Goal: Task Accomplishment & Management: Manage account settings

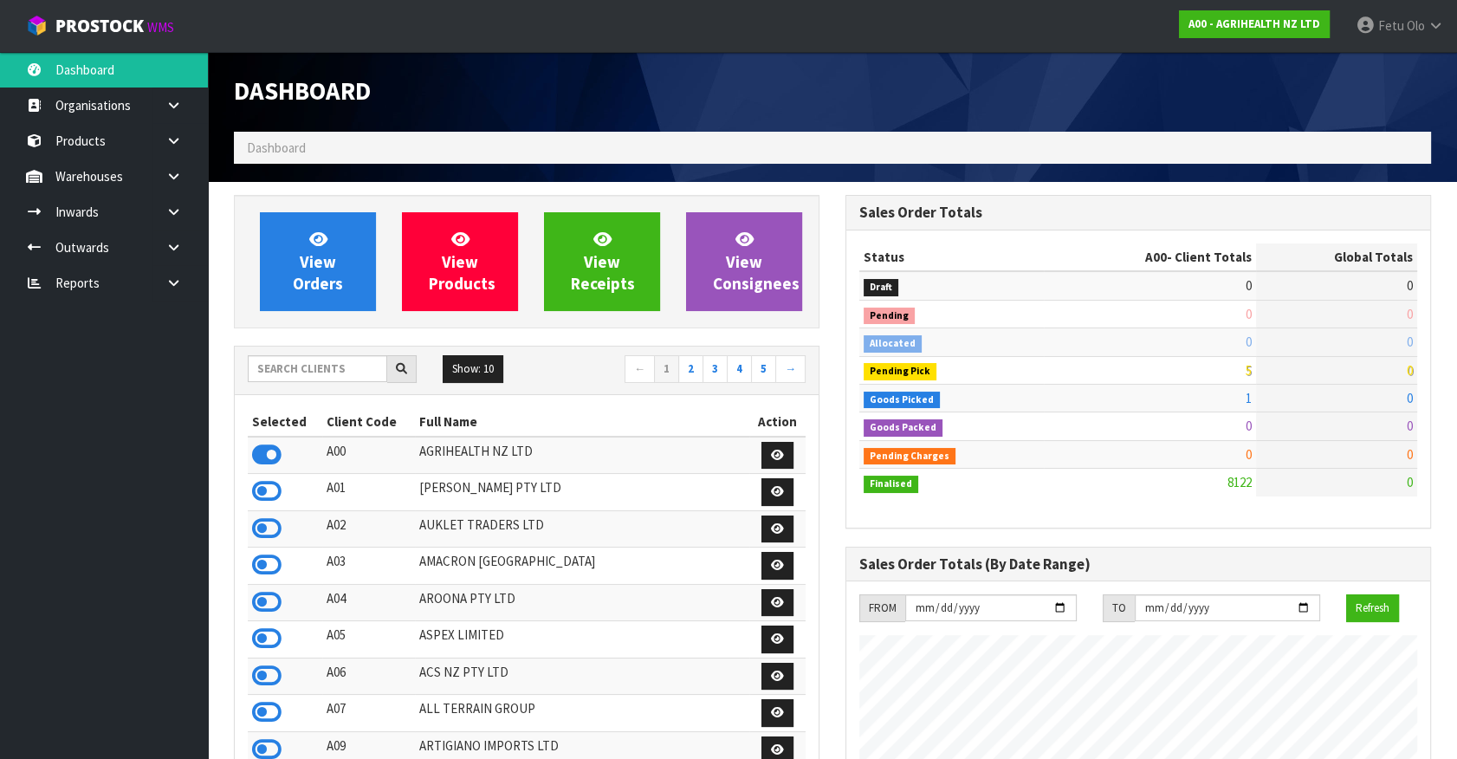
scroll to position [1309, 611]
click at [339, 359] on input "text" at bounding box center [317, 368] width 139 height 27
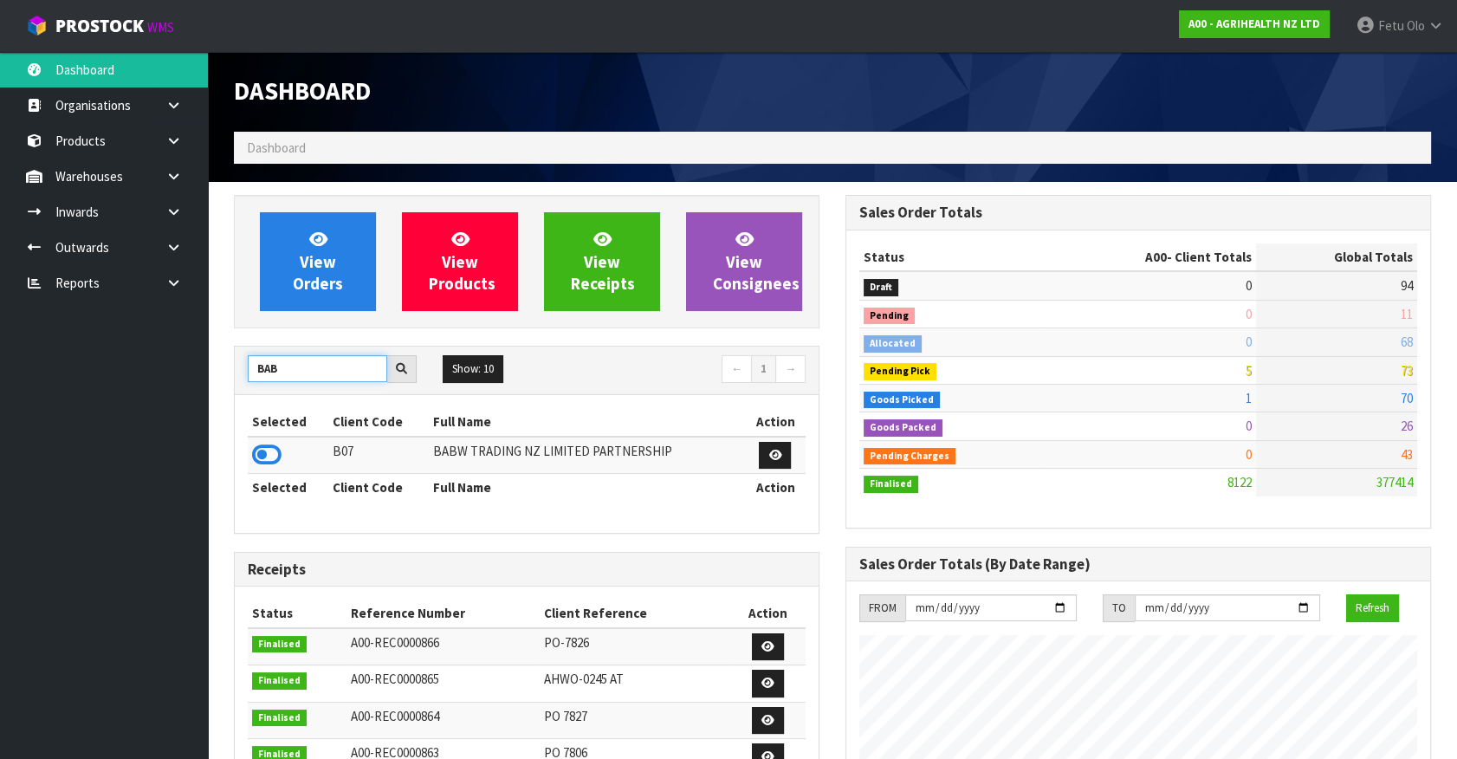
type input "BAB"
click at [274, 461] on icon at bounding box center [266, 455] width 29 height 26
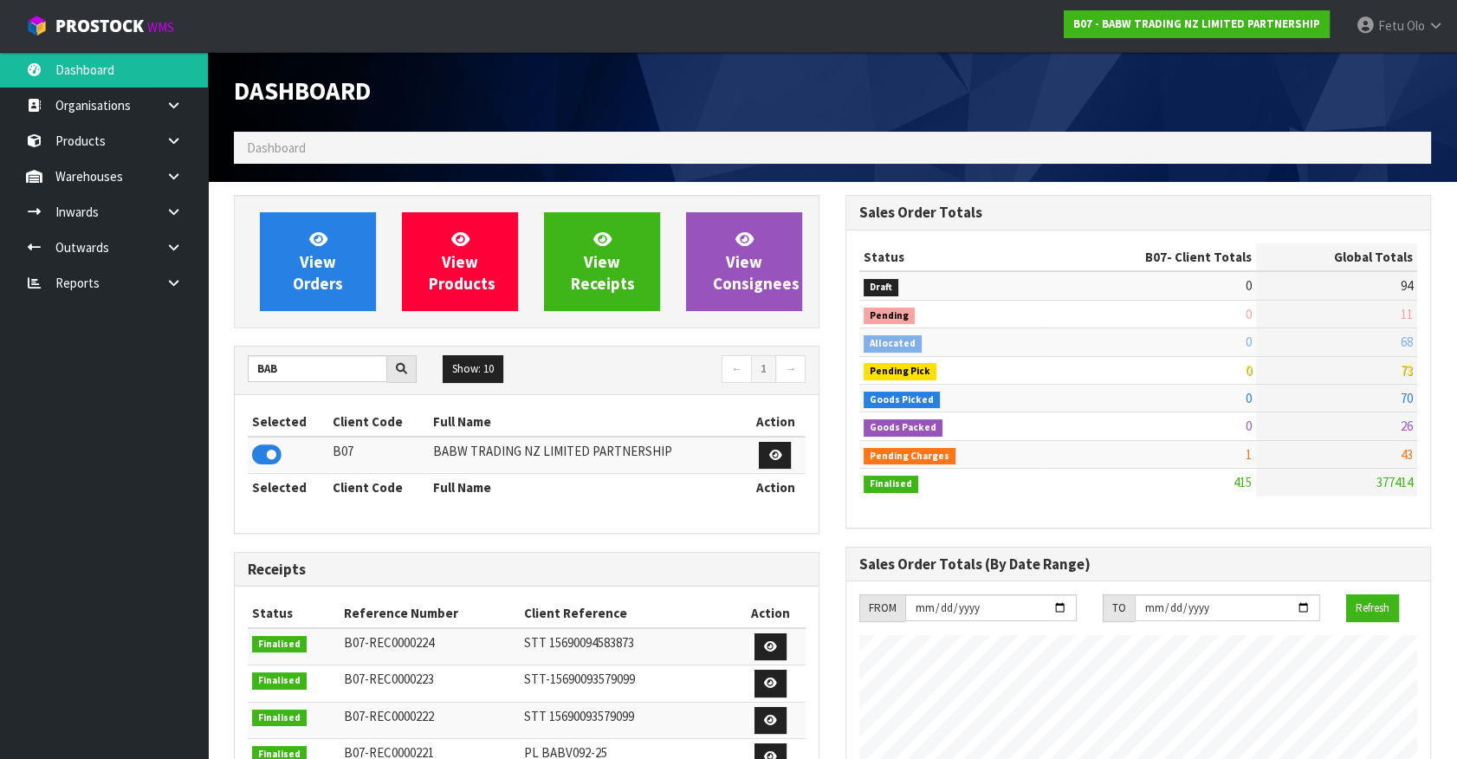
drag, startPoint x: 329, startPoint y: 476, endPoint x: 362, endPoint y: 480, distance: 33.1
click at [362, 480] on th "Client Code" at bounding box center [378, 488] width 100 height 28
drag, startPoint x: 362, startPoint y: 480, endPoint x: 355, endPoint y: 498, distance: 19.5
click at [362, 480] on th "Client Code" at bounding box center [378, 488] width 100 height 28
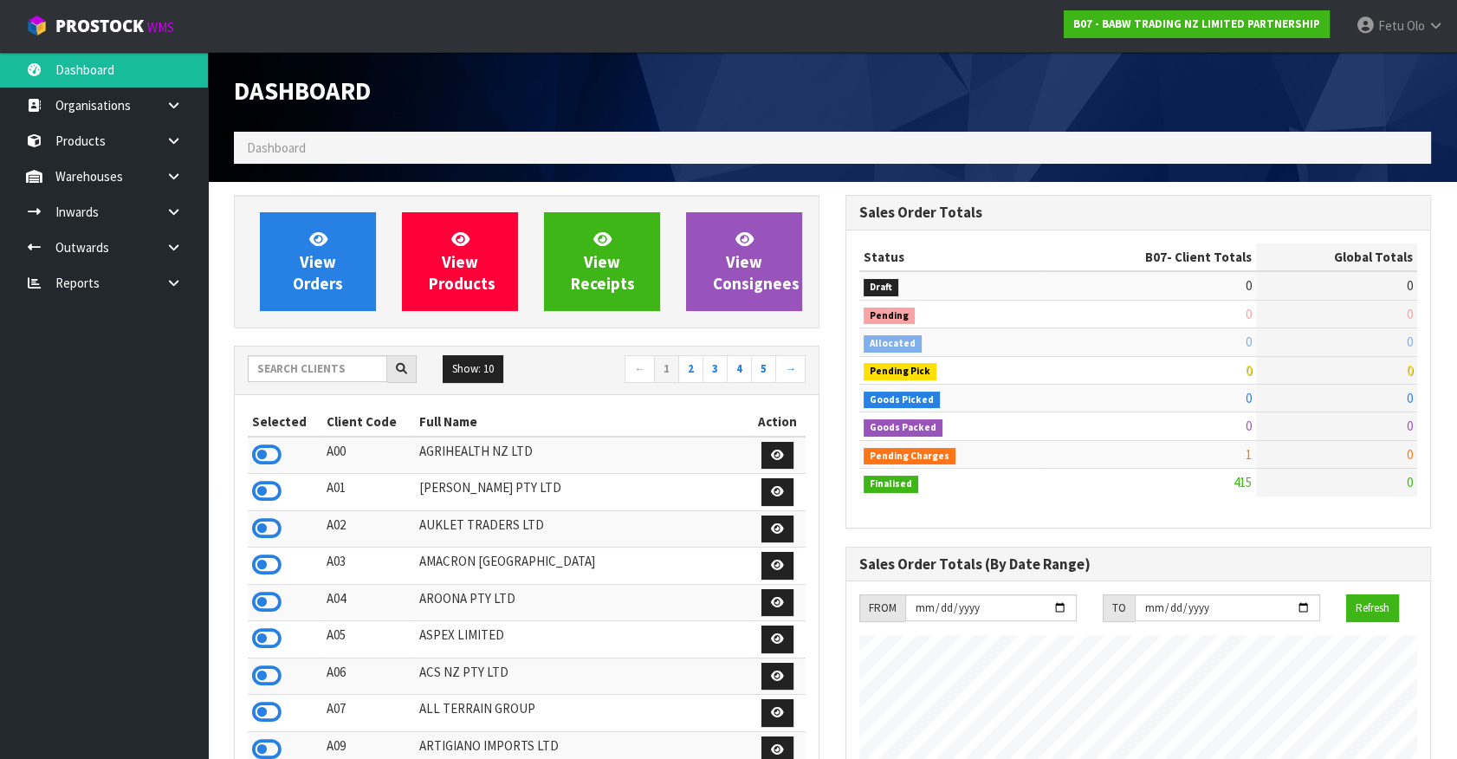
scroll to position [1309, 611]
click at [300, 375] on input "text" at bounding box center [317, 368] width 139 height 27
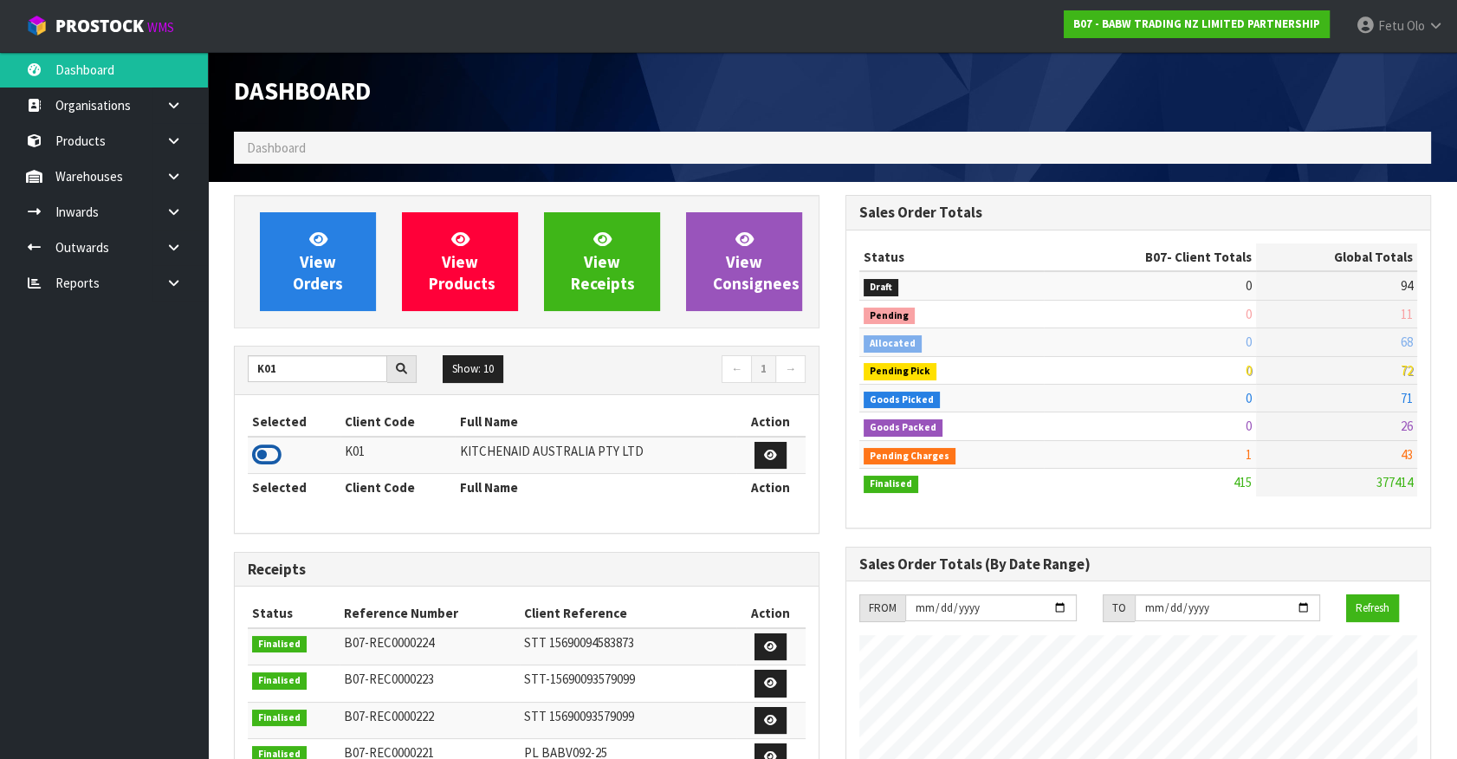
click at [265, 458] on icon at bounding box center [266, 455] width 29 height 26
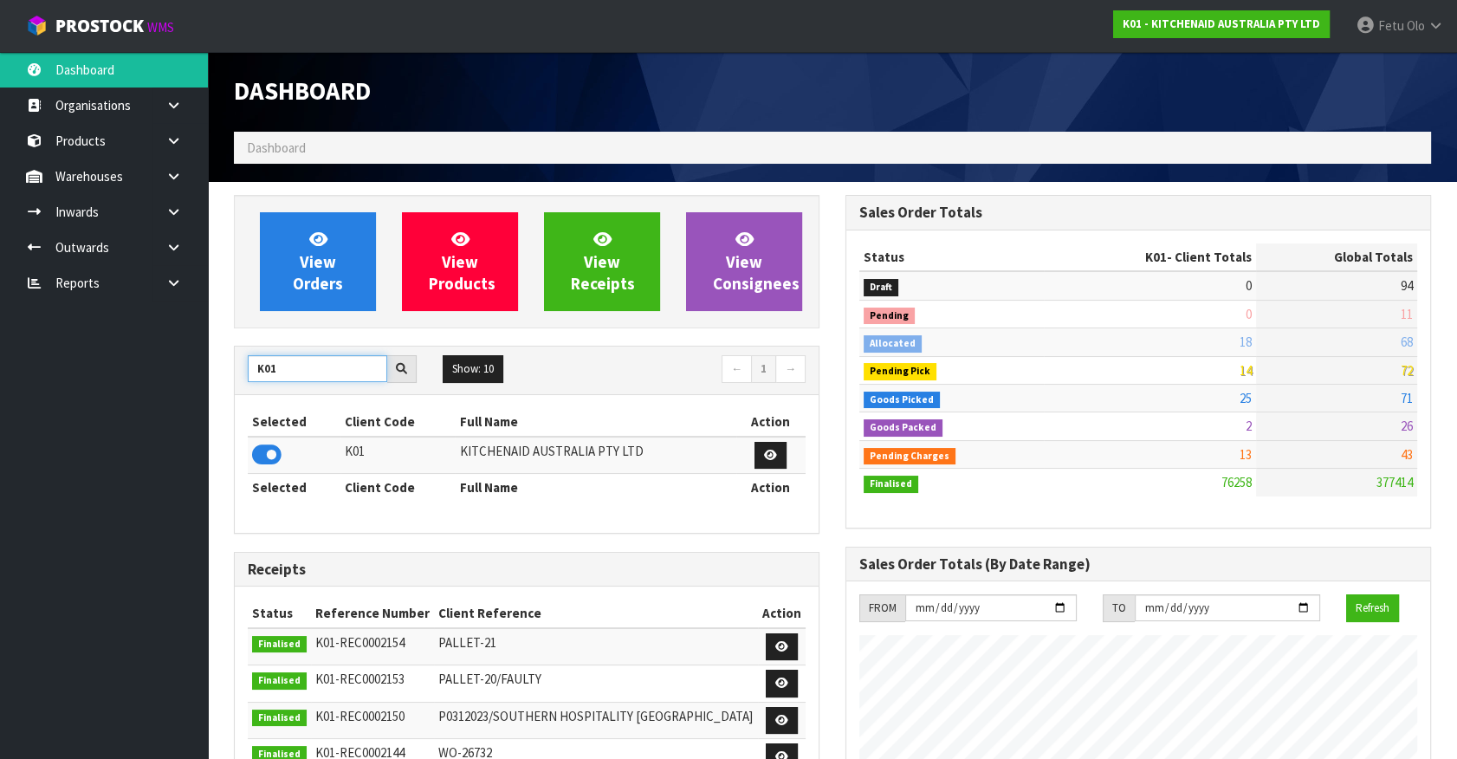
drag, startPoint x: 308, startPoint y: 368, endPoint x: 61, endPoint y: 398, distance: 249.5
click at [61, 398] on body "Toggle navigation ProStock WMS K01 - KITCHENAID AUSTRALIA PTY LTD Fetu Olo Logo…" at bounding box center [728, 379] width 1457 height 759
type input "NERO"
click at [254, 450] on icon at bounding box center [266, 455] width 29 height 26
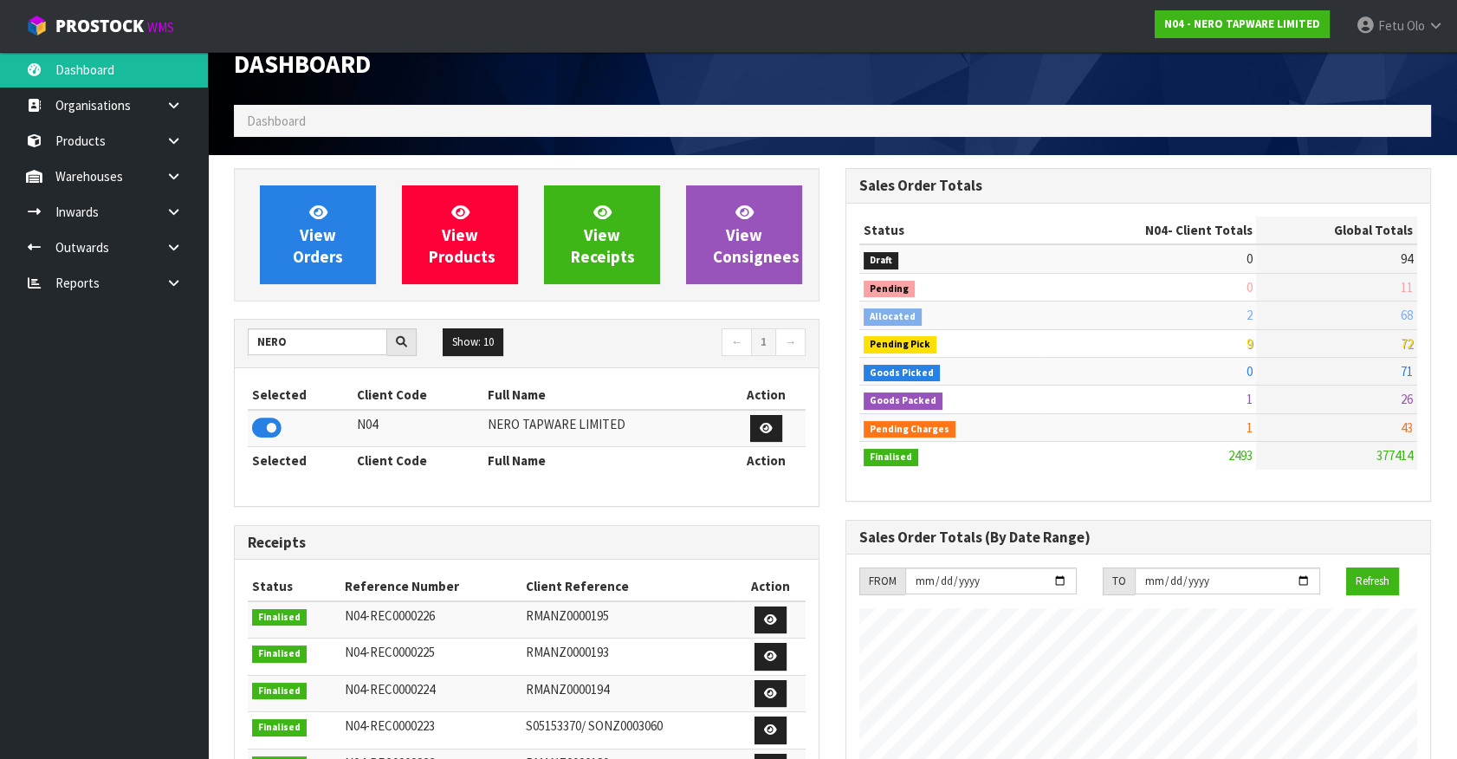
scroll to position [0, 0]
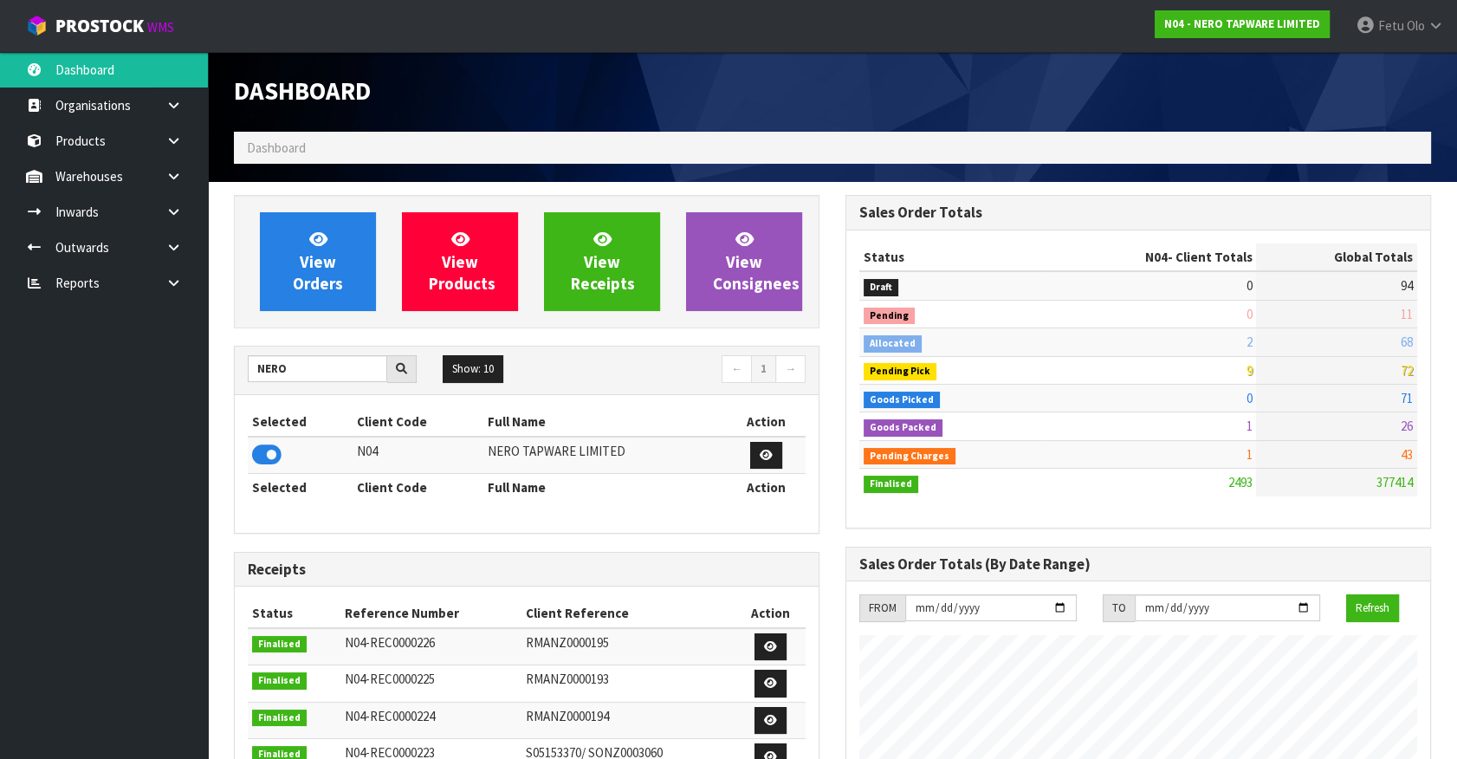
drag, startPoint x: 177, startPoint y: 251, endPoint x: 169, endPoint y: 267, distance: 17.4
click at [177, 251] on icon at bounding box center [173, 247] width 16 height 13
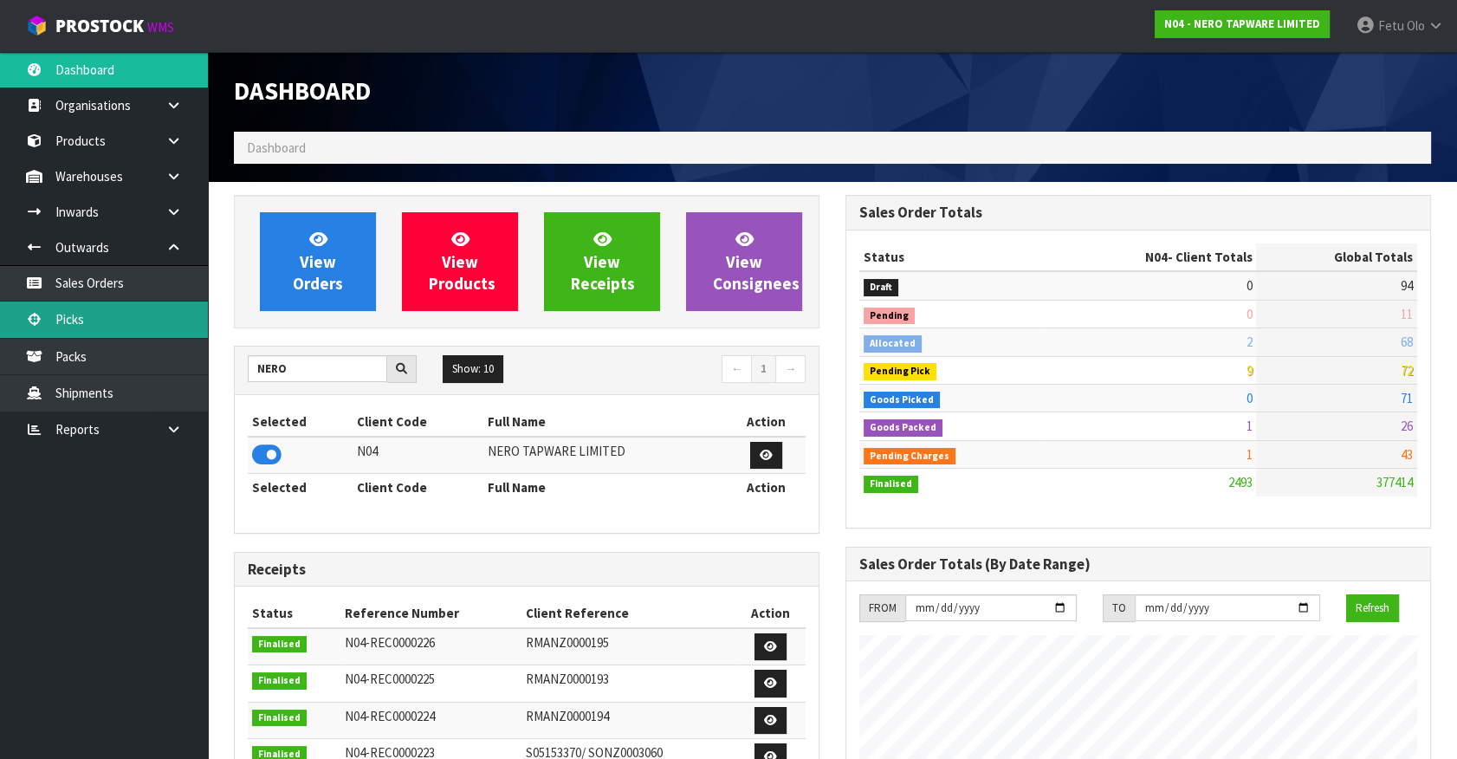
click at [92, 324] on link "Picks" at bounding box center [104, 319] width 208 height 36
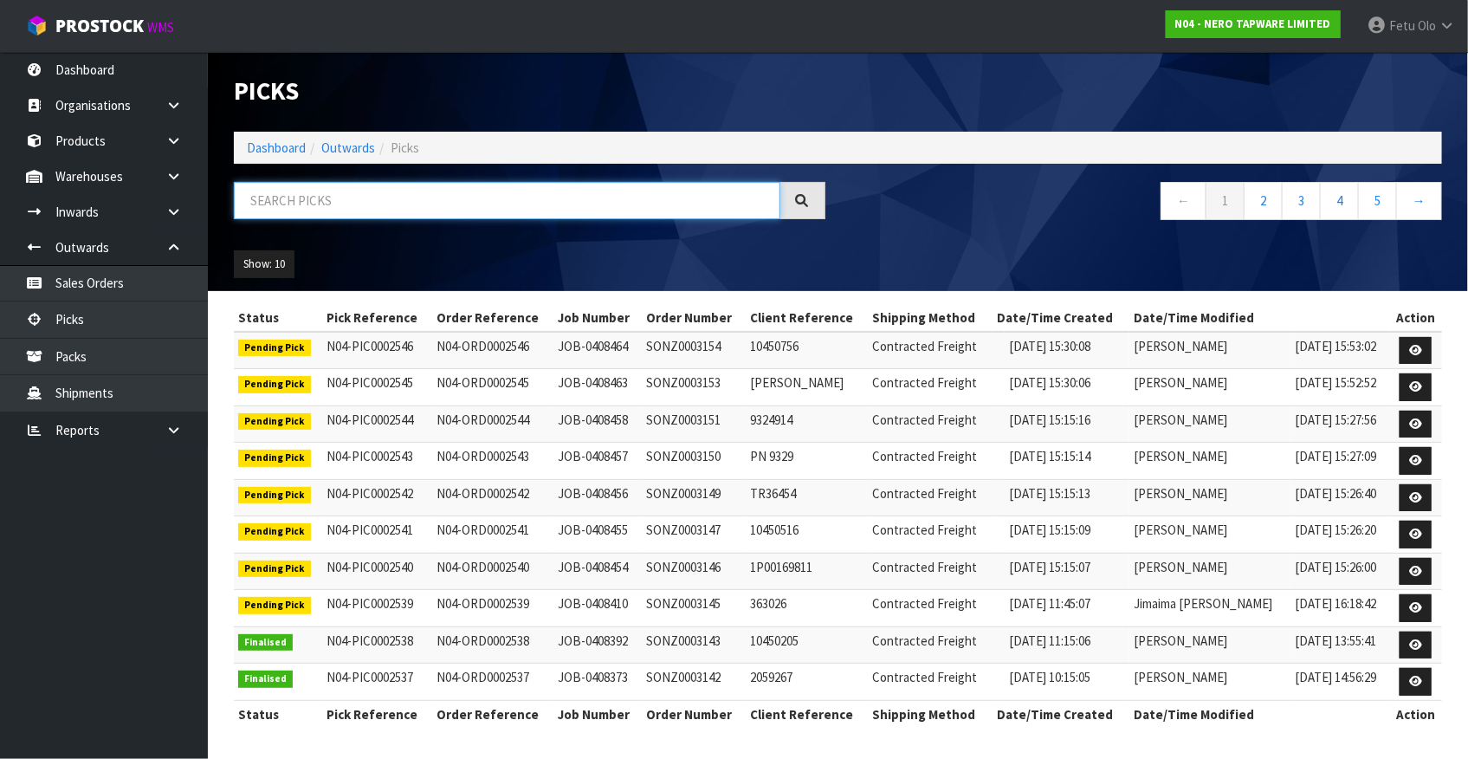
click at [332, 200] on input "text" at bounding box center [507, 200] width 546 height 37
click at [289, 210] on input "text" at bounding box center [507, 200] width 546 height 37
click at [451, 204] on input "text" at bounding box center [507, 200] width 546 height 37
click at [370, 201] on input "text" at bounding box center [507, 200] width 546 height 37
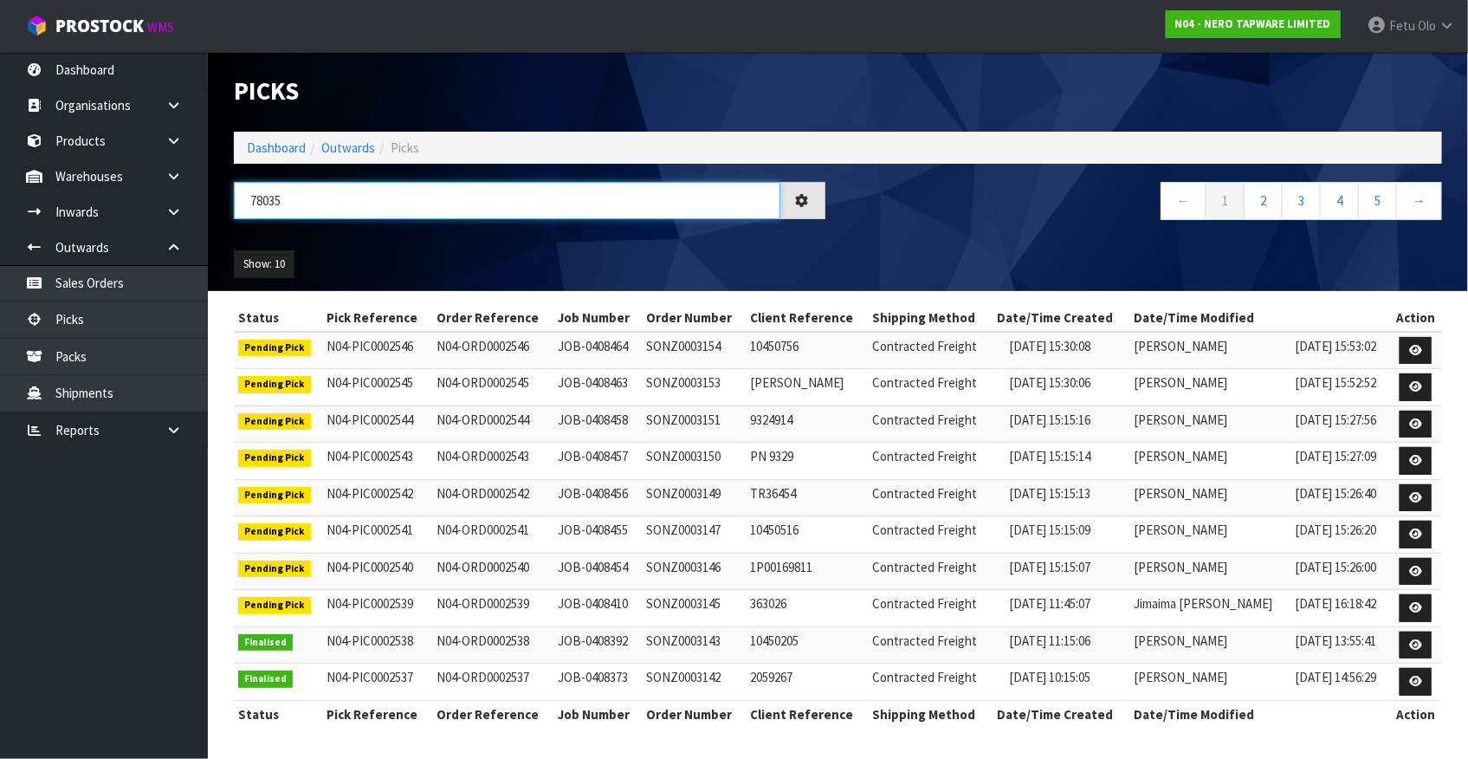
type input "78035"
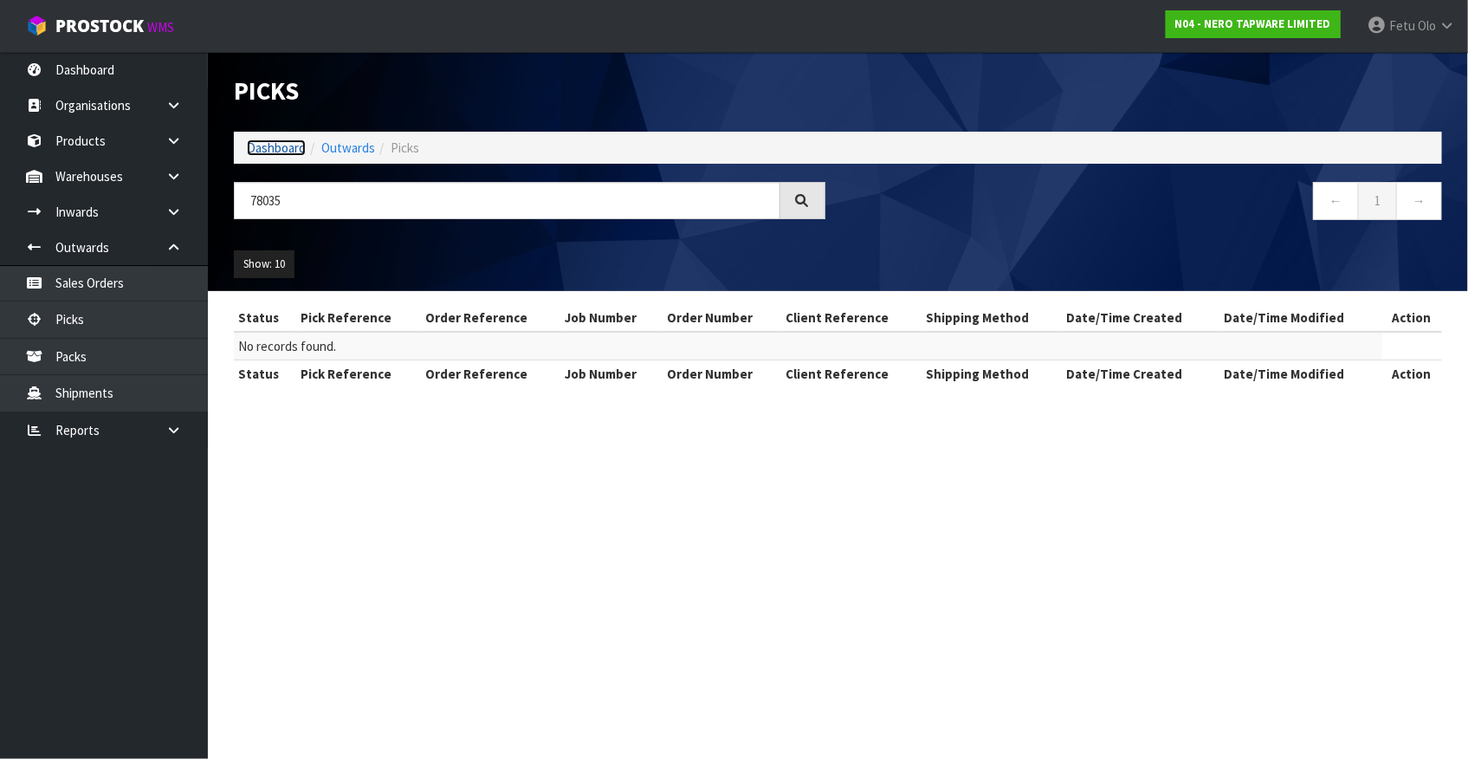
click at [267, 147] on link "Dashboard" at bounding box center [276, 147] width 59 height 16
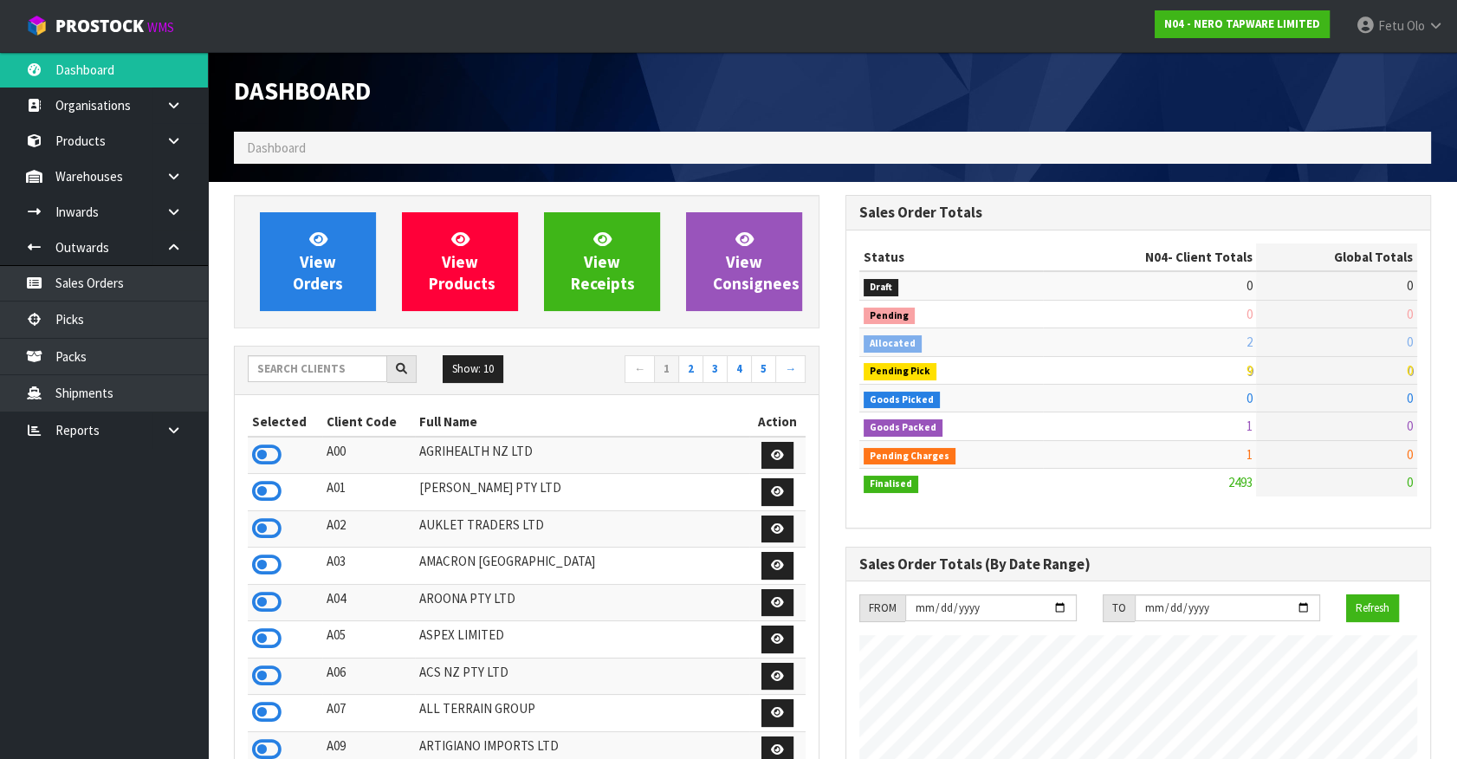
scroll to position [1439, 611]
click at [320, 372] on input "text" at bounding box center [317, 368] width 139 height 27
type input "K01"
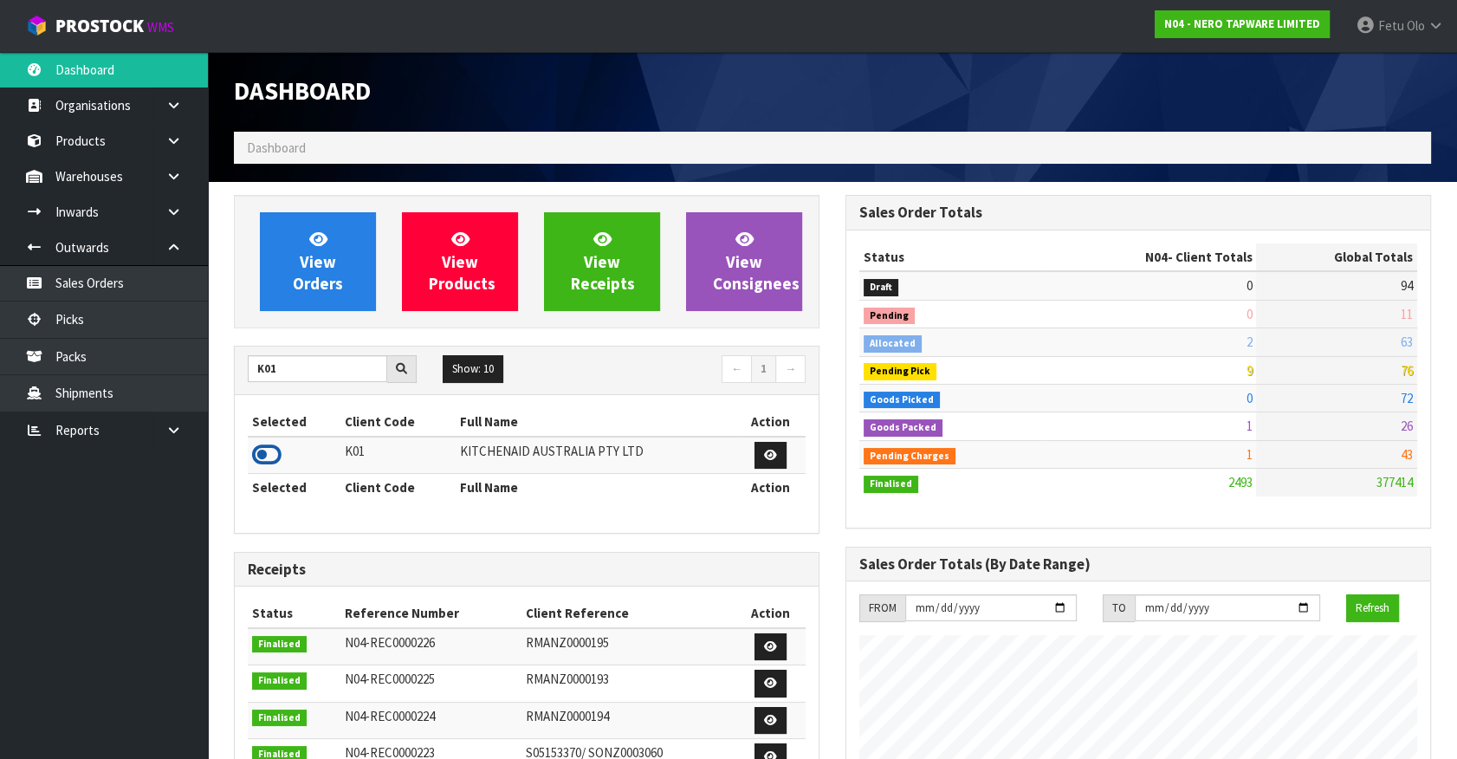
click at [262, 445] on icon at bounding box center [266, 455] width 29 height 26
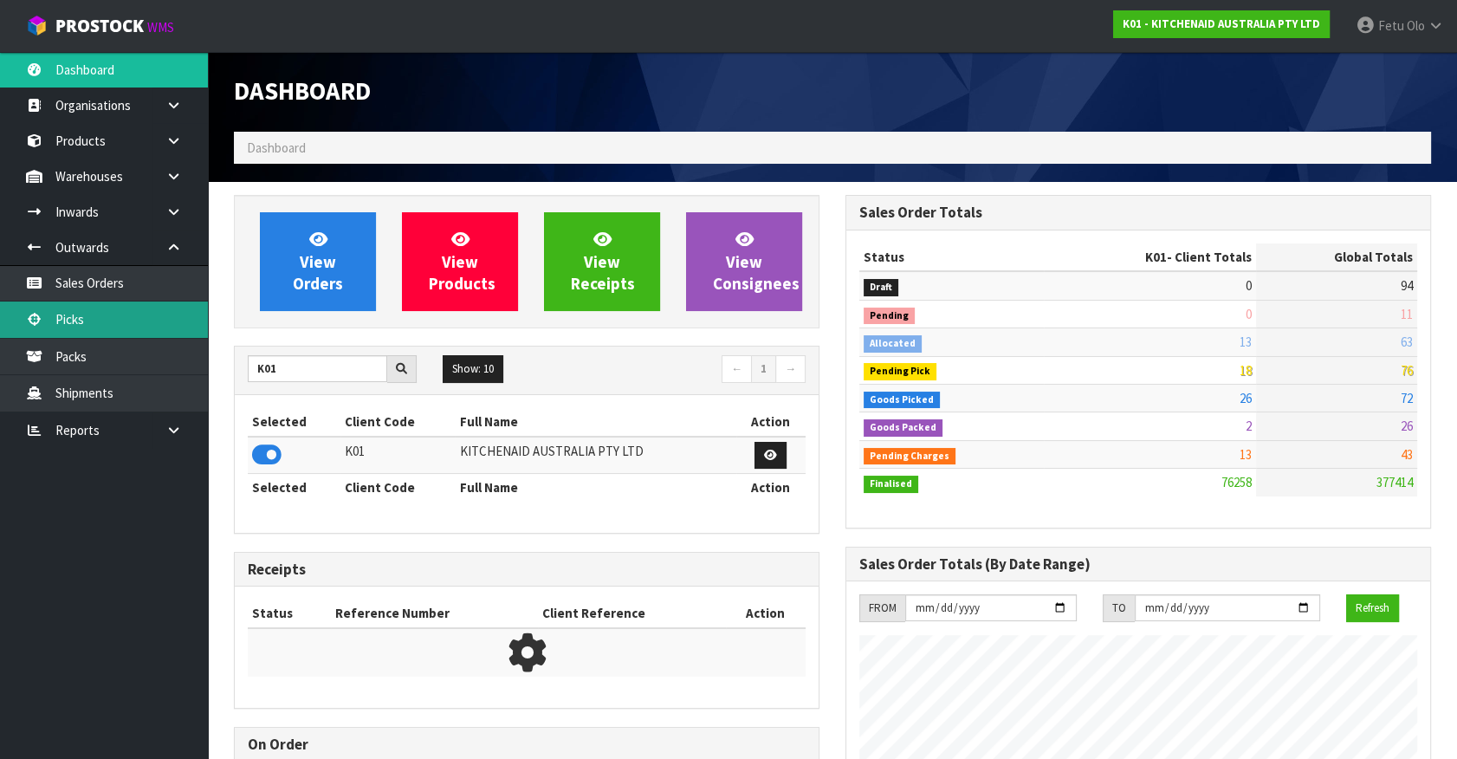
click at [79, 316] on link "Picks" at bounding box center [104, 319] width 208 height 36
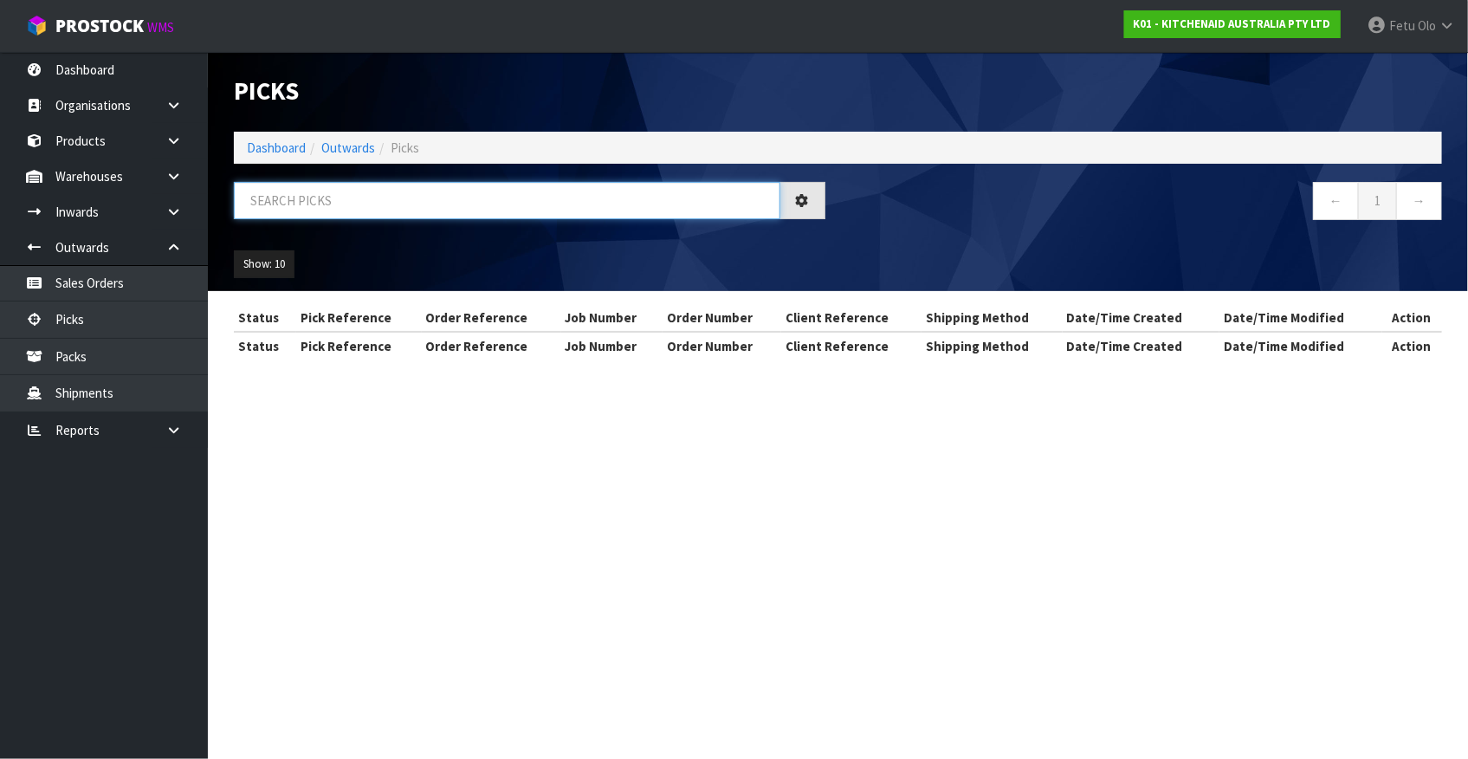
click at [346, 199] on input "text" at bounding box center [507, 200] width 546 height 37
drag, startPoint x: 346, startPoint y: 199, endPoint x: 270, endPoint y: 249, distance: 90.8
click at [346, 199] on input "text" at bounding box center [507, 200] width 546 height 37
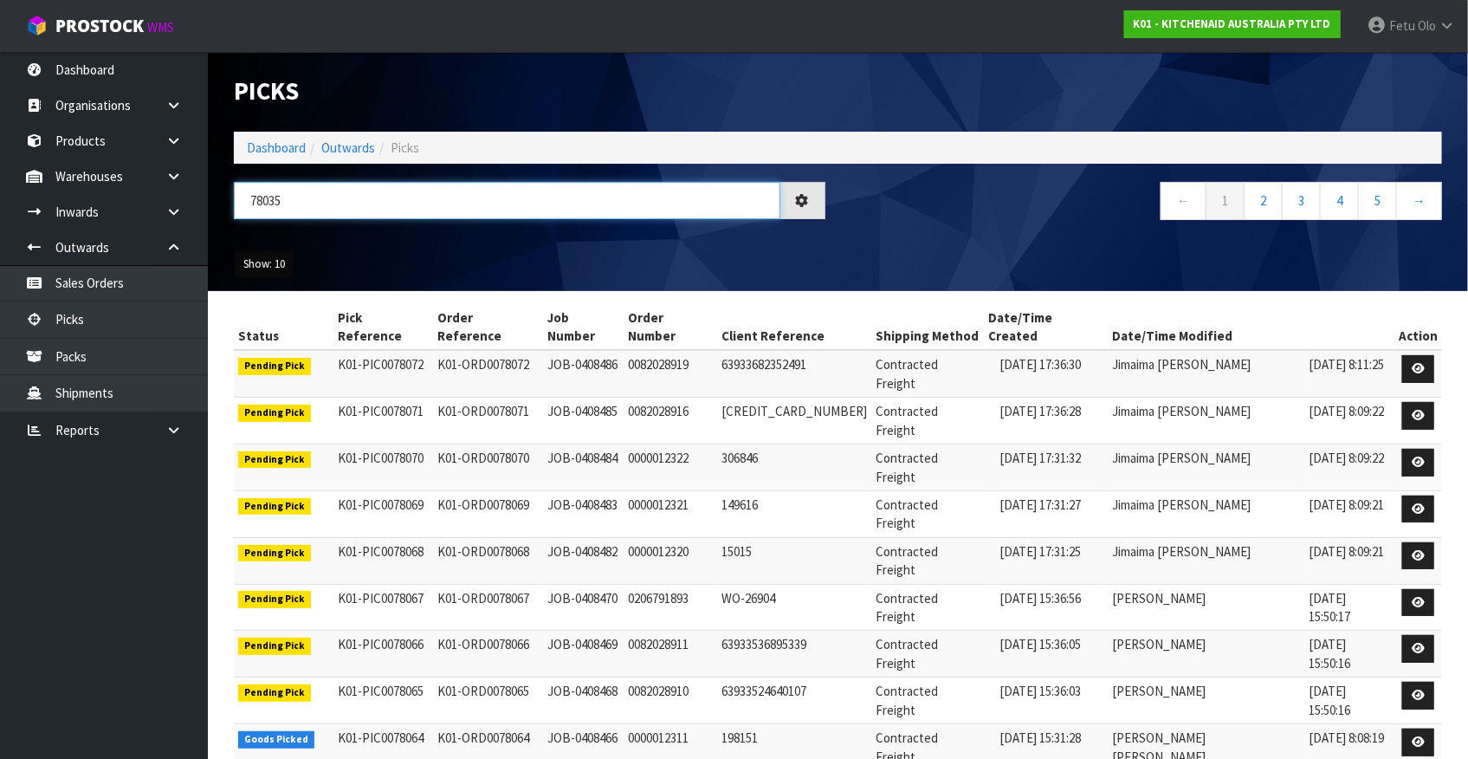
type input "78035"
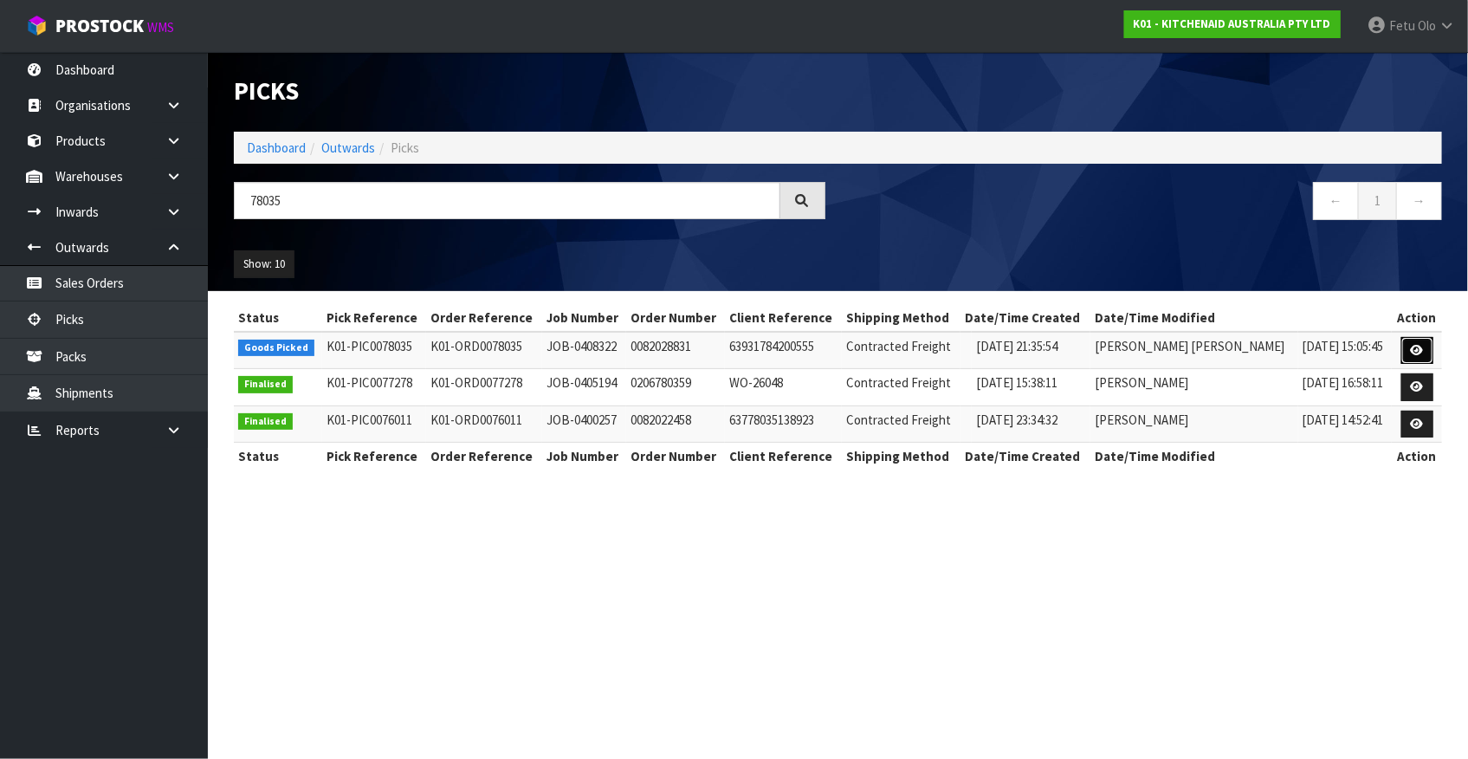
click at [1419, 350] on icon at bounding box center [1417, 350] width 13 height 11
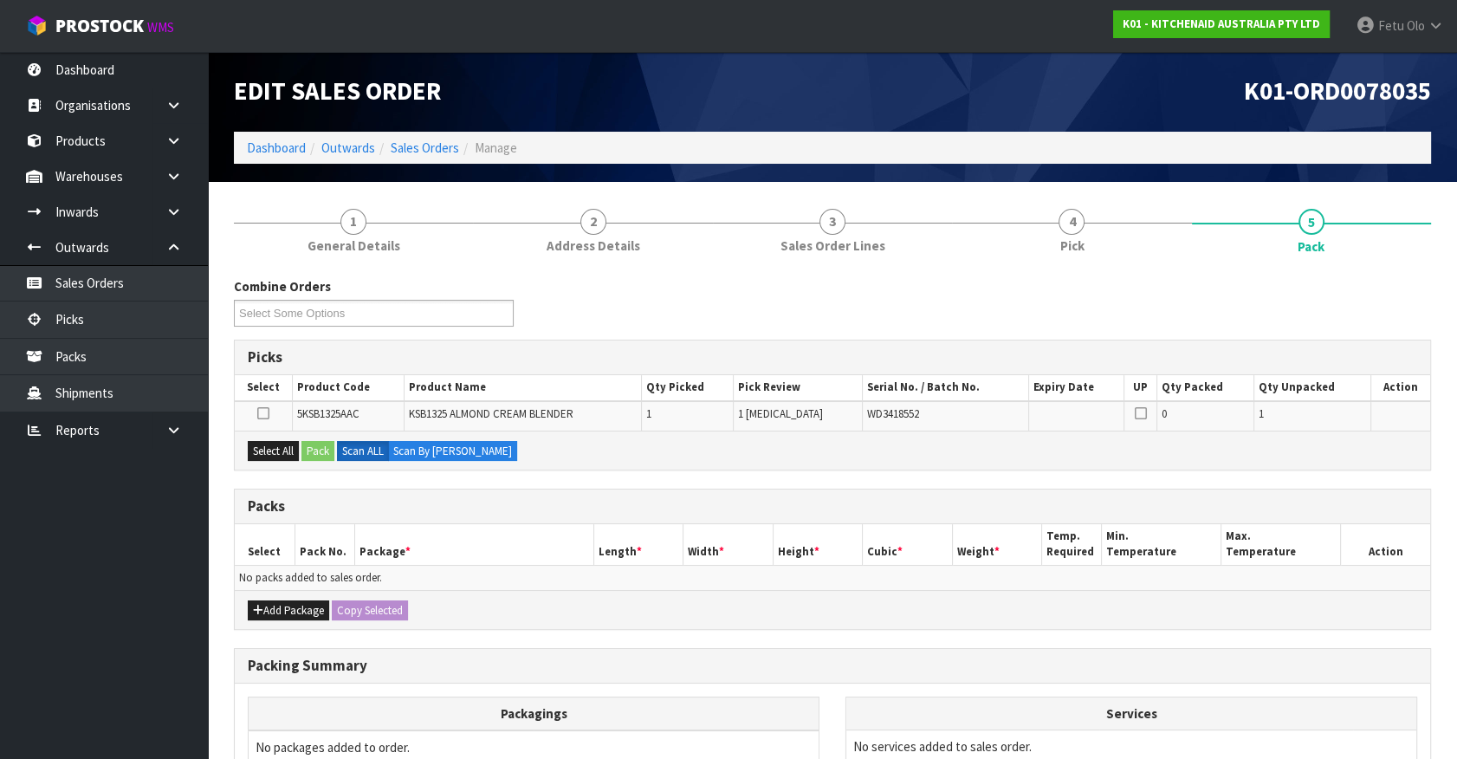
click at [1180, 640] on div "Combine Orders K01-ORD0077835 K01-ORD0078015 K01-ORD0078017 K01-ORD0078027 K01-…" at bounding box center [832, 607] width 1197 height 661
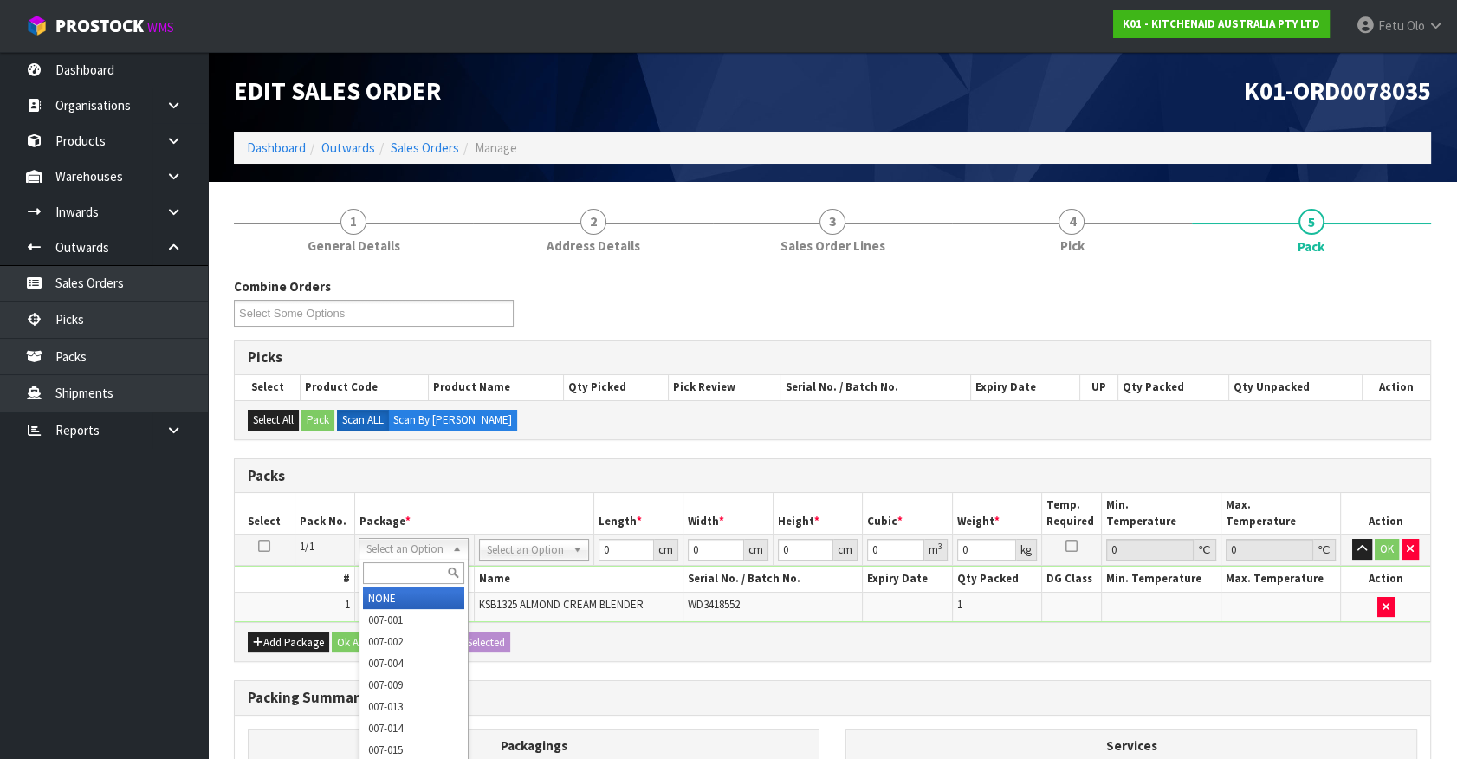
click at [417, 578] on input "text" at bounding box center [413, 573] width 101 height 22
type input "011"
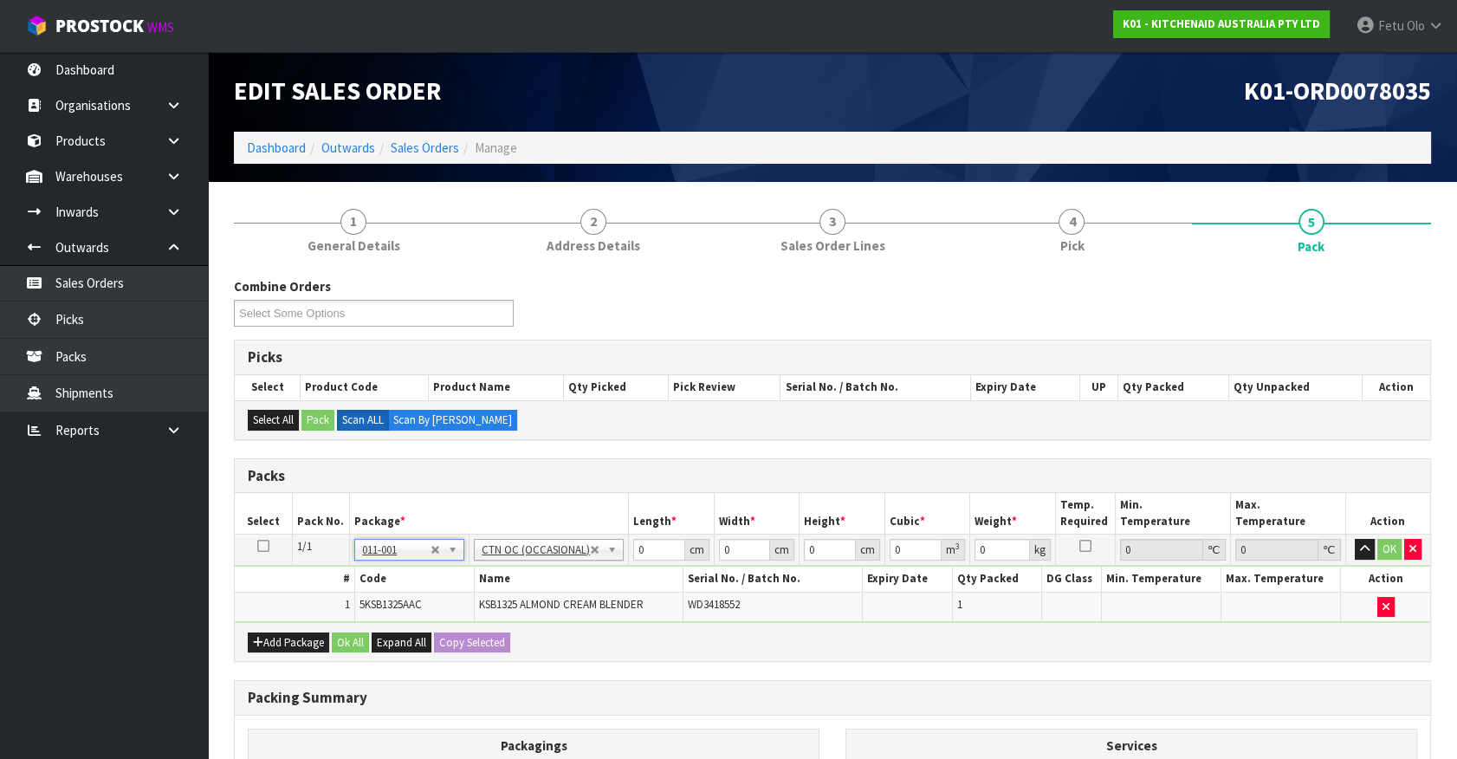
type input "3.95"
click at [388, 495] on th "Package *" at bounding box center [489, 513] width 279 height 41
drag, startPoint x: 388, startPoint y: 495, endPoint x: 396, endPoint y: 581, distance: 86.1
click at [397, 493] on th "Package *" at bounding box center [489, 513] width 279 height 41
click at [1216, 295] on div "Combine Orders K01-ORD0077835 K01-ORD0078015 K01-ORD0078017 K01-ORD0078027 K01-…" at bounding box center [832, 308] width 1223 height 62
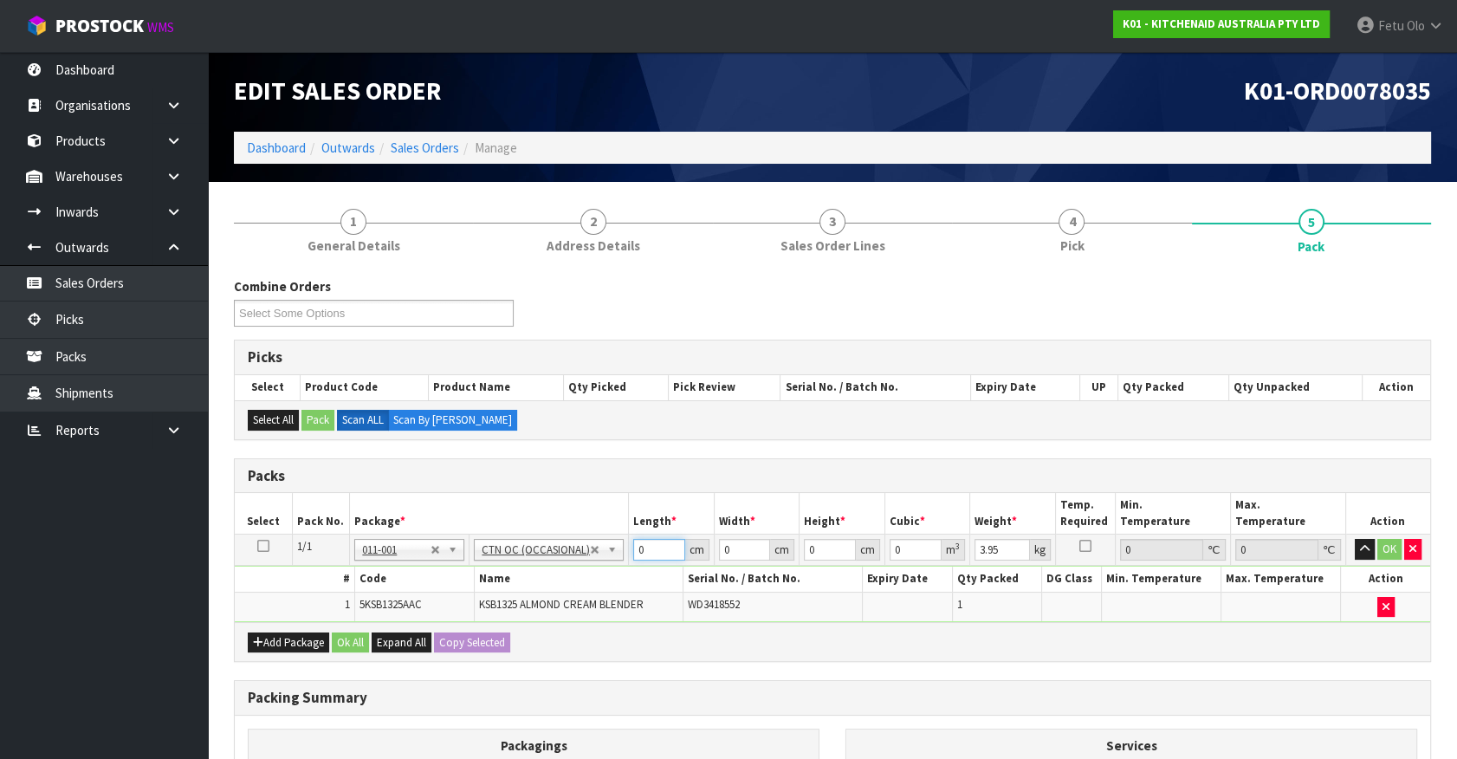
drag, startPoint x: 649, startPoint y: 550, endPoint x: 423, endPoint y: 593, distance: 230.1
click at [401, 615] on tbody "1/1 NONE 007-001 007-002 007-004 007-009 007-013 007-014 007-015 007-017 007-01…" at bounding box center [832, 577] width 1195 height 87
type input "54"
type input "6361"
type input "2"
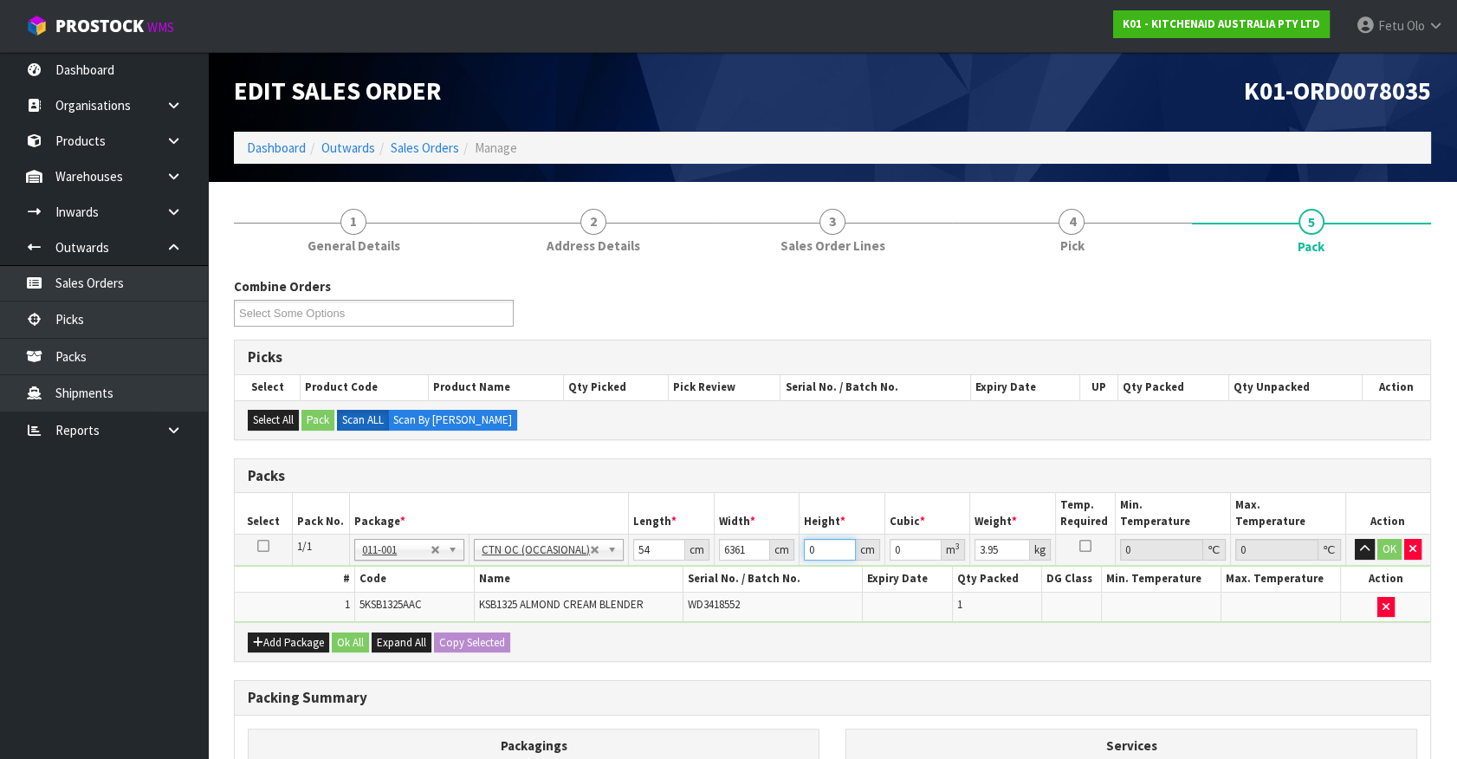
type input "0.686988"
type input "2"
click at [641, 550] on input "54" at bounding box center [659, 550] width 52 height 22
type input "63"
type input "0.006804"
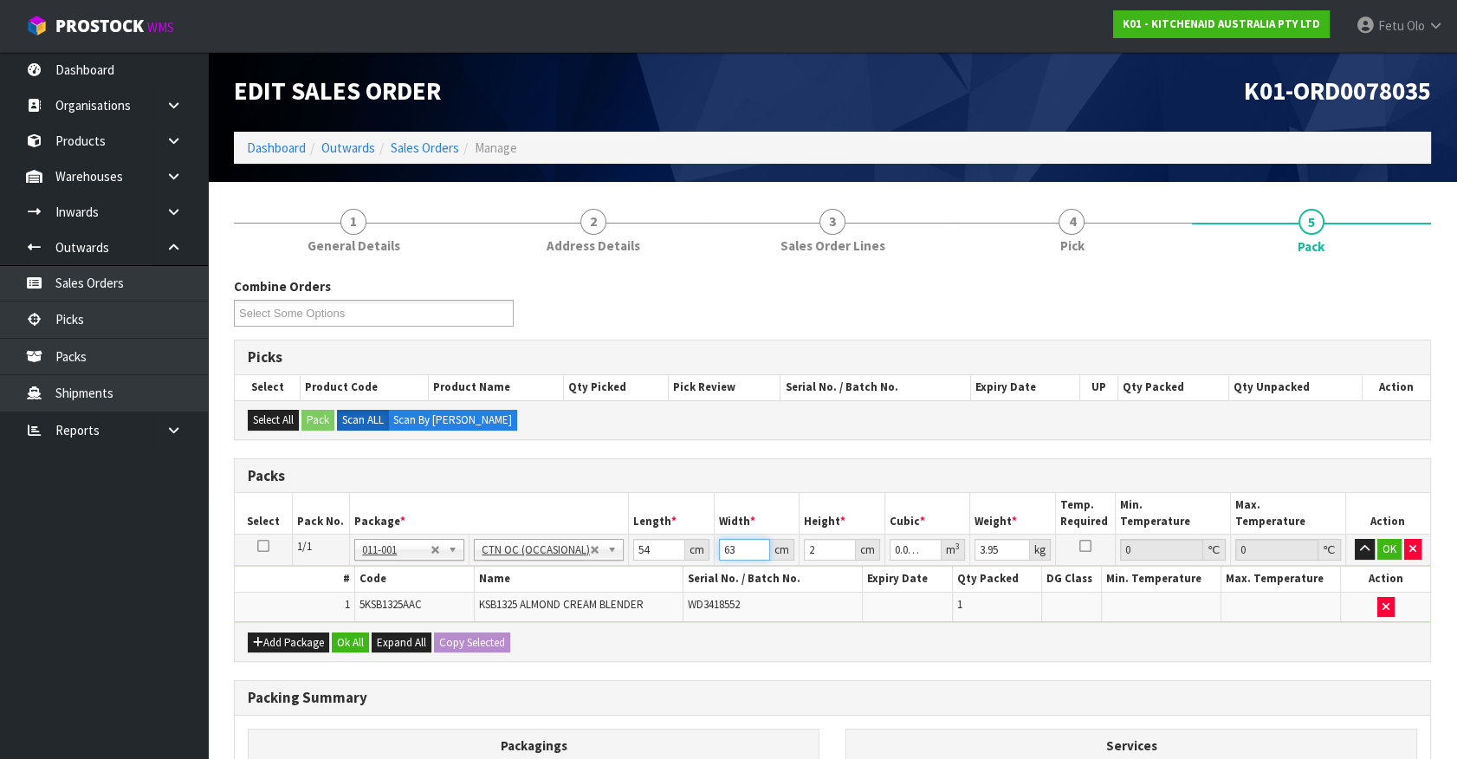
type input "631"
type input "0.068148"
type input "631"
type input "28"
type input "0.954072"
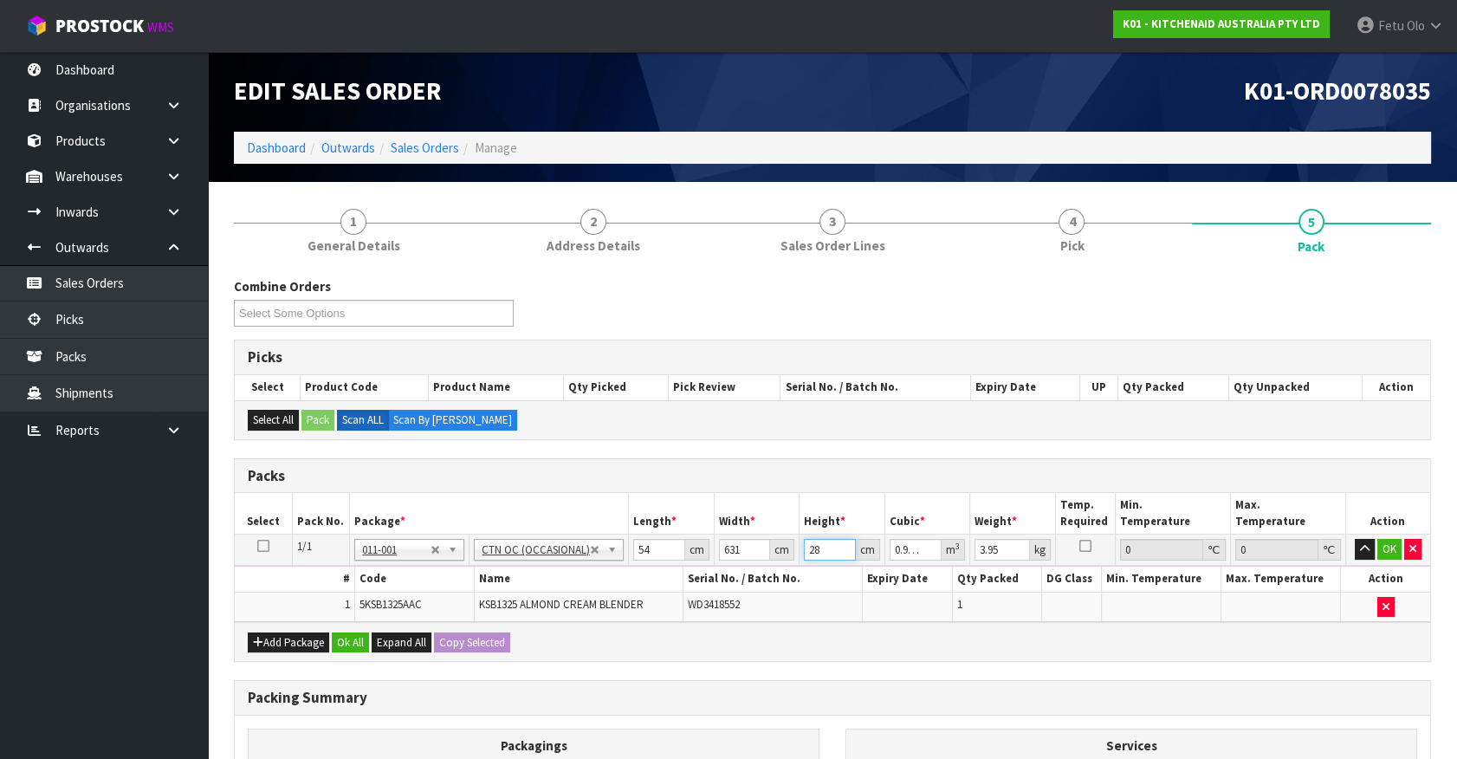
type input "28"
click at [730, 540] on input "631" at bounding box center [744, 550] width 51 height 22
type input "3"
type input "0.004536"
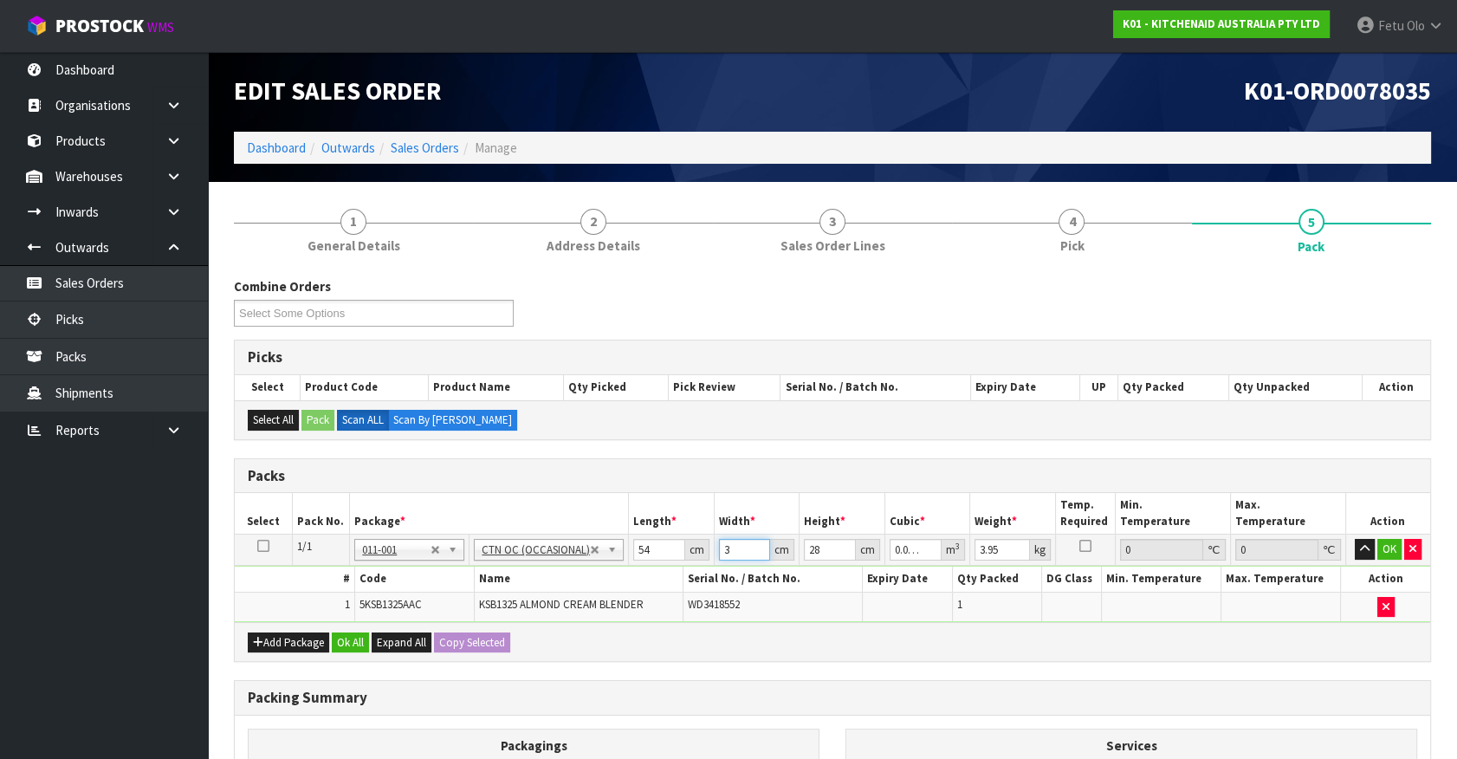
type input "31"
type input "0.046872"
type input "31"
type input "5"
click at [1354, 539] on button "button" at bounding box center [1364, 549] width 20 height 21
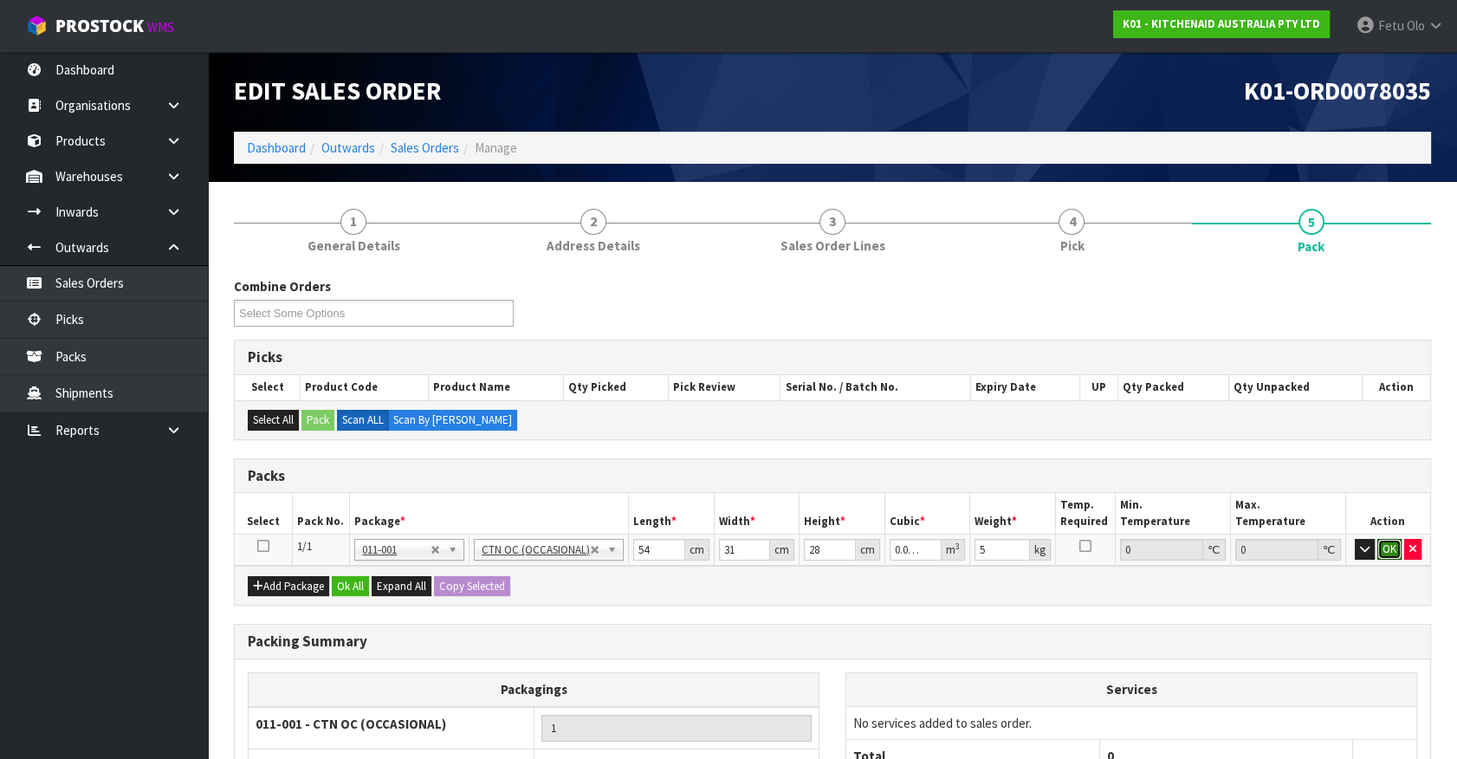
click button "OK" at bounding box center [1389, 549] width 24 height 21
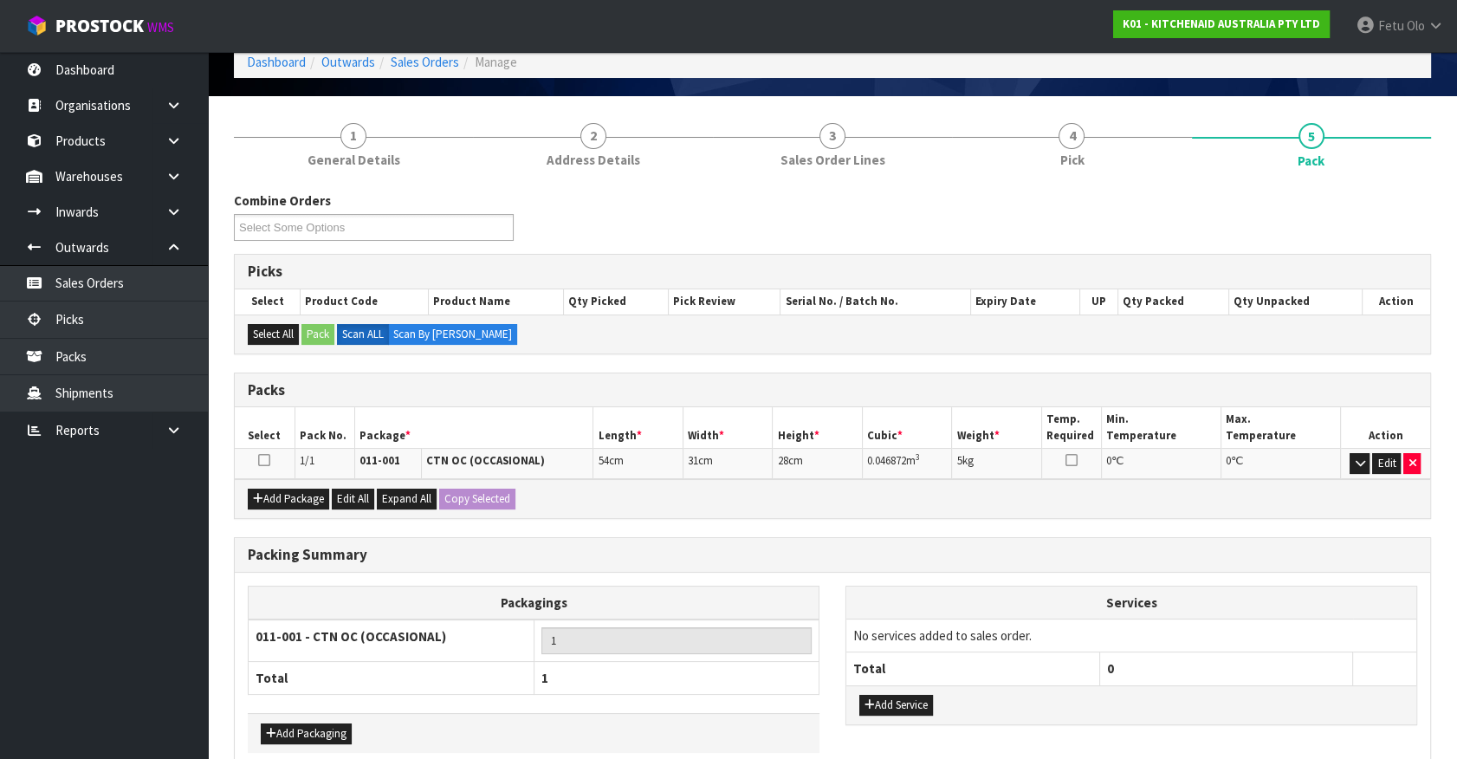
scroll to position [171, 0]
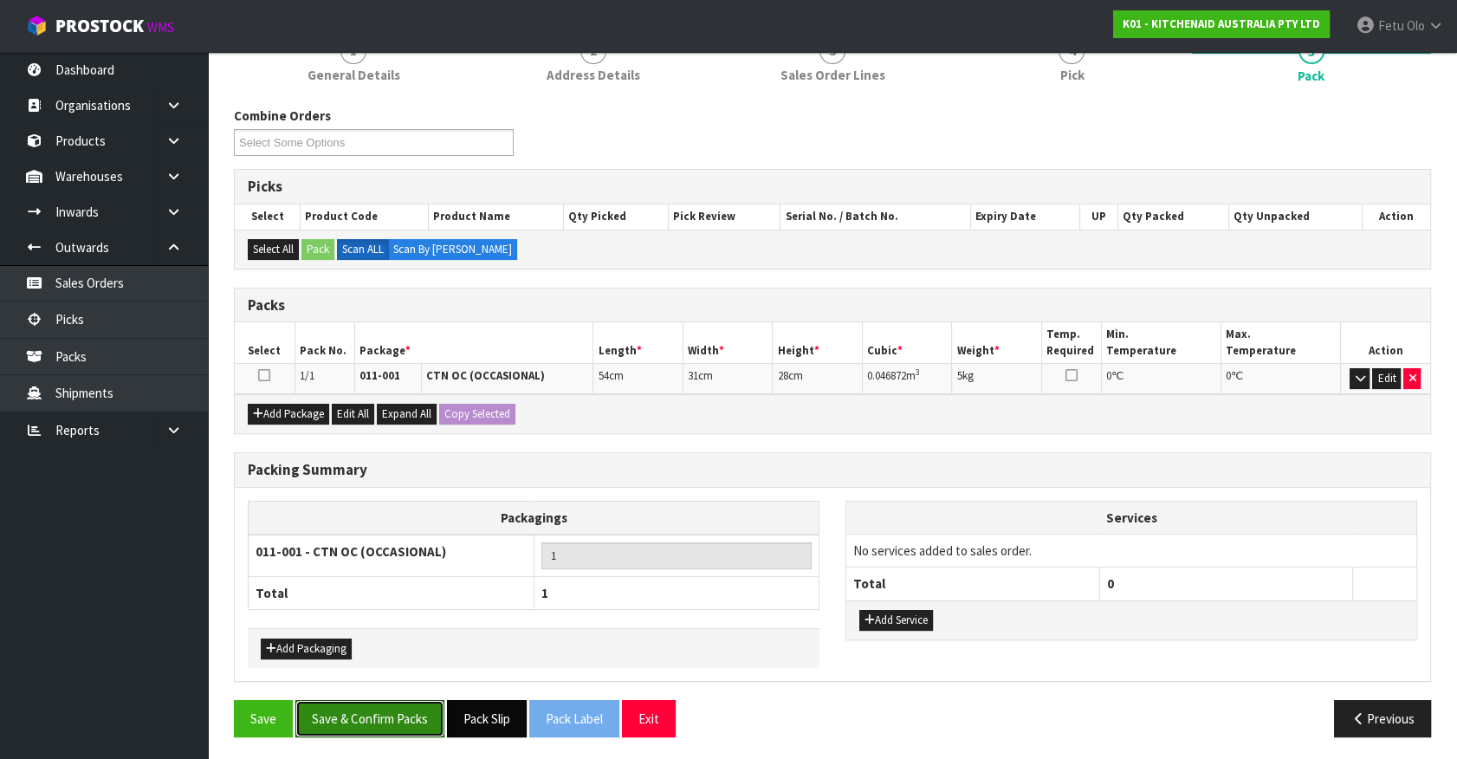
drag, startPoint x: 413, startPoint y: 706, endPoint x: 470, endPoint y: 724, distance: 60.0
click at [414, 706] on button "Save & Confirm Packs" at bounding box center [369, 718] width 149 height 37
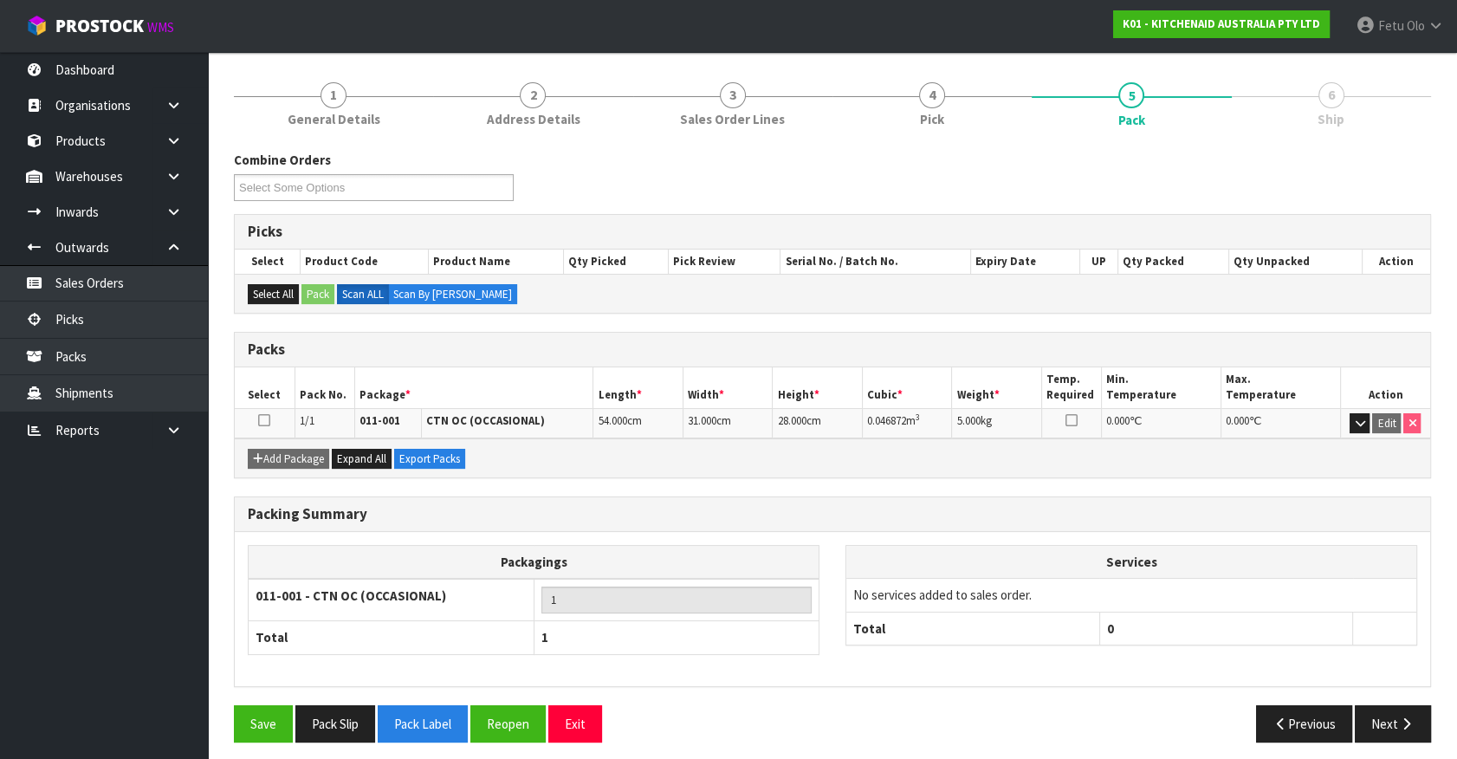
scroll to position [195, 0]
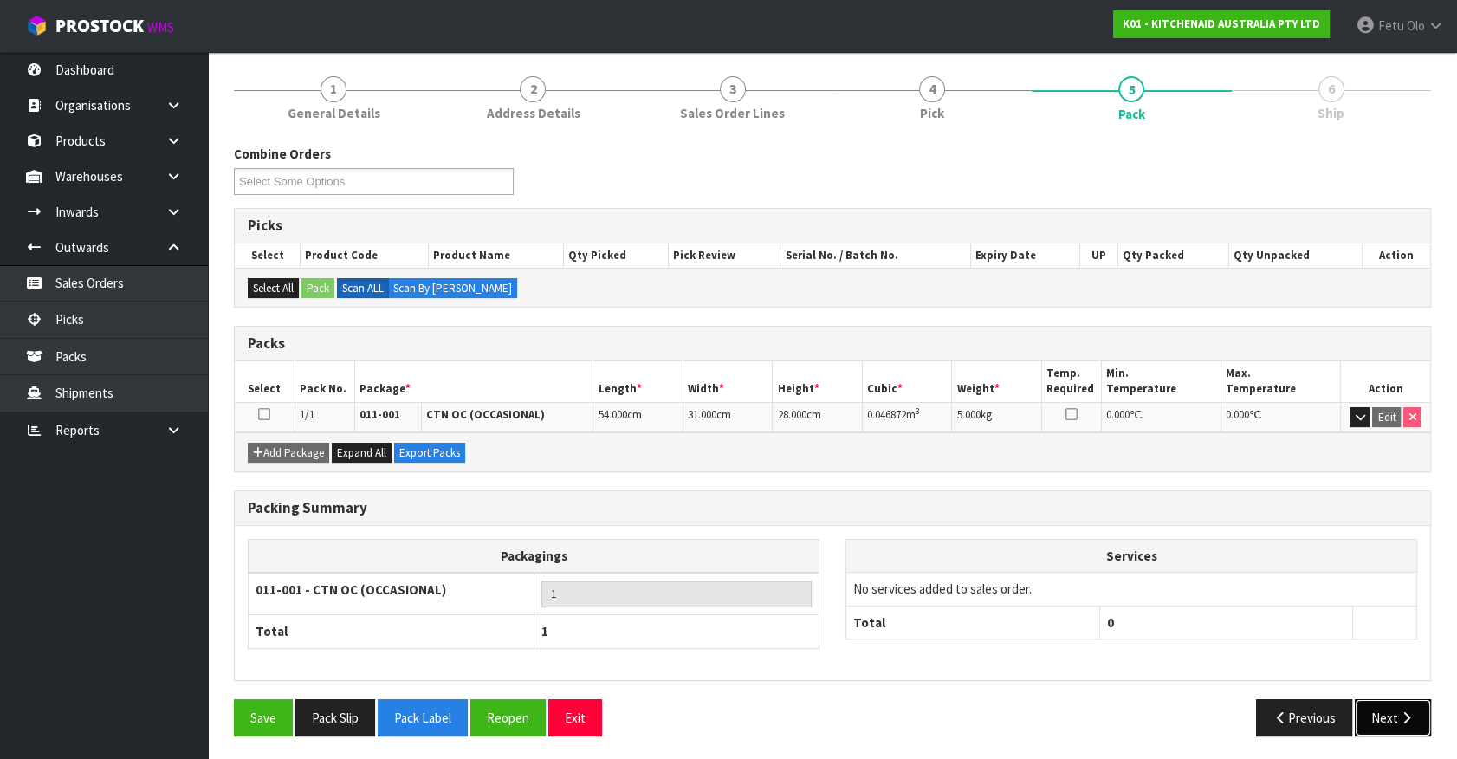
click at [1392, 704] on button "Next" at bounding box center [1392, 717] width 76 height 37
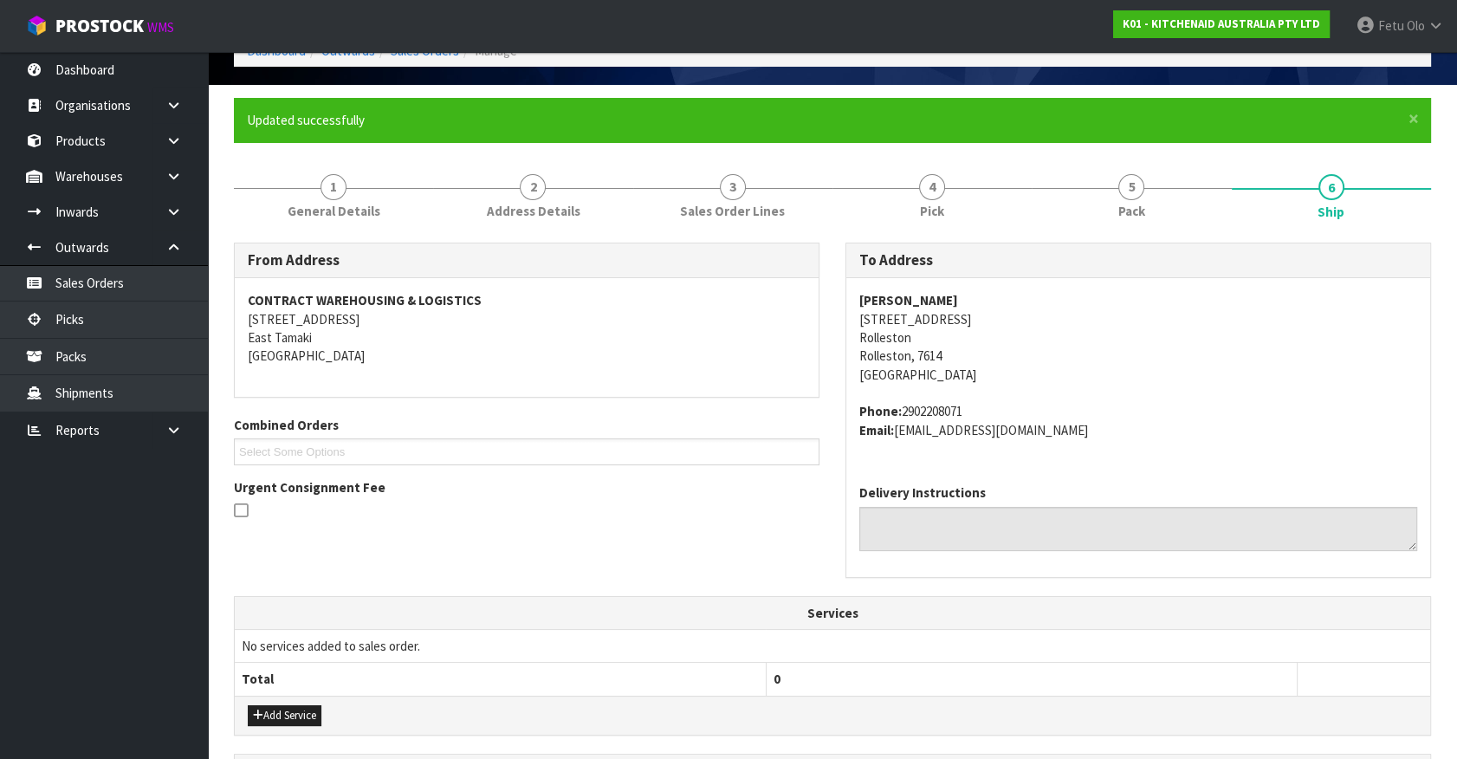
scroll to position [314, 0]
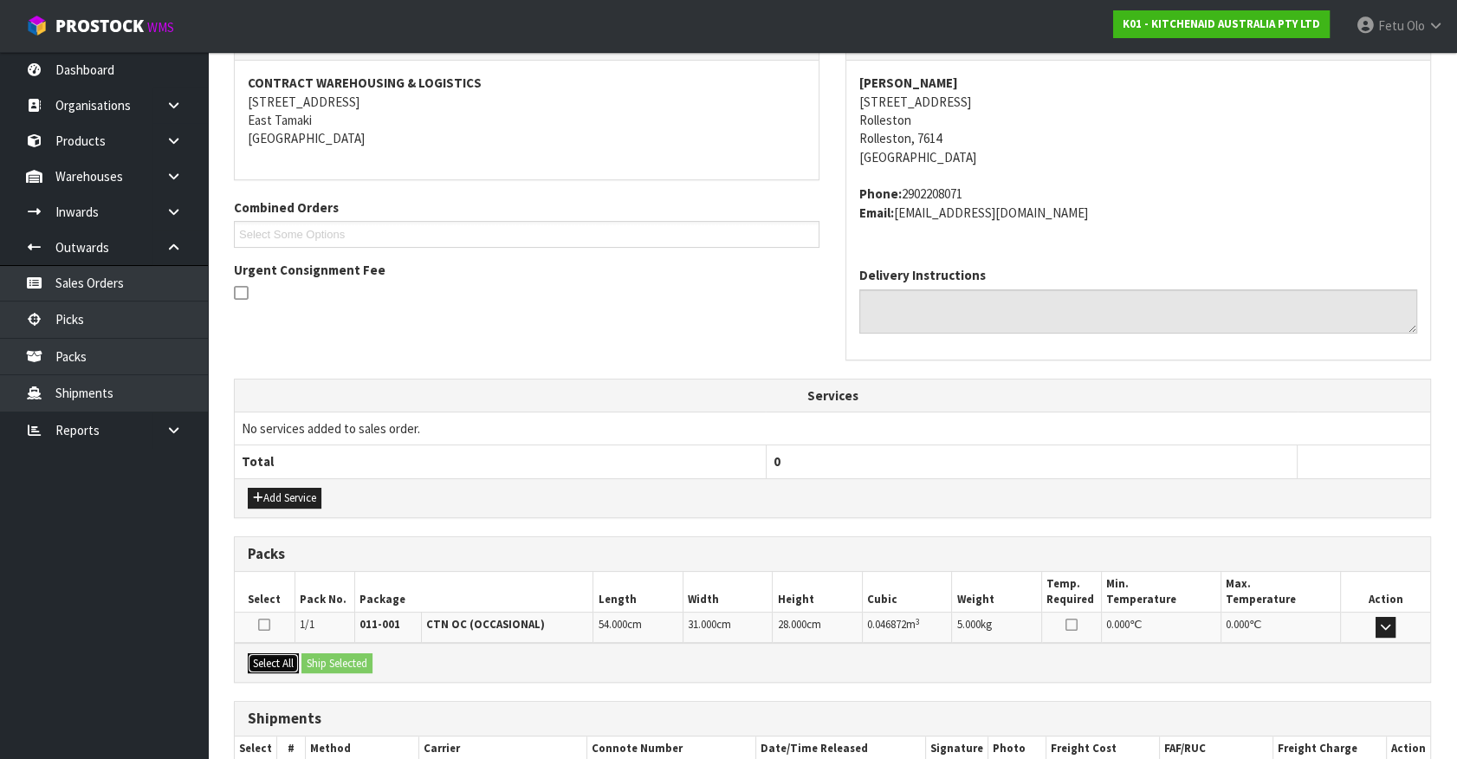
click at [271, 666] on button "Select All" at bounding box center [273, 663] width 51 height 21
click at [352, 656] on button "Ship Selected" at bounding box center [336, 663] width 71 height 21
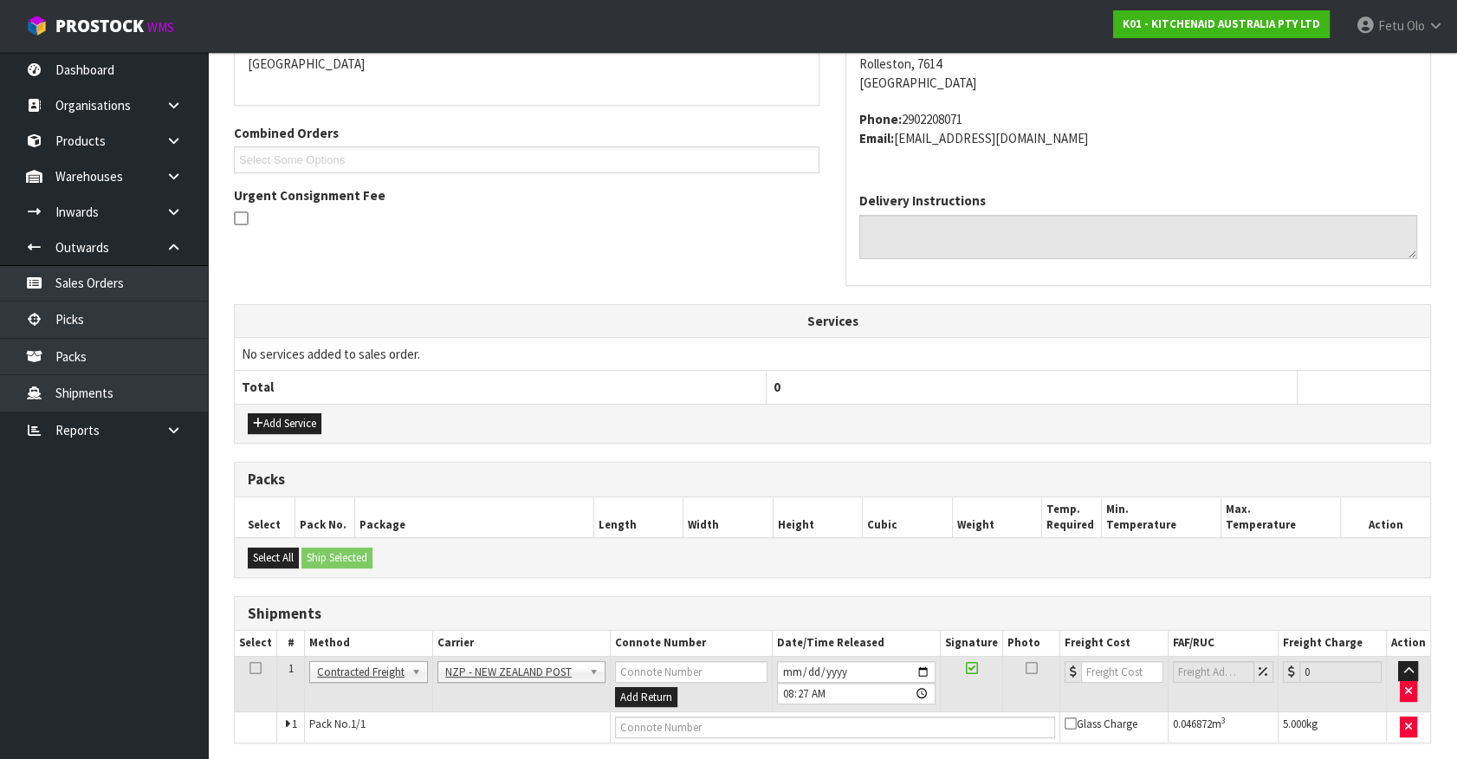
scroll to position [451, 0]
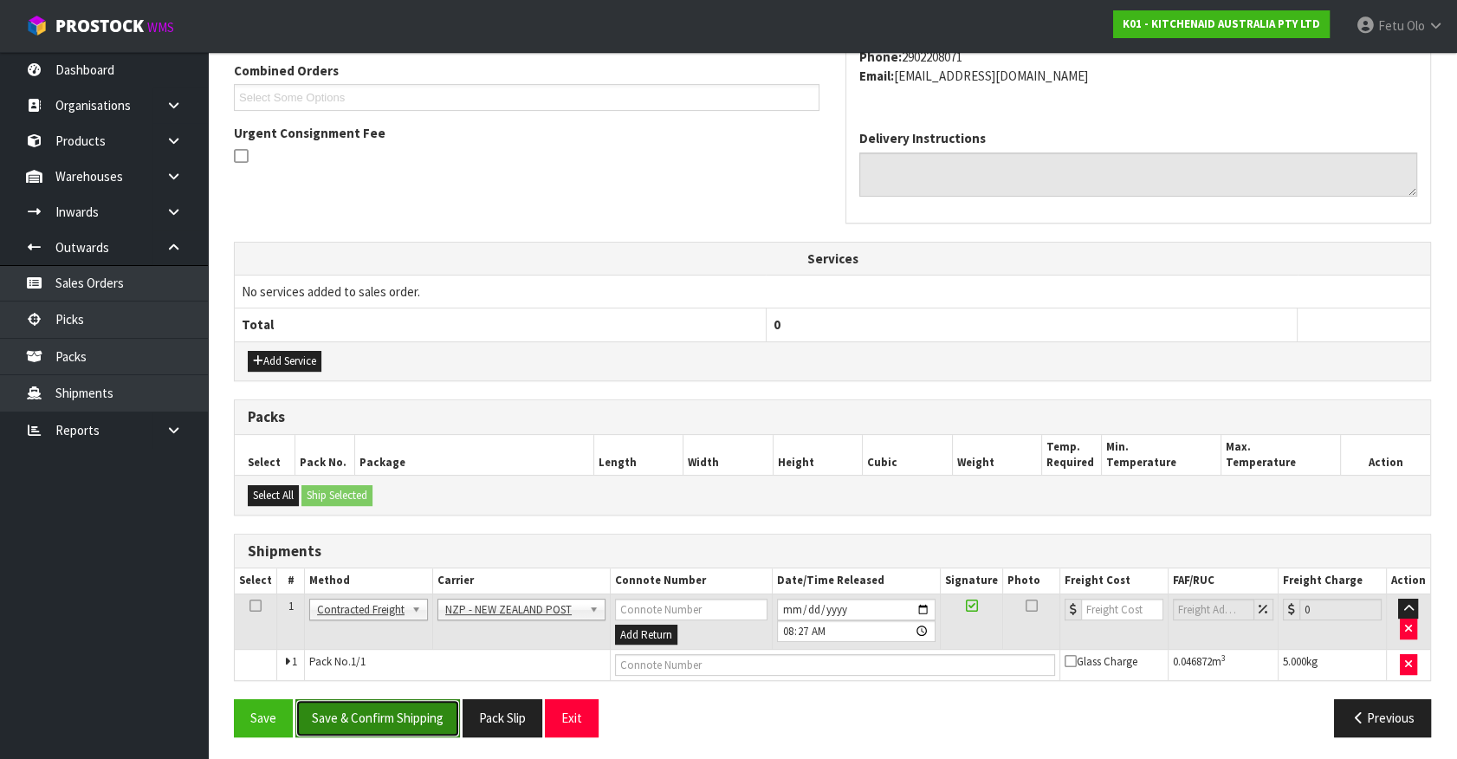
click at [415, 710] on button "Save & Confirm Shipping" at bounding box center [377, 717] width 165 height 37
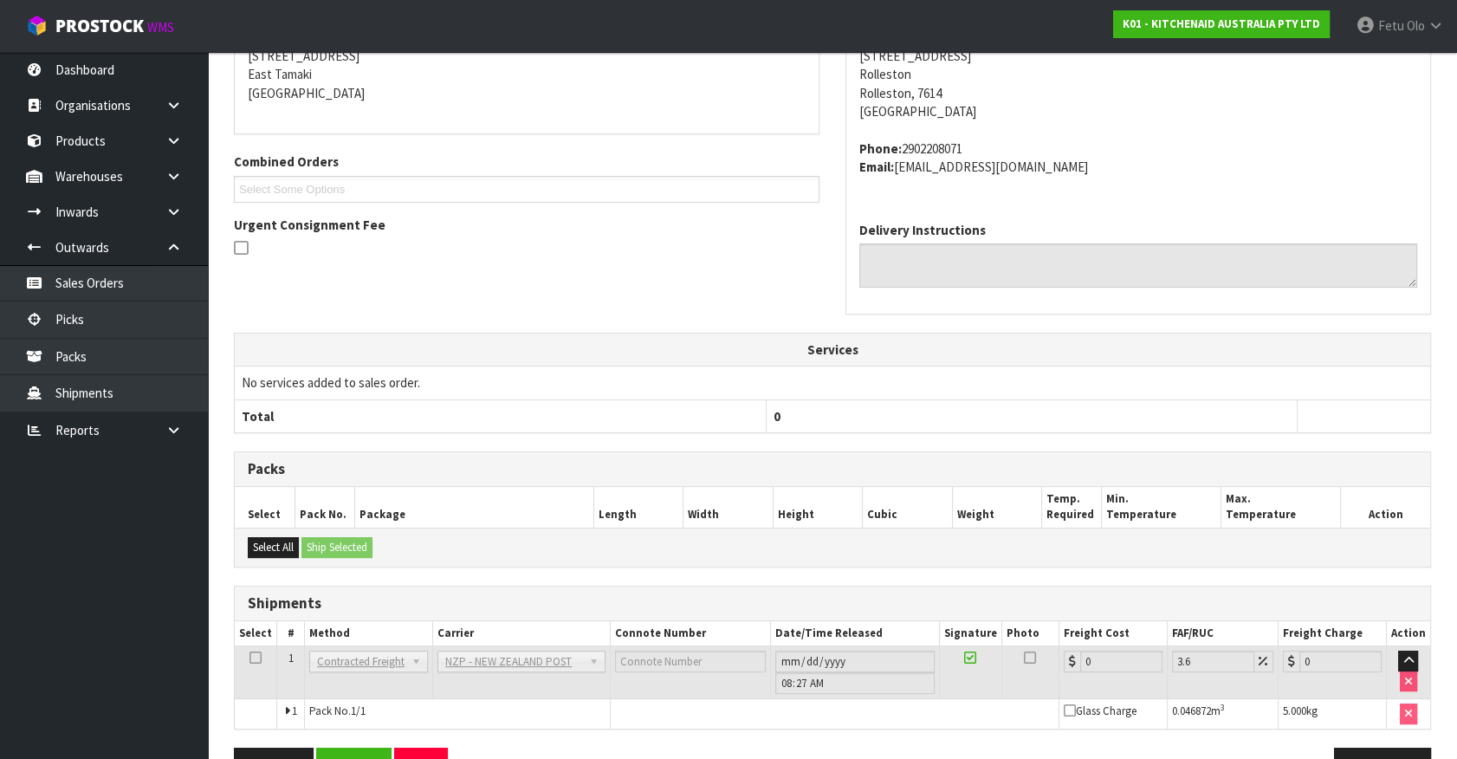
scroll to position [427, 0]
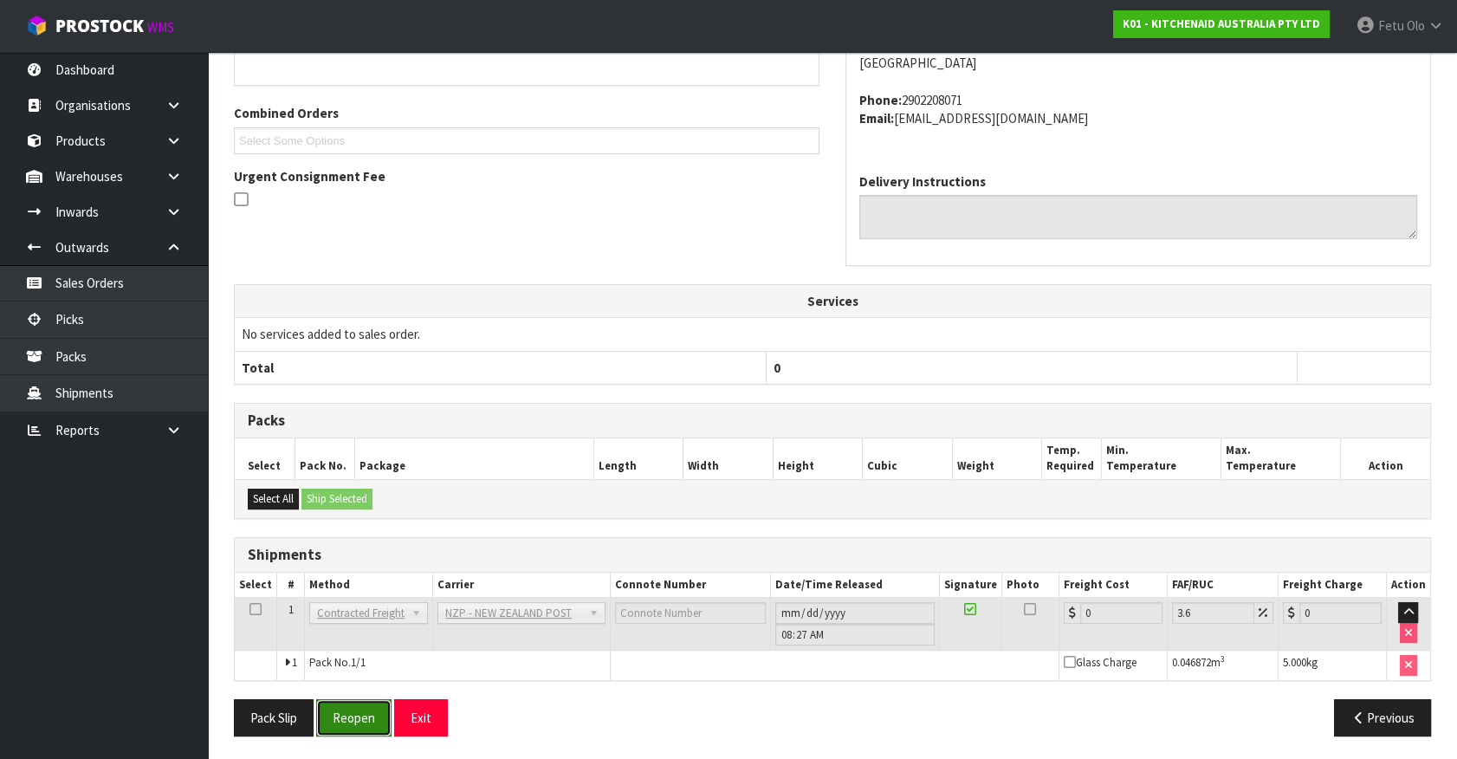
drag, startPoint x: 361, startPoint y: 718, endPoint x: 371, endPoint y: 715, distance: 9.9
click at [361, 718] on button "Reopen" at bounding box center [353, 717] width 75 height 37
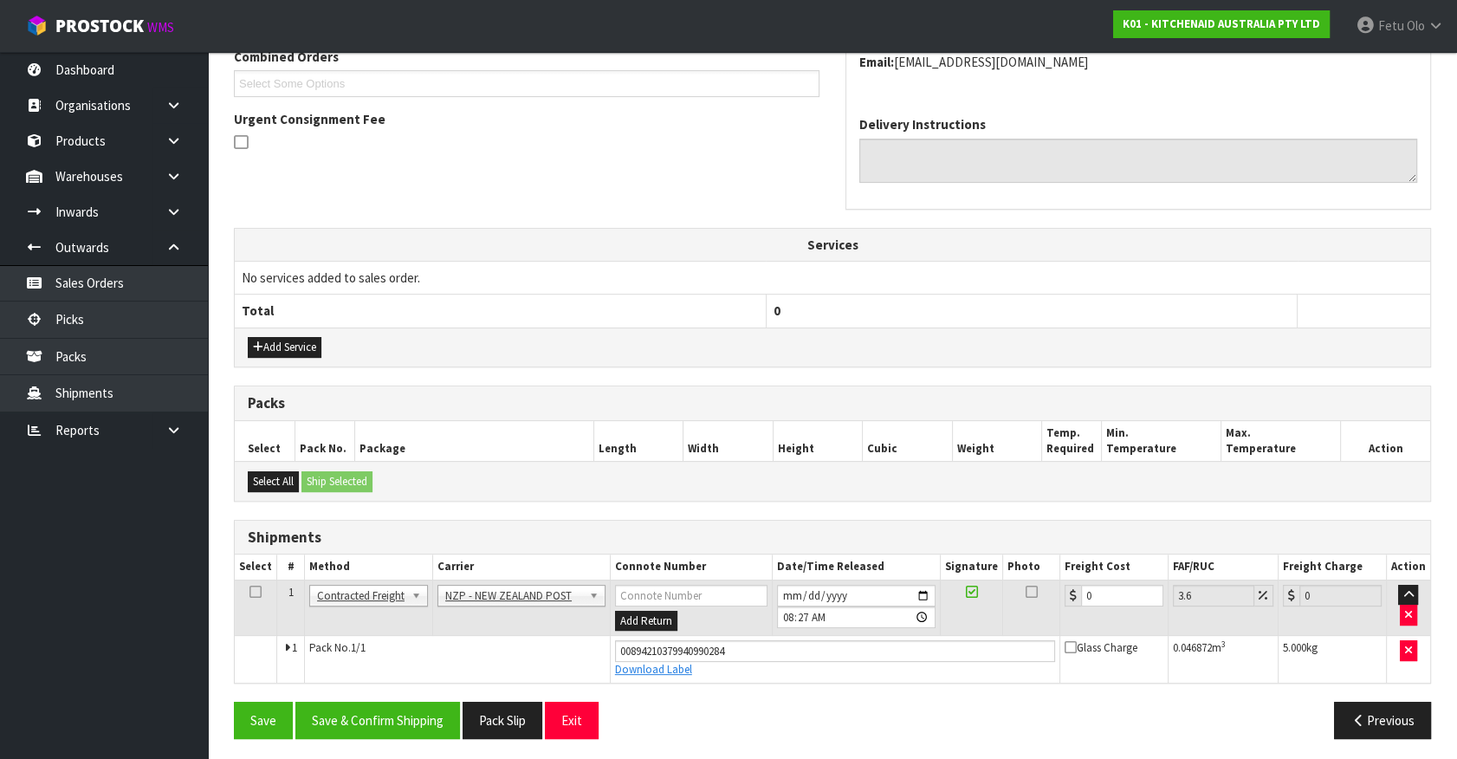
scroll to position [468, 0]
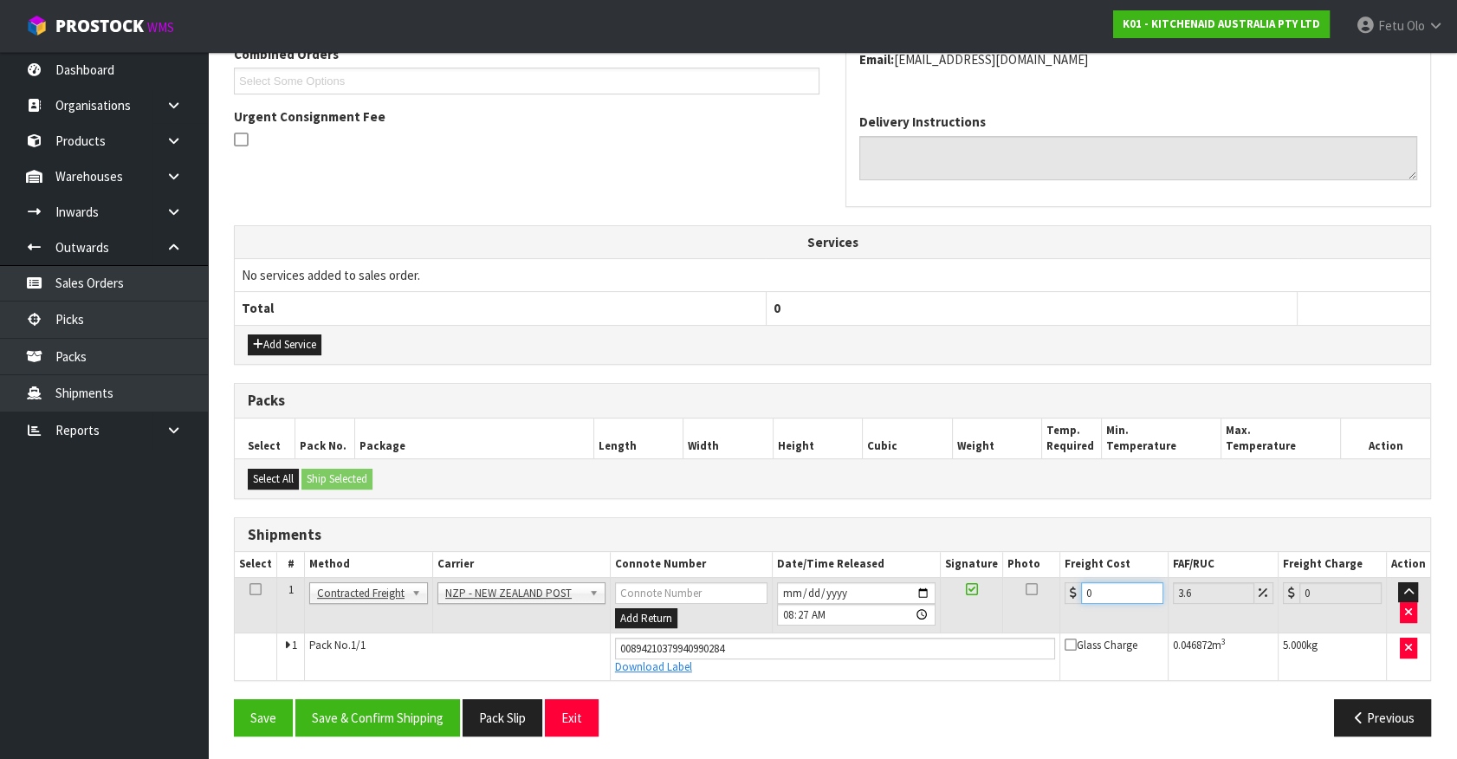
drag, startPoint x: 1113, startPoint y: 586, endPoint x: 863, endPoint y: 686, distance: 268.5
click at [892, 651] on tbody "1 Client Local Pickup Customer Local Pickup Company Freight Contracted Freight …" at bounding box center [832, 628] width 1195 height 102
type input "1"
type input "1.04"
type input "11"
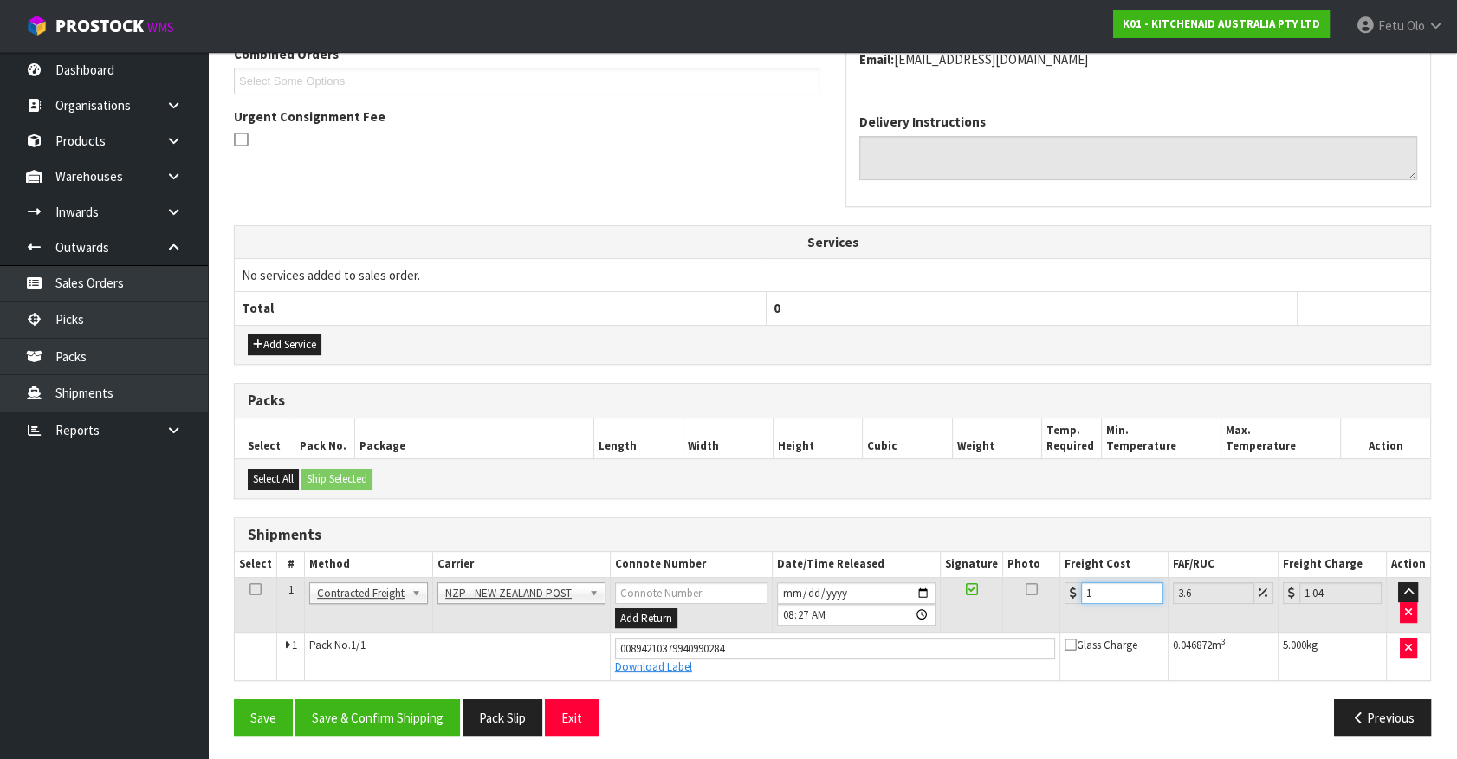
type input "11.4"
type input "11.6"
type input "12.02"
type input "11.61"
type input "12.03"
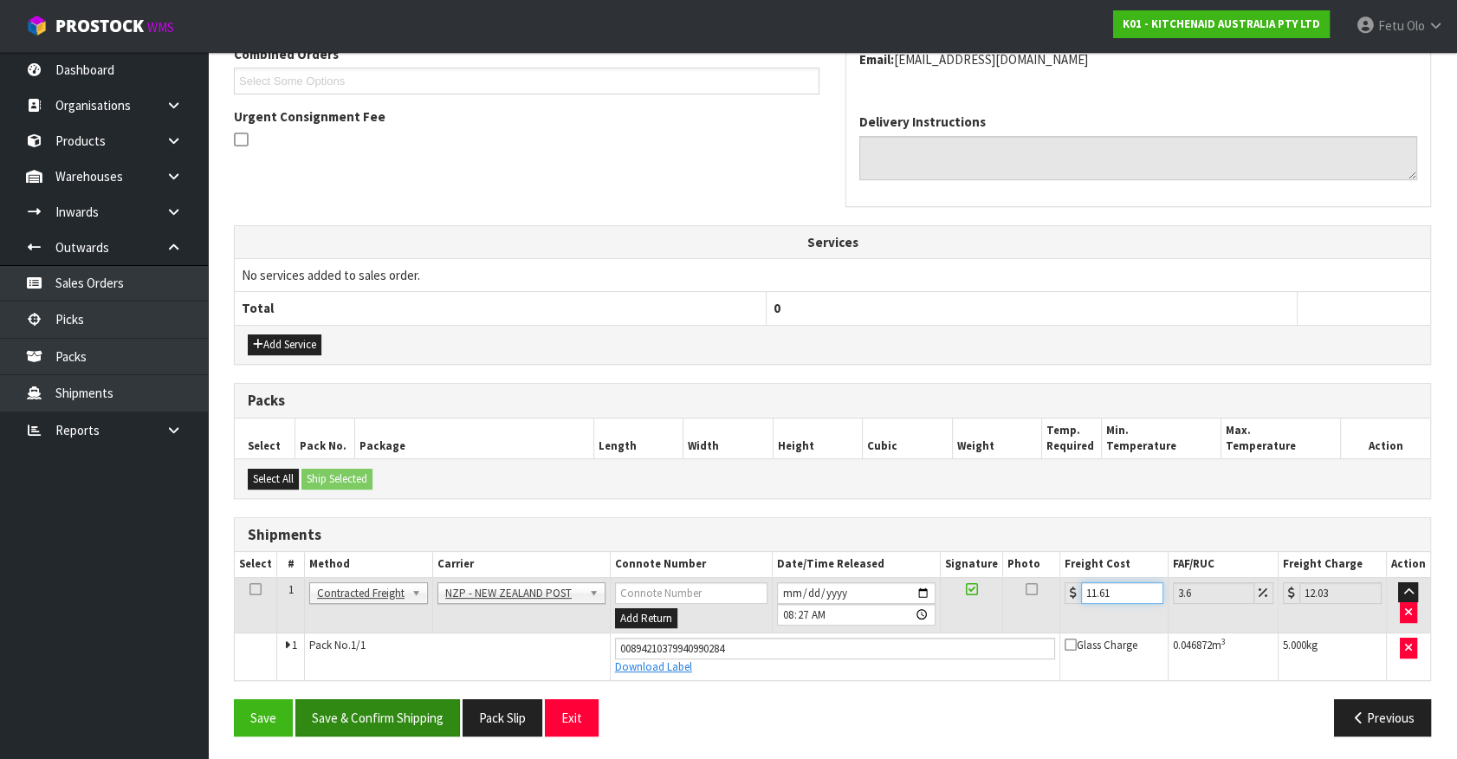
type input "11.61"
drag, startPoint x: 415, startPoint y: 696, endPoint x: 444, endPoint y: 678, distance: 34.6
click at [416, 699] on button "Save & Confirm Shipping" at bounding box center [377, 717] width 165 height 37
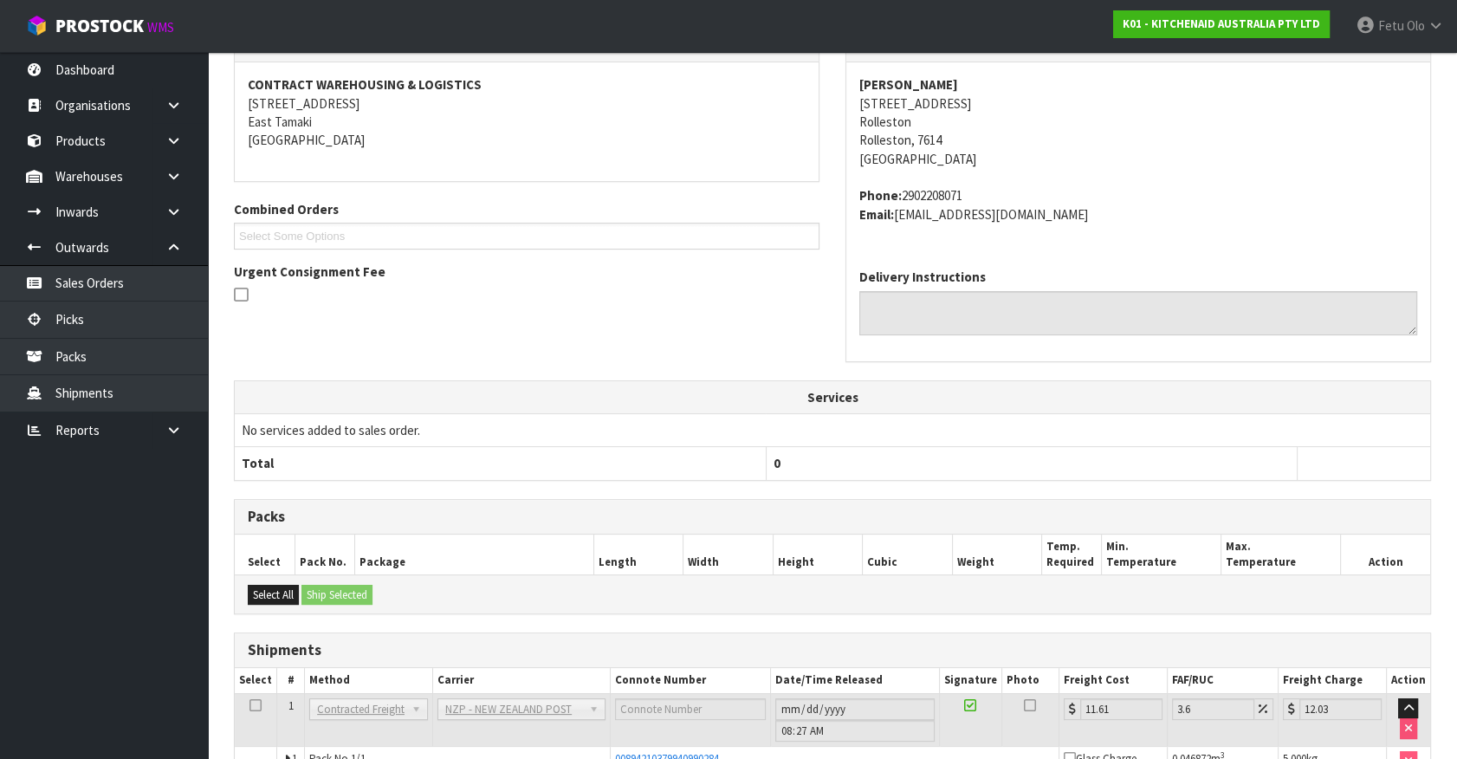
scroll to position [0, 0]
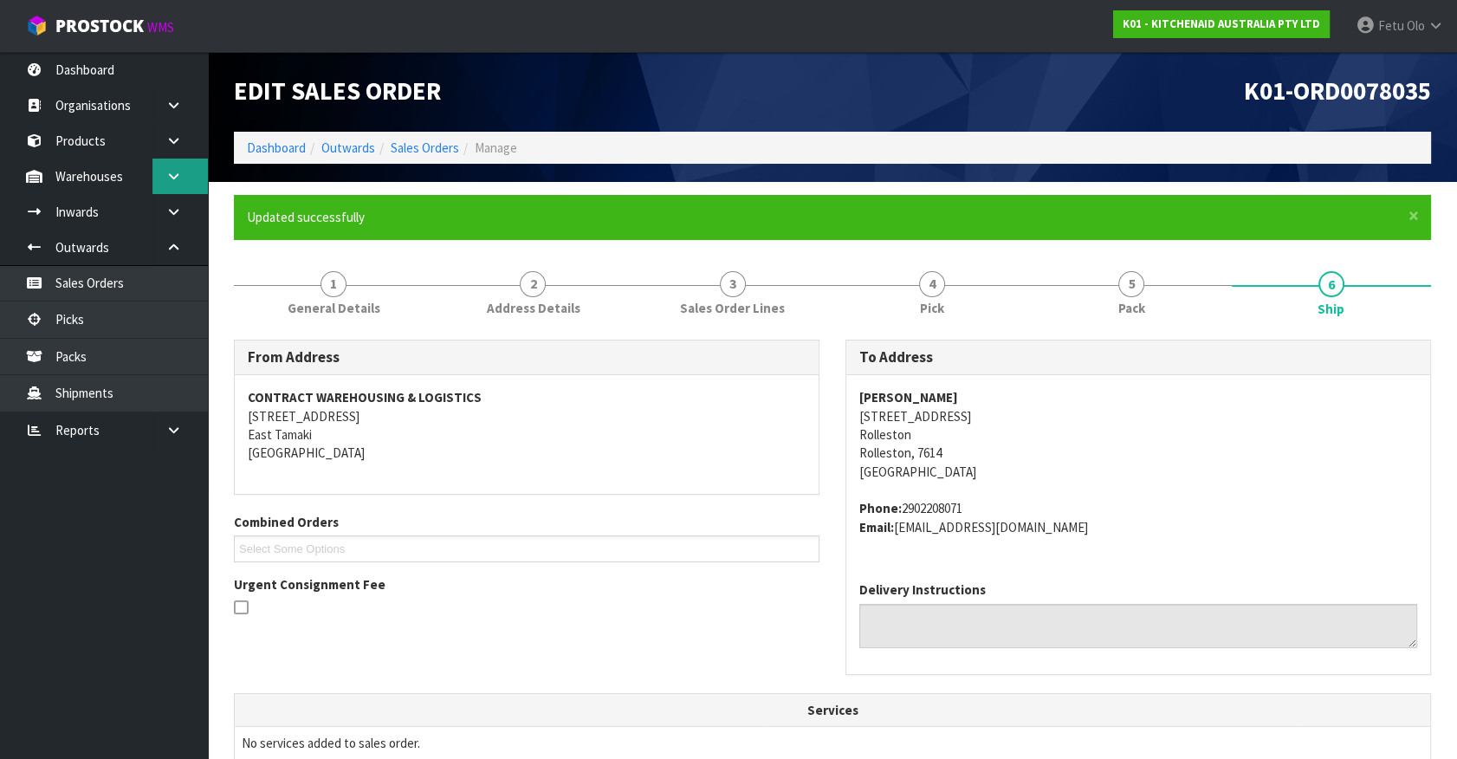
click at [182, 176] on link at bounding box center [179, 176] width 55 height 36
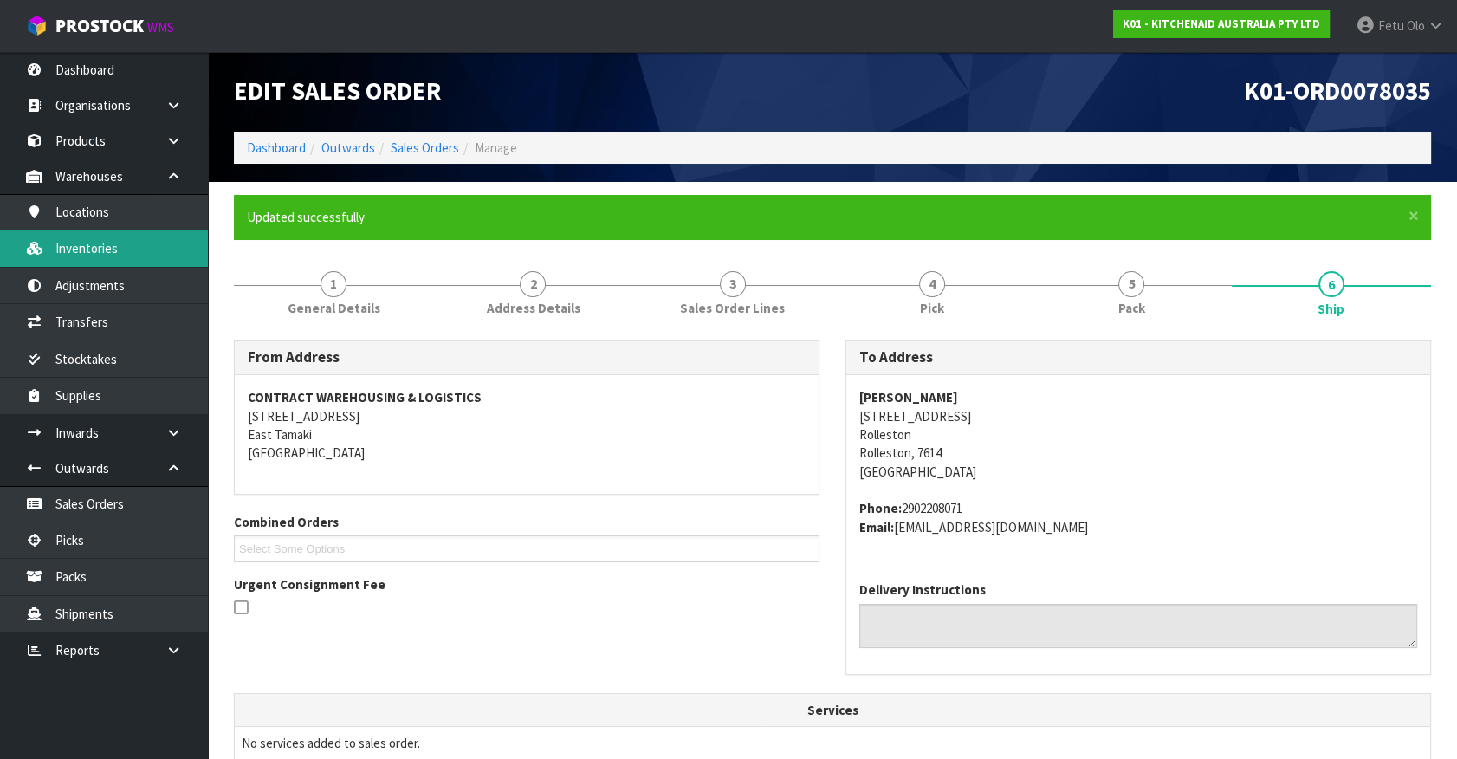
click at [66, 248] on link "Inventories" at bounding box center [104, 248] width 208 height 36
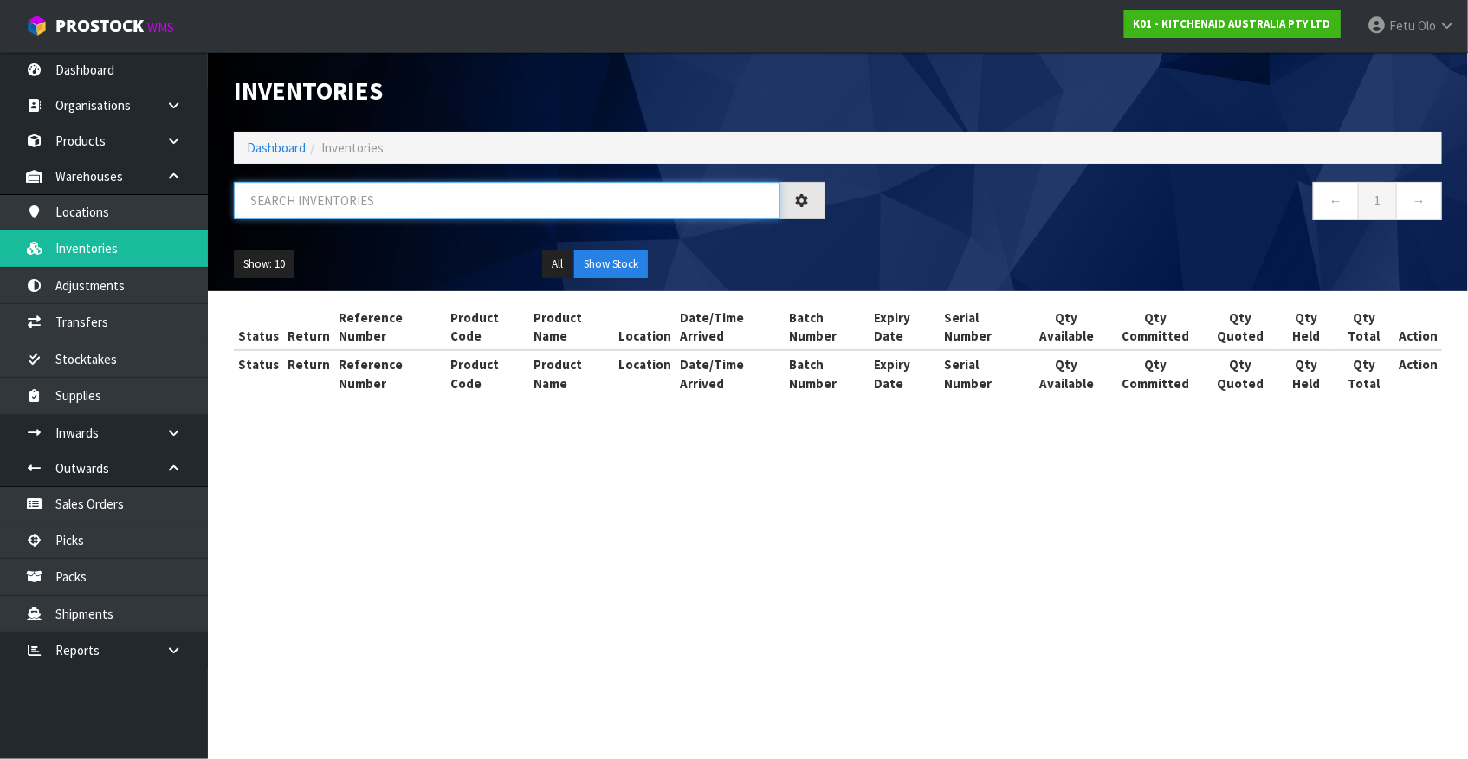
click at [312, 197] on input "text" at bounding box center [507, 200] width 546 height 37
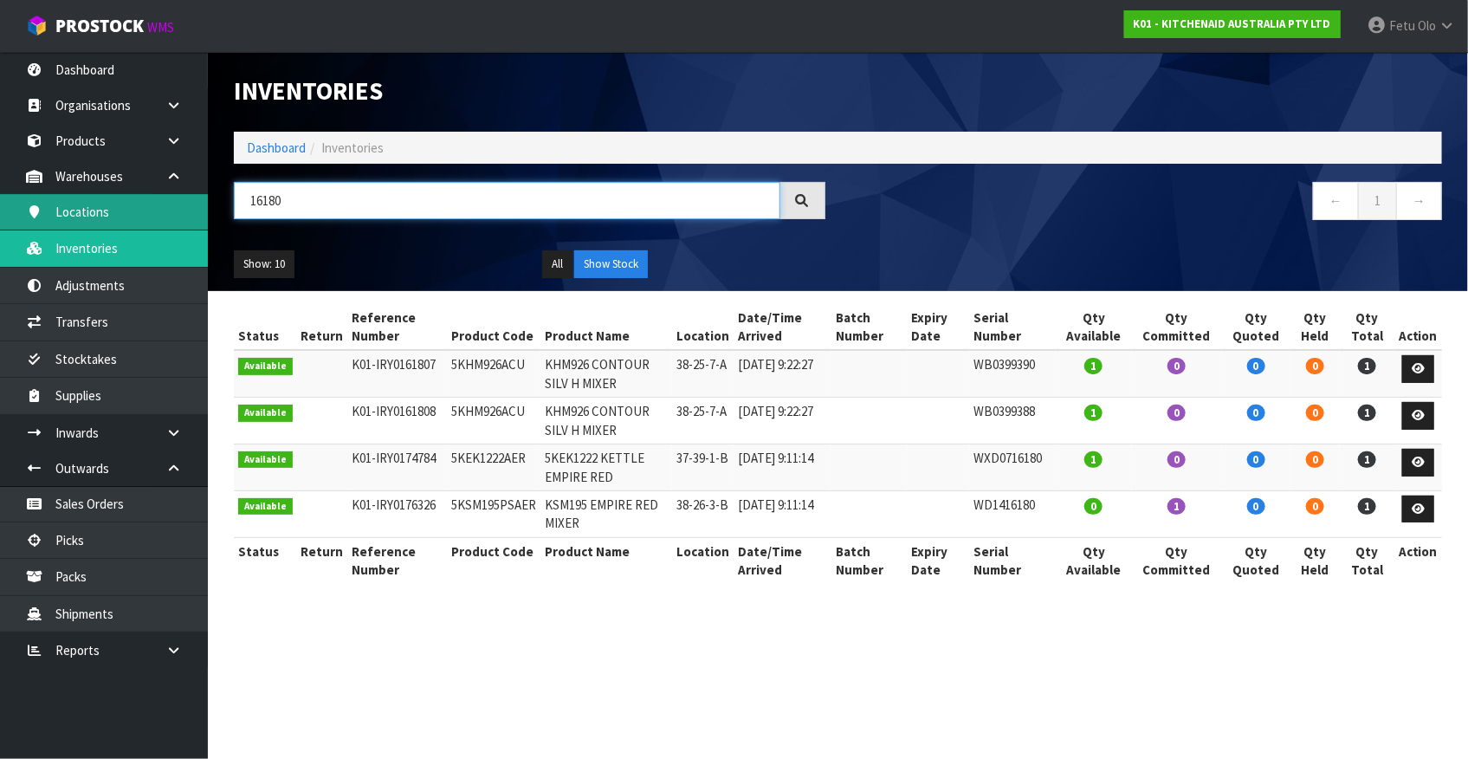
drag, startPoint x: 303, startPoint y: 198, endPoint x: 203, endPoint y: 198, distance: 100.5
click at [203, 198] on body "Toggle navigation ProStock WMS K01 - KITCHENAID AUSTRALIA PTY LTD Fetu Olo Logo…" at bounding box center [734, 379] width 1468 height 759
type input "WD1416180"
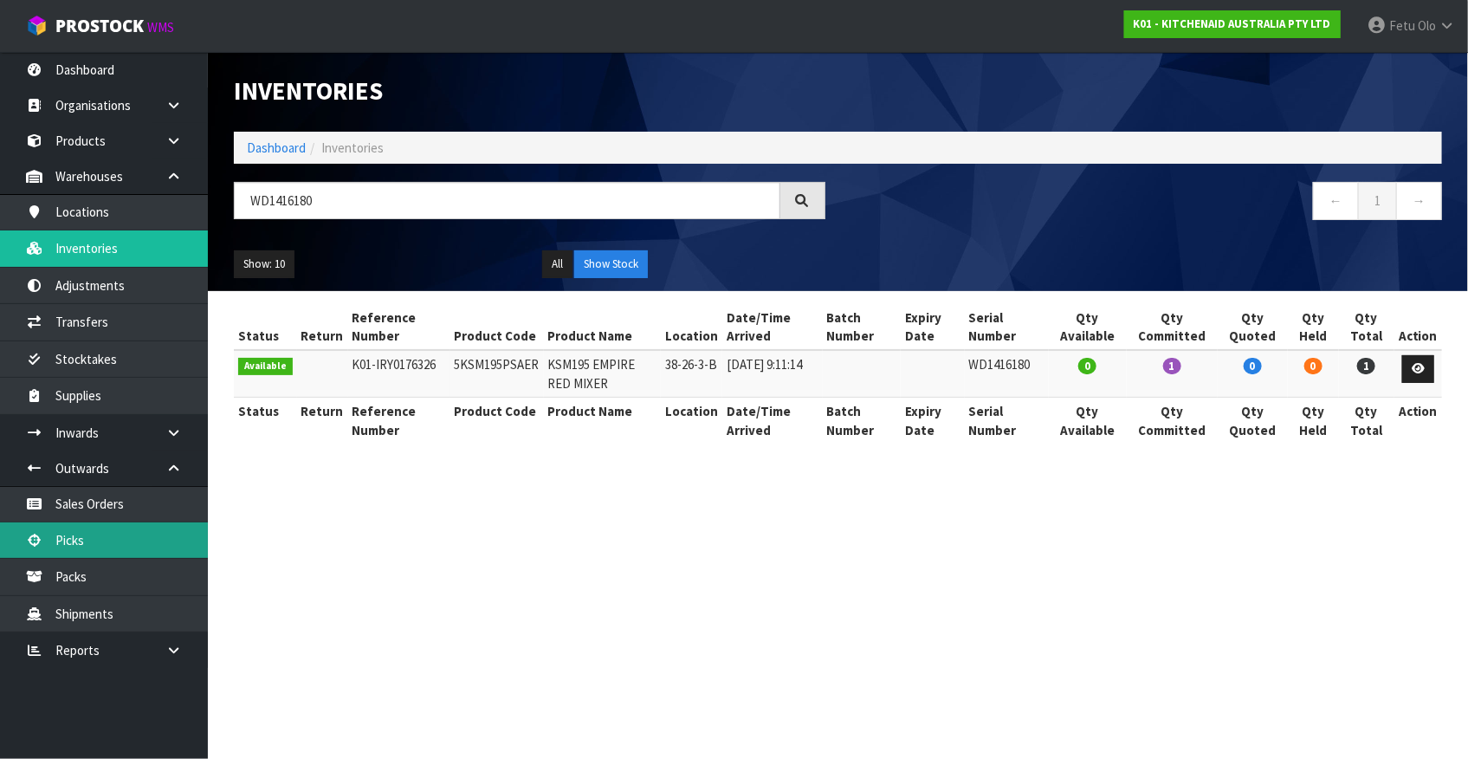
click at [114, 549] on link "Picks" at bounding box center [104, 540] width 208 height 36
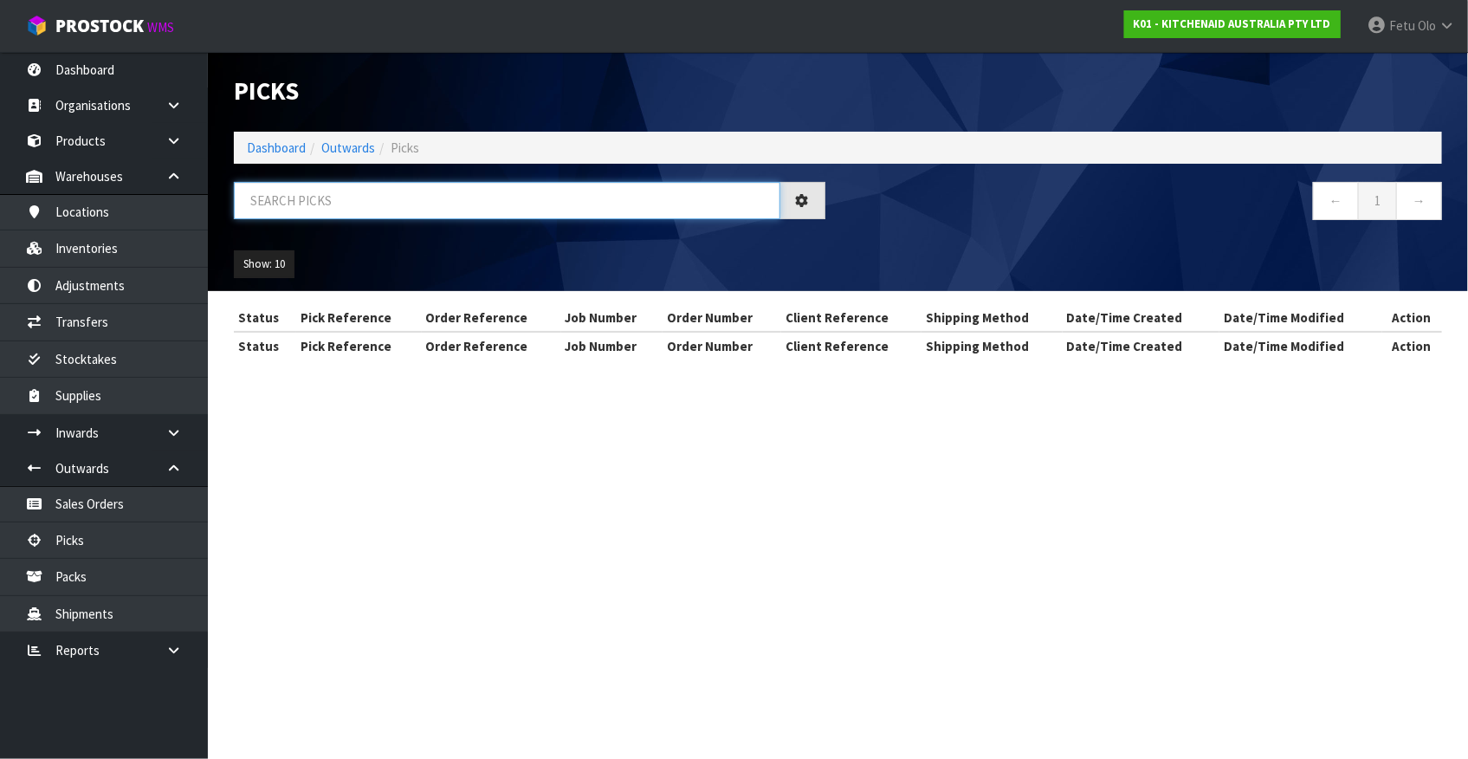
click at [313, 187] on input "text" at bounding box center [507, 200] width 546 height 37
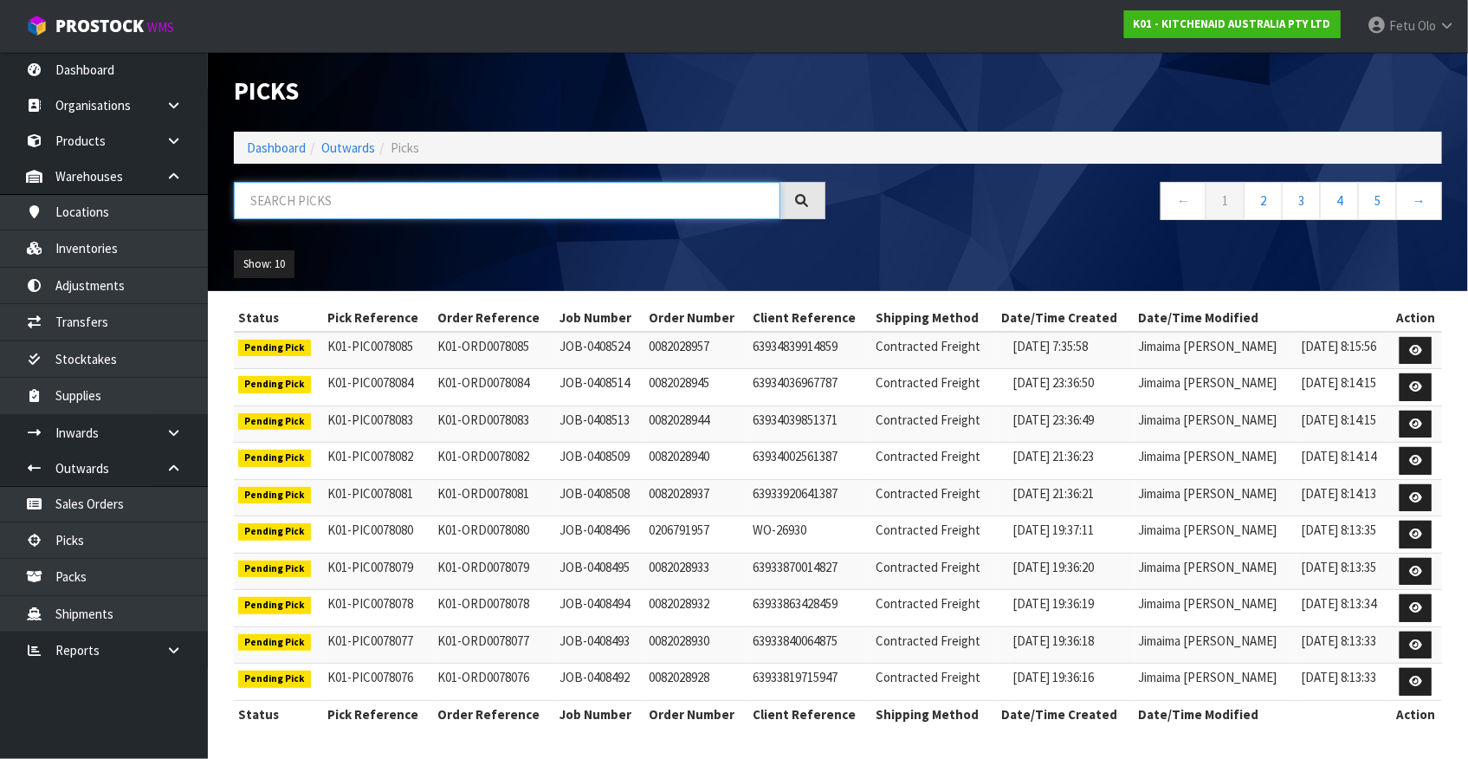
click at [326, 191] on input "text" at bounding box center [507, 200] width 546 height 37
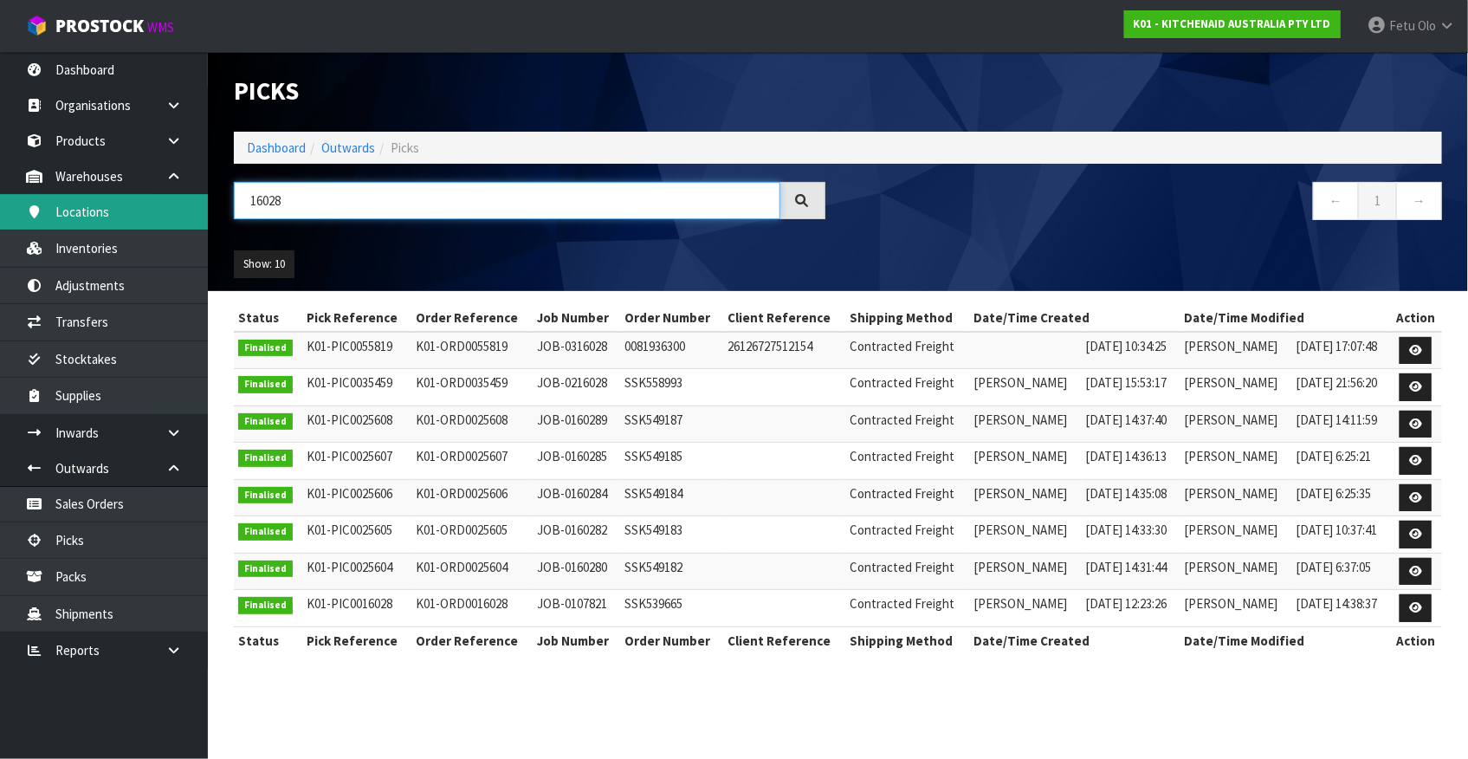
drag, startPoint x: 295, startPoint y: 188, endPoint x: 120, endPoint y: 220, distance: 177.8
click at [120, 220] on body "Toggle navigation ProStock WMS K01 - KITCHENAID AUSTRALIA PTY LTD Fetu Olo Logo…" at bounding box center [734, 379] width 1468 height 759
click at [314, 204] on input "780458" at bounding box center [507, 200] width 546 height 37
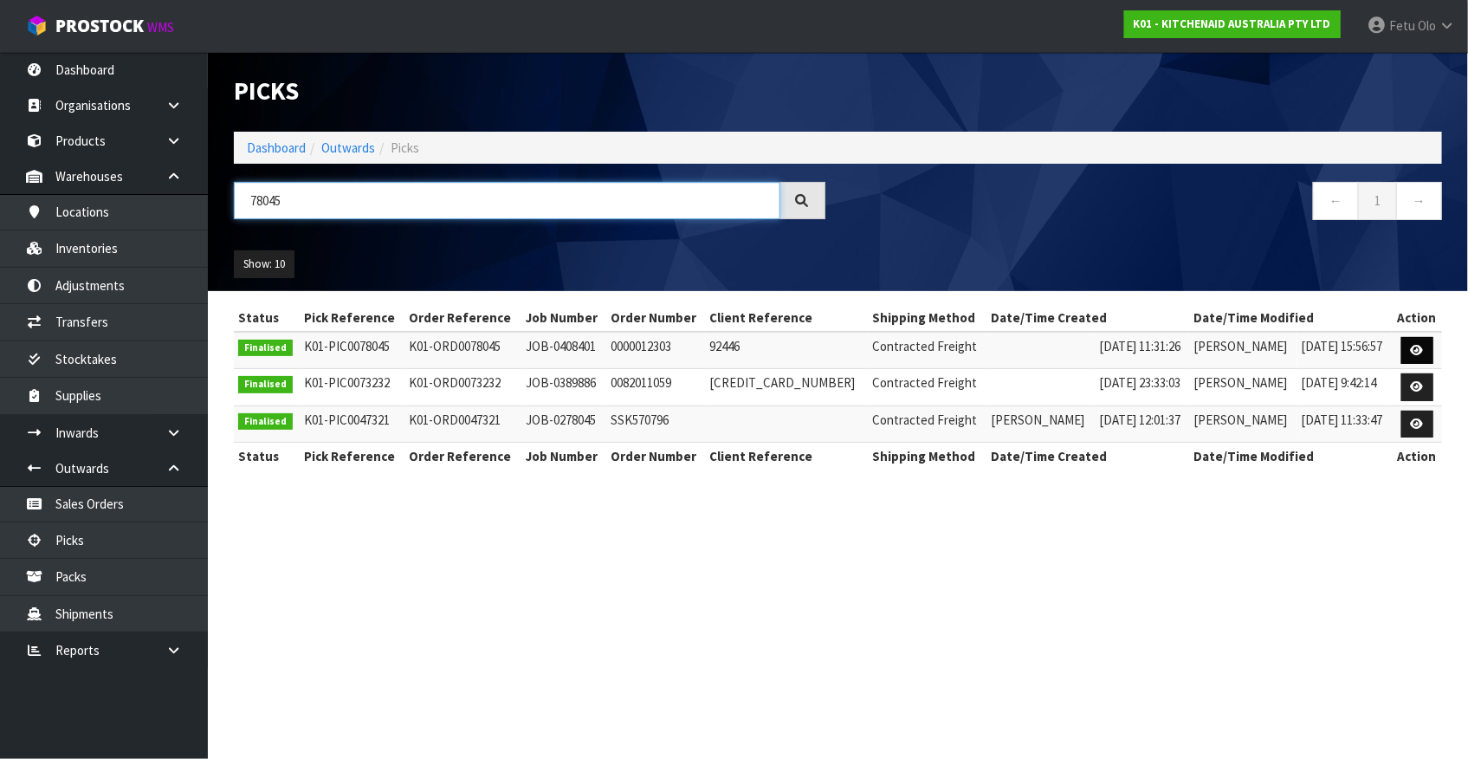
type input "78045"
click at [1412, 350] on icon at bounding box center [1417, 350] width 13 height 11
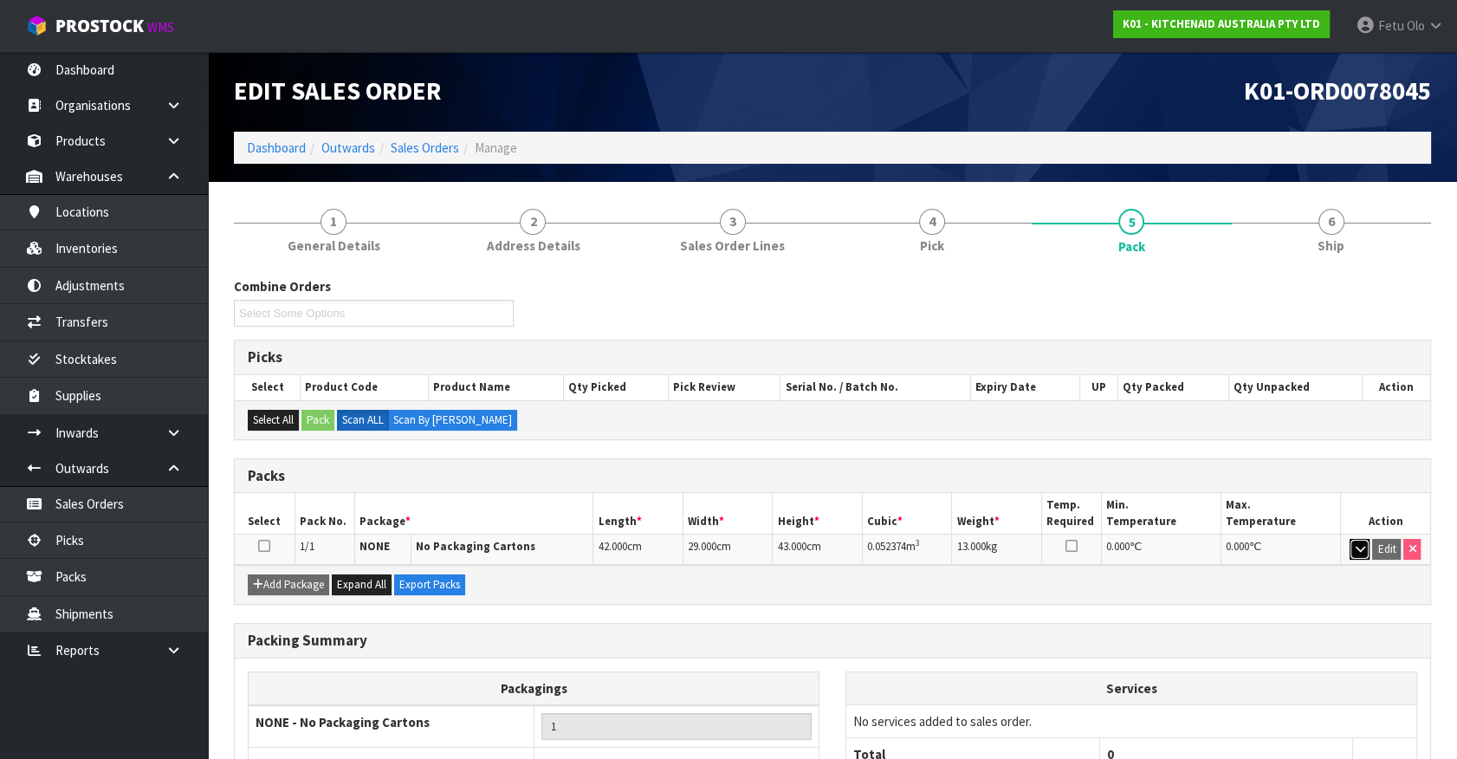
click at [1354, 546] on icon "button" at bounding box center [1359, 548] width 10 height 11
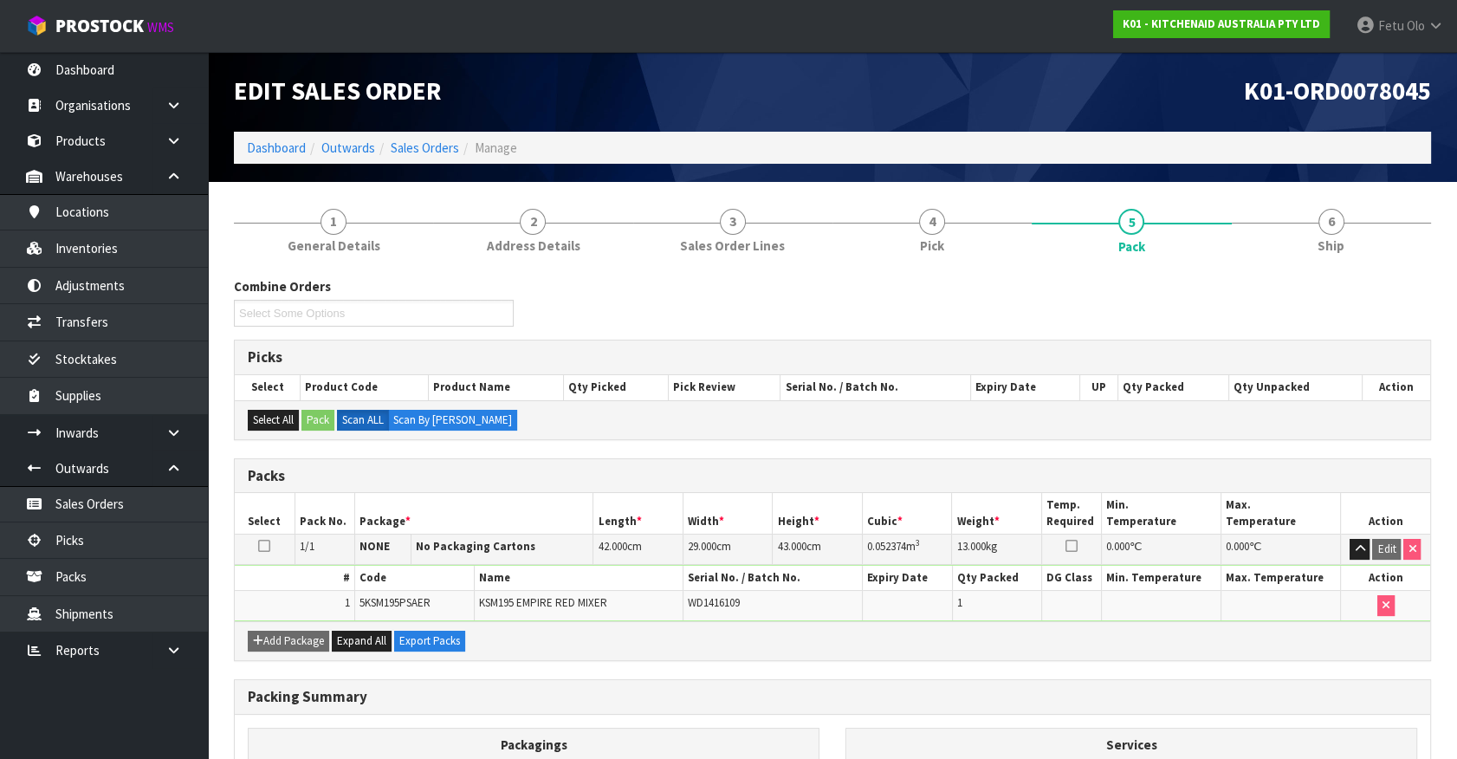
click at [733, 612] on td "WD1416109" at bounding box center [772, 605] width 179 height 29
click at [747, 609] on td "WD1416109" at bounding box center [772, 605] width 179 height 29
click at [811, 641] on div "Add Package Expand All Export Packs" at bounding box center [832, 640] width 1195 height 39
click at [728, 602] on span "WD1416109" at bounding box center [714, 602] width 52 height 15
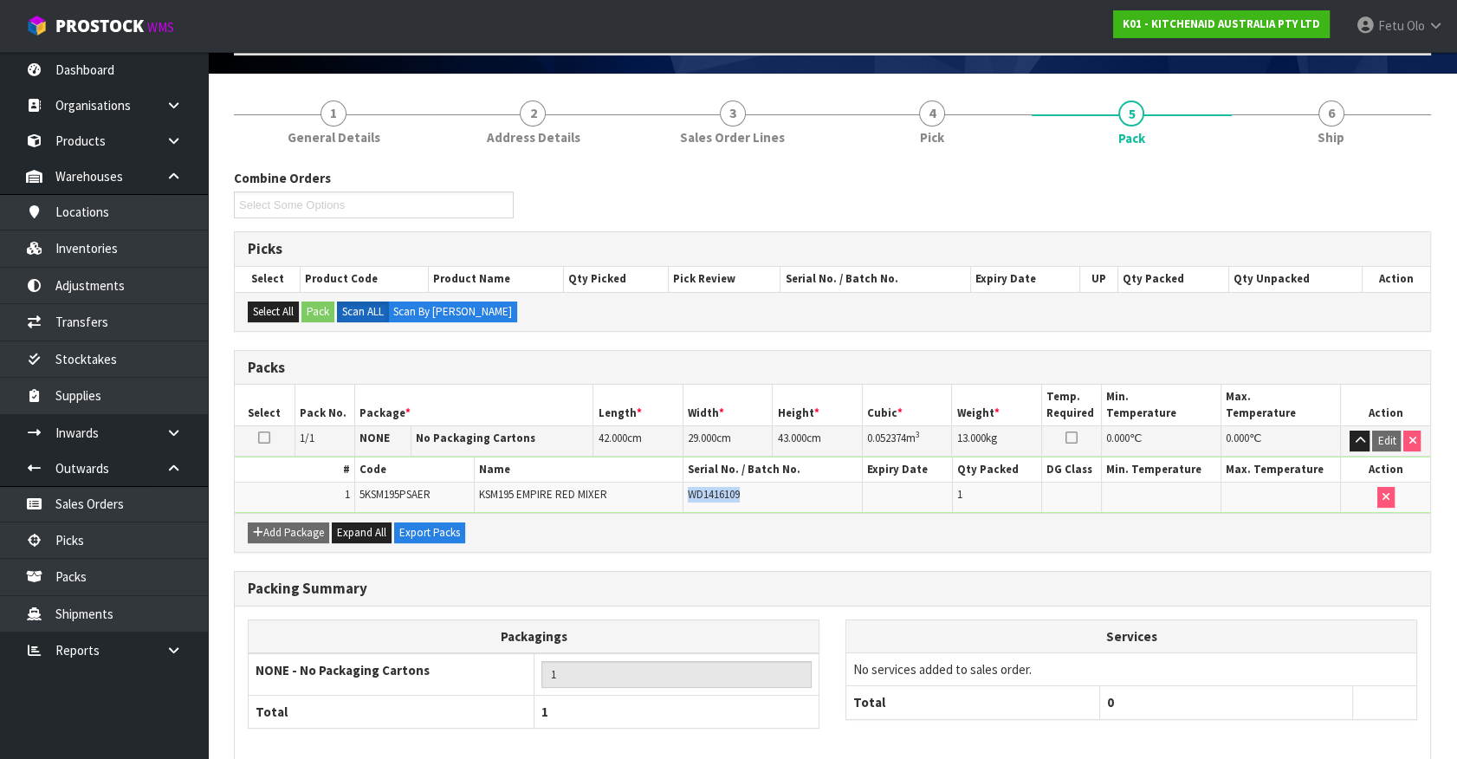
scroll to position [188, 0]
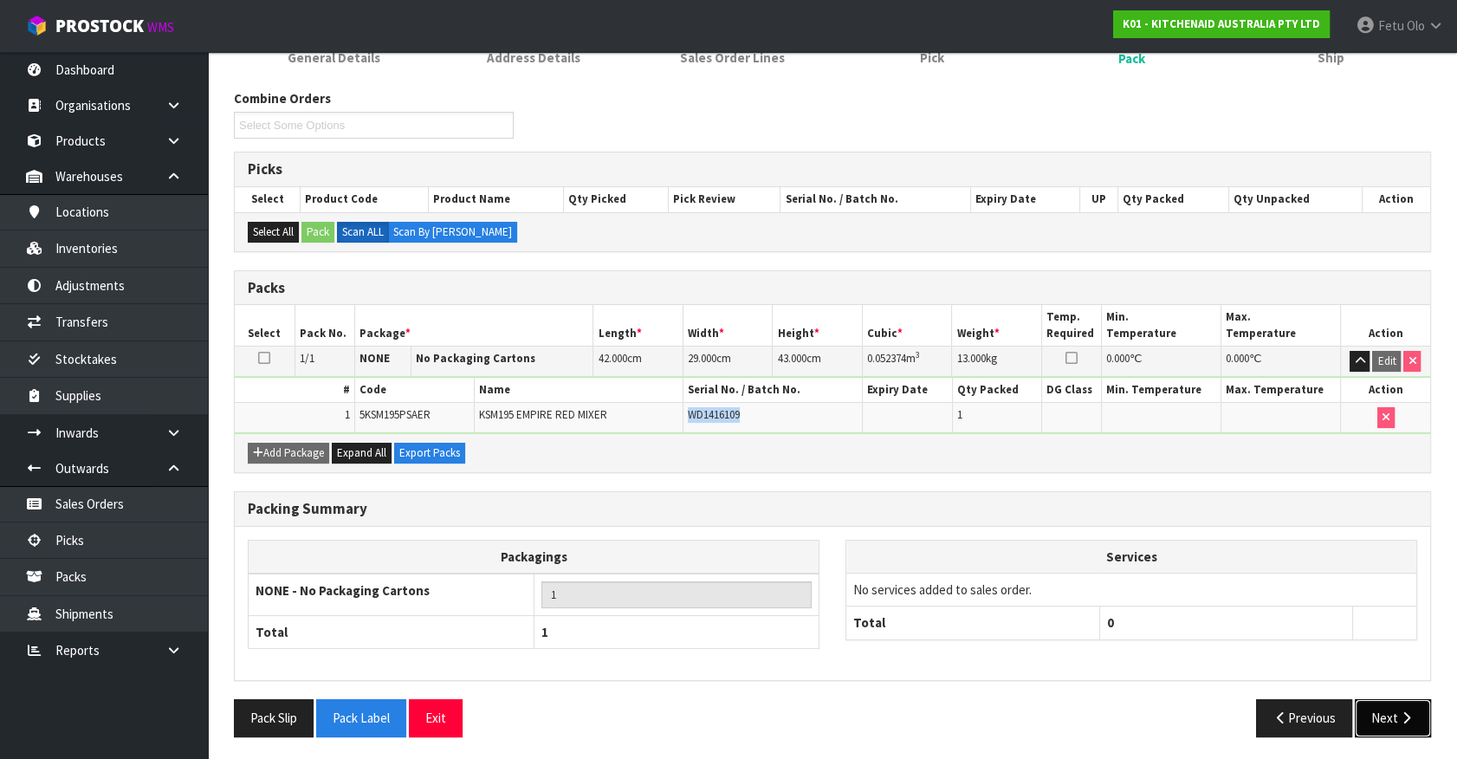
click at [1405, 719] on icon "button" at bounding box center [1406, 717] width 16 height 13
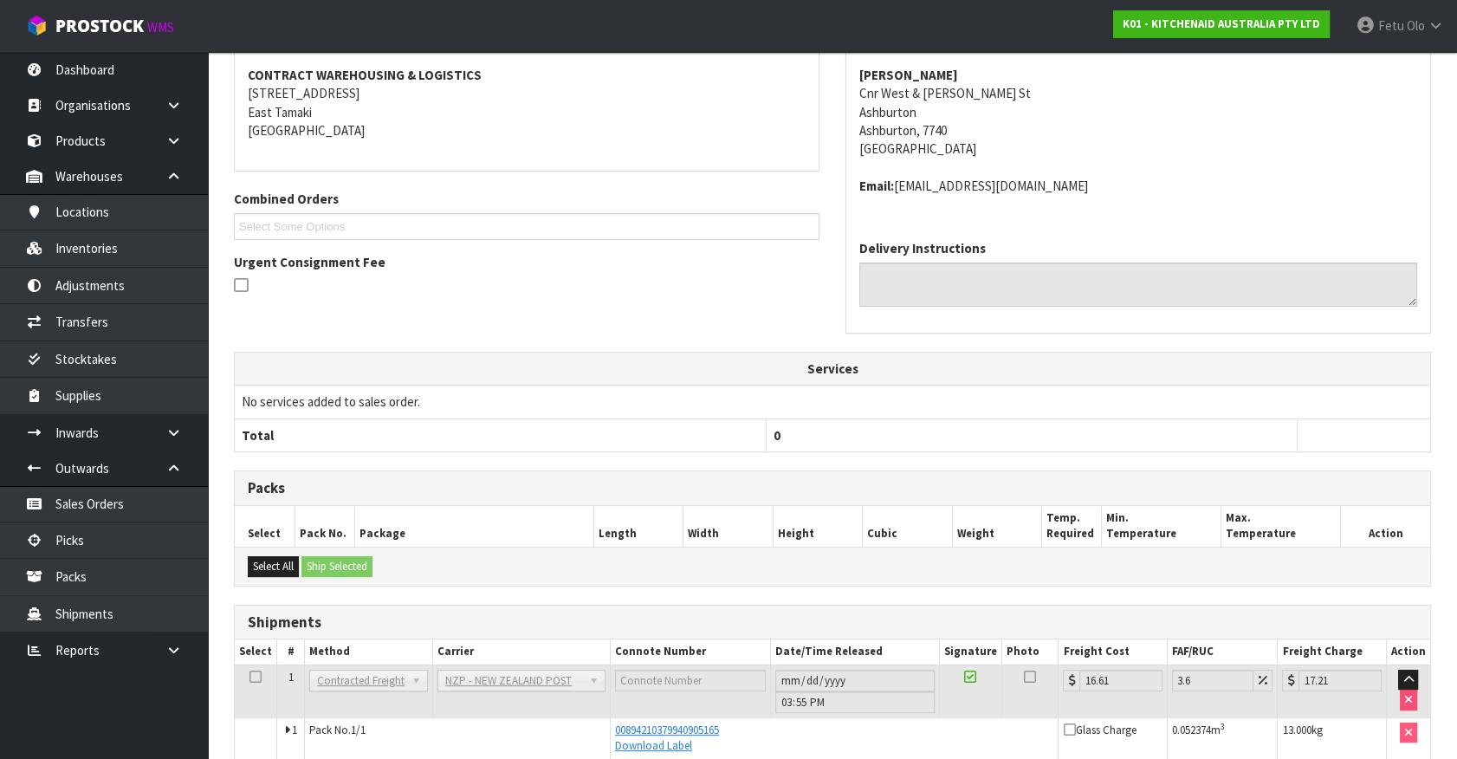
scroll to position [339, 0]
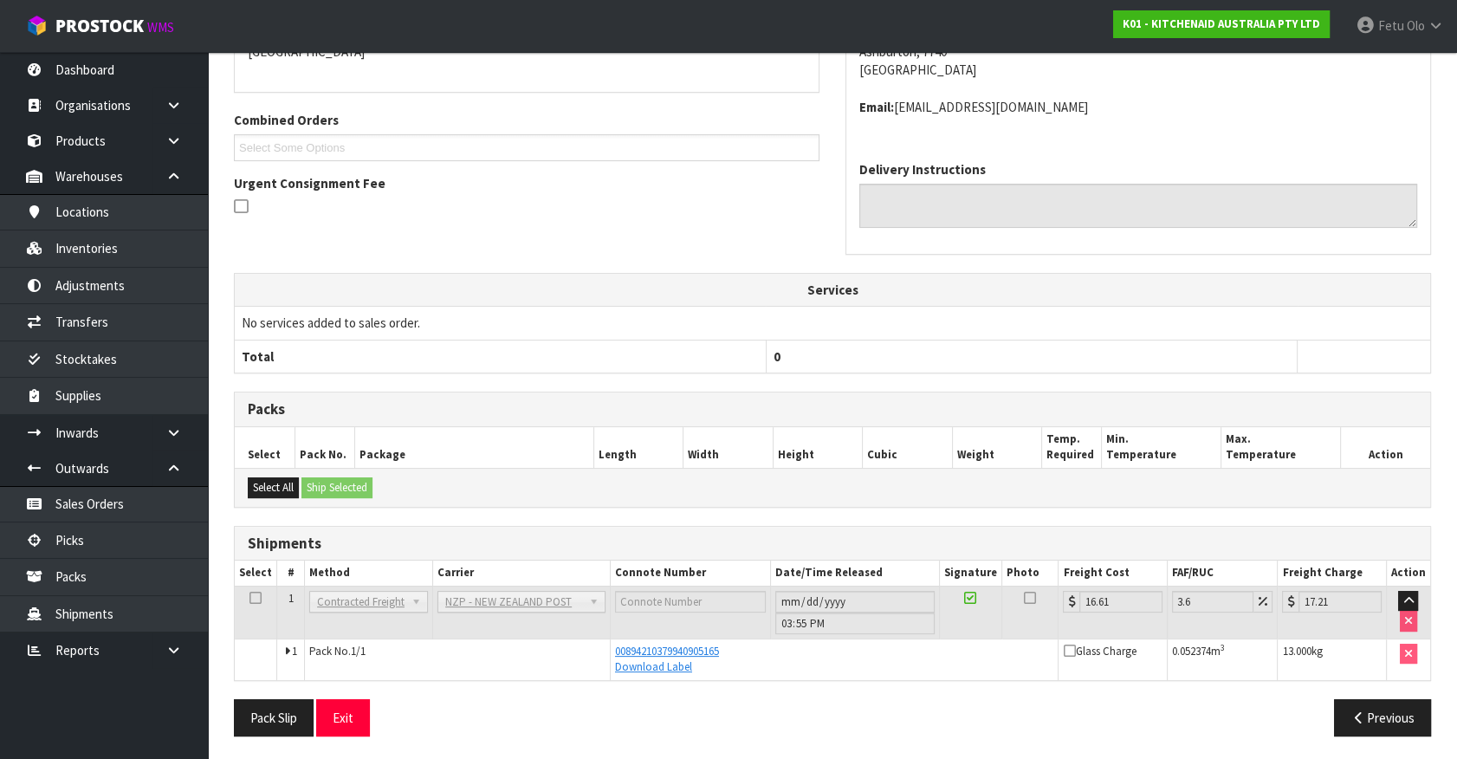
click at [600, 705] on div "Pack Slip Exit" at bounding box center [526, 717] width 611 height 37
drag, startPoint x: 72, startPoint y: 538, endPoint x: 46, endPoint y: 557, distance: 32.2
click at [72, 538] on link "Picks" at bounding box center [104, 540] width 208 height 36
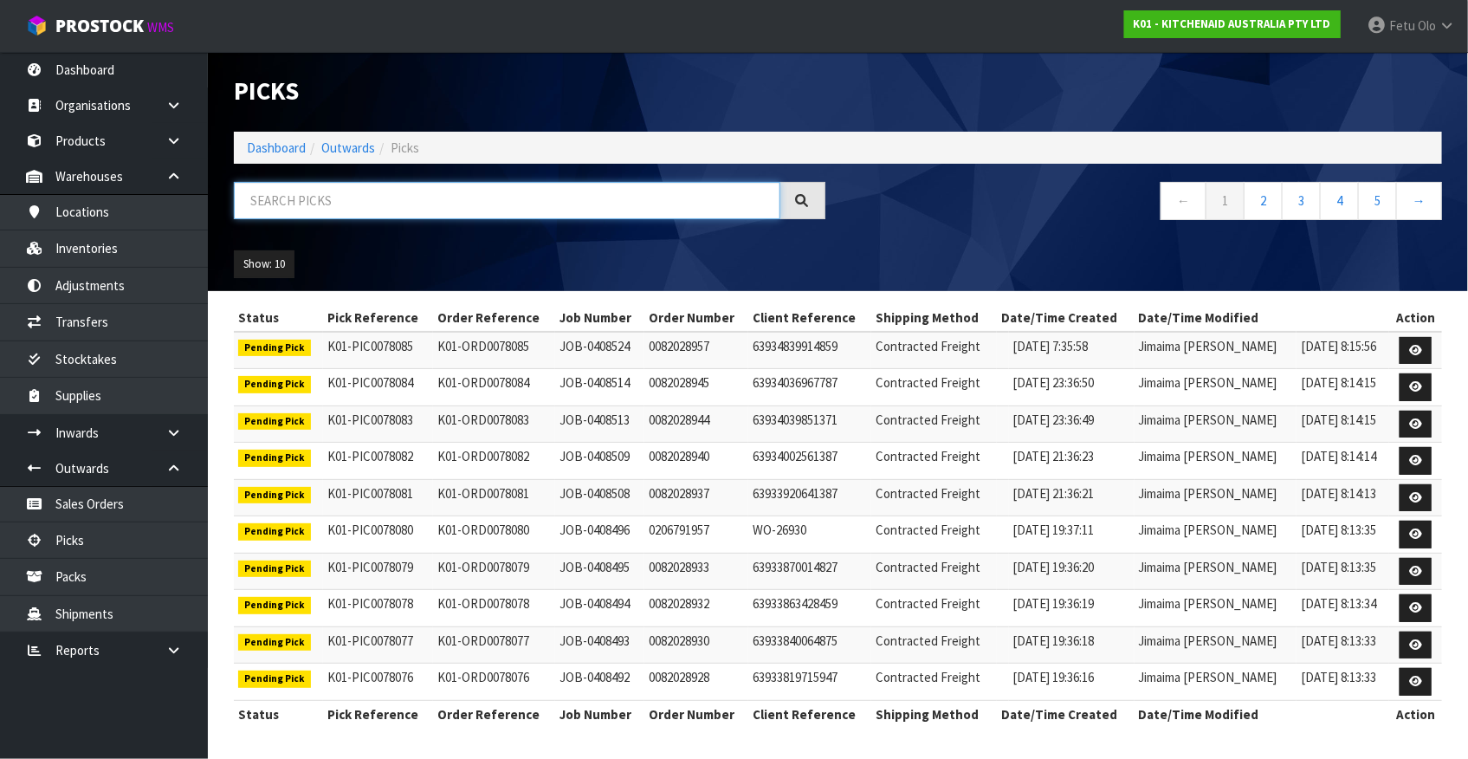
click at [313, 194] on input "text" at bounding box center [507, 200] width 546 height 37
click at [315, 194] on input "text" at bounding box center [507, 200] width 546 height 37
click at [397, 201] on input "text" at bounding box center [507, 200] width 546 height 37
click at [326, 216] on input "text" at bounding box center [507, 200] width 546 height 37
click at [351, 194] on input "text" at bounding box center [507, 200] width 546 height 37
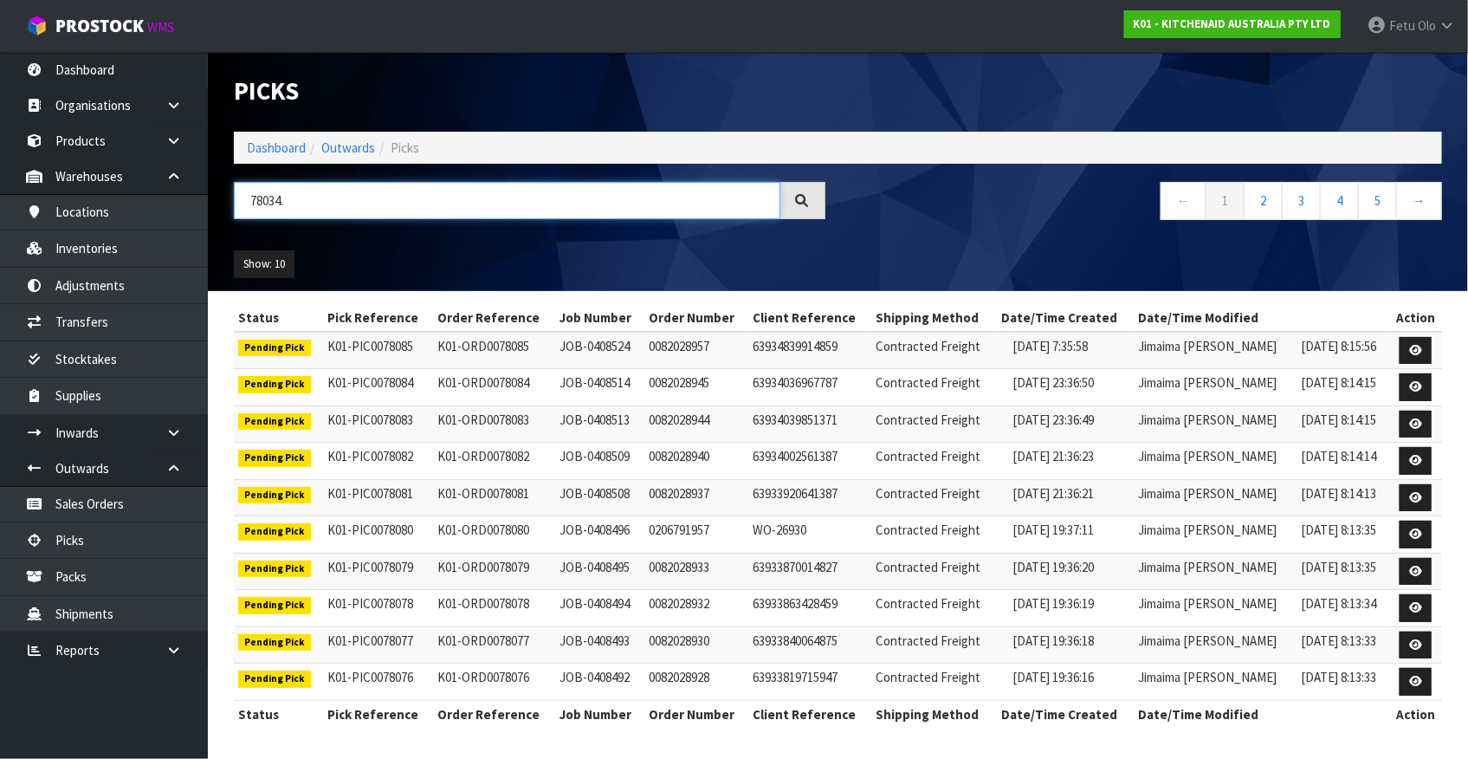
type input "78034"
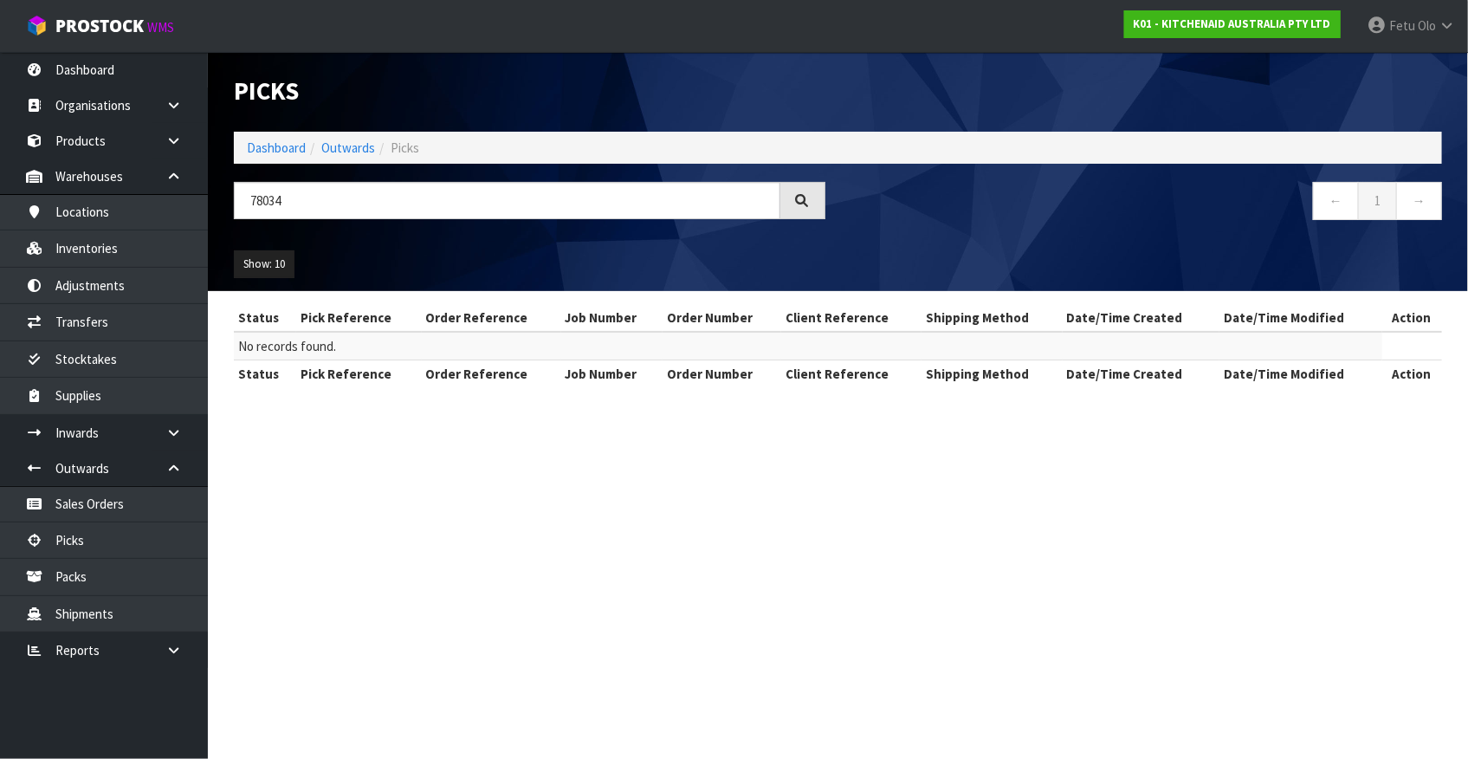
click at [965, 241] on div "Show: 10 5 10 25 50" at bounding box center [838, 264] width 1234 height 54
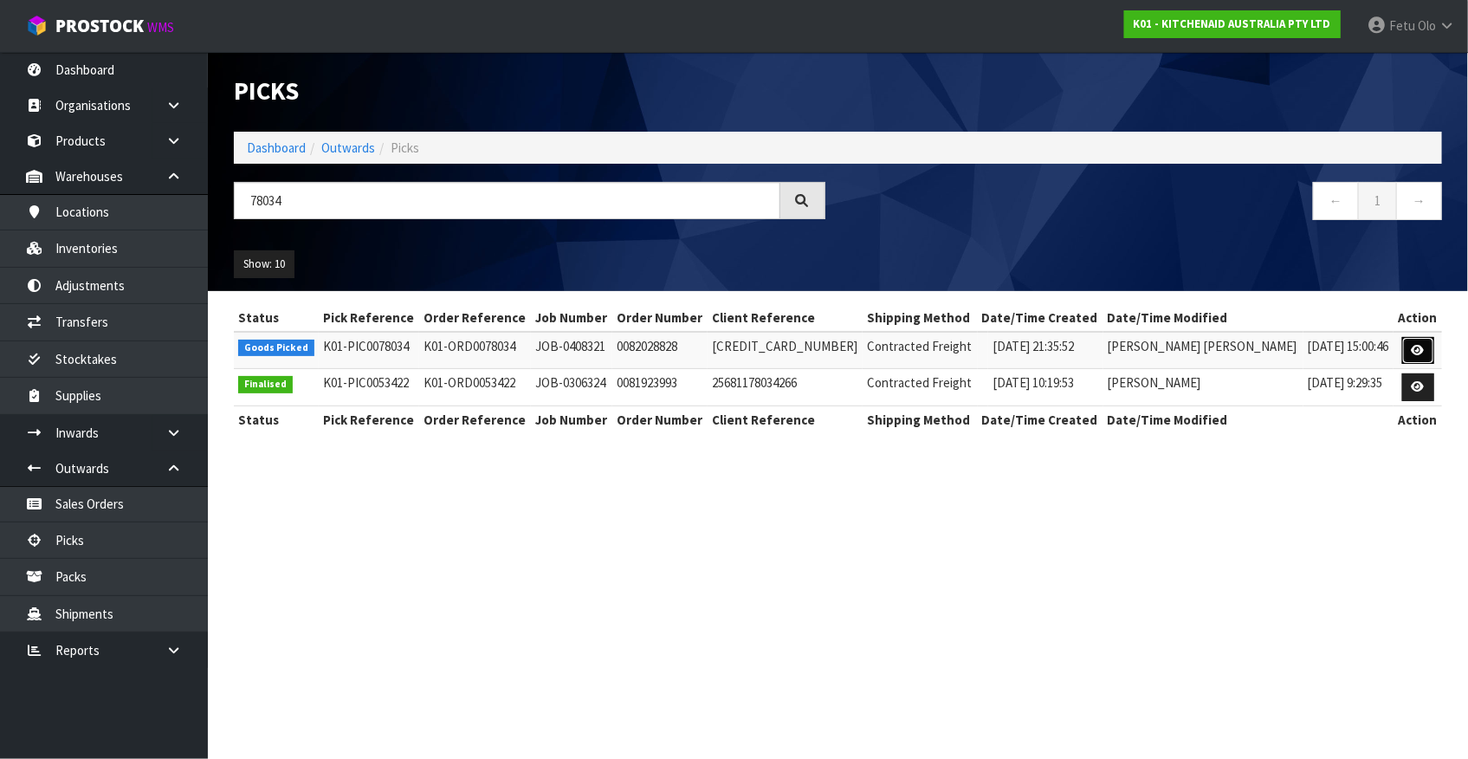
click at [1412, 351] on icon at bounding box center [1418, 350] width 13 height 11
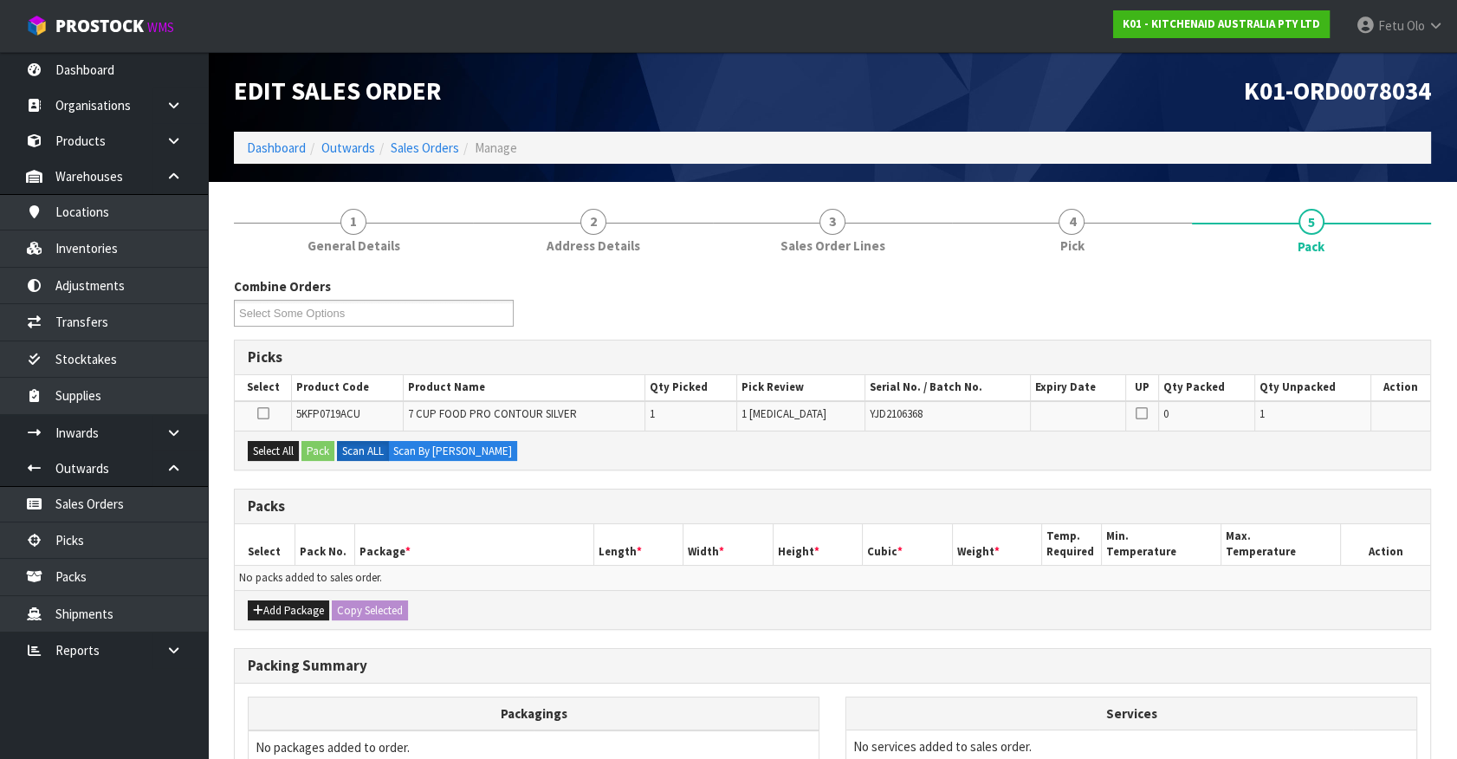
click at [814, 500] on h3 "Packs" at bounding box center [832, 506] width 1169 height 16
click at [719, 315] on div "Combine Orders K01-ORD0077835 K01-ORD0078015 K01-ORD0078017 K01-ORD0078027 K01-…" at bounding box center [832, 308] width 1223 height 62
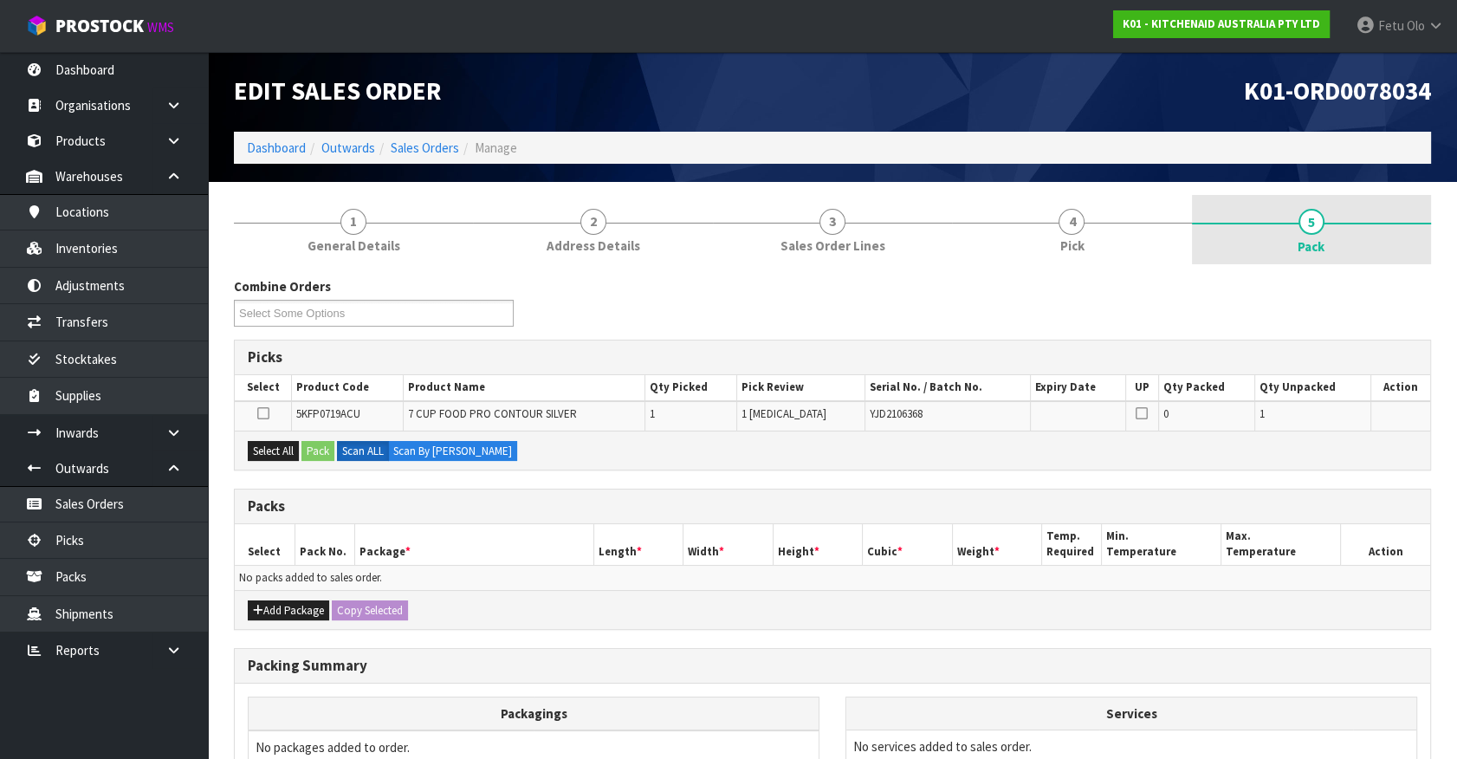
click at [1337, 234] on link "5 Pack" at bounding box center [1311, 229] width 239 height 69
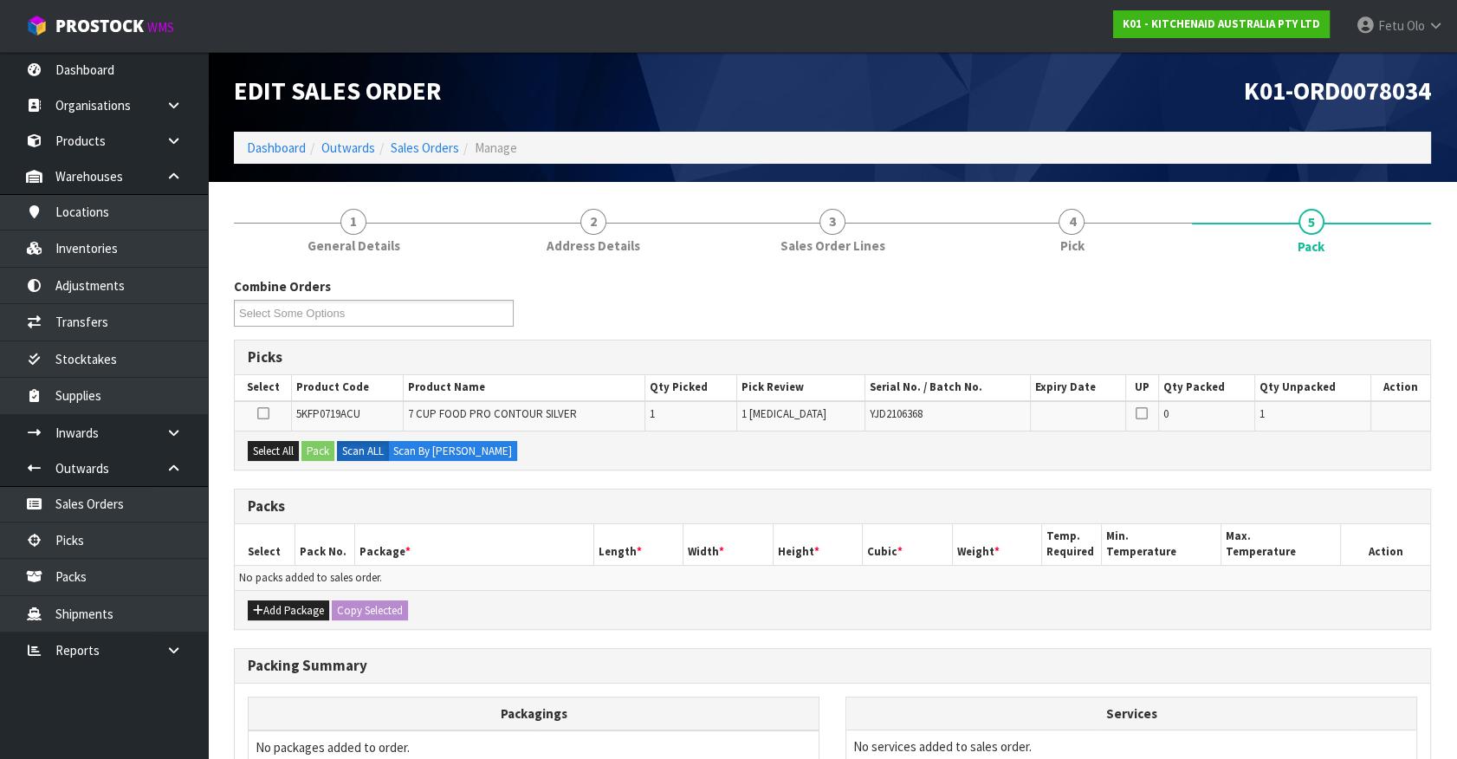
click at [834, 488] on div "Packs Select Pack No. Package * Length * Width * Height * Cubic * Weight * Temp…" at bounding box center [832, 558] width 1197 height 141
click at [706, 524] on th "Width *" at bounding box center [728, 544] width 90 height 41
click at [401, 502] on h3 "Packs" at bounding box center [832, 506] width 1169 height 16
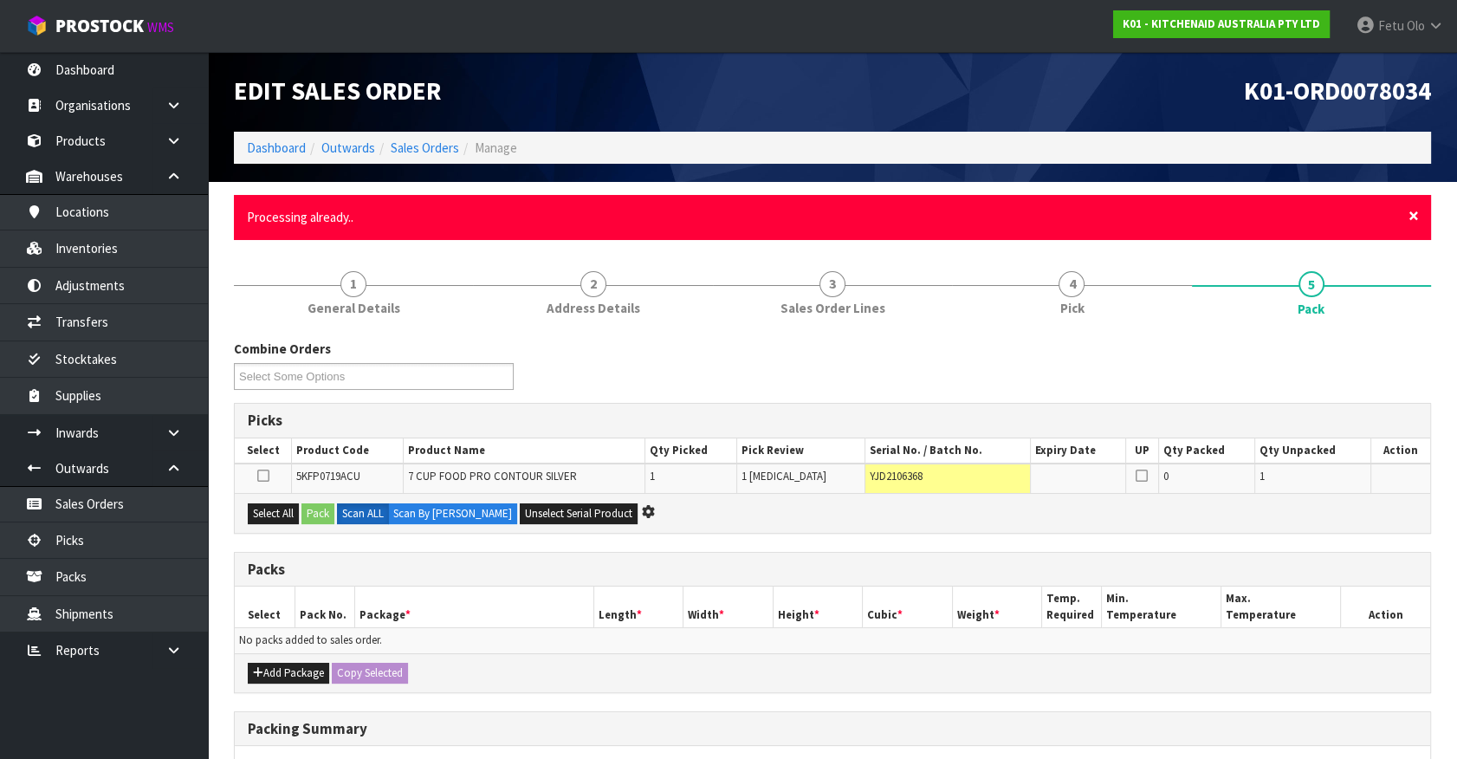
click at [1413, 216] on span "×" at bounding box center [1413, 216] width 10 height 24
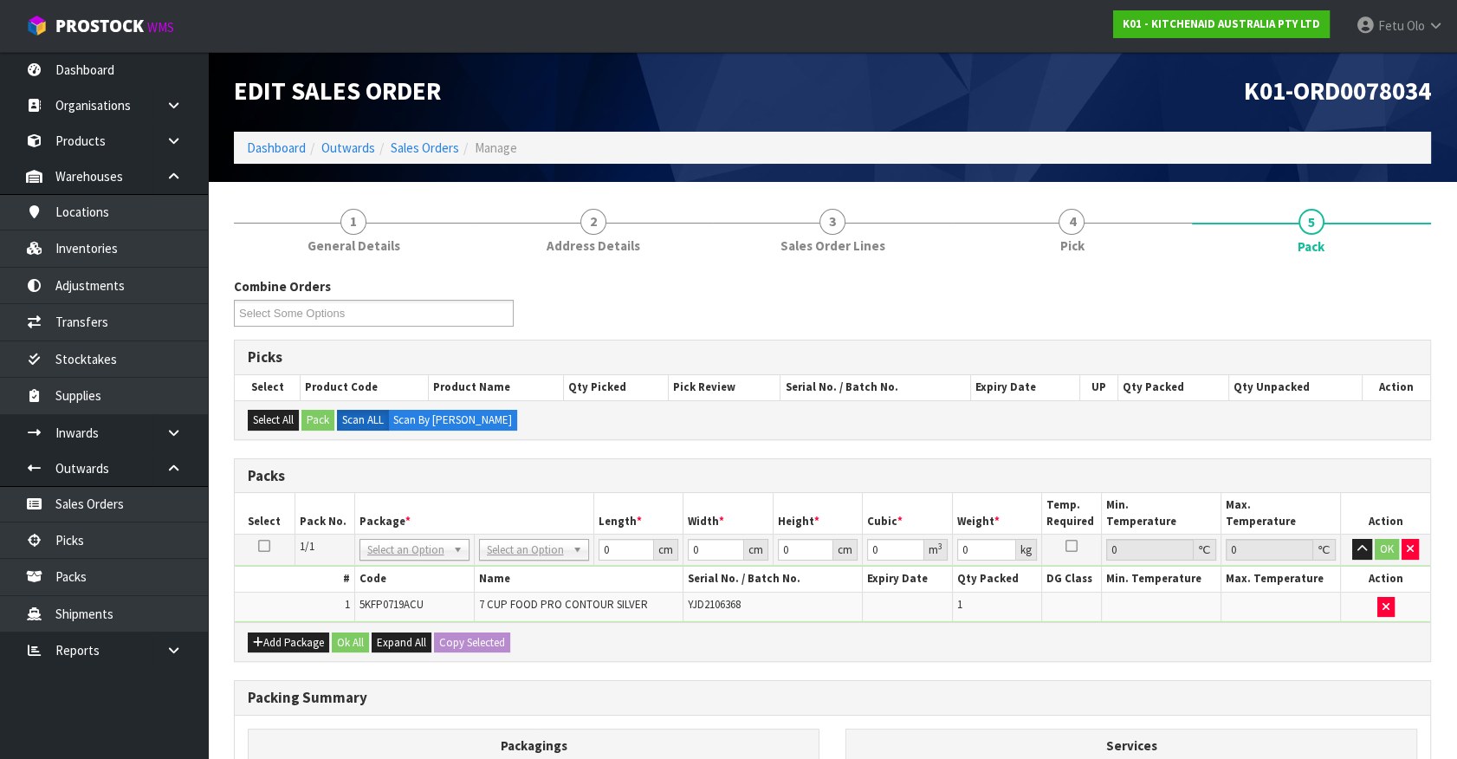
click at [779, 488] on div "Packs" at bounding box center [832, 476] width 1195 height 35
click at [508, 468] on h3 "Packs" at bounding box center [832, 476] width 1169 height 16
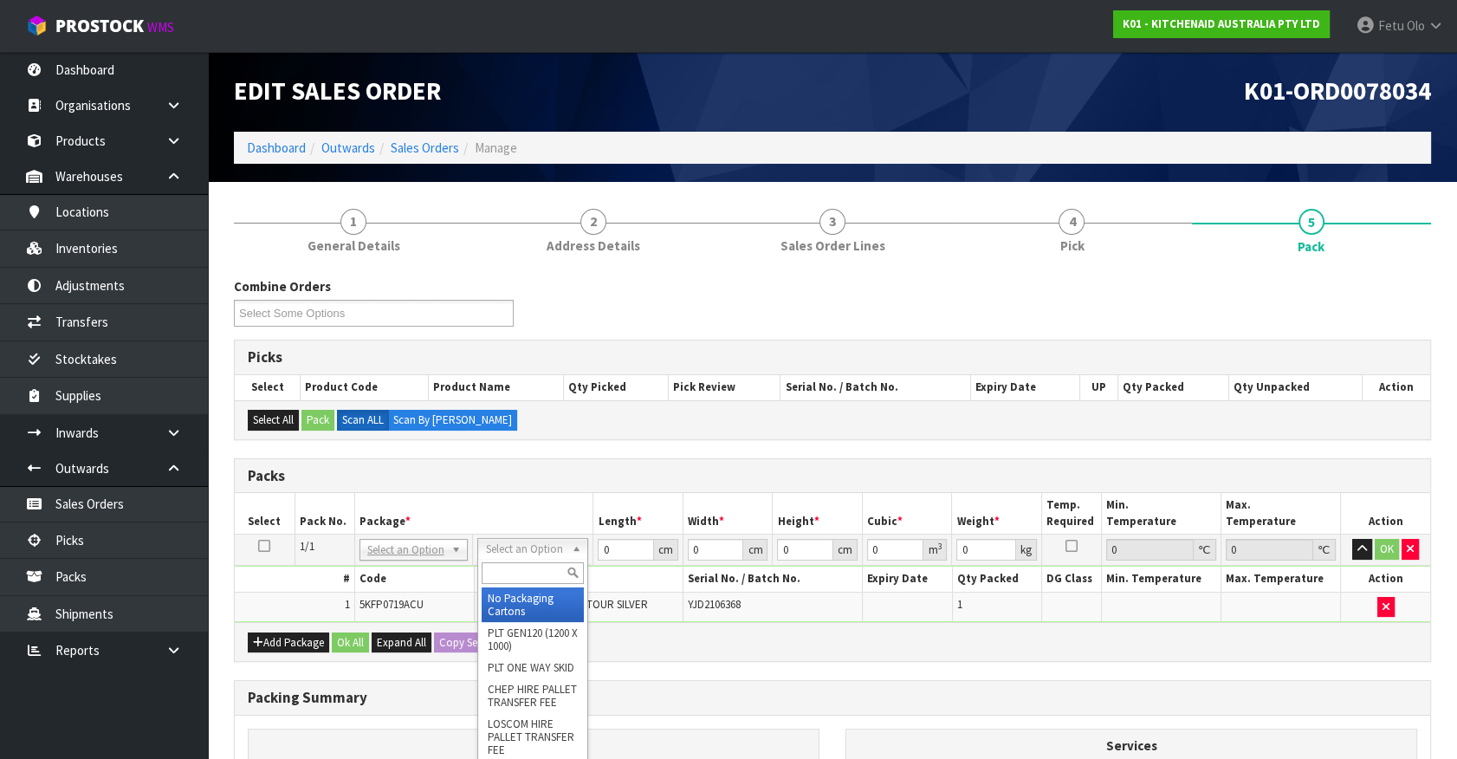
drag, startPoint x: 514, startPoint y: 548, endPoint x: 513, endPoint y: 588, distance: 39.9
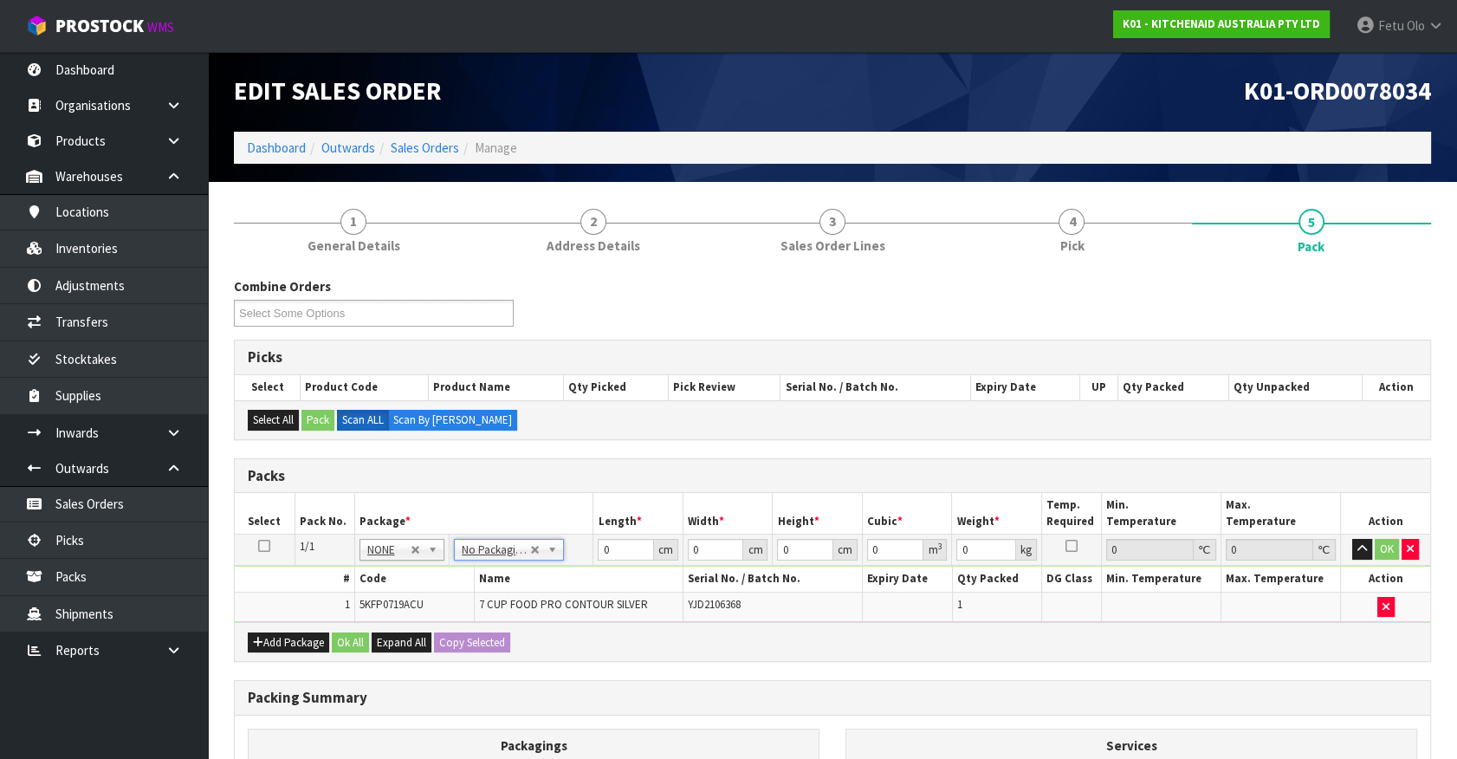
click at [547, 485] on div "Packs" at bounding box center [832, 476] width 1195 height 35
click at [561, 496] on th "Package *" at bounding box center [473, 513] width 239 height 41
drag, startPoint x: 624, startPoint y: 542, endPoint x: 485, endPoint y: 571, distance: 141.5
click at [485, 571] on tbody "1/1 NONE 007-001 007-002 007-004 007-009 007-013 007-014 007-015 007-017 007-01…" at bounding box center [832, 577] width 1195 height 87
click at [385, 563] on input "text" at bounding box center [401, 573] width 77 height 22
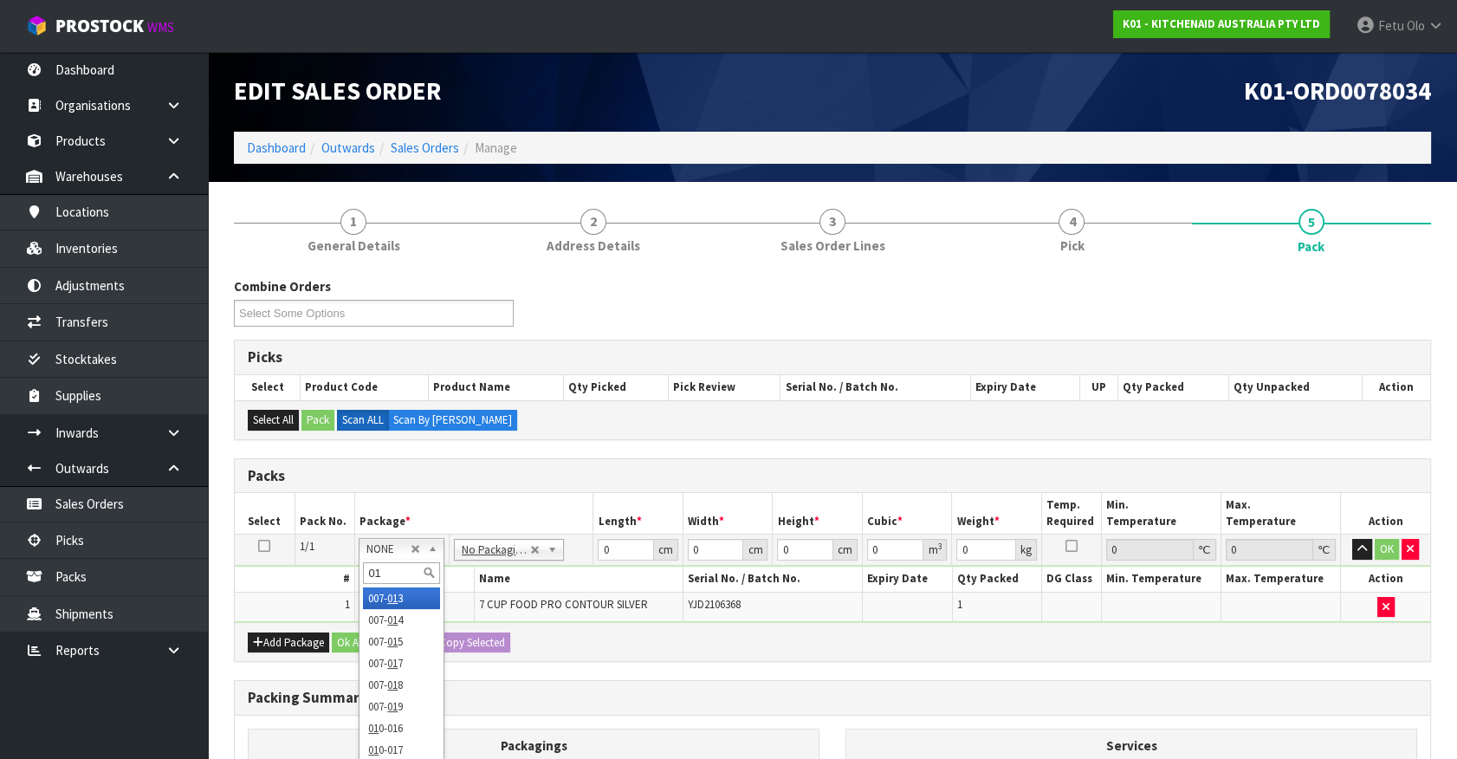
type input "011"
type input "3.96"
drag, startPoint x: 635, startPoint y: 552, endPoint x: 552, endPoint y: 572, distance: 84.4
click at [598, 560] on input "0" at bounding box center [626, 550] width 56 height 22
type input "53"
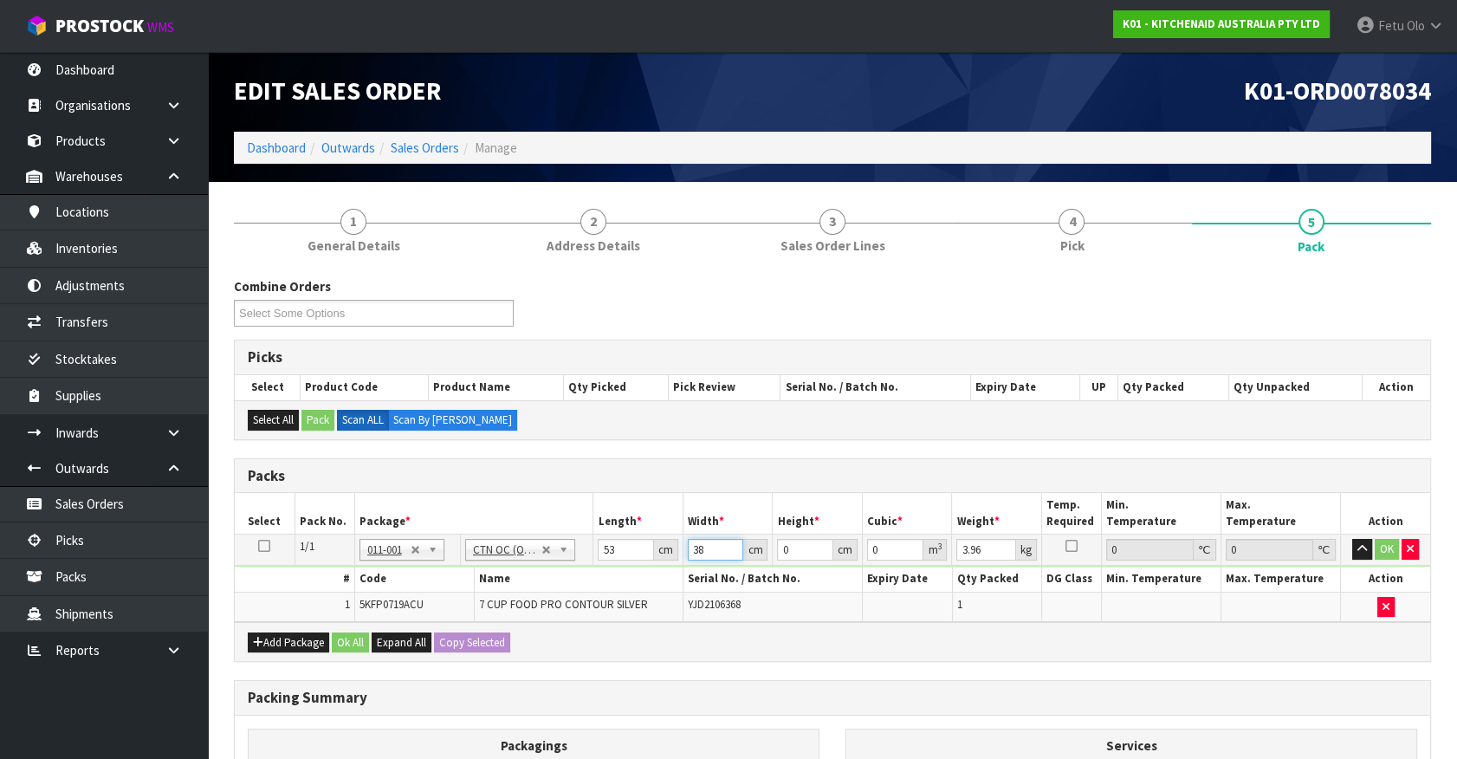
type input "38"
type input "2"
type input "0.004028"
type input "28"
type input "0.056392"
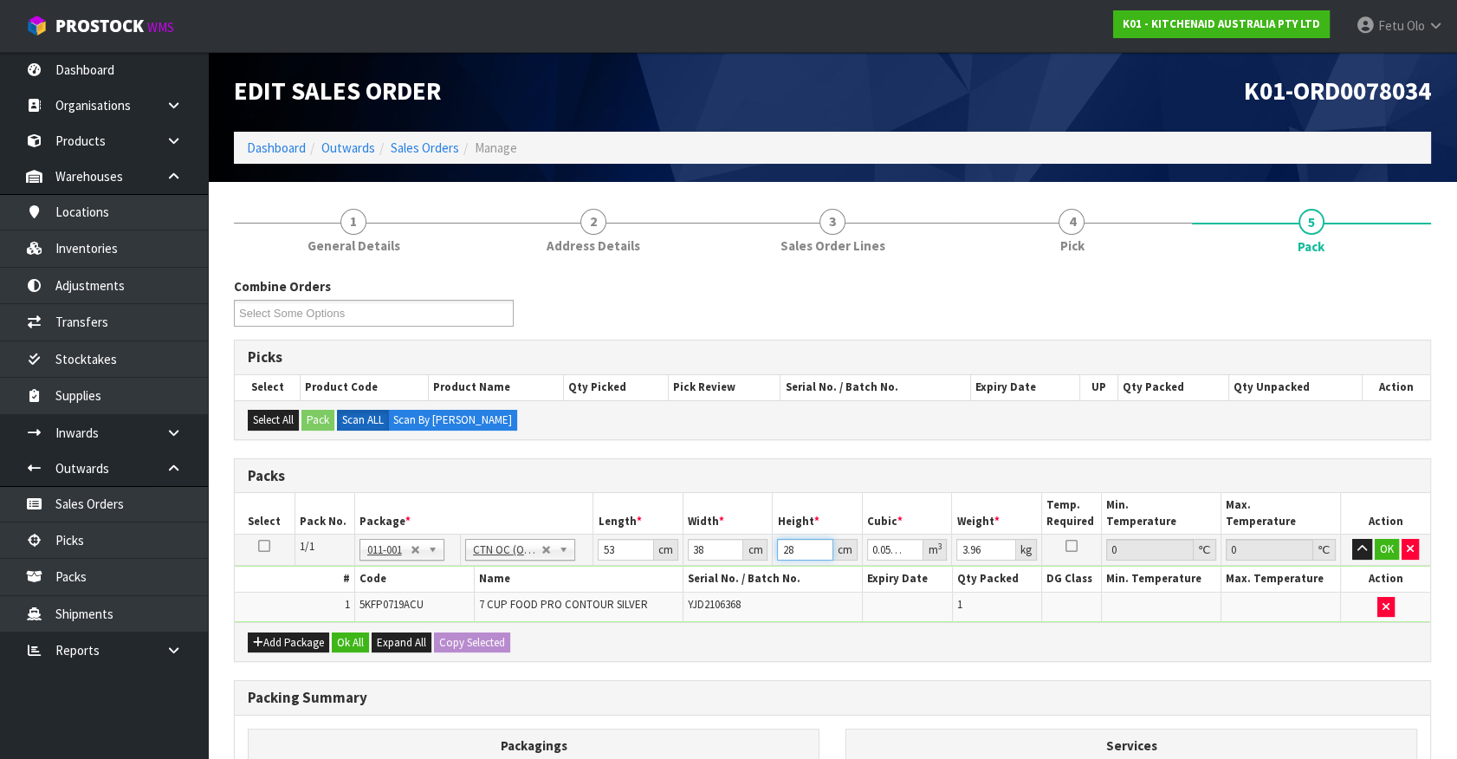
type input "28"
type input "5"
click button "OK" at bounding box center [1386, 549] width 24 height 21
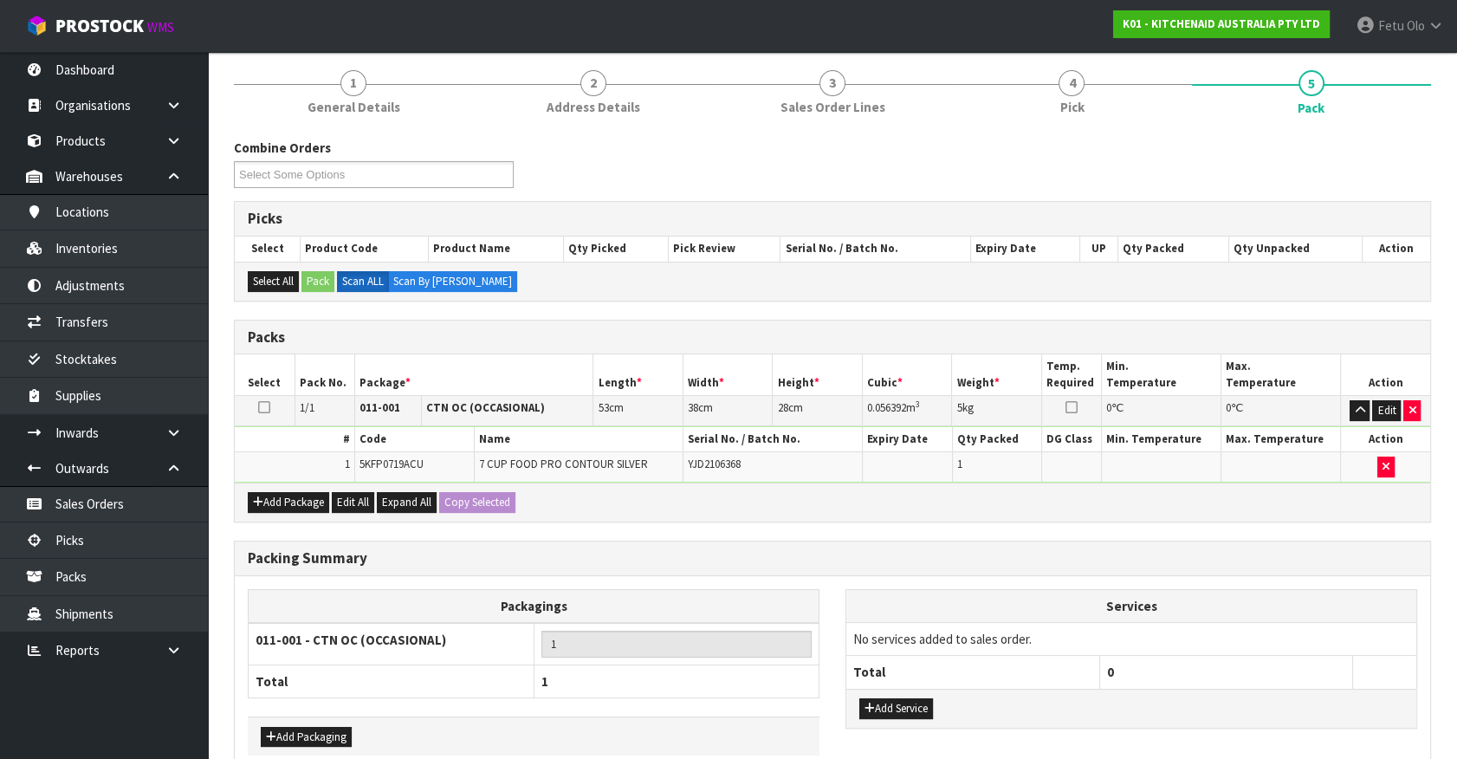
scroll to position [226, 0]
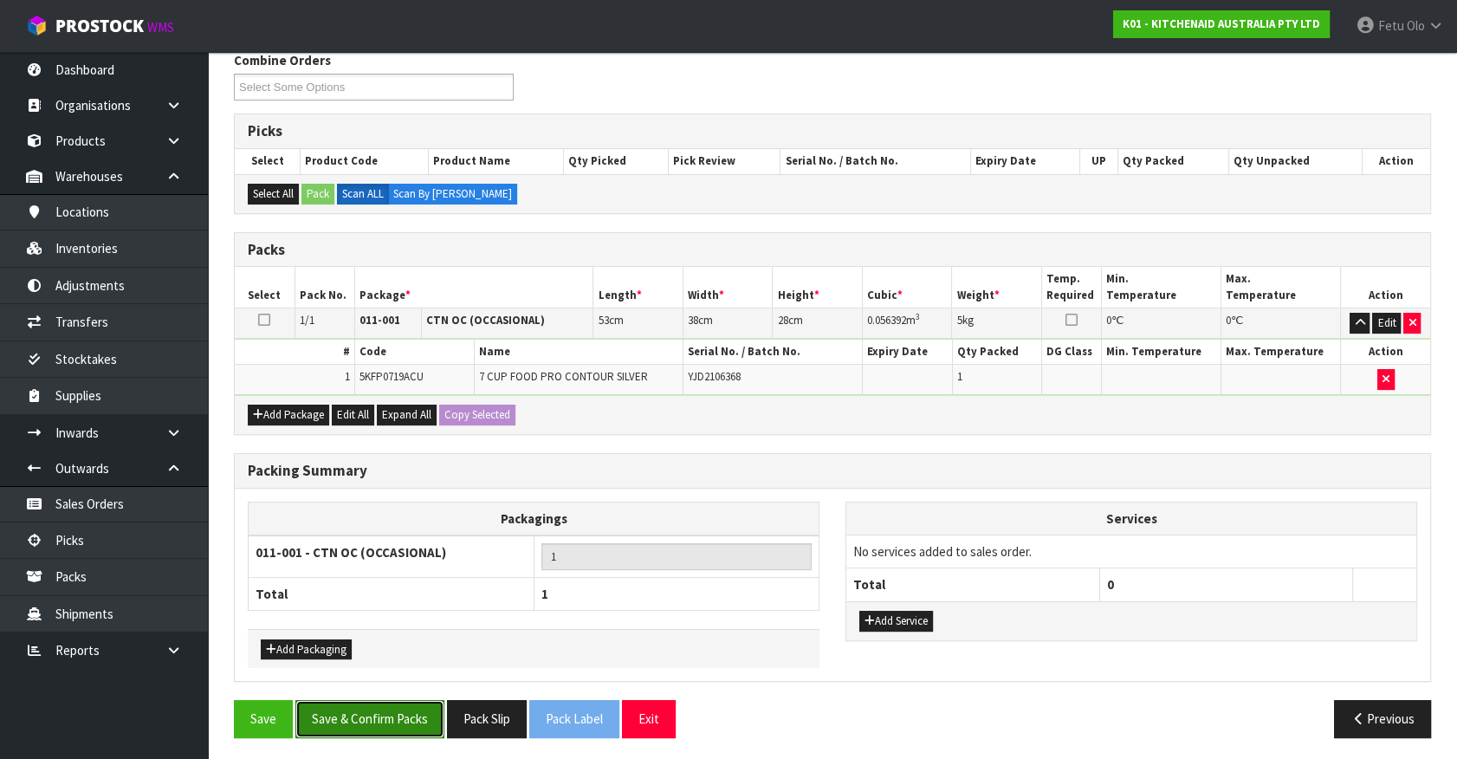
click at [389, 715] on button "Save & Confirm Packs" at bounding box center [369, 718] width 149 height 37
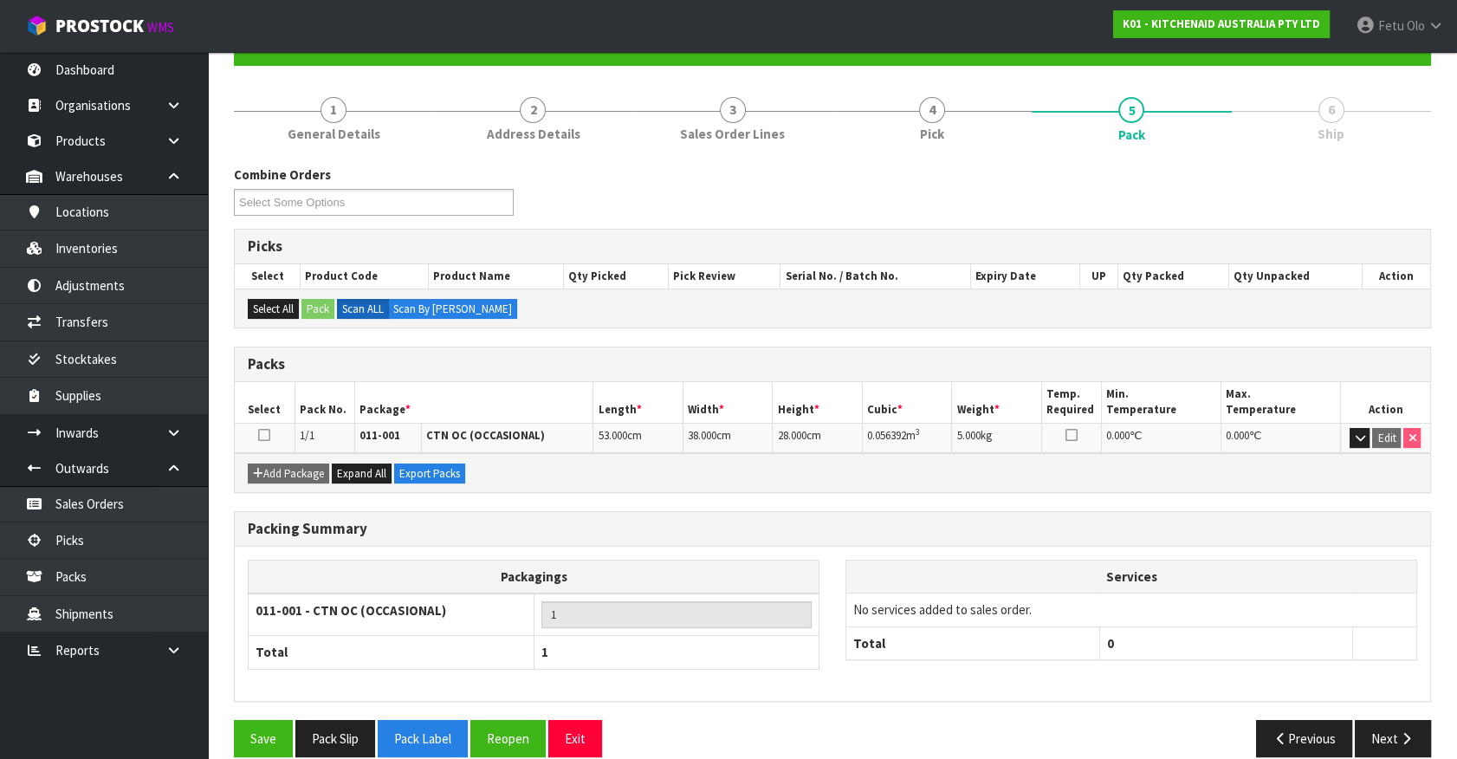
scroll to position [195, 0]
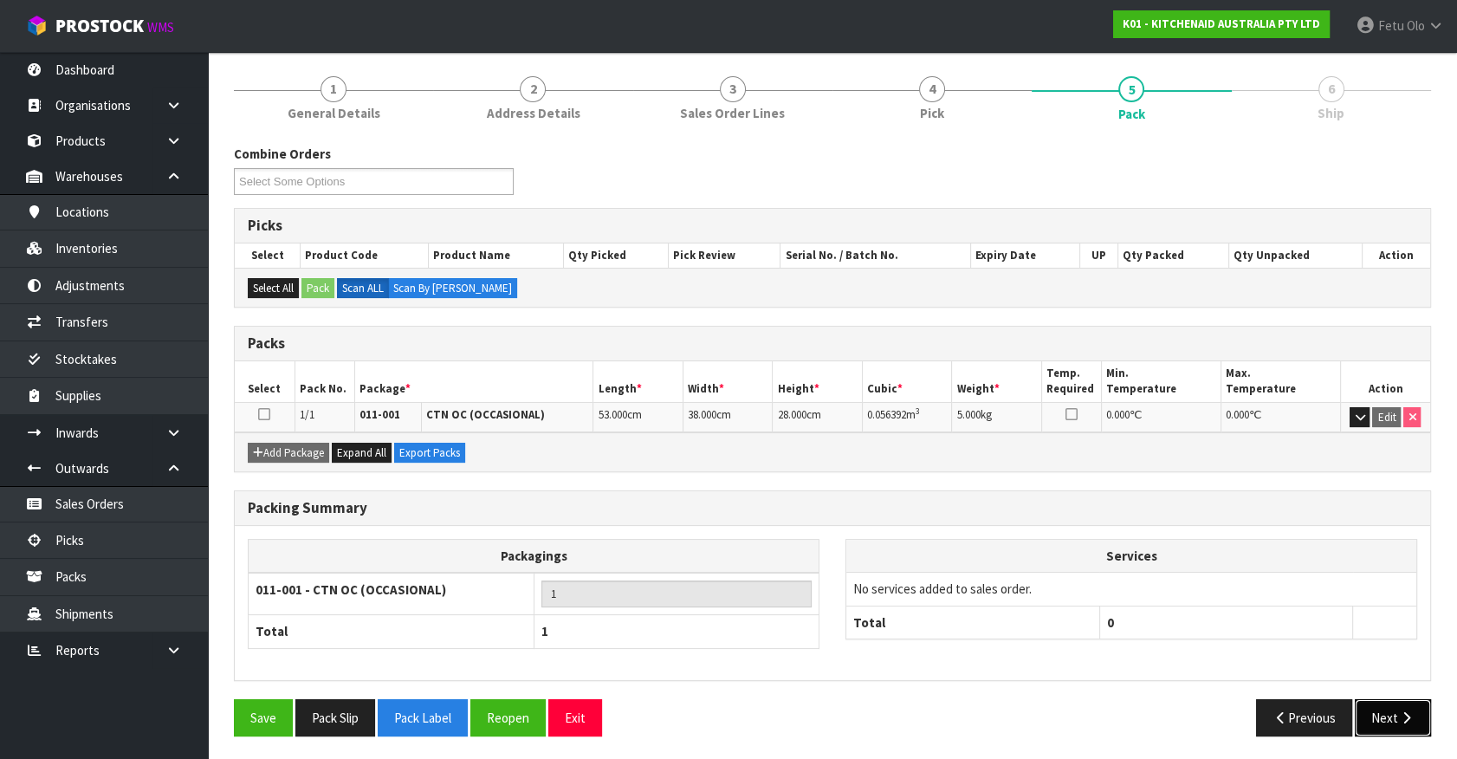
click at [1399, 727] on button "Next" at bounding box center [1392, 717] width 76 height 37
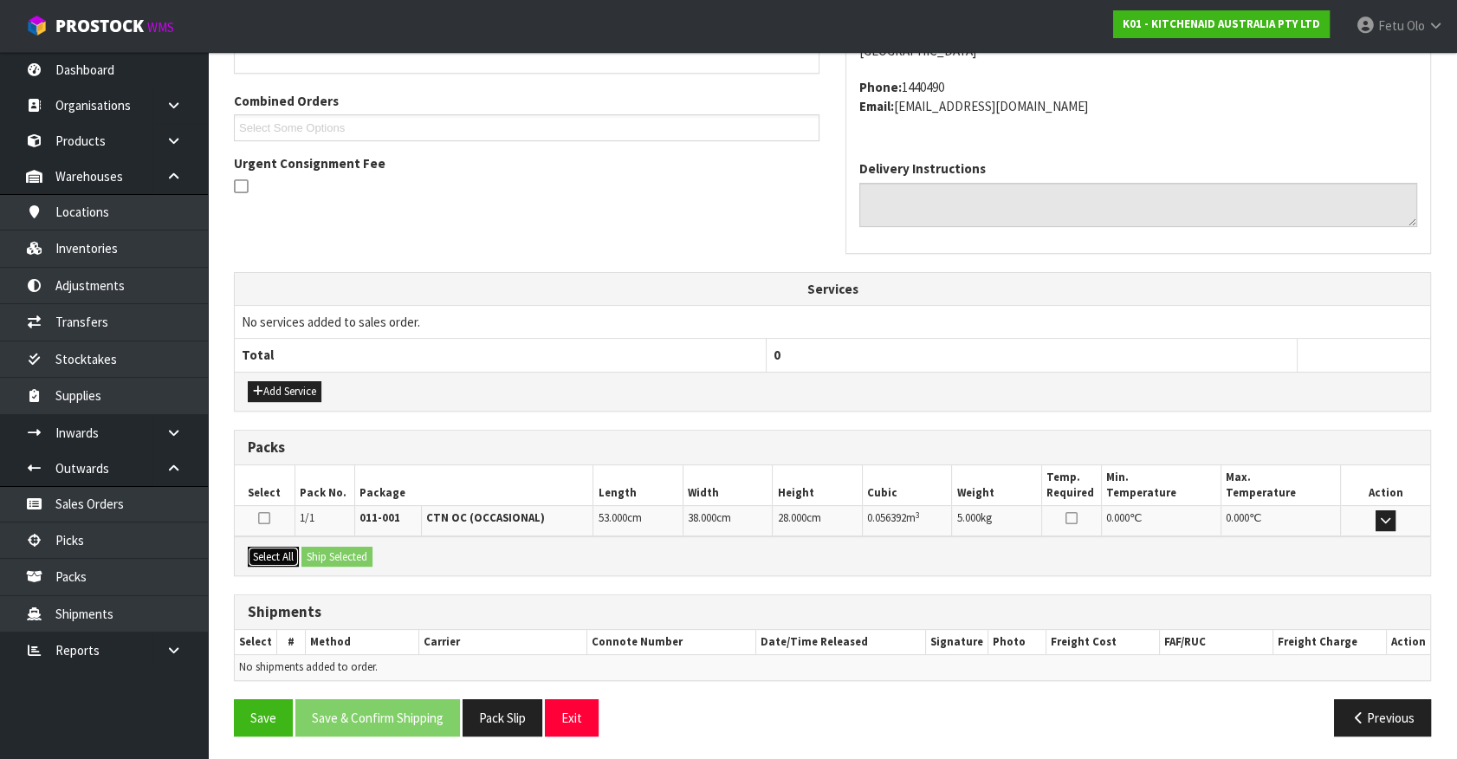
click at [281, 556] on button "Select All" at bounding box center [273, 556] width 51 height 21
click at [347, 556] on button "Ship Selected" at bounding box center [336, 556] width 71 height 21
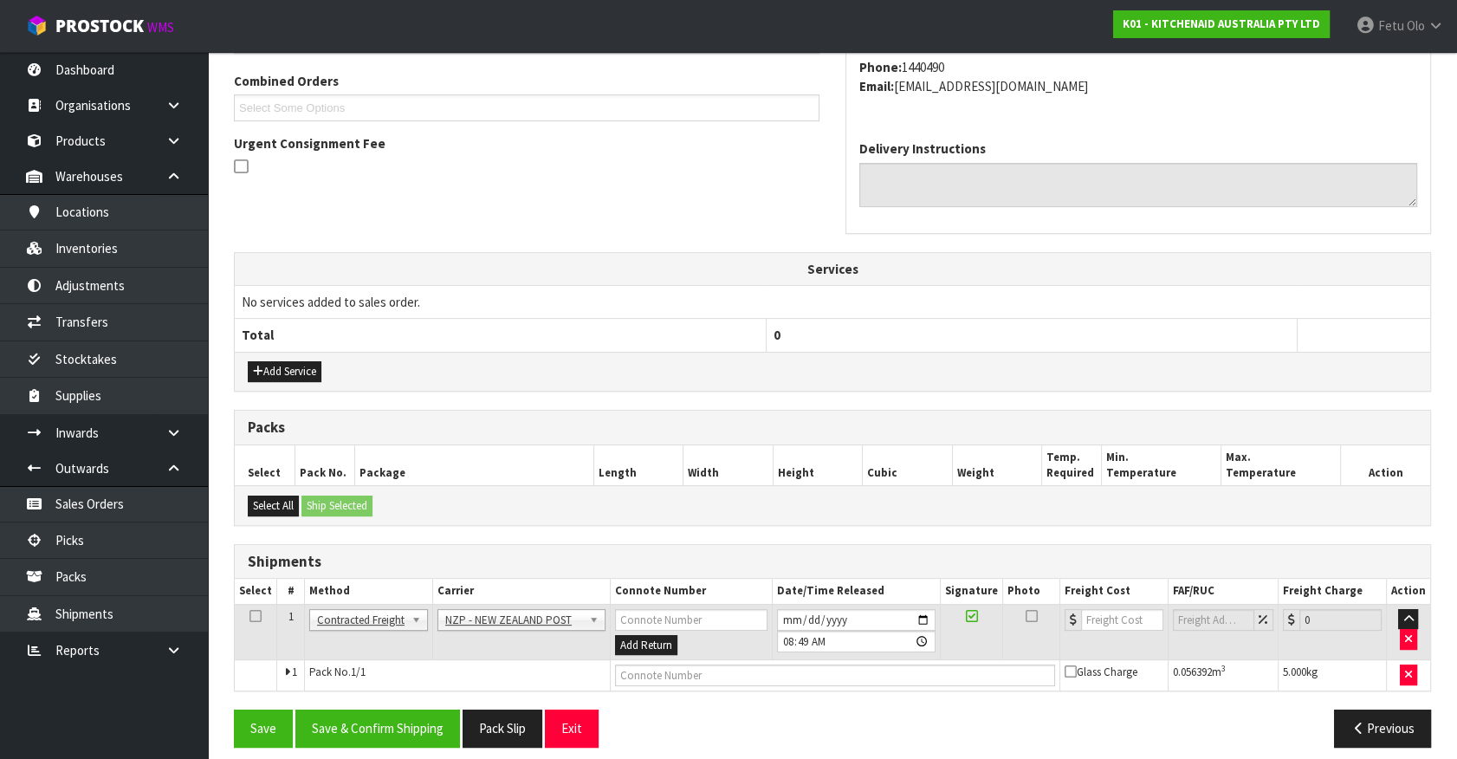
scroll to position [451, 0]
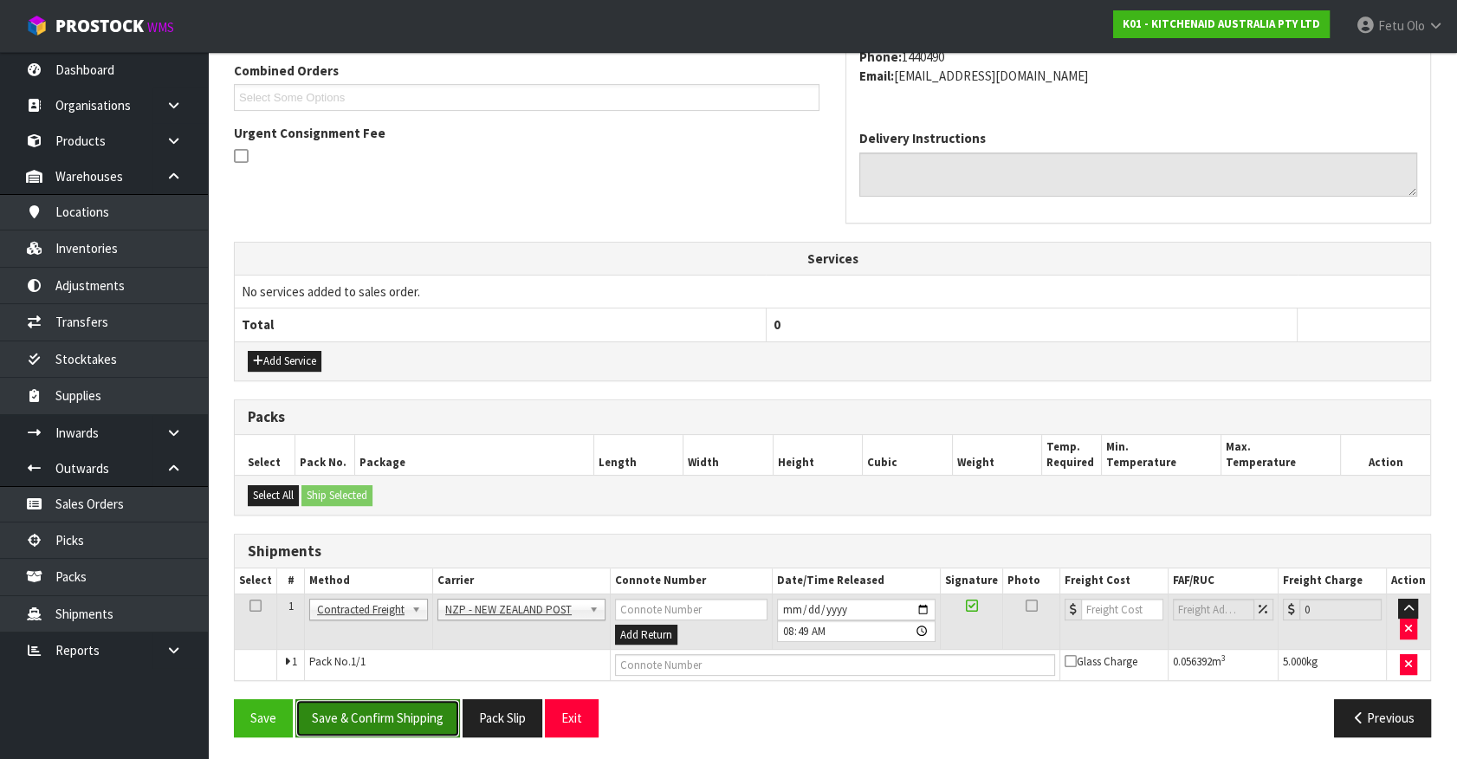
click at [410, 710] on button "Save & Confirm Shipping" at bounding box center [377, 717] width 165 height 37
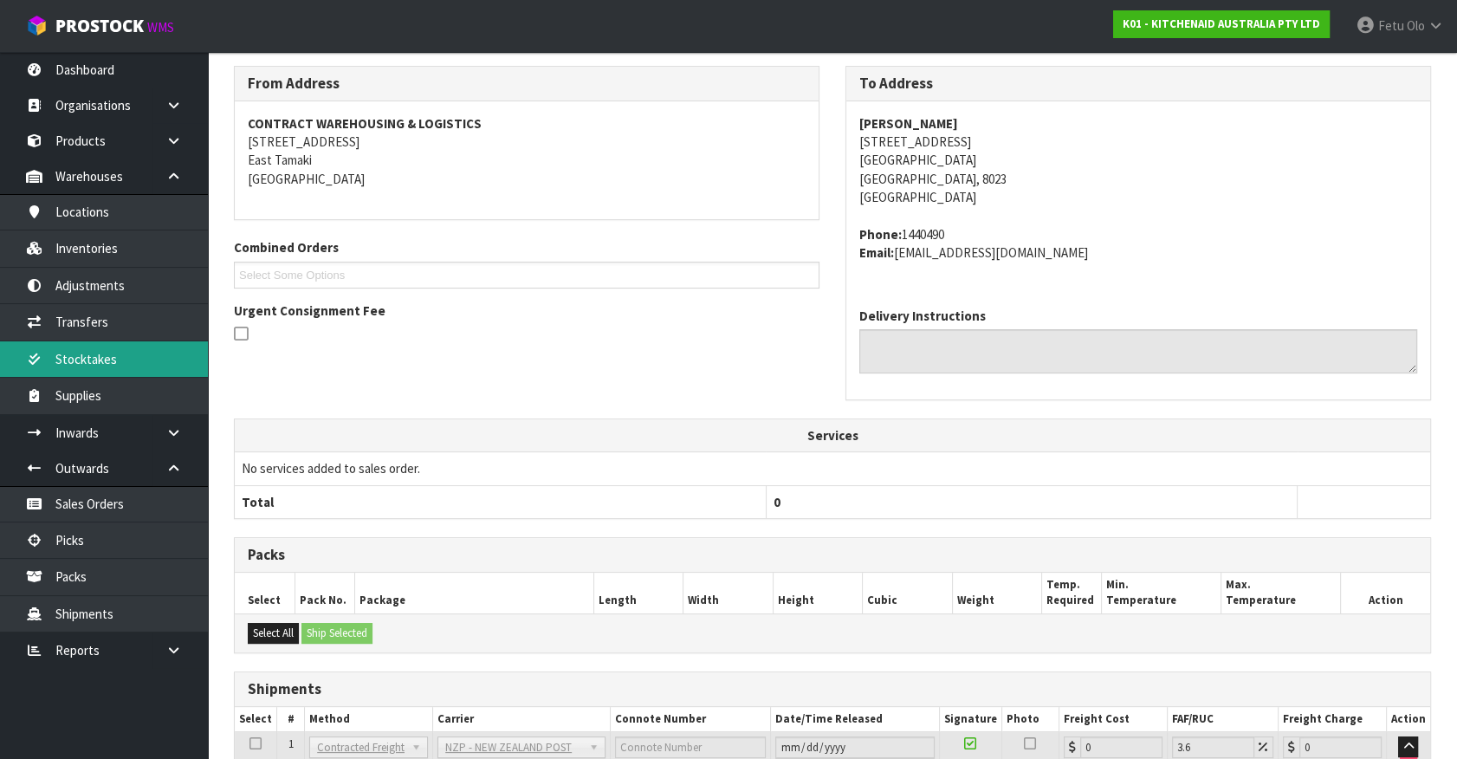
scroll to position [427, 0]
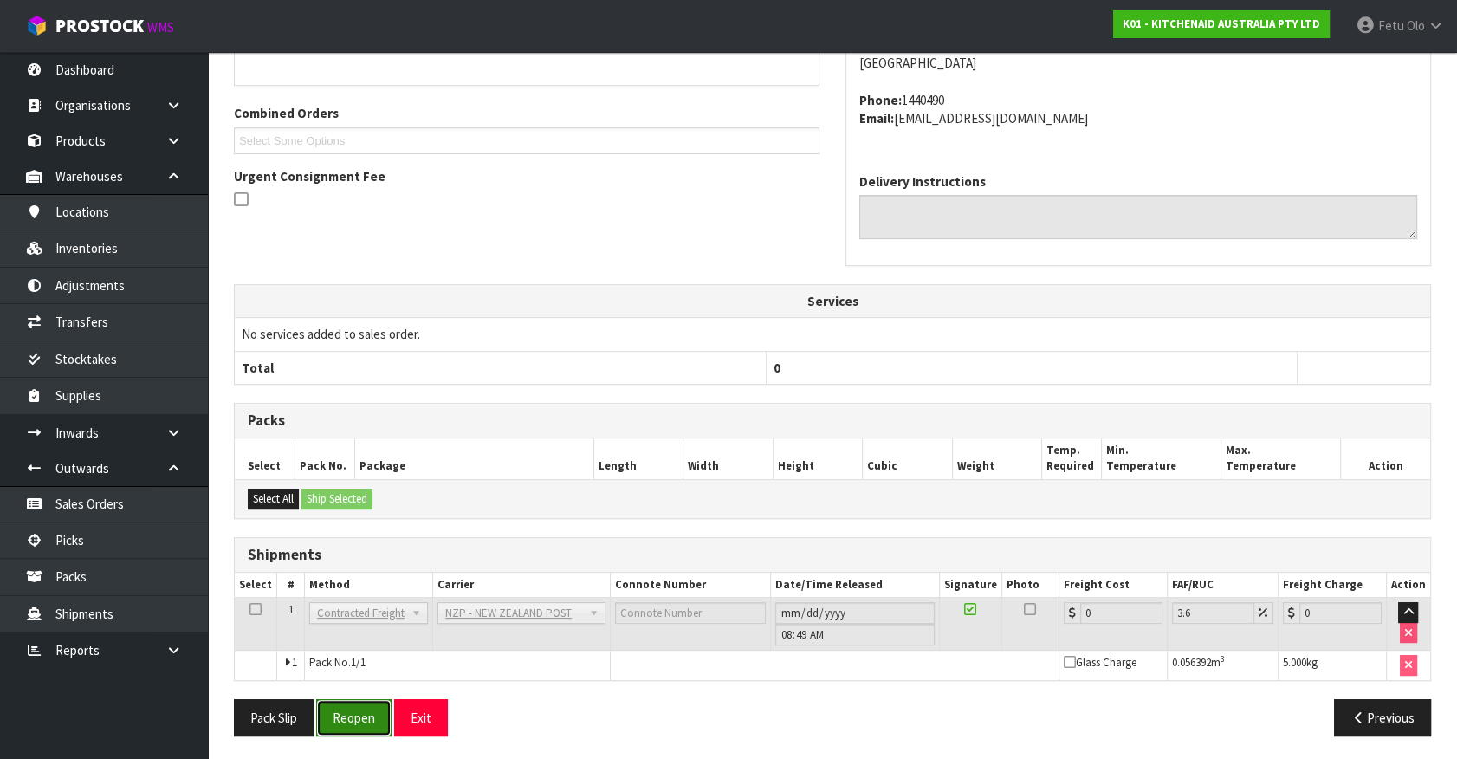
click at [346, 716] on button "Reopen" at bounding box center [353, 717] width 75 height 37
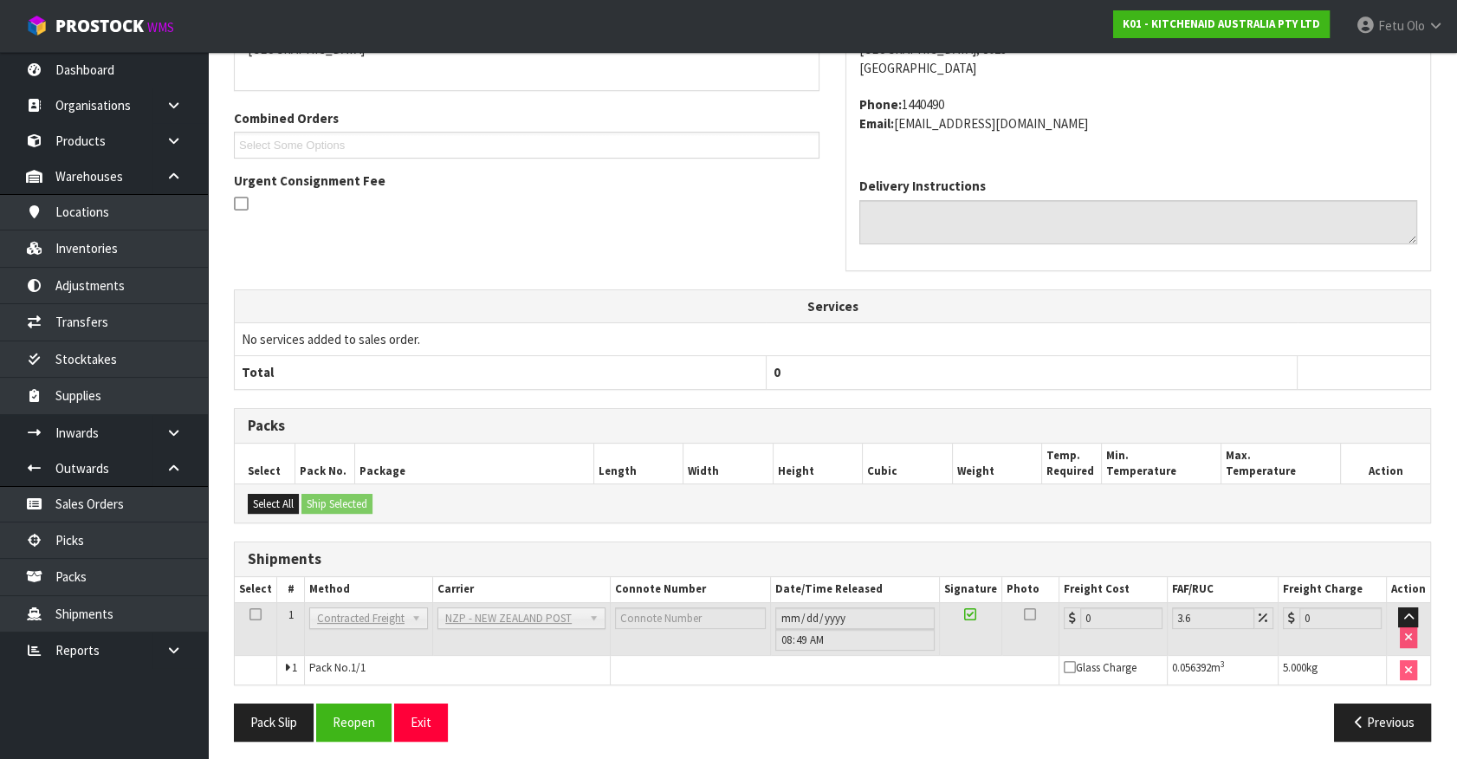
scroll to position [408, 0]
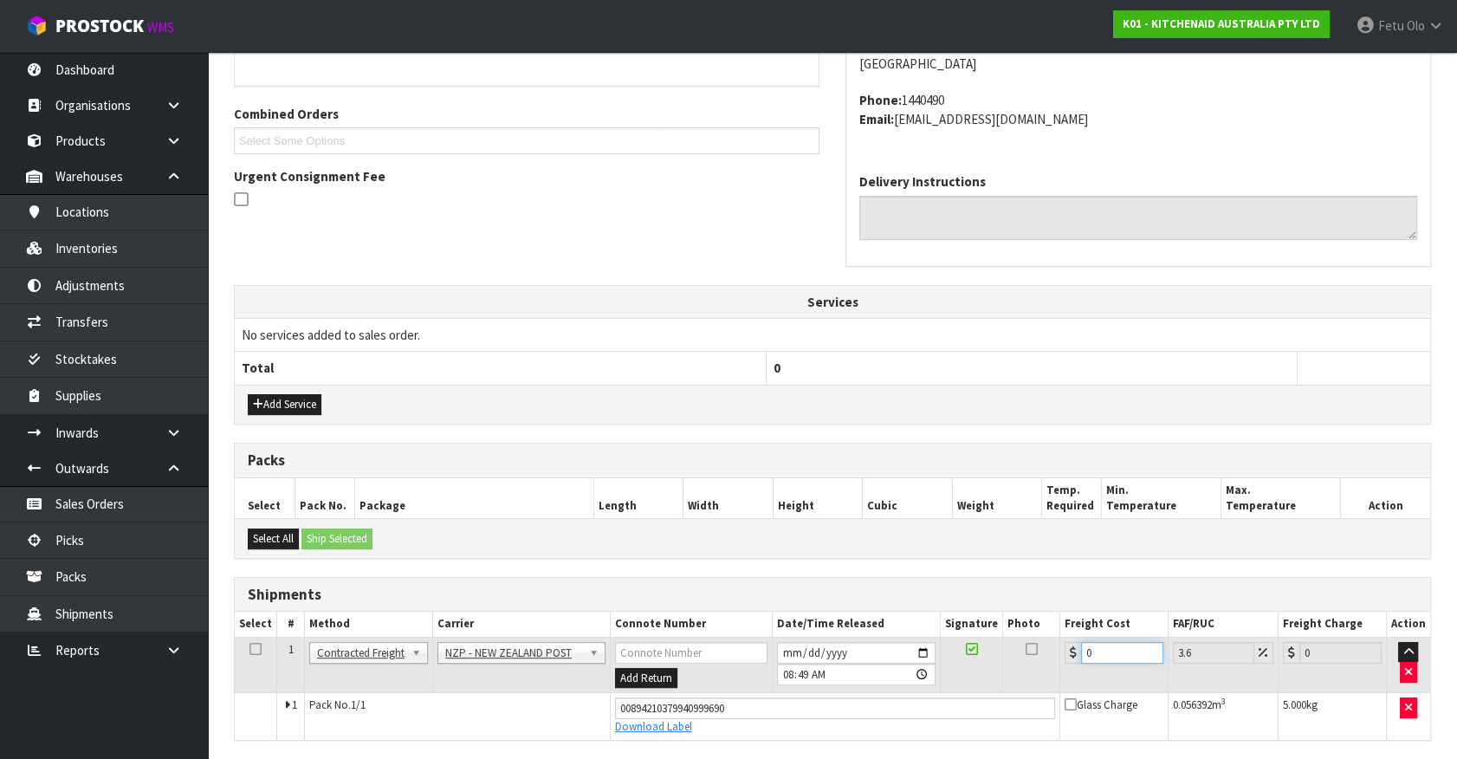
drag, startPoint x: 1065, startPoint y: 655, endPoint x: 870, endPoint y: 695, distance: 199.0
click at [870, 695] on tbody "1 Client Local Pickup Customer Local Pickup Company Freight Contracted Freight …" at bounding box center [832, 687] width 1195 height 102
type input "1"
type input "1.04"
type input "14"
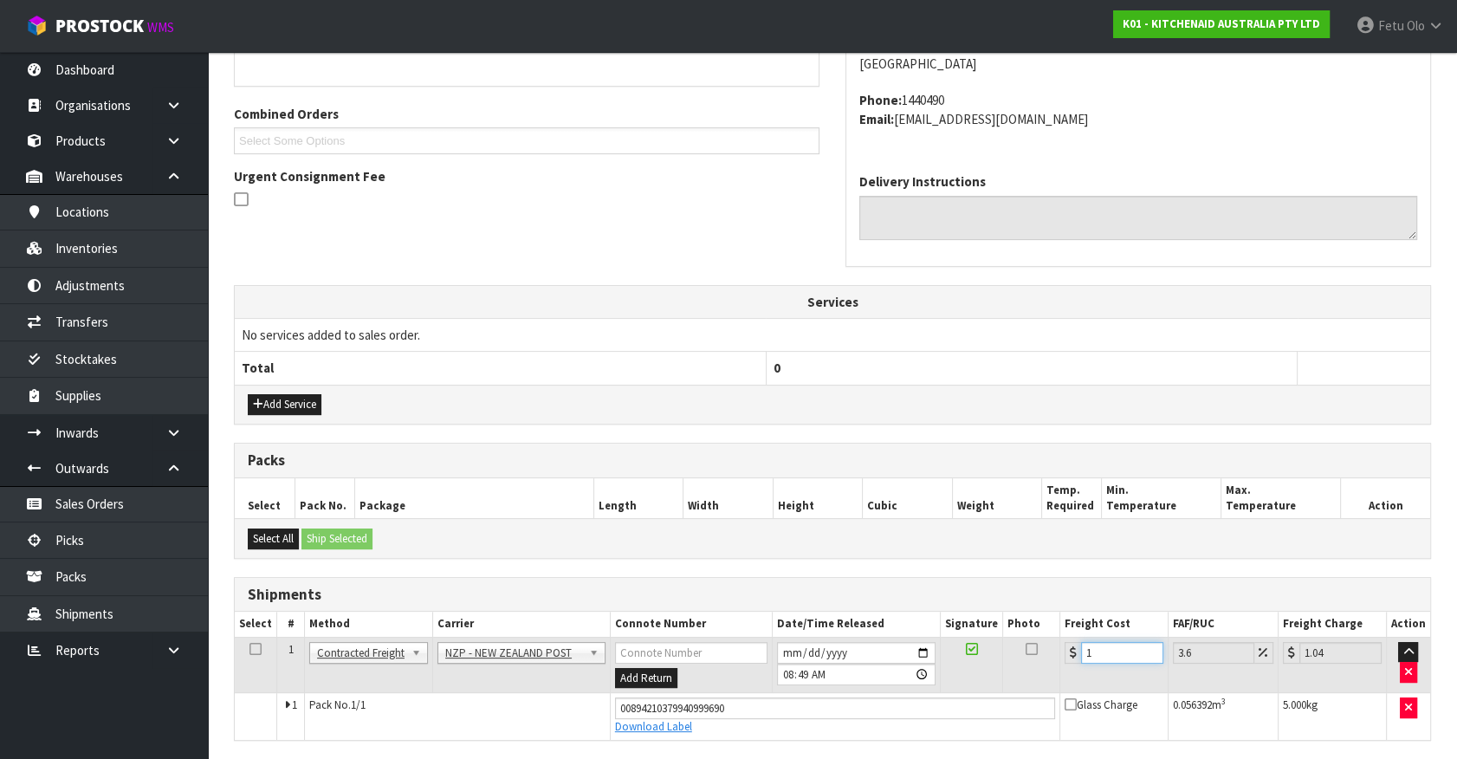
type input "14.5"
type input "14.9"
type input "15.44"
type input "14.94"
type input "15.48"
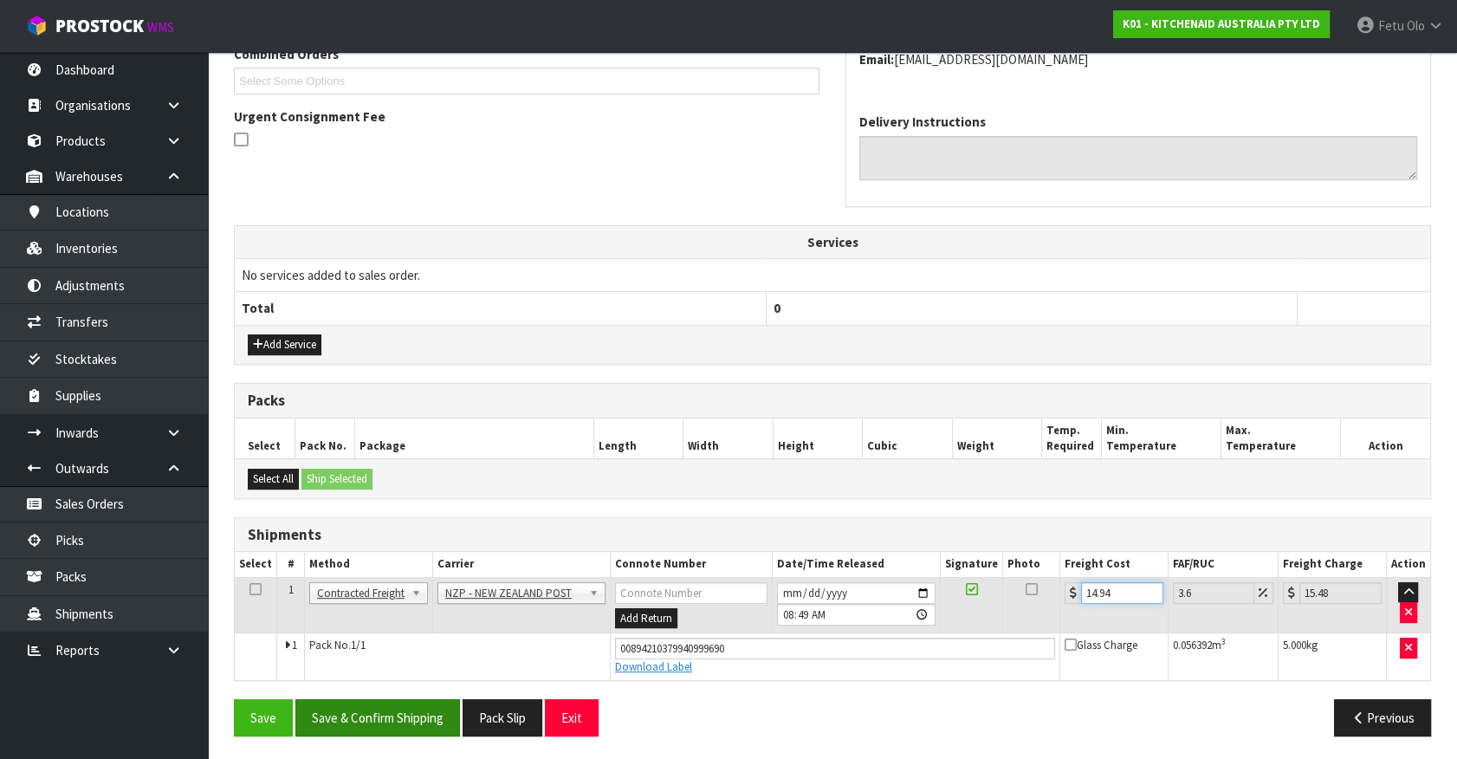
type input "14.94"
click at [397, 709] on button "Save & Confirm Shipping" at bounding box center [377, 717] width 165 height 37
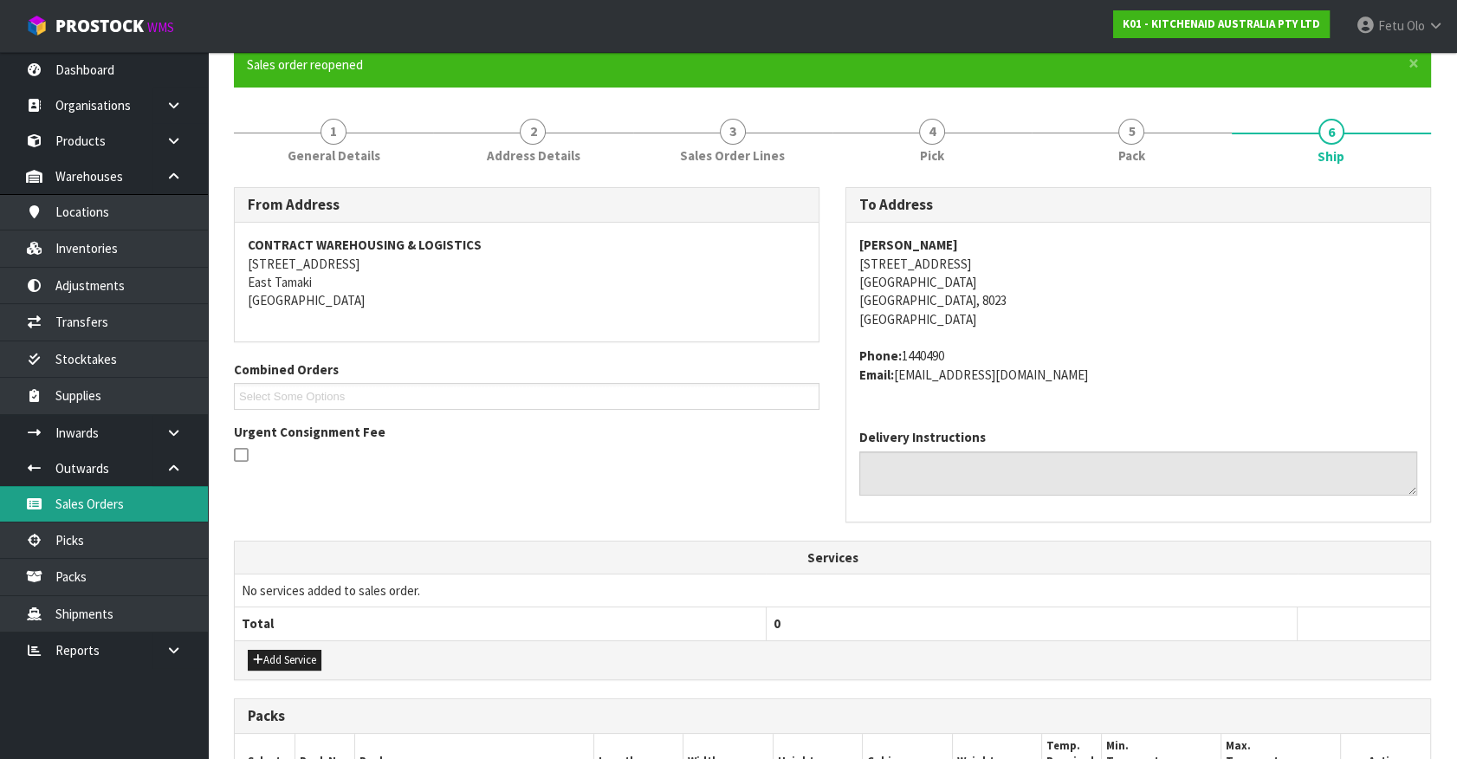
scroll to position [0, 0]
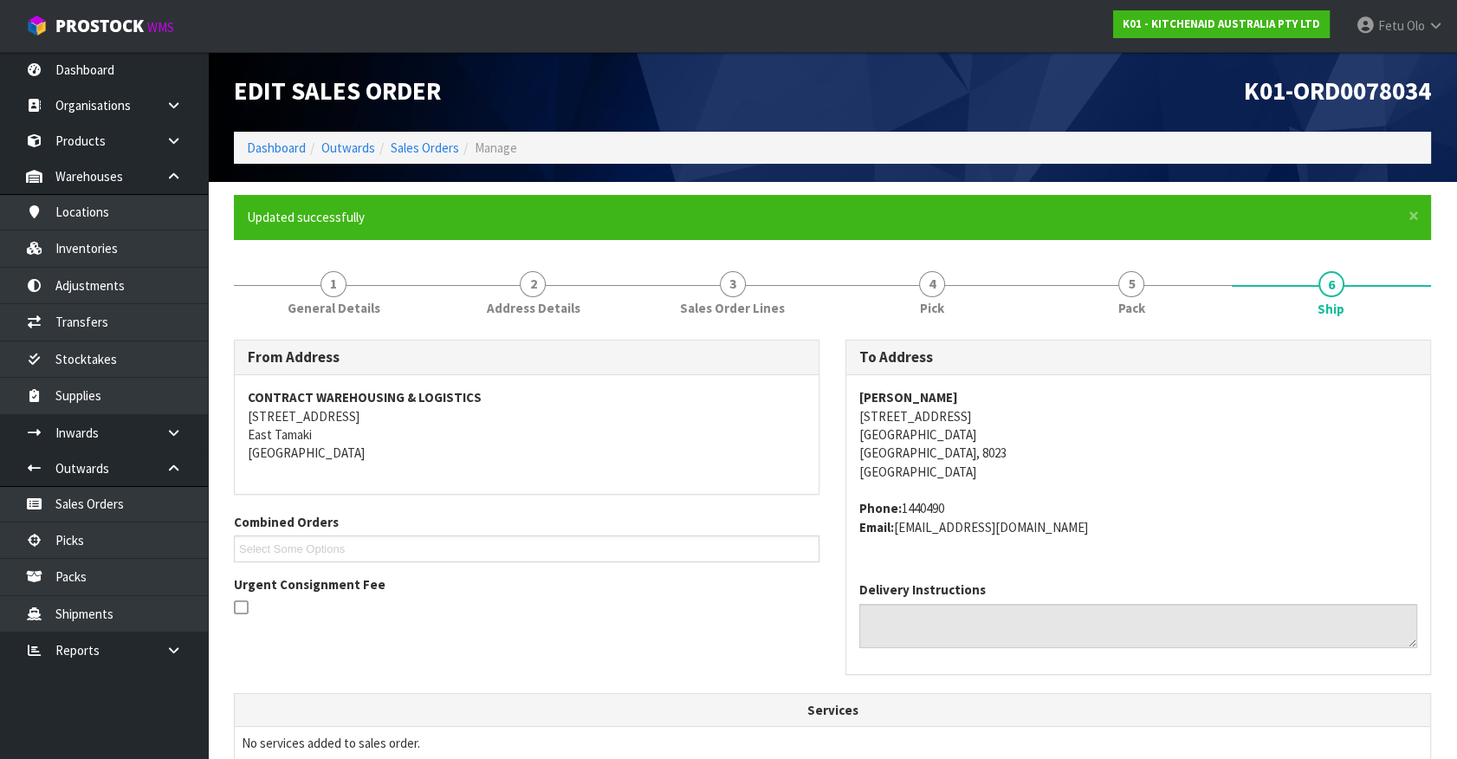
click at [1249, 480] on span "Elizabeth O’Connor 64 Southampton Street Sydenham Christchurch, 8023 New Zealan…" at bounding box center [1138, 462] width 558 height 148
click at [121, 537] on link "Picks" at bounding box center [104, 540] width 208 height 36
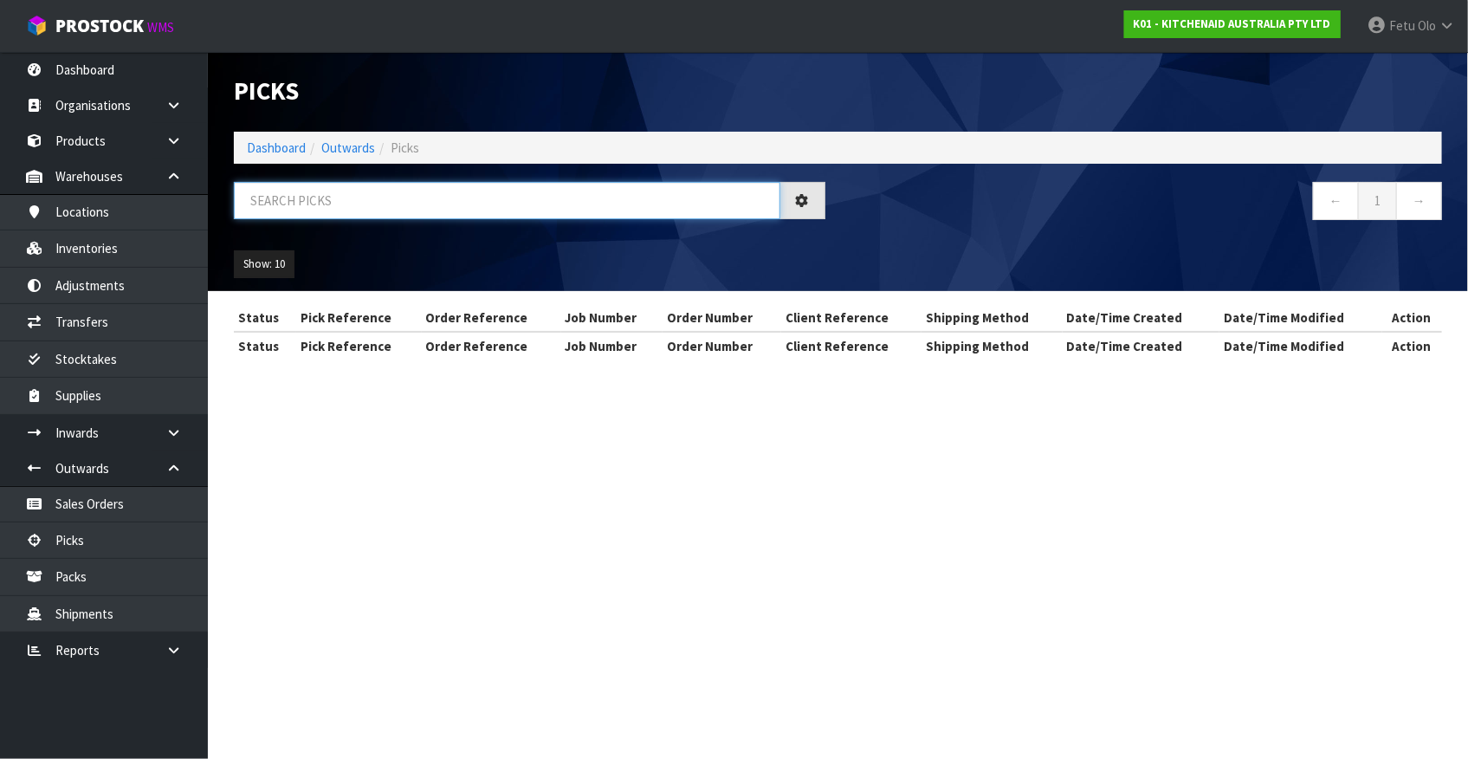
click at [435, 198] on input "text" at bounding box center [507, 200] width 546 height 37
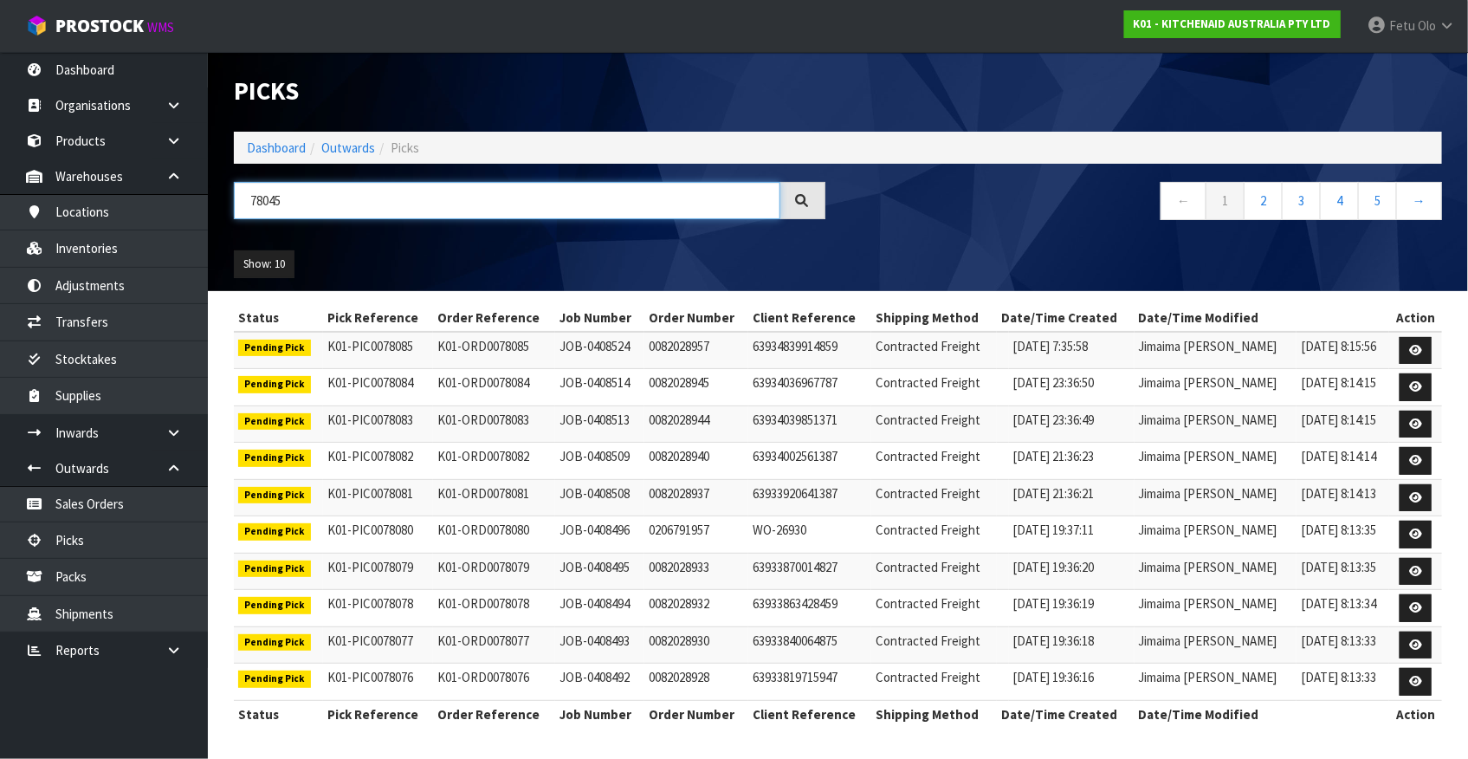
type input "78045"
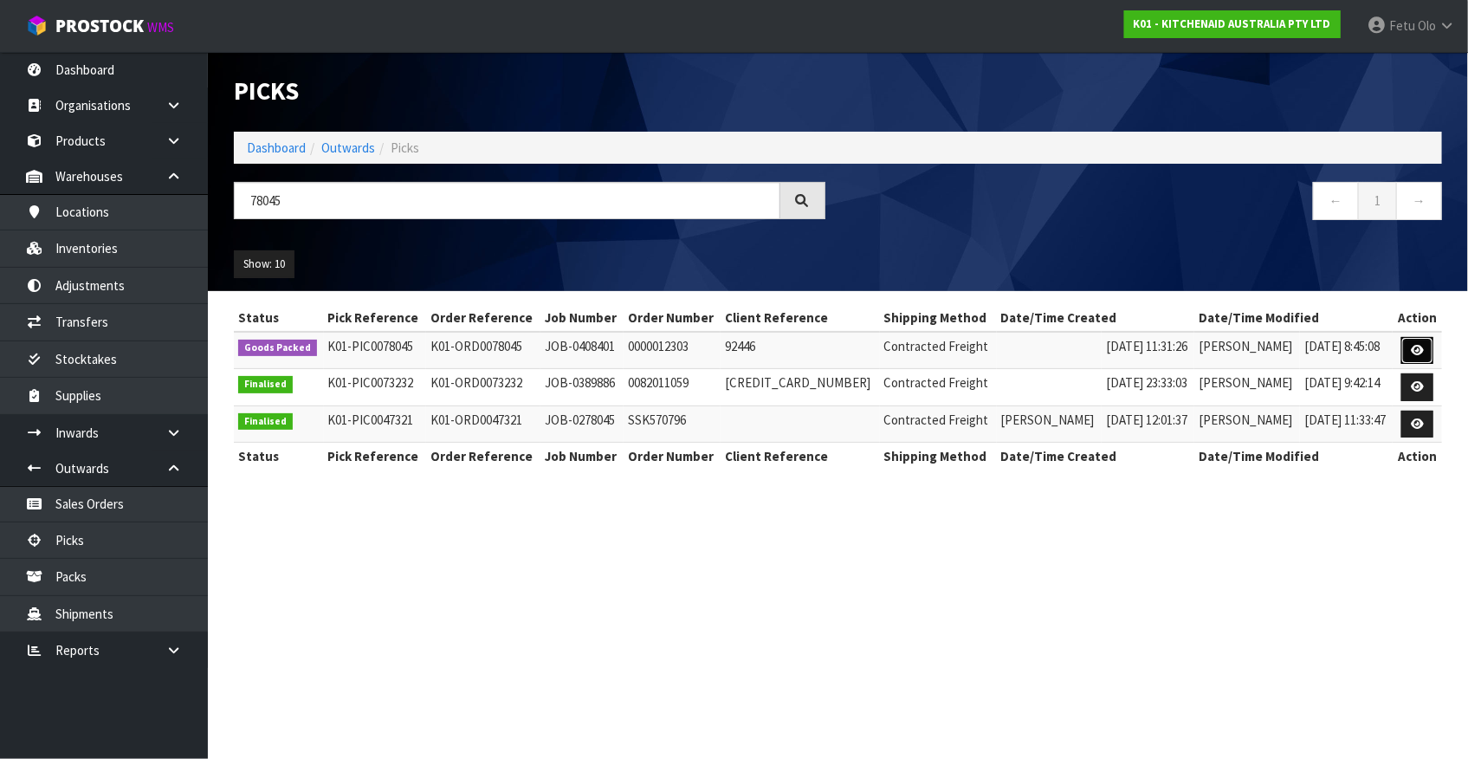
click at [1415, 347] on icon at bounding box center [1417, 350] width 13 height 11
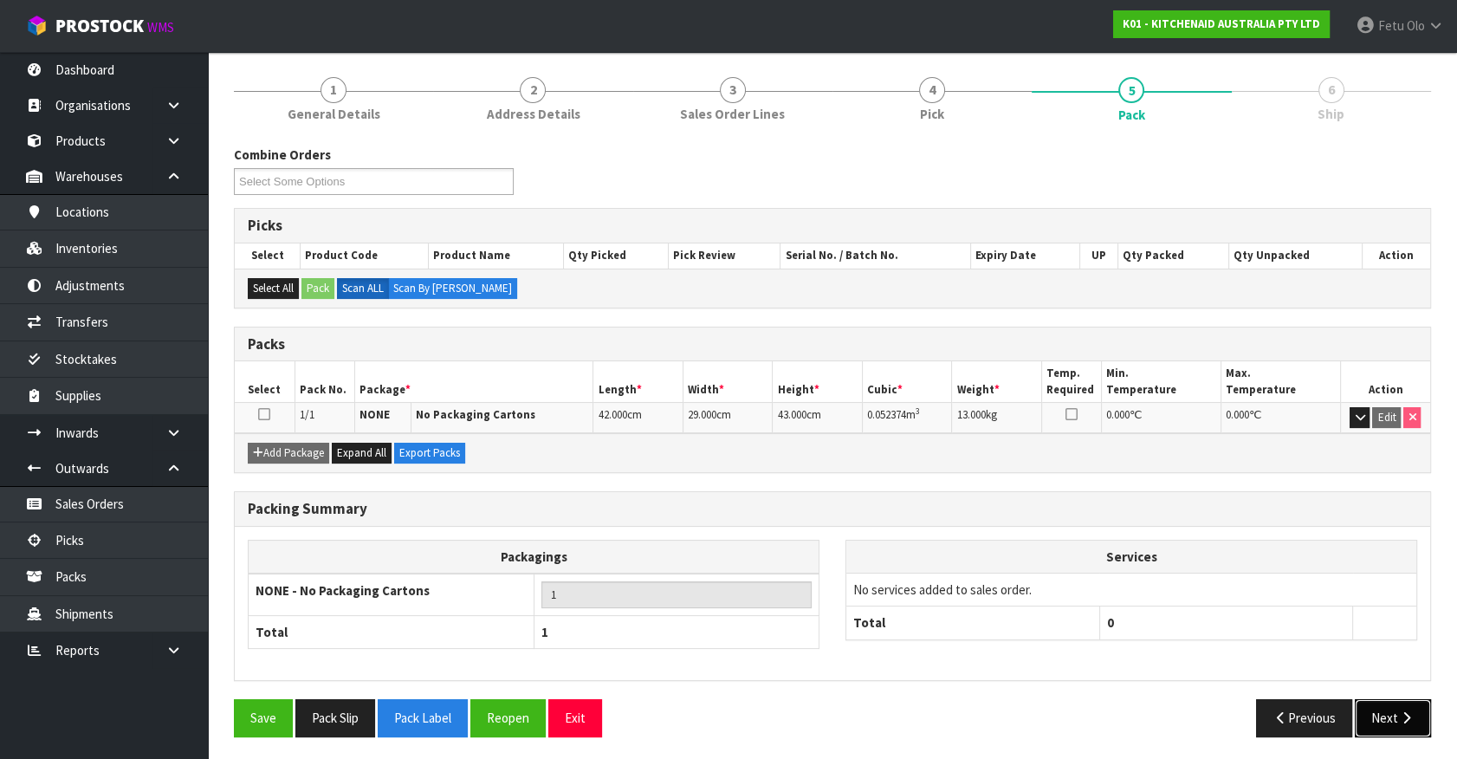
click at [1390, 710] on button "Next" at bounding box center [1392, 717] width 76 height 37
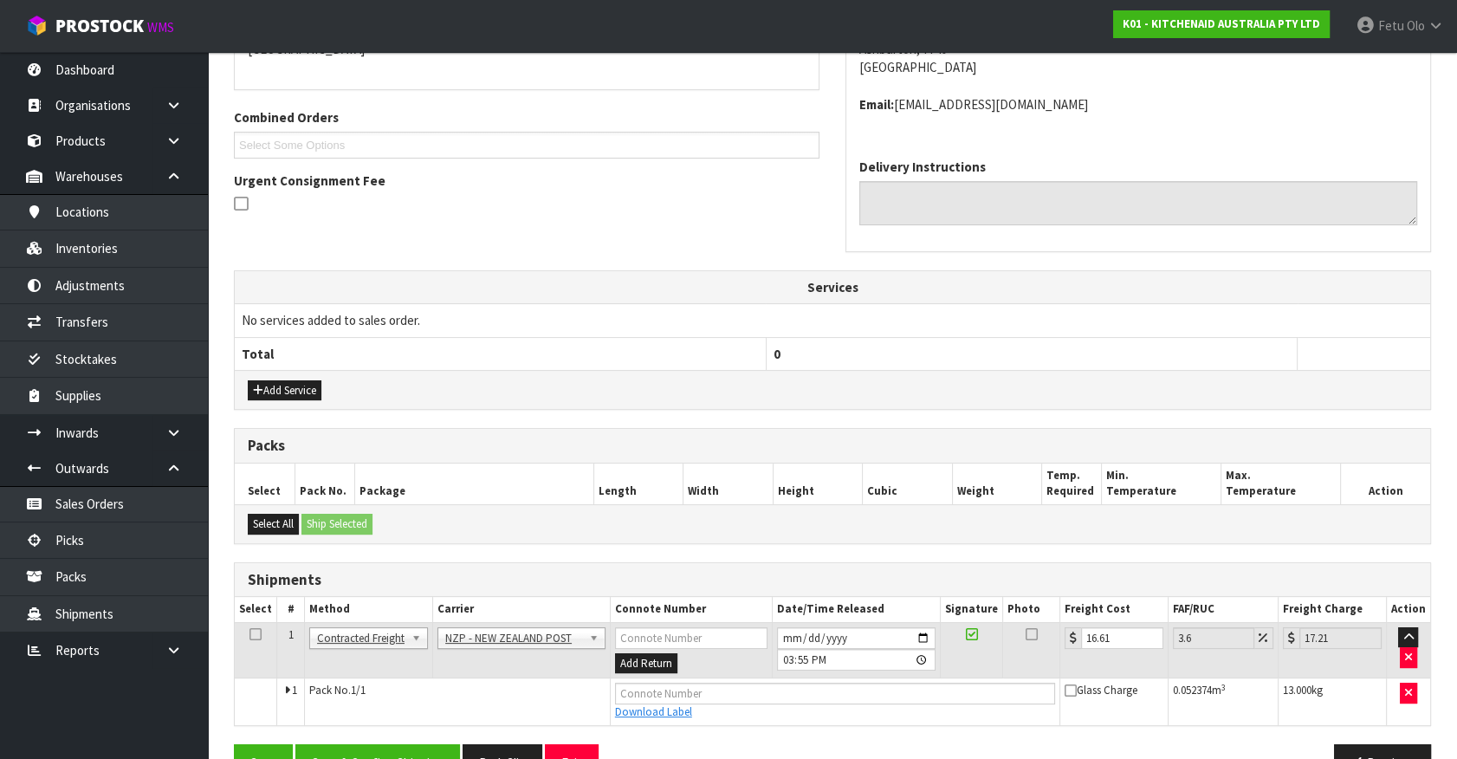
scroll to position [386, 0]
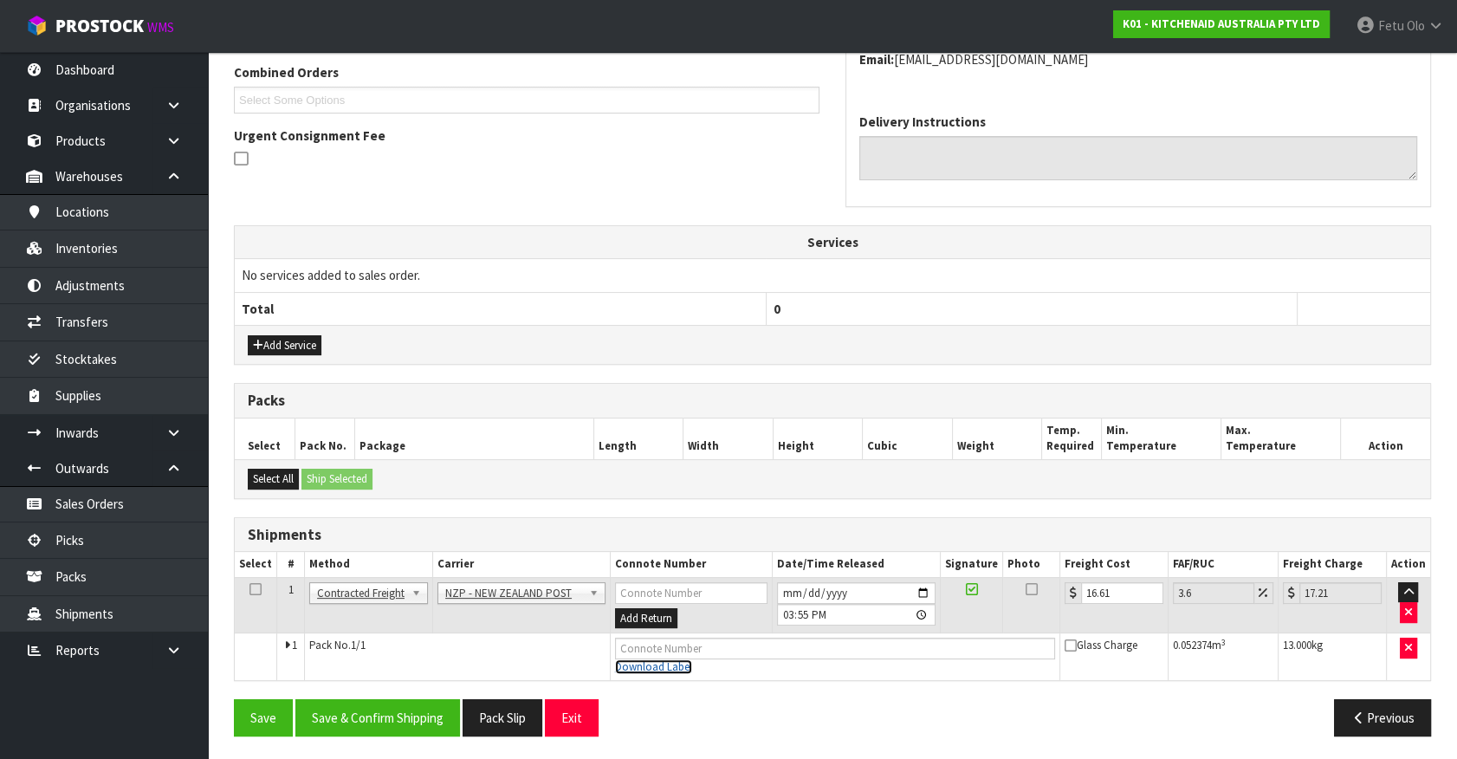
click at [661, 662] on link "Download Label" at bounding box center [653, 666] width 77 height 15
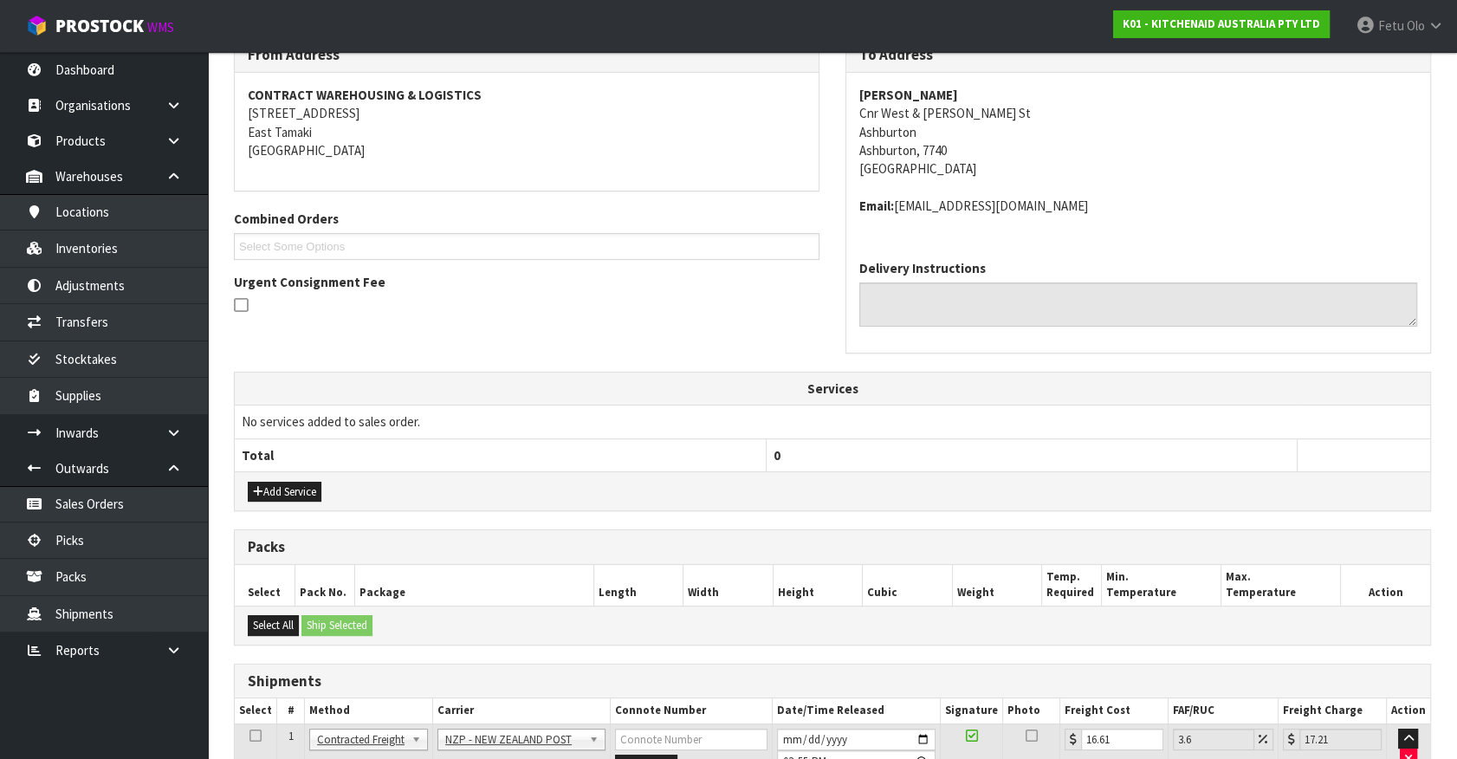
scroll to position [71, 0]
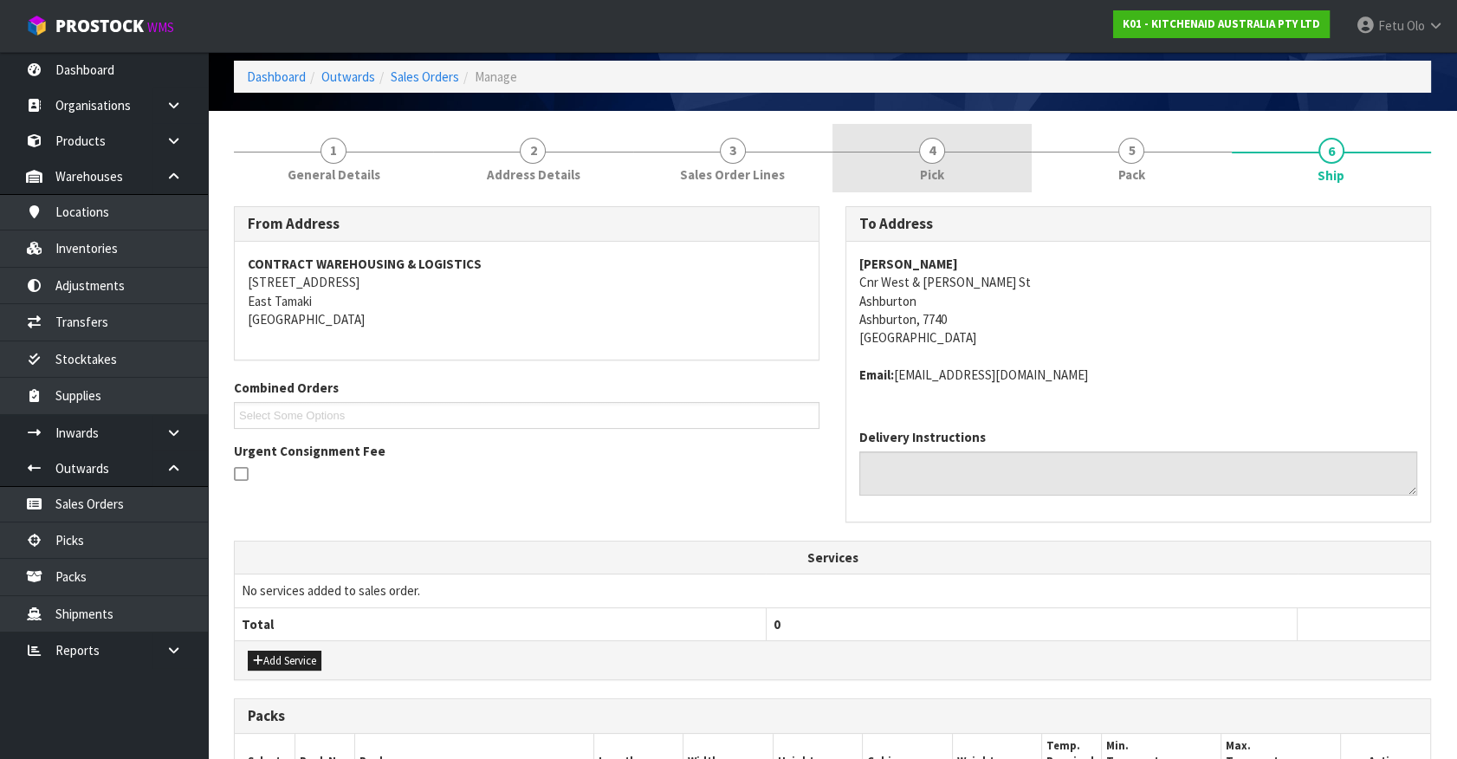
drag, startPoint x: 1121, startPoint y: 166, endPoint x: 1001, endPoint y: 170, distance: 120.4
click at [1120, 166] on span "Pack" at bounding box center [1131, 174] width 27 height 18
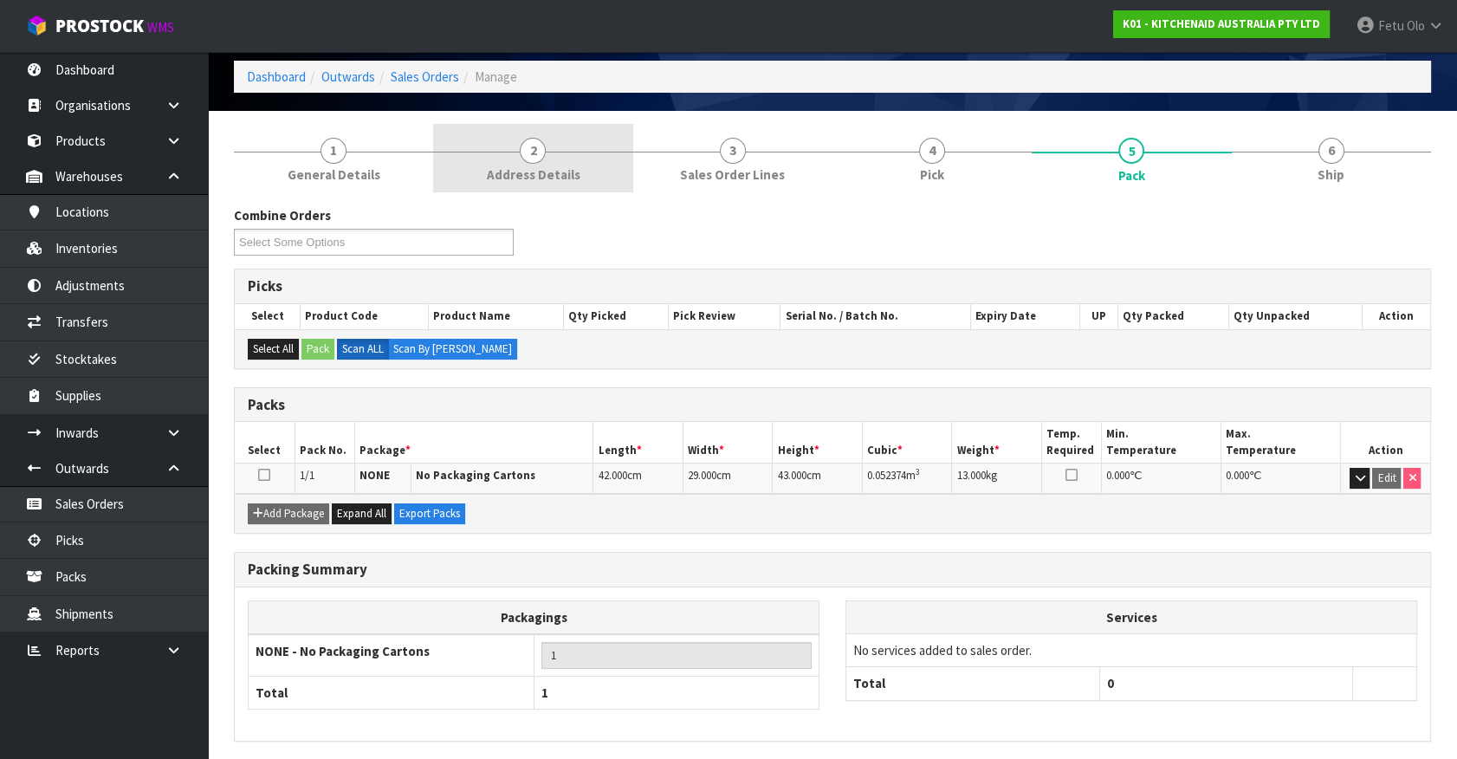
click at [526, 160] on span "2" at bounding box center [533, 151] width 26 height 26
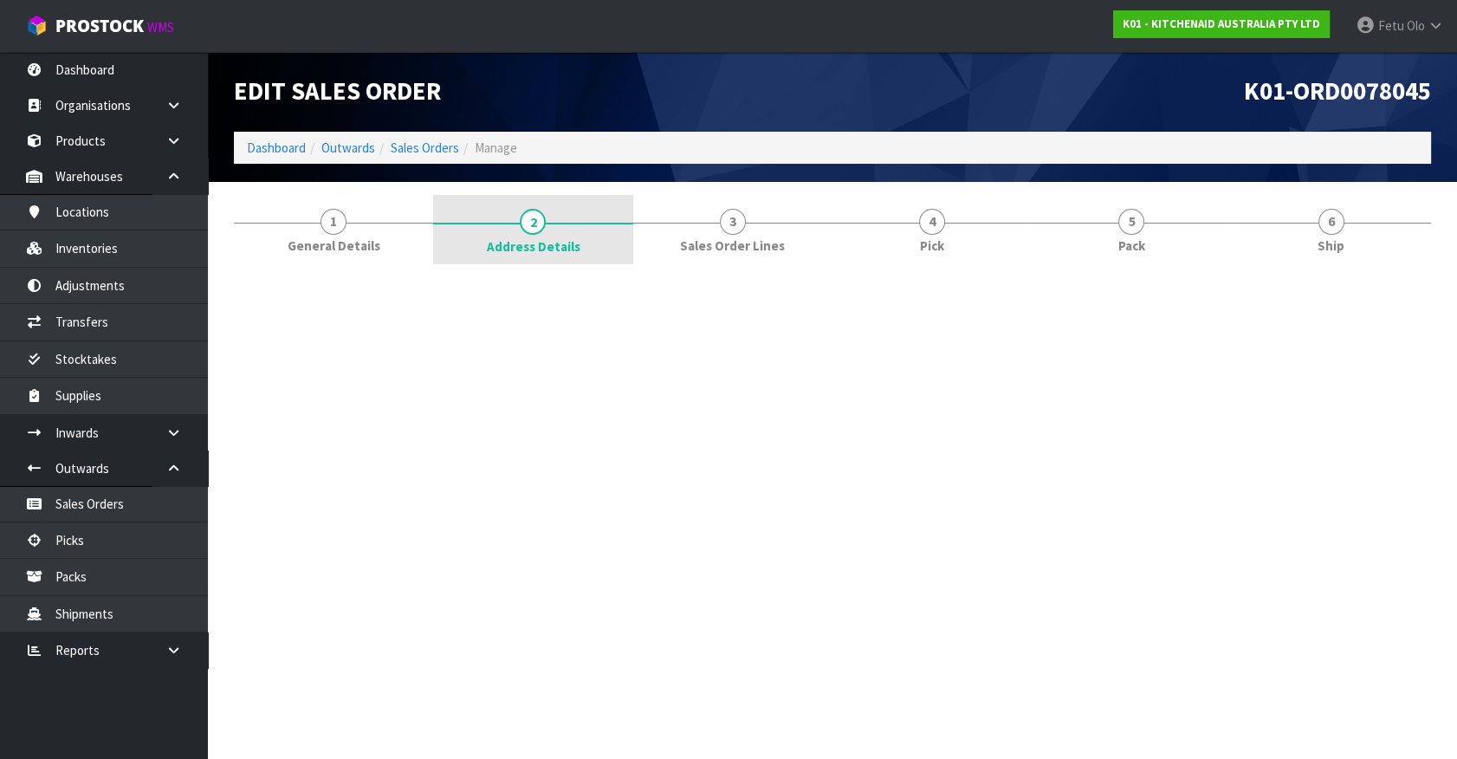
scroll to position [0, 0]
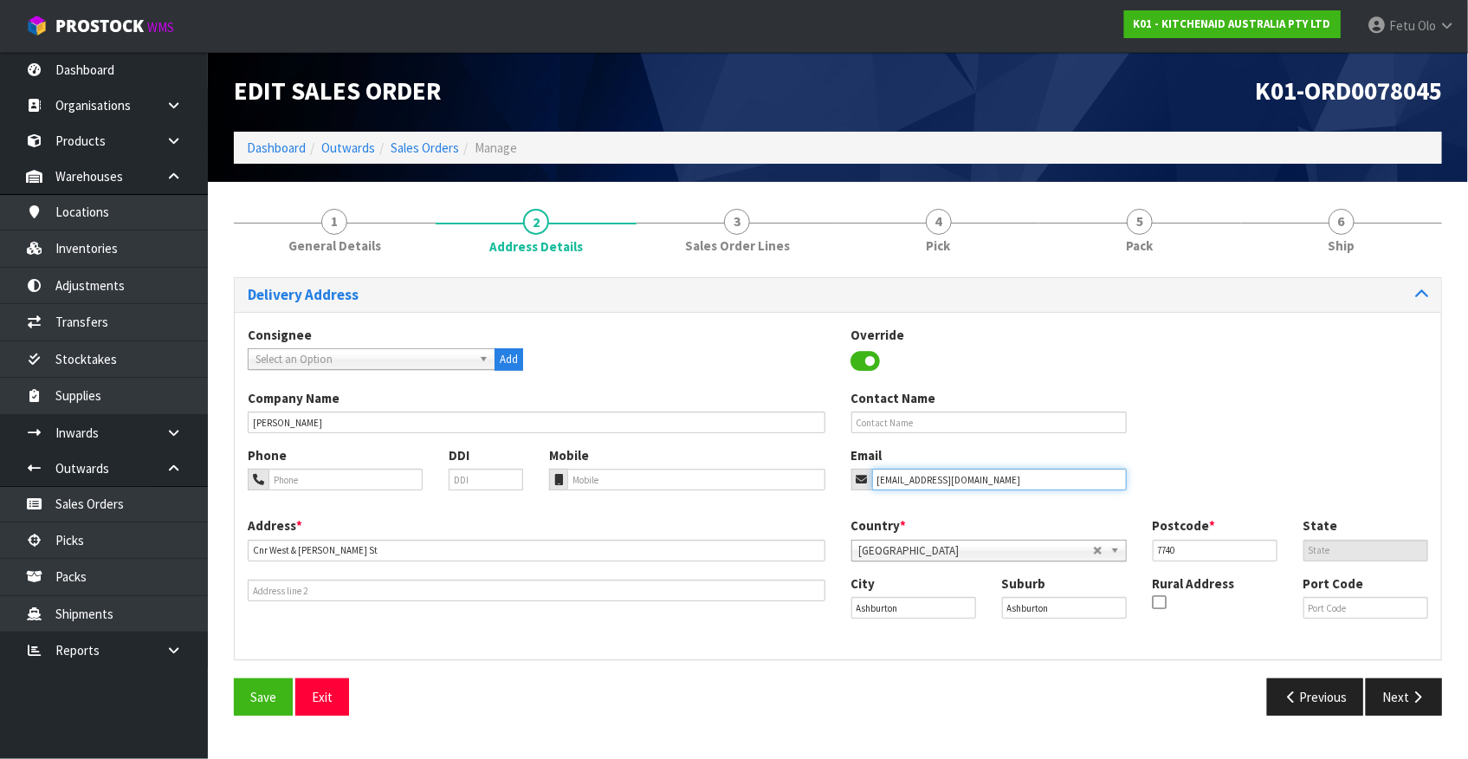
drag, startPoint x: 1034, startPoint y: 488, endPoint x: 800, endPoint y: 486, distance: 233.8
click at [800, 486] on div "Phone DDI Mobile Email claims@kitchenaid.com.au" at bounding box center [838, 481] width 1206 height 70
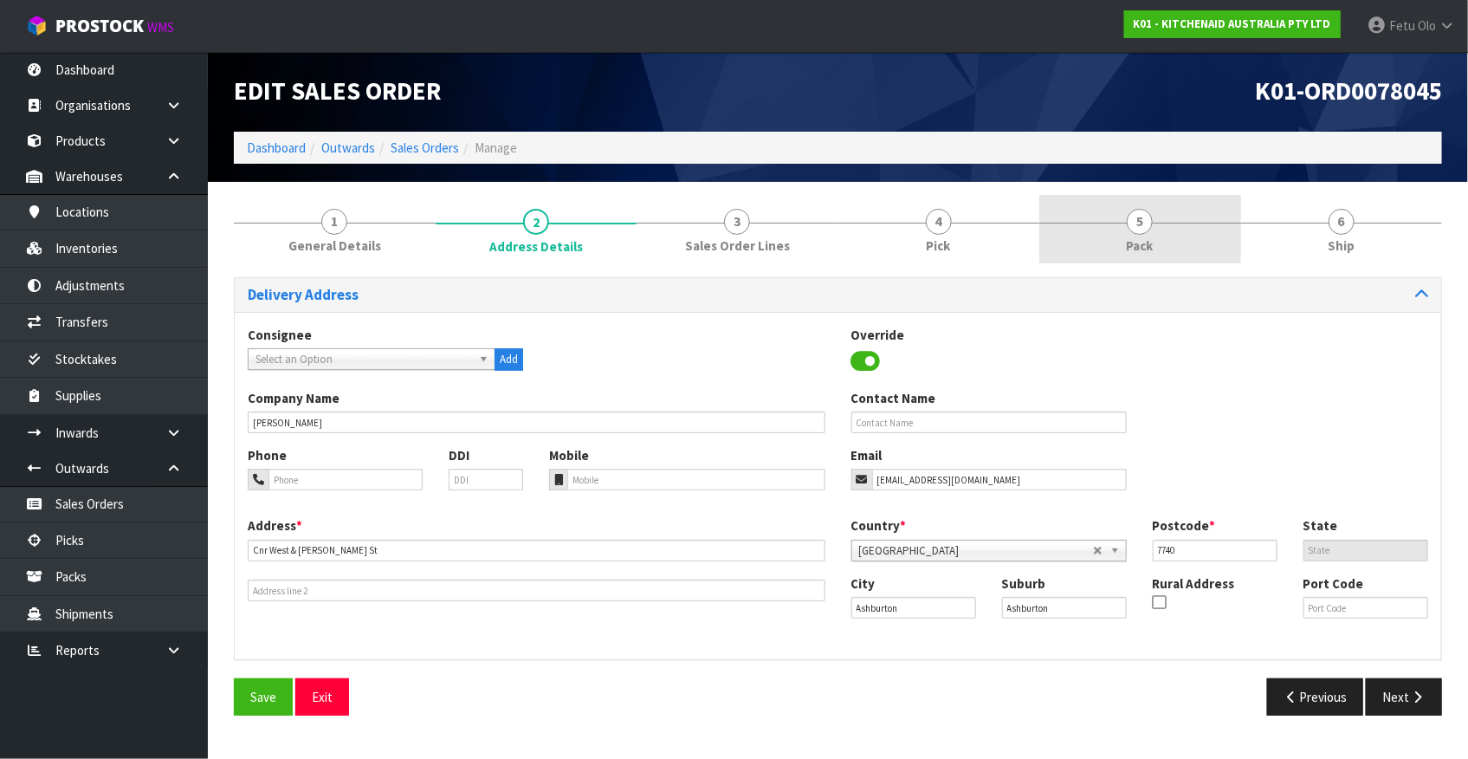
click at [1167, 246] on link "5 Pack" at bounding box center [1140, 229] width 202 height 68
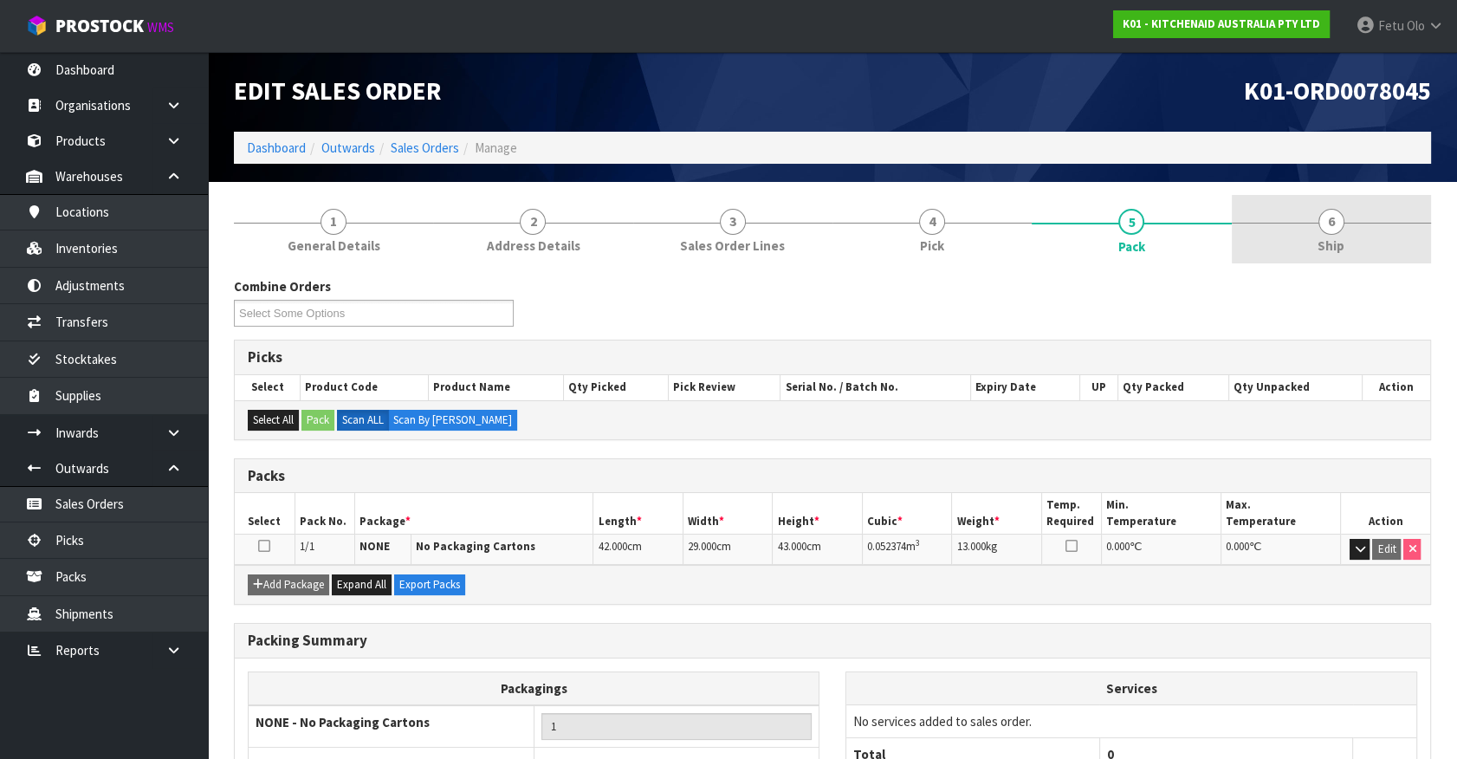
click at [1360, 229] on link "6 Ship" at bounding box center [1330, 229] width 199 height 68
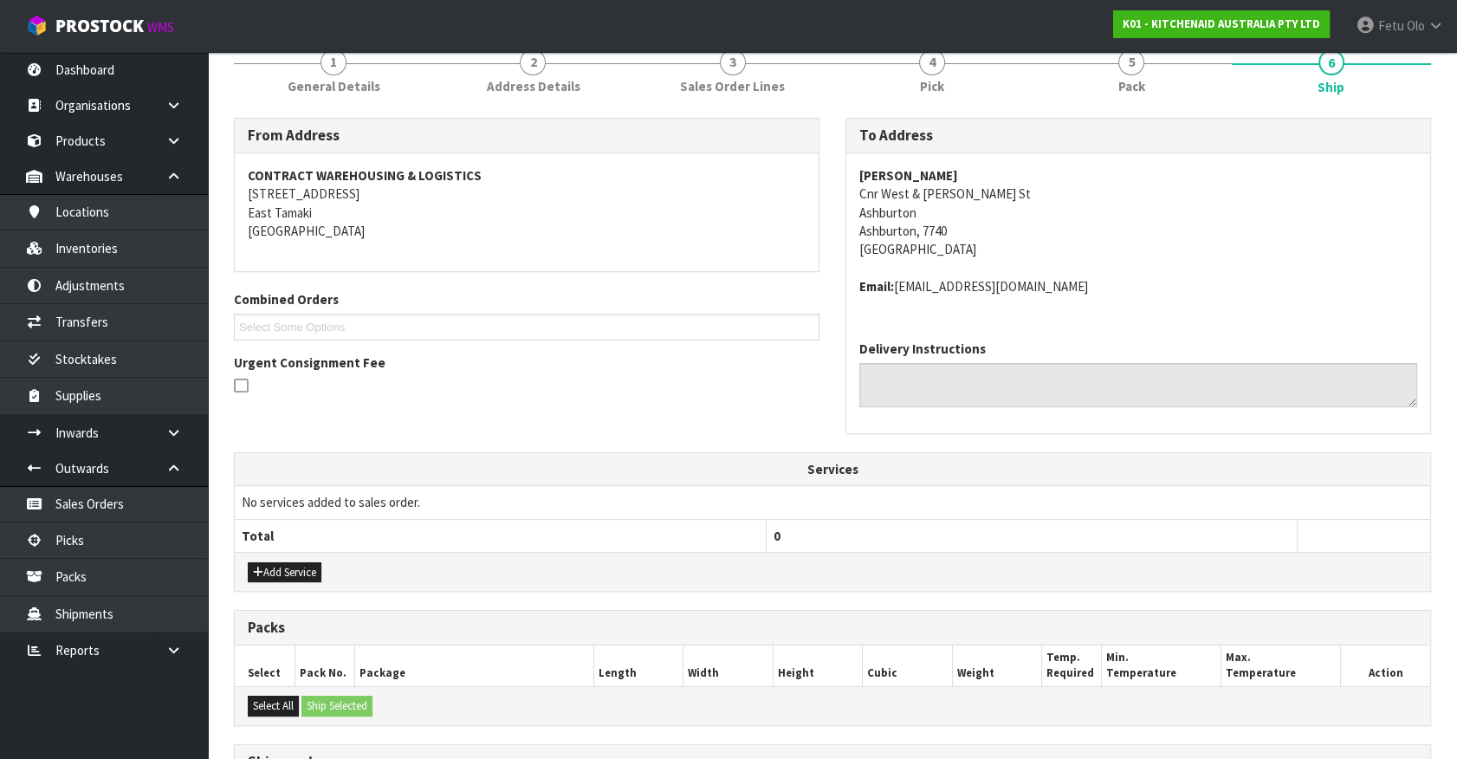
scroll to position [386, 0]
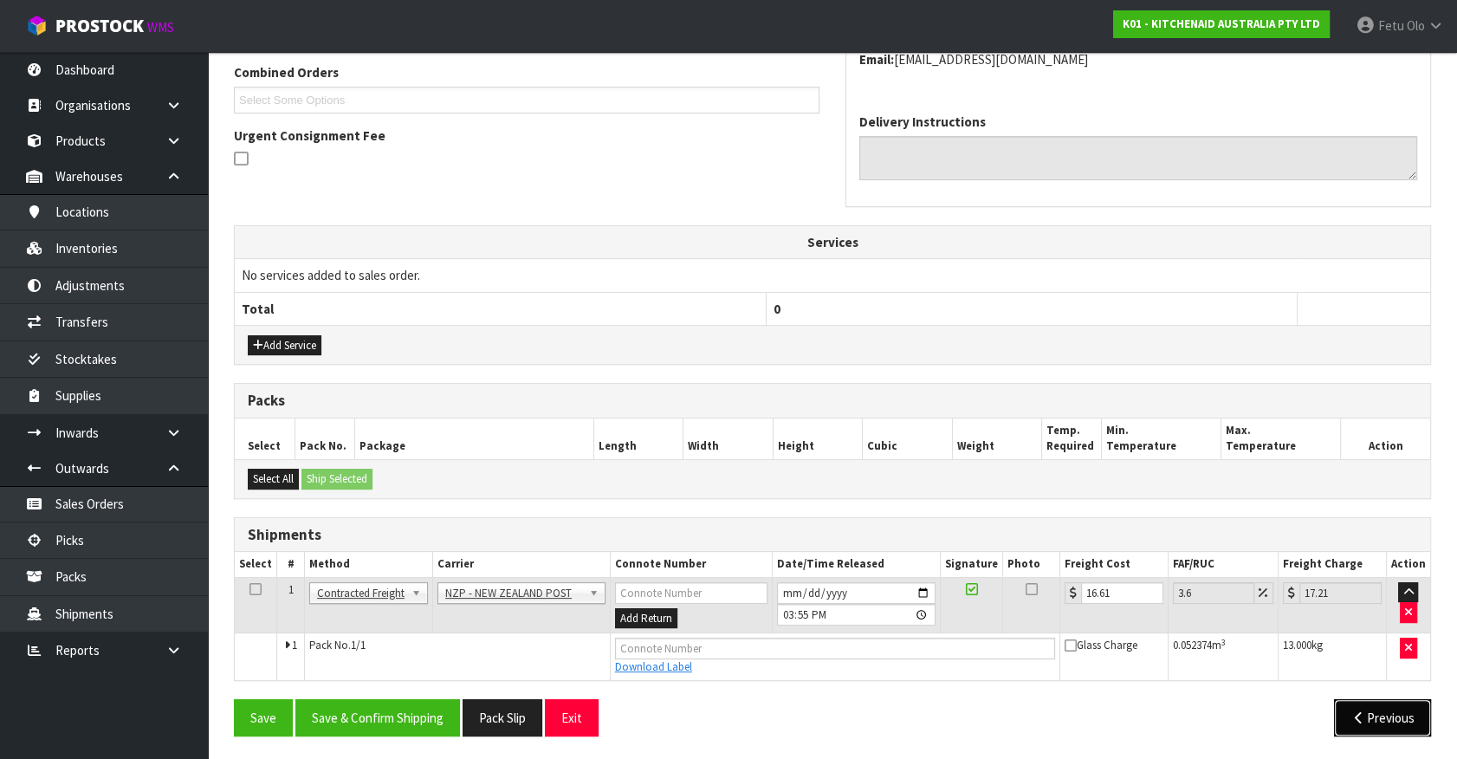
drag, startPoint x: 1377, startPoint y: 718, endPoint x: 1367, endPoint y: 718, distance: 10.4
click at [1377, 718] on button "Previous" at bounding box center [1382, 717] width 97 height 37
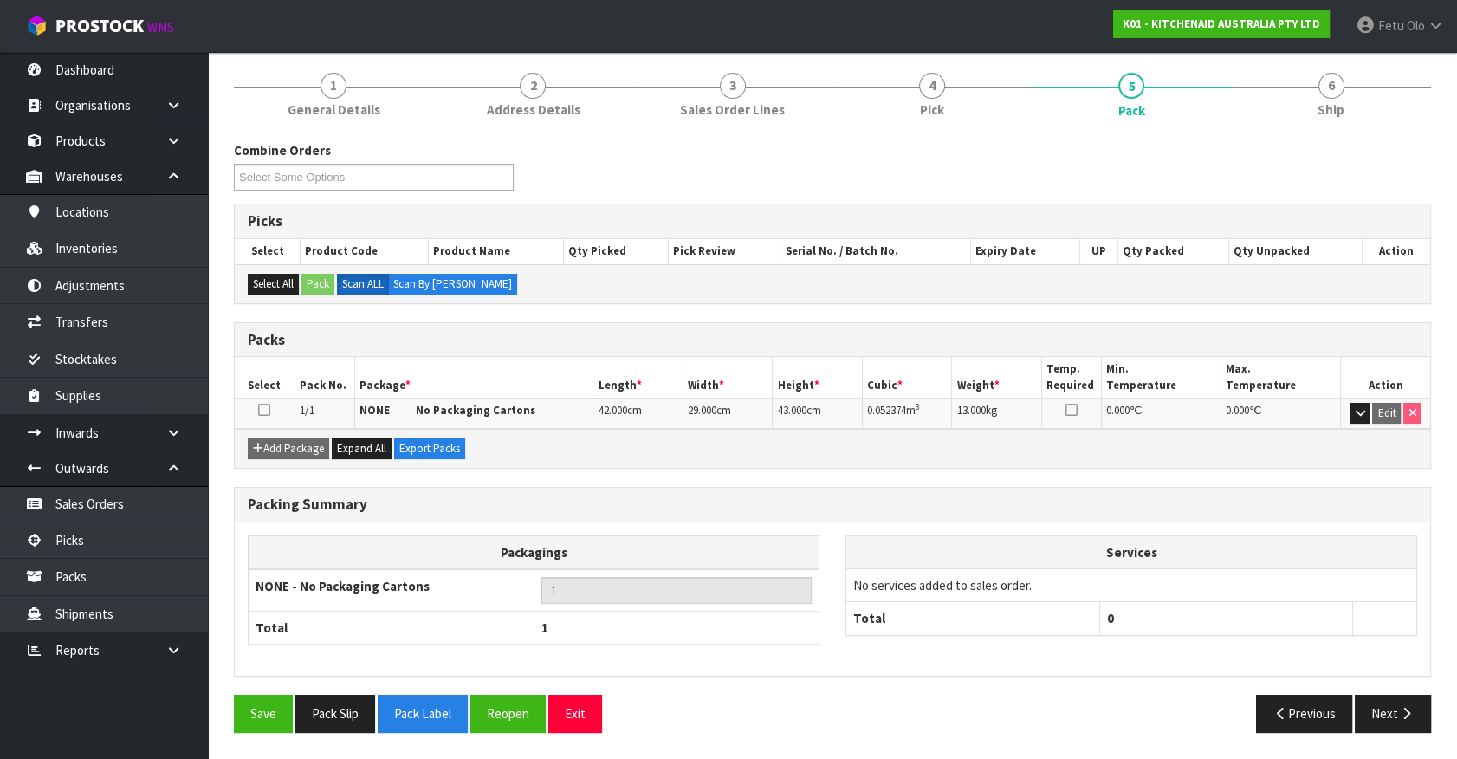
scroll to position [132, 0]
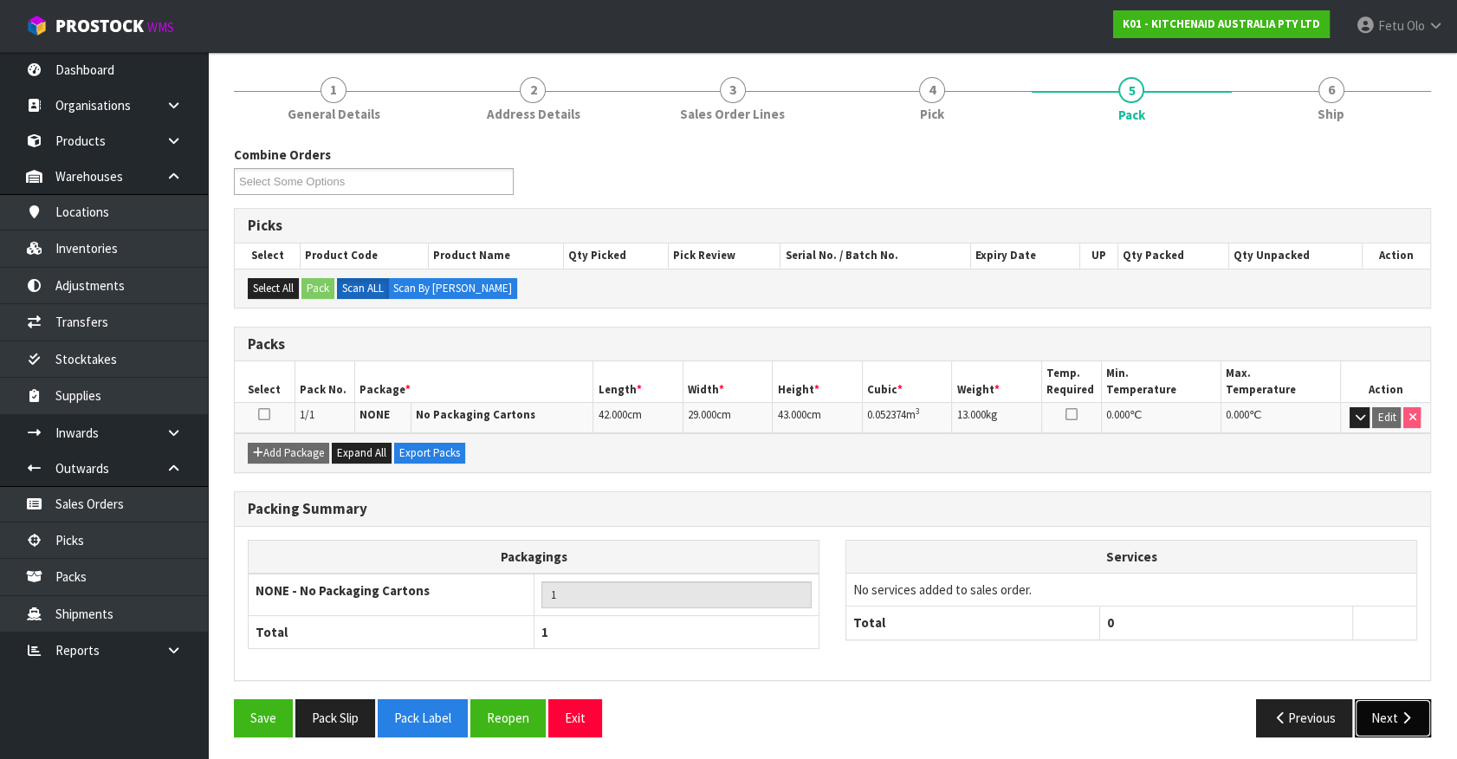
click at [1396, 716] on button "Next" at bounding box center [1392, 717] width 76 height 37
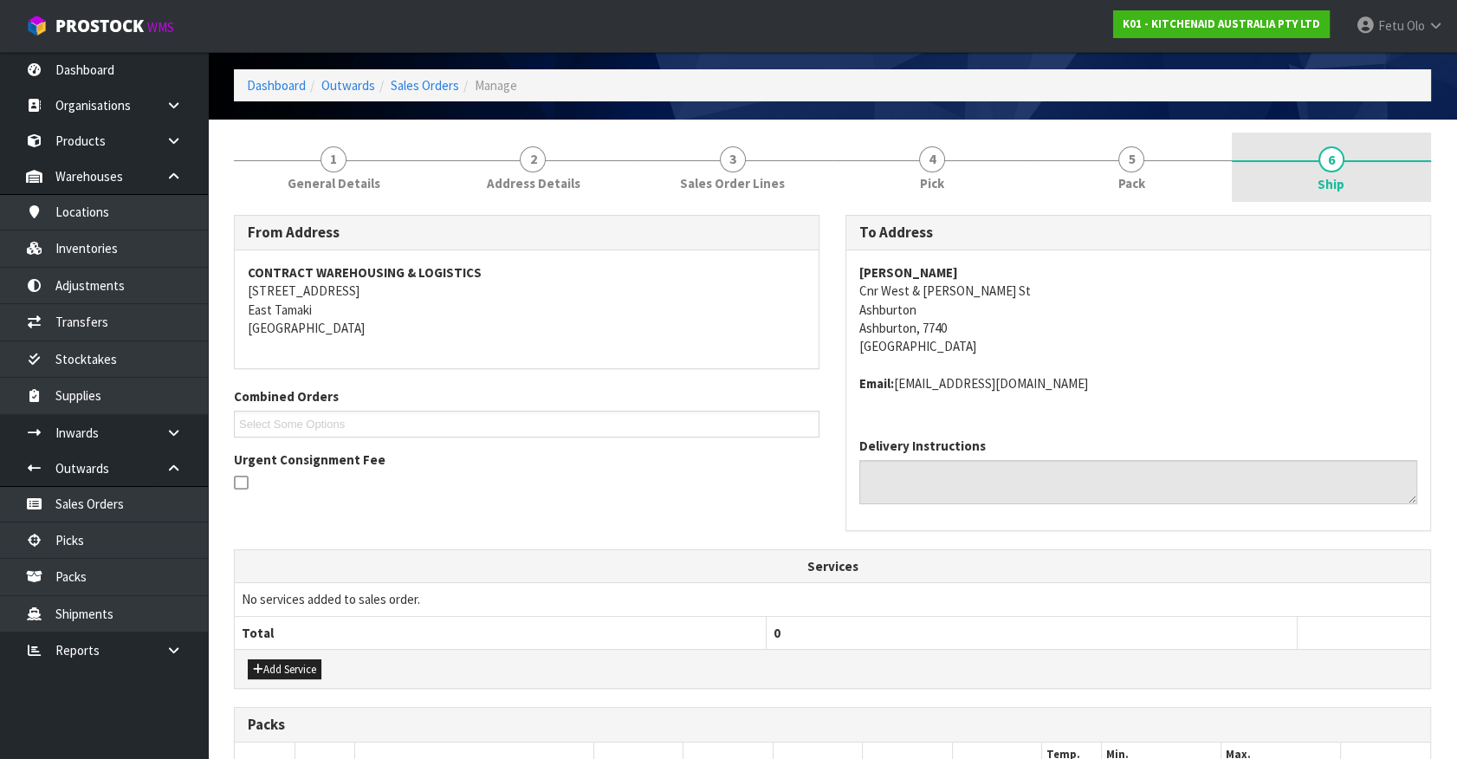
scroll to position [0, 0]
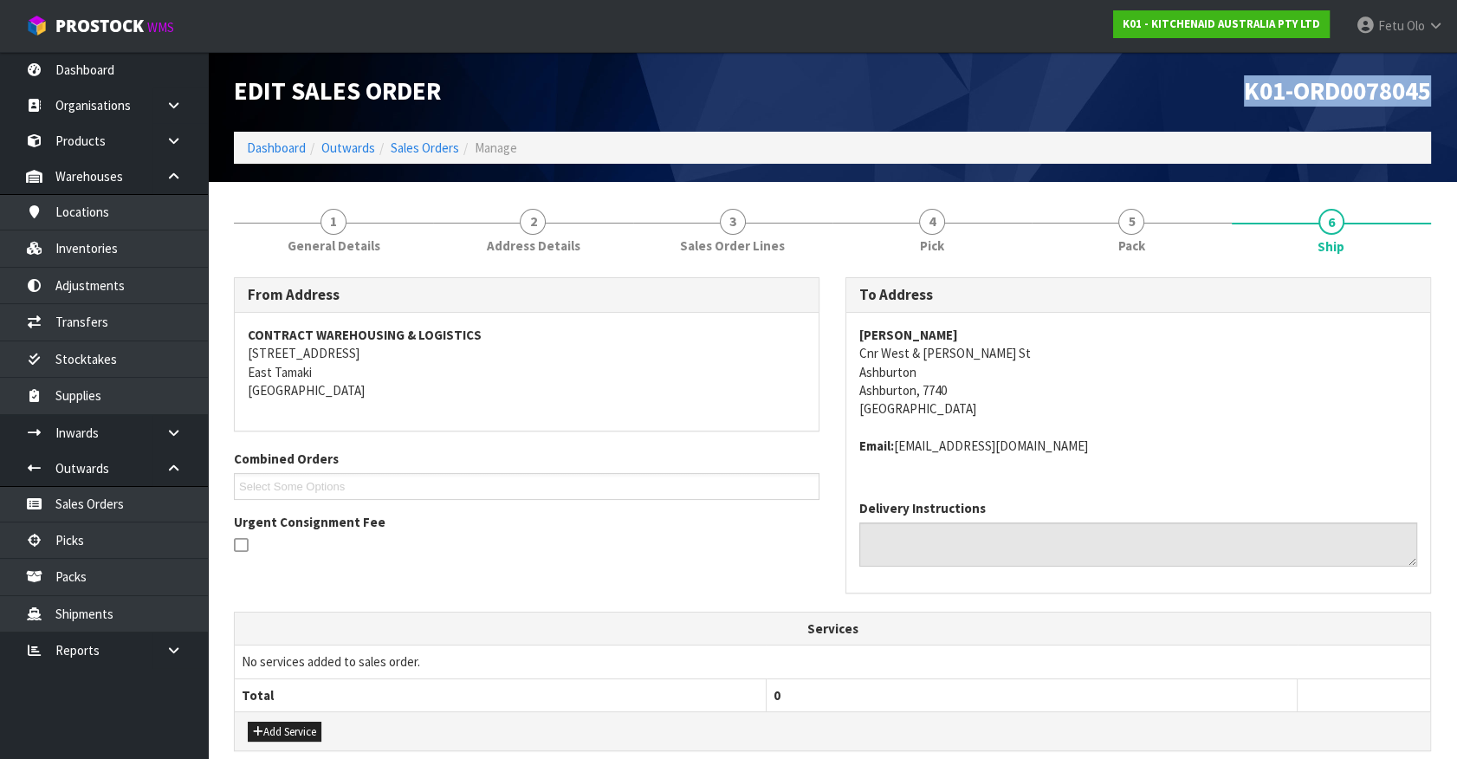
drag, startPoint x: 1228, startPoint y: 96, endPoint x: 1445, endPoint y: 96, distance: 217.4
click at [1445, 96] on header "Edit Sales Order K01-ORD0078045 Dashboard Outwards Sales Orders Manage" at bounding box center [832, 117] width 1249 height 130
copy span "K01-ORD0078045"
click at [1010, 632] on th "Services" at bounding box center [832, 628] width 1195 height 33
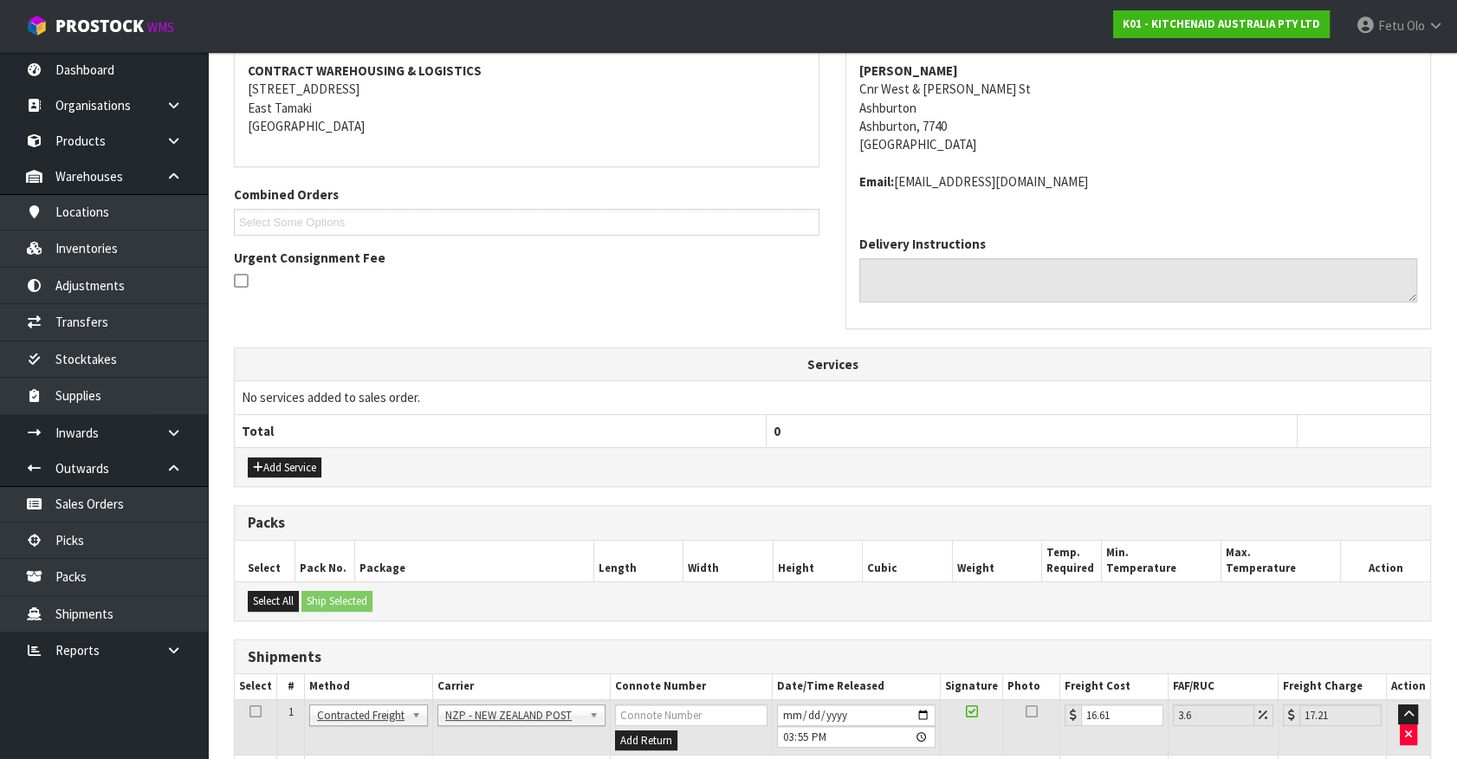
scroll to position [386, 0]
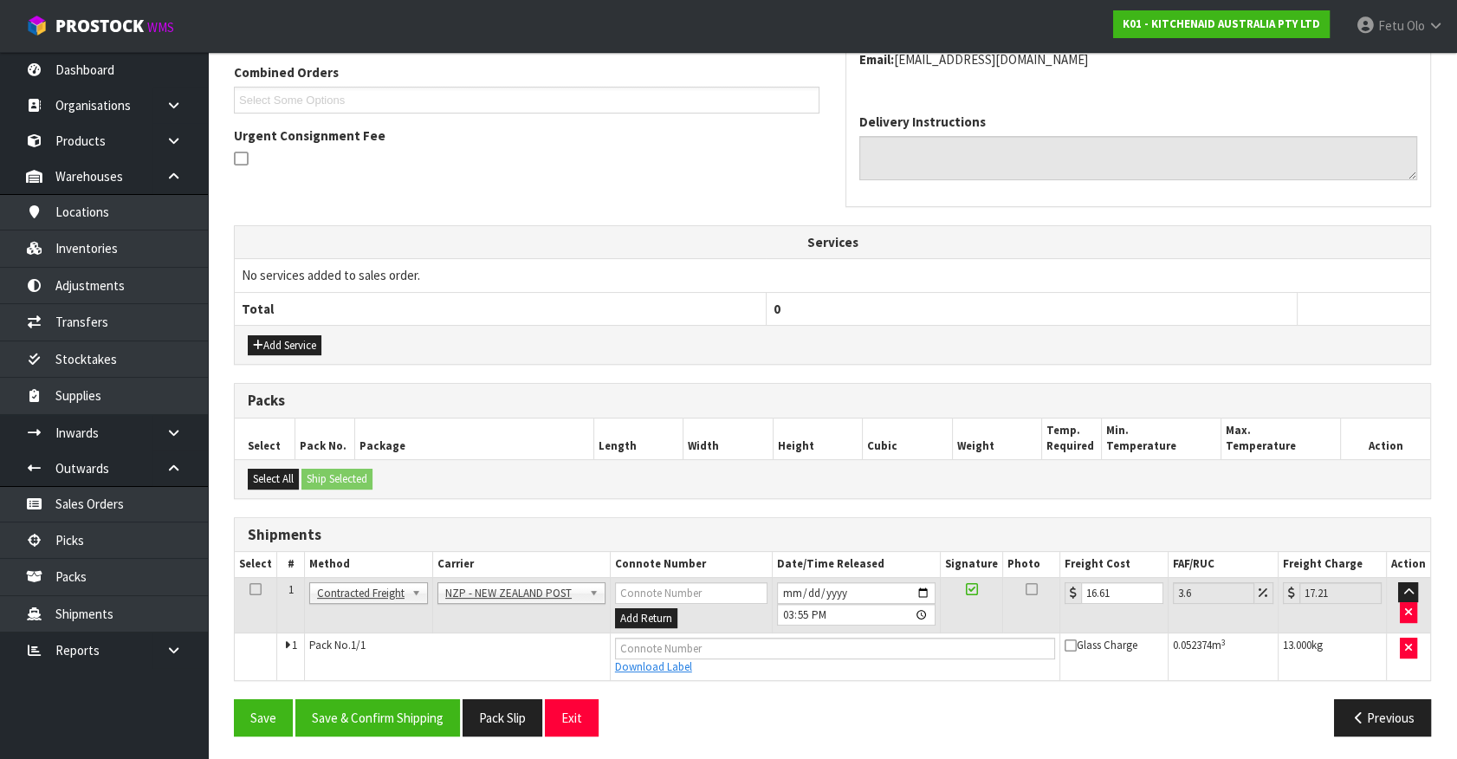
click at [1276, 353] on div "Add Service" at bounding box center [832, 344] width 1195 height 39
click at [1018, 335] on div "Add Service" at bounding box center [832, 344] width 1195 height 39
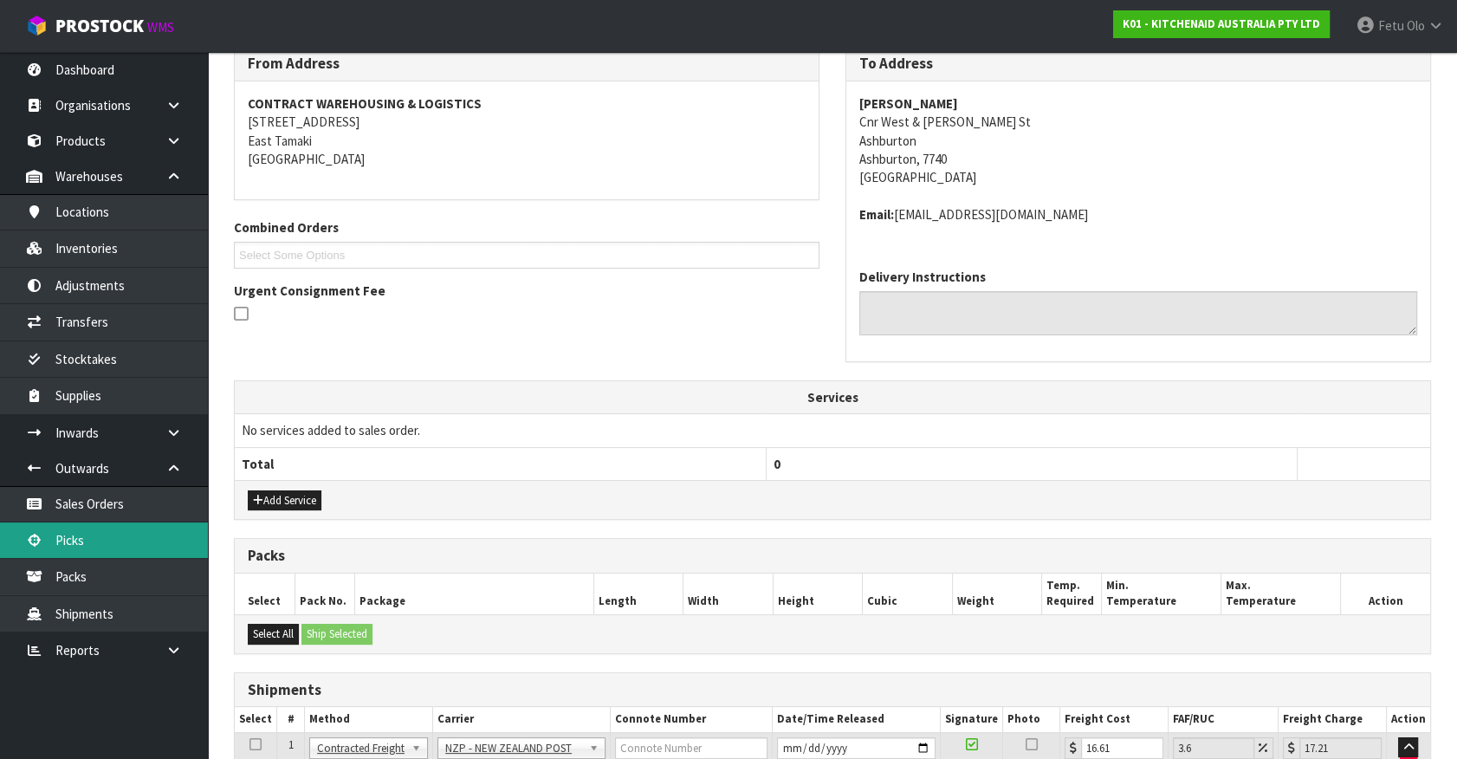
scroll to position [150, 0]
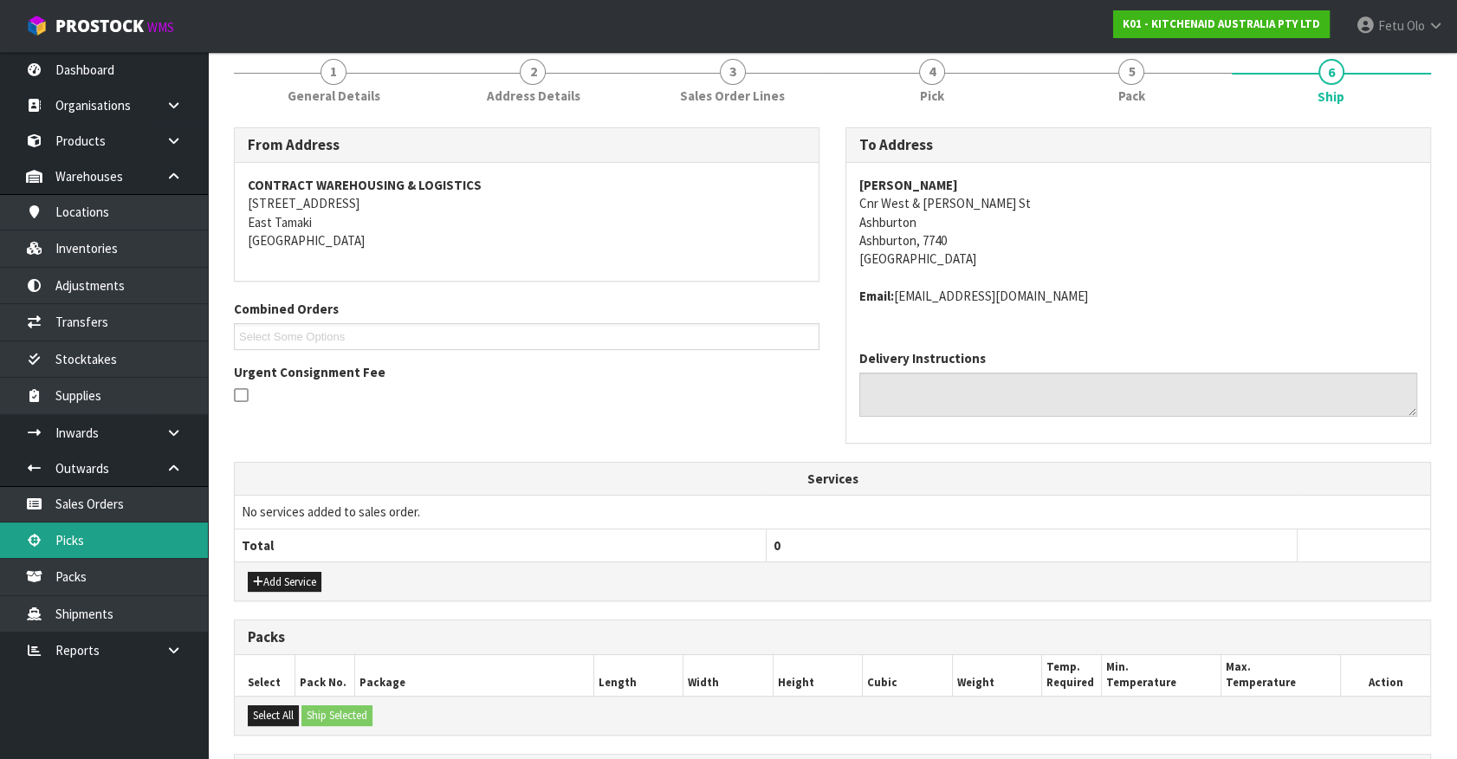
click at [77, 533] on link "Picks" at bounding box center [104, 540] width 208 height 36
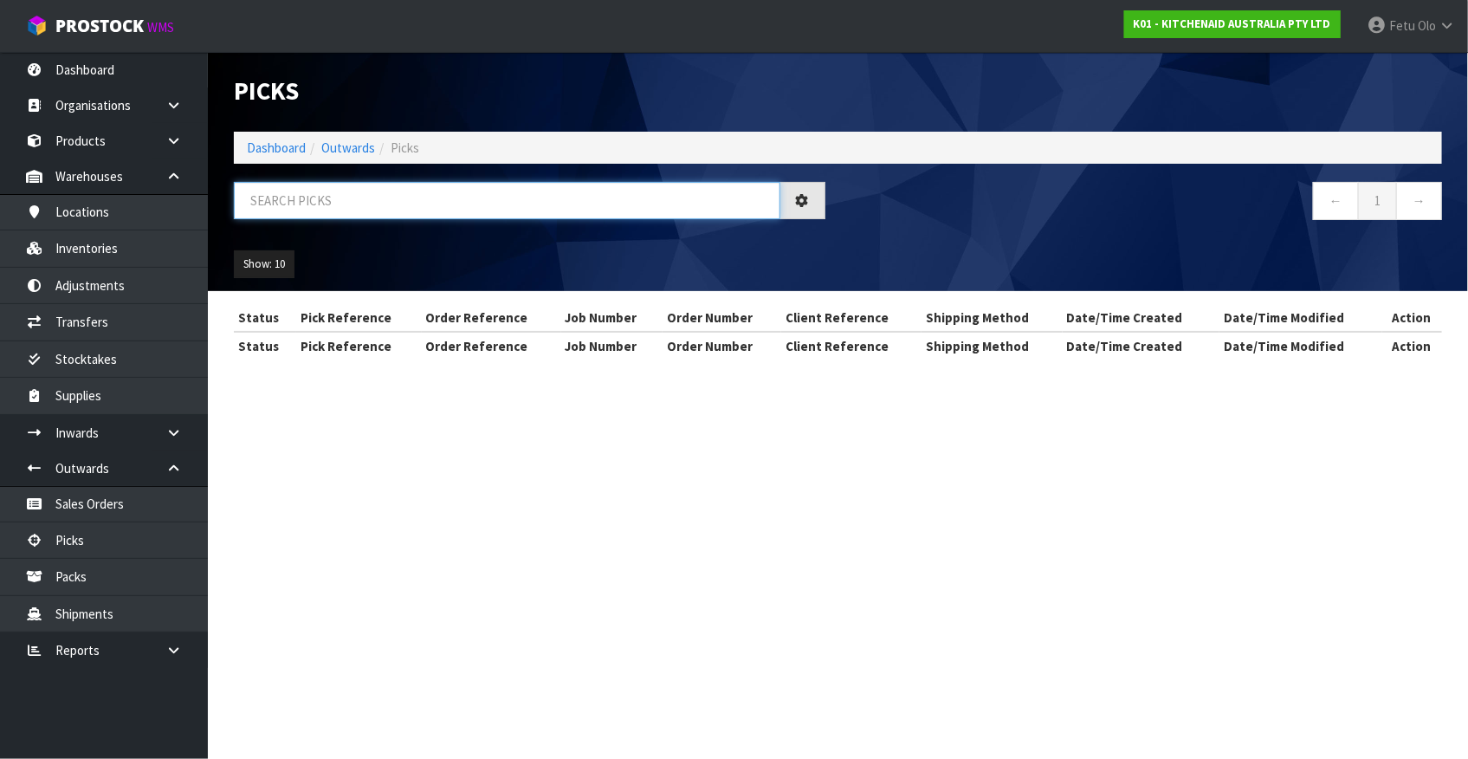
click at [589, 198] on input "text" at bounding box center [507, 200] width 546 height 37
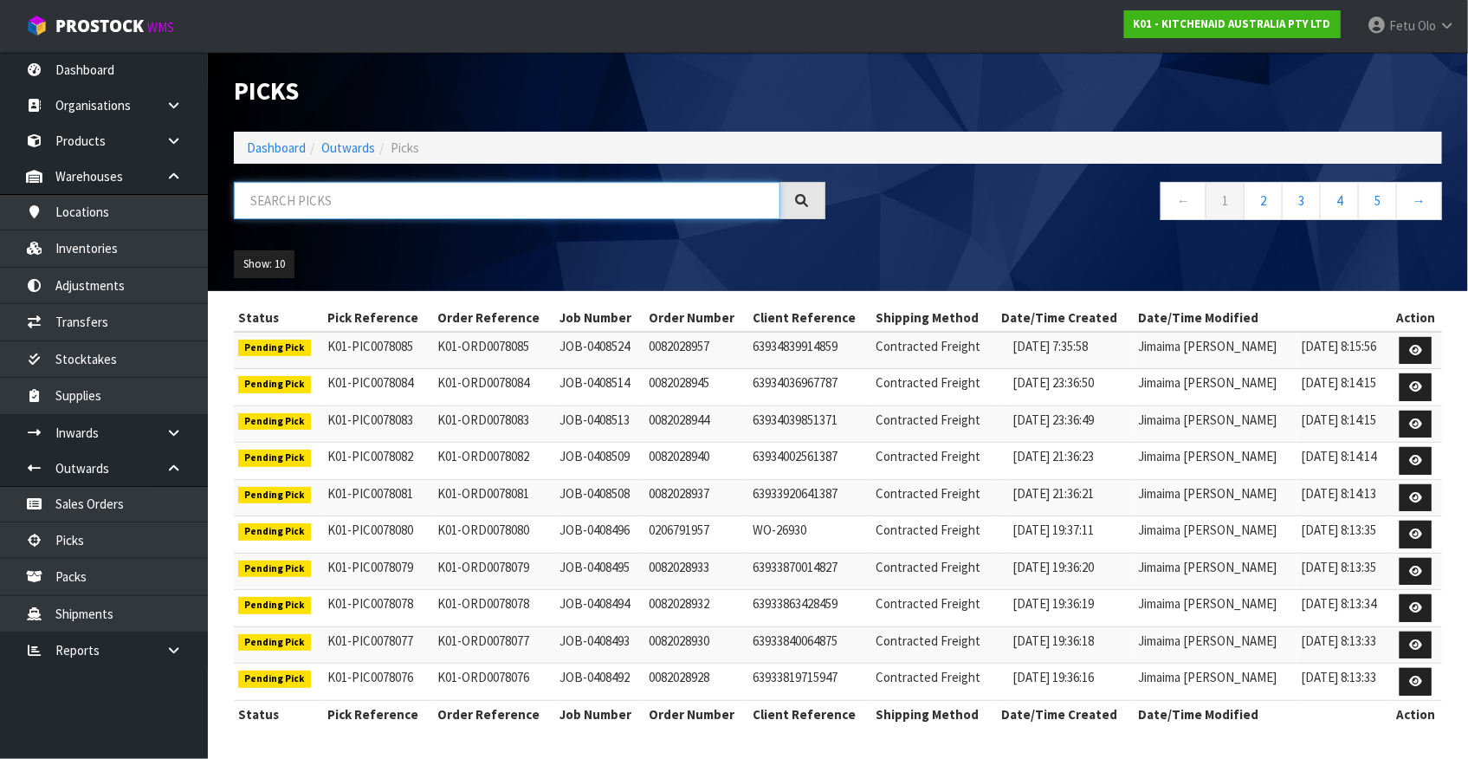
click at [423, 198] on input "text" at bounding box center [507, 200] width 546 height 37
type input "78045"
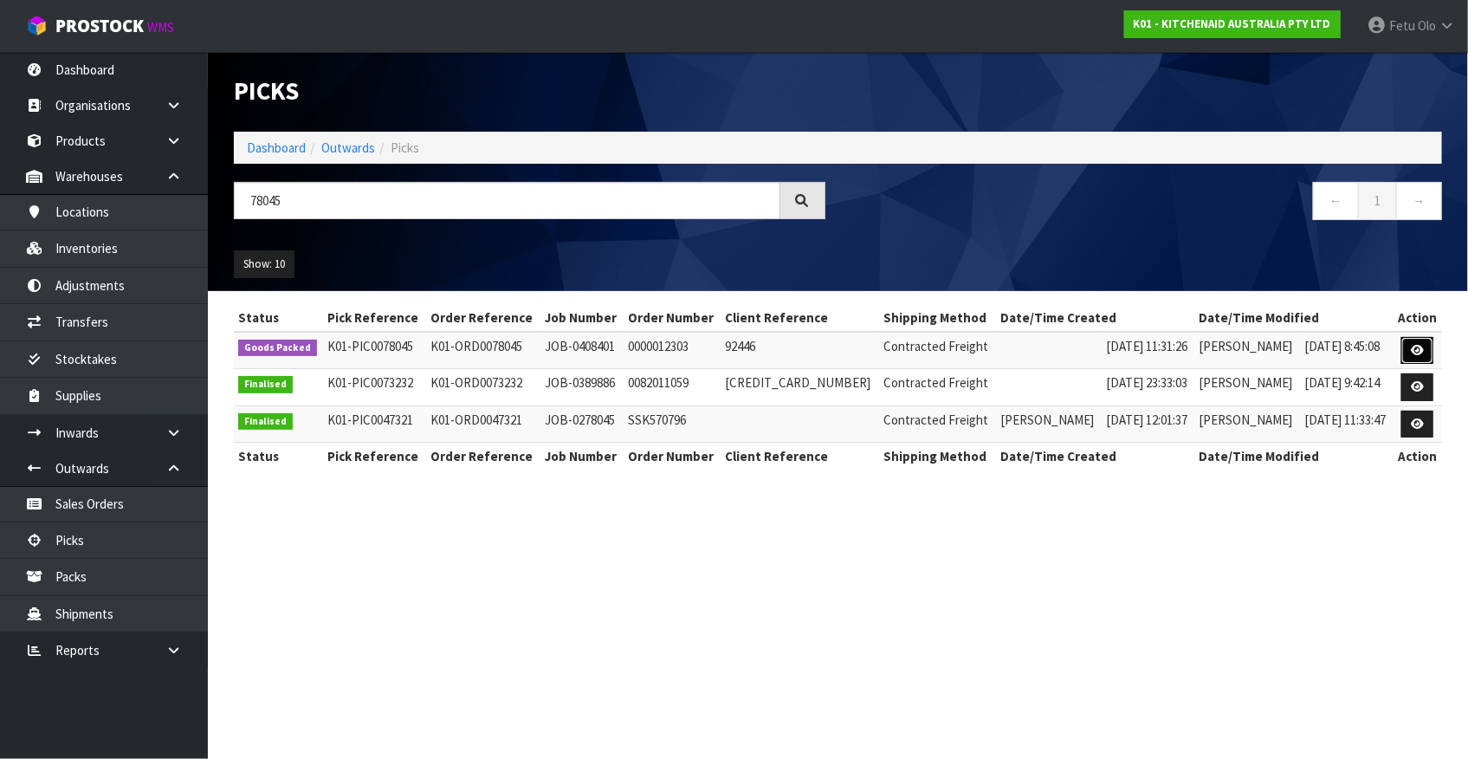
click at [1418, 346] on icon at bounding box center [1417, 350] width 13 height 11
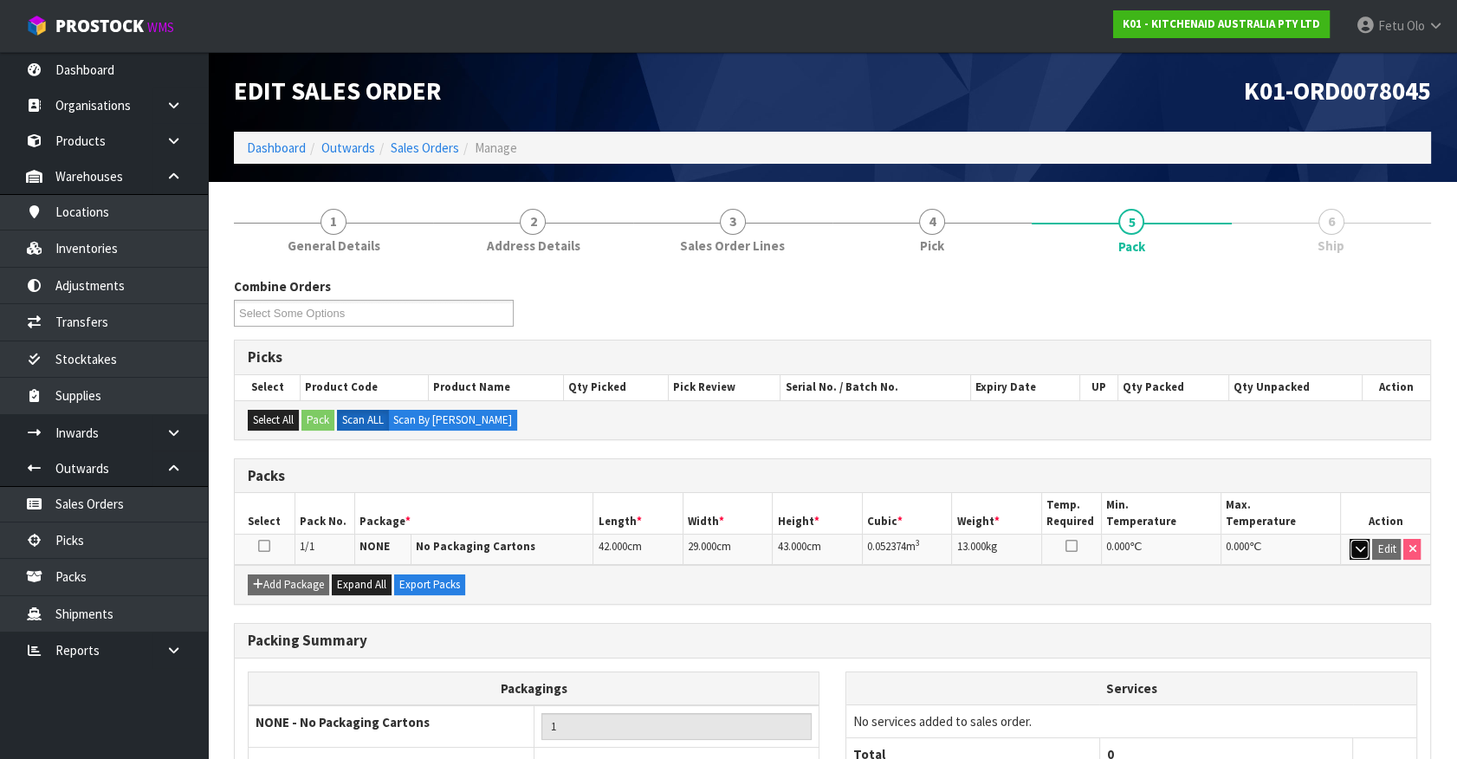
click at [1354, 546] on icon "button" at bounding box center [1359, 548] width 10 height 11
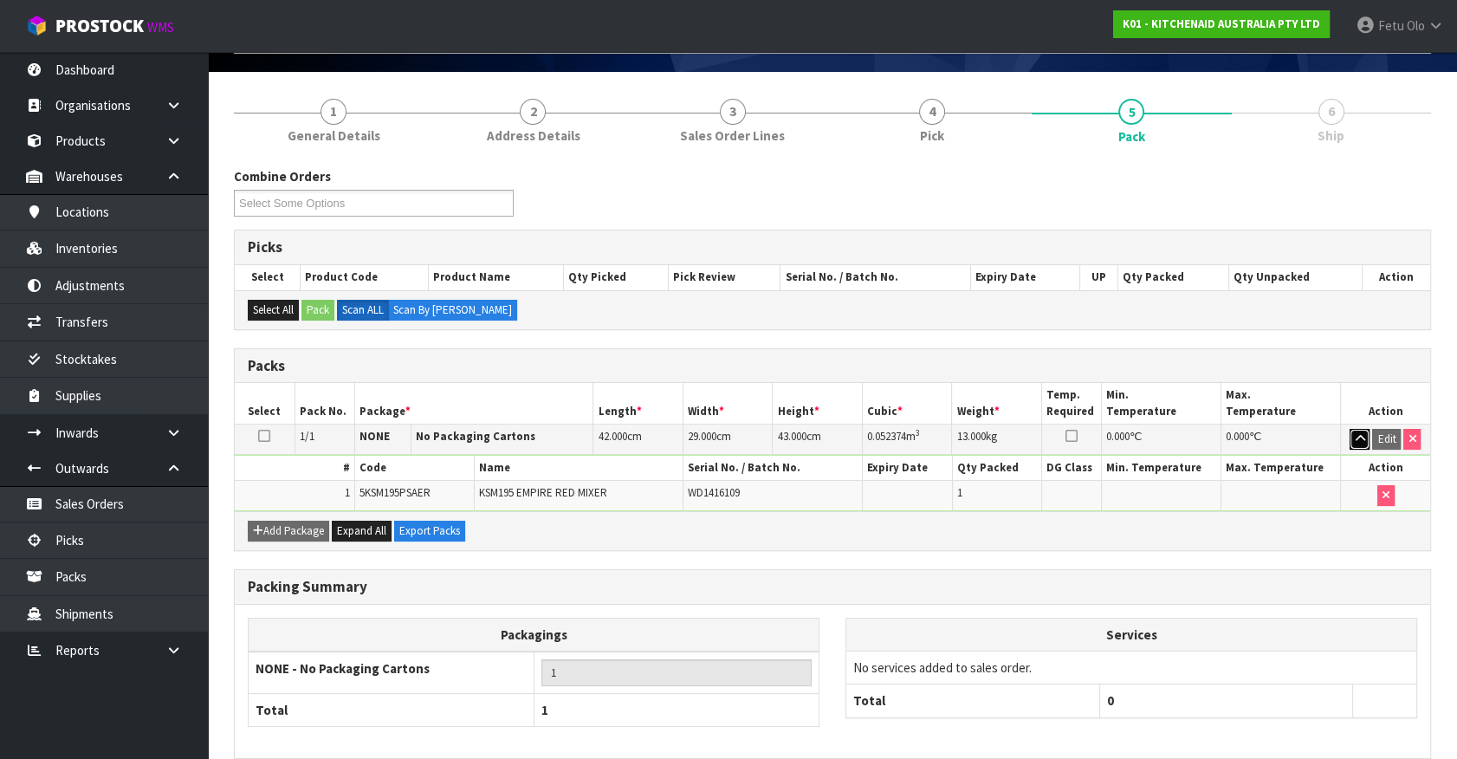
scroll to position [188, 0]
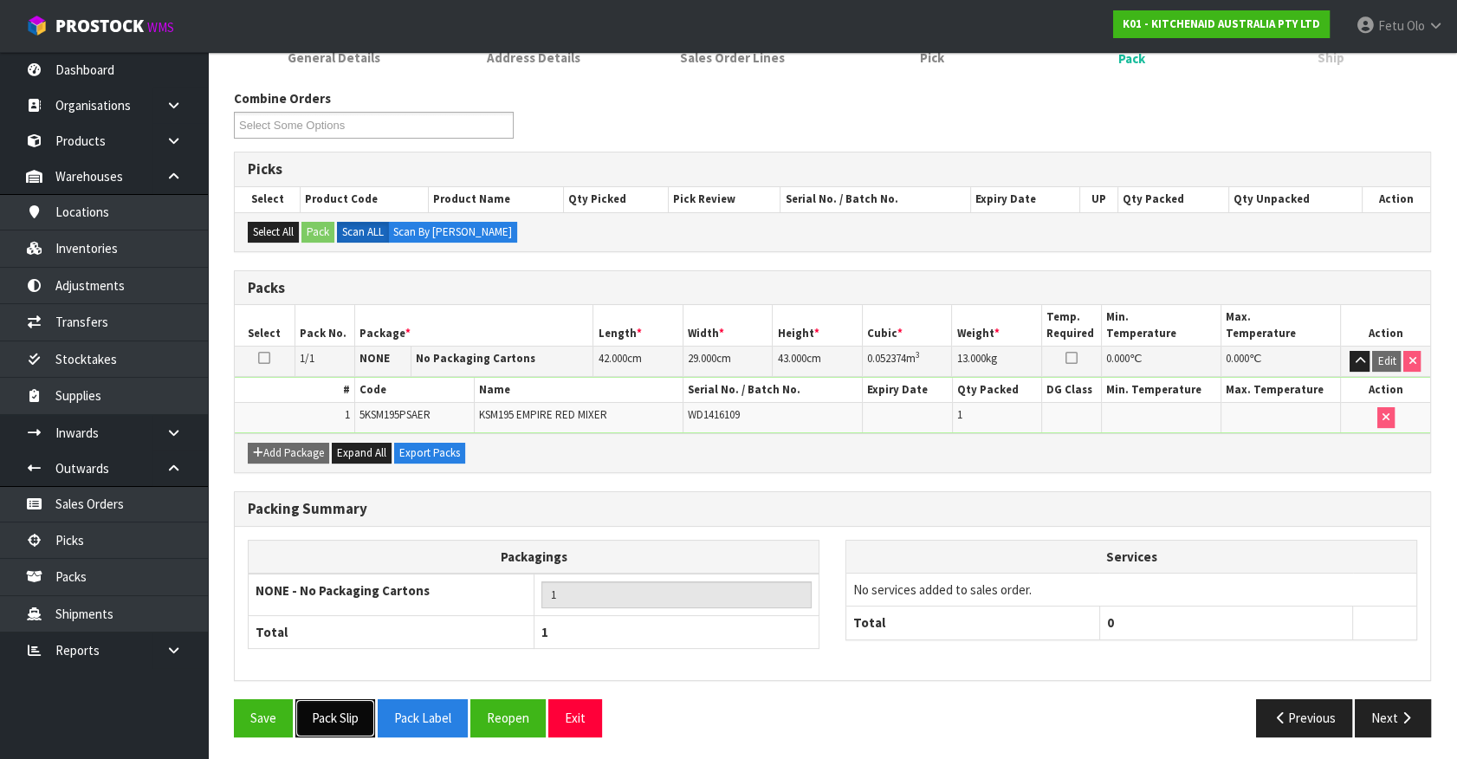
click at [356, 714] on button "Pack Slip" at bounding box center [335, 717] width 80 height 37
click at [1386, 709] on button "Next" at bounding box center [1392, 717] width 76 height 37
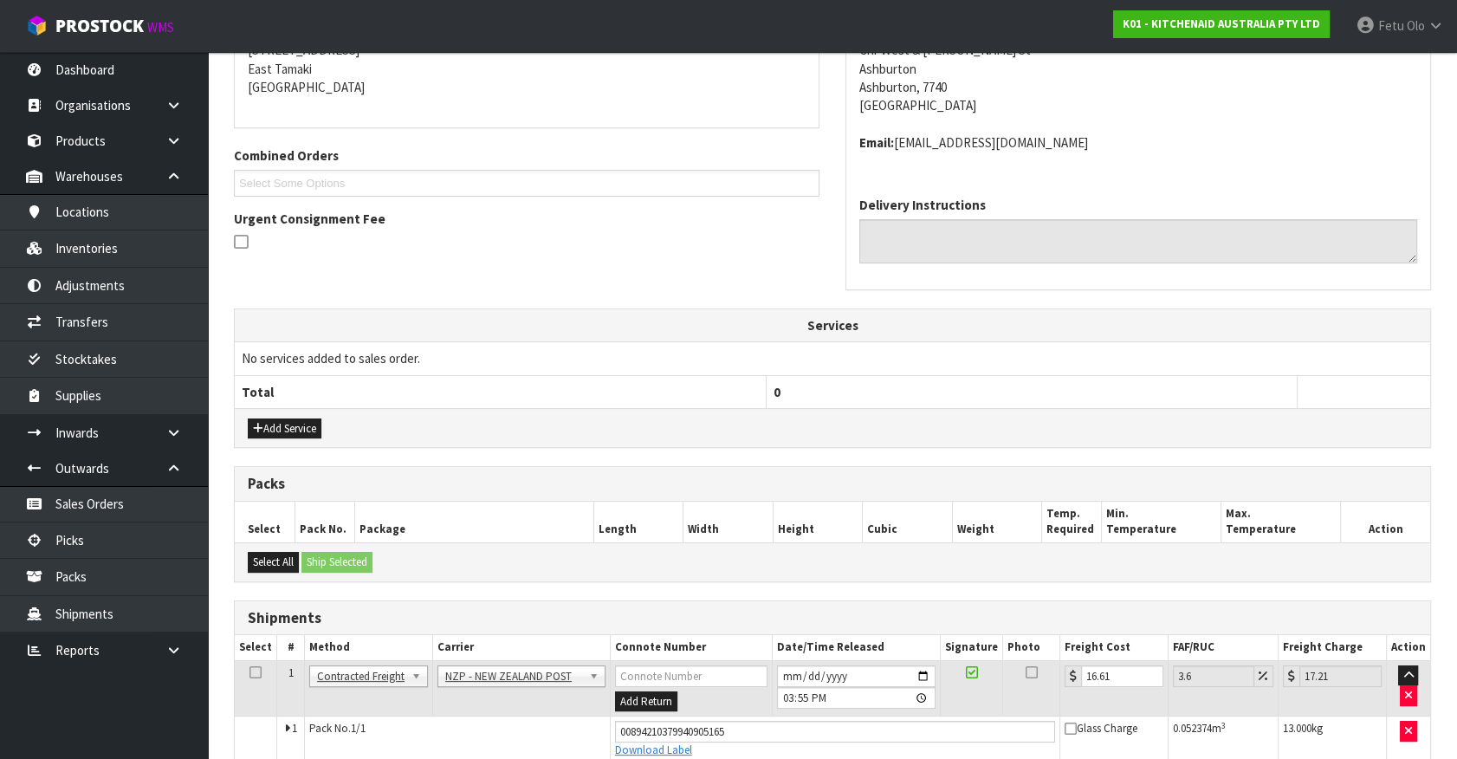
scroll to position [386, 0]
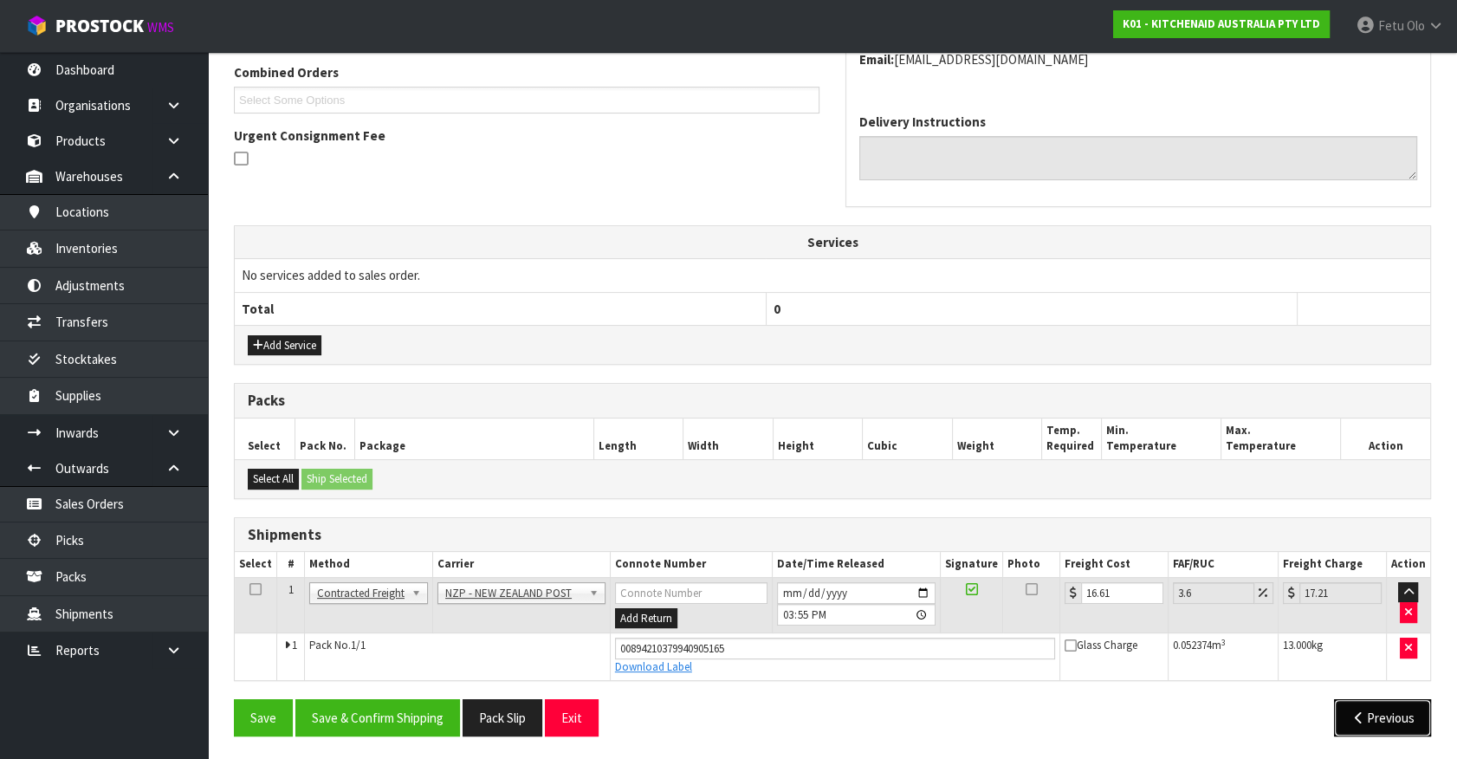
click at [1385, 703] on button "Previous" at bounding box center [1382, 717] width 97 height 37
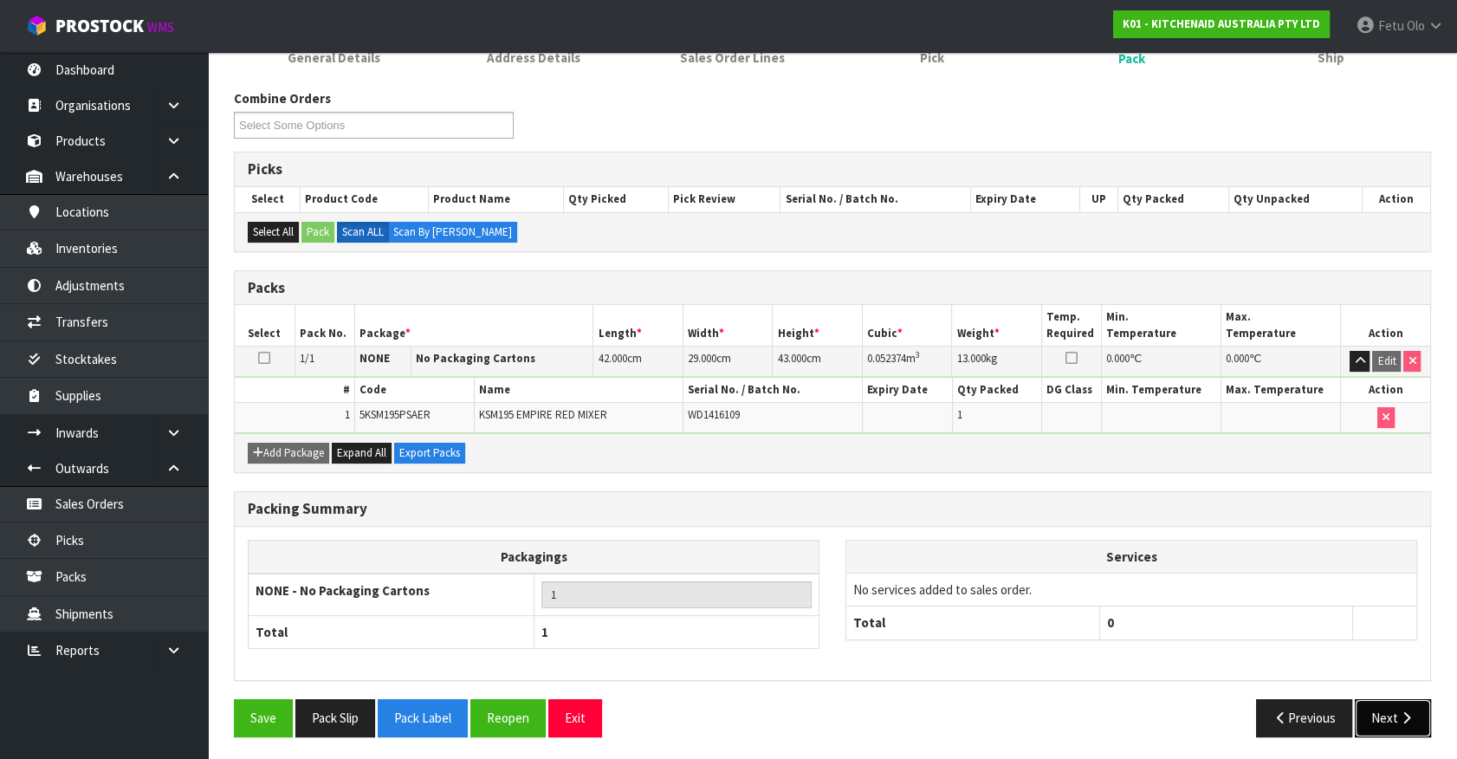
click at [1387, 714] on button "Next" at bounding box center [1392, 717] width 76 height 37
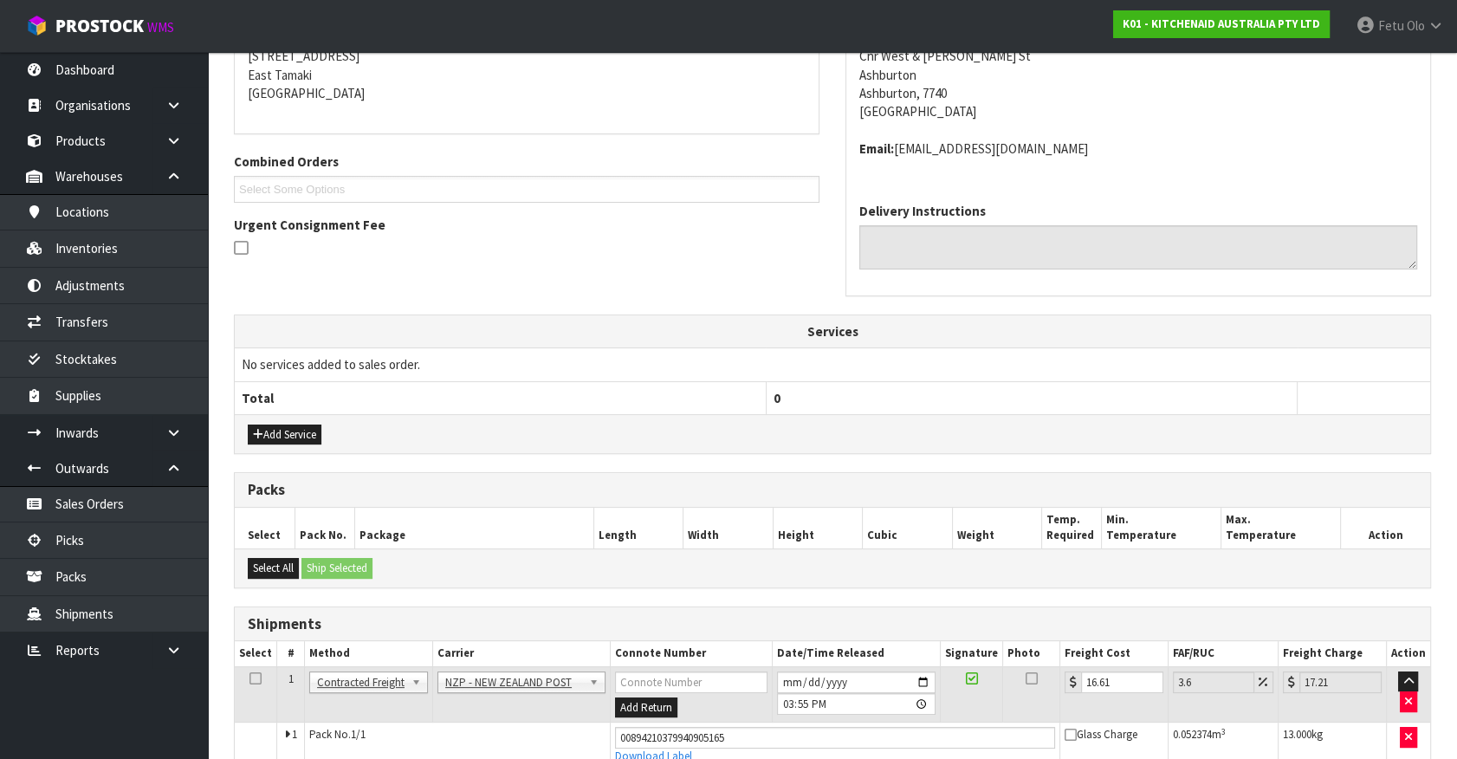
scroll to position [386, 0]
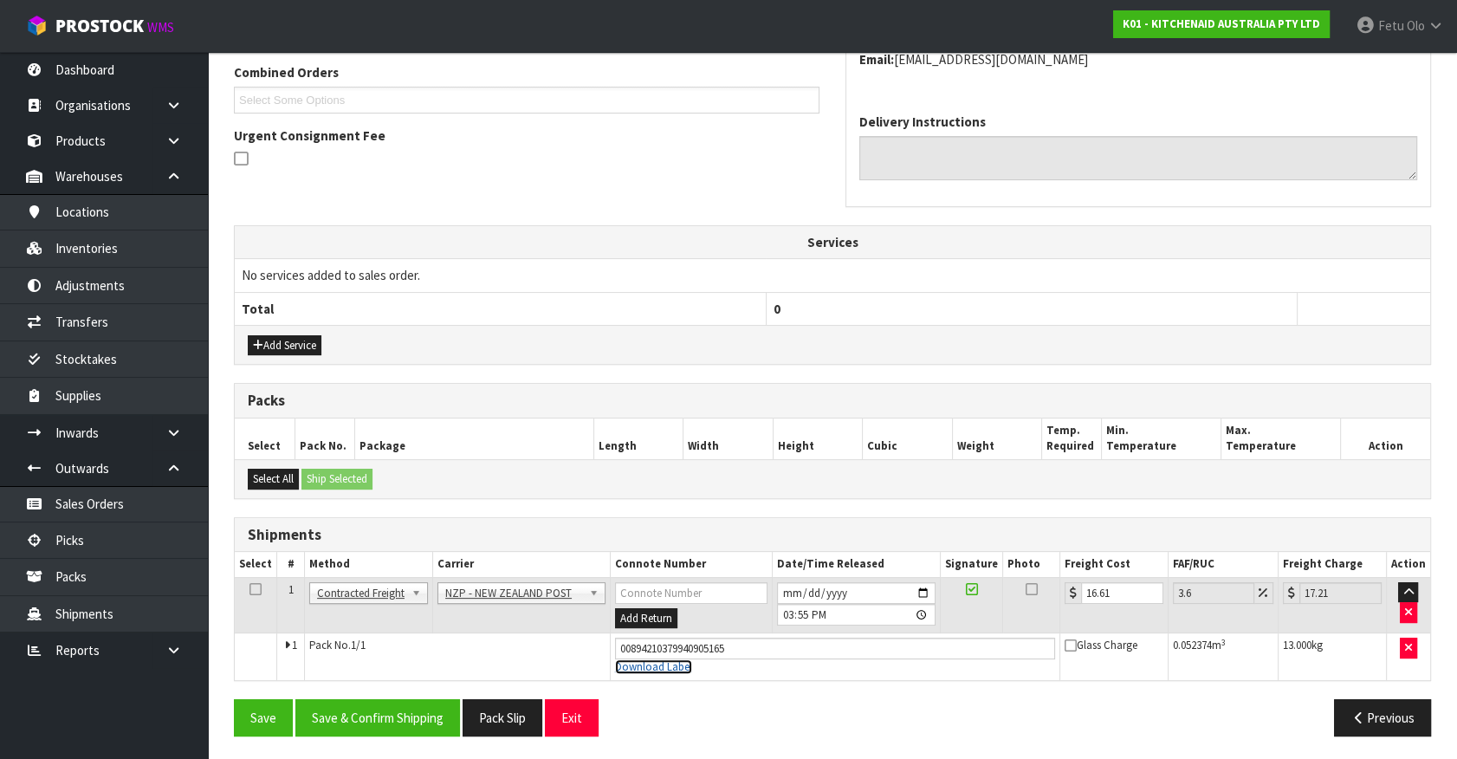
click at [641, 668] on link "Download Label" at bounding box center [653, 666] width 77 height 15
drag, startPoint x: 756, startPoint y: 727, endPoint x: 667, endPoint y: 695, distance: 94.5
click at [752, 724] on div "Save Save & Confirm Shipping Pack Slip Exit" at bounding box center [526, 717] width 611 height 37
click at [139, 540] on link "Picks" at bounding box center [104, 540] width 208 height 36
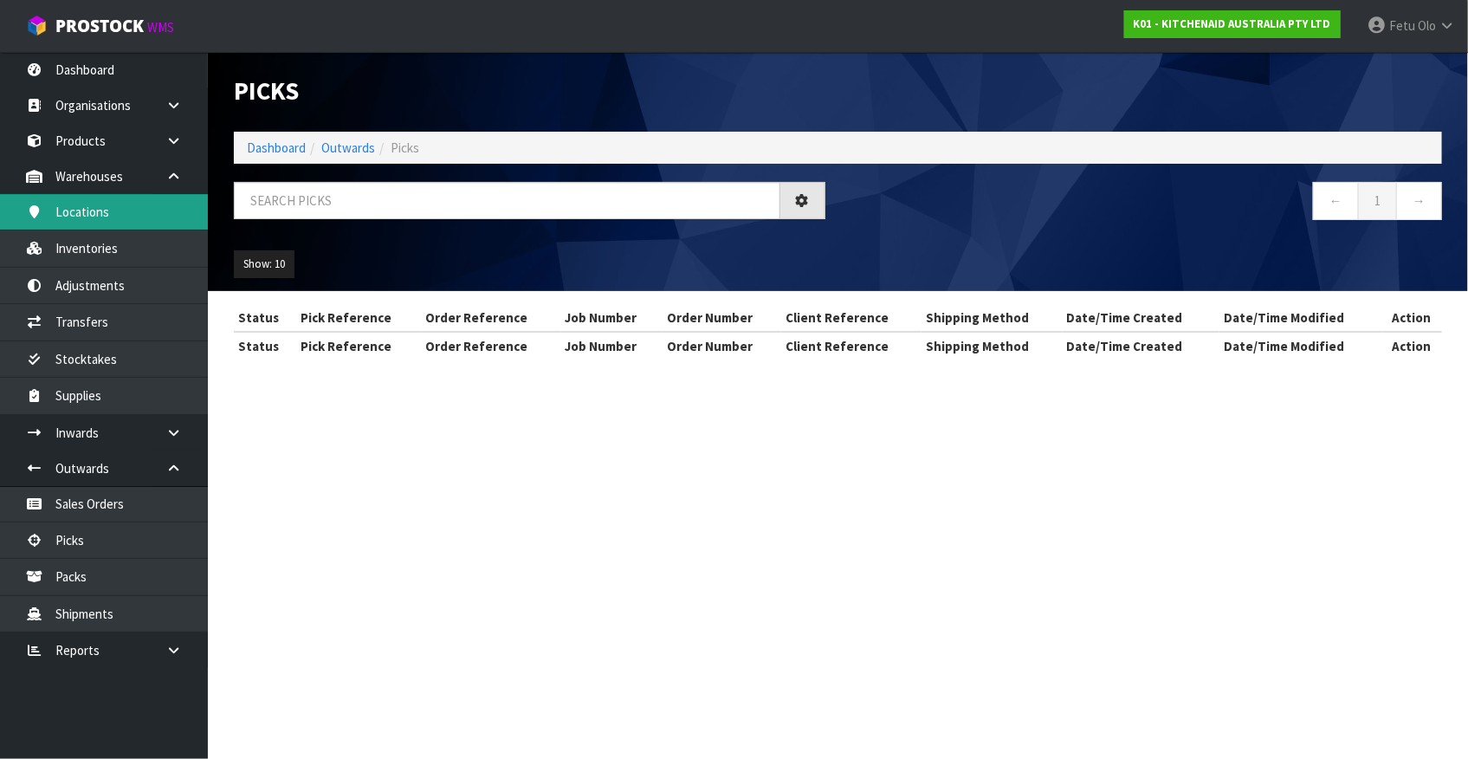
click at [107, 212] on link "Locations" at bounding box center [104, 212] width 208 height 36
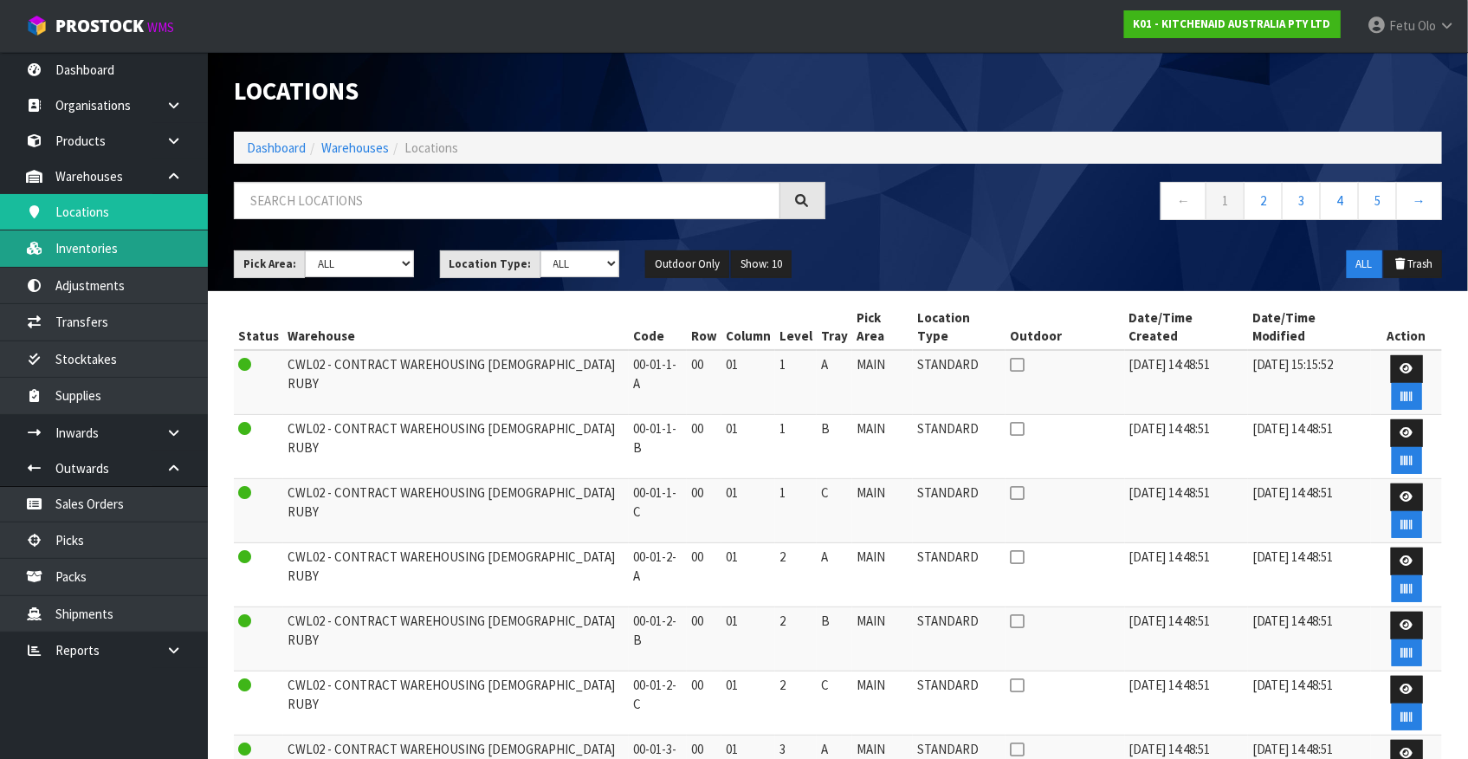
click at [111, 246] on link "Inventories" at bounding box center [104, 248] width 208 height 36
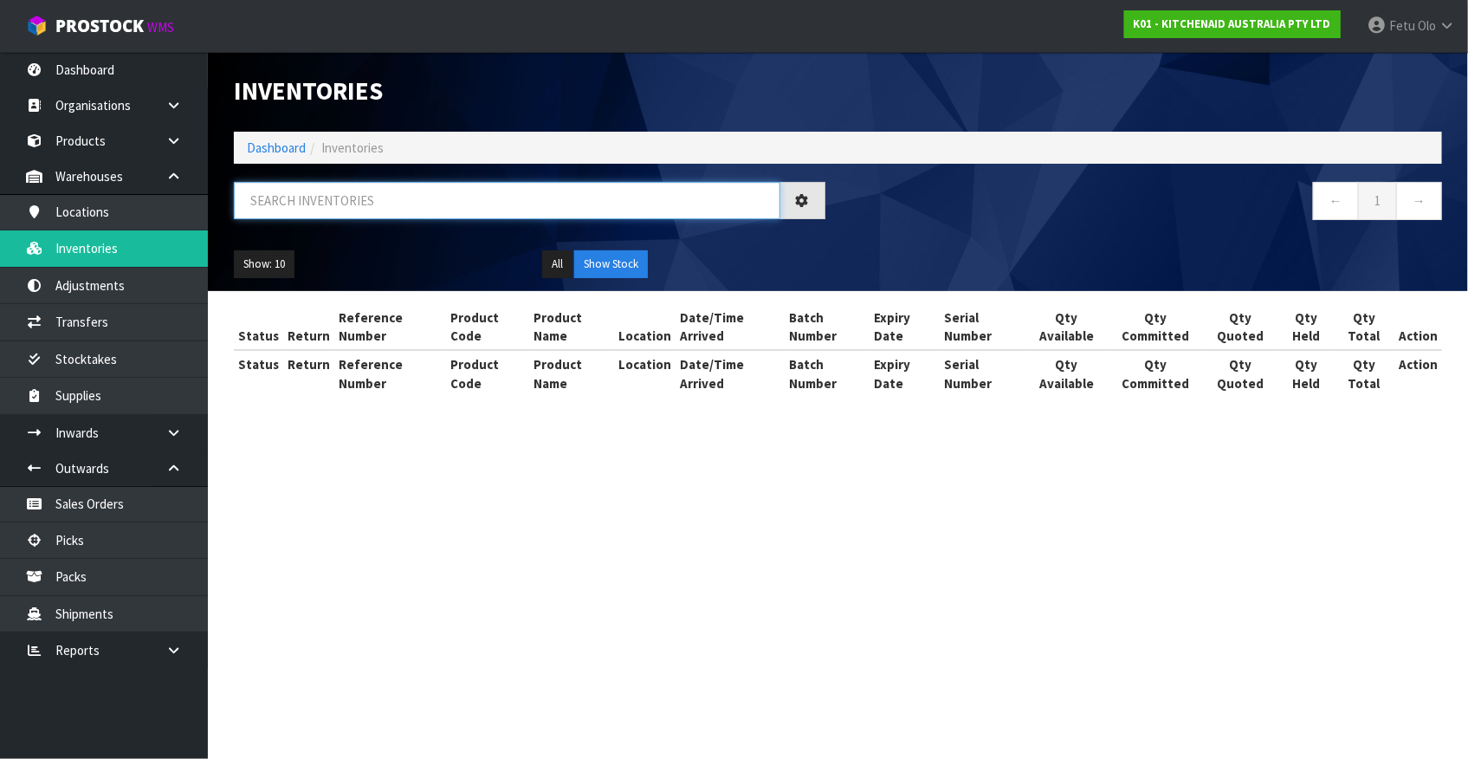
click at [268, 204] on input "text" at bounding box center [507, 200] width 546 height 37
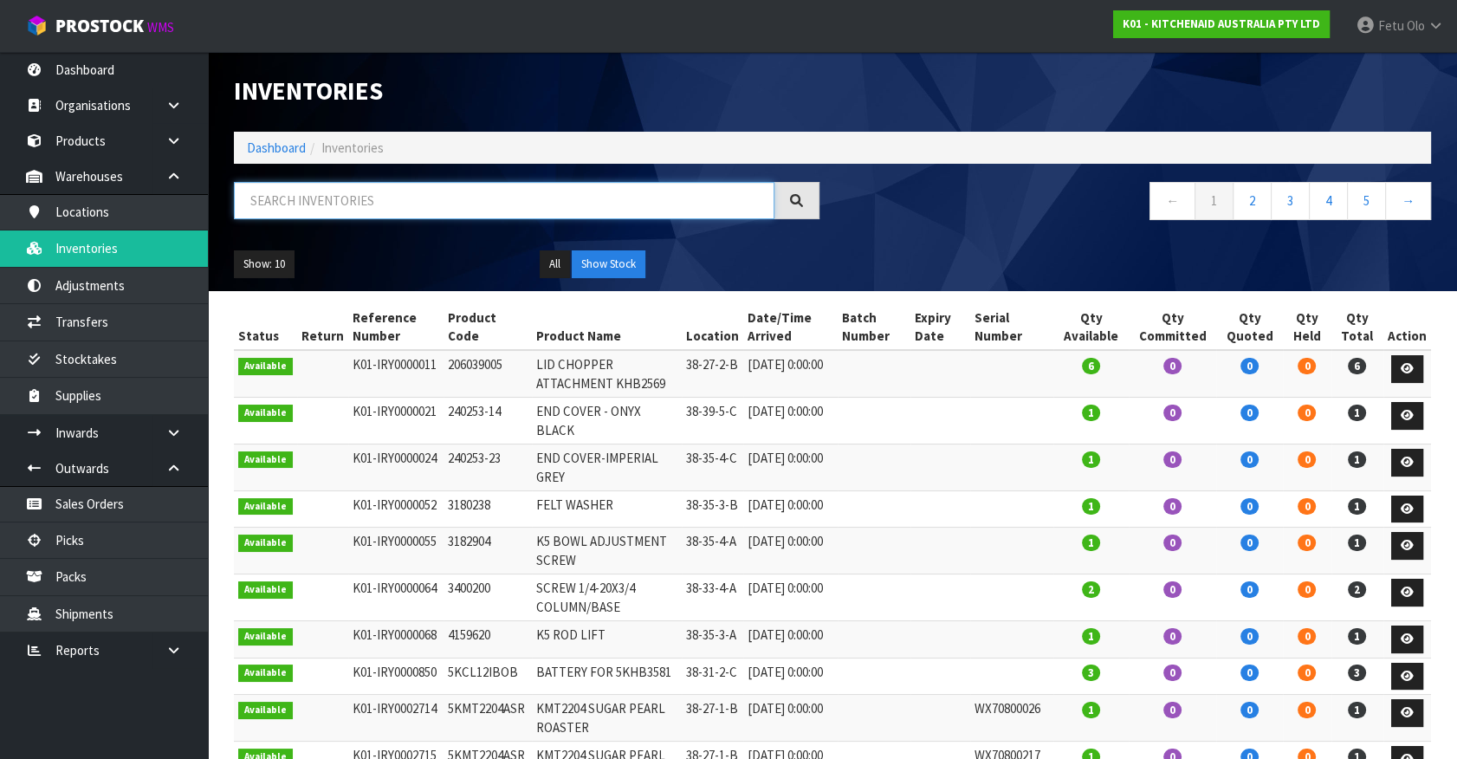
click at [277, 204] on input "text" at bounding box center [504, 200] width 540 height 37
type input "WD1416051"
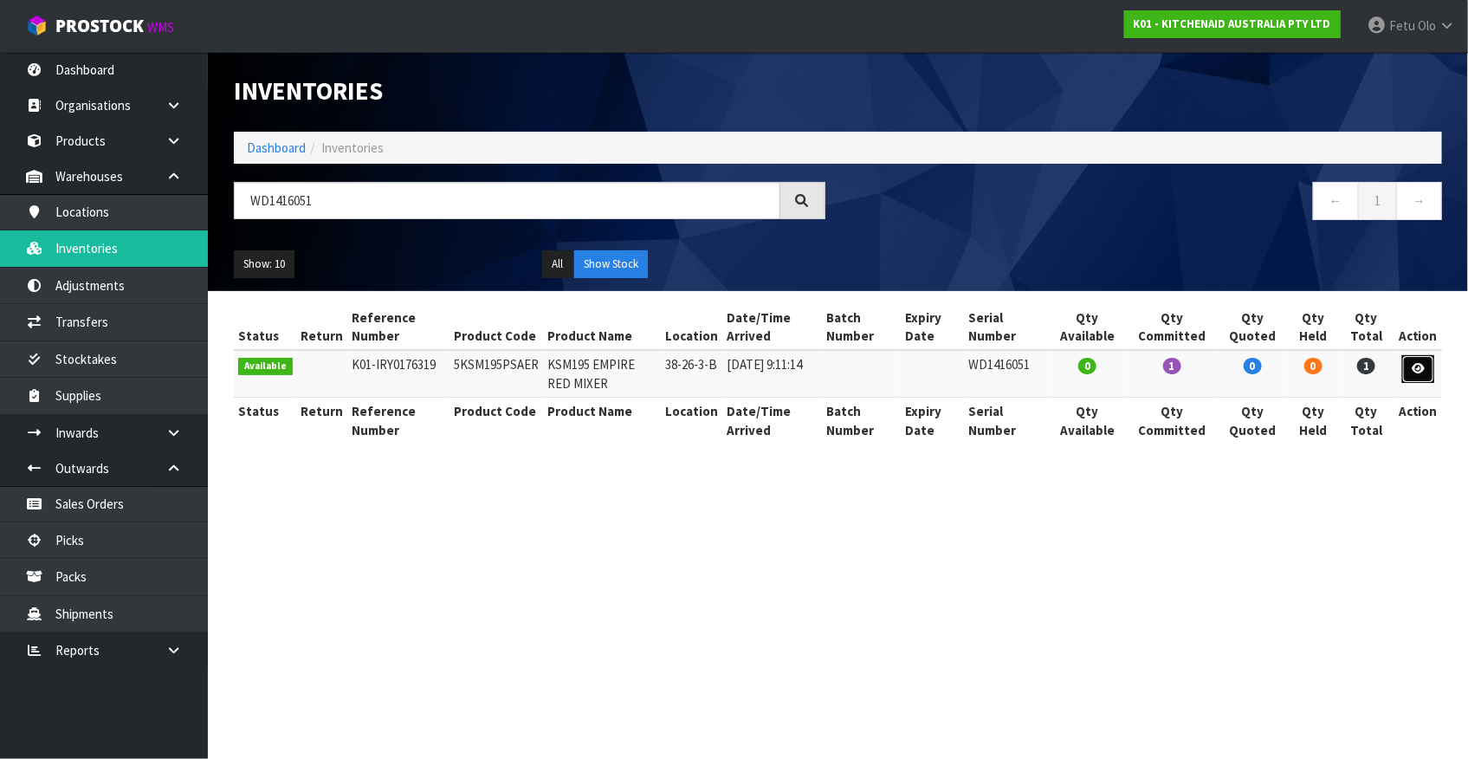
click at [1418, 380] on link at bounding box center [1418, 369] width 32 height 28
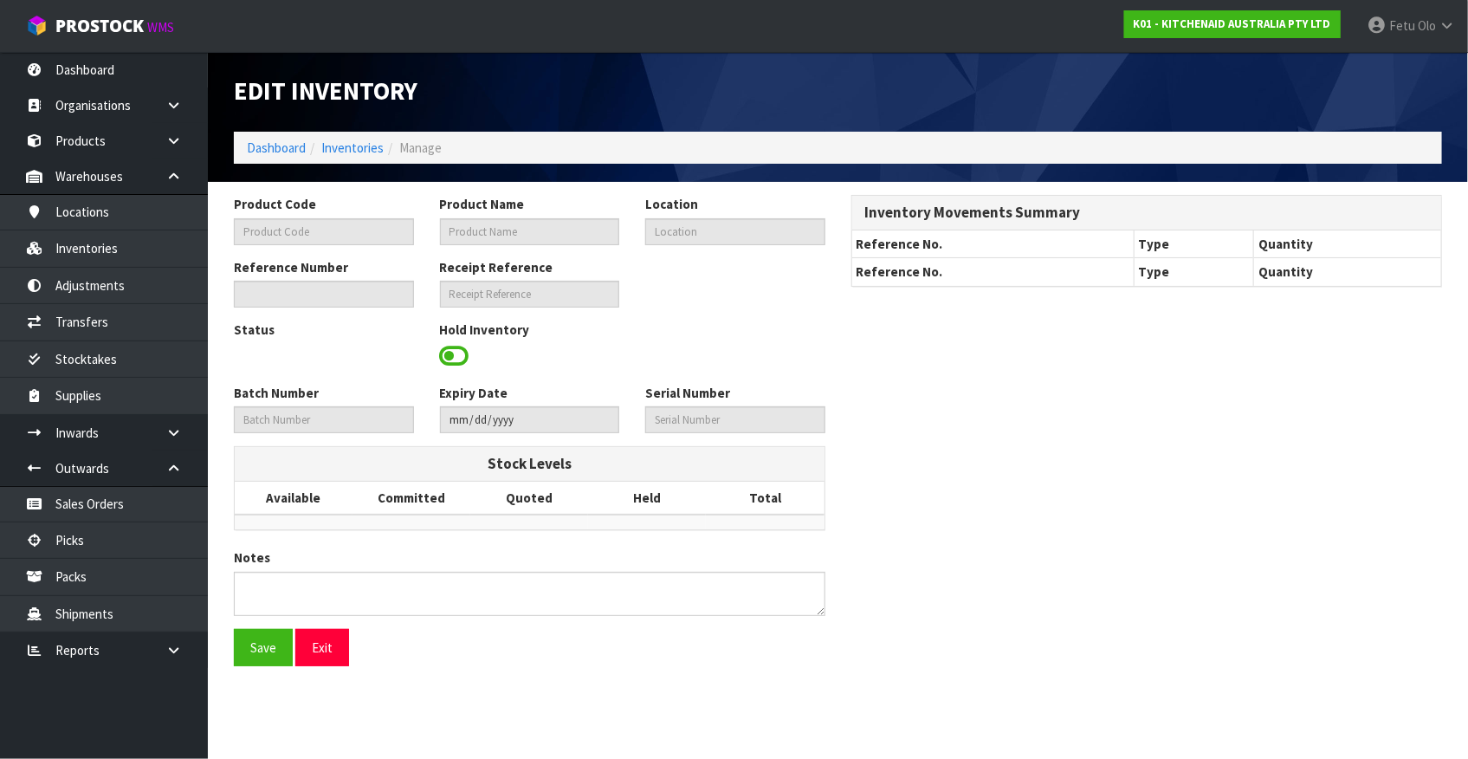
type input "5KSM195PSAER"
type input "KSM195 EMPIRE RED MIXER"
type input "38-26-3-B"
type input "K01-IRY0176319"
type input "K01-REC0002088"
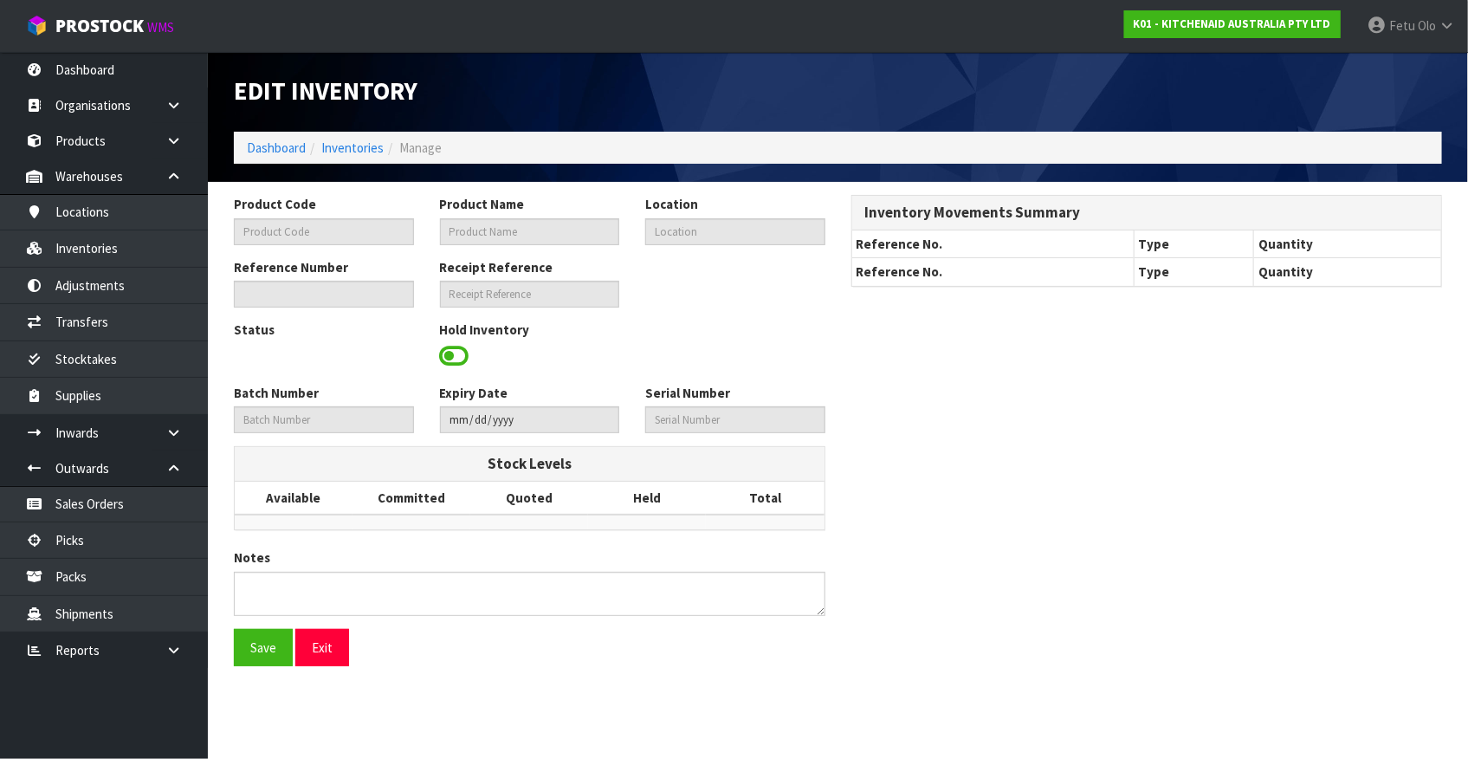
type input "WD1416051"
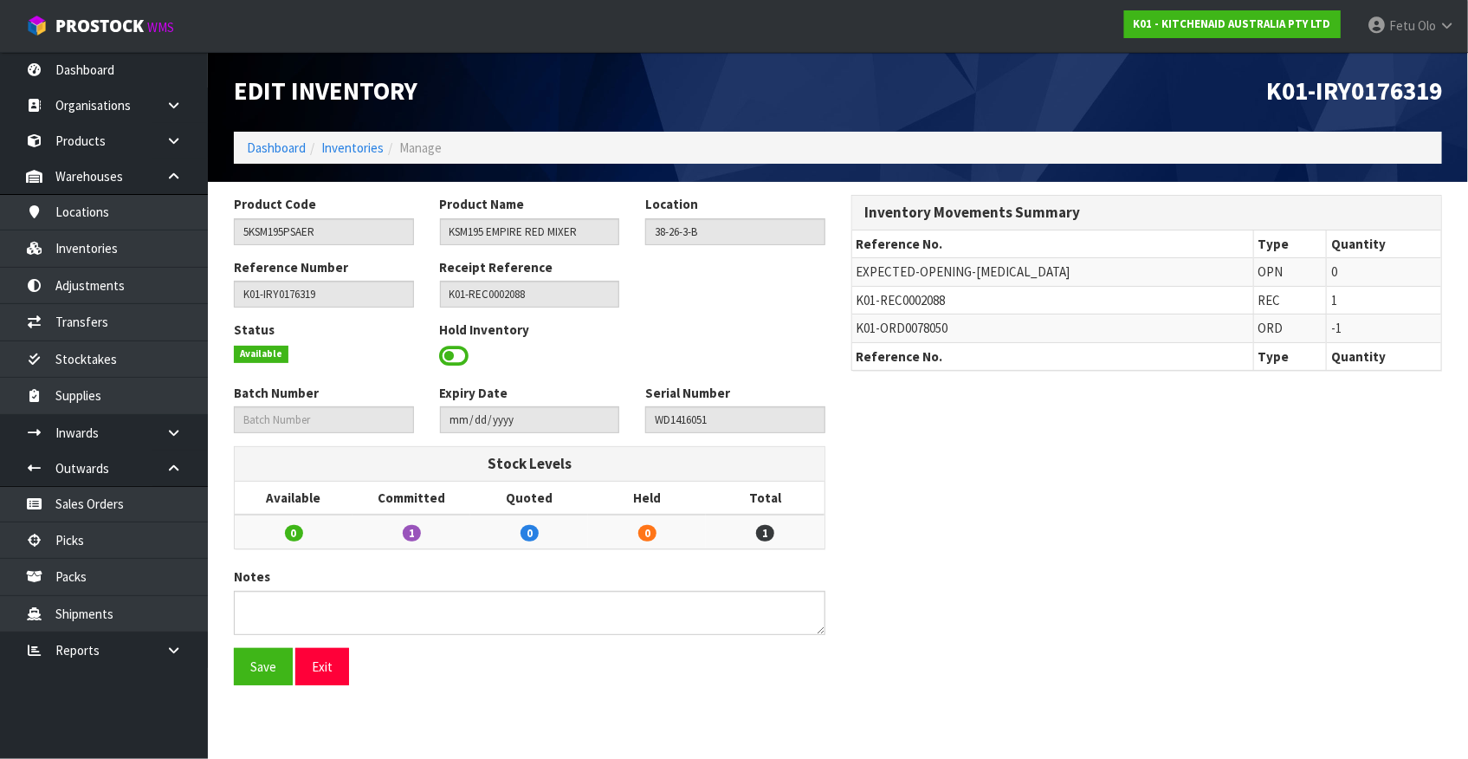
click at [937, 656] on div "Product Code 5KSM195PSAER Product Name KSM195 EMPIRE RED MIXER Location 38-26-3…" at bounding box center [838, 446] width 1234 height 503
drag, startPoint x: 834, startPoint y: 707, endPoint x: 363, endPoint y: 427, distance: 547.9
click at [831, 705] on section "Product Code 5KSM195PSAER Product Name KSM195 EMPIRE RED MIXER Location 38-26-3…" at bounding box center [838, 446] width 1260 height 529
click at [81, 537] on link "Picks" at bounding box center [104, 540] width 208 height 36
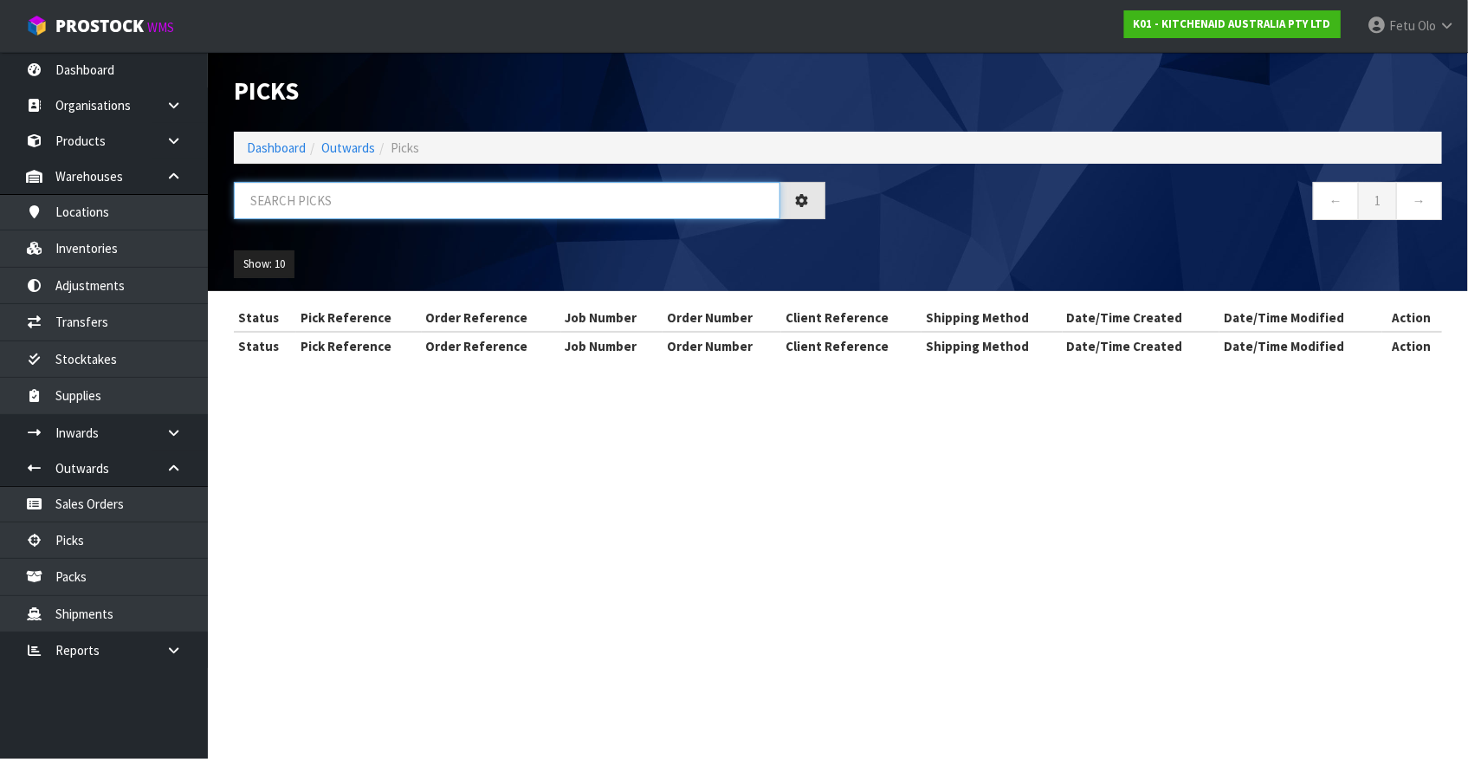
click at [389, 204] on input "text" at bounding box center [507, 200] width 546 height 37
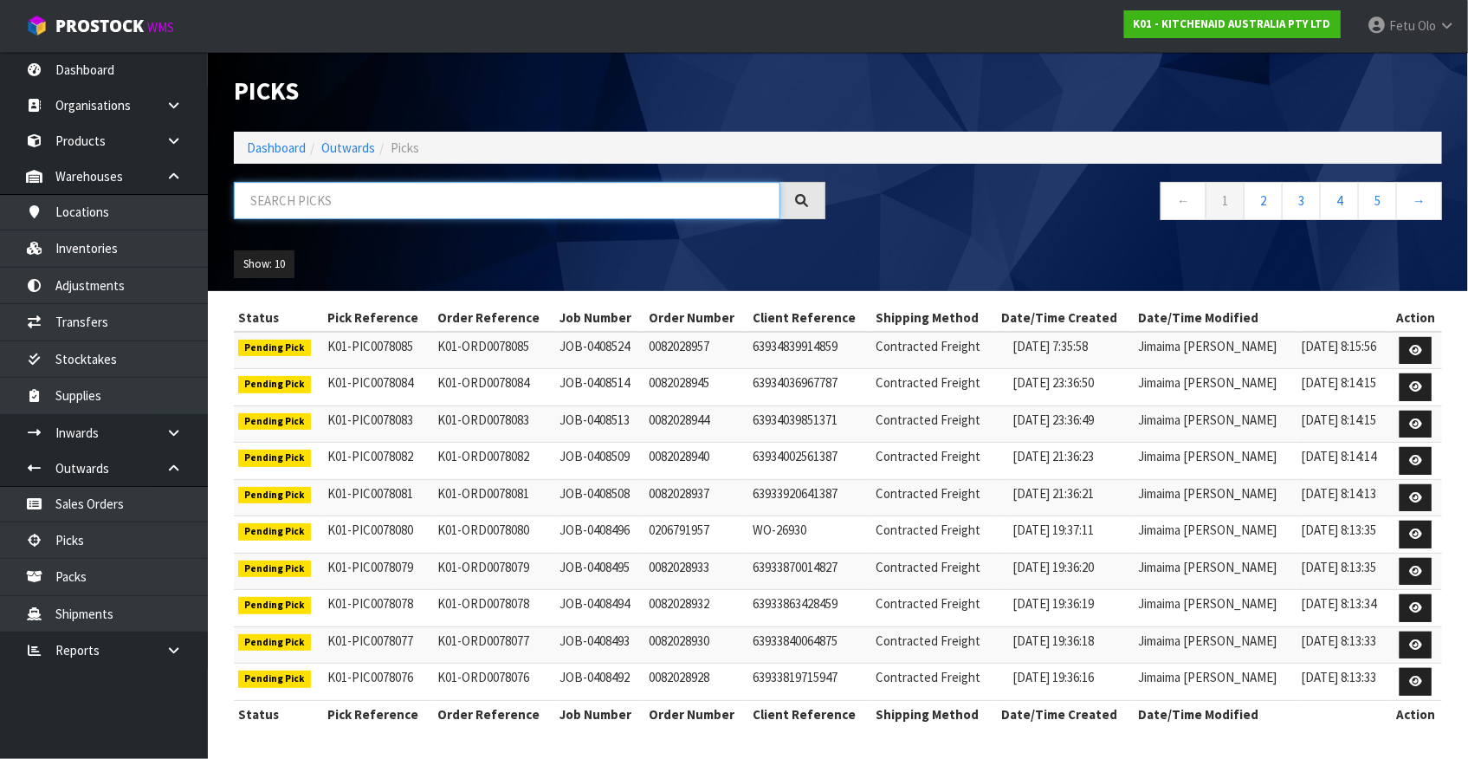
click at [409, 190] on input "text" at bounding box center [507, 200] width 546 height 37
type input "78045"
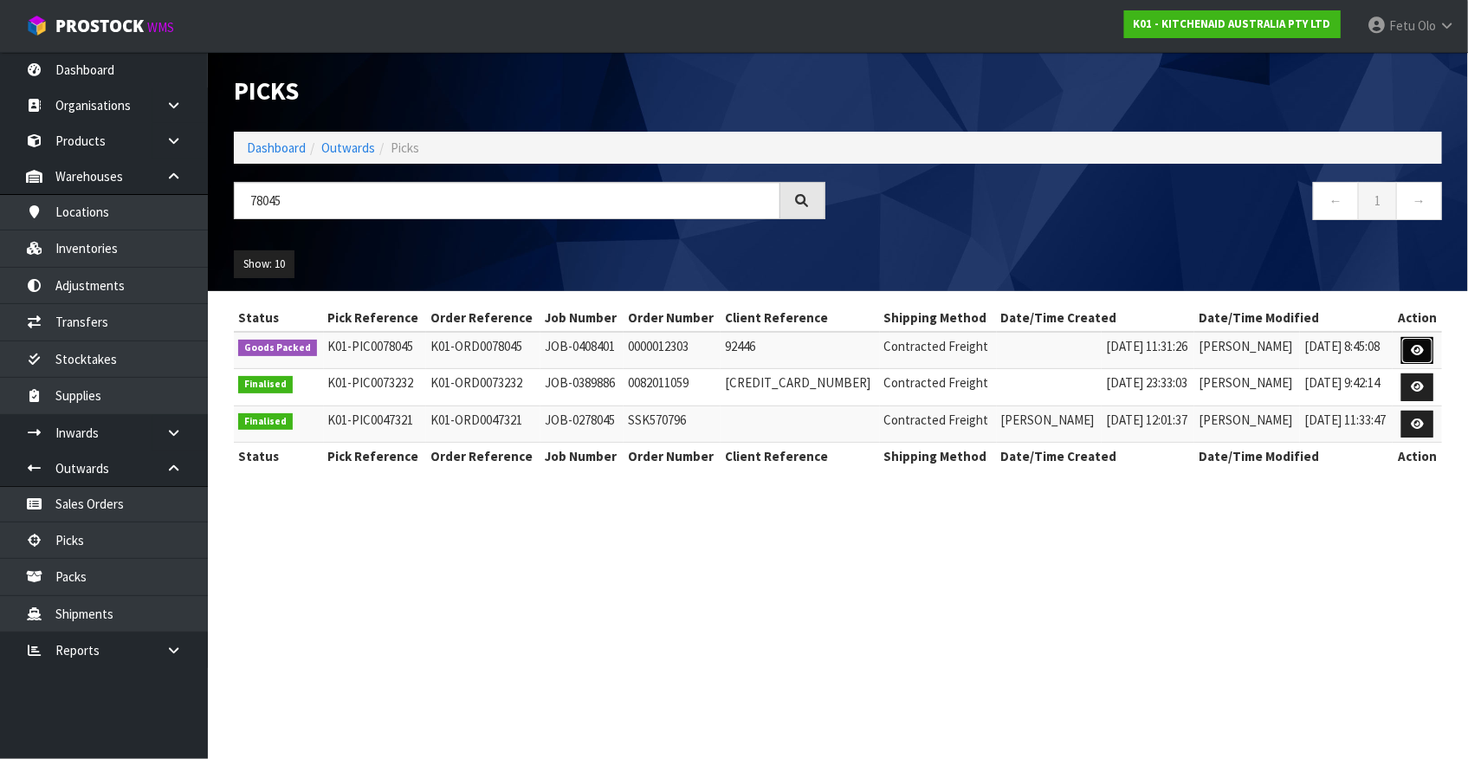
drag, startPoint x: 1425, startPoint y: 340, endPoint x: 1425, endPoint y: 372, distance: 31.2
click at [1425, 339] on link at bounding box center [1417, 351] width 32 height 28
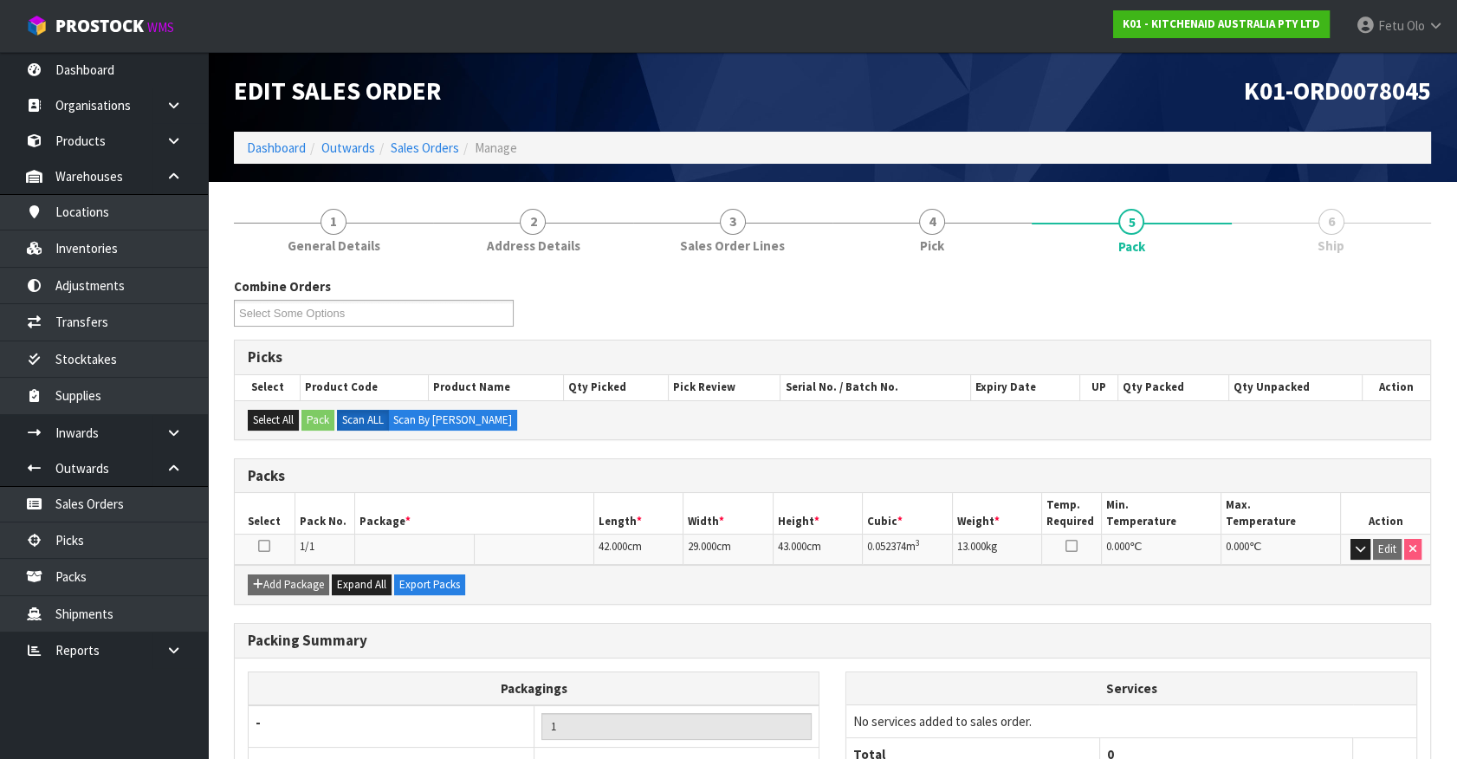
click at [1366, 241] on link "6 Ship" at bounding box center [1330, 229] width 199 height 68
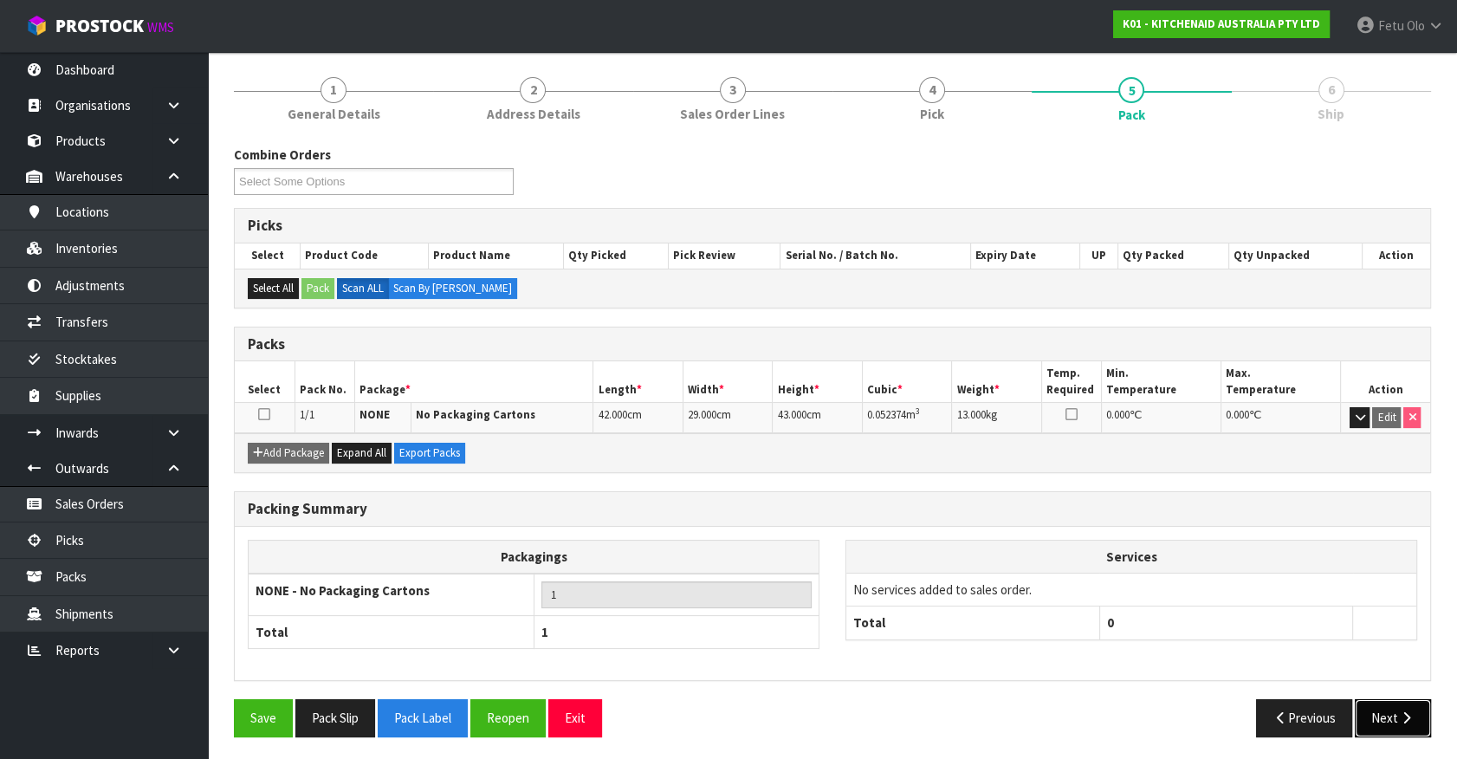
click at [1397, 726] on button "Next" at bounding box center [1392, 717] width 76 height 37
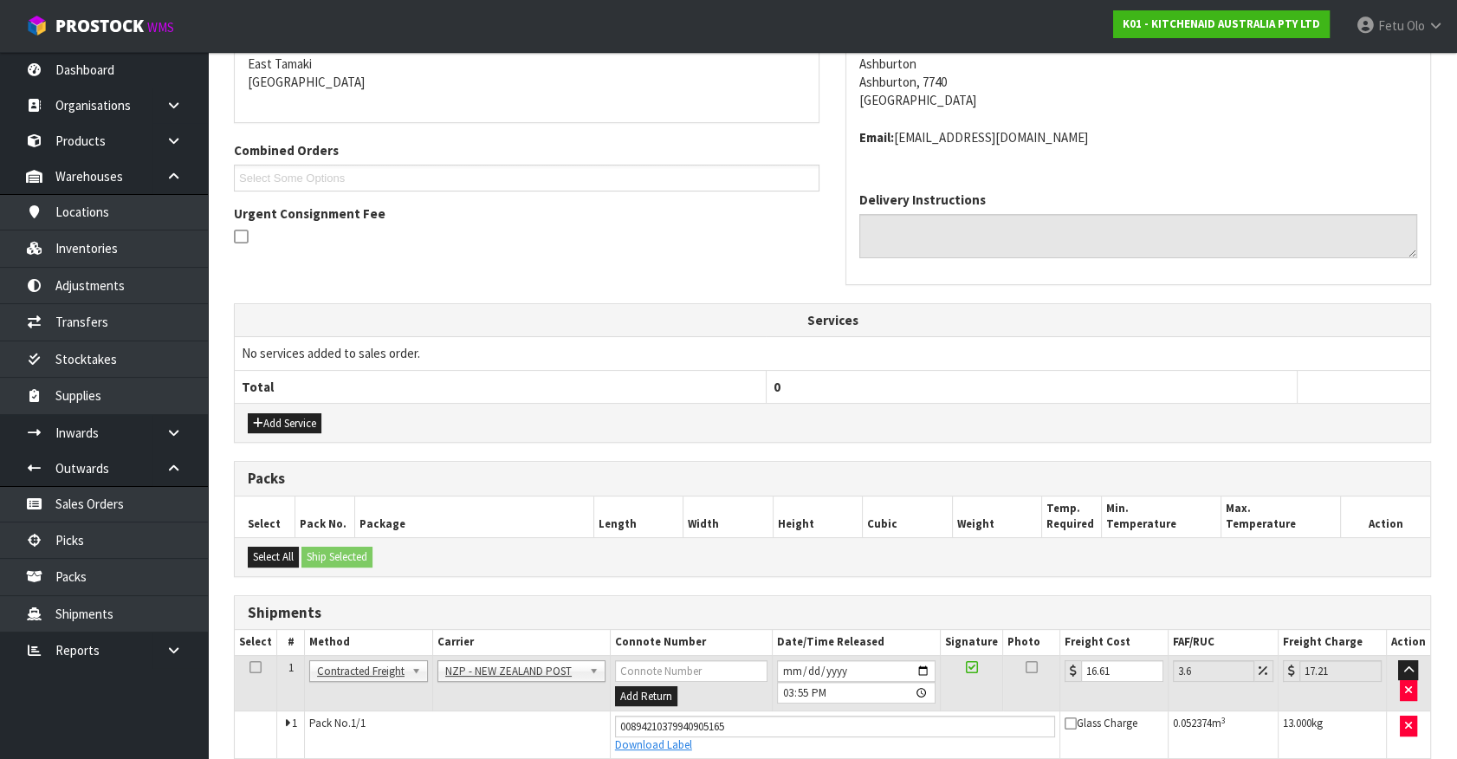
scroll to position [386, 0]
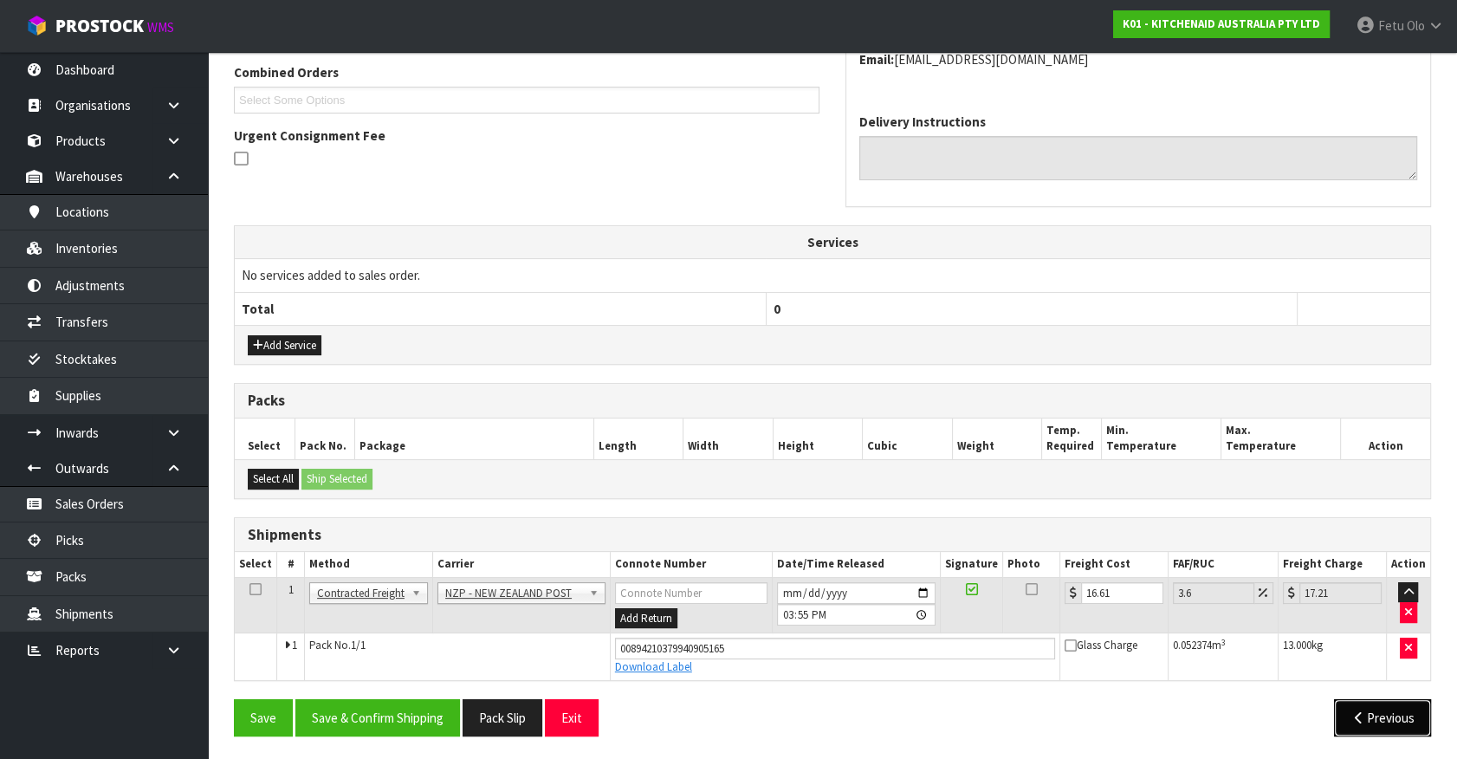
click at [1375, 699] on button "Previous" at bounding box center [1382, 717] width 97 height 37
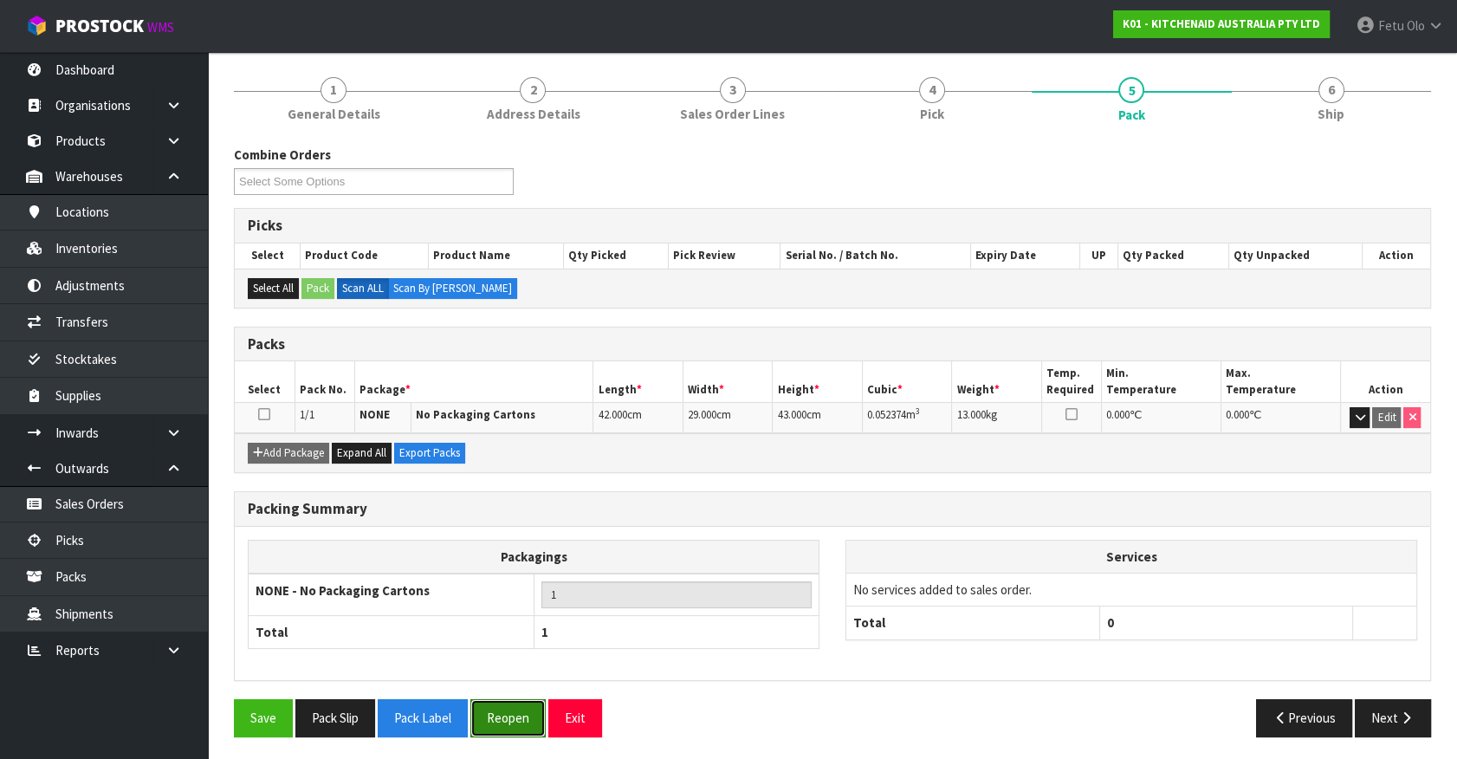
click at [514, 712] on button "Reopen" at bounding box center [507, 717] width 75 height 37
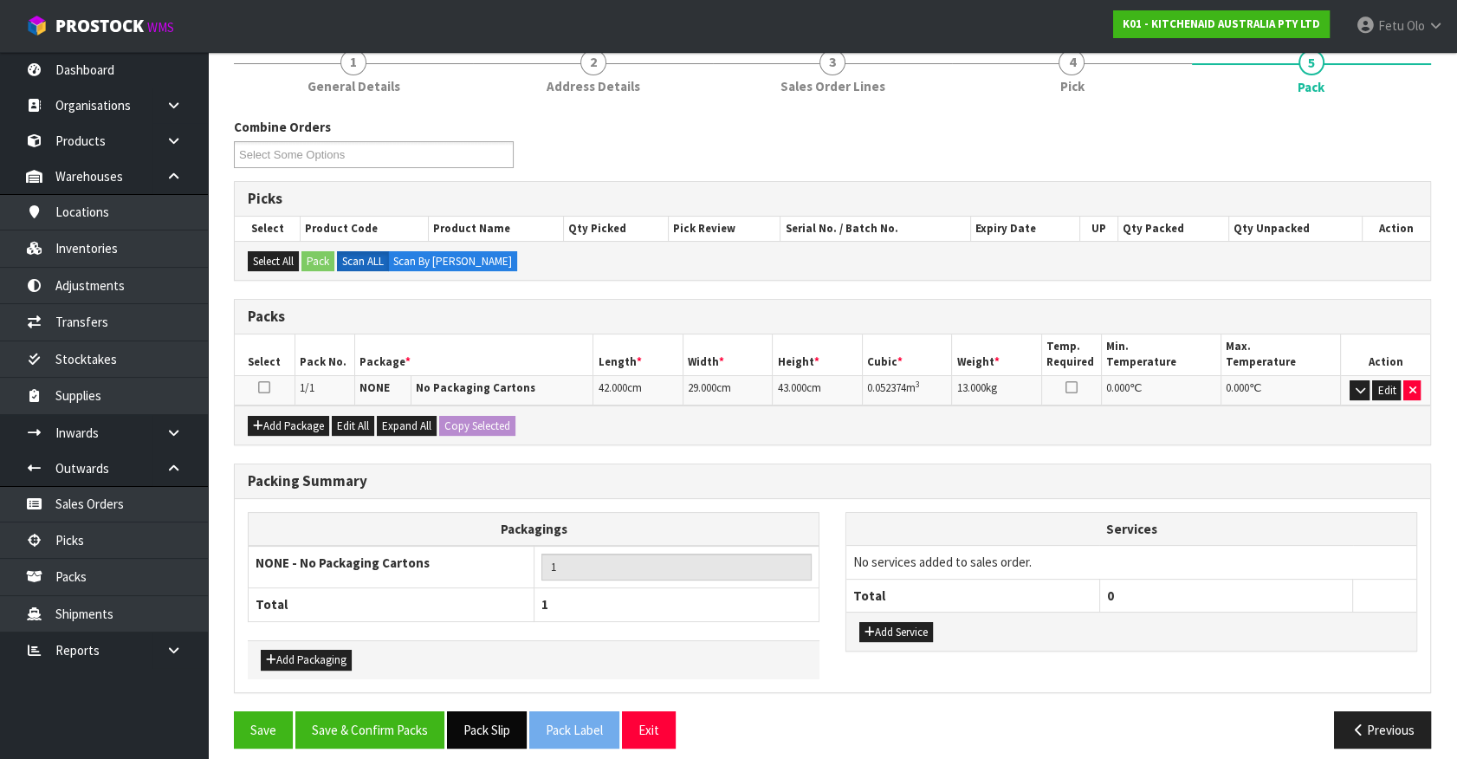
scroll to position [234, 0]
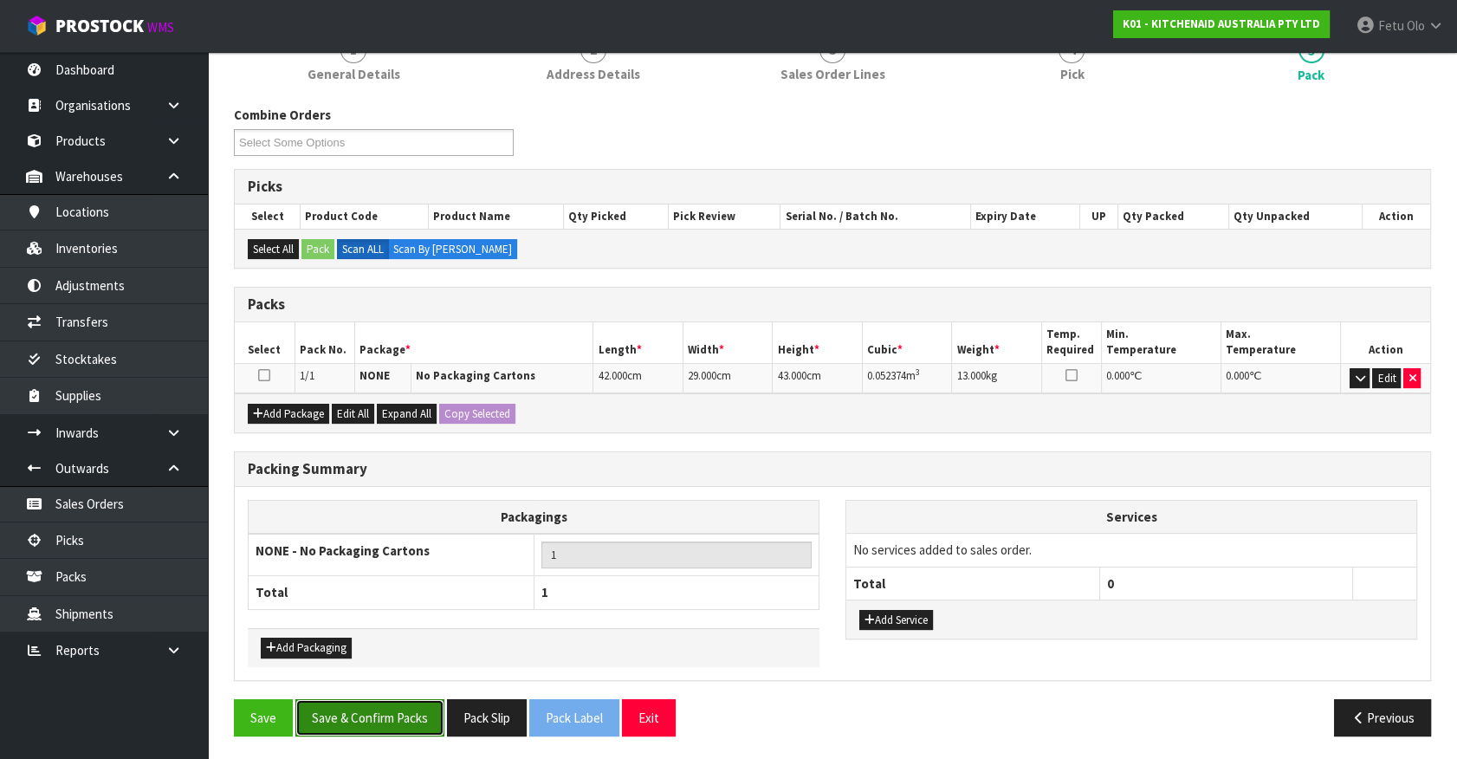
click at [423, 713] on button "Save & Confirm Packs" at bounding box center [369, 717] width 149 height 37
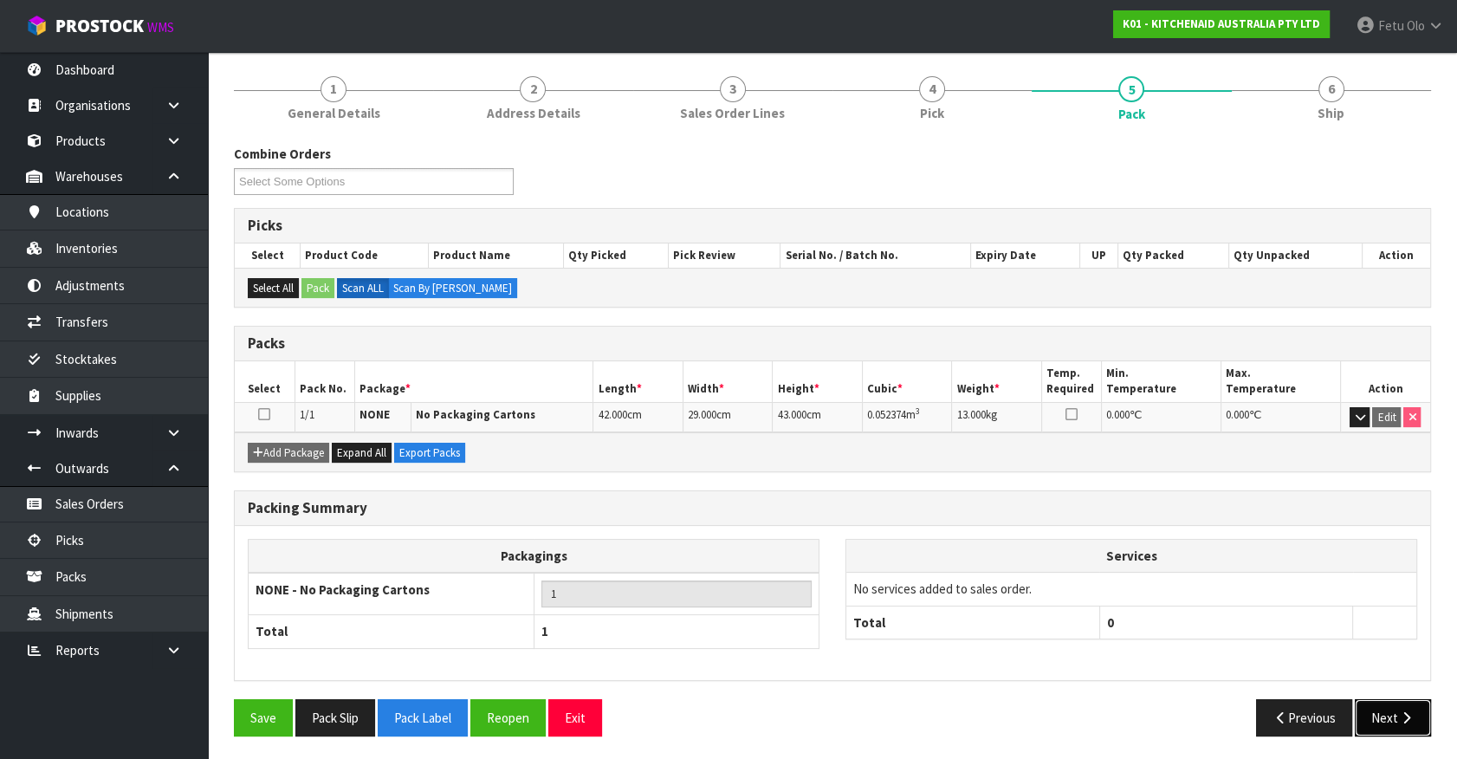
click at [1410, 702] on button "Next" at bounding box center [1392, 717] width 76 height 37
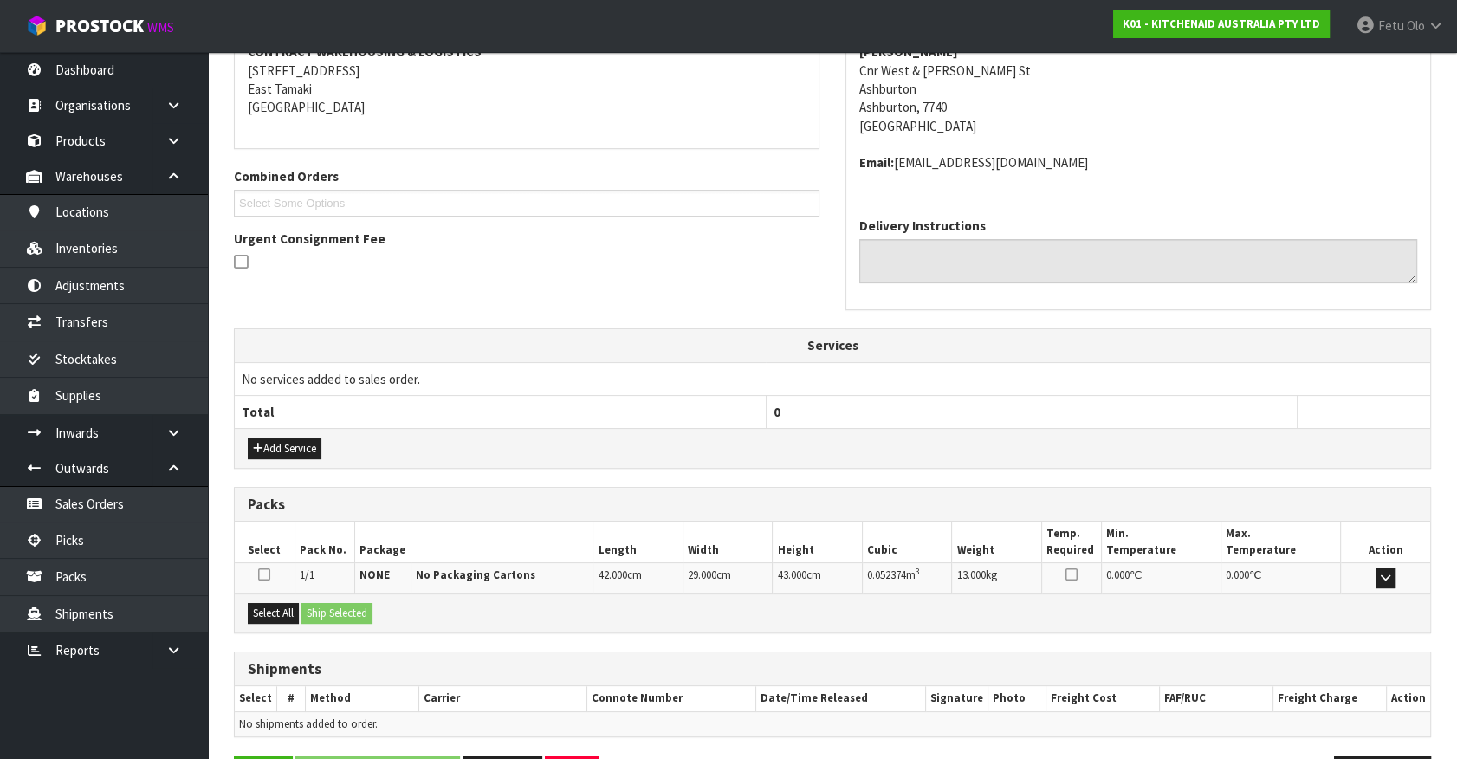
scroll to position [402, 0]
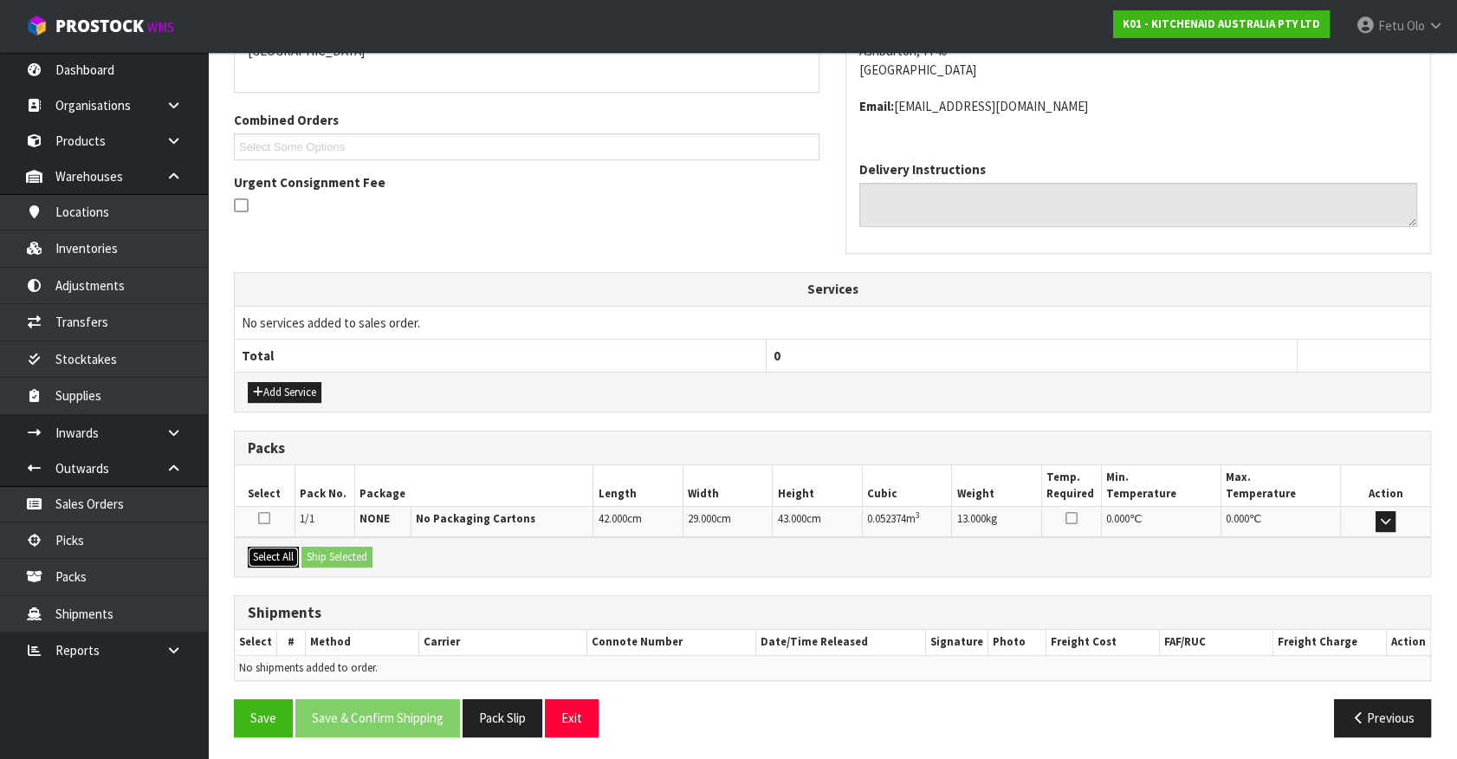
drag, startPoint x: 260, startPoint y: 551, endPoint x: 336, endPoint y: 556, distance: 76.4
click at [260, 551] on button "Select All" at bounding box center [273, 556] width 51 height 21
click at [364, 559] on button "Ship Selected" at bounding box center [336, 556] width 71 height 21
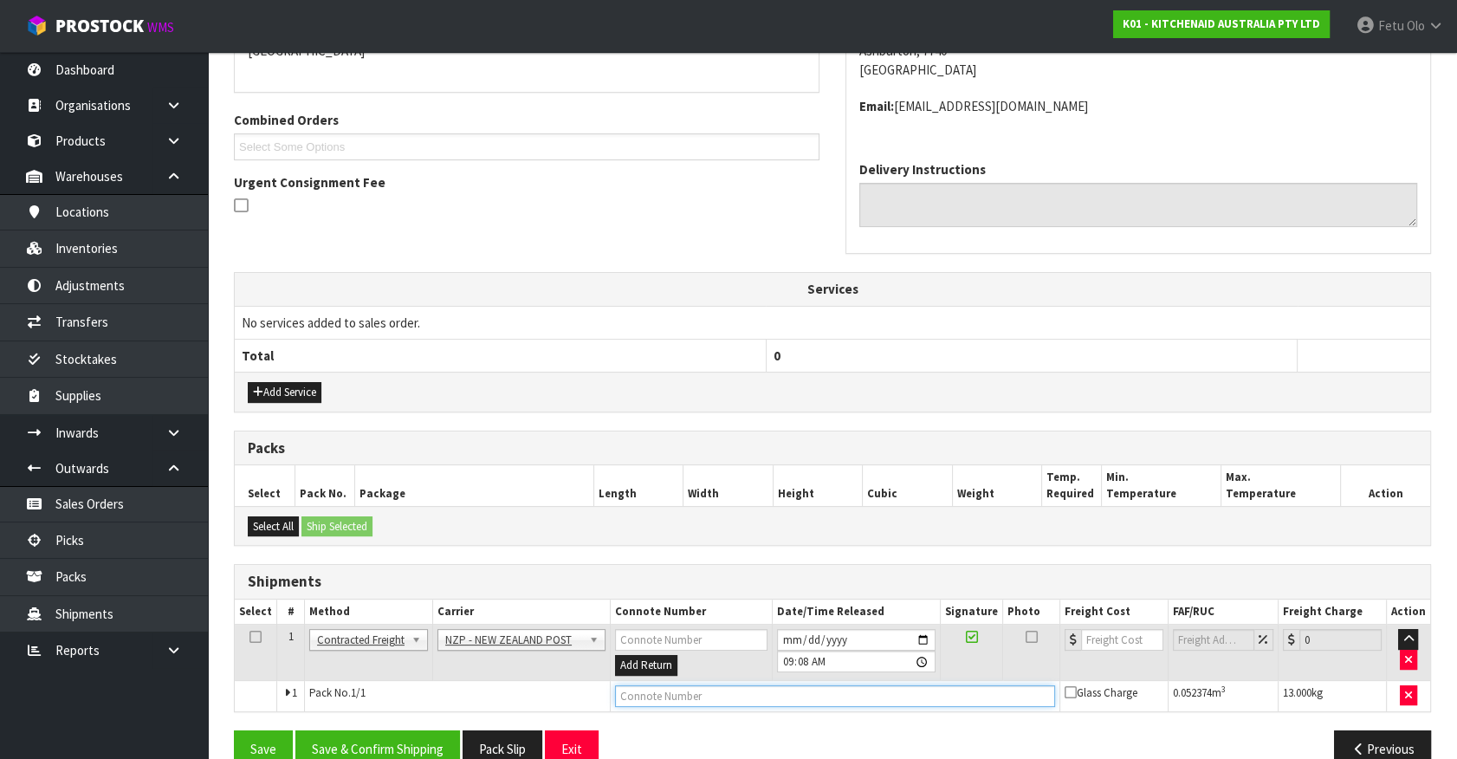
click at [699, 701] on input "text" at bounding box center [835, 696] width 440 height 22
type input "00894210379941001514"
click at [234, 730] on button "Save" at bounding box center [263, 748] width 59 height 37
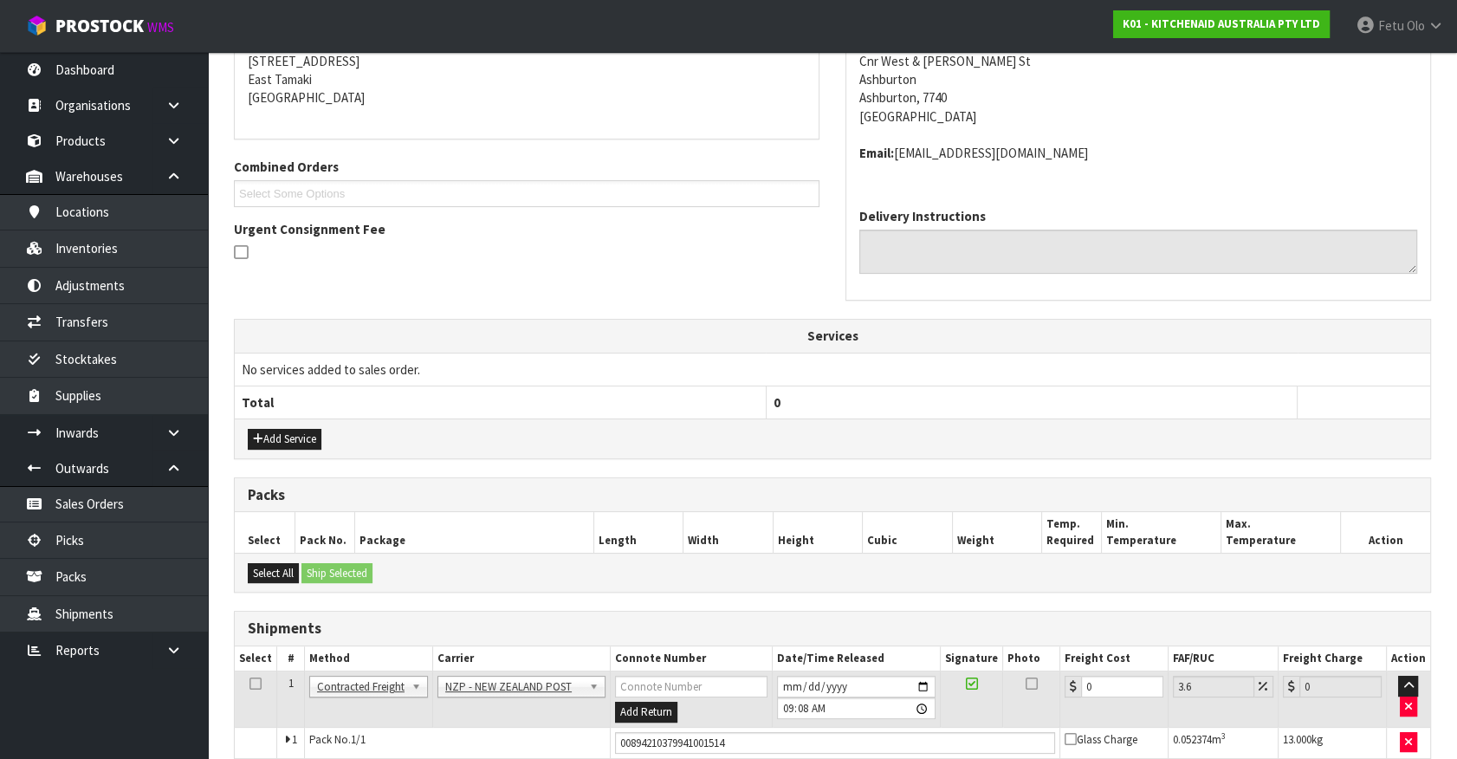
scroll to position [433, 0]
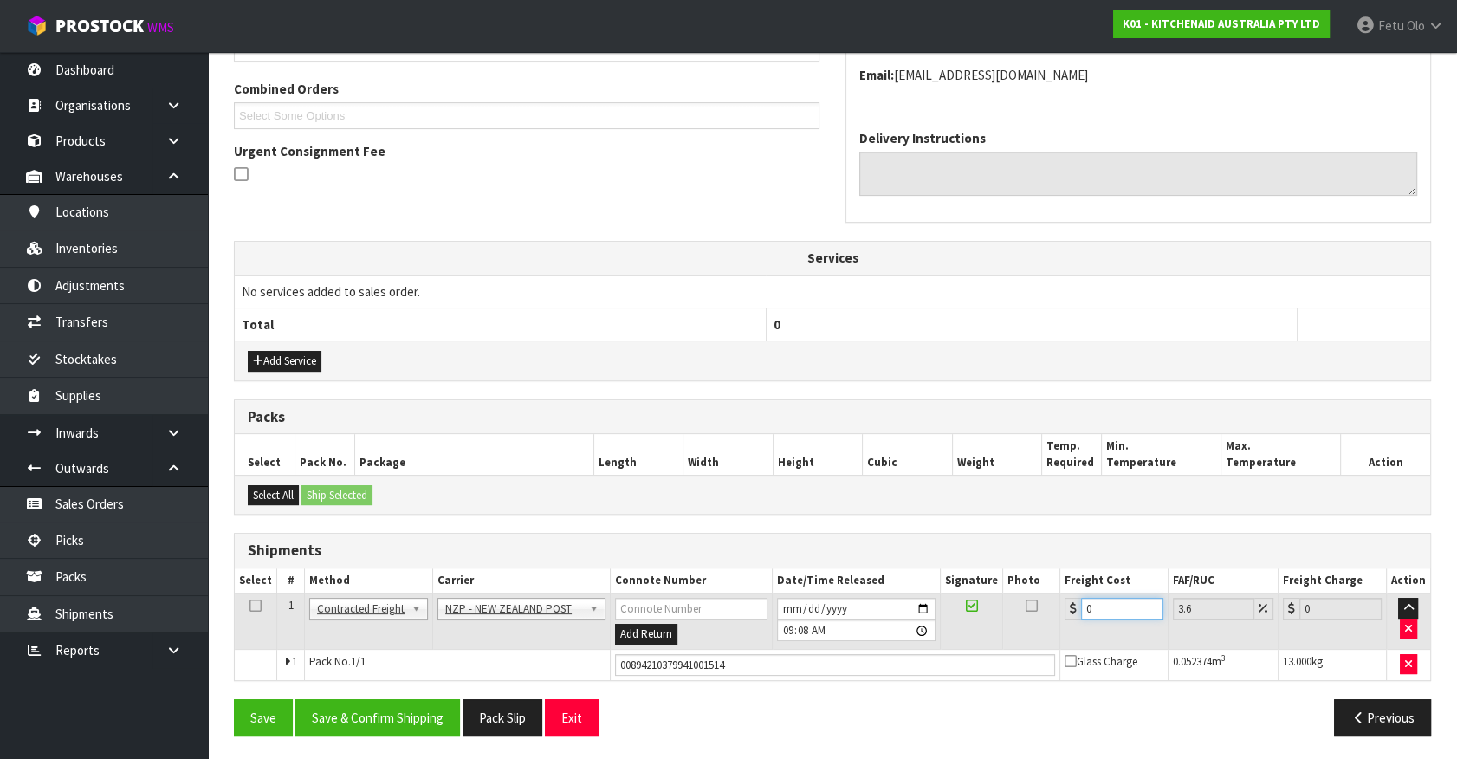
drag, startPoint x: 1097, startPoint y: 608, endPoint x: 848, endPoint y: 677, distance: 258.8
click at [856, 674] on tbody "1 Client Local Pickup Customer Local Pickup Company Freight Contracted Freight …" at bounding box center [832, 636] width 1195 height 87
type input "1"
type input "1.04"
type input "16"
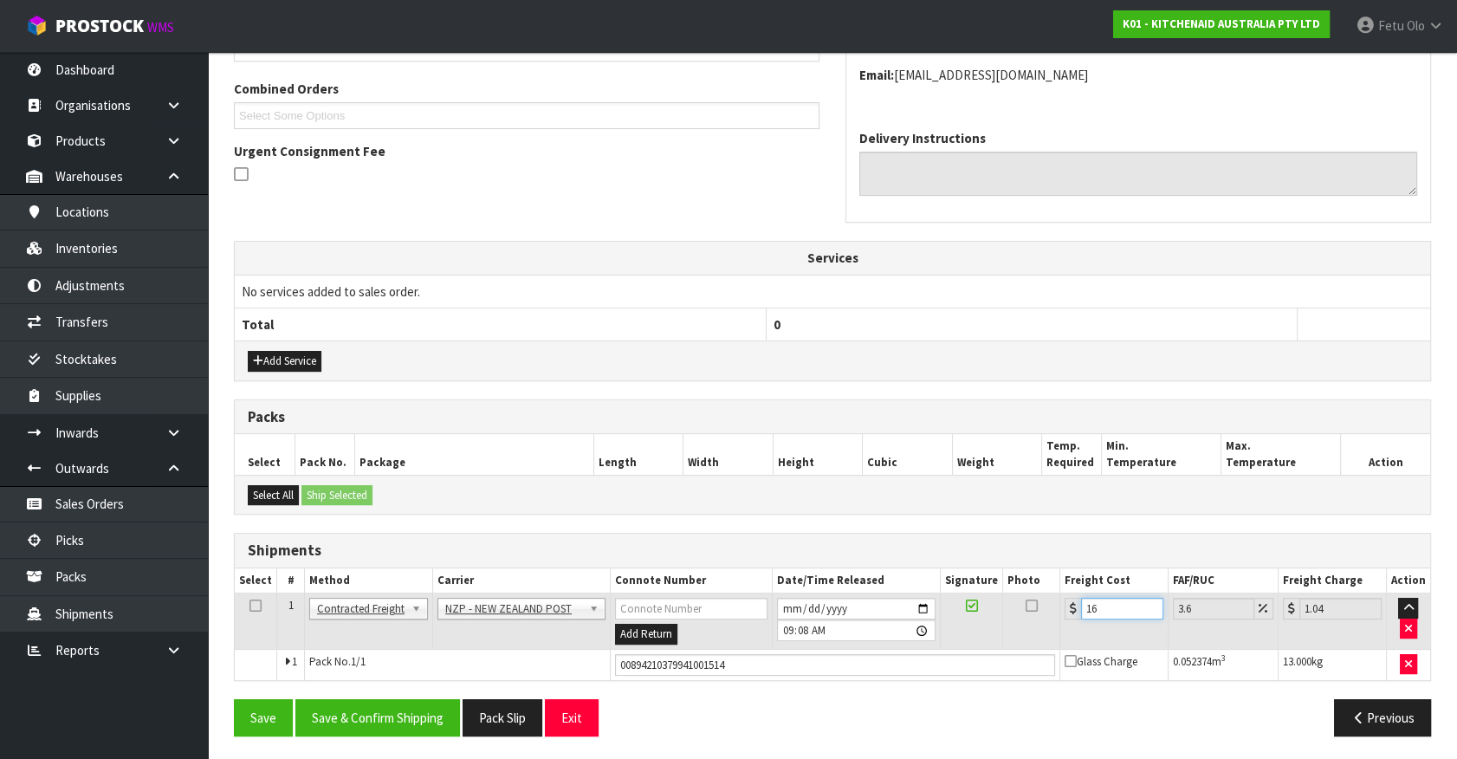
type input "16.58"
type input "16.6"
type input "17.2"
type input "16.61"
type input "17.21"
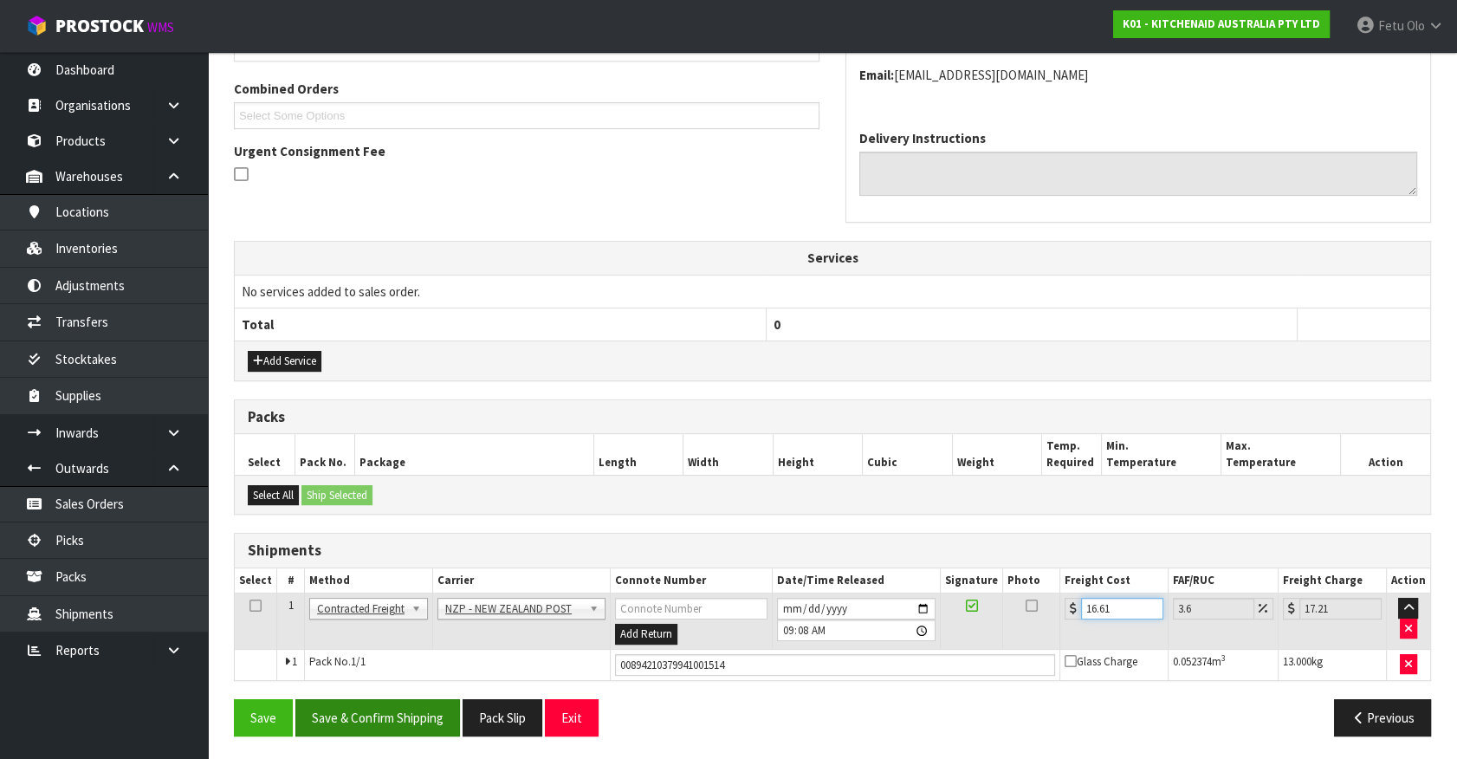
type input "16.61"
click at [372, 705] on button "Save & Confirm Shipping" at bounding box center [377, 717] width 165 height 37
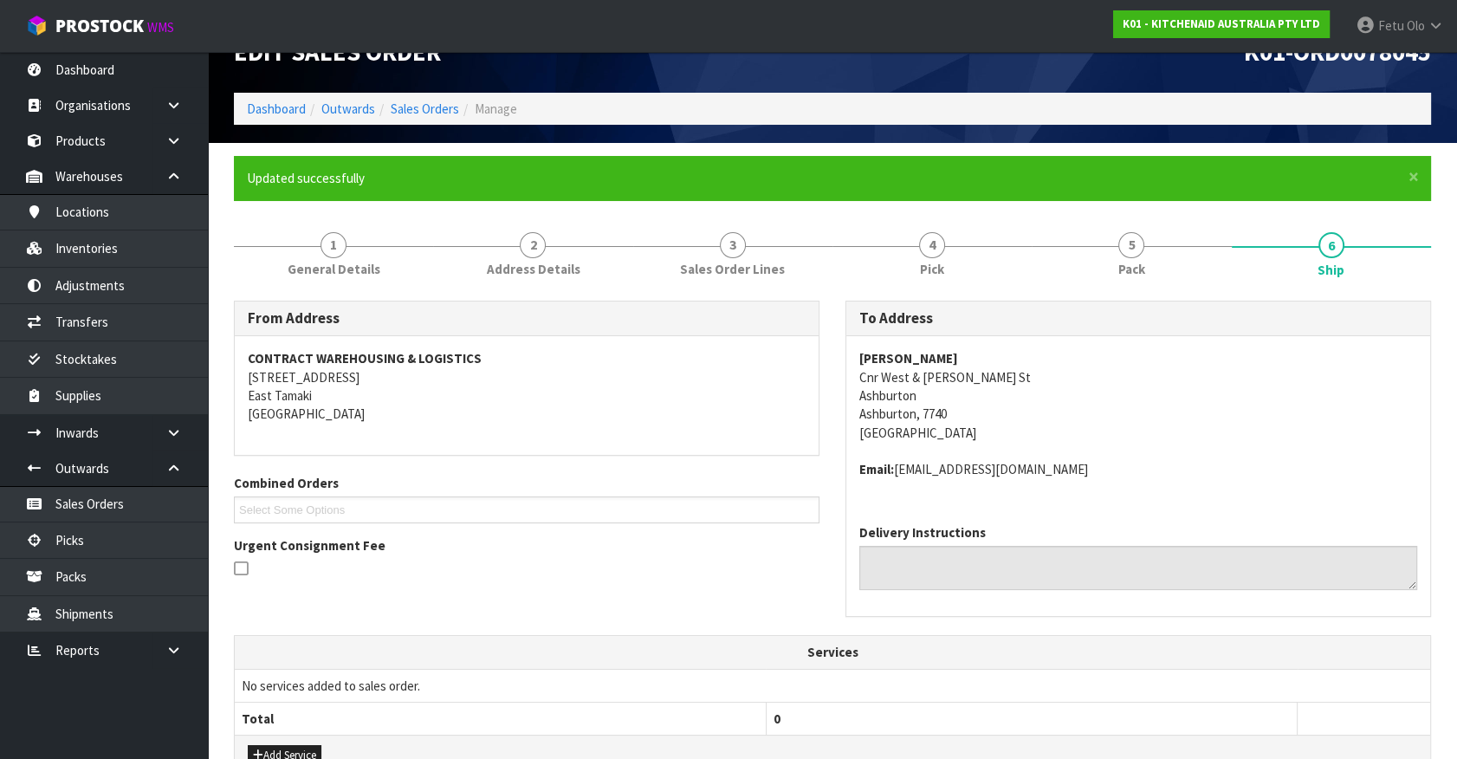
scroll to position [0, 0]
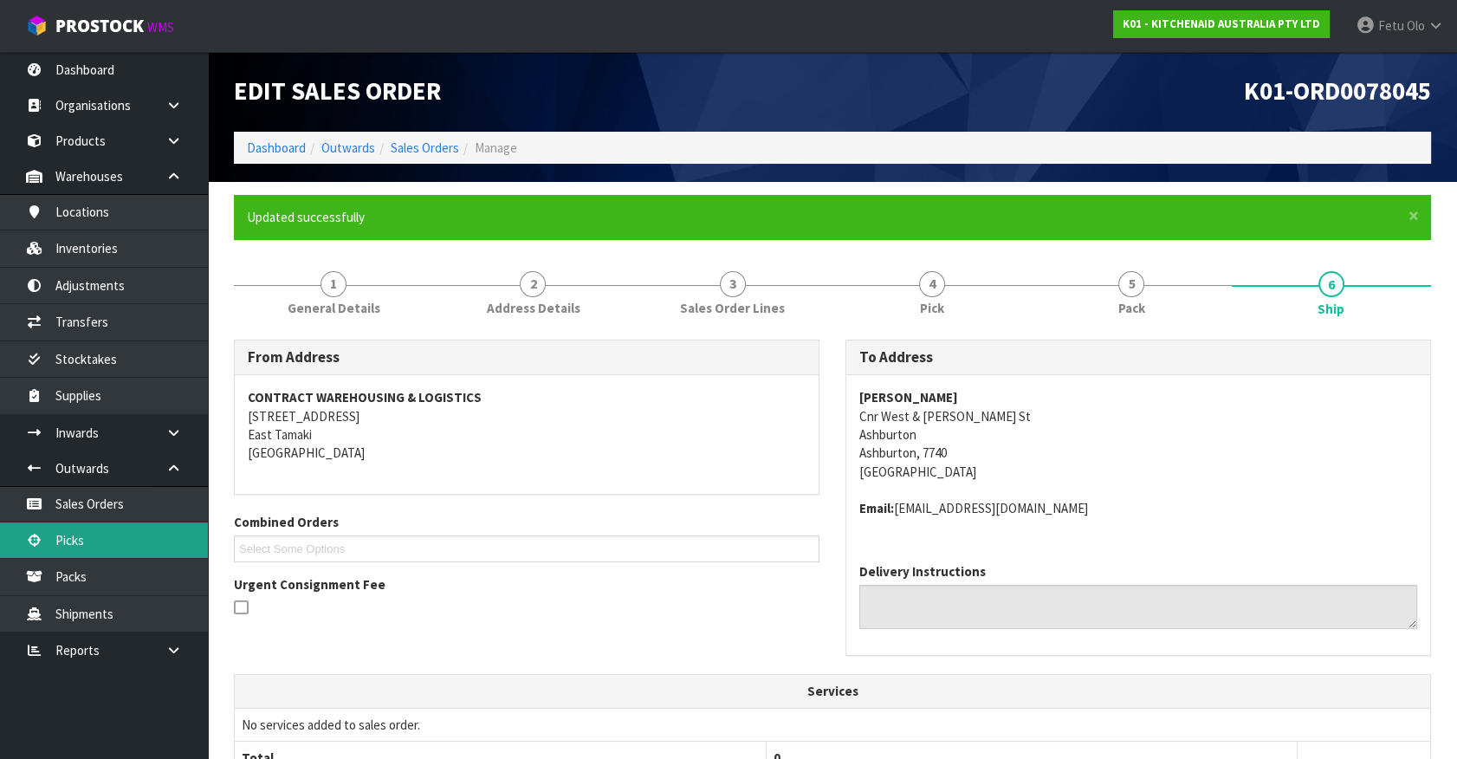
click at [94, 537] on link "Picks" at bounding box center [104, 540] width 208 height 36
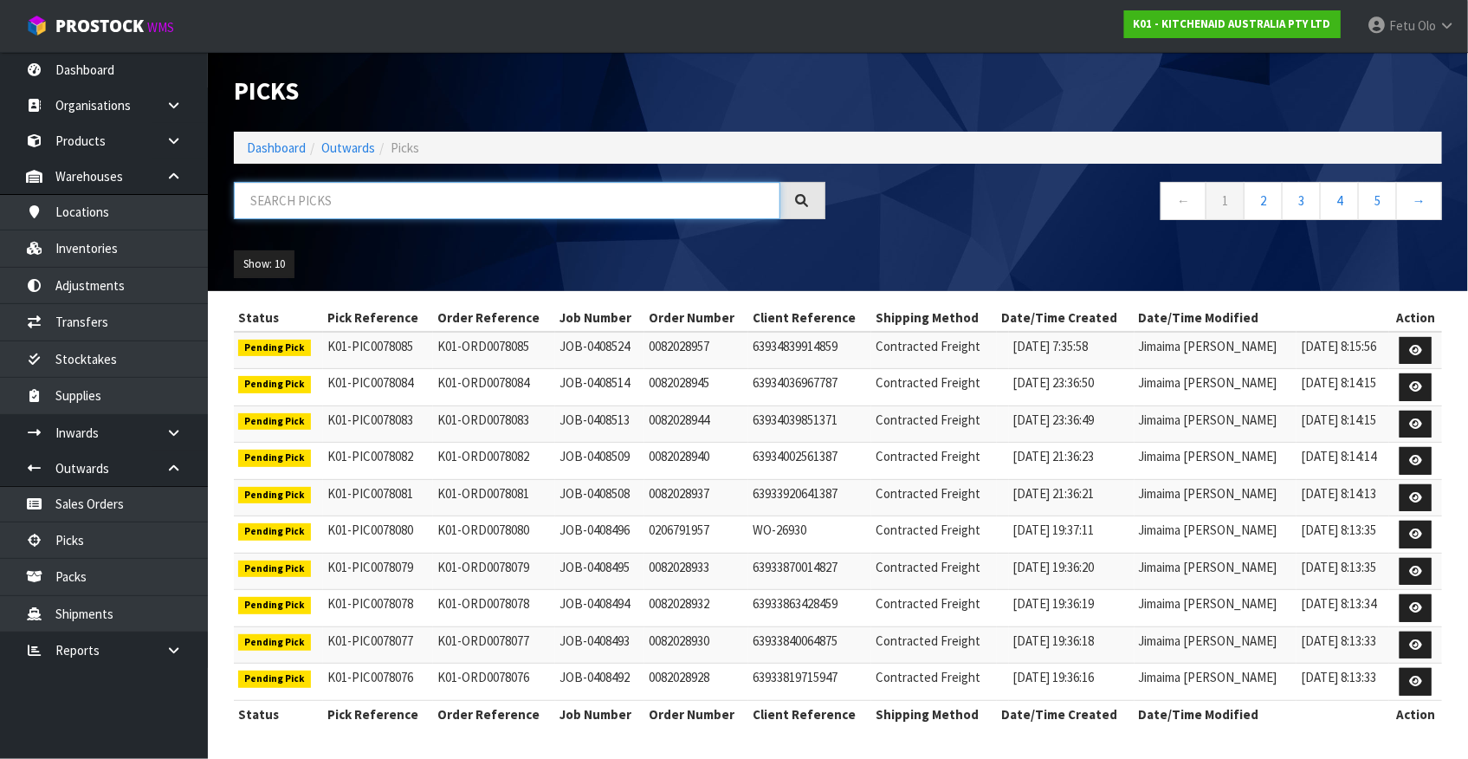
drag, startPoint x: 312, startPoint y: 208, endPoint x: 297, endPoint y: 223, distance: 20.8
click at [312, 208] on input "text" at bounding box center [507, 200] width 546 height 37
click at [372, 190] on input "text" at bounding box center [507, 200] width 546 height 37
click at [347, 209] on input "text" at bounding box center [507, 200] width 546 height 37
drag, startPoint x: 347, startPoint y: 209, endPoint x: 298, endPoint y: 242, distance: 59.3
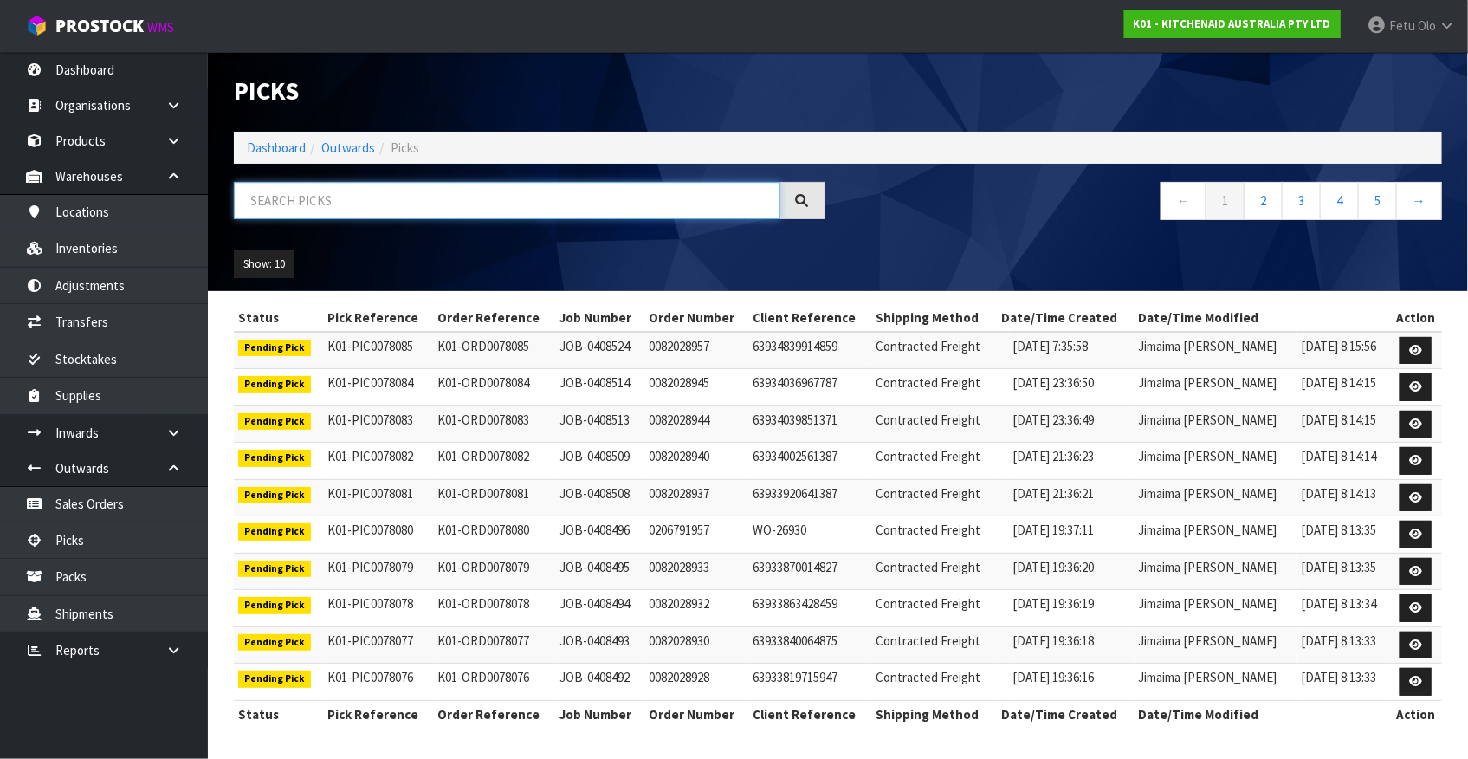
click at [343, 212] on input "text" at bounding box center [507, 200] width 546 height 37
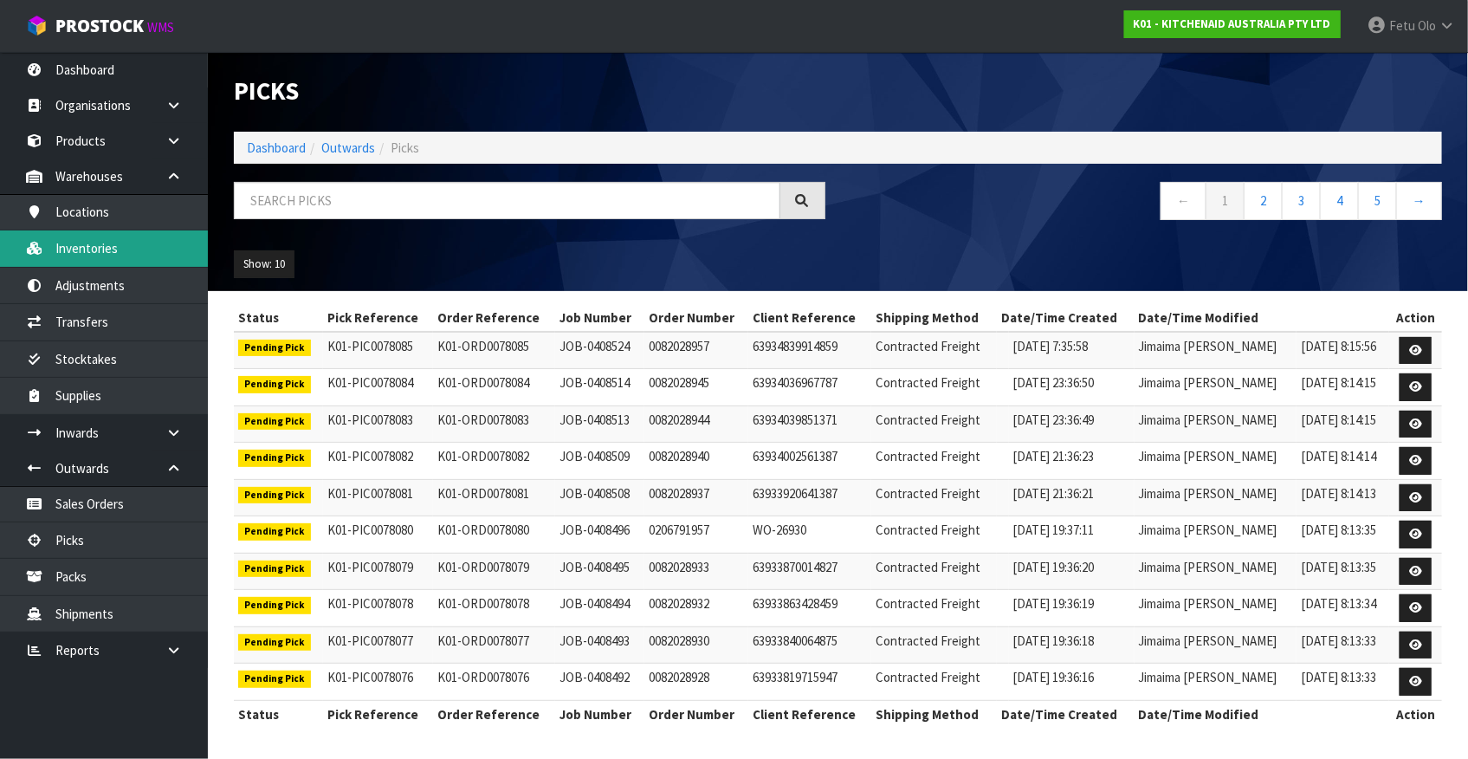
click at [96, 253] on link "Inventories" at bounding box center [104, 248] width 208 height 36
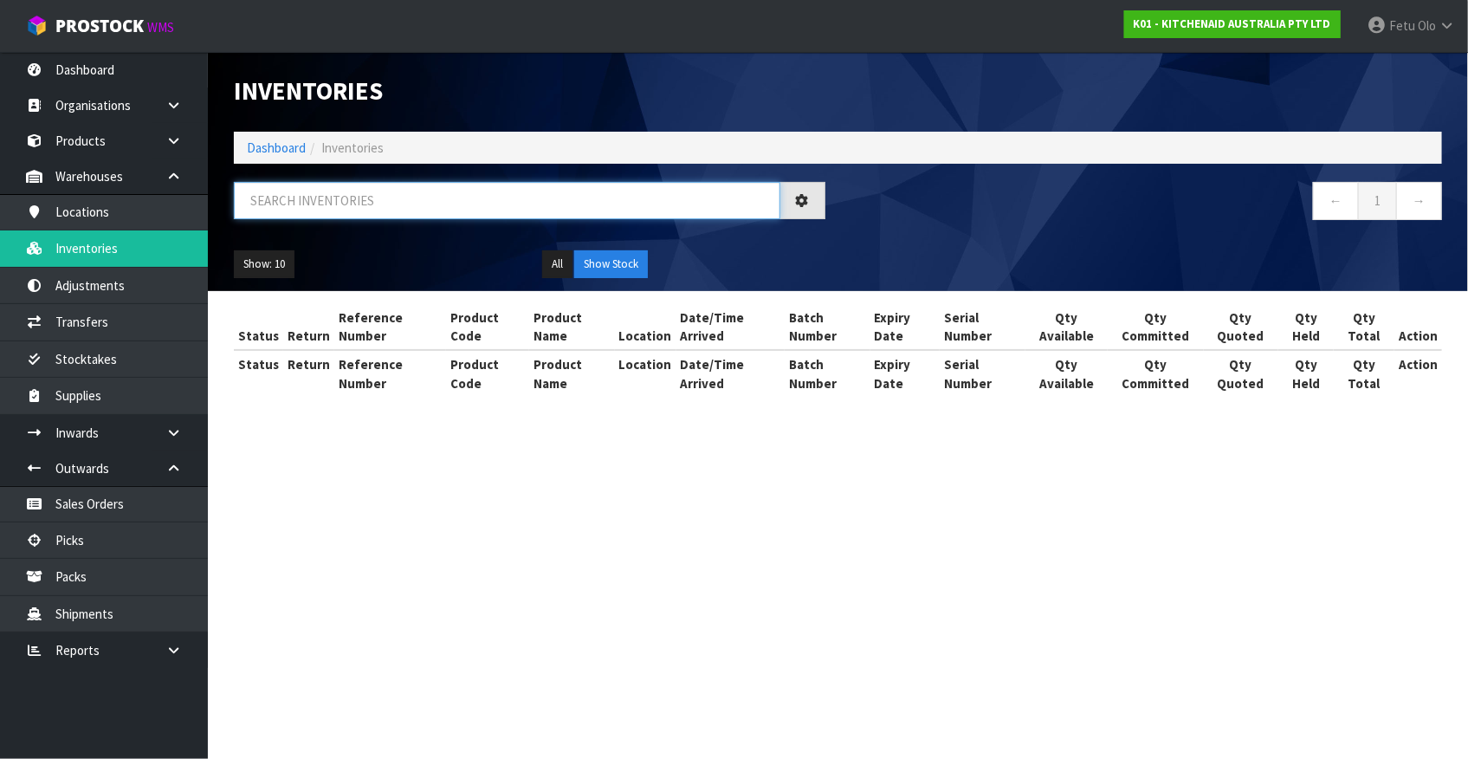
click at [335, 200] on input "text" at bounding box center [507, 200] width 546 height 37
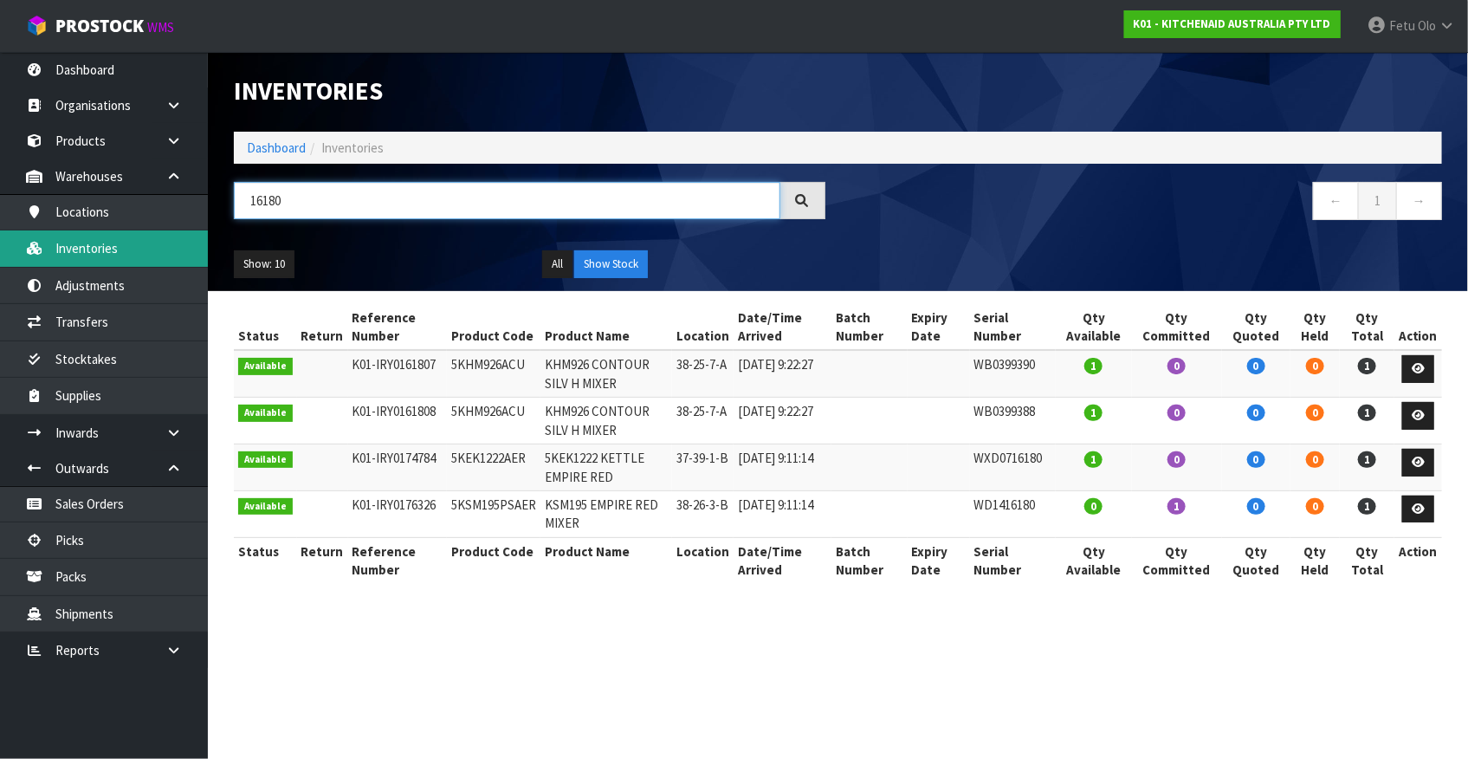
drag, startPoint x: 296, startPoint y: 203, endPoint x: 168, endPoint y: 236, distance: 132.5
click at [168, 236] on body "Toggle navigation ProStock WMS K01 - KITCHENAID AUSTRALIA PTY LTD Fetu Olo Logo…" at bounding box center [734, 379] width 1468 height 759
type input "WD1416180"
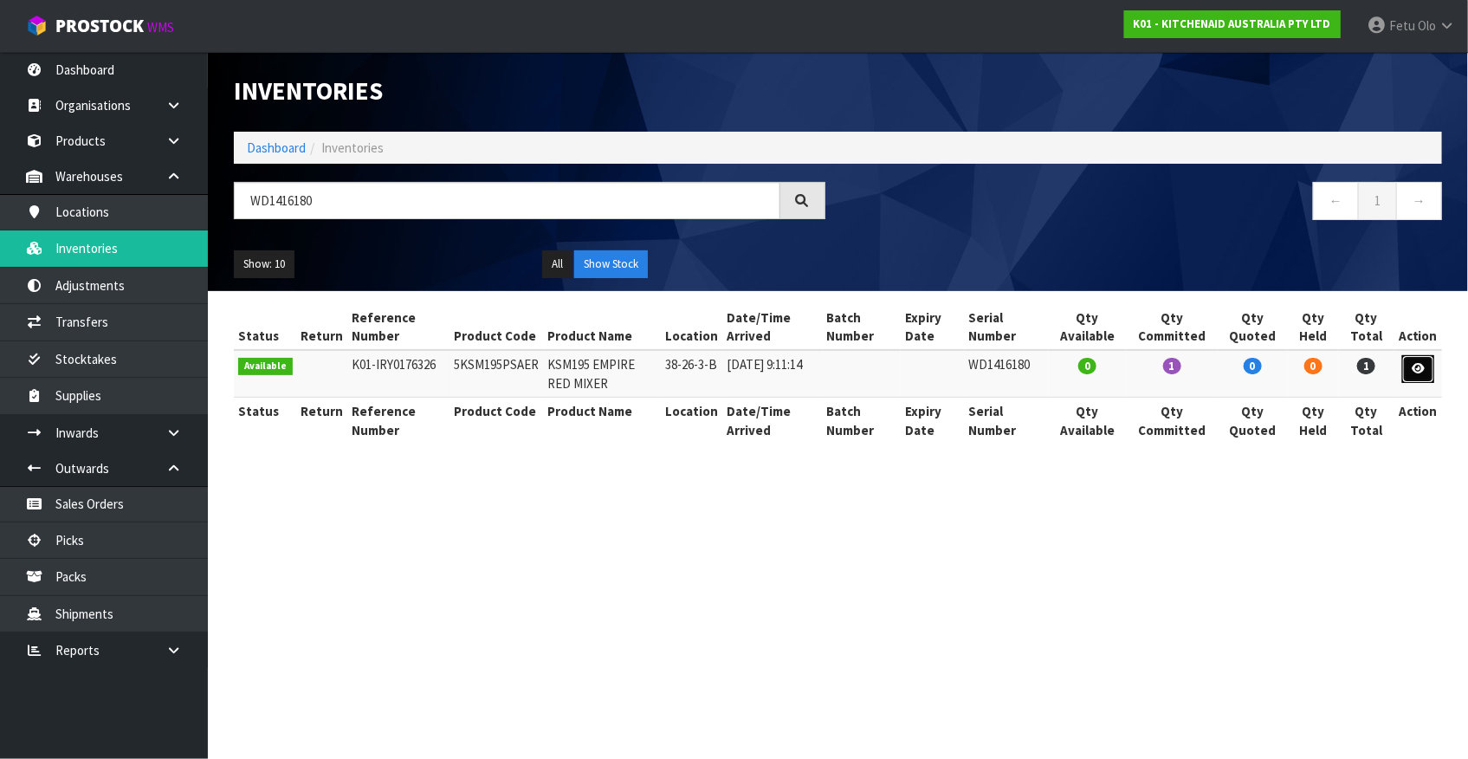
click at [1428, 369] on link at bounding box center [1418, 369] width 32 height 28
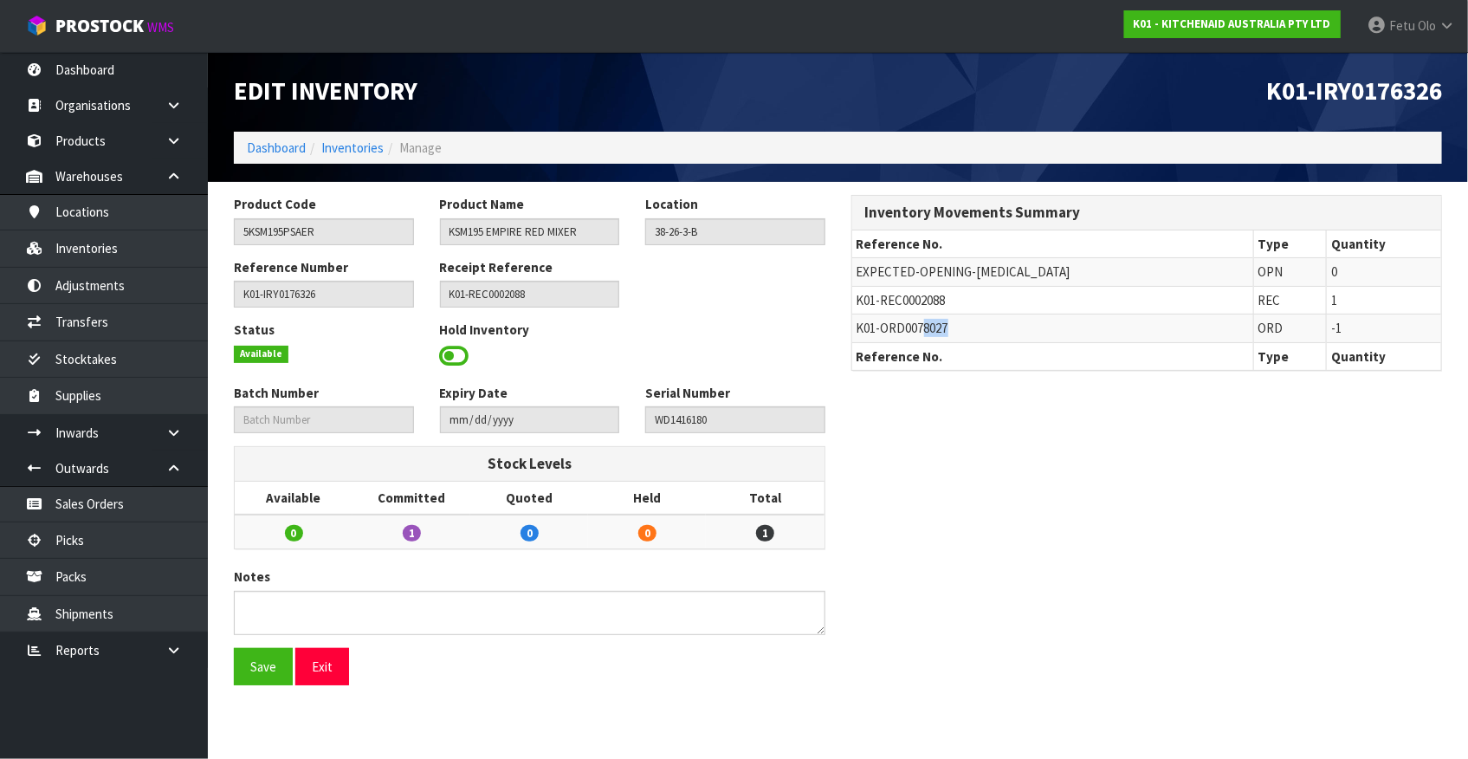
drag, startPoint x: 921, startPoint y: 328, endPoint x: 979, endPoint y: 335, distance: 58.4
click at [979, 335] on td "K01-ORD0078027" at bounding box center [1053, 328] width 402 height 28
click at [972, 335] on td "K01-ORD0078027" at bounding box center [1053, 328] width 402 height 28
drag, startPoint x: 915, startPoint y: 329, endPoint x: 1043, endPoint y: 340, distance: 128.7
click at [1043, 340] on td "K01-ORD0078027" at bounding box center [1053, 328] width 402 height 28
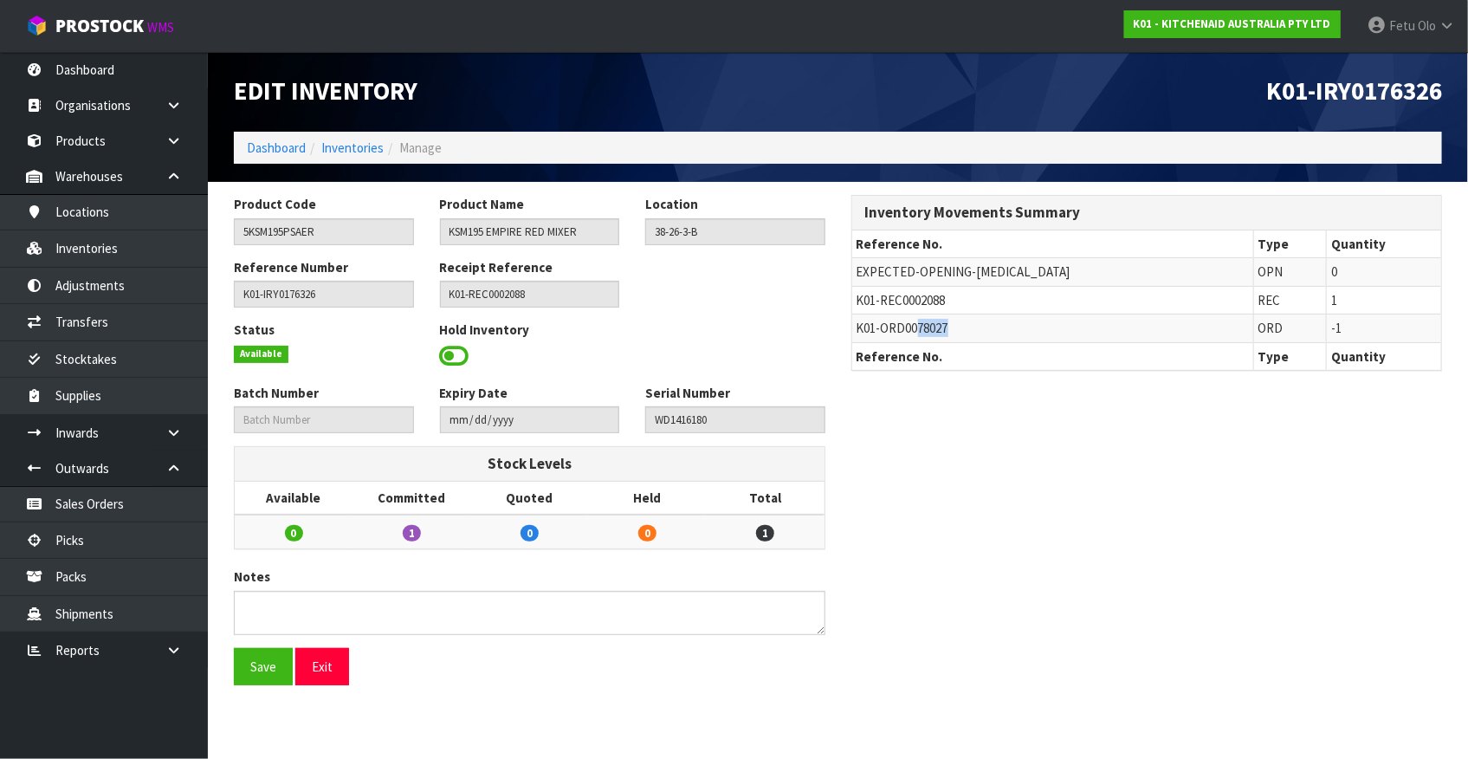
copy span "78027"
click at [77, 544] on link "Picks" at bounding box center [104, 540] width 208 height 36
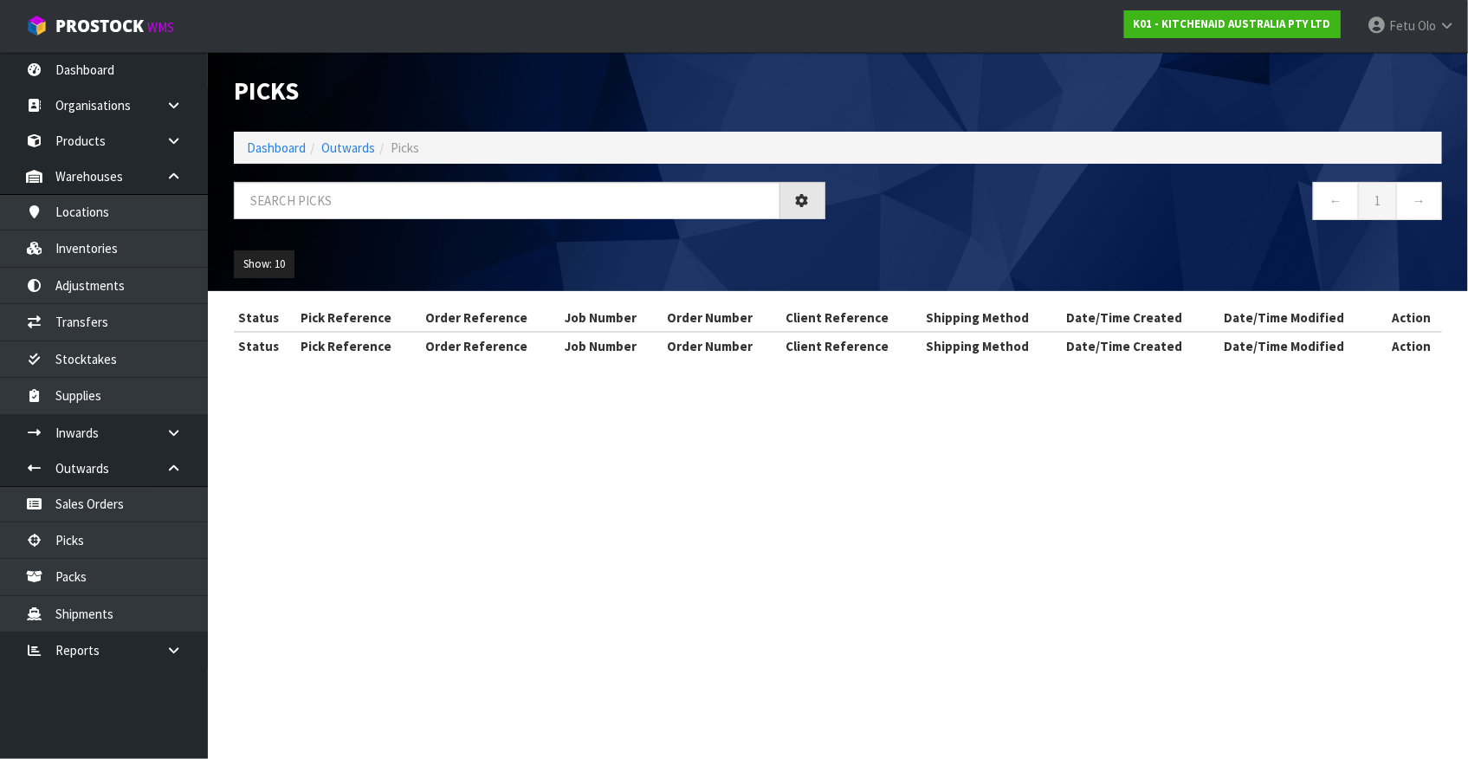
click at [430, 223] on div at bounding box center [529, 207] width 617 height 50
click at [436, 203] on input "text" at bounding box center [507, 200] width 546 height 37
paste input "78027"
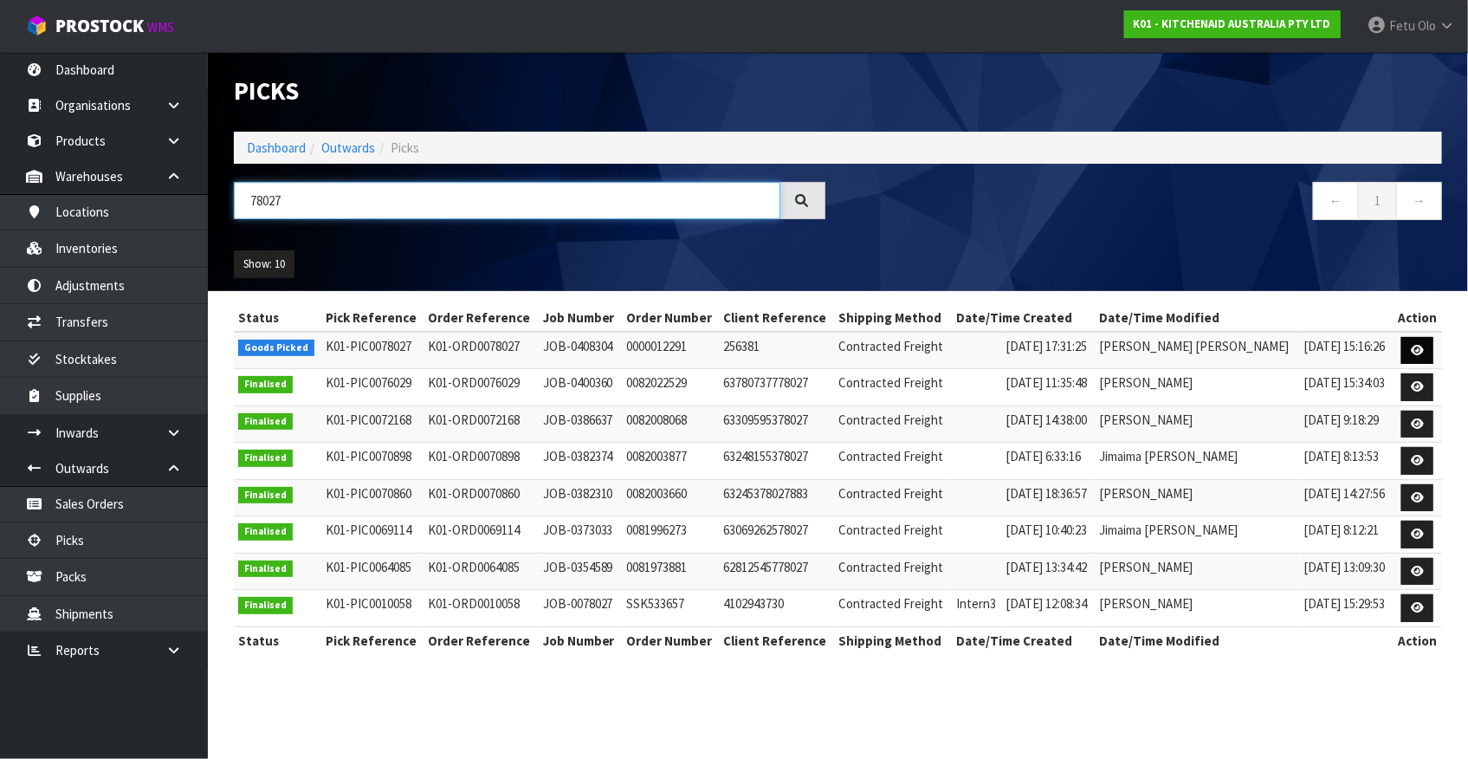
type input "78027"
click at [1421, 342] on link at bounding box center [1417, 351] width 32 height 28
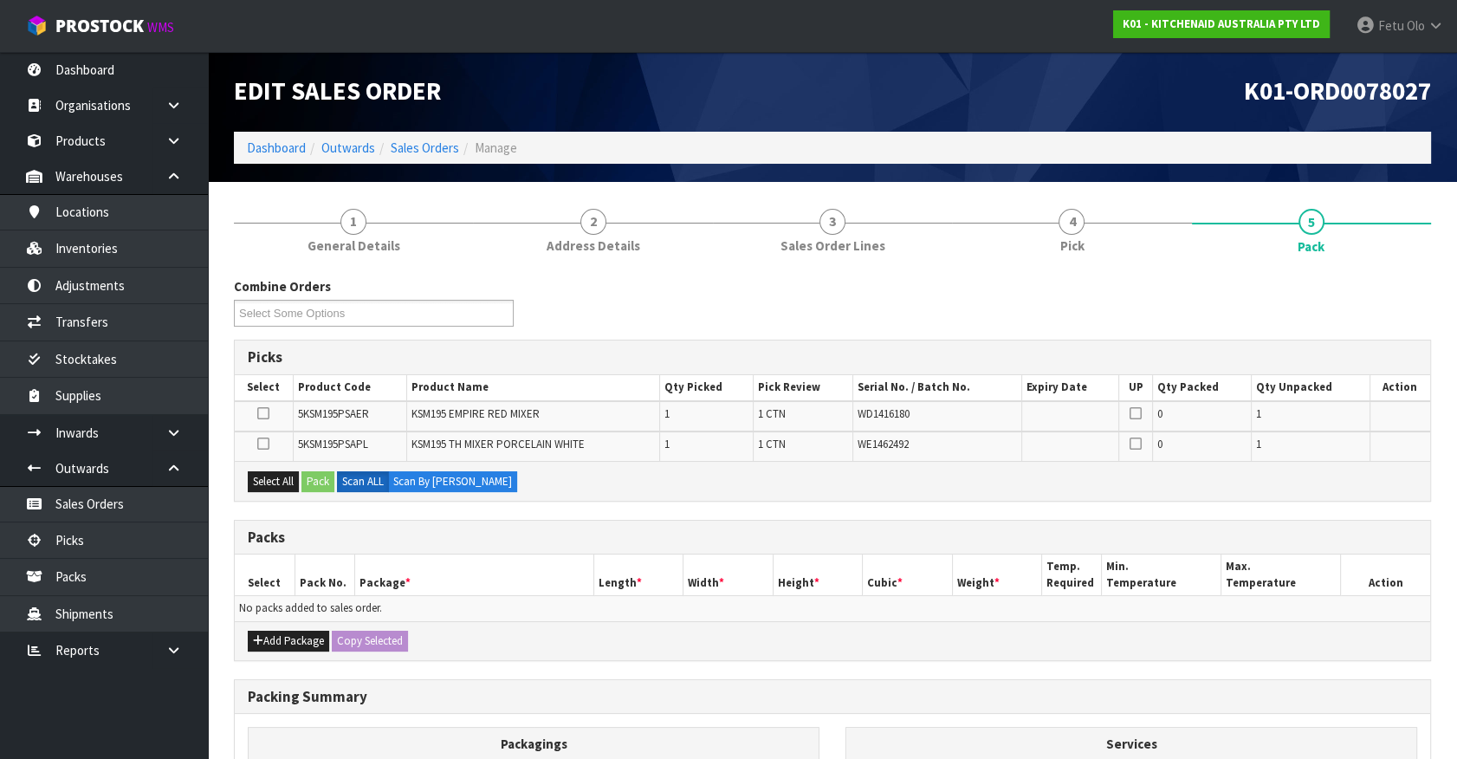
click at [524, 596] on td "No packs added to sales order." at bounding box center [832, 608] width 1195 height 25
click at [522, 682] on div "Packing Summary" at bounding box center [832, 697] width 1195 height 35
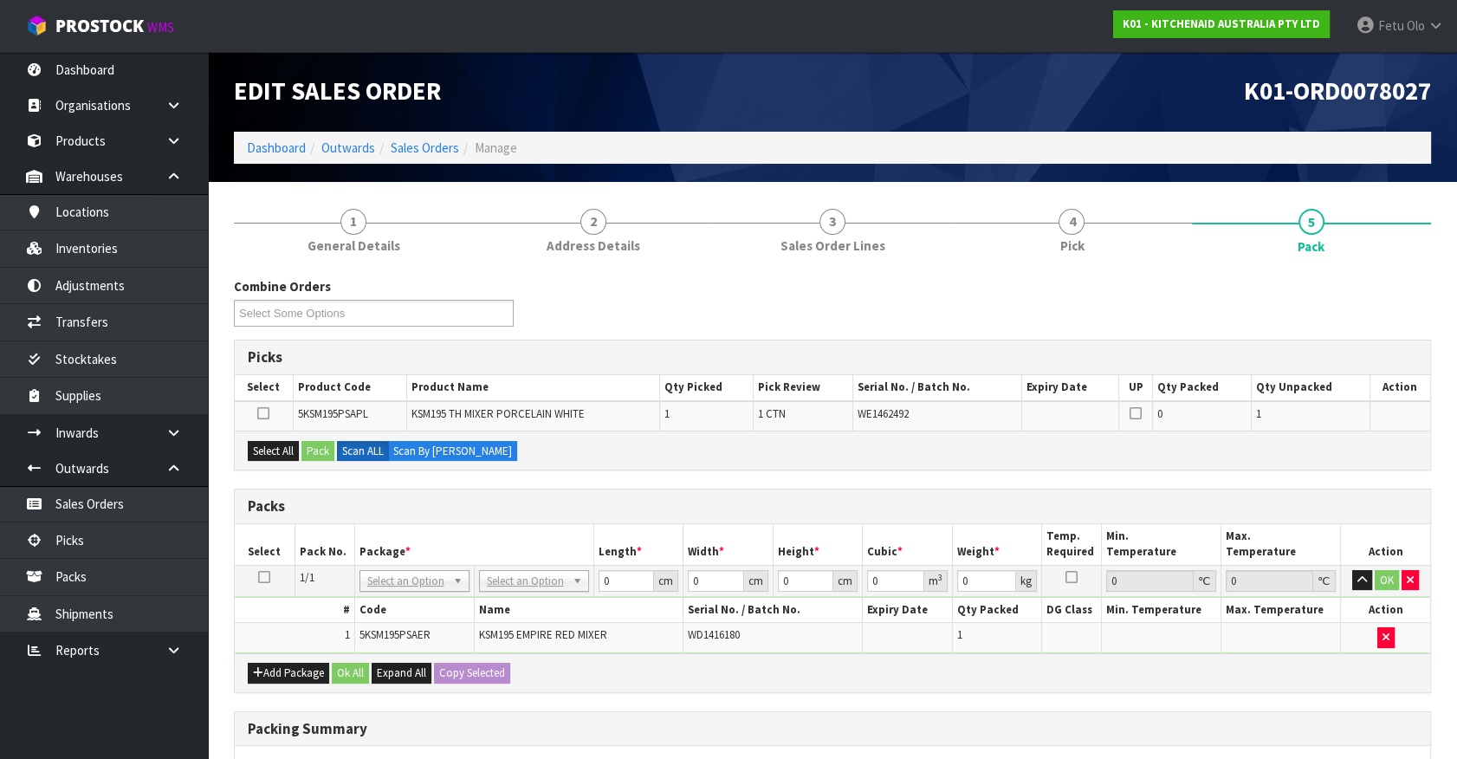
click at [1023, 448] on div "Select All Pack Scan ALL Scan By Quantity" at bounding box center [832, 449] width 1195 height 39
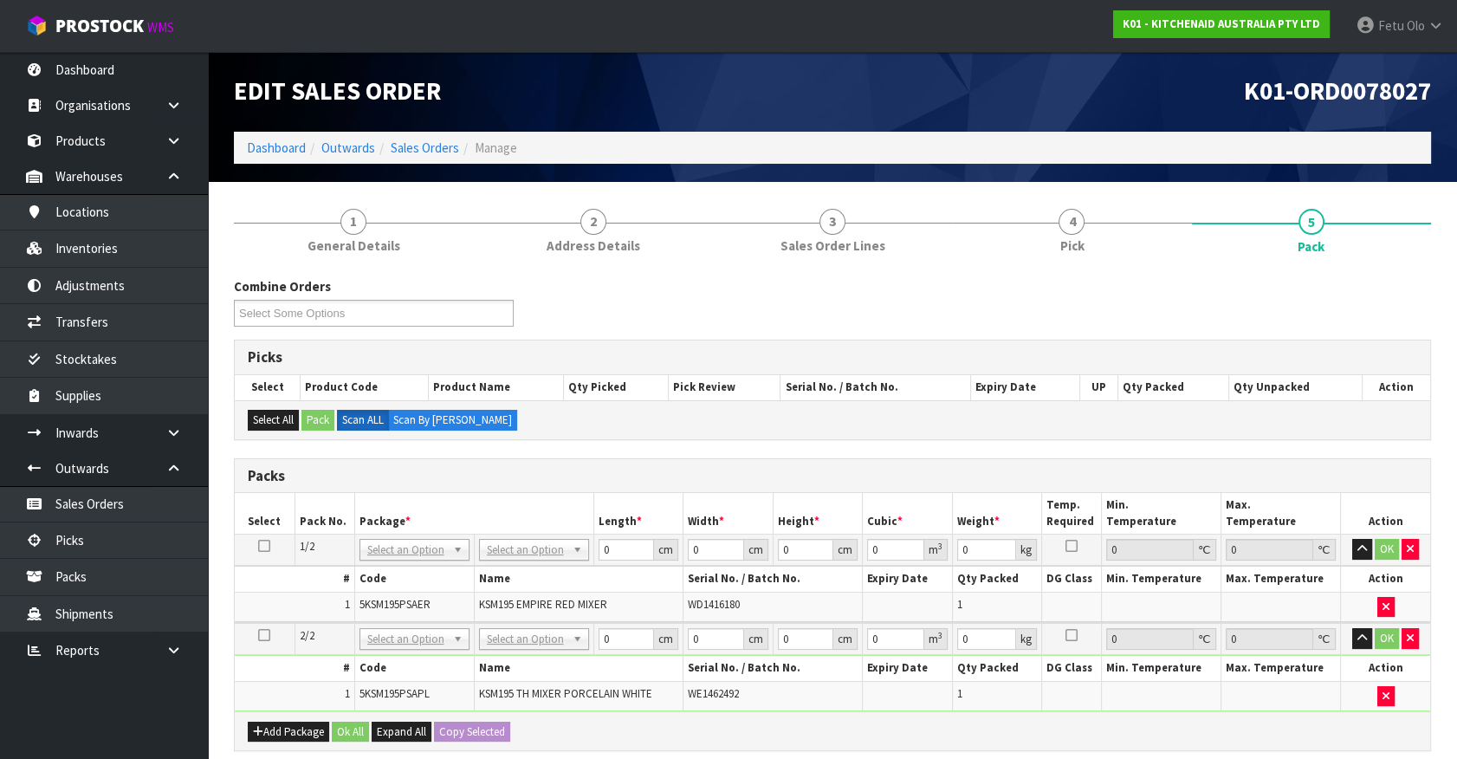
drag, startPoint x: 260, startPoint y: 542, endPoint x: 355, endPoint y: 552, distance: 95.8
click at [262, 546] on icon at bounding box center [264, 546] width 12 height 1
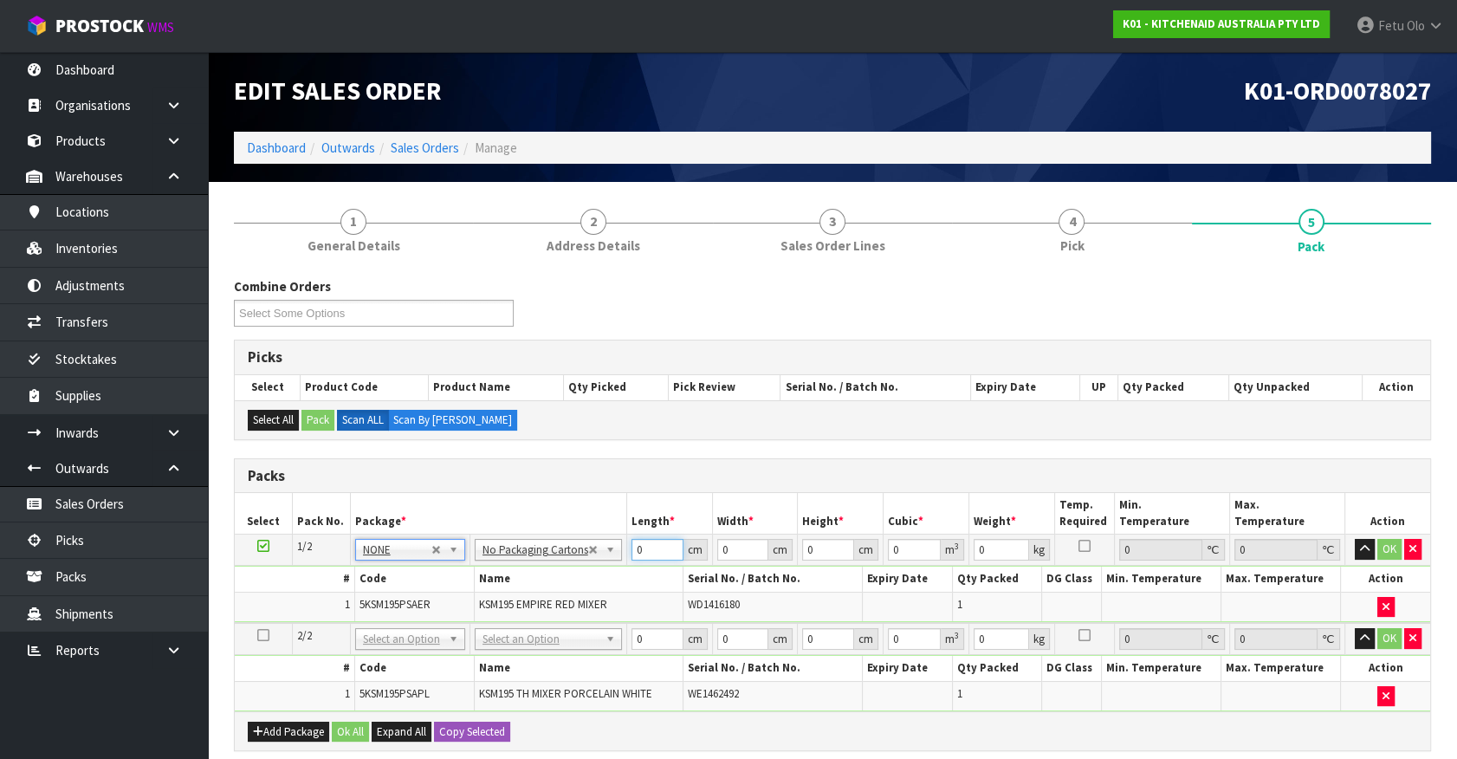
drag, startPoint x: 652, startPoint y: 540, endPoint x: 498, endPoint y: 584, distance: 160.3
click at [508, 584] on tbody "1/2 NONE 007-001 007-002 007-004 007-009 007-013 007-014 007-015 007-017 007-01…" at bounding box center [832, 578] width 1195 height 88
type input "42"
type input "29"
type input "4"
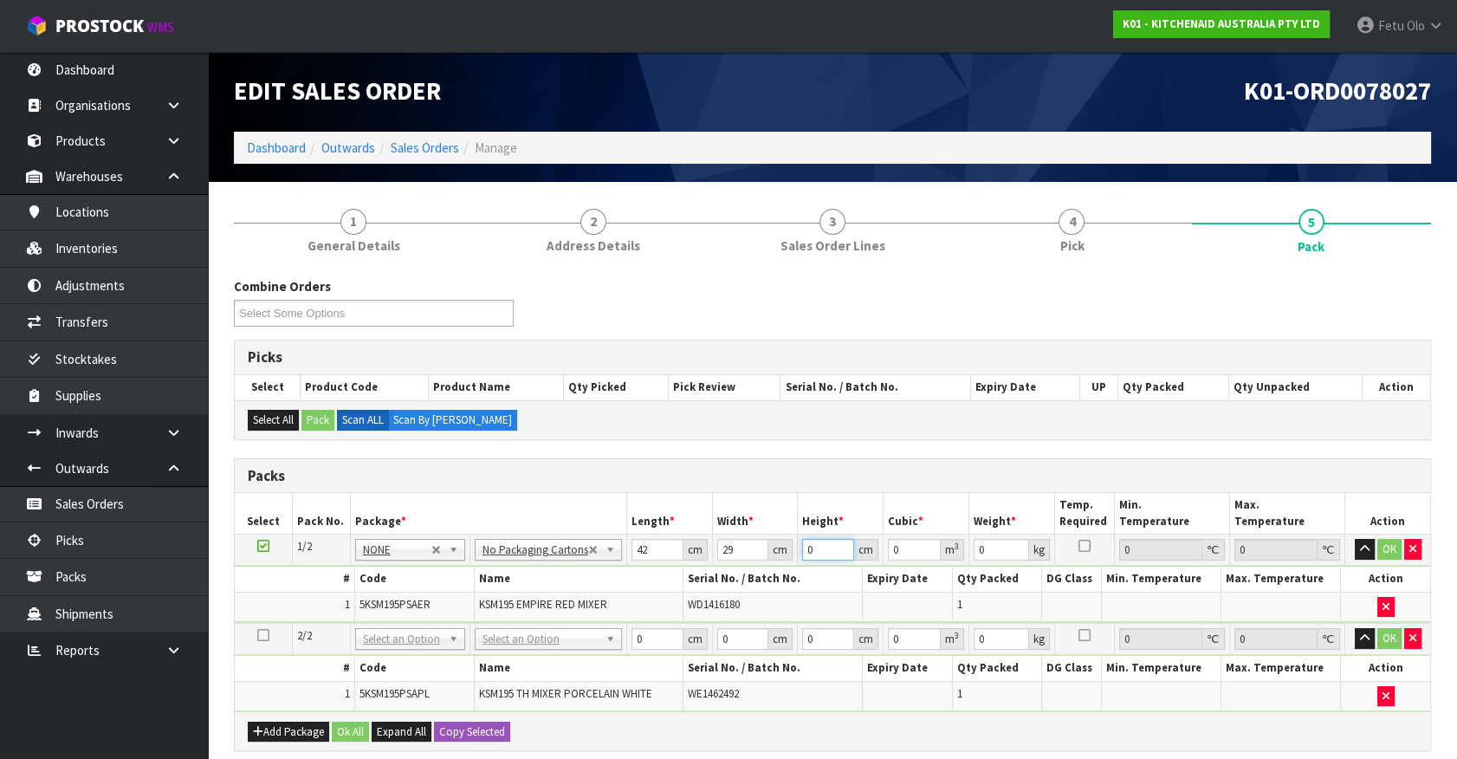
type input "0.004872"
type input "43"
type input "0.052374"
type input "43"
type input "13"
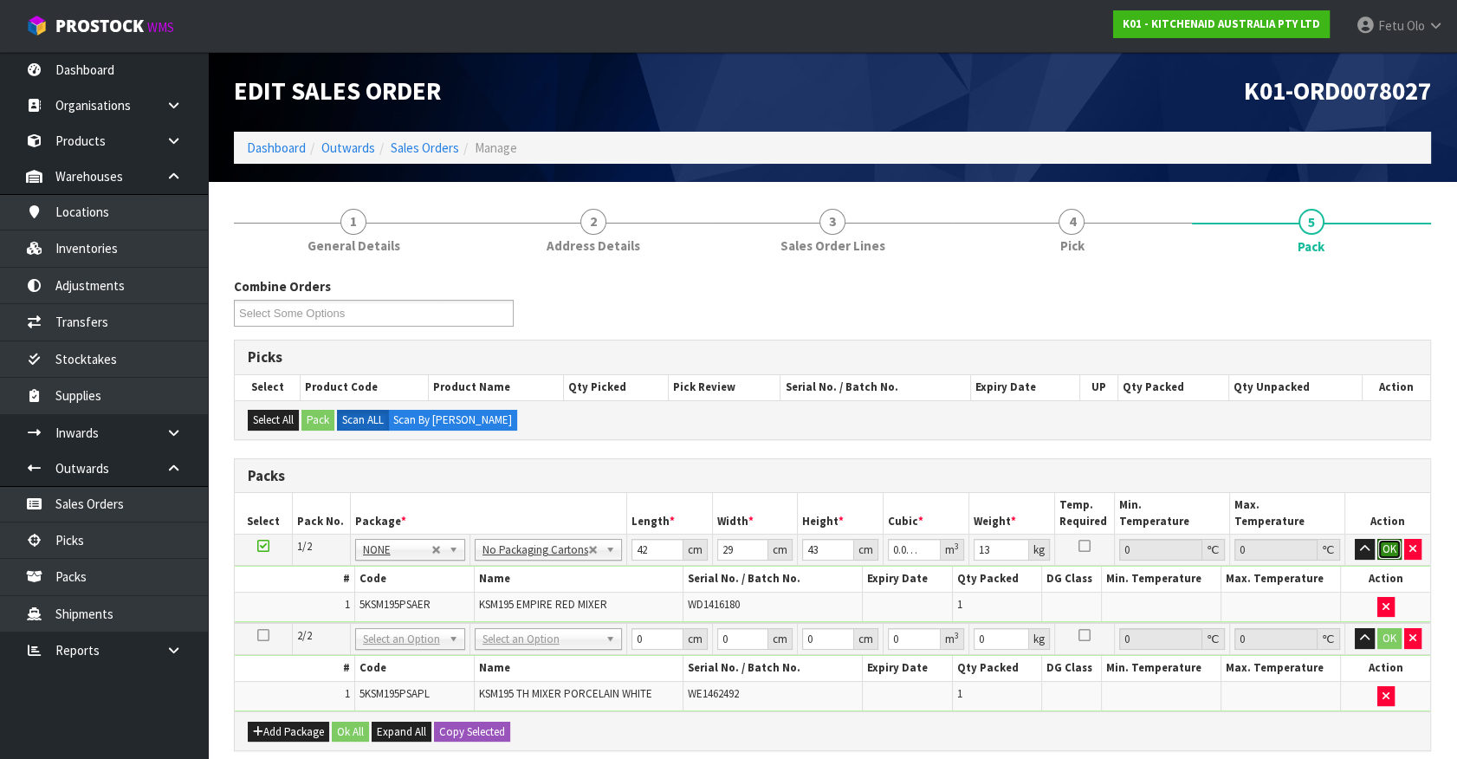
click button "OK" at bounding box center [1389, 549] width 24 height 21
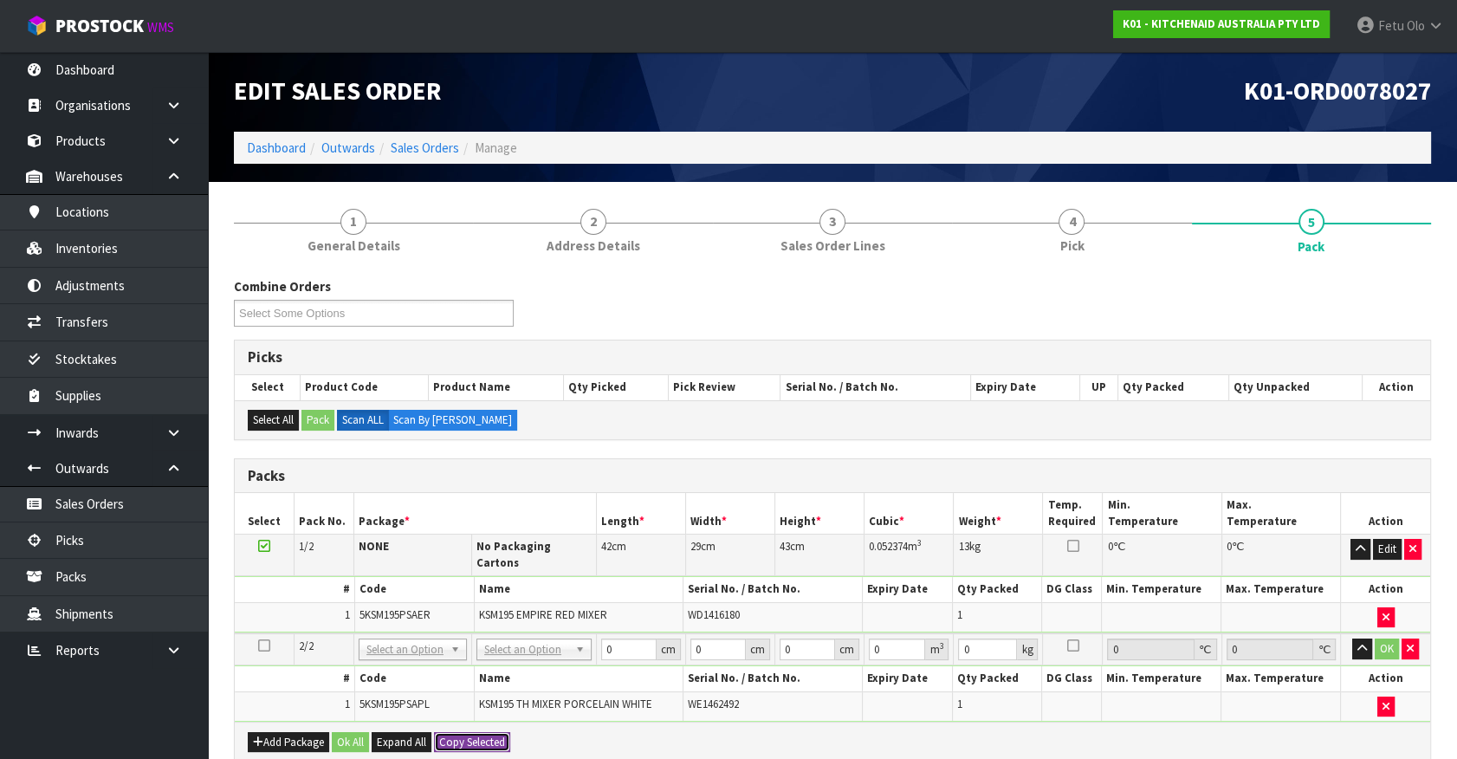
click at [475, 732] on button "Copy Selected" at bounding box center [472, 742] width 76 height 21
drag, startPoint x: 475, startPoint y: 727, endPoint x: 537, endPoint y: 716, distance: 62.4
click at [475, 734] on span "Confirm" at bounding box center [458, 741] width 38 height 15
type input "42"
type input "29"
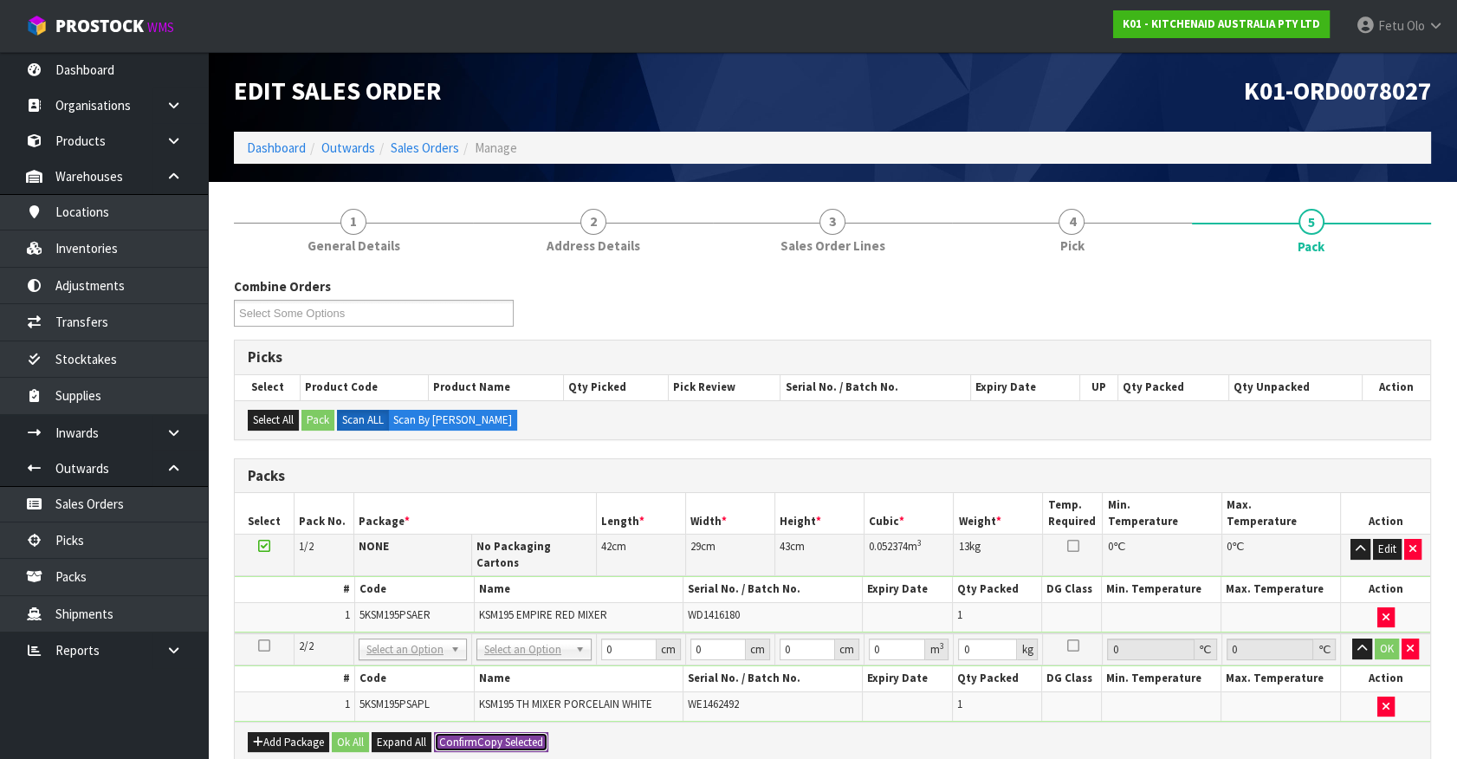
type input "43"
type input "0.052374"
type input "13"
type input "2"
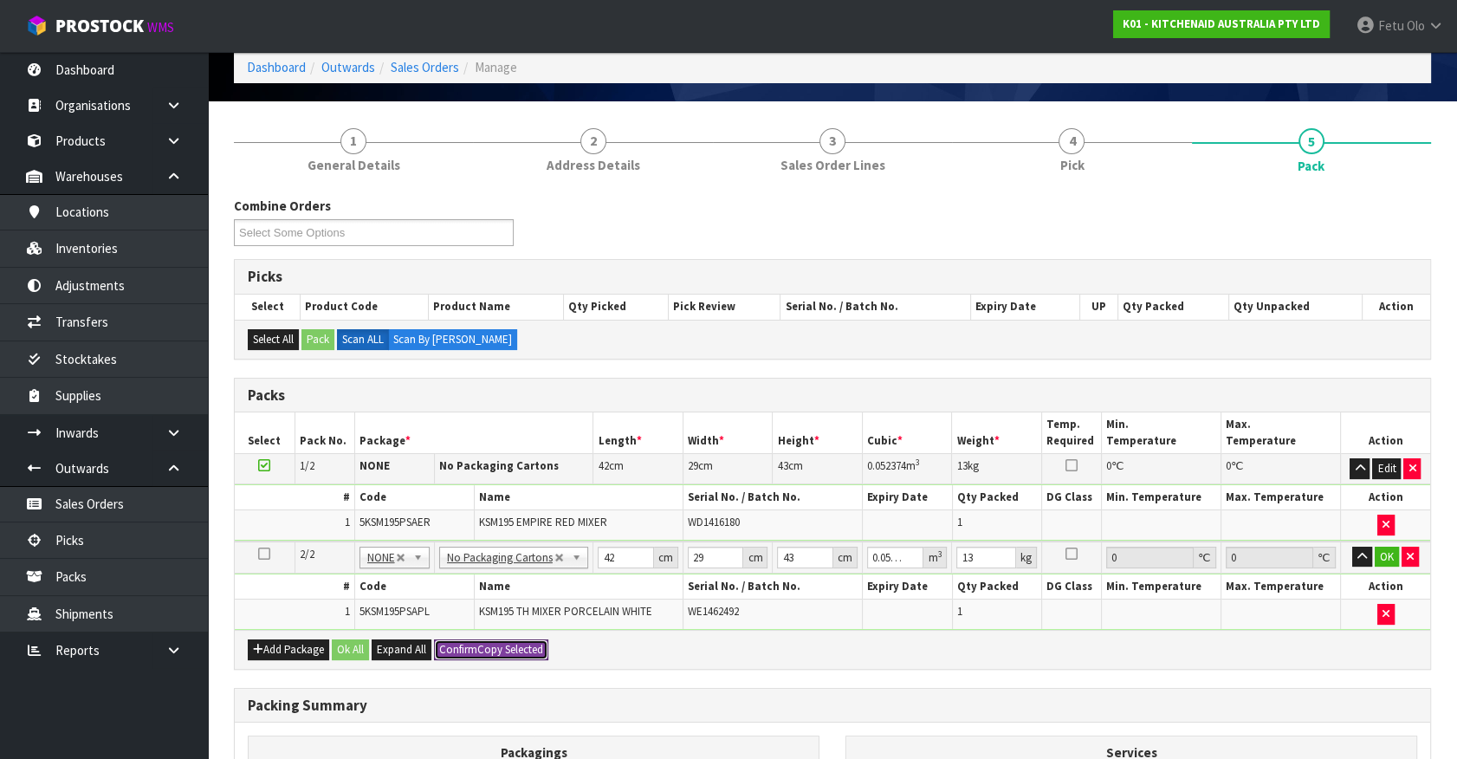
scroll to position [157, 0]
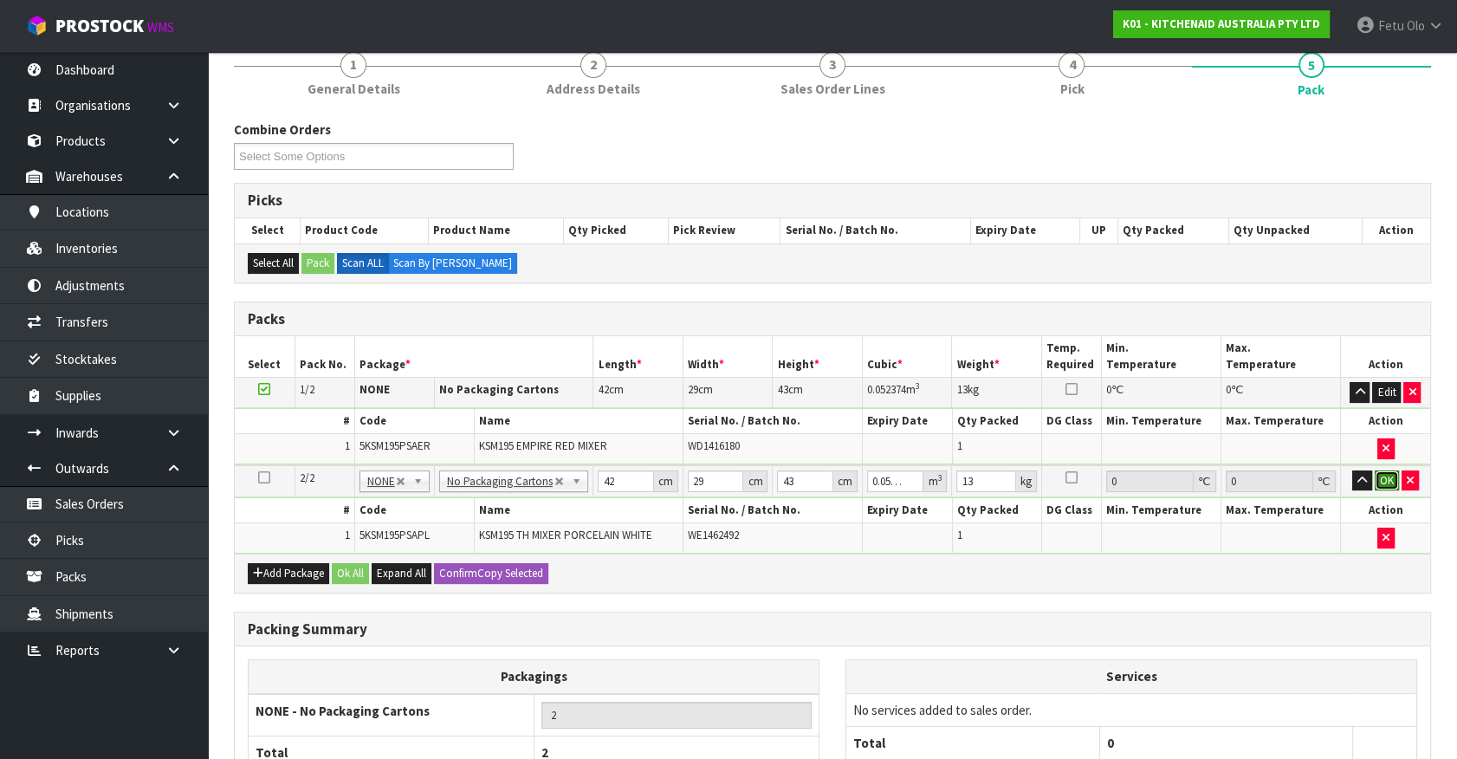
click at [1384, 476] on button "OK" at bounding box center [1386, 480] width 24 height 21
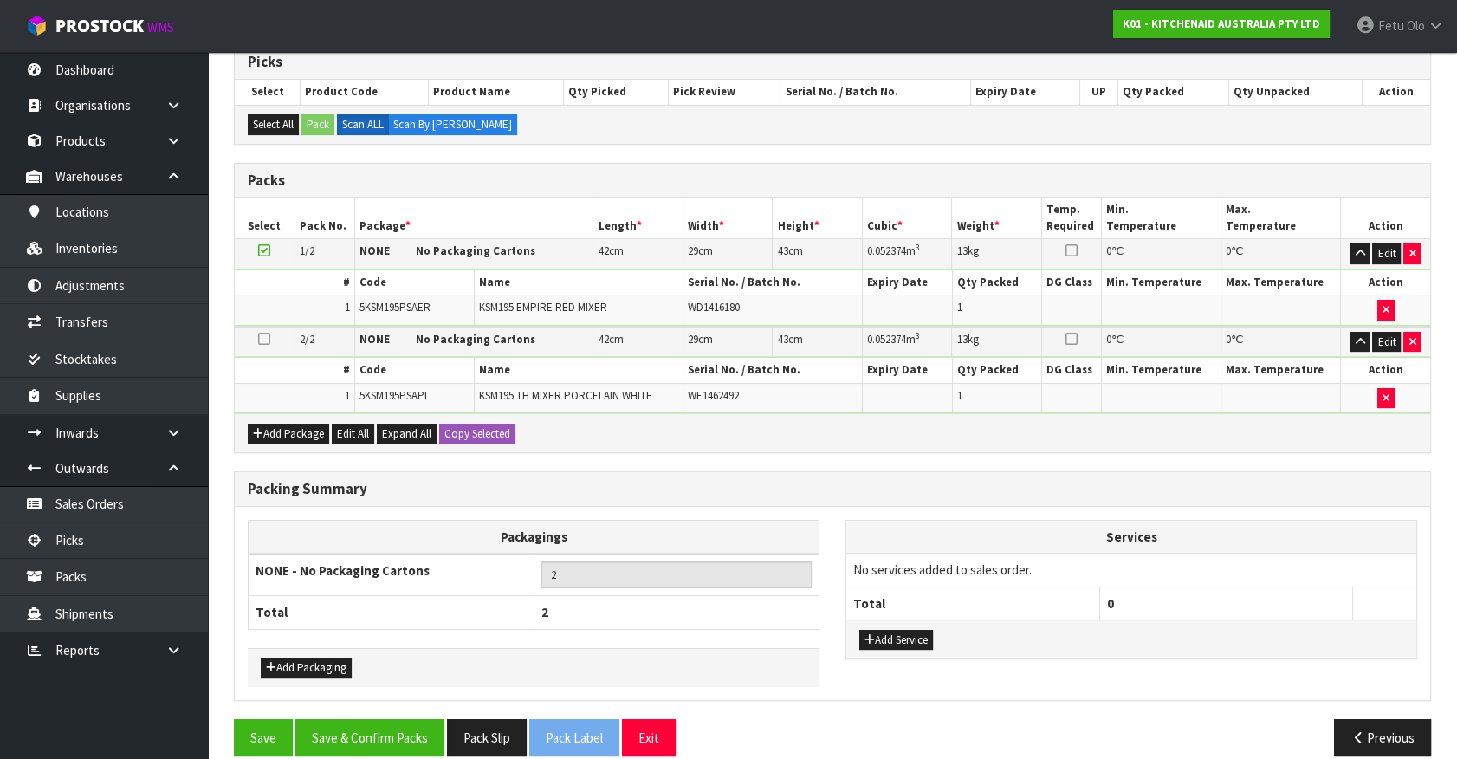
scroll to position [313, 0]
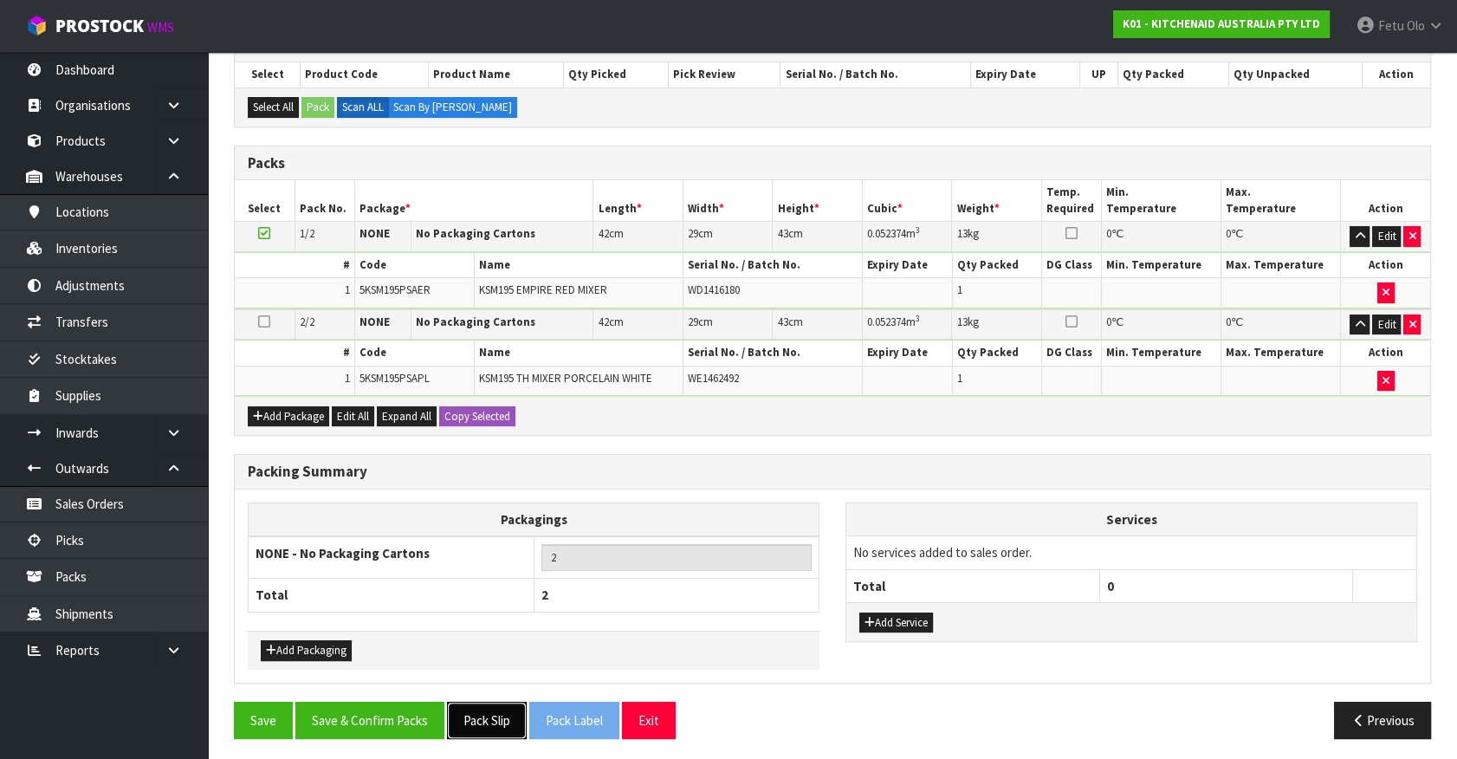
click at [461, 720] on button "Pack Slip" at bounding box center [487, 719] width 80 height 37
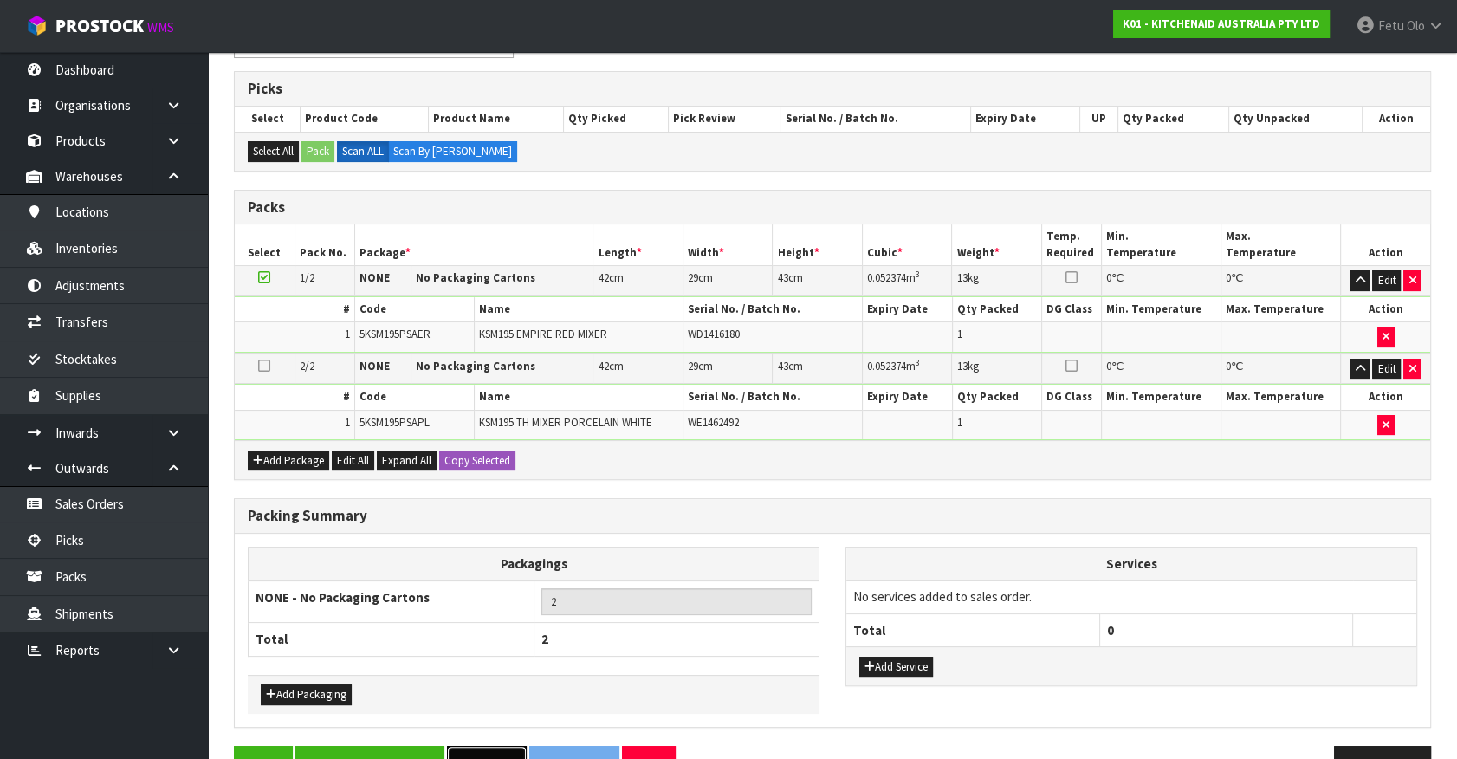
scroll to position [234, 0]
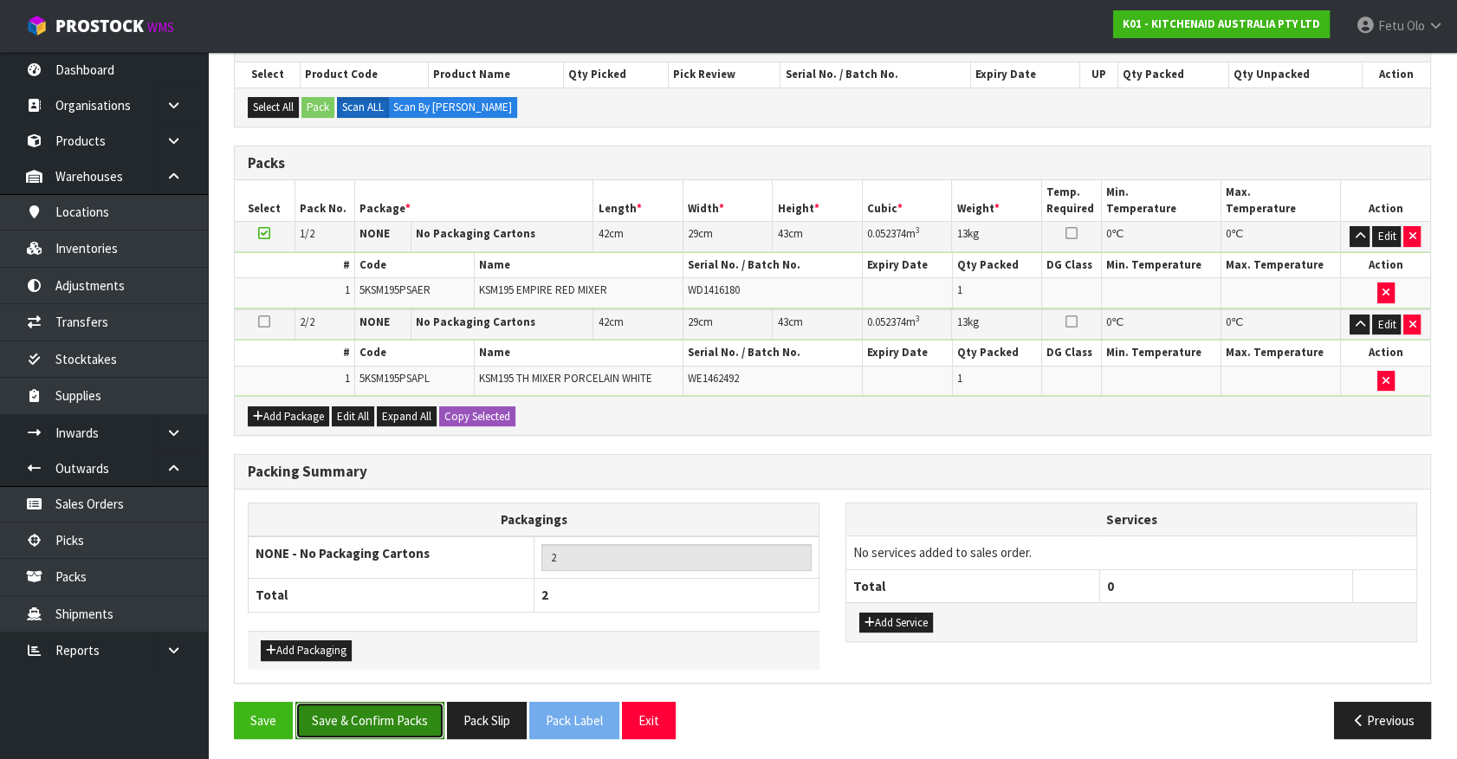
click at [381, 701] on button "Save & Confirm Packs" at bounding box center [369, 719] width 149 height 37
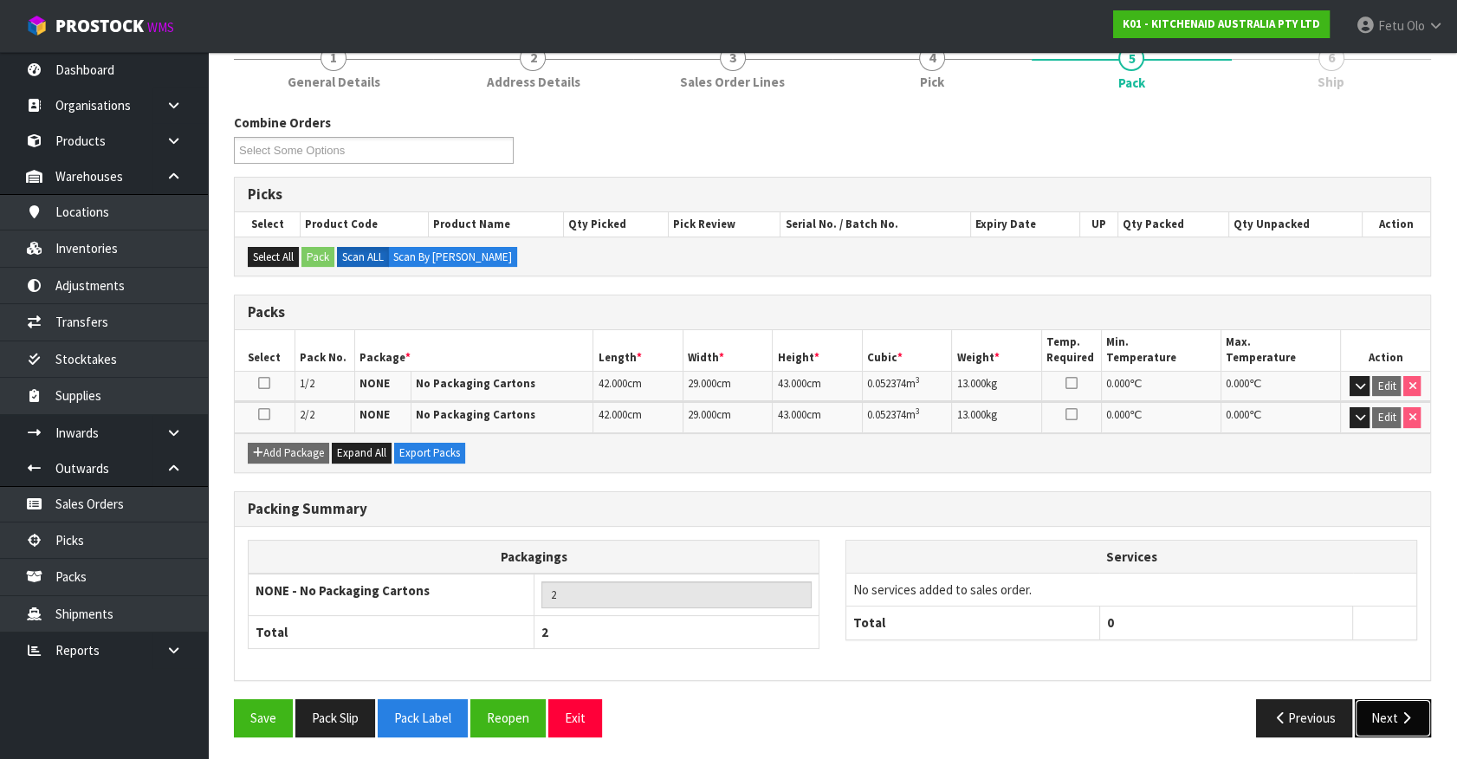
click at [1370, 713] on button "Next" at bounding box center [1392, 717] width 76 height 37
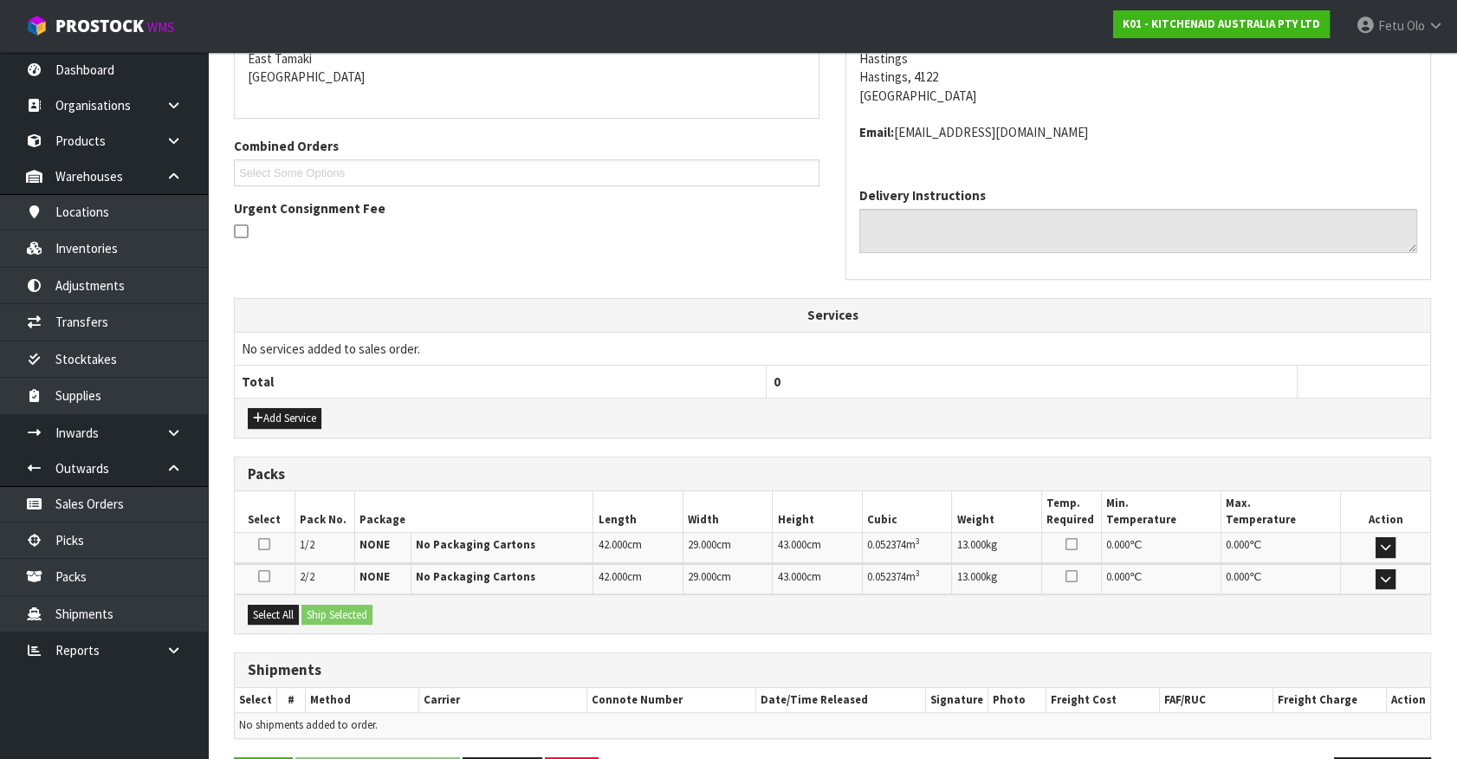
scroll to position [433, 0]
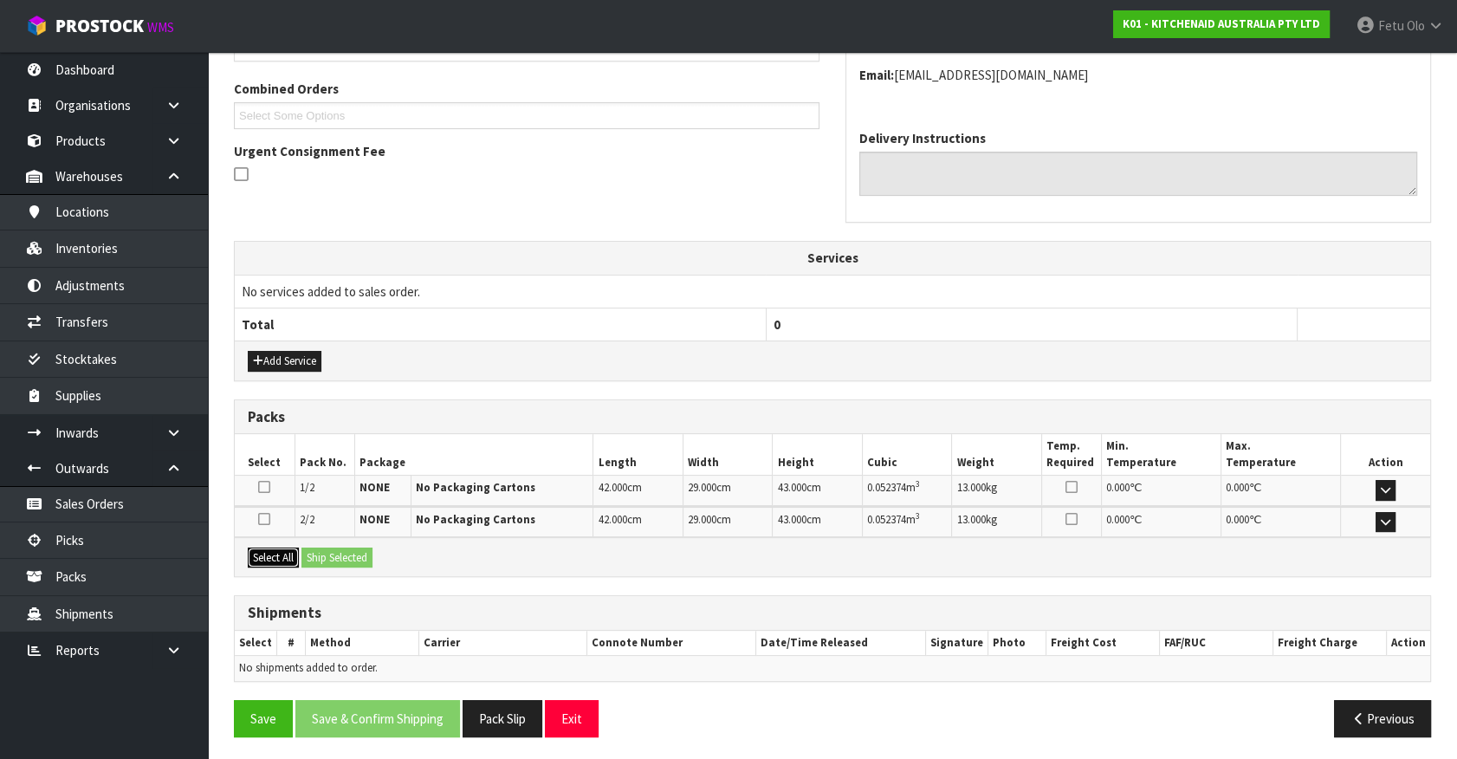
drag, startPoint x: 281, startPoint y: 552, endPoint x: 329, endPoint y: 552, distance: 48.5
click at [288, 552] on button "Select All" at bounding box center [273, 557] width 51 height 21
click at [329, 552] on button "Ship Selected" at bounding box center [336, 557] width 71 height 21
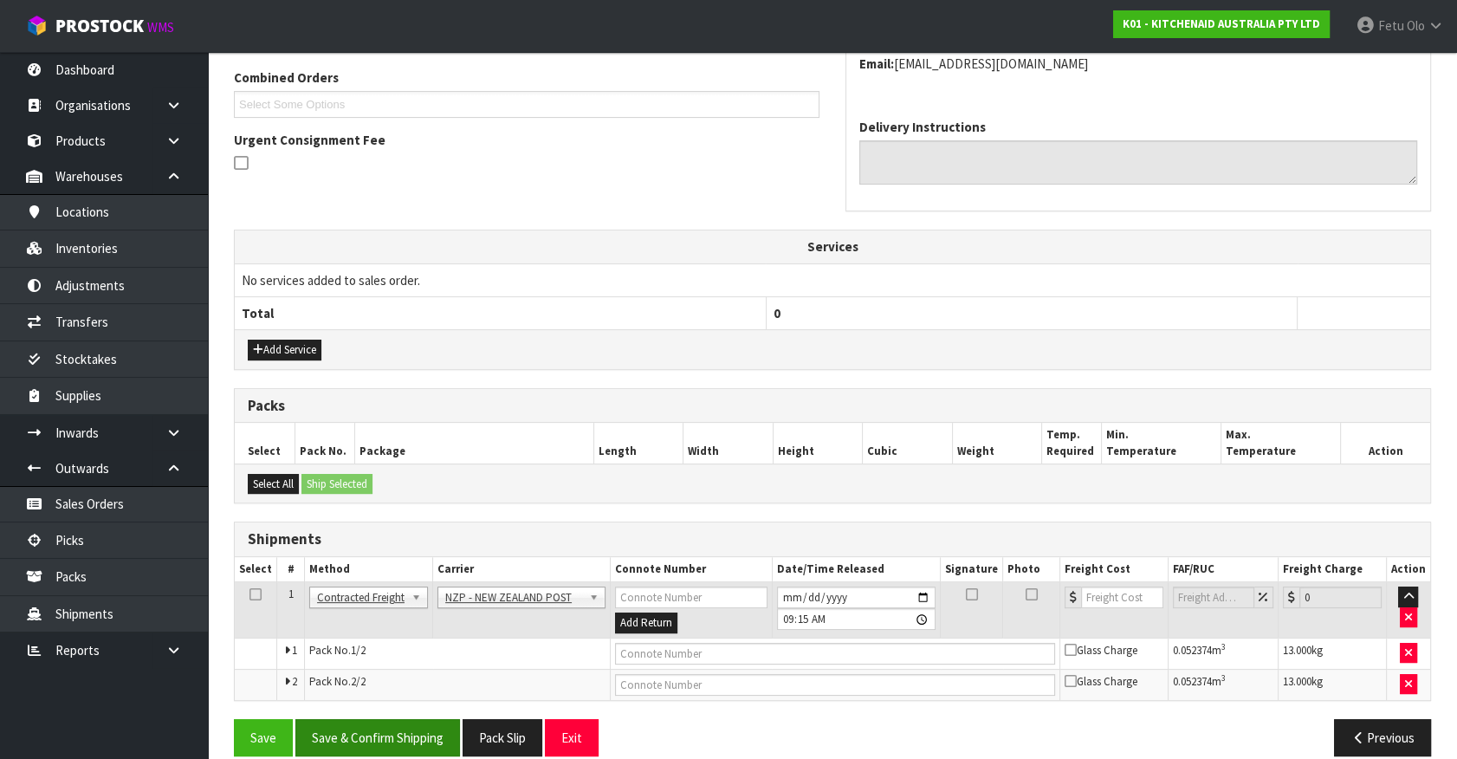
scroll to position [464, 0]
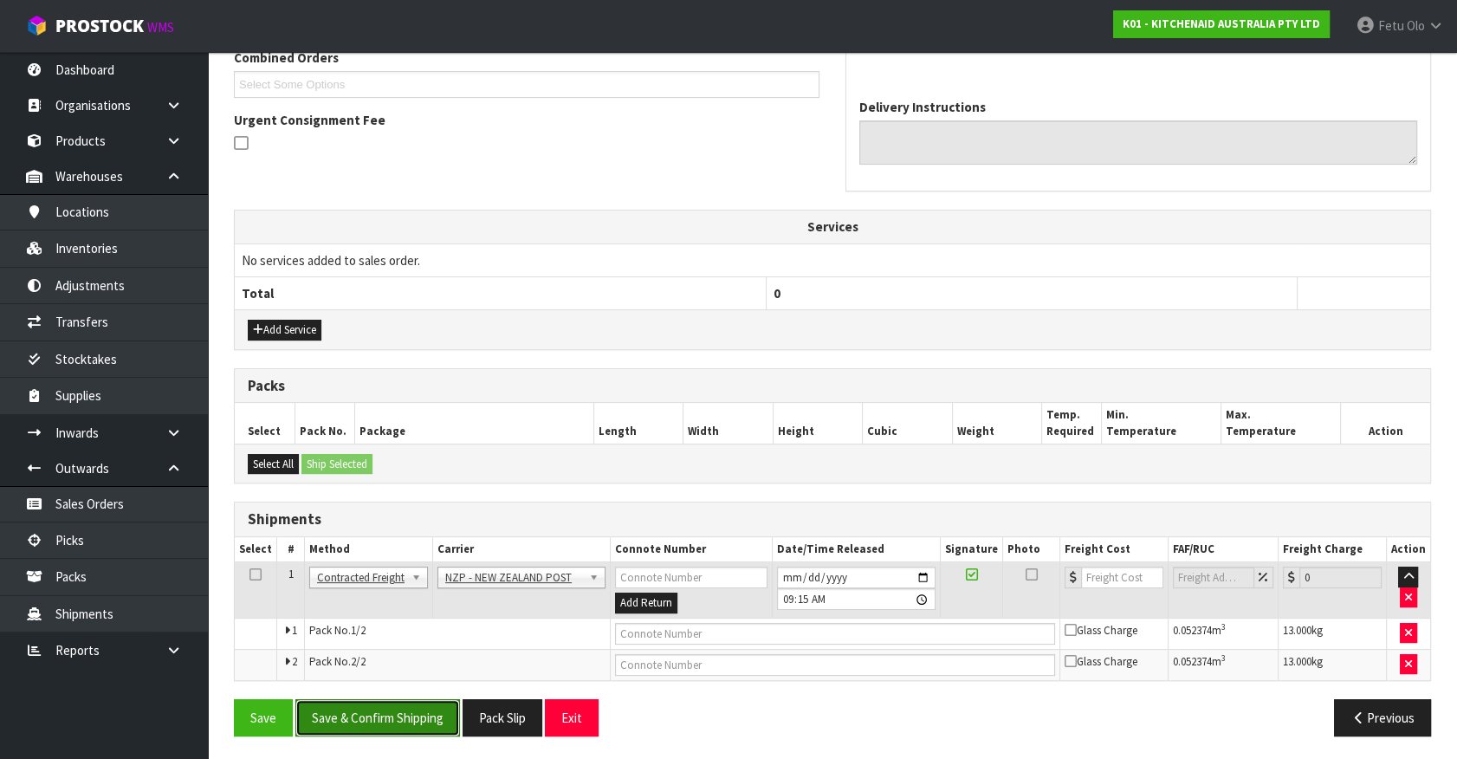
click at [384, 705] on button "Save & Confirm Shipping" at bounding box center [377, 717] width 165 height 37
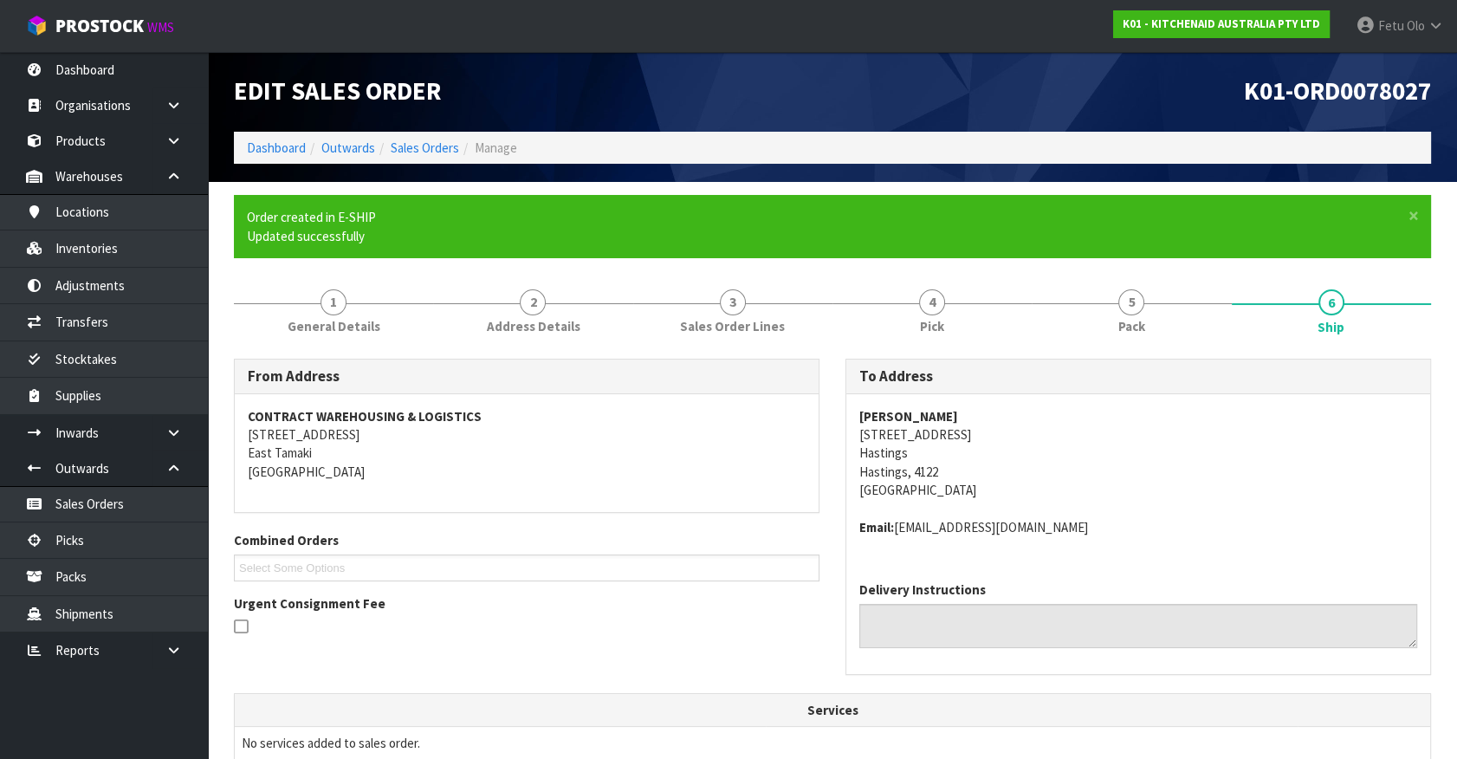
scroll to position [438, 0]
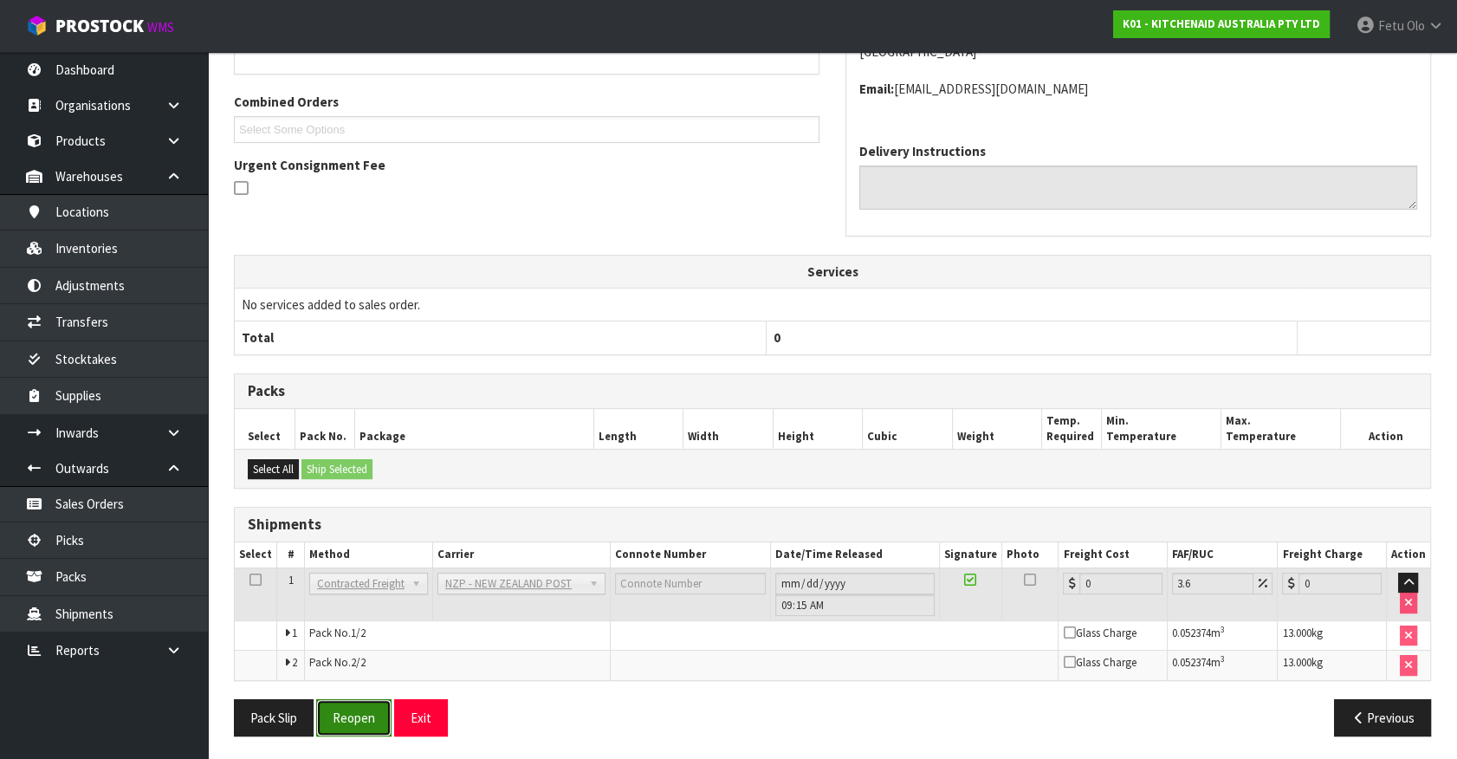
click at [365, 717] on button "Reopen" at bounding box center [353, 717] width 75 height 37
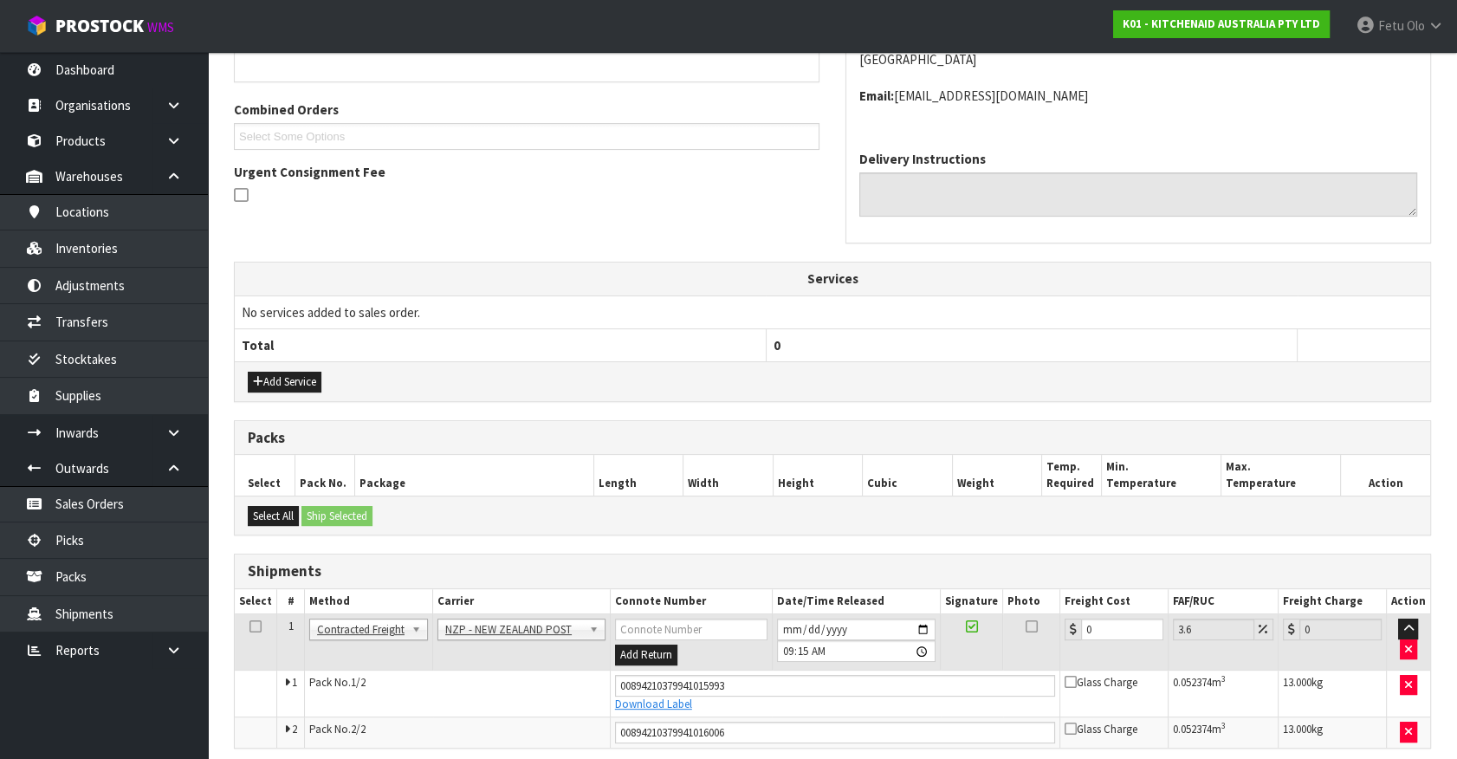
scroll to position [480, 0]
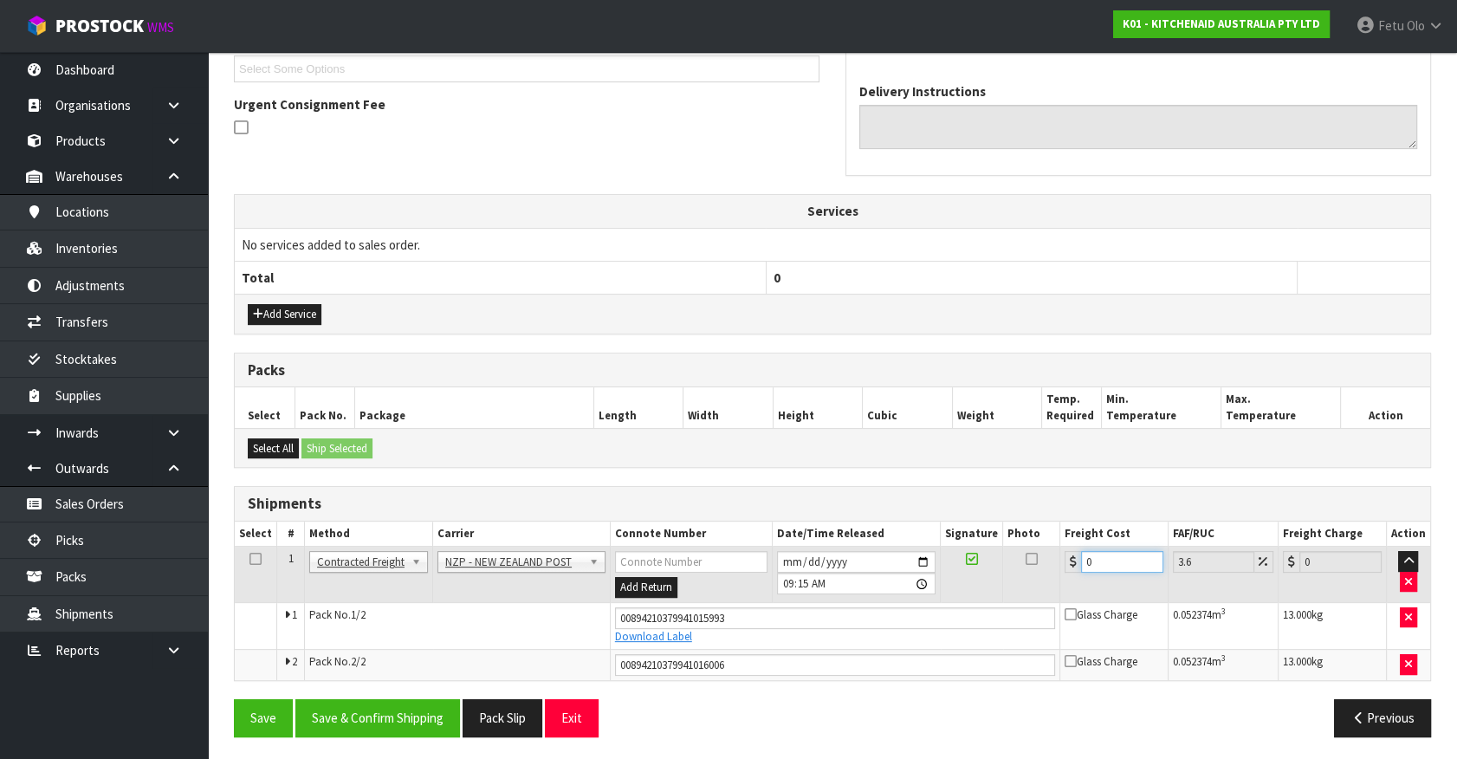
drag, startPoint x: 1103, startPoint y: 560, endPoint x: 864, endPoint y: 608, distance: 243.7
click at [864, 608] on tbody "1 Client Local Pickup Customer Local Pickup Company Freight Contracted Freight …" at bounding box center [832, 612] width 1195 height 133
type input "2"
type input "2.07"
type input "21"
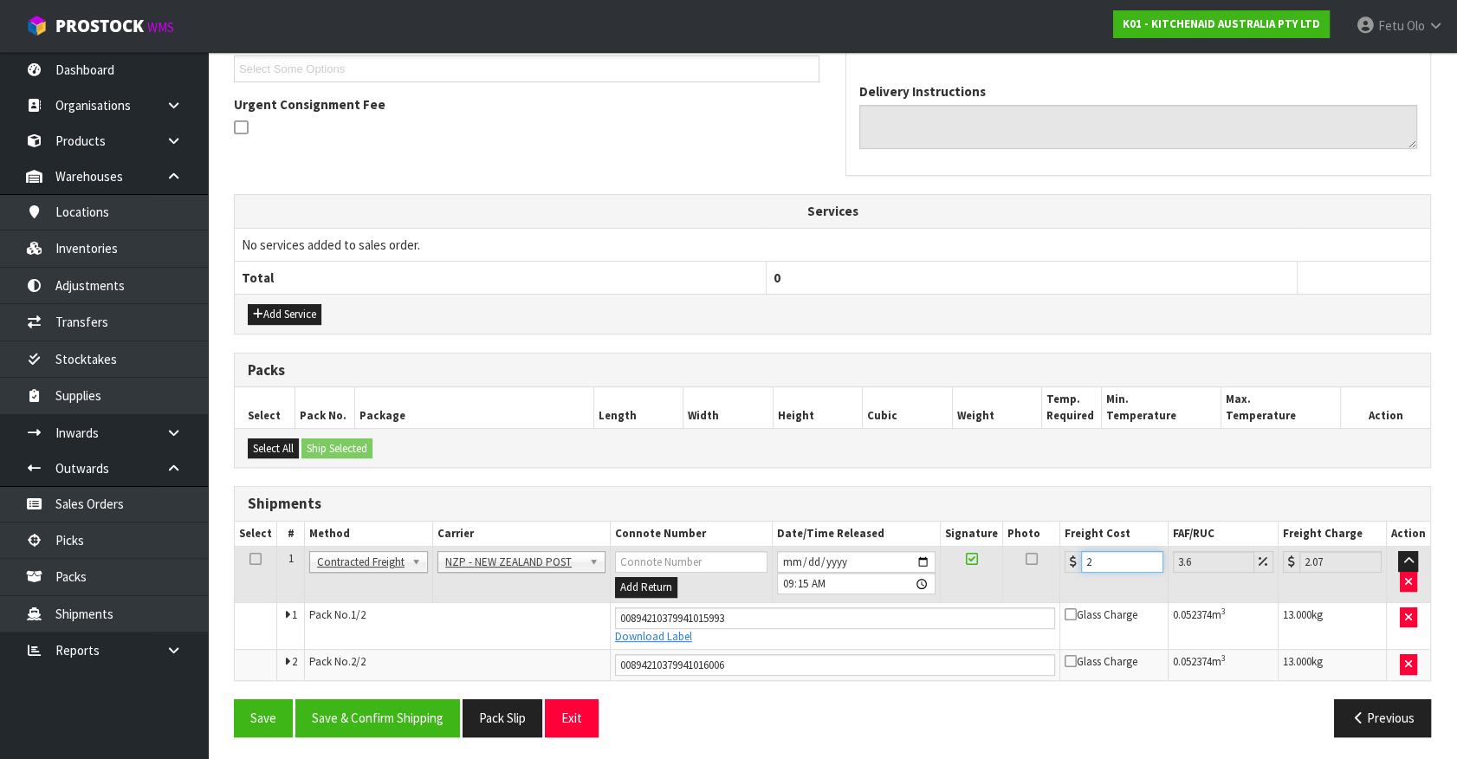
type input "21.76"
type input "21.7"
type input "22.48"
type input "21.78"
type input "22.56"
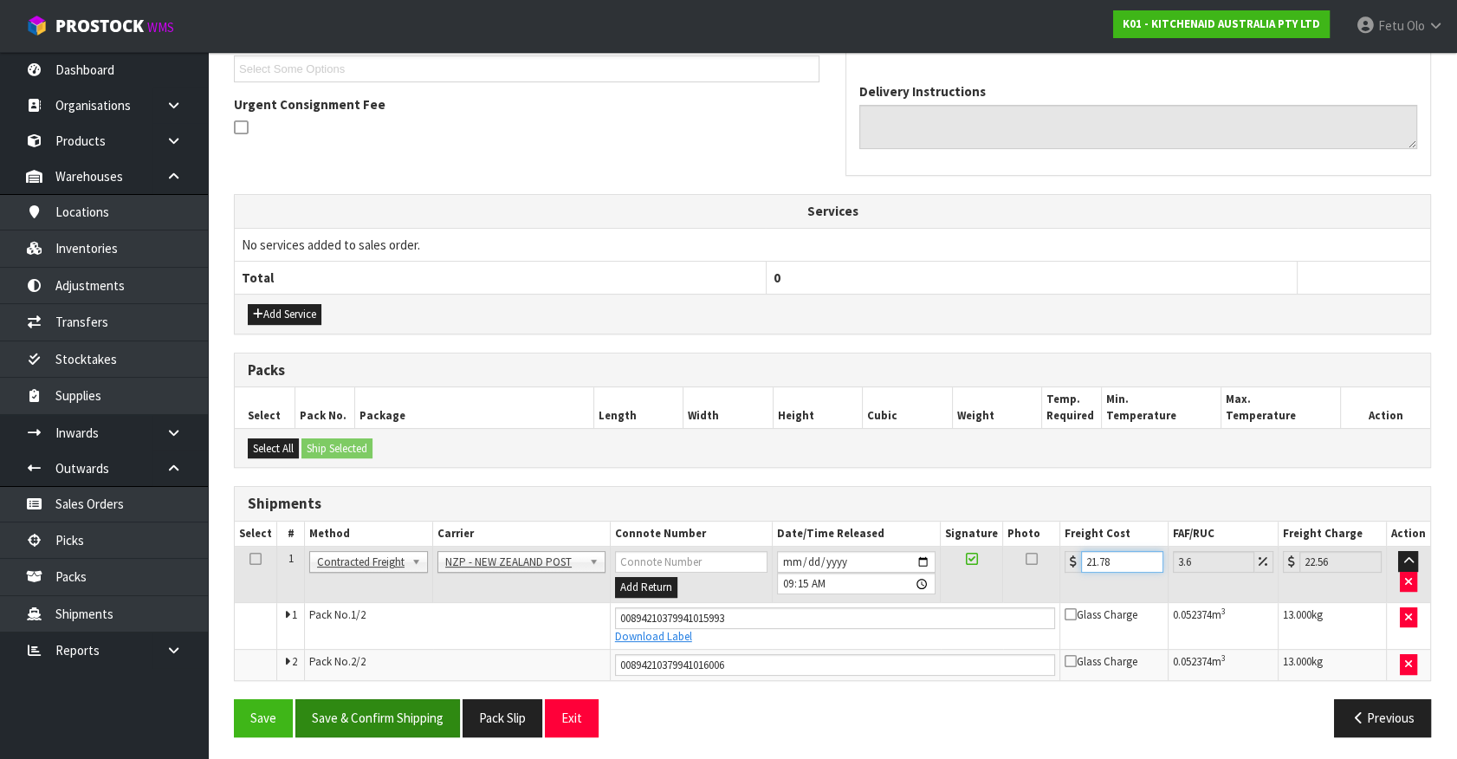
type input "21.78"
click at [404, 722] on button "Save & Confirm Shipping" at bounding box center [377, 717] width 165 height 37
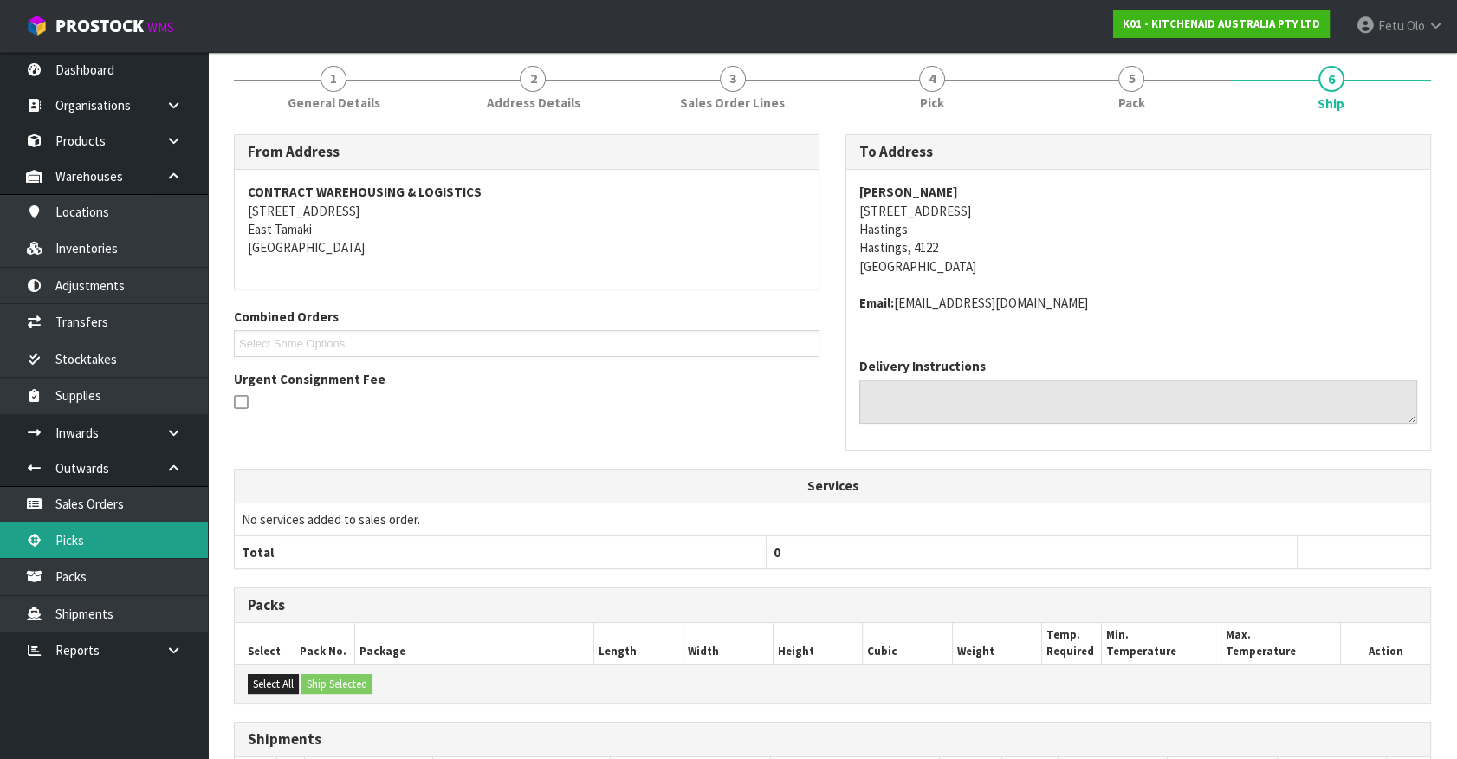
scroll to position [314, 0]
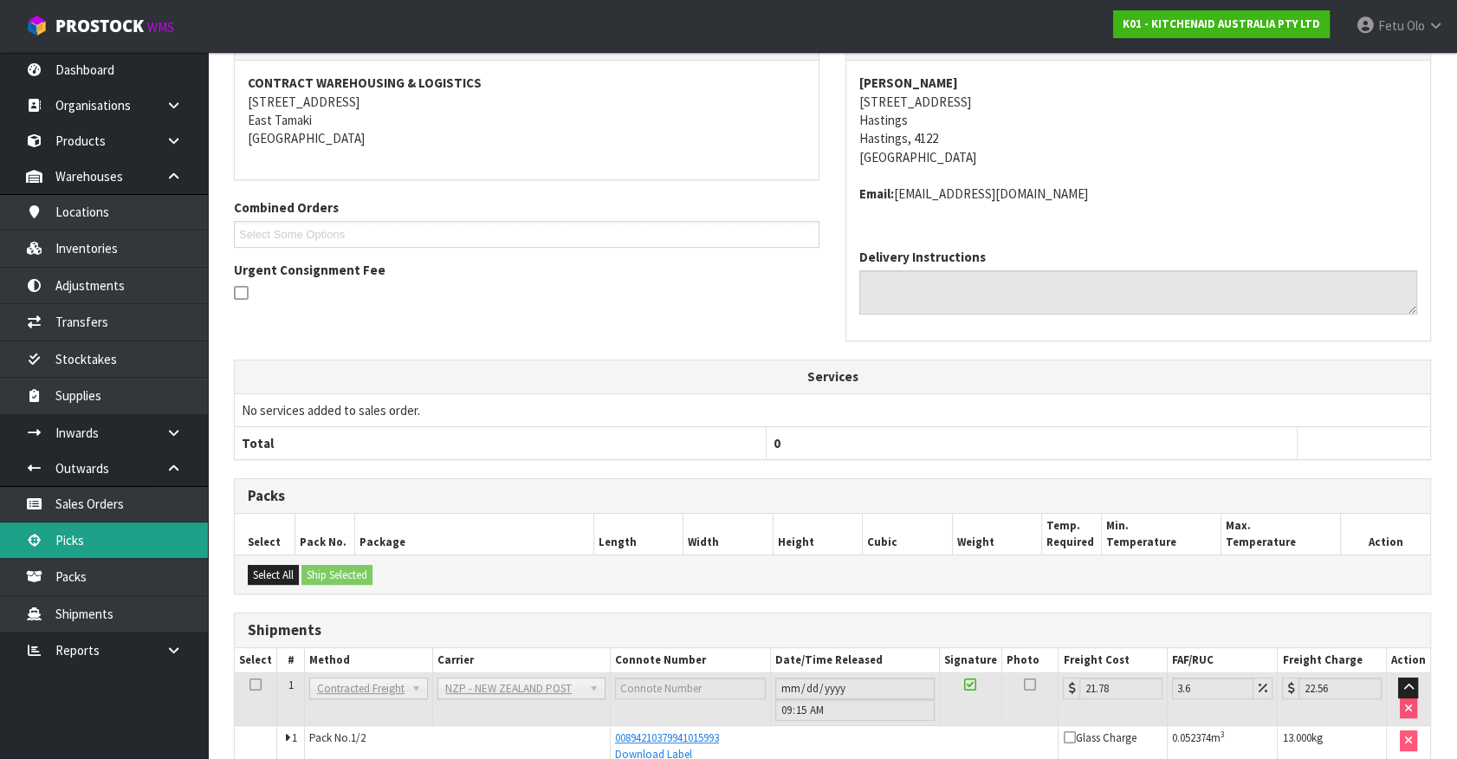
click at [123, 528] on link "Picks" at bounding box center [104, 540] width 208 height 36
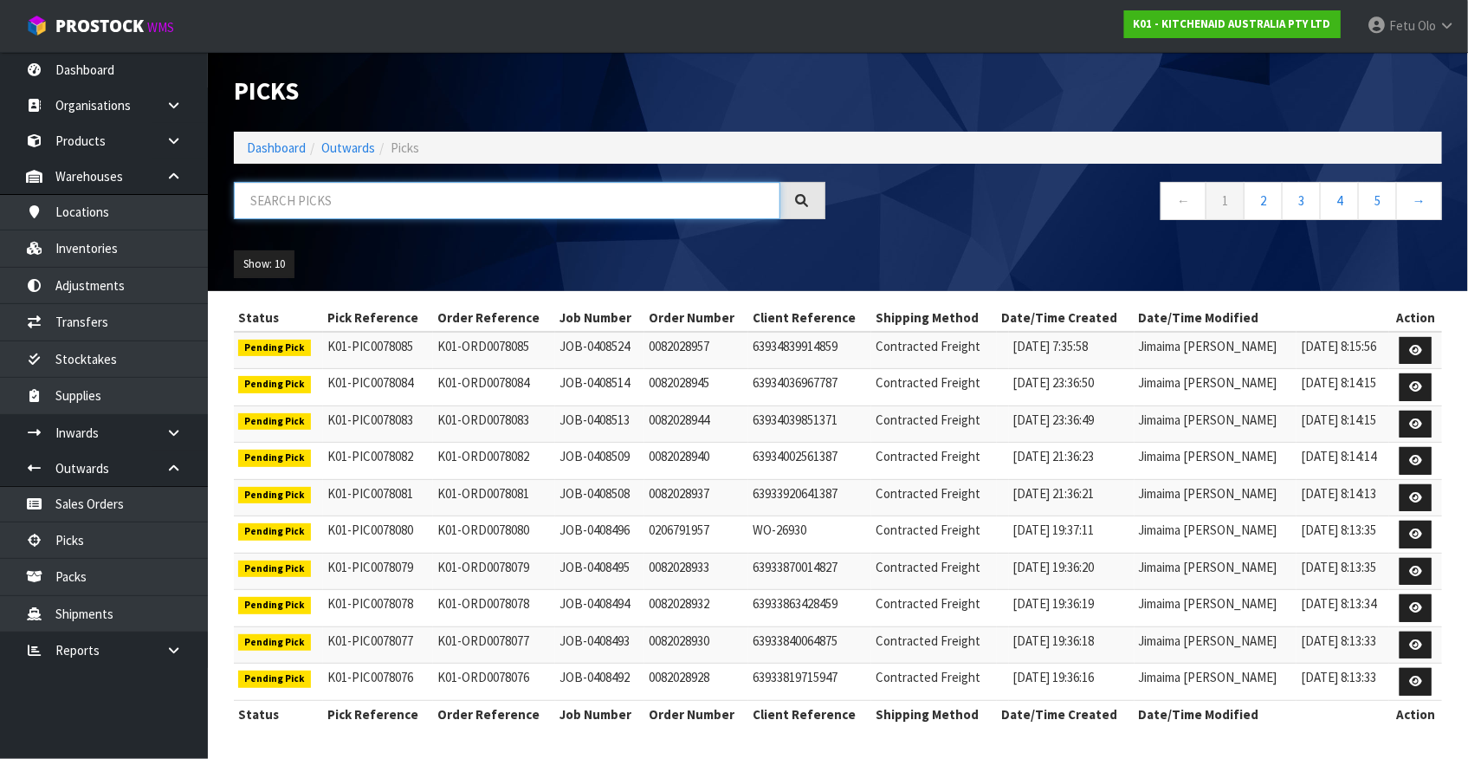
click at [418, 207] on input "text" at bounding box center [507, 200] width 546 height 37
click at [288, 146] on link "Dashboard" at bounding box center [276, 147] width 59 height 16
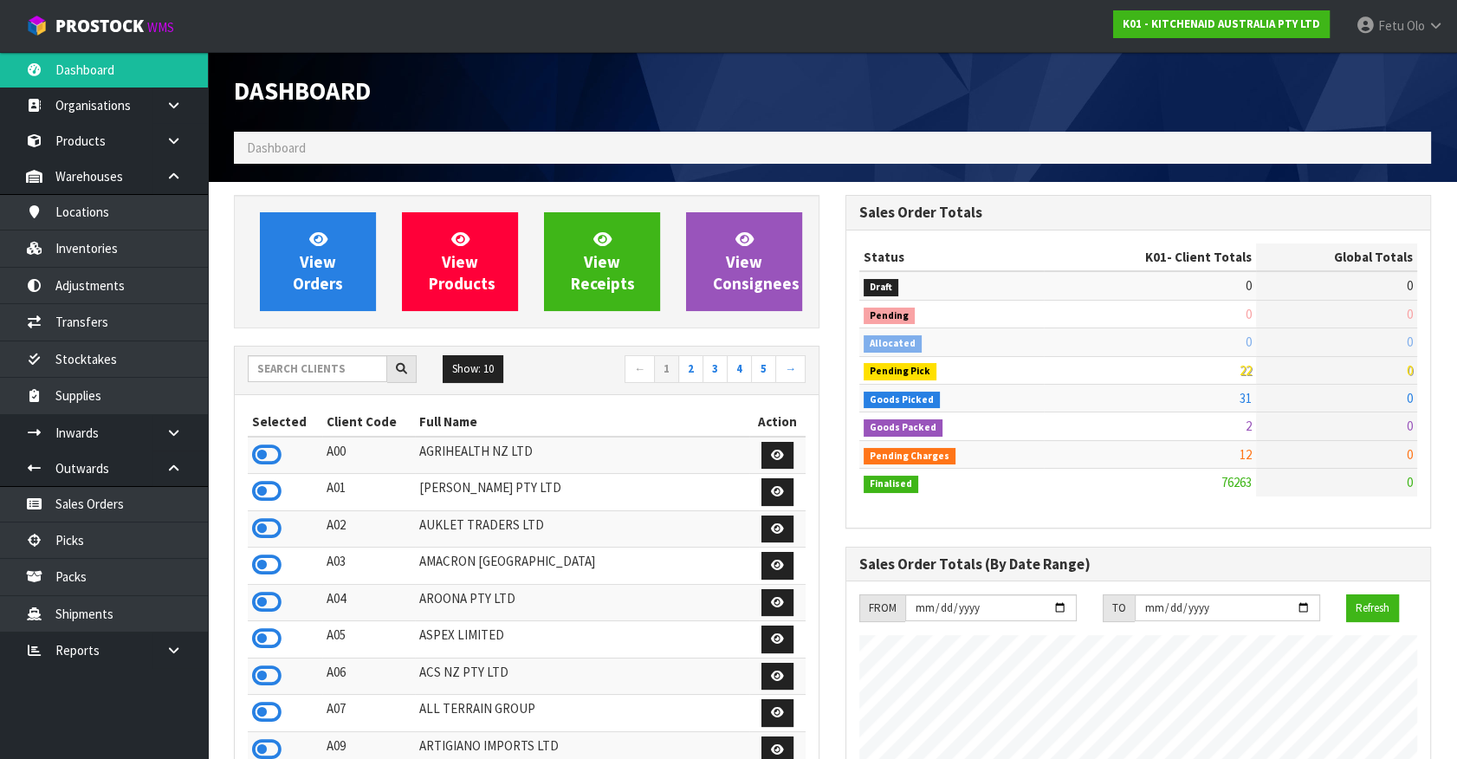
scroll to position [1309, 611]
click at [332, 369] on input "text" at bounding box center [317, 368] width 139 height 27
click at [89, 541] on link "Picks" at bounding box center [104, 540] width 208 height 36
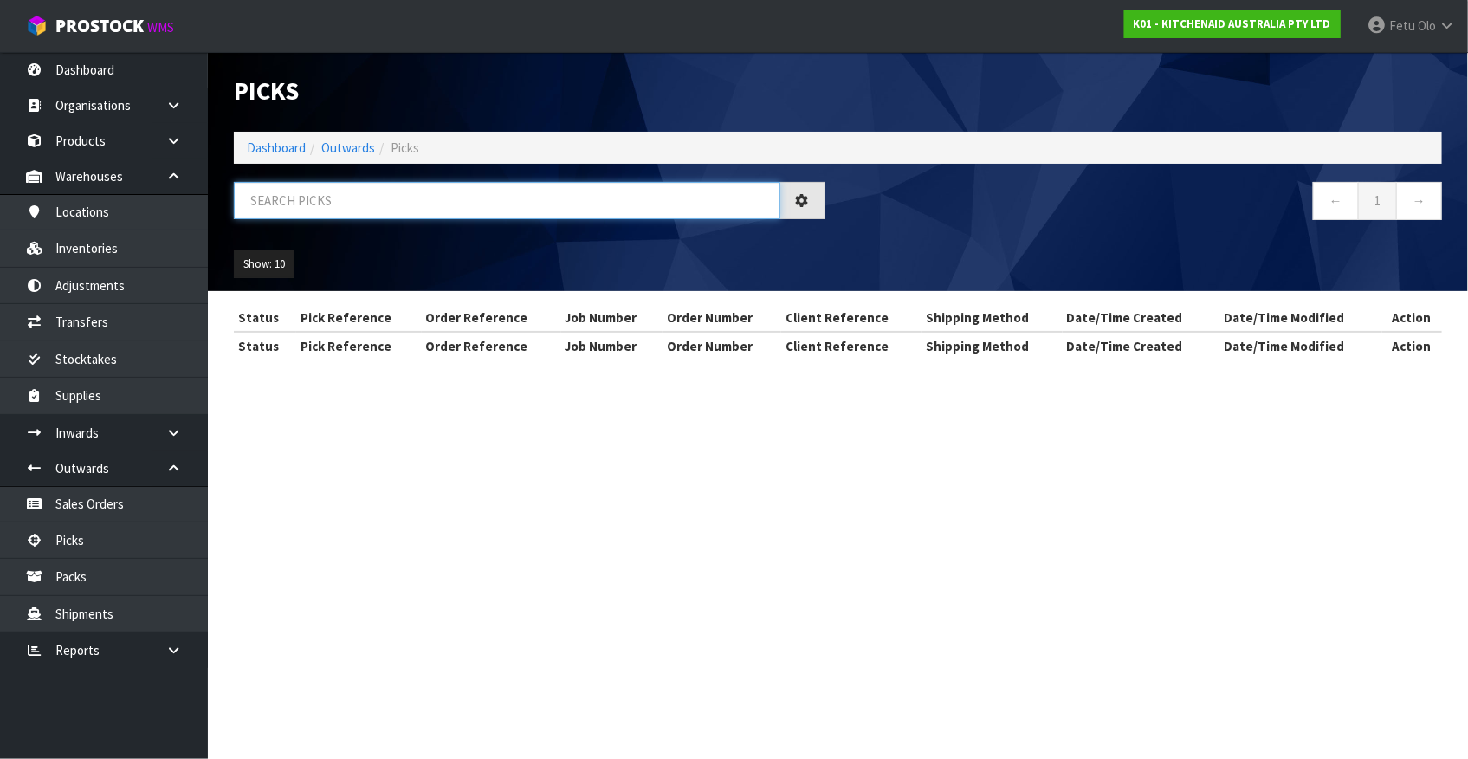
click at [377, 207] on input "text" at bounding box center [507, 200] width 546 height 37
type input "78037"
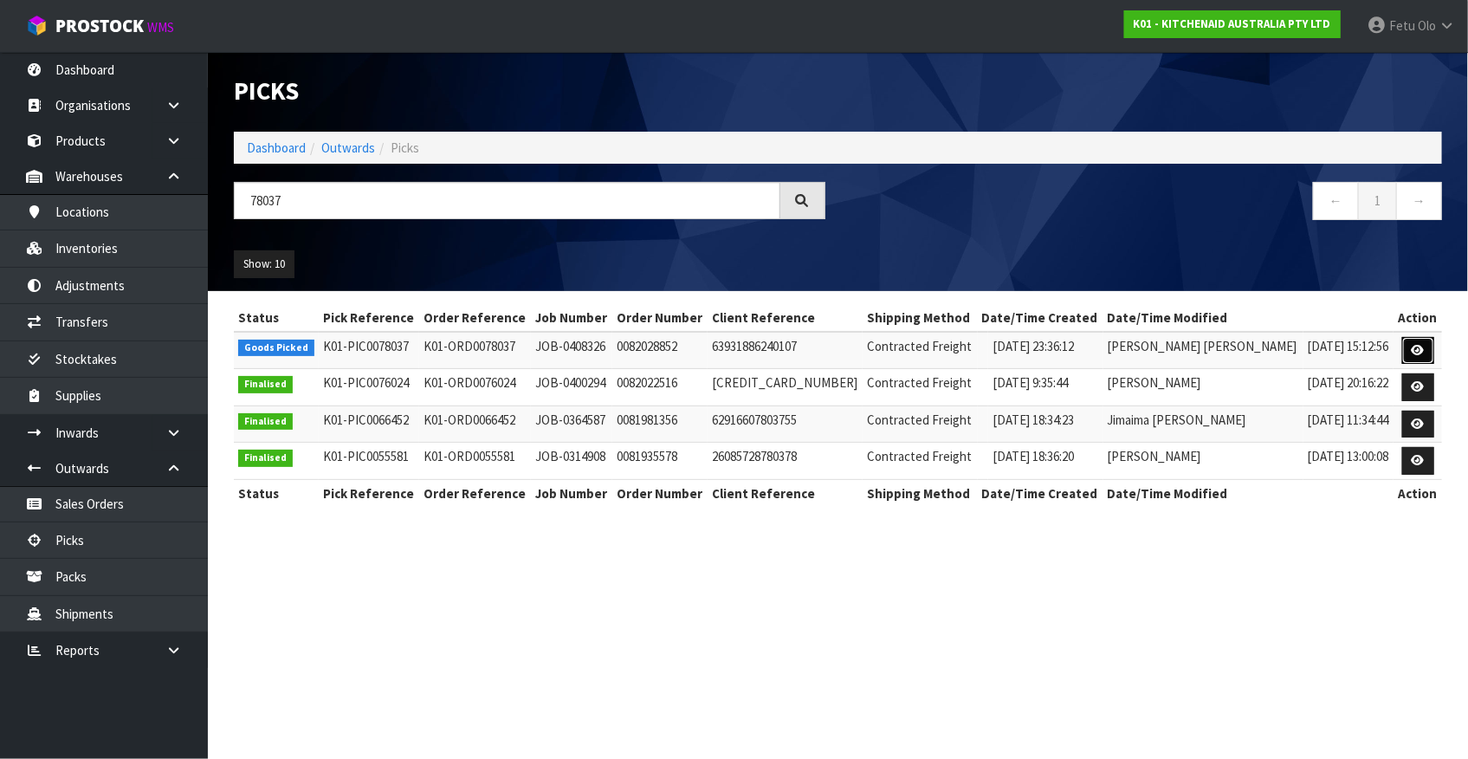
click at [1412, 353] on icon at bounding box center [1418, 350] width 13 height 11
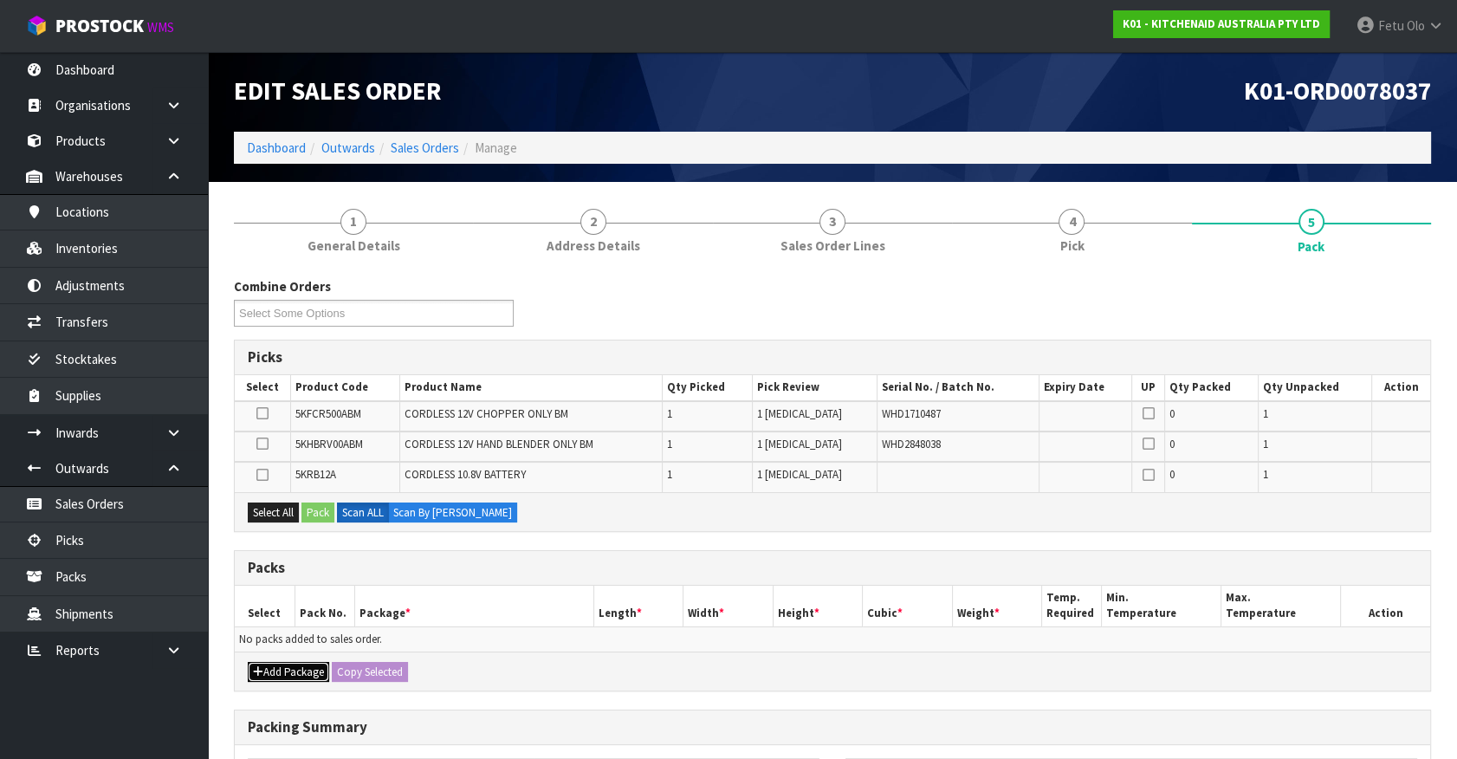
click at [271, 668] on button "Add Package" at bounding box center [288, 672] width 81 height 21
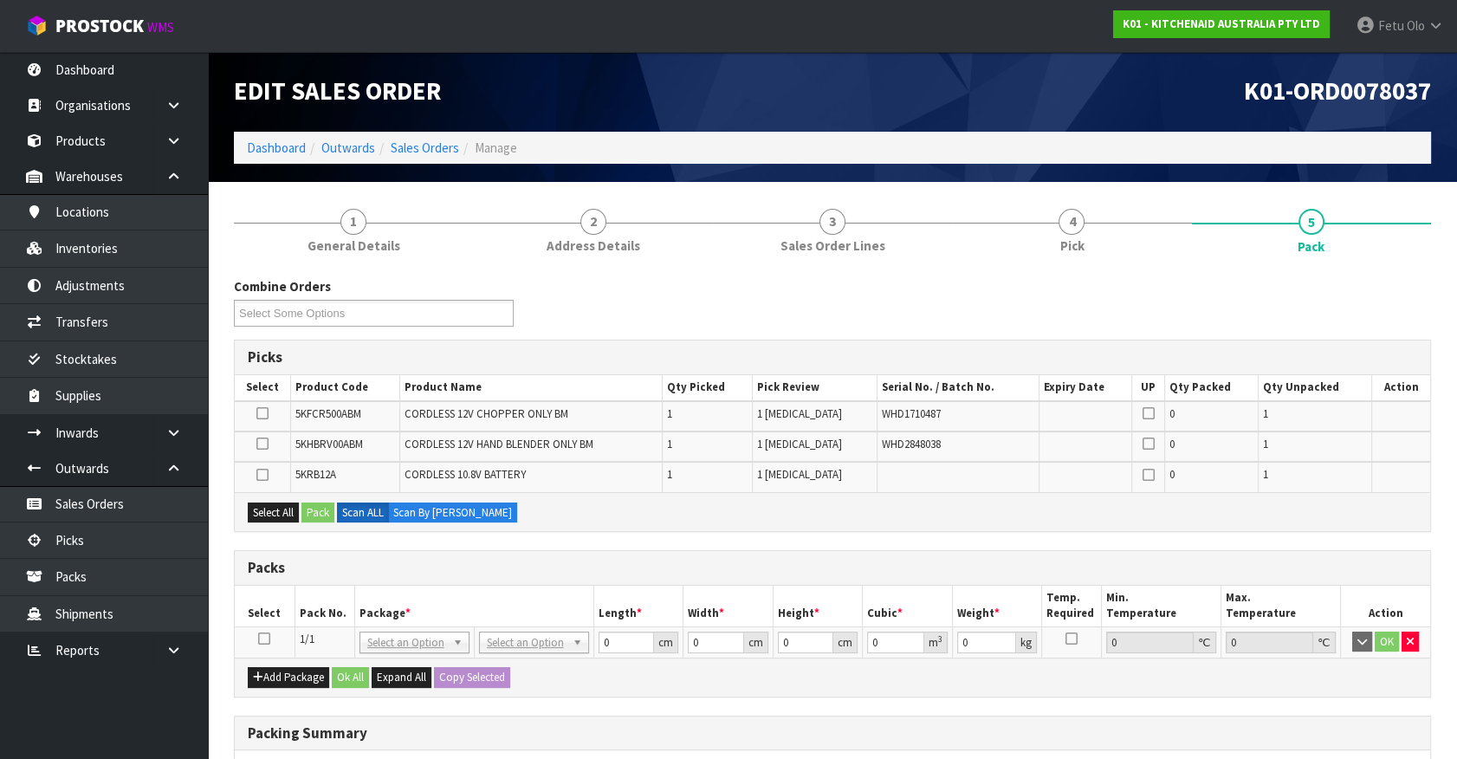
click at [261, 638] on icon at bounding box center [264, 638] width 12 height 1
click at [328, 612] on th "Pack No." at bounding box center [324, 605] width 60 height 41
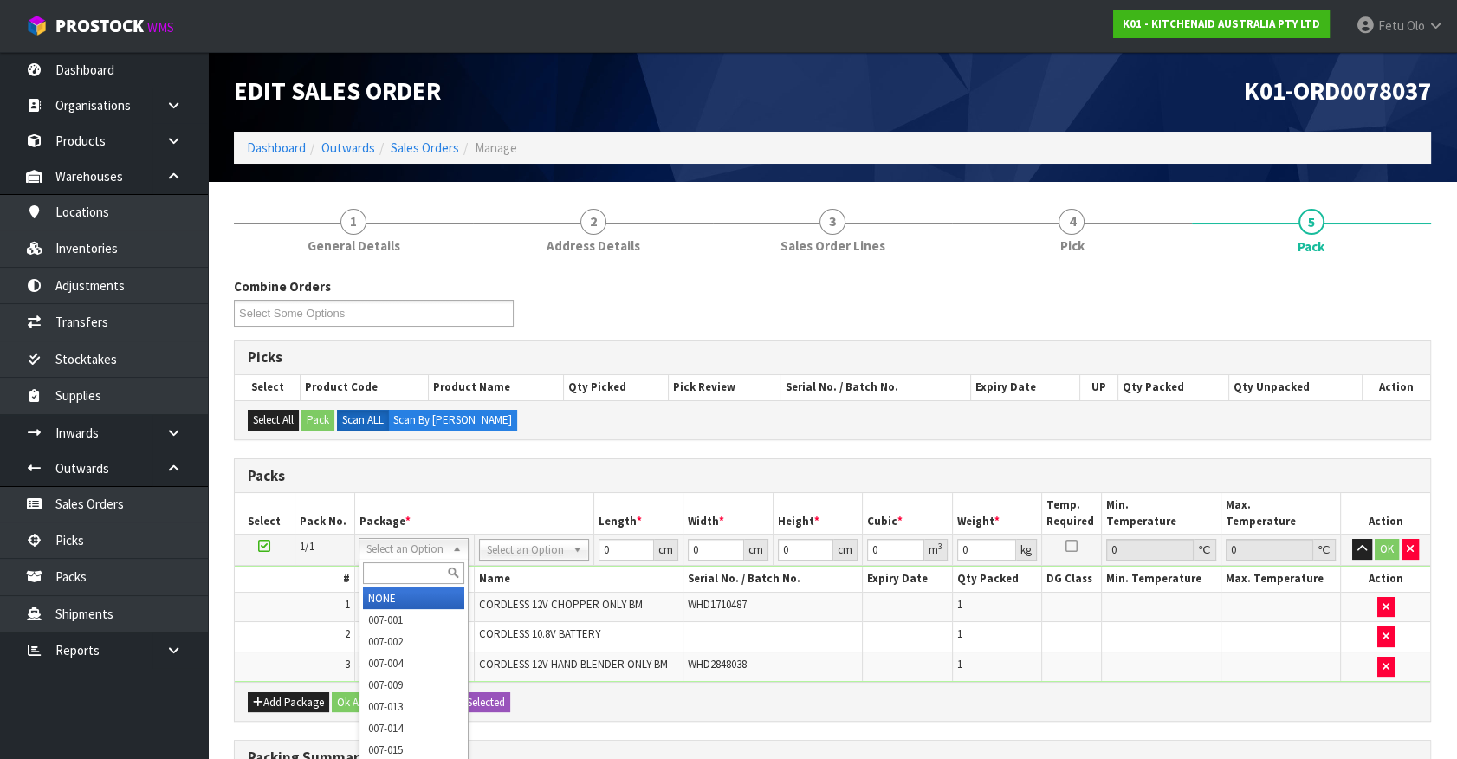
click at [413, 562] on input "text" at bounding box center [413, 573] width 101 height 22
type input "011"
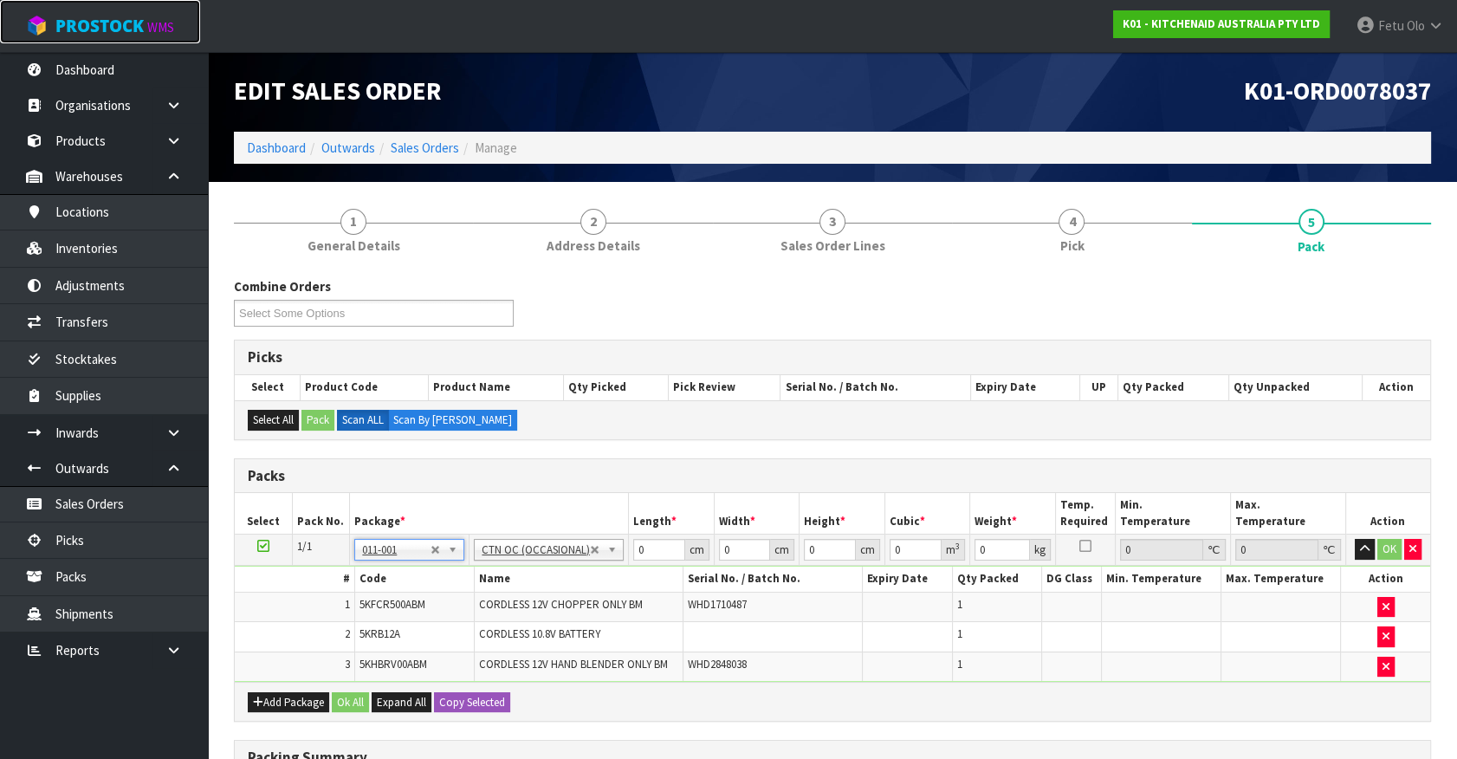
type input "3.28"
drag, startPoint x: 649, startPoint y: 552, endPoint x: 463, endPoint y: 610, distance: 195.0
click at [463, 610] on tbody "1/1 NONE 007-001 007-002 007-004 007-009 007-013 007-014 007-015 007-017 007-01…" at bounding box center [832, 607] width 1195 height 147
type input "42"
type input "28"
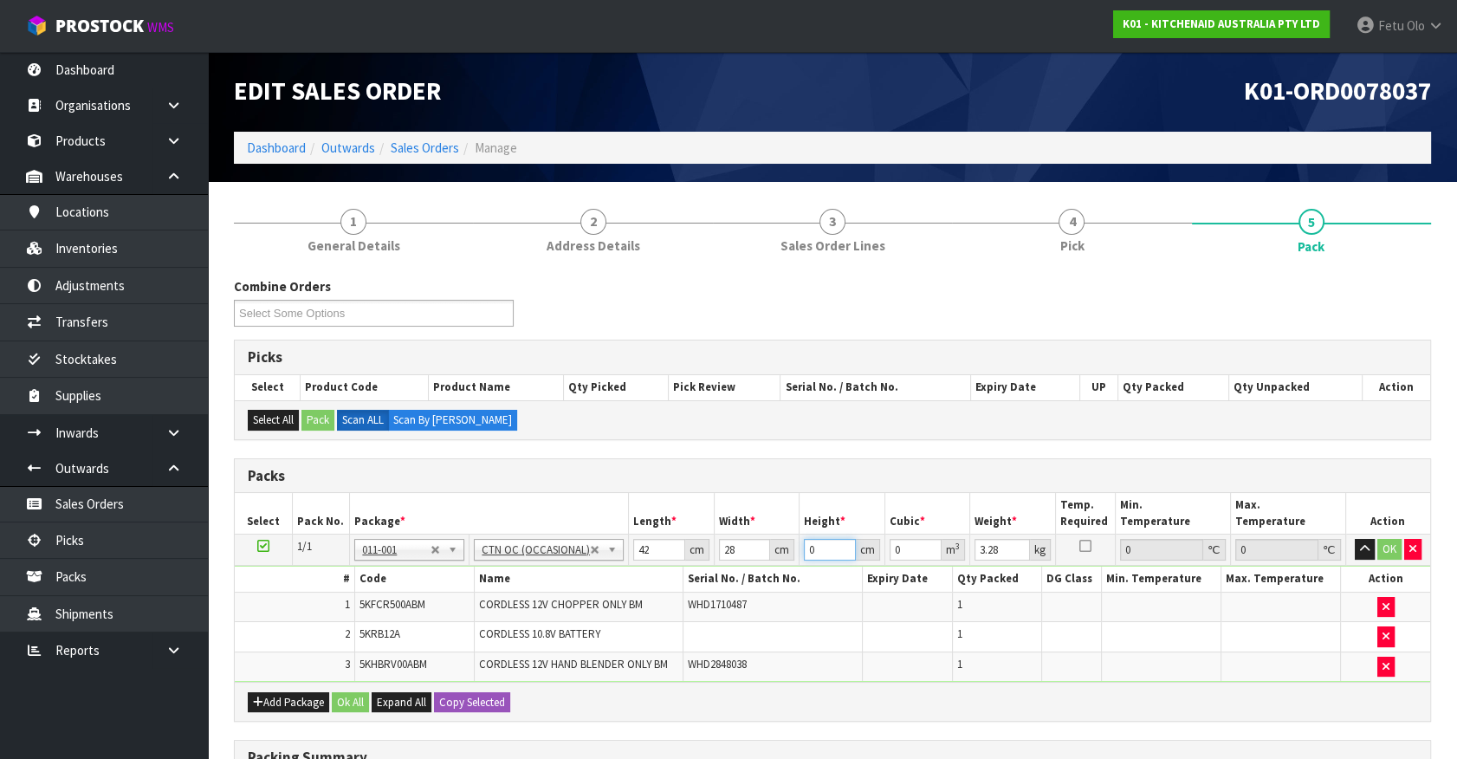
type input "3"
type input "0.003528"
type input "35"
type input "0.04116"
type input "35"
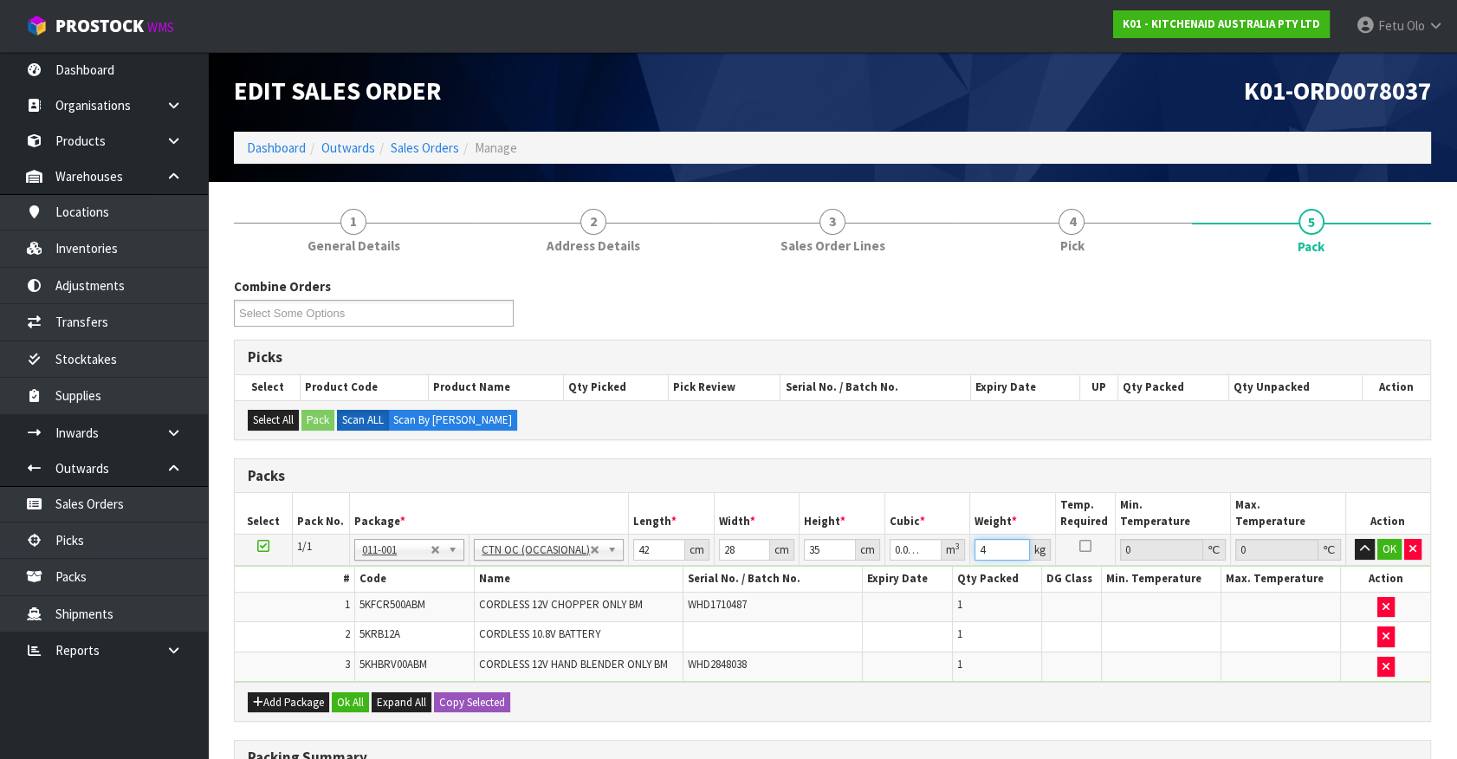
type input "4"
click button "OK" at bounding box center [1389, 549] width 24 height 21
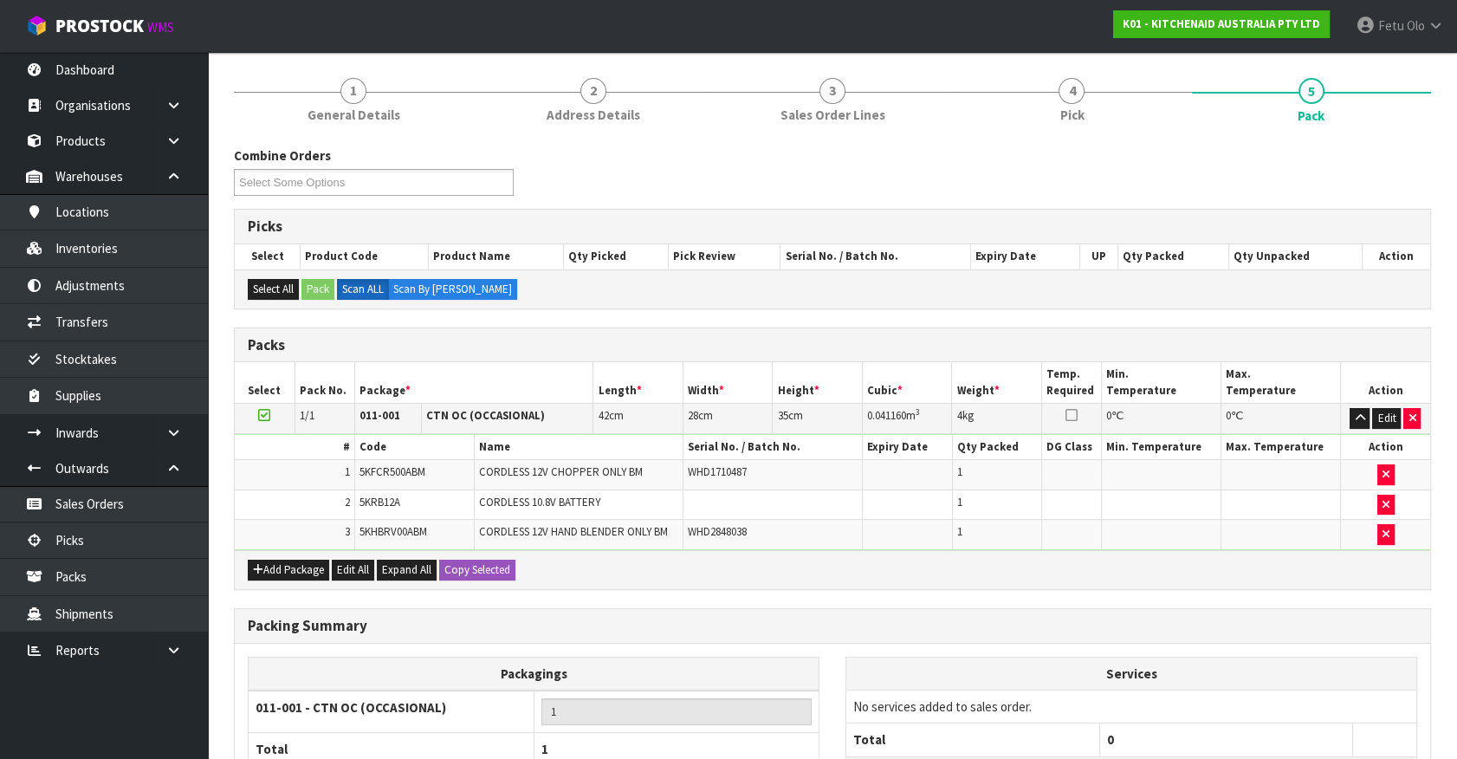
scroll to position [286, 0]
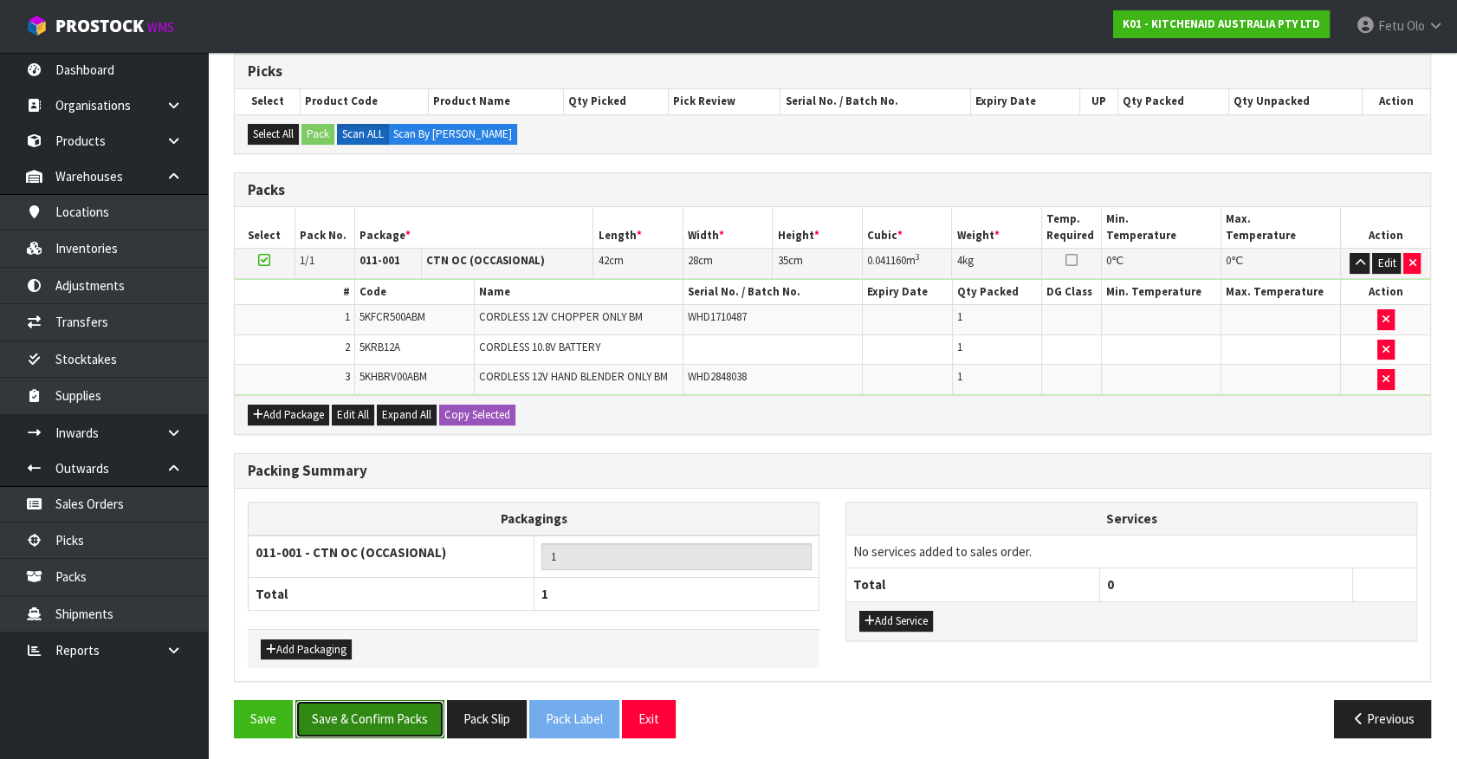
click at [404, 722] on button "Save & Confirm Packs" at bounding box center [369, 718] width 149 height 37
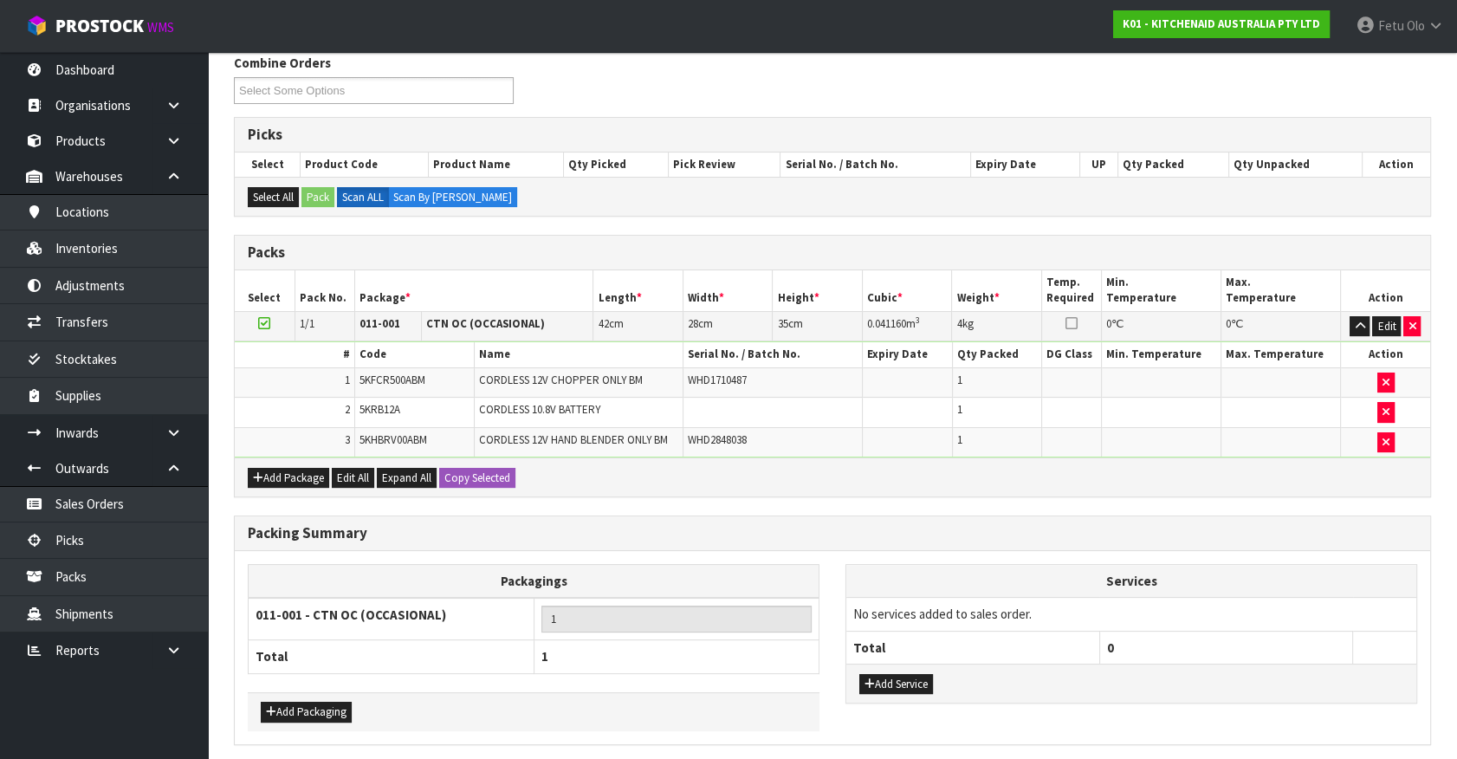
scroll to position [0, 0]
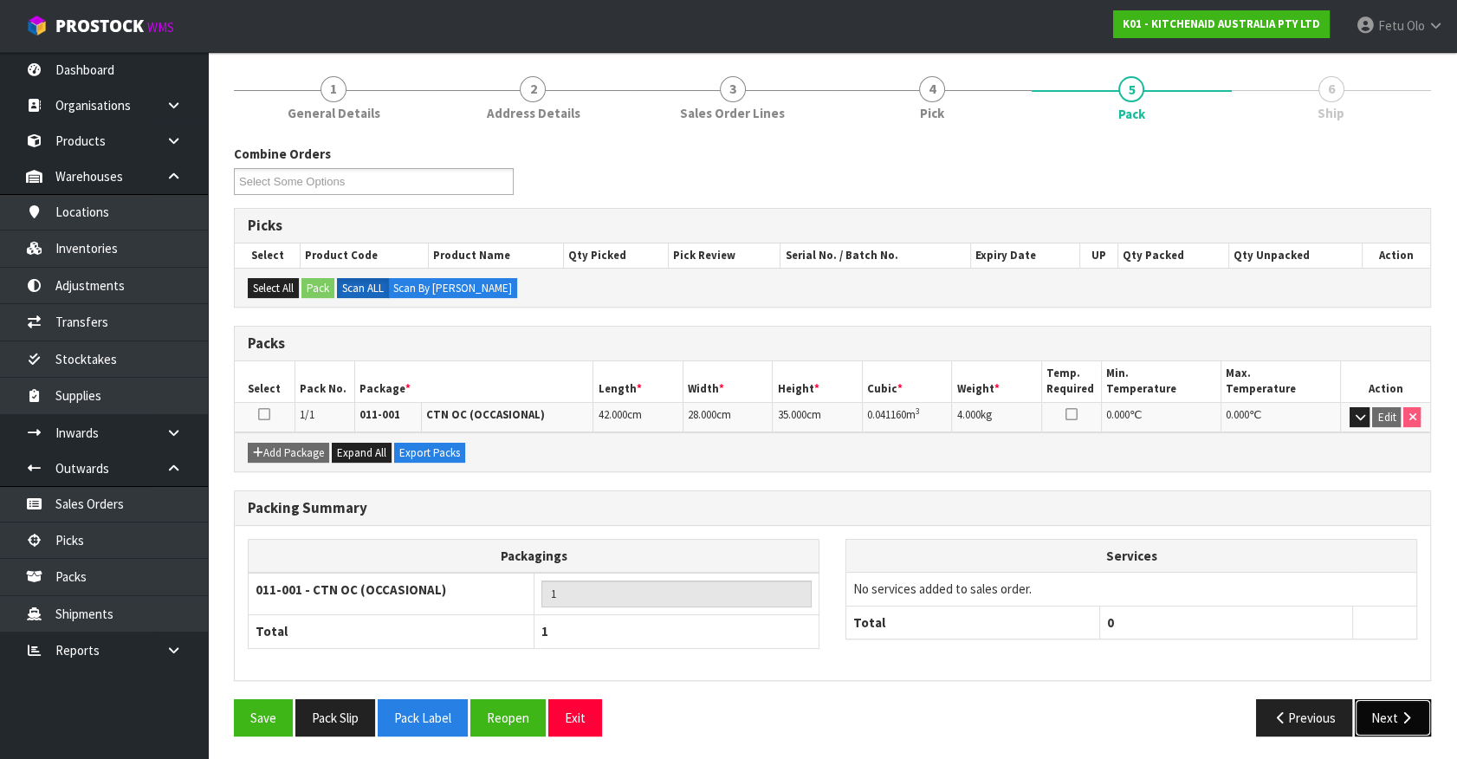
click at [1386, 712] on button "Next" at bounding box center [1392, 717] width 76 height 37
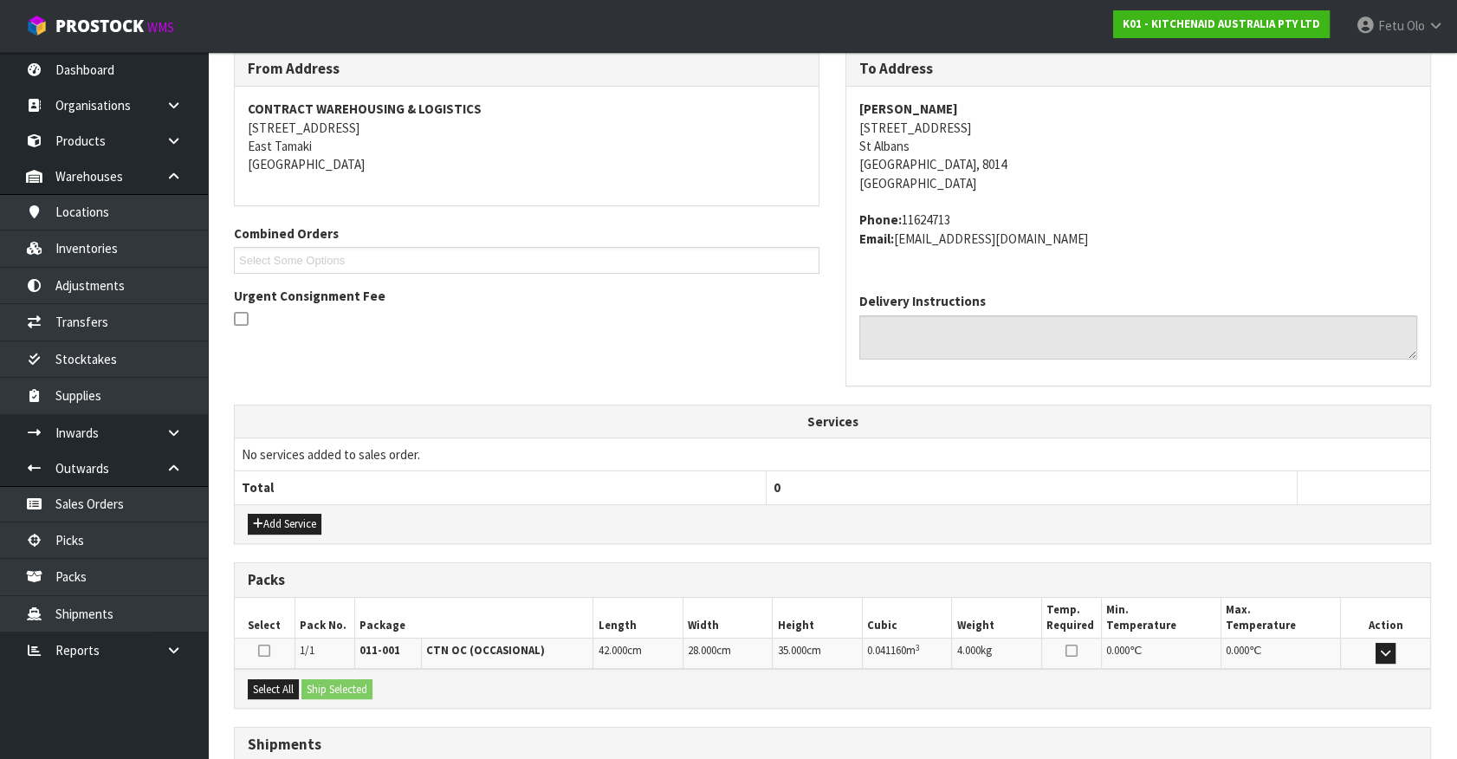
scroll to position [421, 0]
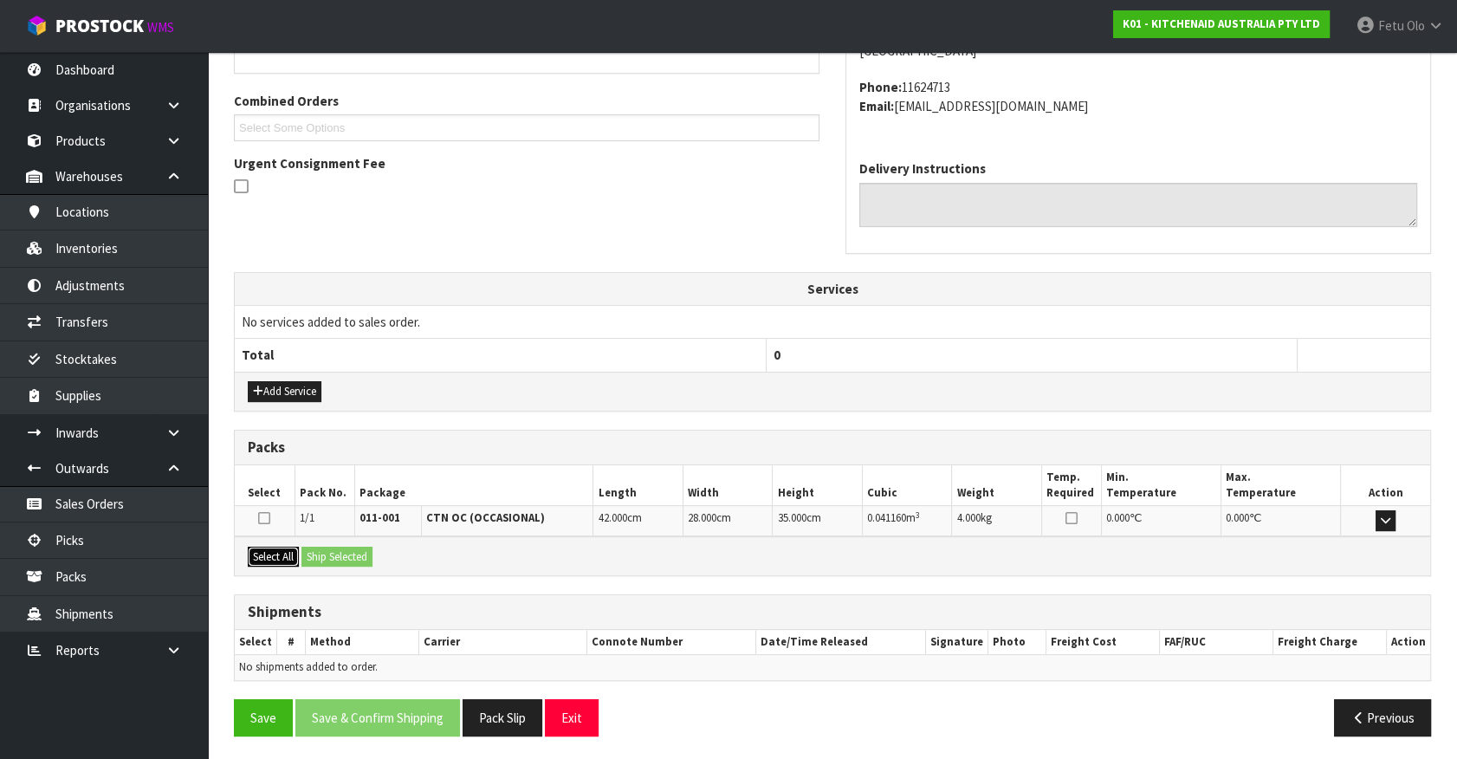
click at [271, 559] on button "Select All" at bounding box center [273, 556] width 51 height 21
click at [332, 554] on button "Ship Selected" at bounding box center [336, 556] width 71 height 21
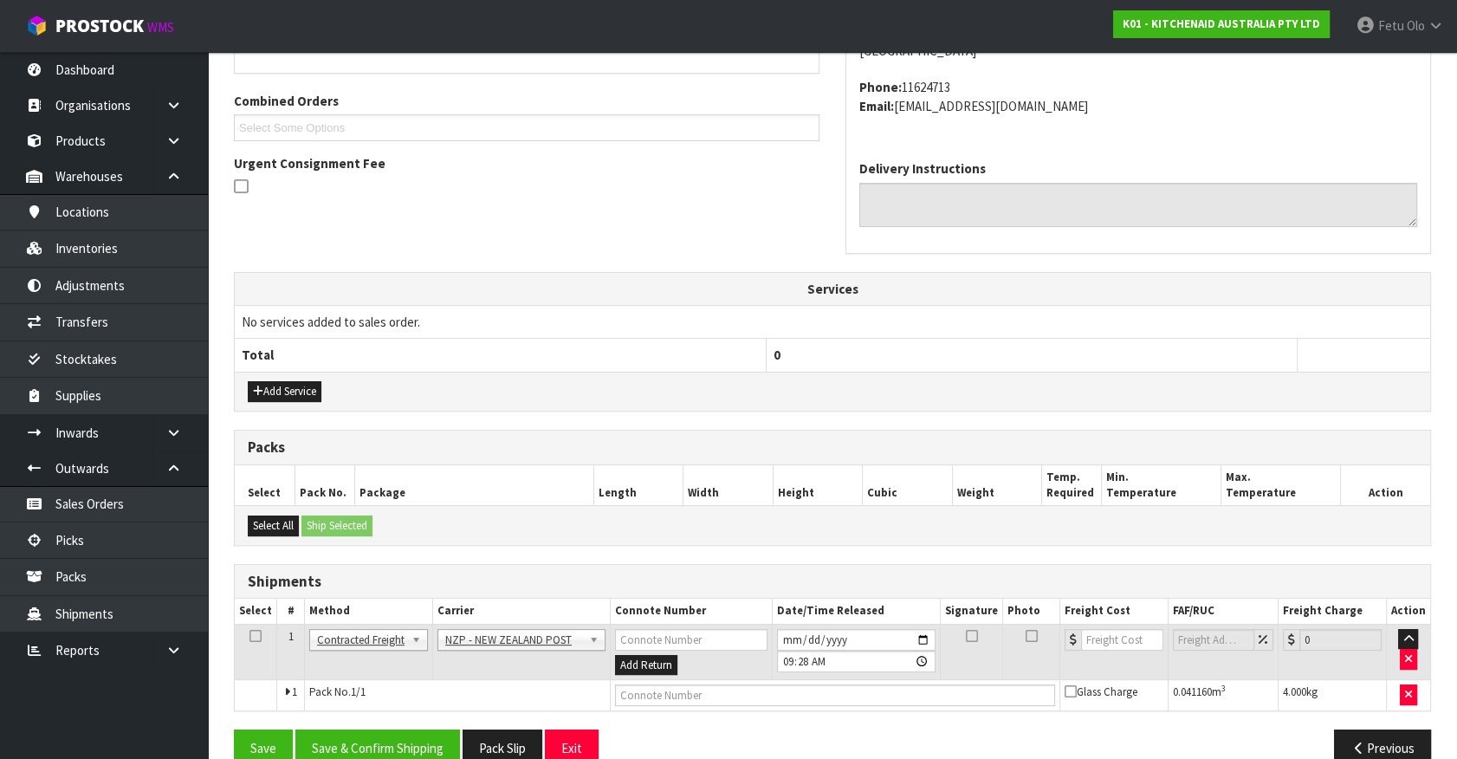
scroll to position [451, 0]
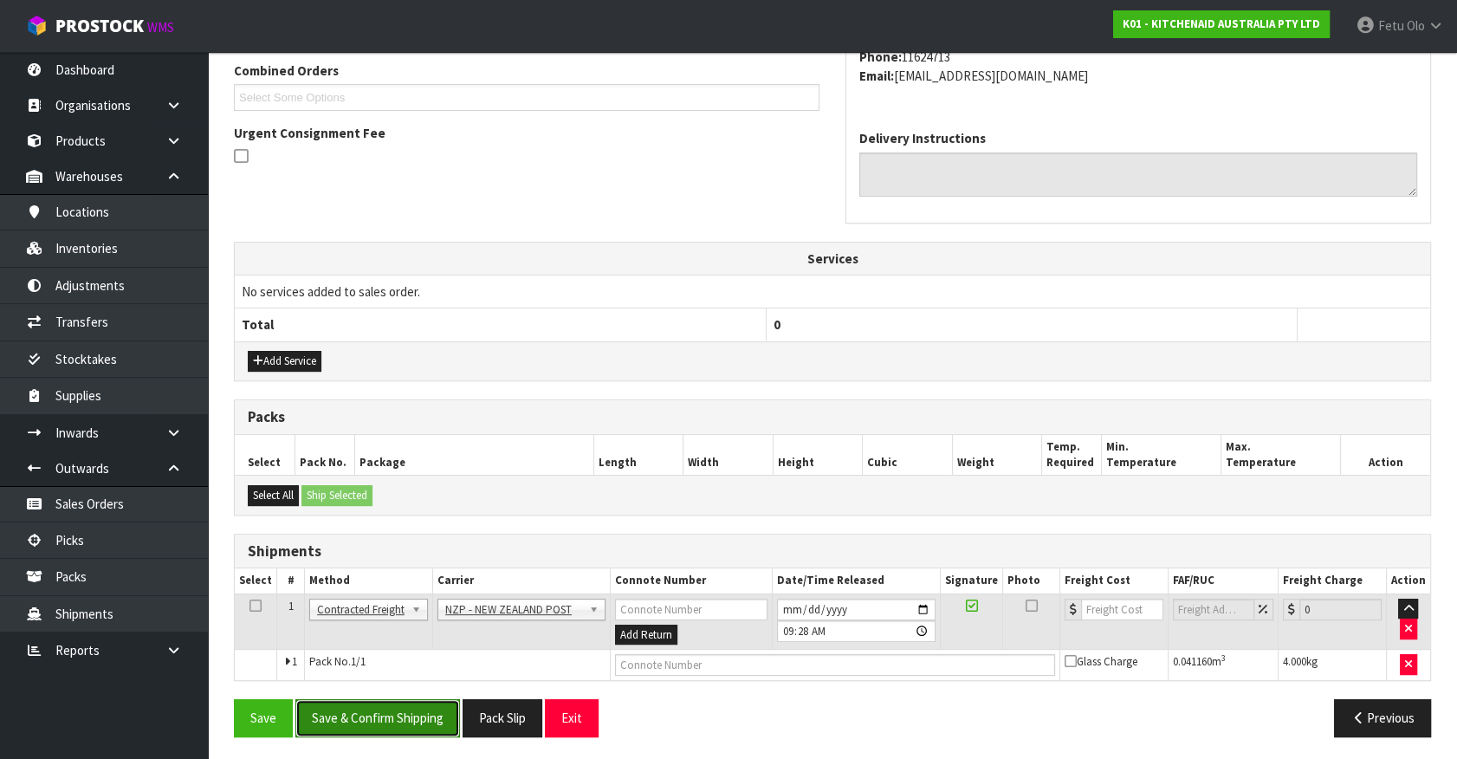
click at [384, 707] on button "Save & Confirm Shipping" at bounding box center [377, 717] width 165 height 37
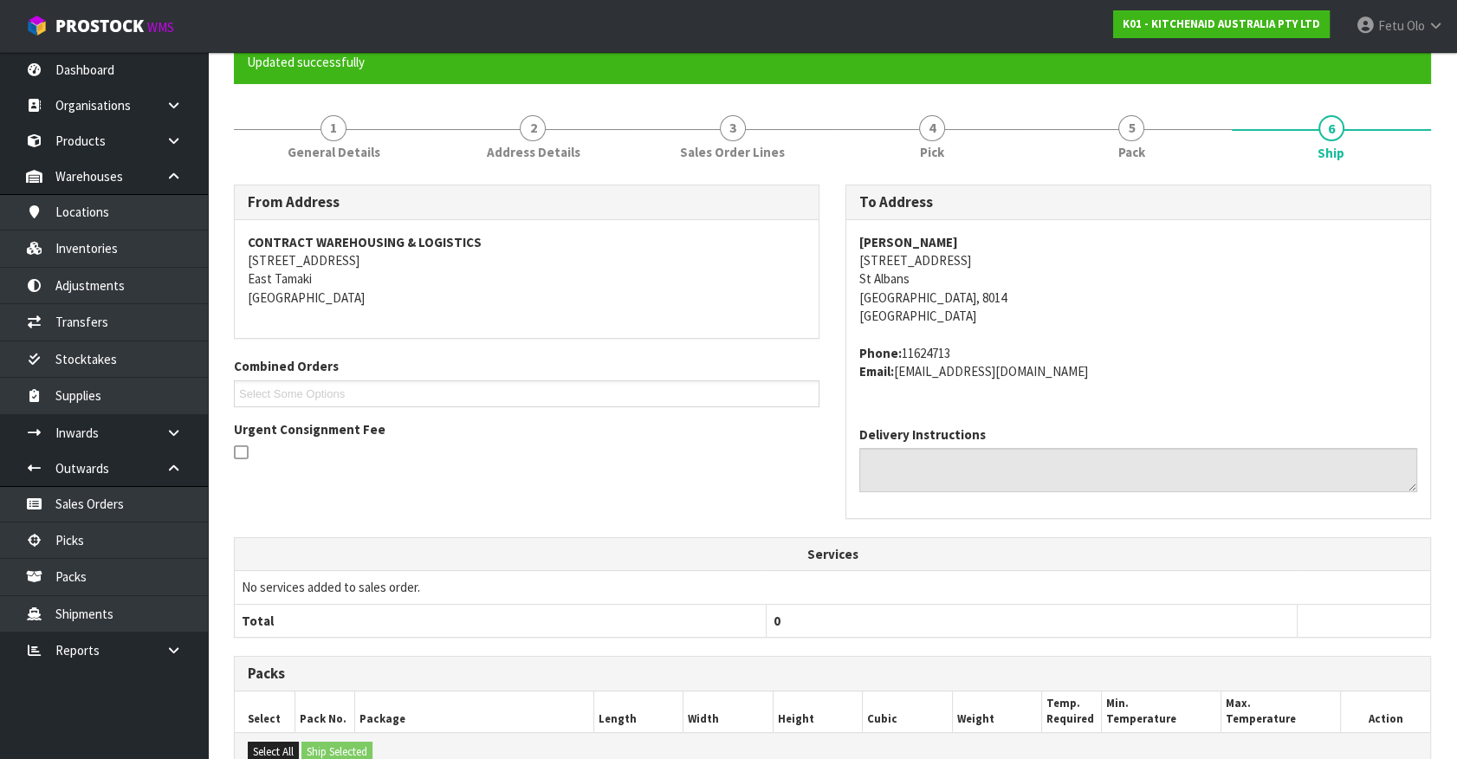
scroll to position [427, 0]
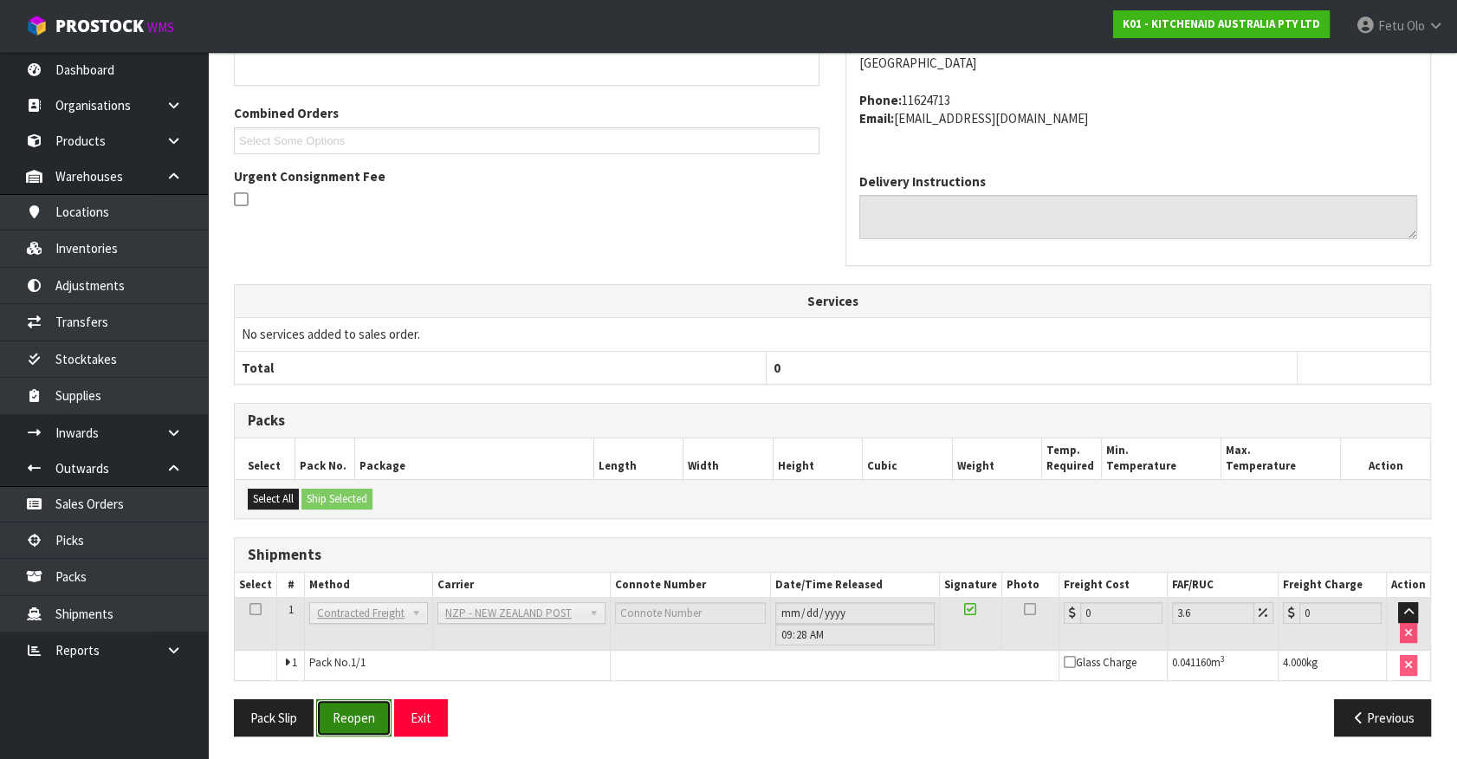
click at [347, 714] on button "Reopen" at bounding box center [353, 717] width 75 height 37
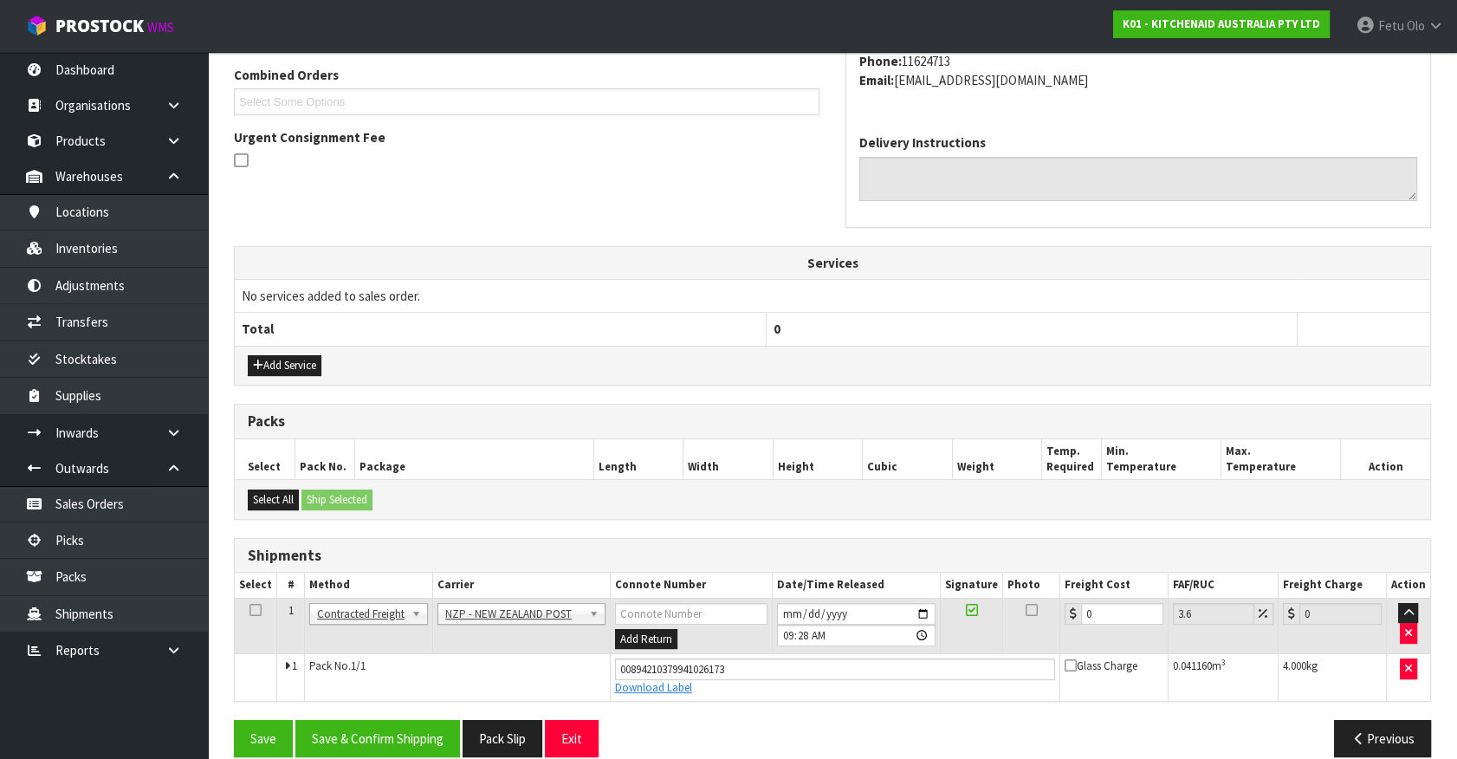
scroll to position [468, 0]
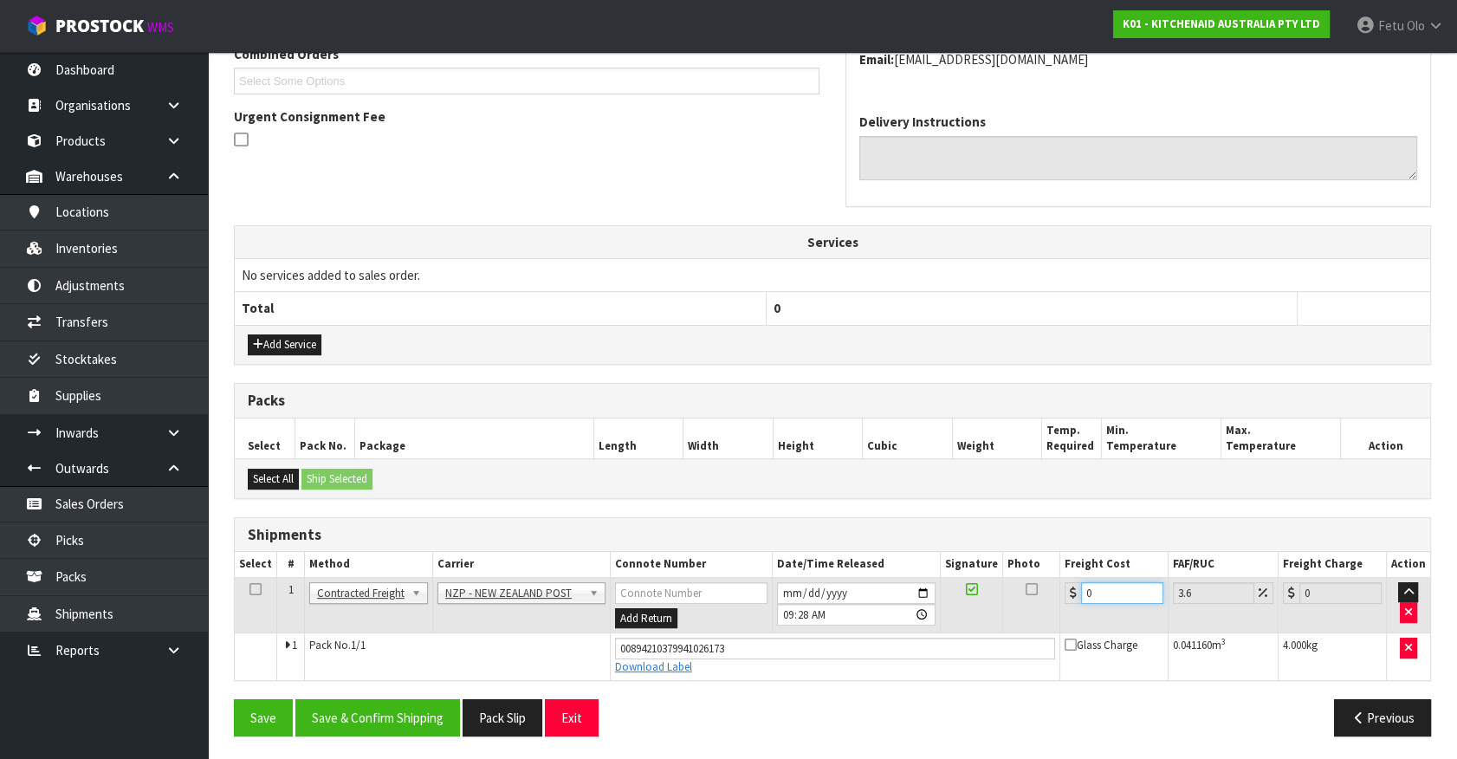
drag, startPoint x: 1114, startPoint y: 594, endPoint x: 745, endPoint y: 644, distance: 372.3
click at [748, 643] on tbody "1 Client Local Pickup Customer Local Pickup Company Freight Contracted Freight …" at bounding box center [832, 628] width 1195 height 102
type input "2"
type input "2.07"
type input "20"
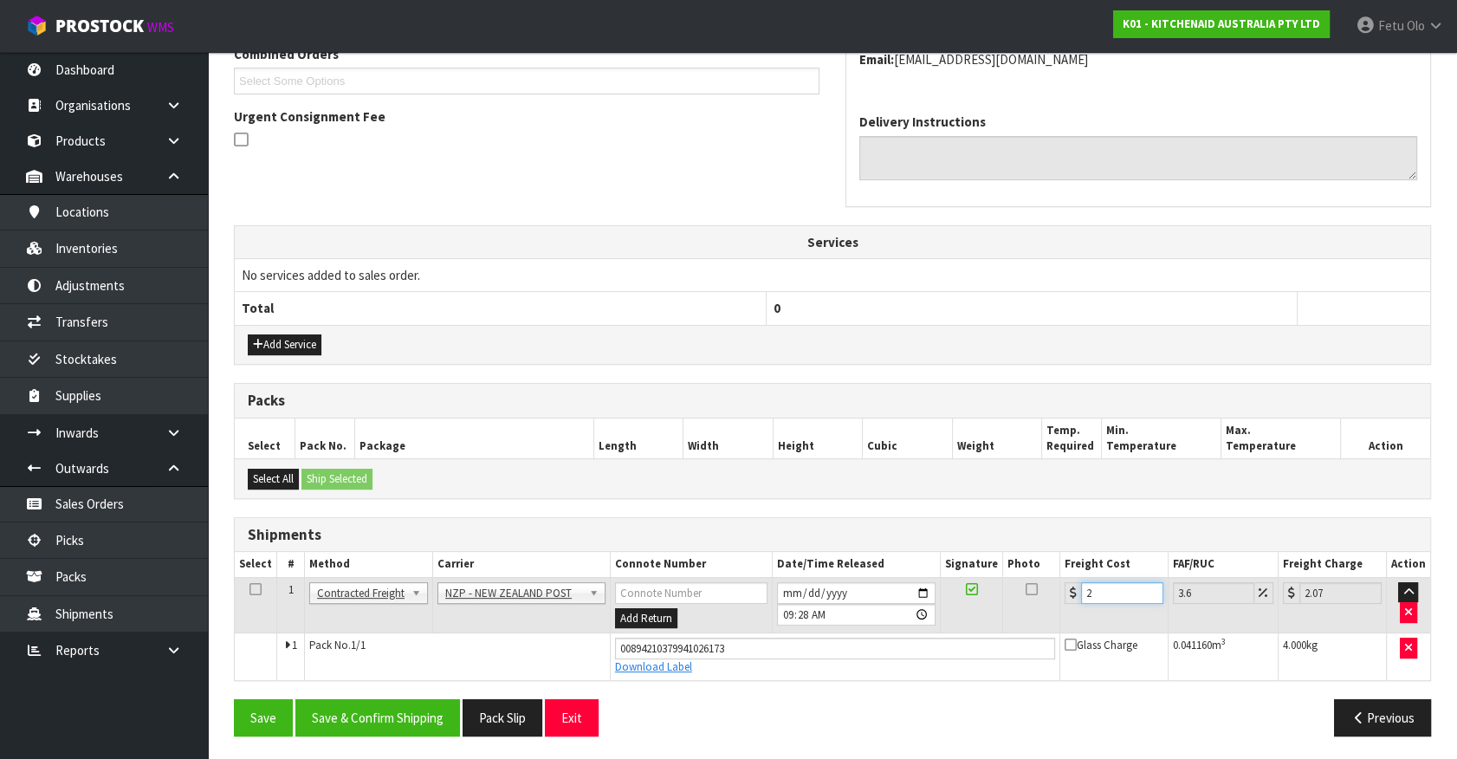
type input "20.72"
type input "20.08"
type input "20.8"
type input "20.08"
click at [360, 719] on button "Save & Confirm Shipping" at bounding box center [377, 717] width 165 height 37
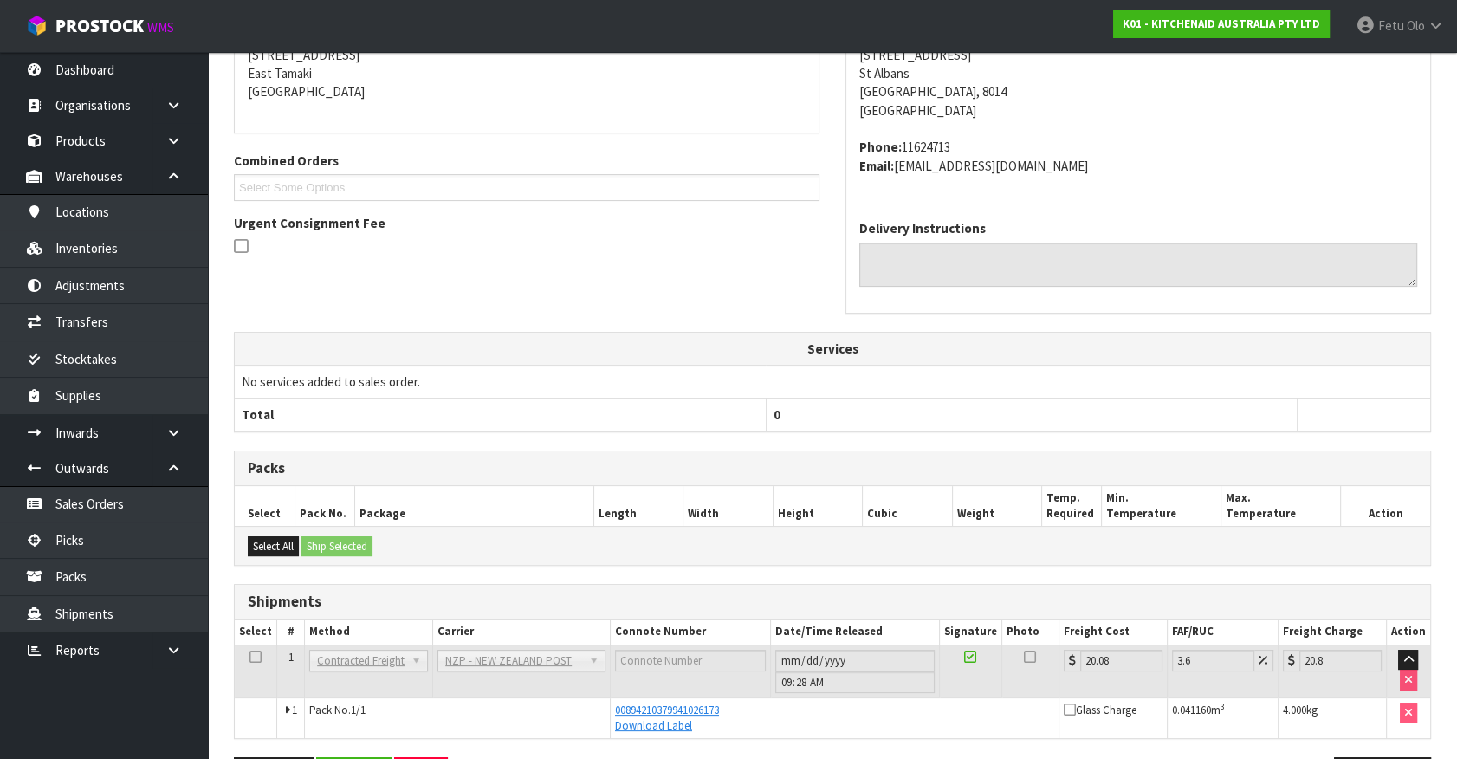
scroll to position [420, 0]
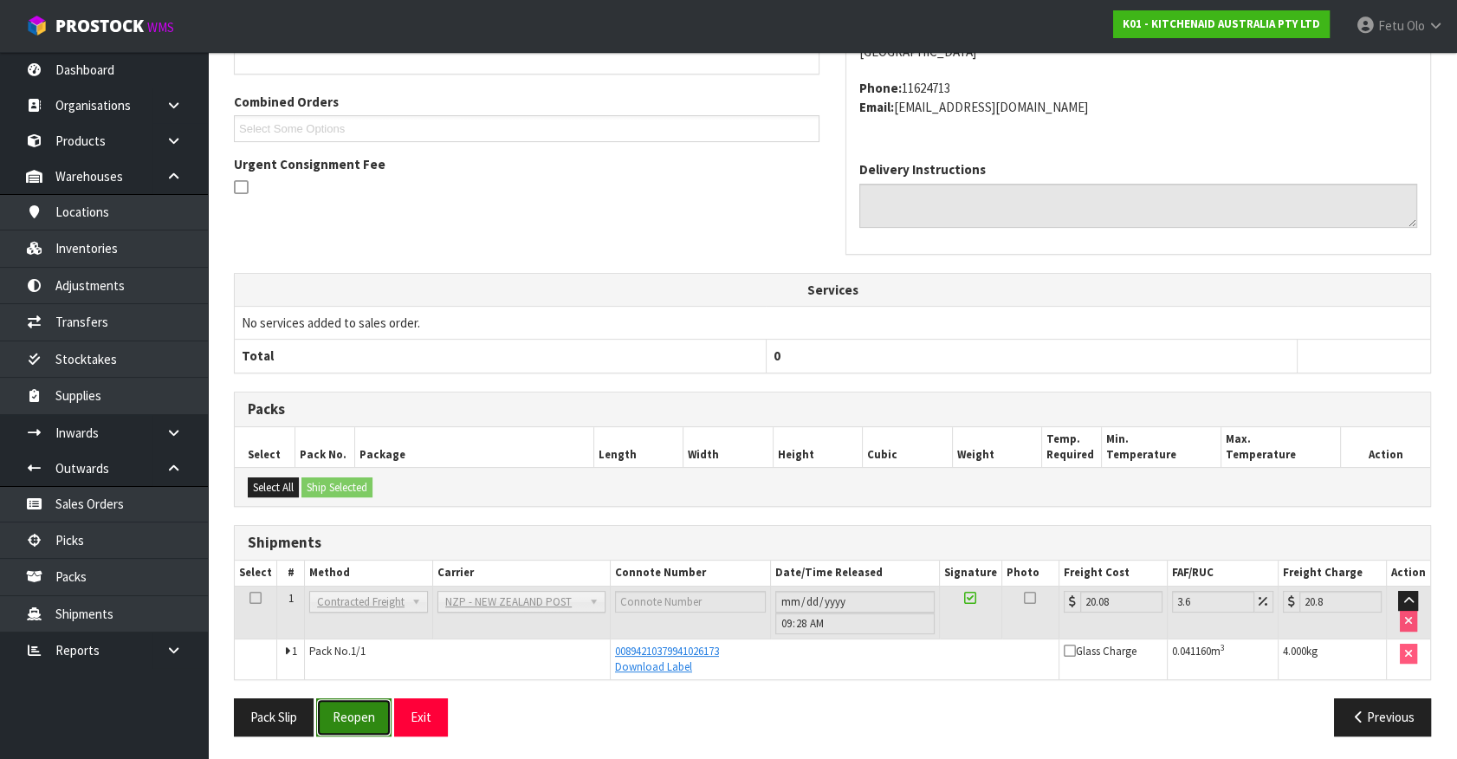
click at [359, 710] on button "Reopen" at bounding box center [353, 716] width 75 height 37
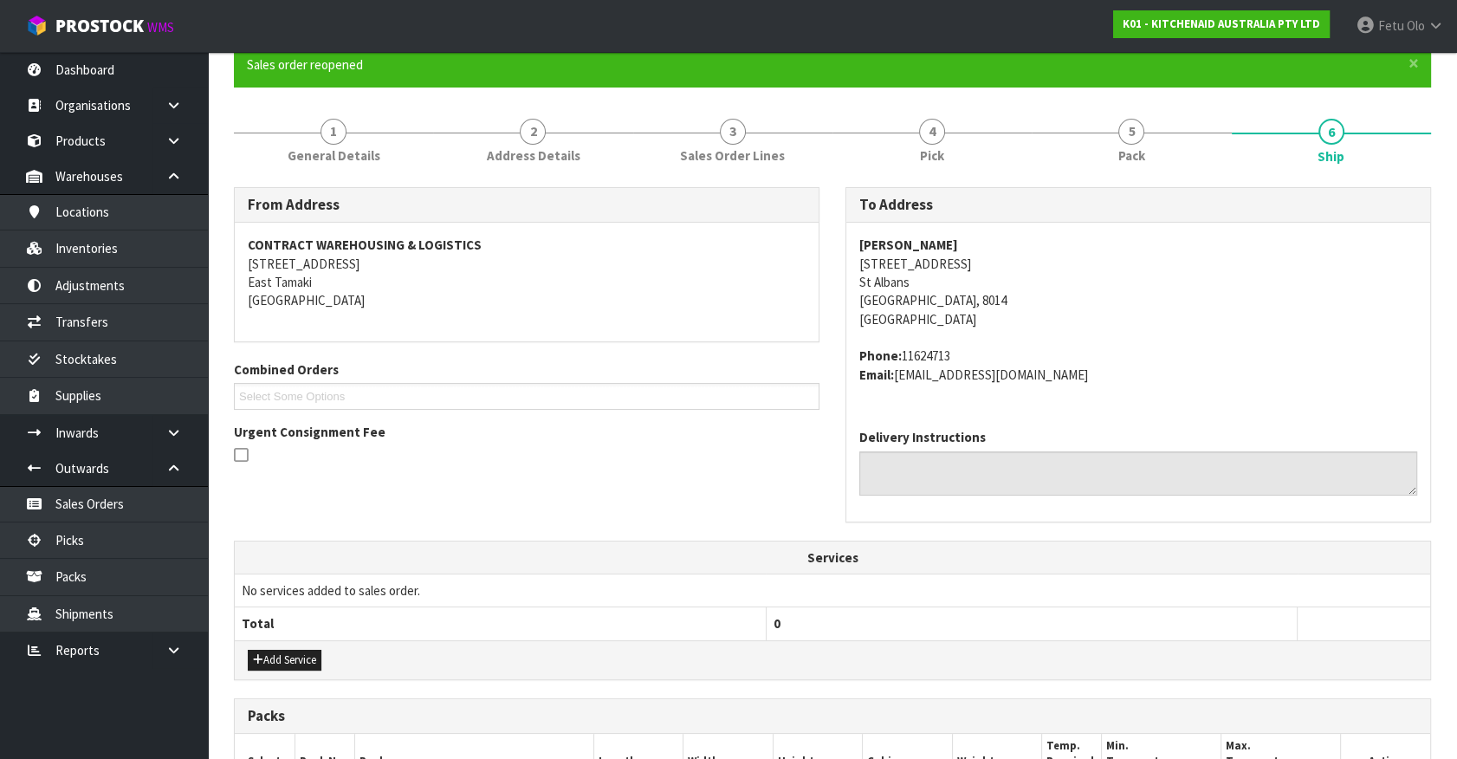
scroll to position [468, 0]
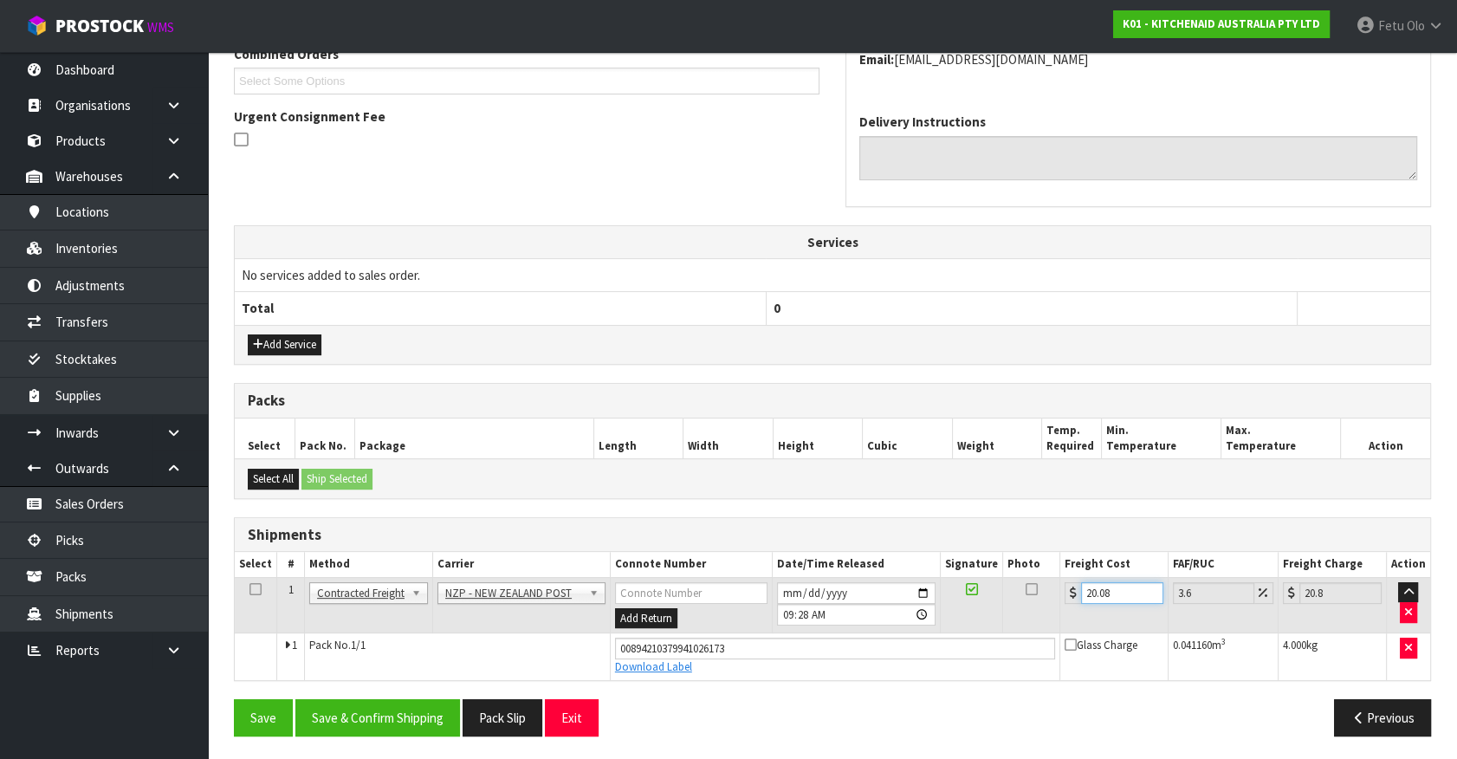
click at [1124, 593] on input "20.08" at bounding box center [1122, 593] width 82 height 22
drag, startPoint x: 1124, startPoint y: 593, endPoint x: 938, endPoint y: 648, distance: 194.0
click at [938, 648] on tbody "1 Client Local Pickup Customer Local Pickup Company Freight Contracted Freight …" at bounding box center [832, 628] width 1195 height 102
type input "1"
type input "1.04"
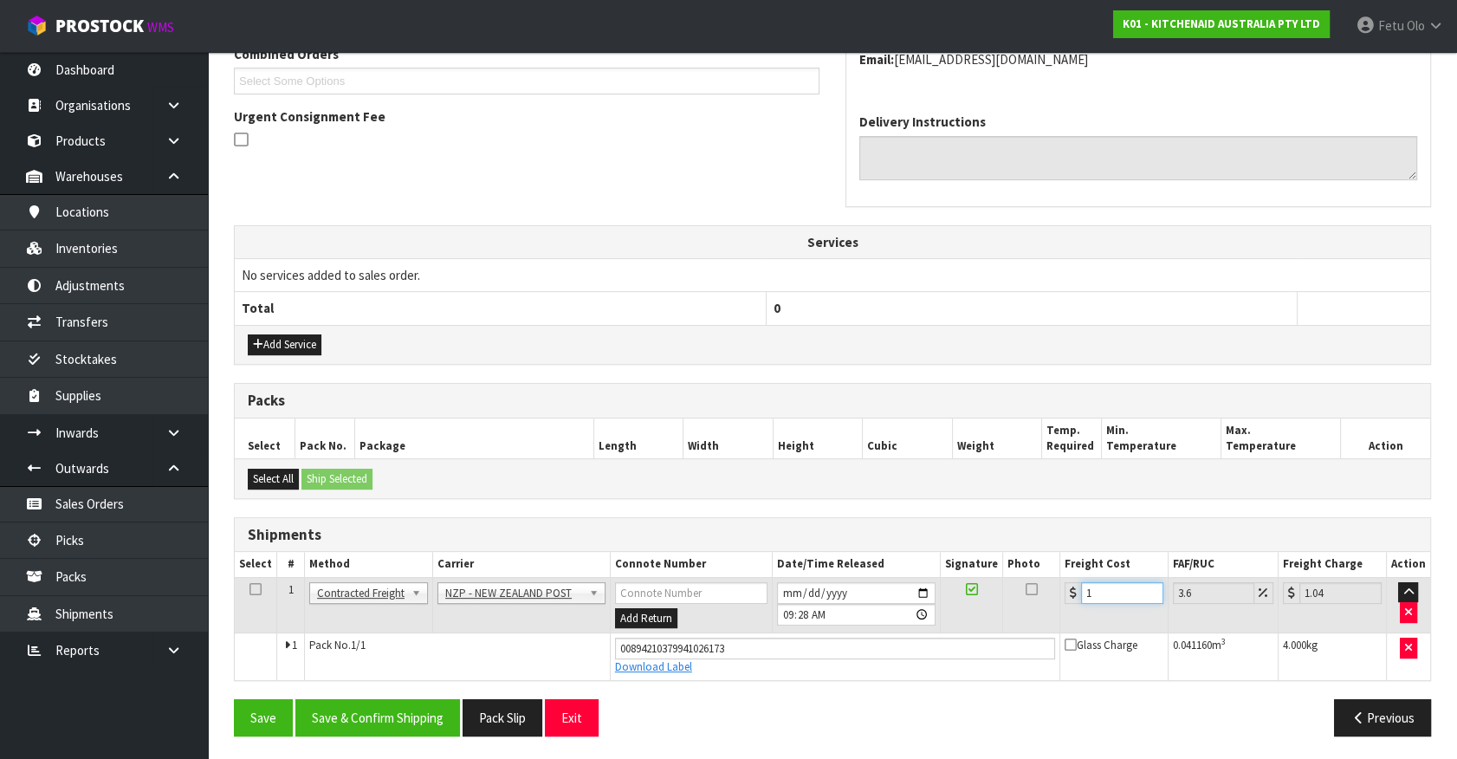
type input "11"
type input "11.4"
type input "11.6"
type input "12.02"
type input "11.61"
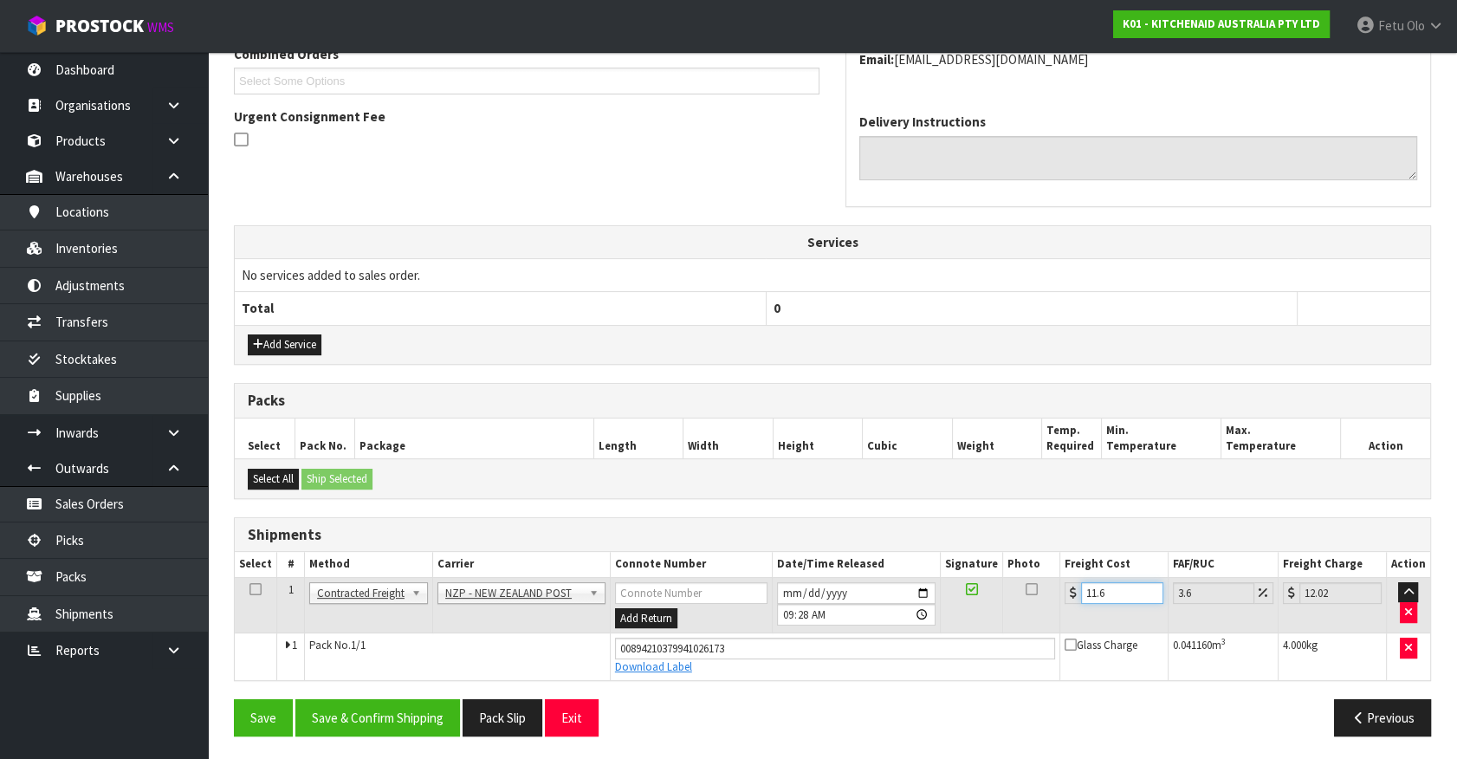
type input "12.03"
type input "11.61"
click at [407, 714] on button "Save & Confirm Shipping" at bounding box center [377, 717] width 165 height 37
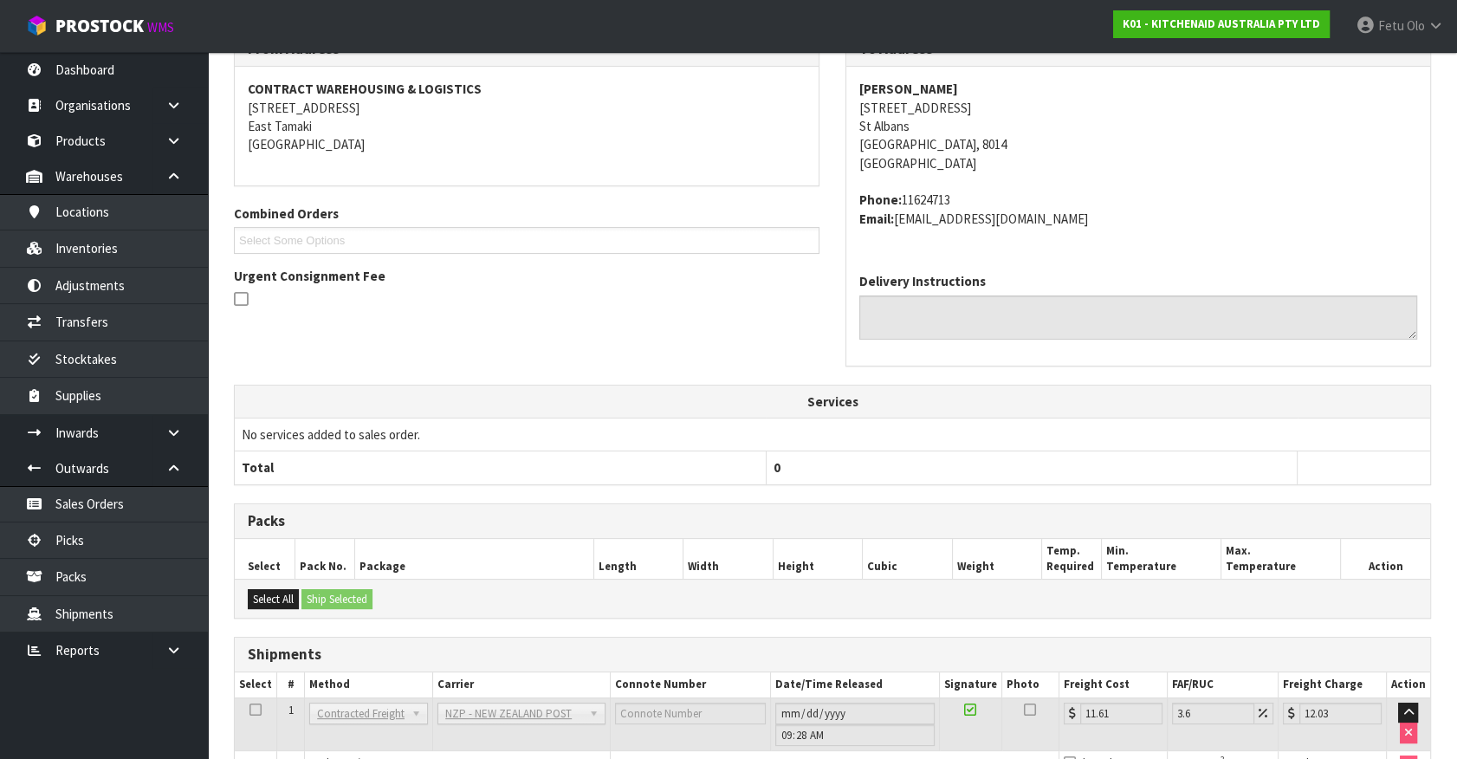
scroll to position [314, 0]
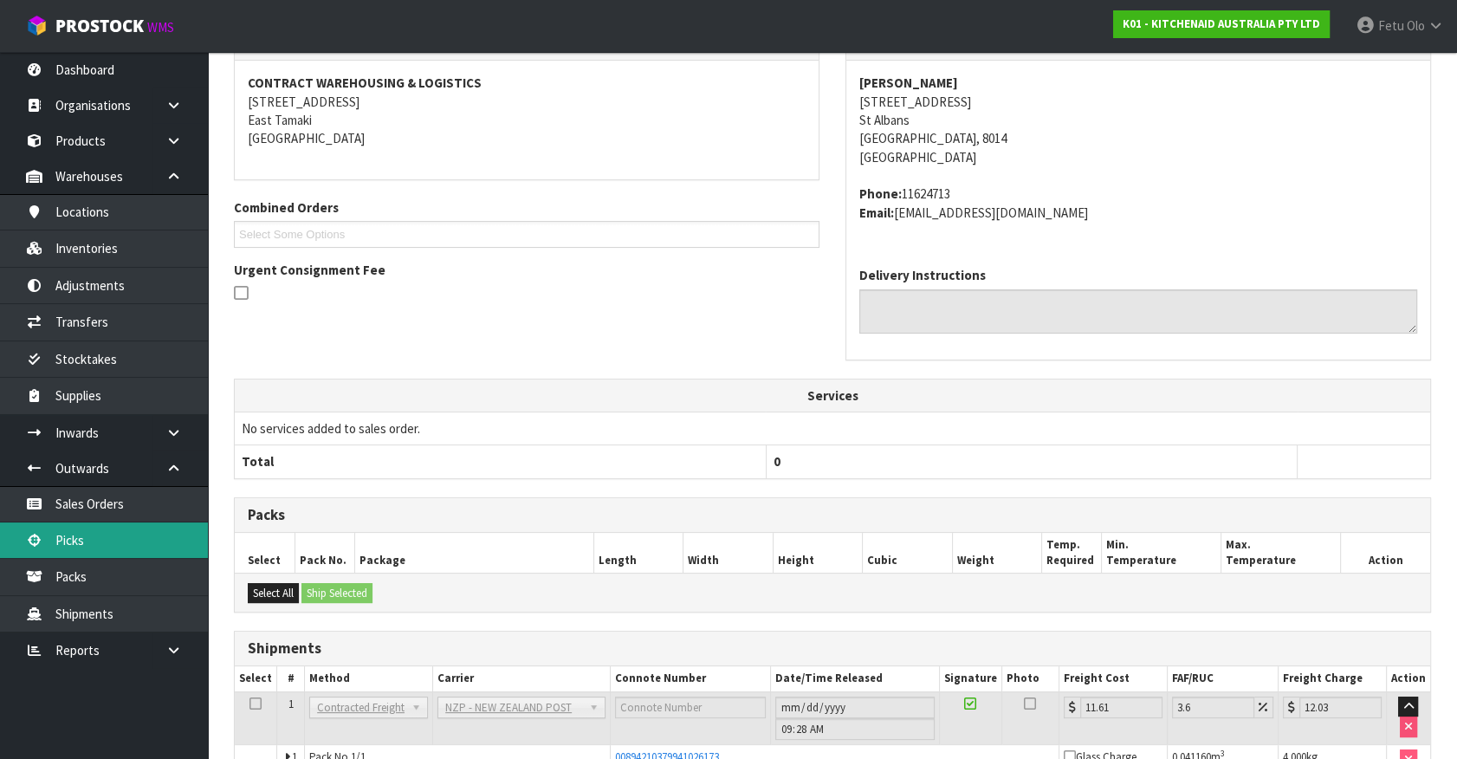
click at [87, 546] on link "Picks" at bounding box center [104, 540] width 208 height 36
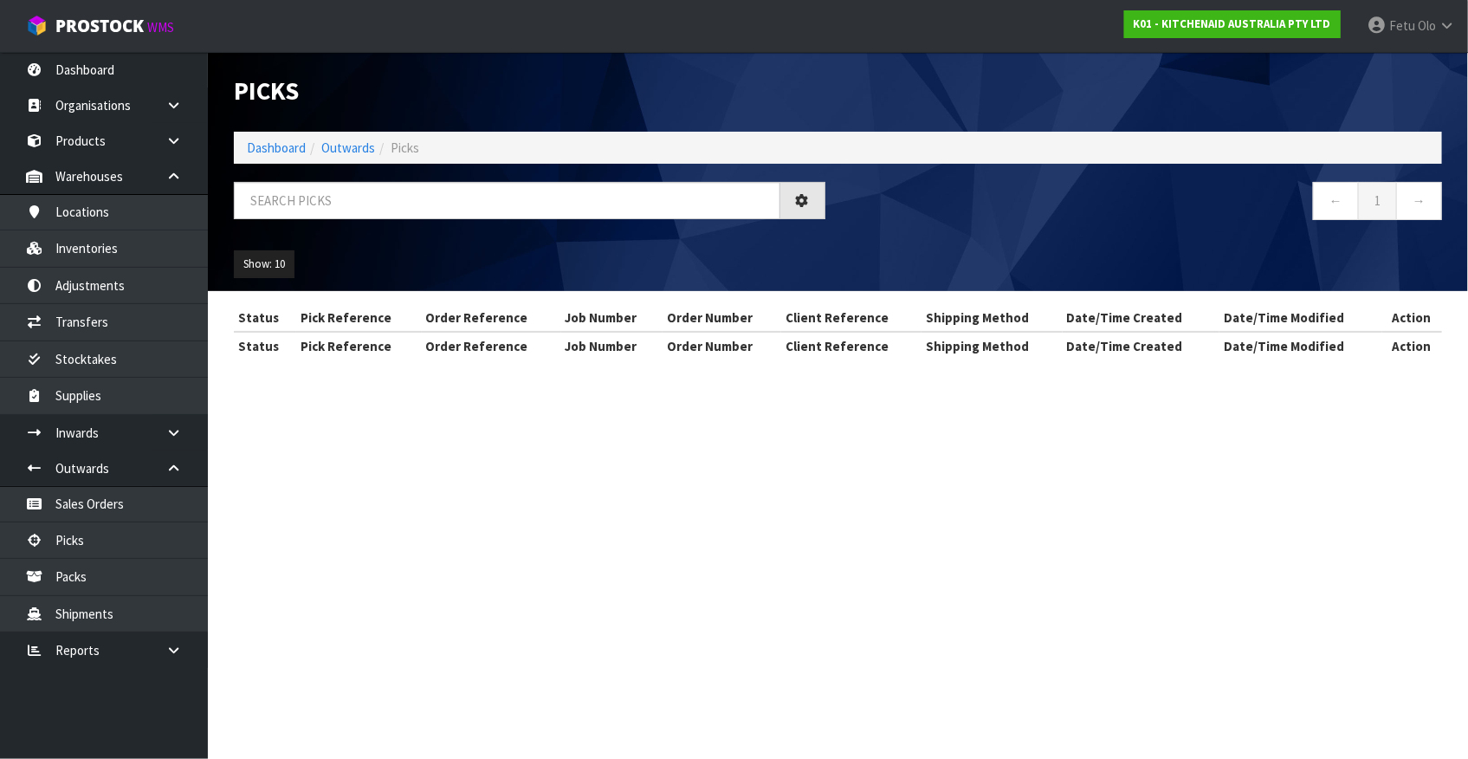
click at [172, 171] on div "Picks Dashboard Outwards Picks ← 1 → Show: 10 5 10 25 50 Status Pick Reference …" at bounding box center [734, 195] width 1468 height 391
click at [173, 175] on icon at bounding box center [173, 176] width 16 height 13
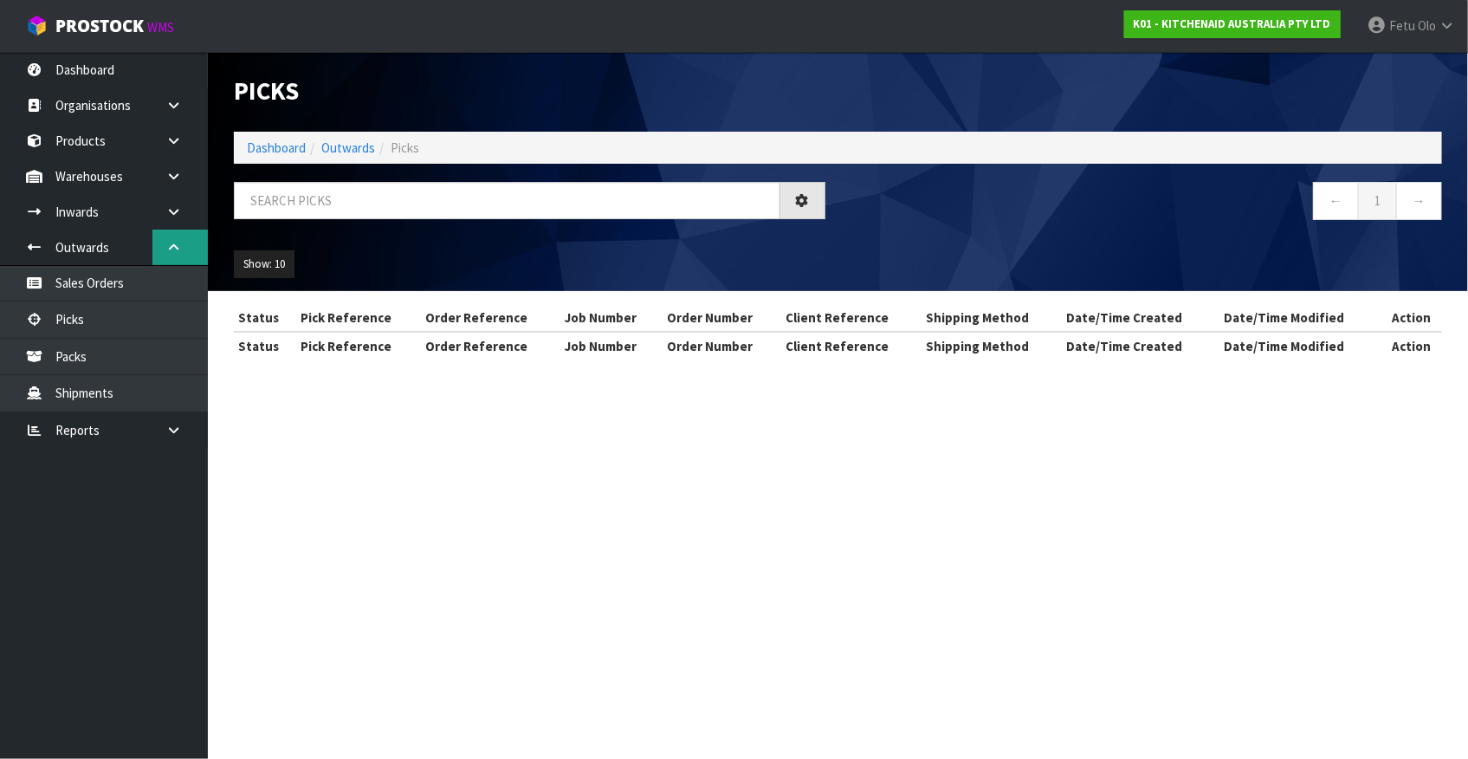
click at [171, 249] on icon at bounding box center [173, 247] width 16 height 13
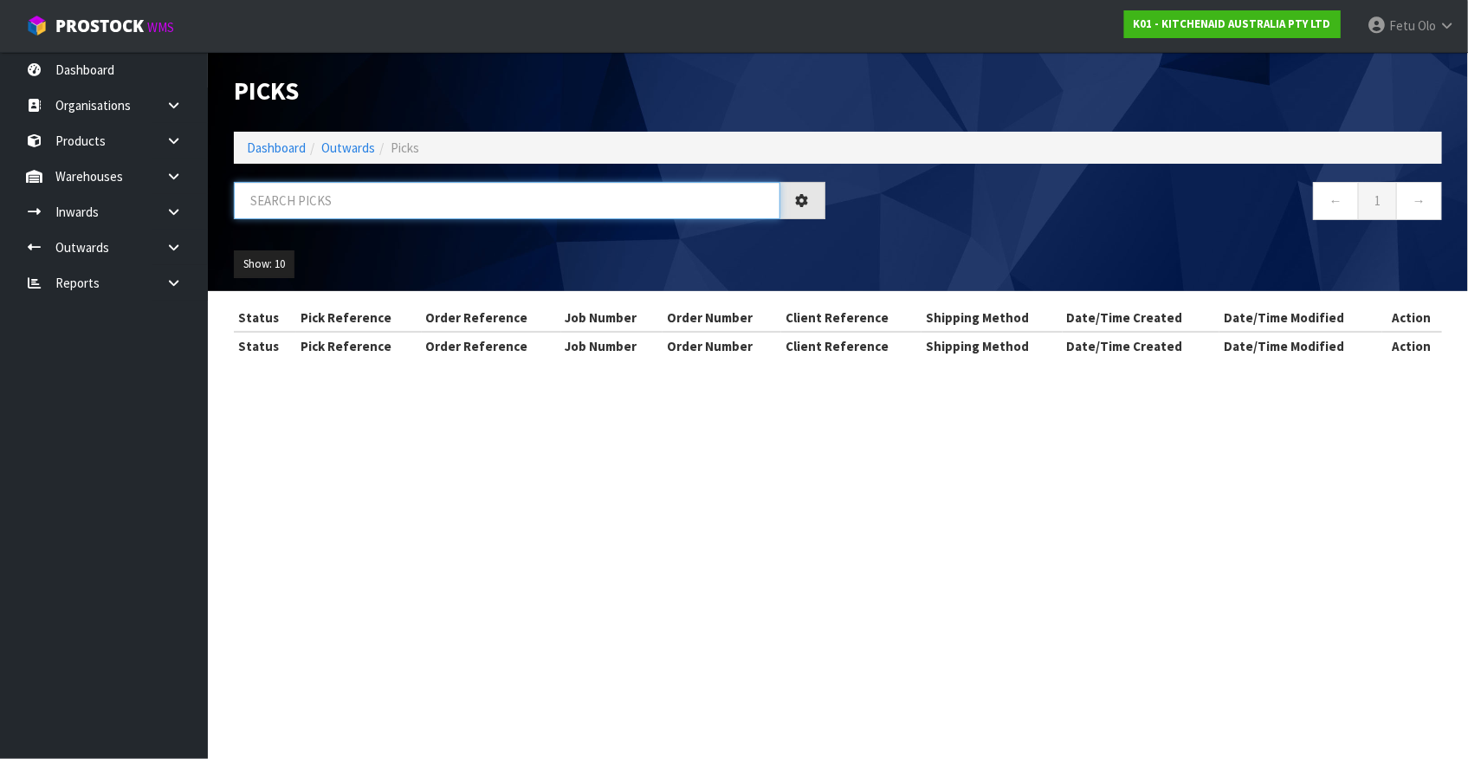
click at [329, 199] on input "text" at bounding box center [507, 200] width 546 height 37
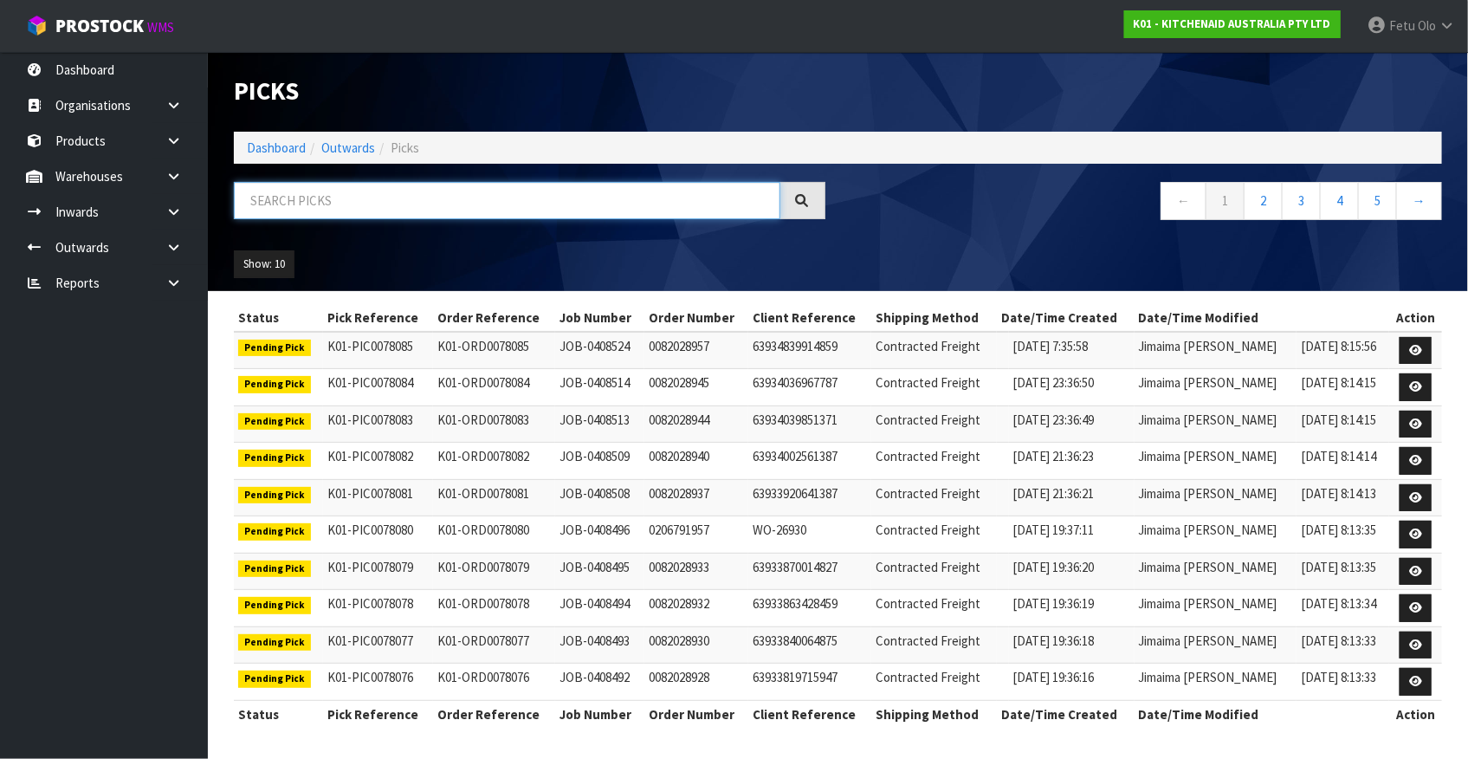
drag, startPoint x: 329, startPoint y: 199, endPoint x: 298, endPoint y: 232, distance: 45.3
click at [329, 200] on input "text" at bounding box center [507, 200] width 546 height 37
type input "78031"
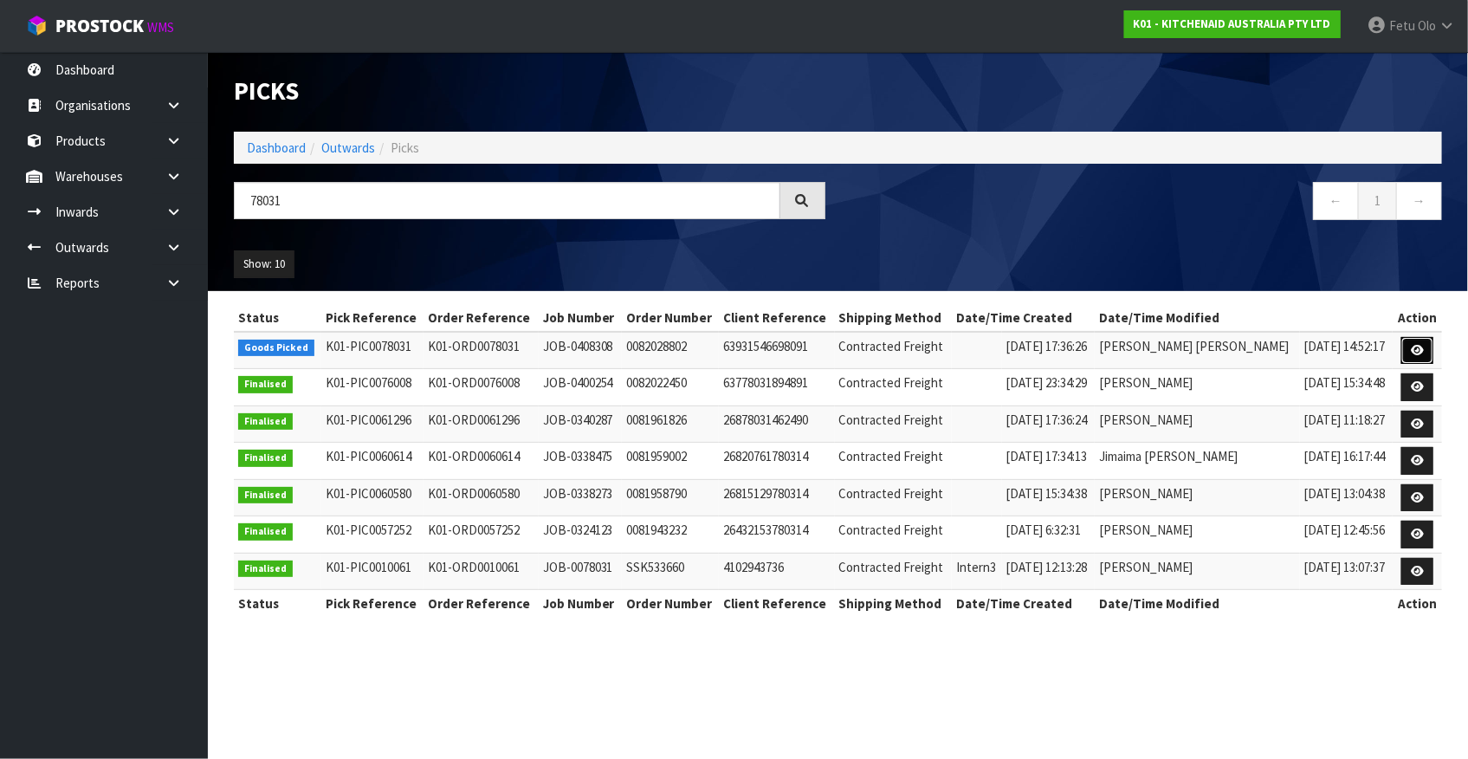
click at [1423, 353] on link at bounding box center [1417, 351] width 32 height 28
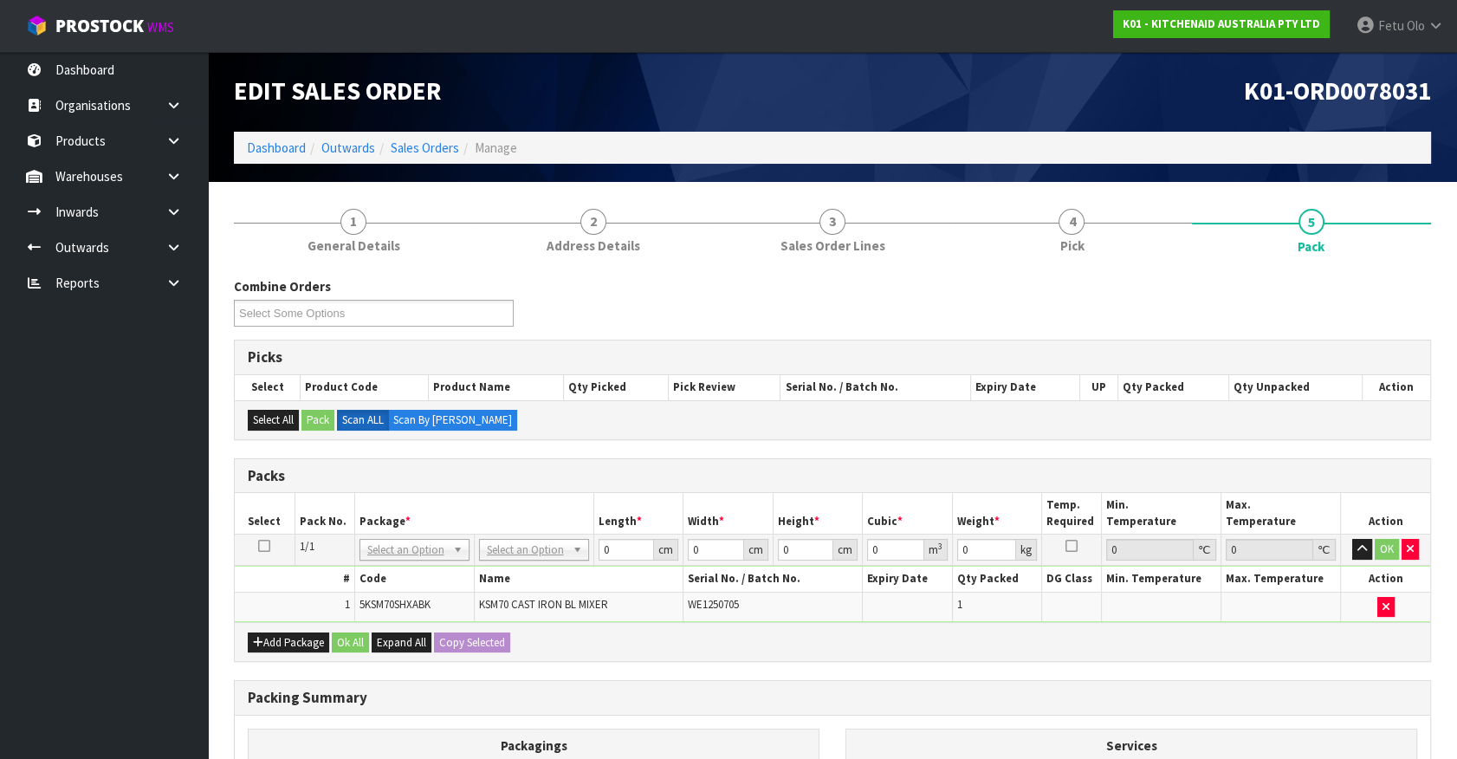
drag, startPoint x: 507, startPoint y: 548, endPoint x: 511, endPoint y: 581, distance: 33.1
drag, startPoint x: 617, startPoint y: 549, endPoint x: 448, endPoint y: 617, distance: 181.9
click at [448, 617] on tbody "1/1 NONE 007-001 007-002 007-004 007-009 007-013 007-014 007-015 007-017 007-01…" at bounding box center [832, 577] width 1195 height 87
type input "45"
type input "35"
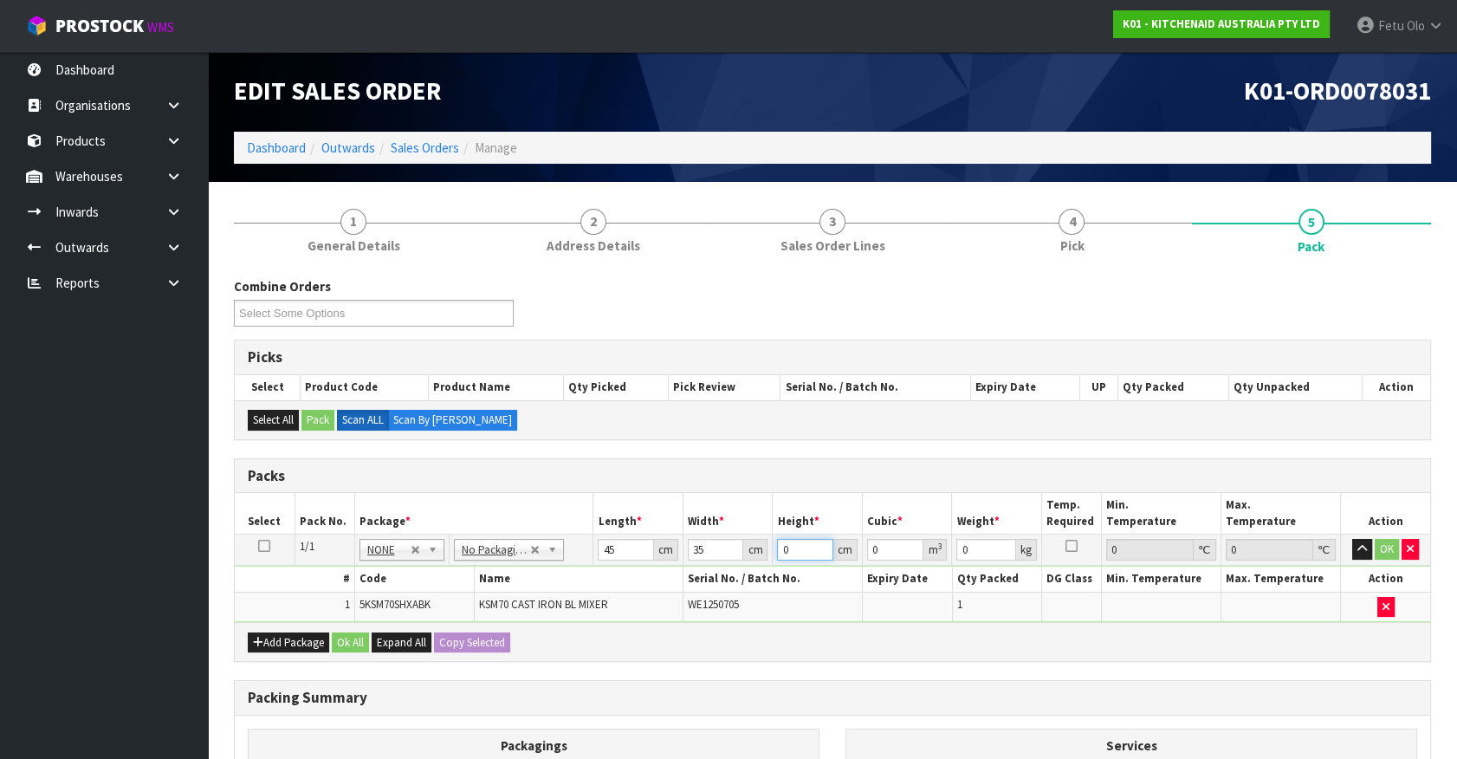
type input "5"
type input "0.007875"
type input "51"
type input "0.080325"
type input "51"
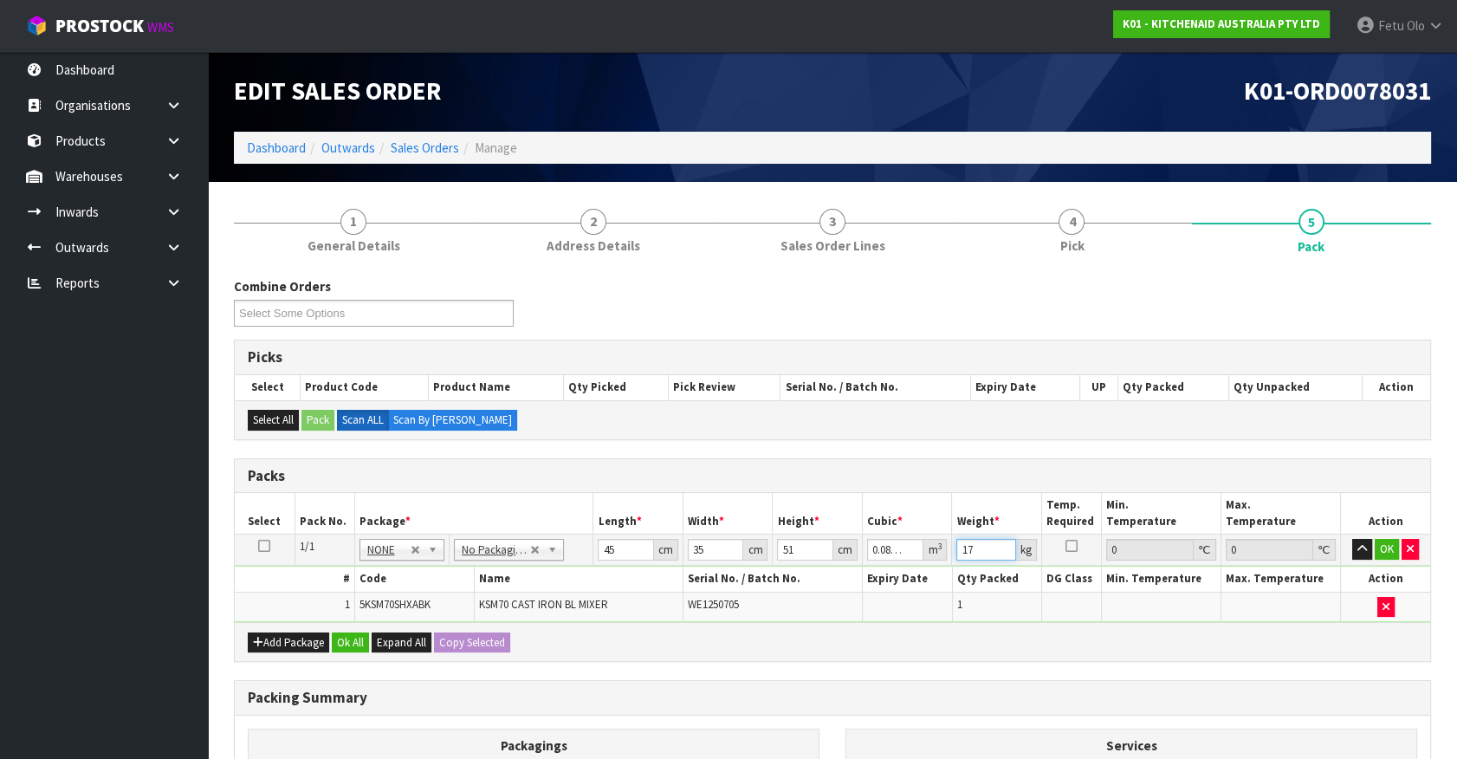
type input "17"
click button "OK" at bounding box center [1386, 549] width 24 height 21
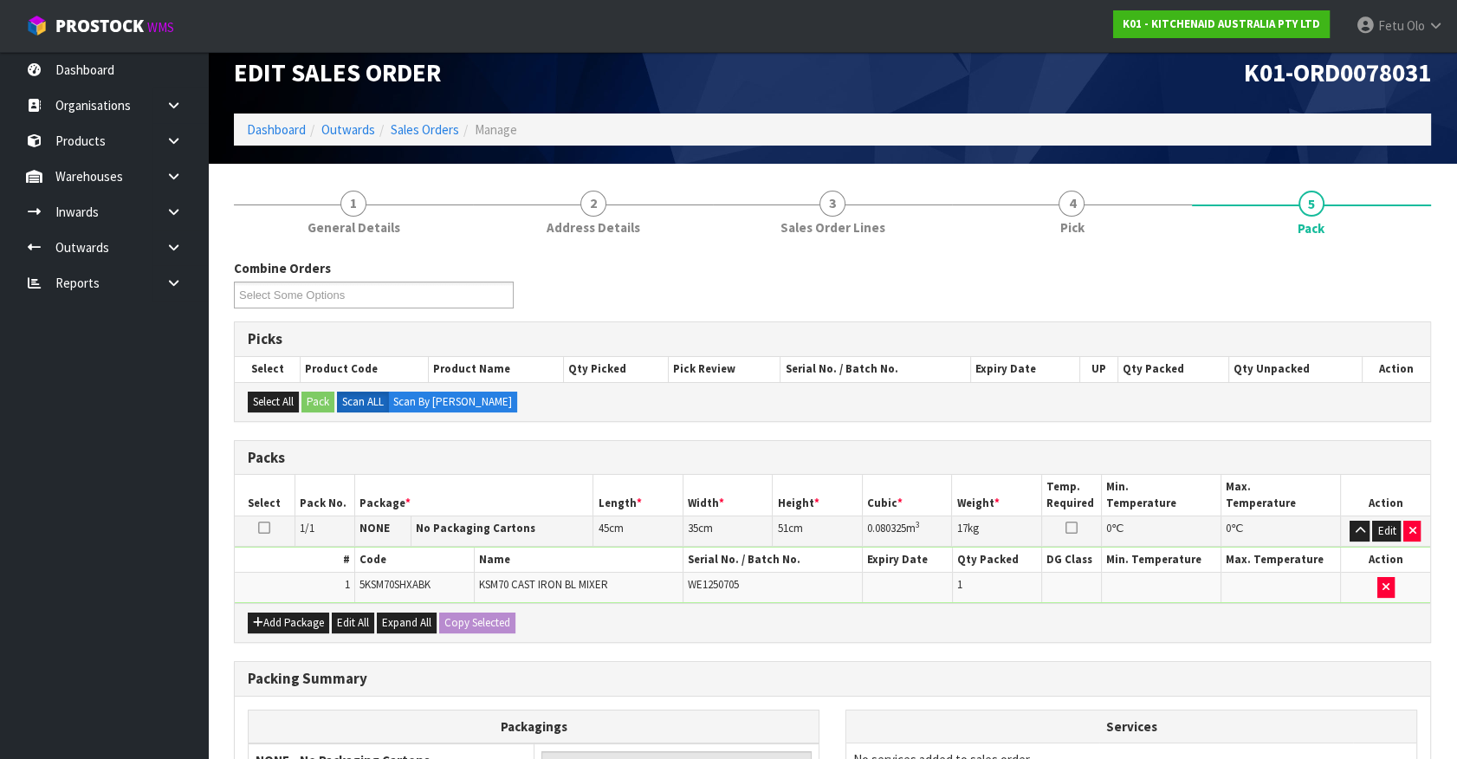
scroll to position [226, 0]
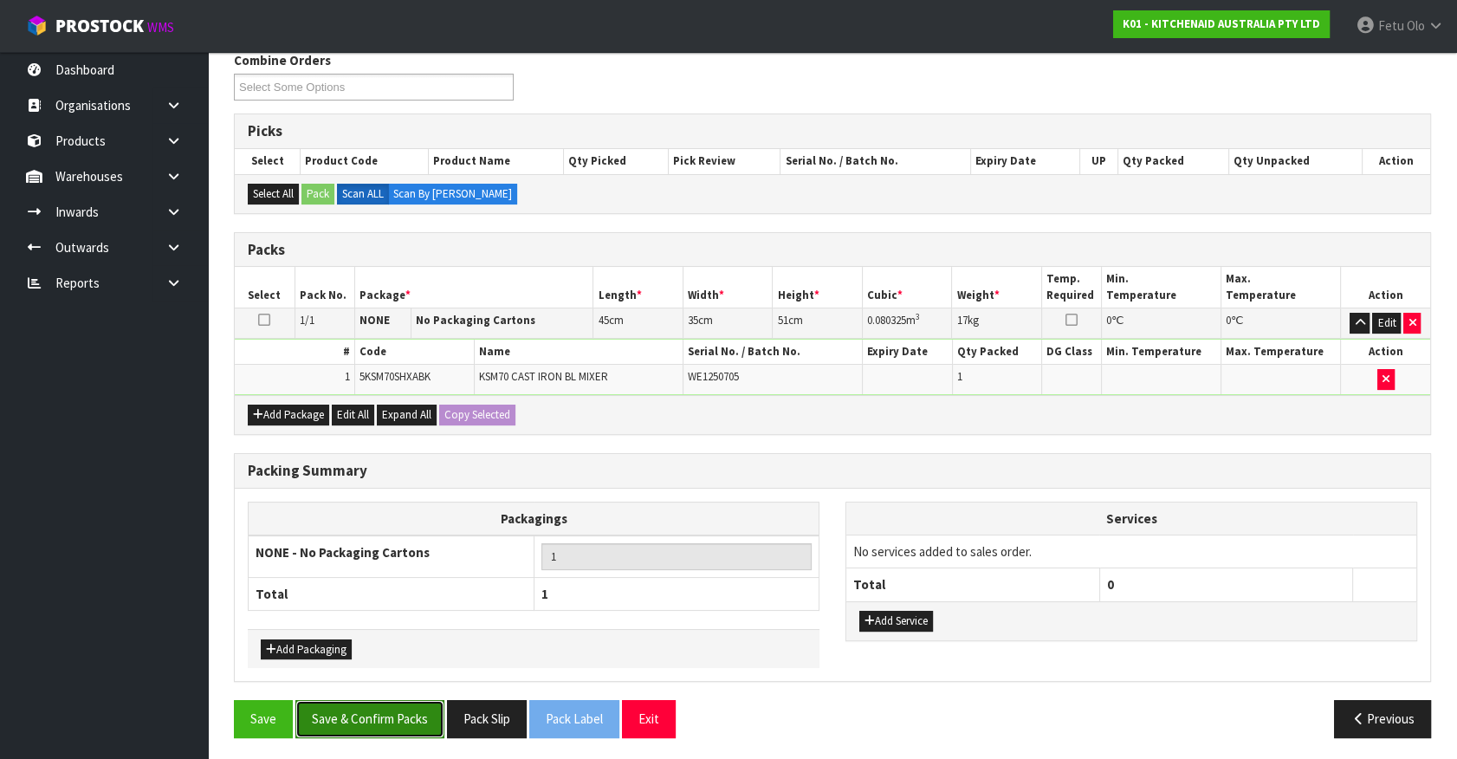
click at [406, 726] on button "Save & Confirm Packs" at bounding box center [369, 718] width 149 height 37
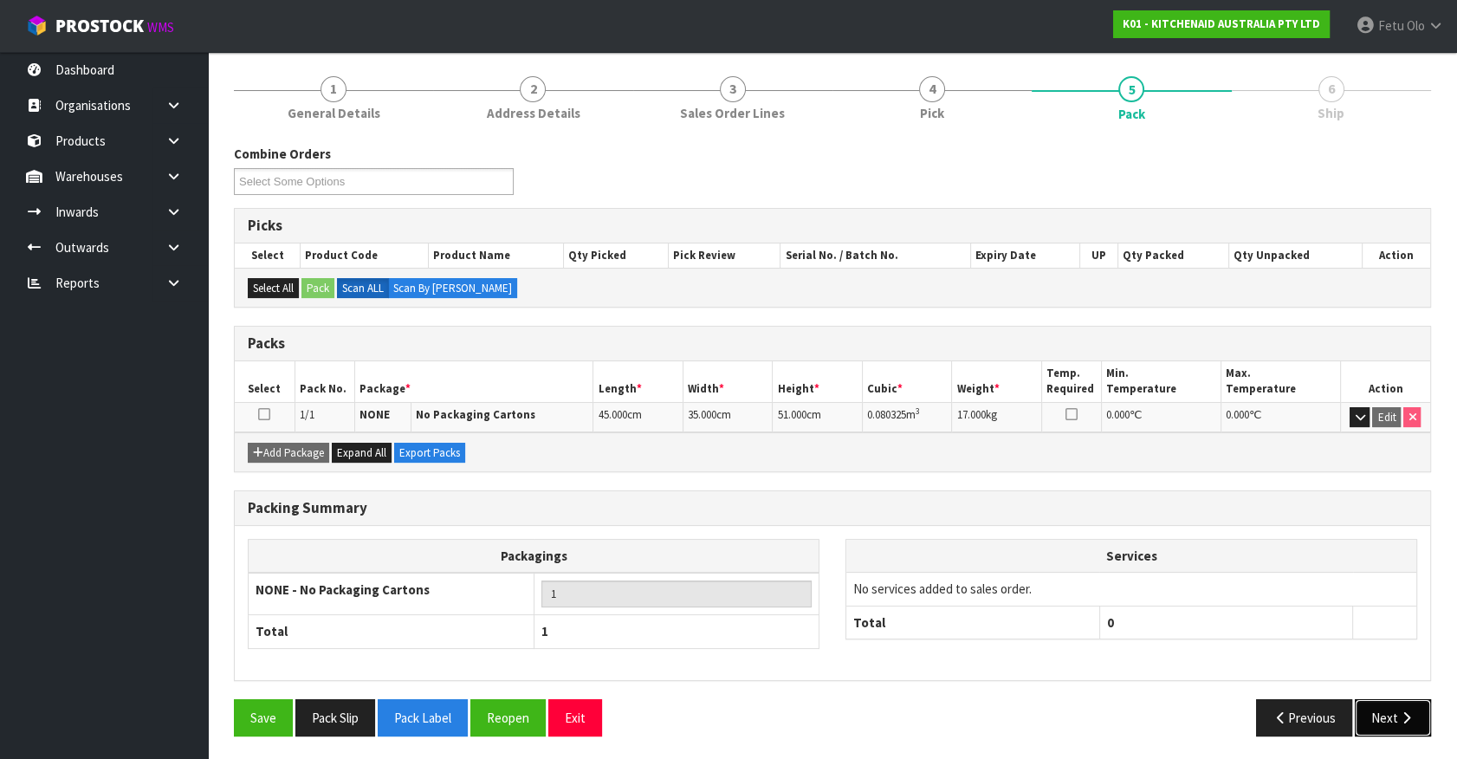
click at [1377, 707] on button "Next" at bounding box center [1392, 717] width 76 height 37
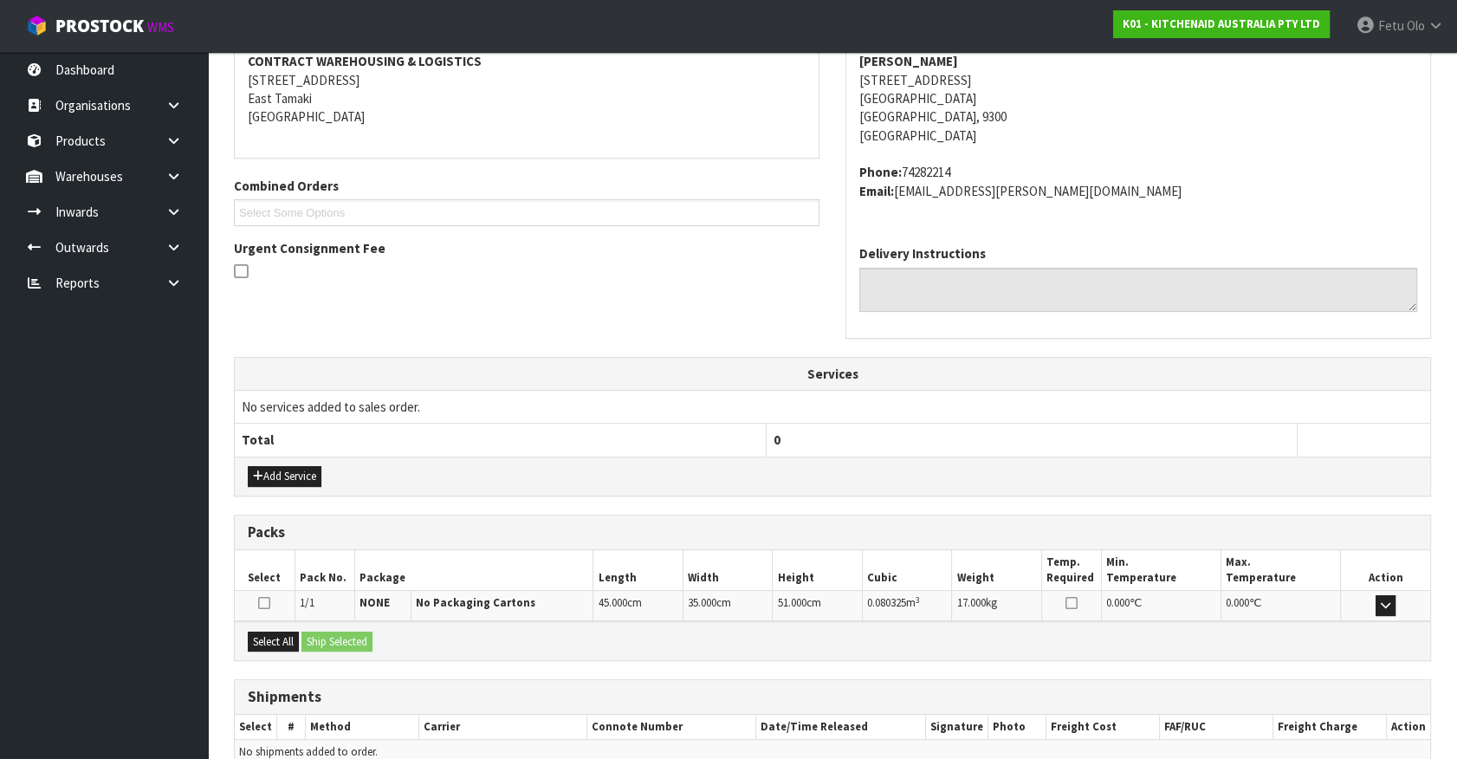
scroll to position [421, 0]
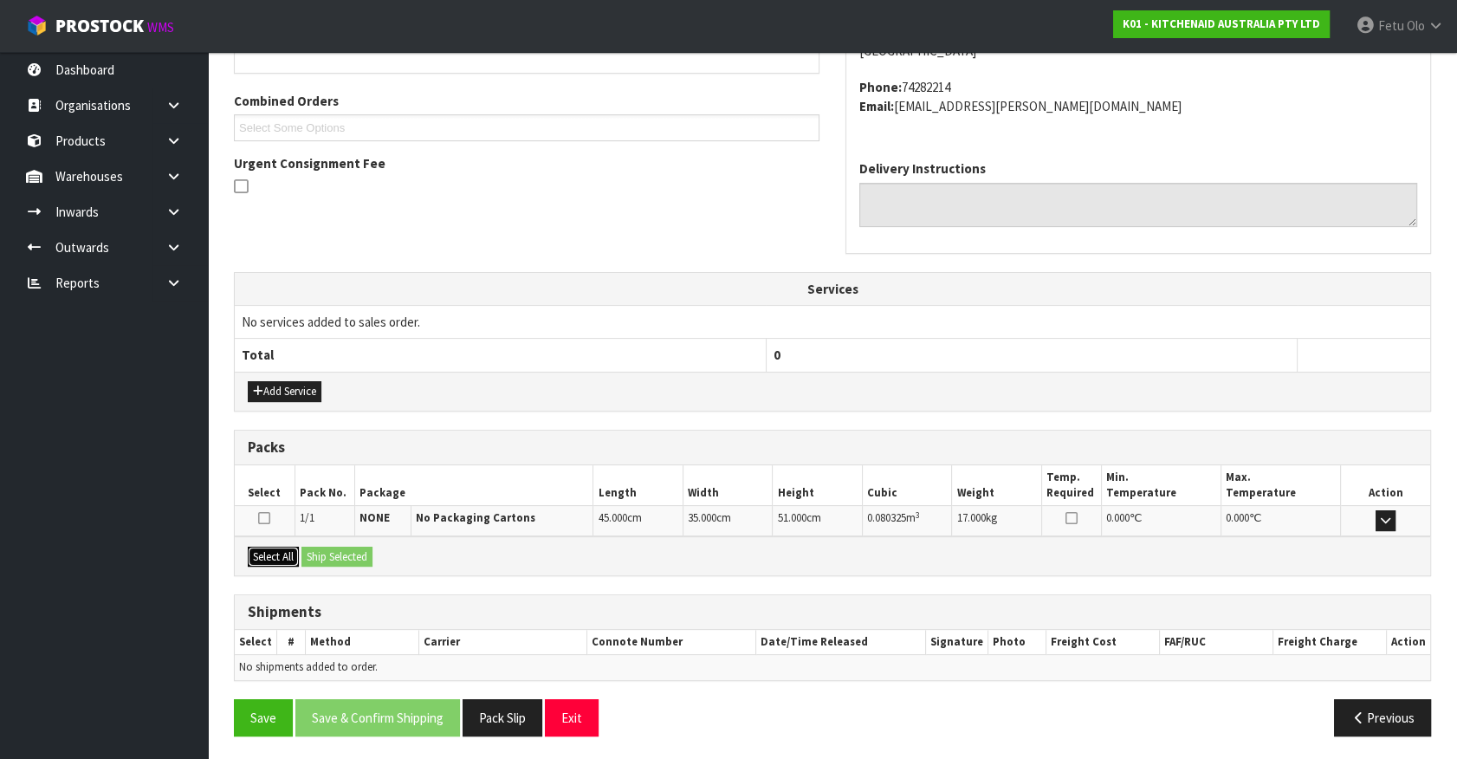
drag, startPoint x: 276, startPoint y: 547, endPoint x: 330, endPoint y: 548, distance: 53.7
click at [285, 546] on button "Select All" at bounding box center [273, 556] width 51 height 21
click at [330, 548] on button "Ship Selected" at bounding box center [336, 556] width 71 height 21
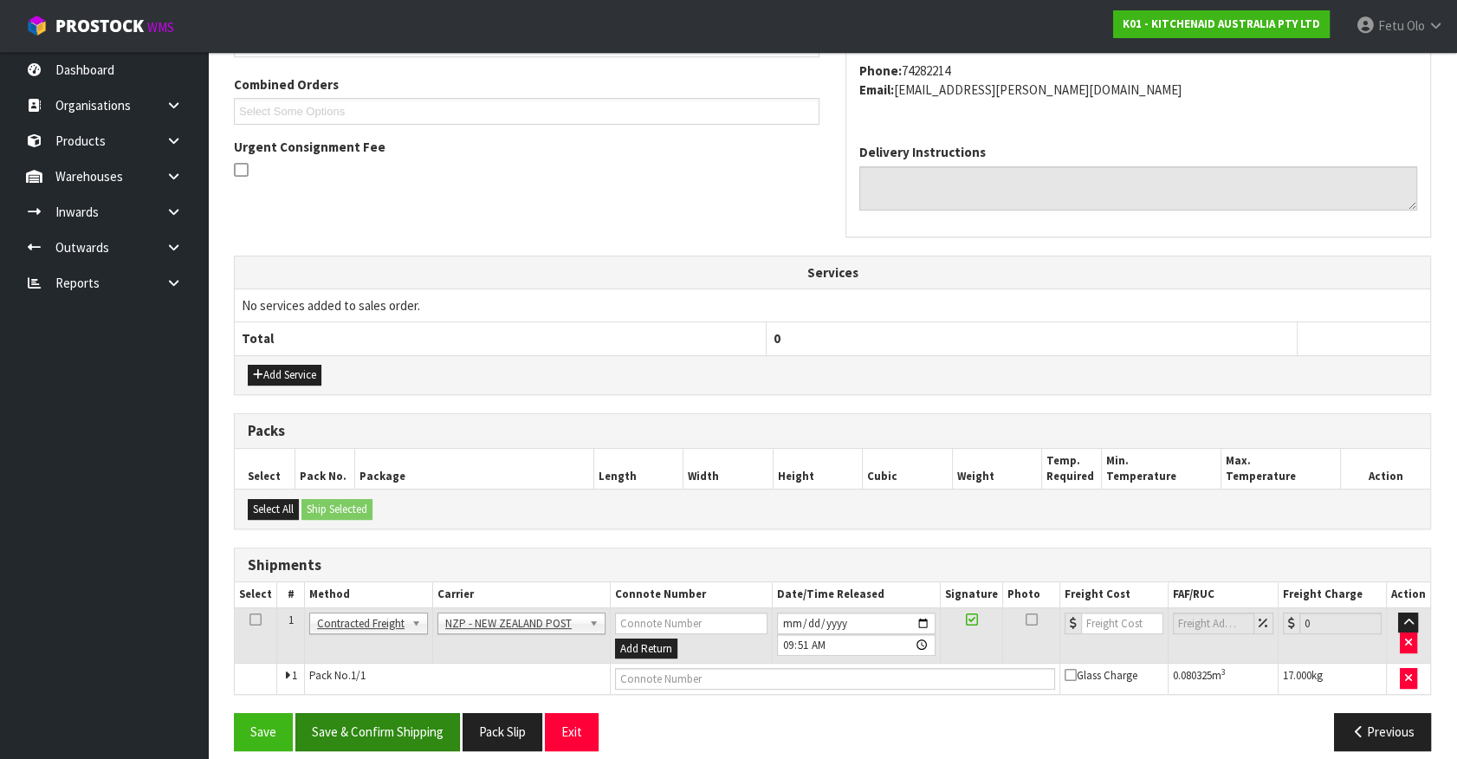
scroll to position [451, 0]
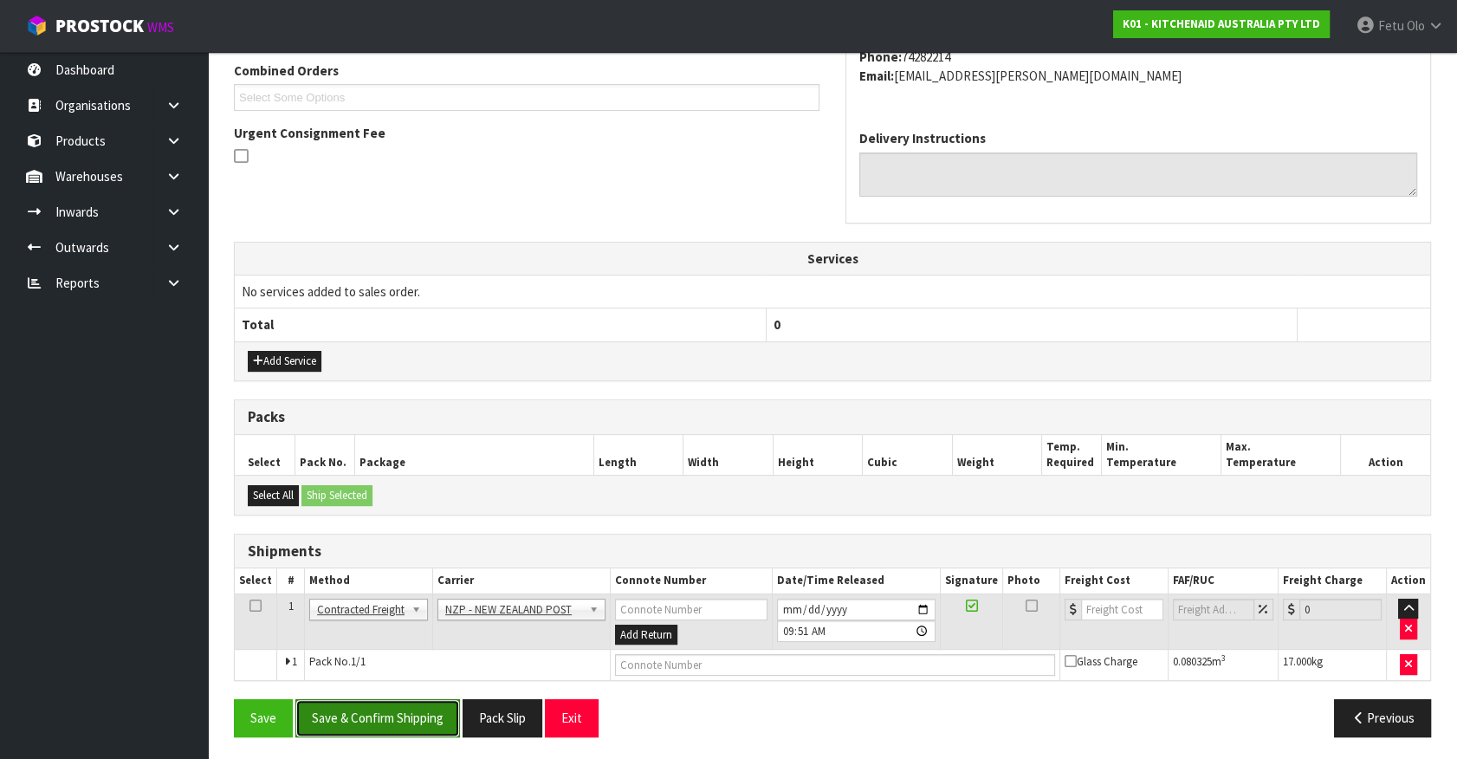
click at [423, 701] on button "Save & Confirm Shipping" at bounding box center [377, 717] width 165 height 37
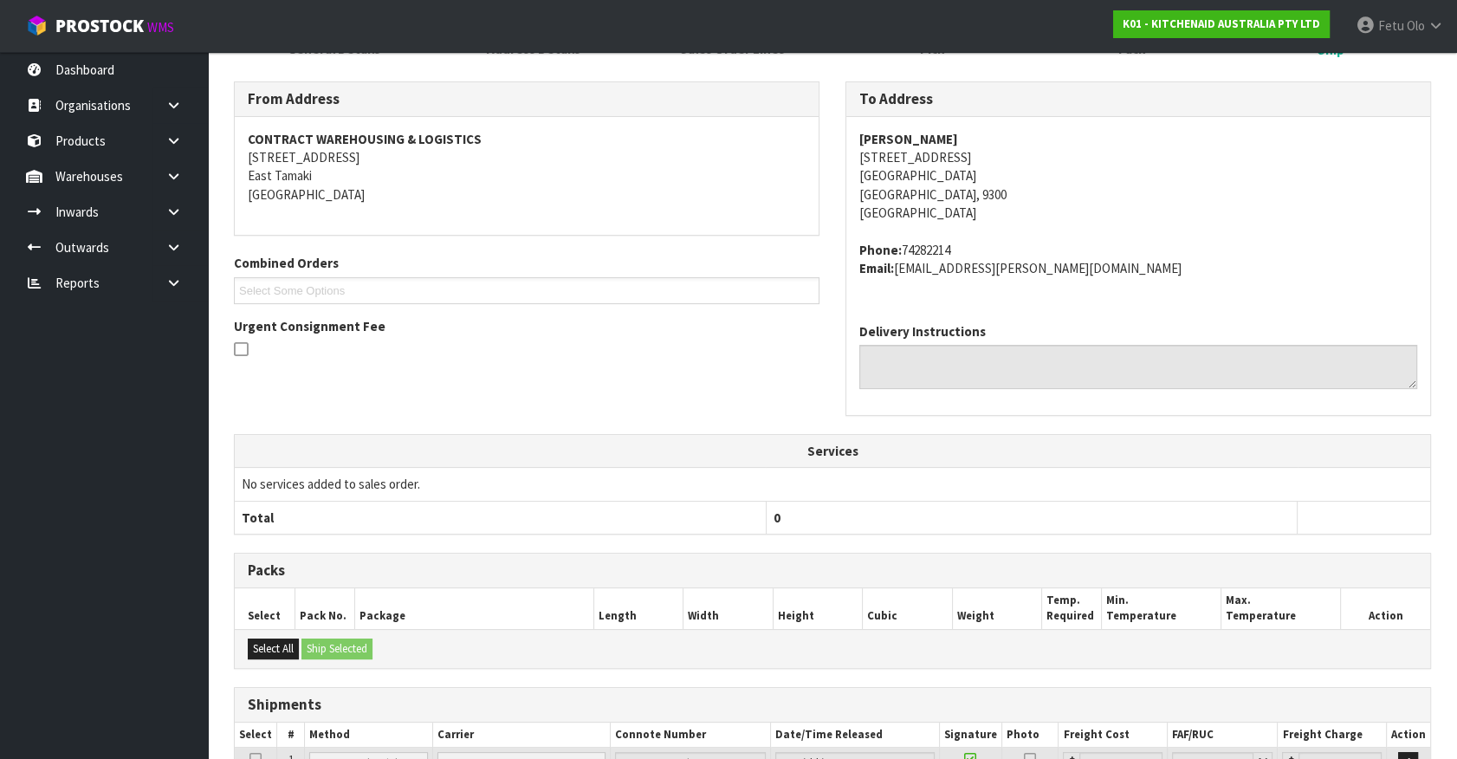
scroll to position [427, 0]
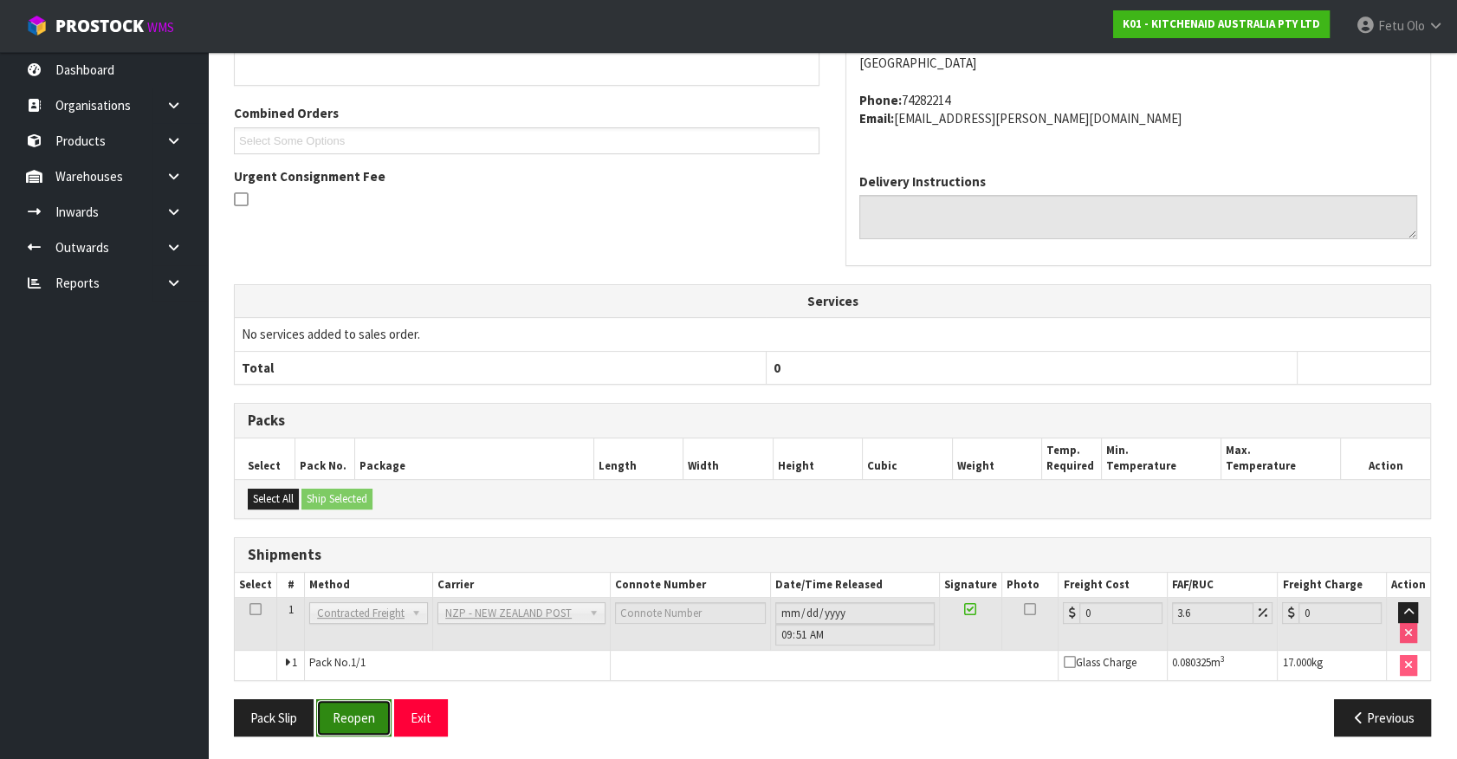
click at [348, 716] on button "Reopen" at bounding box center [353, 717] width 75 height 37
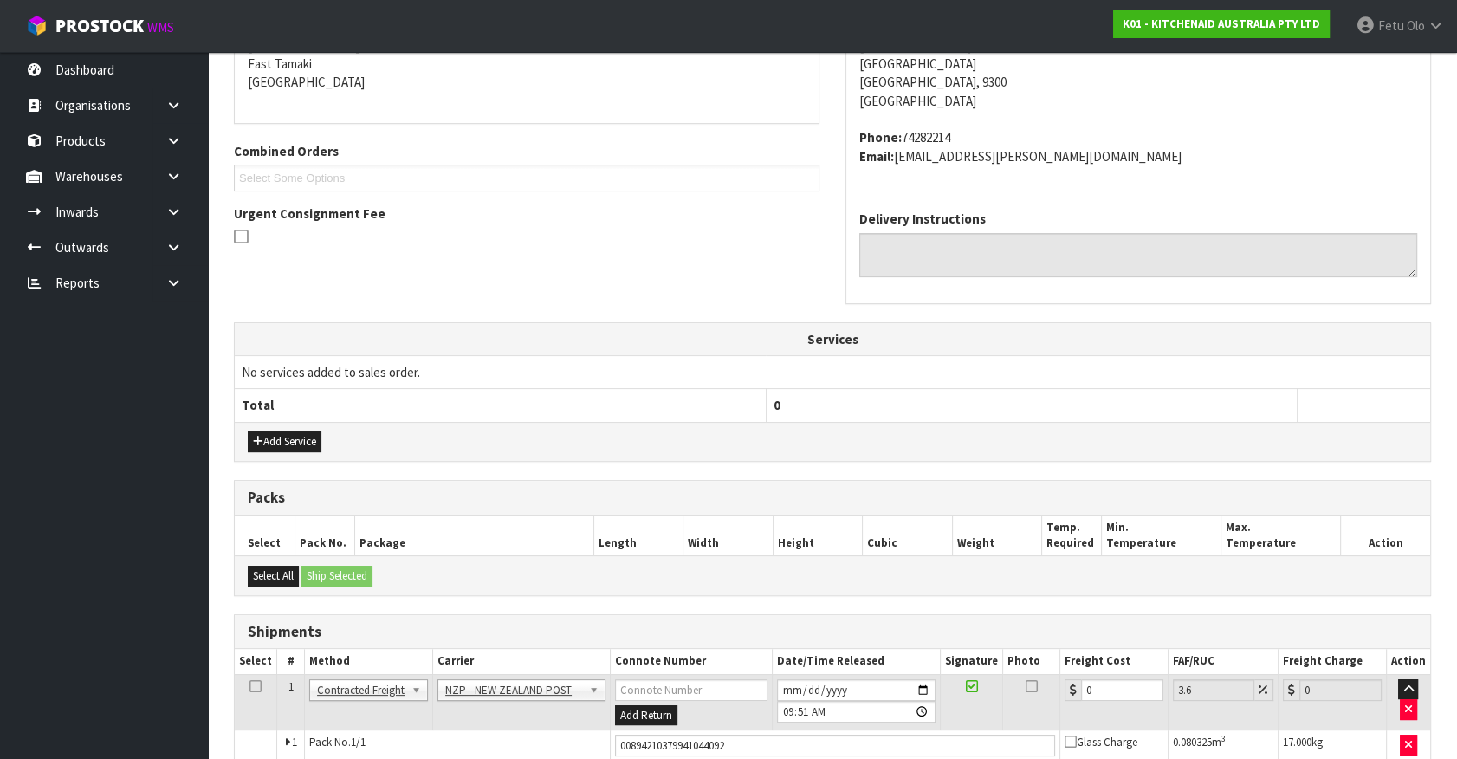
scroll to position [408, 0]
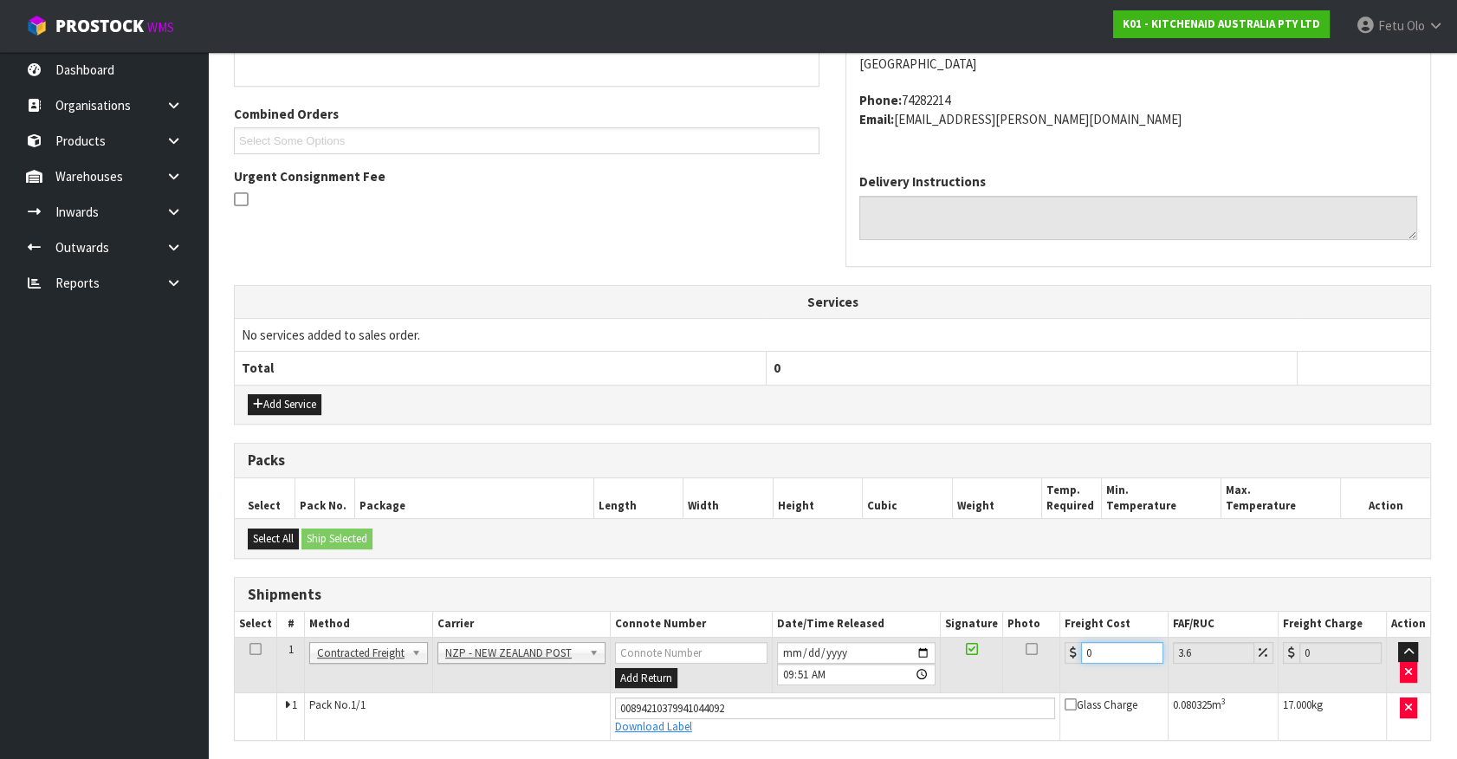
drag, startPoint x: 1103, startPoint y: 647, endPoint x: 710, endPoint y: 737, distance: 403.3
click at [710, 737] on div "From Address CONTRACT WAREHOUSING & LOGISTICS 17 Allens Road East Tamaki Auckla…" at bounding box center [832, 370] width 1197 height 877
type input "2"
type input "2.07"
type input "23"
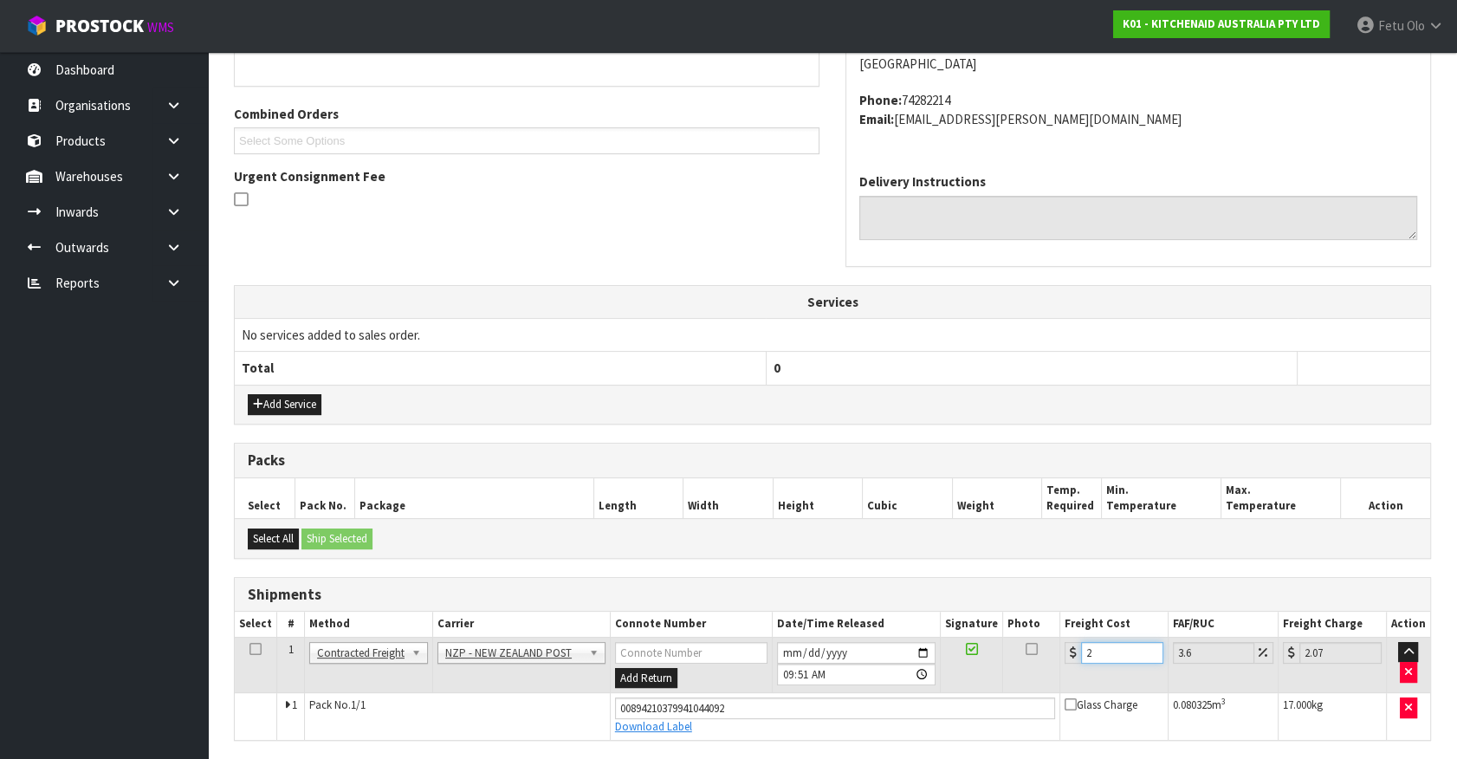
type input "23.83"
type input "23.2"
type input "24.04"
type input "23.28"
type input "24.12"
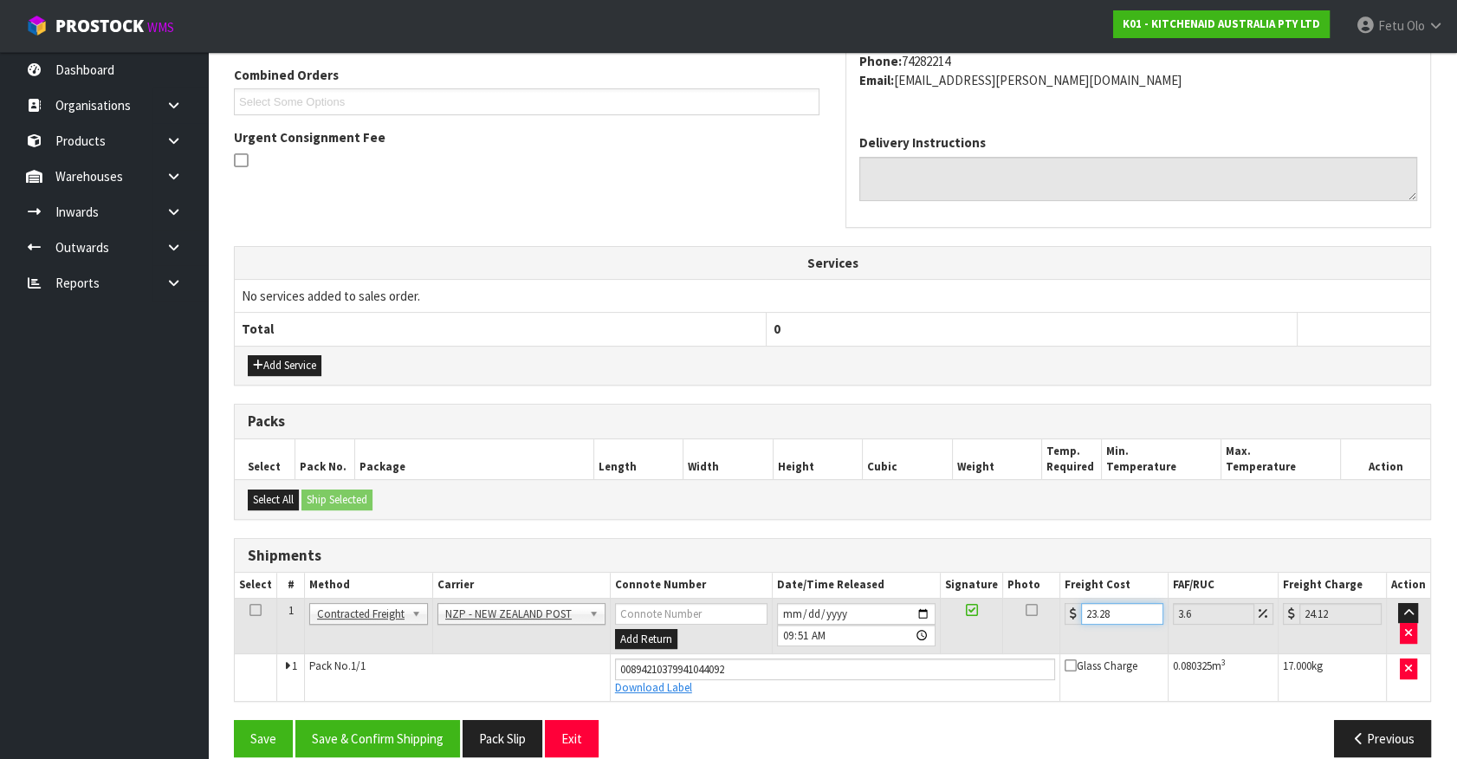
scroll to position [468, 0]
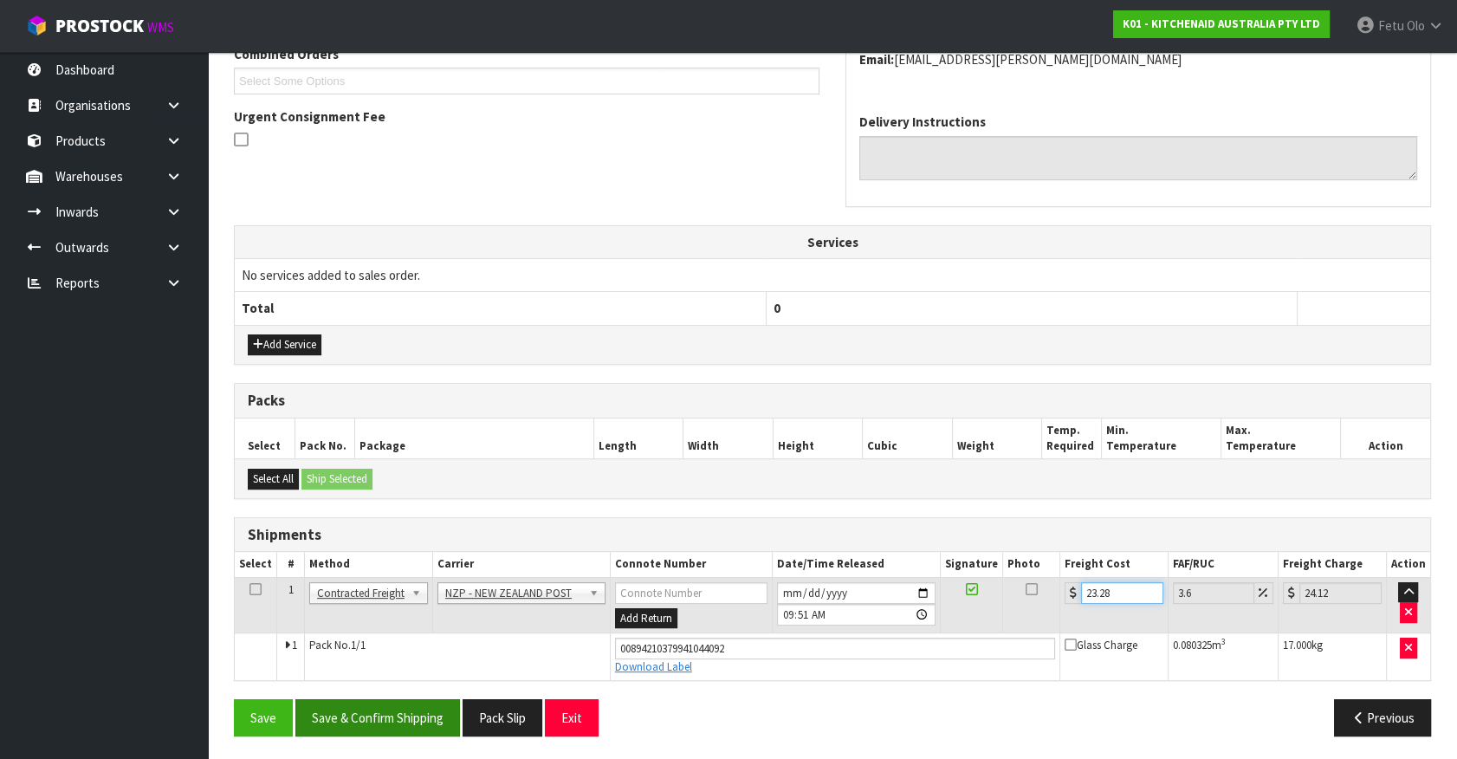
type input "23.28"
click at [359, 700] on button "Save & Confirm Shipping" at bounding box center [377, 717] width 165 height 37
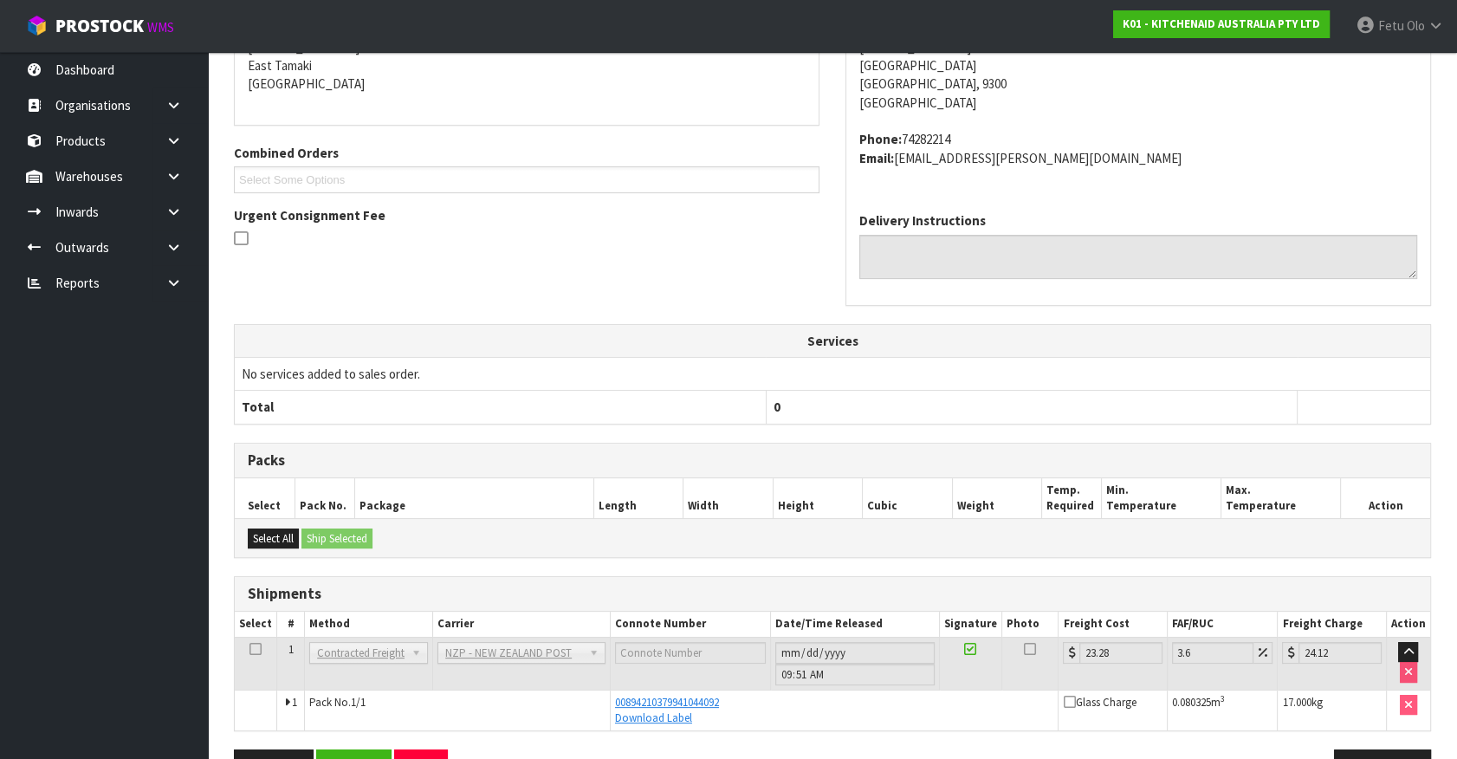
scroll to position [341, 0]
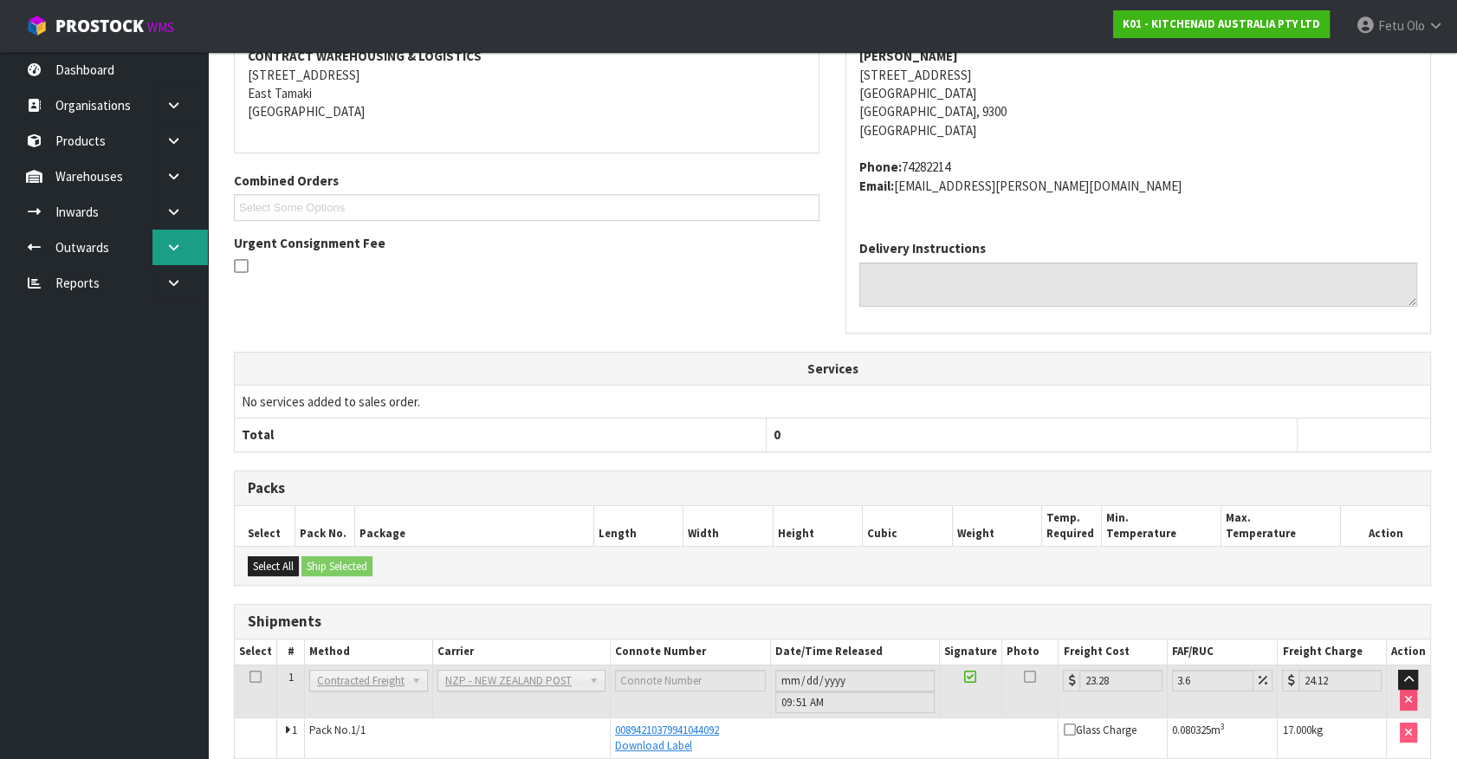
click at [190, 246] on link at bounding box center [179, 247] width 55 height 36
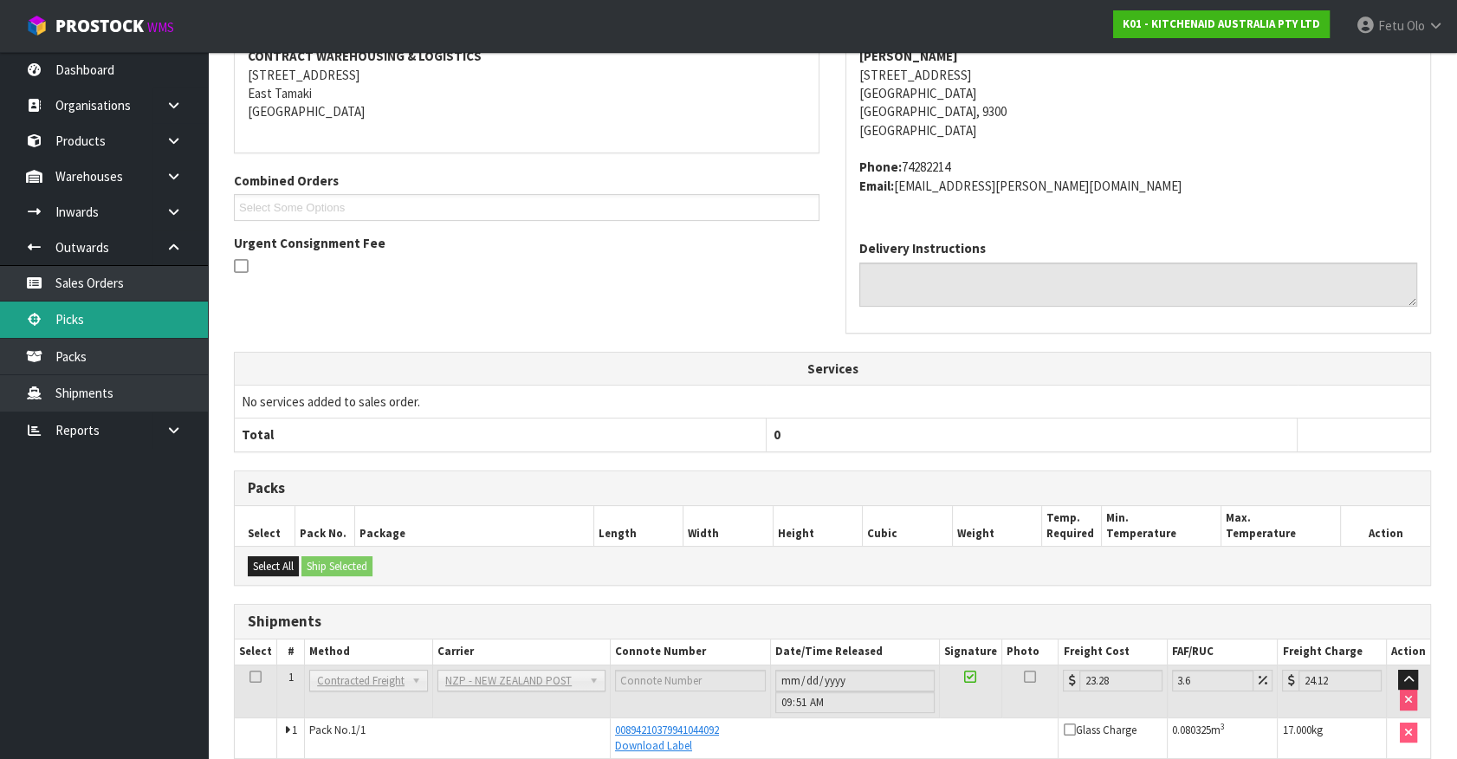
click at [110, 315] on link "Picks" at bounding box center [104, 319] width 208 height 36
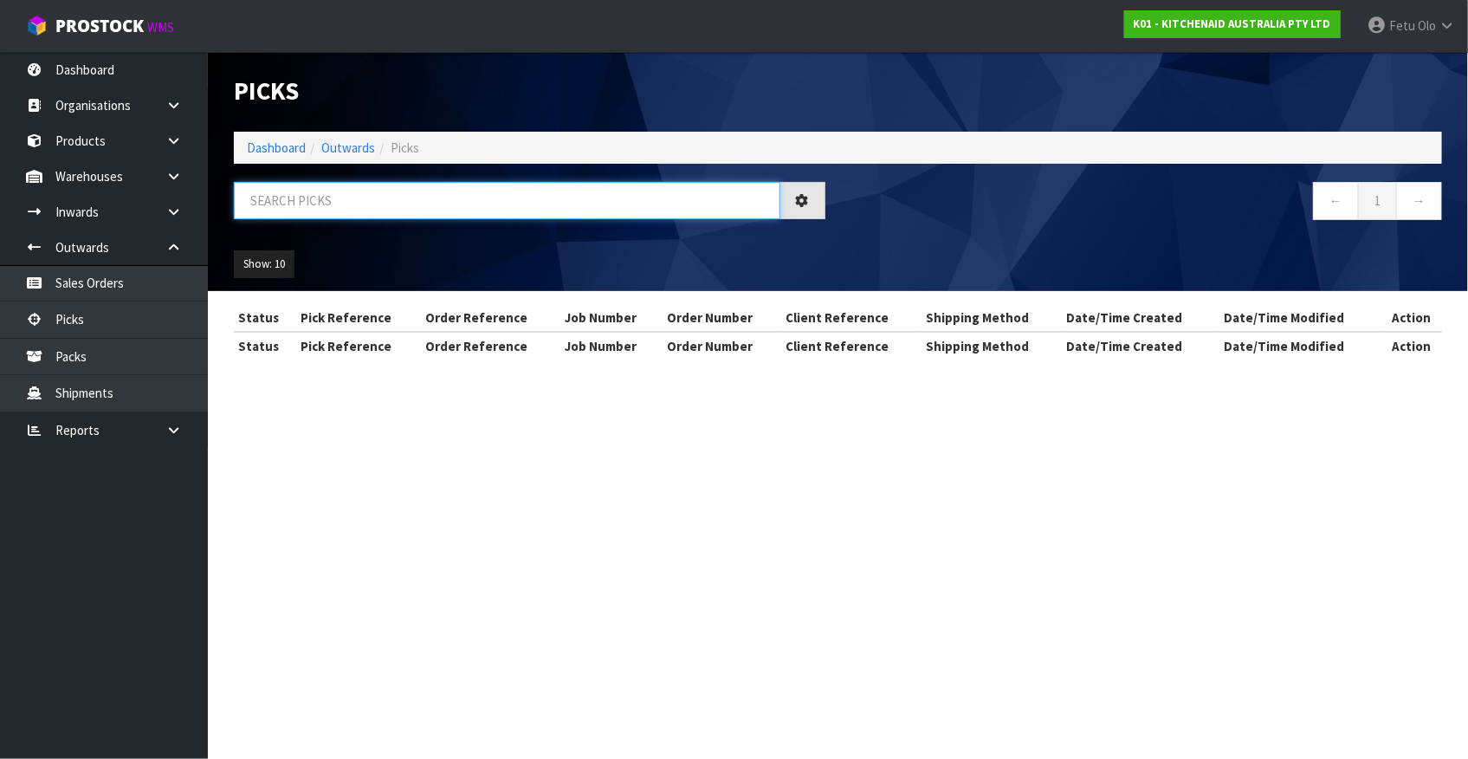
click at [391, 191] on input "text" at bounding box center [507, 200] width 546 height 37
drag, startPoint x: 391, startPoint y: 196, endPoint x: 296, endPoint y: 372, distance: 199.9
click at [391, 199] on input "text" at bounding box center [507, 200] width 546 height 37
type input "78030"
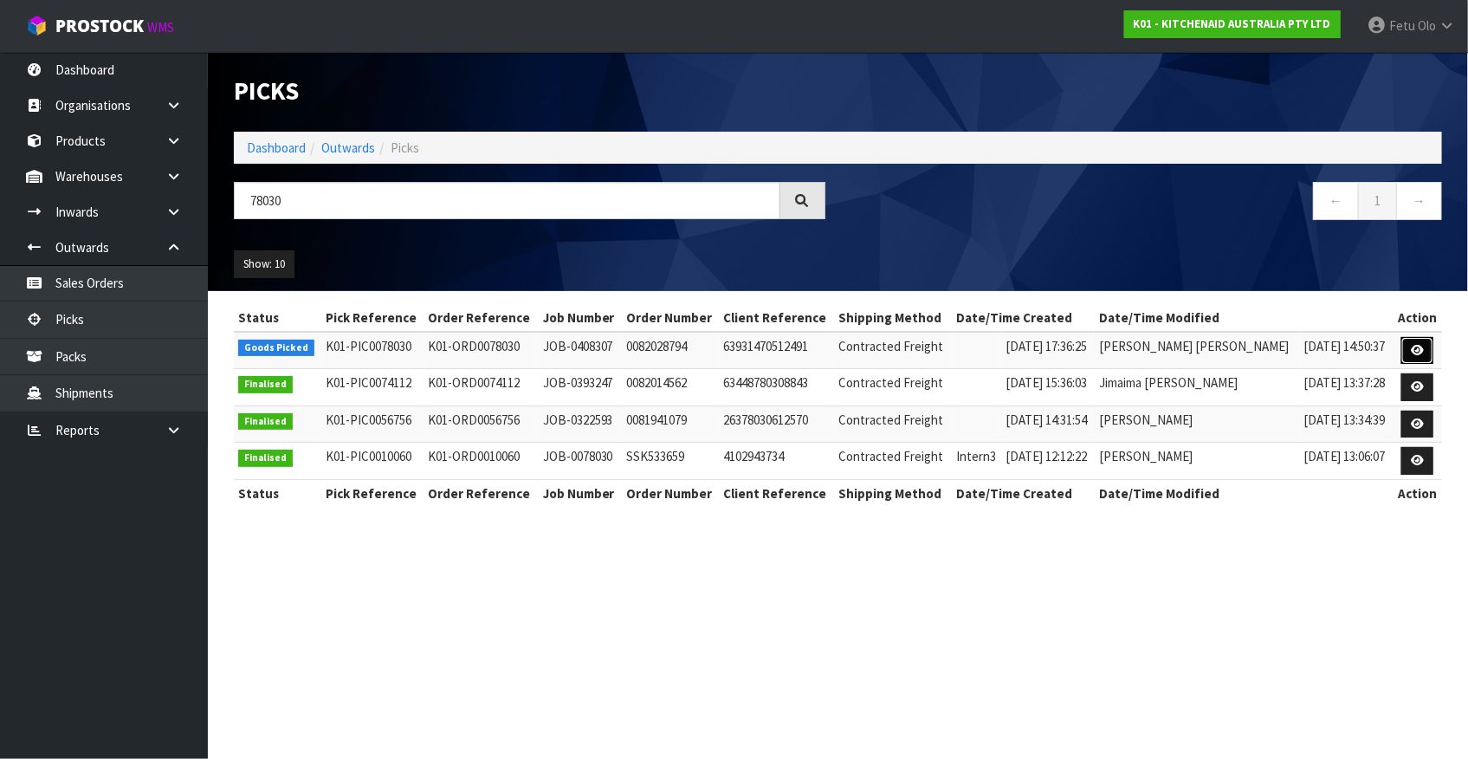
click at [1418, 352] on icon at bounding box center [1417, 350] width 13 height 11
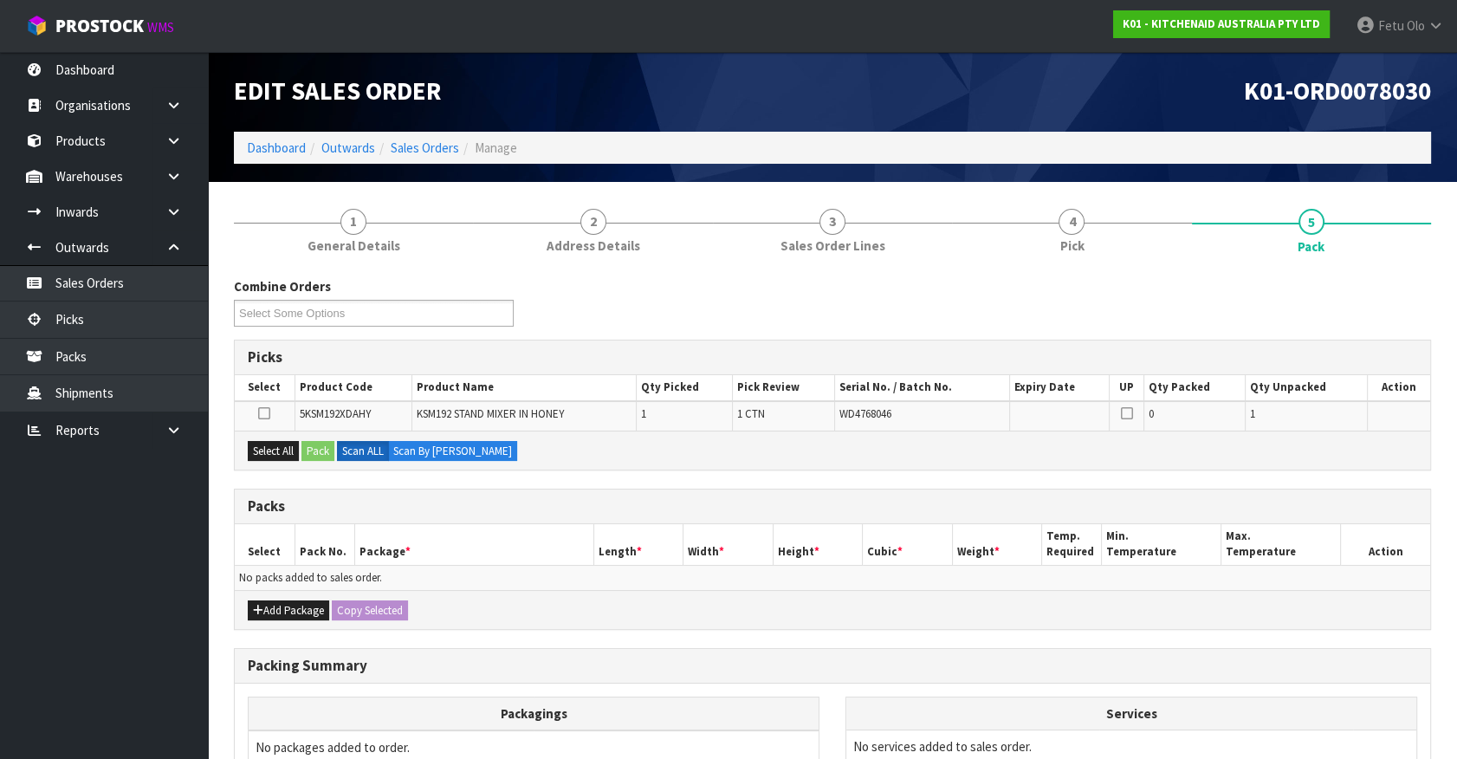
click at [80, 644] on ul "Dashboard Organisations Clients Consignees Carriers Products Categories Serial …" at bounding box center [104, 405] width 208 height 707
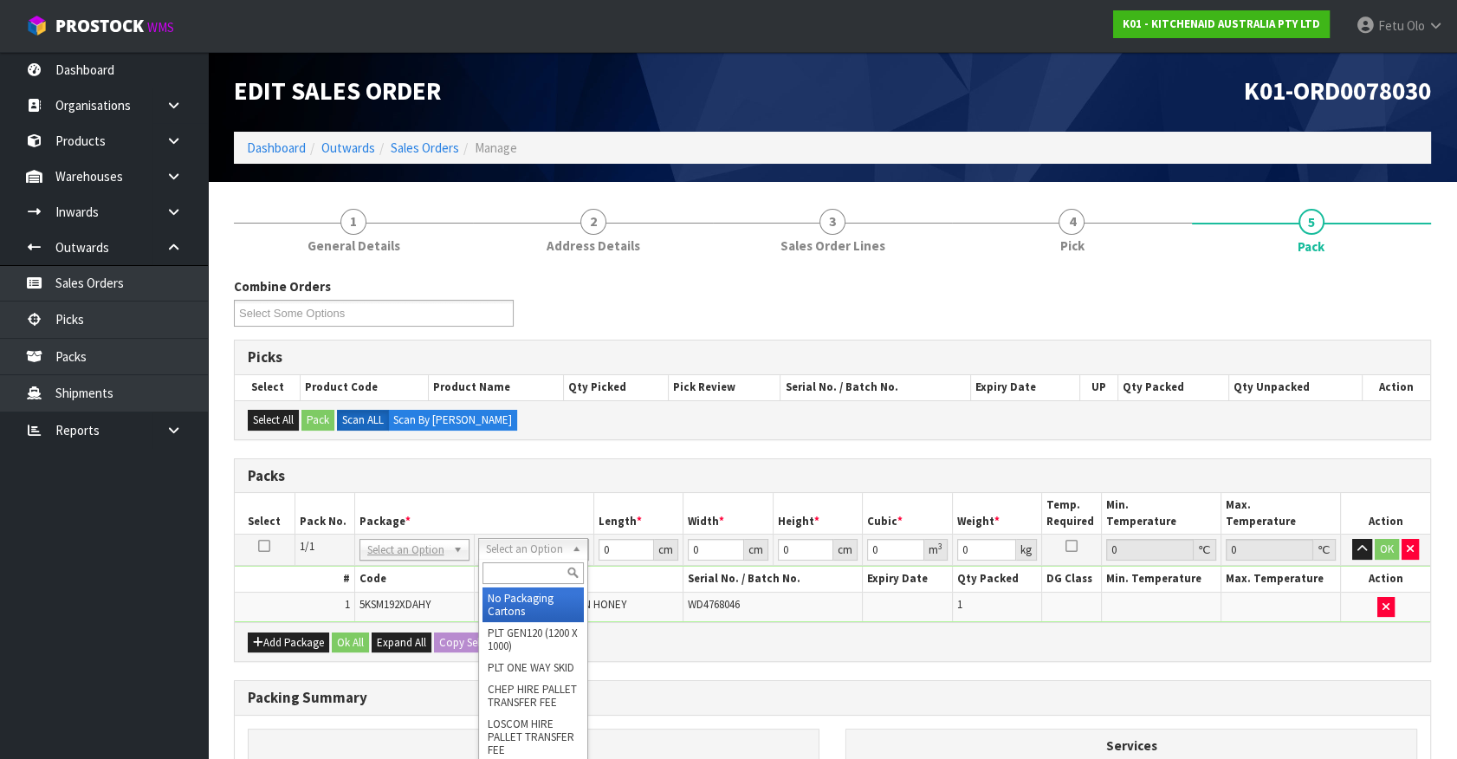
drag, startPoint x: 529, startPoint y: 606, endPoint x: 654, endPoint y: 554, distance: 135.1
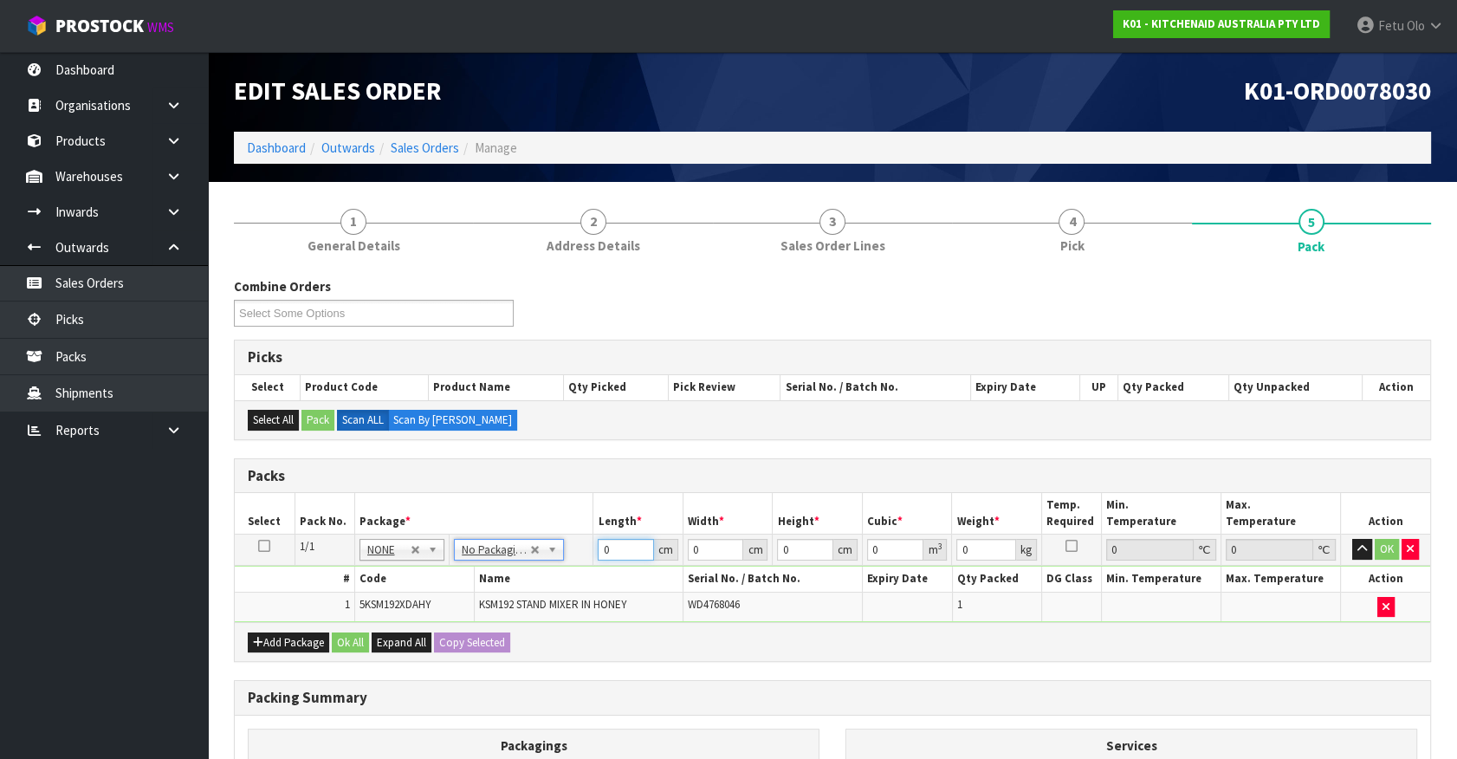
drag, startPoint x: 617, startPoint y: 555, endPoint x: 494, endPoint y: 586, distance: 126.9
click at [495, 586] on tbody "1/1 NONE 007-001 007-002 007-004 007-009 007-013 007-014 007-015 007-017 007-01…" at bounding box center [832, 577] width 1195 height 87
type input "42"
type input "29"
type input "4"
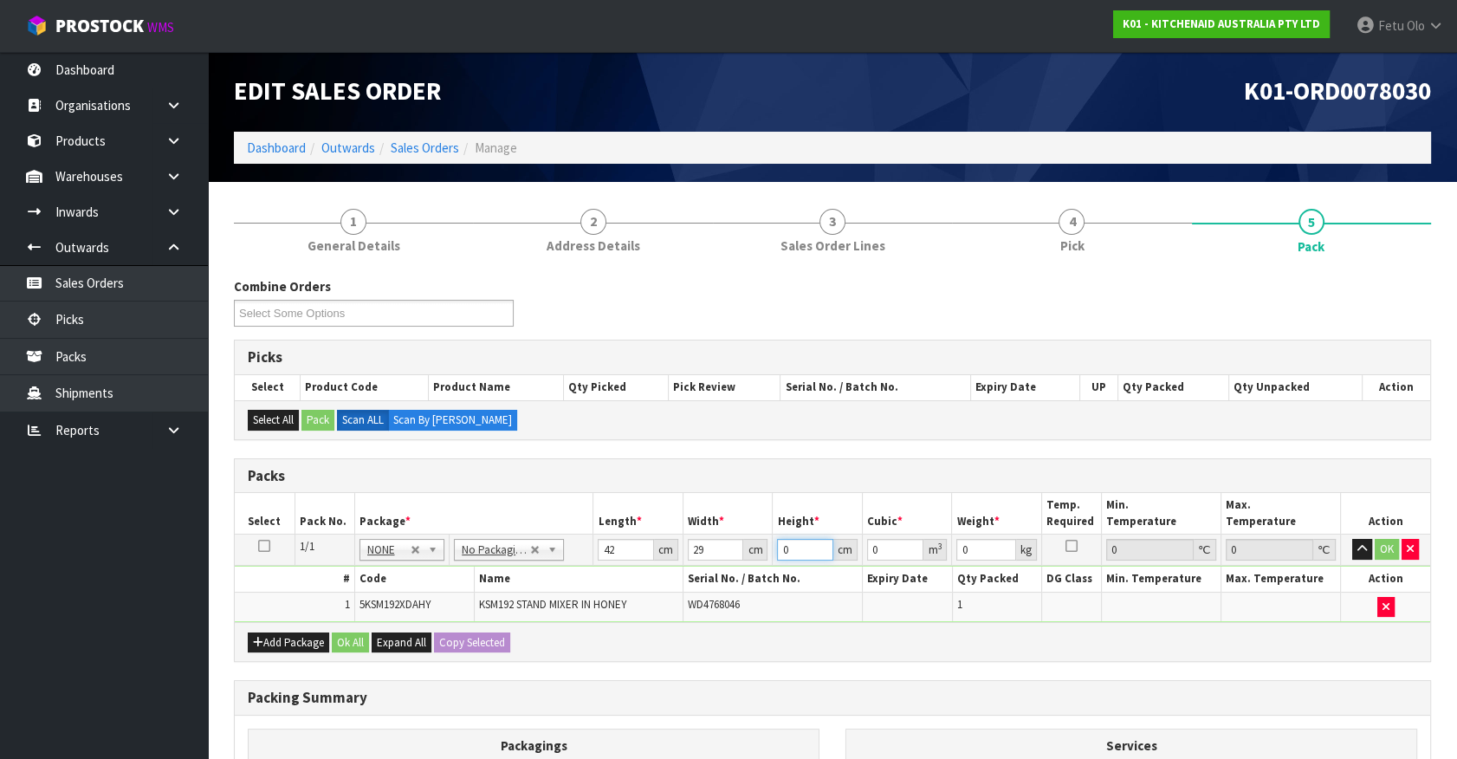
type input "0.004872"
type input "43"
type input "0.052374"
type input "43"
type input "13"
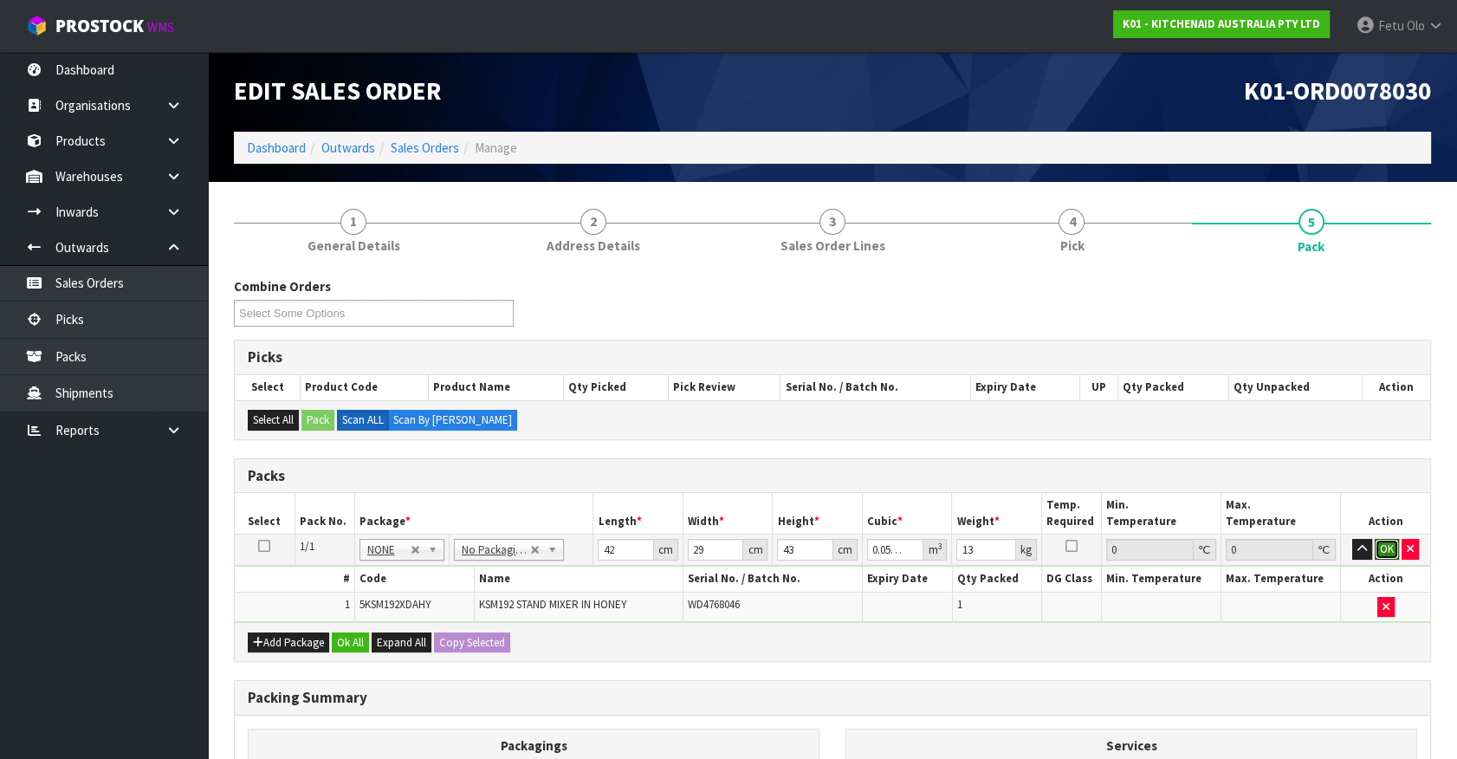
click button "OK" at bounding box center [1386, 549] width 24 height 21
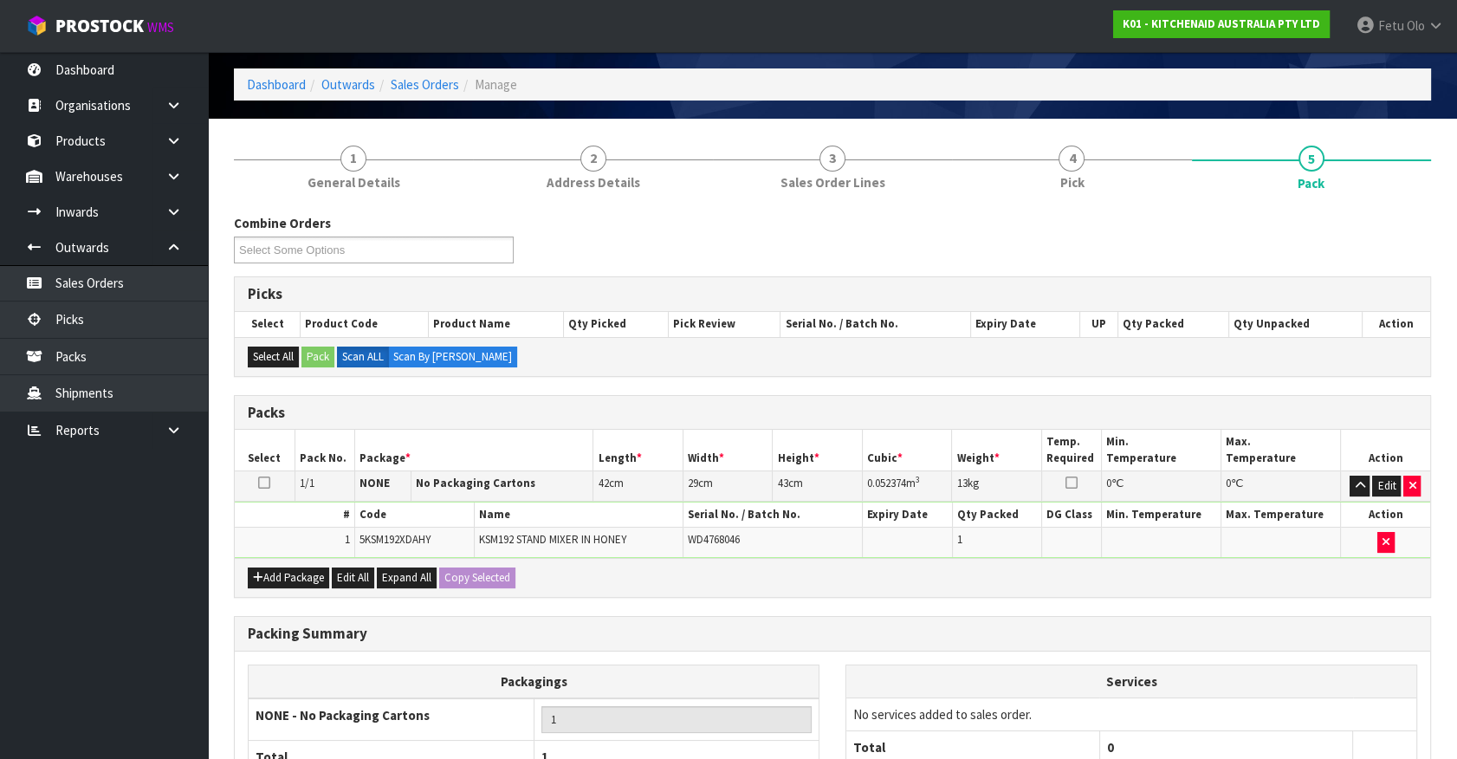
scroll to position [226, 0]
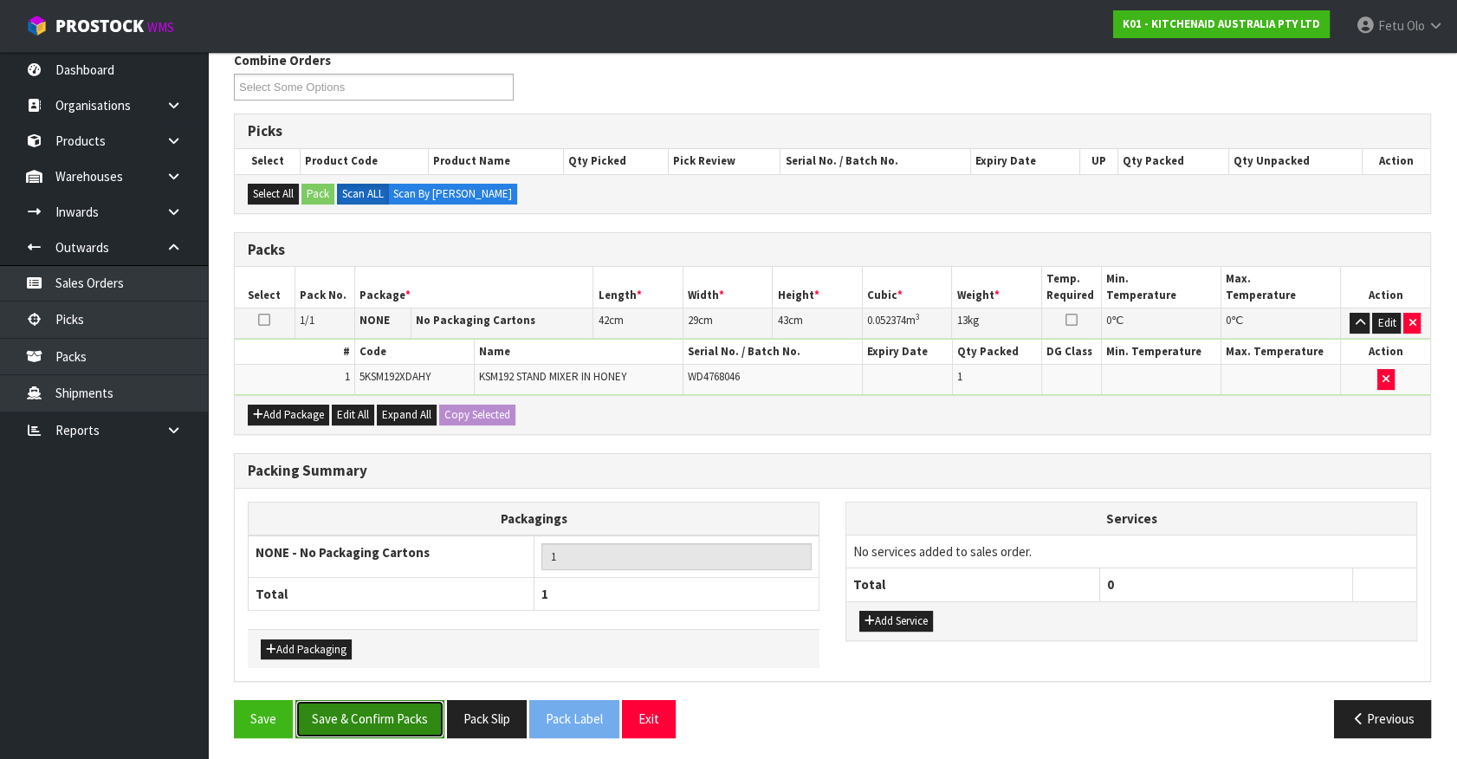
drag, startPoint x: 382, startPoint y: 714, endPoint x: 415, endPoint y: 708, distance: 33.6
click at [382, 710] on button "Save & Confirm Packs" at bounding box center [369, 718] width 149 height 37
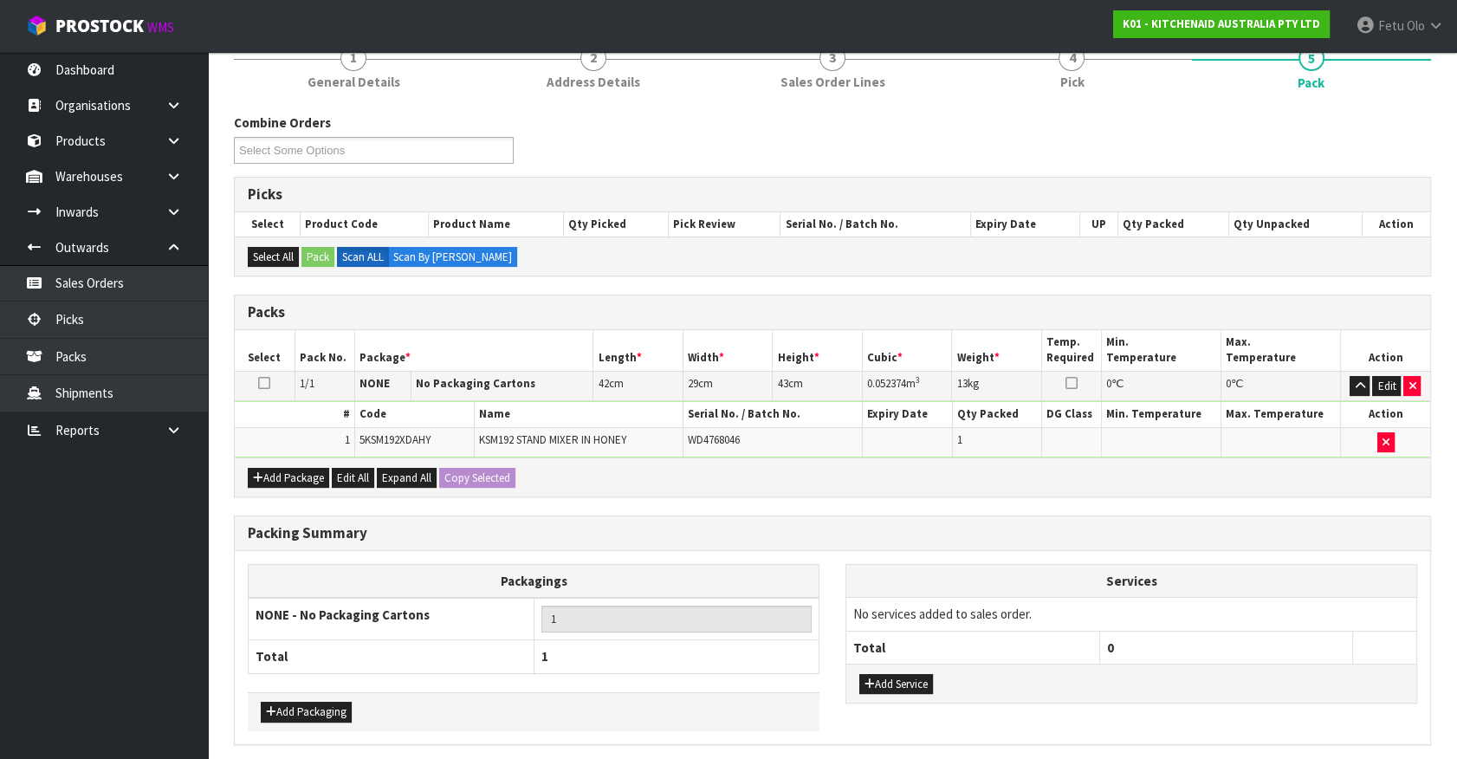
scroll to position [0, 0]
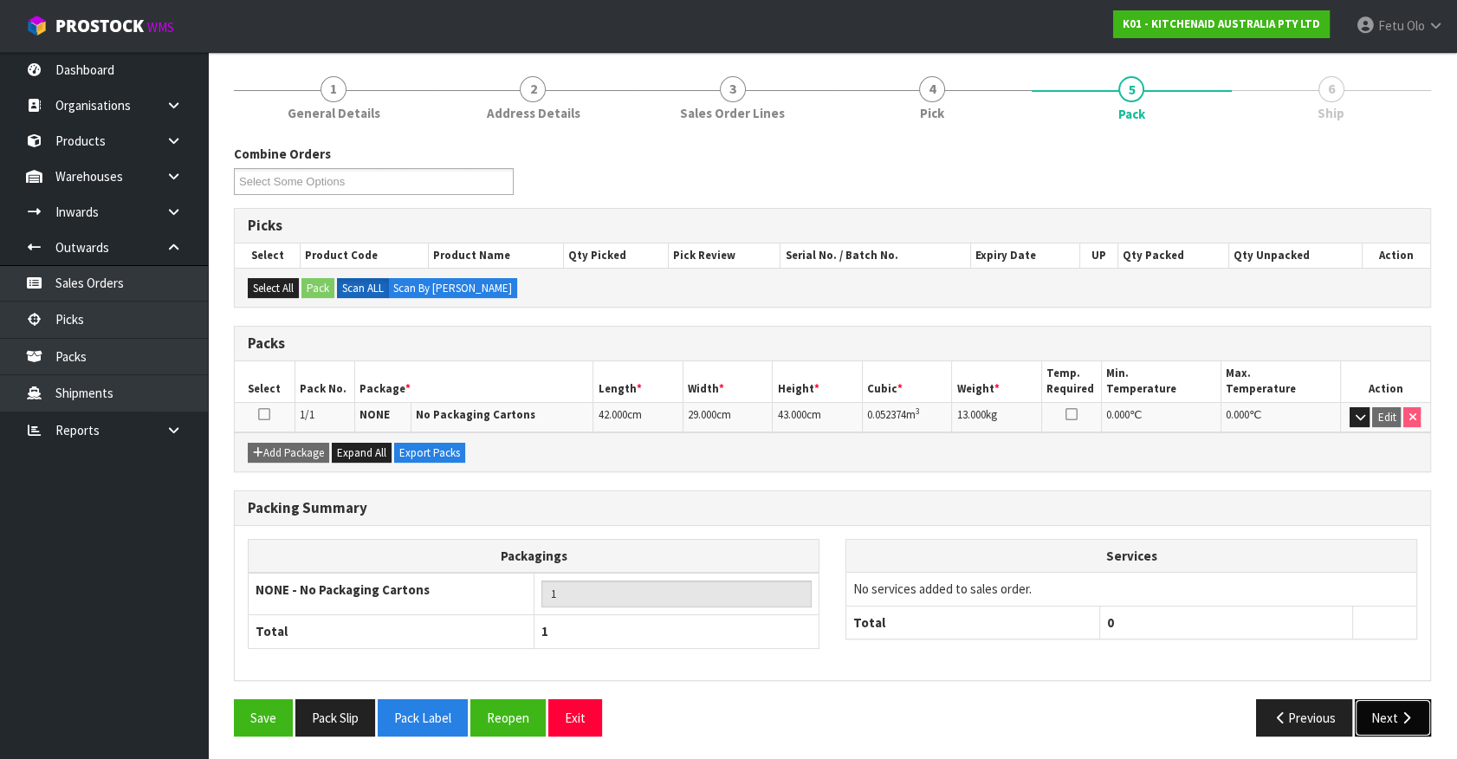
drag, startPoint x: 1396, startPoint y: 710, endPoint x: 1374, endPoint y: 710, distance: 21.6
click at [1374, 710] on button "Next" at bounding box center [1392, 717] width 76 height 37
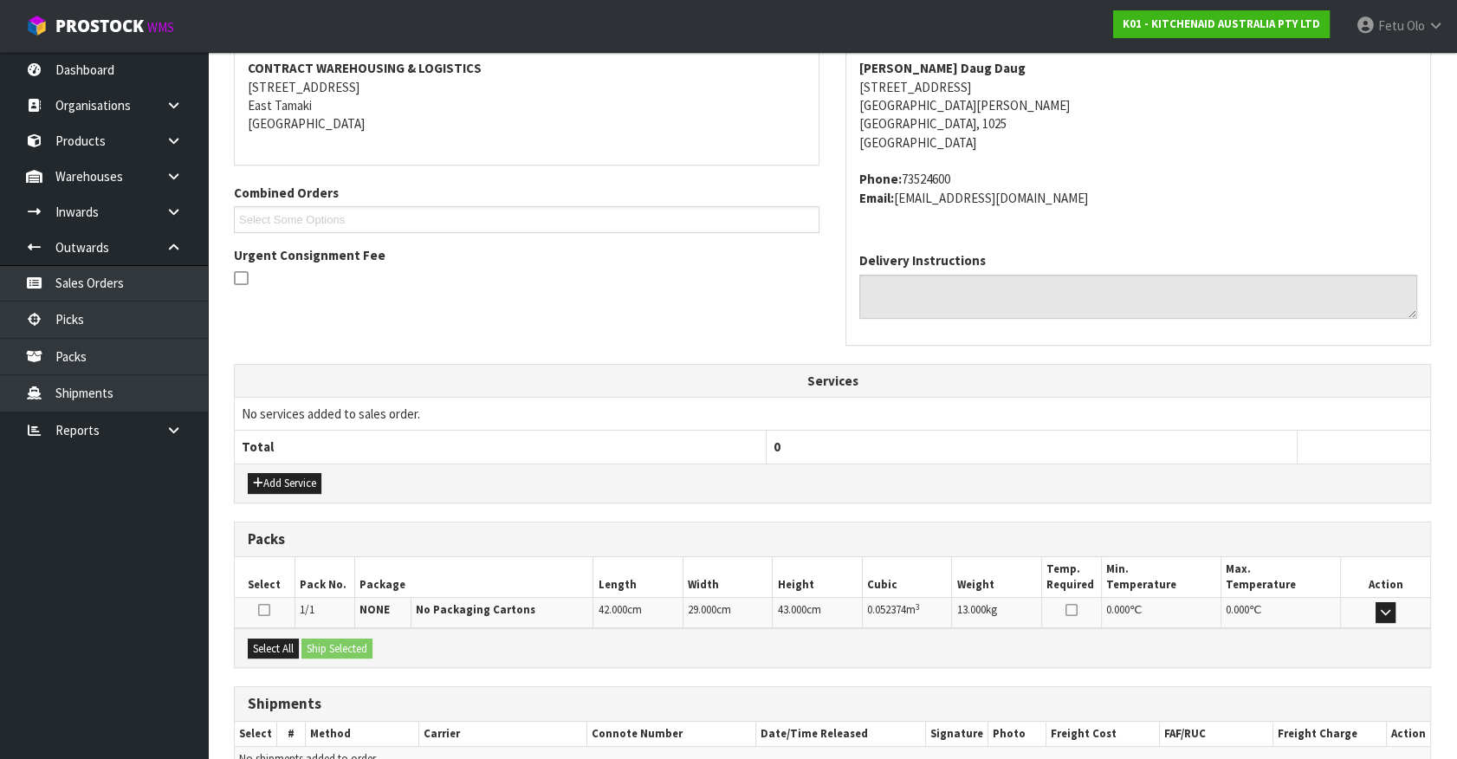
scroll to position [421, 0]
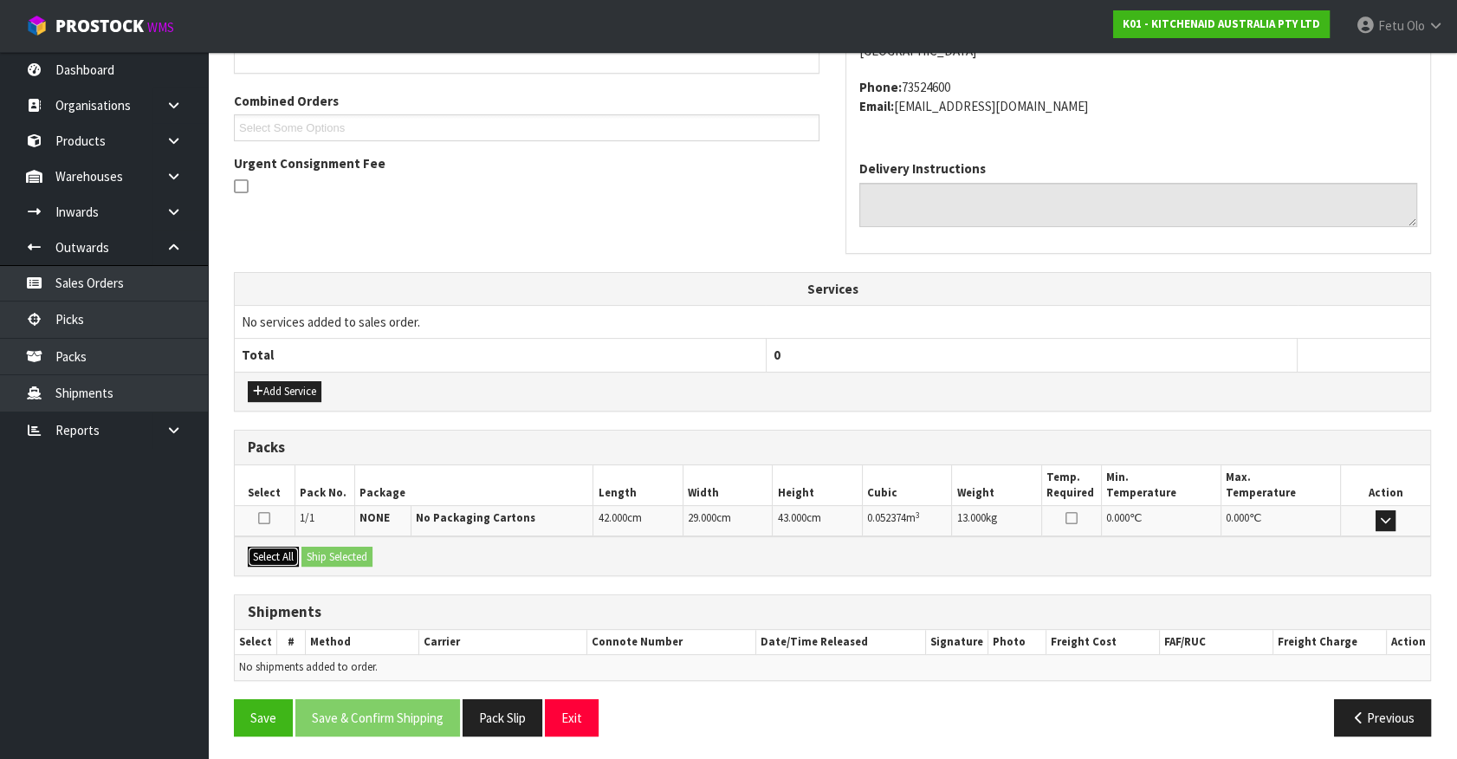
click at [261, 559] on button "Select All" at bounding box center [273, 556] width 51 height 21
drag, startPoint x: 346, startPoint y: 548, endPoint x: 346, endPoint y: 583, distance: 34.6
click at [346, 550] on button "Ship Selected" at bounding box center [336, 556] width 71 height 21
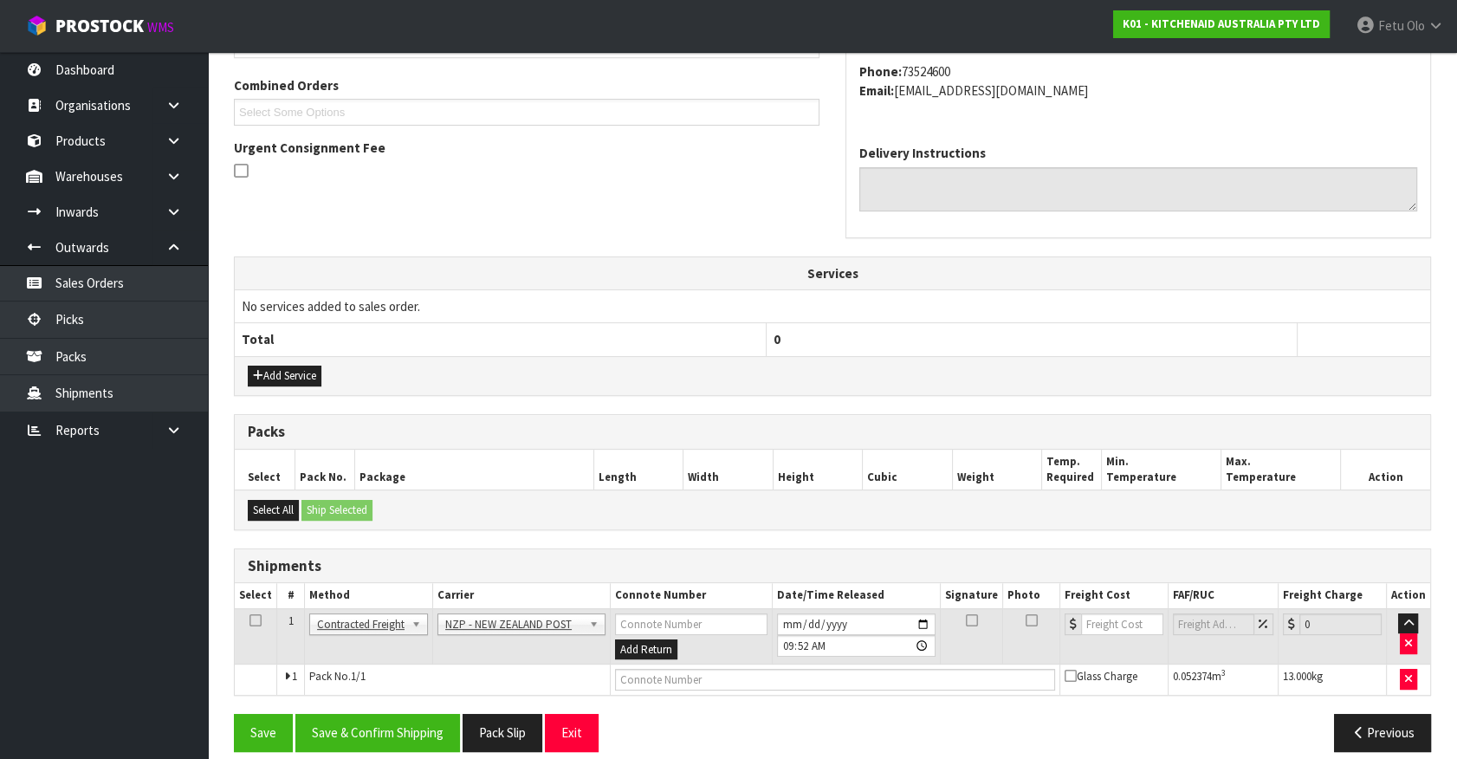
scroll to position [451, 0]
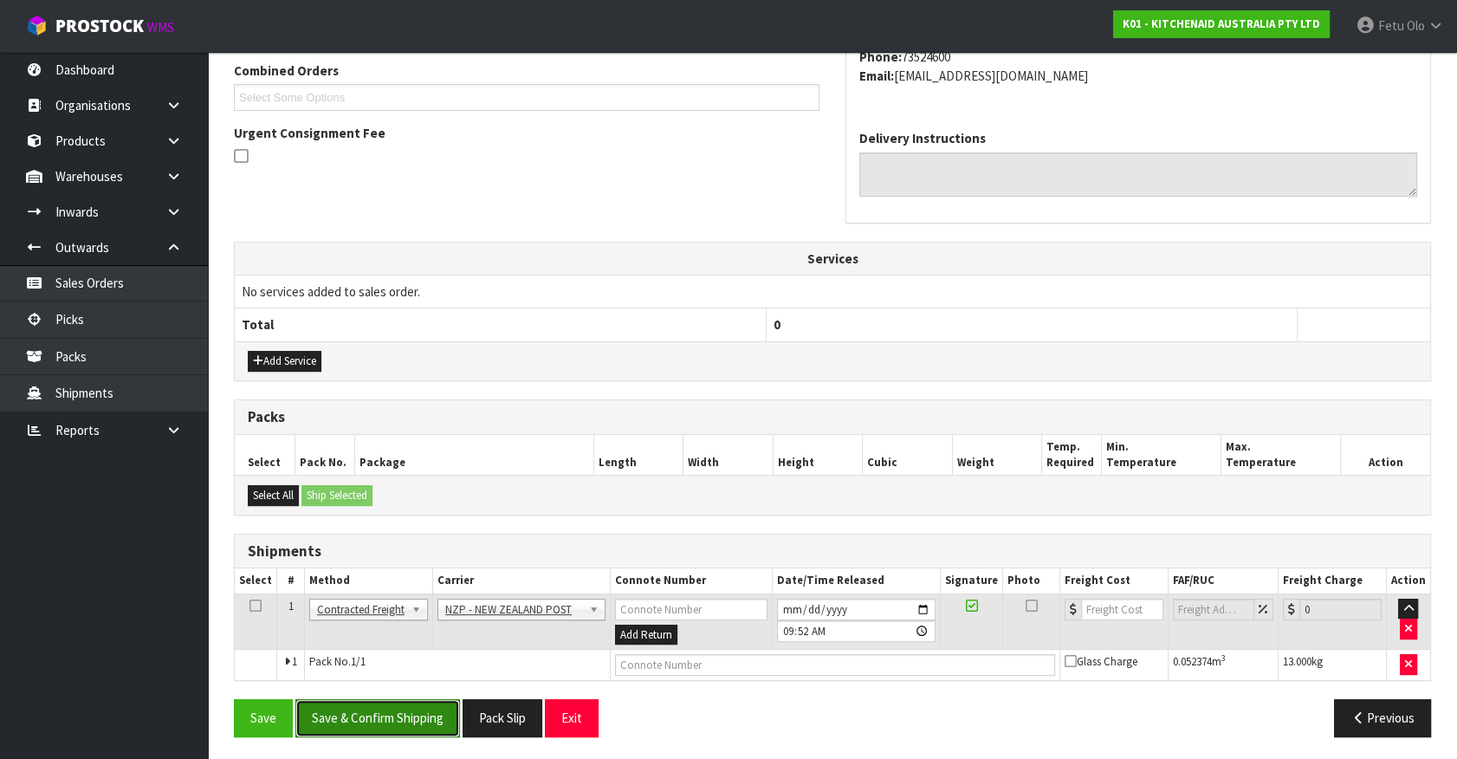
click at [423, 714] on button "Save & Confirm Shipping" at bounding box center [377, 717] width 165 height 37
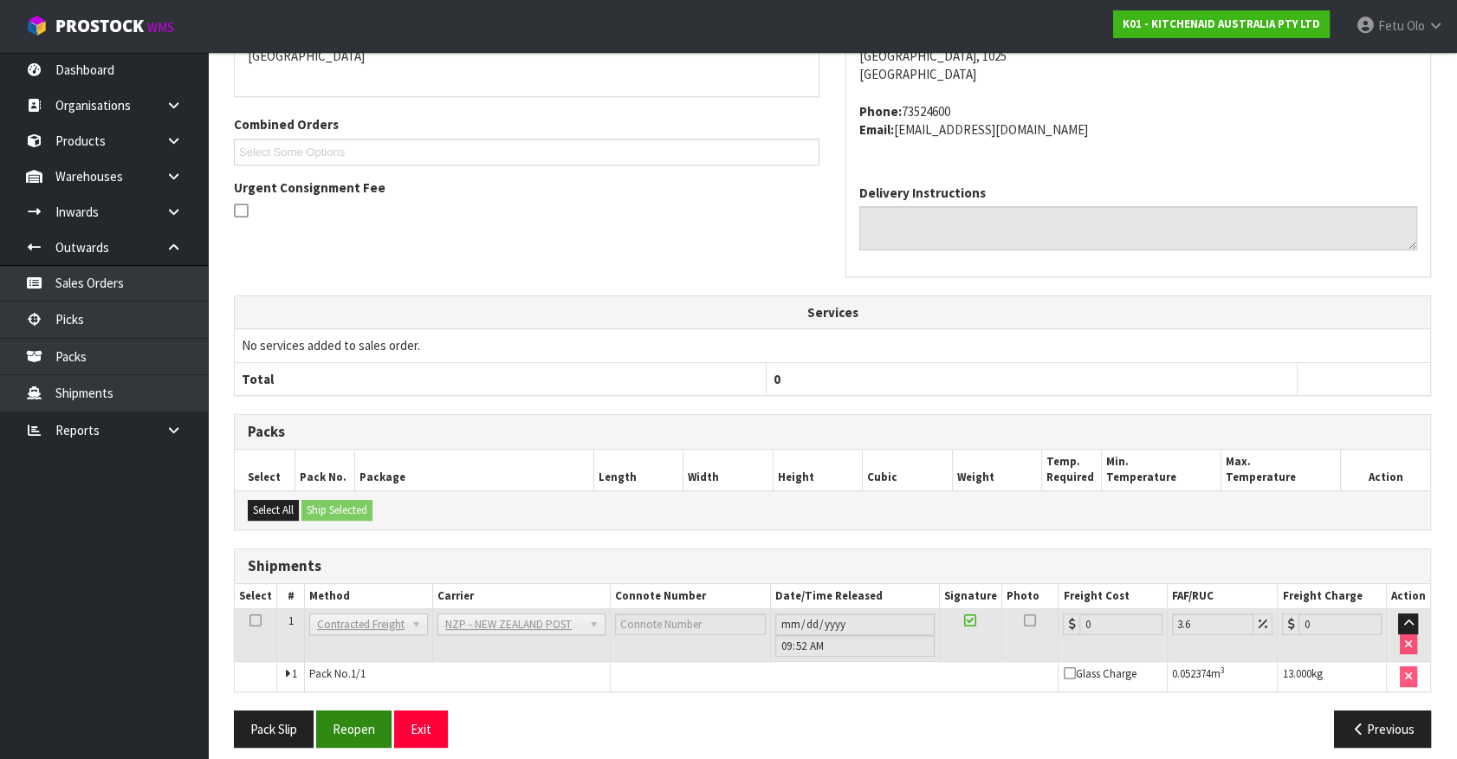
scroll to position [427, 0]
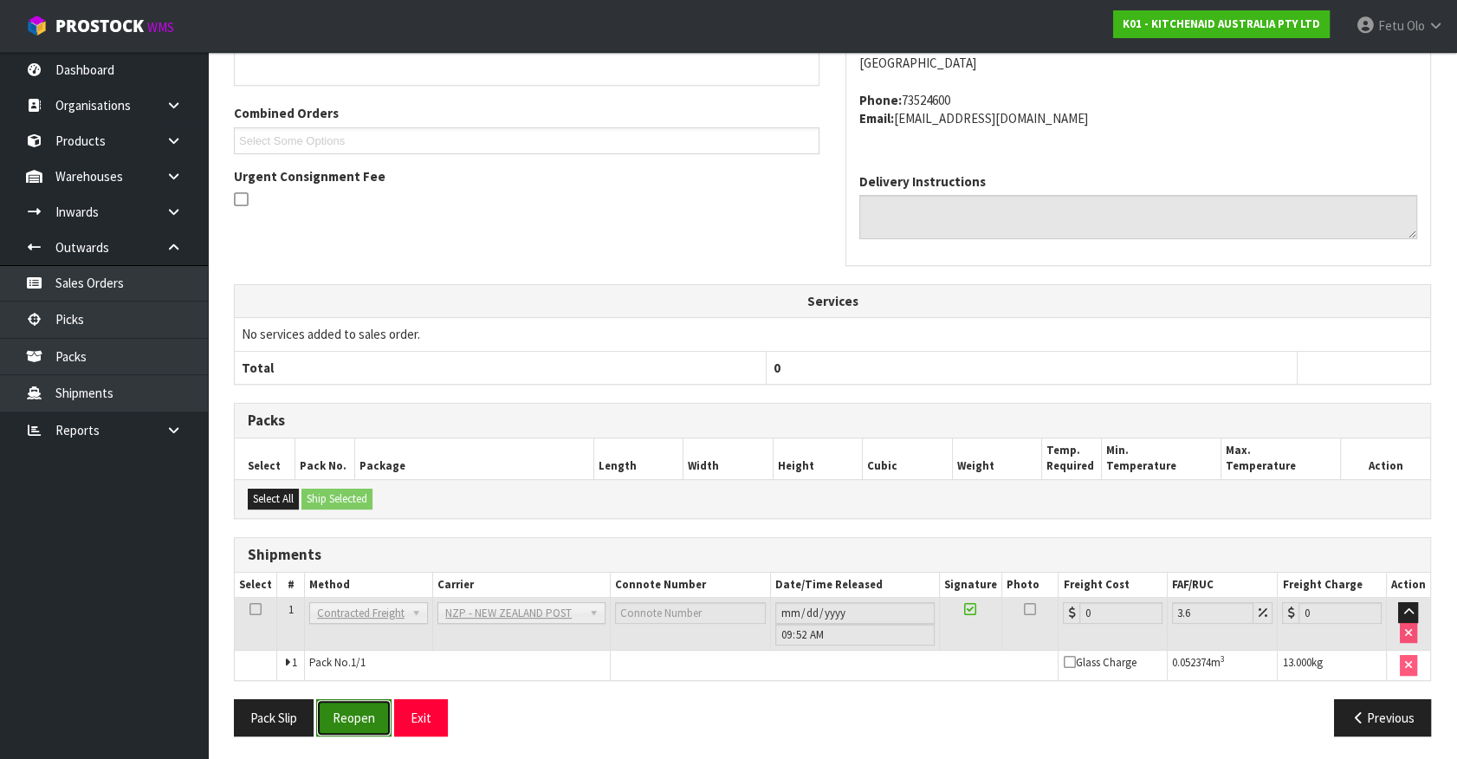
click at [335, 719] on button "Reopen" at bounding box center [353, 717] width 75 height 37
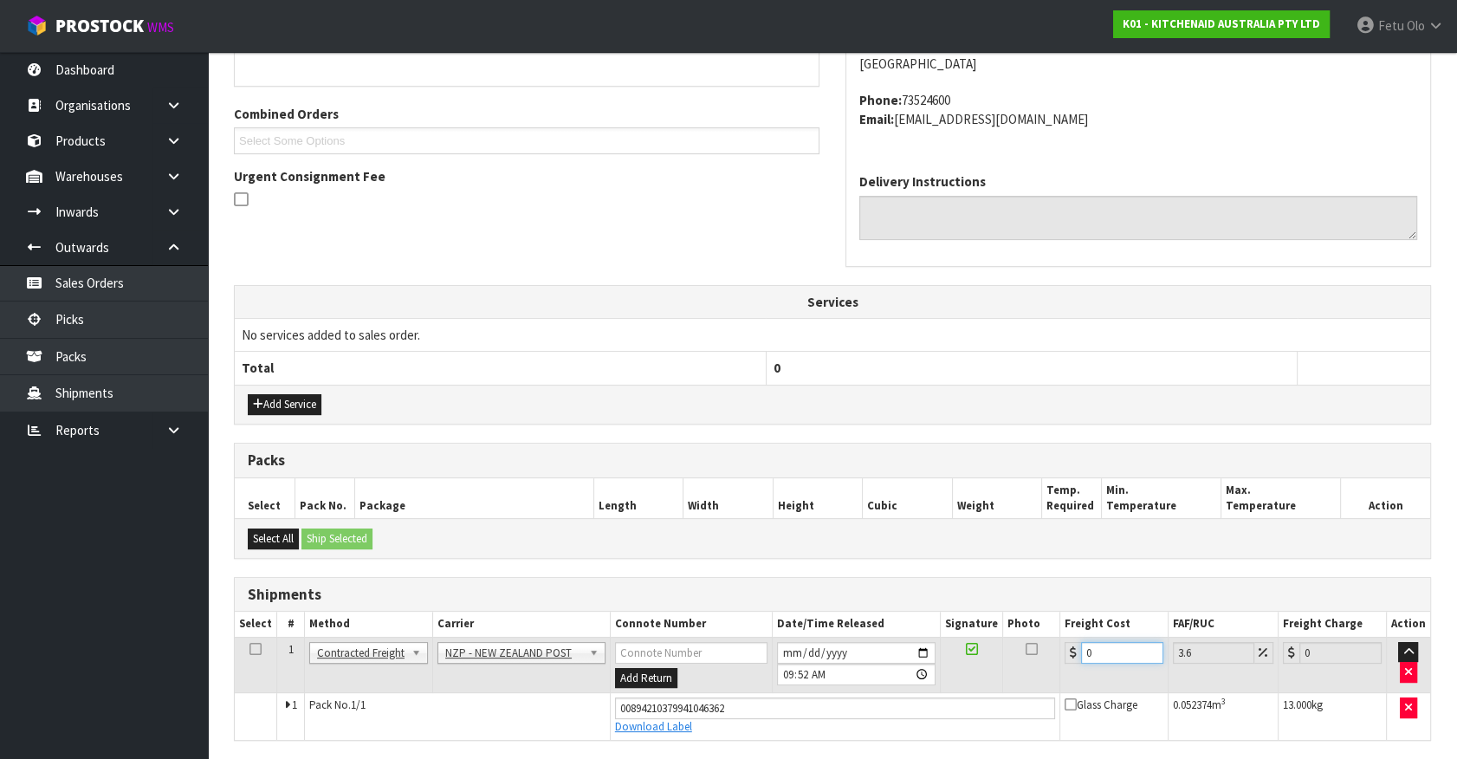
drag, startPoint x: 1111, startPoint y: 649, endPoint x: 540, endPoint y: 752, distance: 580.6
click at [540, 752] on div "From Address CONTRACT WAREHOUSING & LOGISTICS 17 Allens Road East Tamaki Auckla…" at bounding box center [832, 370] width 1197 height 877
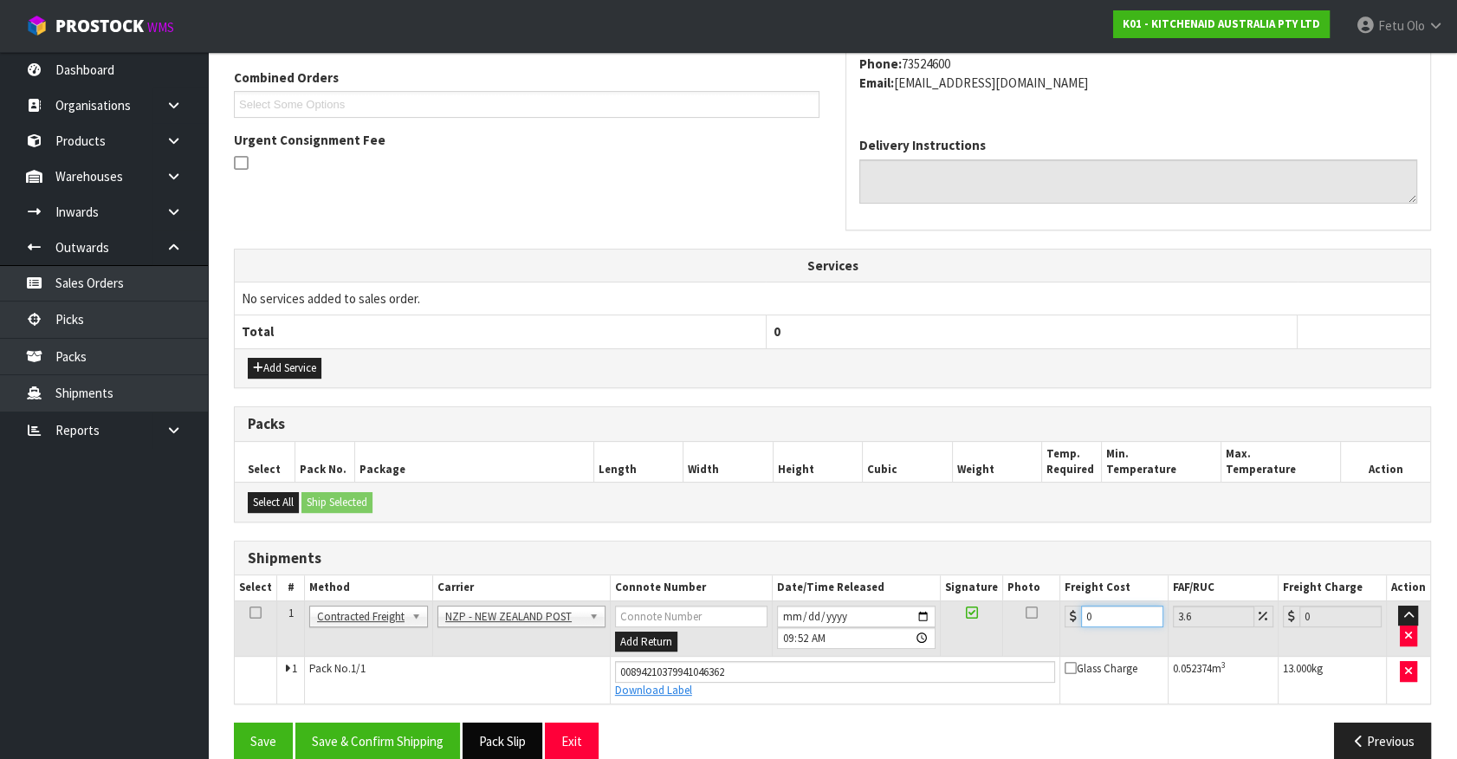
type input "4"
type input "4.14"
type input "4.3"
type input "4.45"
type input "4.33"
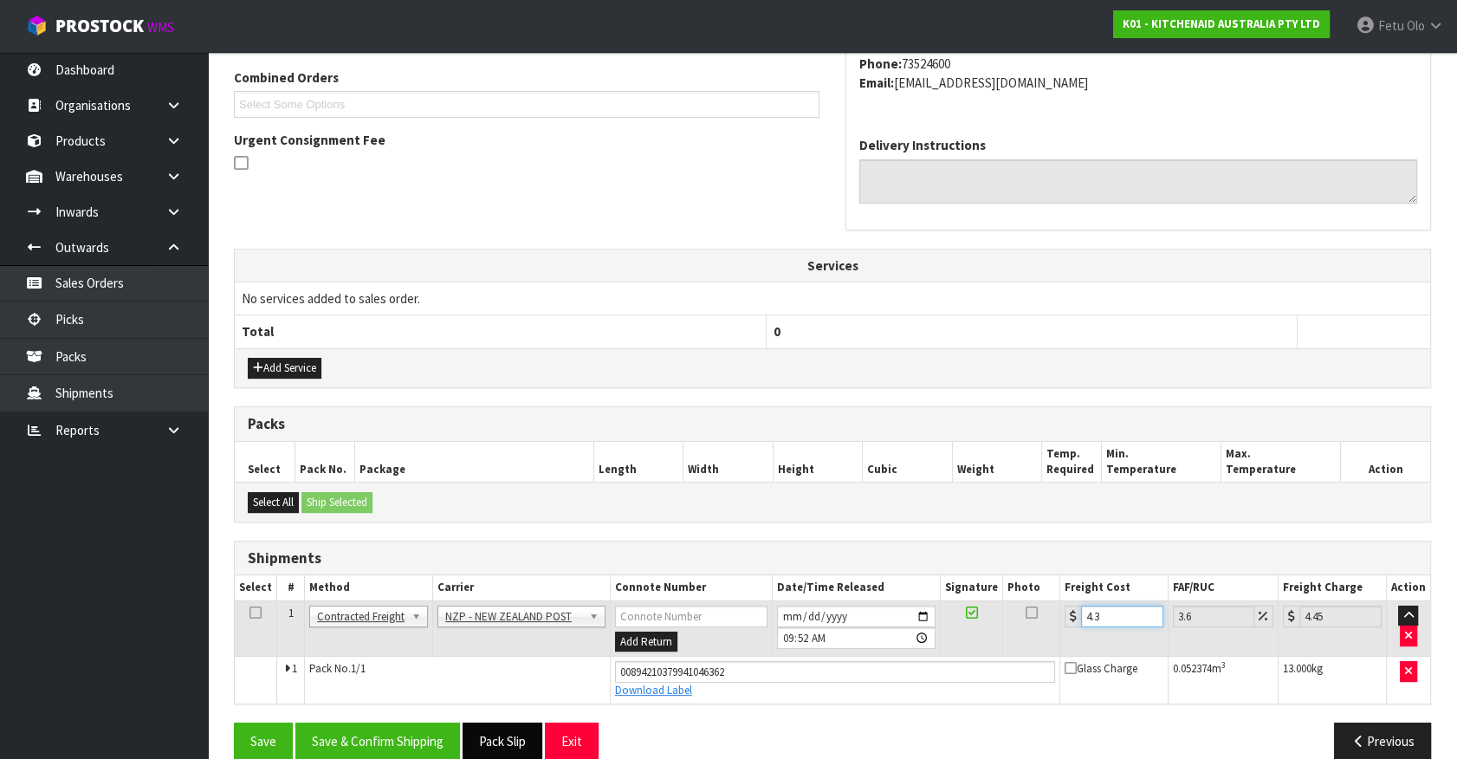
type input "4.49"
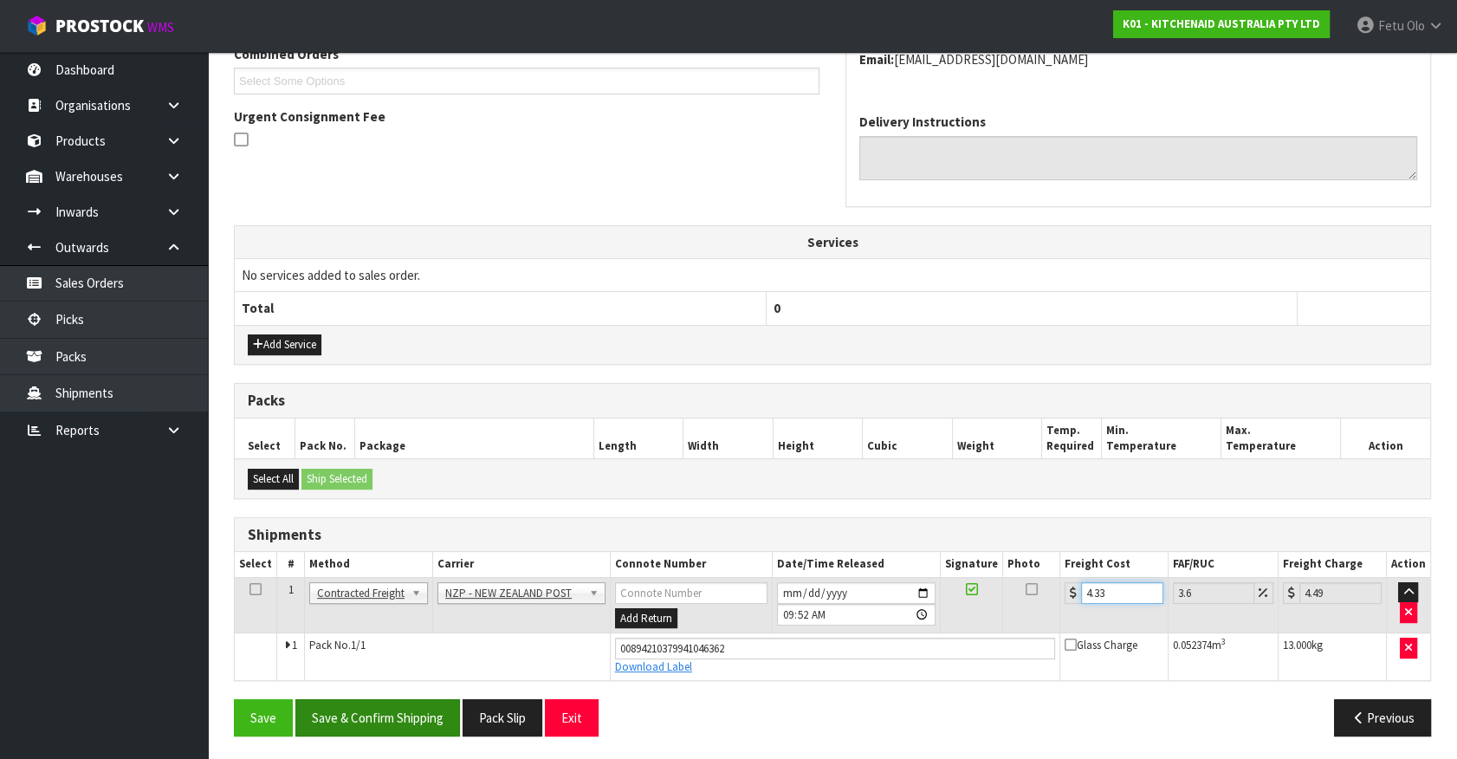
type input "4.33"
click at [387, 705] on button "Save & Confirm Shipping" at bounding box center [377, 717] width 165 height 37
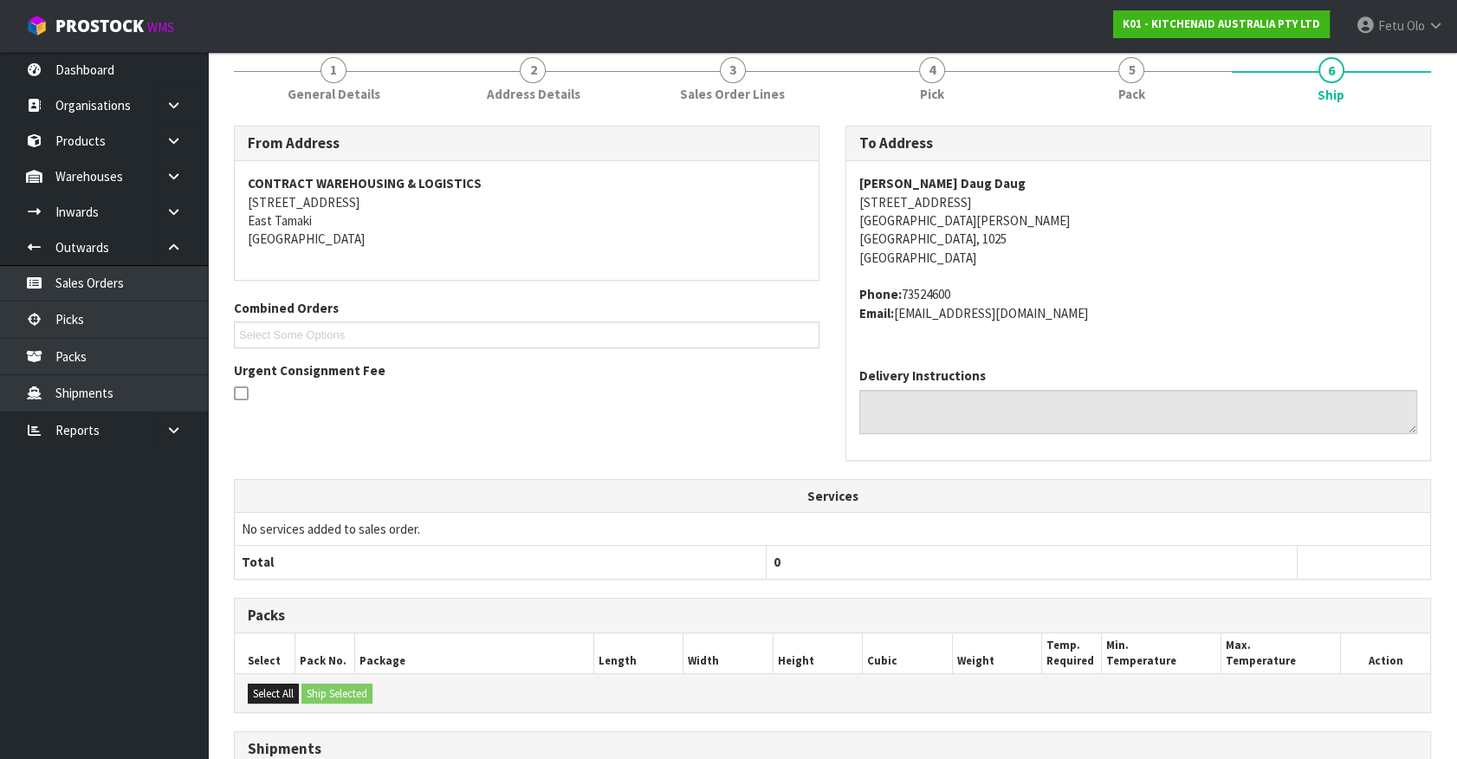
scroll to position [420, 0]
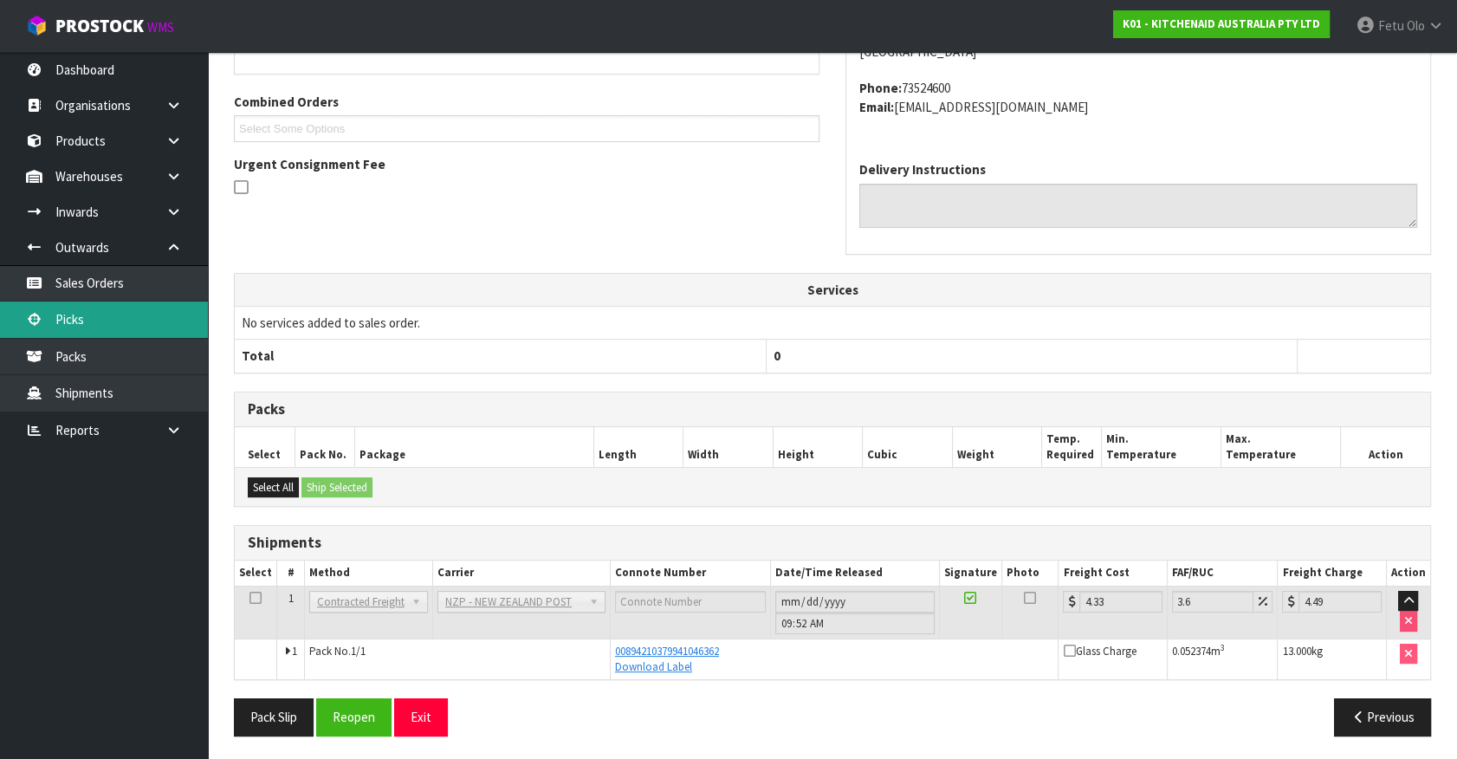
click at [55, 322] on link "Picks" at bounding box center [104, 319] width 208 height 36
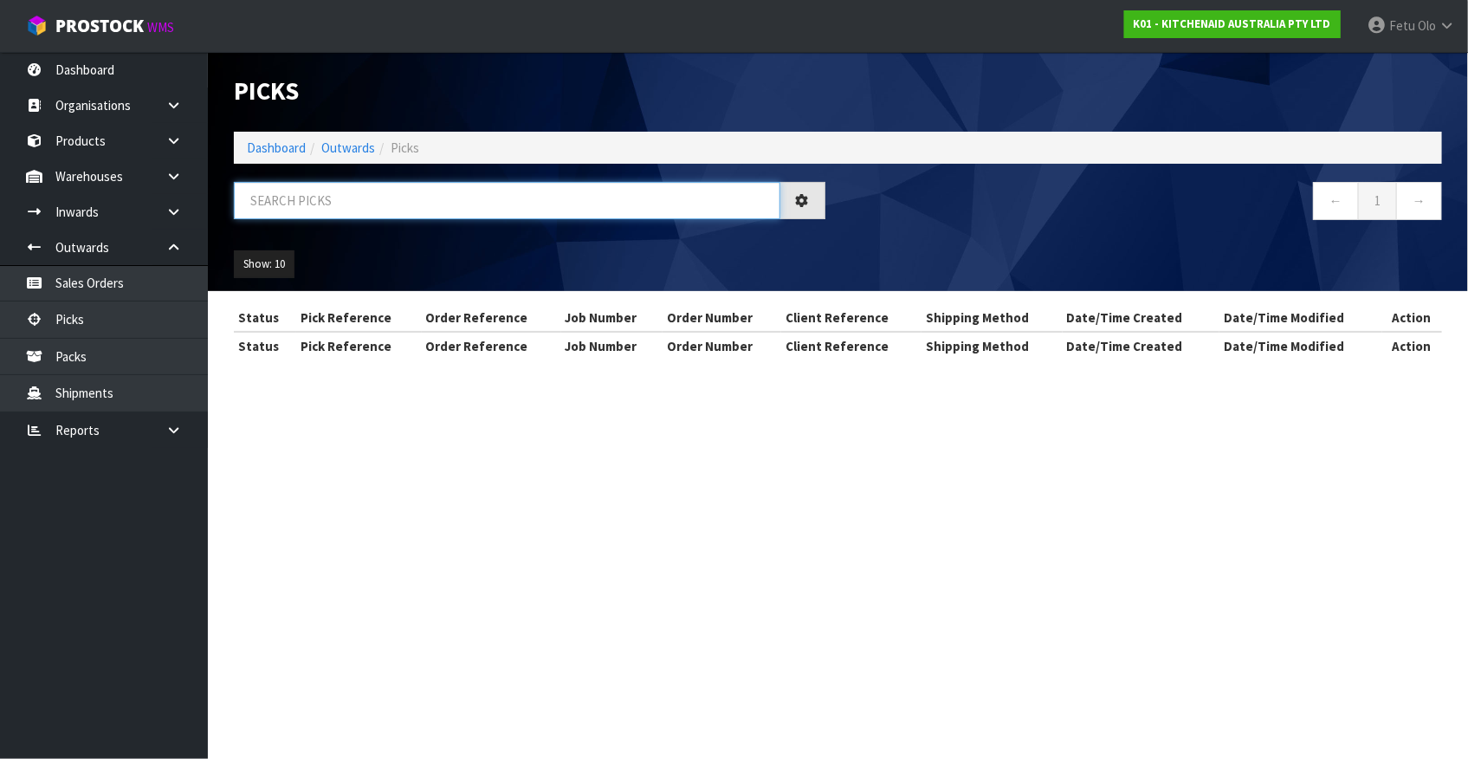
click at [440, 198] on input "text" at bounding box center [507, 200] width 546 height 37
drag, startPoint x: 440, startPoint y: 198, endPoint x: 381, endPoint y: 343, distance: 156.1
click at [439, 204] on input "text" at bounding box center [507, 200] width 546 height 37
type input "78029"
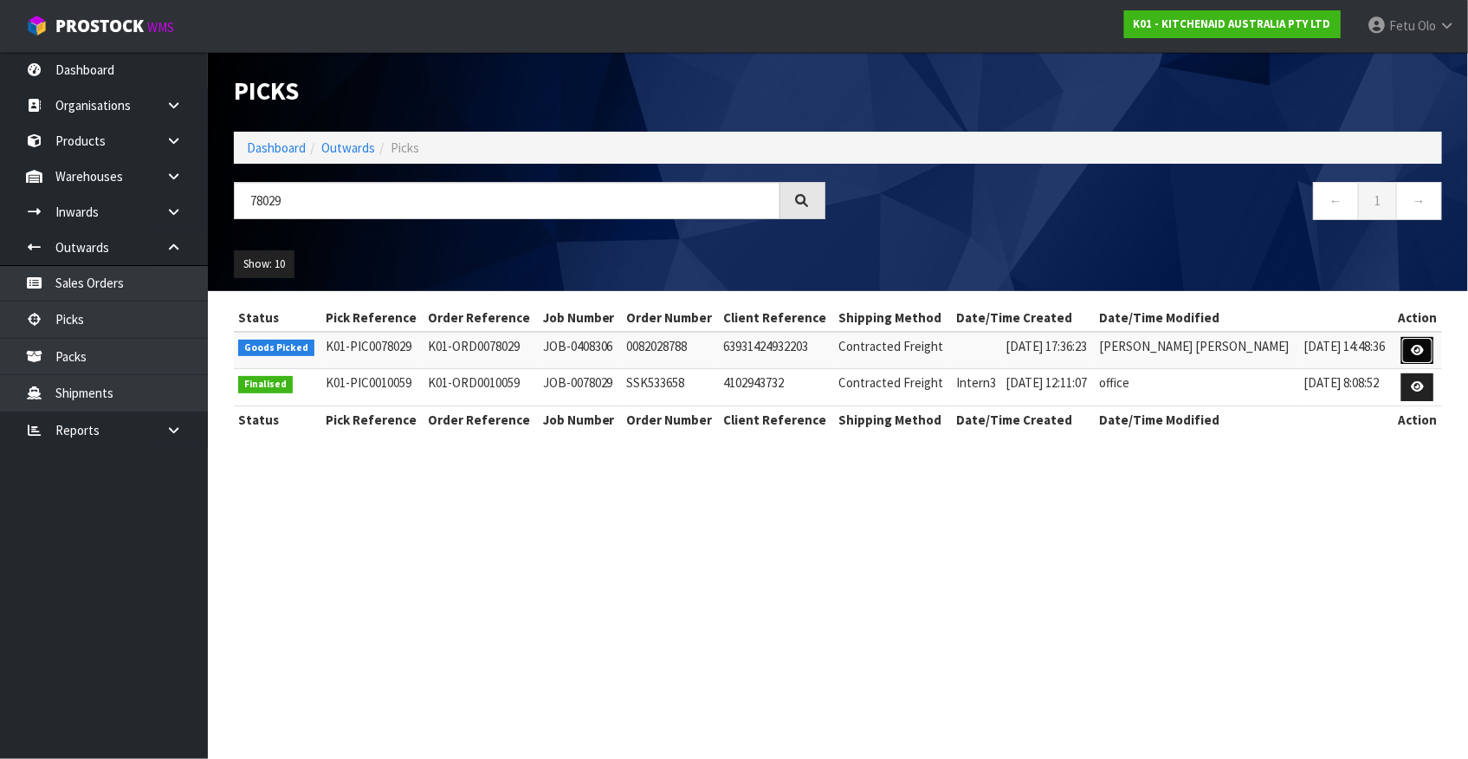
click at [1411, 352] on icon at bounding box center [1417, 350] width 13 height 11
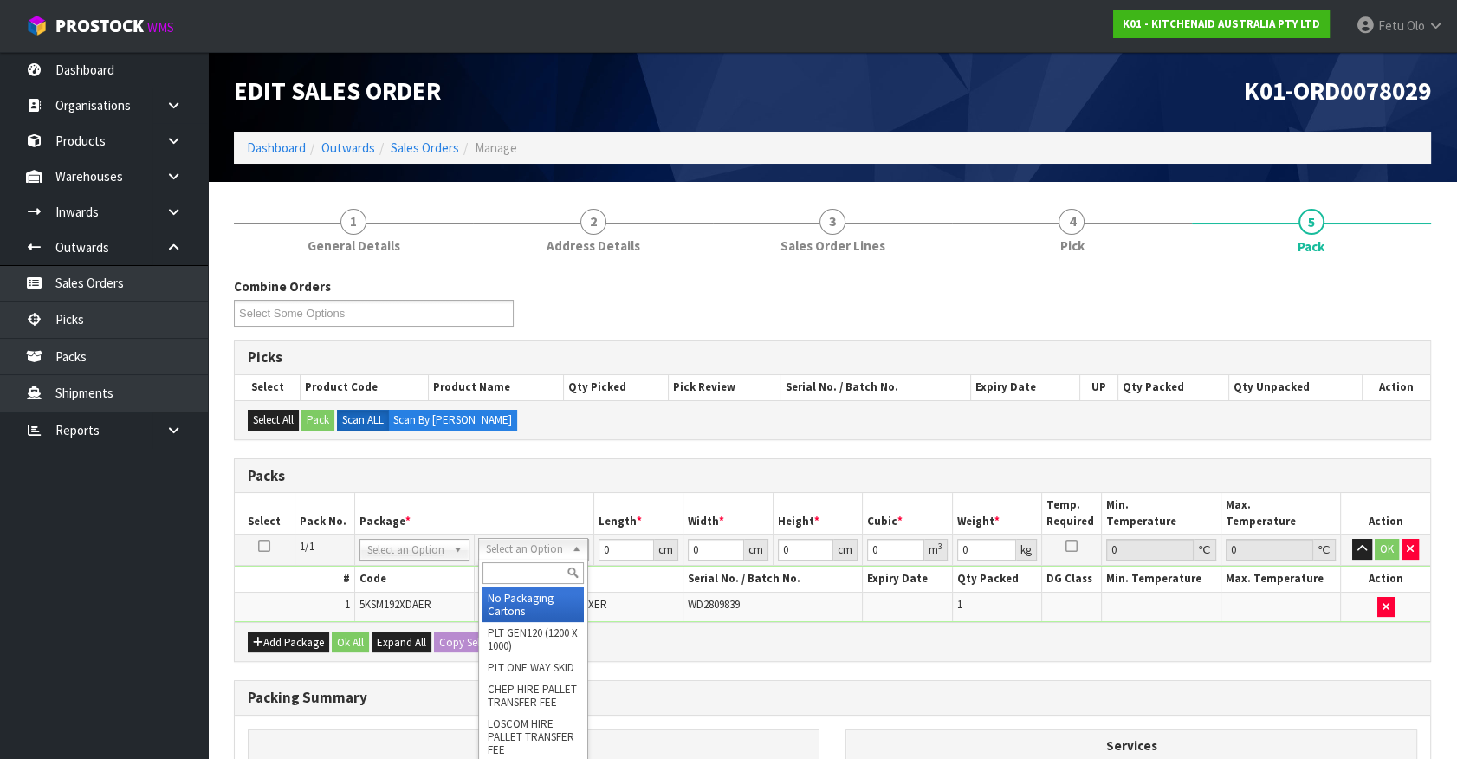
drag, startPoint x: 533, startPoint y: 604, endPoint x: 645, endPoint y: 572, distance: 117.0
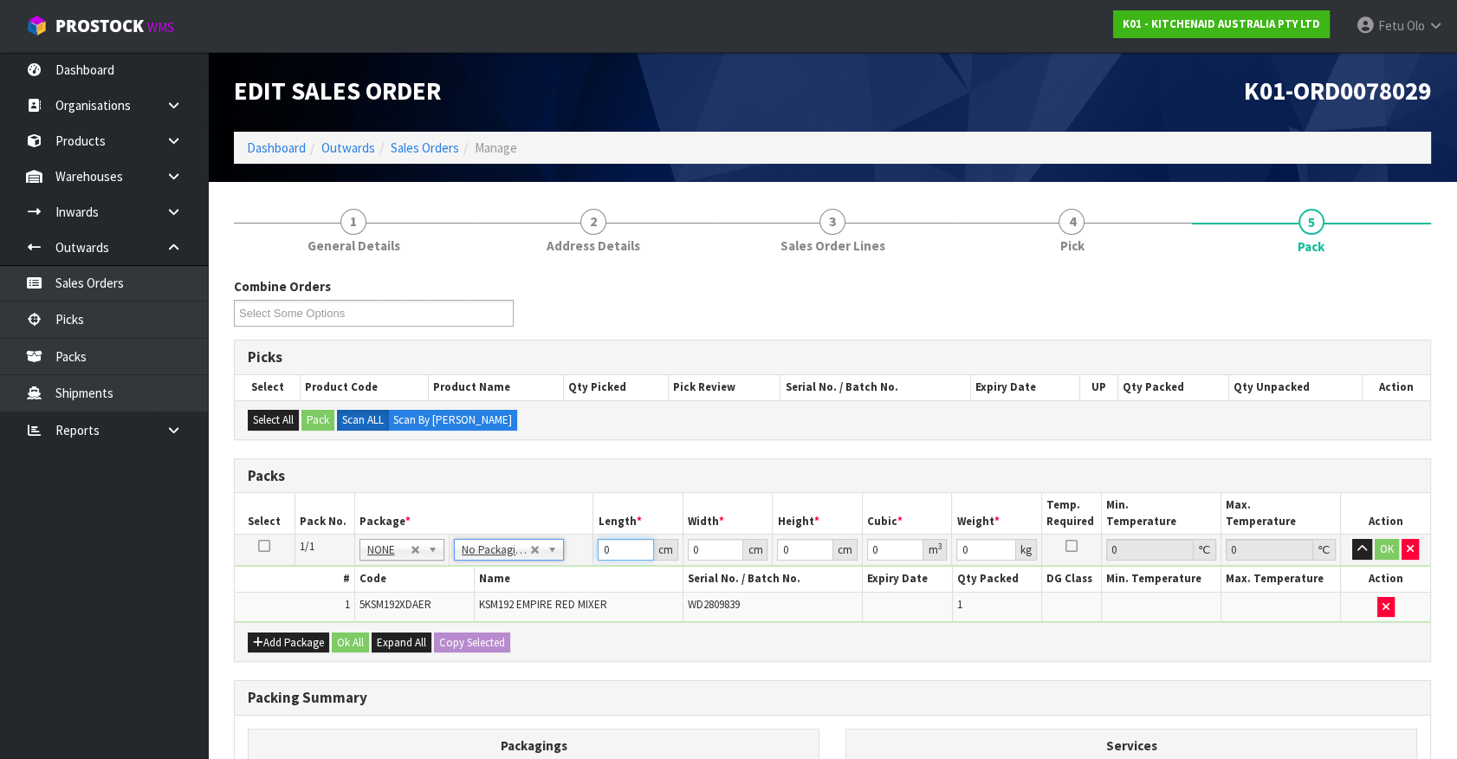
drag, startPoint x: 622, startPoint y: 549, endPoint x: 406, endPoint y: 580, distance: 217.9
click at [402, 584] on tbody "1/1 NONE 007-001 007-002 007-004 007-009 007-013 007-014 007-015 007-017 007-01…" at bounding box center [832, 577] width 1195 height 87
type input "42"
type input "29"
type input "4"
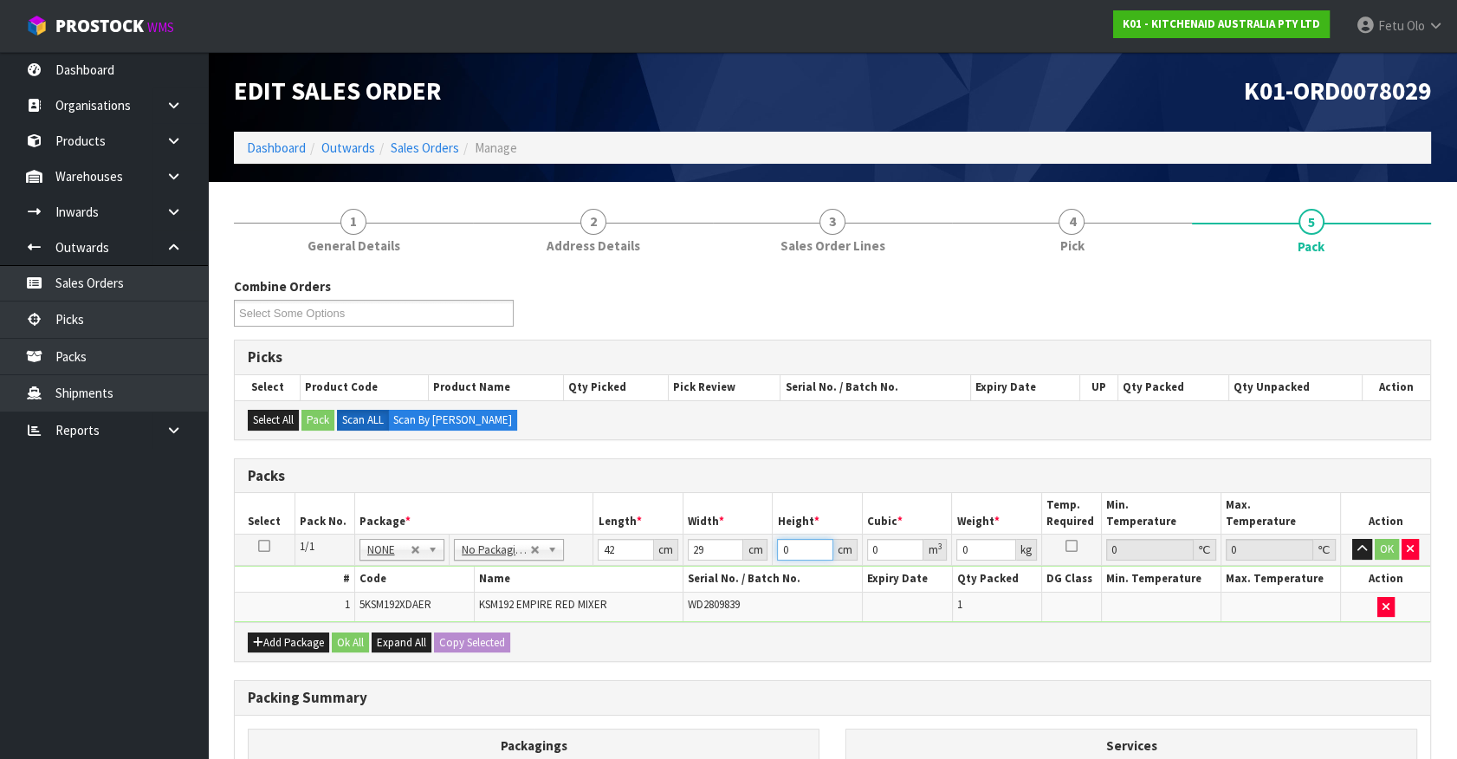
type input "0.004872"
type input "43"
type input "0.052374"
type input "43"
type input "13"
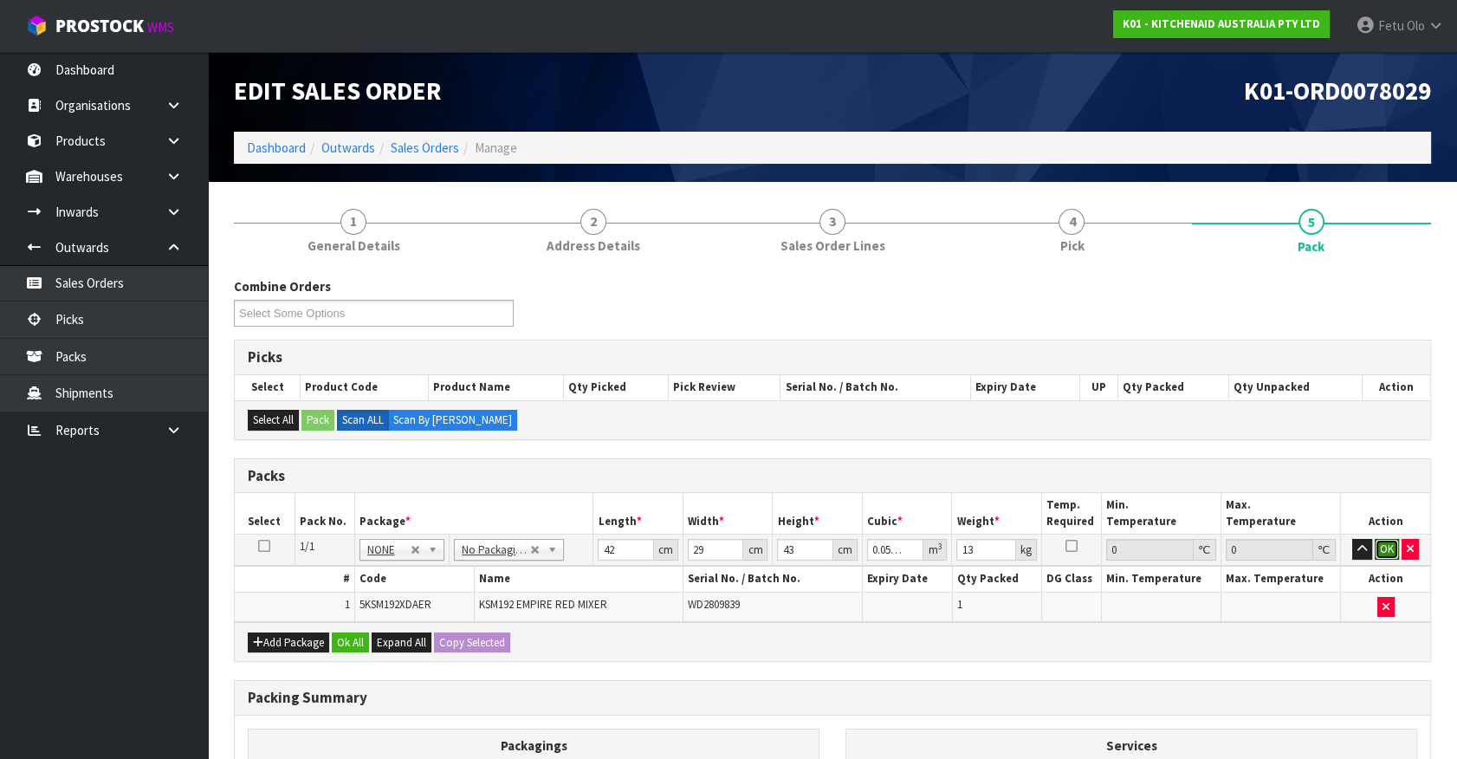
click button "OK" at bounding box center [1386, 549] width 24 height 21
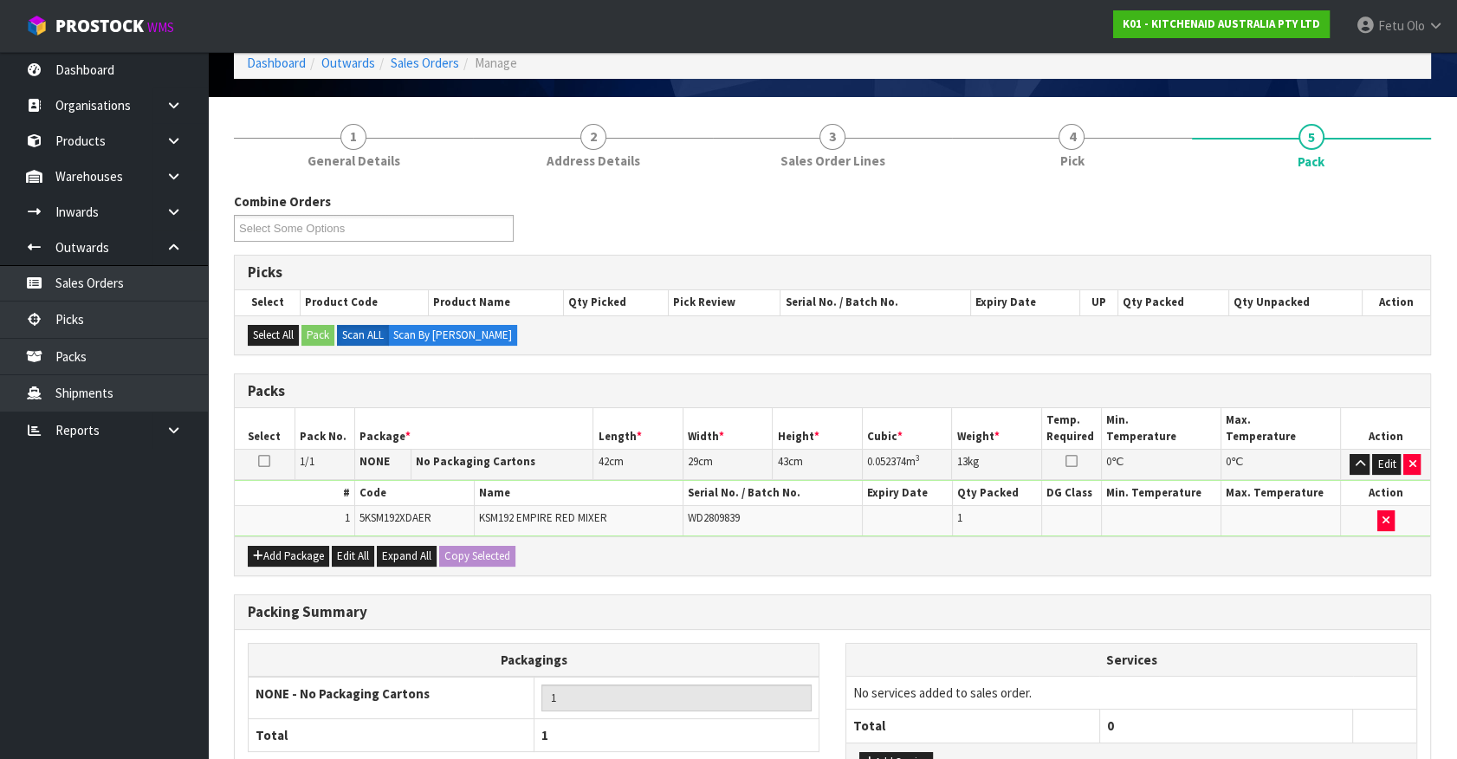
scroll to position [226, 0]
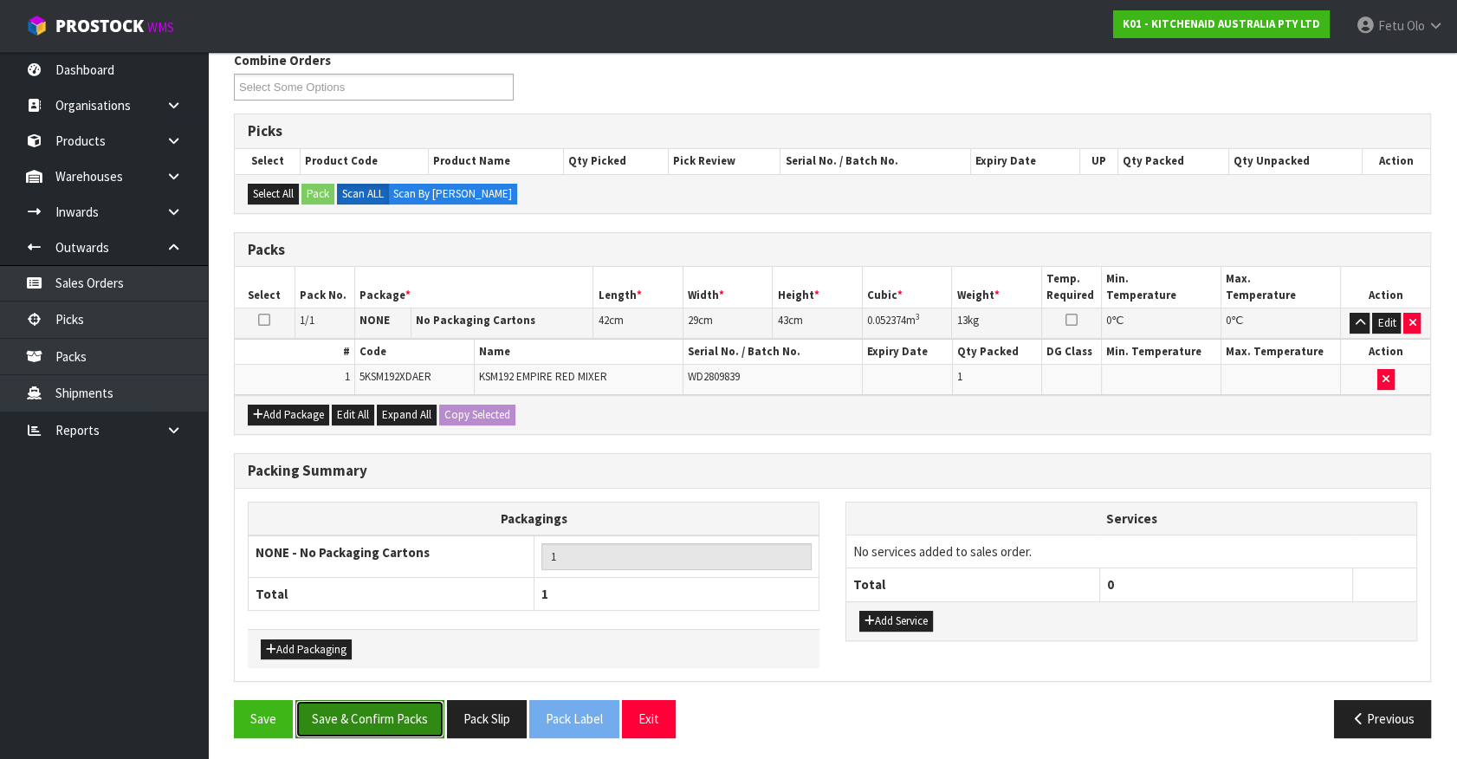
click at [356, 711] on button "Save & Confirm Packs" at bounding box center [369, 718] width 149 height 37
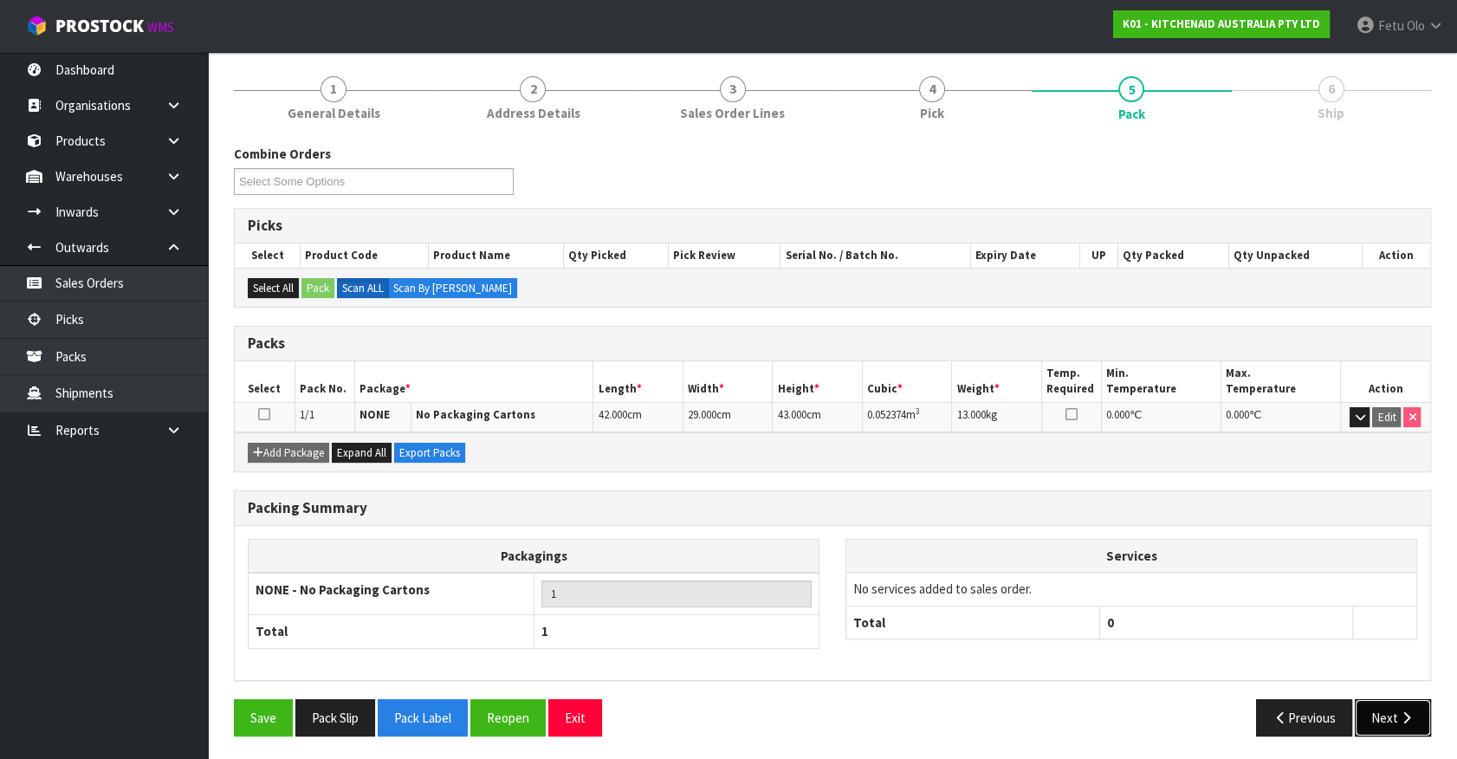
click at [1394, 715] on button "Next" at bounding box center [1392, 717] width 76 height 37
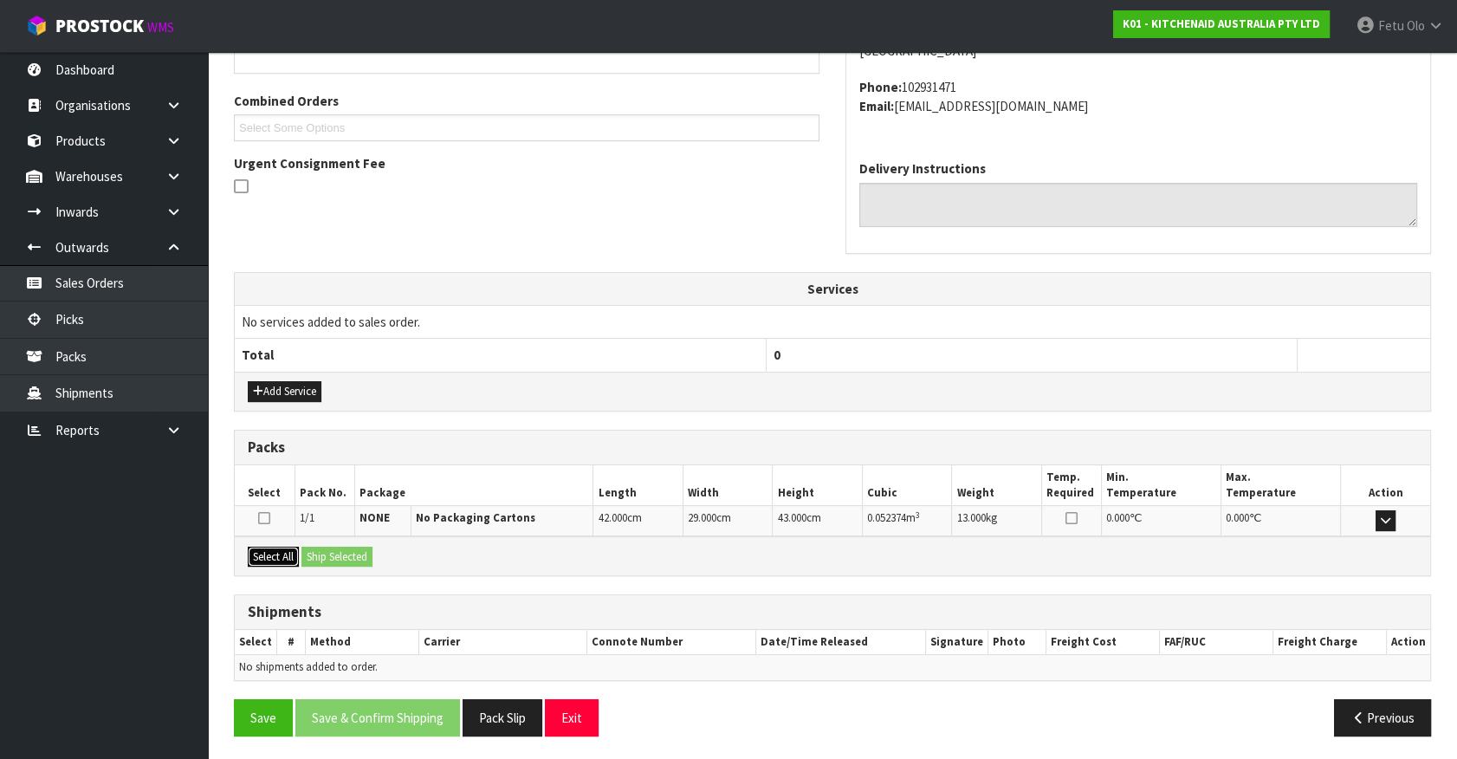
drag, startPoint x: 263, startPoint y: 557, endPoint x: 339, endPoint y: 553, distance: 76.3
click at [273, 557] on button "Select All" at bounding box center [273, 556] width 51 height 21
click at [341, 553] on button "Ship Selected" at bounding box center [336, 556] width 71 height 21
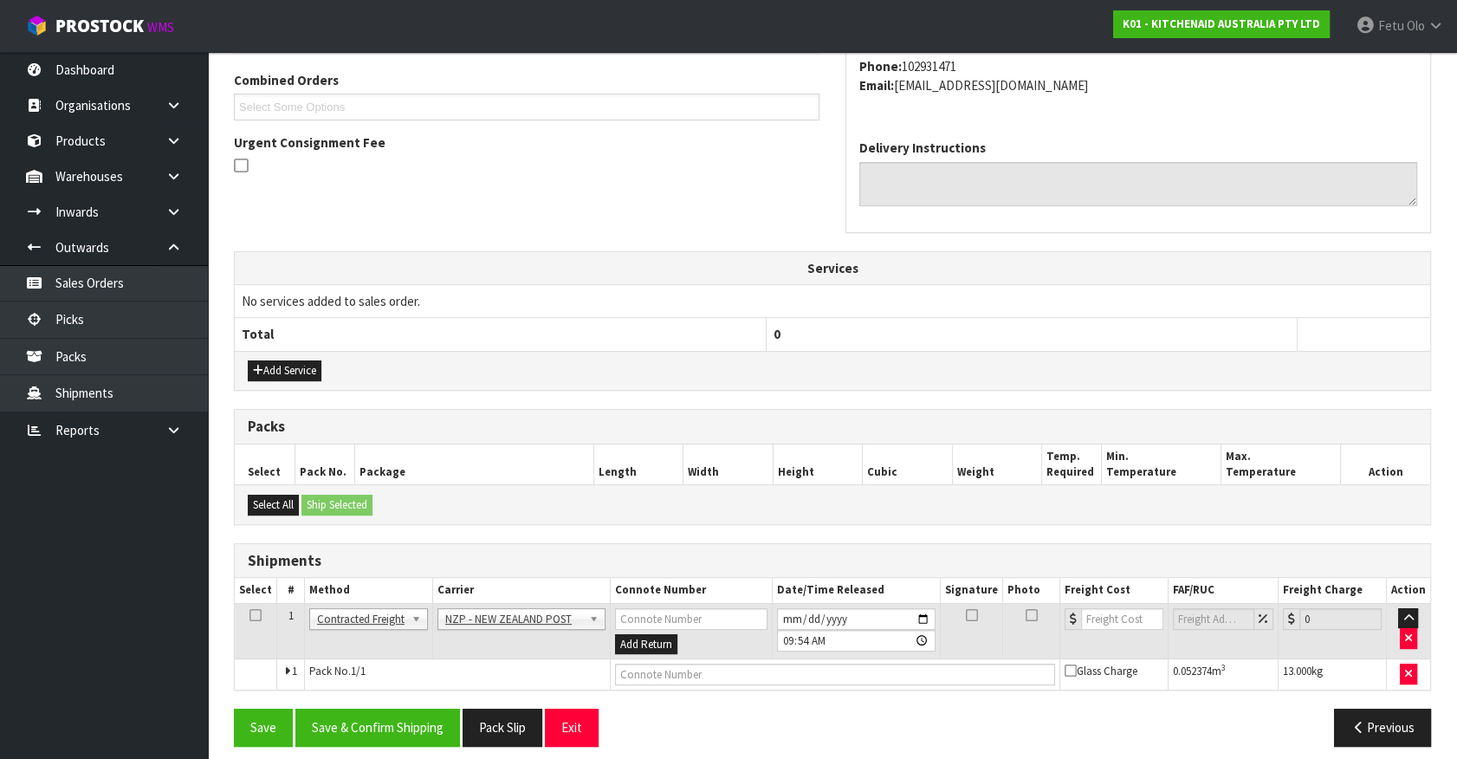
scroll to position [451, 0]
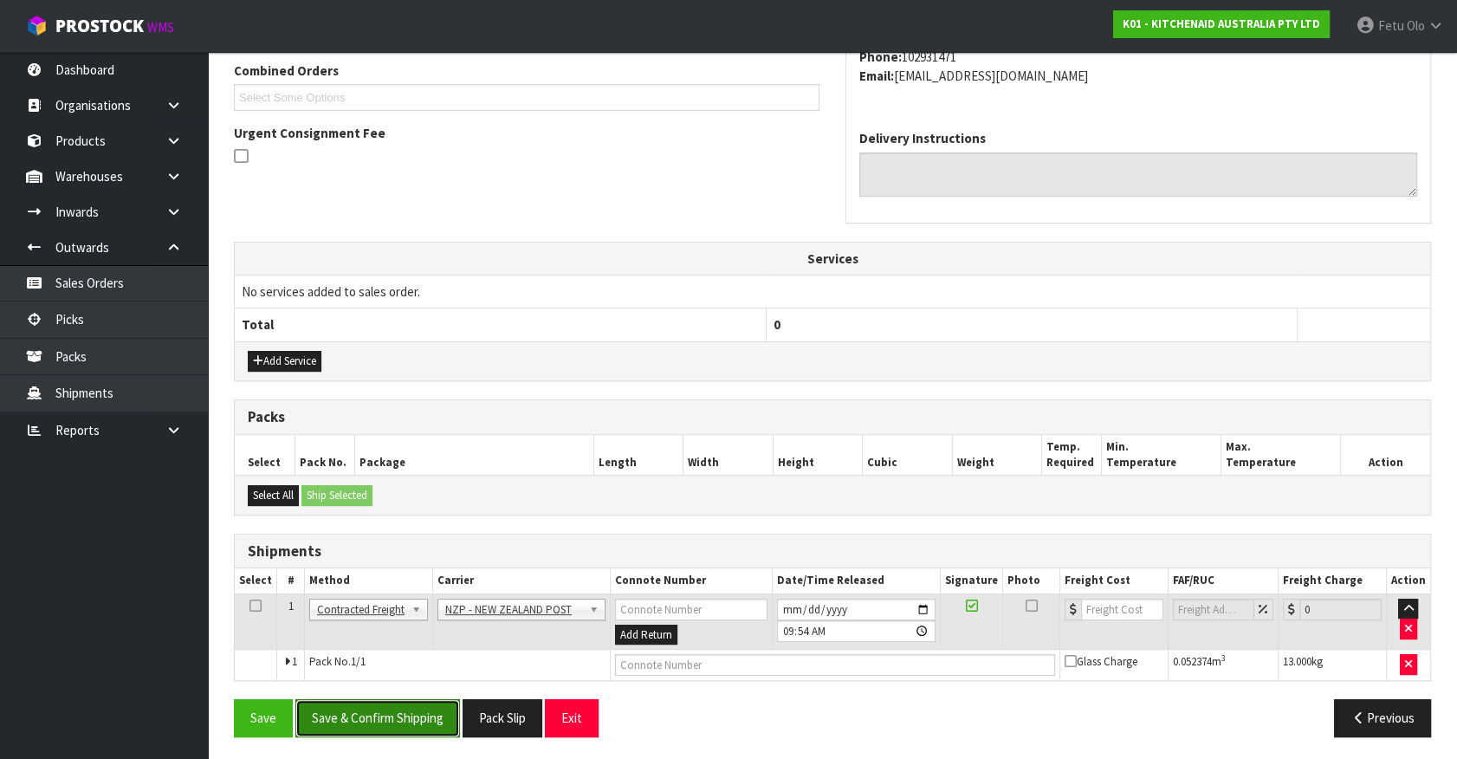
click at [422, 726] on button "Save & Confirm Shipping" at bounding box center [377, 717] width 165 height 37
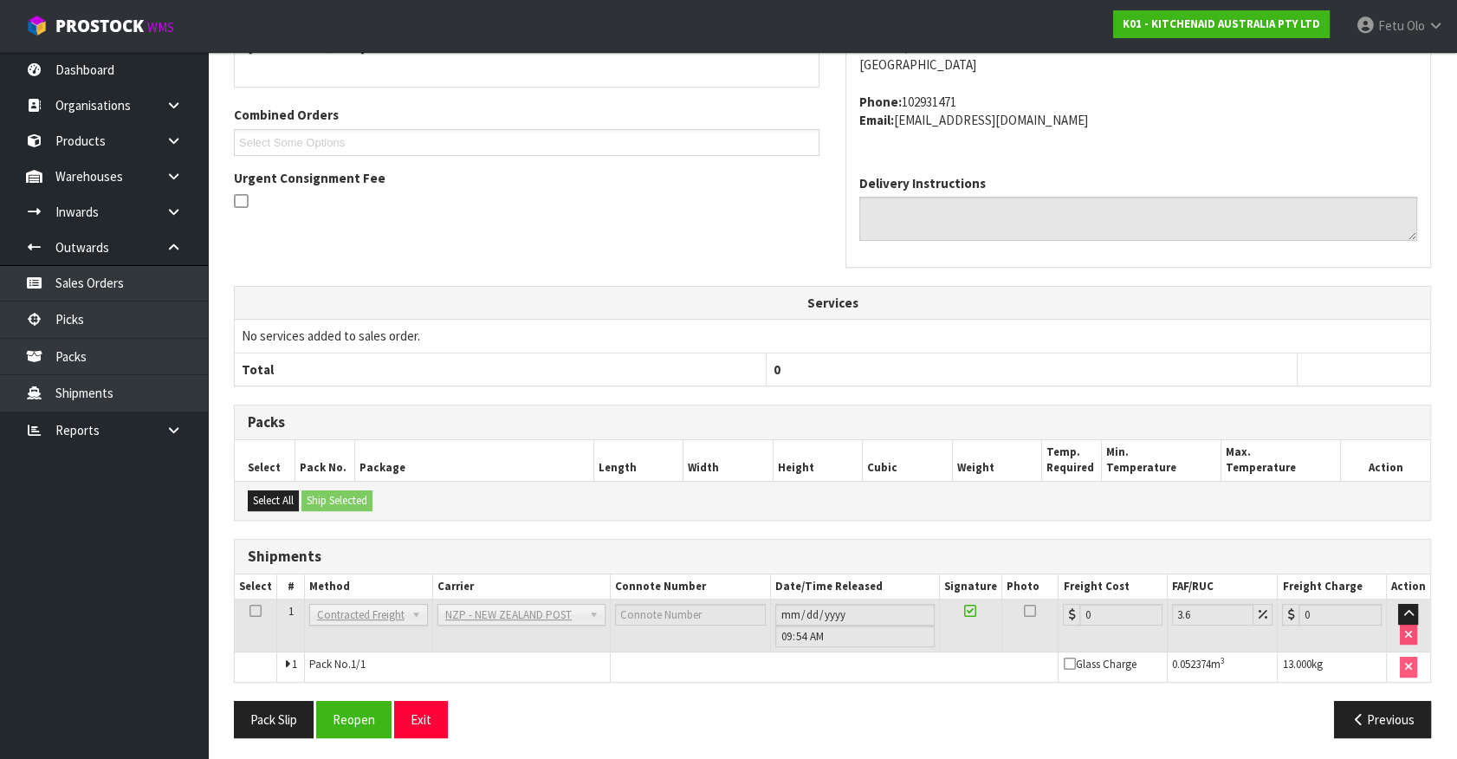
scroll to position [427, 0]
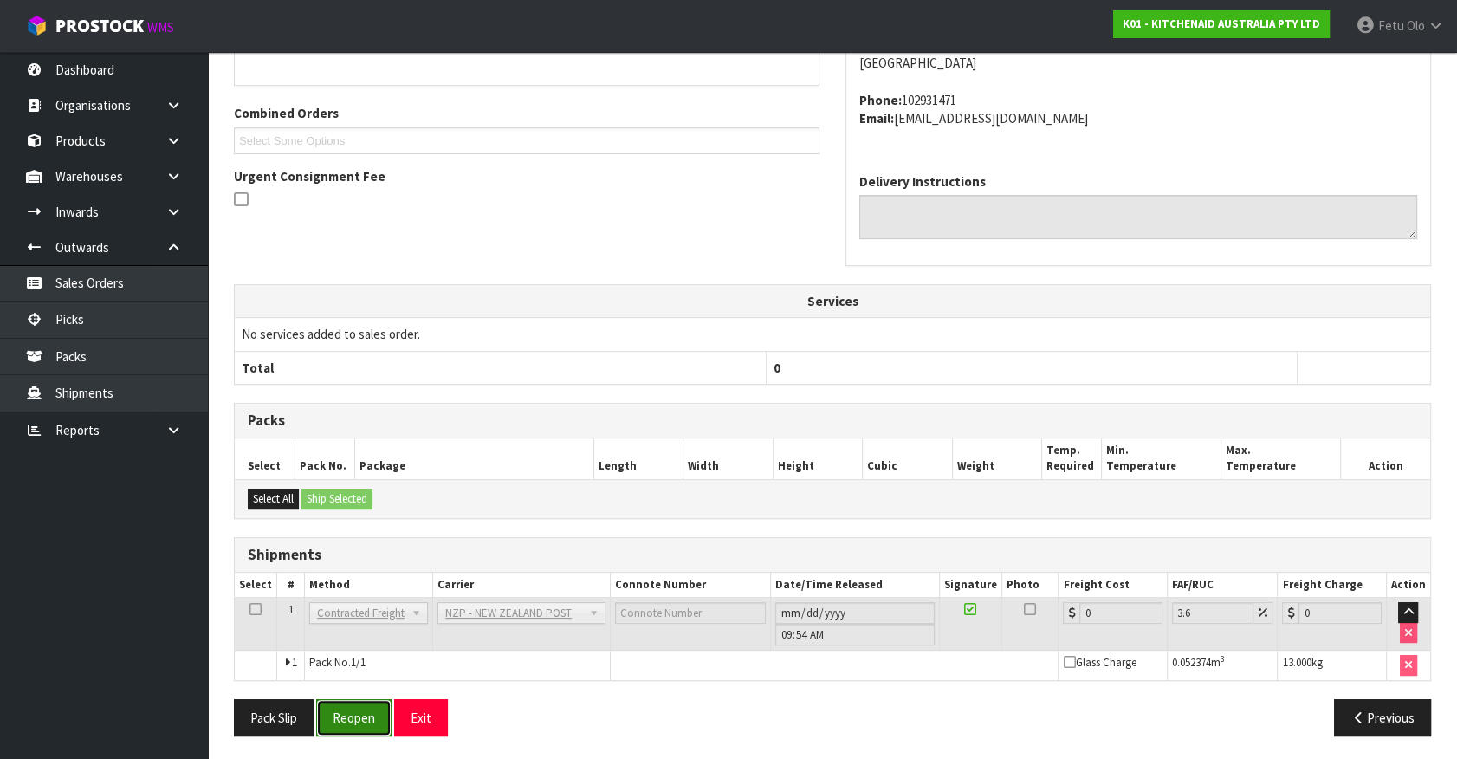
click at [339, 730] on button "Reopen" at bounding box center [353, 717] width 75 height 37
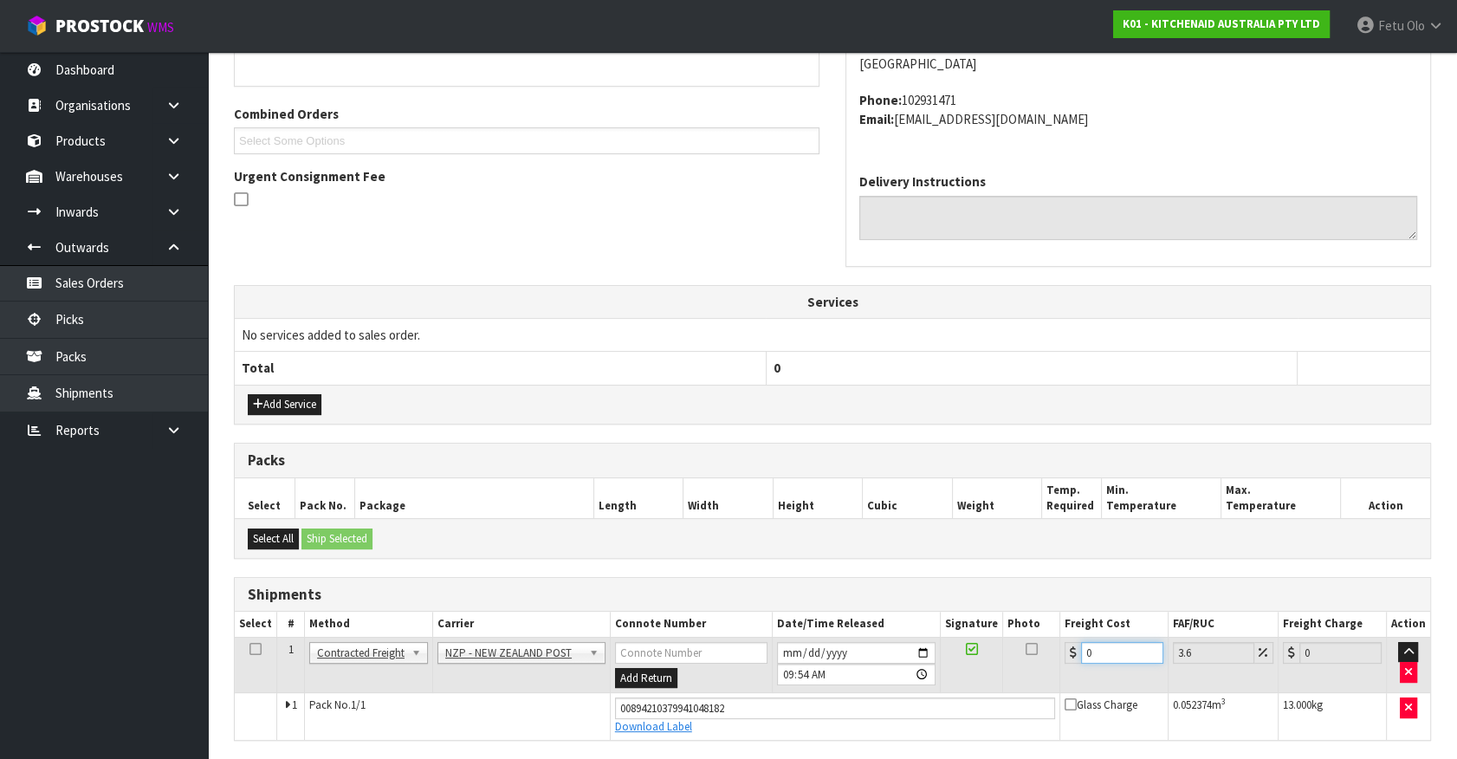
click at [901, 752] on div "From Address CONTRACT WAREHOUSING & LOGISTICS 17 Allens Road East Tamaki Auckla…" at bounding box center [832, 370] width 1197 height 877
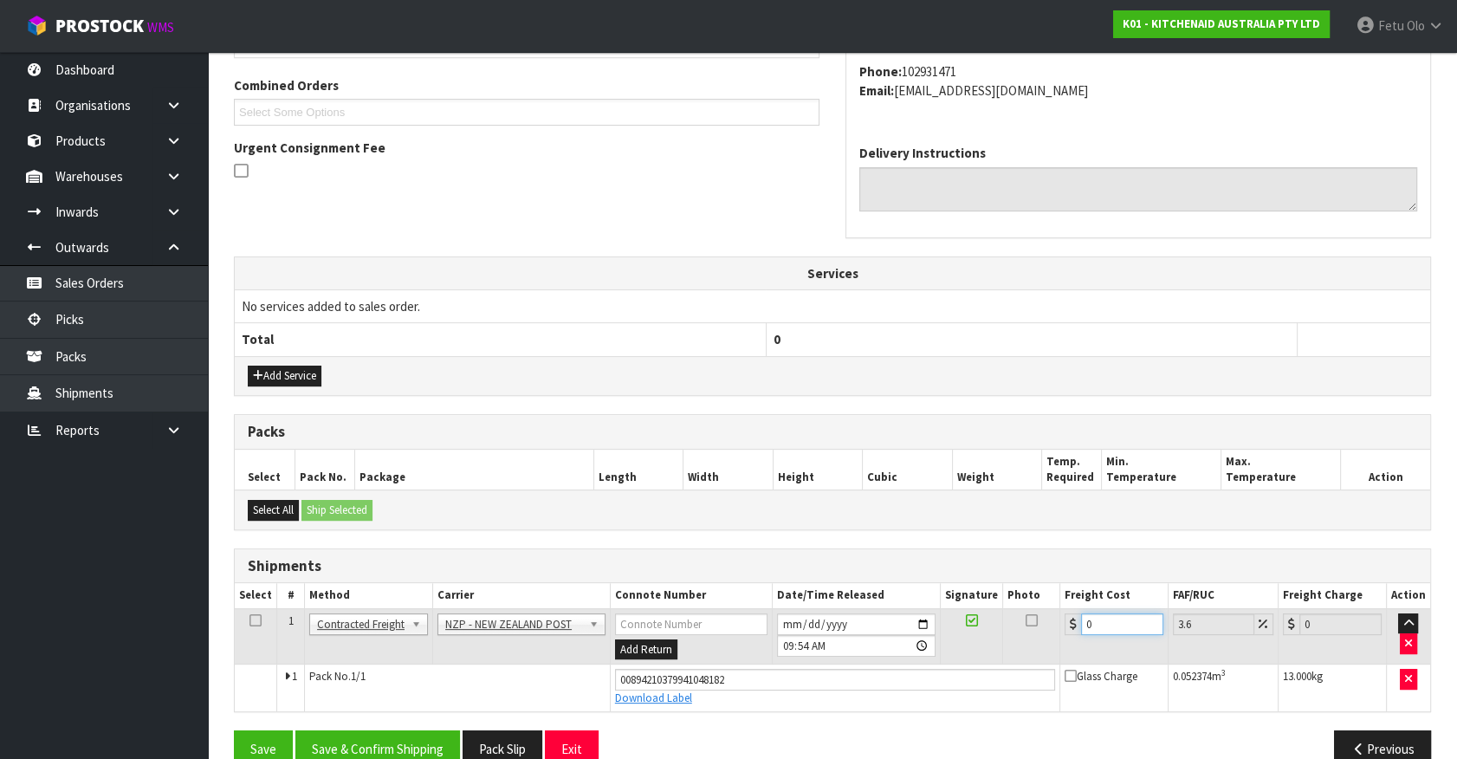
type input "1"
type input "1.04"
type input "16"
type input "16.58"
type input "16.6"
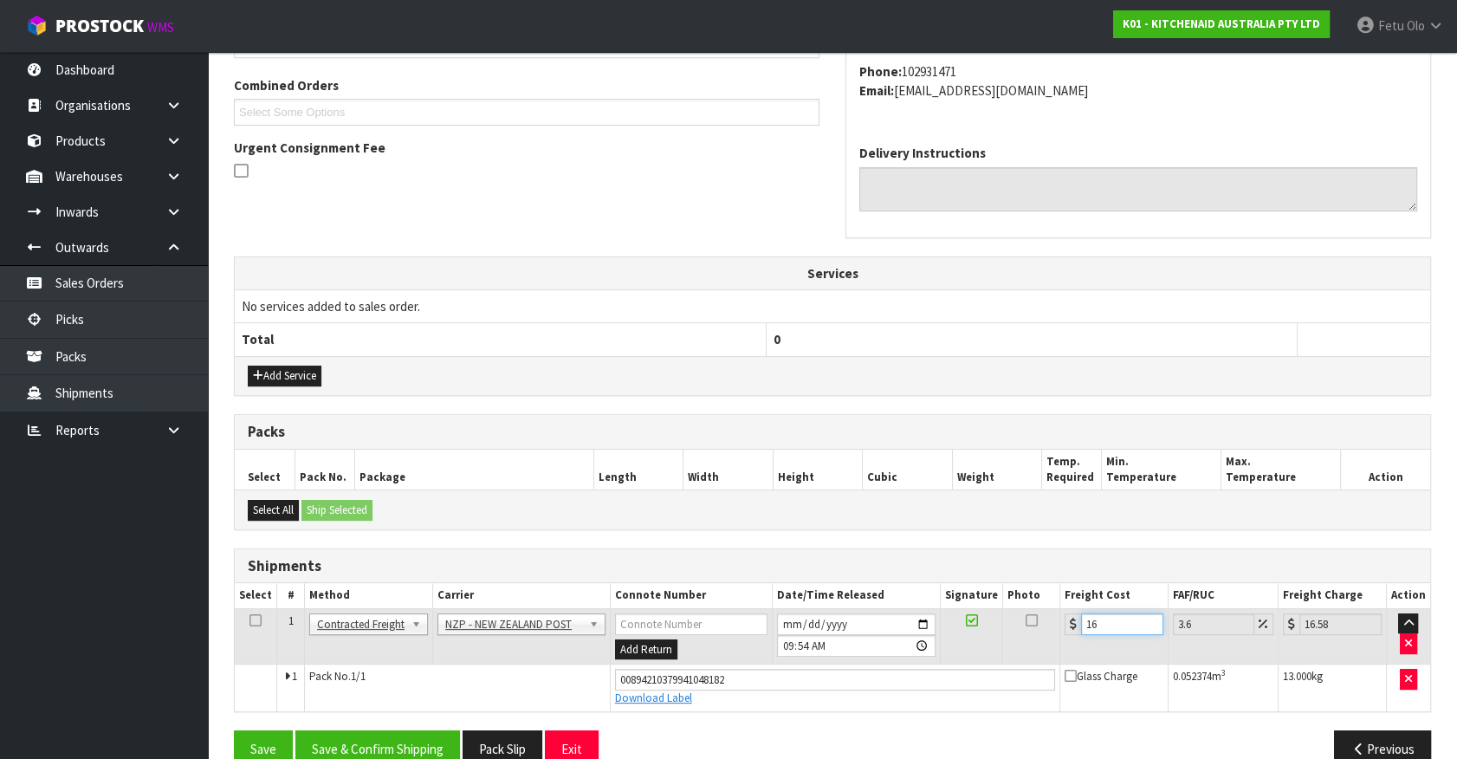
type input "17.2"
type input "16.61"
type input "17.21"
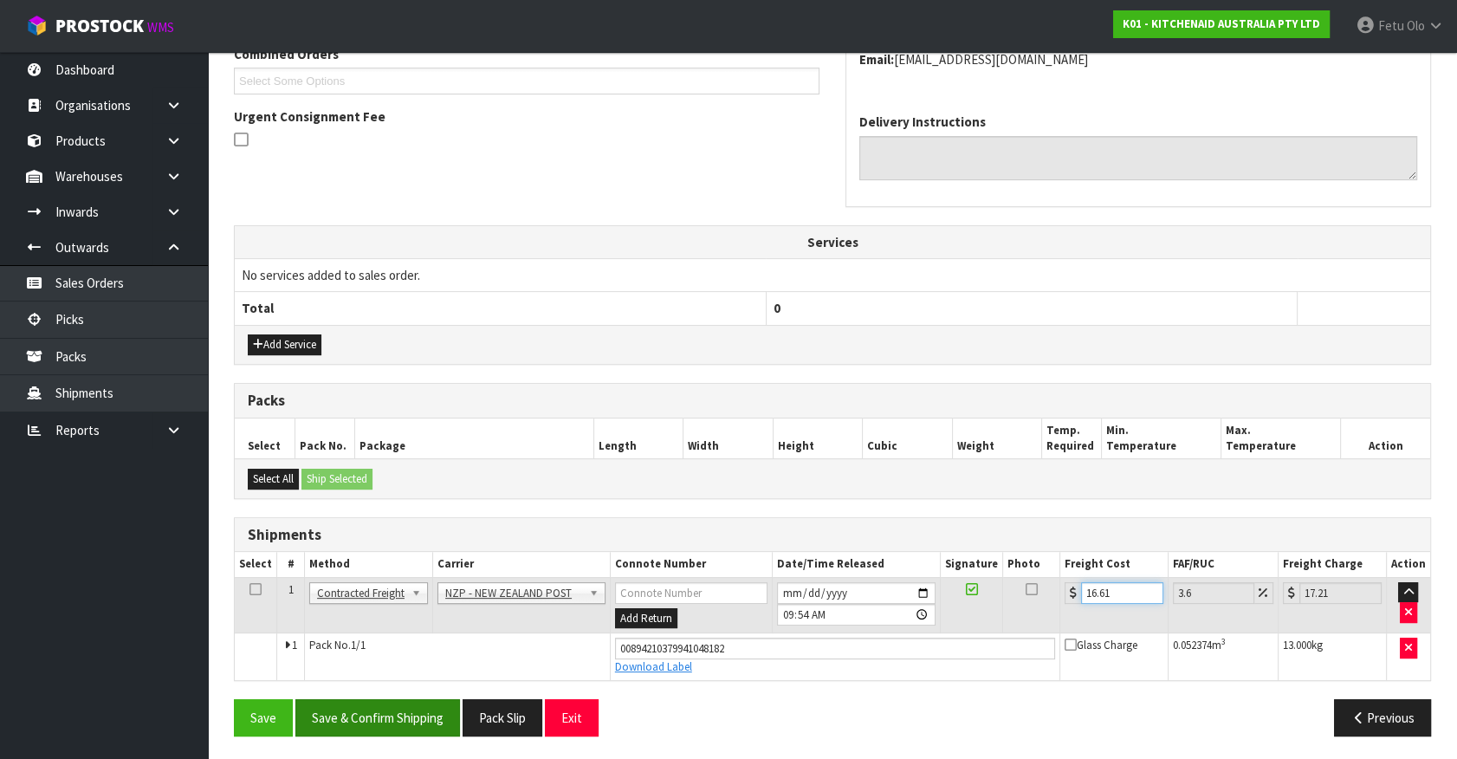
type input "16.61"
click at [415, 719] on button "Save & Confirm Shipping" at bounding box center [377, 717] width 165 height 37
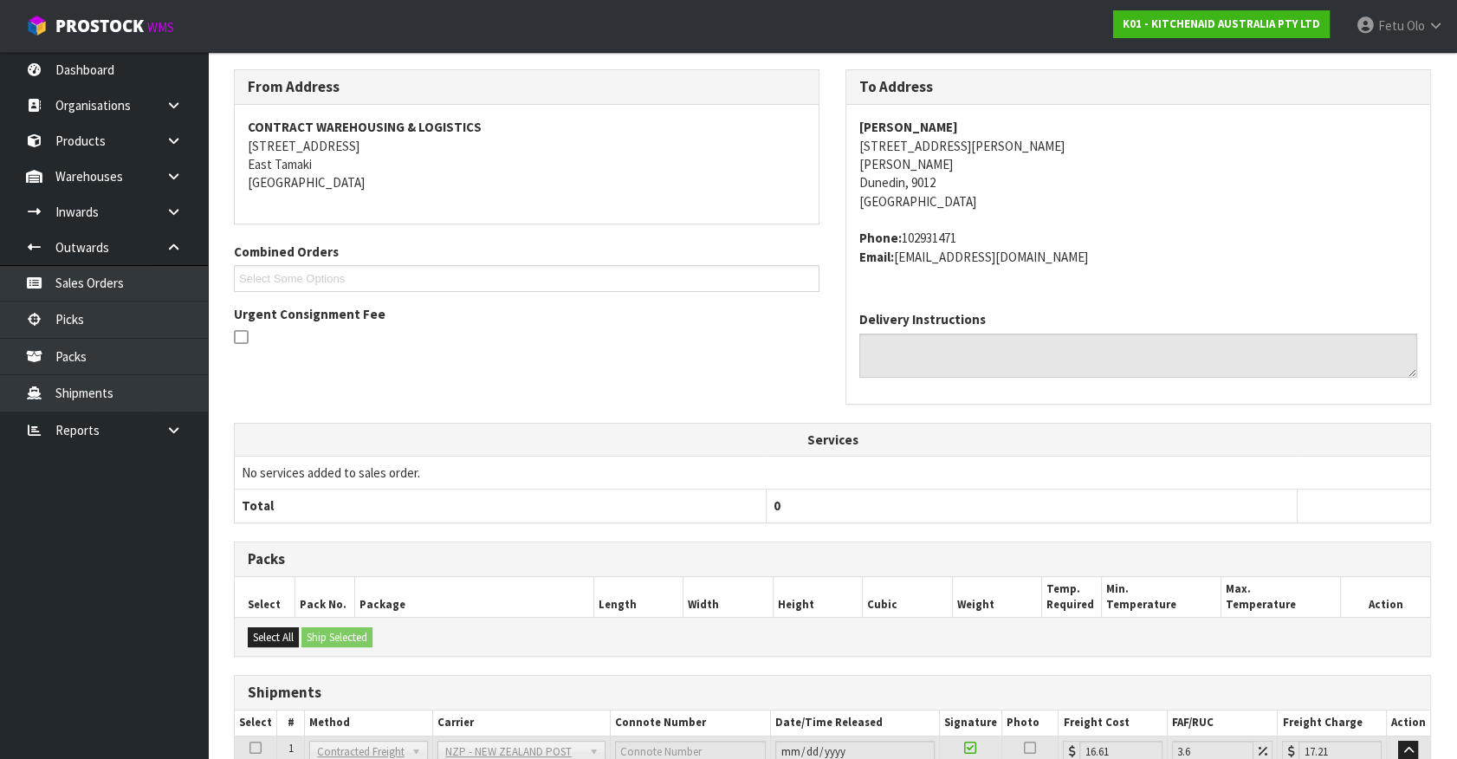
scroll to position [420, 0]
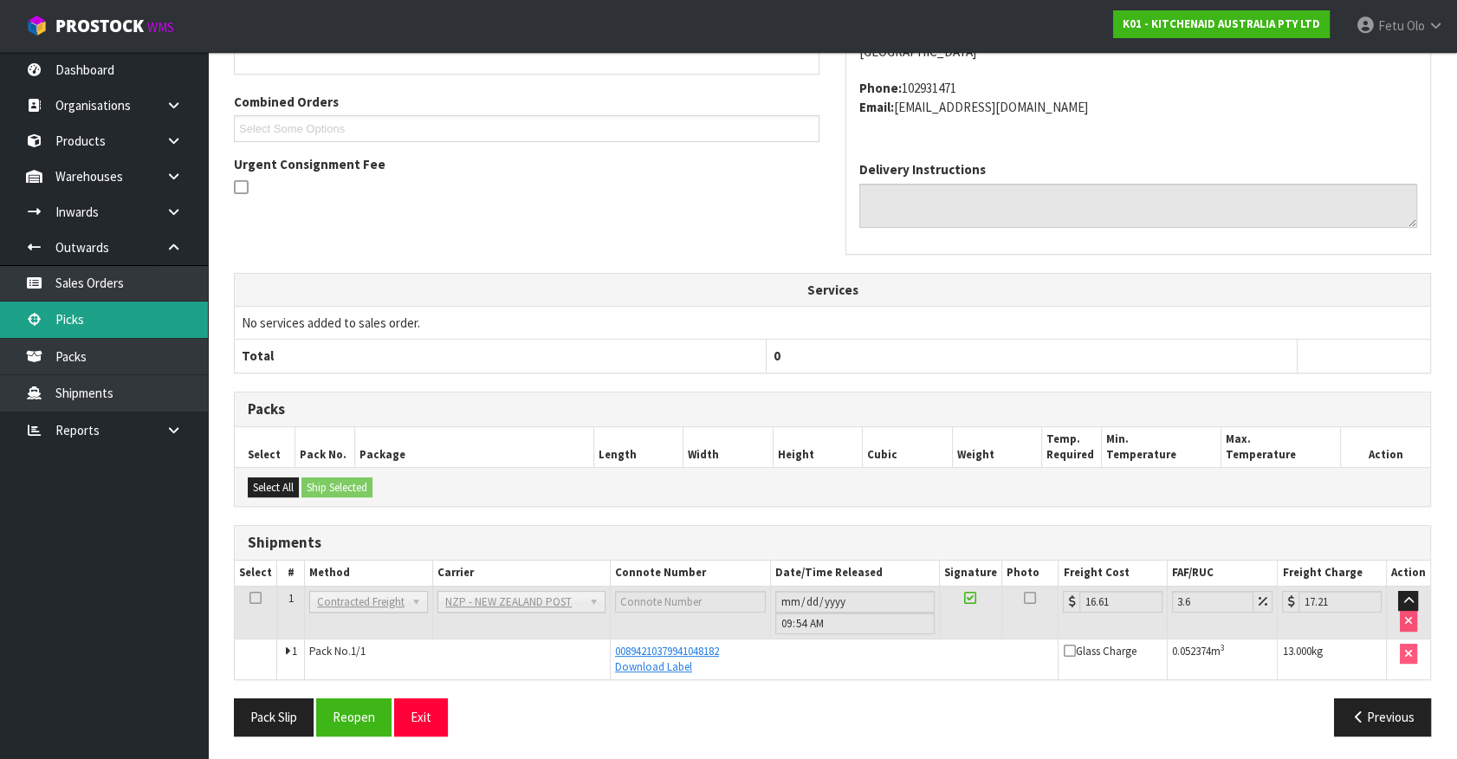
drag, startPoint x: 100, startPoint y: 316, endPoint x: 115, endPoint y: 312, distance: 16.2
click at [100, 316] on link "Picks" at bounding box center [104, 319] width 208 height 36
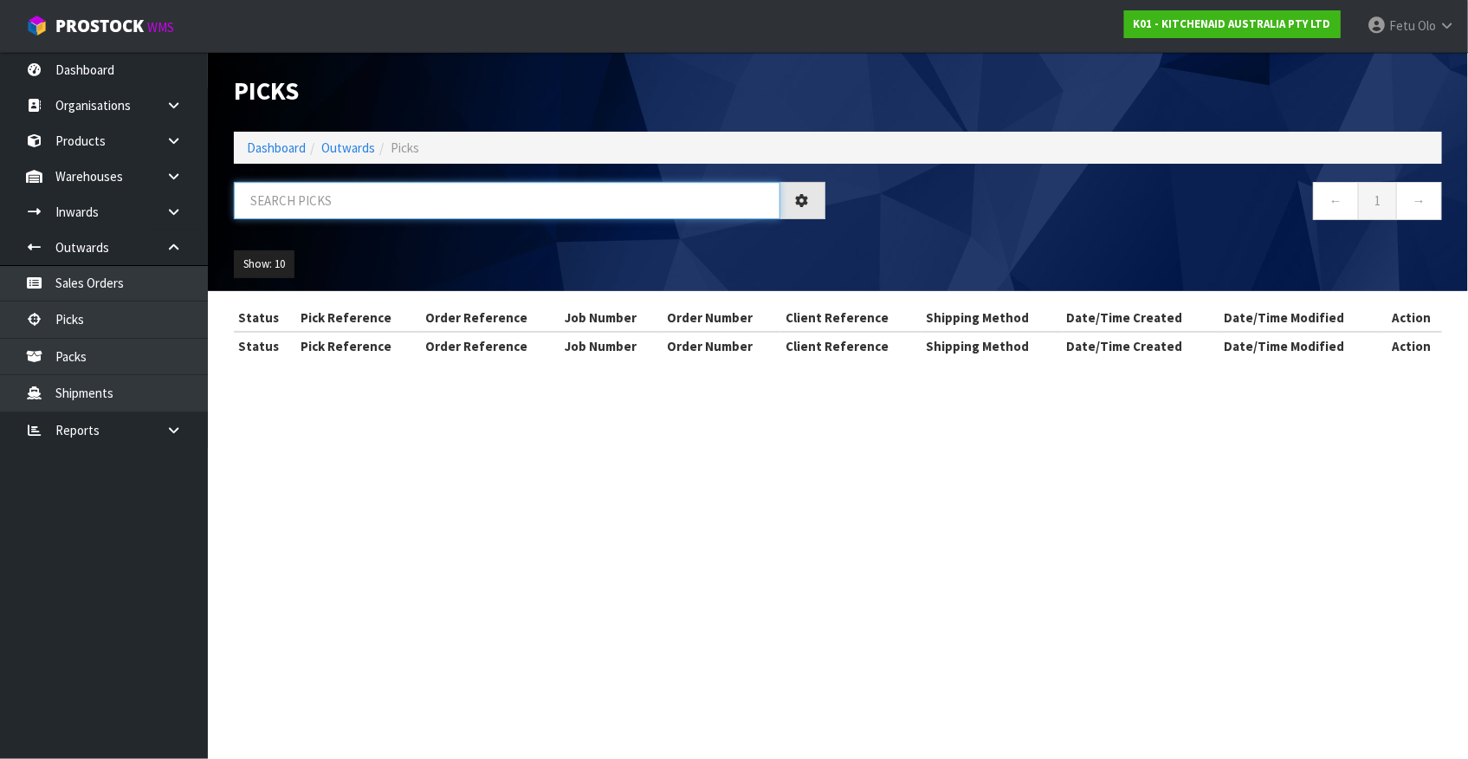
click at [377, 183] on input "text" at bounding box center [507, 200] width 546 height 37
drag, startPoint x: 372, startPoint y: 210, endPoint x: 351, endPoint y: 232, distance: 30.6
click at [371, 210] on input "text" at bounding box center [507, 200] width 546 height 37
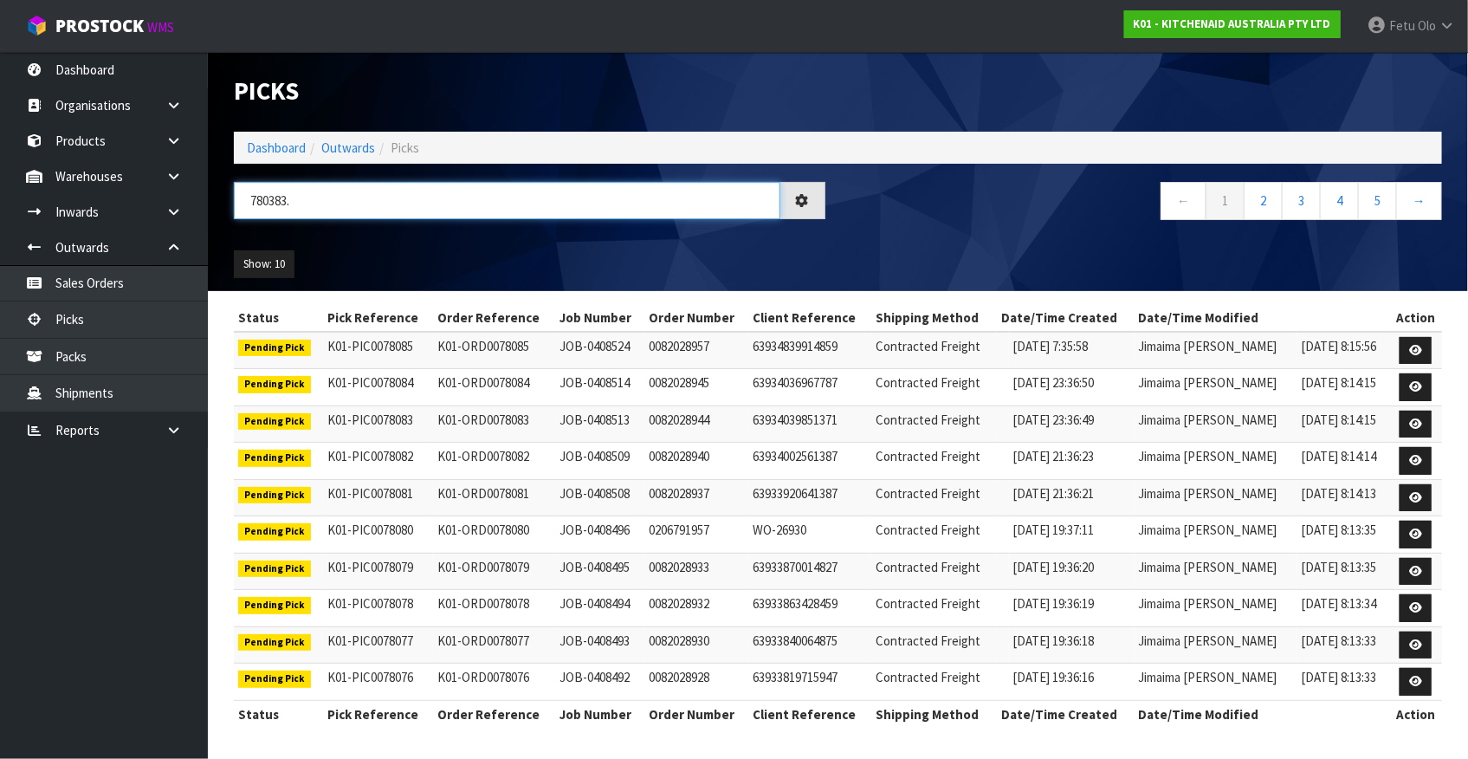
click at [259, 205] on input "780383." at bounding box center [507, 200] width 546 height 37
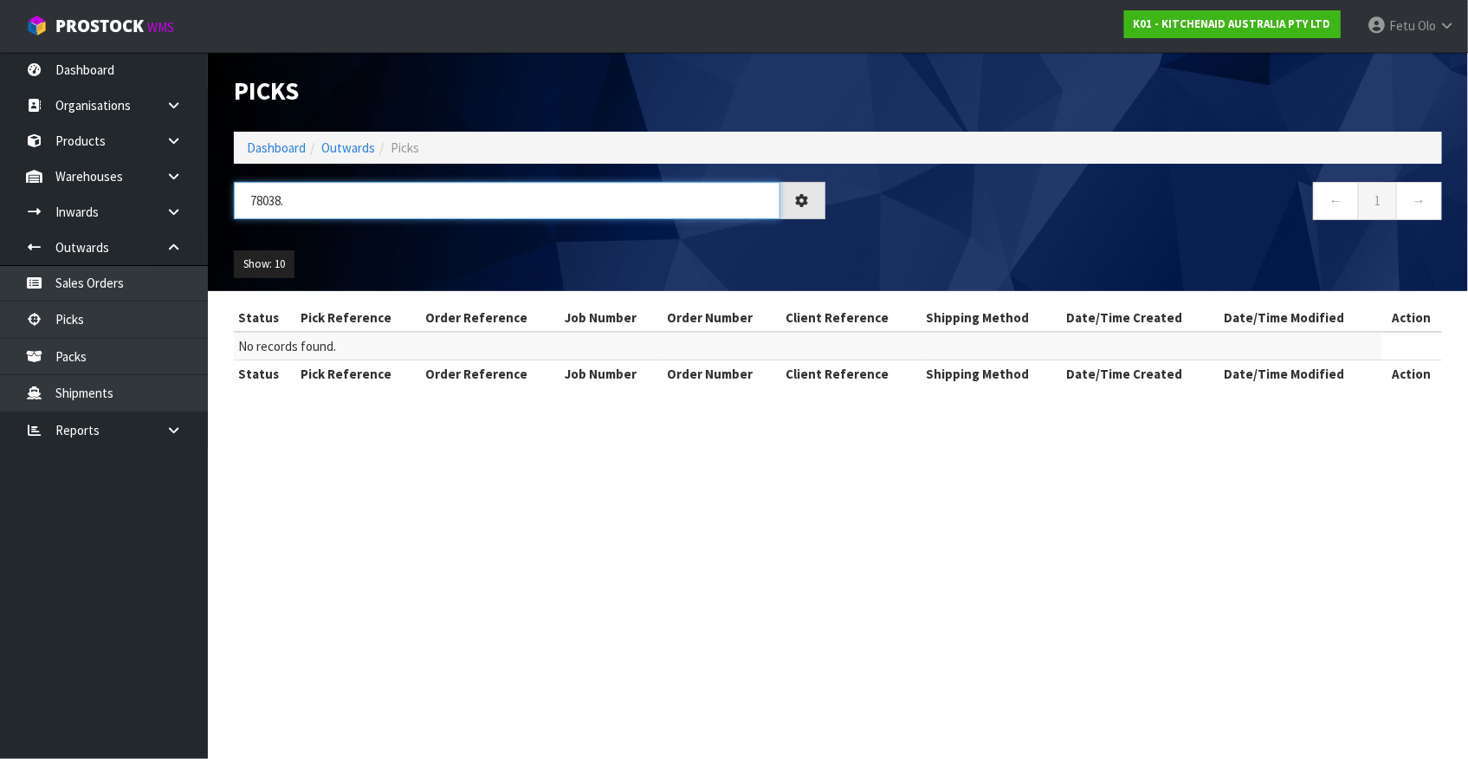
click at [342, 197] on input "78038." at bounding box center [507, 200] width 546 height 37
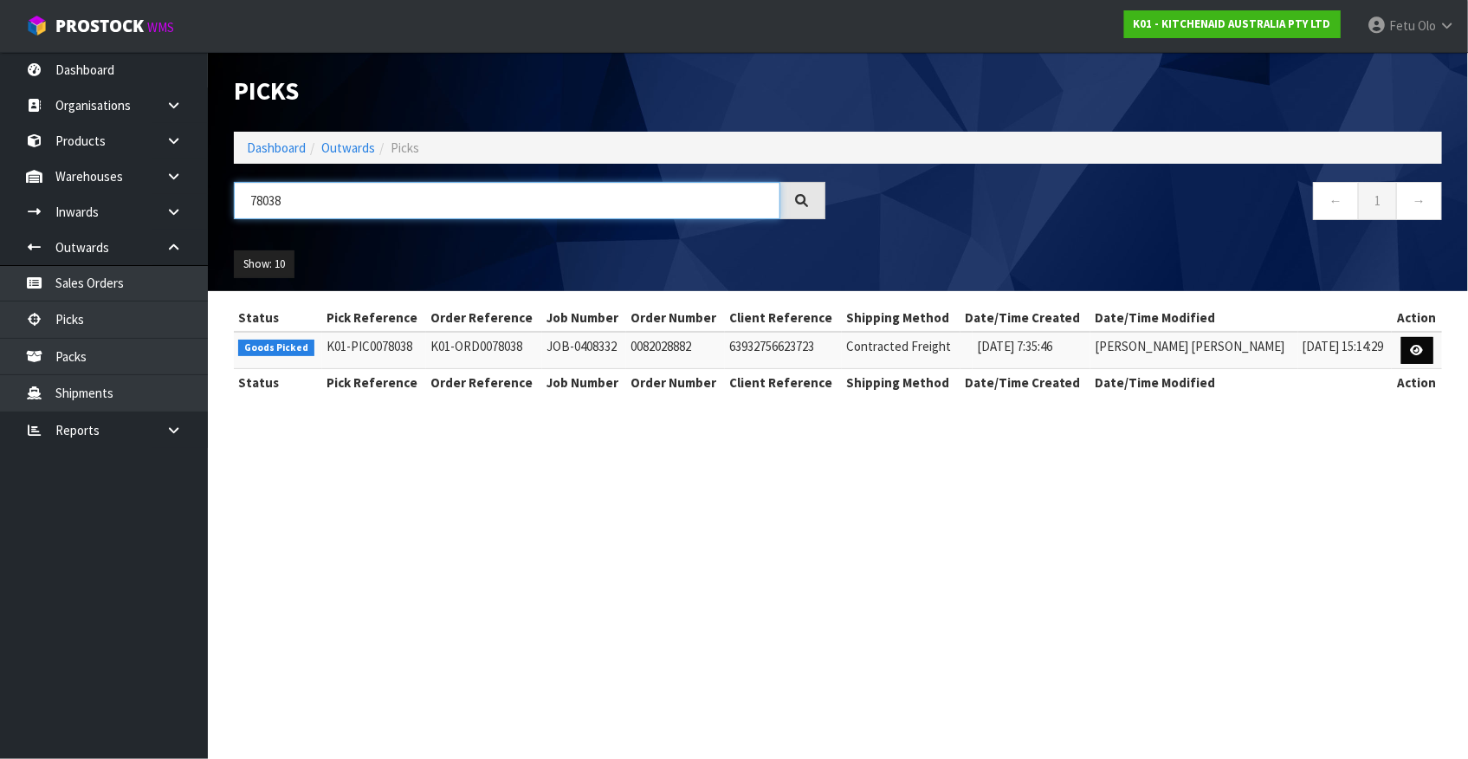
type input "78038"
click at [1418, 352] on icon at bounding box center [1417, 350] width 13 height 11
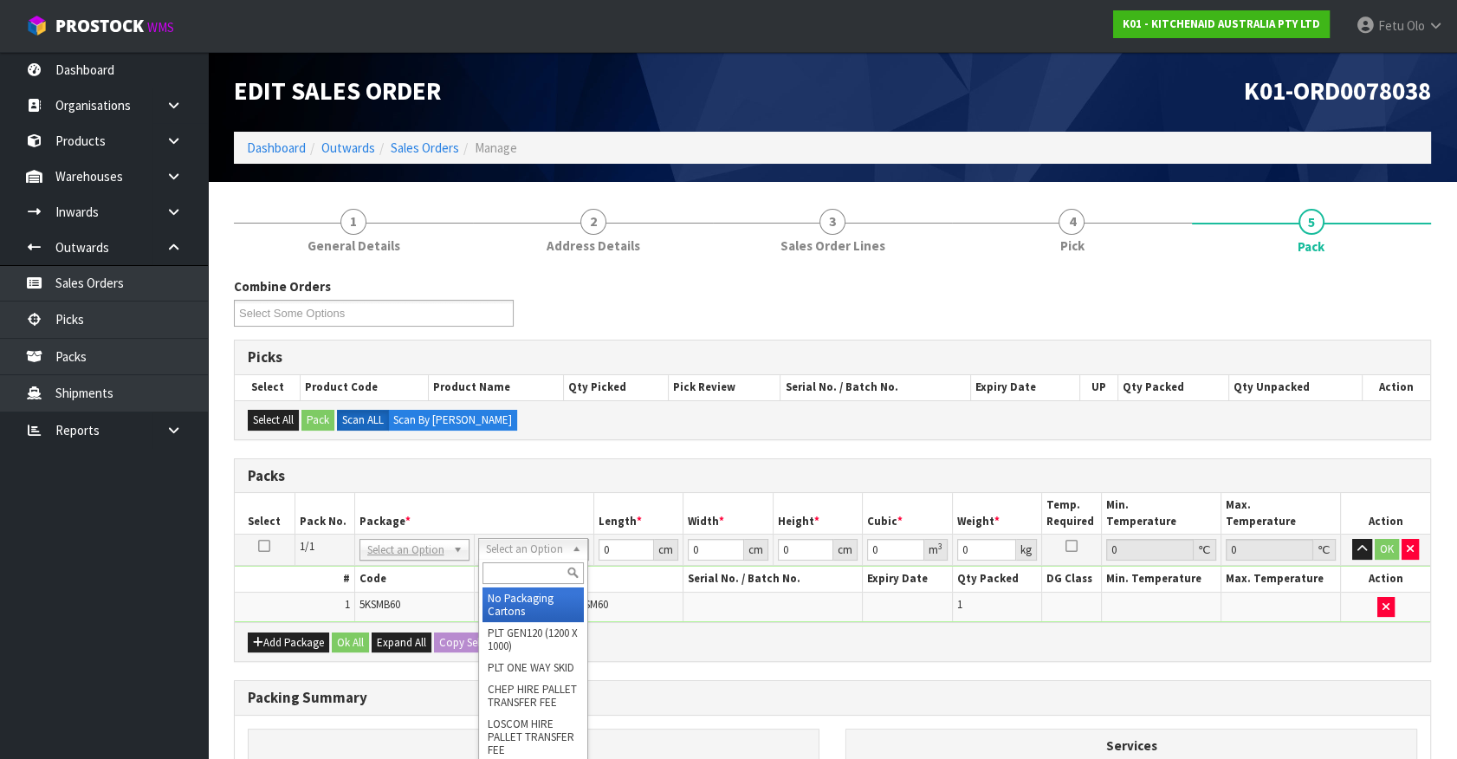
drag, startPoint x: 539, startPoint y: 553, endPoint x: 540, endPoint y: 586, distance: 33.0
drag, startPoint x: 540, startPoint y: 587, endPoint x: 604, endPoint y: 572, distance: 64.9
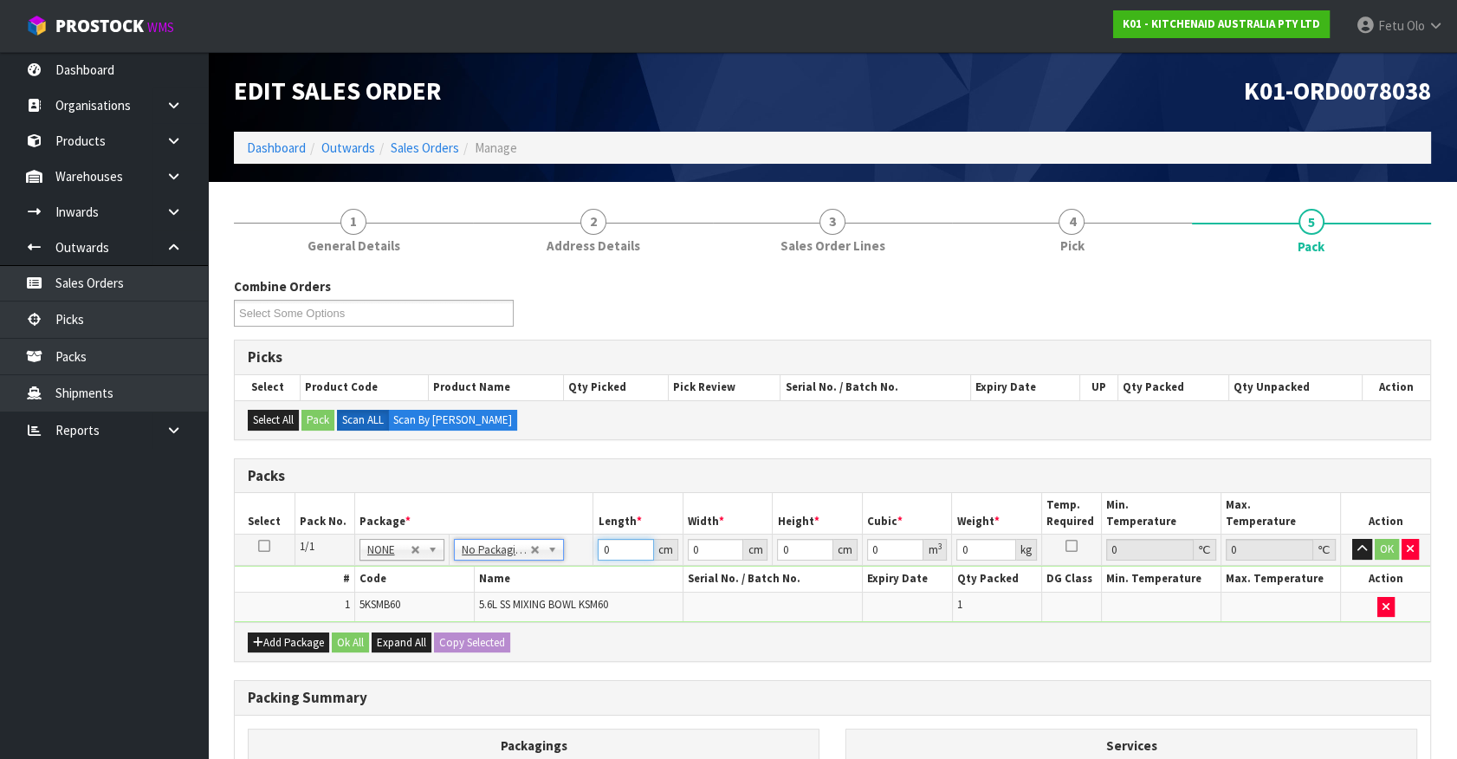
drag, startPoint x: 623, startPoint y: 550, endPoint x: 527, endPoint y: 582, distance: 101.3
click at [515, 586] on tbody "1/1 NONE 007-001 007-002 007-004 007-009 007-013 007-014 007-015 007-017 007-01…" at bounding box center [832, 577] width 1195 height 87
type input "31"
type input "2"
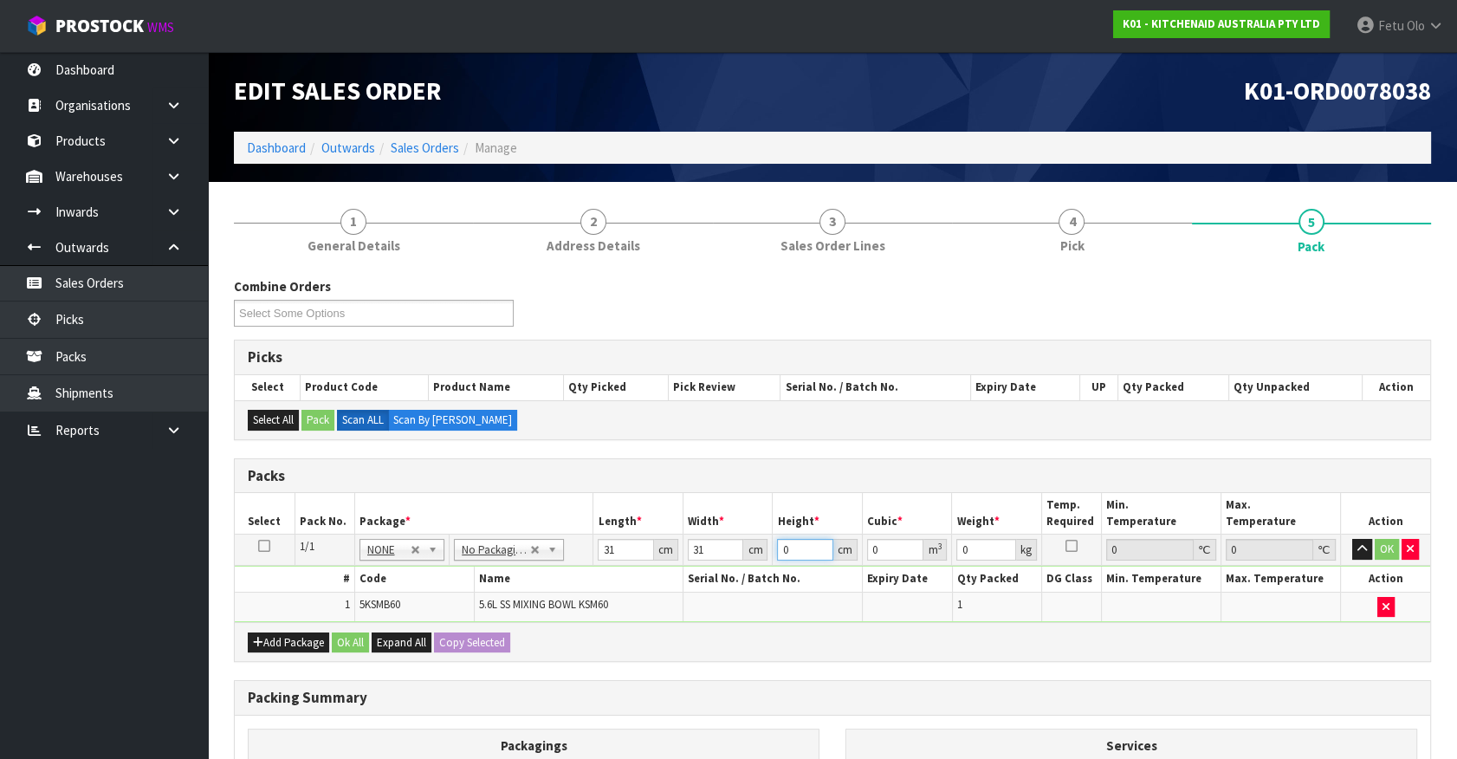
type input "0.001922"
type input "26"
type input "0.024986"
type input "26"
type input "3"
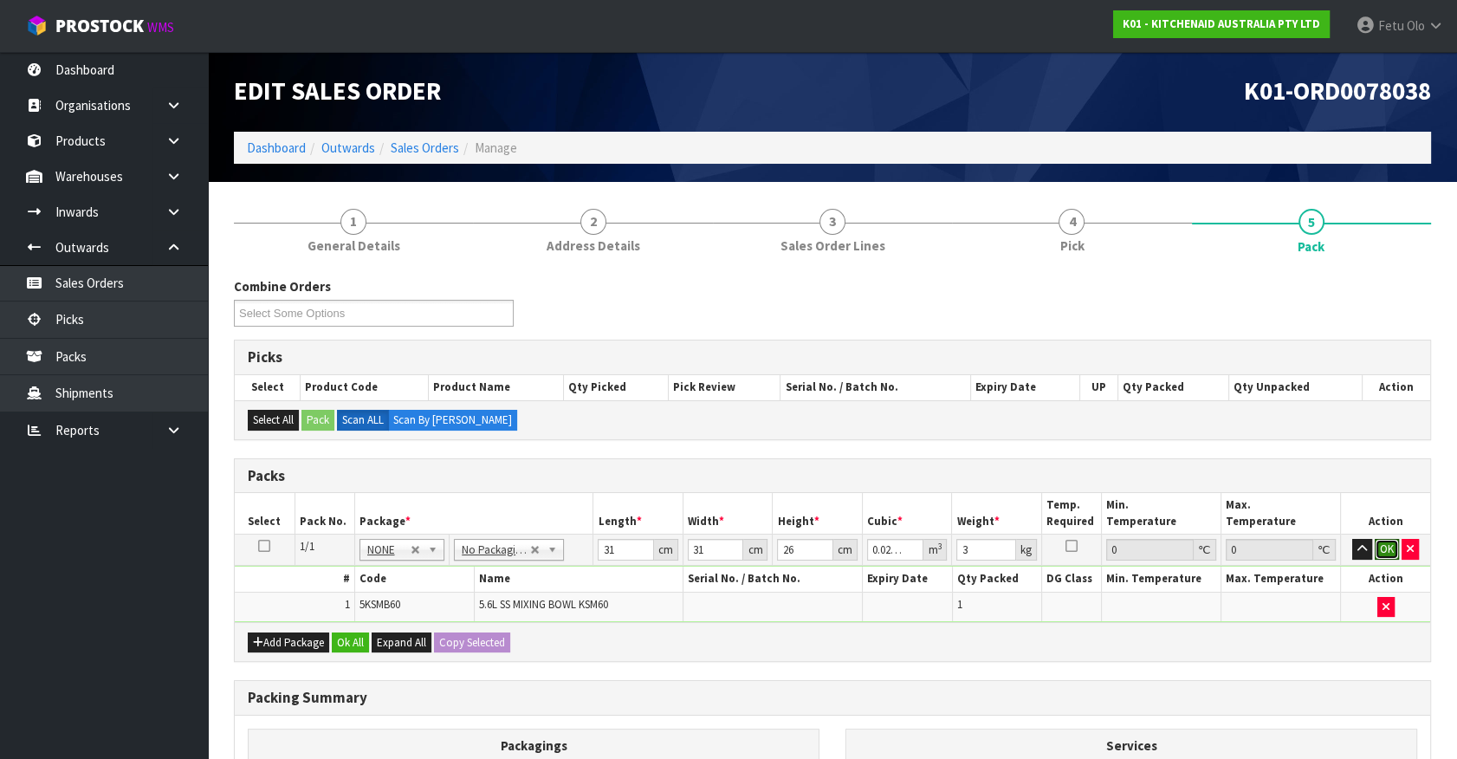
click button "OK" at bounding box center [1386, 549] width 24 height 21
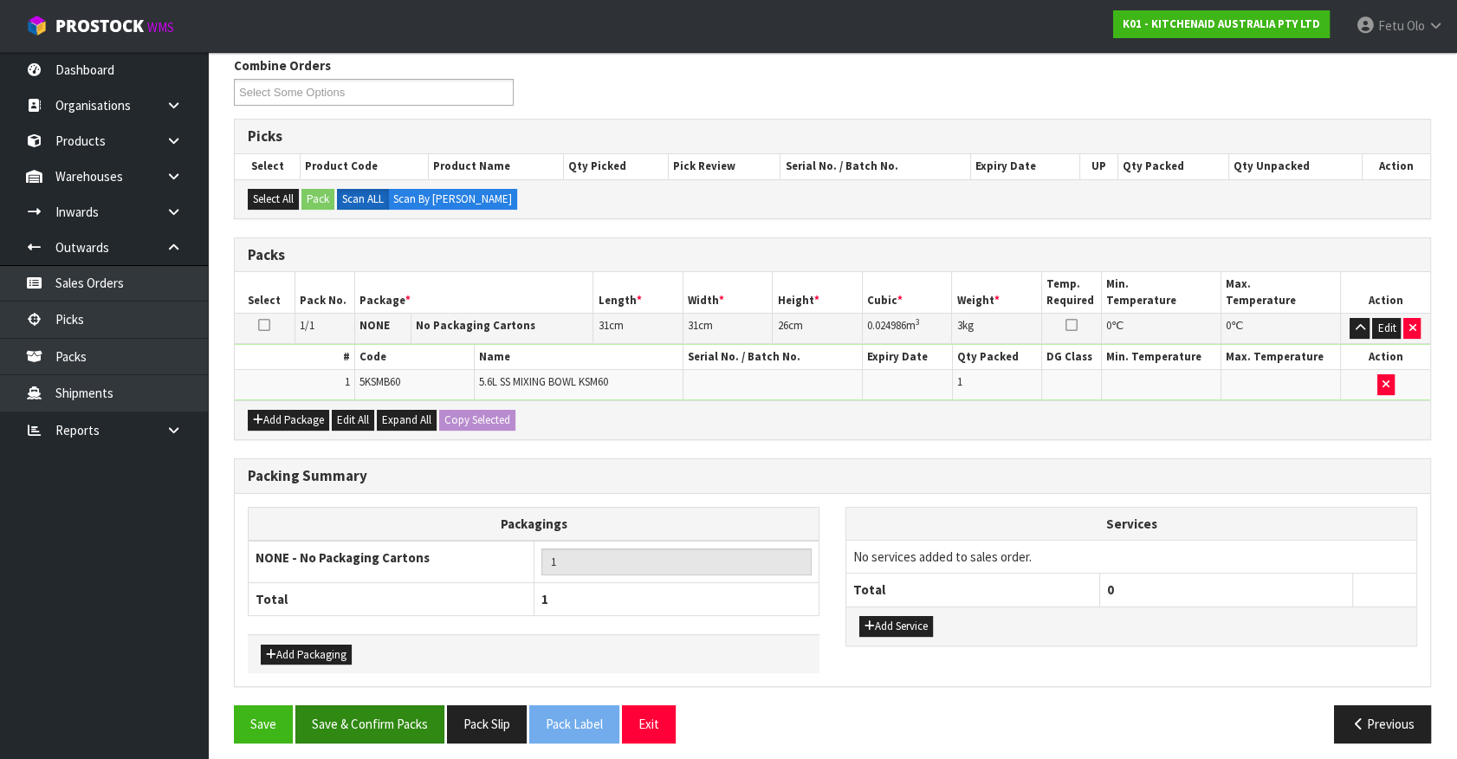
scroll to position [226, 0]
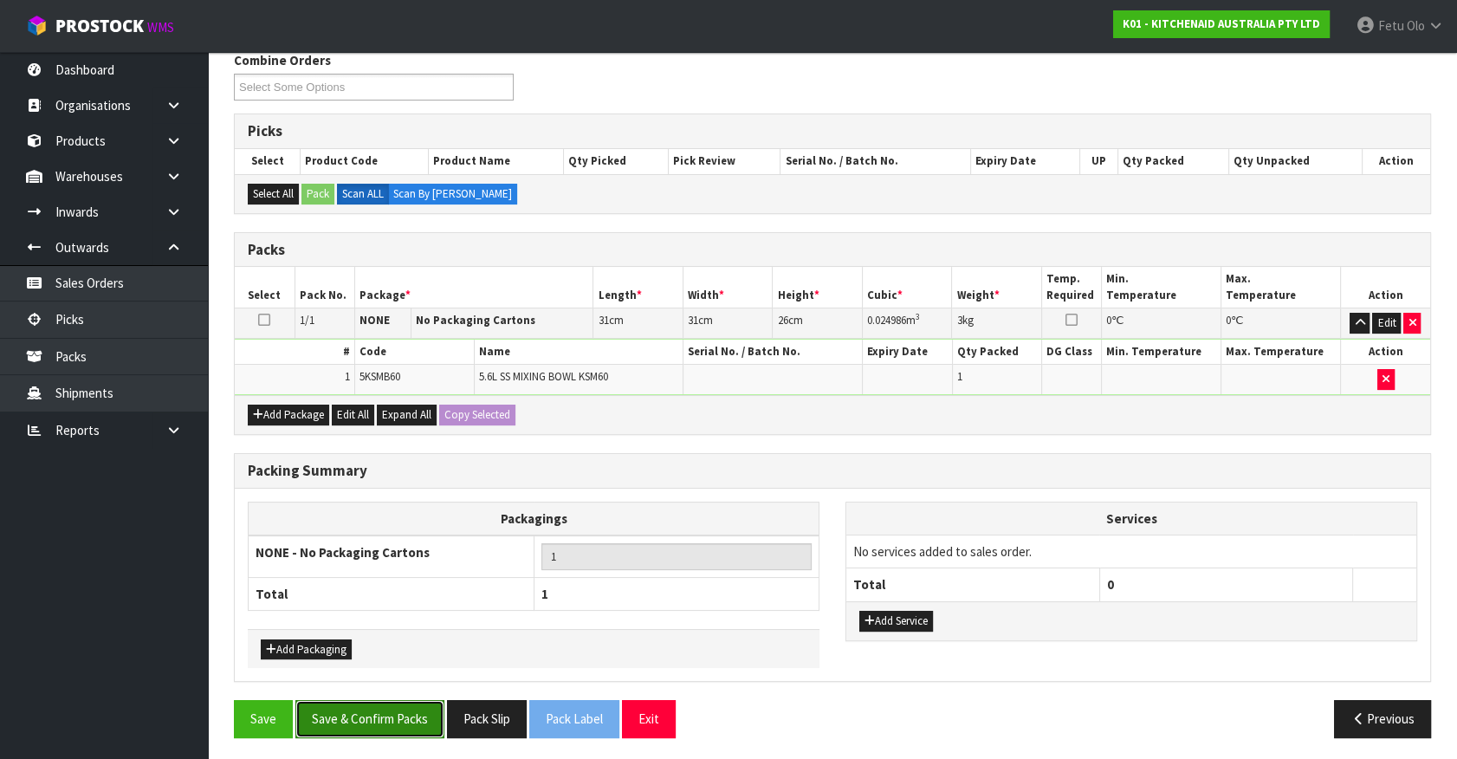
click at [426, 720] on button "Save & Confirm Packs" at bounding box center [369, 718] width 149 height 37
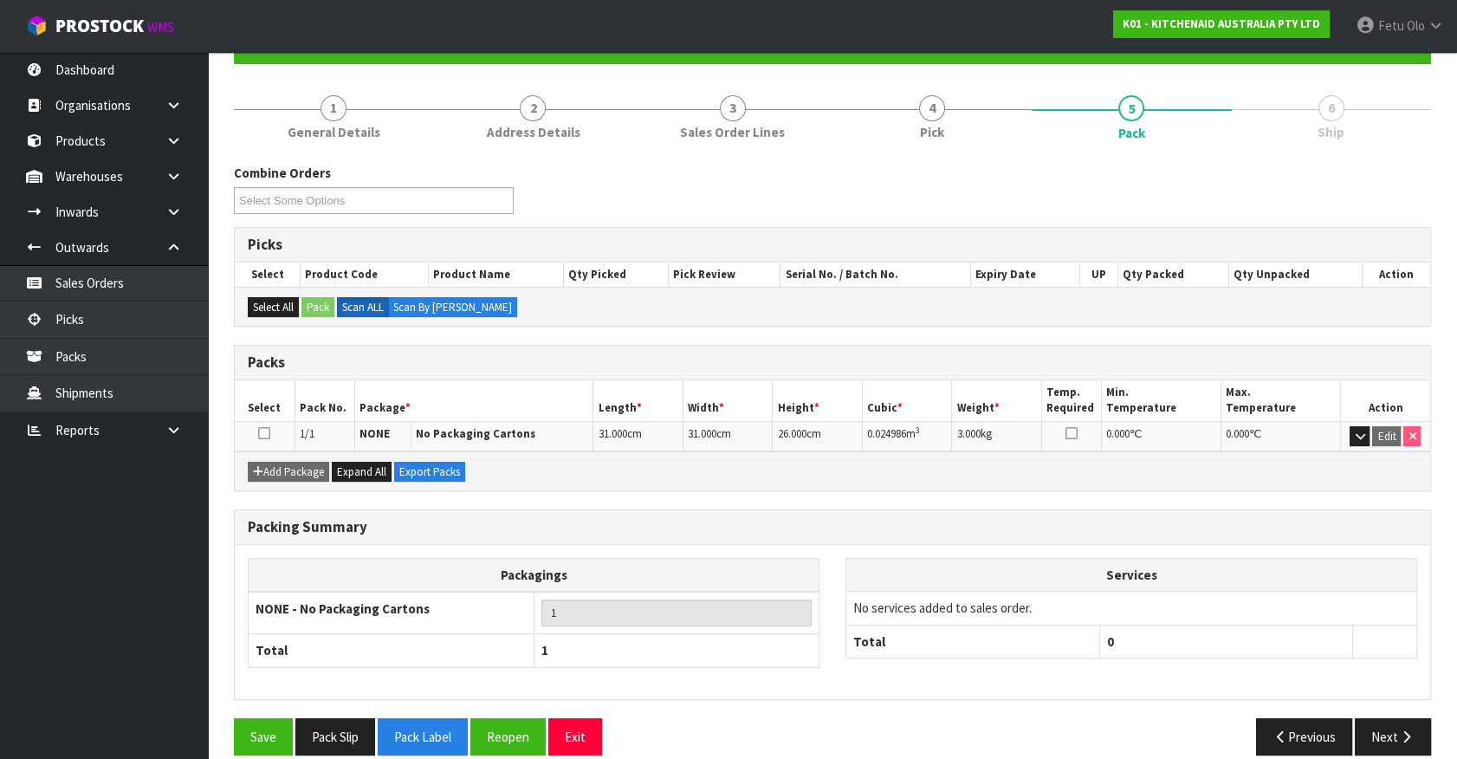
scroll to position [195, 0]
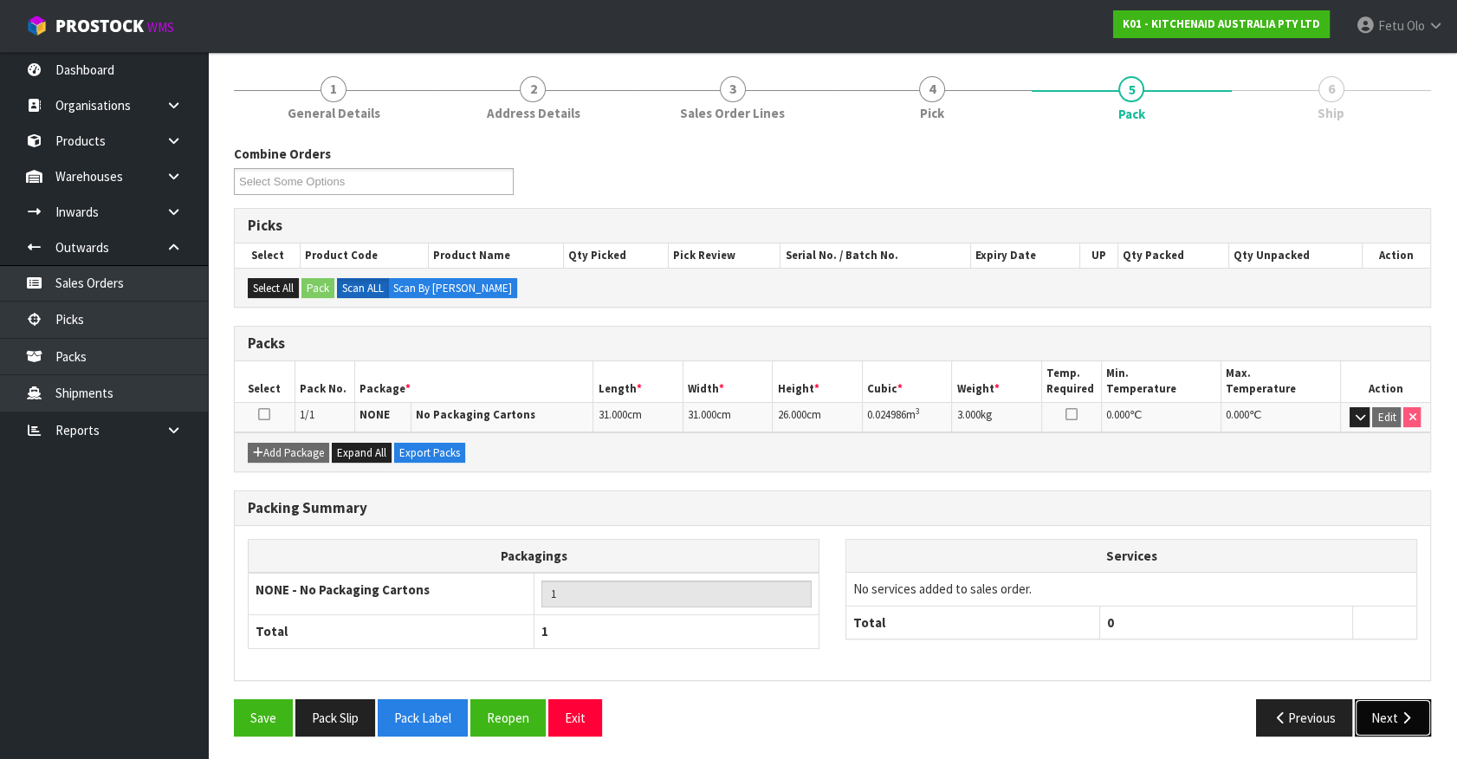
click at [1396, 720] on button "Next" at bounding box center [1392, 717] width 76 height 37
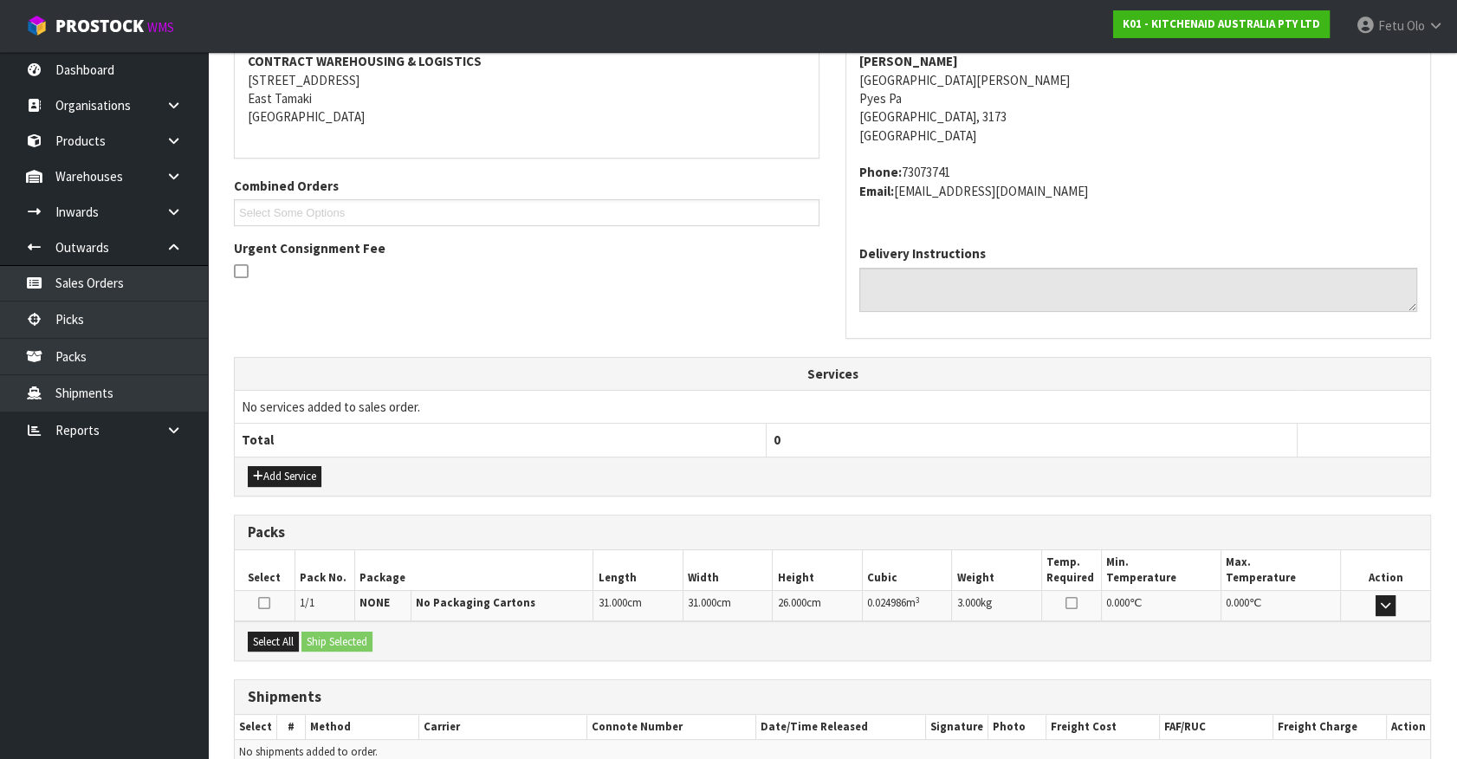
scroll to position [421, 0]
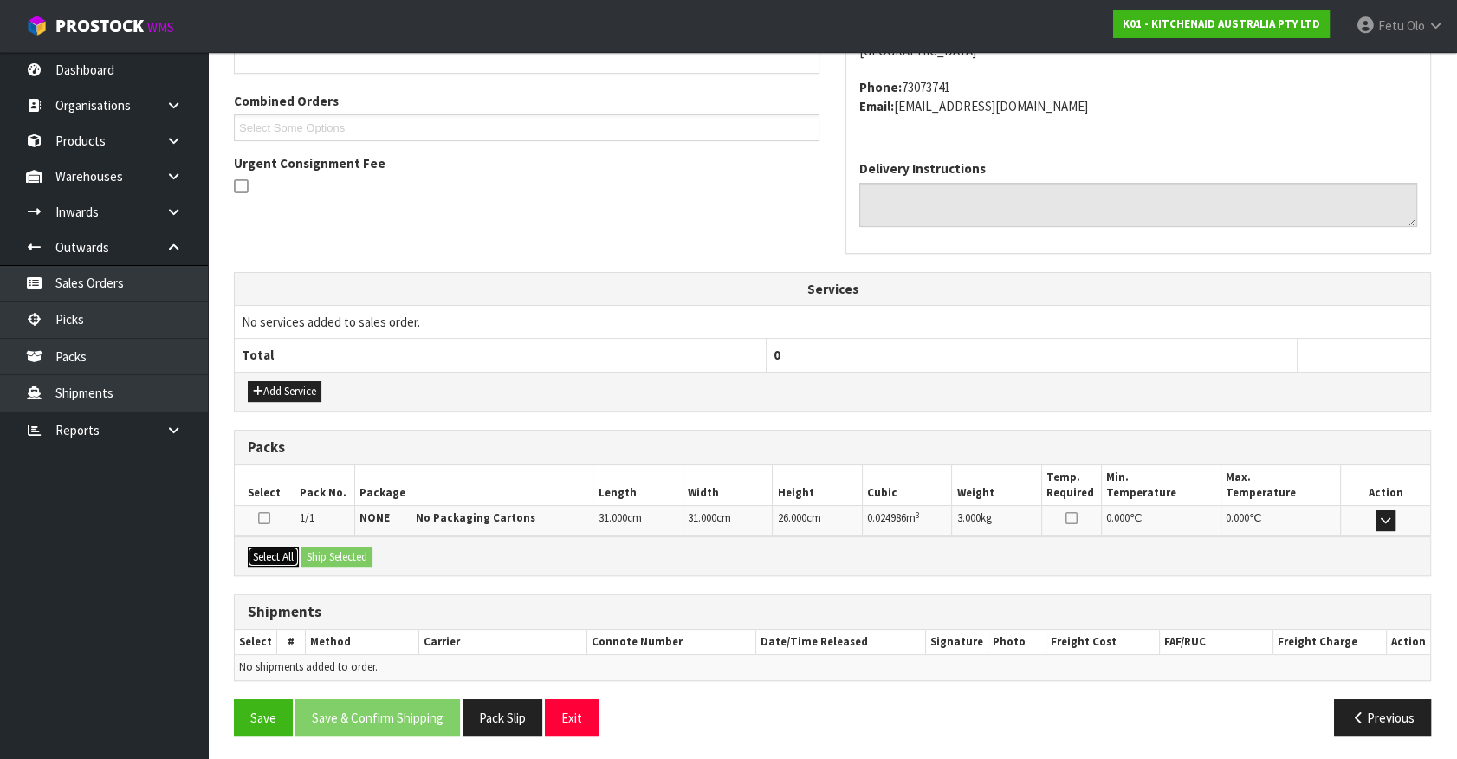
drag, startPoint x: 276, startPoint y: 547, endPoint x: 334, endPoint y: 547, distance: 58.0
click at [284, 547] on button "Select All" at bounding box center [273, 556] width 51 height 21
click at [334, 547] on button "Ship Selected" at bounding box center [336, 556] width 71 height 21
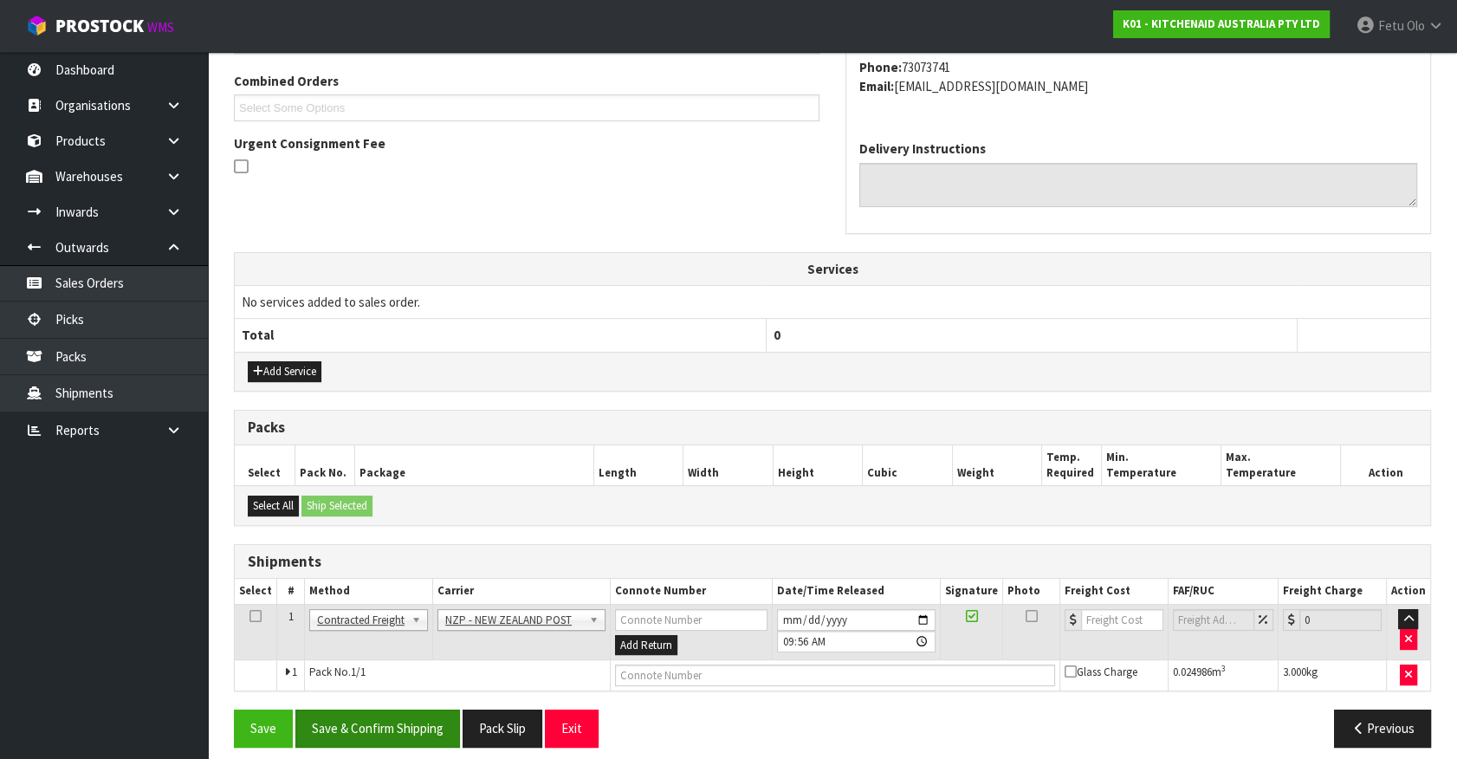
scroll to position [451, 0]
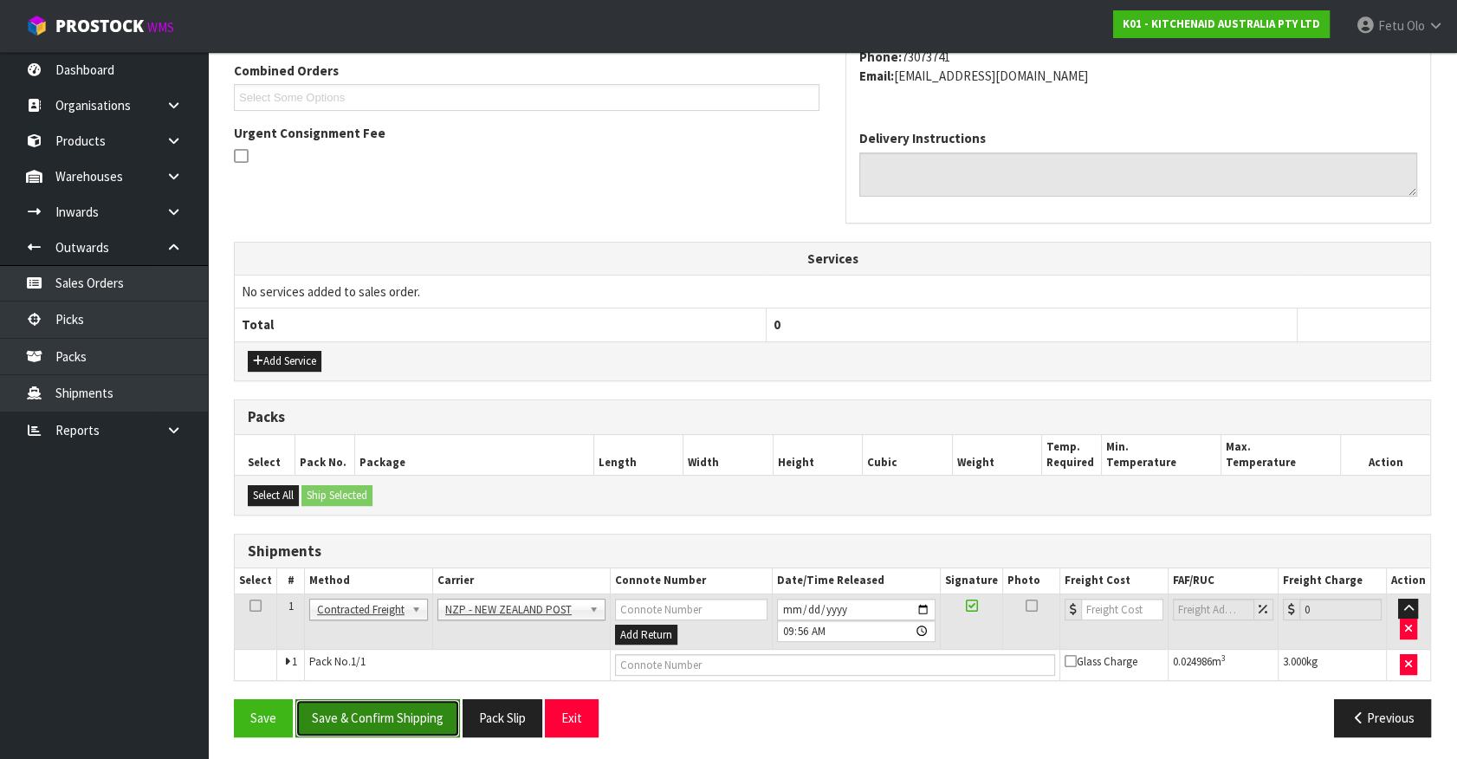
click at [401, 711] on button "Save & Confirm Shipping" at bounding box center [377, 717] width 165 height 37
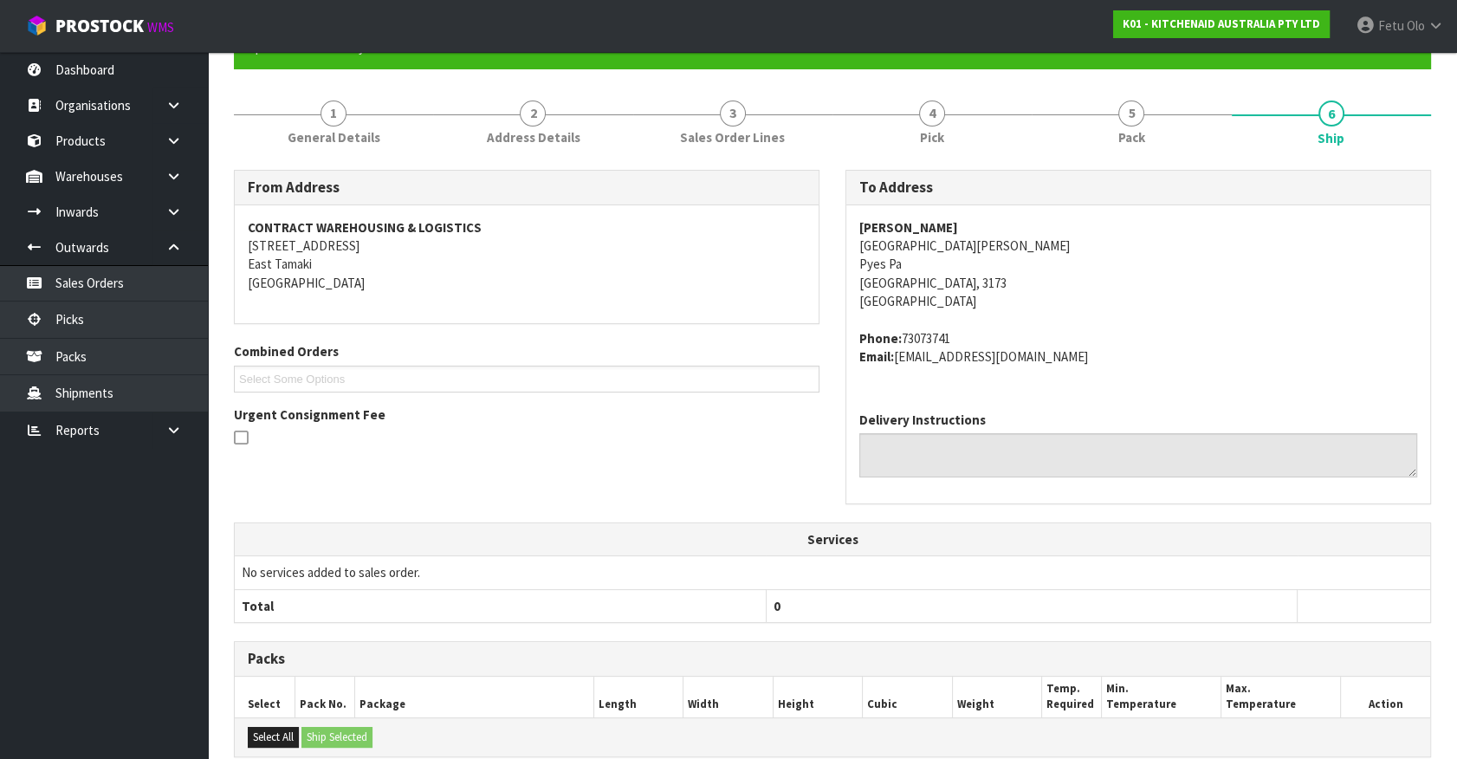
scroll to position [427, 0]
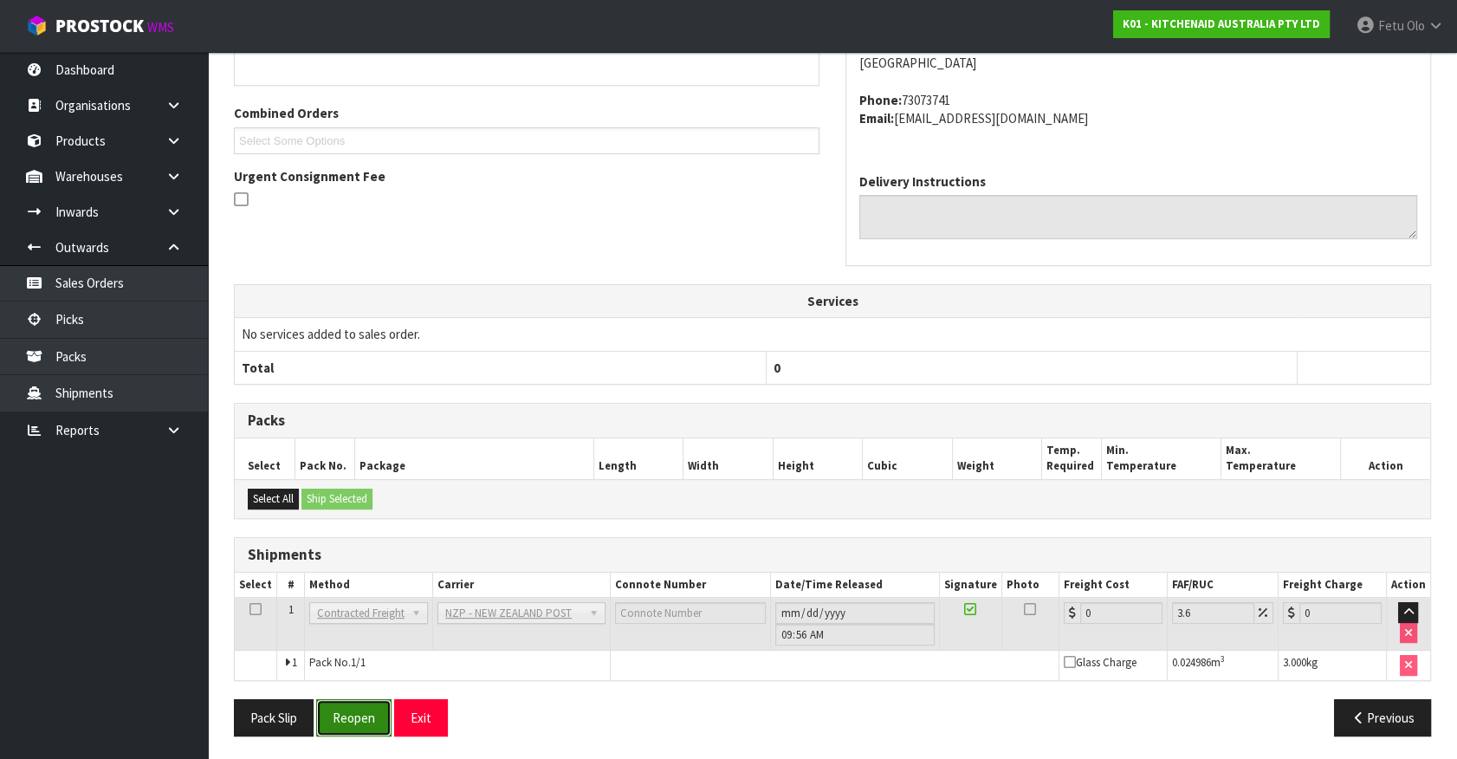
drag, startPoint x: 352, startPoint y: 719, endPoint x: 366, endPoint y: 710, distance: 16.3
click at [352, 719] on button "Reopen" at bounding box center [353, 717] width 75 height 37
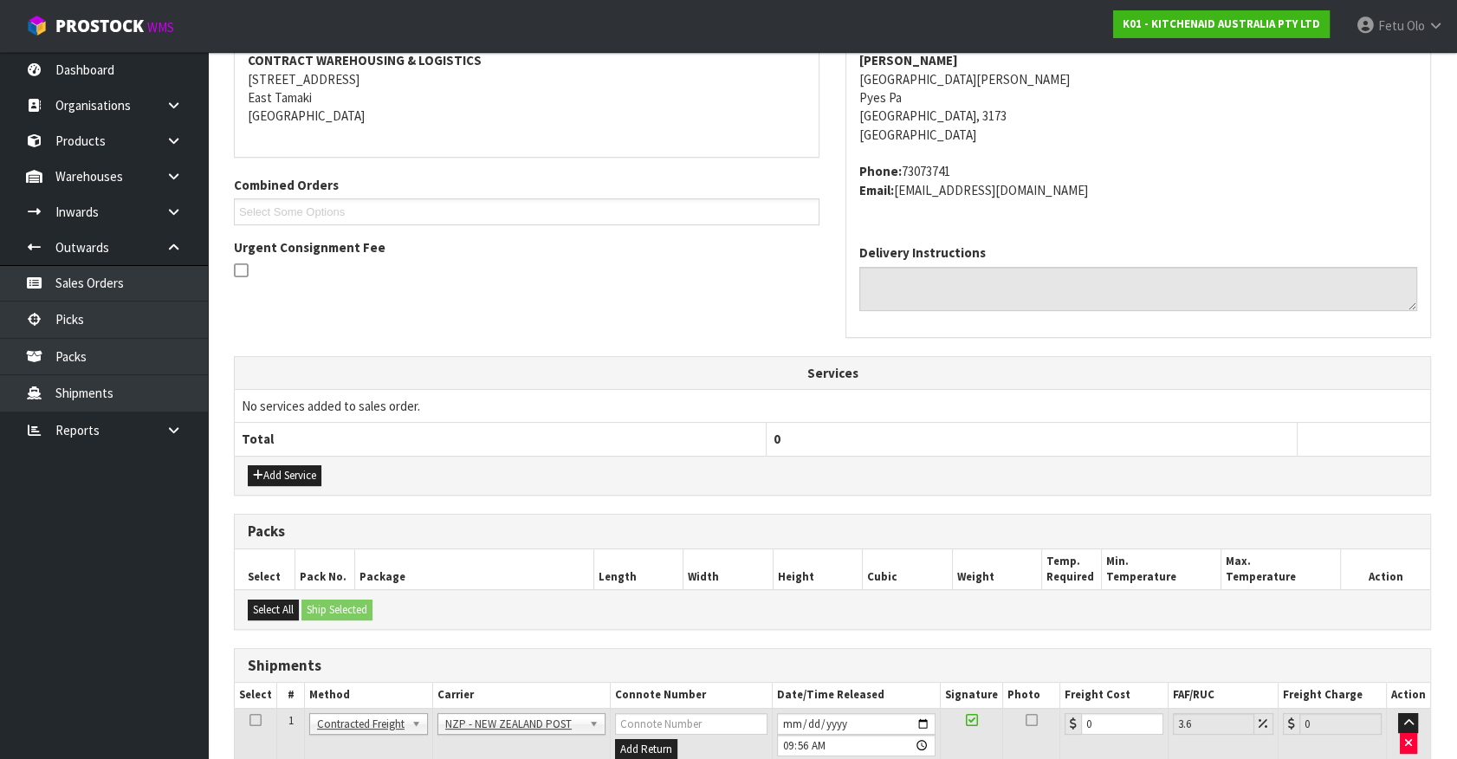
scroll to position [408, 0]
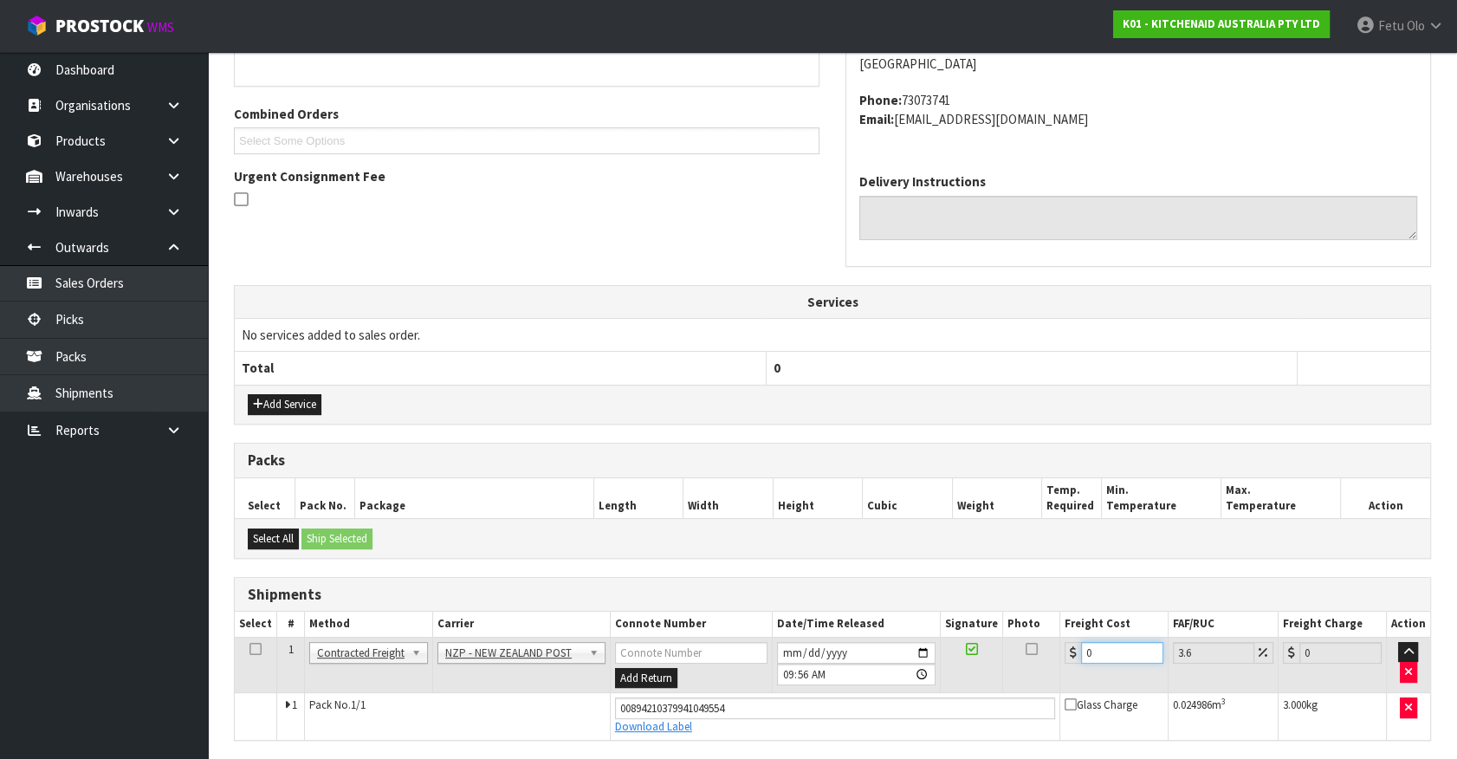
drag, startPoint x: 1101, startPoint y: 649, endPoint x: 842, endPoint y: 710, distance: 265.9
click at [842, 710] on tbody "1 Client Local Pickup Customer Local Pickup Company Freight Contracted Freight …" at bounding box center [832, 687] width 1195 height 102
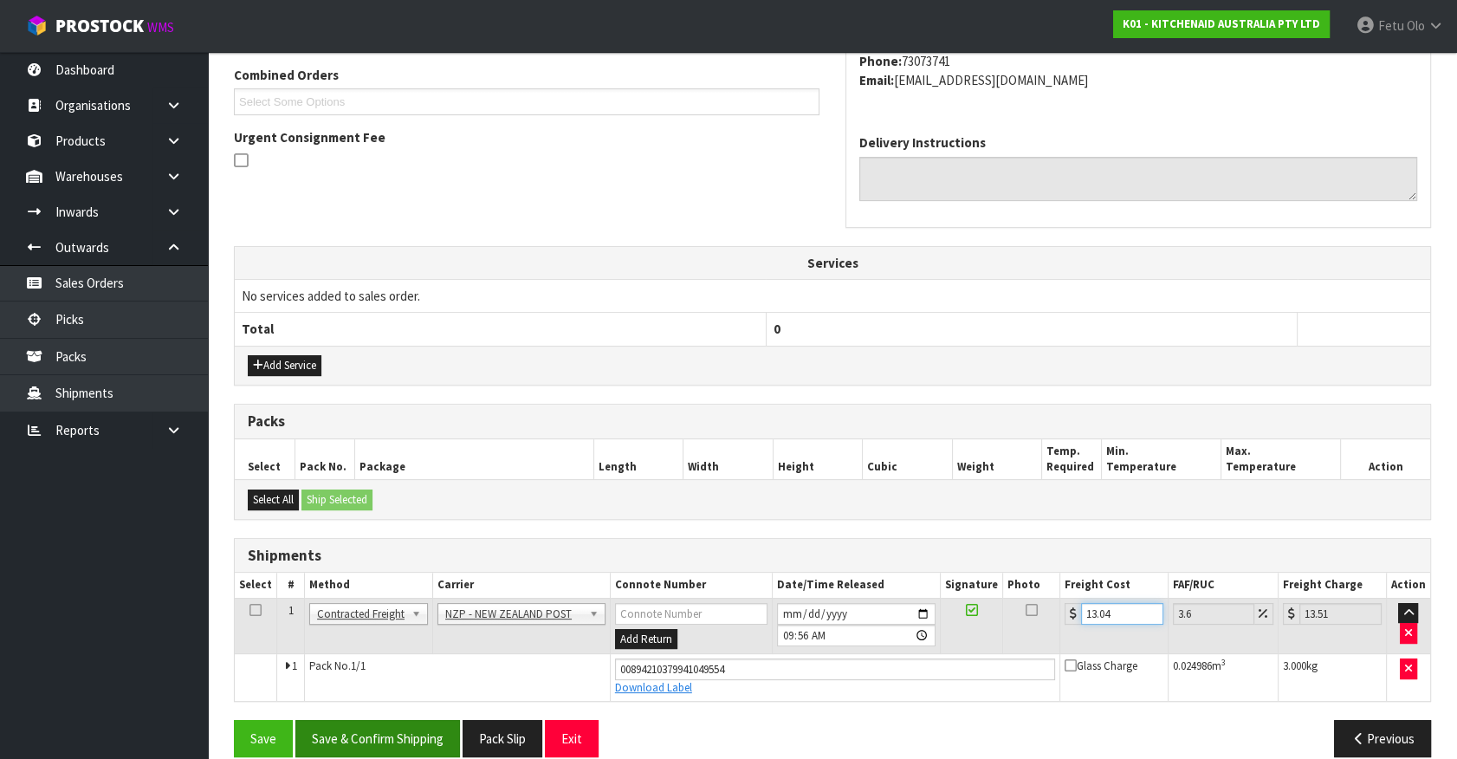
scroll to position [468, 0]
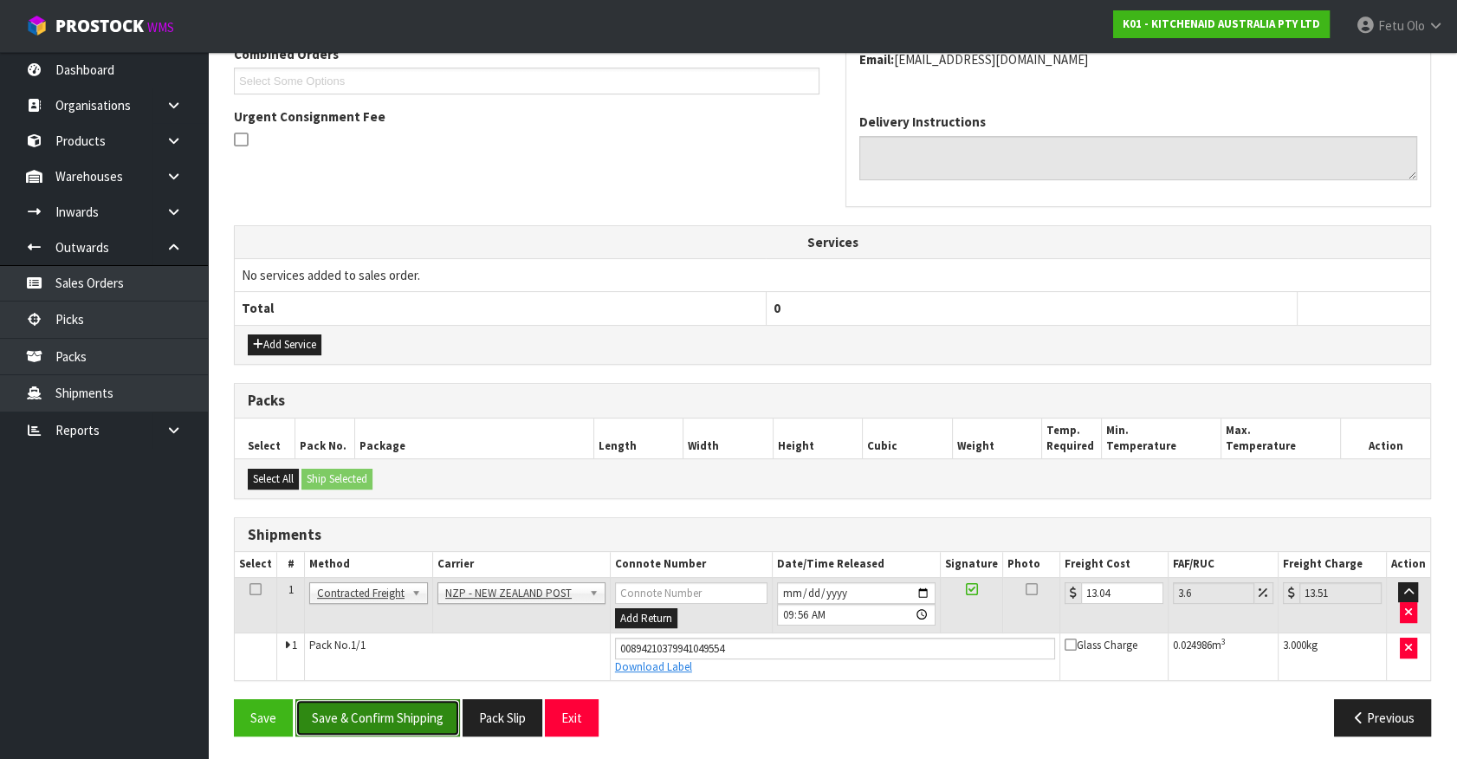
click at [339, 699] on button "Save & Confirm Shipping" at bounding box center [377, 717] width 165 height 37
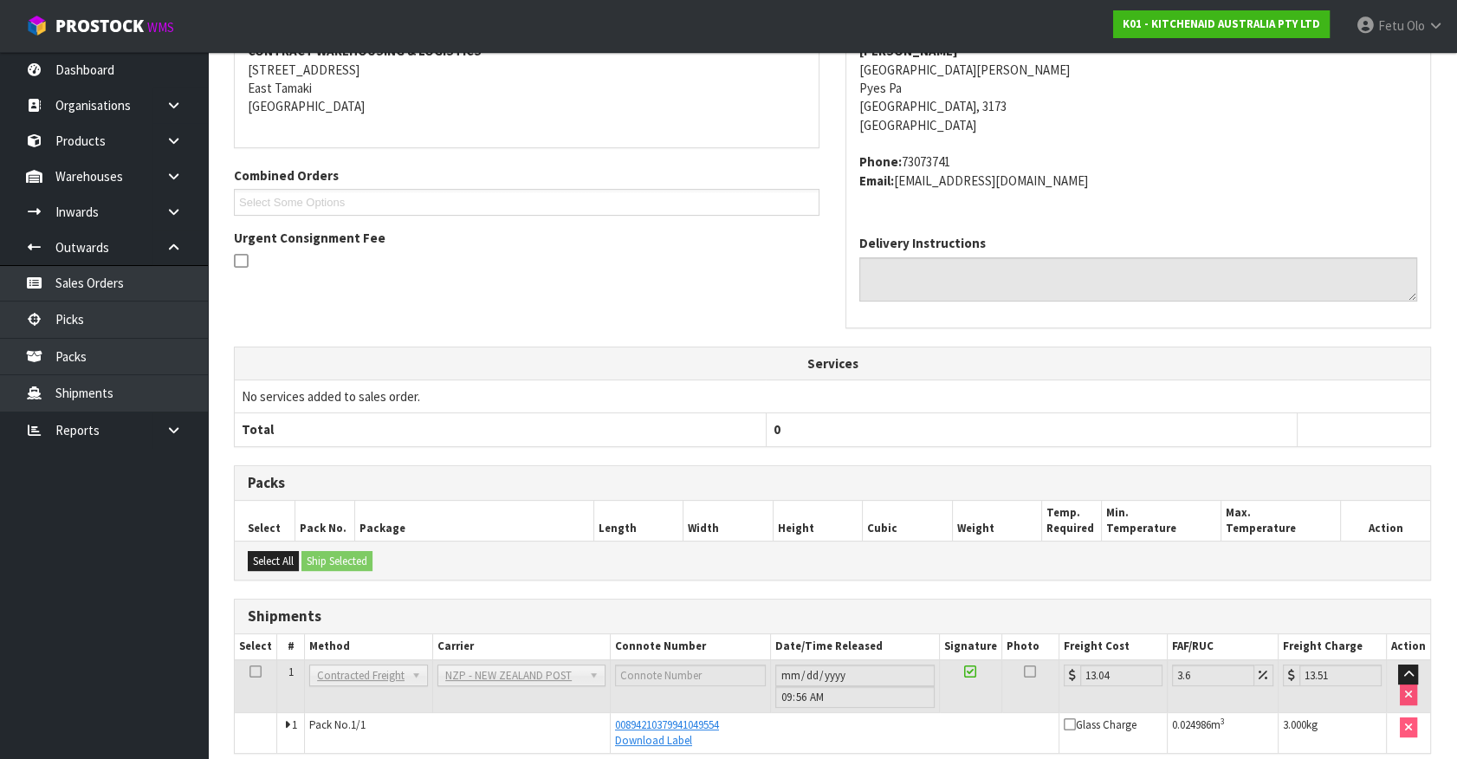
scroll to position [341, 0]
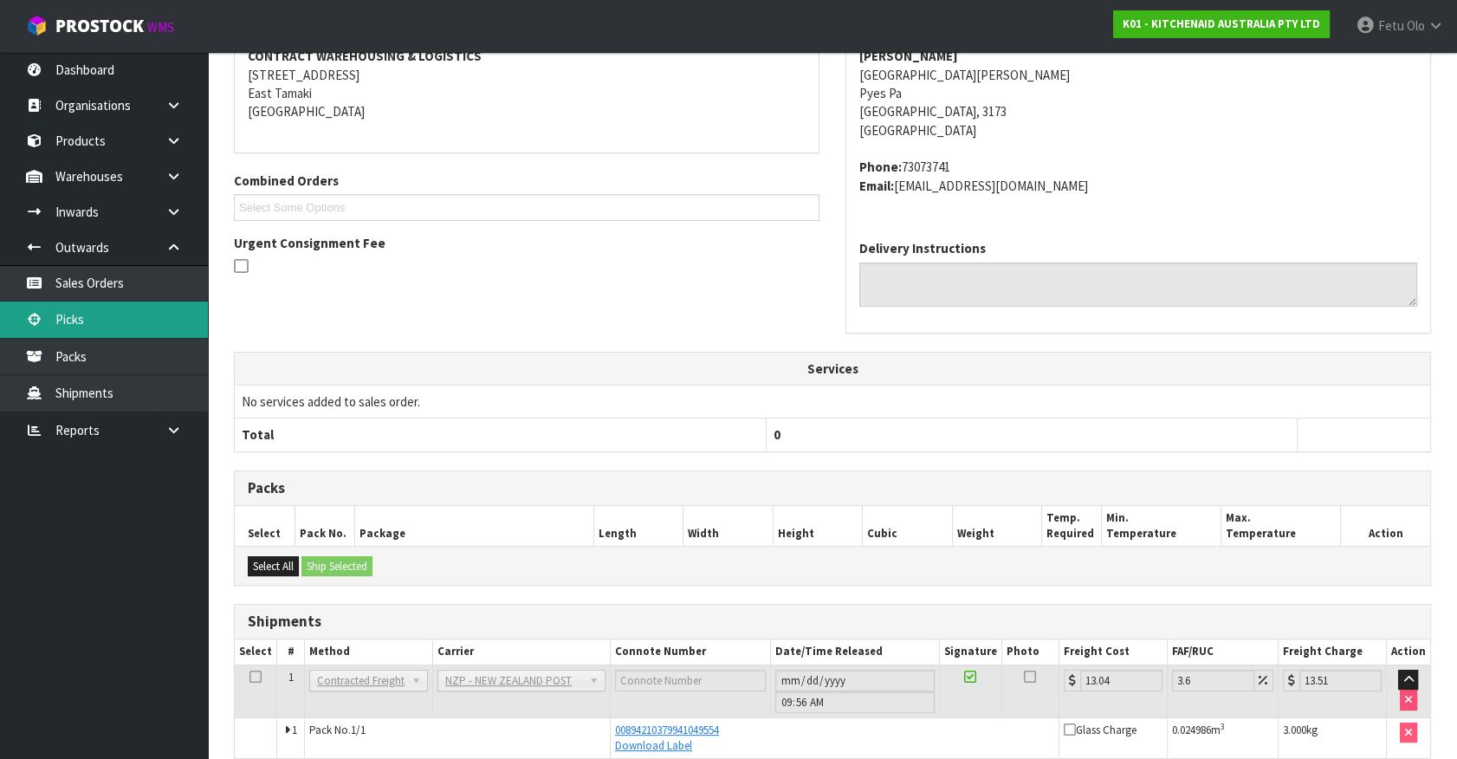
click at [93, 325] on link "Picks" at bounding box center [104, 319] width 208 height 36
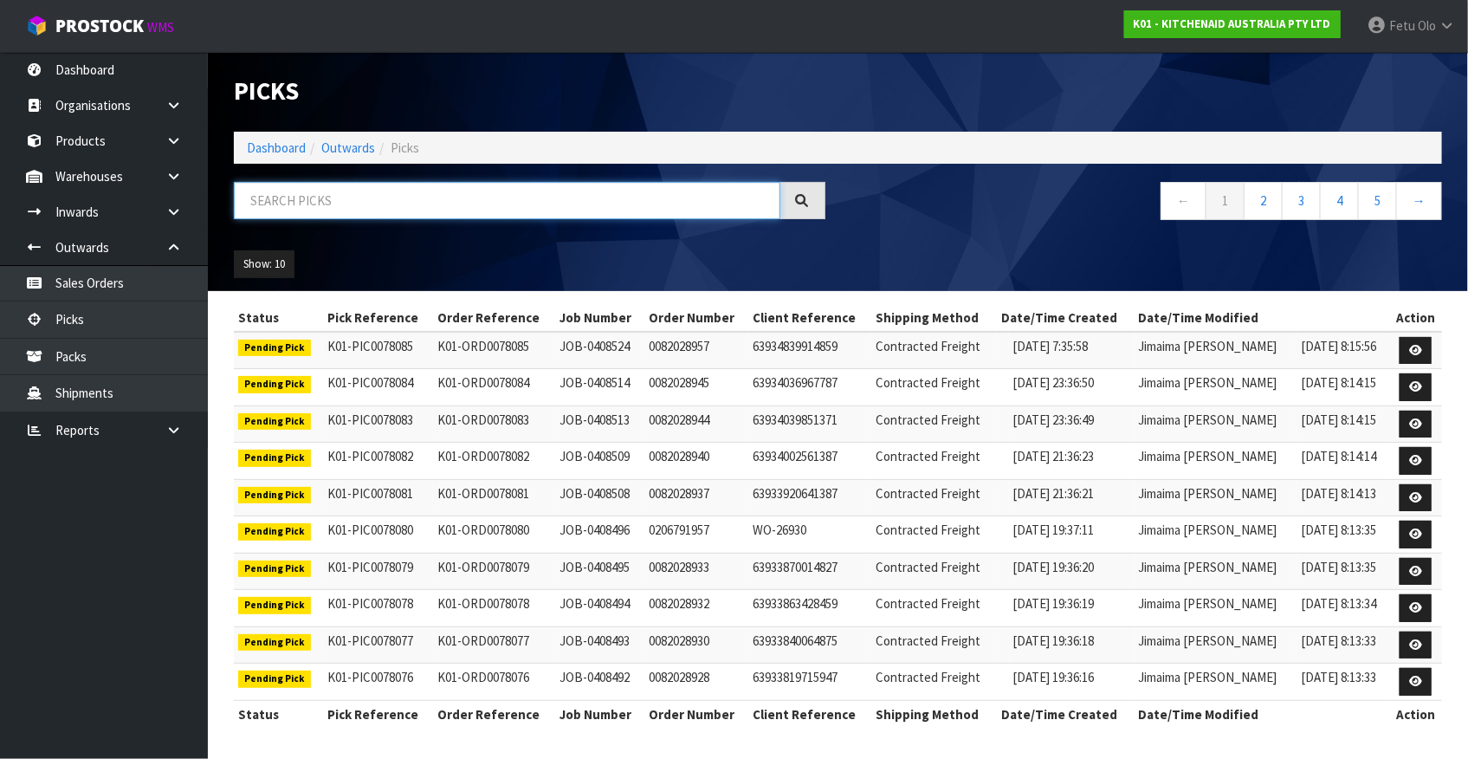
click at [432, 212] on input "text" at bounding box center [507, 200] width 546 height 37
click at [333, 194] on input "text" at bounding box center [507, 200] width 546 height 37
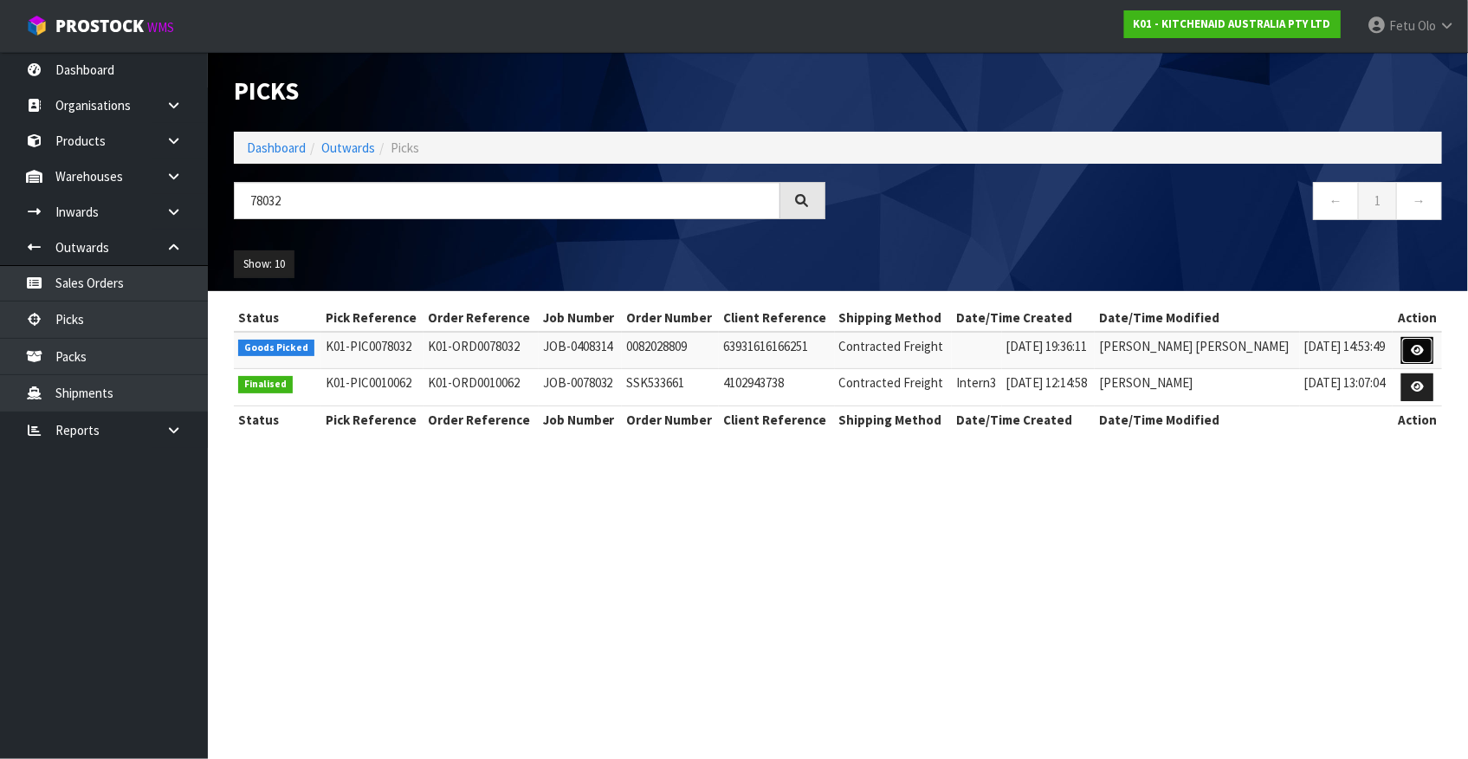
click at [1411, 352] on icon at bounding box center [1417, 350] width 13 height 11
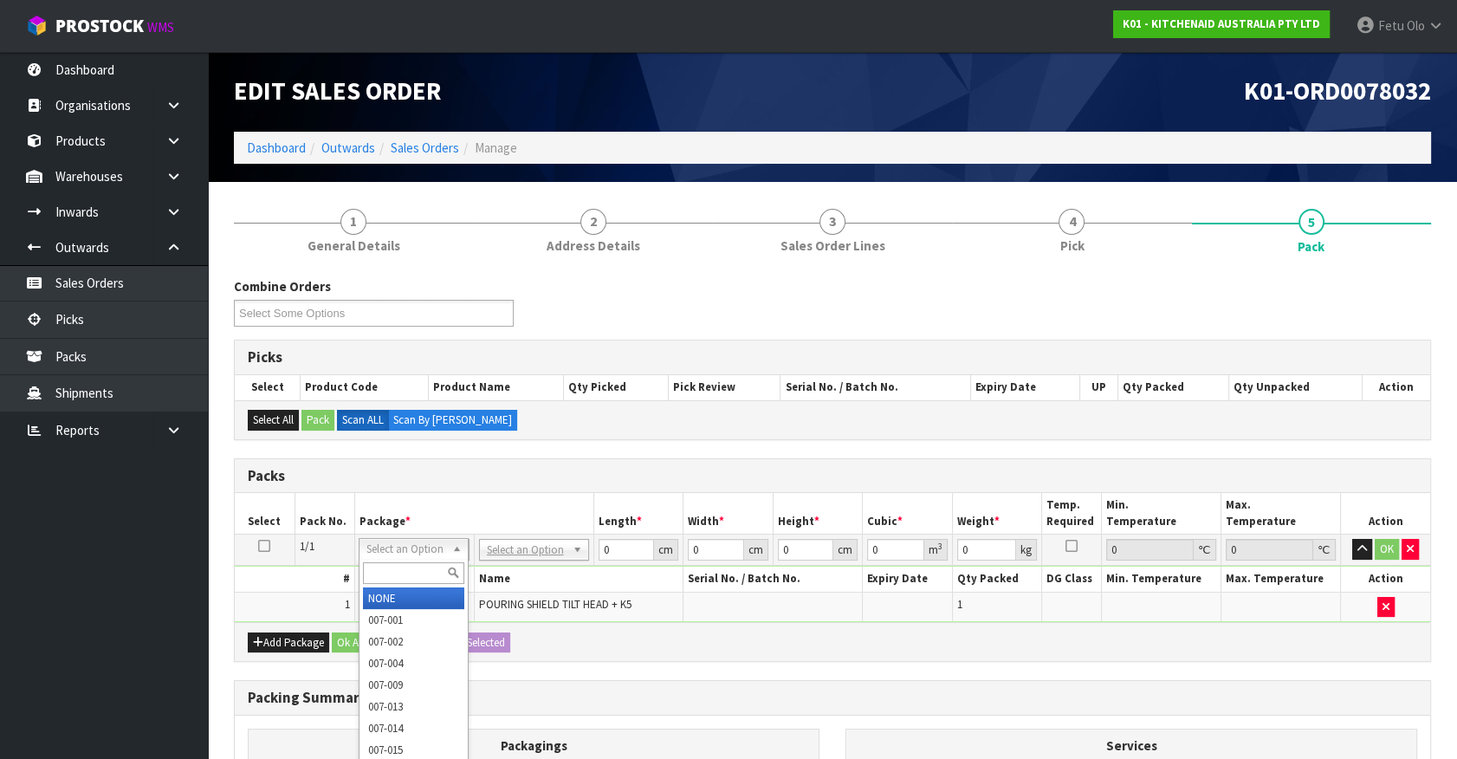
click at [391, 575] on input "text" at bounding box center [413, 573] width 101 height 22
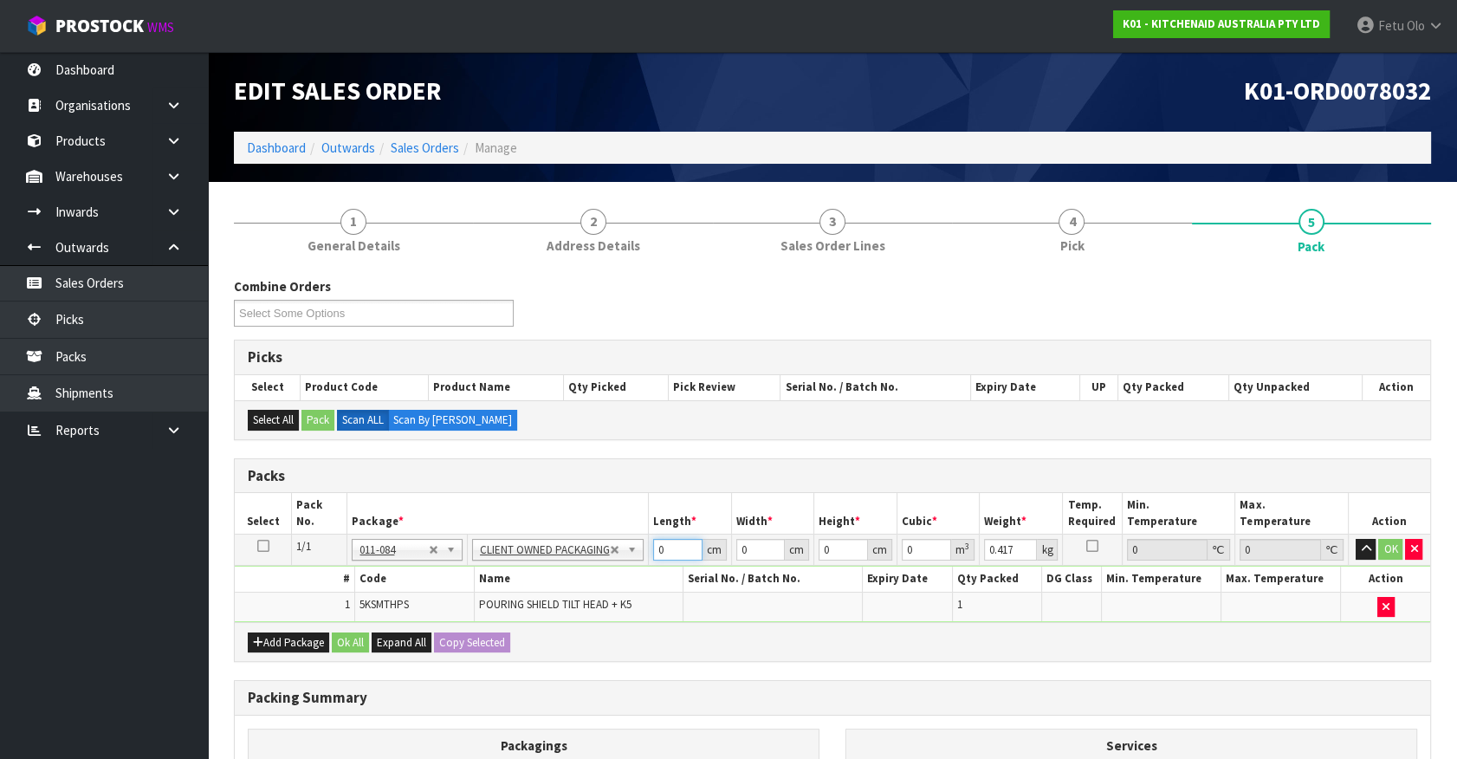
drag, startPoint x: 675, startPoint y: 545, endPoint x: 415, endPoint y: 646, distance: 278.9
click at [450, 616] on tbody "1/1 NONE 007-001 007-002 007-004 007-009 007-013 007-014 007-015 007-017 007-01…" at bounding box center [832, 577] width 1195 height 87
click button "OK" at bounding box center [1390, 549] width 24 height 21
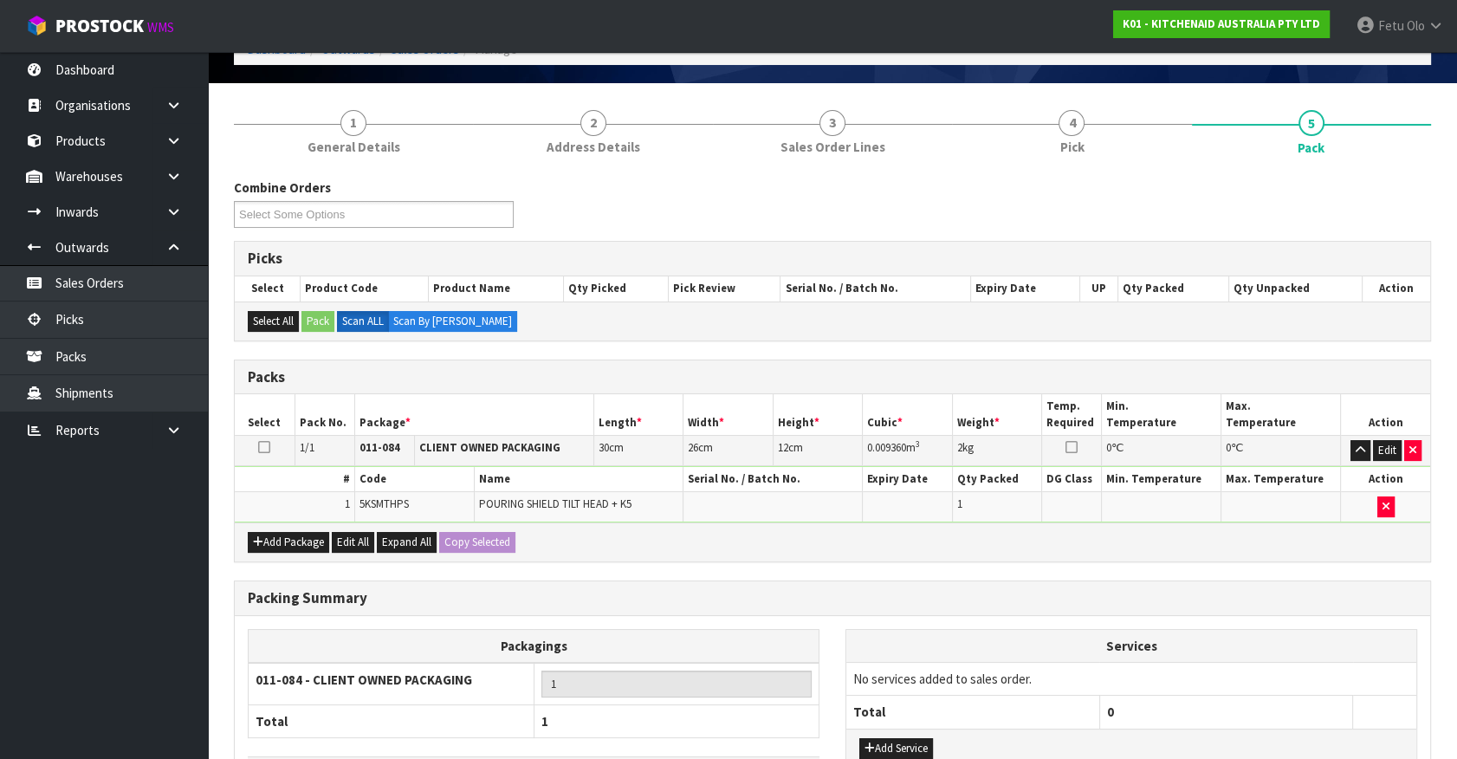
scroll to position [226, 0]
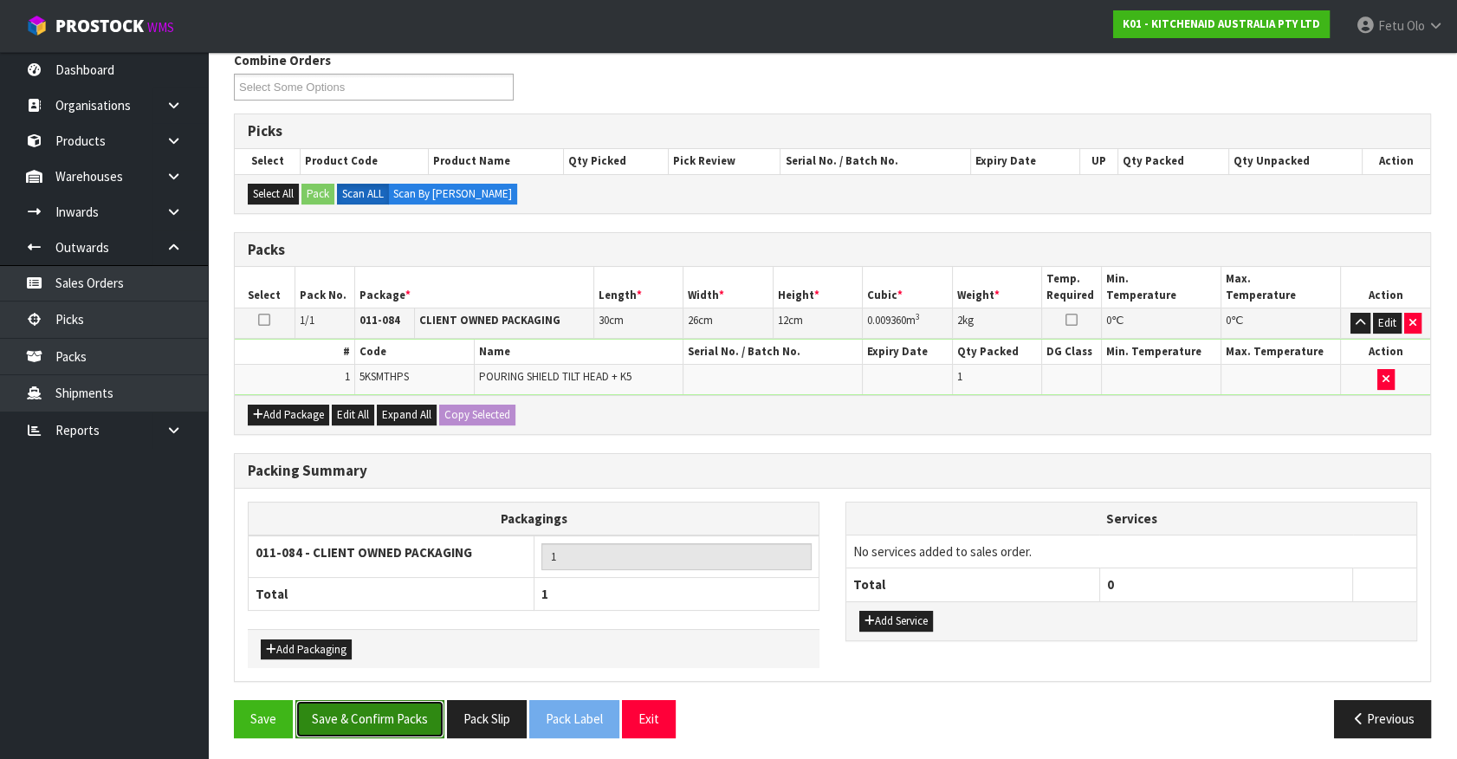
click at [333, 713] on button "Save & Confirm Packs" at bounding box center [369, 718] width 149 height 37
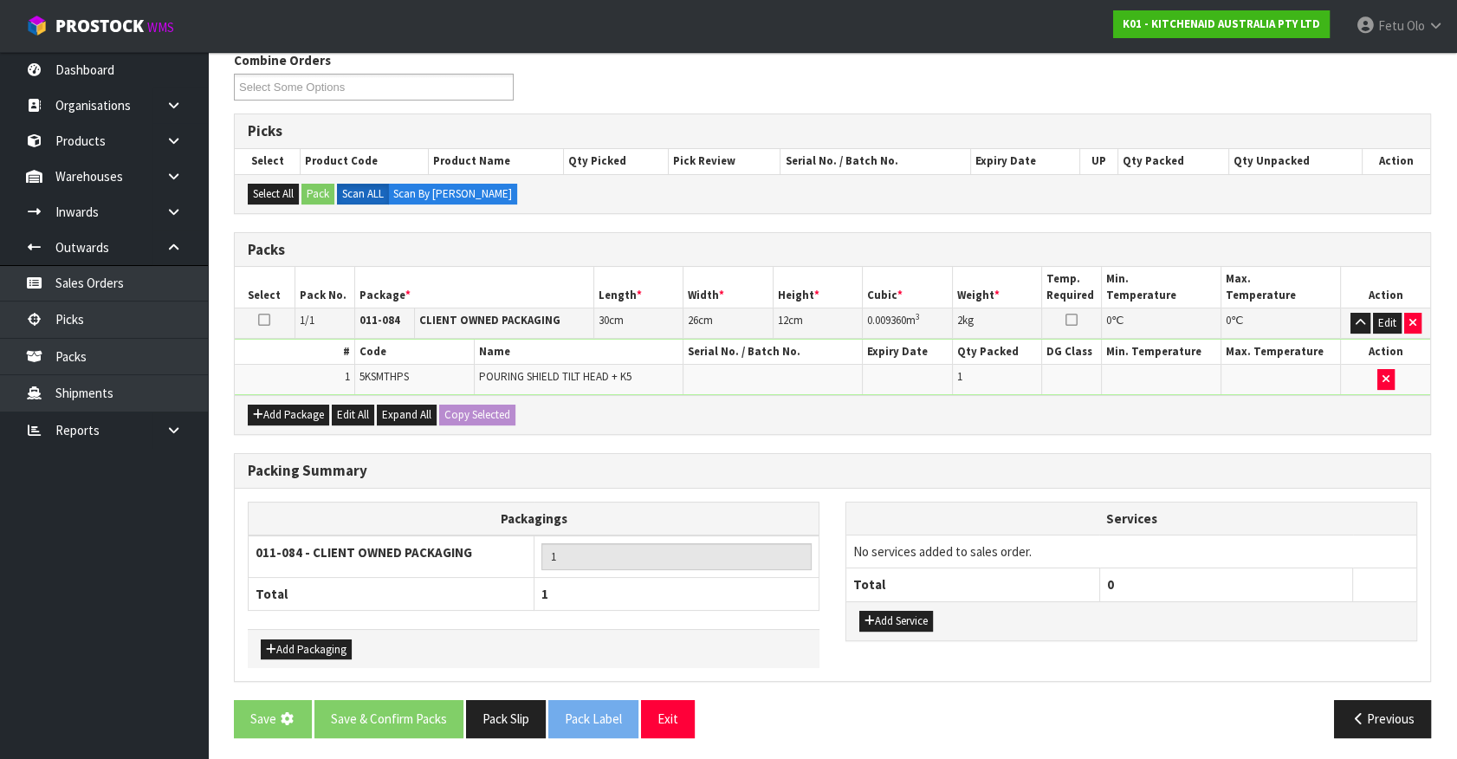
scroll to position [0, 0]
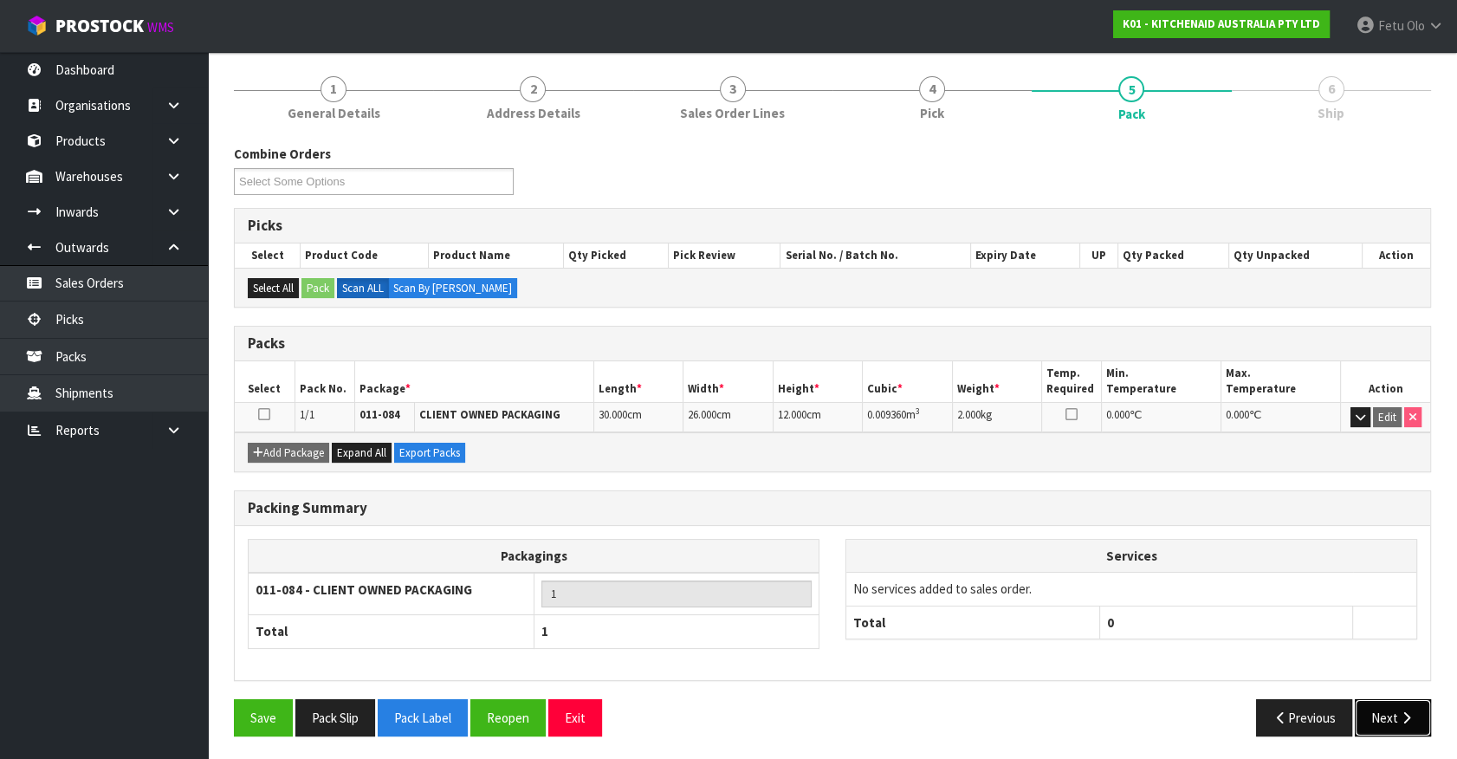
click at [1399, 722] on button "Next" at bounding box center [1392, 717] width 76 height 37
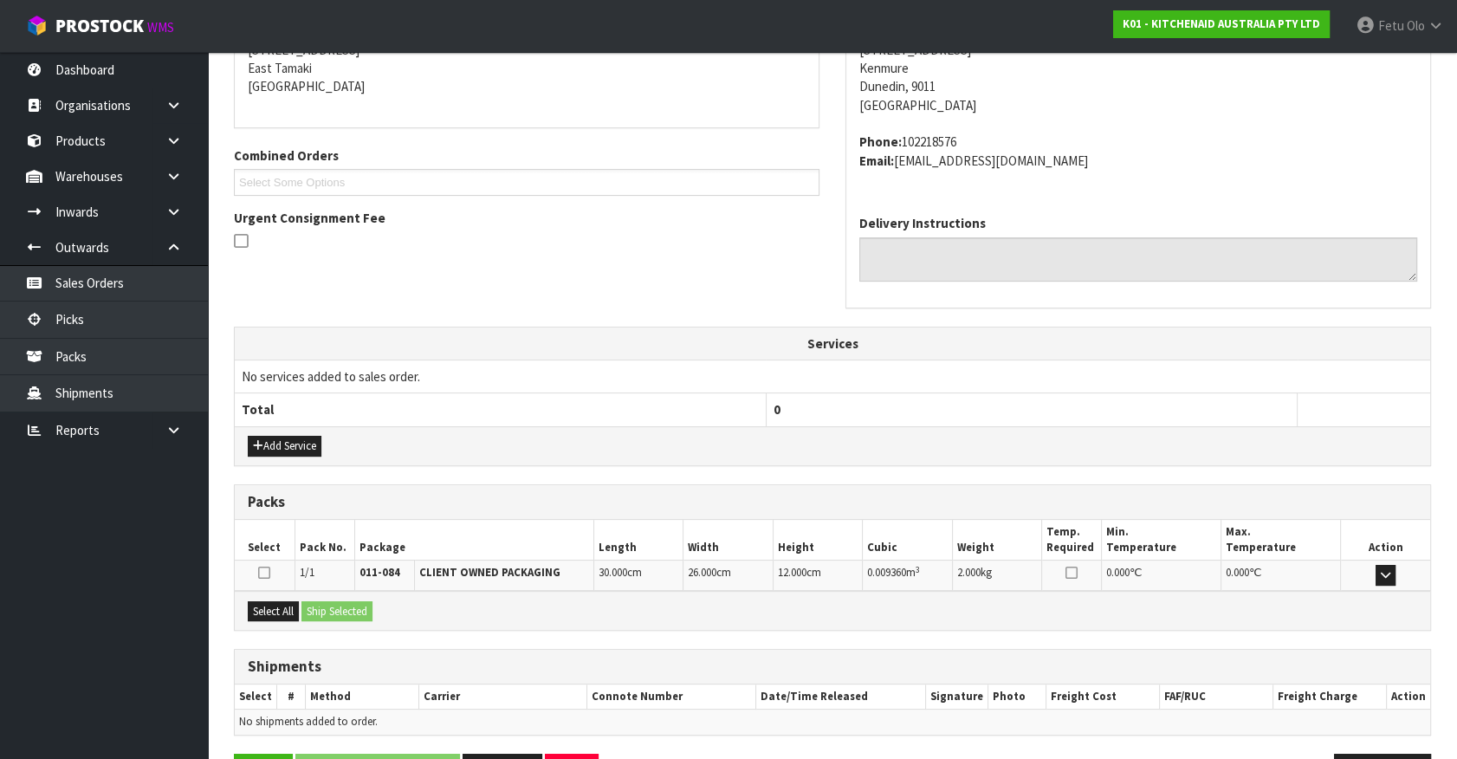
scroll to position [421, 0]
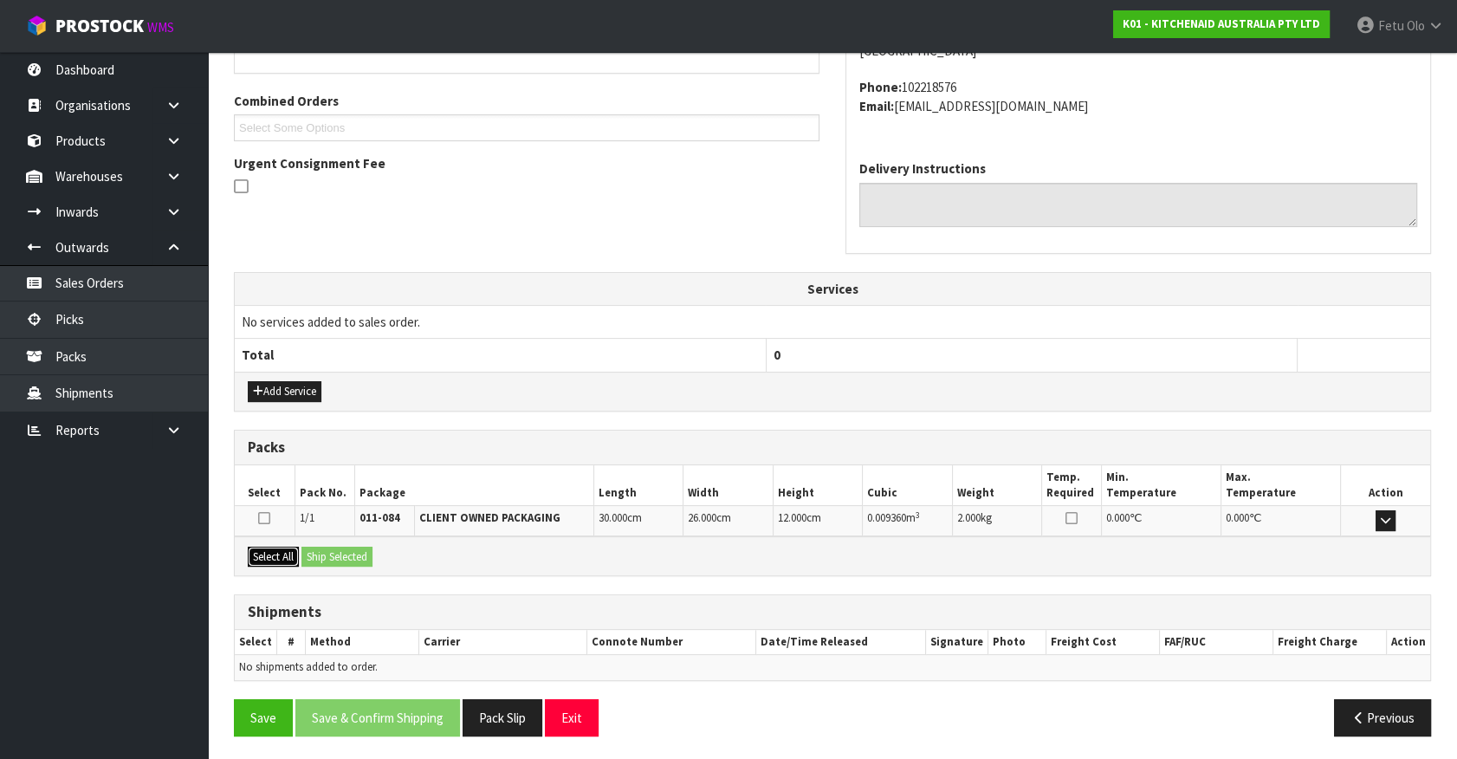
drag, startPoint x: 281, startPoint y: 562, endPoint x: 339, endPoint y: 546, distance: 59.5
click at [286, 559] on button "Select All" at bounding box center [273, 556] width 51 height 21
click at [339, 546] on button "Ship Selected" at bounding box center [336, 556] width 71 height 21
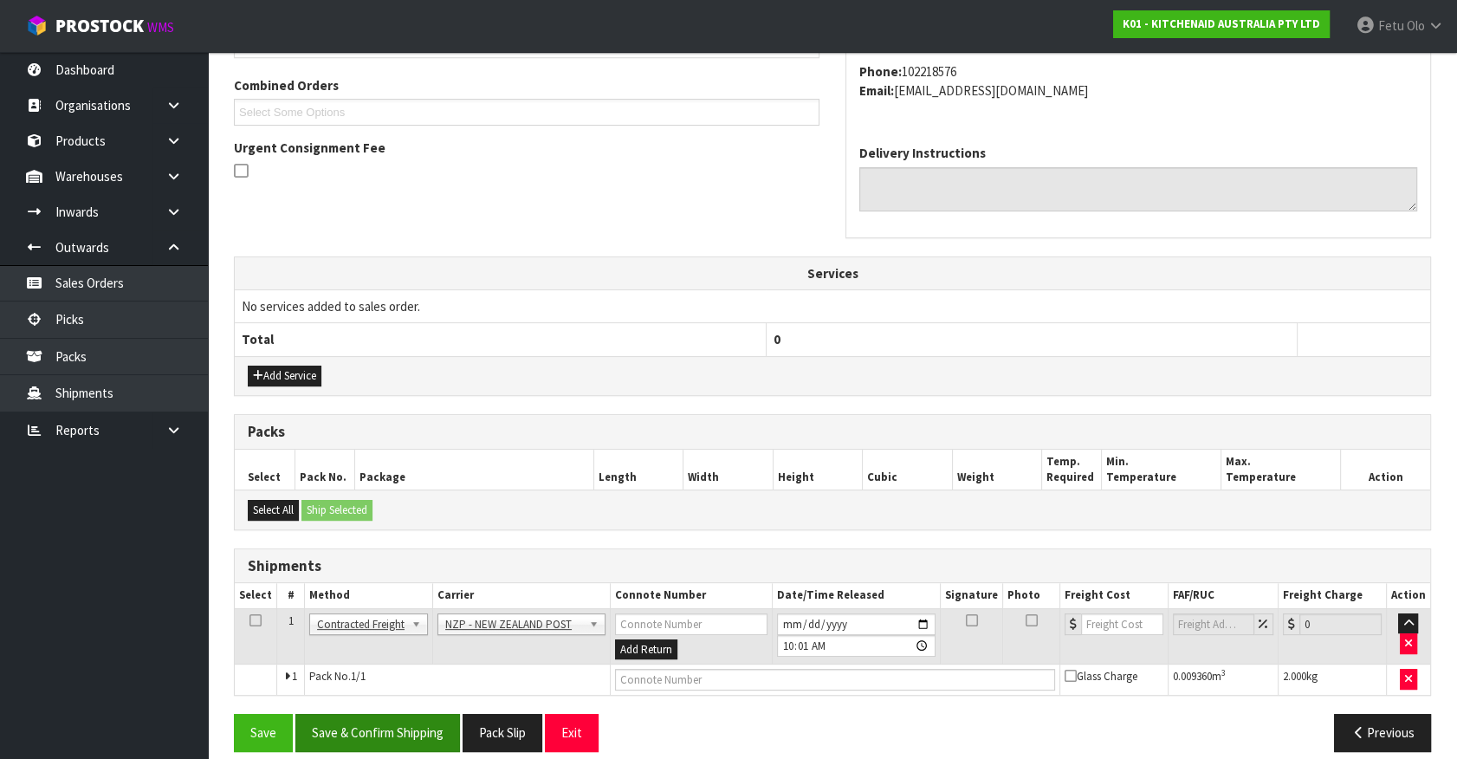
scroll to position [451, 0]
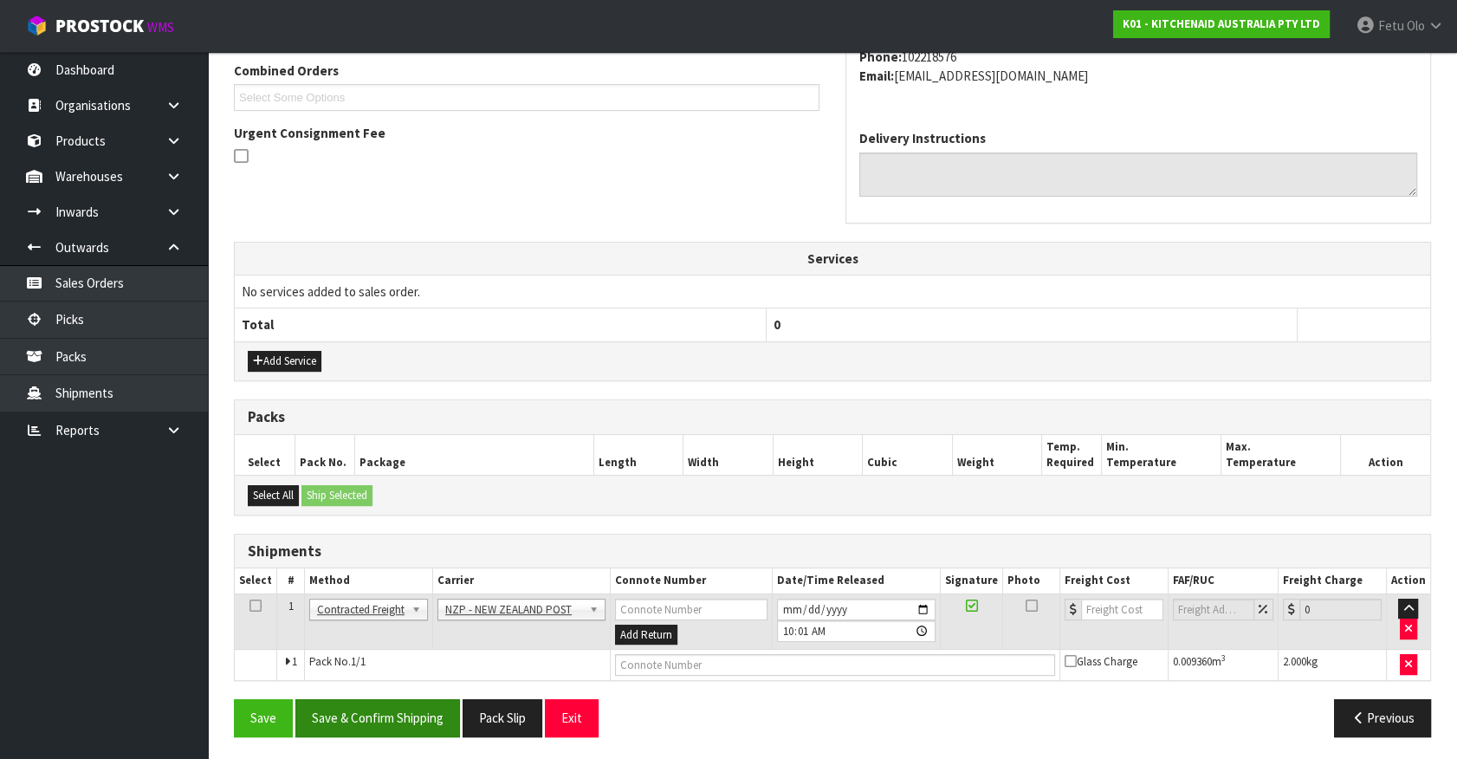
drag, startPoint x: 361, startPoint y: 694, endPoint x: 344, endPoint y: 702, distance: 19.4
click at [362, 694] on div "From Address CONTRACT WAREHOUSING & LOGISTICS 17 Allens Road East Tamaki Auckla…" at bounding box center [832, 318] width 1197 height 861
click at [426, 699] on button "Save & Confirm Shipping" at bounding box center [377, 717] width 165 height 37
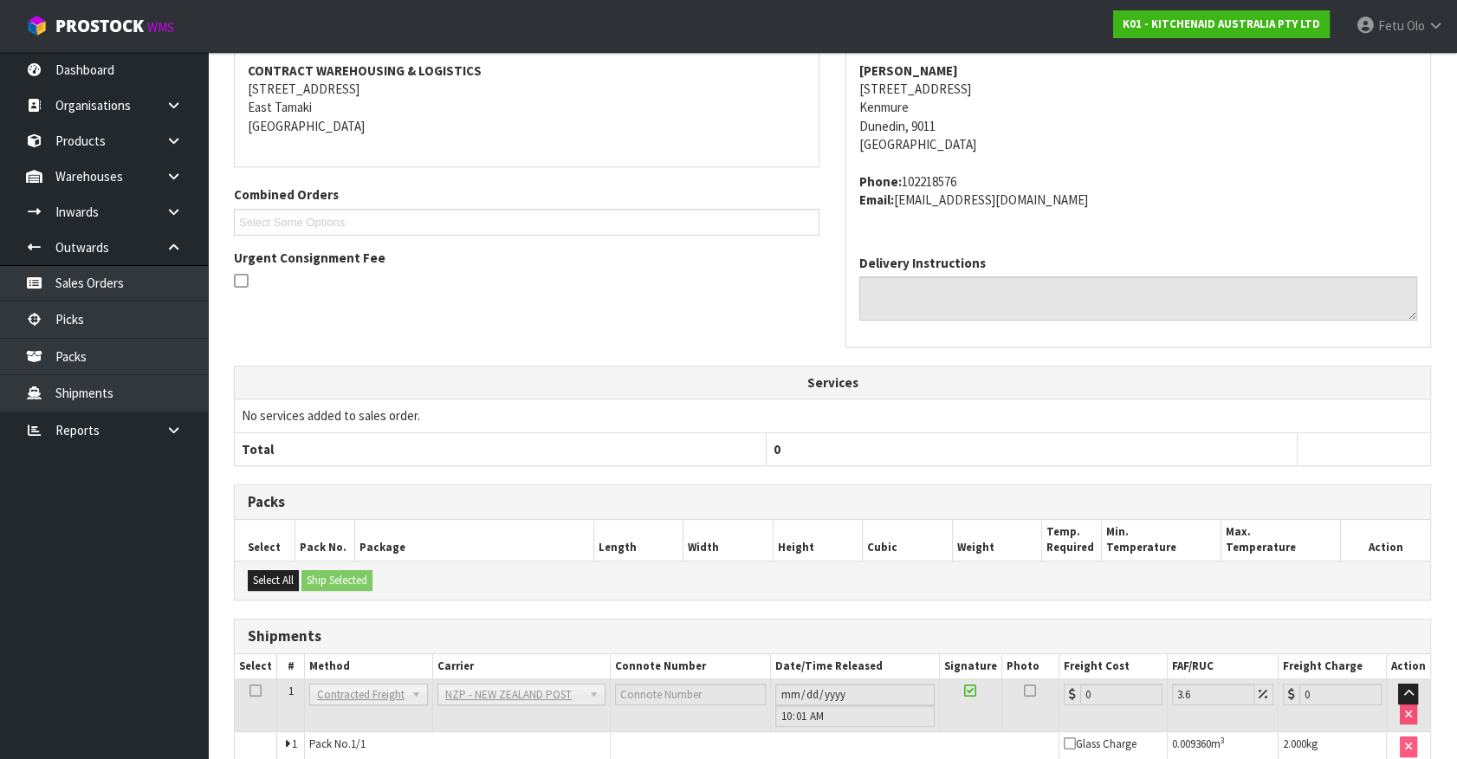
scroll to position [427, 0]
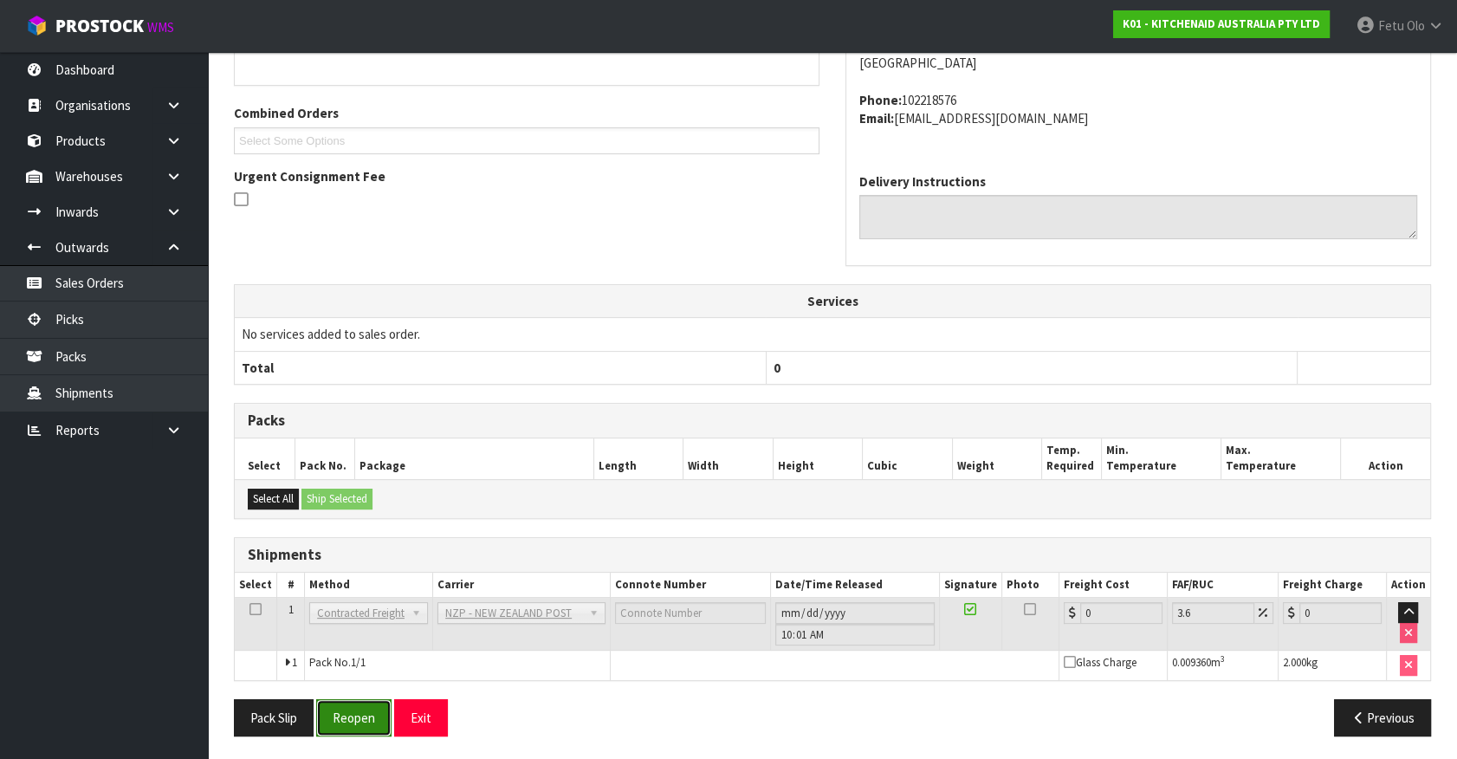
click at [365, 708] on button "Reopen" at bounding box center [353, 717] width 75 height 37
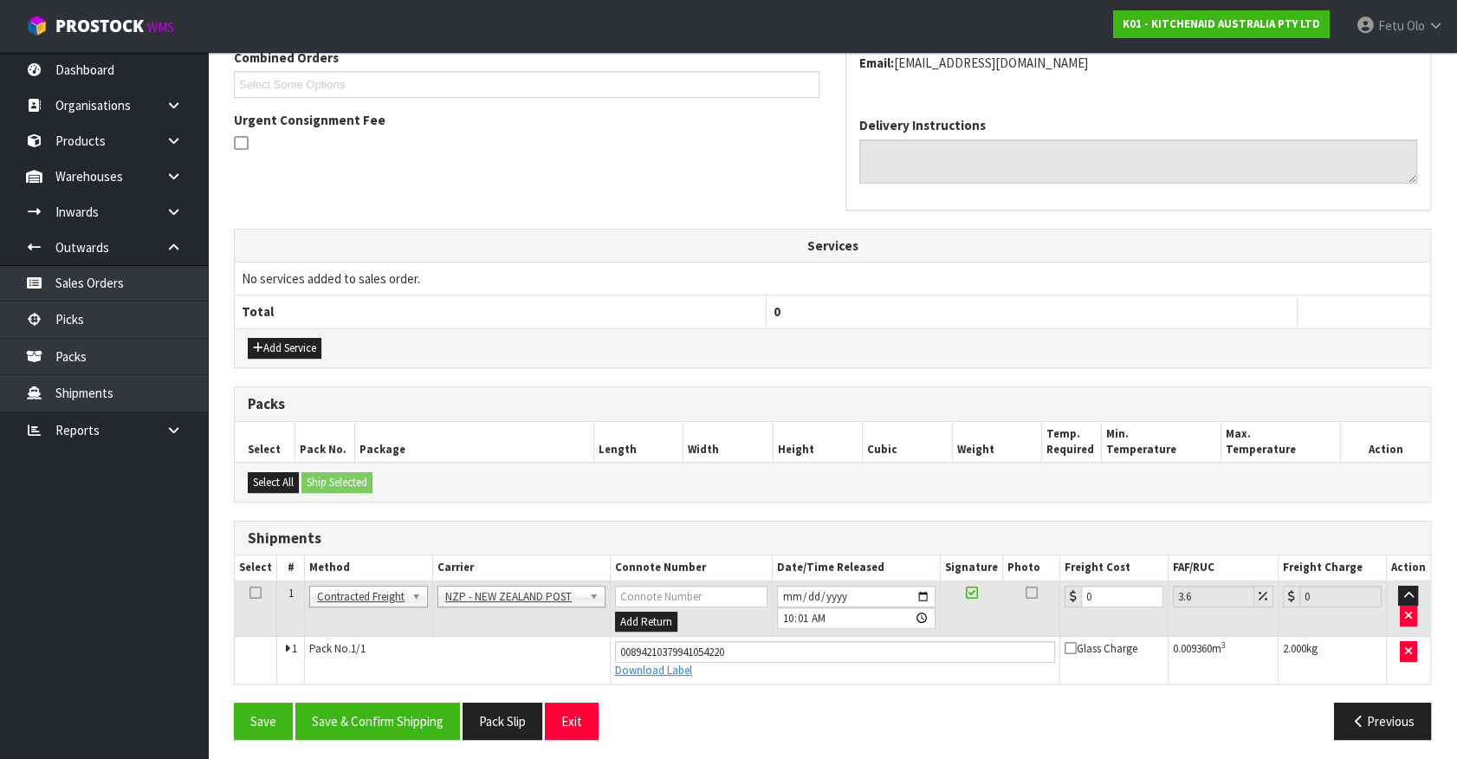
scroll to position [468, 0]
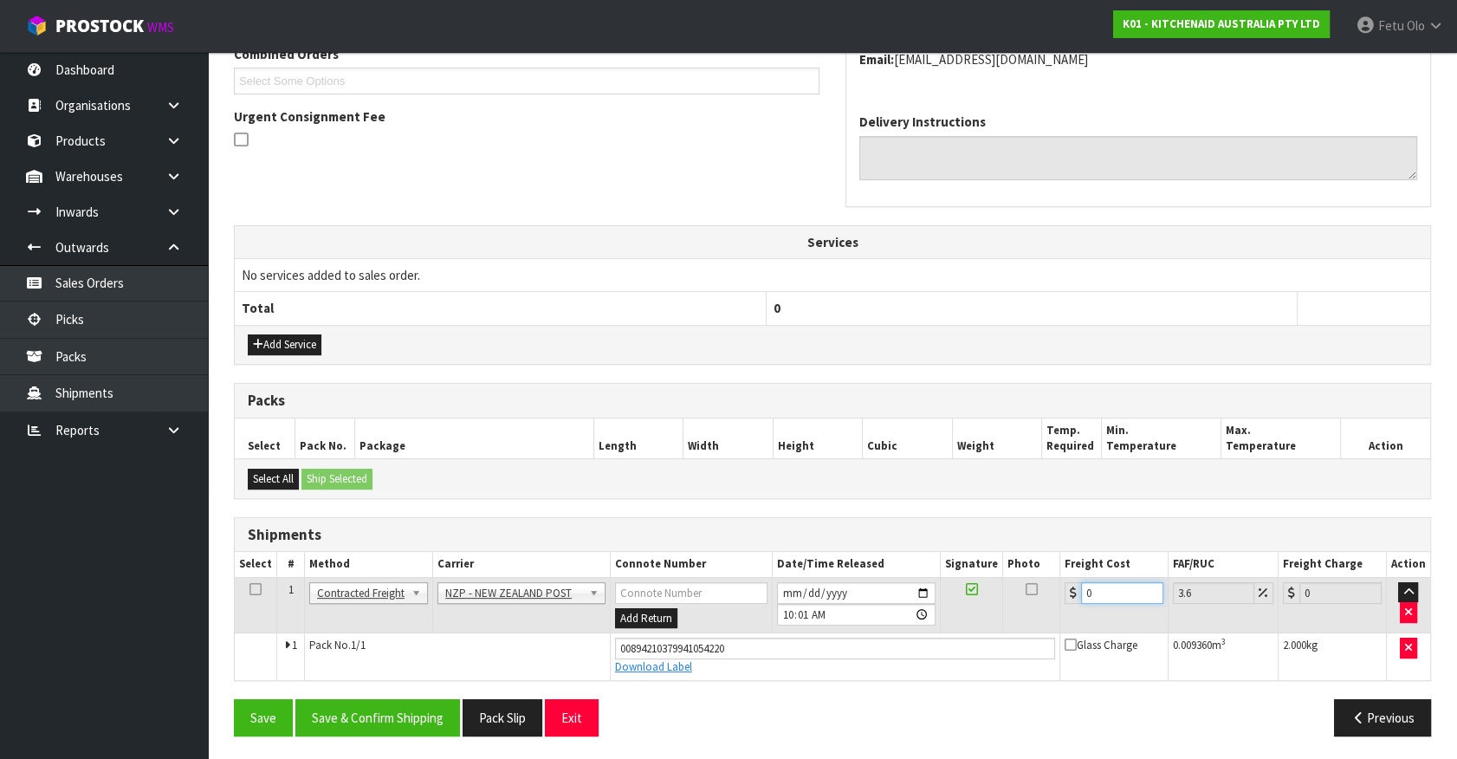
drag, startPoint x: 843, startPoint y: 635, endPoint x: 855, endPoint y: 656, distance: 23.6
click at [855, 656] on tbody "1 Client Local Pickup Customer Local Pickup Company Freight Contracted Freight …" at bounding box center [832, 628] width 1195 height 102
click at [356, 710] on button "Save & Confirm Shipping" at bounding box center [377, 717] width 165 height 37
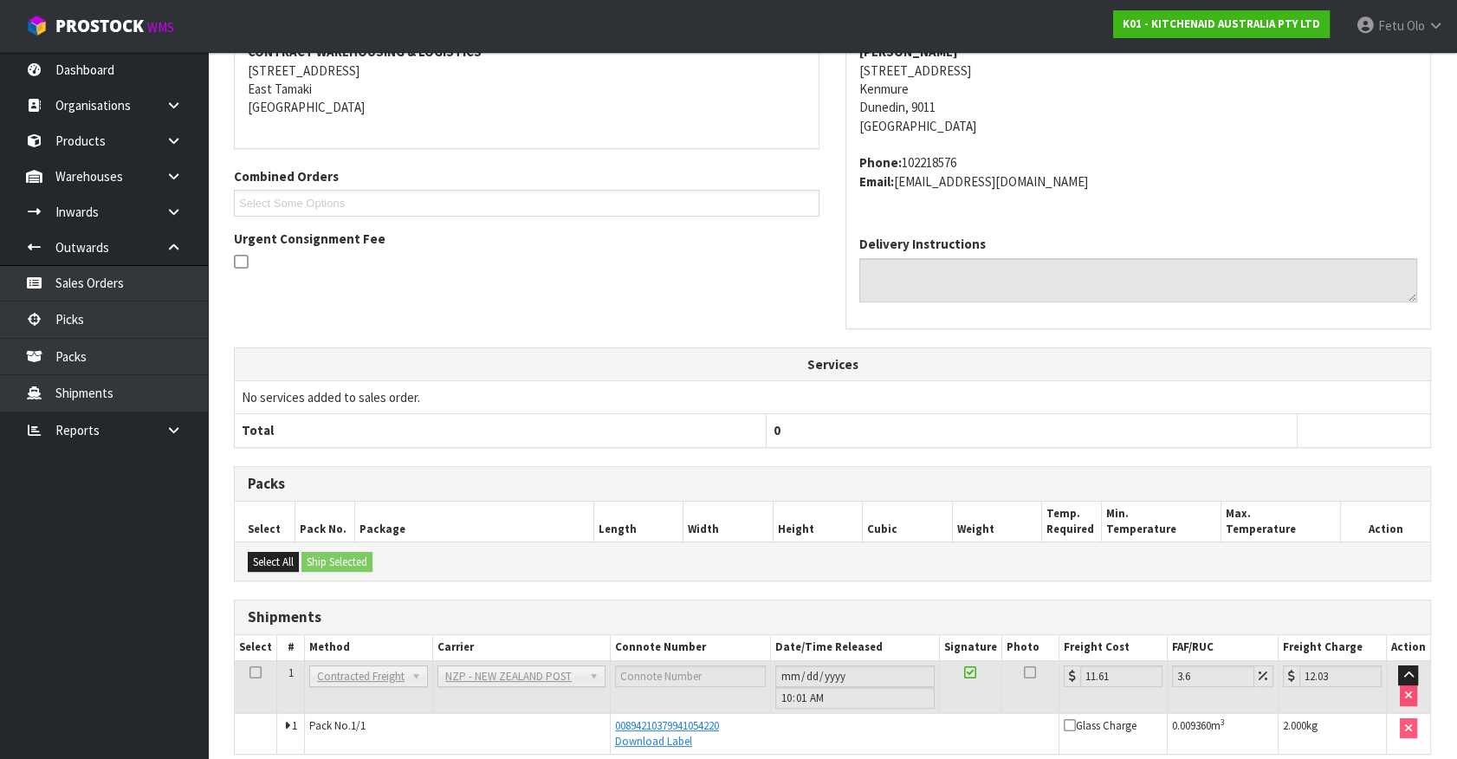
scroll to position [420, 0]
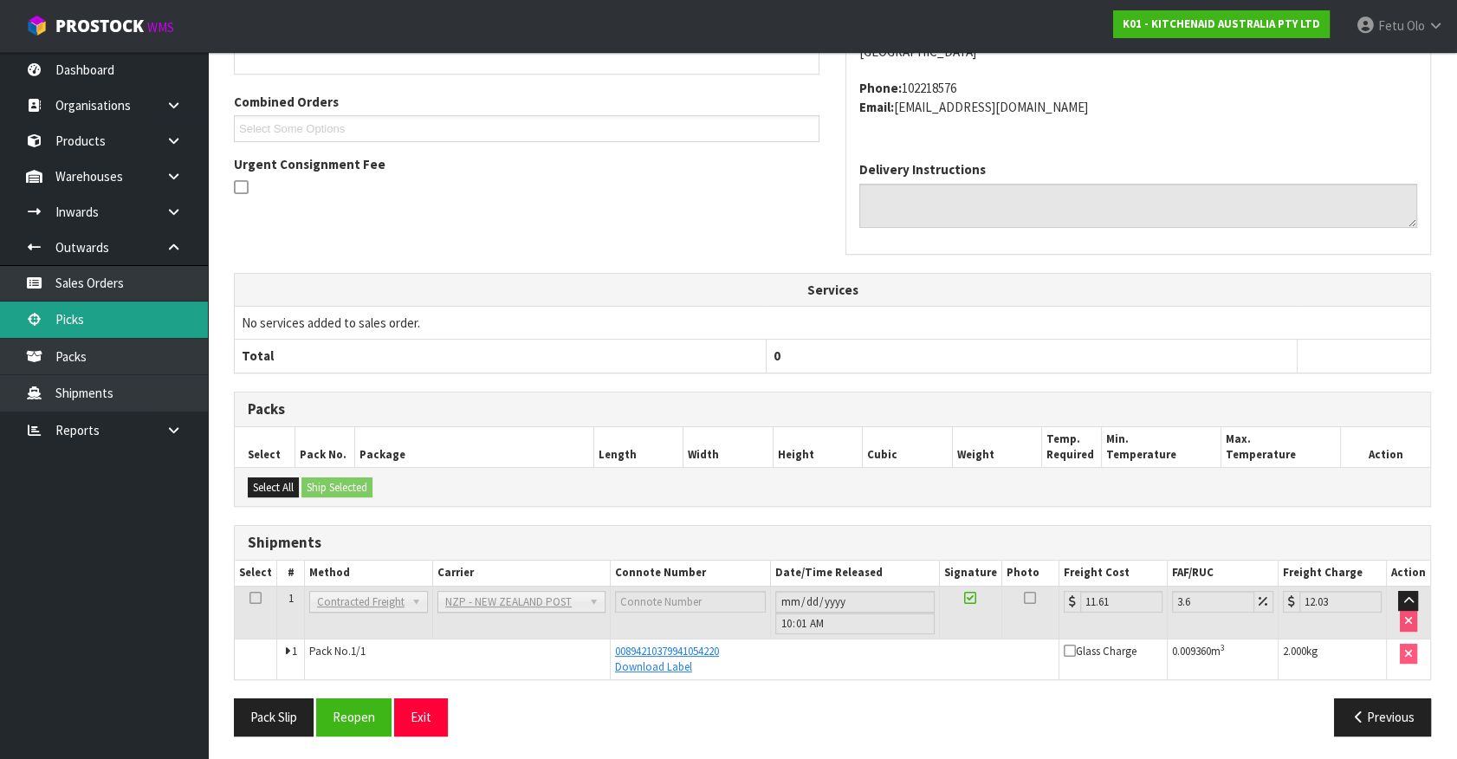
click at [84, 321] on link "Picks" at bounding box center [104, 319] width 208 height 36
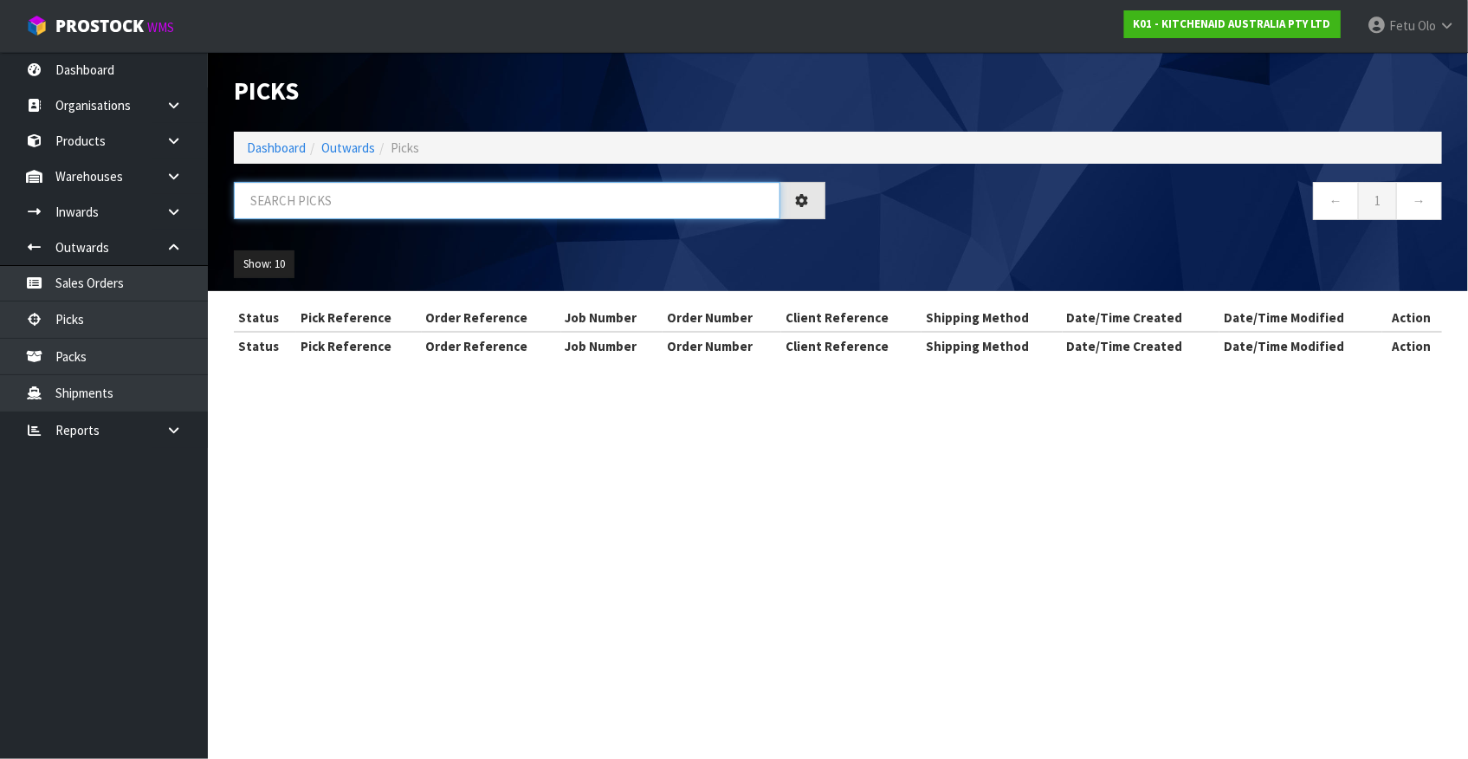
click at [306, 213] on input "text" at bounding box center [507, 200] width 546 height 37
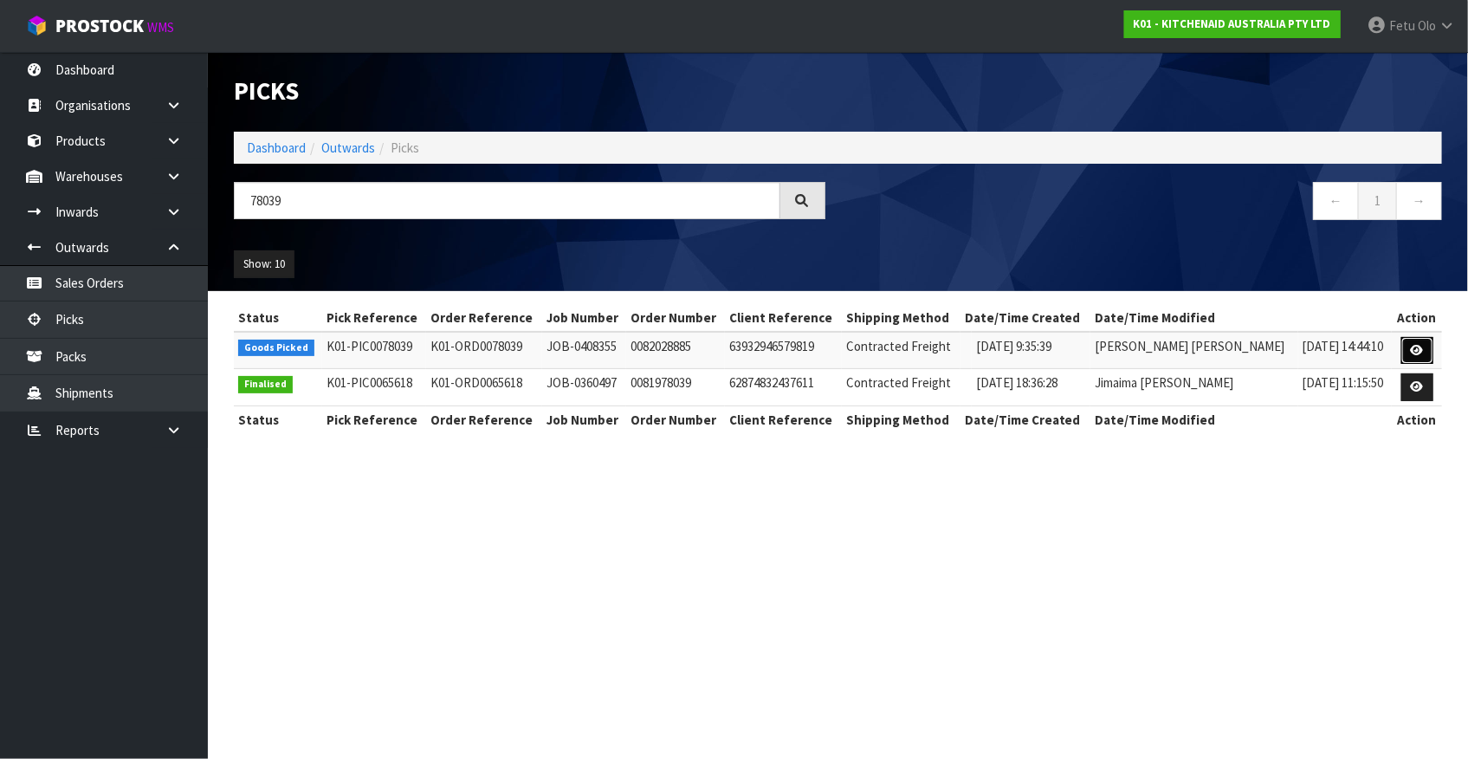
click at [1406, 352] on link at bounding box center [1417, 351] width 32 height 28
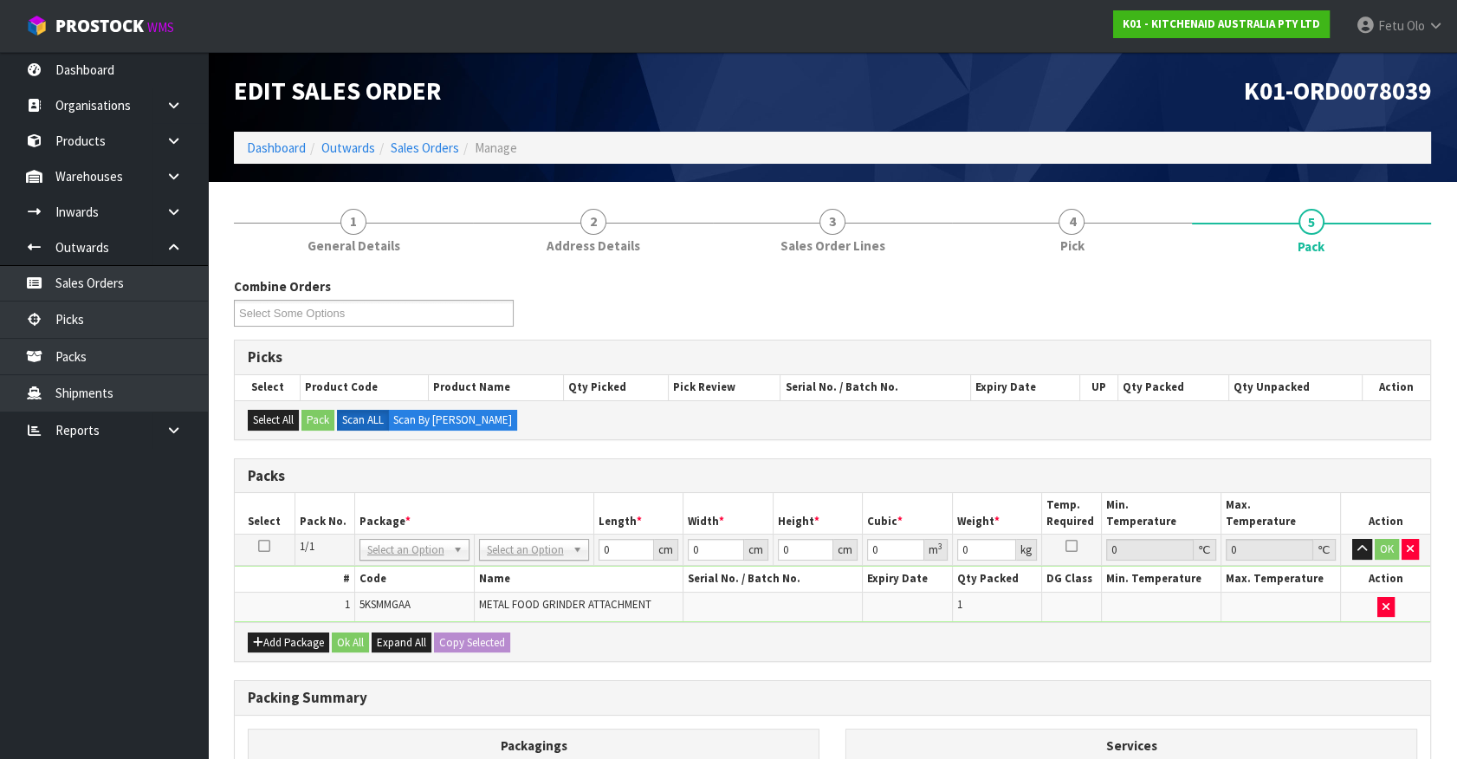
drag, startPoint x: 408, startPoint y: 546, endPoint x: 390, endPoint y: 565, distance: 26.3
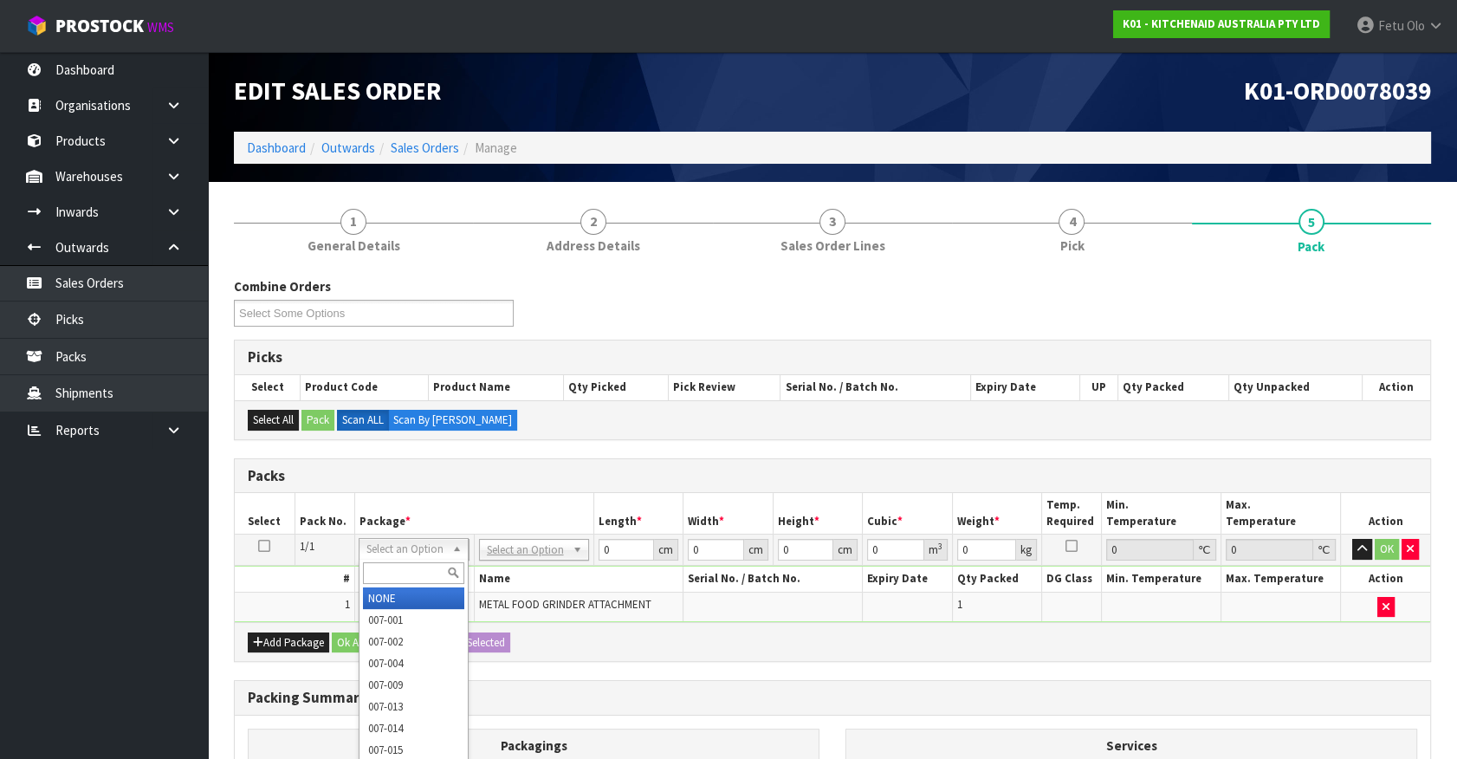
drag, startPoint x: 389, startPoint y: 568, endPoint x: 414, endPoint y: 564, distance: 25.5
click at [394, 568] on input "text" at bounding box center [413, 573] width 101 height 22
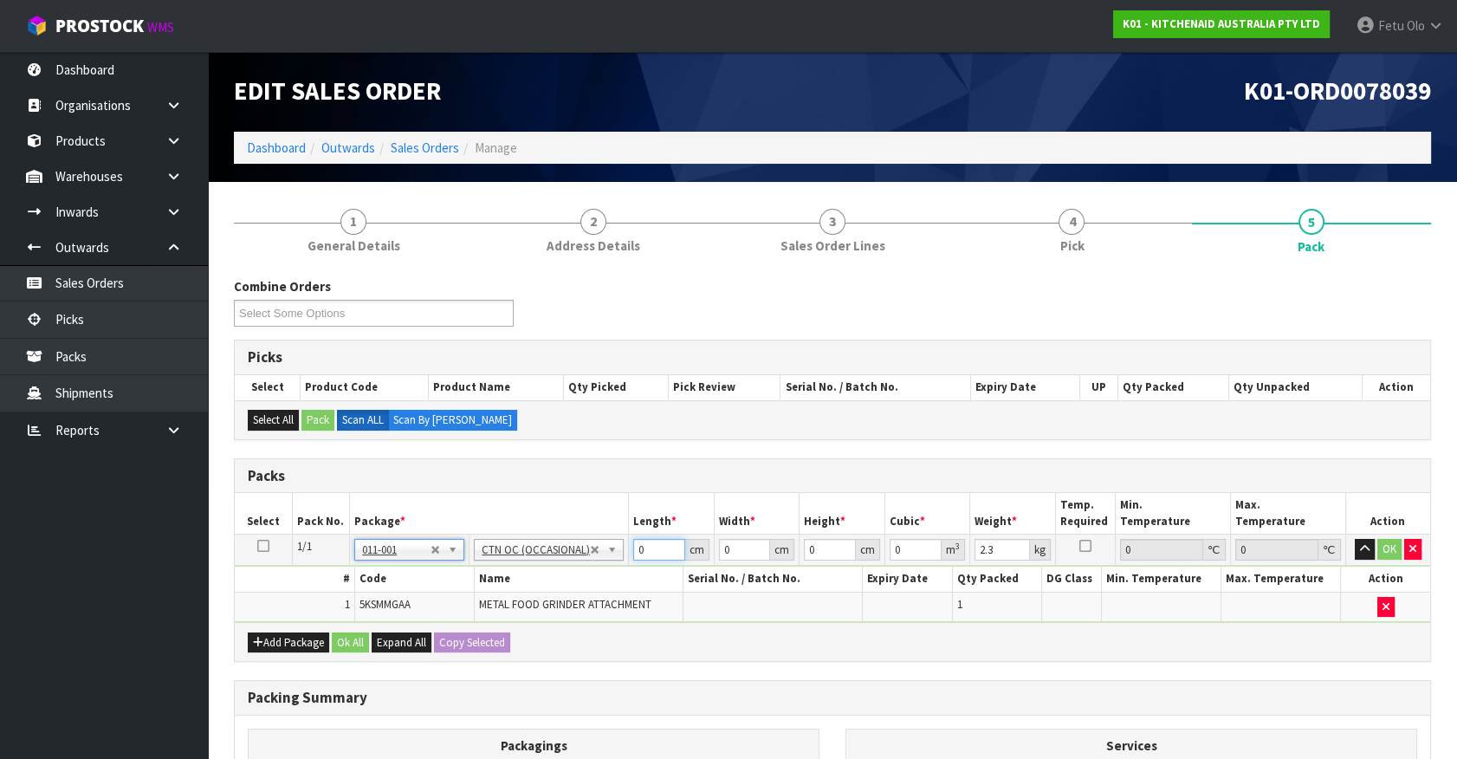
drag, startPoint x: 612, startPoint y: 571, endPoint x: 521, endPoint y: 576, distance: 91.1
click at [521, 576] on tbody "1/1 NONE 007-001 007-002 007-004 007-009 007-013 007-014 007-015 007-017 007-01…" at bounding box center [832, 577] width 1195 height 87
click button "OK" at bounding box center [1389, 549] width 24 height 21
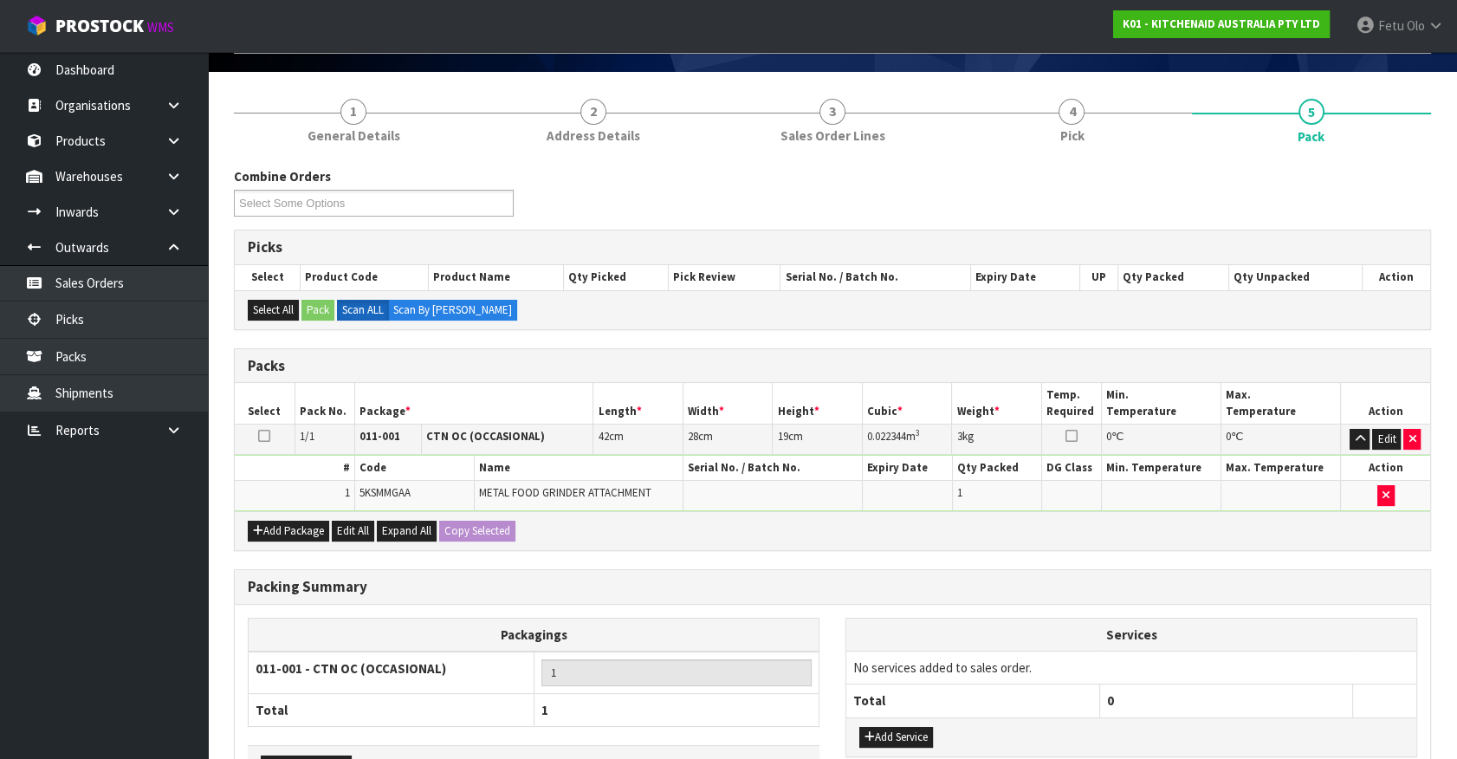
scroll to position [226, 0]
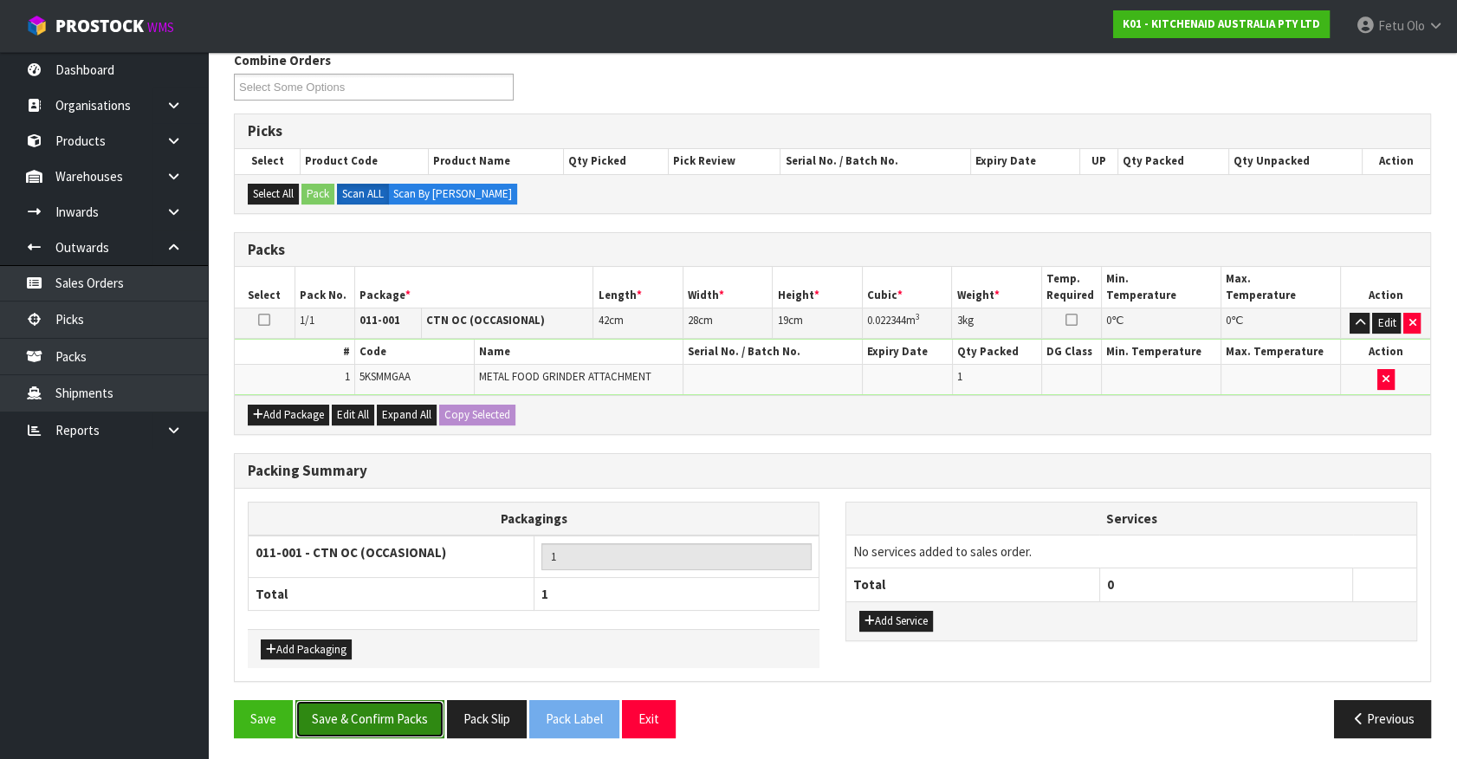
click at [414, 728] on button "Save & Confirm Packs" at bounding box center [369, 718] width 149 height 37
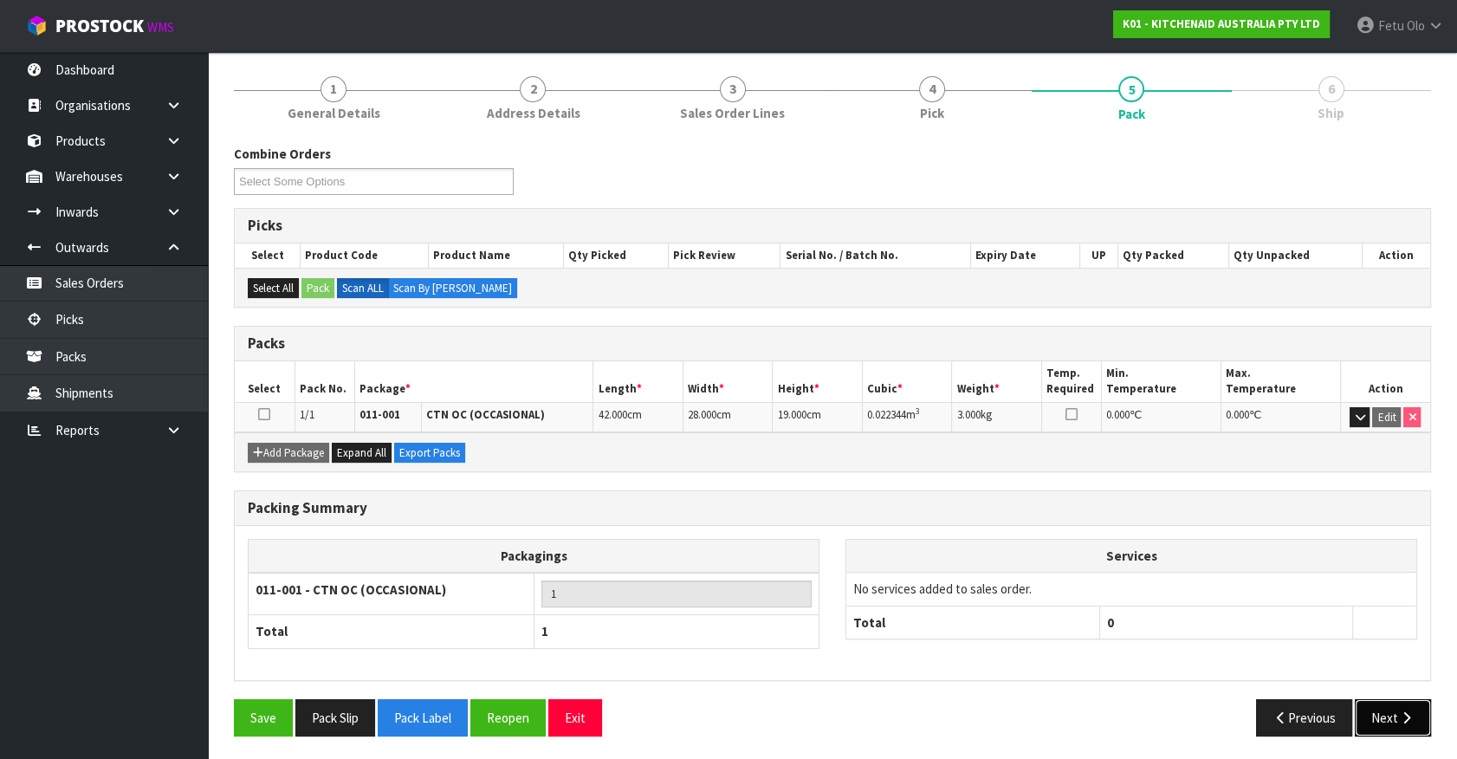
click at [1392, 702] on button "Next" at bounding box center [1392, 717] width 76 height 37
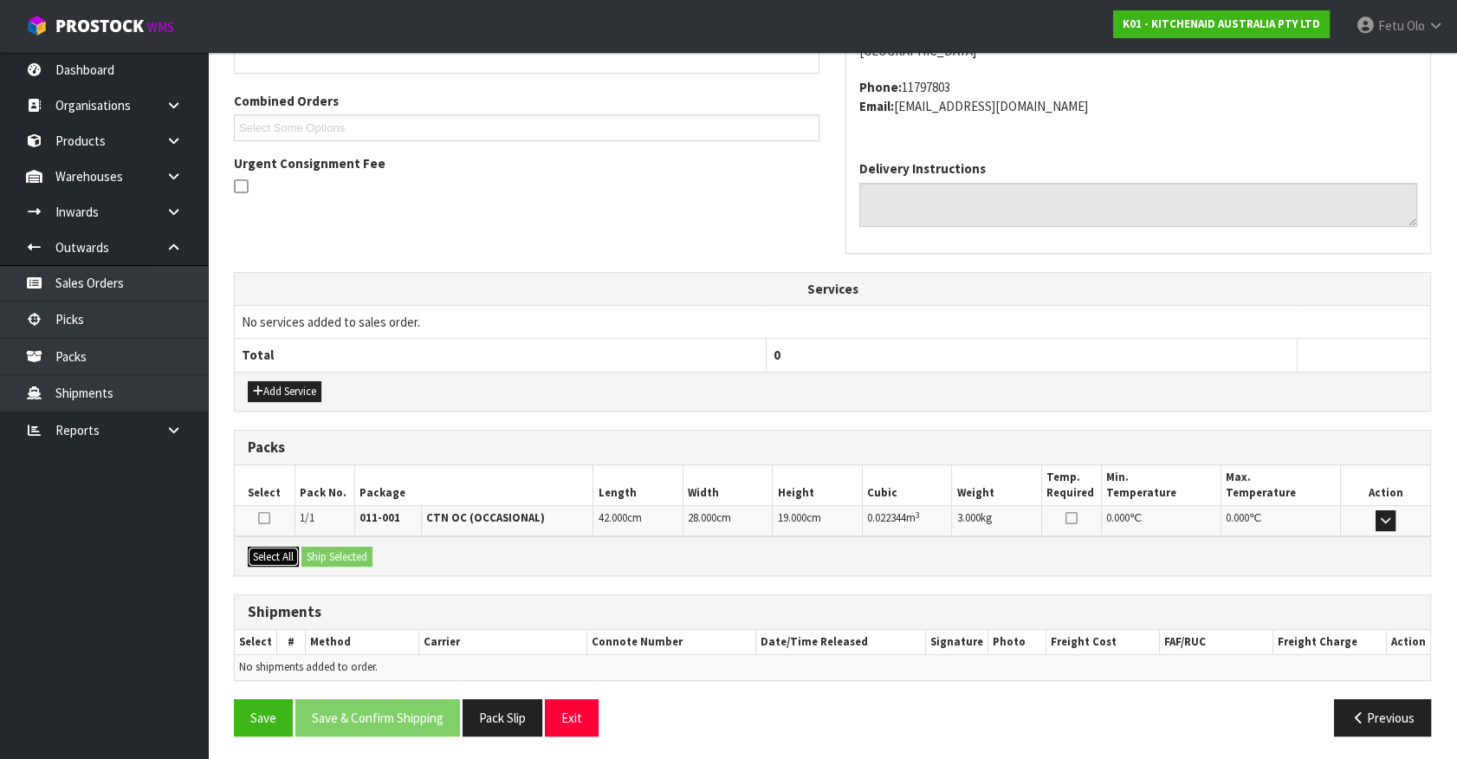
drag, startPoint x: 277, startPoint y: 552, endPoint x: 299, endPoint y: 548, distance: 21.9
click at [281, 550] on button "Select All" at bounding box center [273, 556] width 51 height 21
click at [341, 546] on button "Ship Selected" at bounding box center [336, 556] width 71 height 21
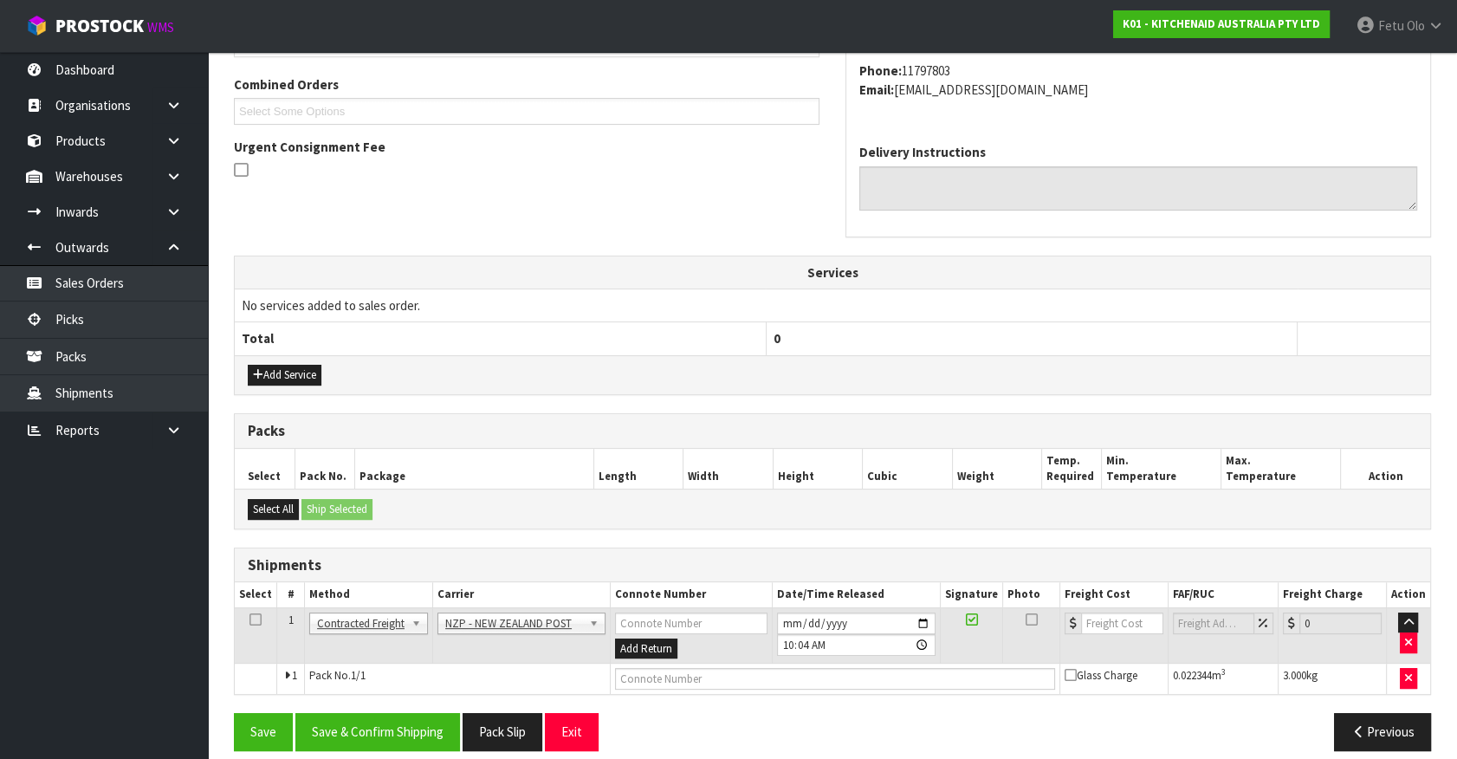
scroll to position [451, 0]
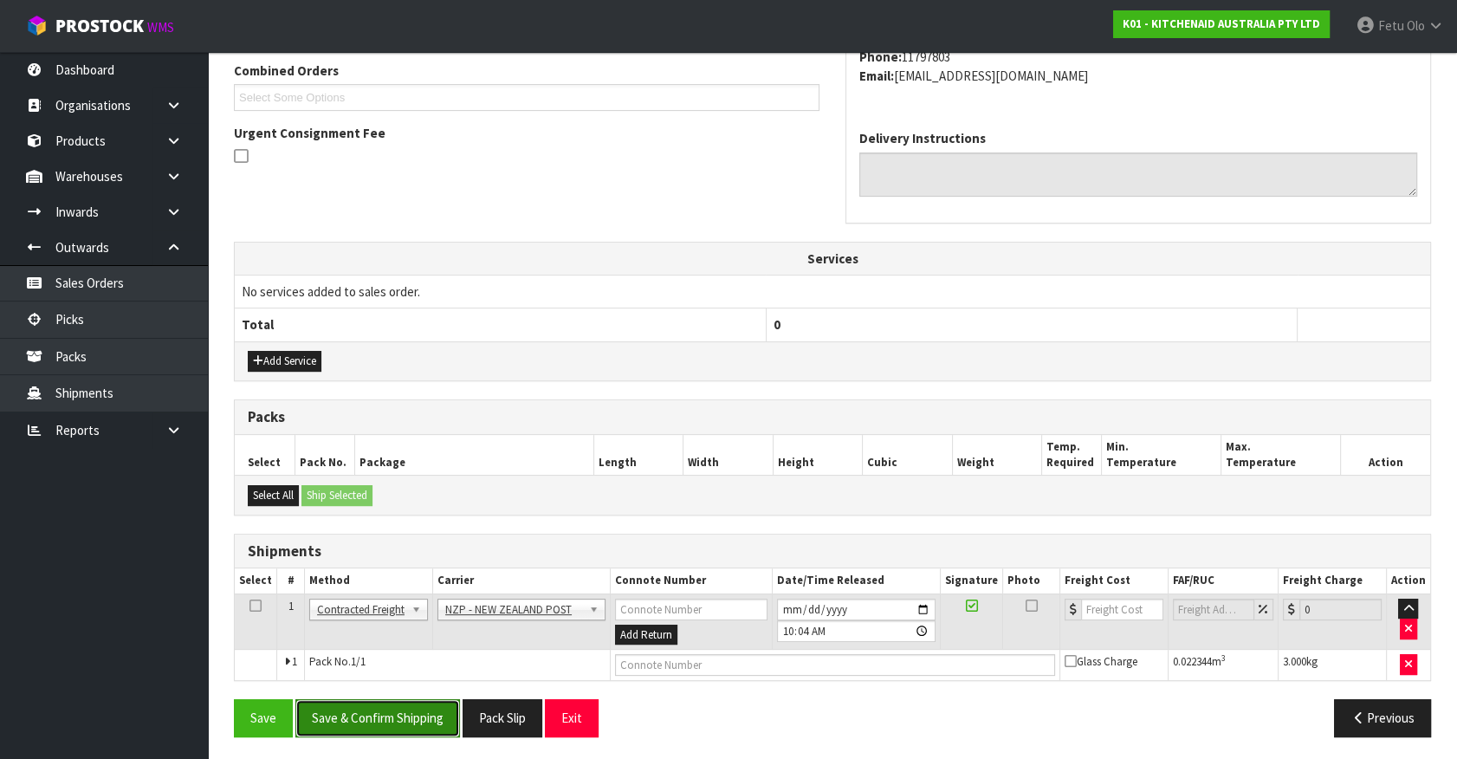
click at [452, 710] on button "Save & Confirm Shipping" at bounding box center [377, 717] width 165 height 37
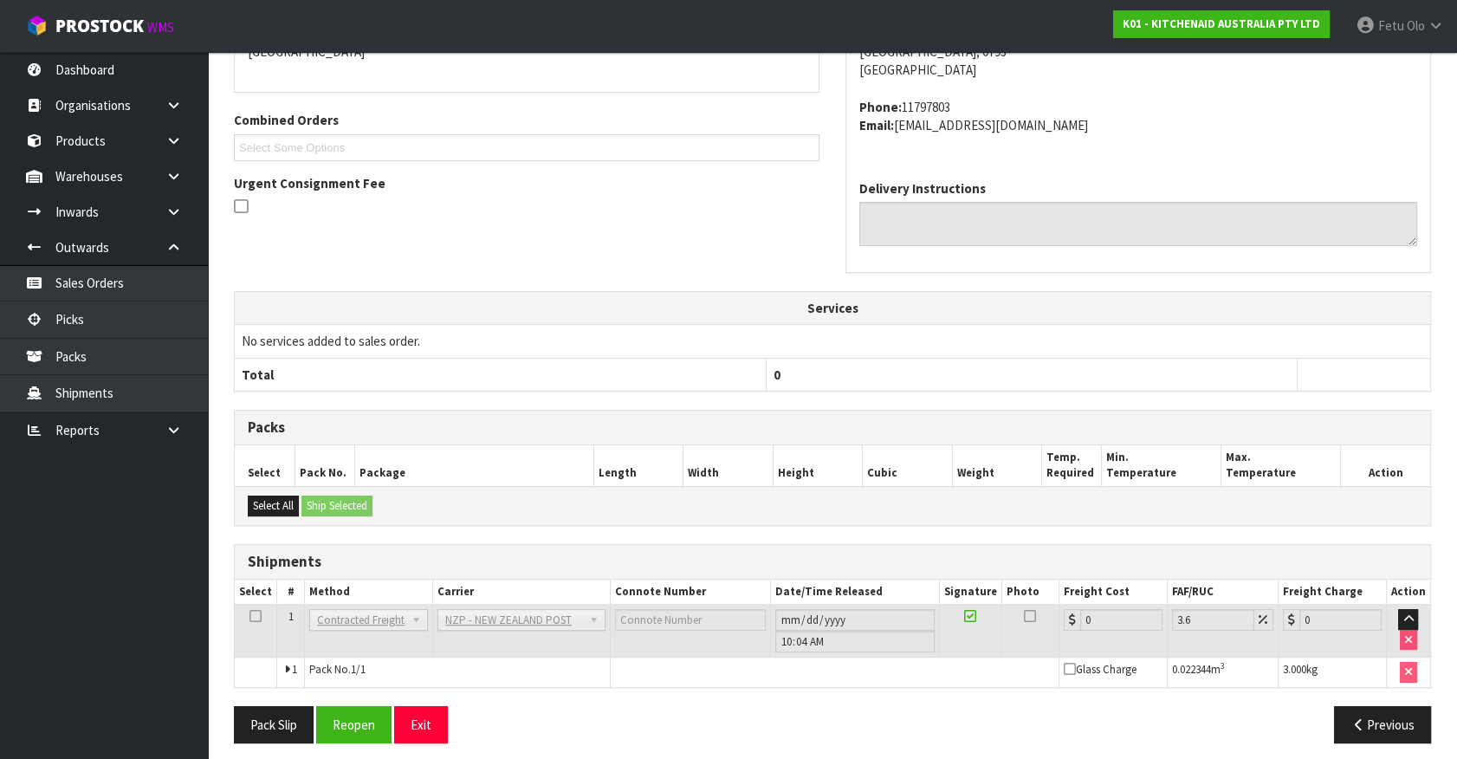
scroll to position [427, 0]
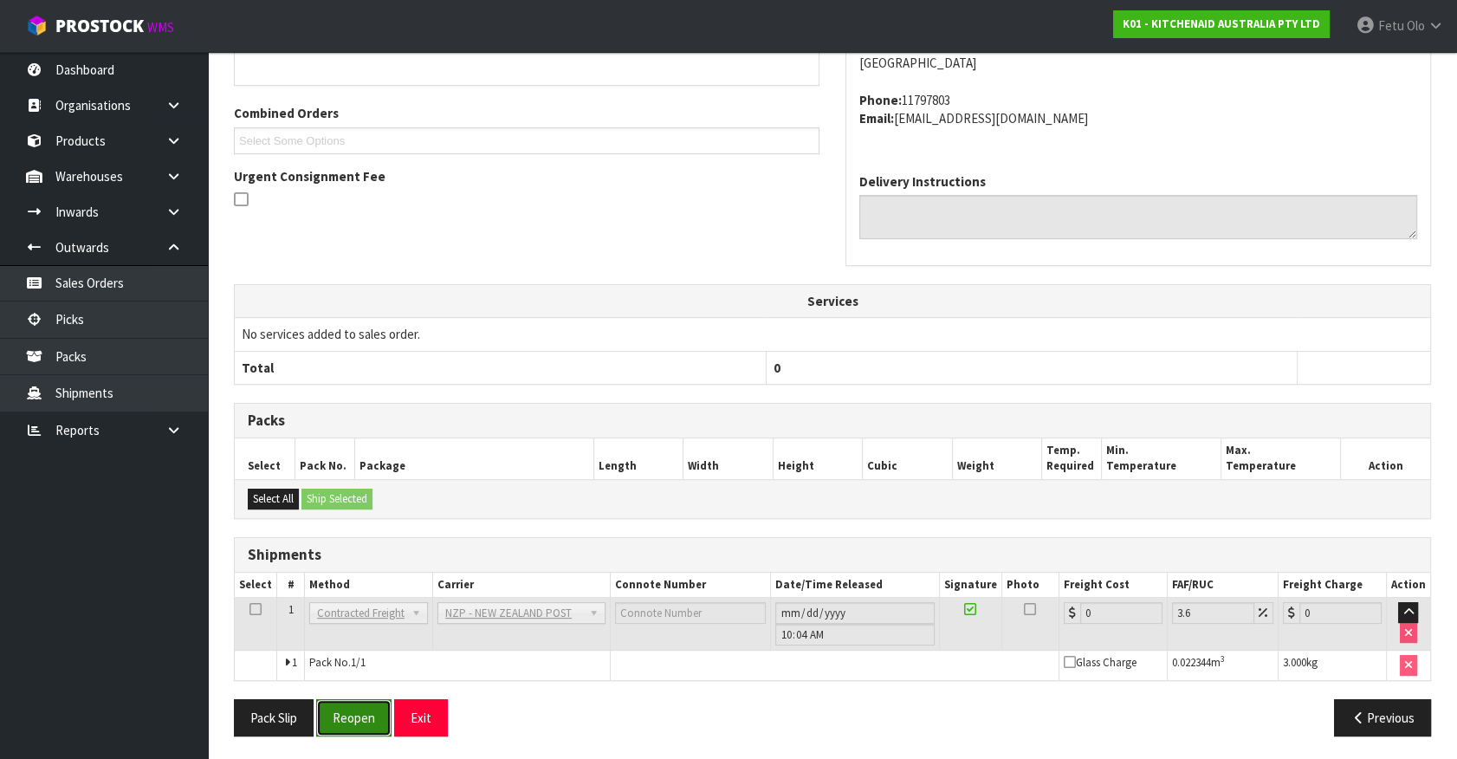
click at [355, 719] on button "Reopen" at bounding box center [353, 717] width 75 height 37
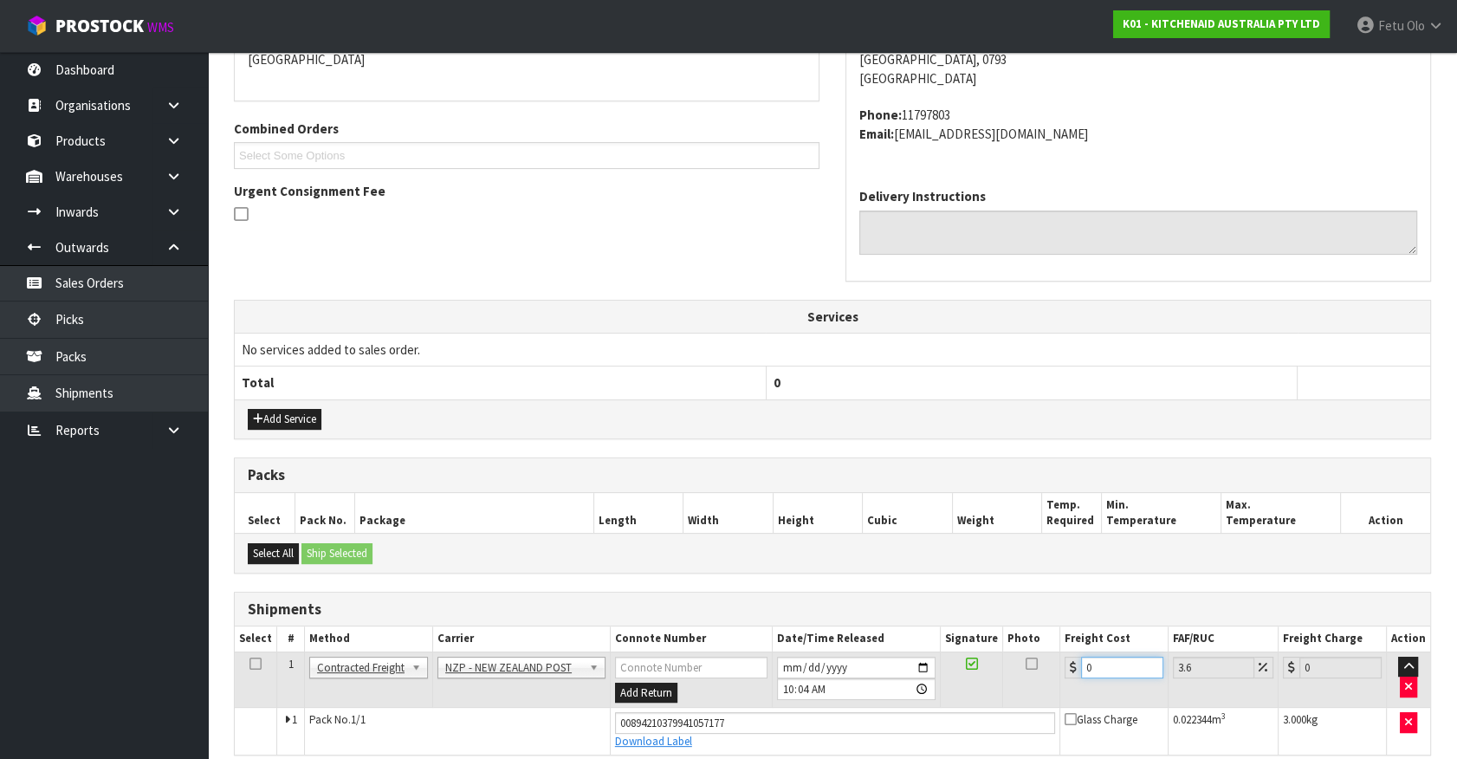
drag, startPoint x: 1098, startPoint y: 664, endPoint x: 648, endPoint y: 760, distance: 460.5
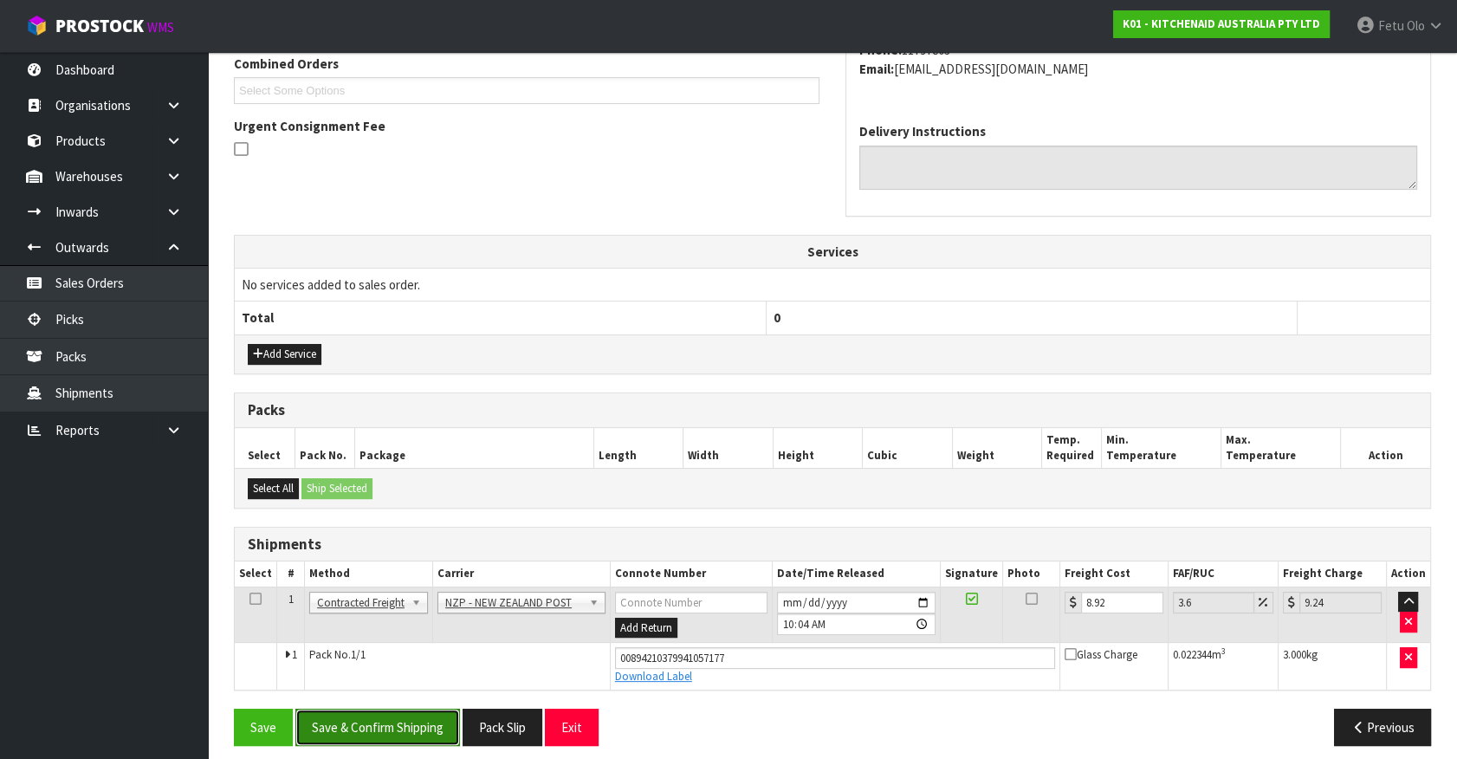
click at [406, 719] on button "Save & Confirm Shipping" at bounding box center [377, 726] width 165 height 37
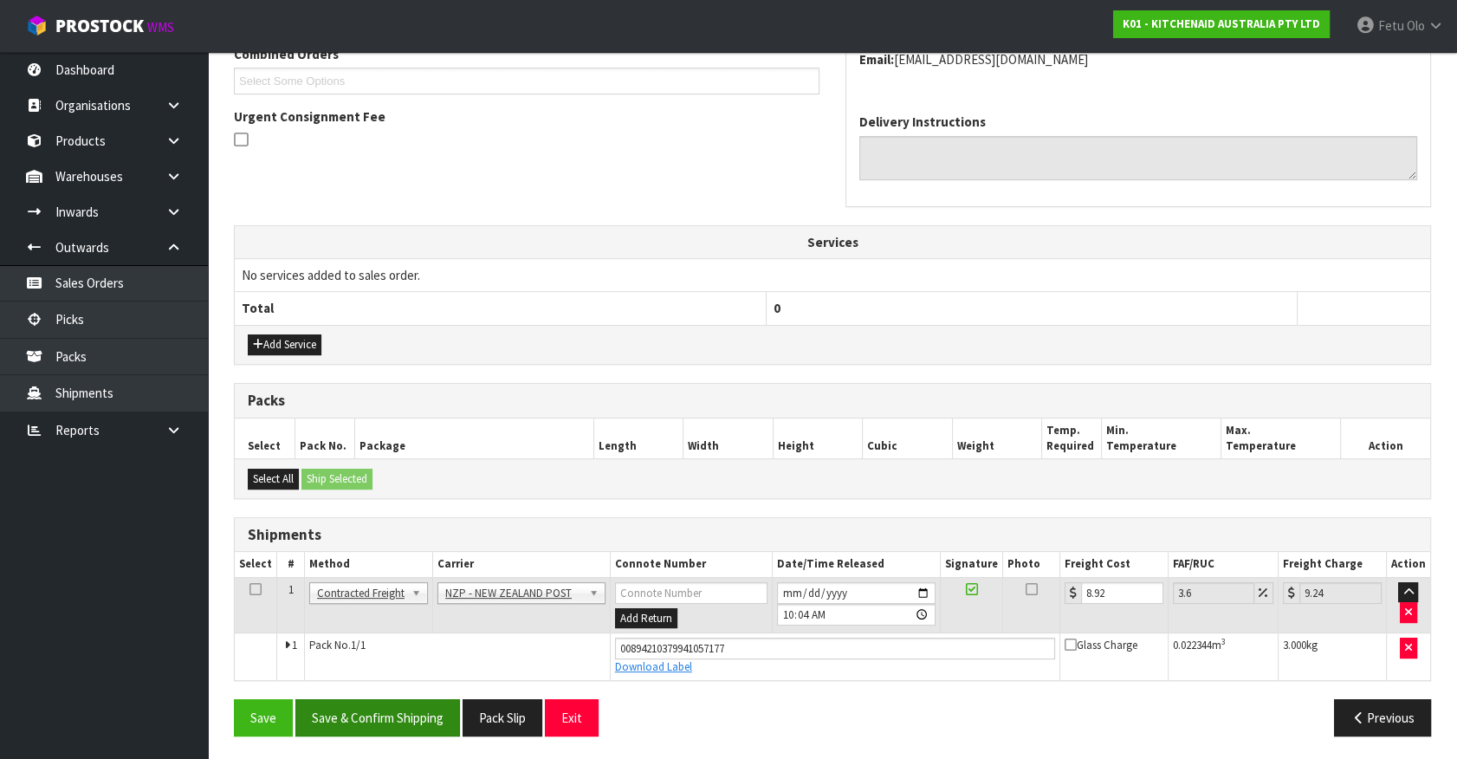
scroll to position [0, 0]
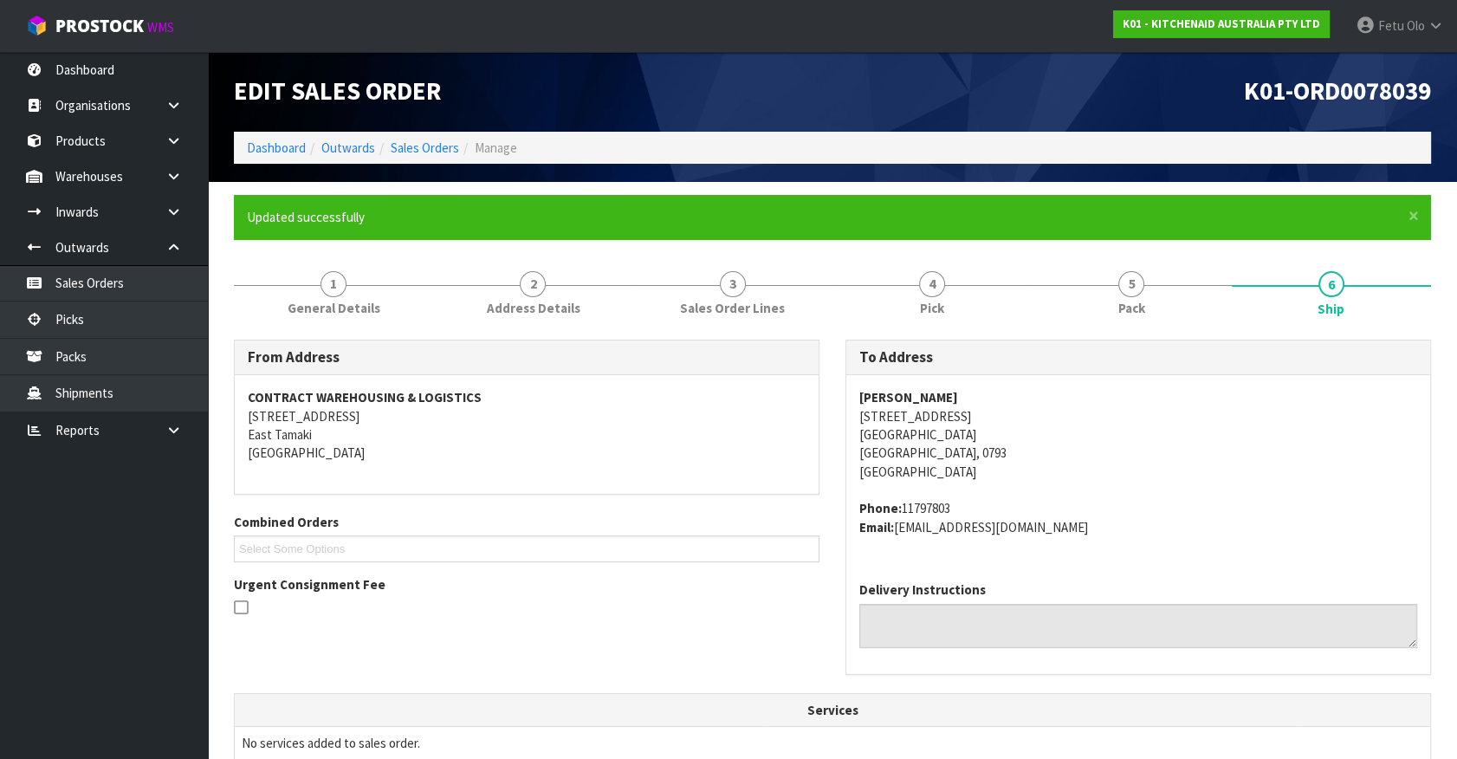
drag, startPoint x: 769, startPoint y: 792, endPoint x: 1087, endPoint y: 435, distance: 478.5
click at [1087, 435] on address "Scarlett Pulham 70 Wake Road Coatesville Auckland, 0793 New Zealand" at bounding box center [1138, 434] width 558 height 93
click at [284, 147] on link "Dashboard" at bounding box center [276, 147] width 59 height 16
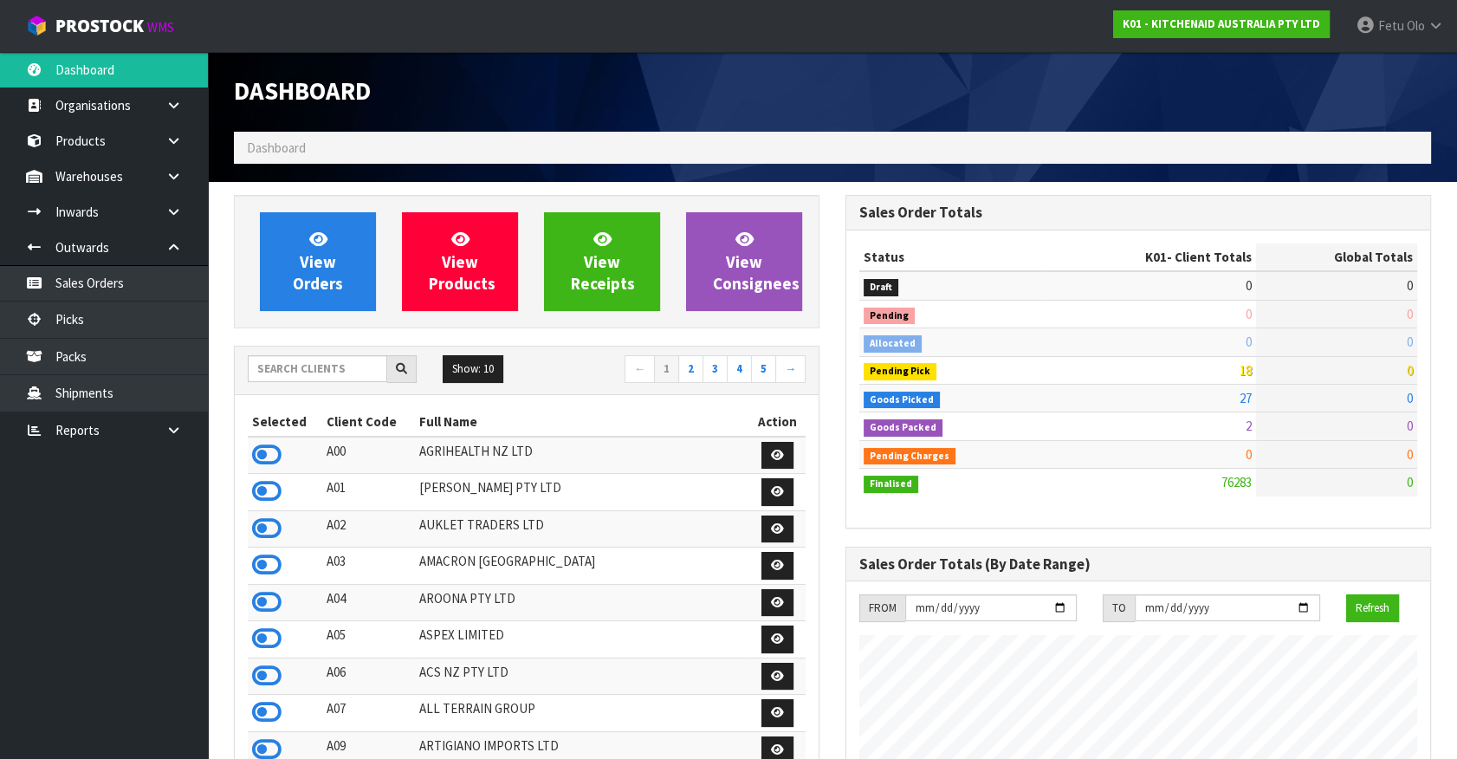
scroll to position [1078, 611]
click at [346, 372] on input "text" at bounding box center [317, 368] width 139 height 27
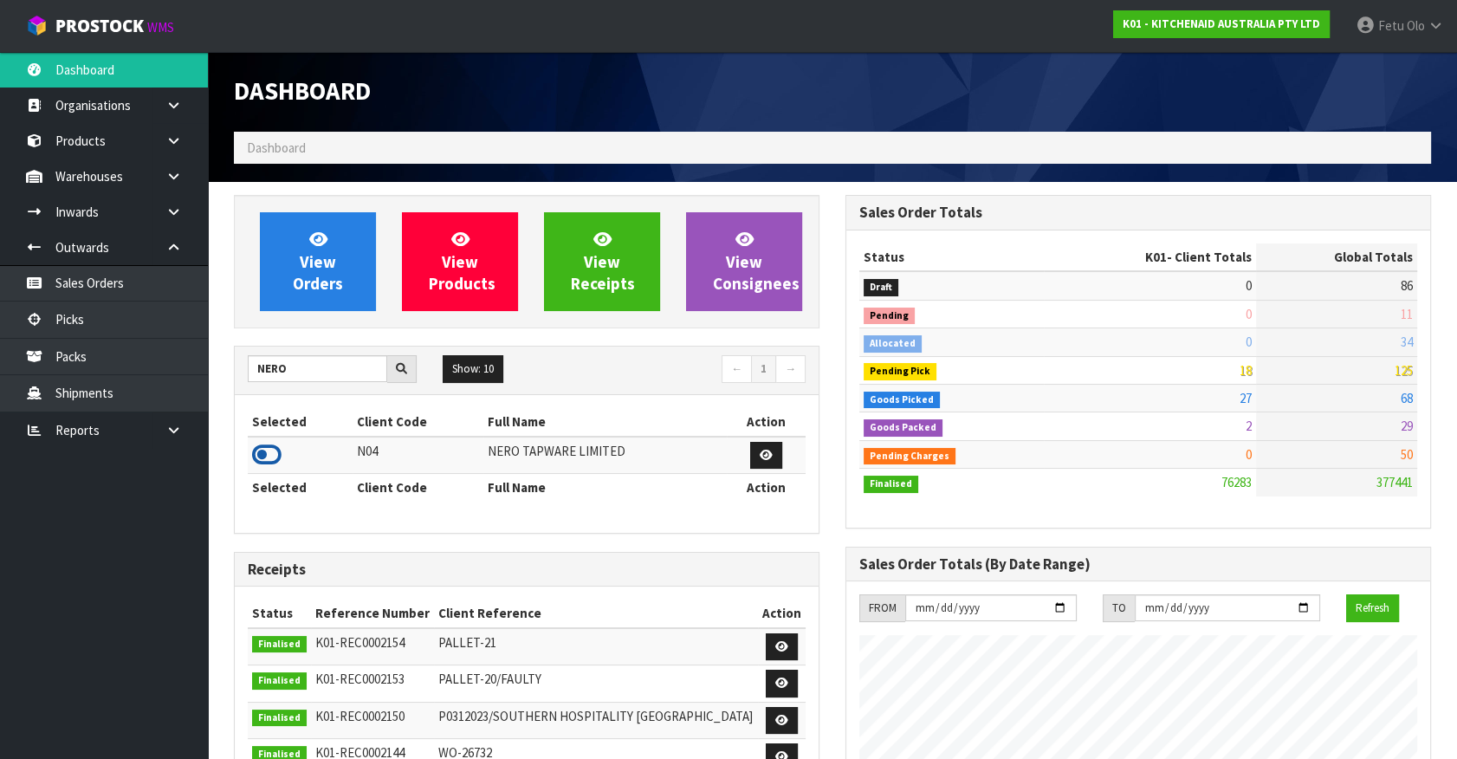
click at [266, 444] on icon at bounding box center [266, 455] width 29 height 26
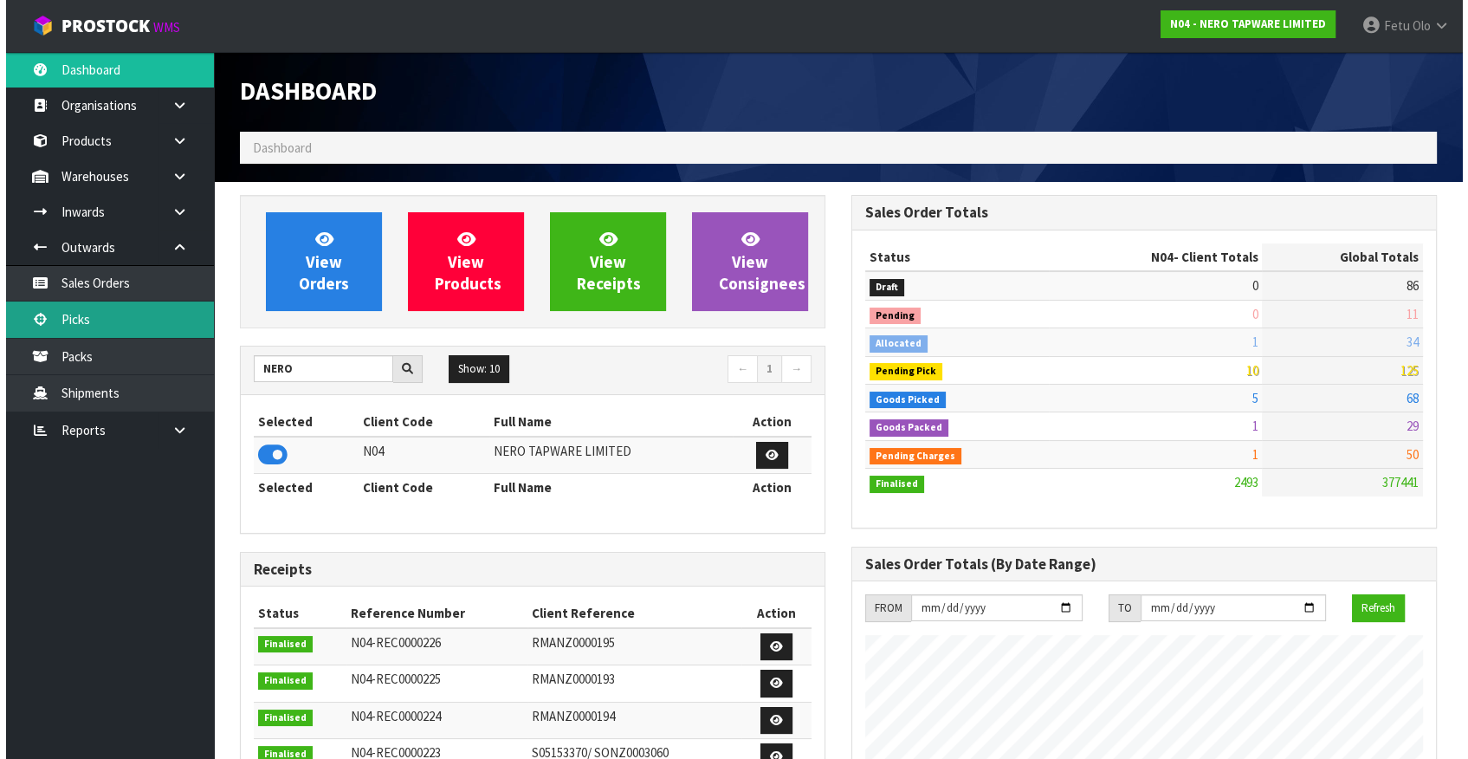
scroll to position [1402, 611]
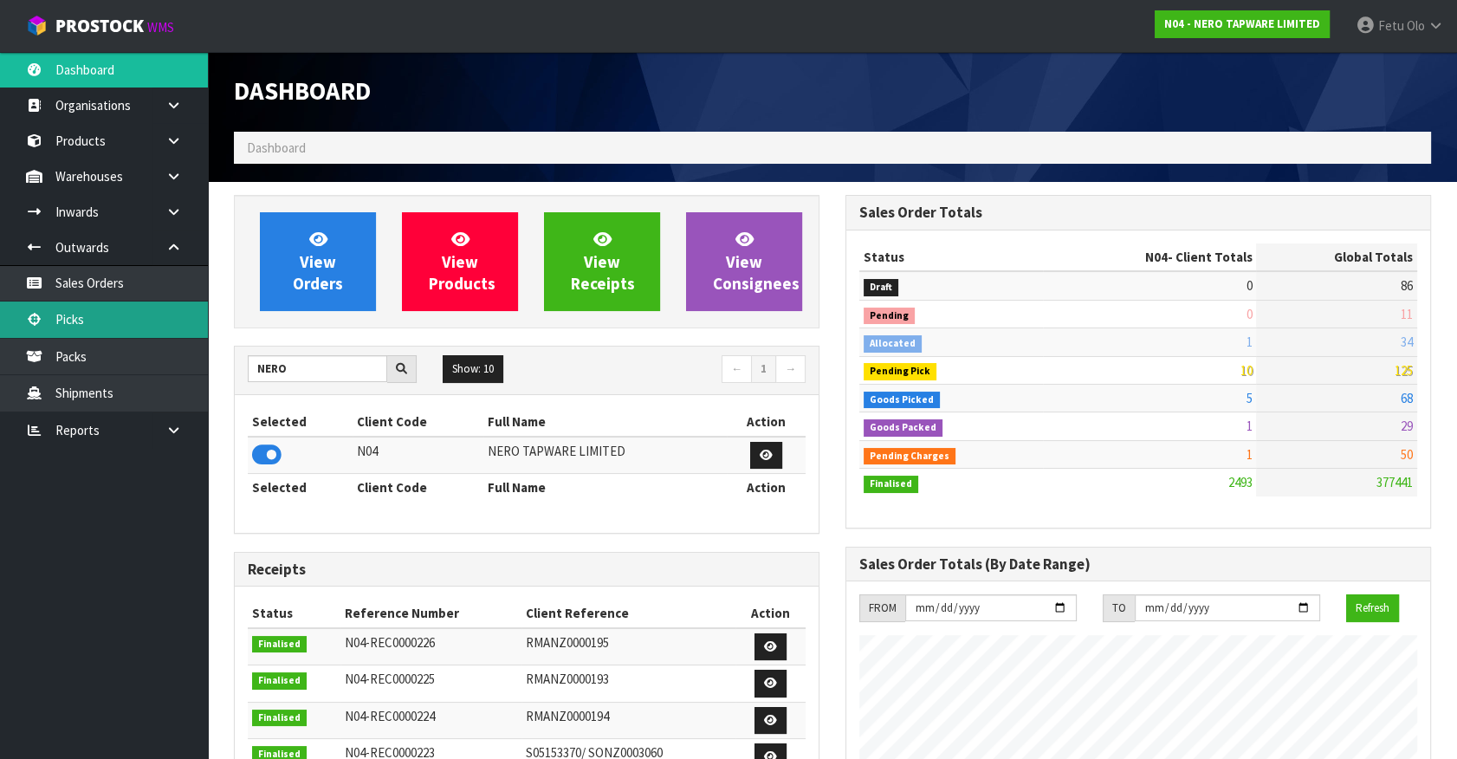
click at [72, 325] on link "Picks" at bounding box center [104, 319] width 208 height 36
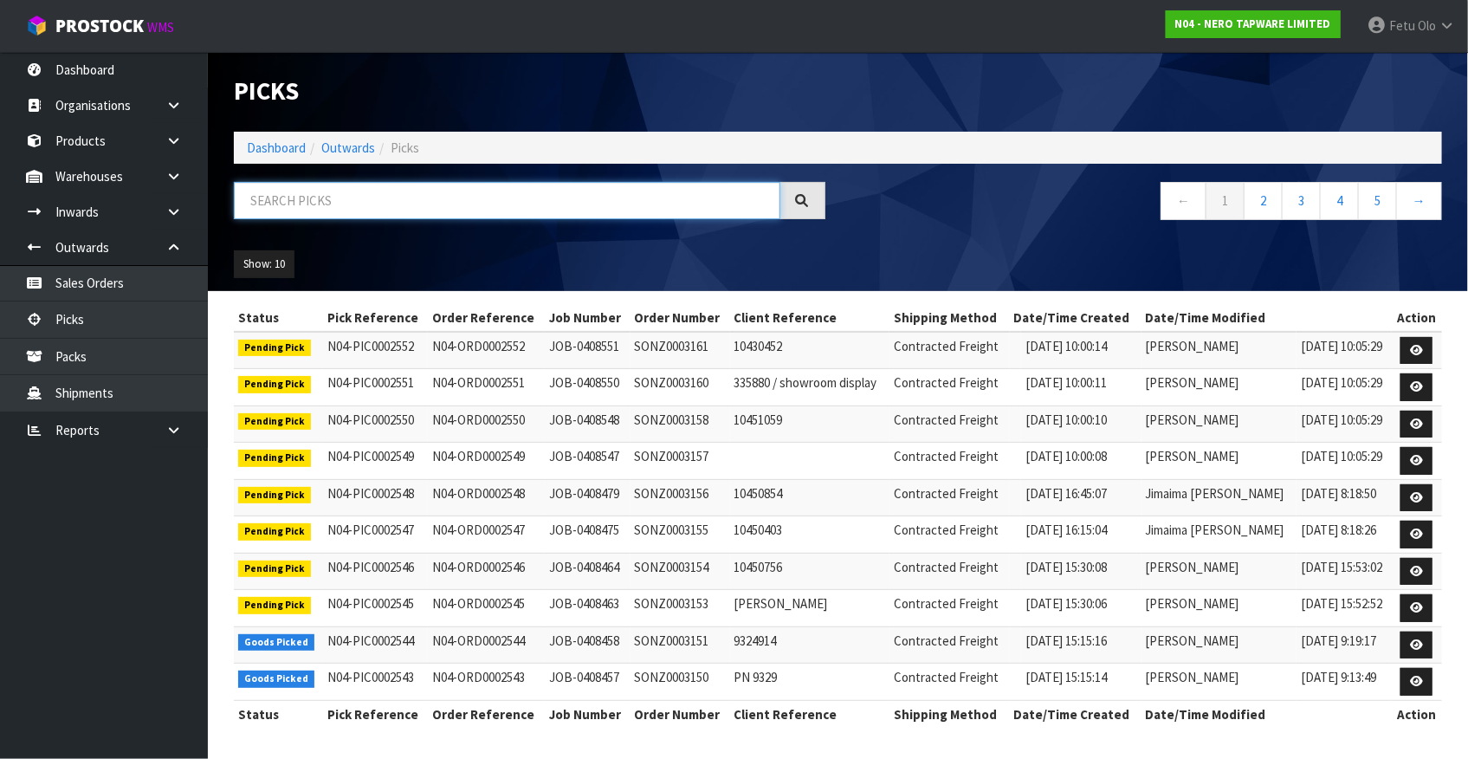
click at [398, 204] on input "text" at bounding box center [507, 200] width 546 height 37
click at [407, 209] on input "text" at bounding box center [507, 200] width 546 height 37
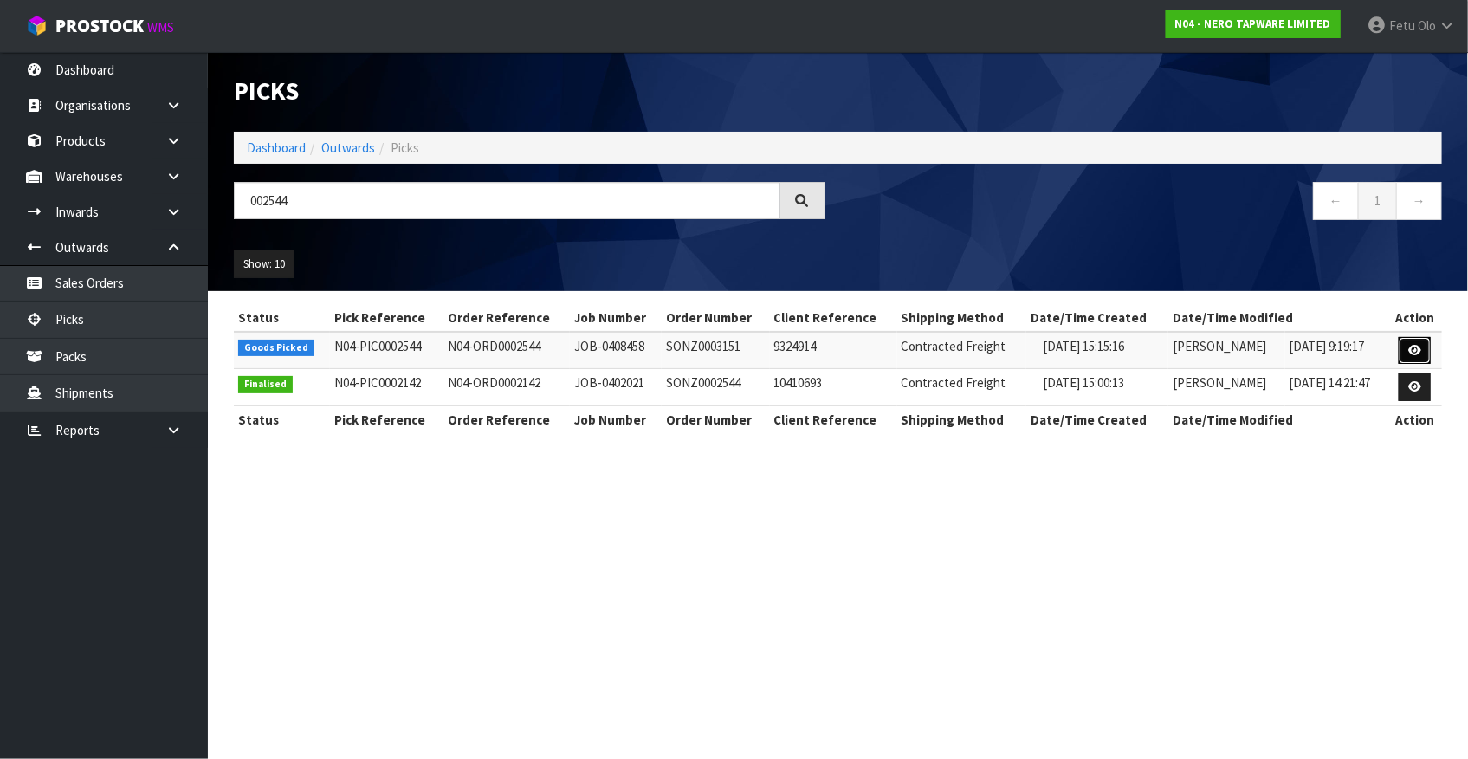
click at [1422, 347] on link at bounding box center [1415, 351] width 32 height 28
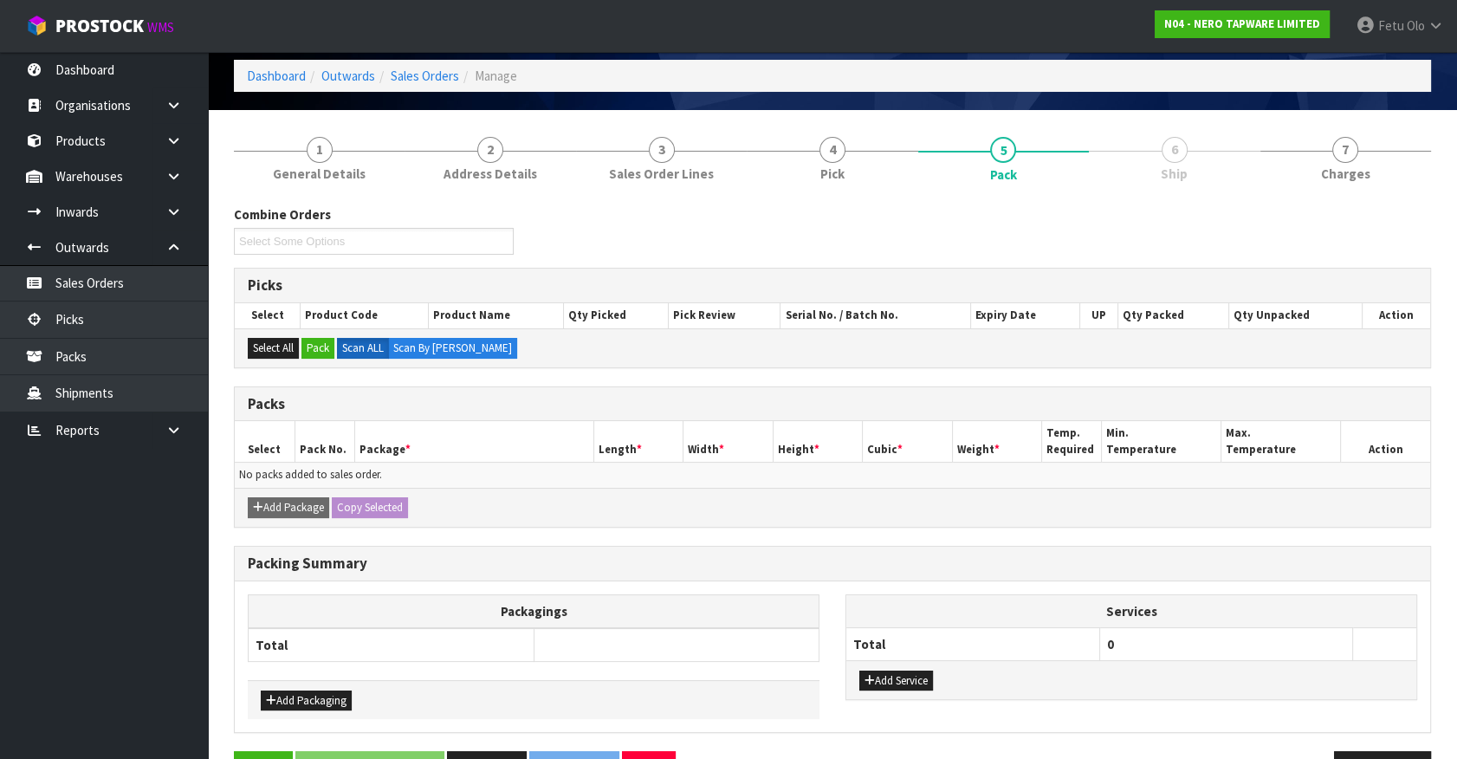
scroll to position [124, 0]
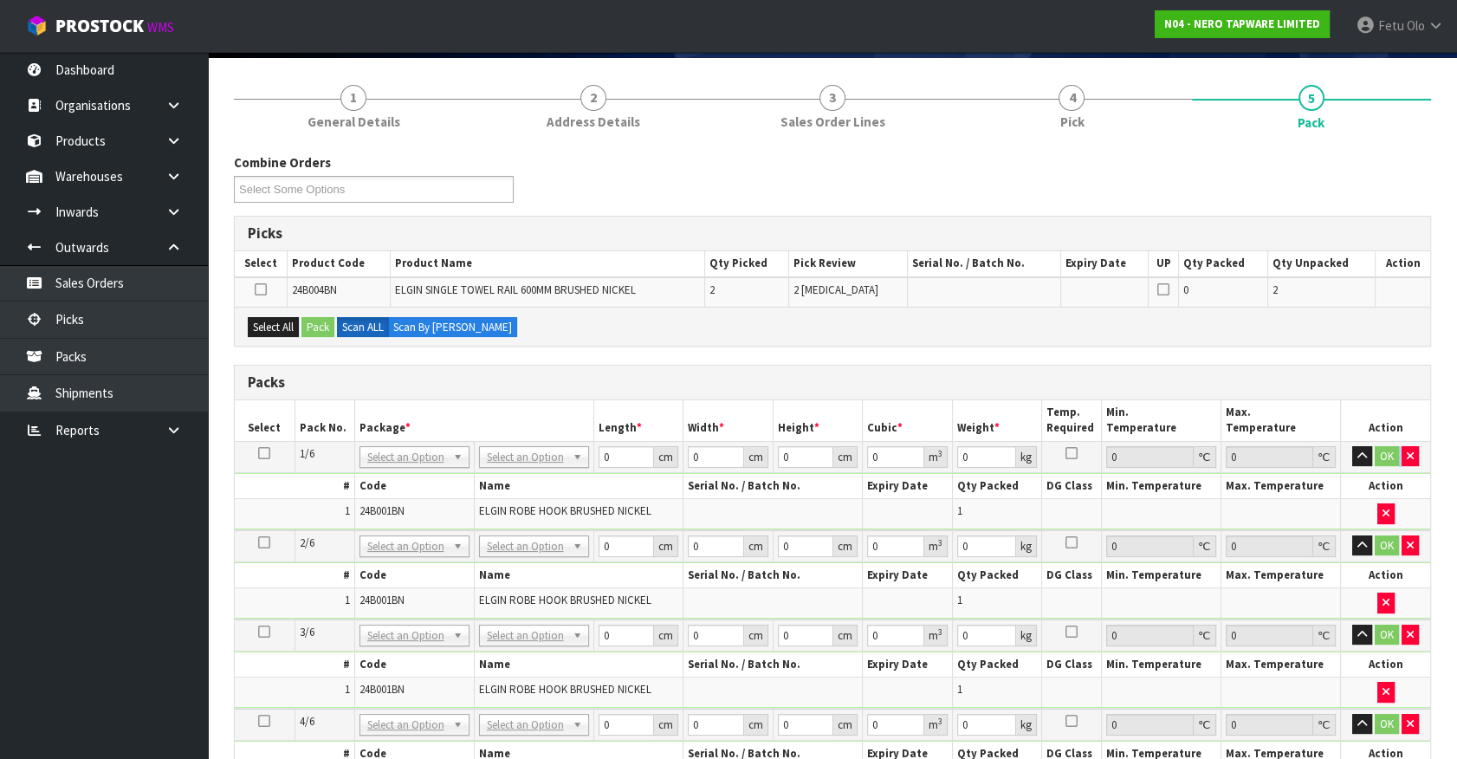
click at [1399, 458] on td "OK" at bounding box center [1386, 456] width 90 height 31
click at [1412, 457] on icon "button" at bounding box center [1409, 455] width 7 height 11
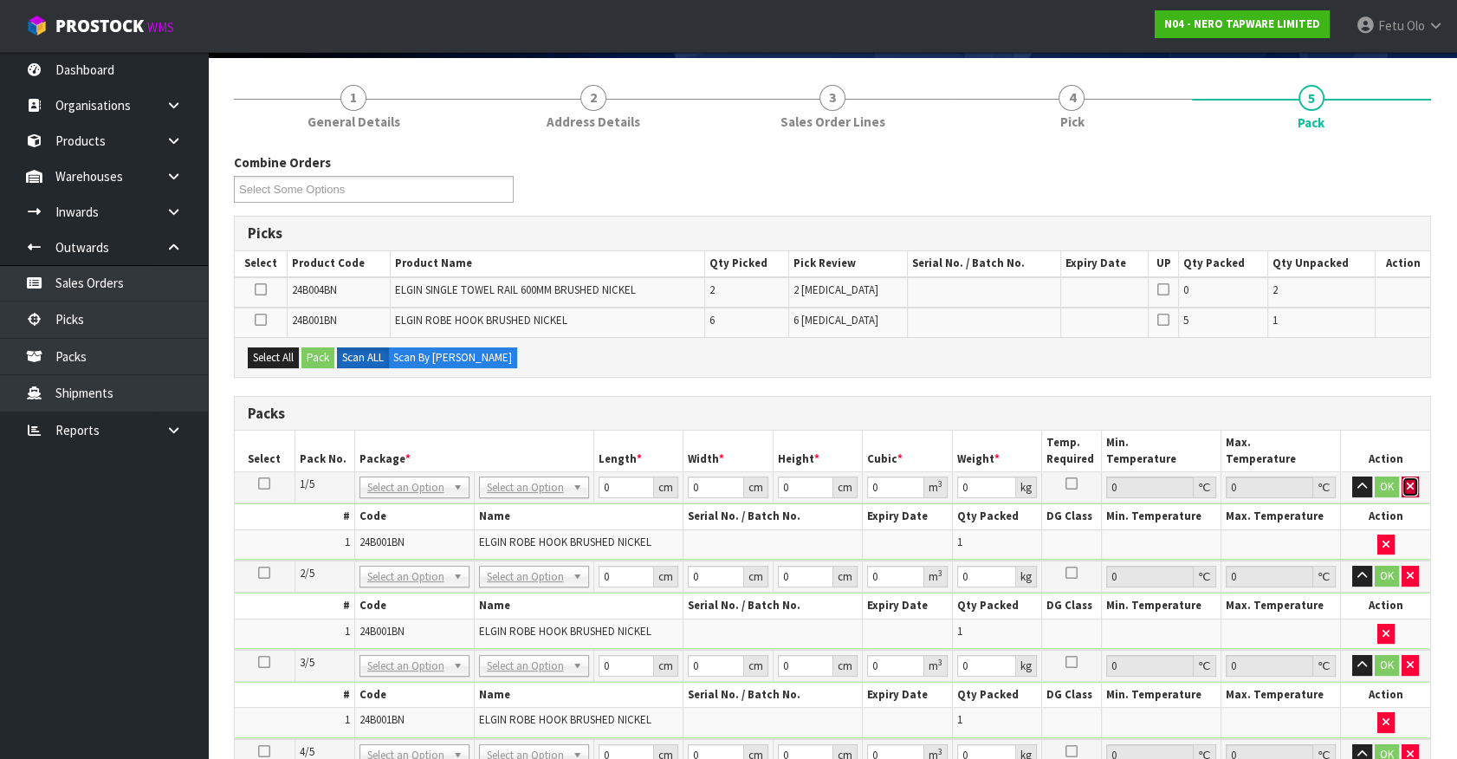
click at [1412, 476] on button "button" at bounding box center [1409, 486] width 17 height 21
click at [1412, 481] on icon "button" at bounding box center [1409, 486] width 7 height 11
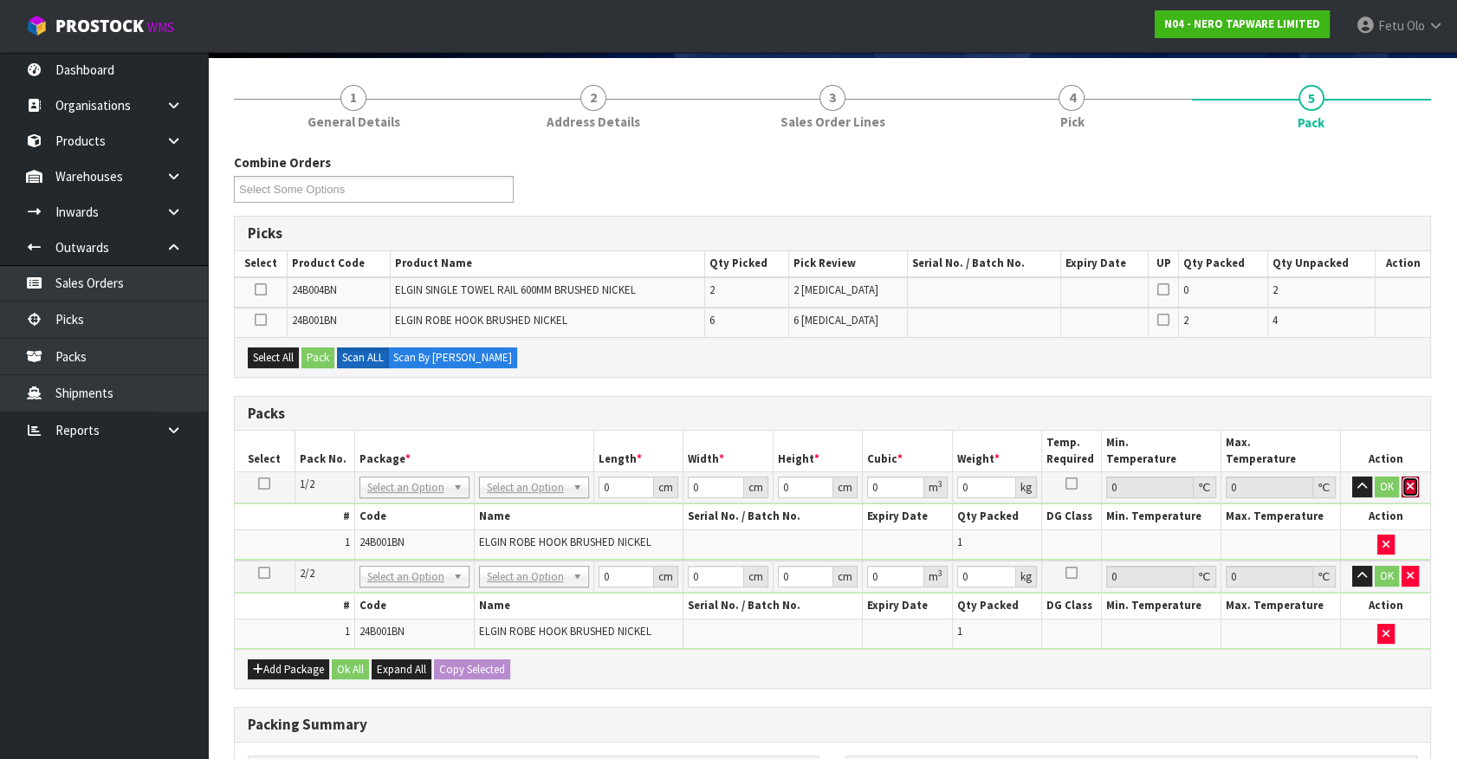
click at [1412, 481] on icon "button" at bounding box center [1409, 486] width 7 height 11
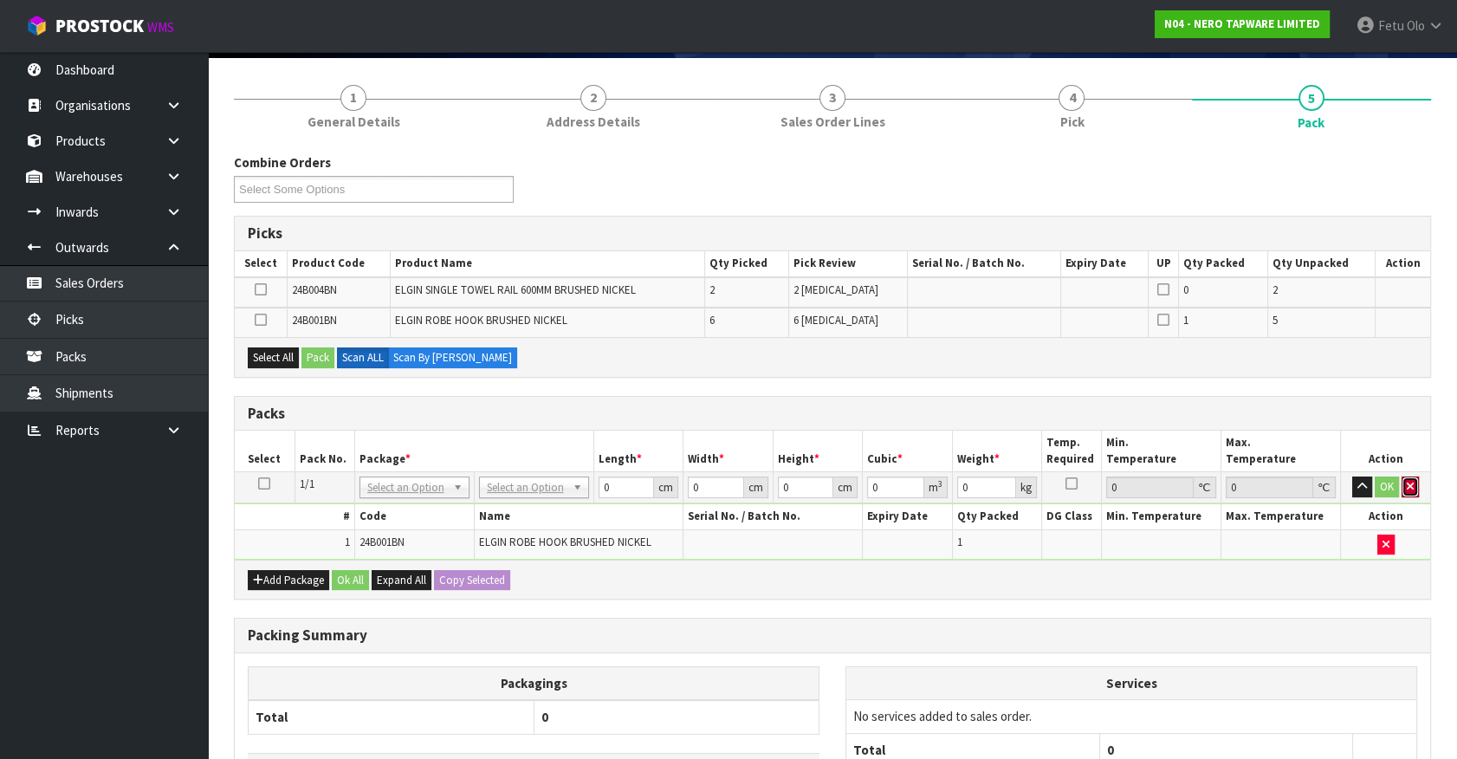
click at [1412, 481] on icon "button" at bounding box center [1409, 486] width 7 height 11
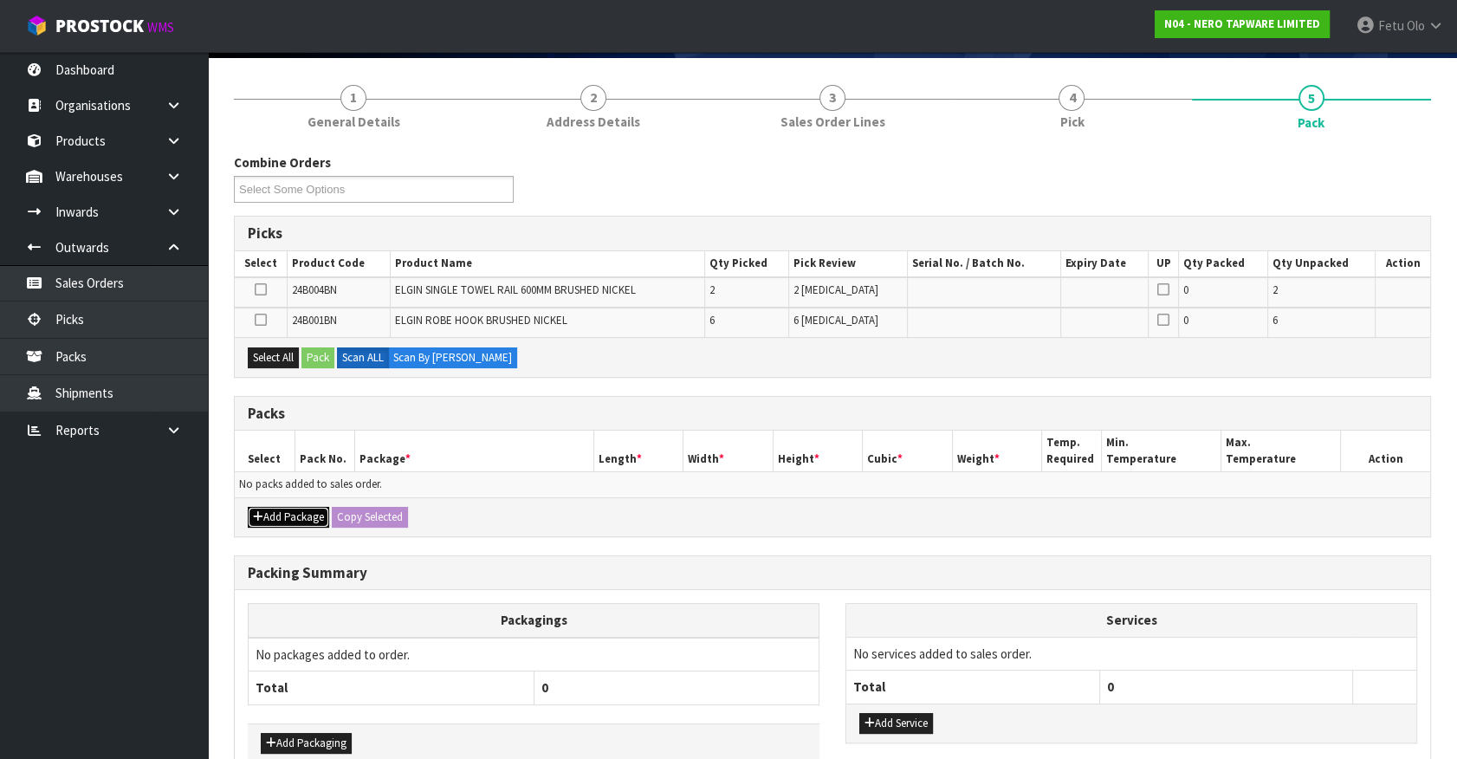
click at [267, 516] on button "Add Package" at bounding box center [288, 517] width 81 height 21
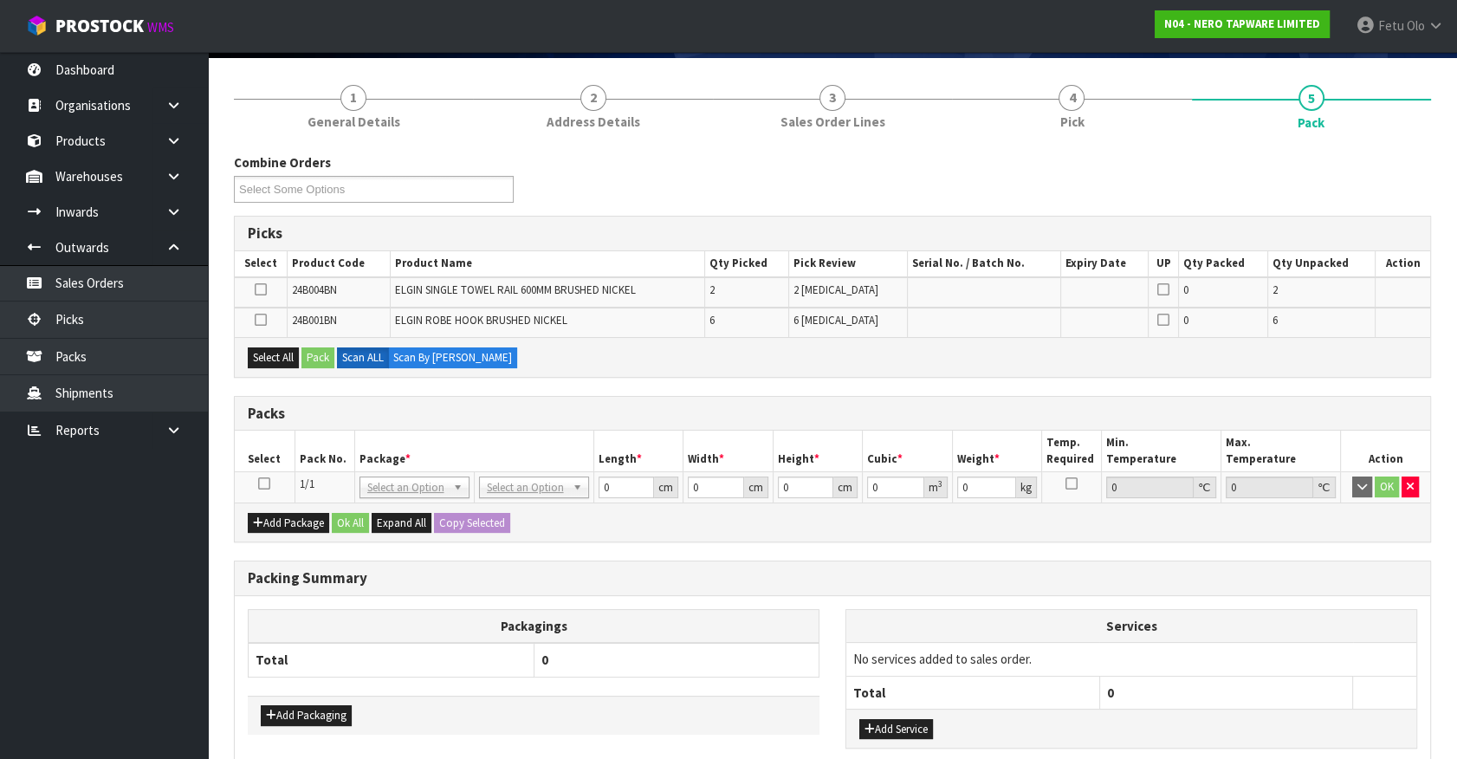
click at [262, 483] on icon at bounding box center [264, 483] width 12 height 1
click at [375, 462] on th "Package *" at bounding box center [473, 450] width 239 height 41
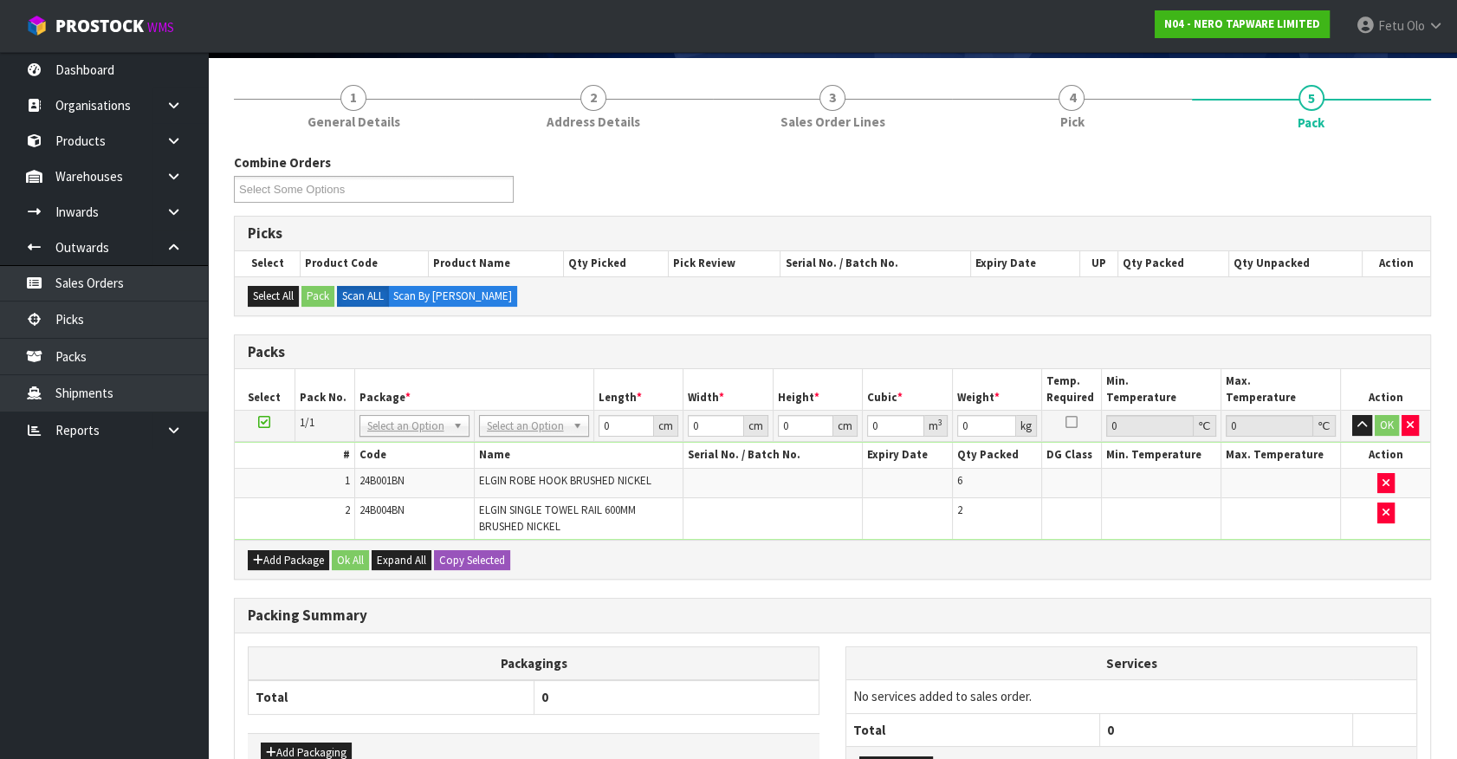
drag, startPoint x: 389, startPoint y: 426, endPoint x: 389, endPoint y: 456, distance: 30.3
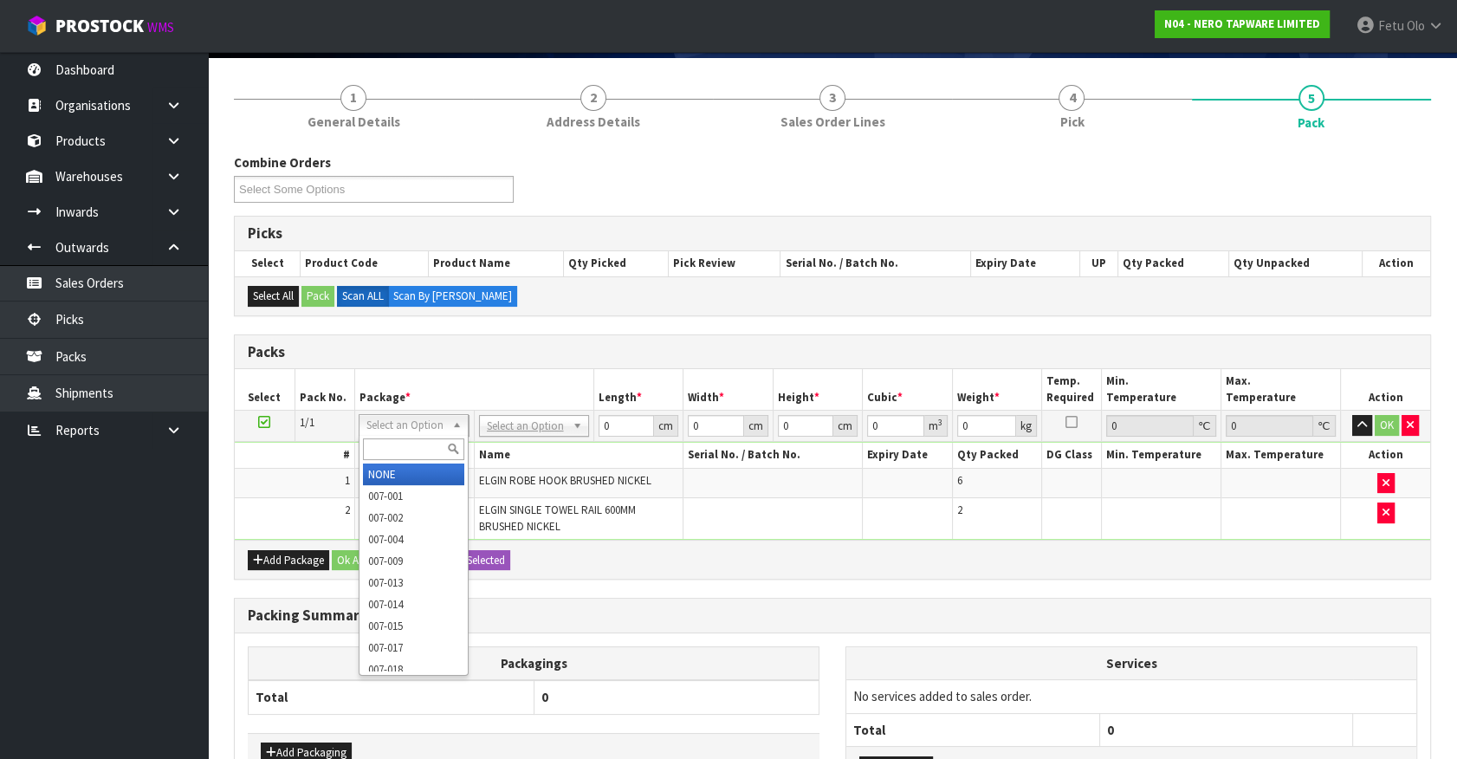
click at [389, 450] on input "text" at bounding box center [413, 449] width 101 height 22
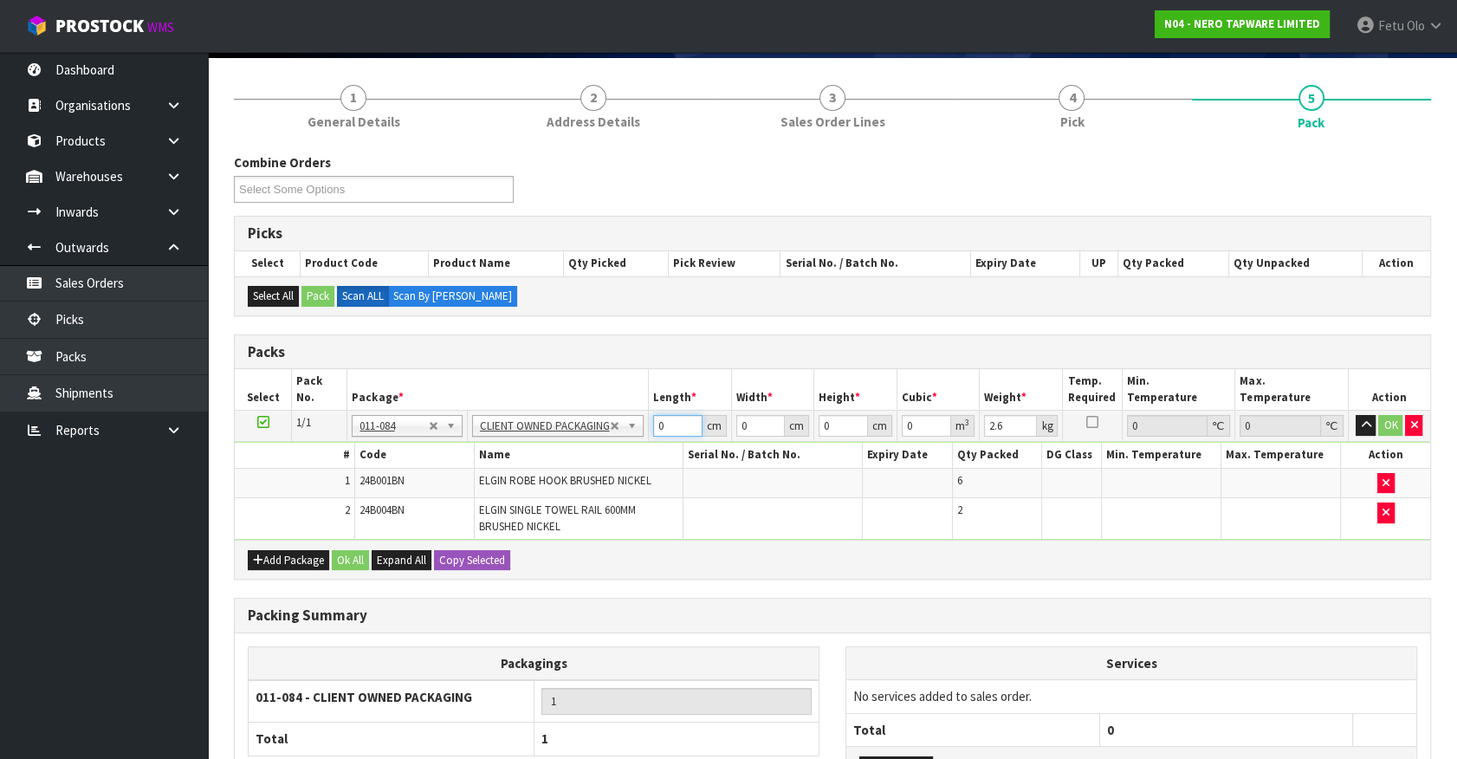
drag, startPoint x: 657, startPoint y: 428, endPoint x: 604, endPoint y: 447, distance: 56.2
click at [604, 447] on tbody "1/1 NONE 007-001 007-002 007-004 007-009 007-013 007-014 007-015 007-017 007-01…" at bounding box center [832, 474] width 1195 height 129
click button "OK" at bounding box center [1390, 425] width 24 height 21
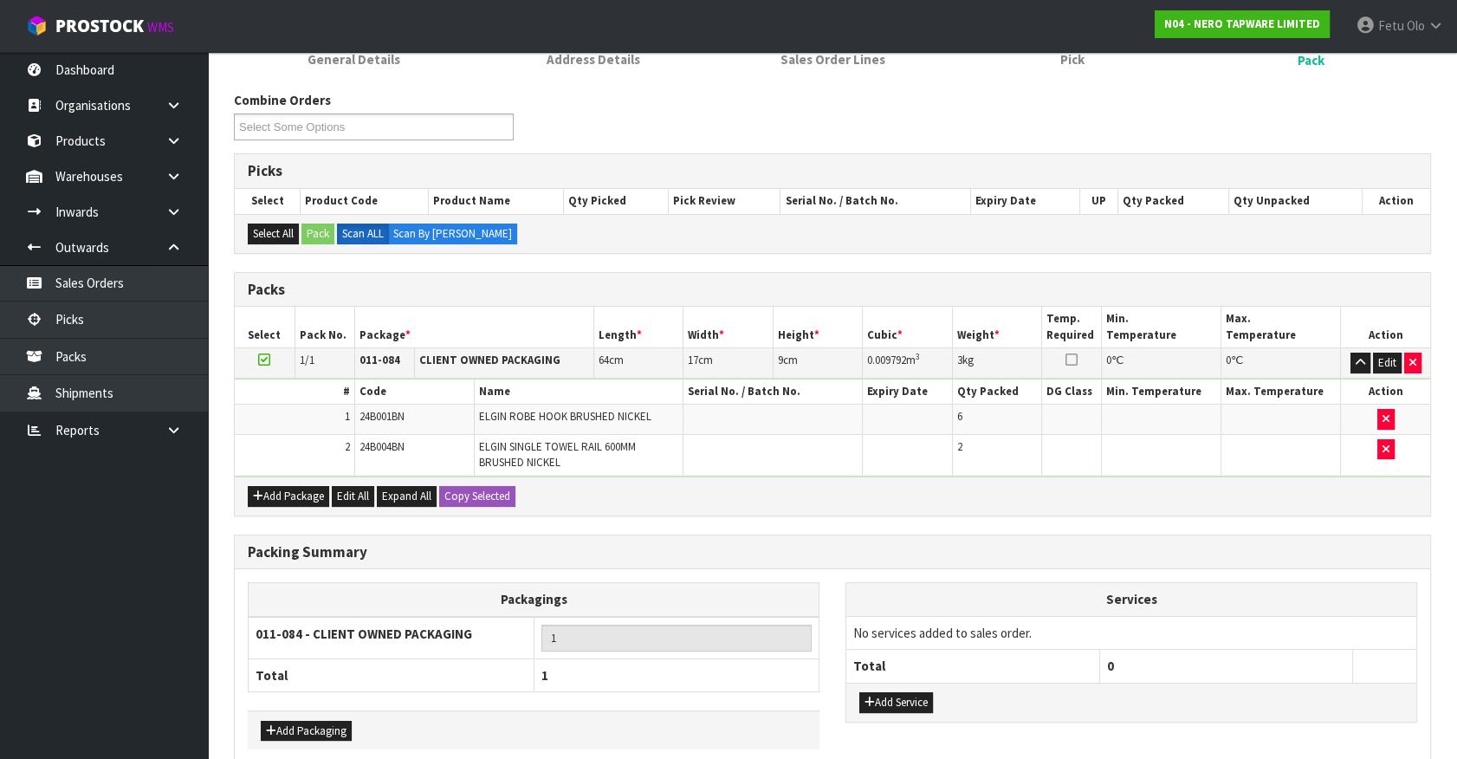
scroll to position [268, 0]
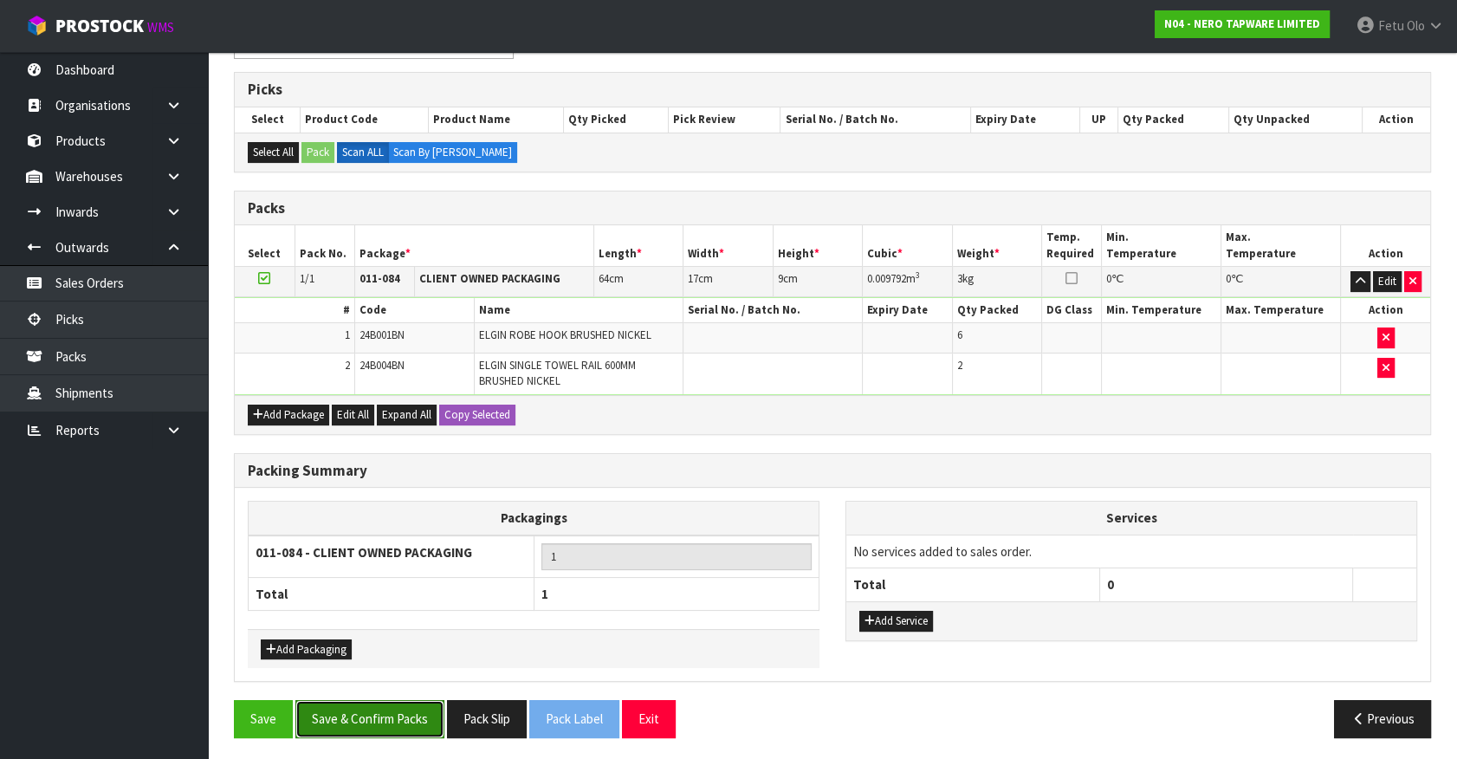
click at [395, 714] on button "Save & Confirm Packs" at bounding box center [369, 718] width 149 height 37
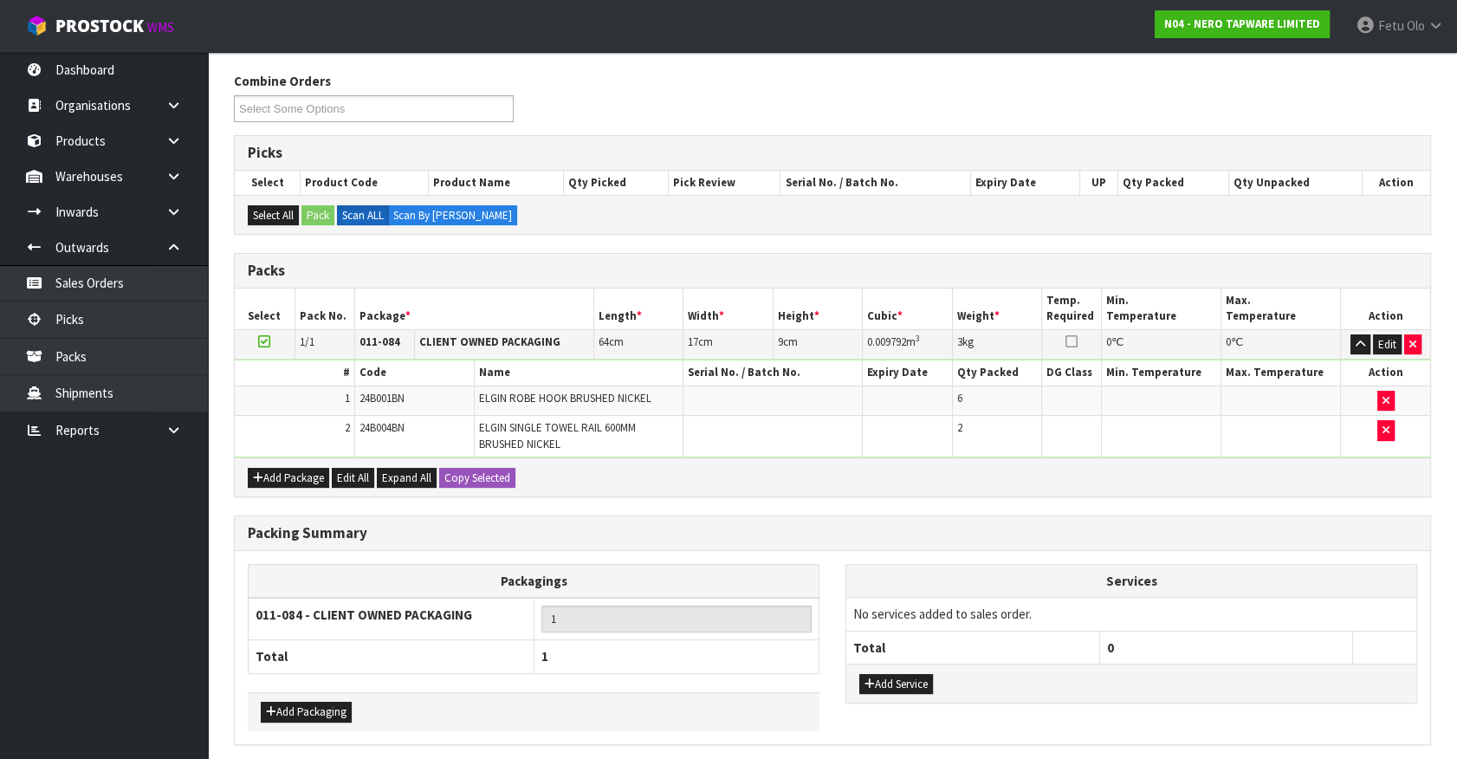
scroll to position [0, 0]
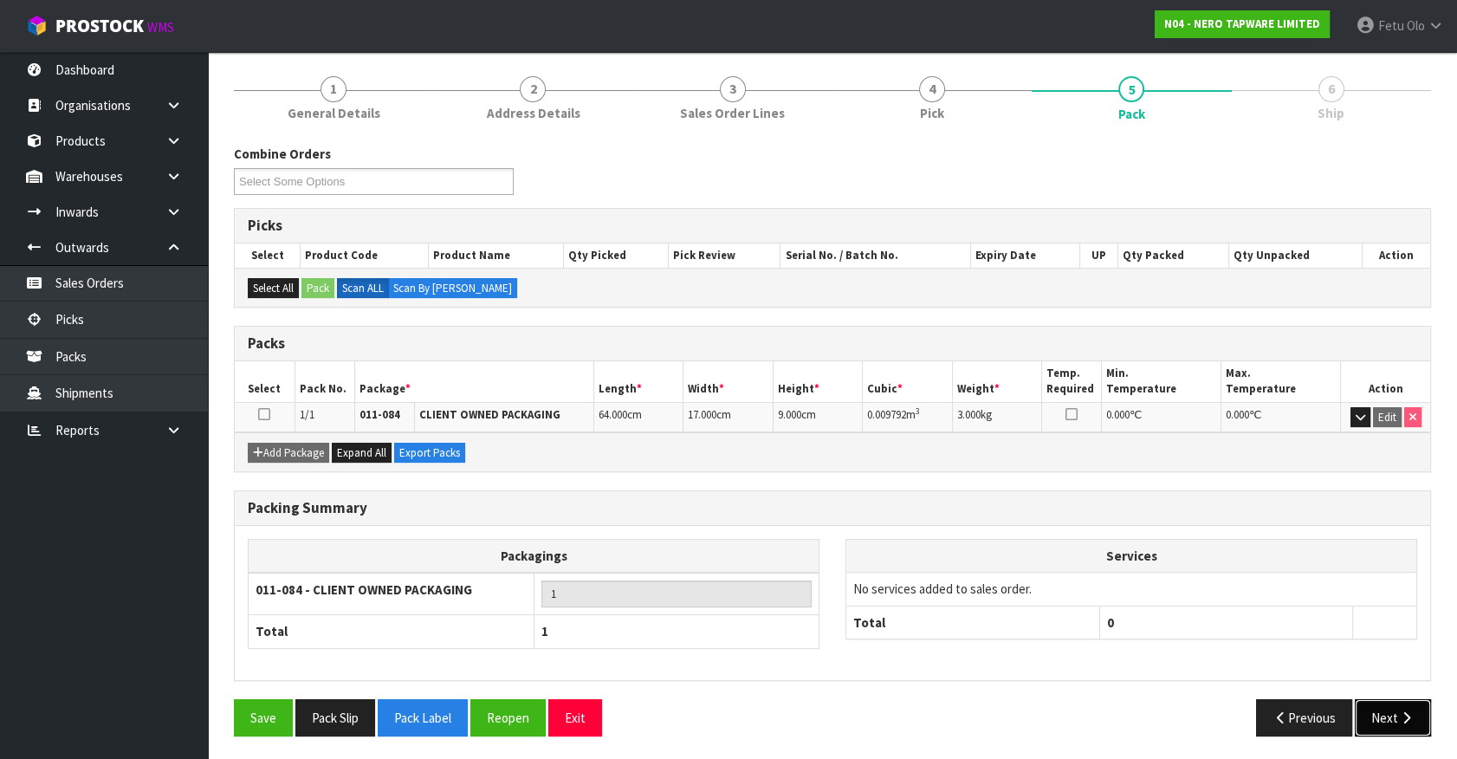
click at [1391, 705] on button "Next" at bounding box center [1392, 717] width 76 height 37
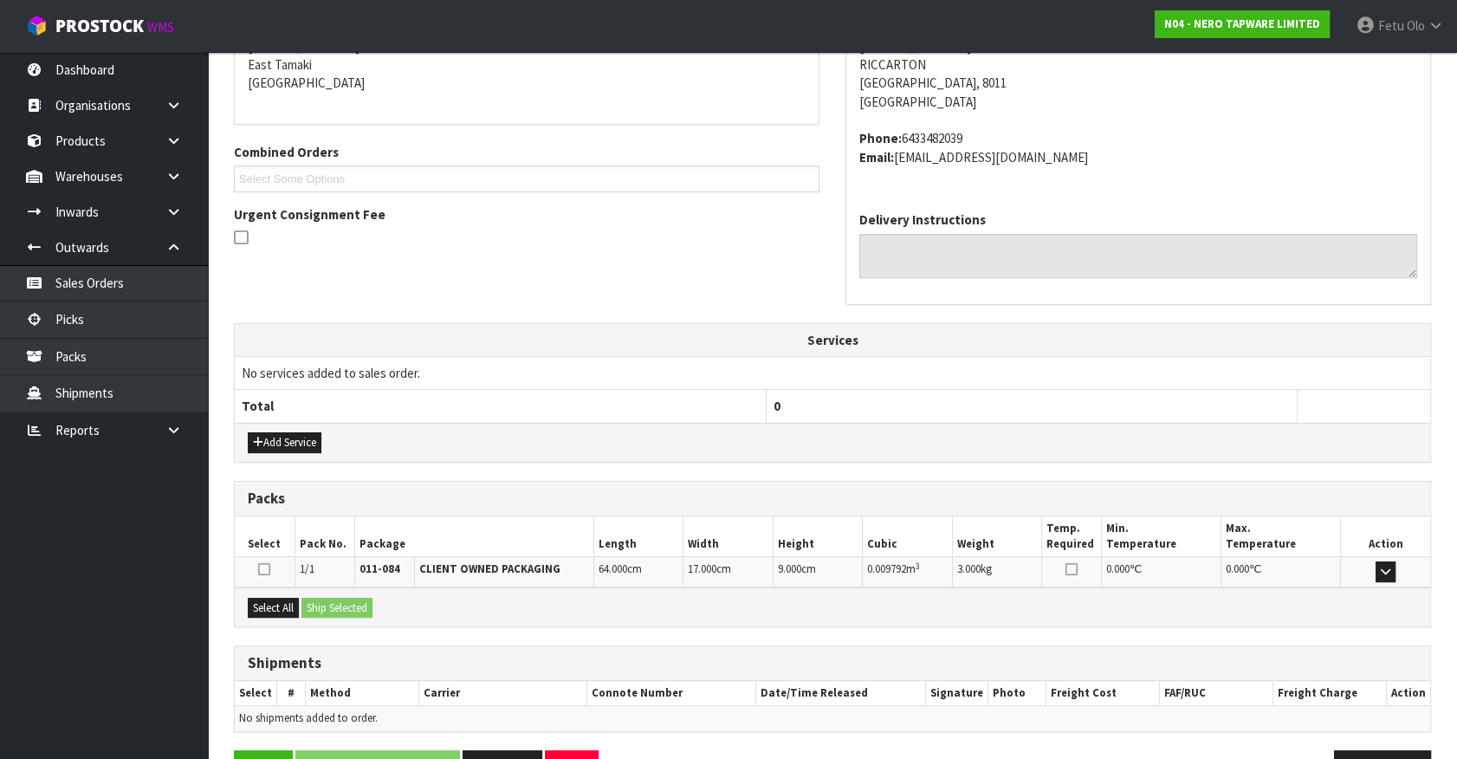
scroll to position [421, 0]
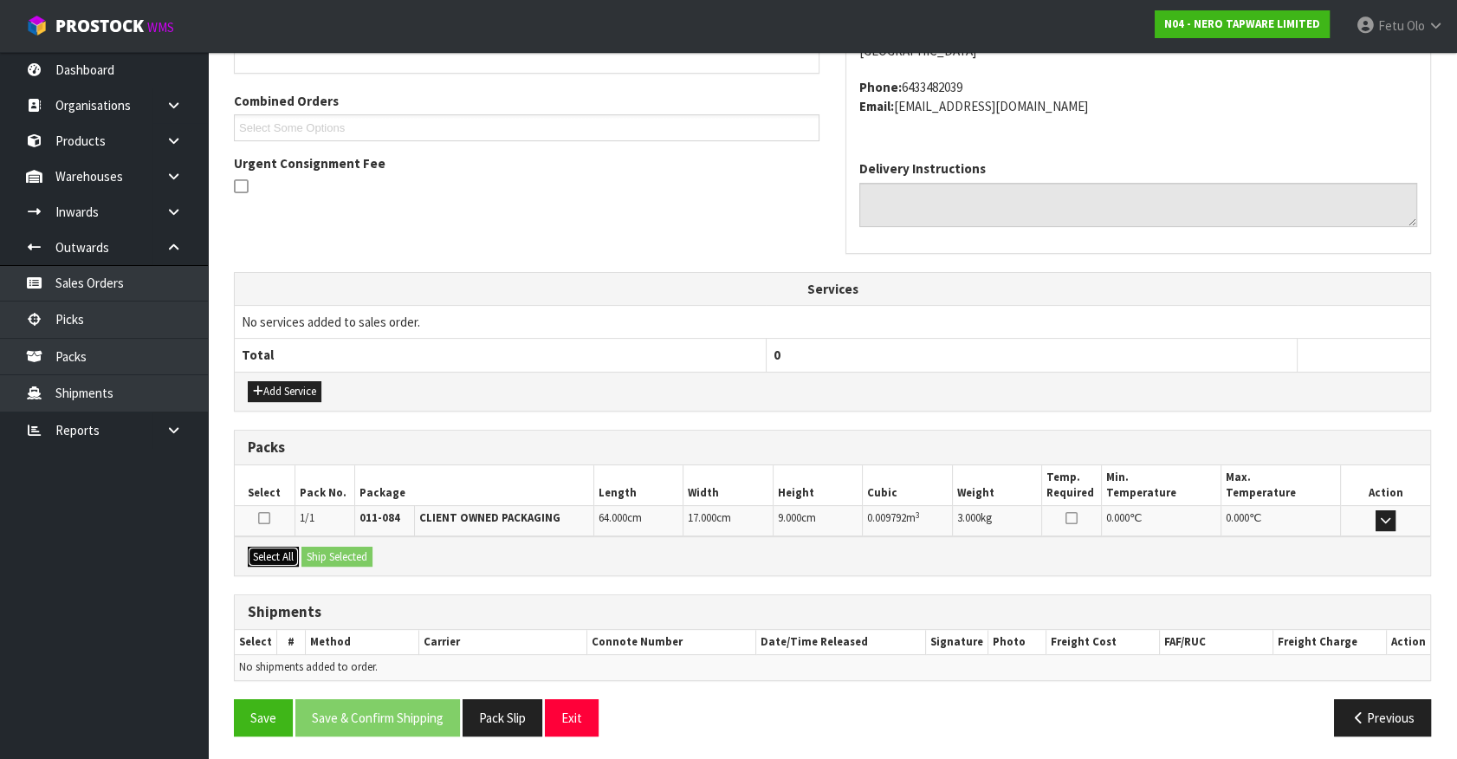
click at [271, 552] on button "Select All" at bounding box center [273, 556] width 51 height 21
click at [320, 558] on button "Ship Selected" at bounding box center [336, 556] width 71 height 21
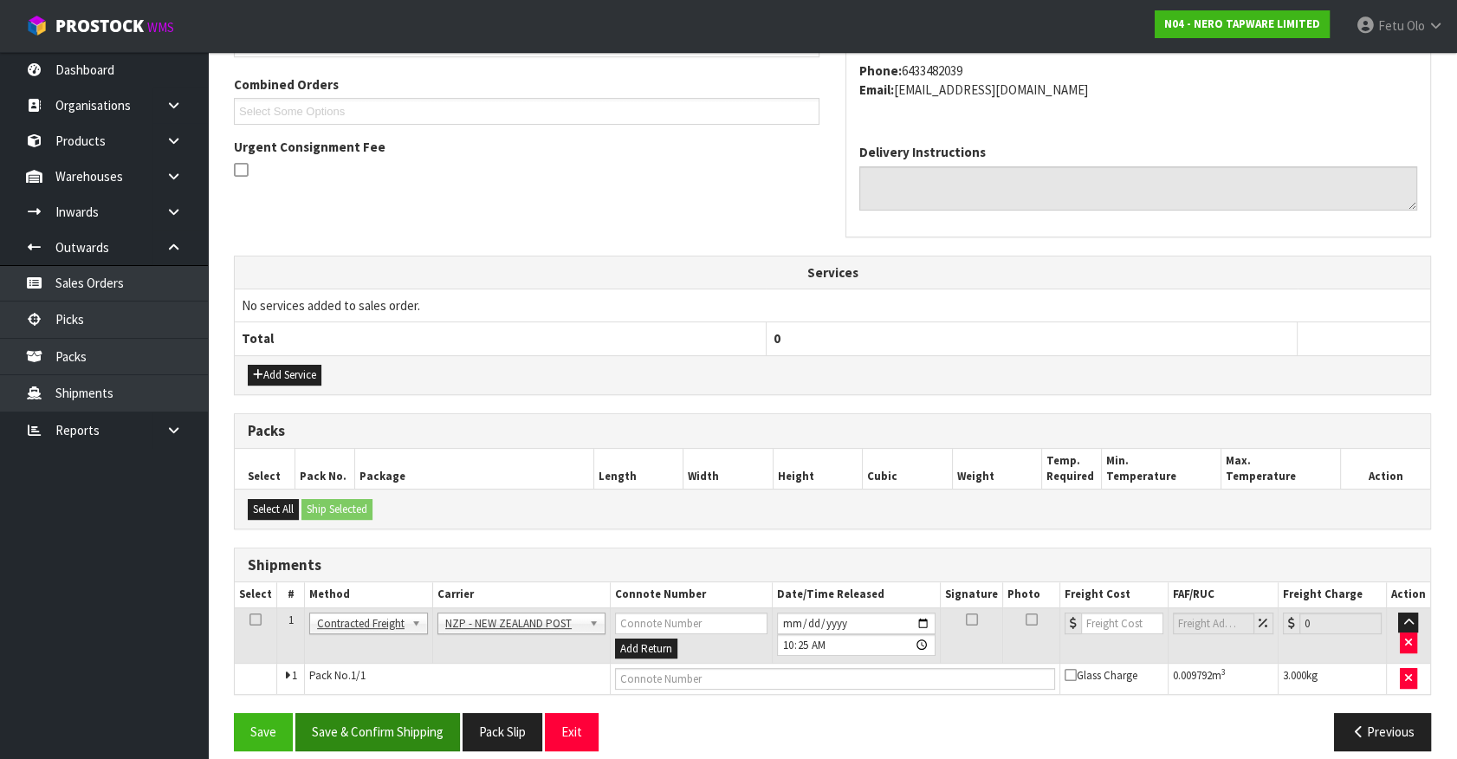
scroll to position [451, 0]
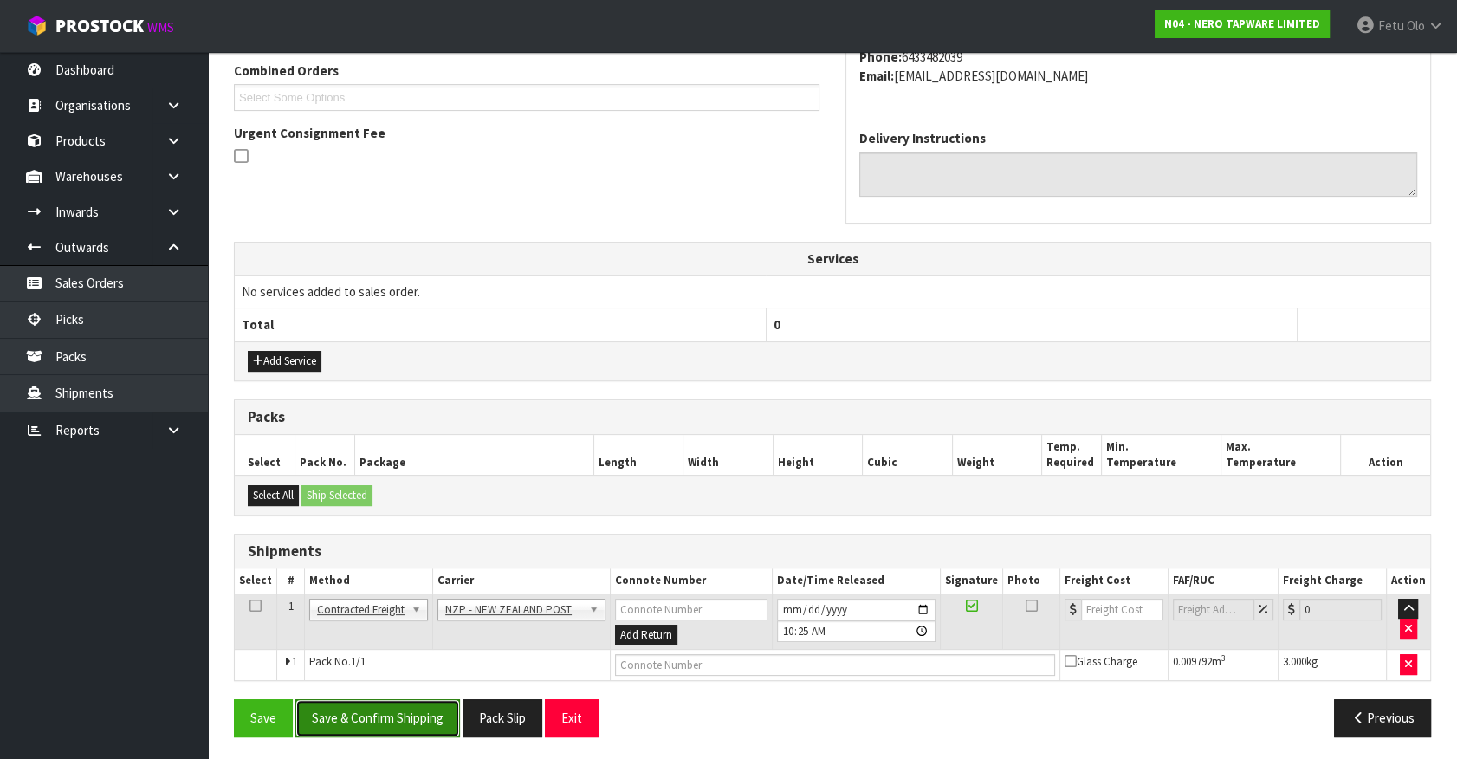
click at [401, 714] on button "Save & Confirm Shipping" at bounding box center [377, 717] width 165 height 37
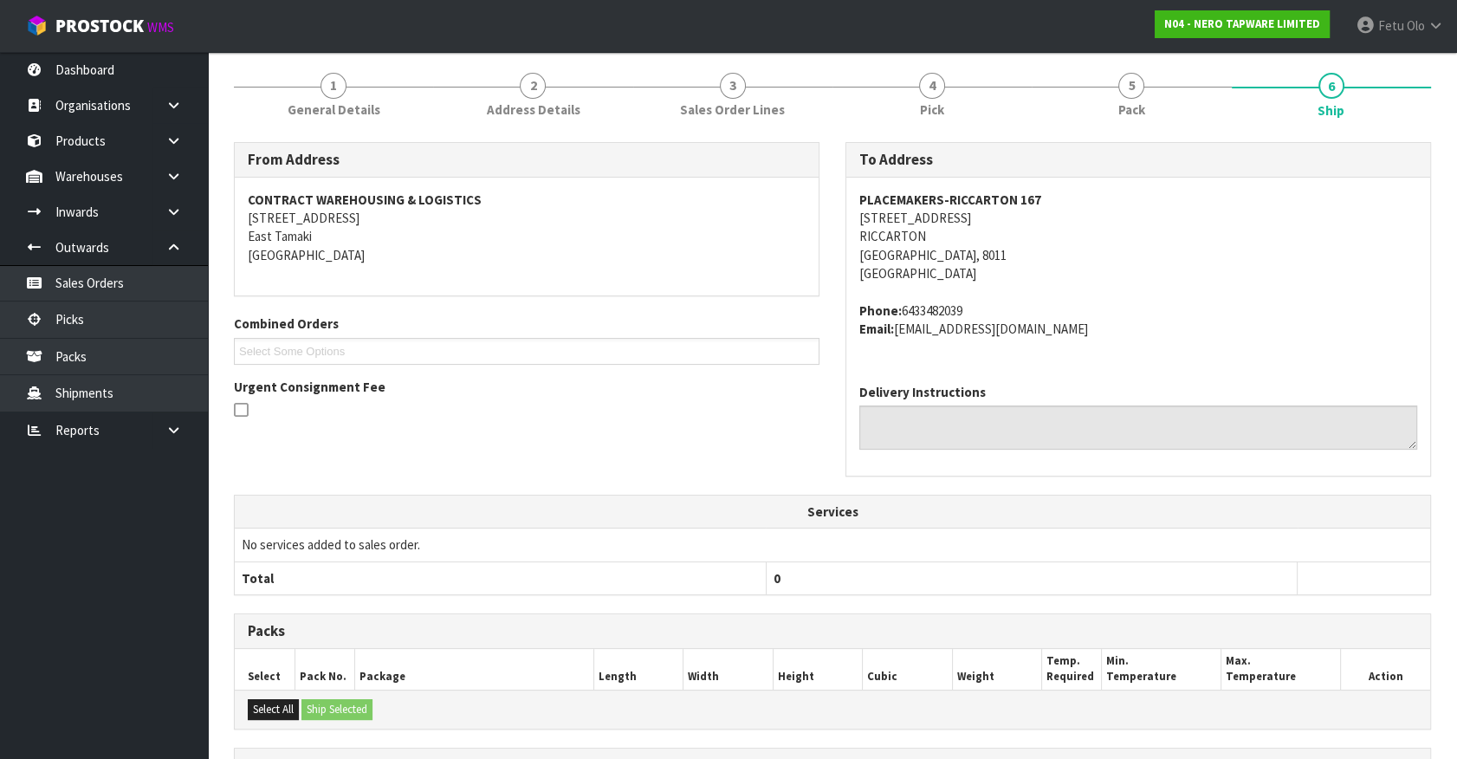
scroll to position [427, 0]
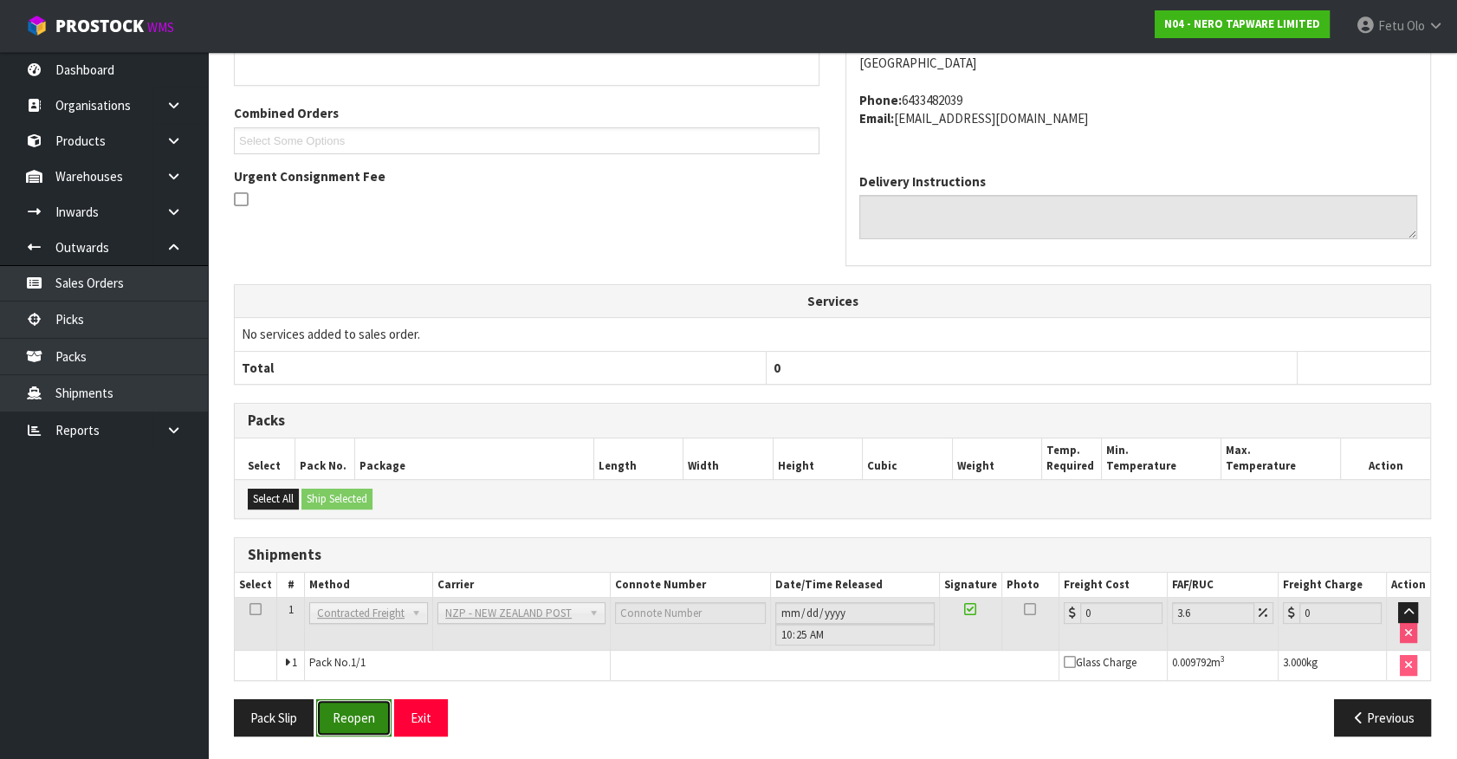
click at [339, 714] on button "Reopen" at bounding box center [353, 717] width 75 height 37
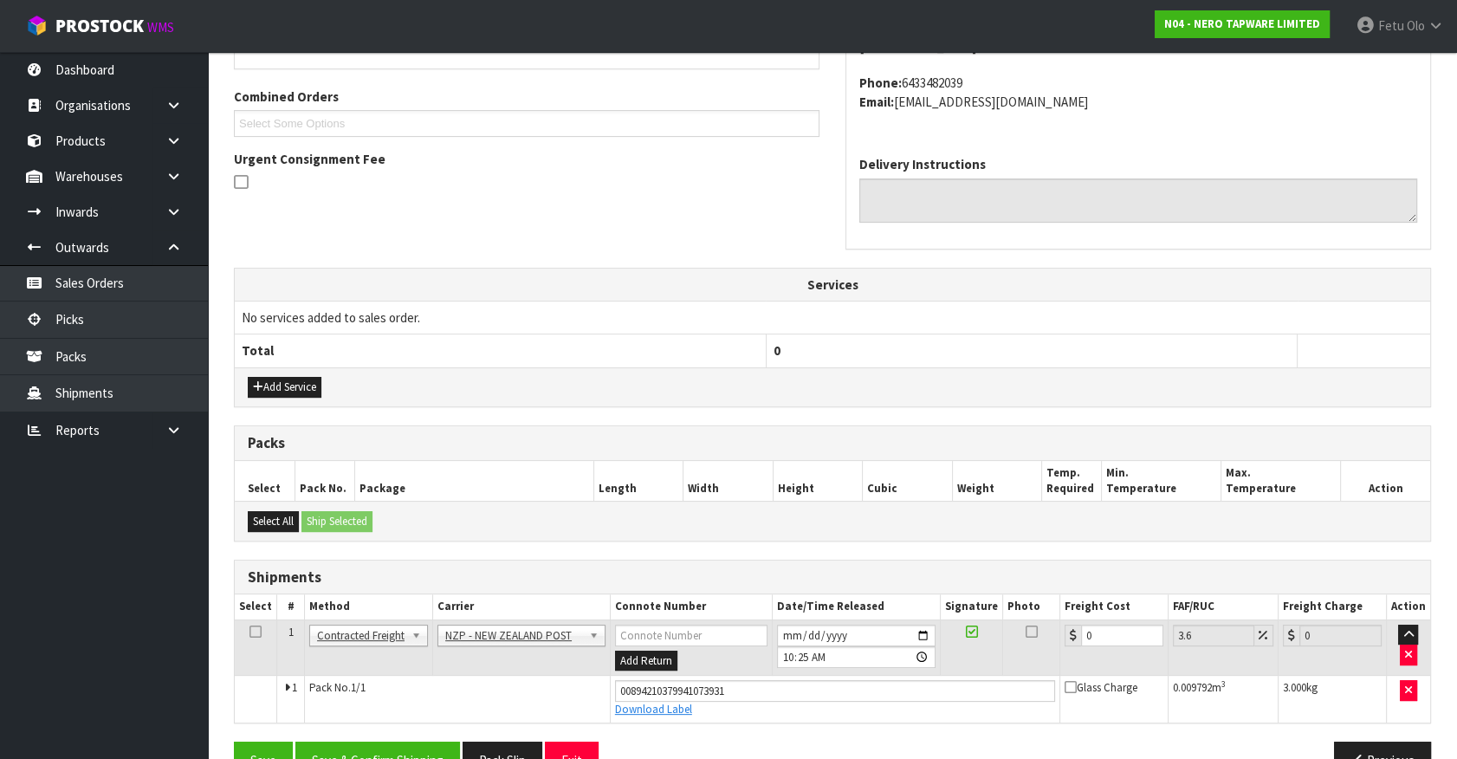
scroll to position [468, 0]
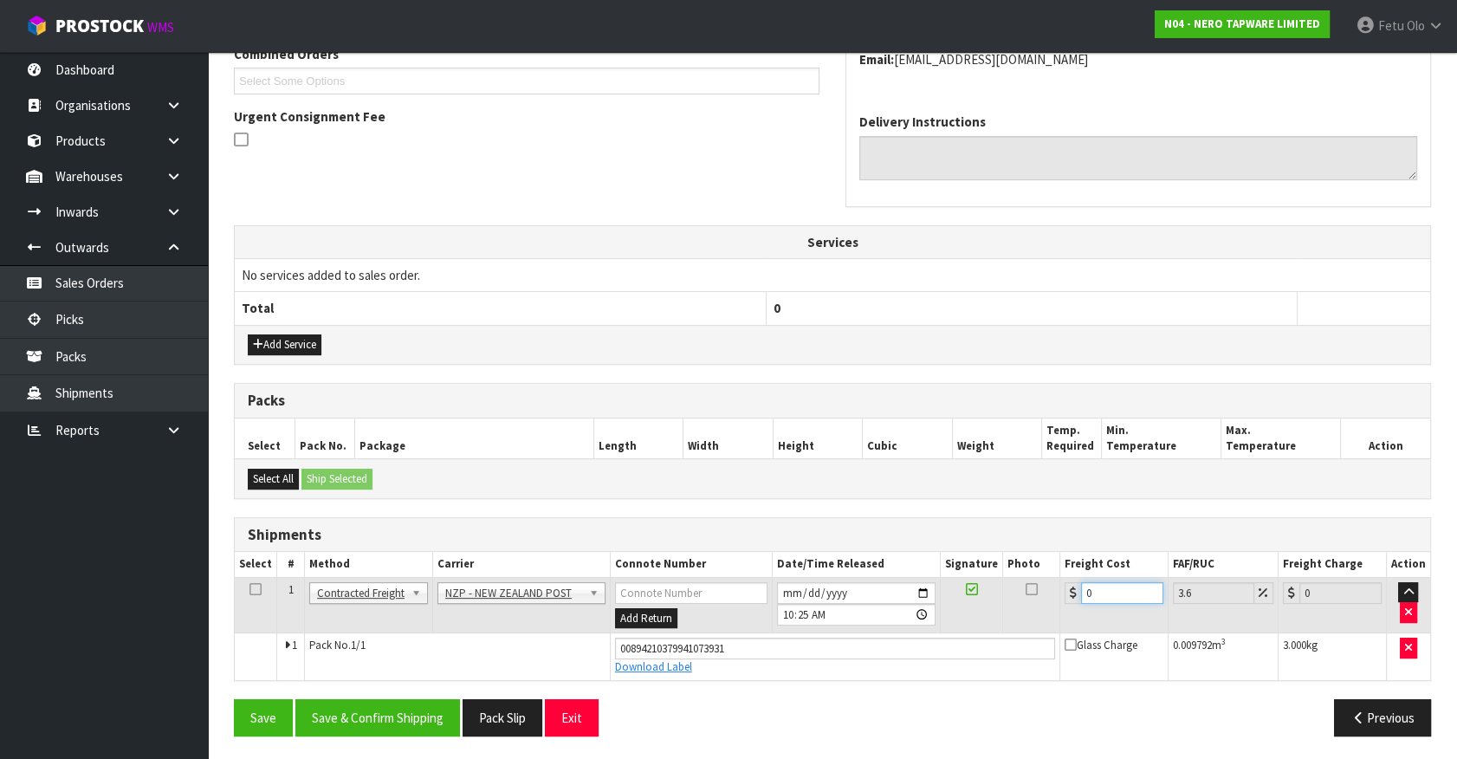
drag, startPoint x: 975, startPoint y: 610, endPoint x: 753, endPoint y: 648, distance: 225.8
click at [753, 648] on tbody "1 Client Local Pickup Customer Local Pickup Company Freight Contracted Freight …" at bounding box center [832, 628] width 1195 height 102
click at [369, 700] on button "Save & Confirm Shipping" at bounding box center [377, 717] width 165 height 37
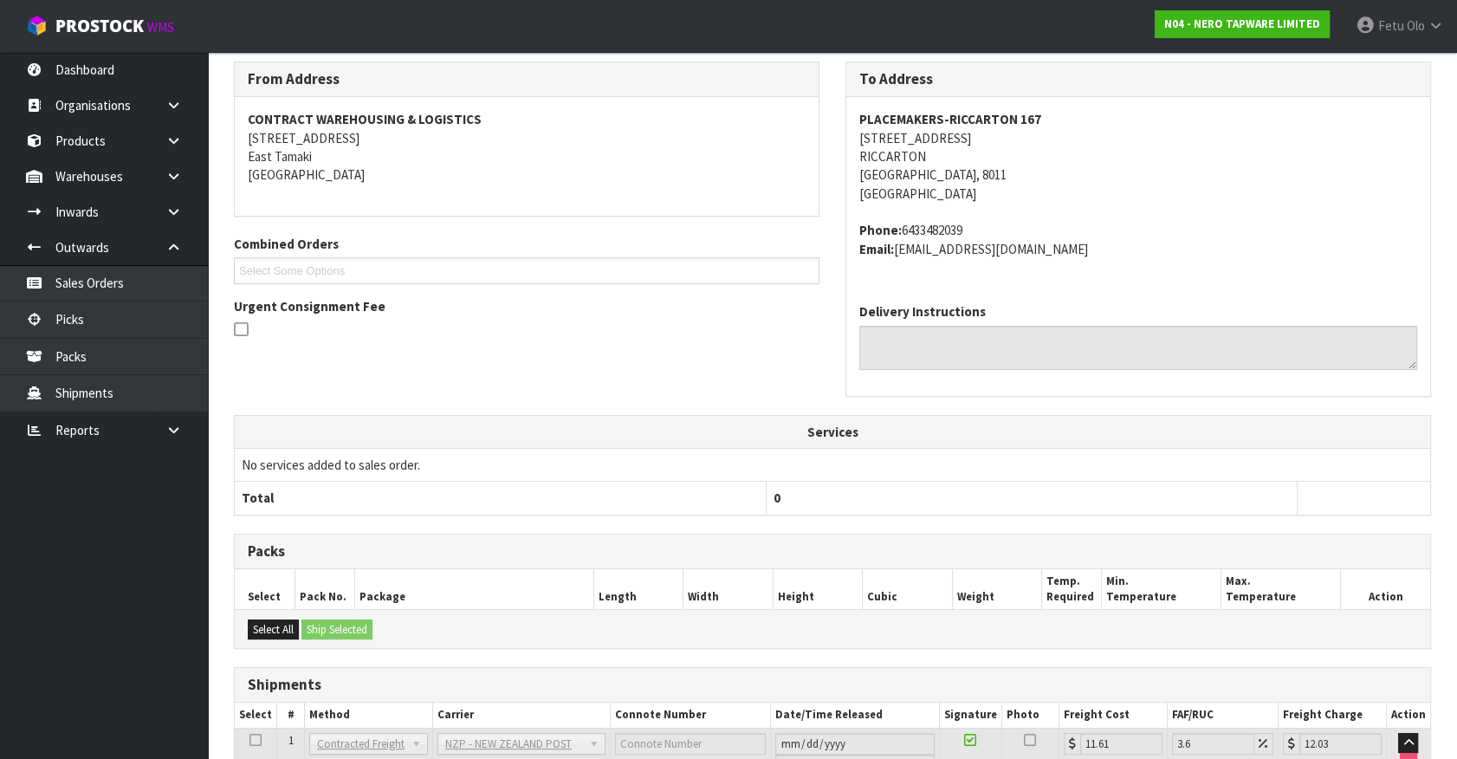
scroll to position [420, 0]
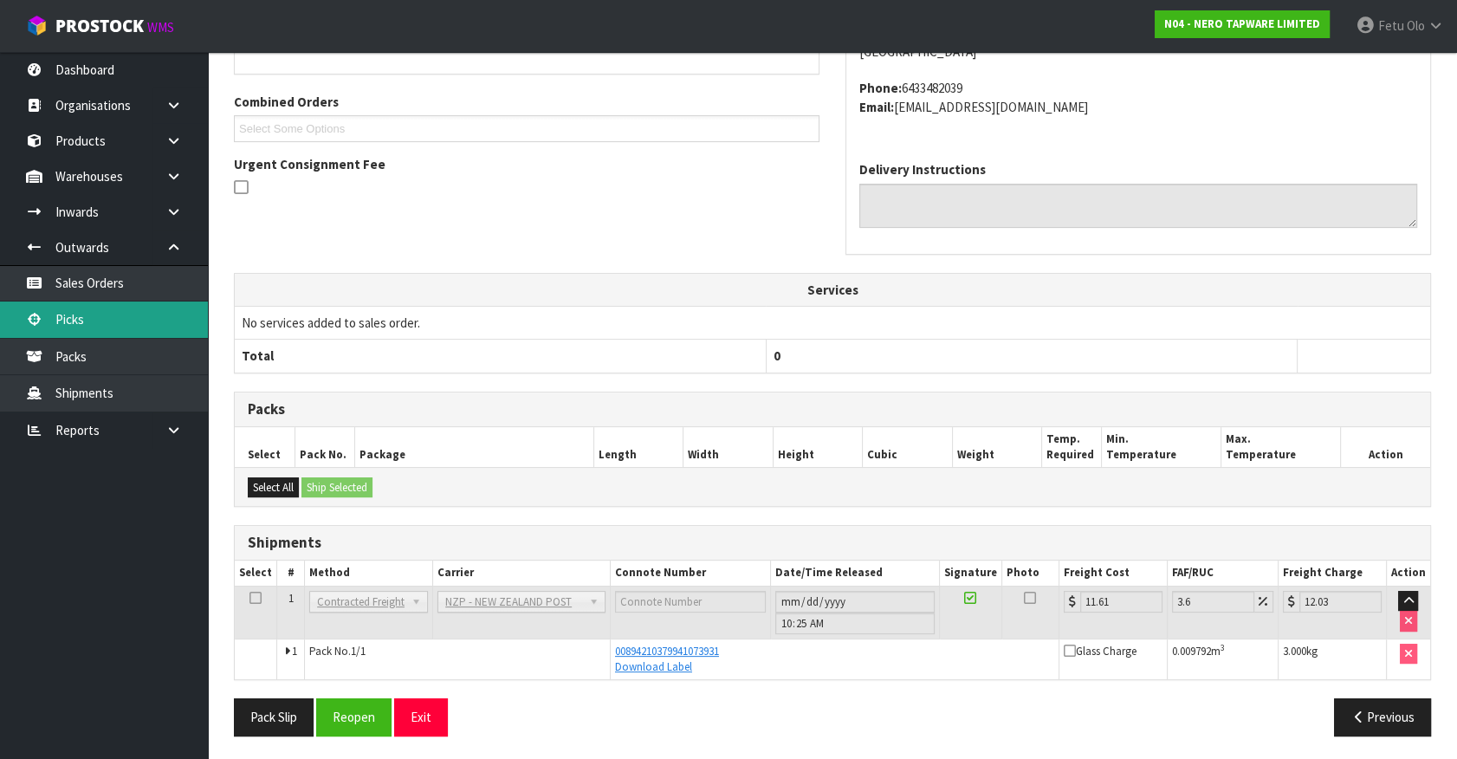
click at [95, 319] on link "Picks" at bounding box center [104, 319] width 208 height 36
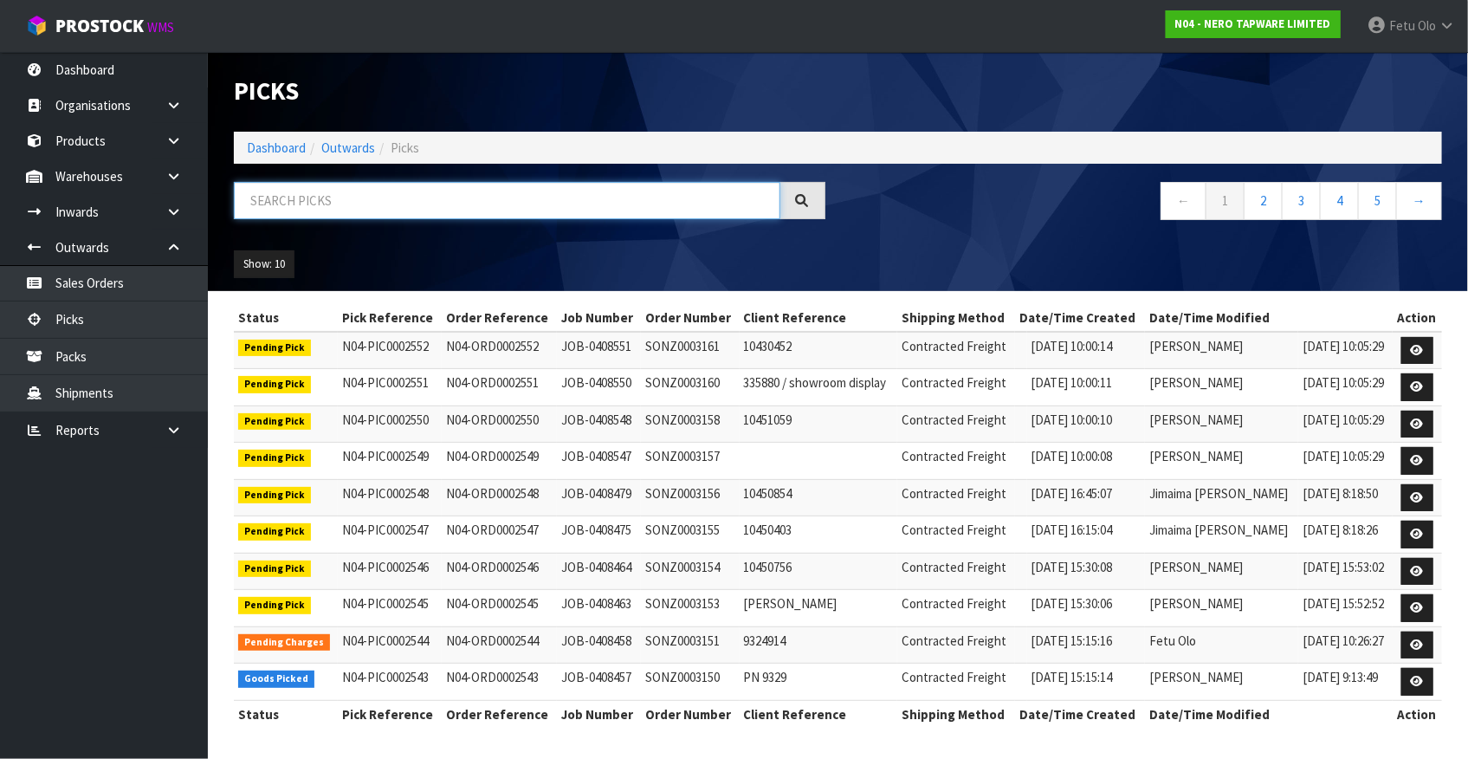
click at [481, 210] on input "text" at bounding box center [507, 200] width 546 height 37
drag, startPoint x: 481, startPoint y: 210, endPoint x: 440, endPoint y: 511, distance: 303.2
click at [481, 223] on div at bounding box center [529, 207] width 617 height 50
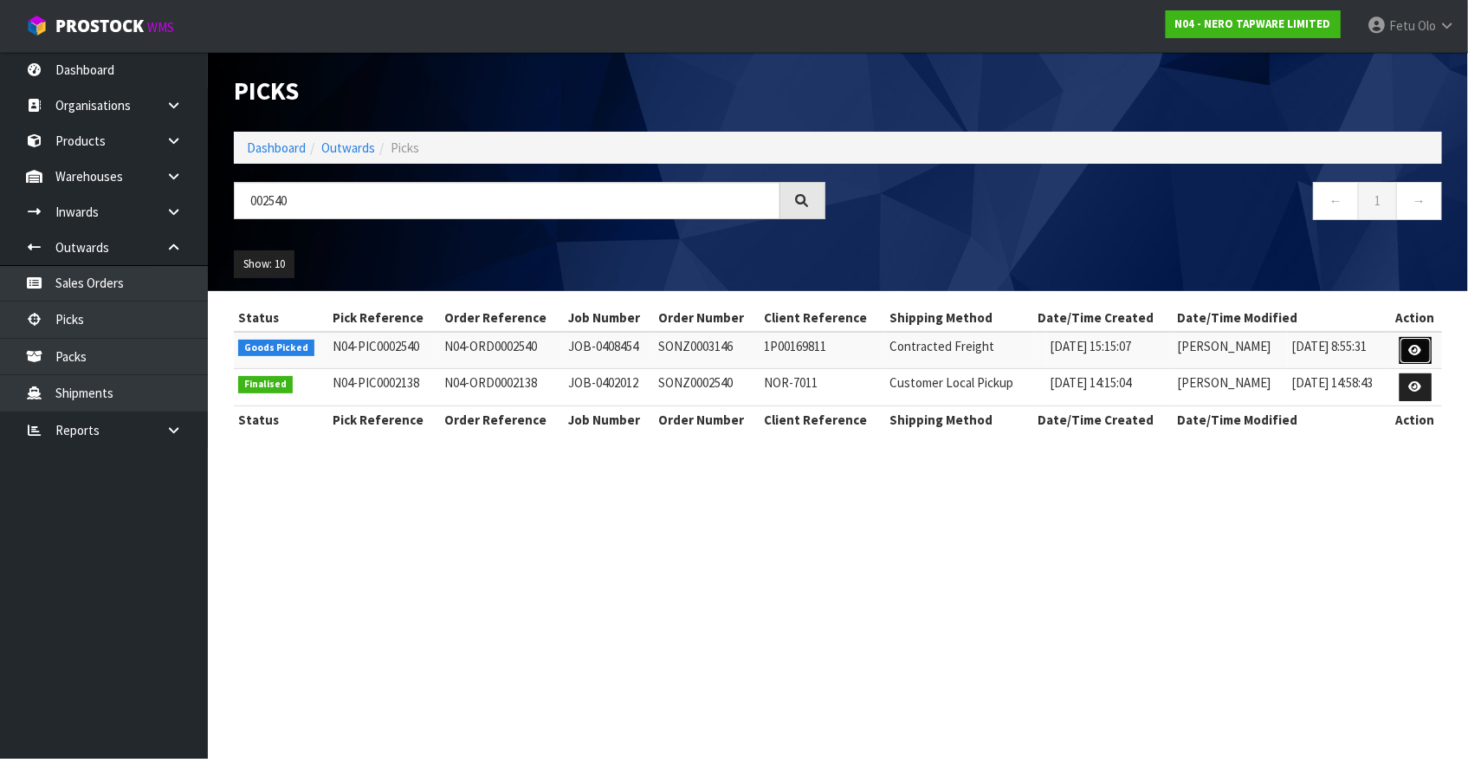
click at [1412, 351] on icon at bounding box center [1415, 350] width 13 height 11
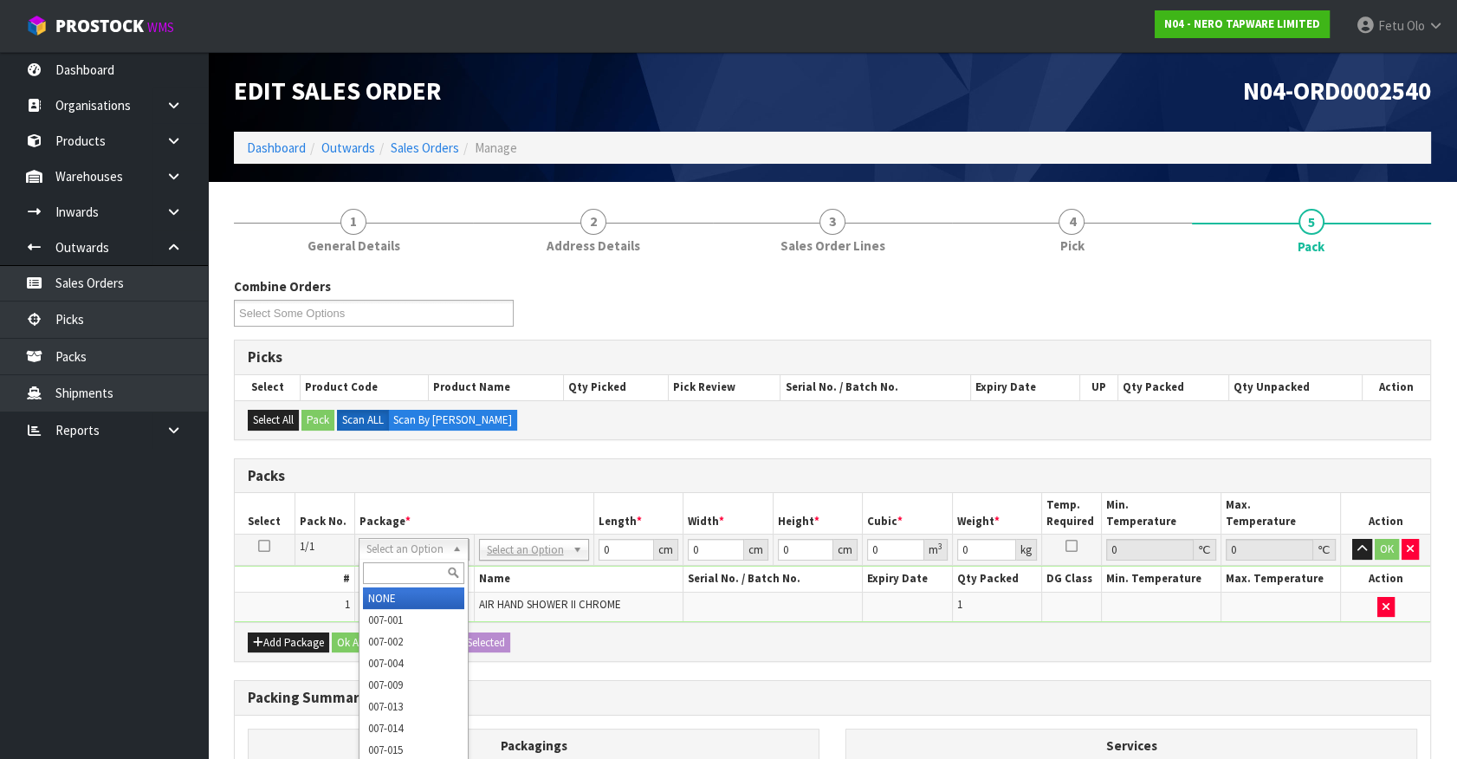
click at [408, 566] on input "text" at bounding box center [413, 573] width 101 height 22
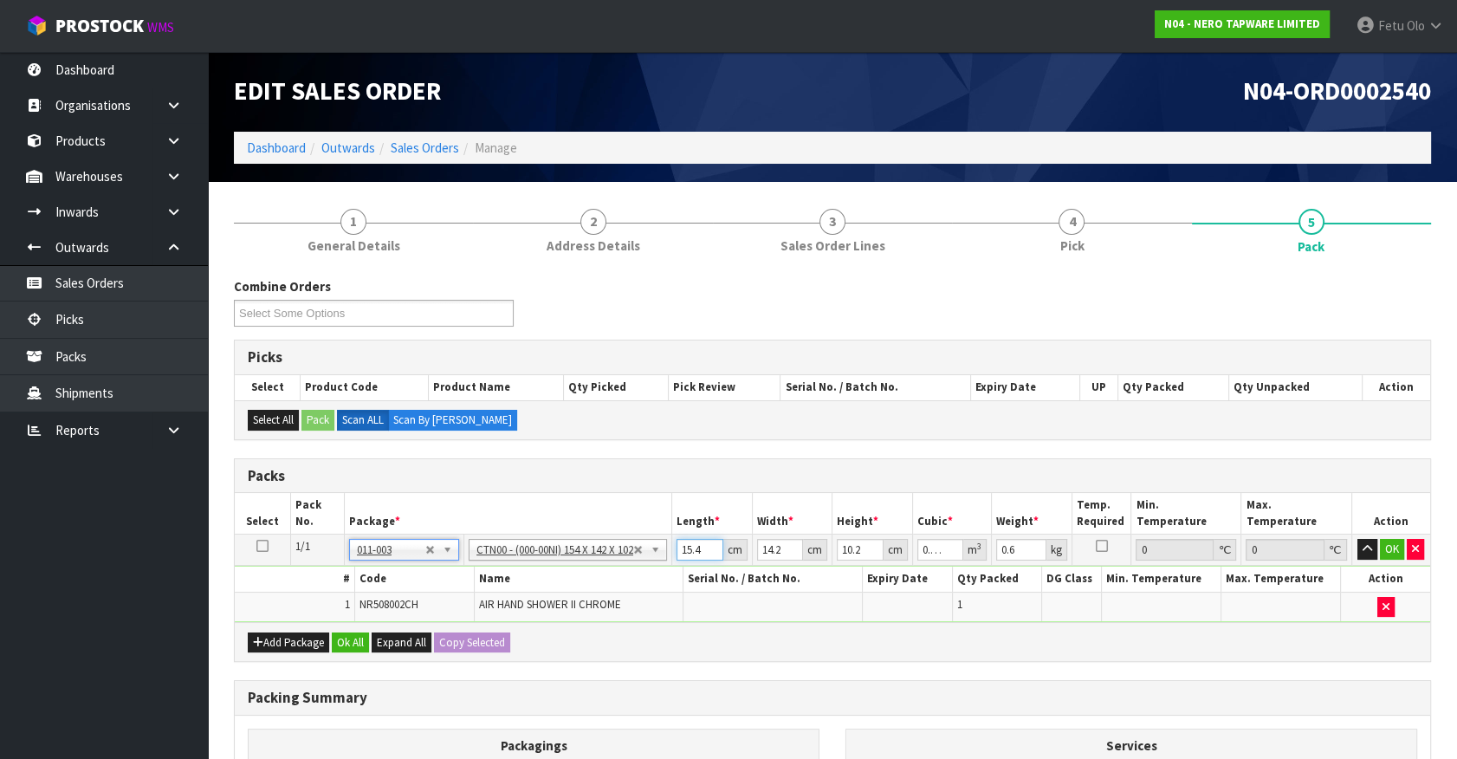
click at [704, 551] on input "15.4" at bounding box center [699, 550] width 47 height 22
click at [367, 579] on input "text" at bounding box center [403, 573] width 101 height 22
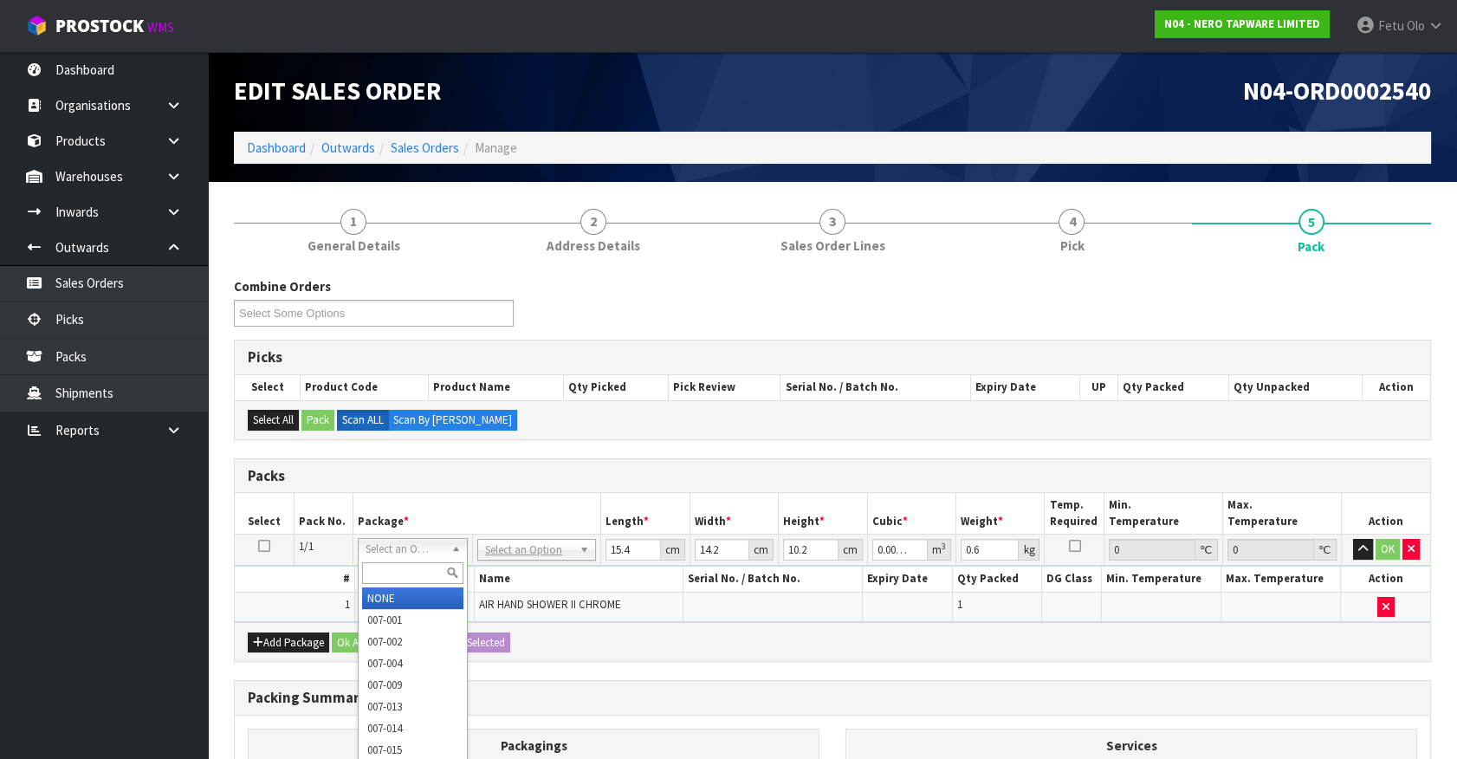
click at [370, 565] on input "text" at bounding box center [412, 573] width 101 height 22
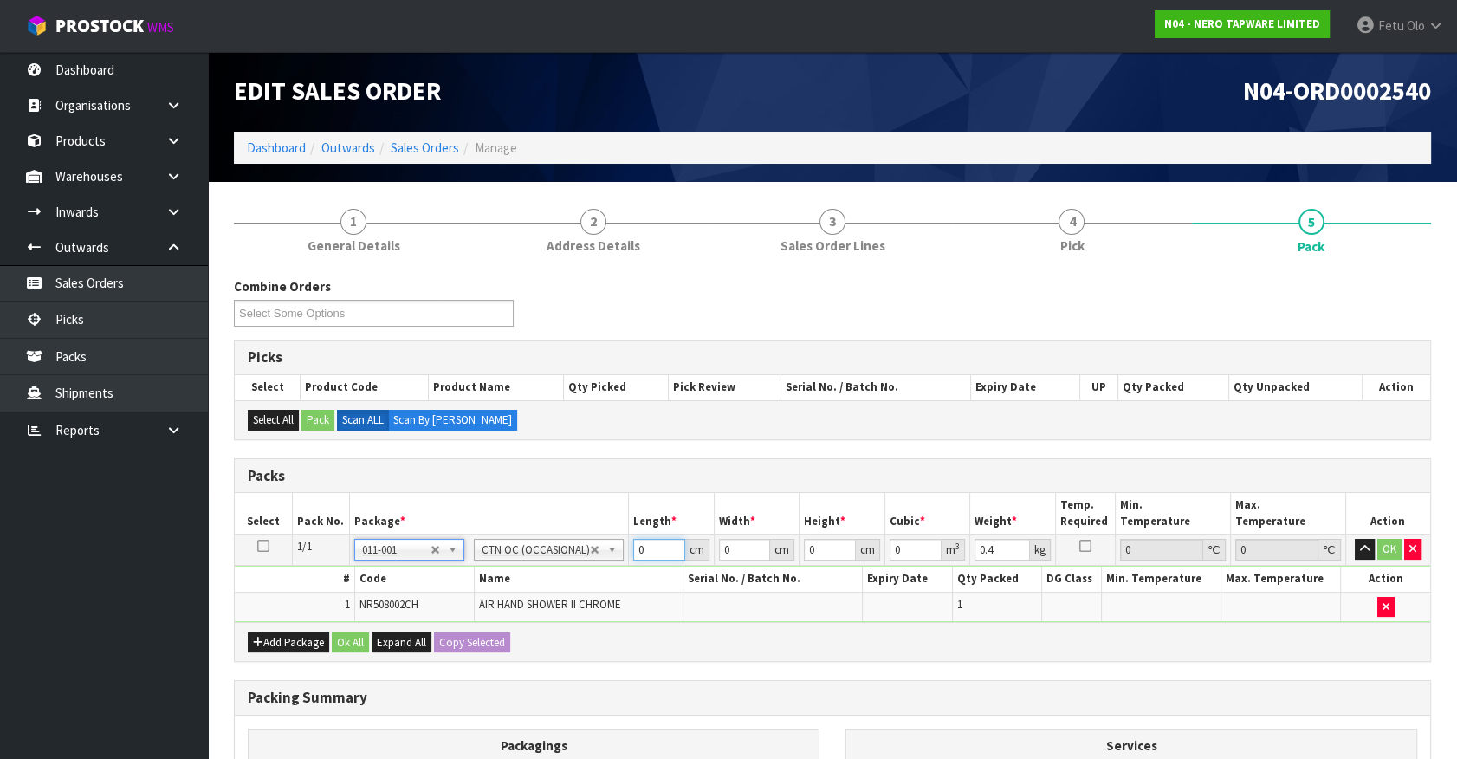
drag, startPoint x: 659, startPoint y: 545, endPoint x: 333, endPoint y: 678, distance: 352.7
click at [333, 677] on div "Combine Orders N04-ORD0002471 N04-ORD0002508 N04-ORD0002539 N04-ORD0002540 N04-…" at bounding box center [832, 627] width 1197 height 701
click at [1354, 539] on button "button" at bounding box center [1364, 549] width 20 height 21
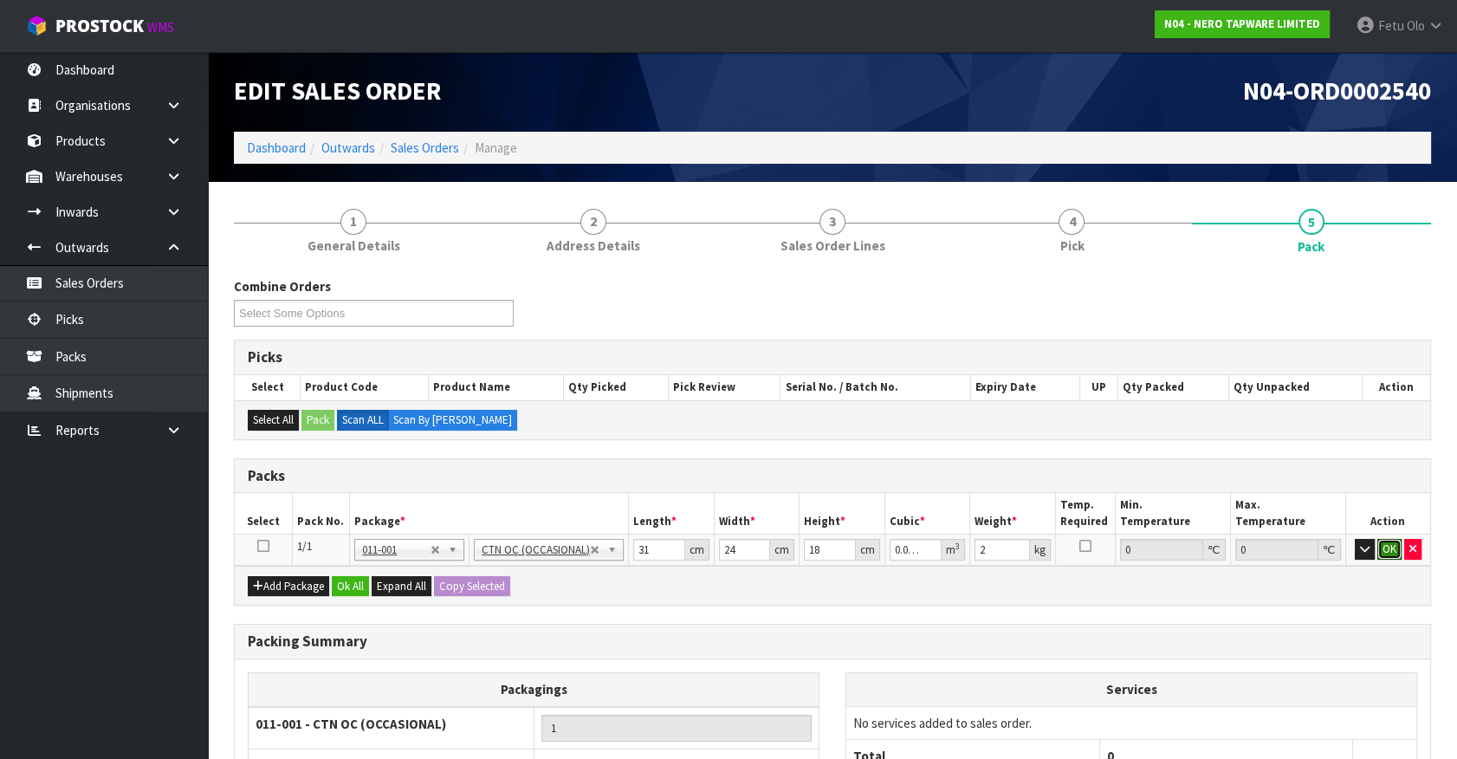
click button "OK" at bounding box center [1389, 549] width 24 height 21
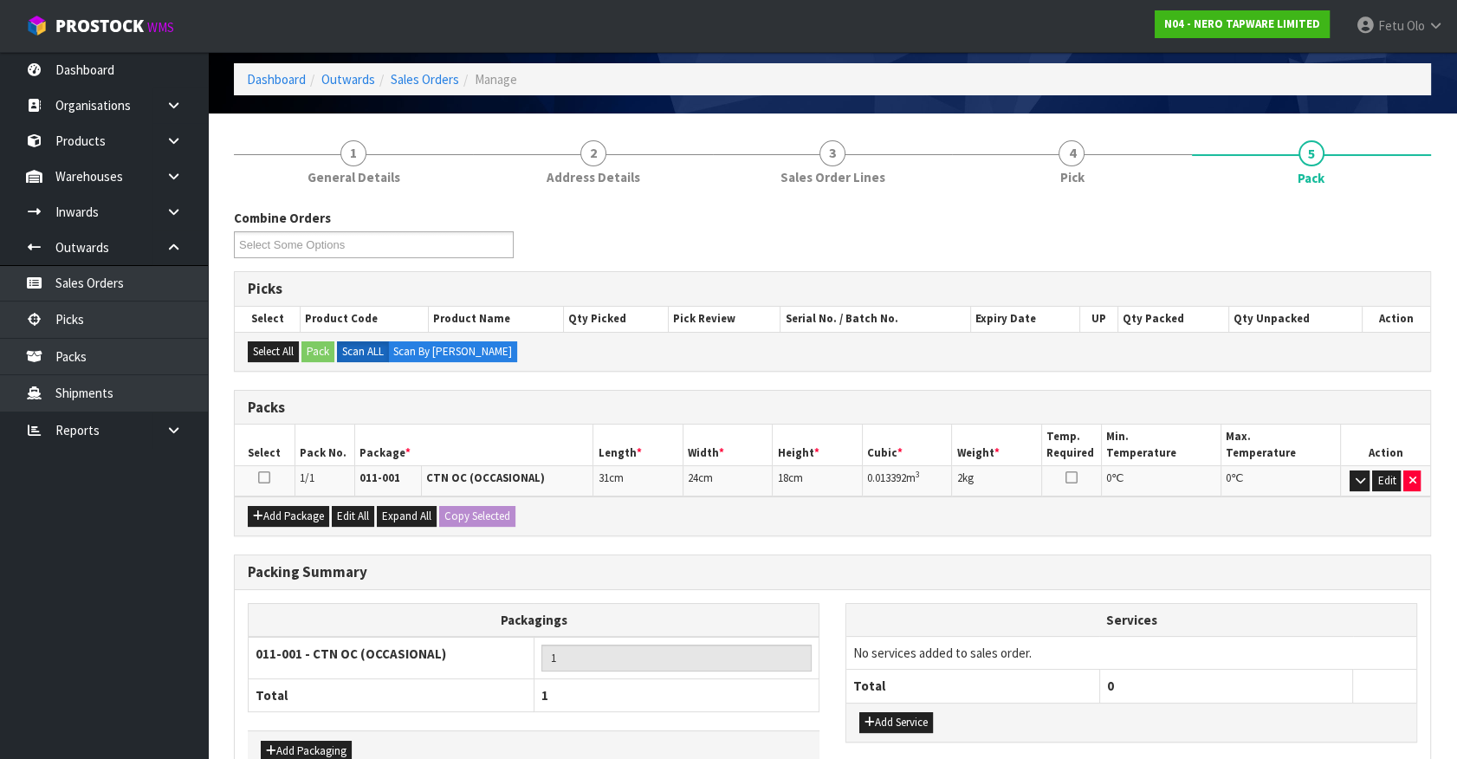
scroll to position [171, 0]
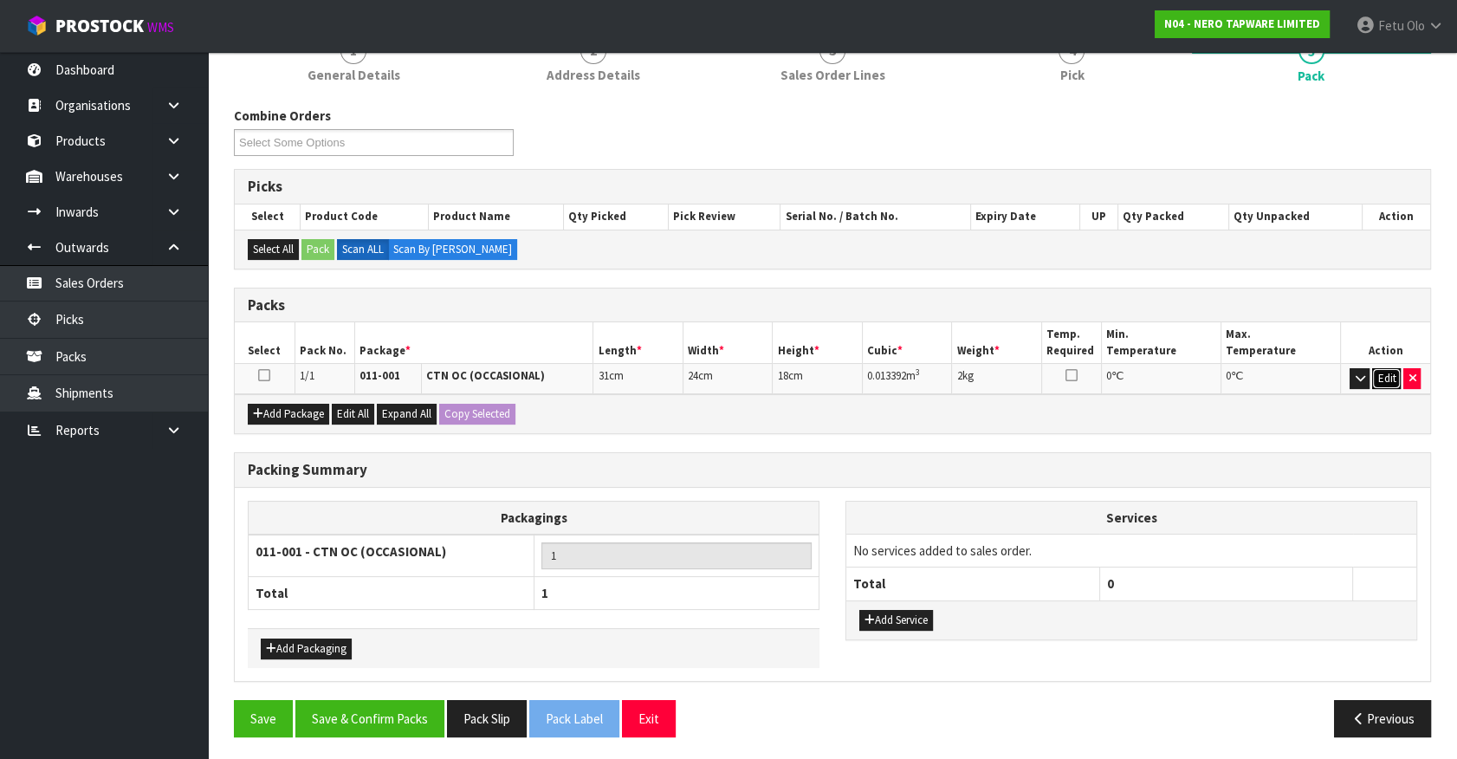
click at [1389, 369] on button "Edit" at bounding box center [1386, 378] width 29 height 21
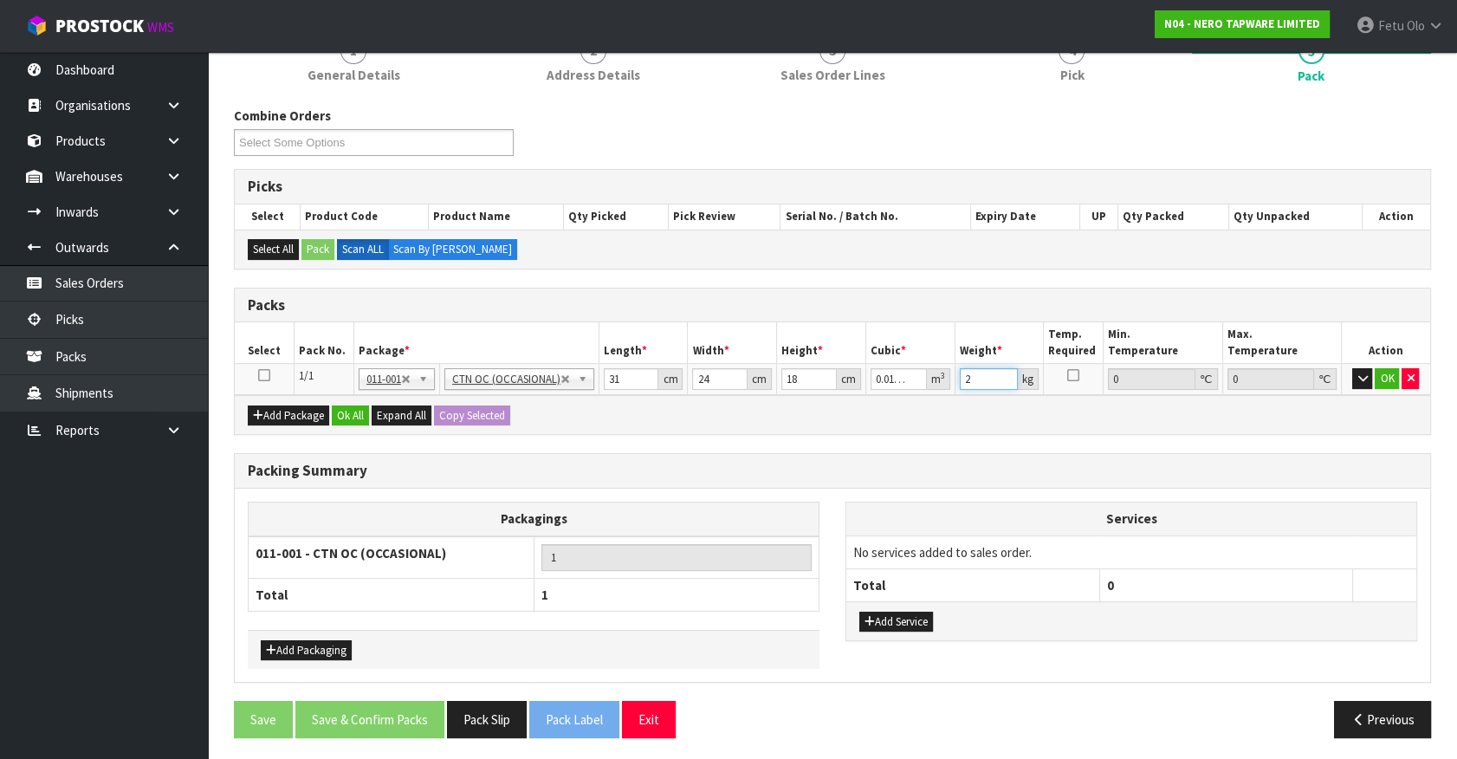
drag, startPoint x: 974, startPoint y: 381, endPoint x: 867, endPoint y: 443, distance: 124.2
click at [867, 443] on div "Combine Orders N04-ORD0002471 N04-ORD0002508 N04-ORD0002539 N04-ORD0002540 N04-…" at bounding box center [832, 429] width 1197 height 644
click button "OK" at bounding box center [1386, 378] width 24 height 21
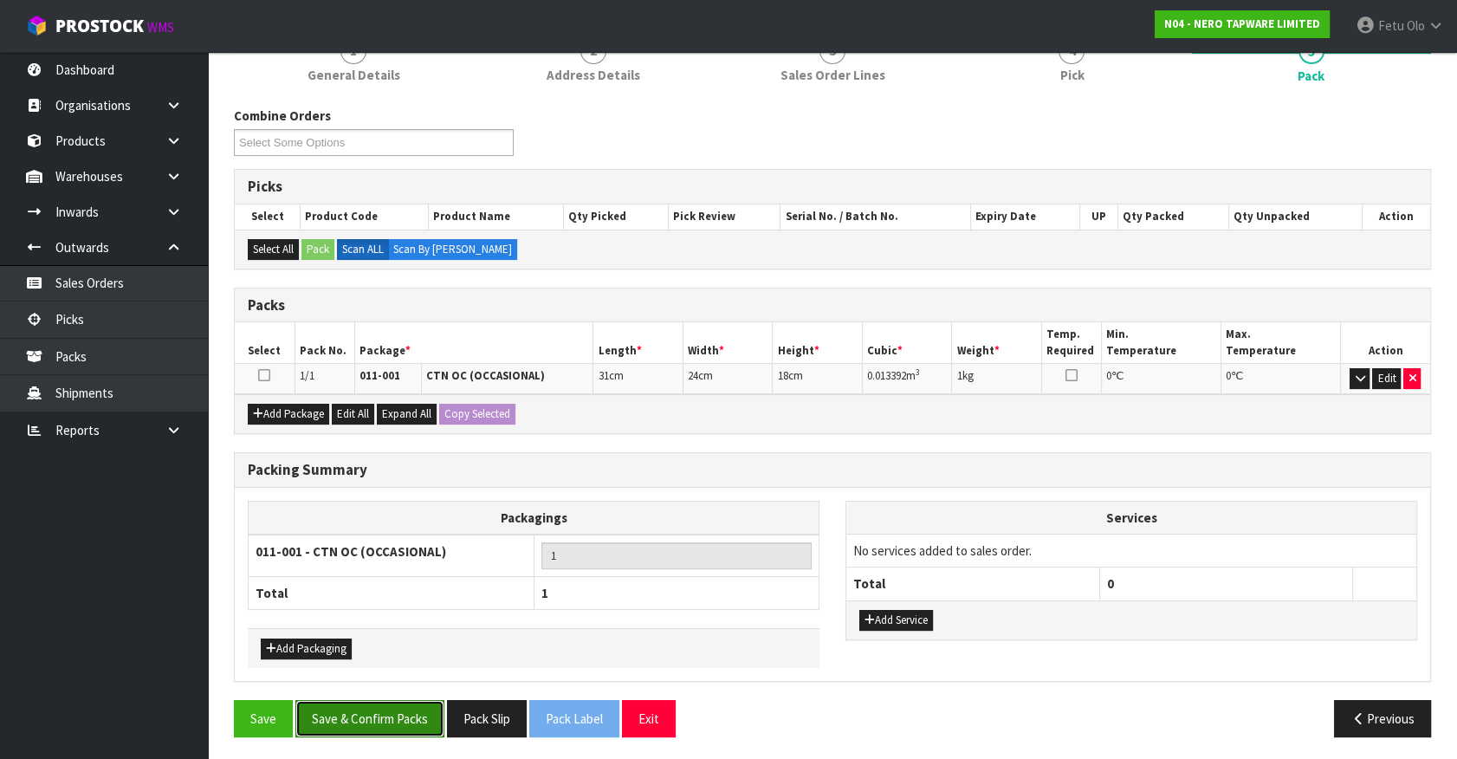
click at [408, 710] on button "Save & Confirm Packs" at bounding box center [369, 718] width 149 height 37
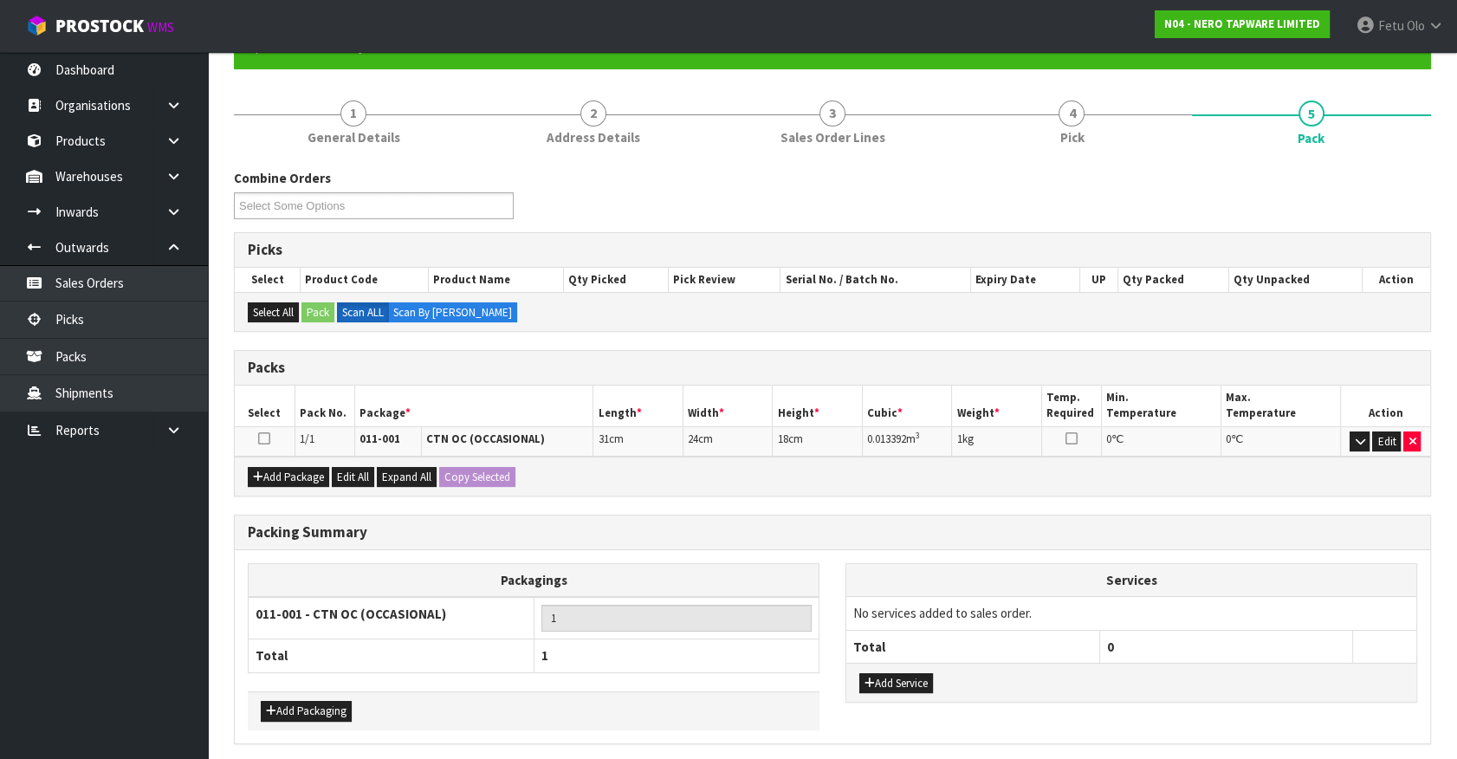
scroll to position [0, 0]
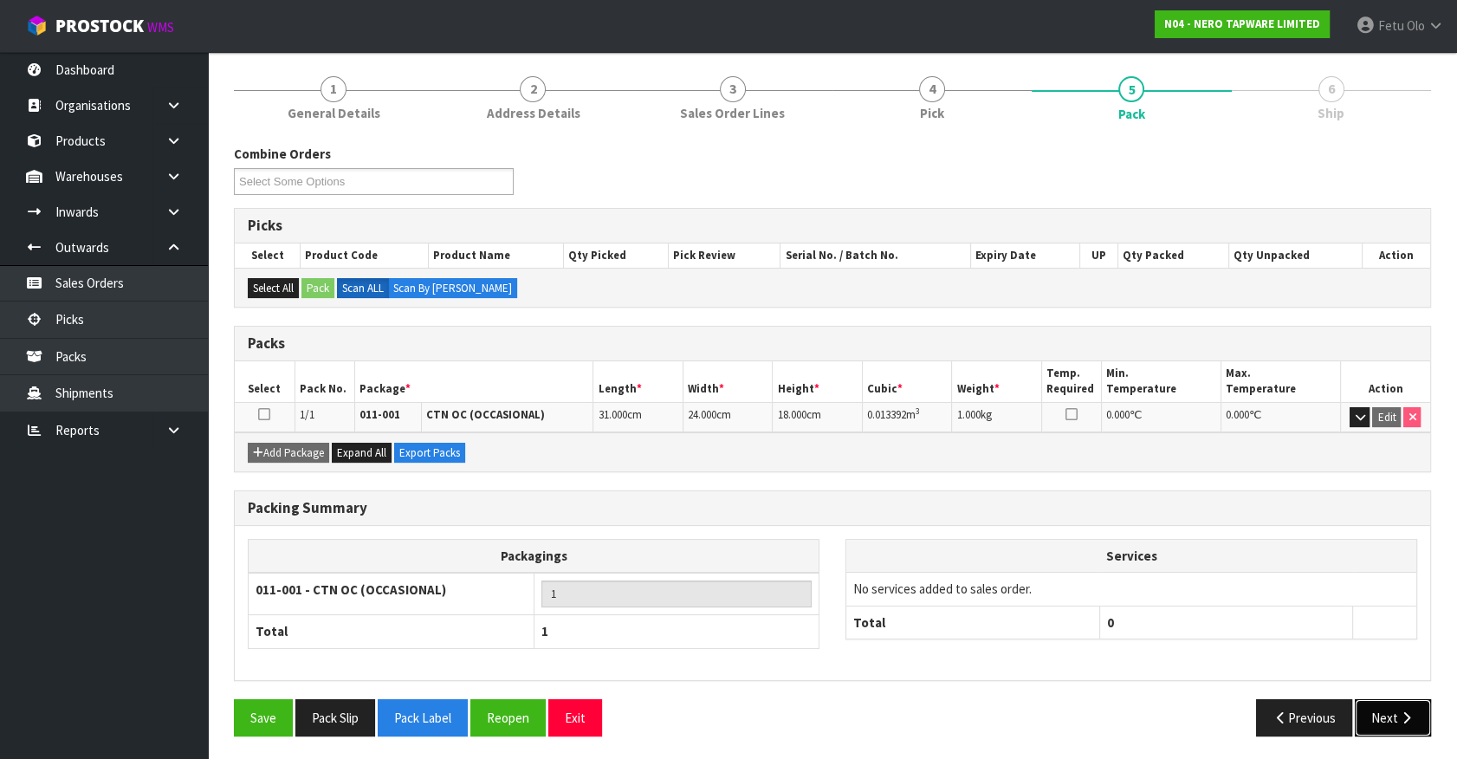
click at [1373, 706] on button "Next" at bounding box center [1392, 717] width 76 height 37
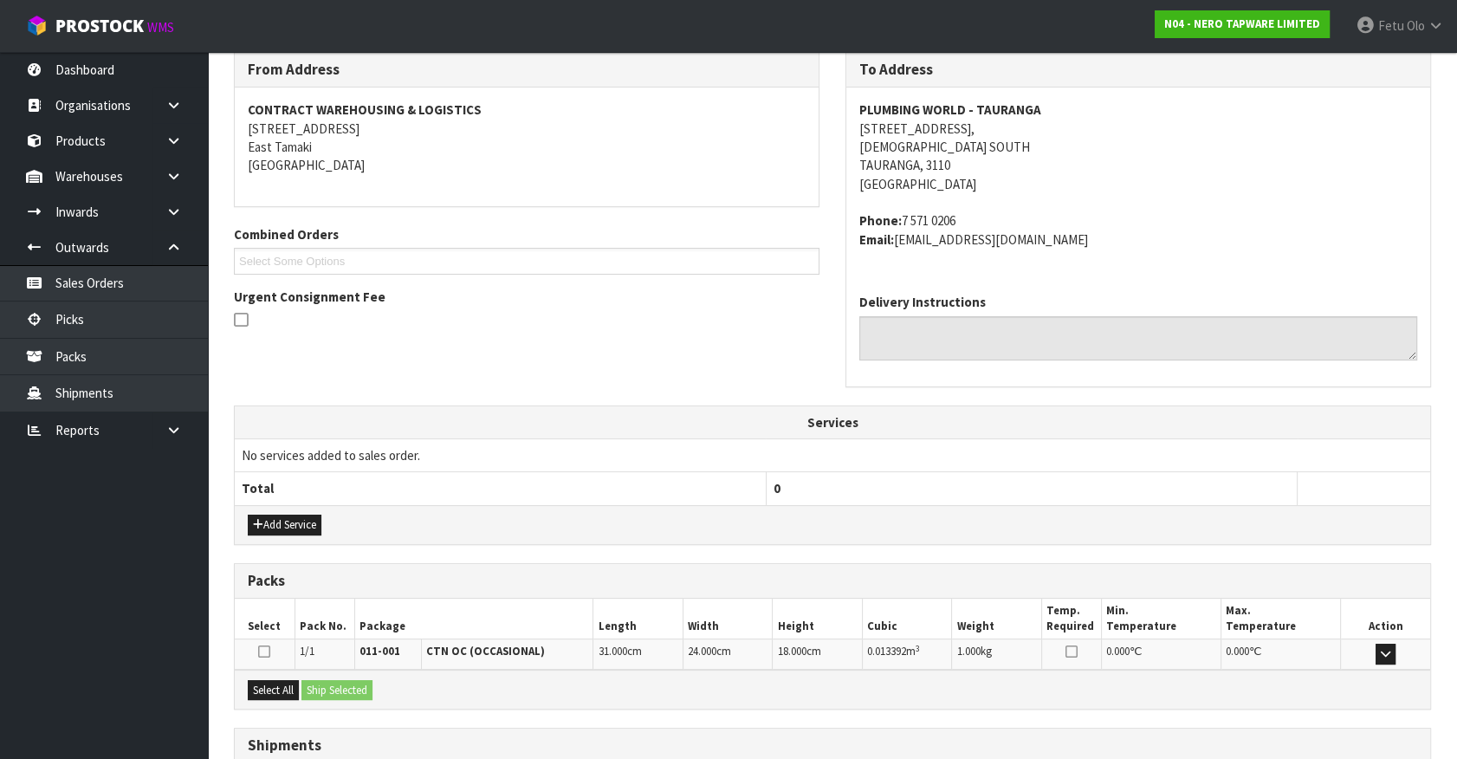
scroll to position [421, 0]
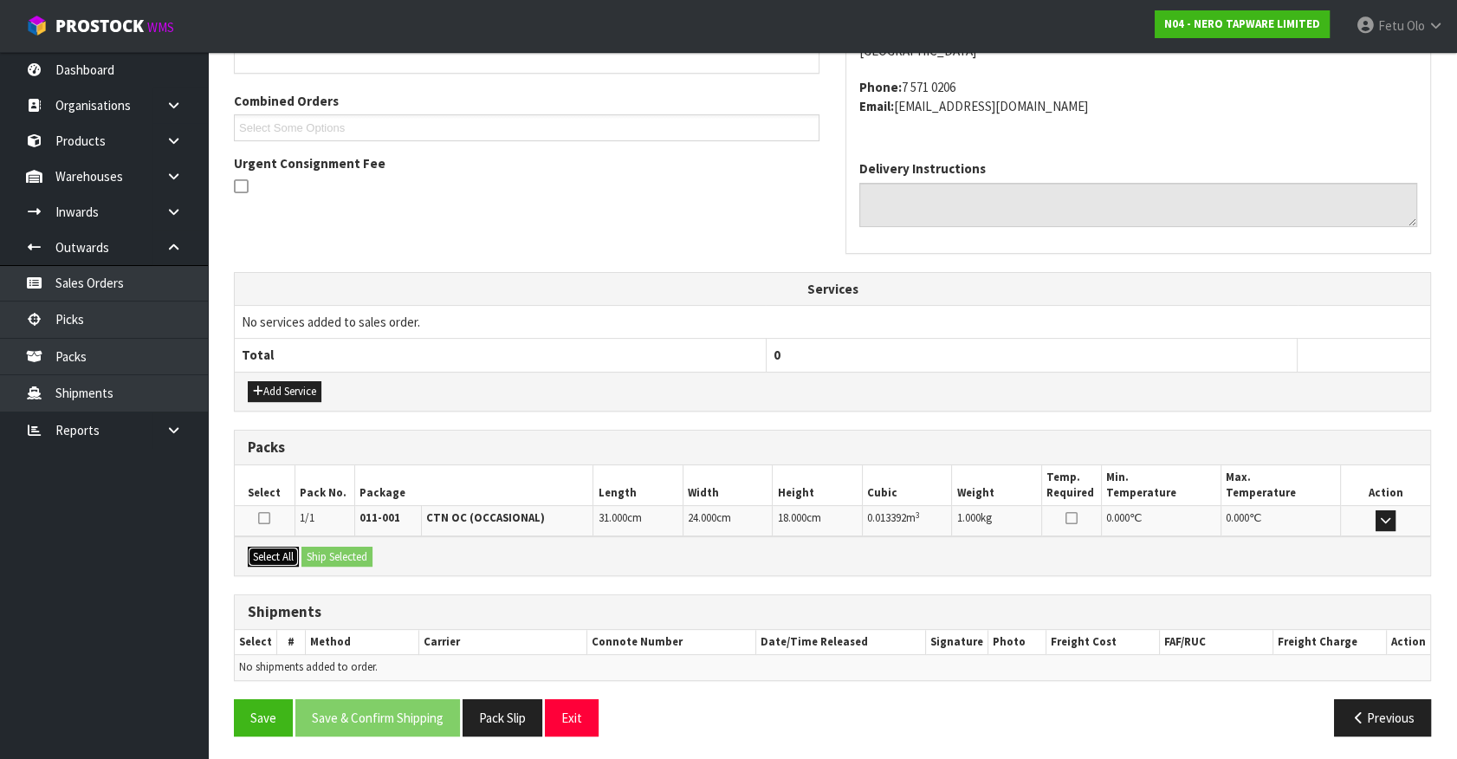
drag, startPoint x: 269, startPoint y: 558, endPoint x: 338, endPoint y: 554, distance: 68.5
click at [294, 556] on button "Select All" at bounding box center [273, 556] width 51 height 21
click at [338, 554] on button "Ship Selected" at bounding box center [336, 556] width 71 height 21
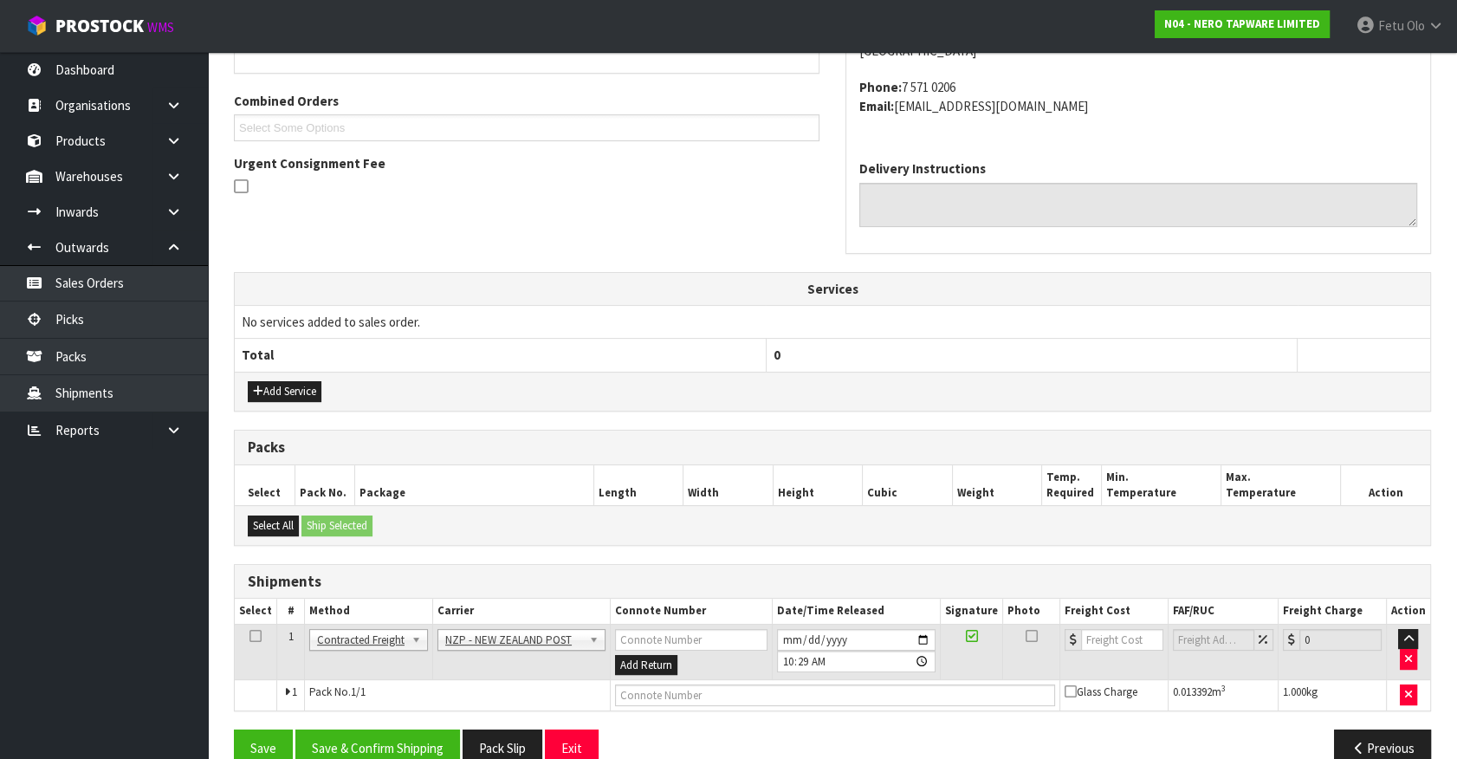
scroll to position [451, 0]
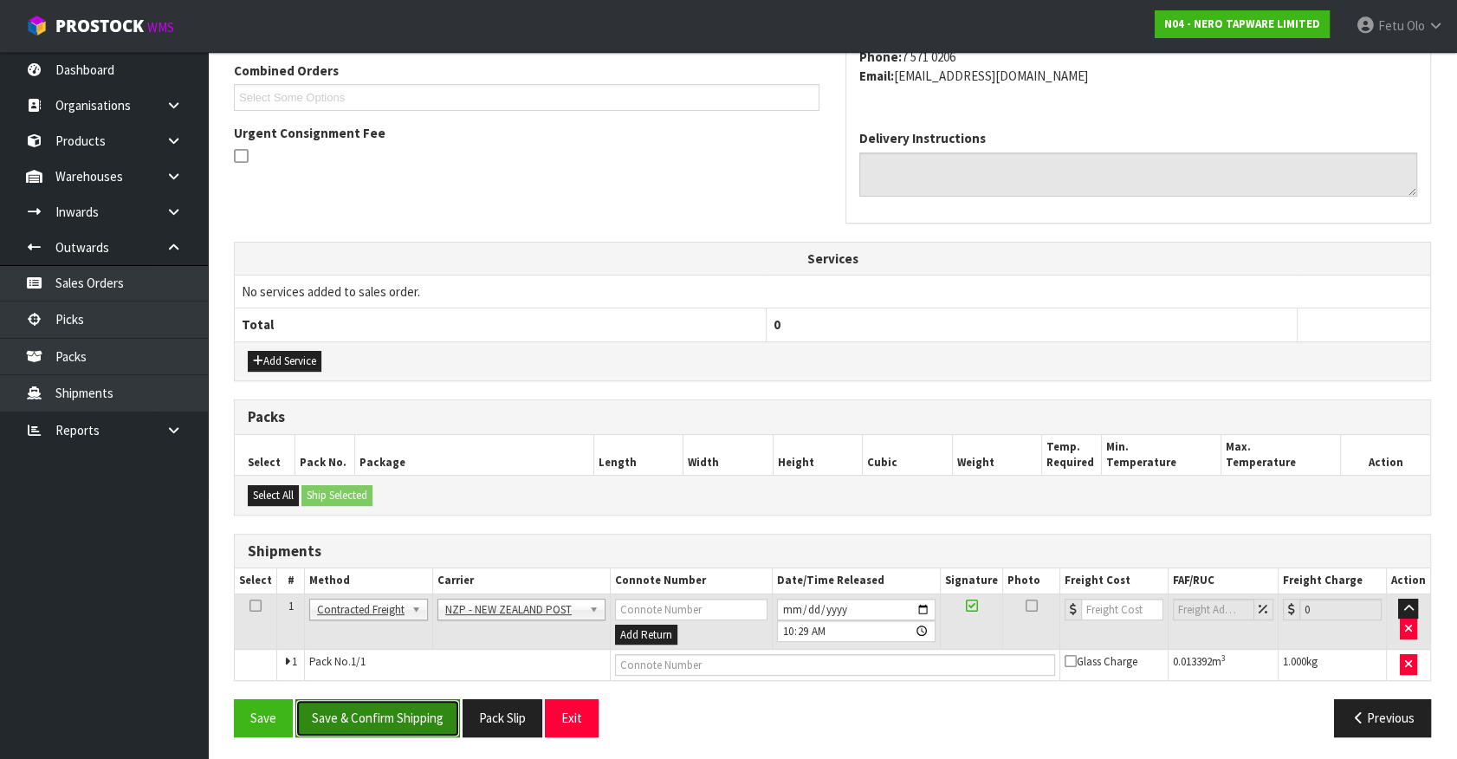
click at [388, 710] on button "Save & Confirm Shipping" at bounding box center [377, 717] width 165 height 37
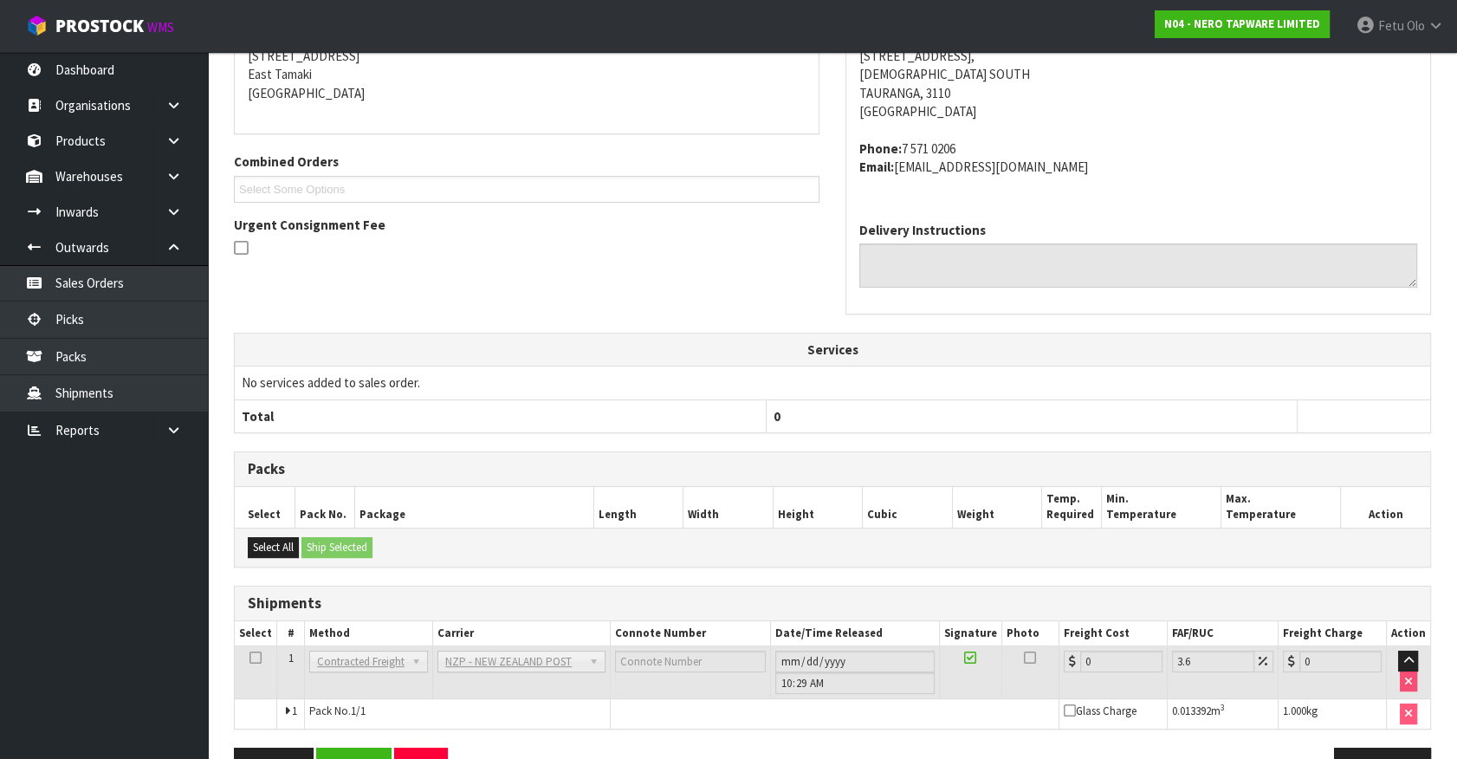
scroll to position [427, 0]
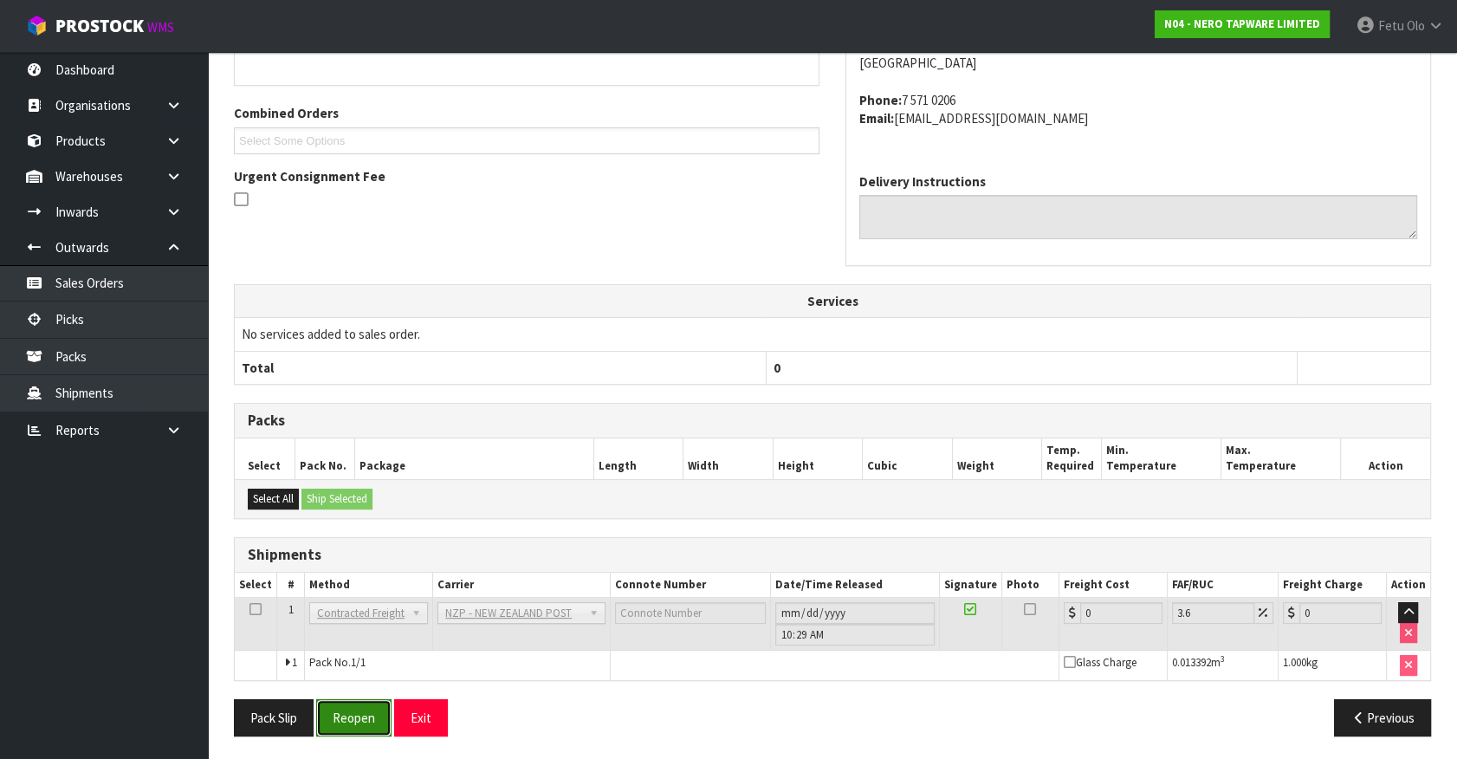
click at [365, 715] on button "Reopen" at bounding box center [353, 717] width 75 height 37
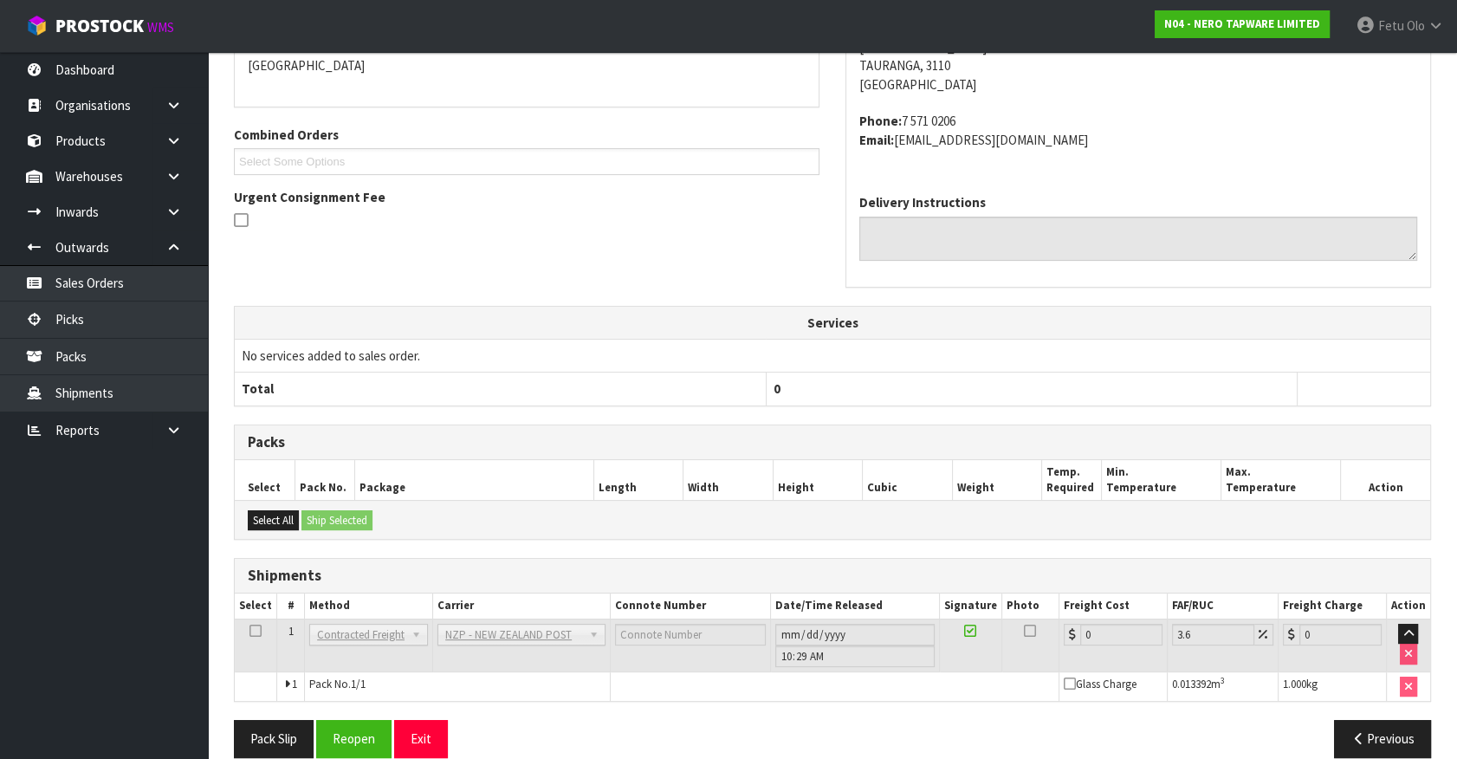
scroll to position [408, 0]
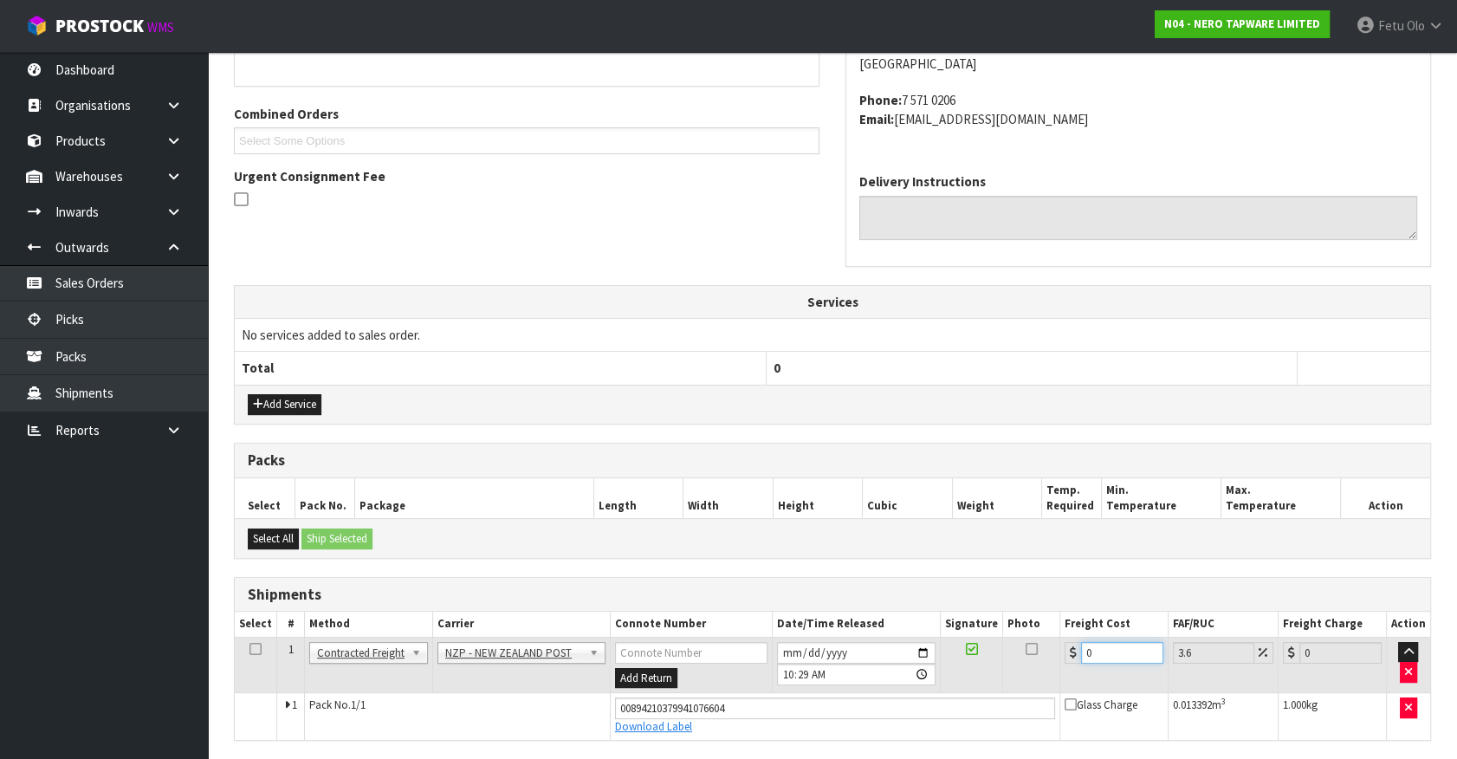
drag, startPoint x: 1020, startPoint y: 682, endPoint x: 1005, endPoint y: 691, distance: 17.8
click at [1005, 691] on tbody "1 Client Local Pickup Customer Local Pickup Company Freight Contracted Freight …" at bounding box center [832, 687] width 1195 height 102
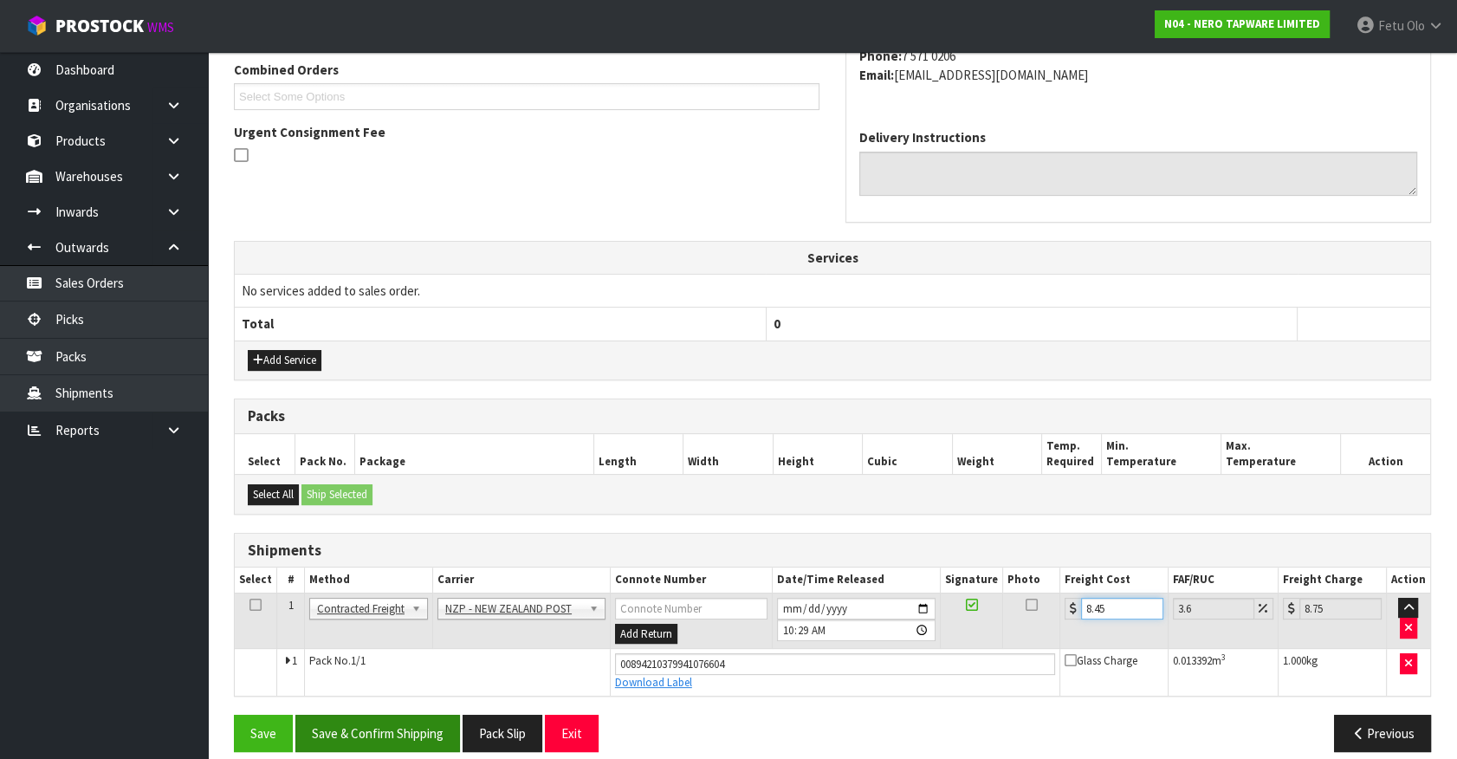
scroll to position [468, 0]
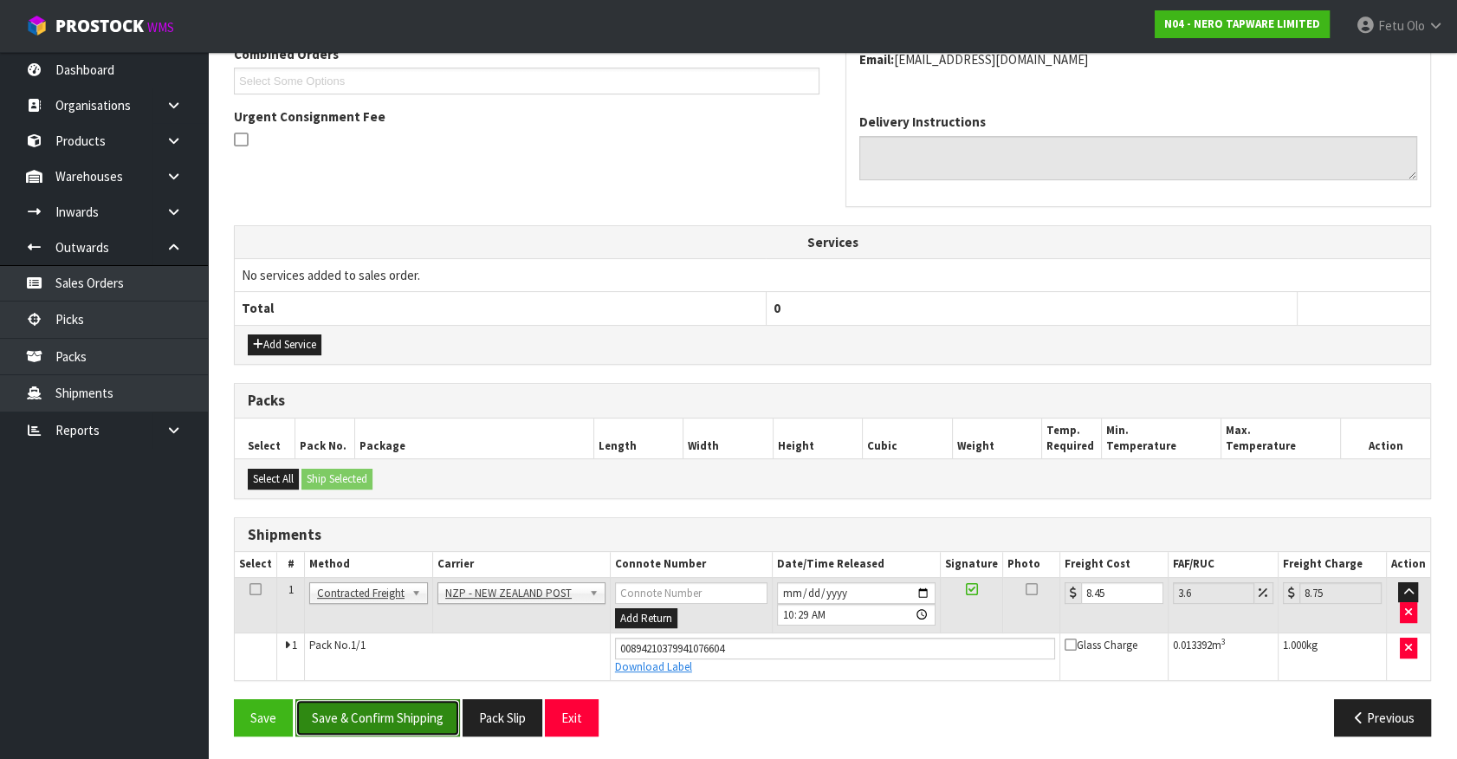
click at [414, 712] on button "Save & Confirm Shipping" at bounding box center [377, 717] width 165 height 37
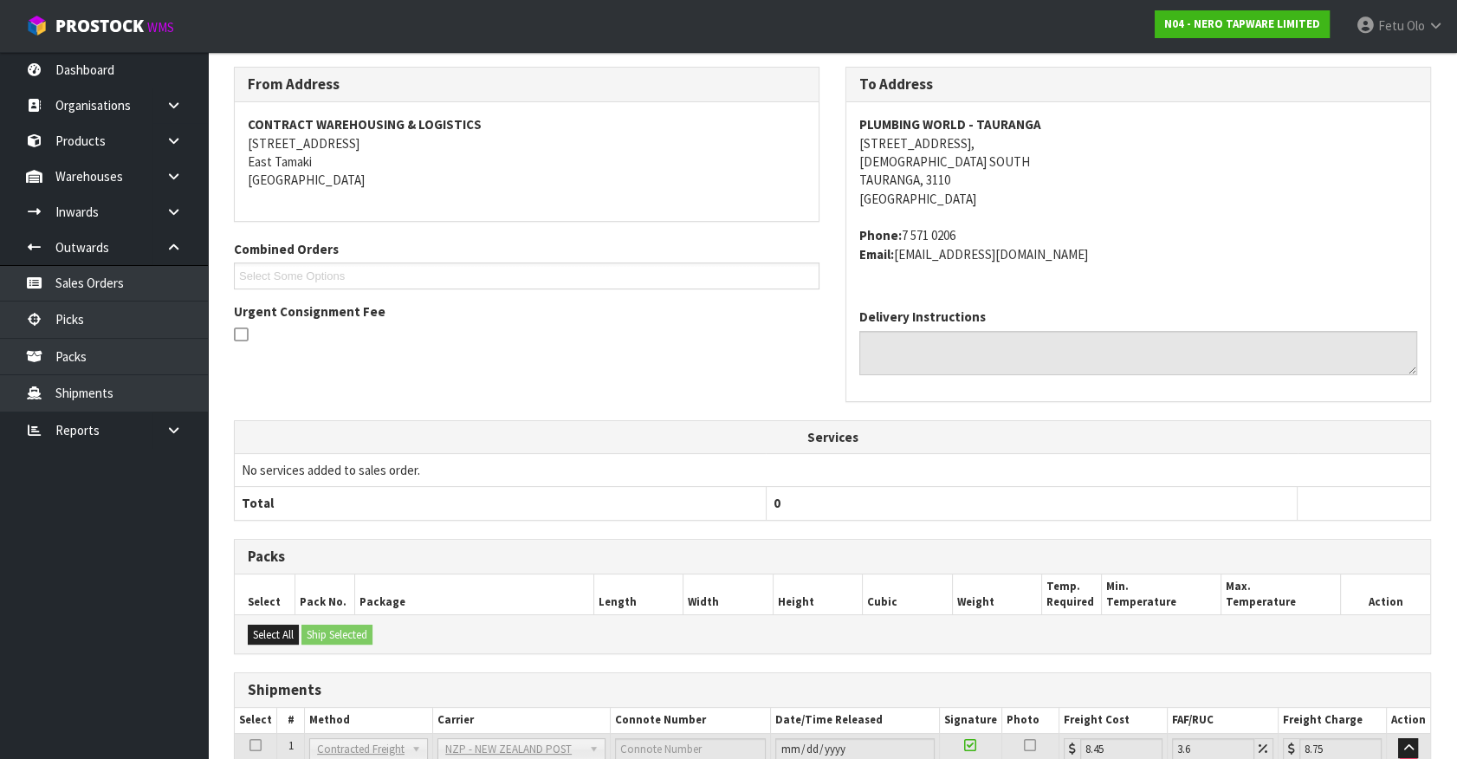
scroll to position [420, 0]
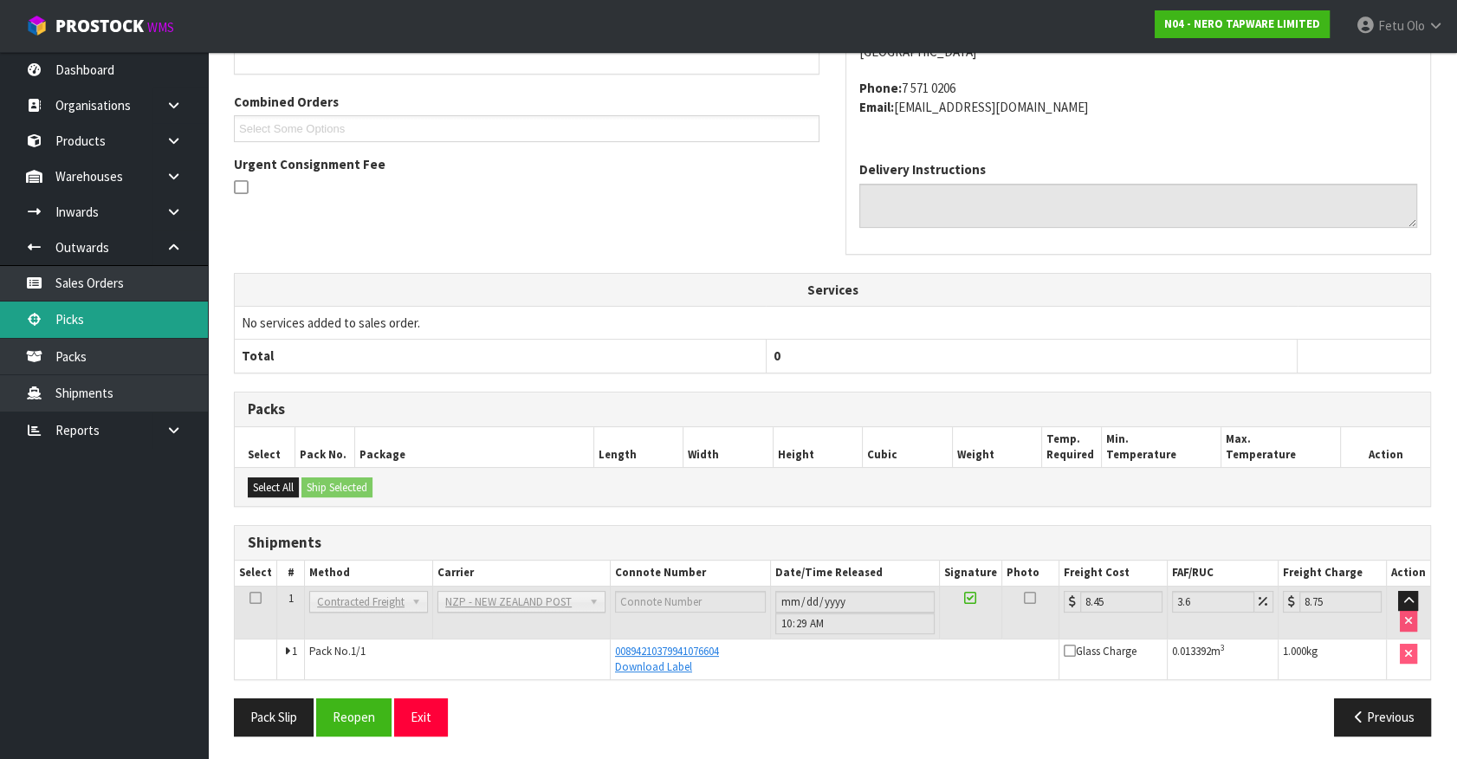
click at [50, 326] on link "Picks" at bounding box center [104, 319] width 208 height 36
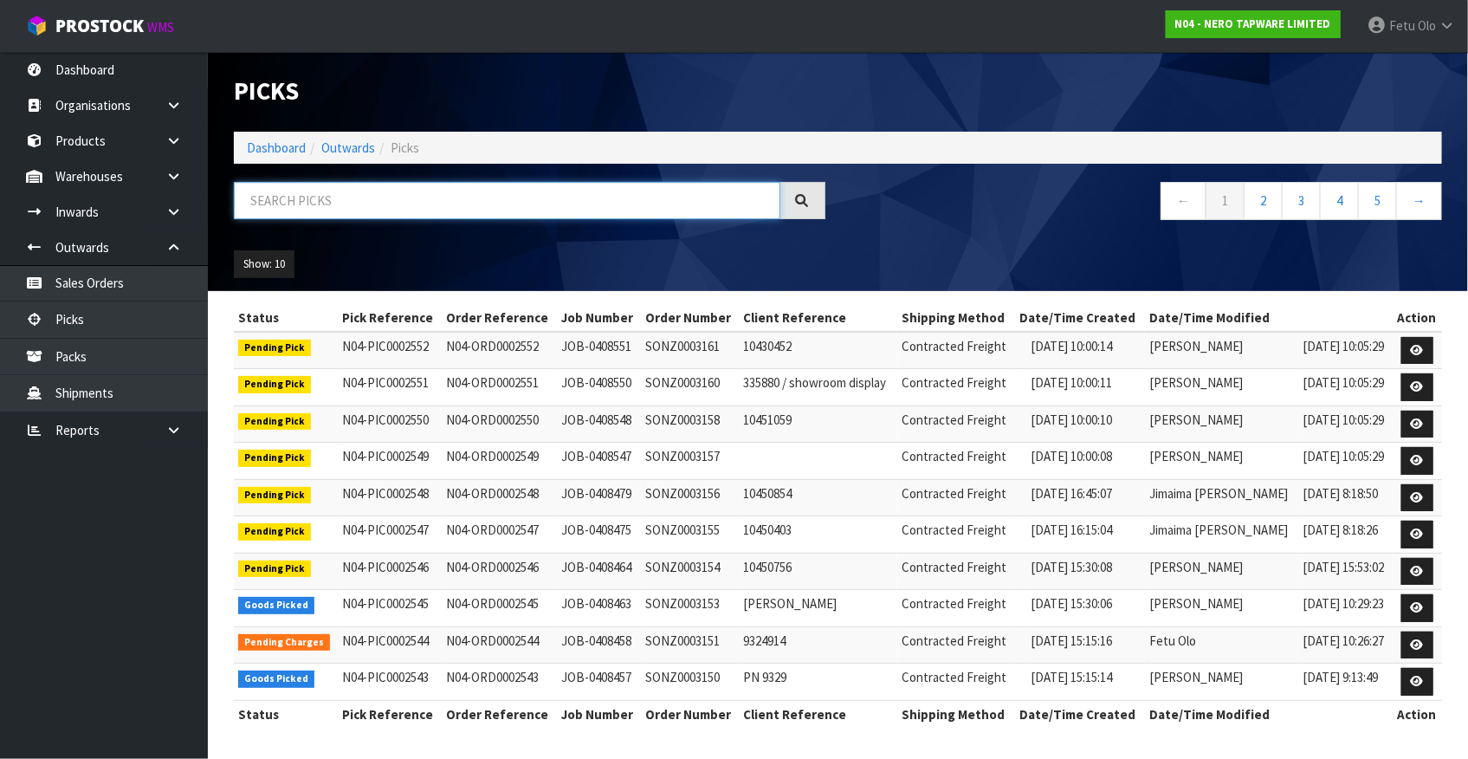
click at [474, 206] on input "text" at bounding box center [507, 200] width 546 height 37
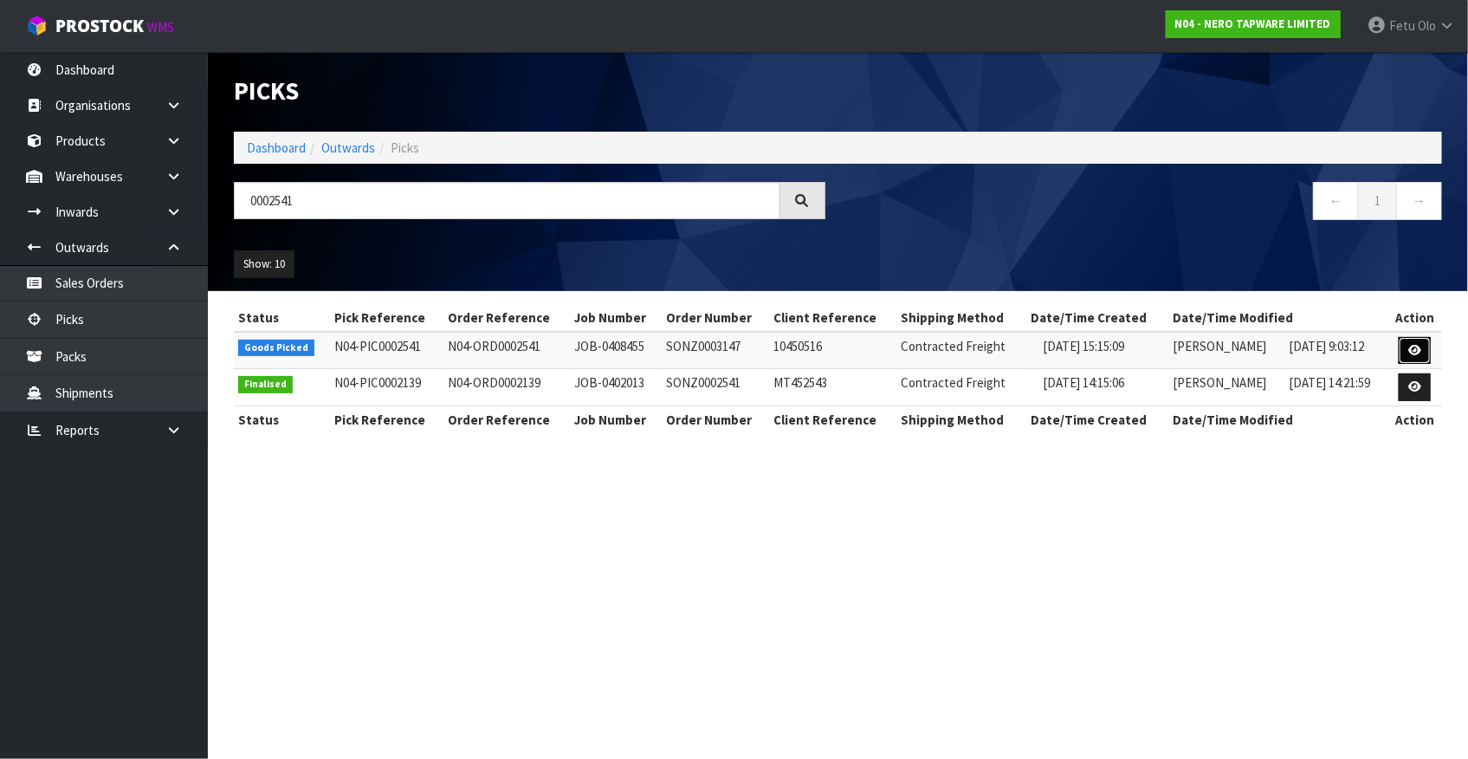
click at [1412, 338] on link at bounding box center [1415, 351] width 32 height 28
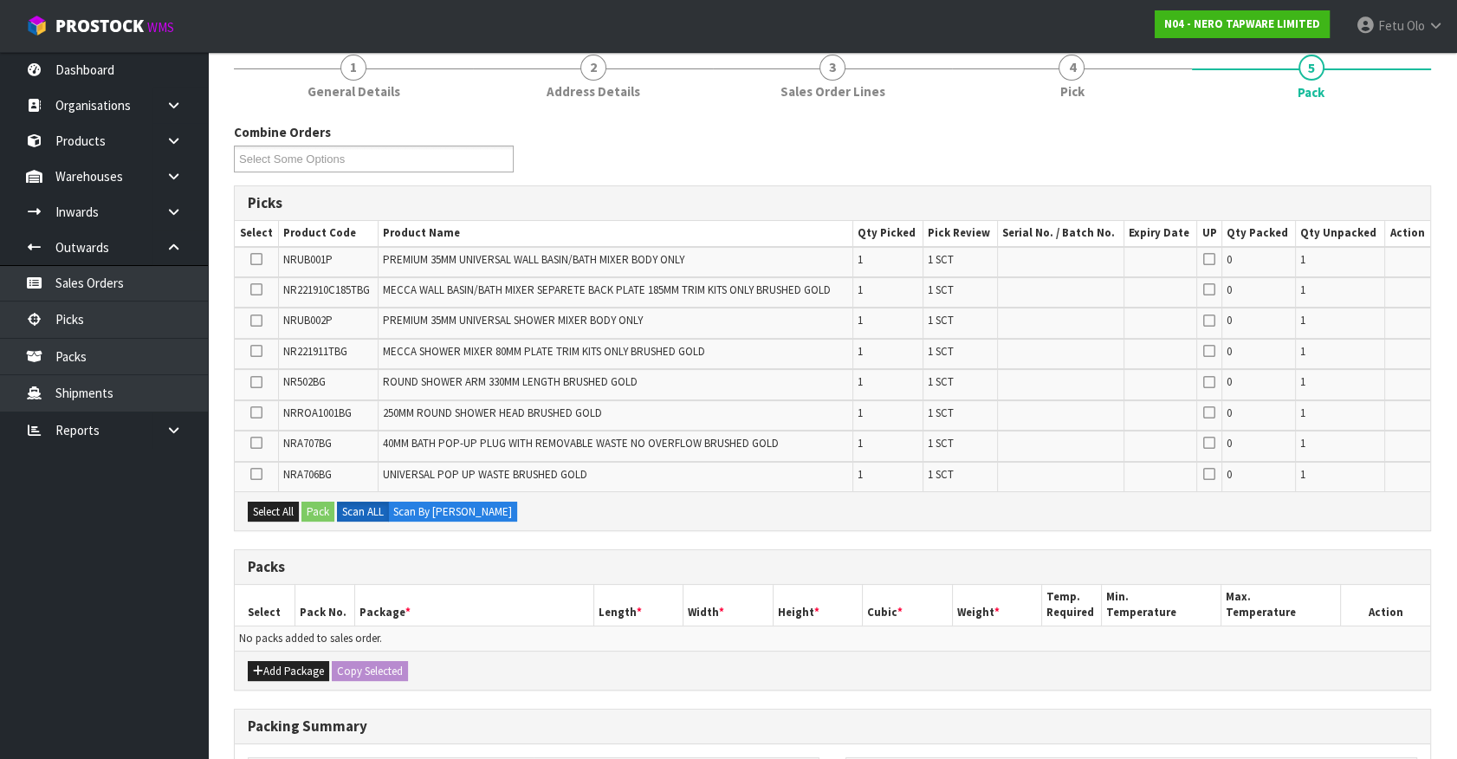
scroll to position [236, 0]
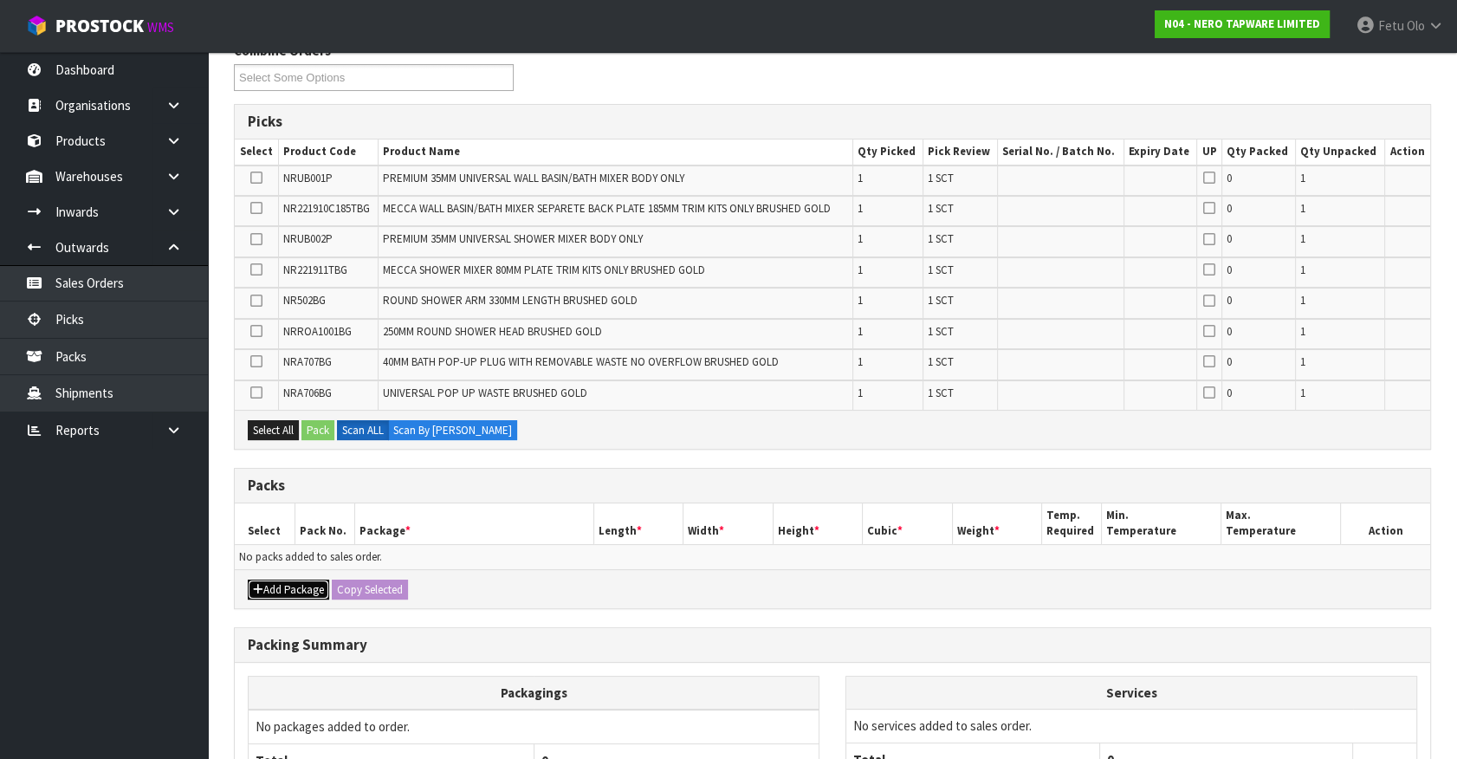
click at [271, 585] on button "Add Package" at bounding box center [288, 589] width 81 height 21
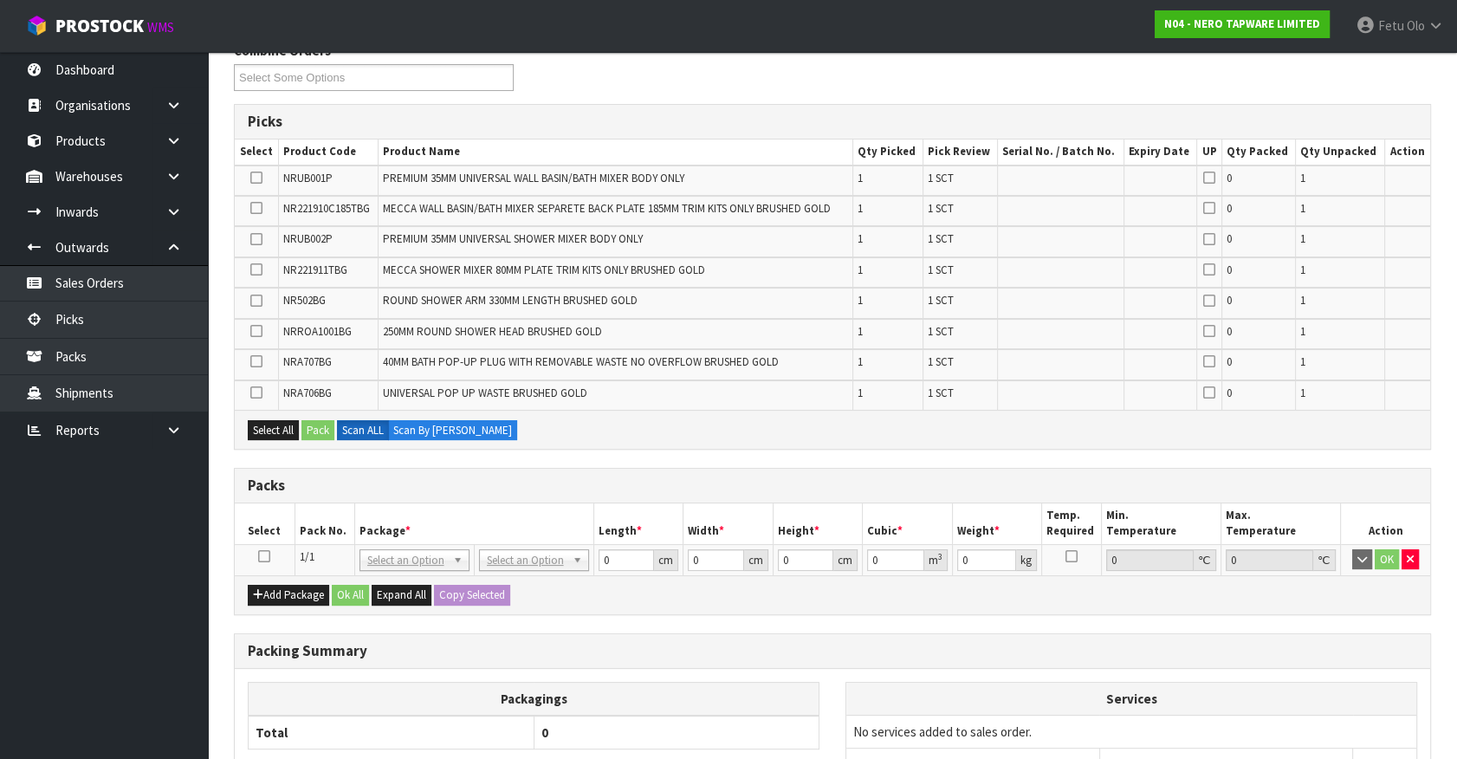
click at [261, 556] on icon at bounding box center [264, 556] width 12 height 1
click at [362, 535] on th "Package *" at bounding box center [473, 523] width 239 height 41
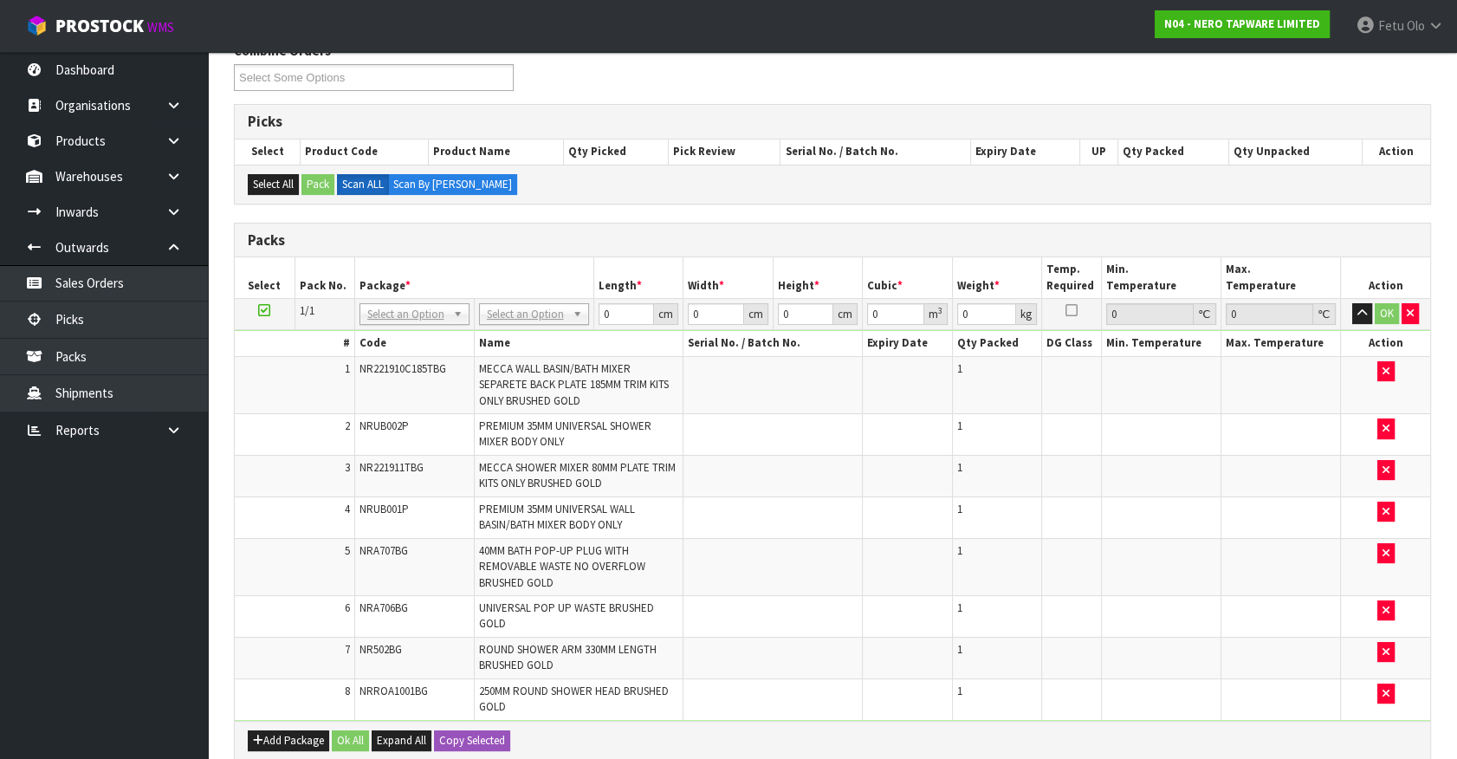
click at [430, 291] on th "Package *" at bounding box center [473, 277] width 239 height 41
drag, startPoint x: 424, startPoint y: 316, endPoint x: 418, endPoint y: 332, distance: 16.7
click at [418, 332] on input "text" at bounding box center [413, 337] width 101 height 22
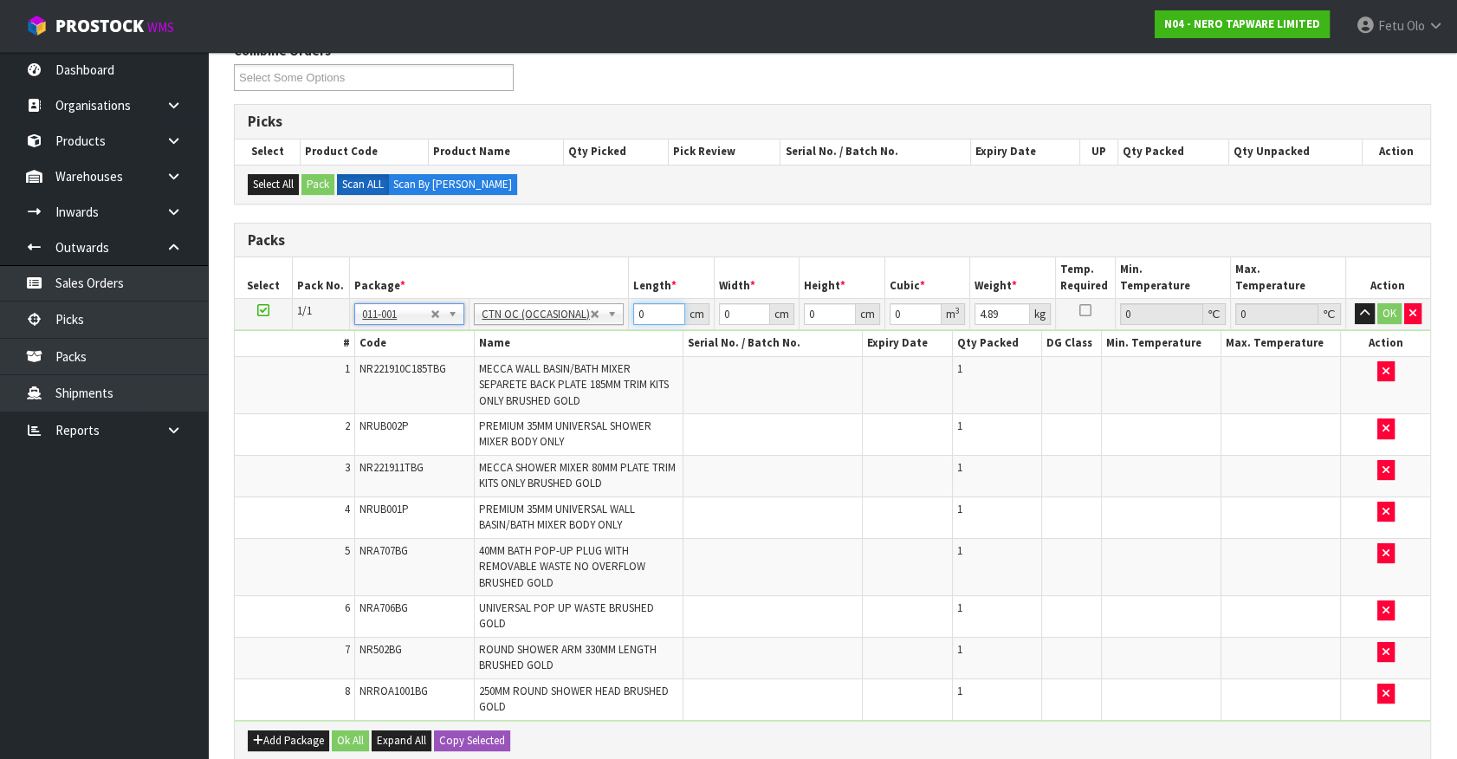
drag, startPoint x: 644, startPoint y: 309, endPoint x: 462, endPoint y: 381, distance: 195.5
click at [462, 381] on tbody "1/1 NONE 007-001 007-002 007-004 007-009 007-013 007-014 007-015 007-017 007-01…" at bounding box center [832, 510] width 1195 height 422
click at [641, 312] on input "419" at bounding box center [659, 314] width 52 height 22
click button "OK" at bounding box center [1389, 313] width 24 height 21
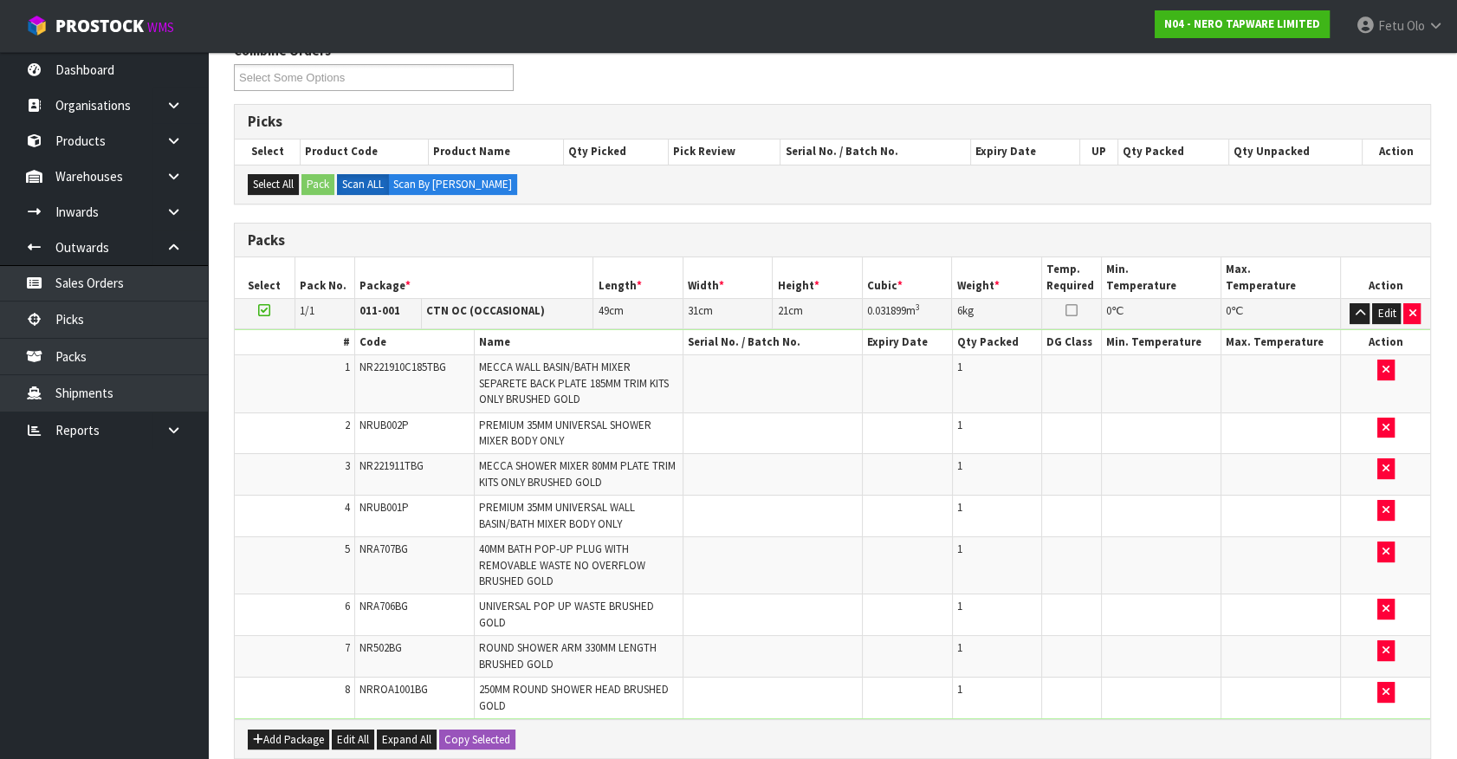
scroll to position [551, 0]
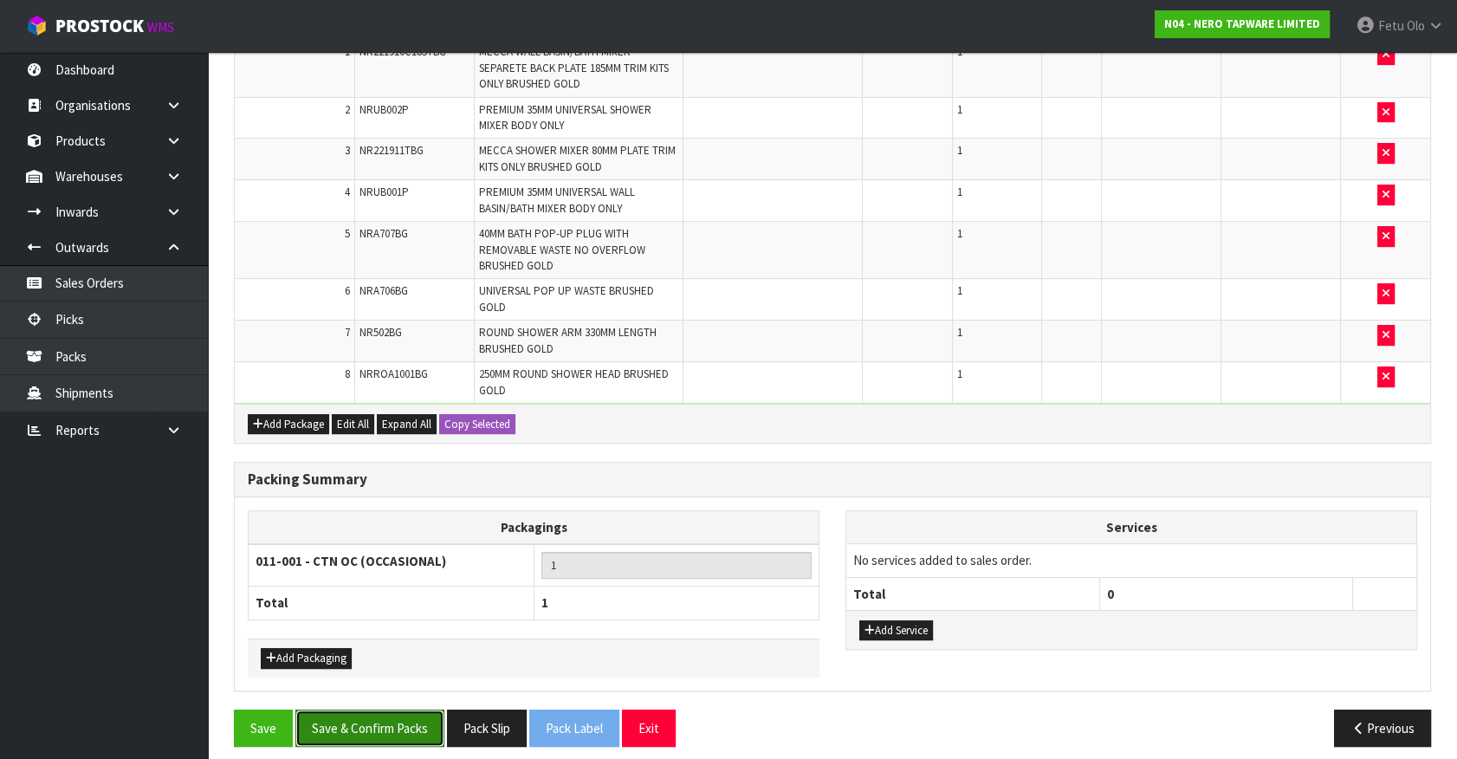
click at [369, 730] on button "Save & Confirm Packs" at bounding box center [369, 727] width 149 height 37
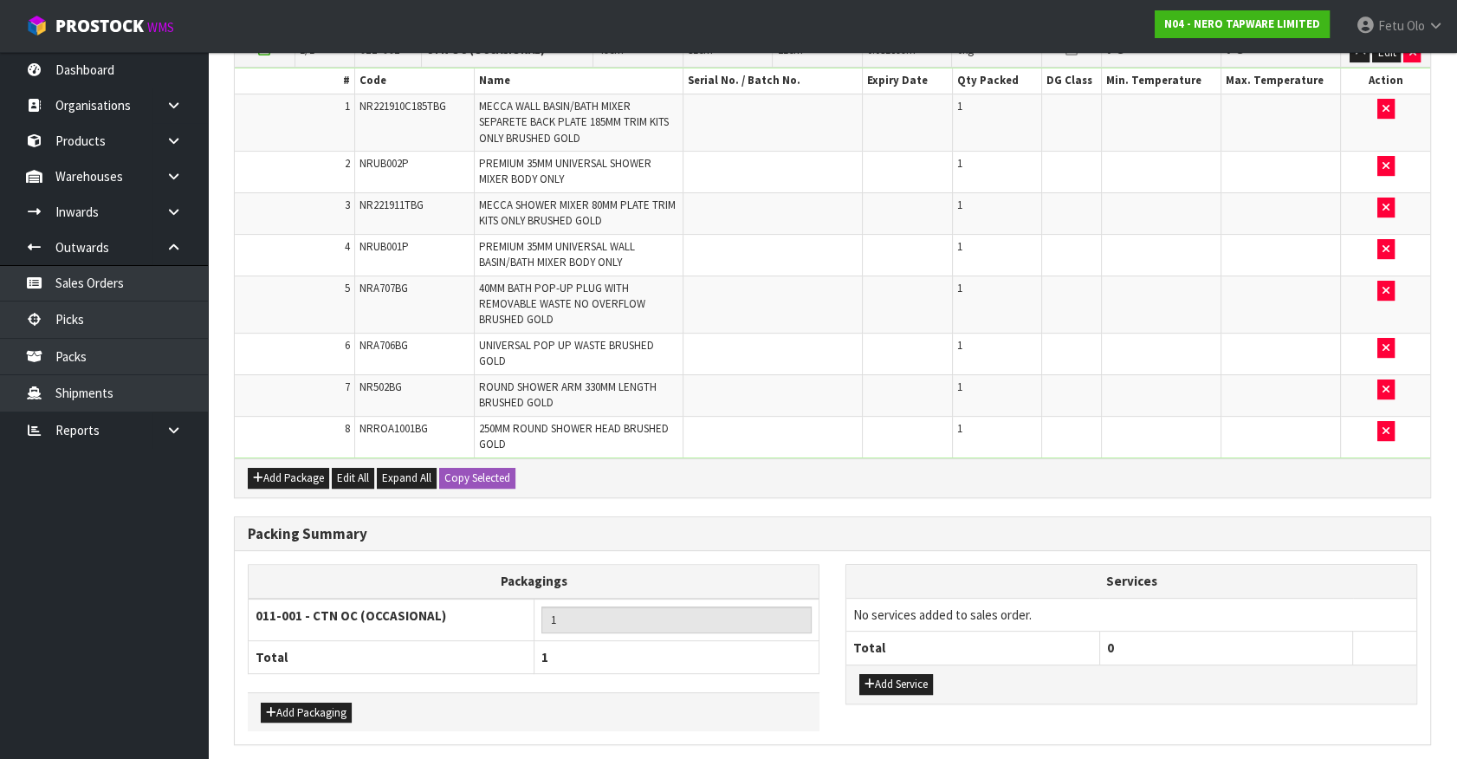
scroll to position [0, 0]
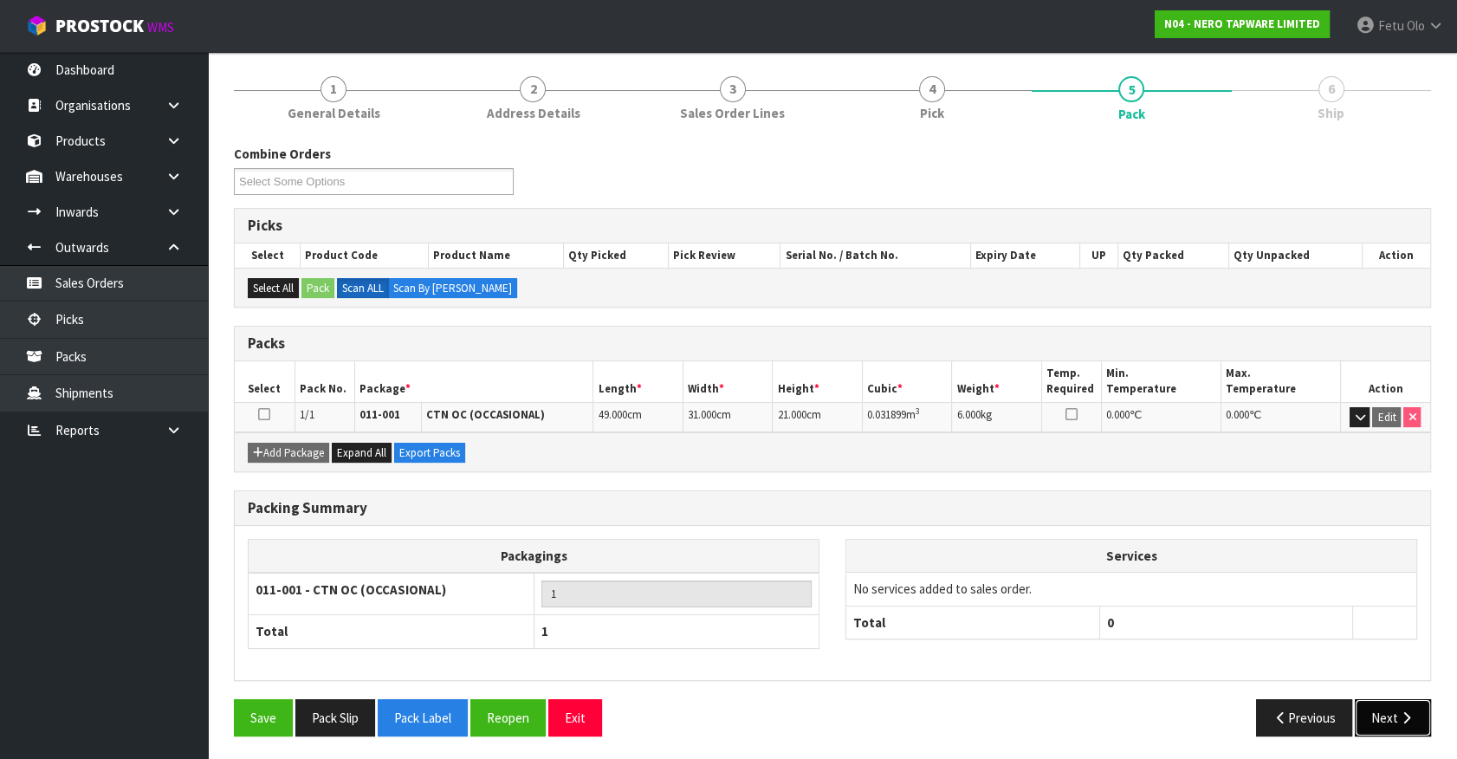
click at [1388, 708] on button "Next" at bounding box center [1392, 717] width 76 height 37
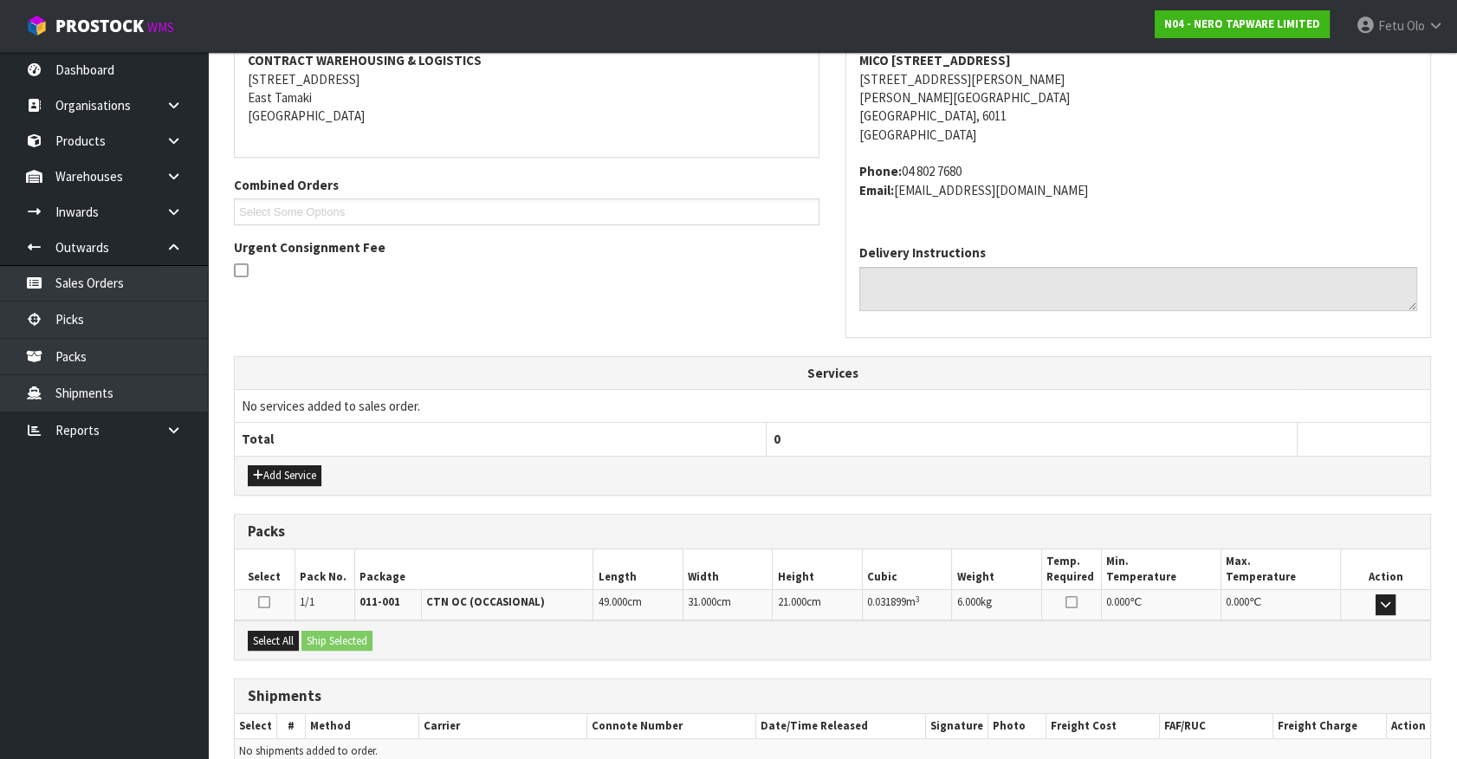
scroll to position [421, 0]
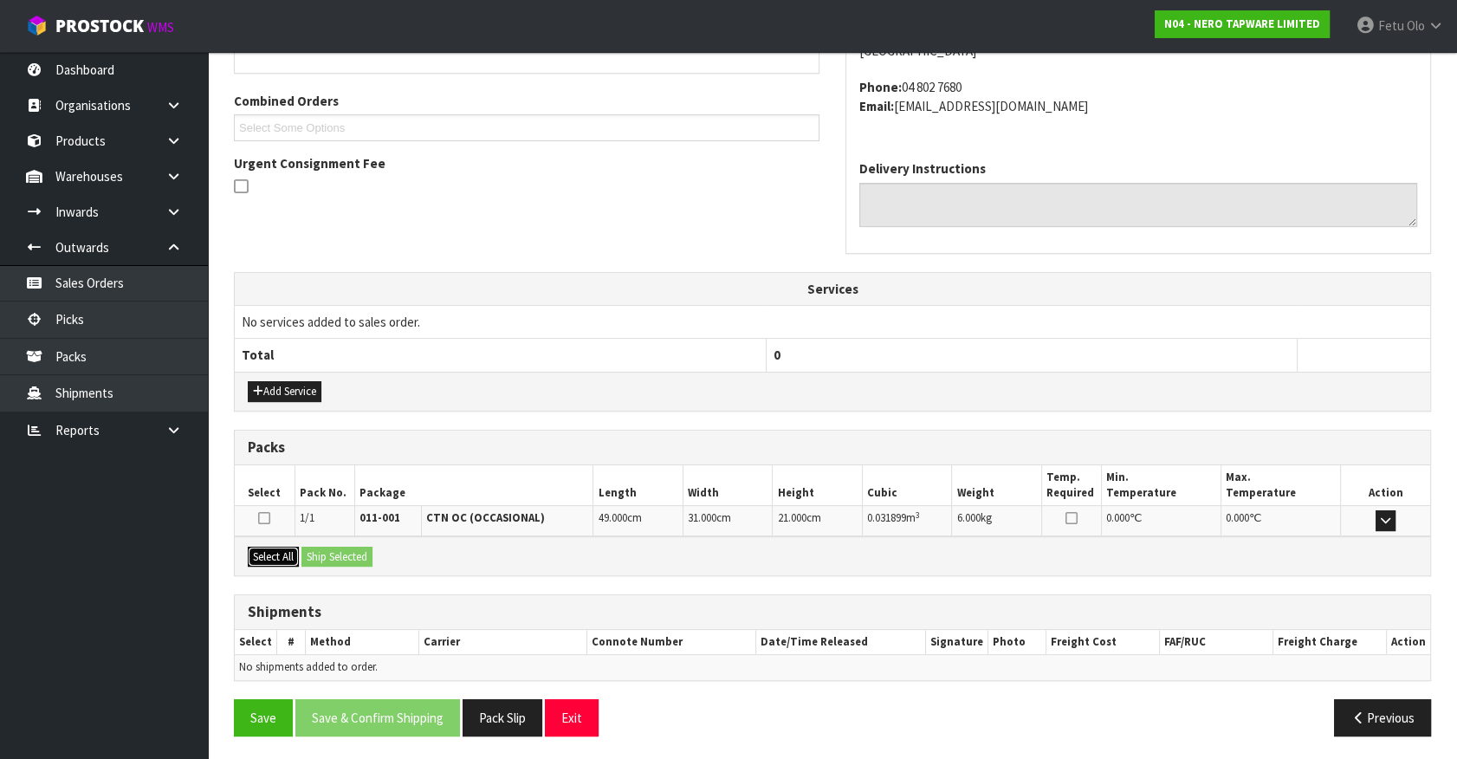
click at [282, 548] on button "Select All" at bounding box center [273, 556] width 51 height 21
click at [318, 554] on button "Ship Selected" at bounding box center [336, 556] width 71 height 21
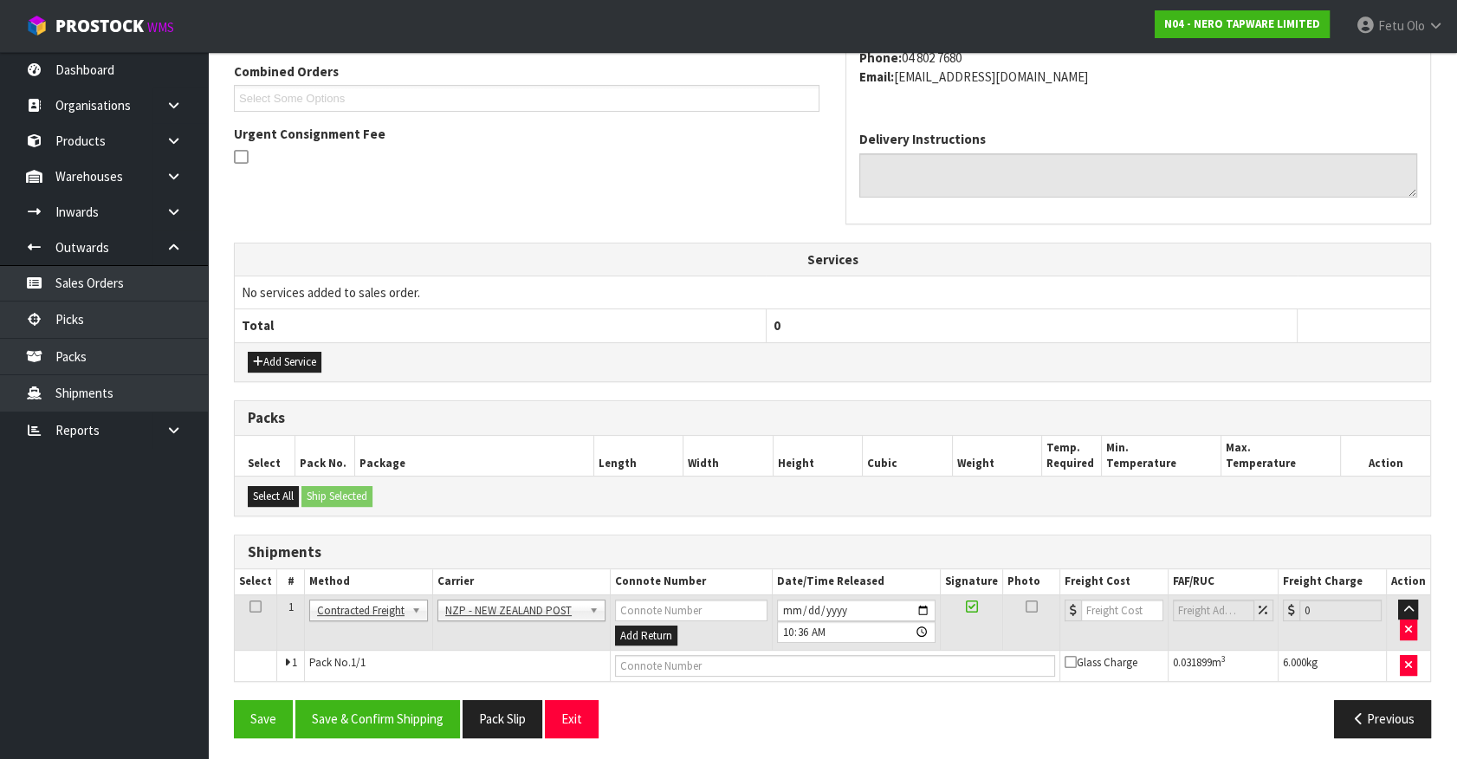
scroll to position [451, 0]
click at [449, 726] on button "Save & Confirm Shipping" at bounding box center [377, 717] width 165 height 37
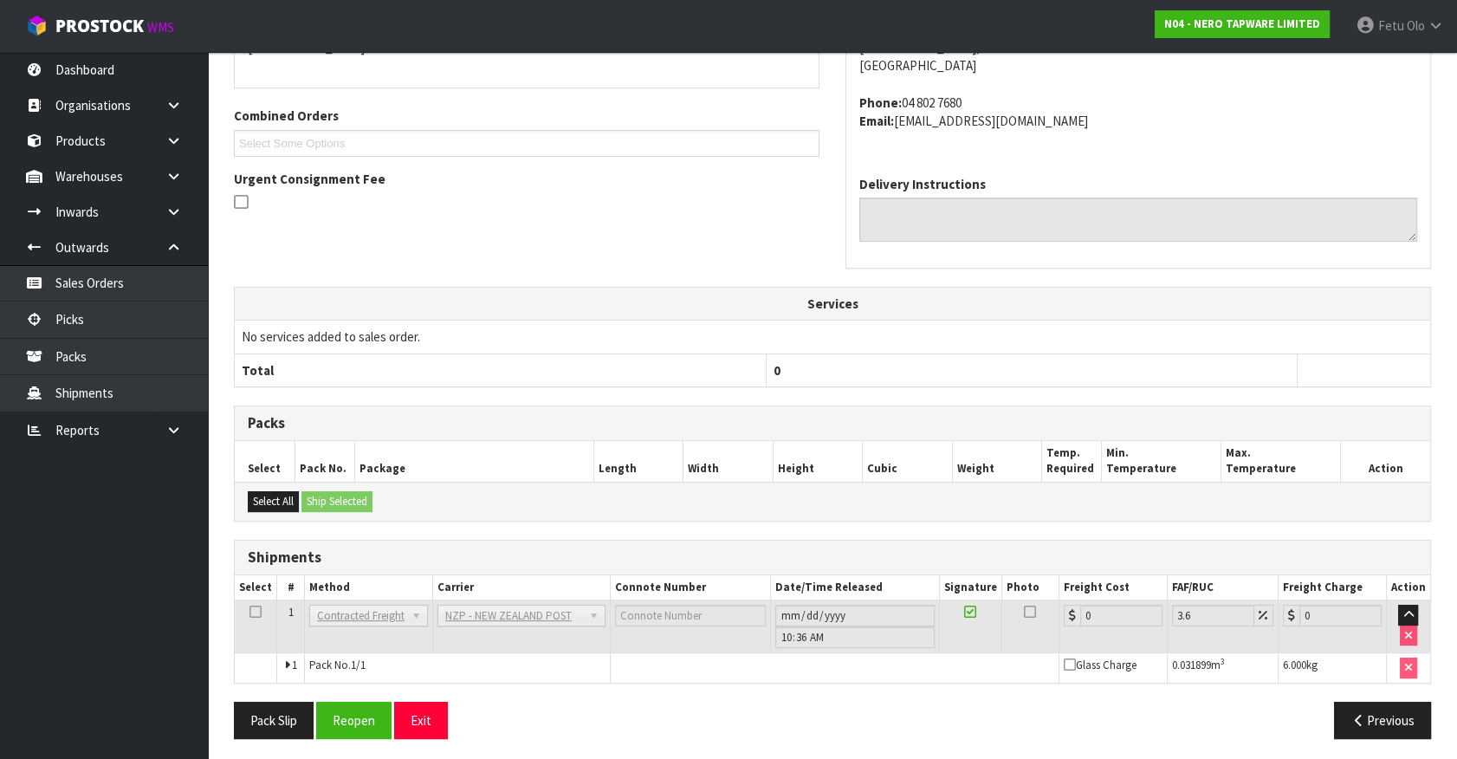
scroll to position [427, 0]
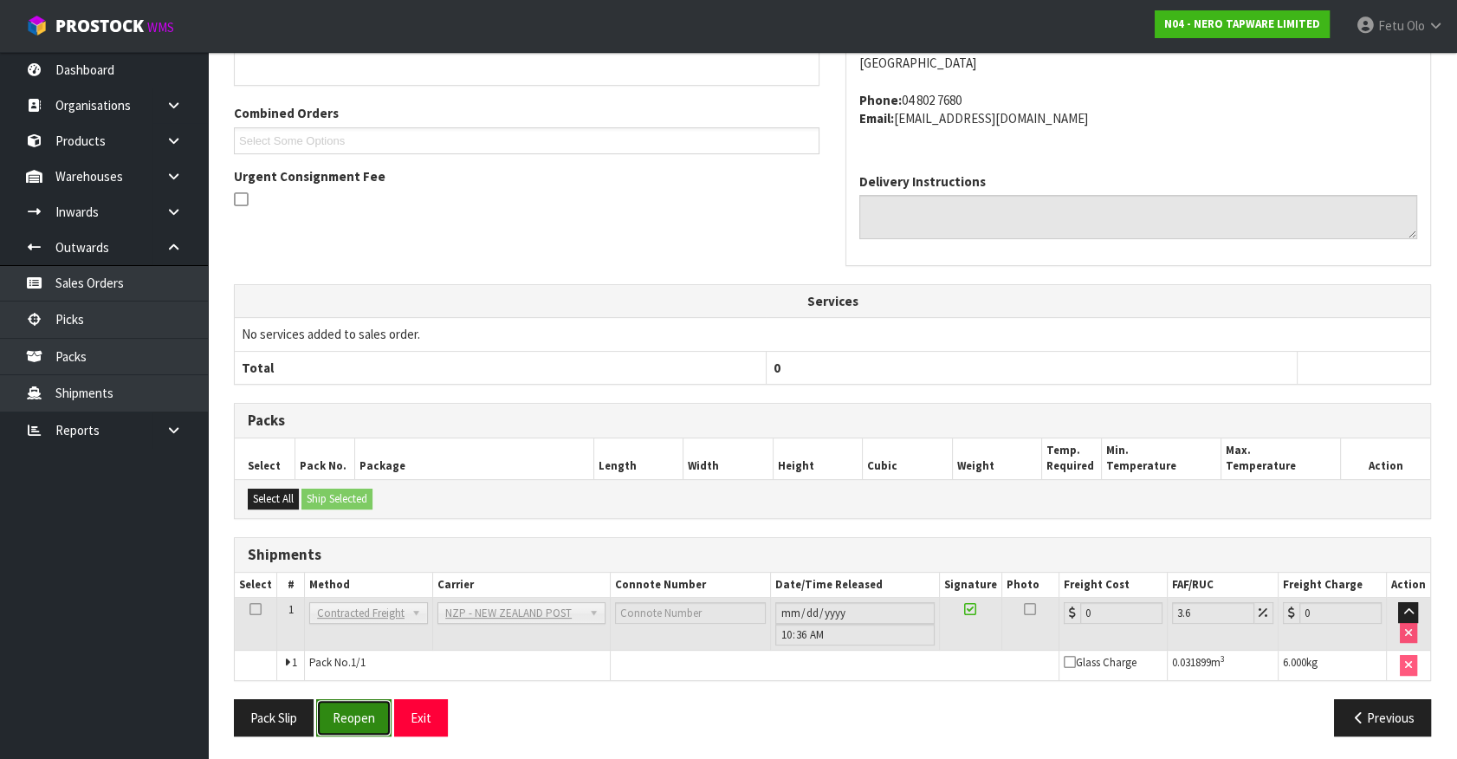
click at [325, 709] on button "Reopen" at bounding box center [353, 717] width 75 height 37
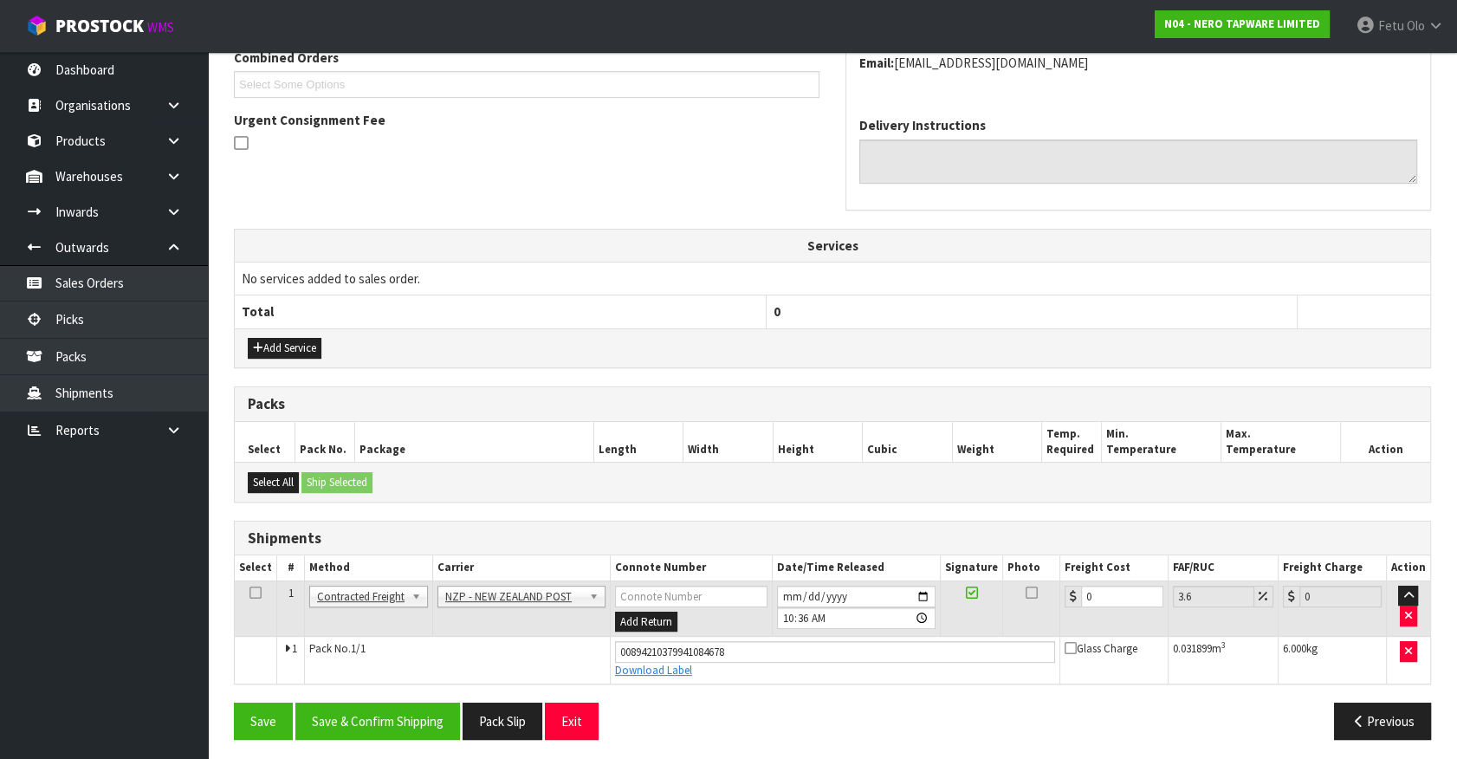
scroll to position [468, 0]
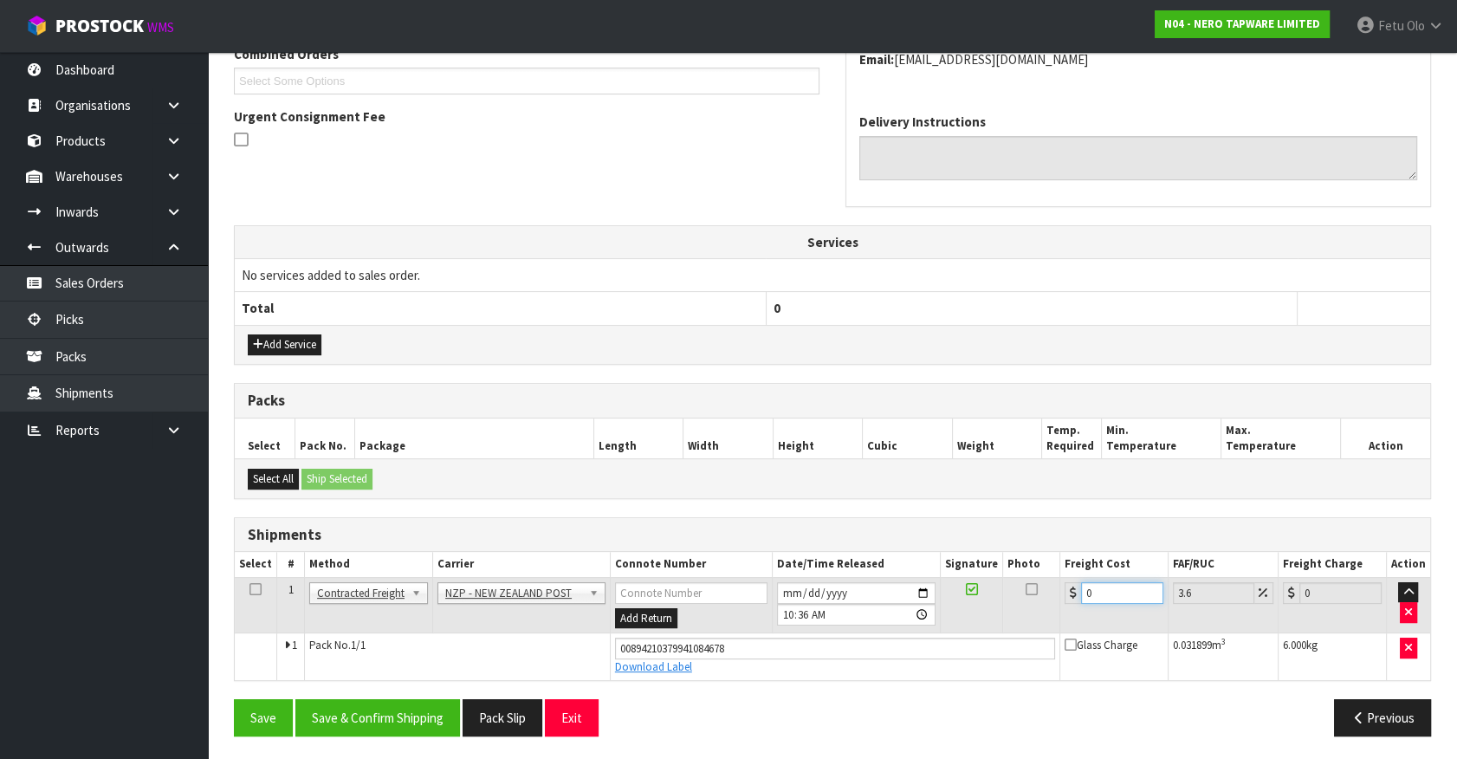
drag, startPoint x: 1076, startPoint y: 603, endPoint x: 744, endPoint y: 649, distance: 334.8
click at [745, 631] on tbody "1 Client Local Pickup Customer Local Pickup Company Freight Contracted Freight …" at bounding box center [832, 628] width 1195 height 102
click at [413, 702] on button "Save & Confirm Shipping" at bounding box center [377, 717] width 165 height 37
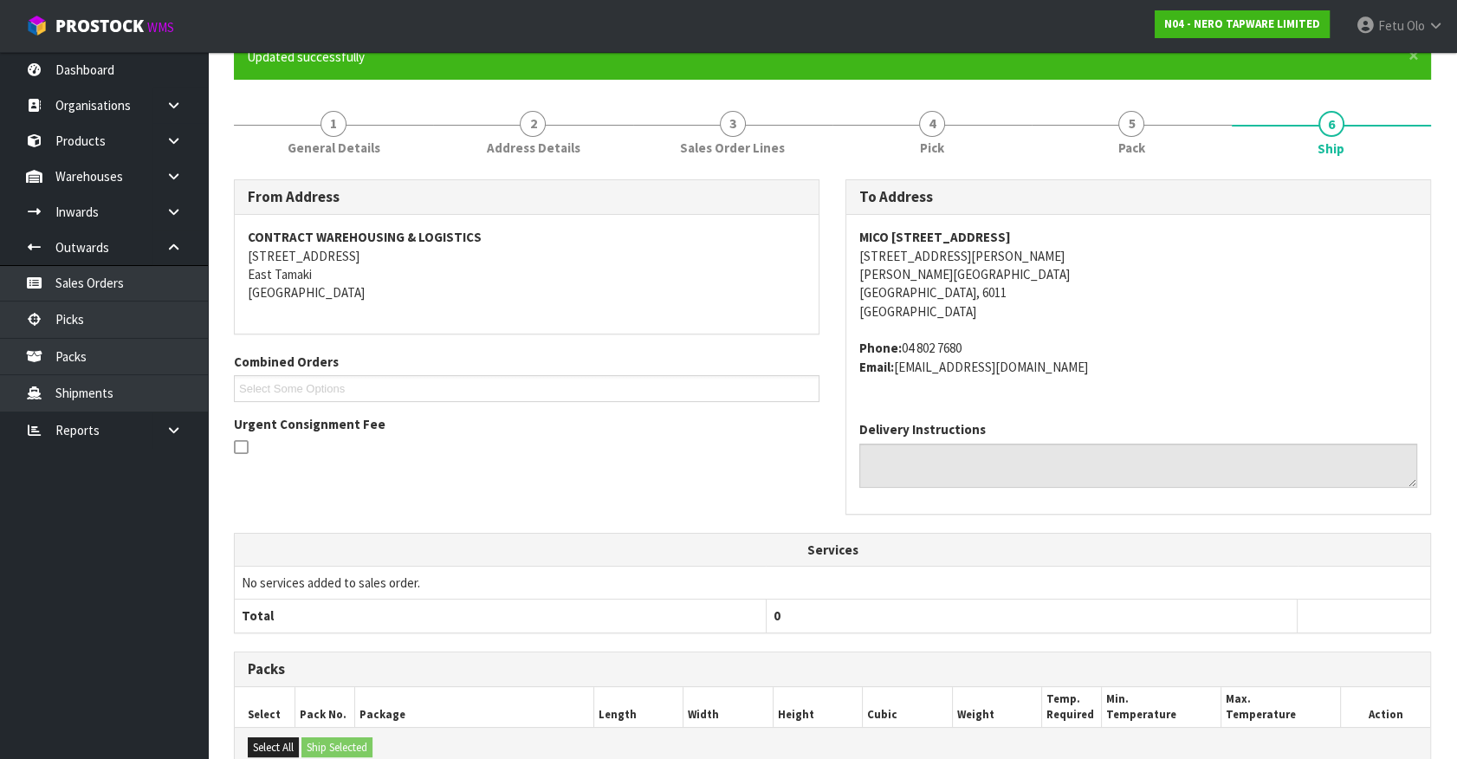
scroll to position [420, 0]
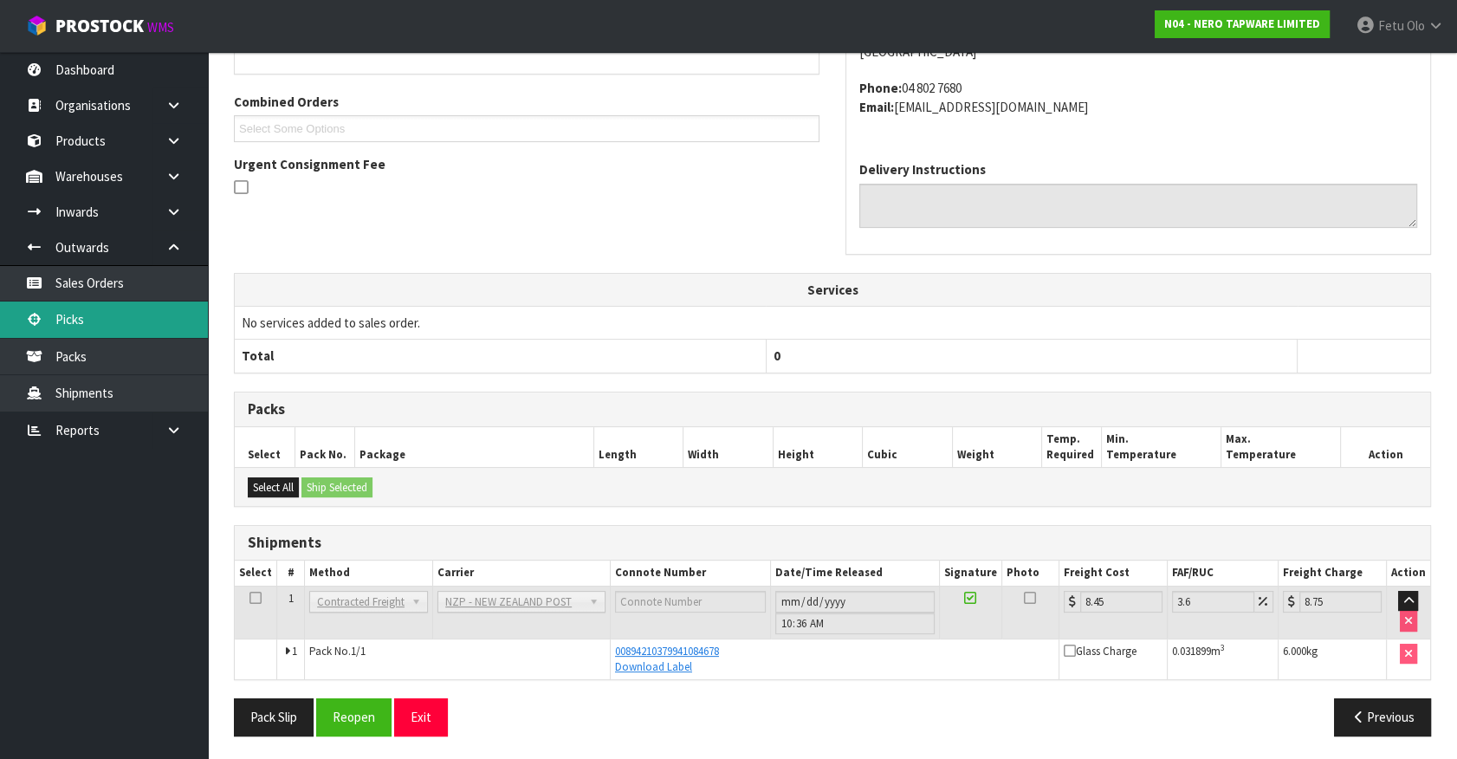
click at [63, 306] on link "Picks" at bounding box center [104, 319] width 208 height 36
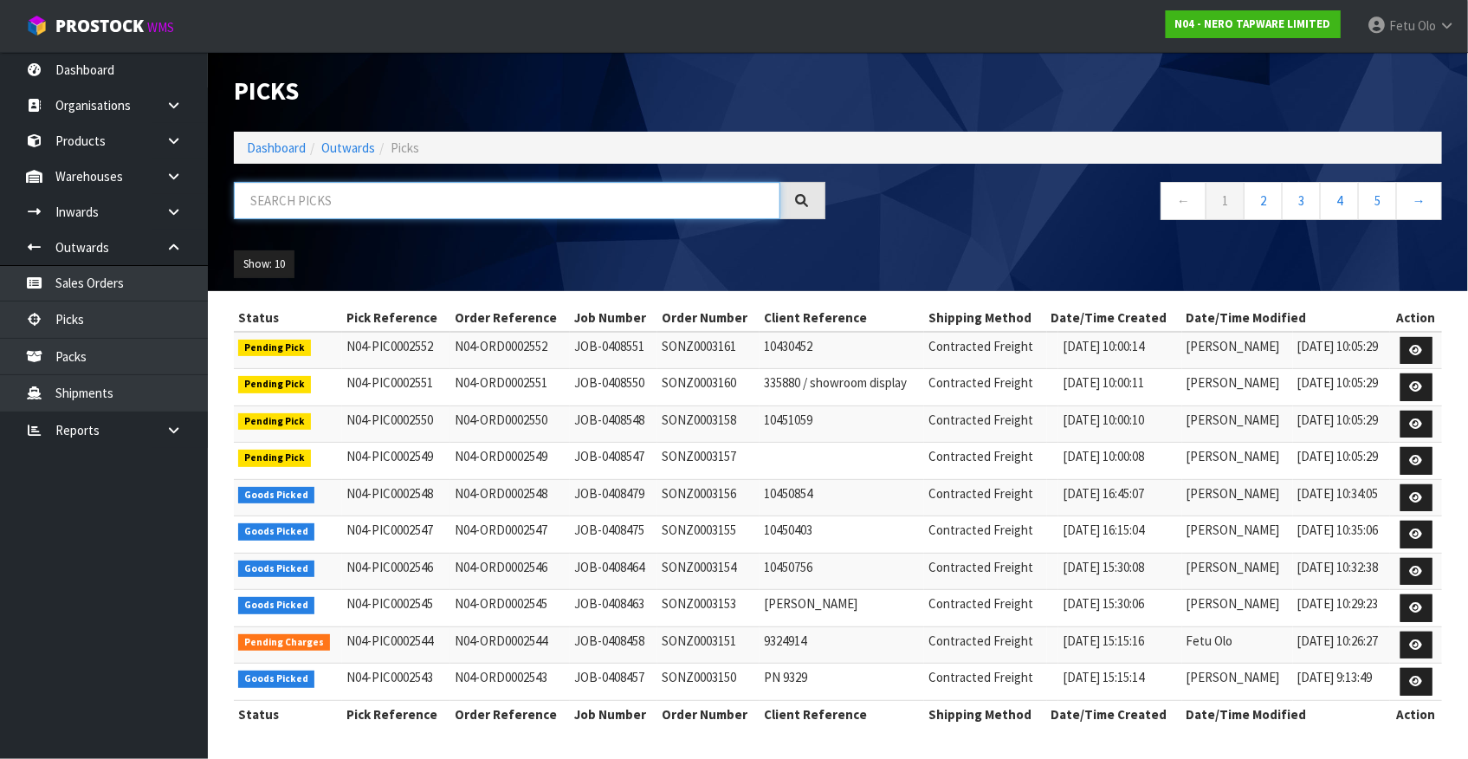
click at [490, 203] on input "text" at bounding box center [507, 200] width 546 height 37
click at [262, 147] on link "Dashboard" at bounding box center [276, 147] width 59 height 16
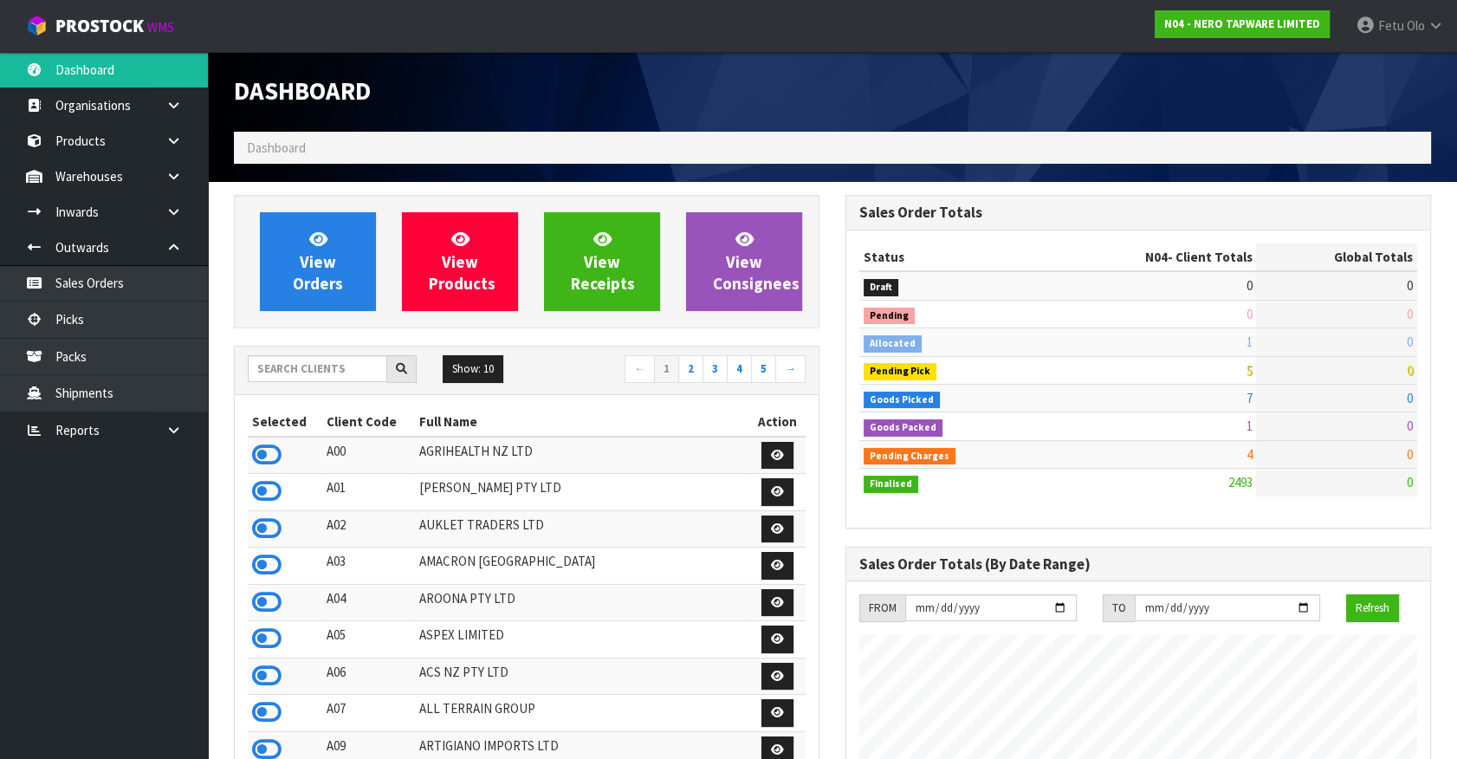
scroll to position [1365, 611]
click at [313, 361] on input "text" at bounding box center [317, 368] width 139 height 27
click at [93, 326] on link "Picks" at bounding box center [104, 319] width 208 height 36
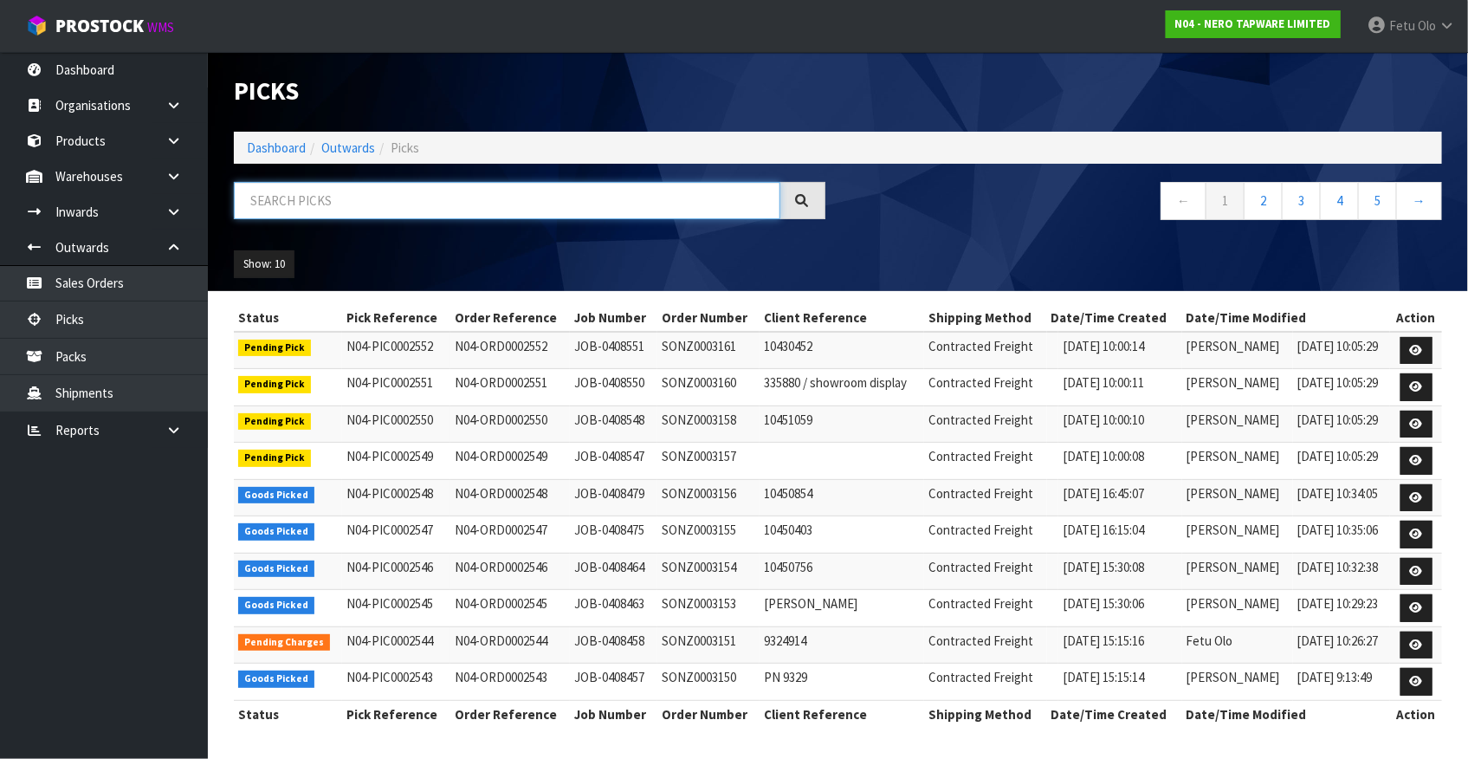
click at [349, 197] on input "text" at bounding box center [507, 200] width 546 height 37
drag, startPoint x: 351, startPoint y: 201, endPoint x: 349, endPoint y: 245, distance: 44.2
click at [350, 203] on input "text" at bounding box center [507, 200] width 546 height 37
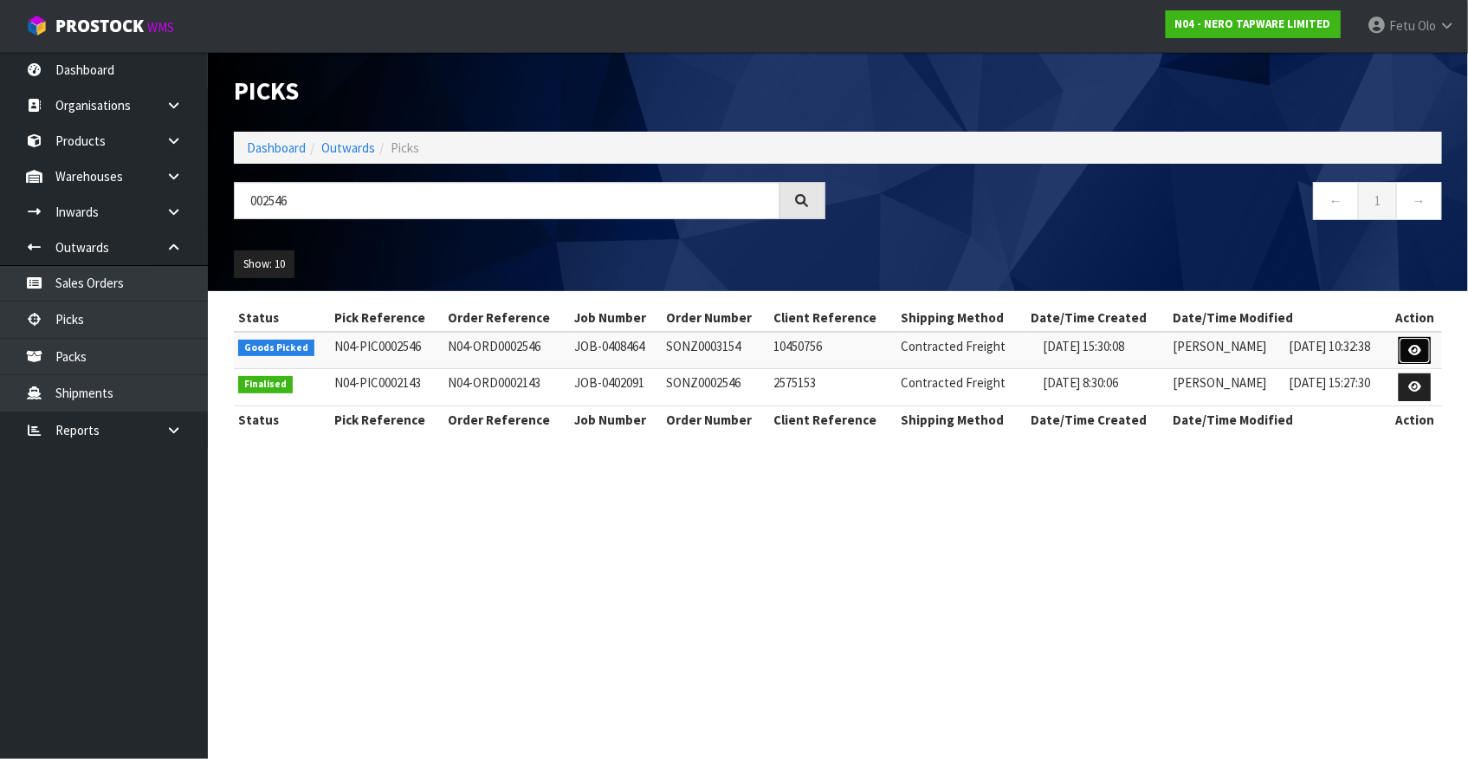
click at [1423, 346] on link at bounding box center [1415, 351] width 32 height 28
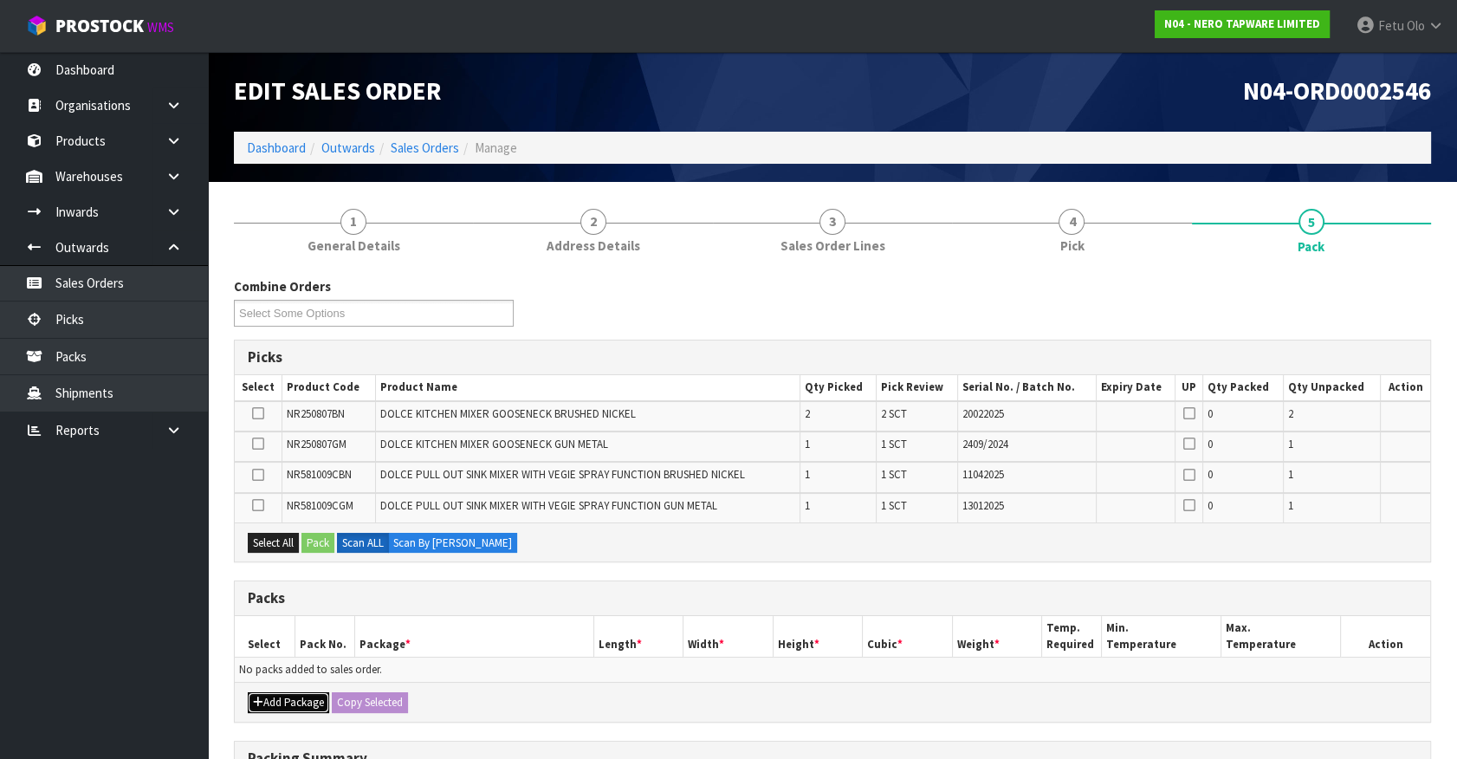
click at [273, 698] on button "Add Package" at bounding box center [288, 702] width 81 height 21
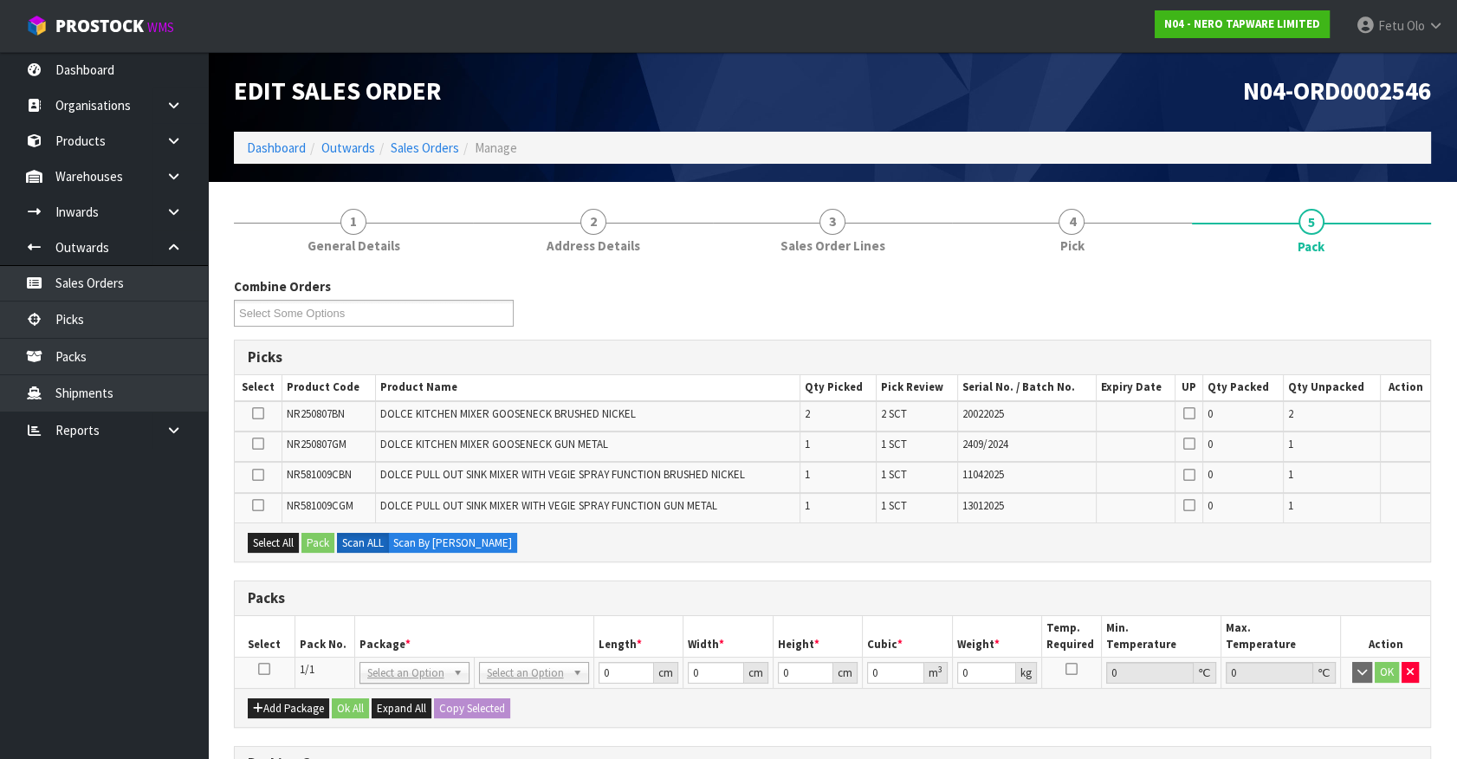
click at [267, 669] on icon at bounding box center [264, 669] width 12 height 1
click at [128, 702] on ul "Dashboard Organisations Clients Consignees Carriers Products Categories Serial …" at bounding box center [104, 405] width 208 height 707
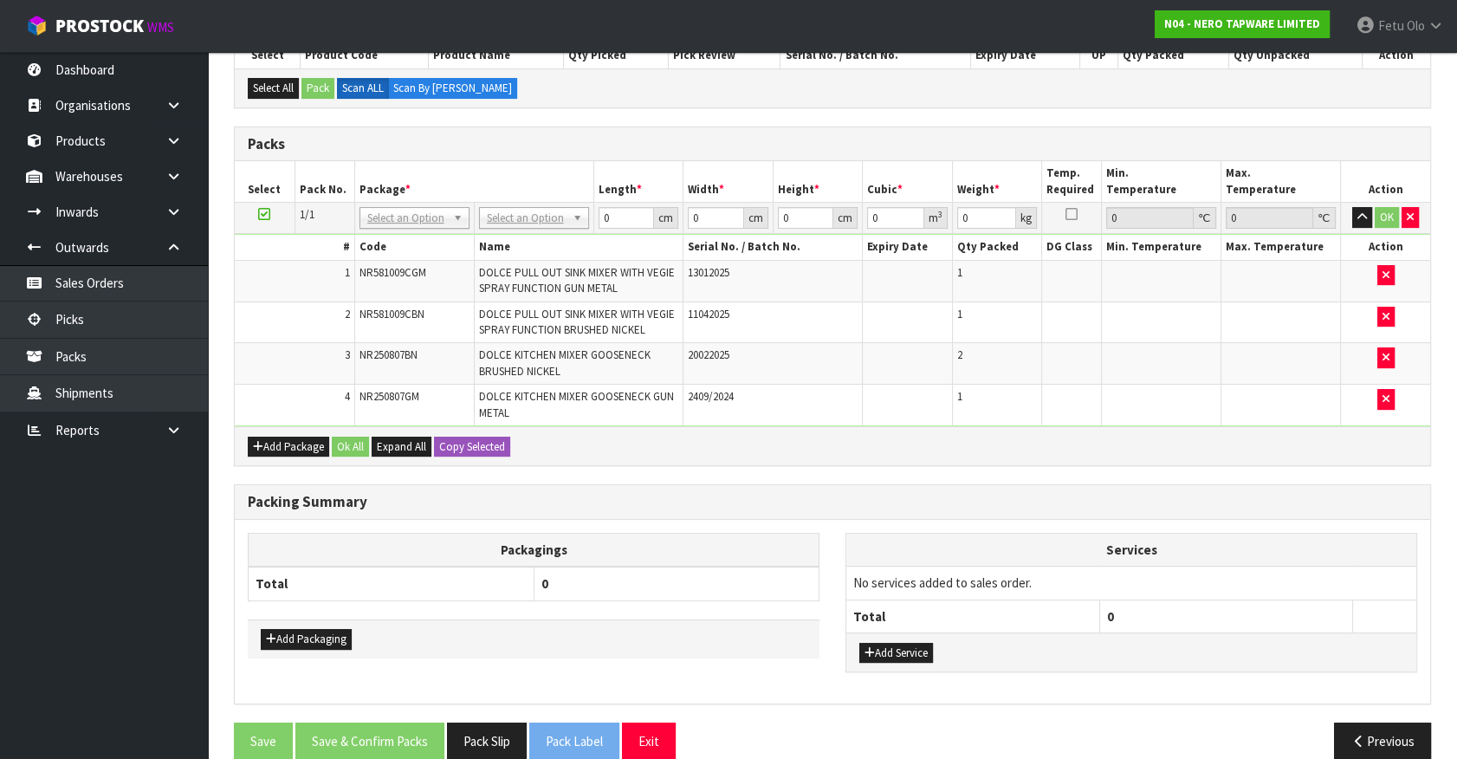
scroll to position [354, 0]
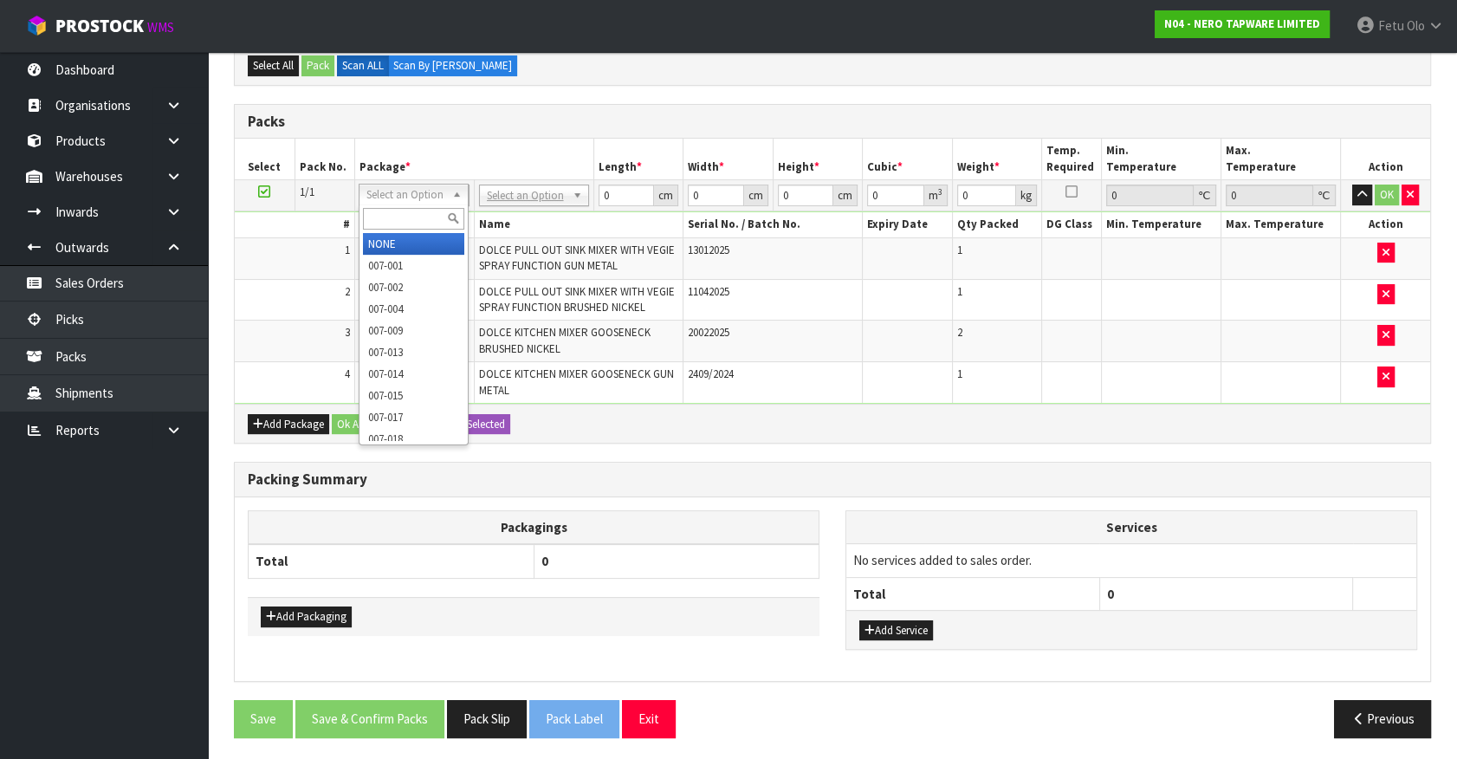
drag, startPoint x: 421, startPoint y: 195, endPoint x: 391, endPoint y: 232, distance: 48.0
click at [391, 223] on input "text" at bounding box center [413, 219] width 101 height 22
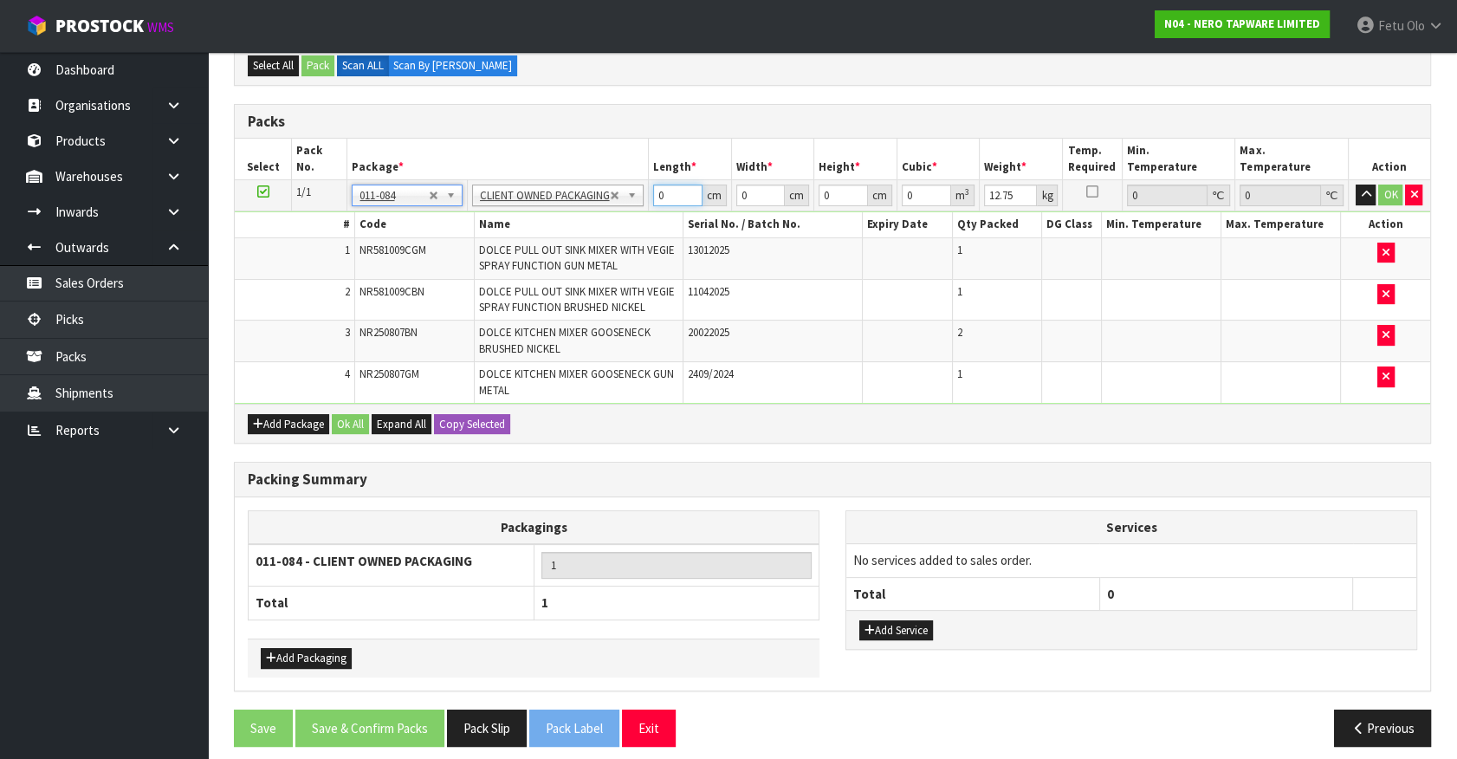
drag, startPoint x: 680, startPoint y: 202, endPoint x: 453, endPoint y: 277, distance: 239.1
click at [453, 277] on tbody "1/1 NONE 007-001 007-002 007-004 007-009 007-013 007-014 007-015 007-017 007-01…" at bounding box center [832, 291] width 1195 height 223
click button "OK" at bounding box center [1390, 194] width 24 height 21
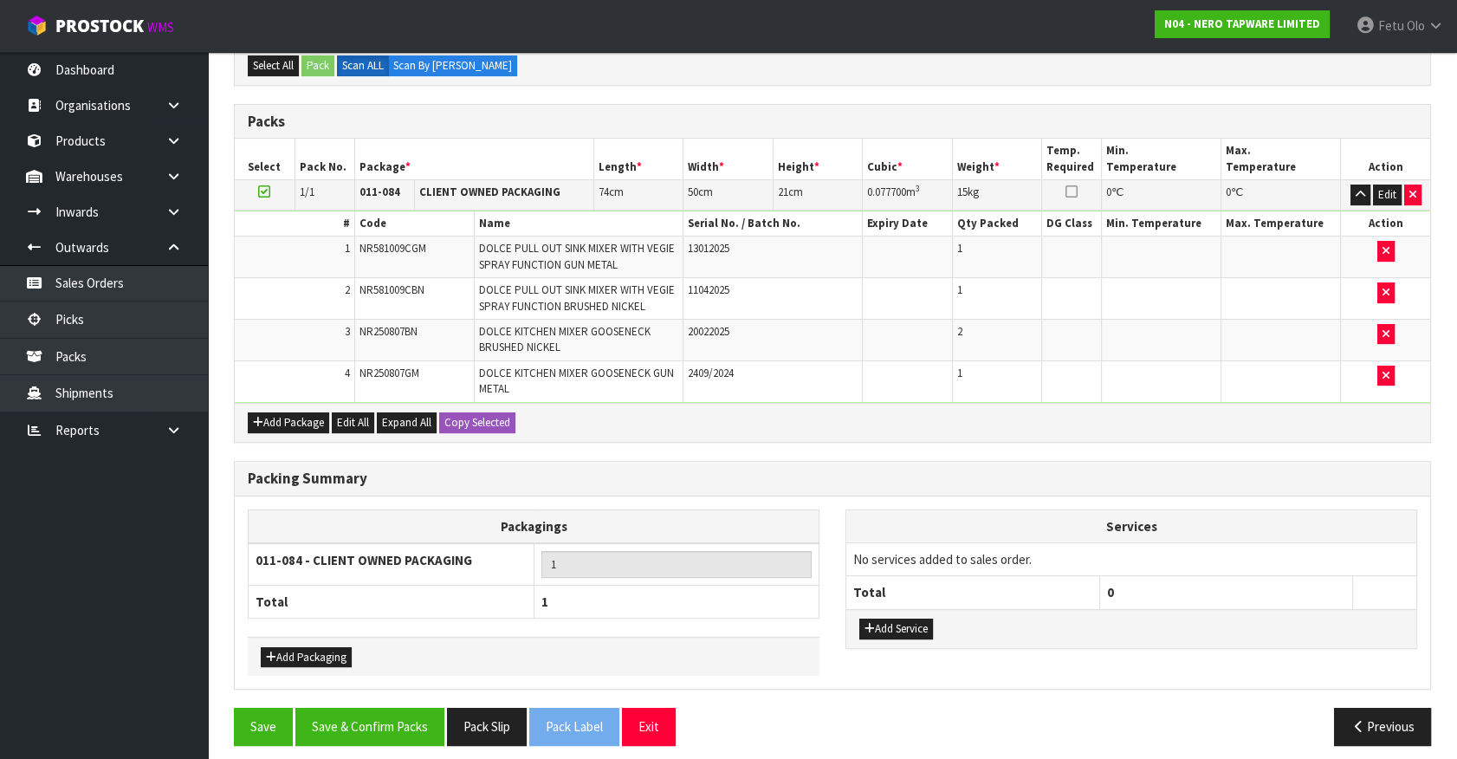
scroll to position [362, 0]
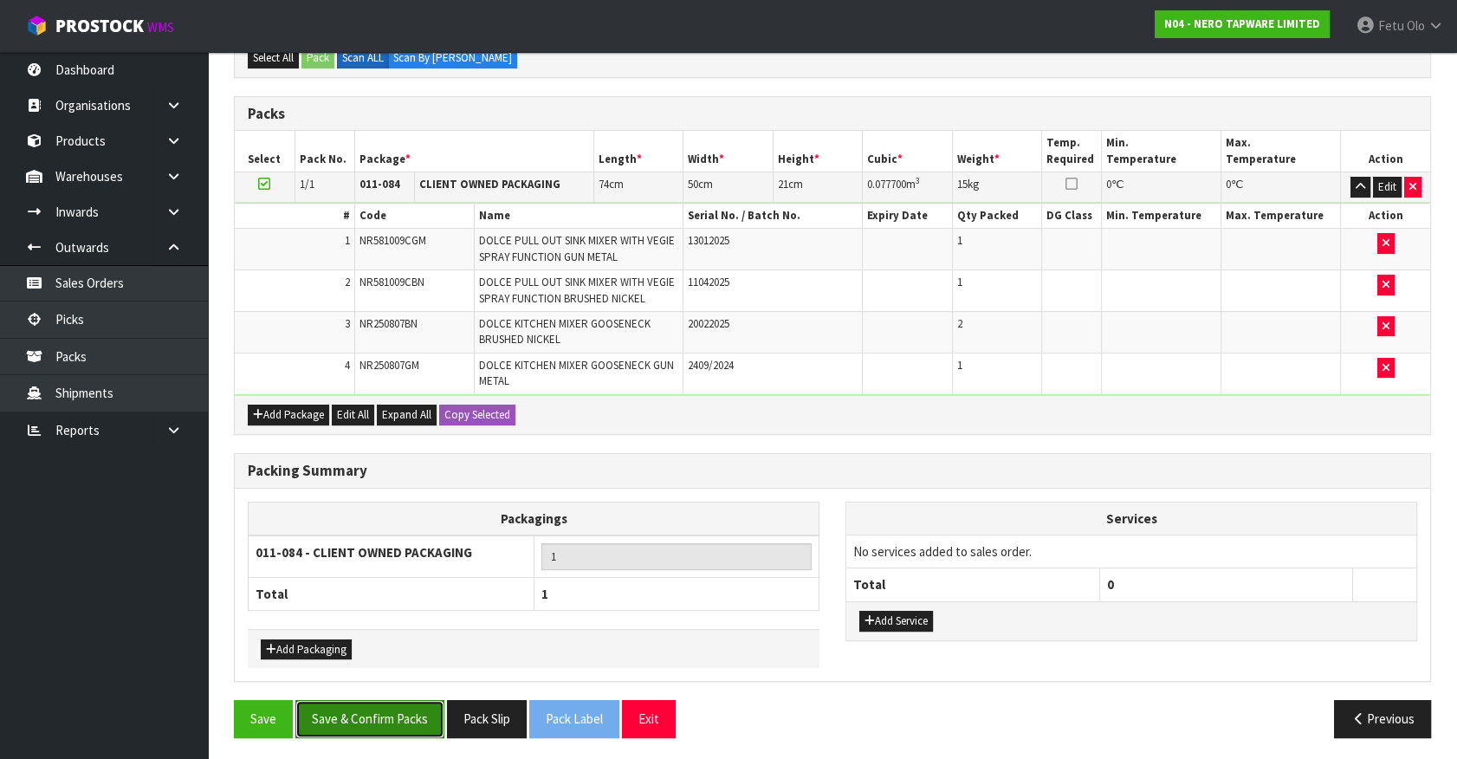
click at [423, 714] on button "Save & Confirm Packs" at bounding box center [369, 718] width 149 height 37
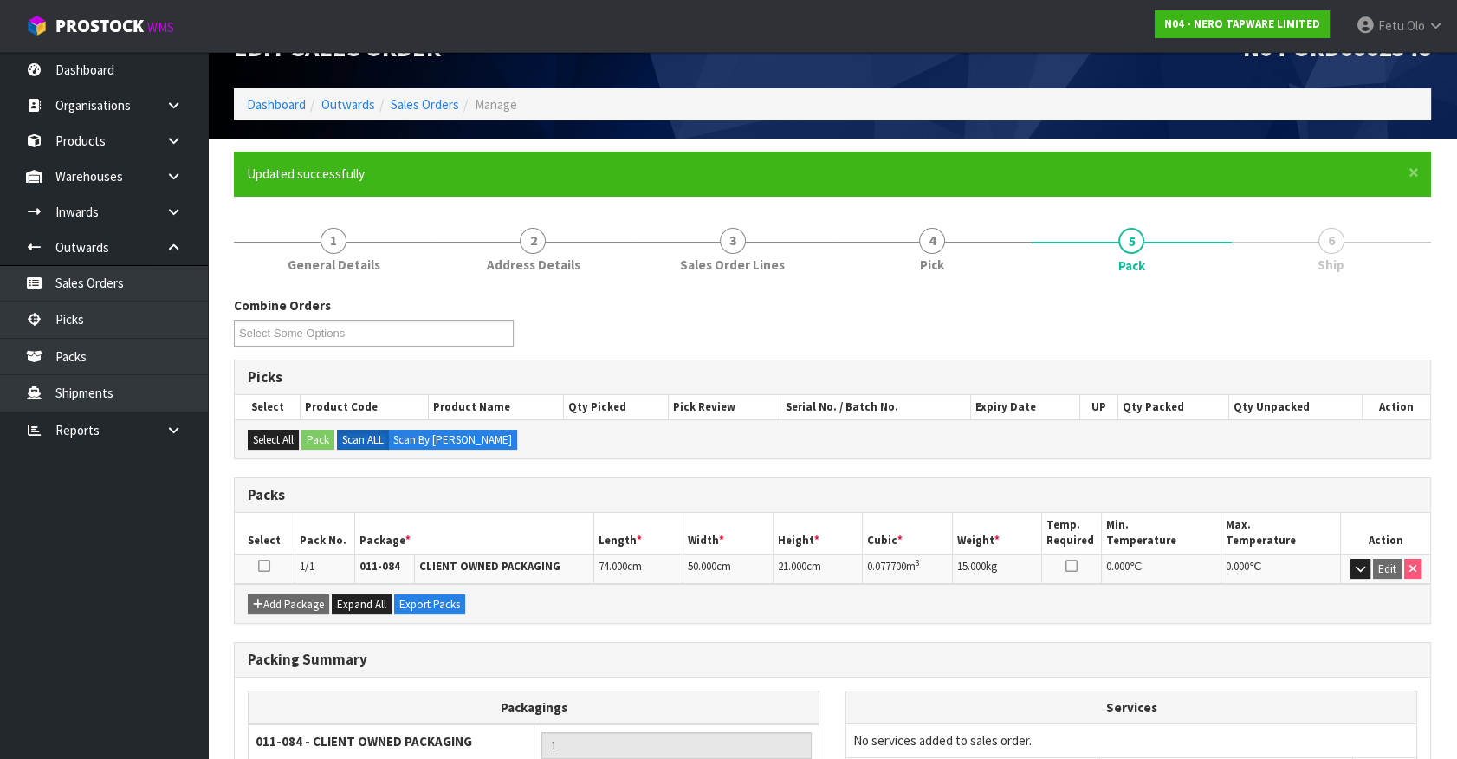
scroll to position [195, 0]
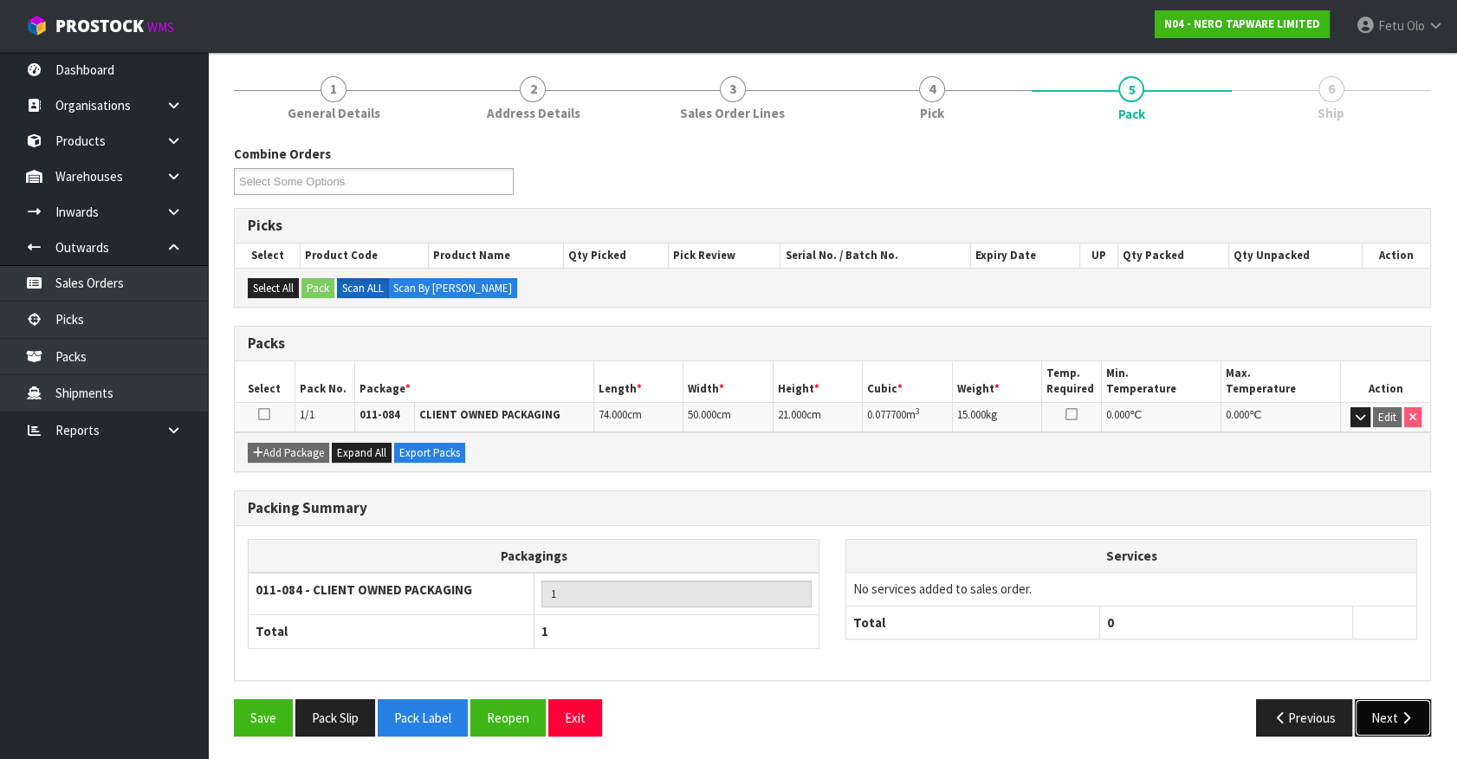
click at [1395, 707] on button "Next" at bounding box center [1392, 717] width 76 height 37
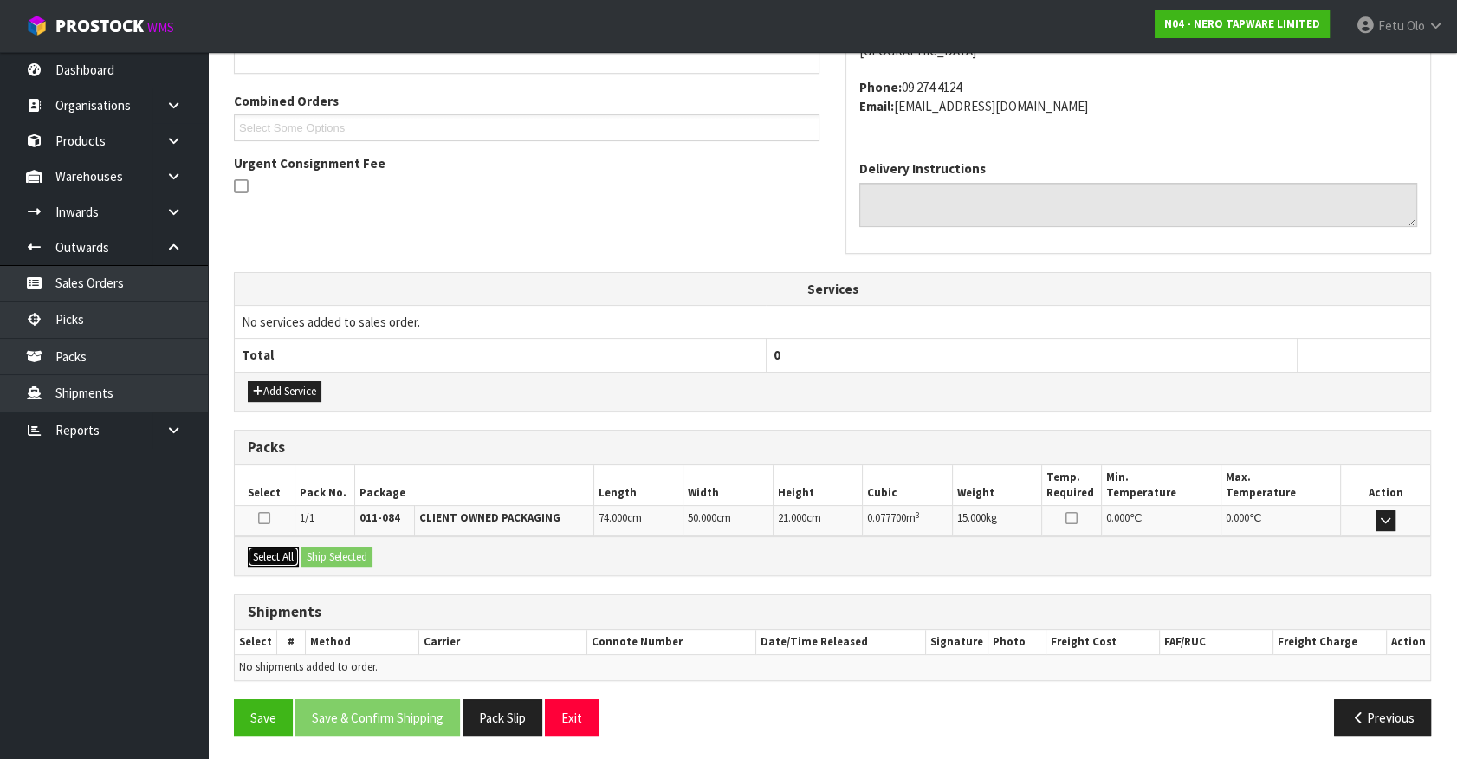
click at [292, 552] on button "Select All" at bounding box center [273, 556] width 51 height 21
click at [352, 552] on button "Ship Selected" at bounding box center [336, 556] width 71 height 21
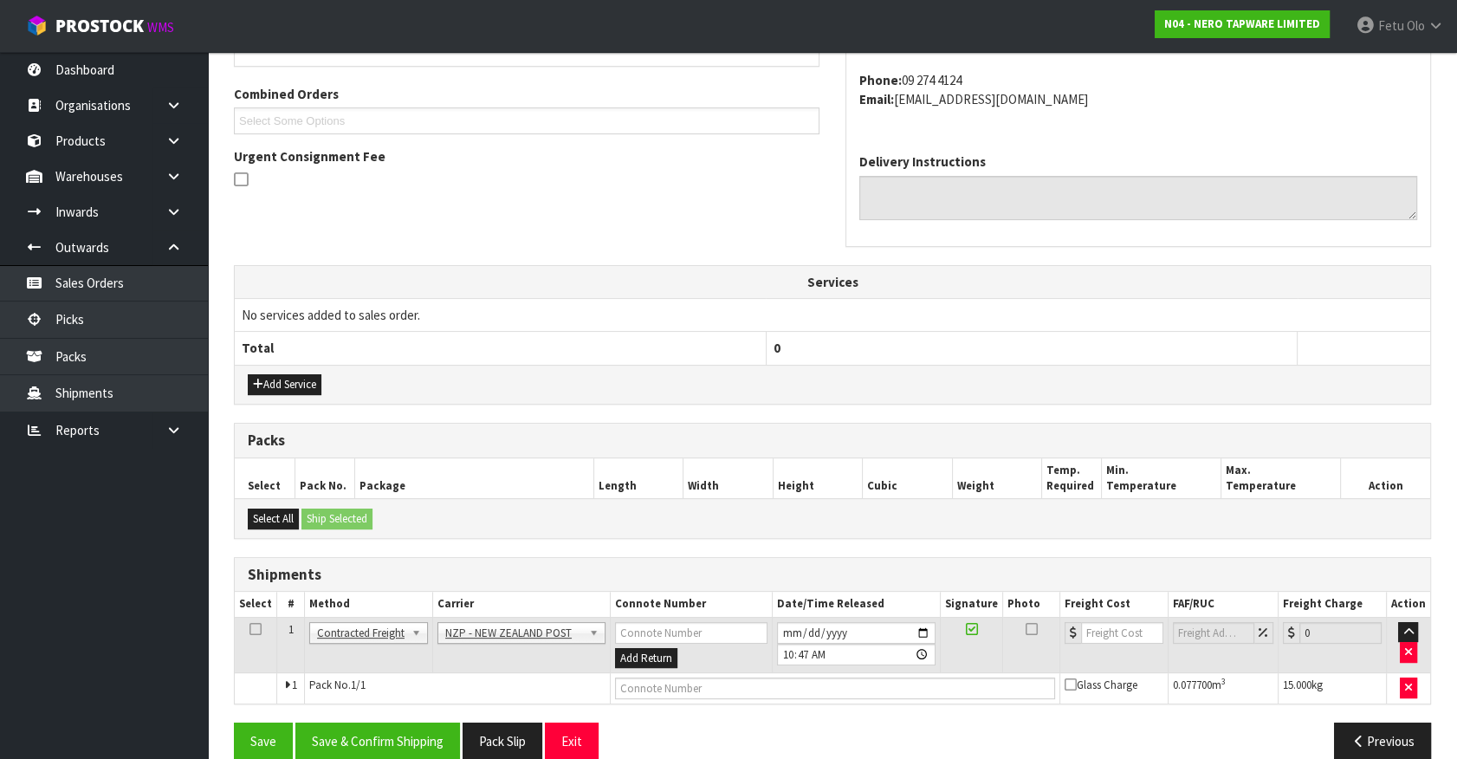
scroll to position [451, 0]
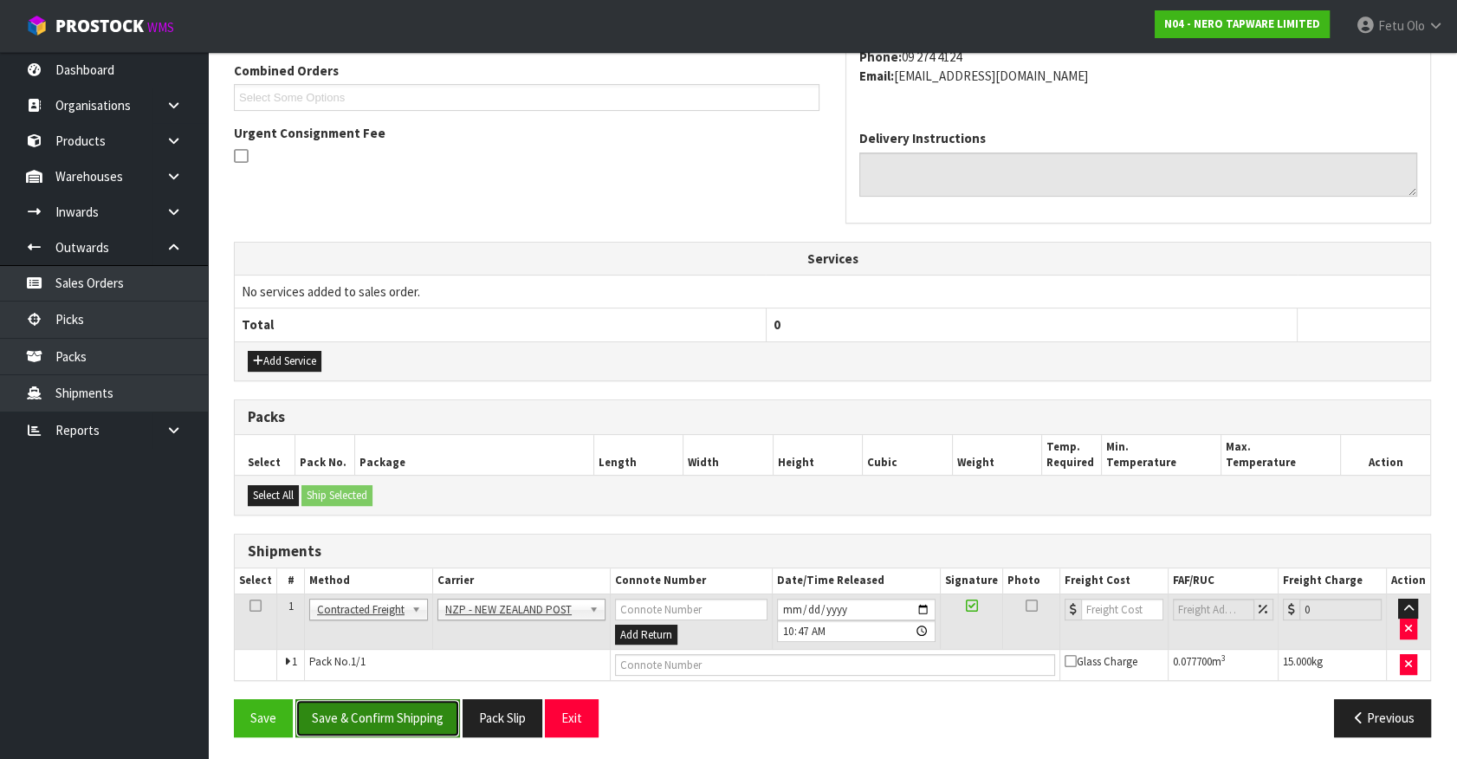
click at [446, 725] on button "Save & Confirm Shipping" at bounding box center [377, 717] width 165 height 37
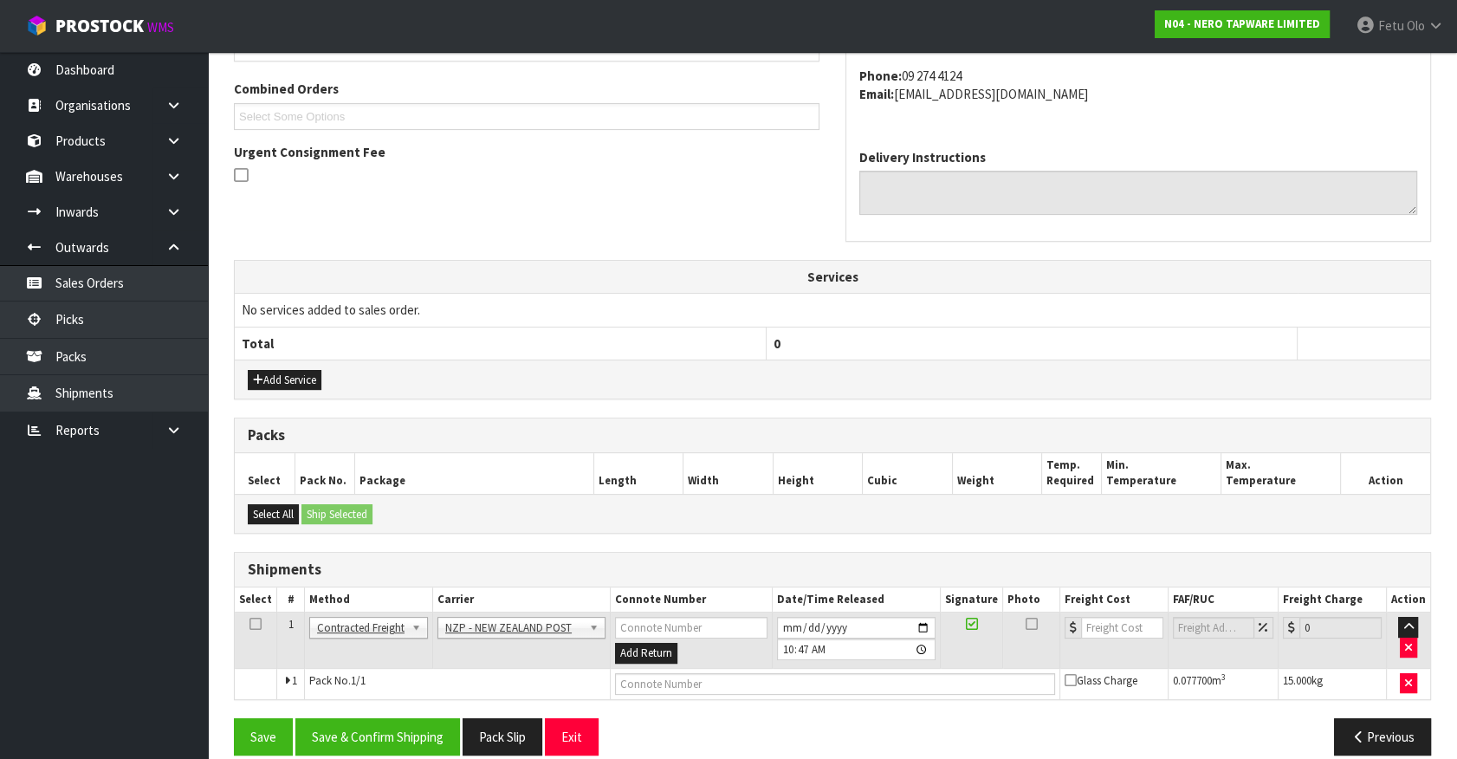
scroll to position [0, 0]
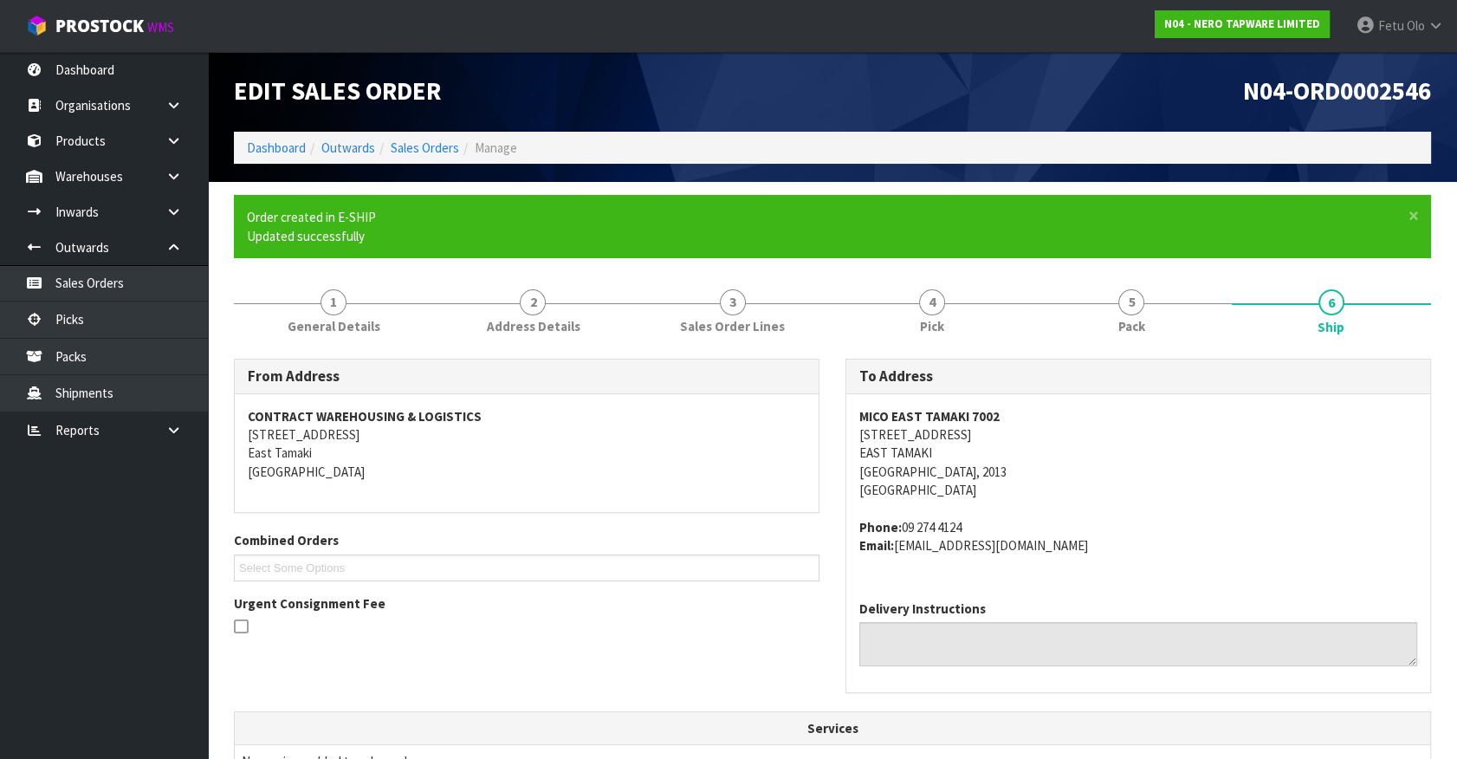
drag, startPoint x: 1357, startPoint y: 592, endPoint x: 1430, endPoint y: 602, distance: 73.4
click at [1360, 591] on div "Delivery Instructions" at bounding box center [1138, 639] width 584 height 106
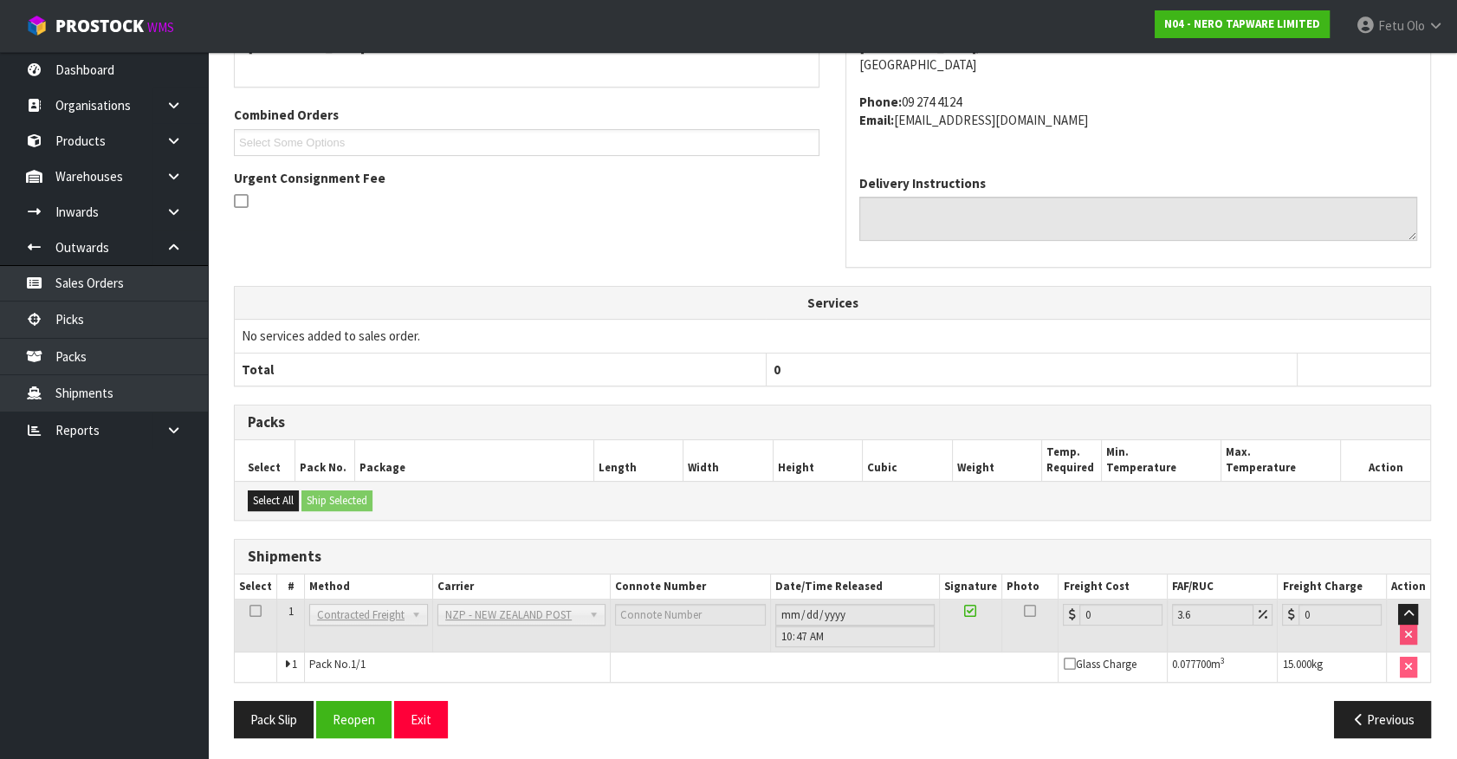
scroll to position [427, 0]
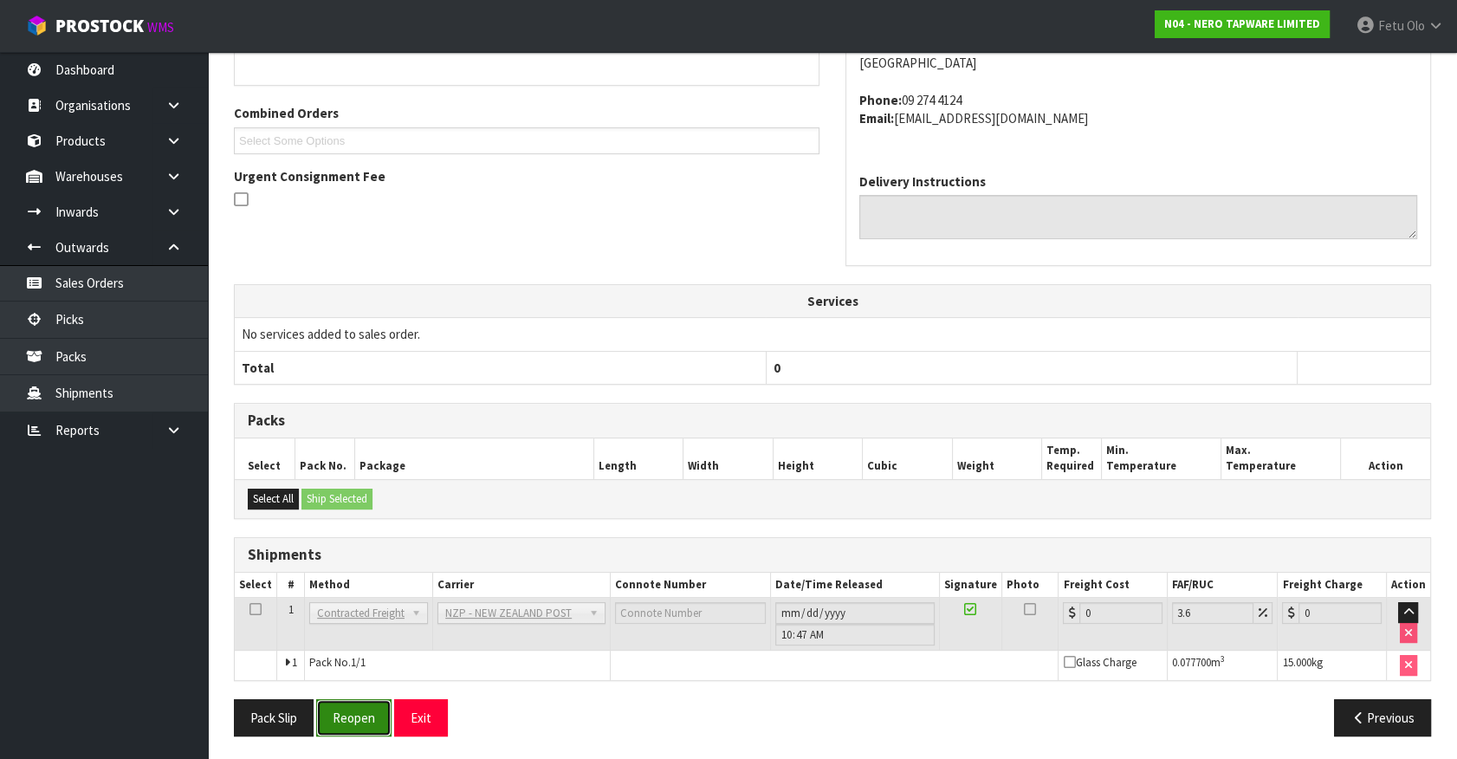
click at [349, 720] on button "Reopen" at bounding box center [353, 717] width 75 height 37
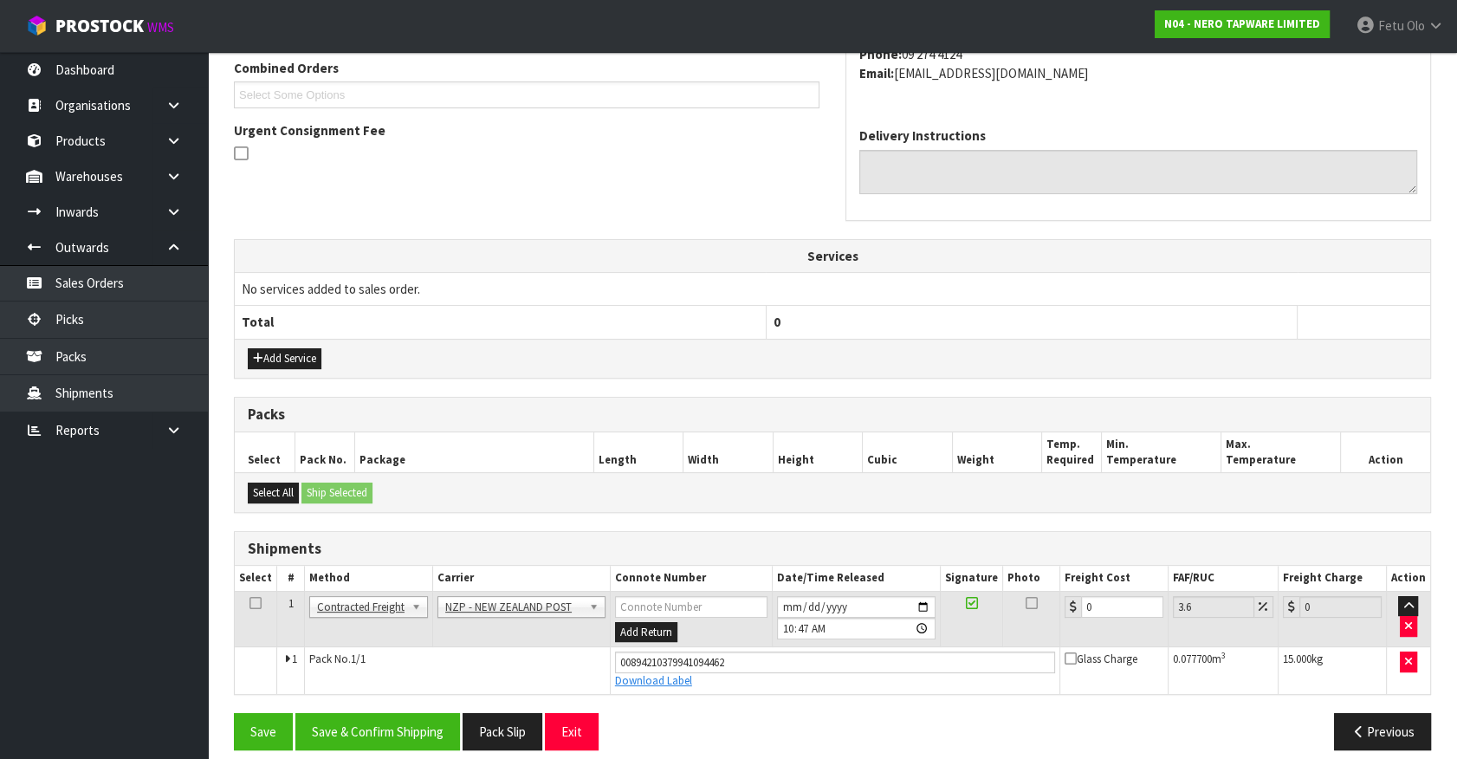
scroll to position [468, 0]
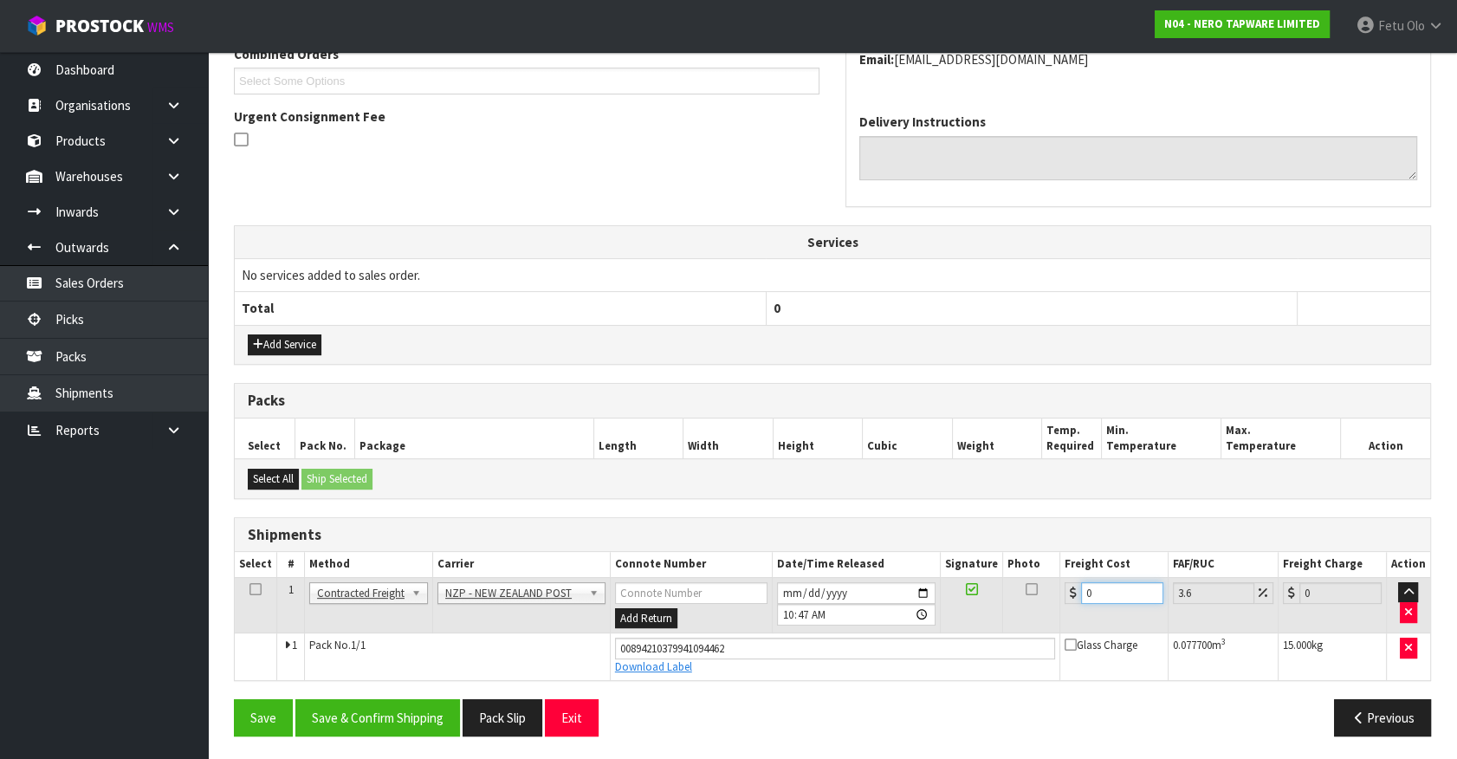
click at [901, 635] on tbody "1 Client Local Pickup Customer Local Pickup Company Freight Contracted Freight …" at bounding box center [832, 628] width 1195 height 102
click at [427, 699] on button "Save & Confirm Shipping" at bounding box center [377, 717] width 165 height 37
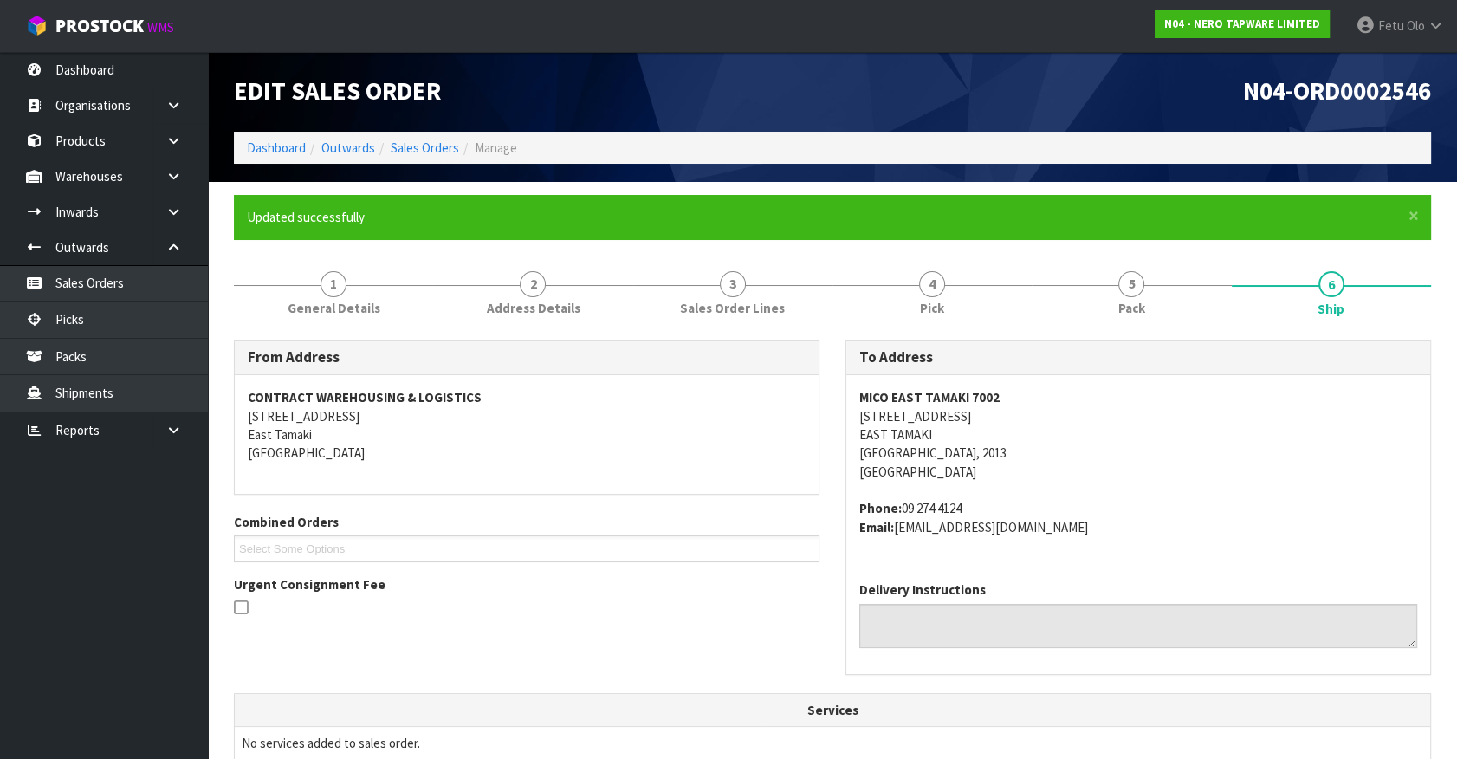
scroll to position [420, 0]
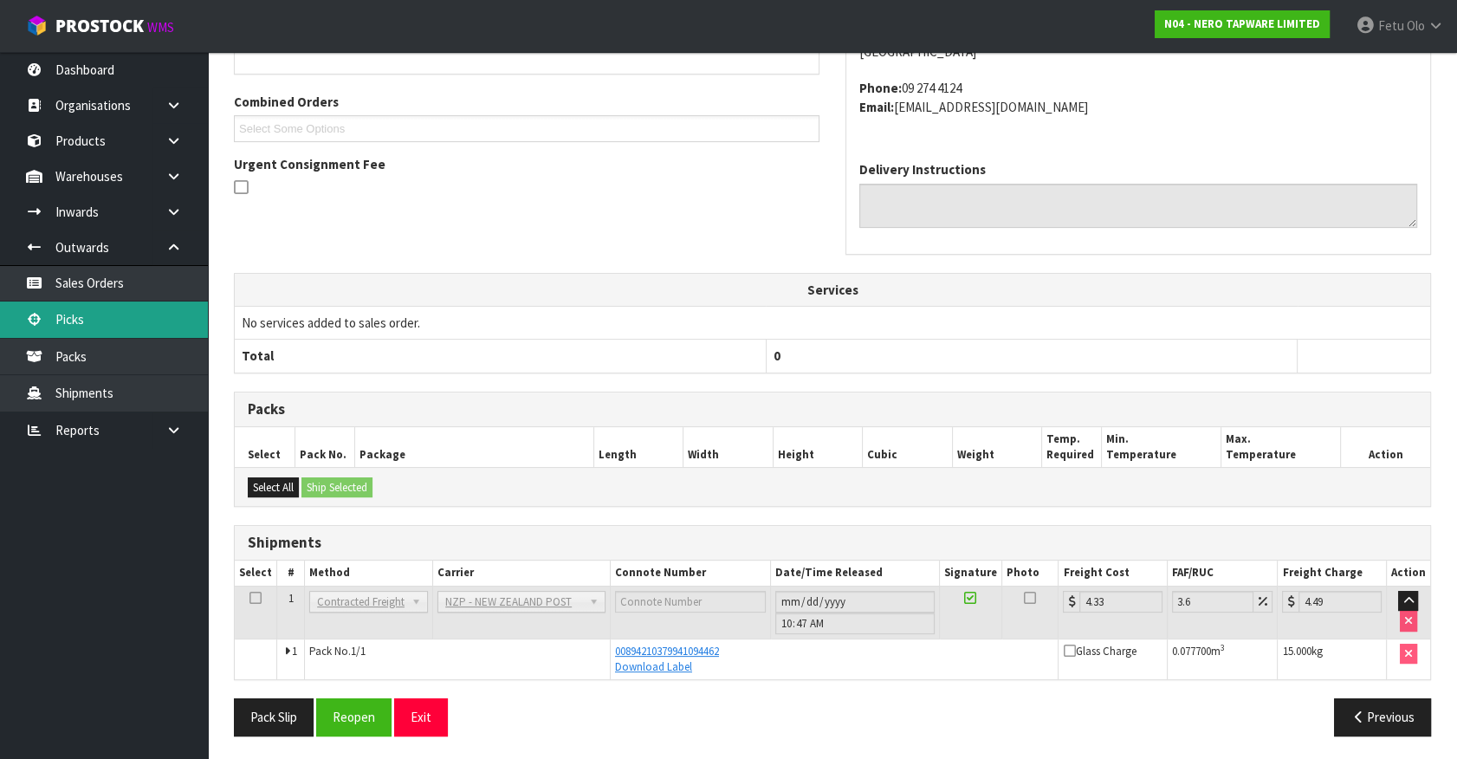
click at [81, 313] on link "Picks" at bounding box center [104, 319] width 208 height 36
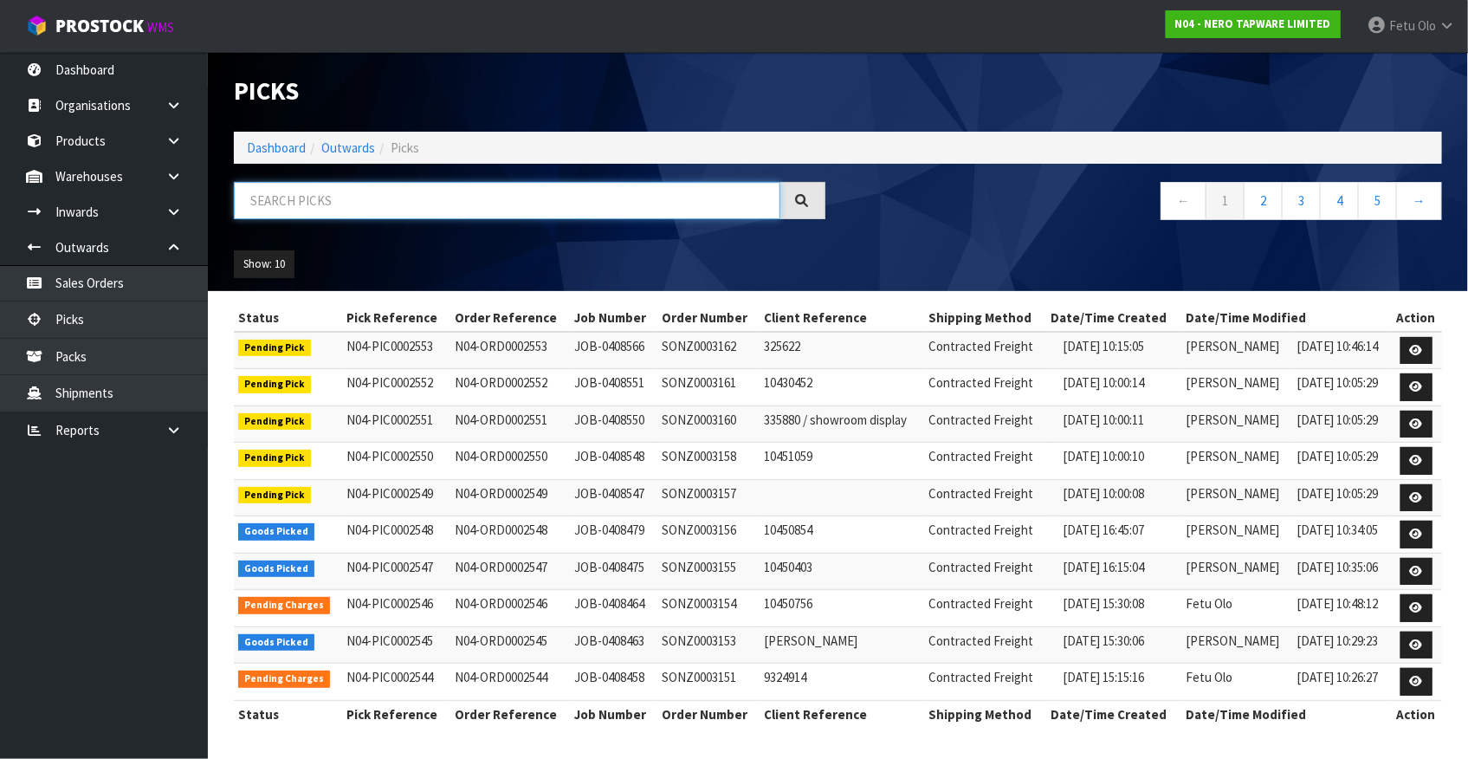
click at [564, 213] on input "text" at bounding box center [507, 200] width 546 height 37
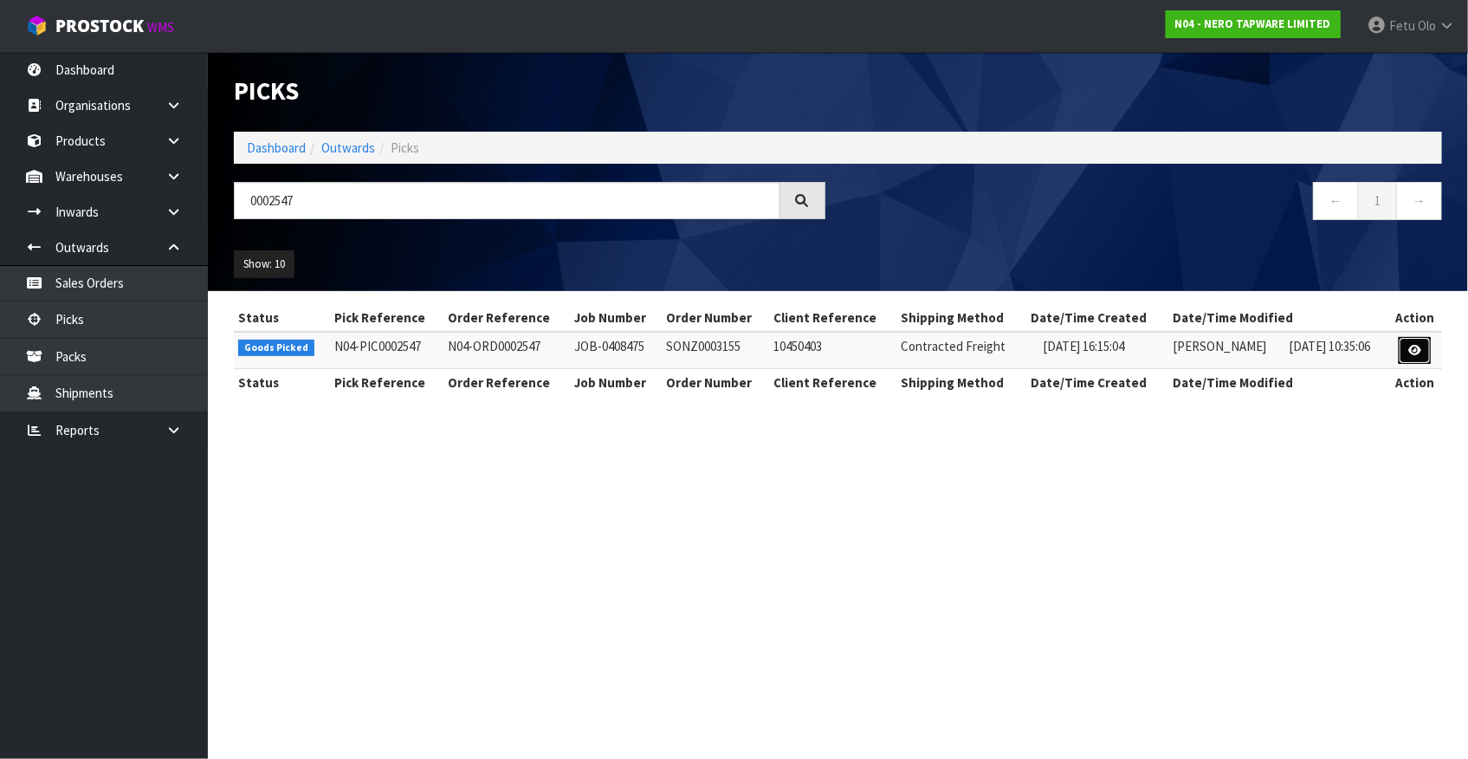
click at [1412, 338] on link at bounding box center [1415, 351] width 32 height 28
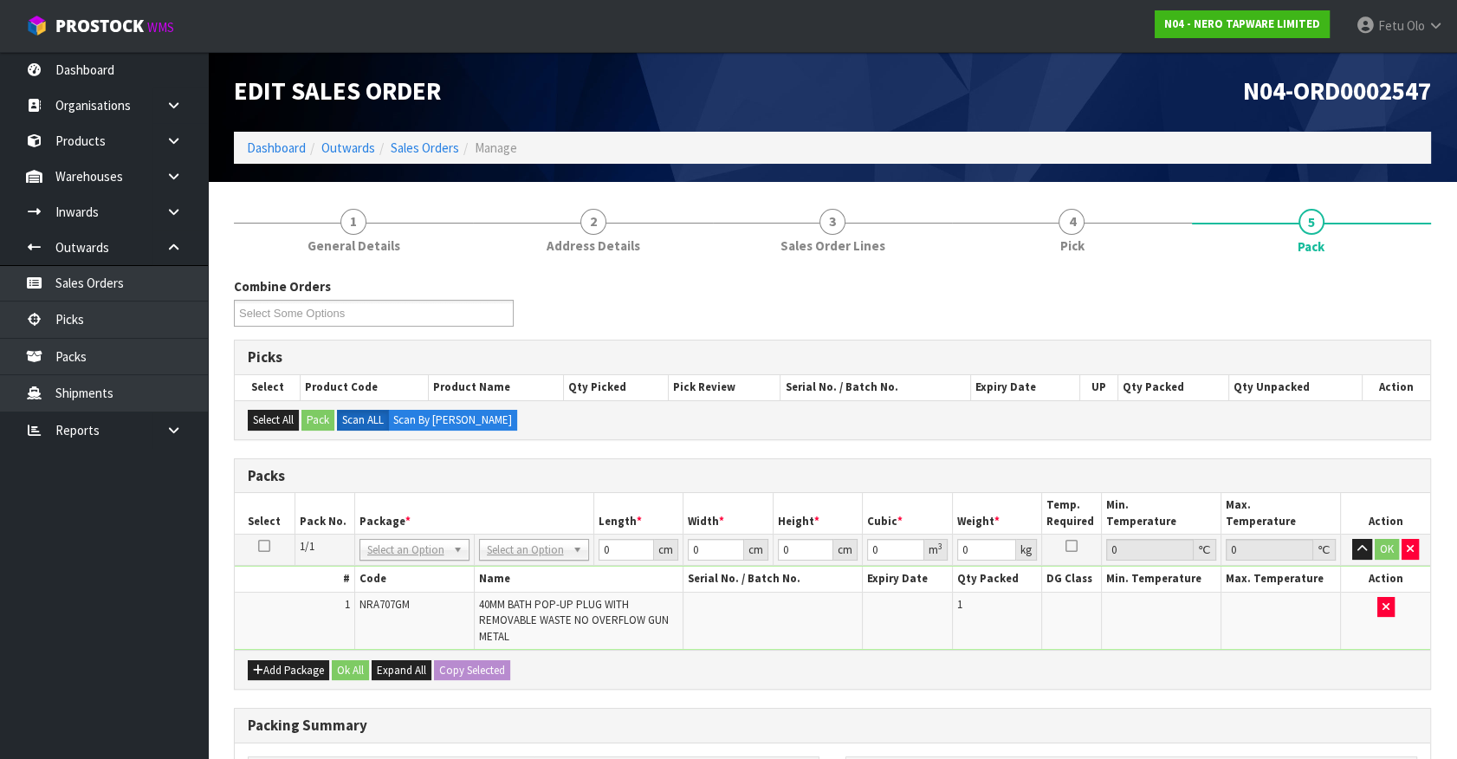
click at [409, 563] on td "NONE 007-001 007-002 007-004 007-009 007-013 007-014 007-015 007-017 007-018 00…" at bounding box center [414, 549] width 120 height 31
drag, startPoint x: 410, startPoint y: 553, endPoint x: 398, endPoint y: 579, distance: 28.3
drag, startPoint x: 397, startPoint y: 572, endPoint x: 418, endPoint y: 531, distance: 45.7
click at [412, 554] on div "Select an Option NONE 007-001 007-002 007-004 007-009 007-013 007-014 007-015 0…" at bounding box center [414, 549] width 110 height 22
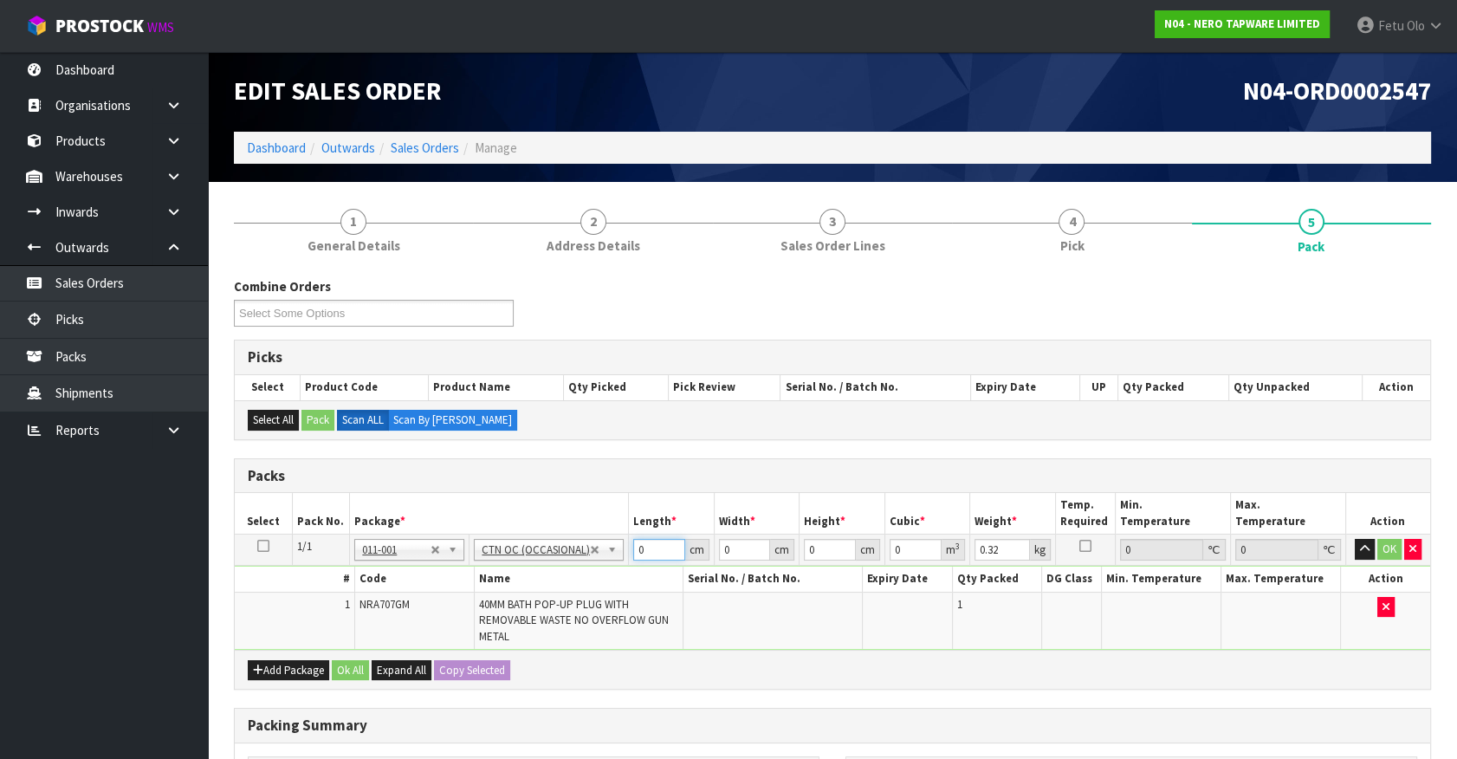
drag, startPoint x: 658, startPoint y: 552, endPoint x: 429, endPoint y: 572, distance: 230.4
click at [429, 572] on tbody "1/1 NONE 007-001 007-002 007-004 007-009 007-013 007-014 007-015 007-017 007-01…" at bounding box center [832, 591] width 1195 height 115
click button "OK" at bounding box center [1389, 549] width 24 height 21
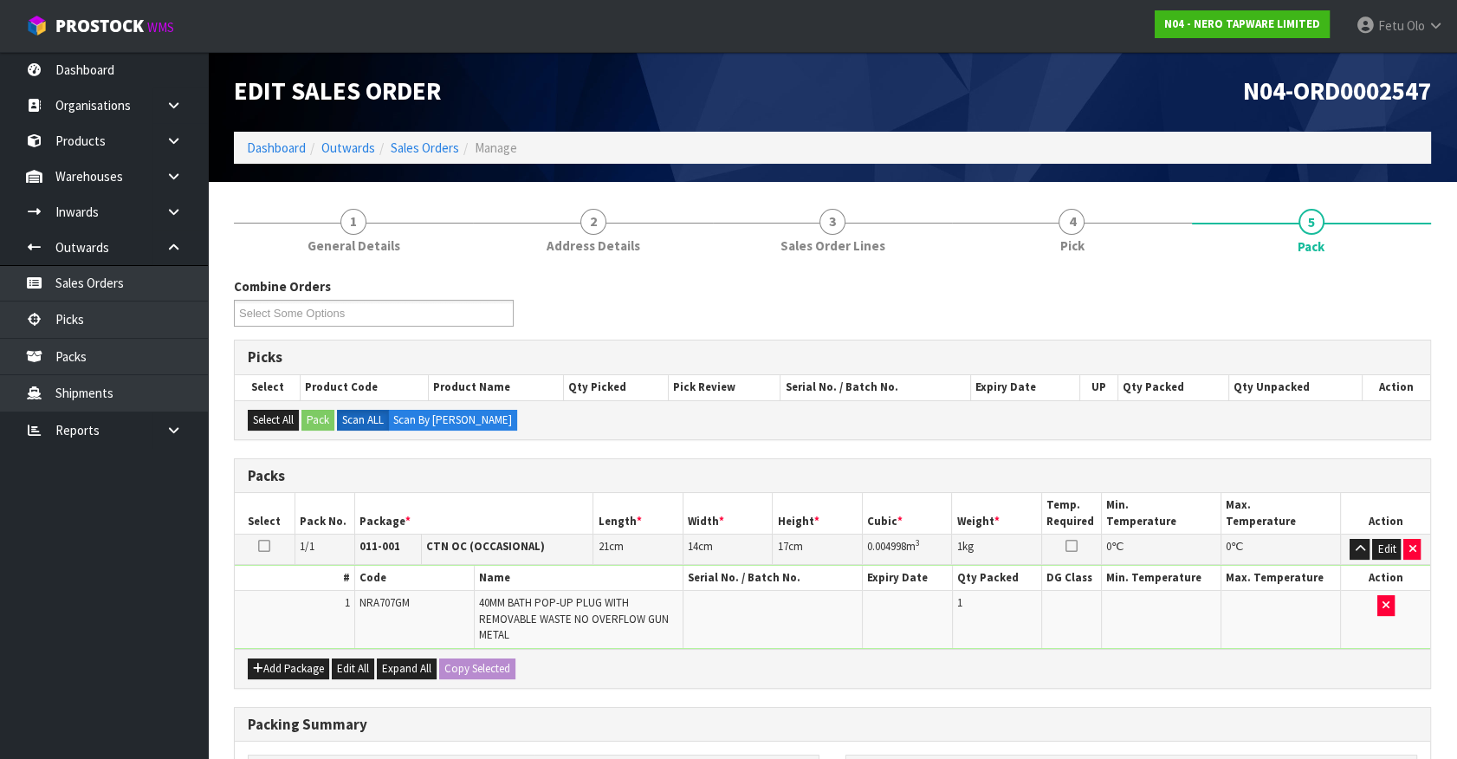
scroll to position [254, 0]
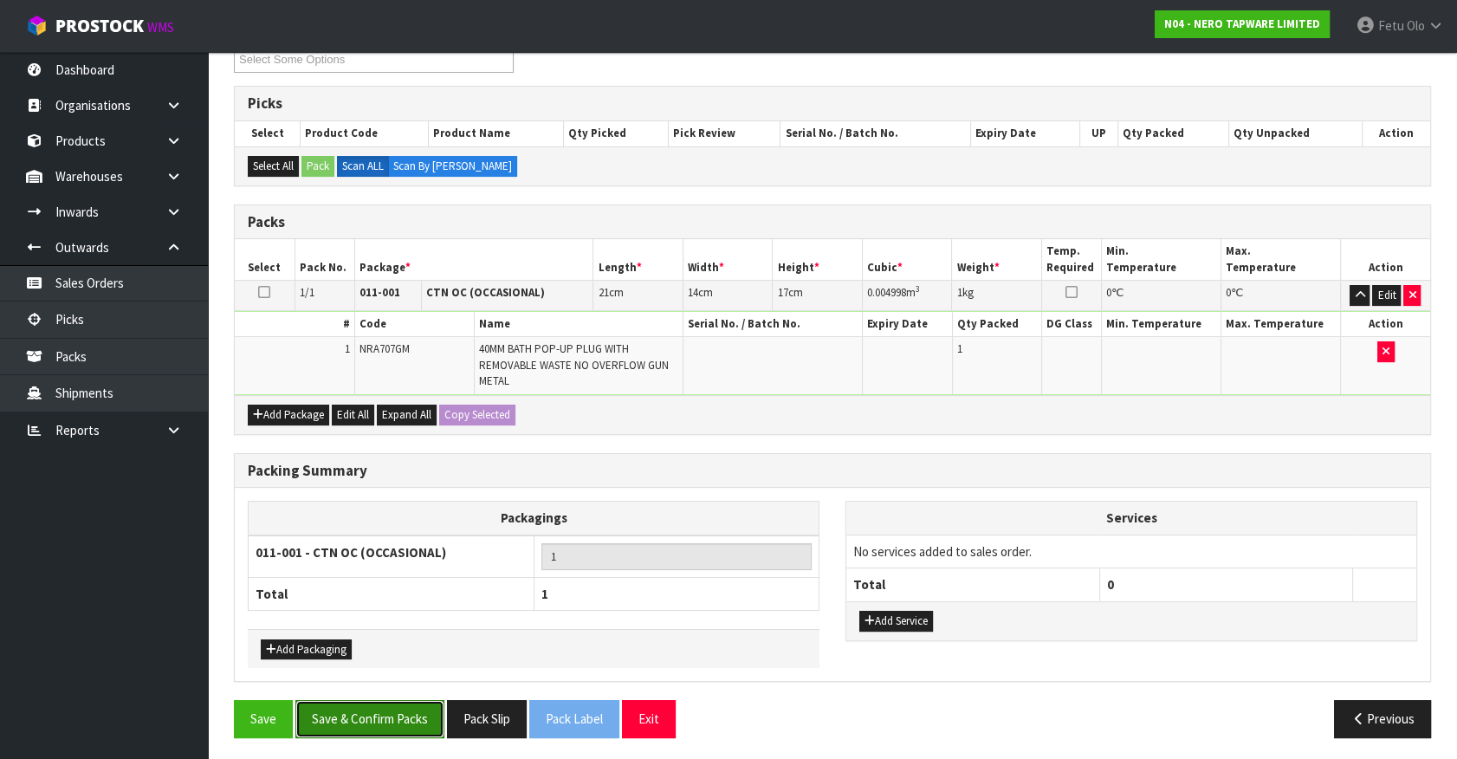
click at [349, 718] on button "Save & Confirm Packs" at bounding box center [369, 718] width 149 height 37
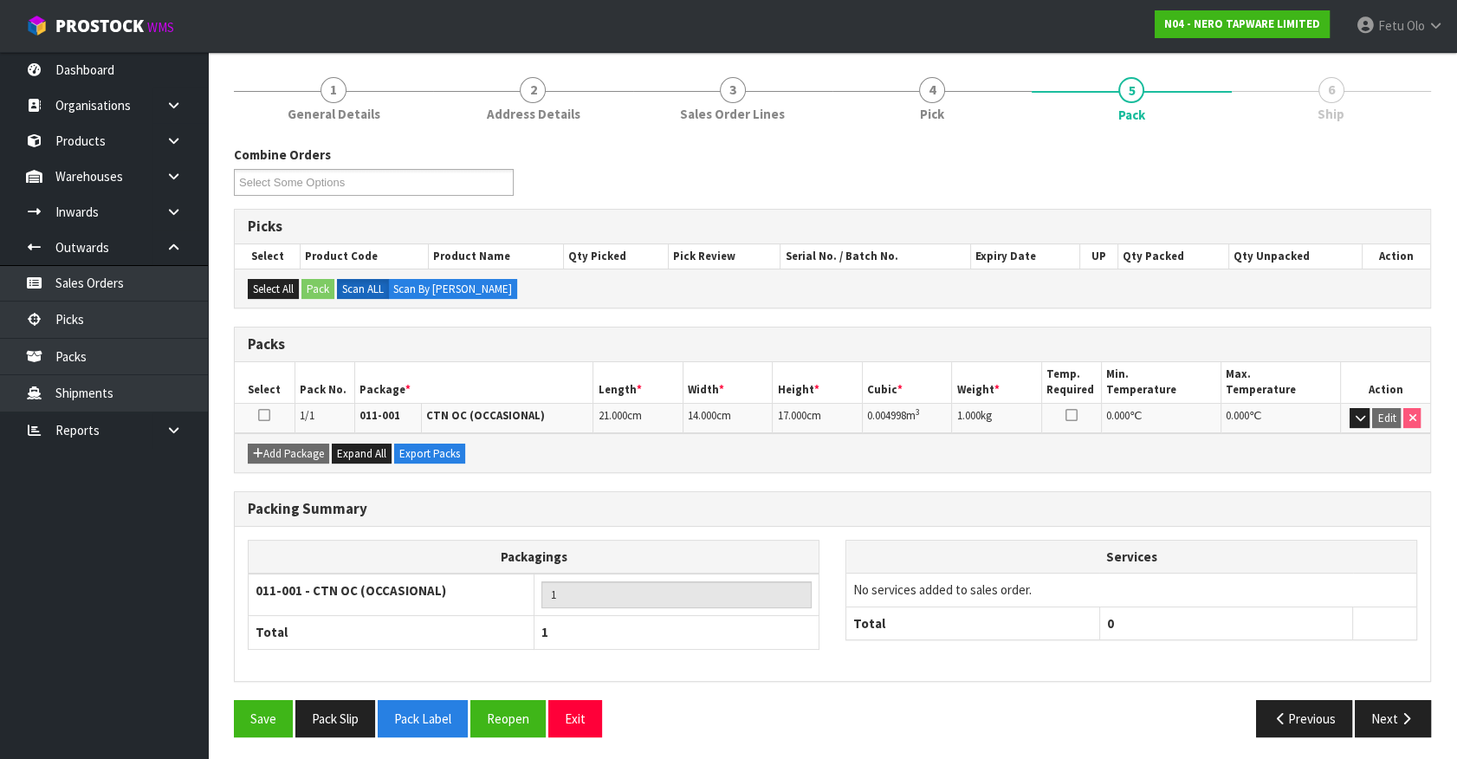
scroll to position [195, 0]
click at [1416, 716] on button "Next" at bounding box center [1392, 717] width 76 height 37
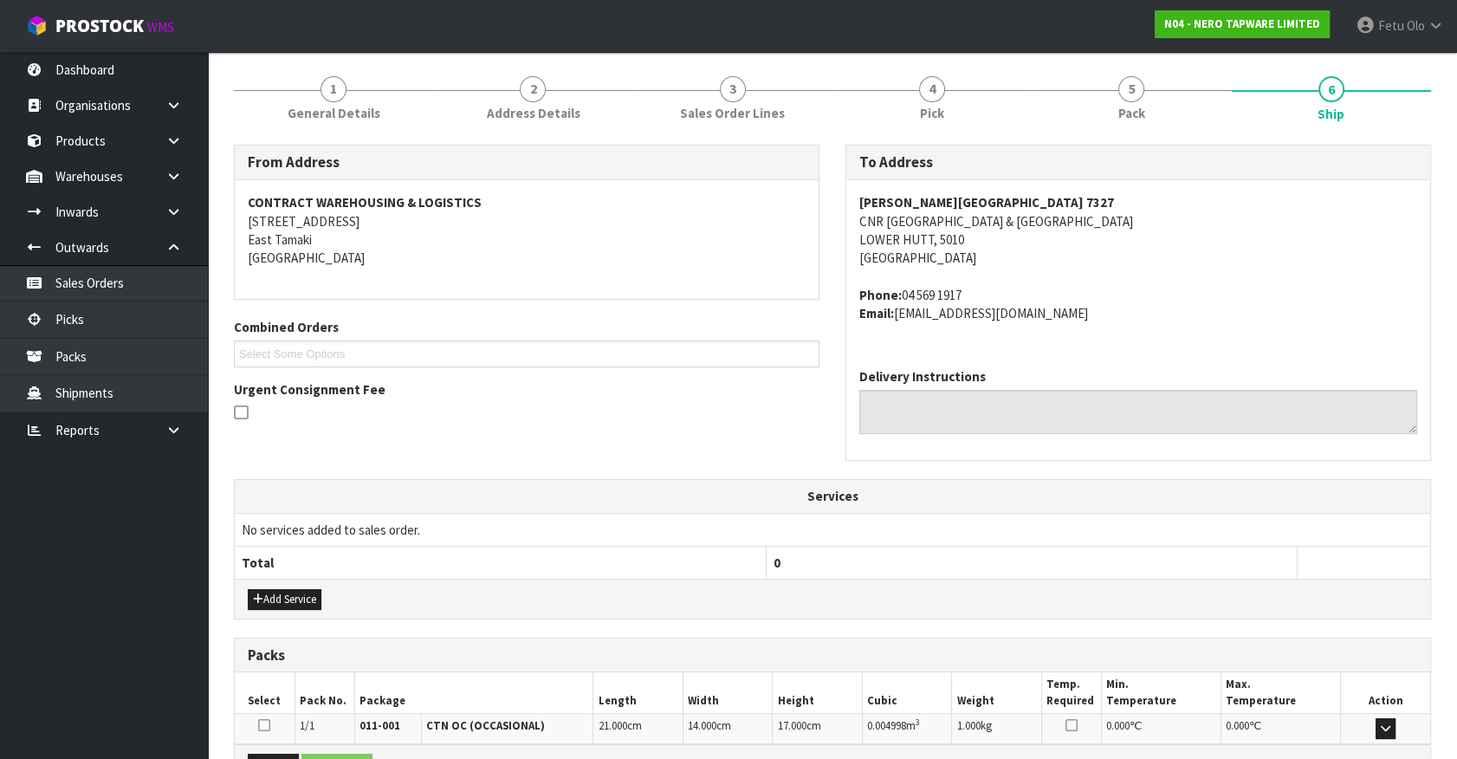
scroll to position [402, 0]
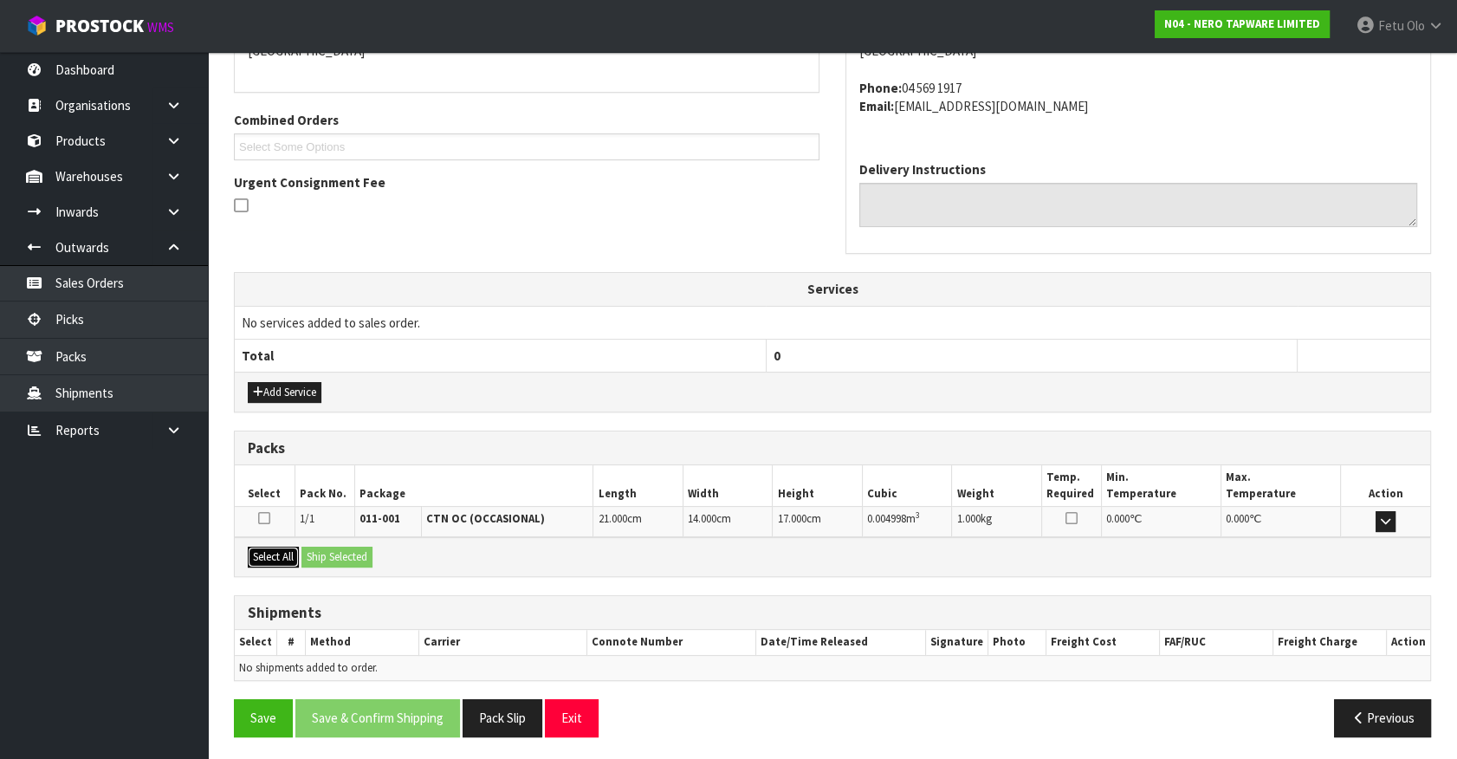
click at [294, 552] on button "Select All" at bounding box center [273, 556] width 51 height 21
click at [312, 538] on div "Select All Ship Selected" at bounding box center [832, 556] width 1195 height 39
click at [313, 555] on button "Ship Selected" at bounding box center [336, 556] width 71 height 21
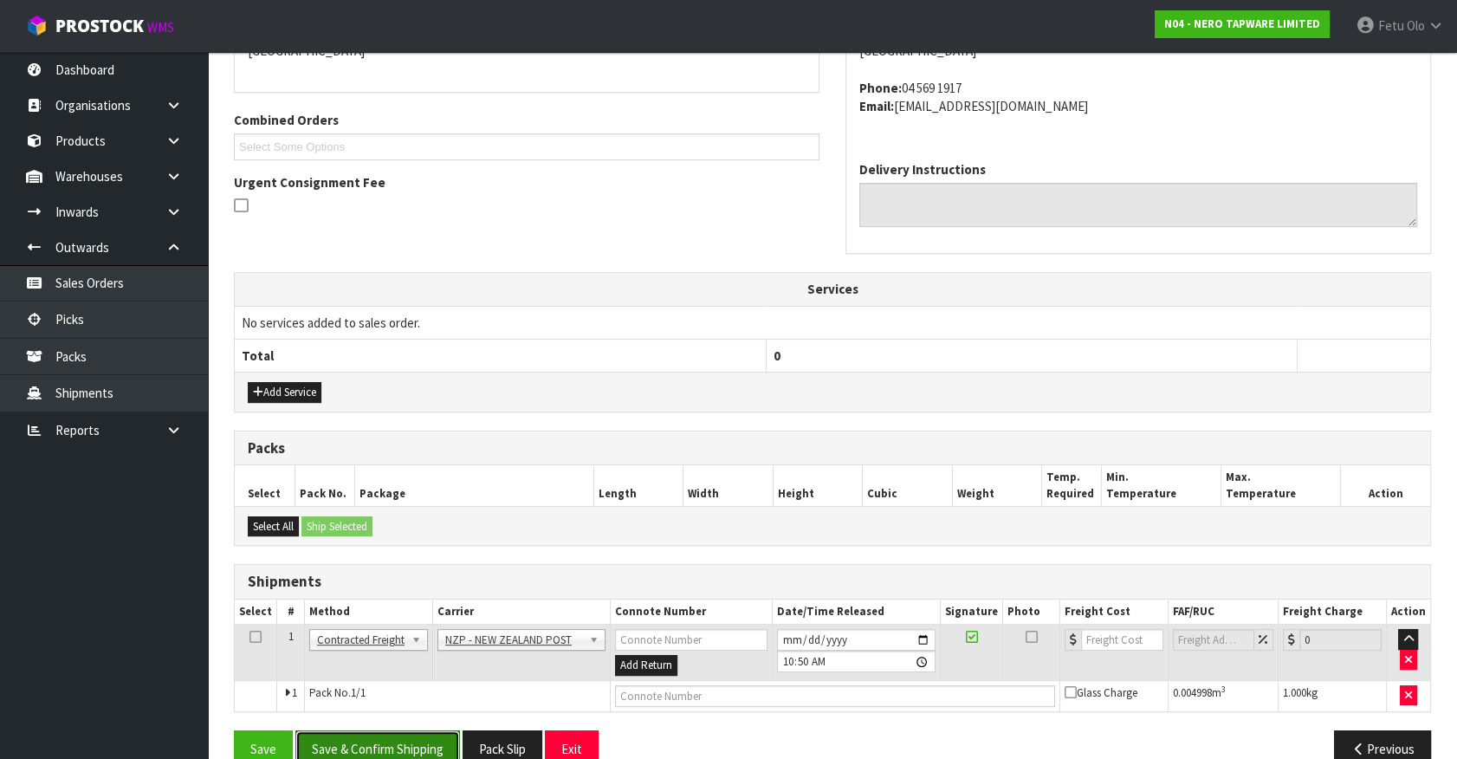
click at [337, 745] on button "Save & Confirm Shipping" at bounding box center [377, 748] width 165 height 37
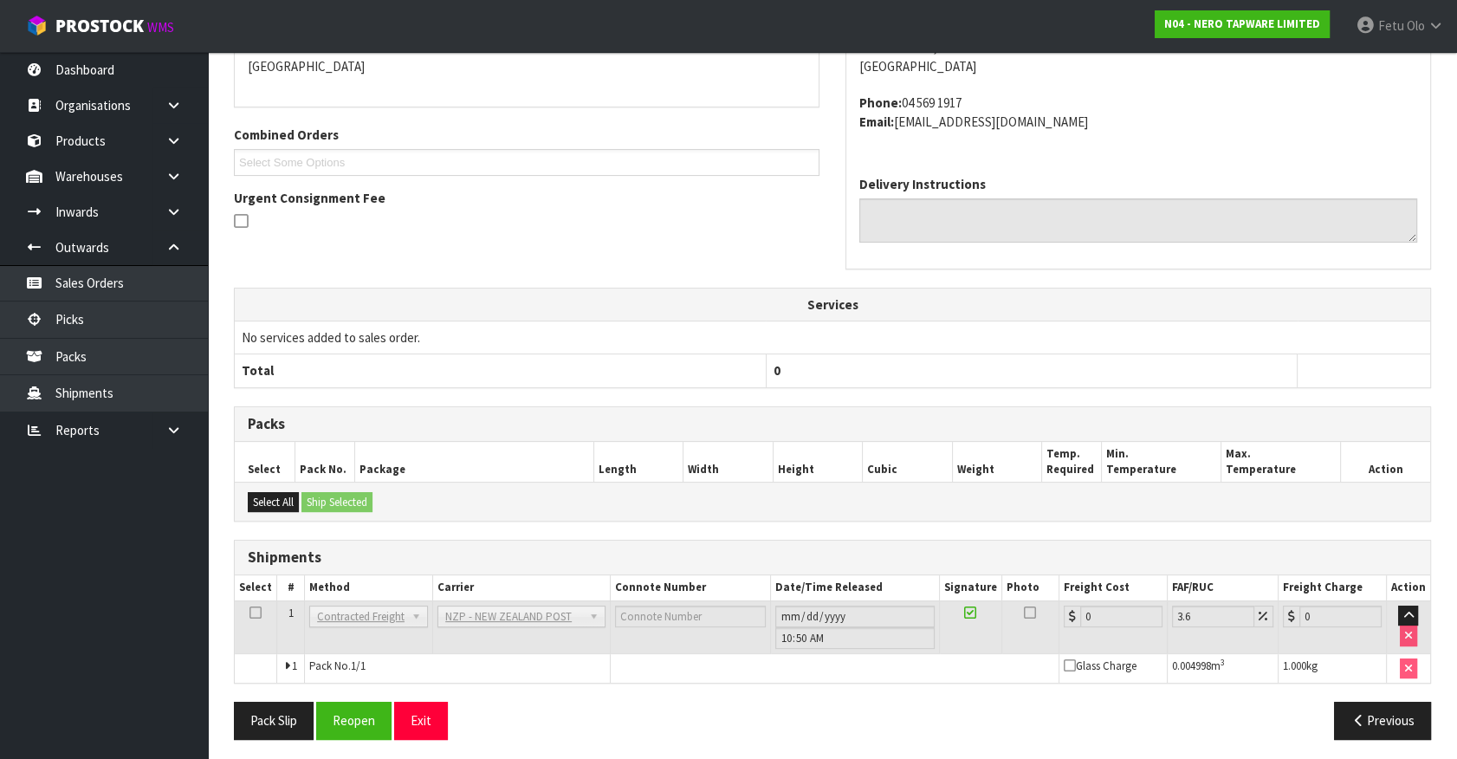
scroll to position [408, 0]
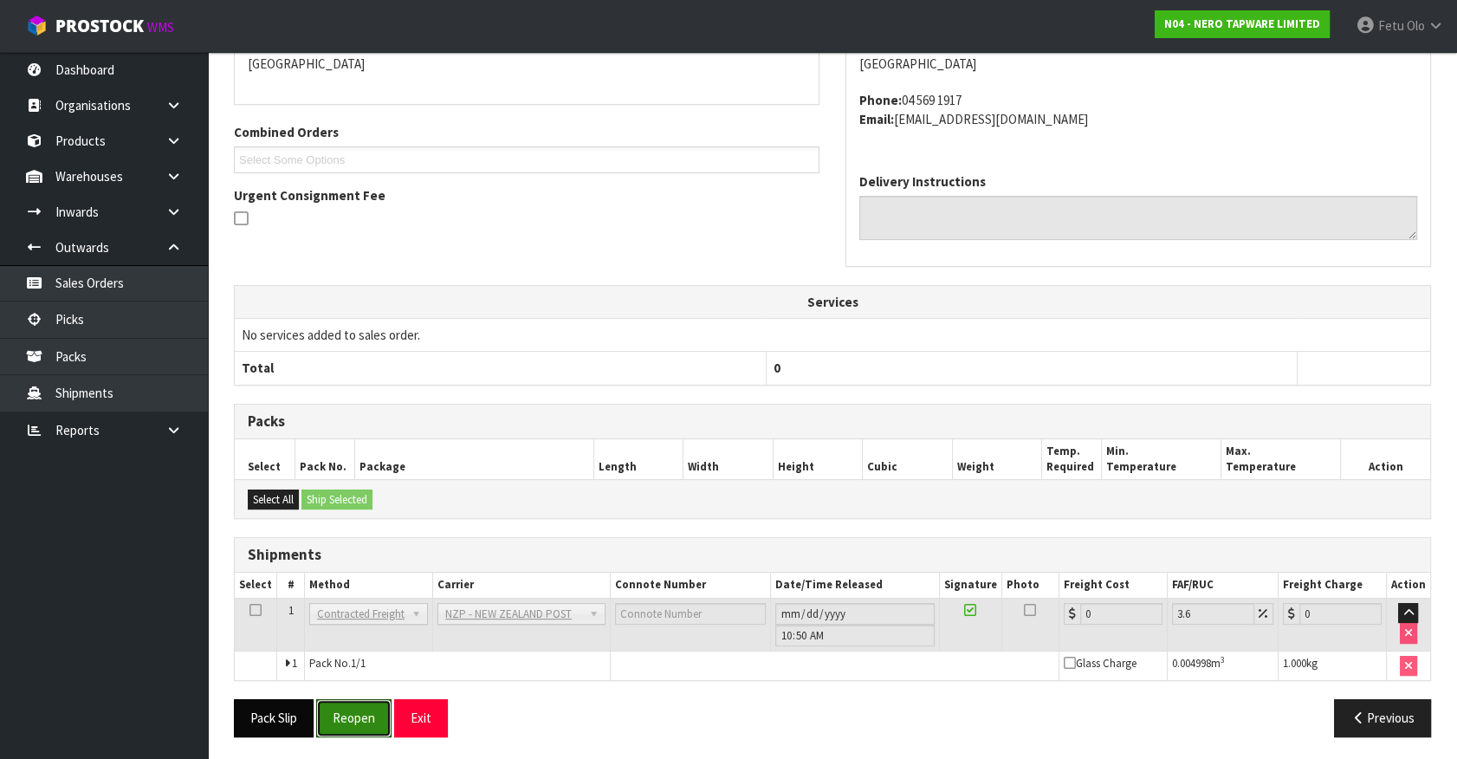
drag, startPoint x: 344, startPoint y: 717, endPoint x: 314, endPoint y: 698, distance: 35.1
click at [344, 717] on button "Reopen" at bounding box center [353, 717] width 75 height 37
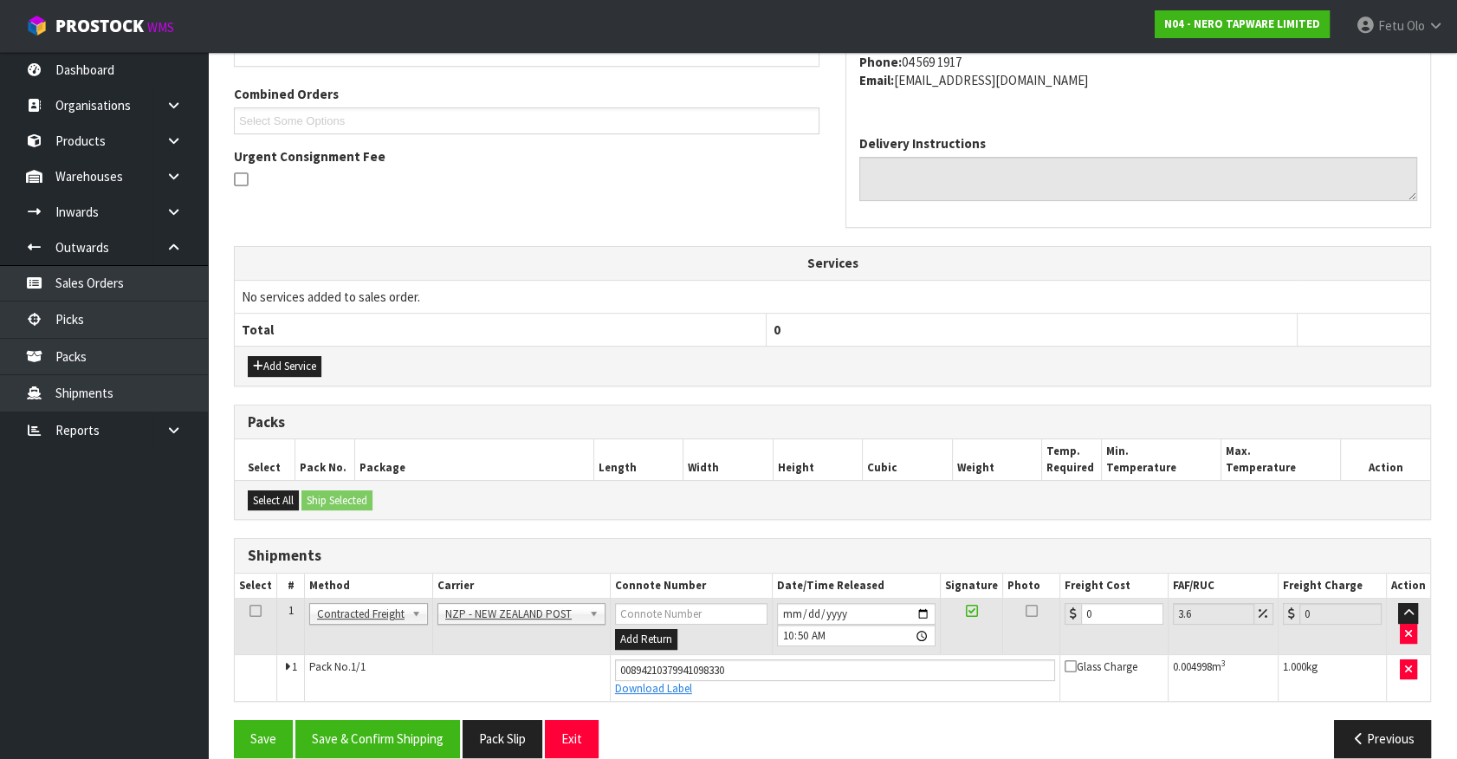
scroll to position [449, 0]
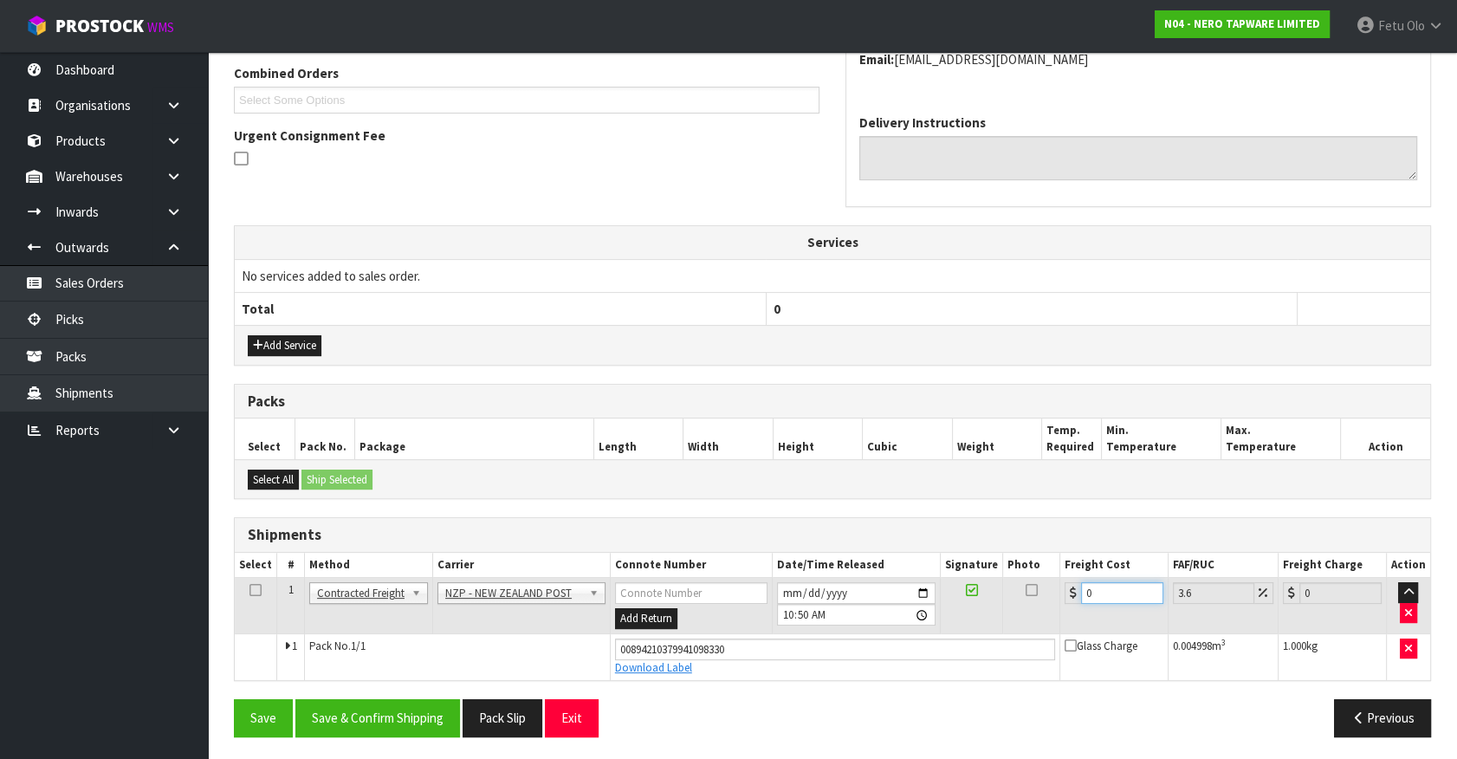
drag, startPoint x: 1102, startPoint y: 591, endPoint x: 832, endPoint y: 643, distance: 275.1
click at [832, 643] on tbody "1 Client Local Pickup Customer Local Pickup Company Freight Contracted Freight …" at bounding box center [832, 629] width 1195 height 102
drag, startPoint x: 345, startPoint y: 708, endPoint x: 339, endPoint y: 681, distance: 27.3
click at [346, 705] on button "Save & Confirm Shipping" at bounding box center [377, 717] width 165 height 37
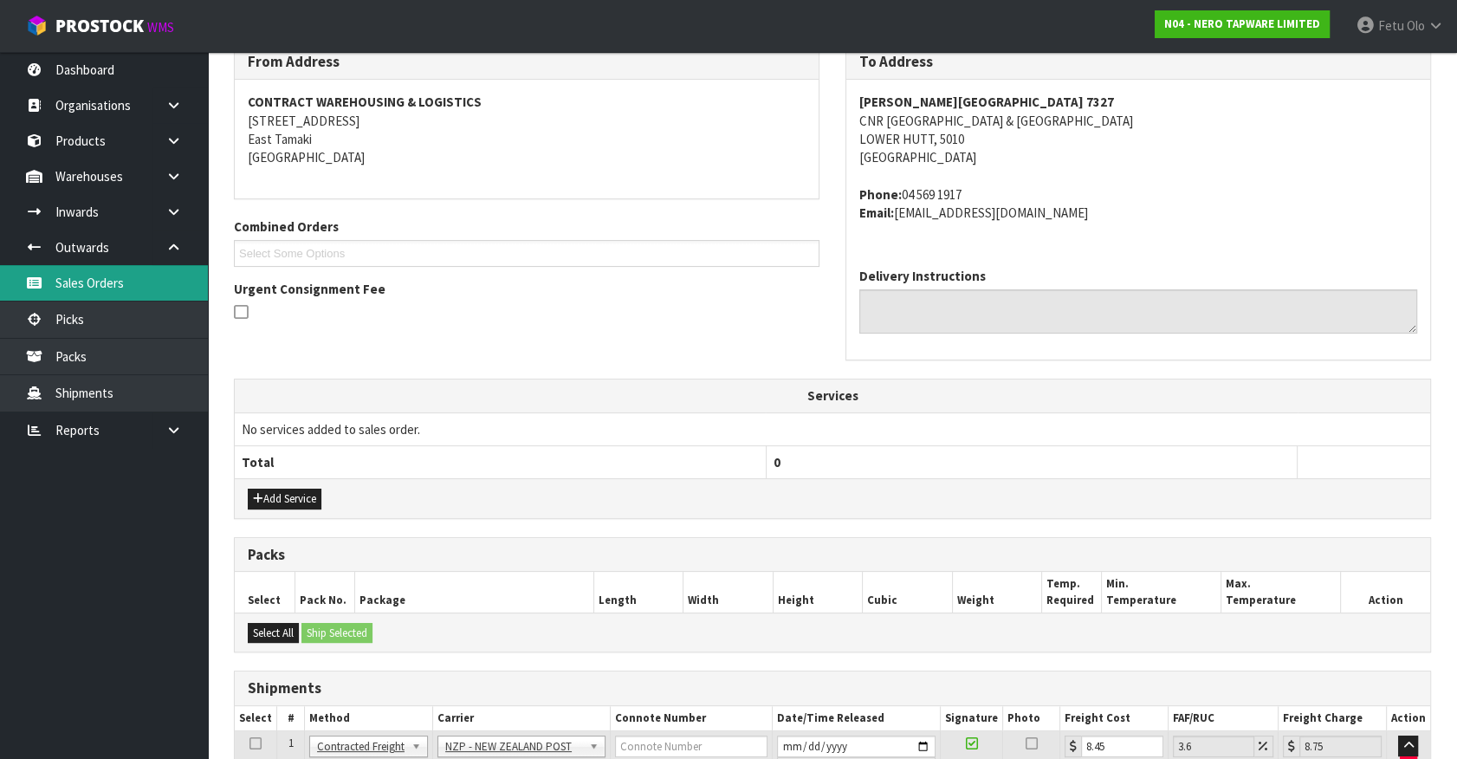
scroll to position [133, 0]
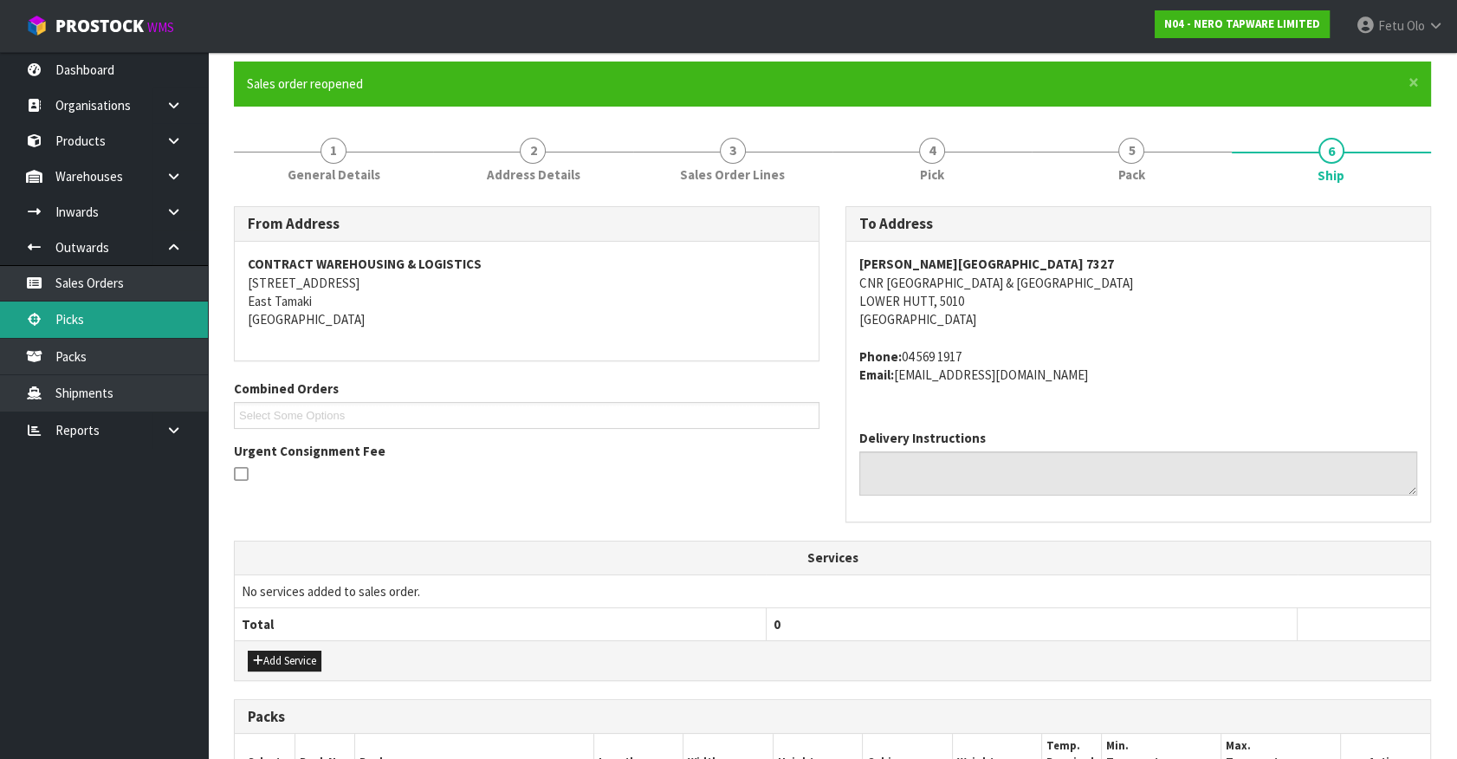
click at [79, 320] on link "Picks" at bounding box center [104, 319] width 208 height 36
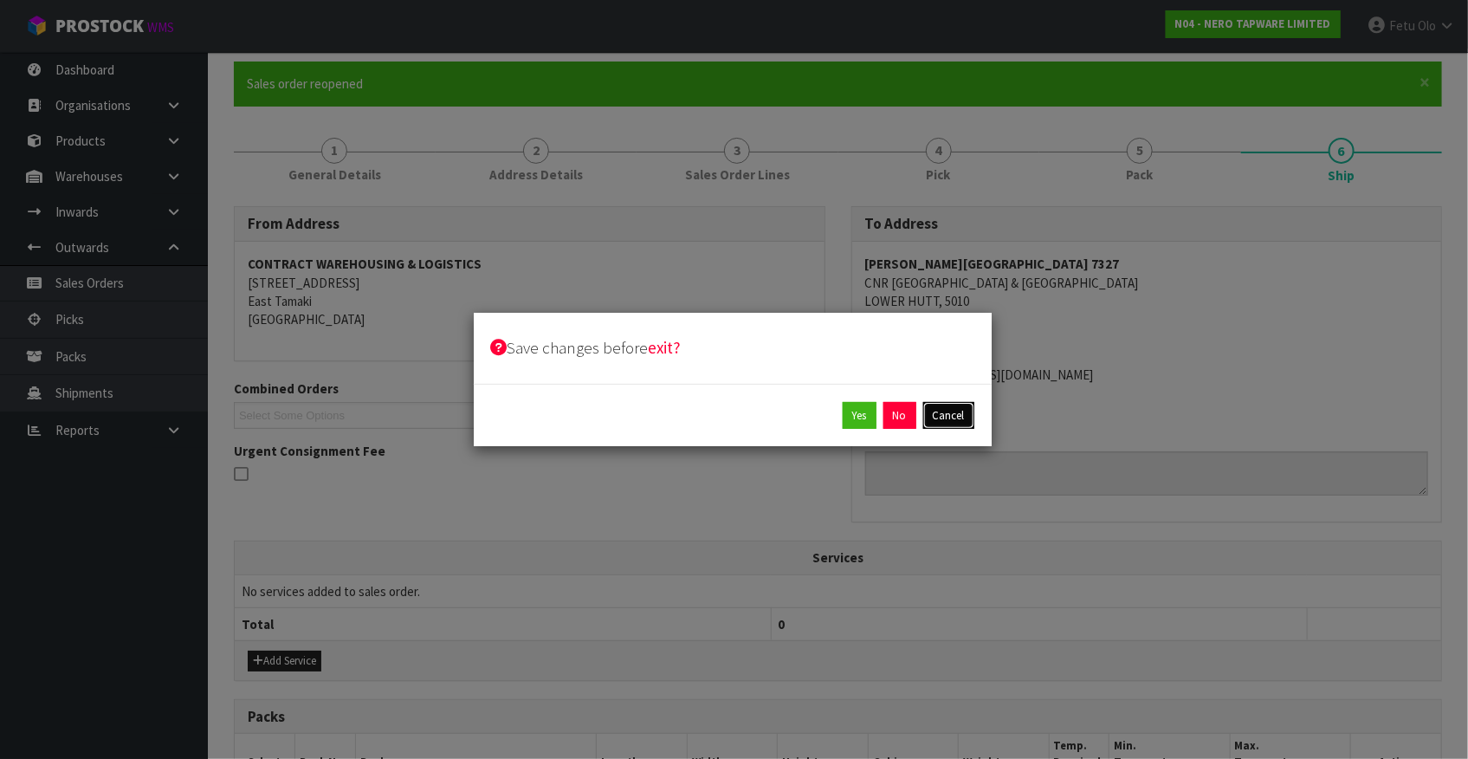
click at [953, 411] on button "Cancel" at bounding box center [948, 416] width 51 height 28
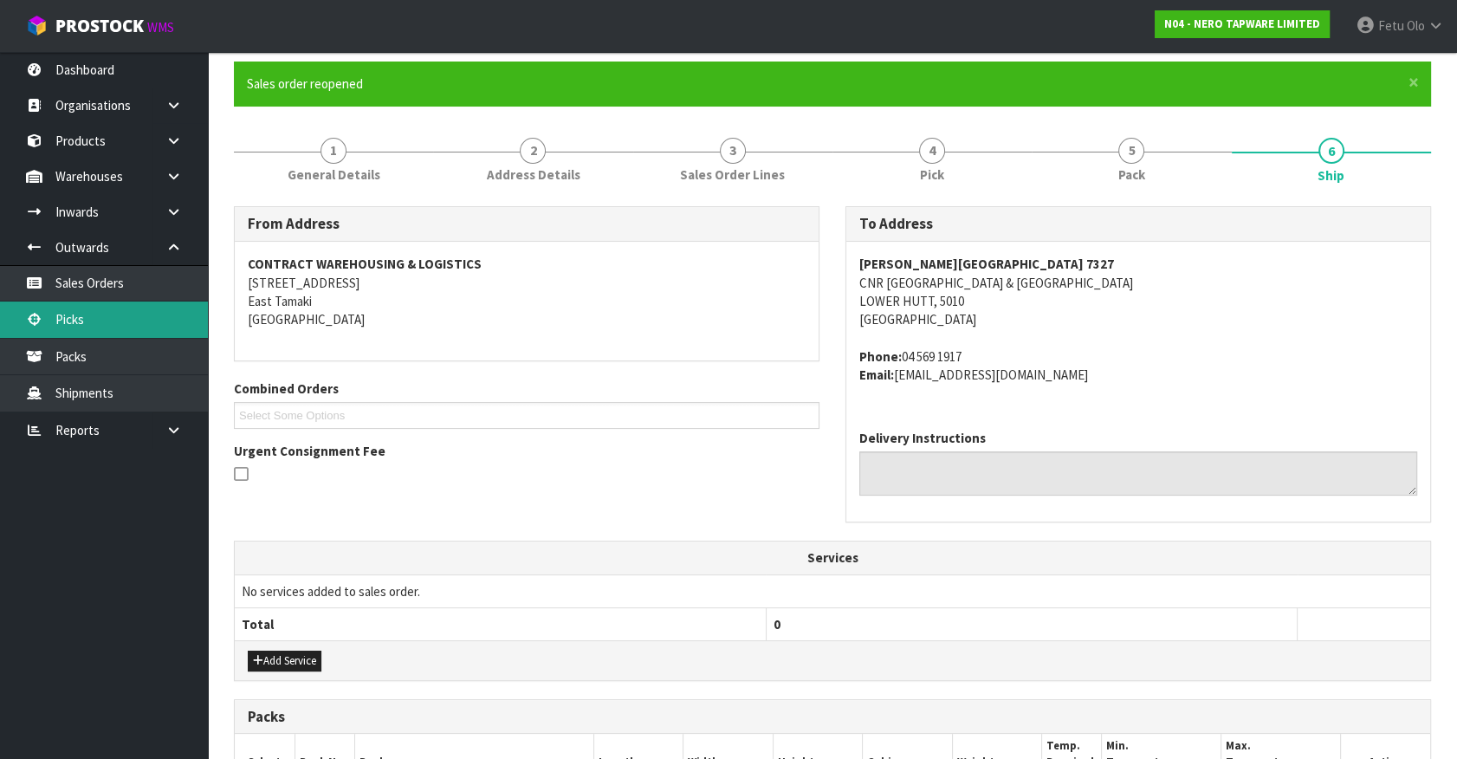
scroll to position [0, 0]
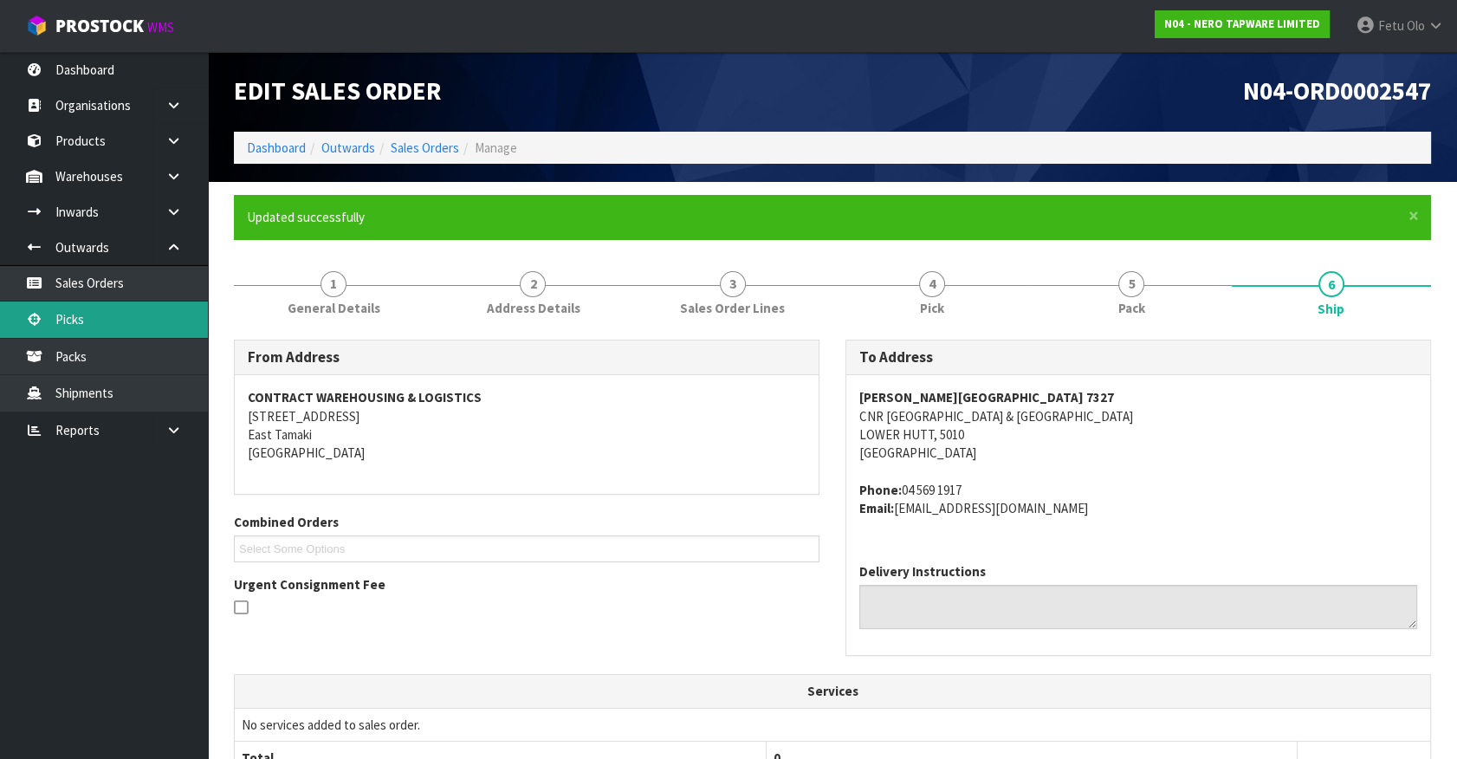
click at [76, 316] on link "Picks" at bounding box center [104, 319] width 208 height 36
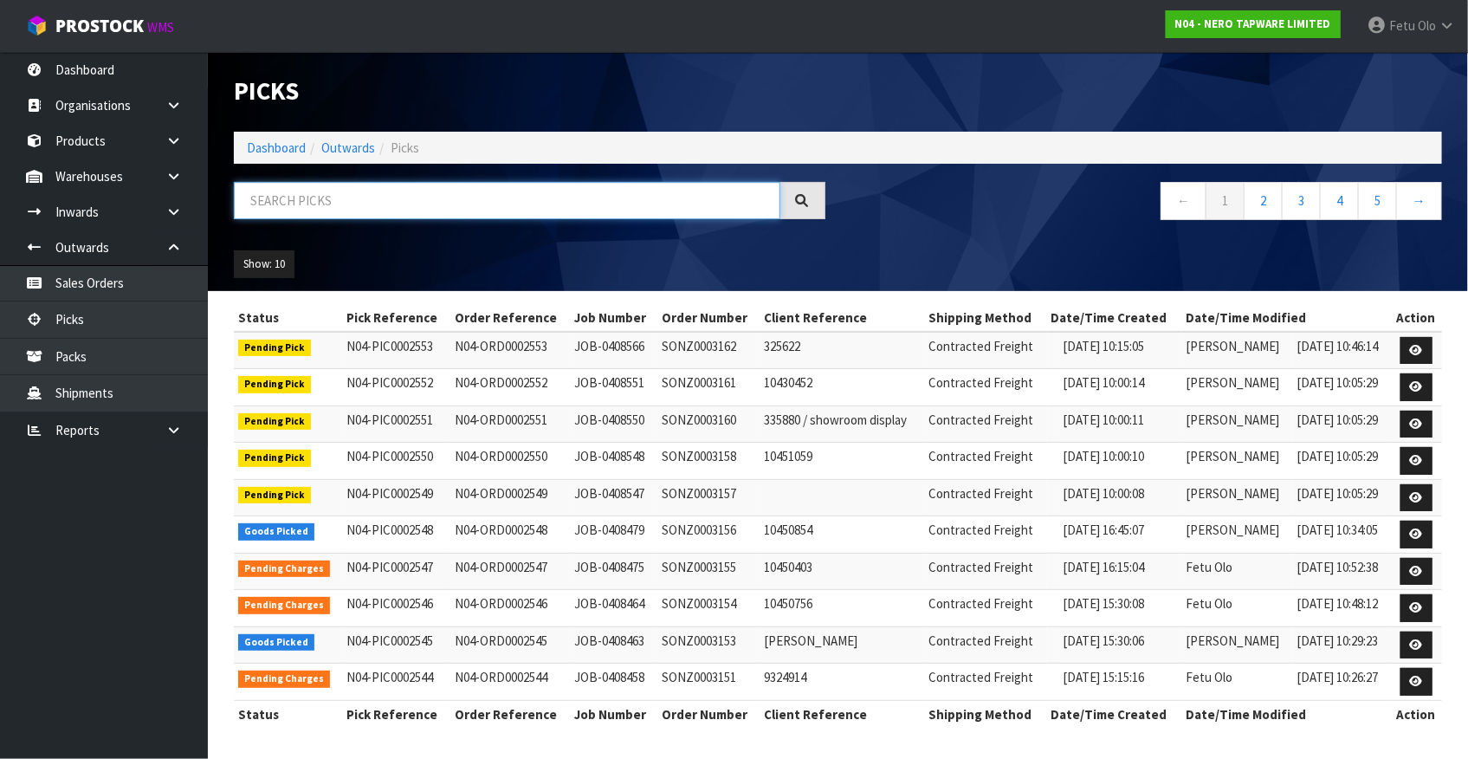
click at [488, 202] on input "text" at bounding box center [507, 200] width 546 height 37
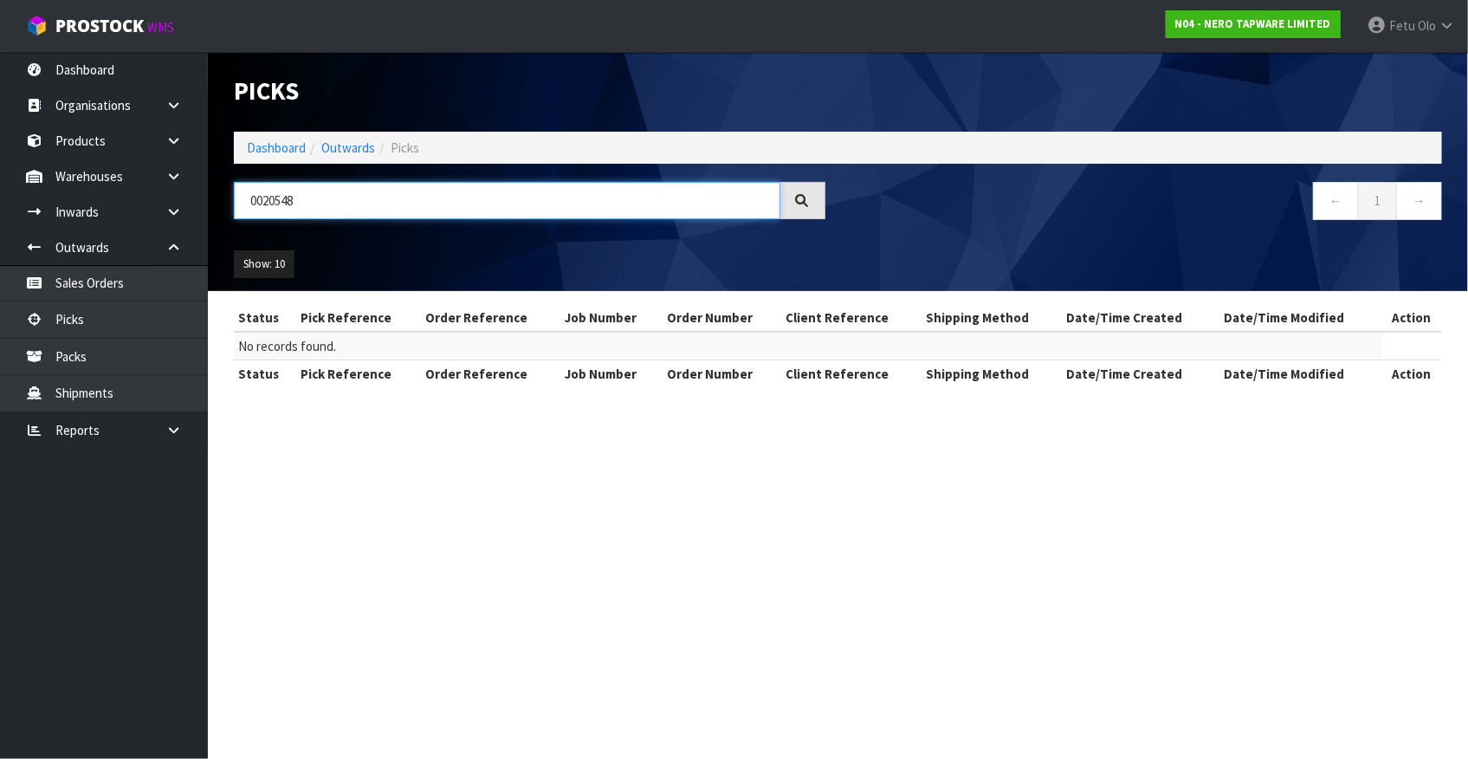
click at [269, 196] on input "0020548" at bounding box center [507, 200] width 546 height 37
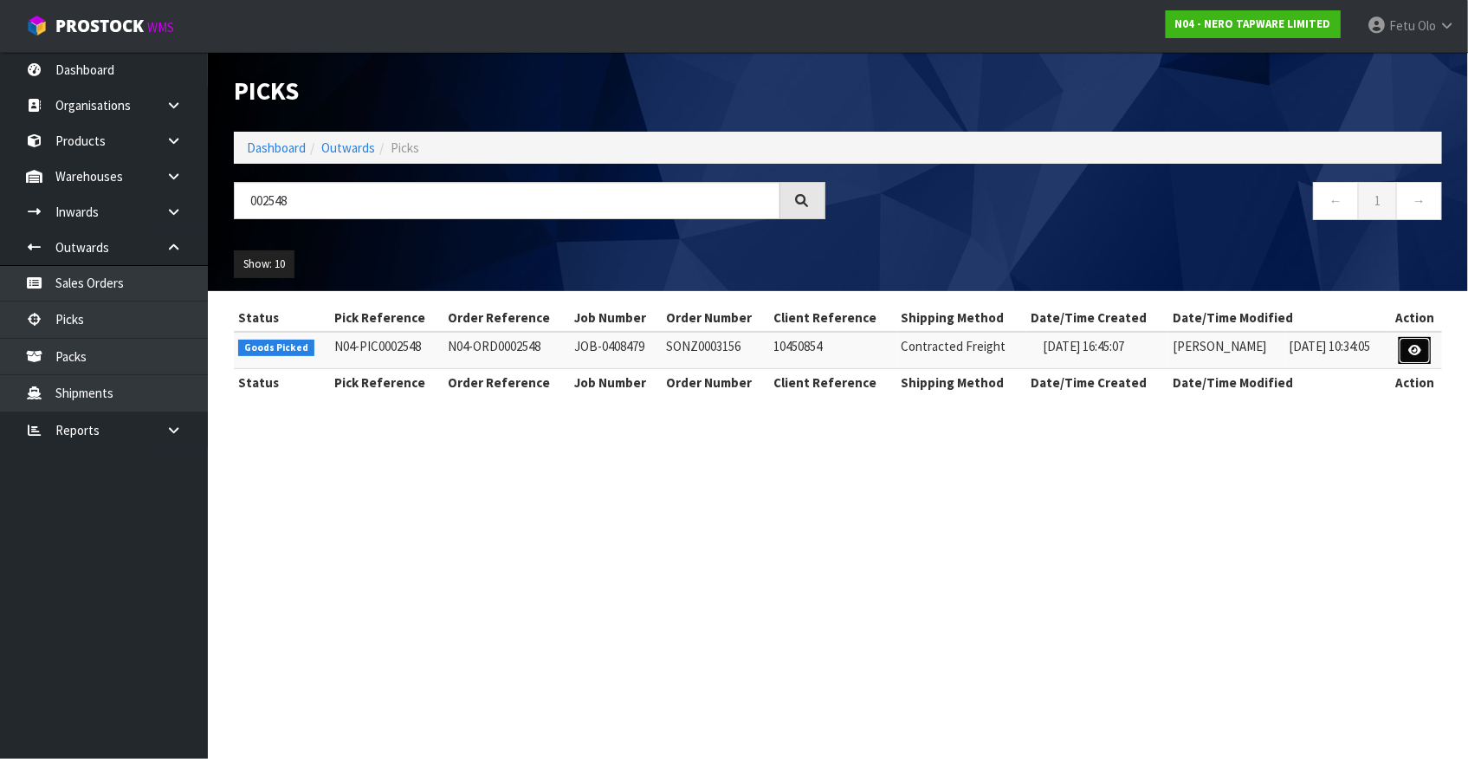
click at [1414, 338] on link at bounding box center [1415, 351] width 32 height 28
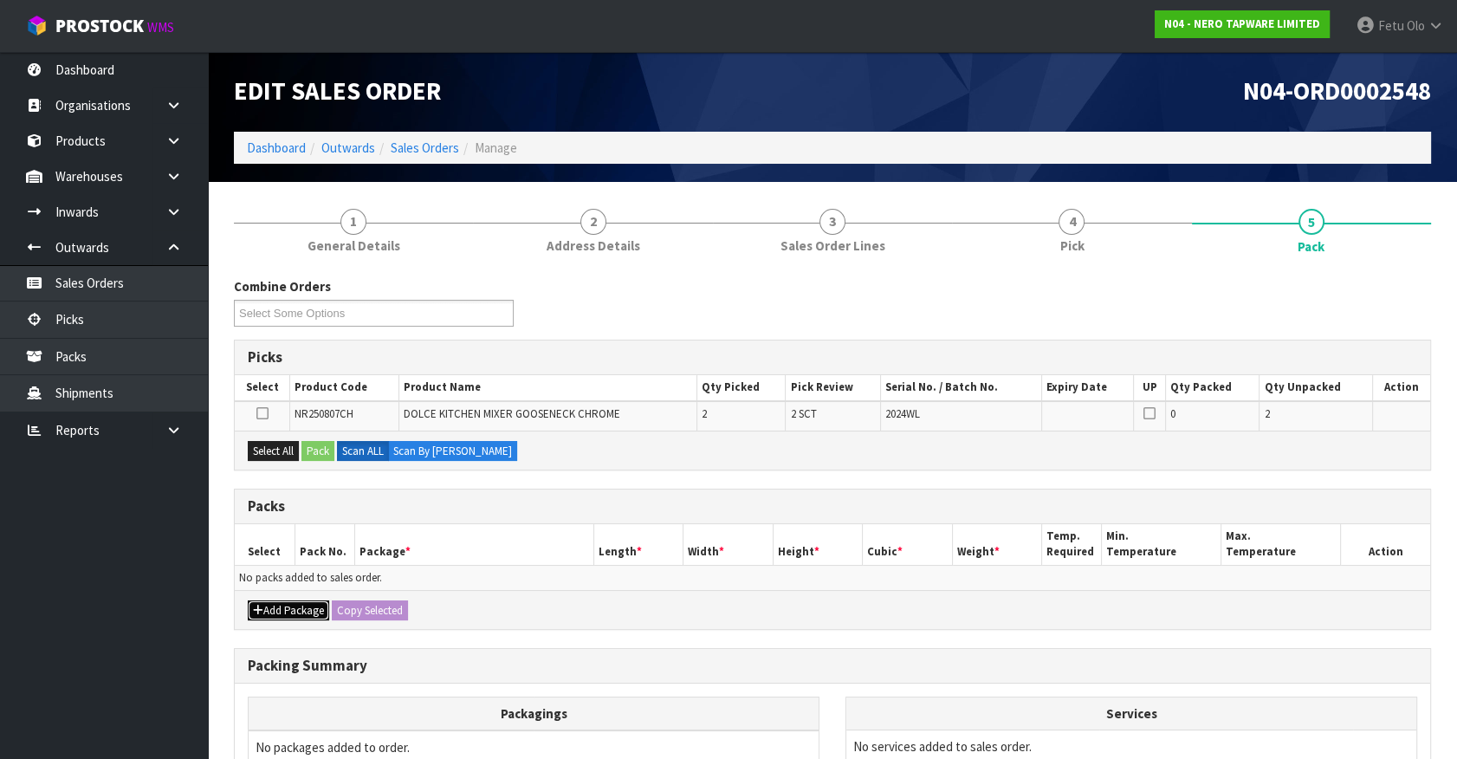
click at [272, 611] on button "Add Package" at bounding box center [288, 610] width 81 height 21
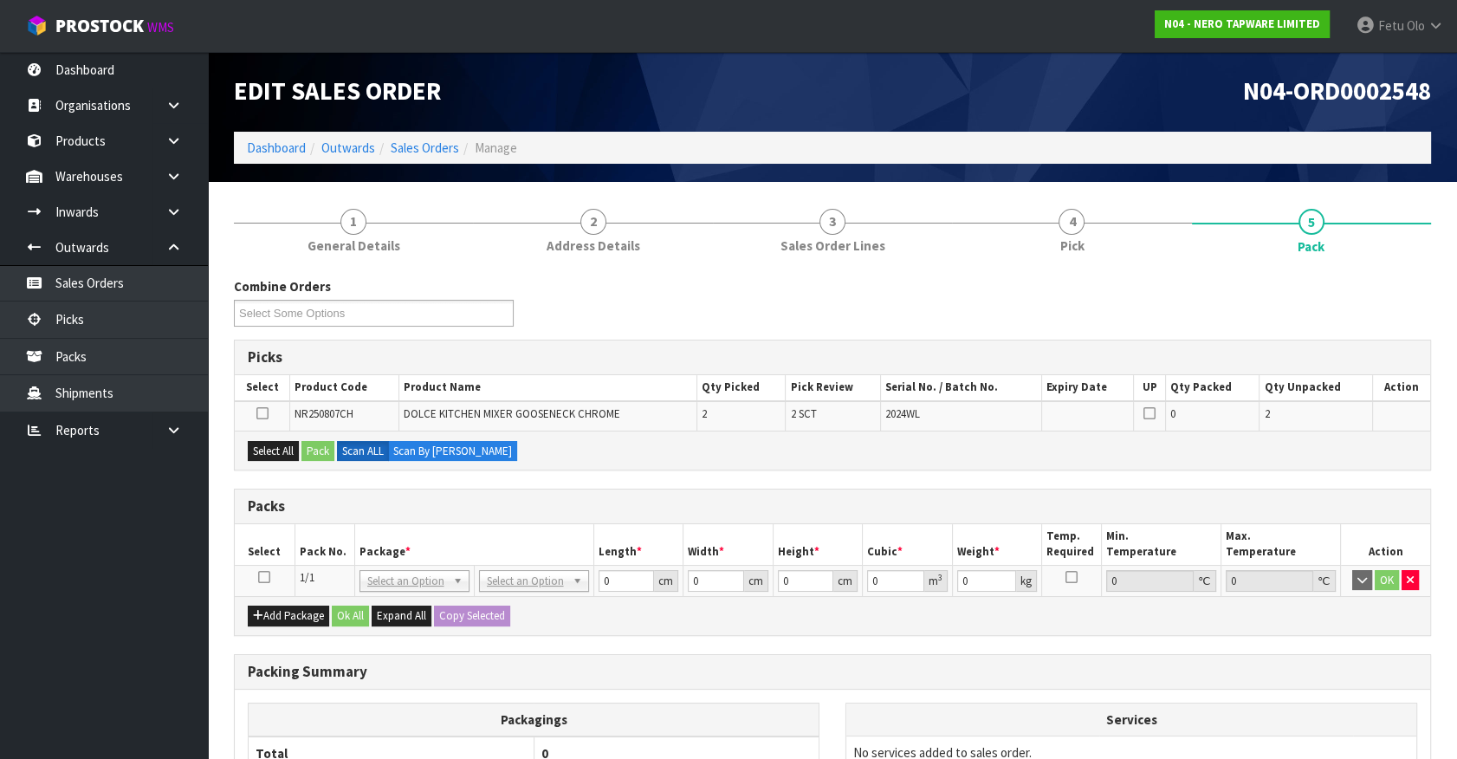
drag, startPoint x: 264, startPoint y: 572, endPoint x: 401, endPoint y: 533, distance: 142.3
click at [268, 577] on icon at bounding box center [264, 577] width 12 height 1
click at [401, 533] on th "Package *" at bounding box center [473, 544] width 239 height 41
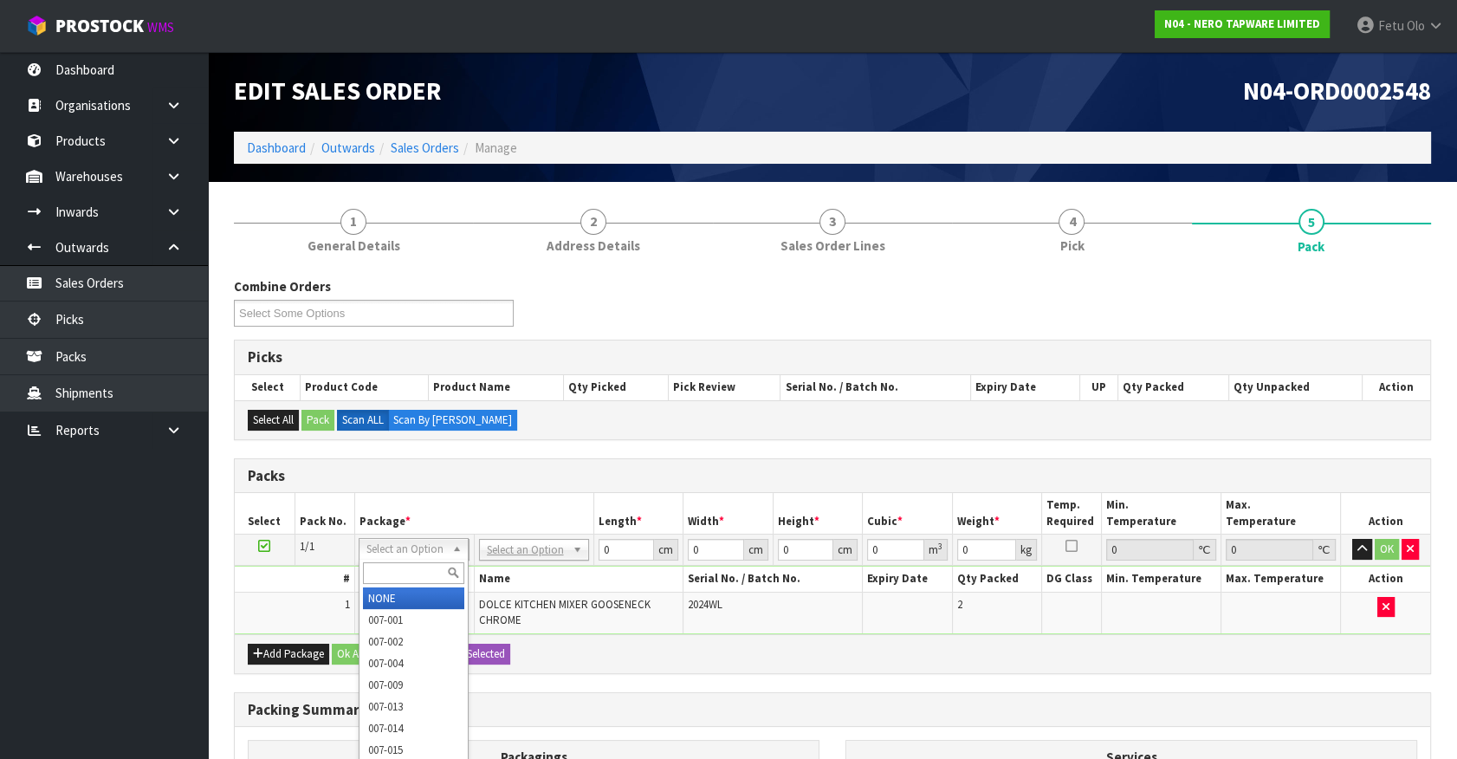
click at [392, 568] on input "text" at bounding box center [413, 573] width 101 height 22
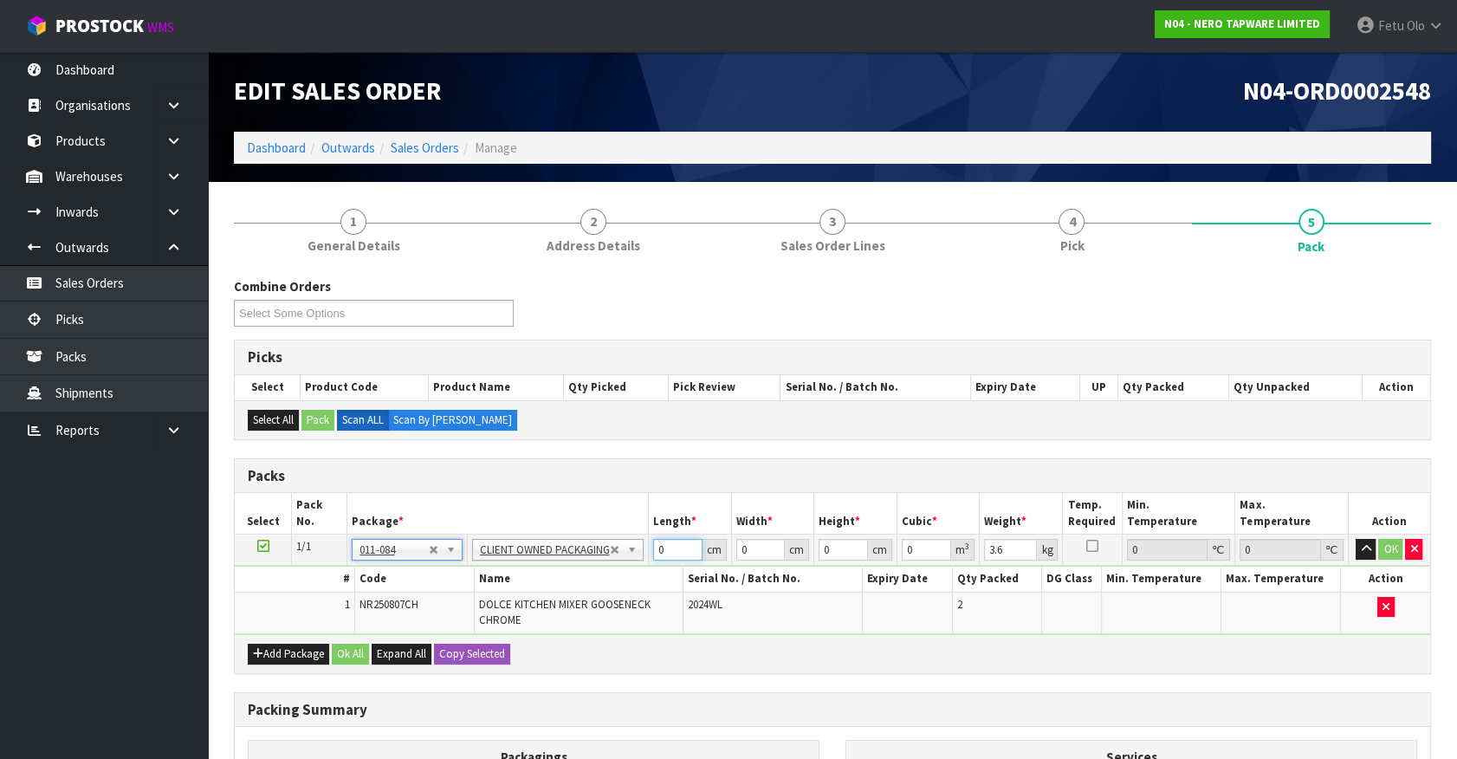
drag, startPoint x: 634, startPoint y: 571, endPoint x: 498, endPoint y: 611, distance: 141.9
click at [498, 611] on tbody "1/1 NONE 007-001 007-002 007-004 007-009 007-013 007-014 007-015 007-017 007-01…" at bounding box center [832, 584] width 1195 height 100
click button "OK" at bounding box center [1390, 549] width 24 height 21
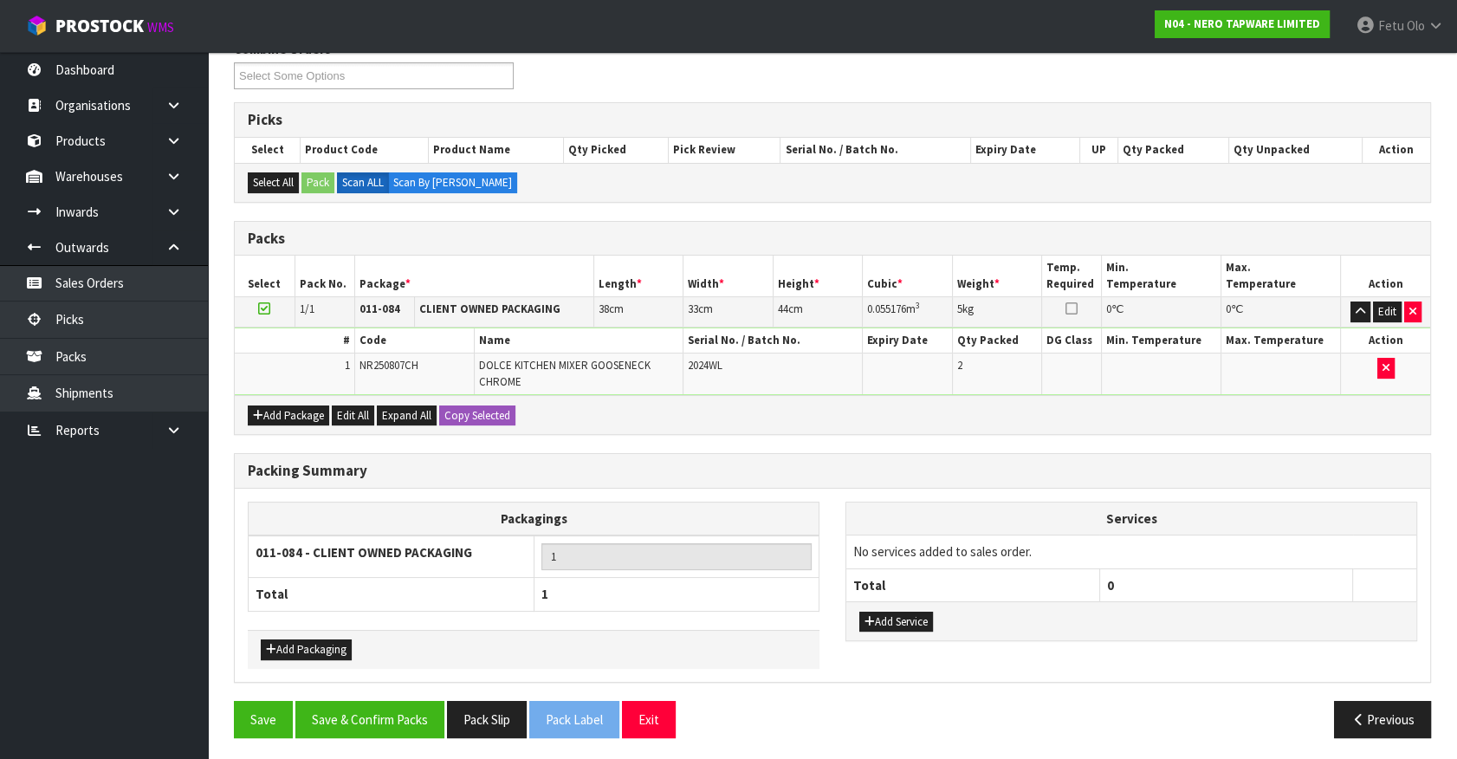
scroll to position [238, 0]
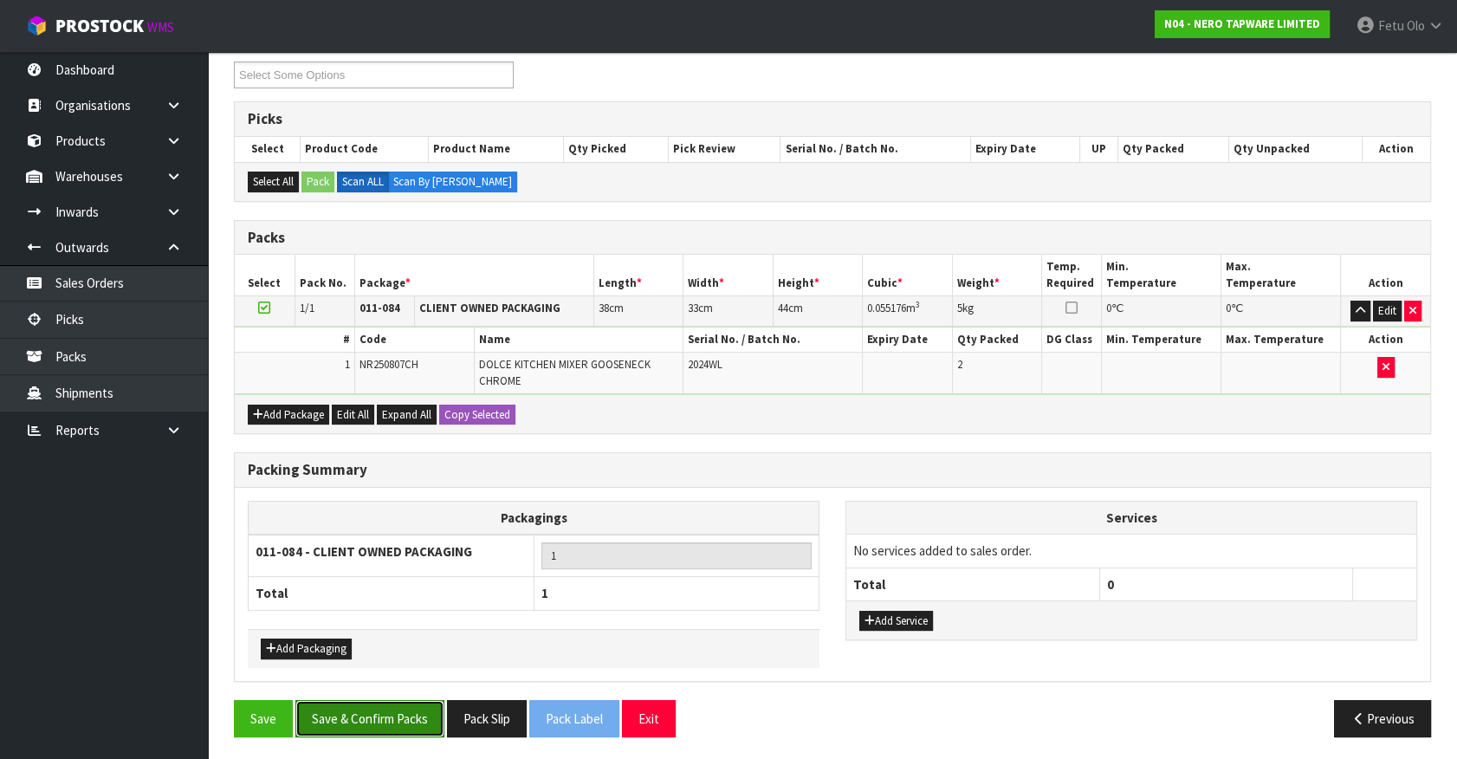
click at [364, 703] on button "Save & Confirm Packs" at bounding box center [369, 718] width 149 height 37
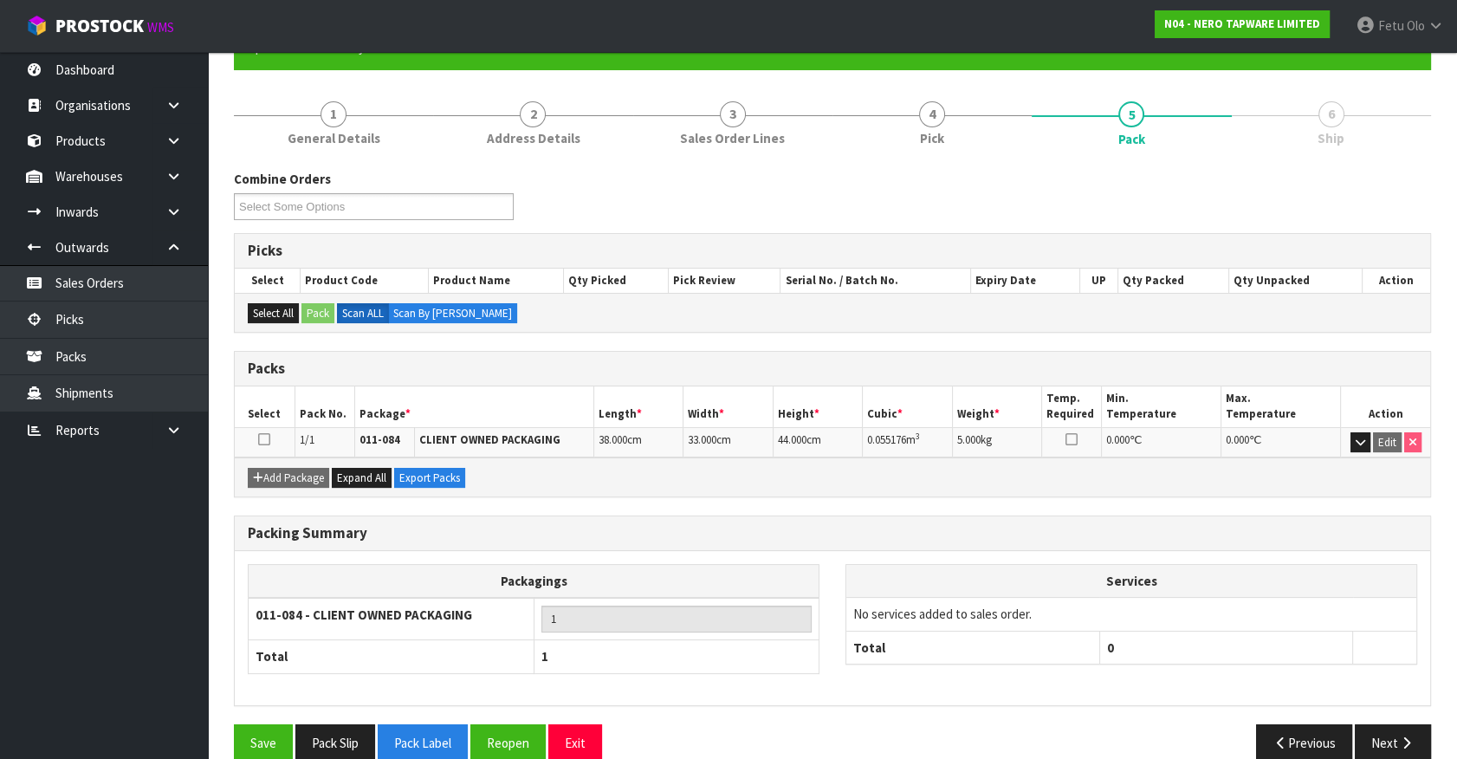
scroll to position [195, 0]
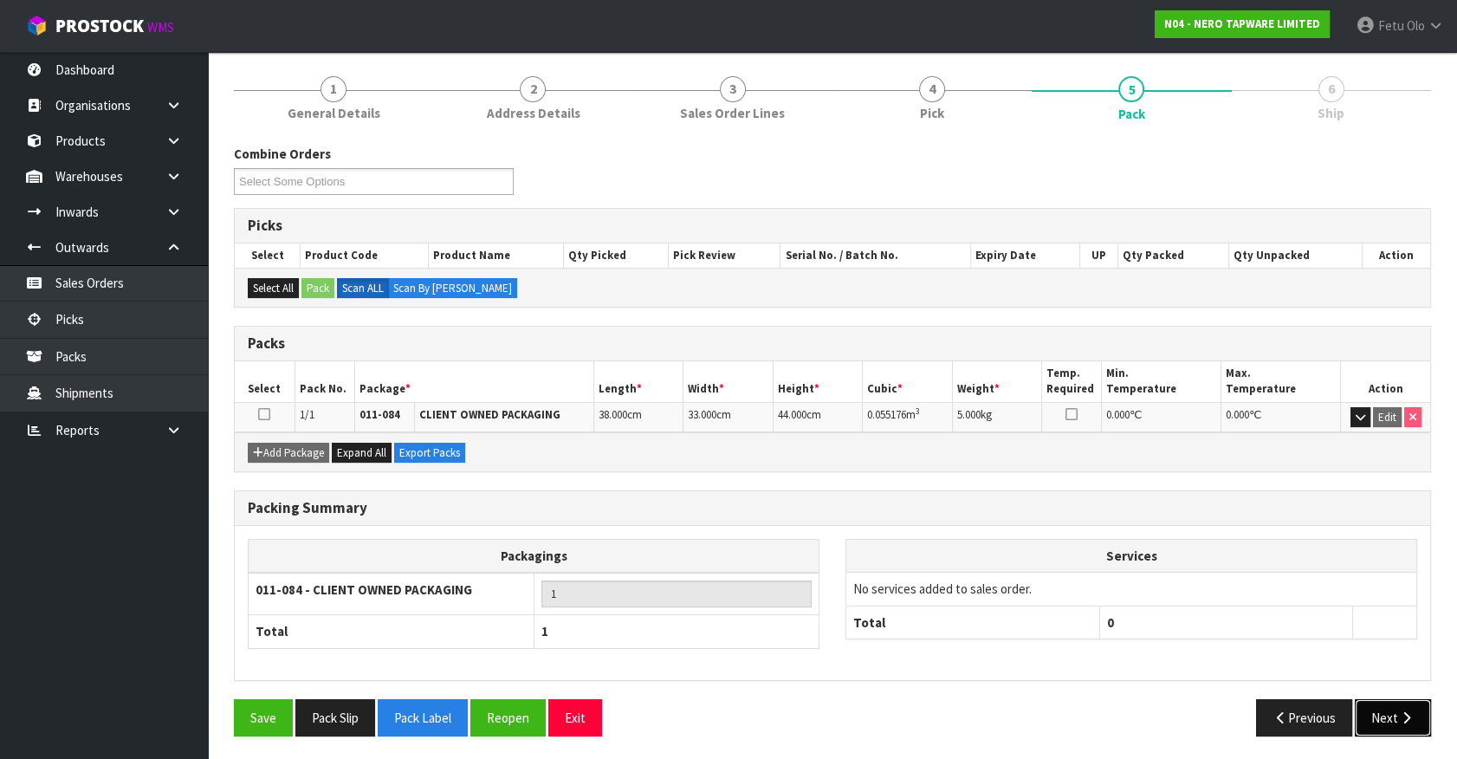
click at [1380, 701] on button "Next" at bounding box center [1392, 717] width 76 height 37
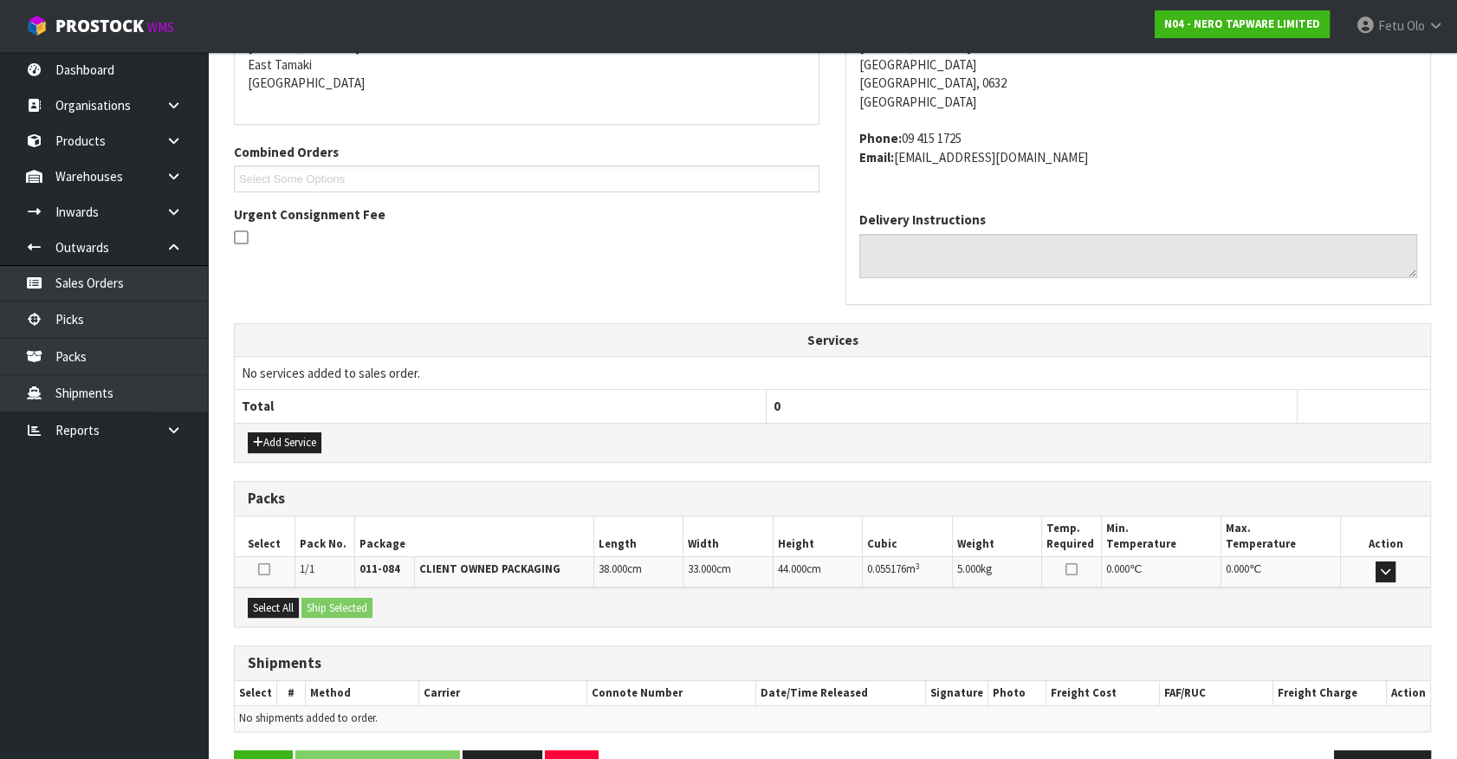
scroll to position [421, 0]
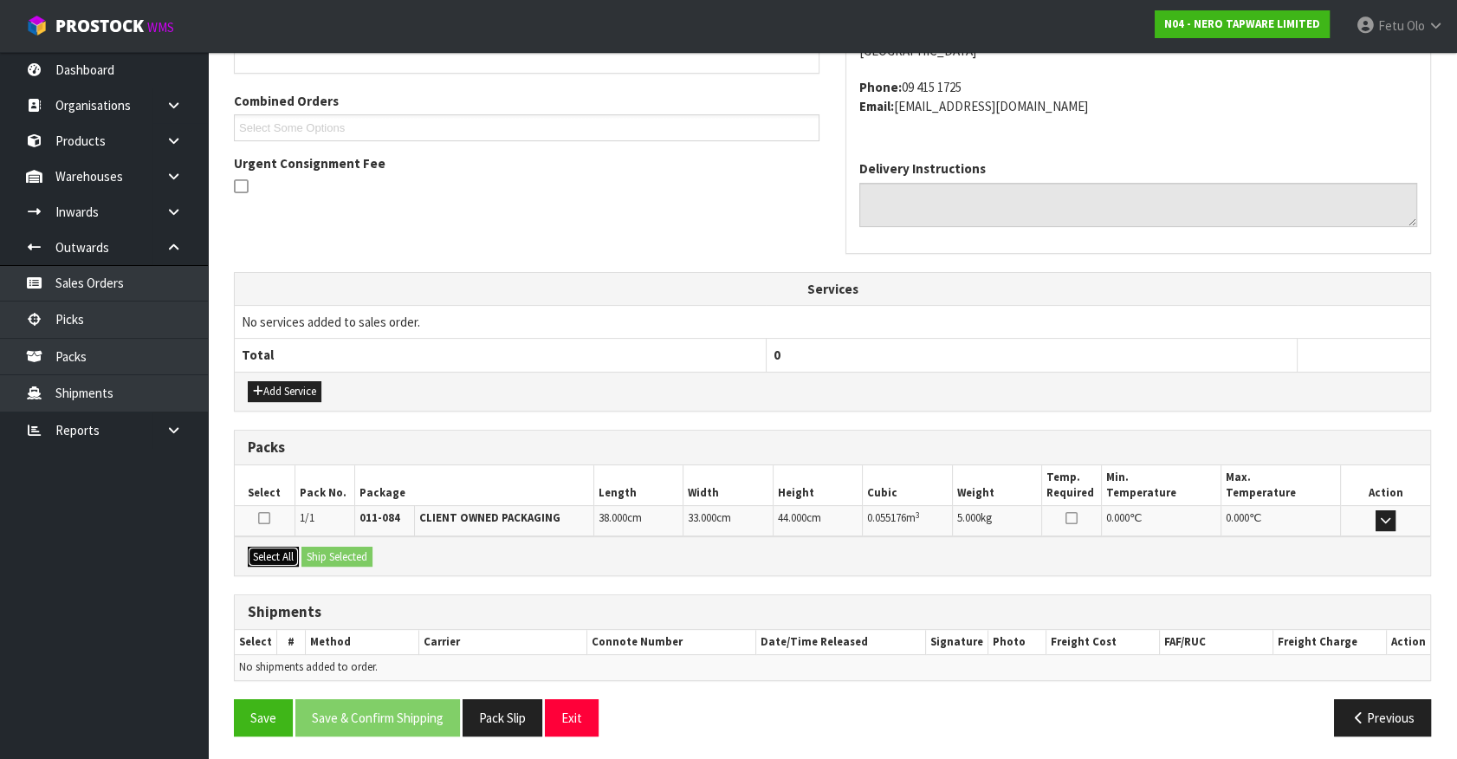
click at [284, 556] on button "Select All" at bounding box center [273, 556] width 51 height 21
click at [326, 549] on button "Ship Selected" at bounding box center [336, 556] width 71 height 21
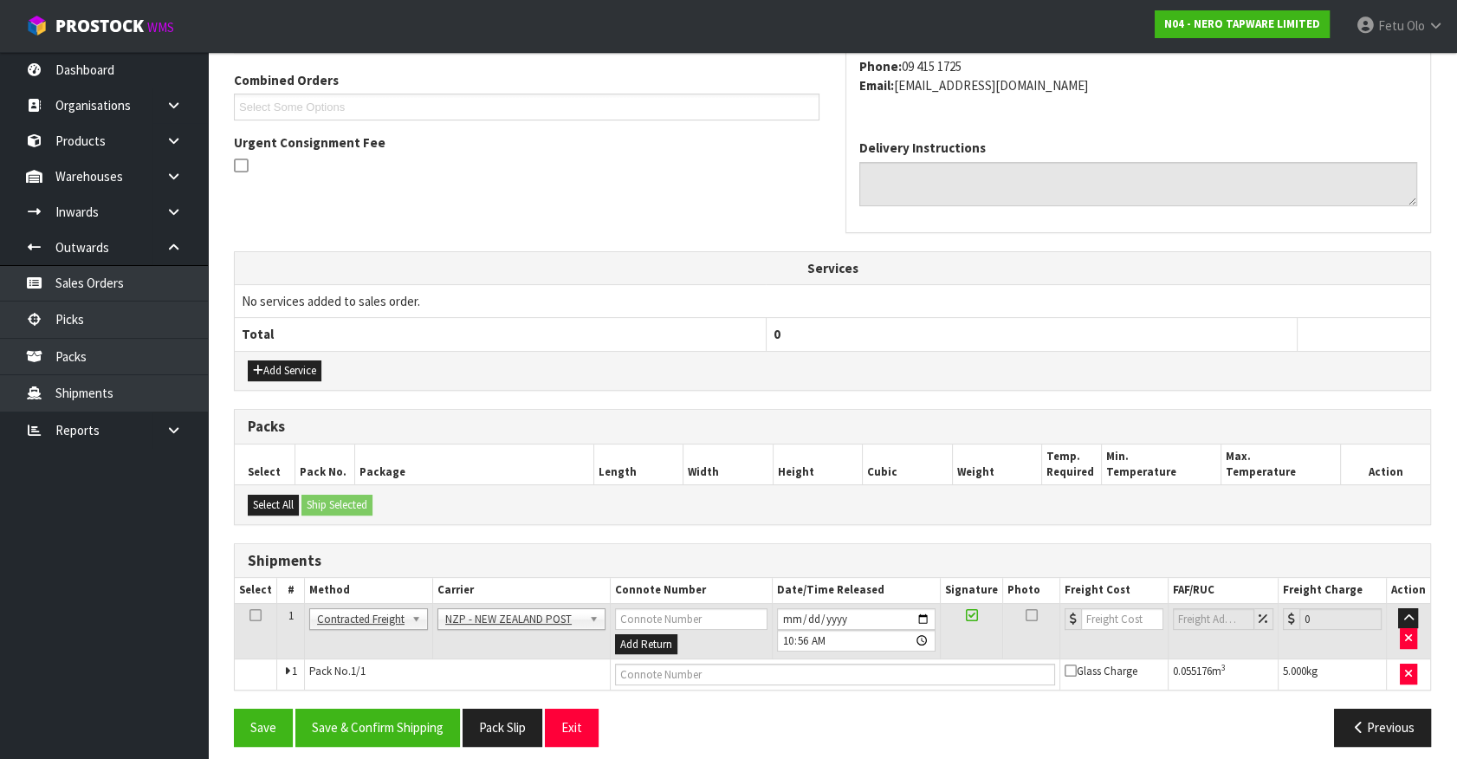
scroll to position [451, 0]
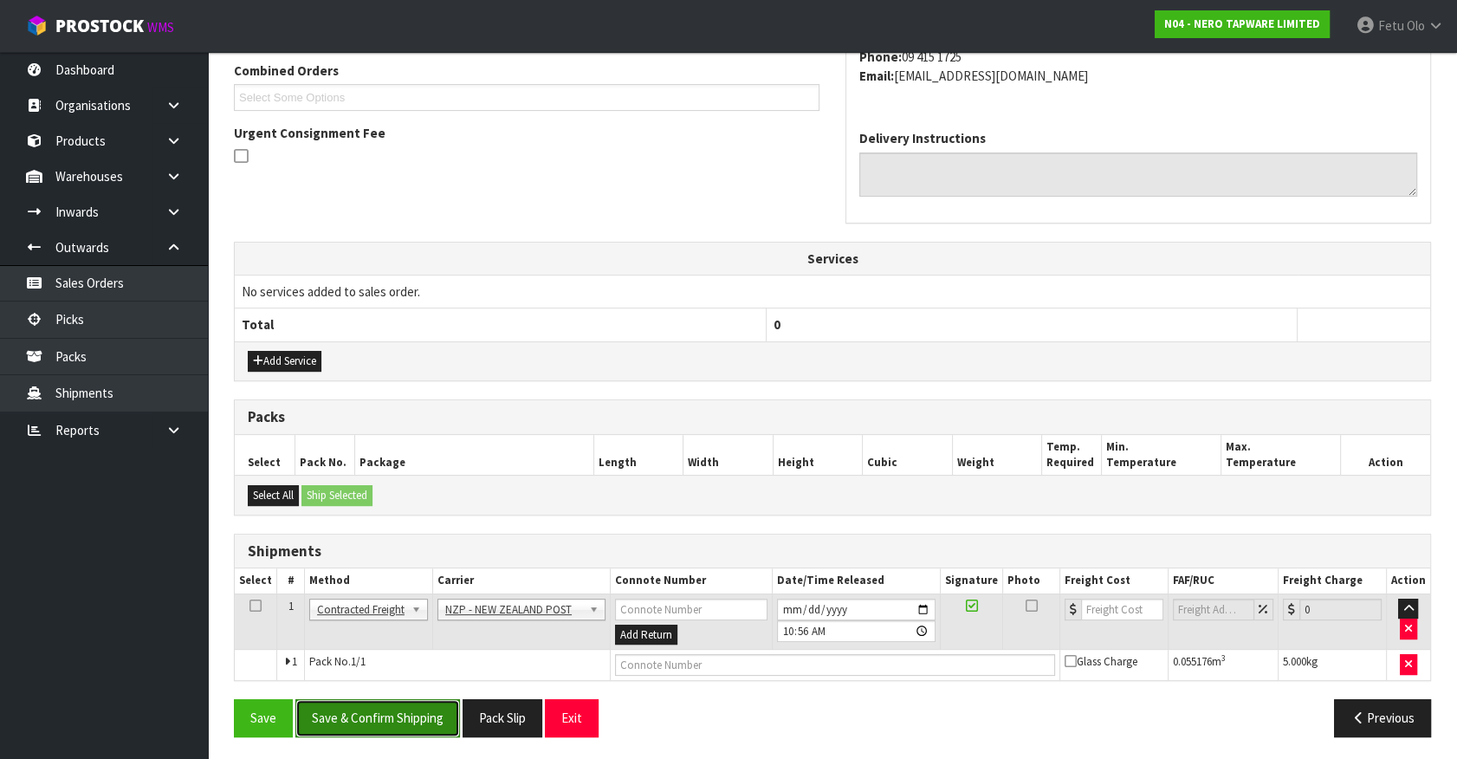
click at [399, 732] on button "Save & Confirm Shipping" at bounding box center [377, 717] width 165 height 37
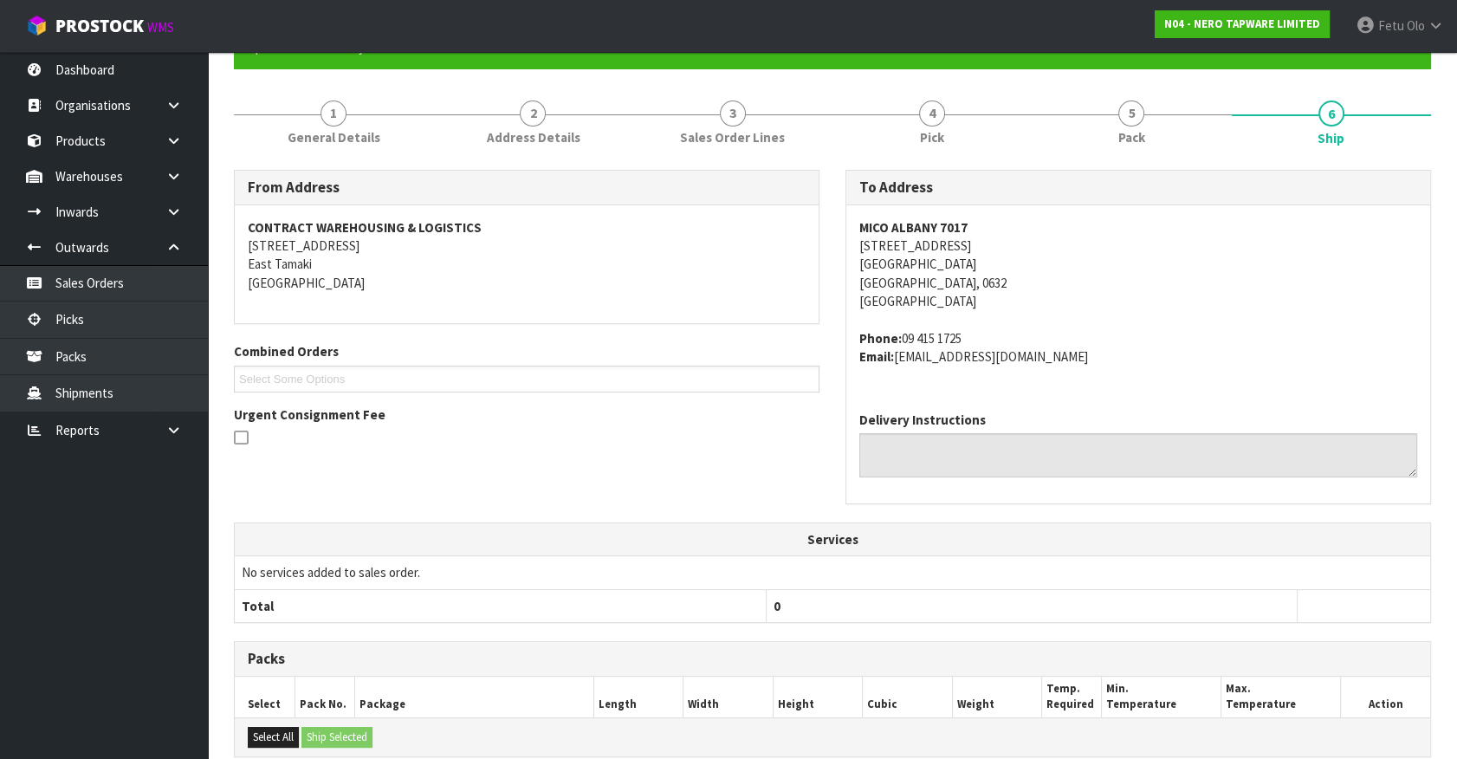
scroll to position [427, 0]
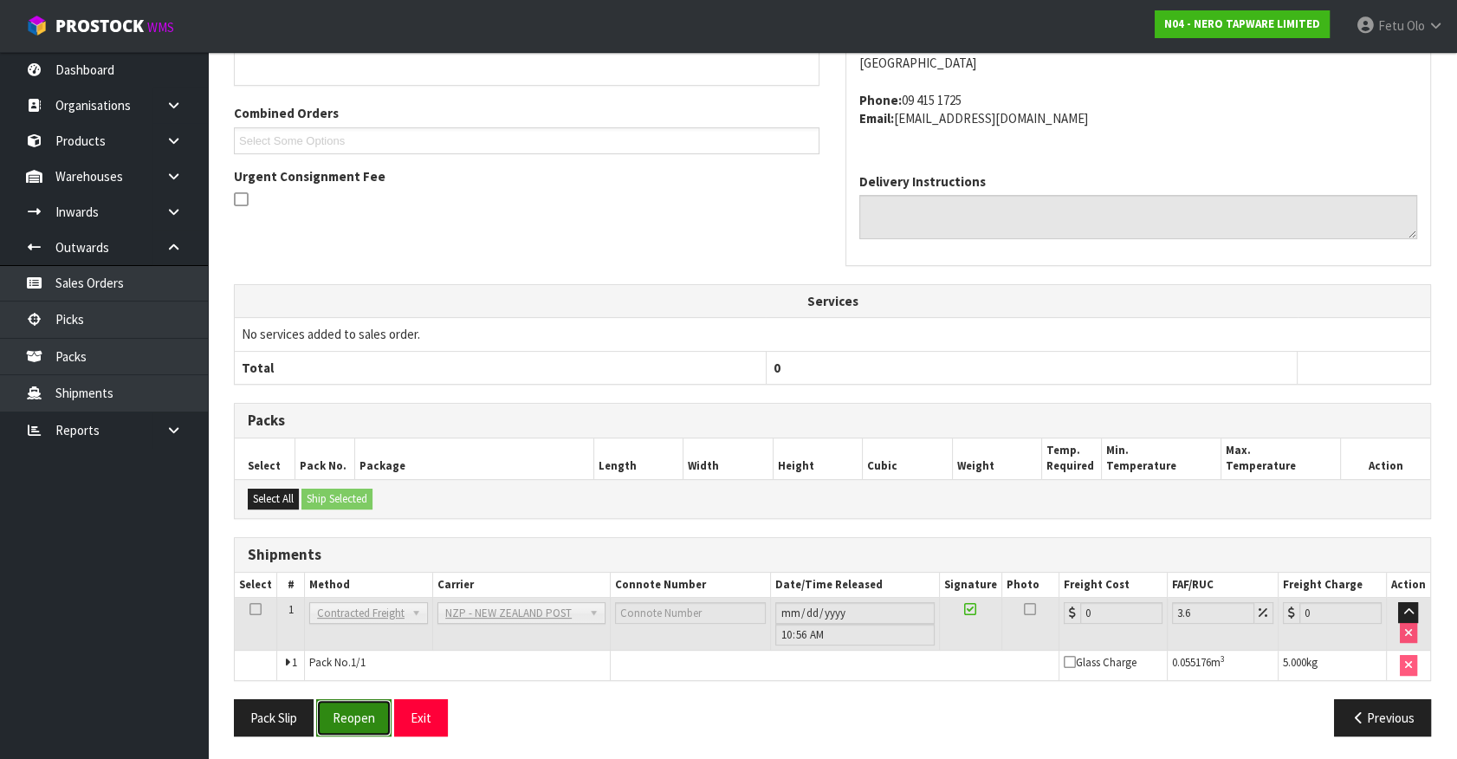
click at [360, 703] on button "Reopen" at bounding box center [353, 717] width 75 height 37
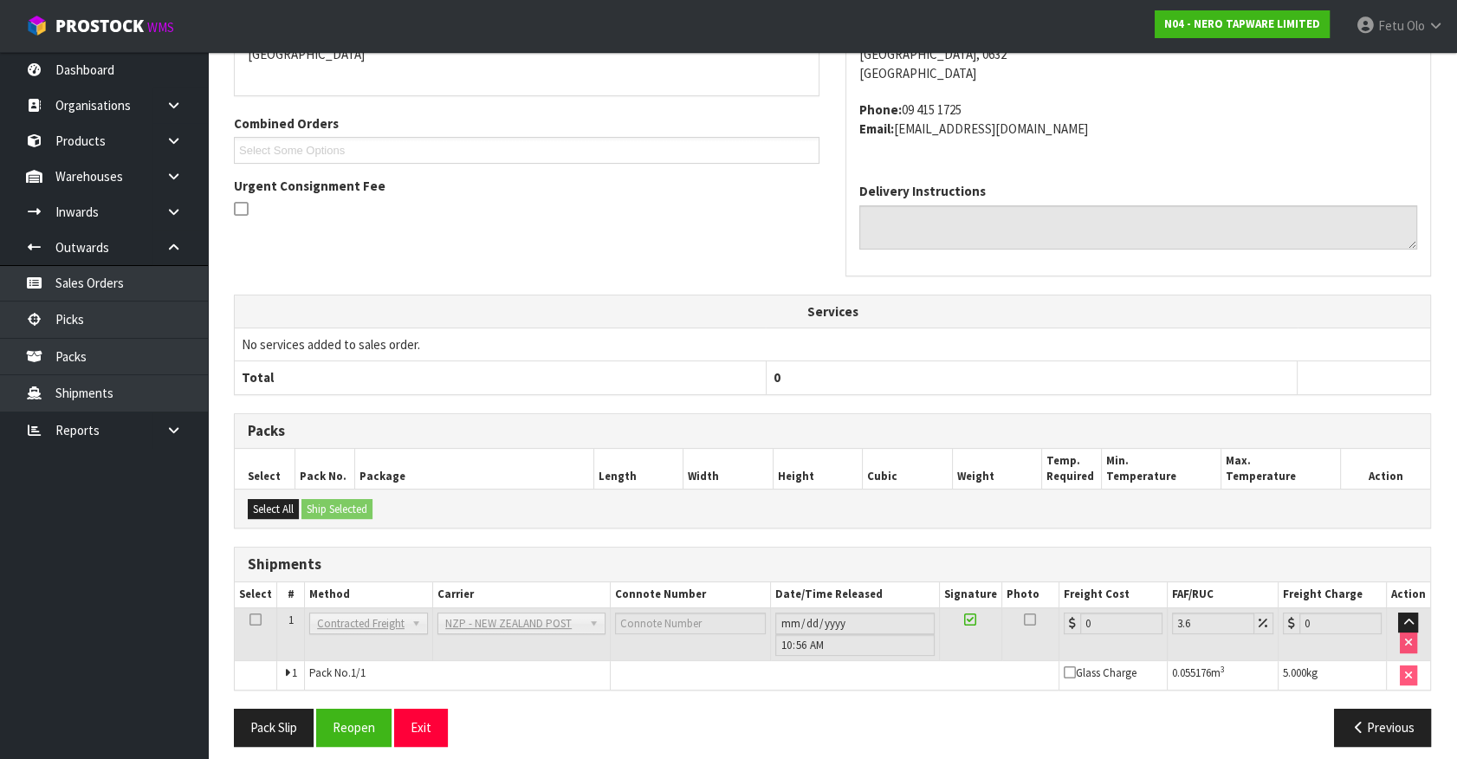
scroll to position [408, 0]
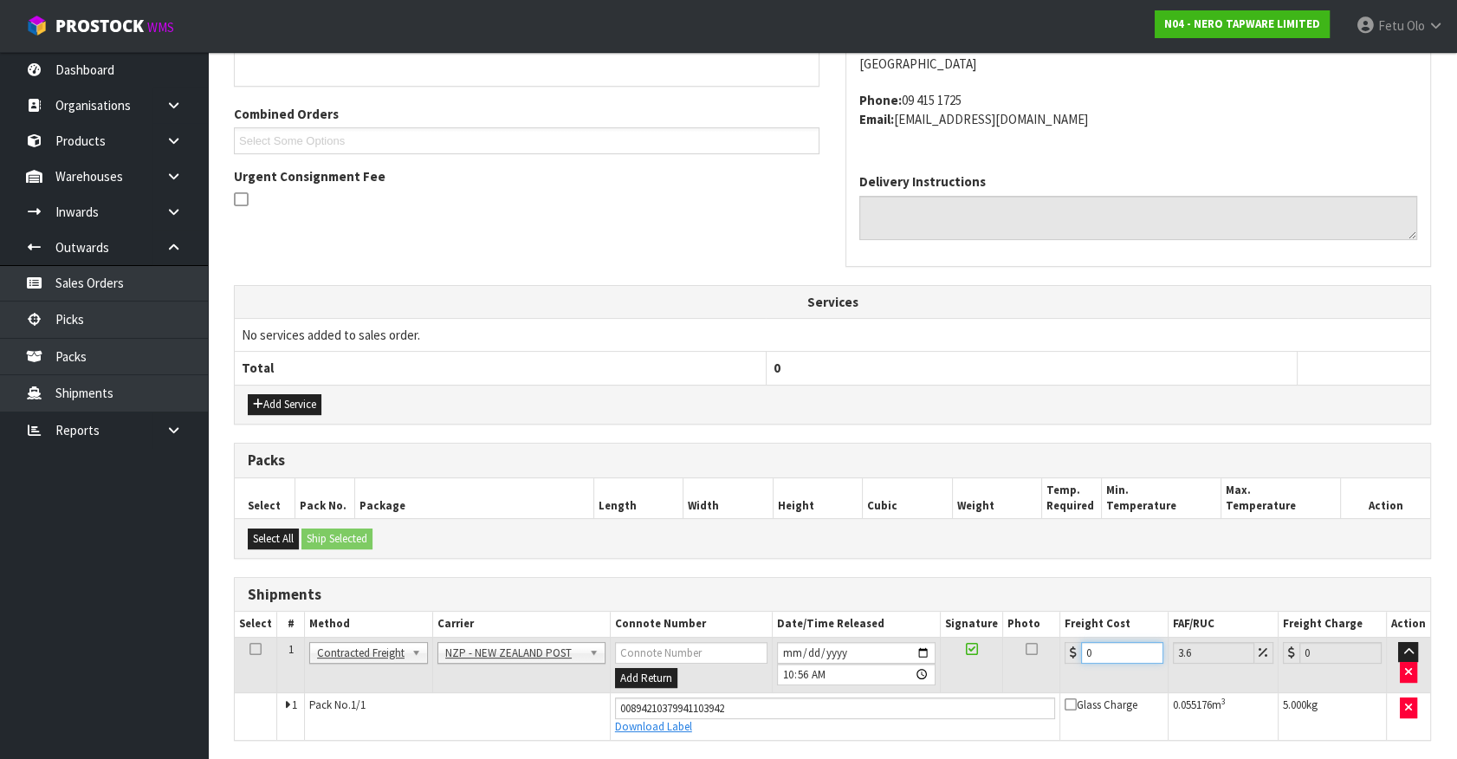
drag, startPoint x: 783, startPoint y: 711, endPoint x: 739, endPoint y: 726, distance: 46.6
click at [739, 726] on tbody "1 Client Local Pickup Customer Local Pickup Company Freight Contracted Freight …" at bounding box center [832, 687] width 1195 height 102
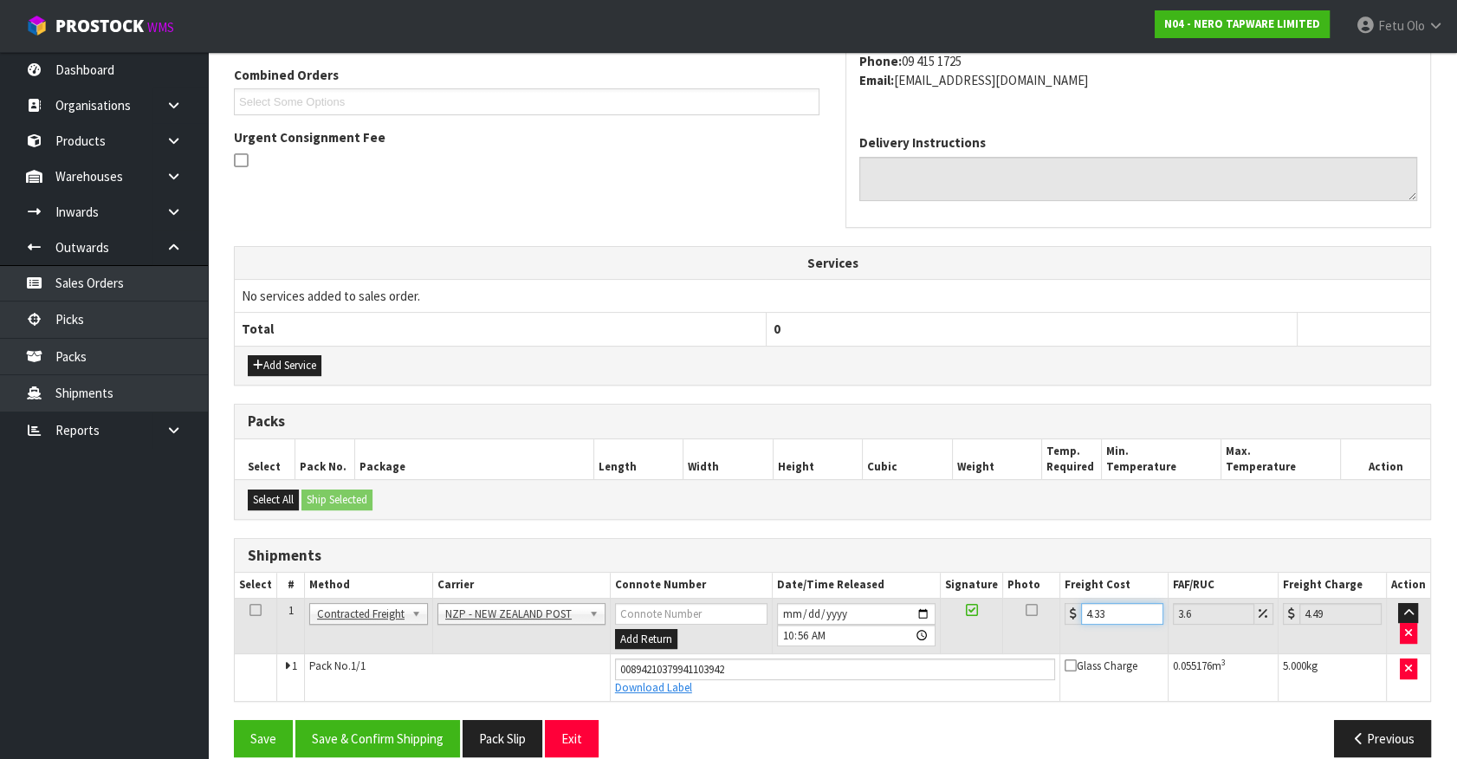
scroll to position [468, 0]
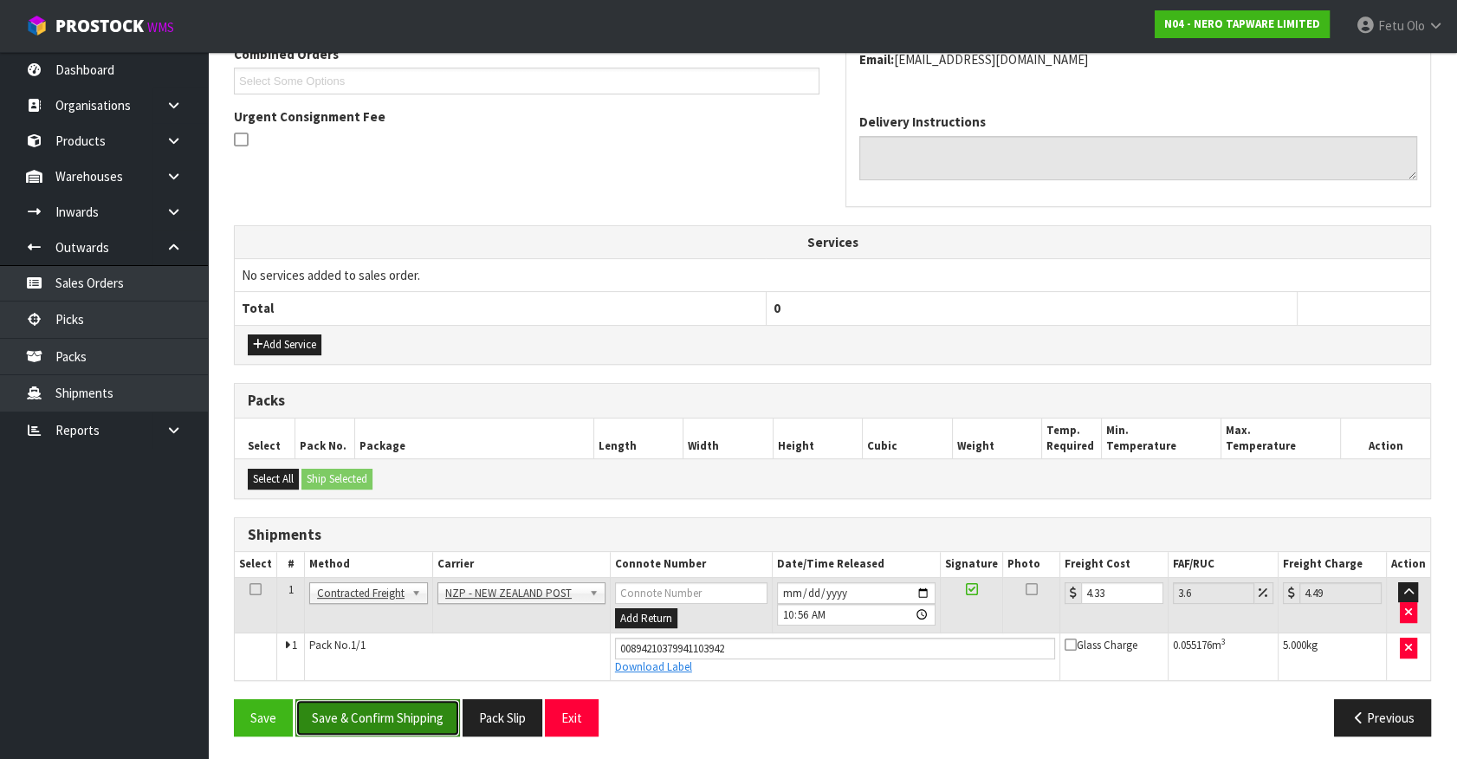
click at [415, 729] on button "Save & Confirm Shipping" at bounding box center [377, 717] width 165 height 37
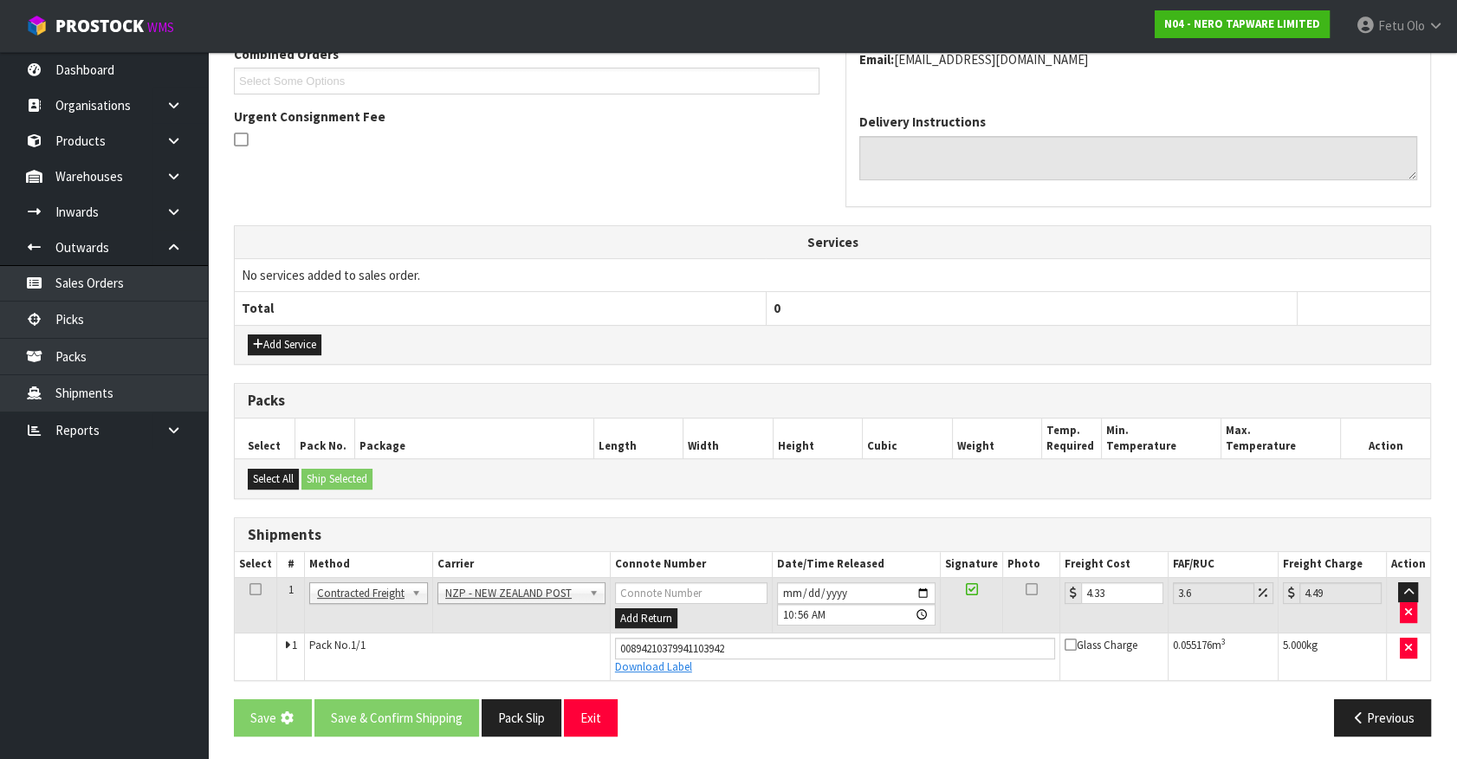
scroll to position [0, 0]
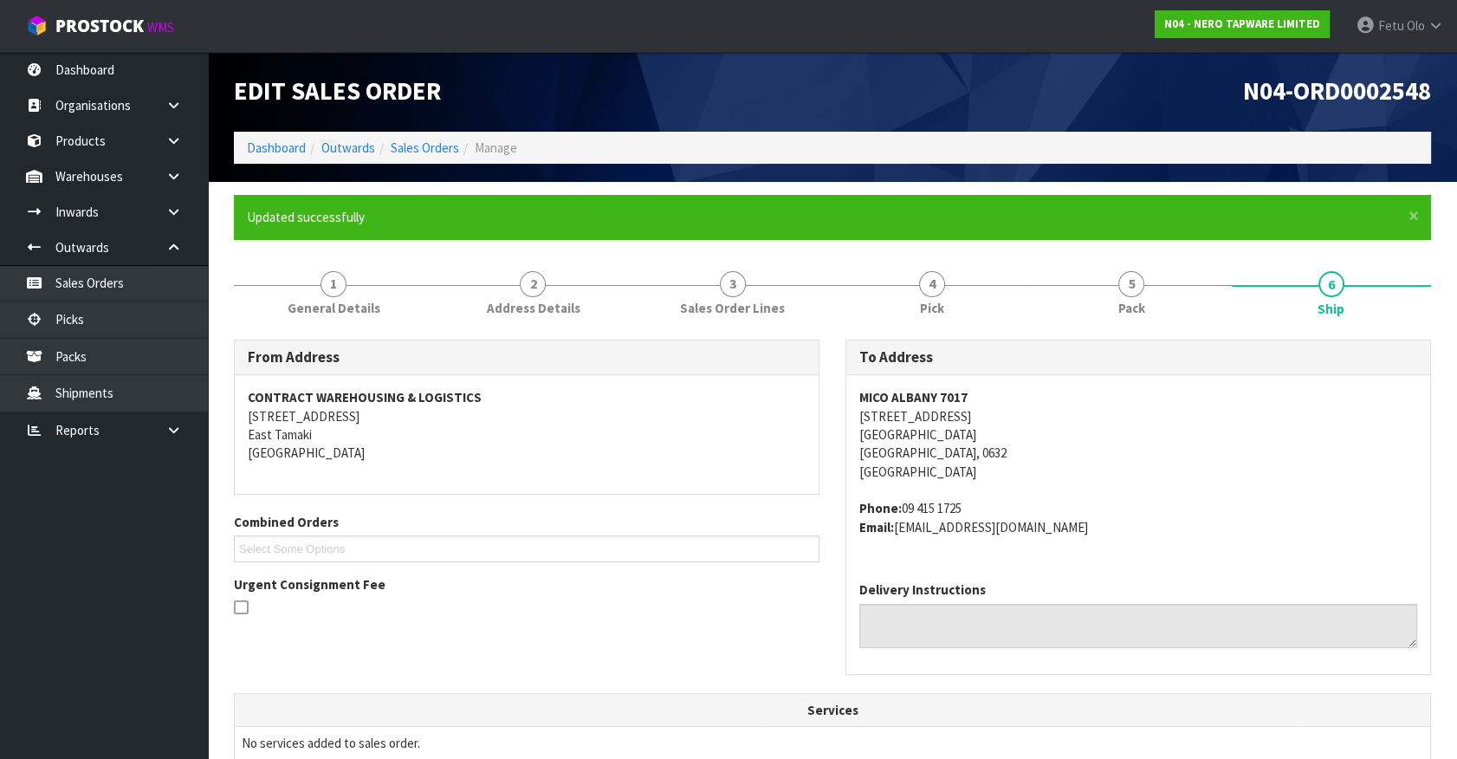
click at [1065, 546] on div "MICO ALBANY 7017 7 TAWA DRIVE ALBANY AUCKLAND, 0632 New Zealand Phone: 09 415 1…" at bounding box center [1138, 471] width 584 height 192
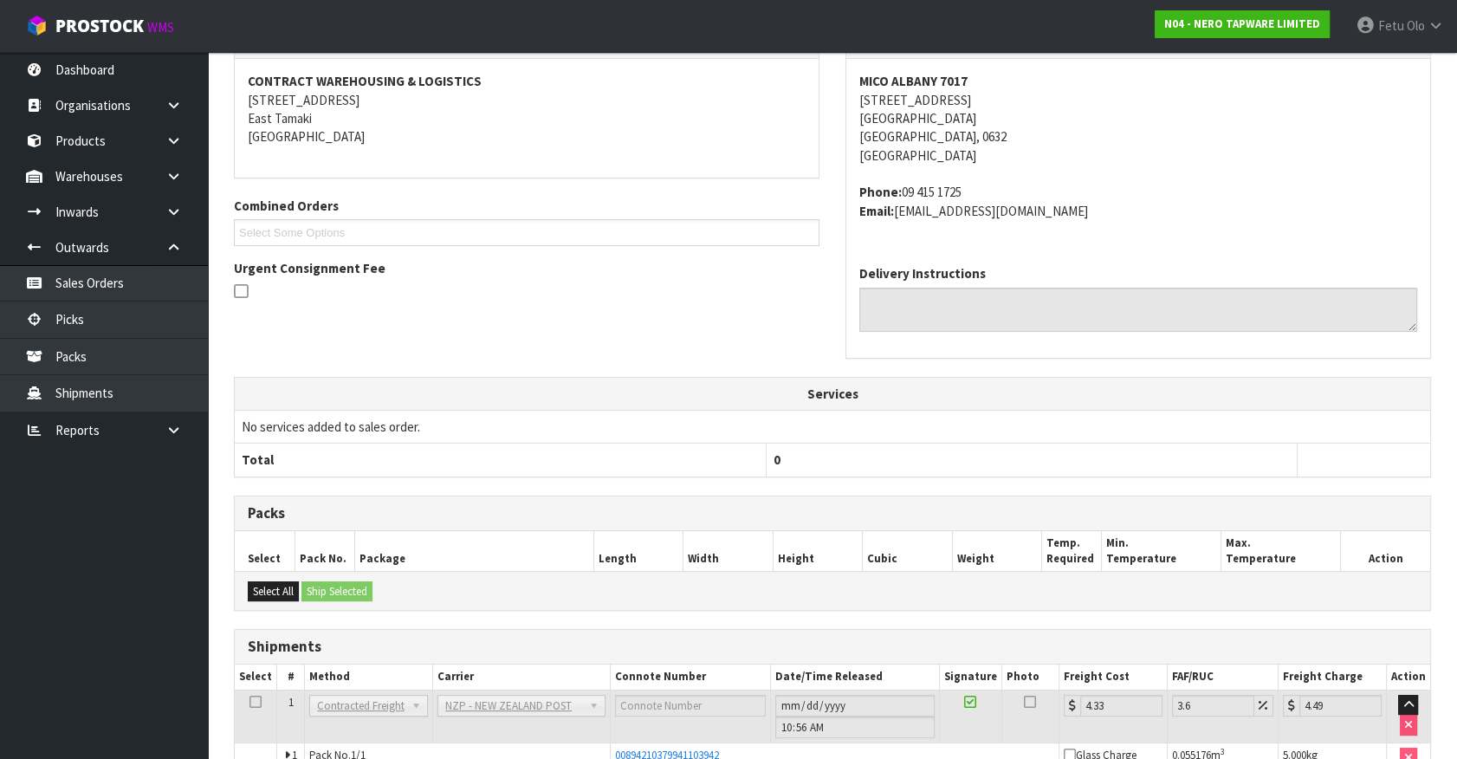
scroll to position [420, 0]
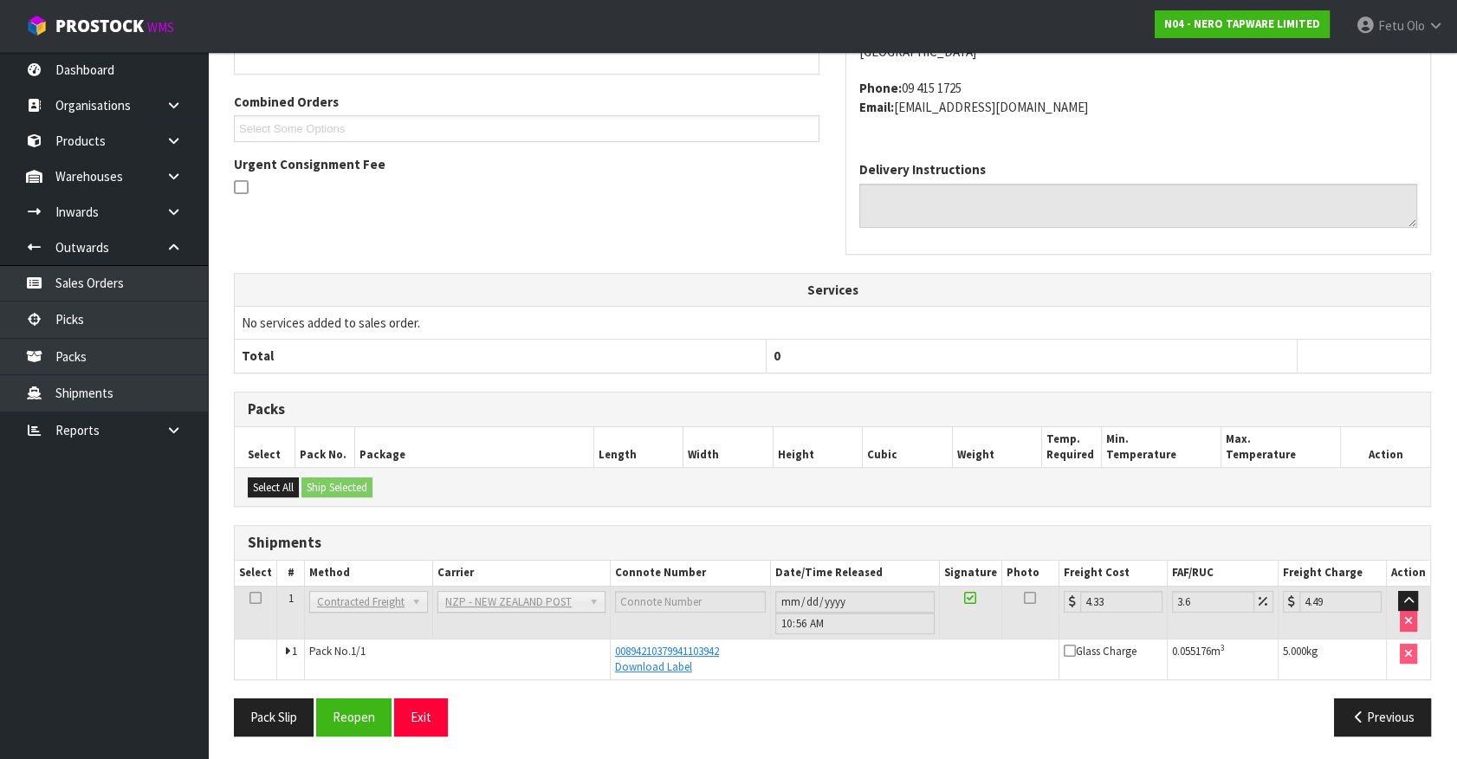
drag, startPoint x: 848, startPoint y: 700, endPoint x: 772, endPoint y: 694, distance: 75.6
click at [840, 700] on div "Previous" at bounding box center [1137, 716] width 611 height 37
click at [79, 339] on link "Packs" at bounding box center [104, 357] width 208 height 36
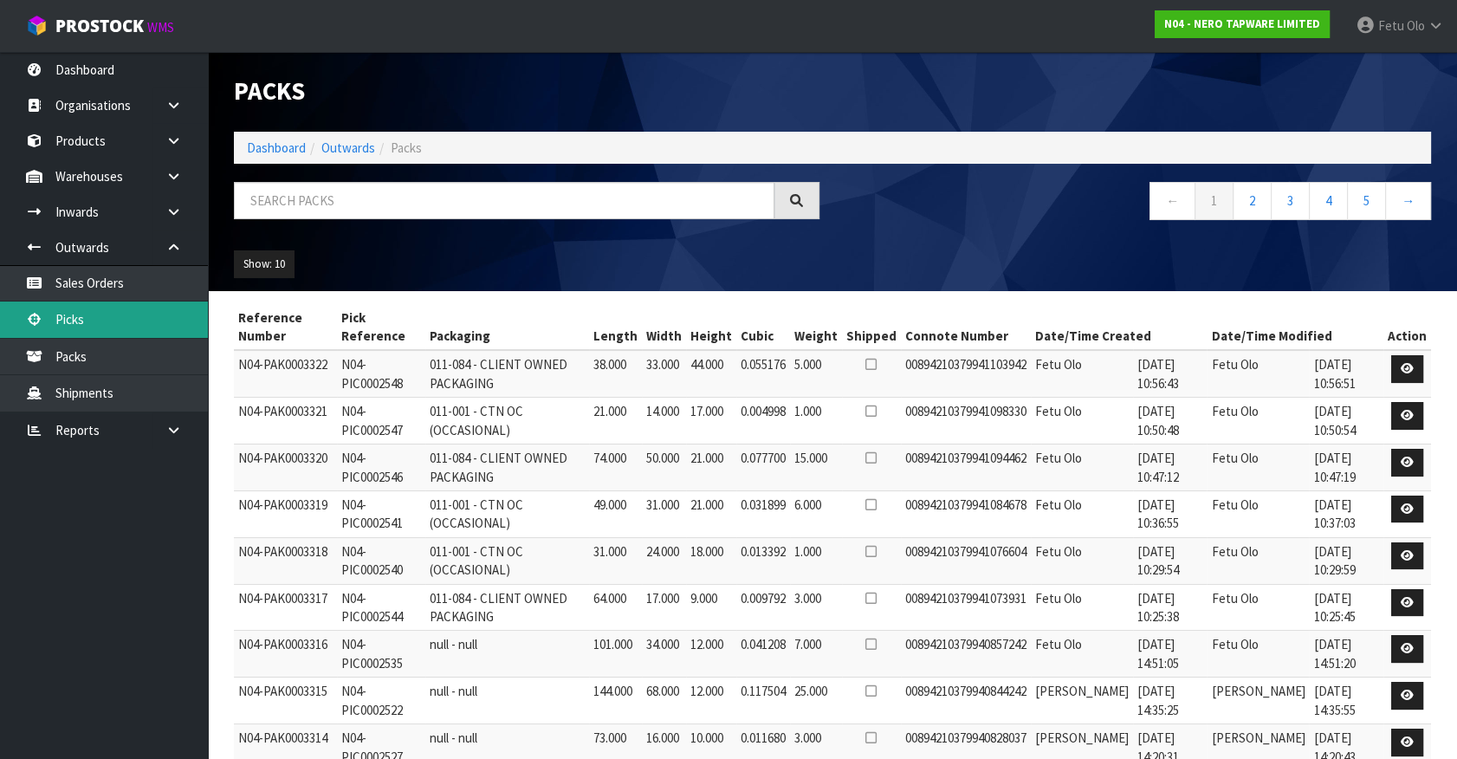
click at [47, 313] on link "Picks" at bounding box center [104, 319] width 208 height 36
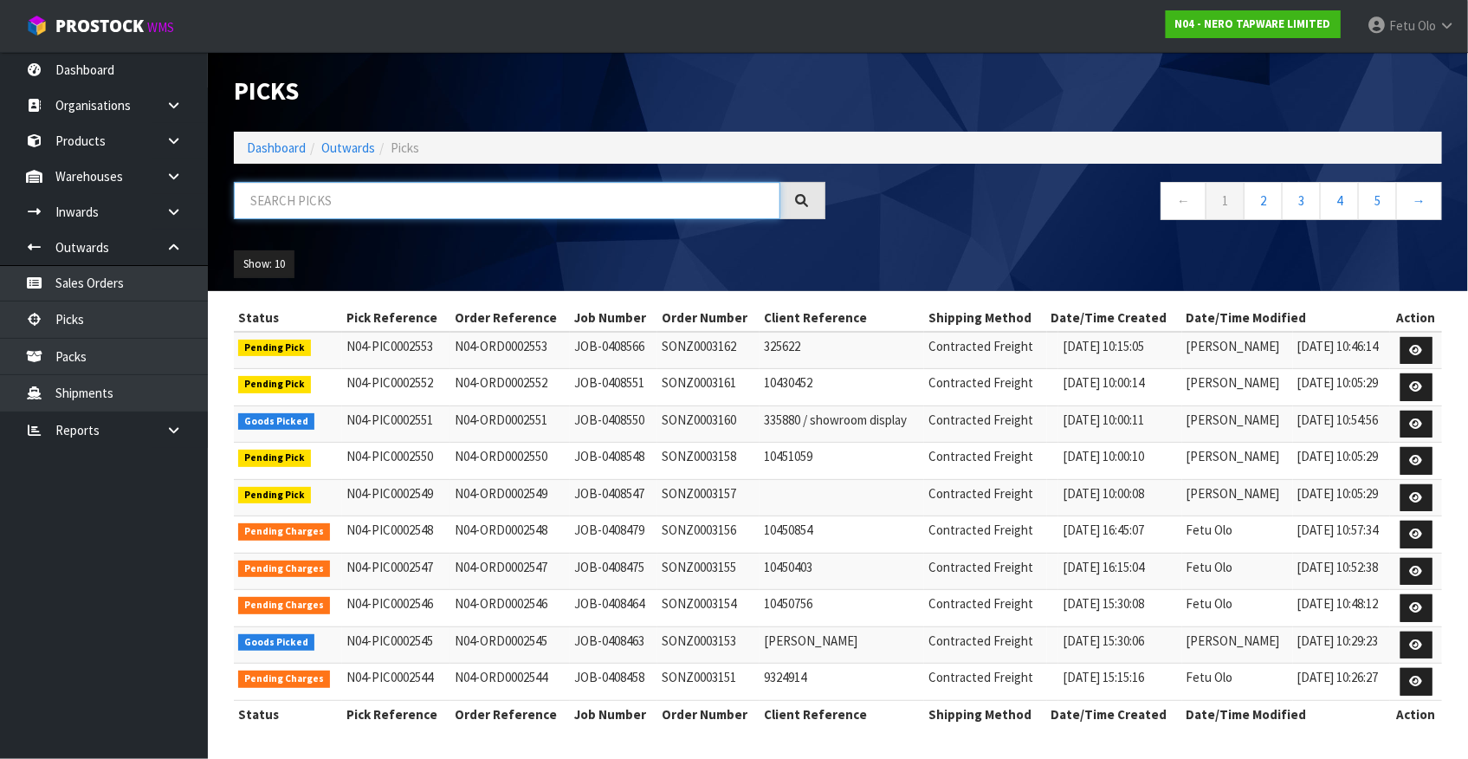
click at [303, 199] on input "text" at bounding box center [507, 200] width 546 height 37
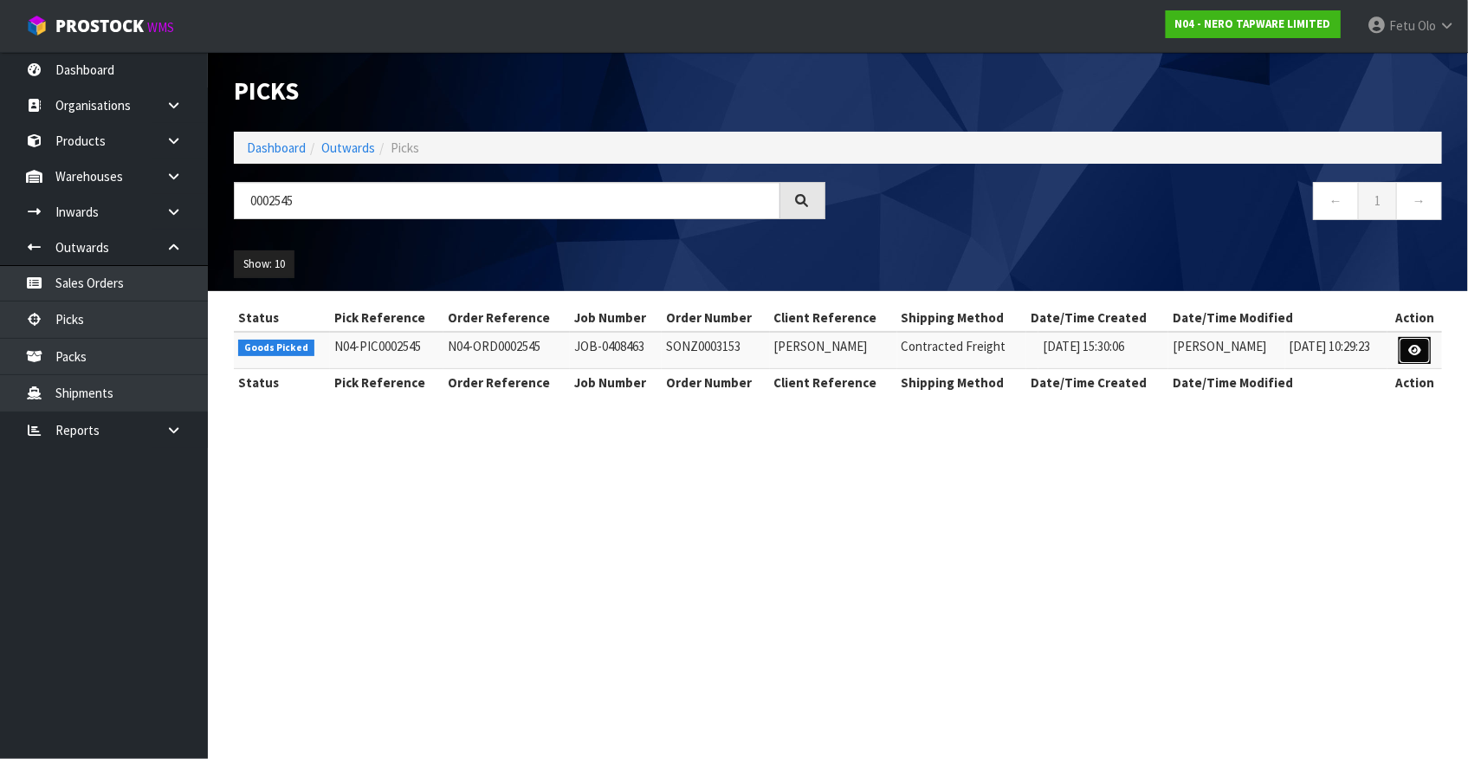
click at [1424, 351] on link at bounding box center [1415, 351] width 32 height 28
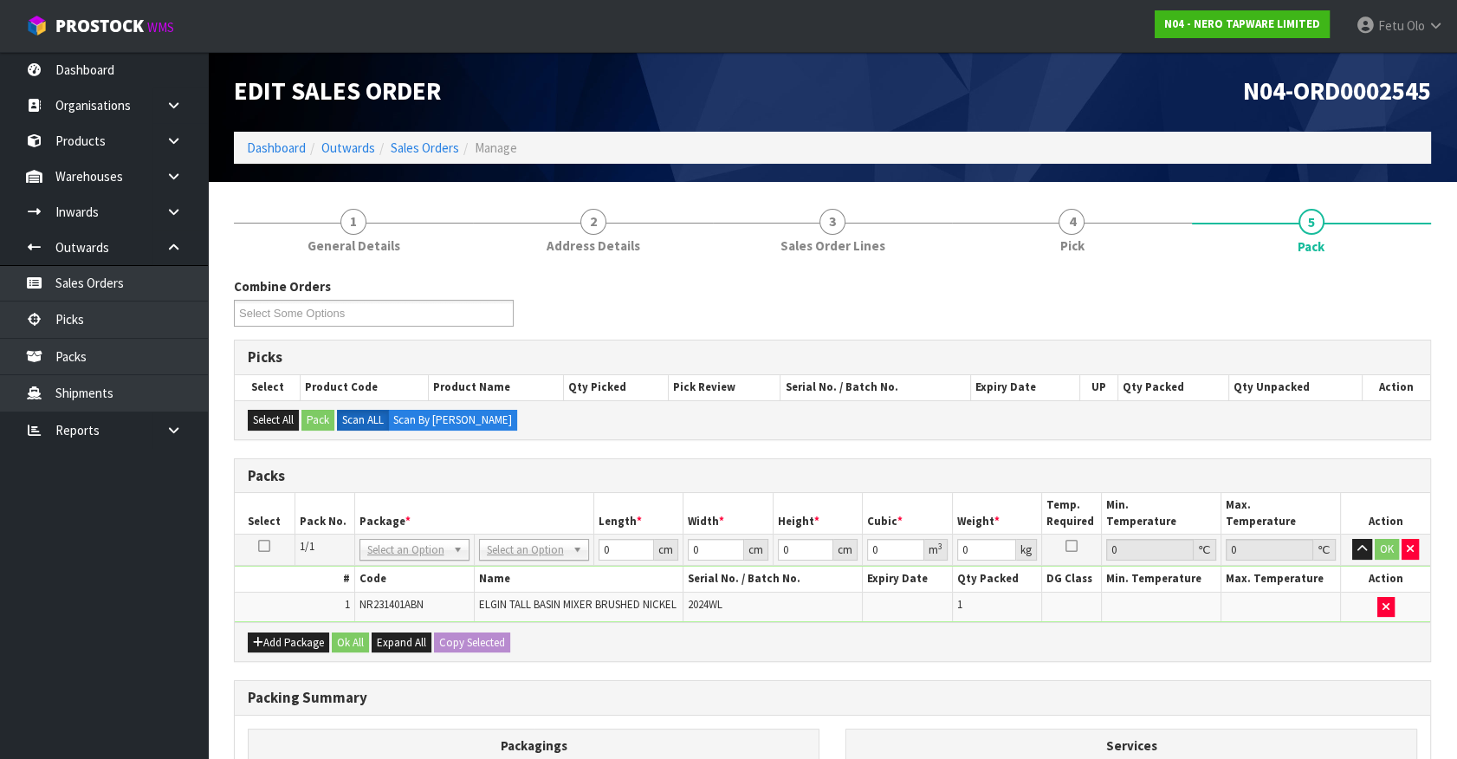
drag, startPoint x: 544, startPoint y: 552, endPoint x: 540, endPoint y: 581, distance: 29.6
drag, startPoint x: 567, startPoint y: 500, endPoint x: 589, endPoint y: 701, distance: 202.9
click at [567, 501] on th "Package *" at bounding box center [473, 513] width 239 height 41
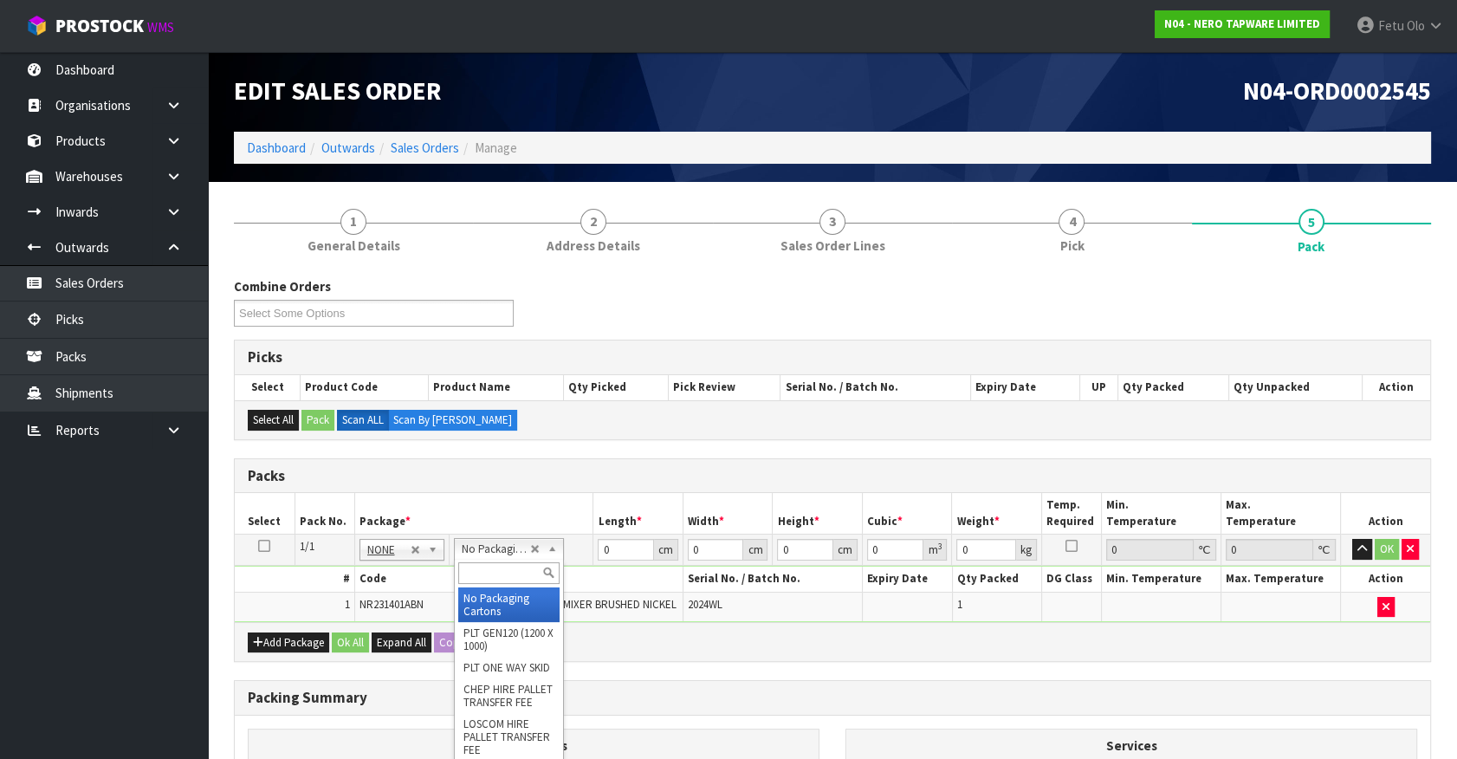
click at [397, 559] on td "NONE 007-001 007-002 007-004 007-009 007-013 007-014 007-015 007-017 007-018 00…" at bounding box center [401, 549] width 95 height 31
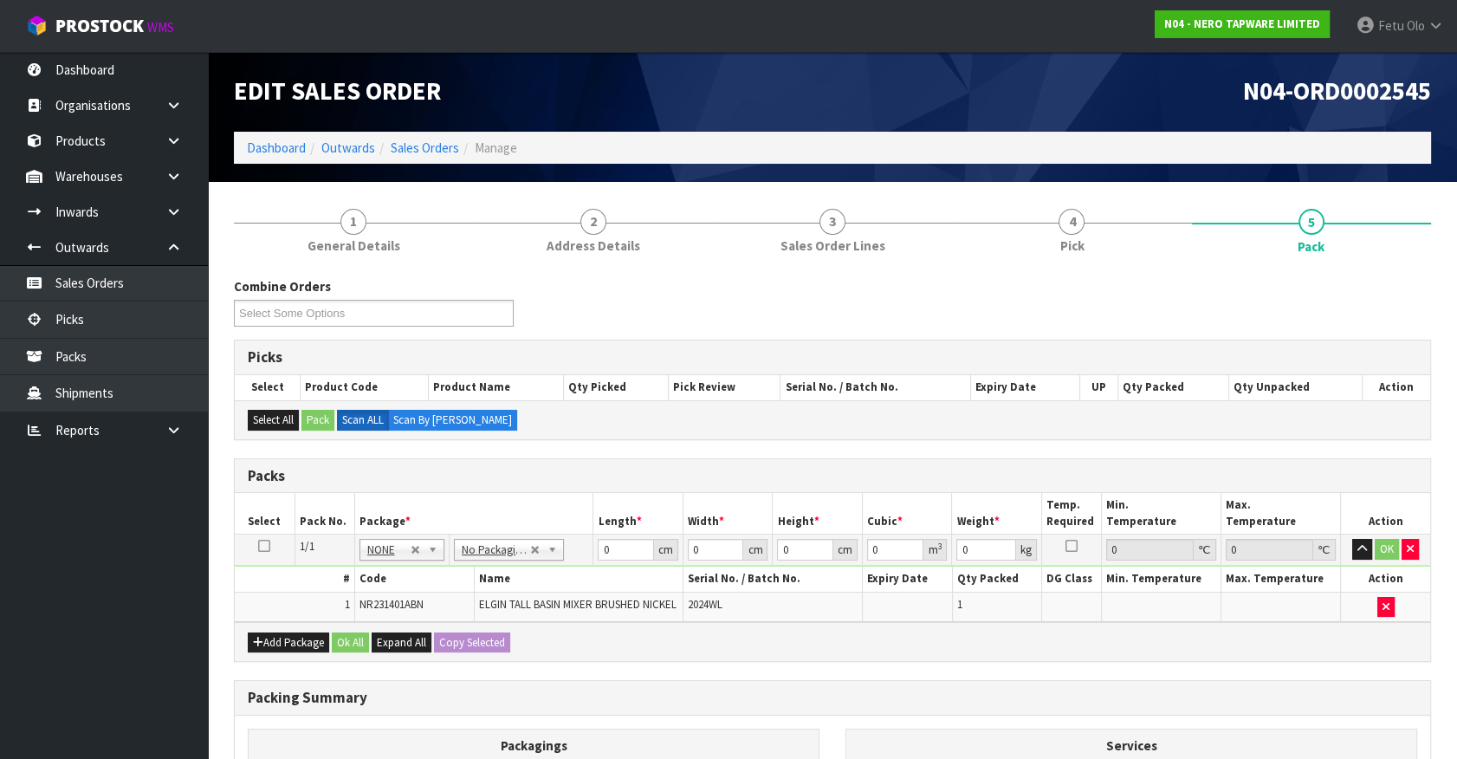
click at [379, 568] on th "Code" at bounding box center [414, 578] width 120 height 25
drag, startPoint x: 380, startPoint y: 554, endPoint x: 376, endPoint y: 567, distance: 13.7
click at [371, 578] on input "text" at bounding box center [401, 573] width 77 height 22
drag, startPoint x: 624, startPoint y: 547, endPoint x: 320, endPoint y: 650, distance: 320.1
click at [322, 644] on div "Packs Select Pack No. Package * Length * Width * Height * Cubic * Weight * Temp…" at bounding box center [832, 560] width 1197 height 204
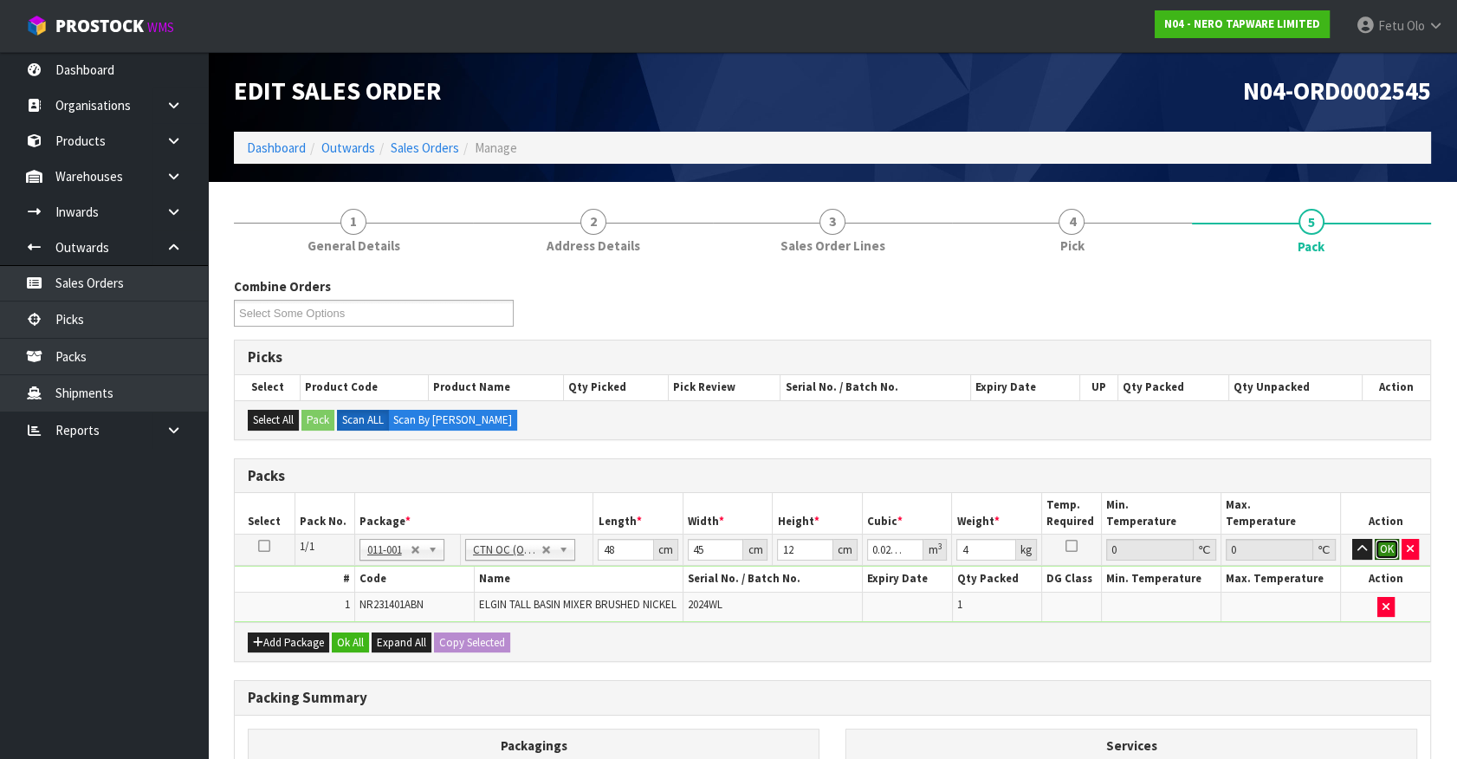
click button "OK" at bounding box center [1386, 549] width 24 height 21
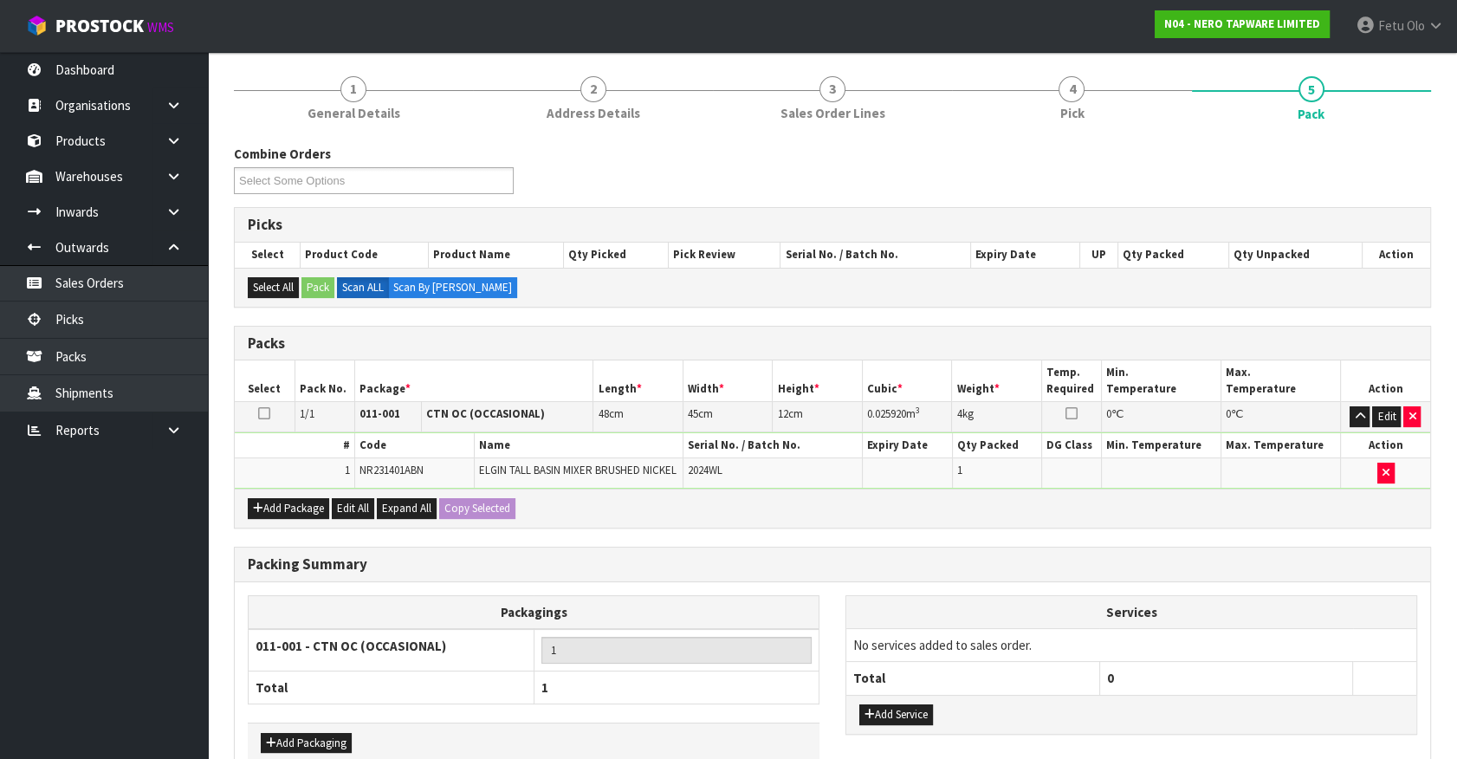
scroll to position [238, 0]
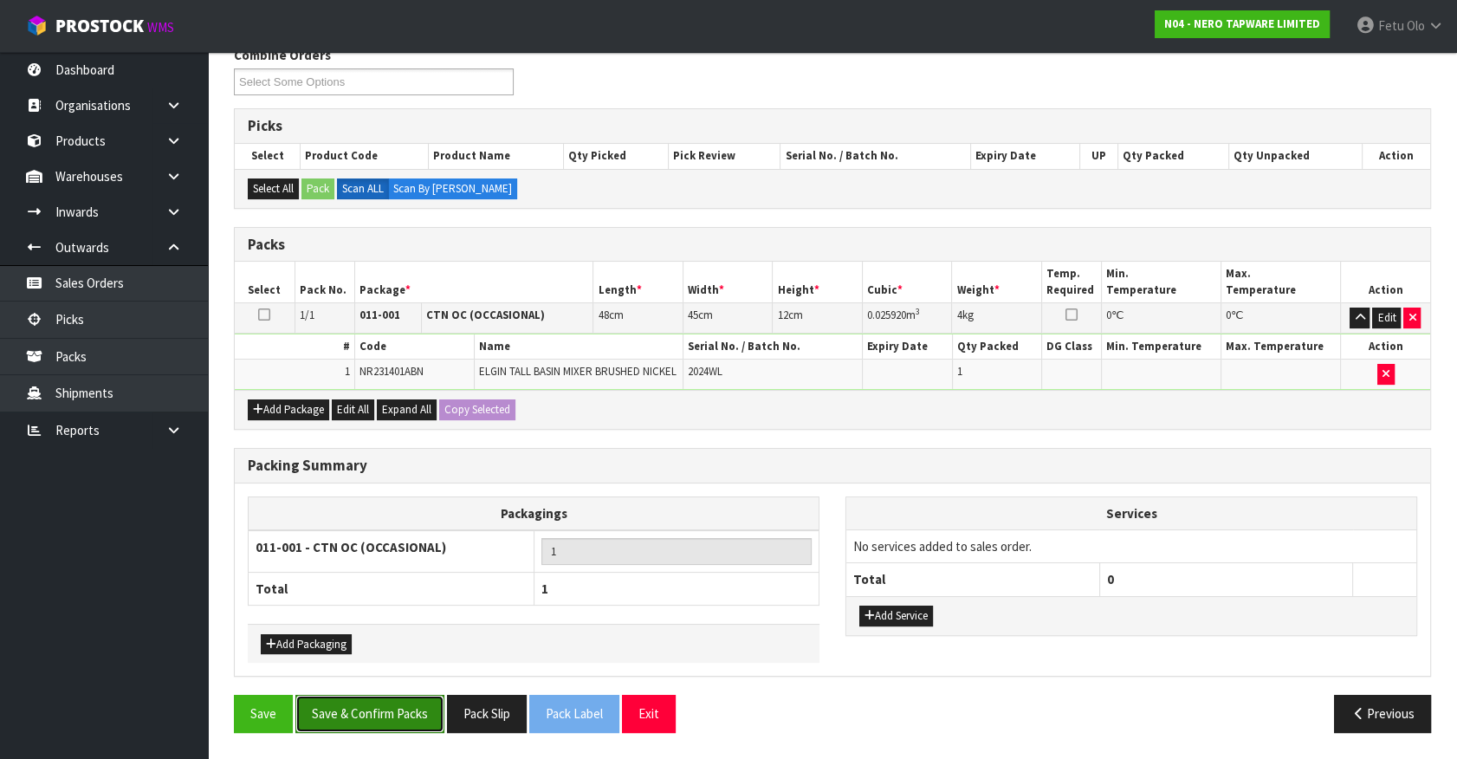
drag, startPoint x: 340, startPoint y: 727, endPoint x: 562, endPoint y: 678, distance: 227.1
click at [340, 727] on button "Save & Confirm Packs" at bounding box center [369, 713] width 149 height 37
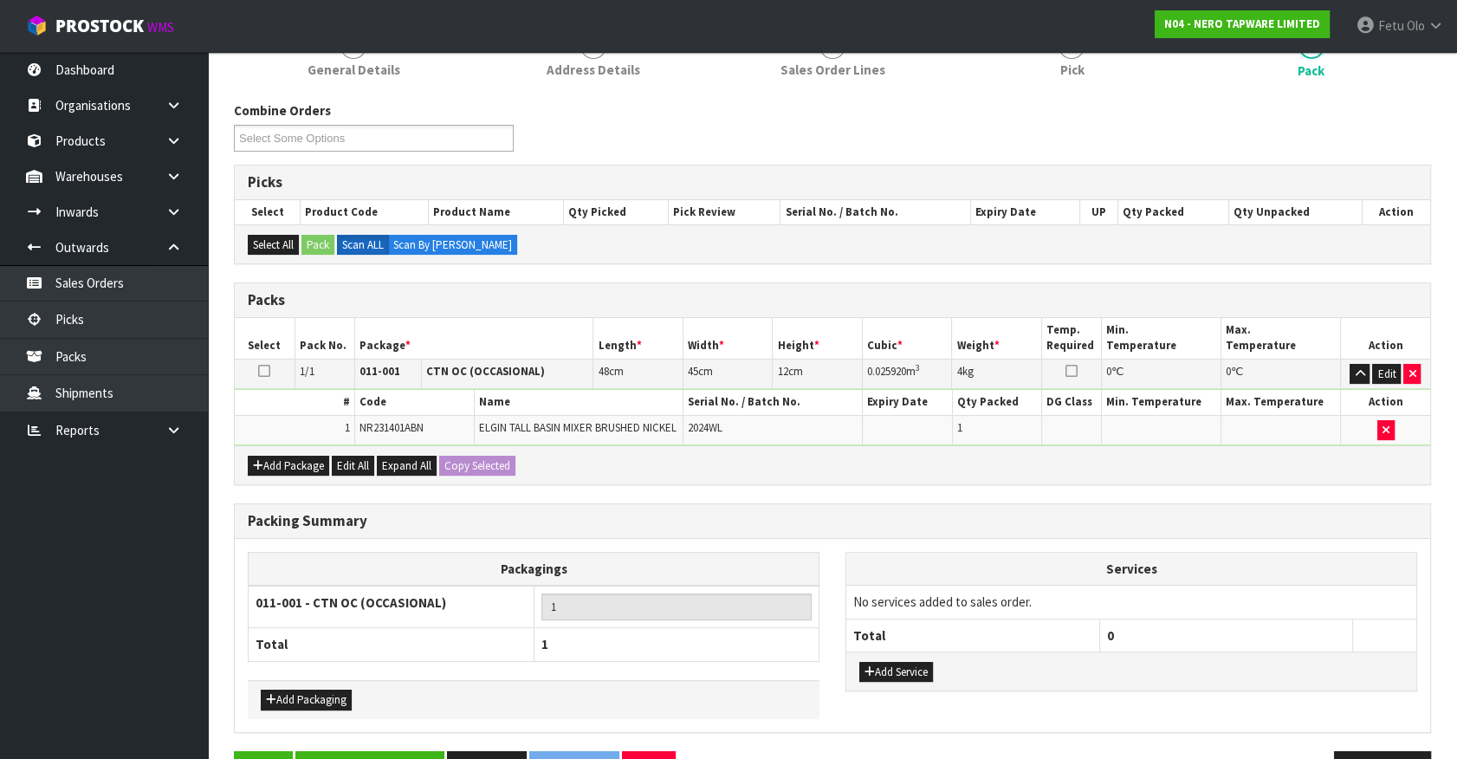
scroll to position [0, 0]
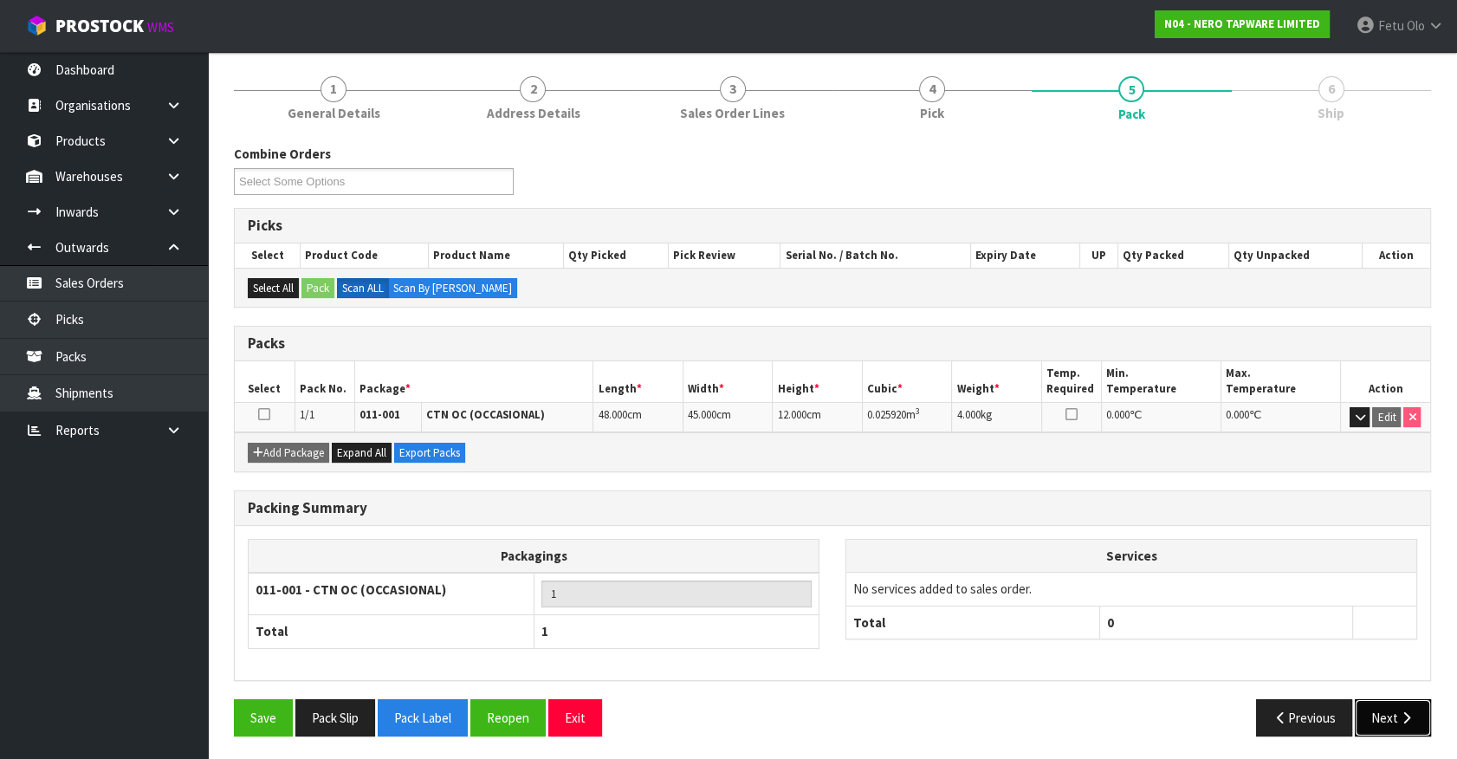
click at [1376, 701] on button "Next" at bounding box center [1392, 717] width 76 height 37
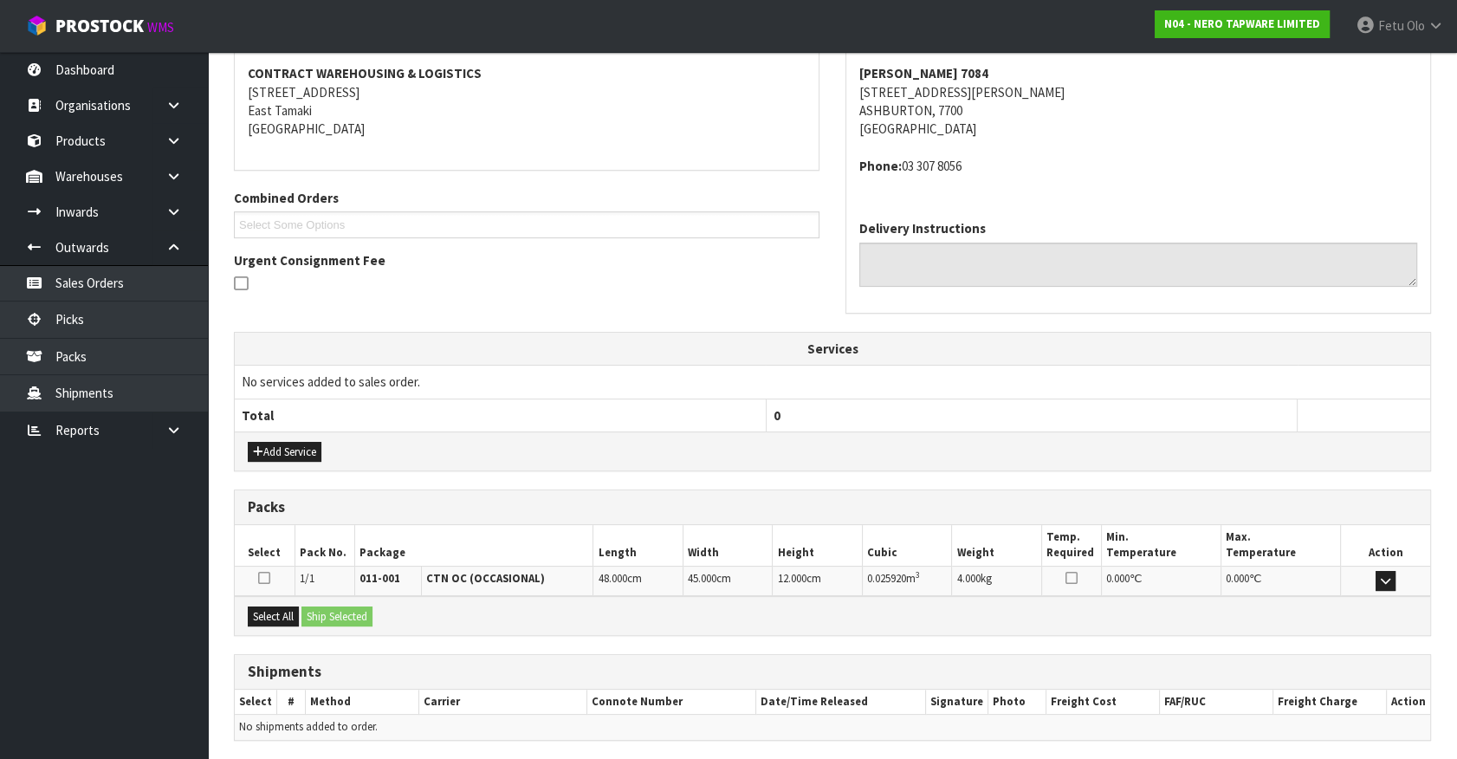
scroll to position [383, 0]
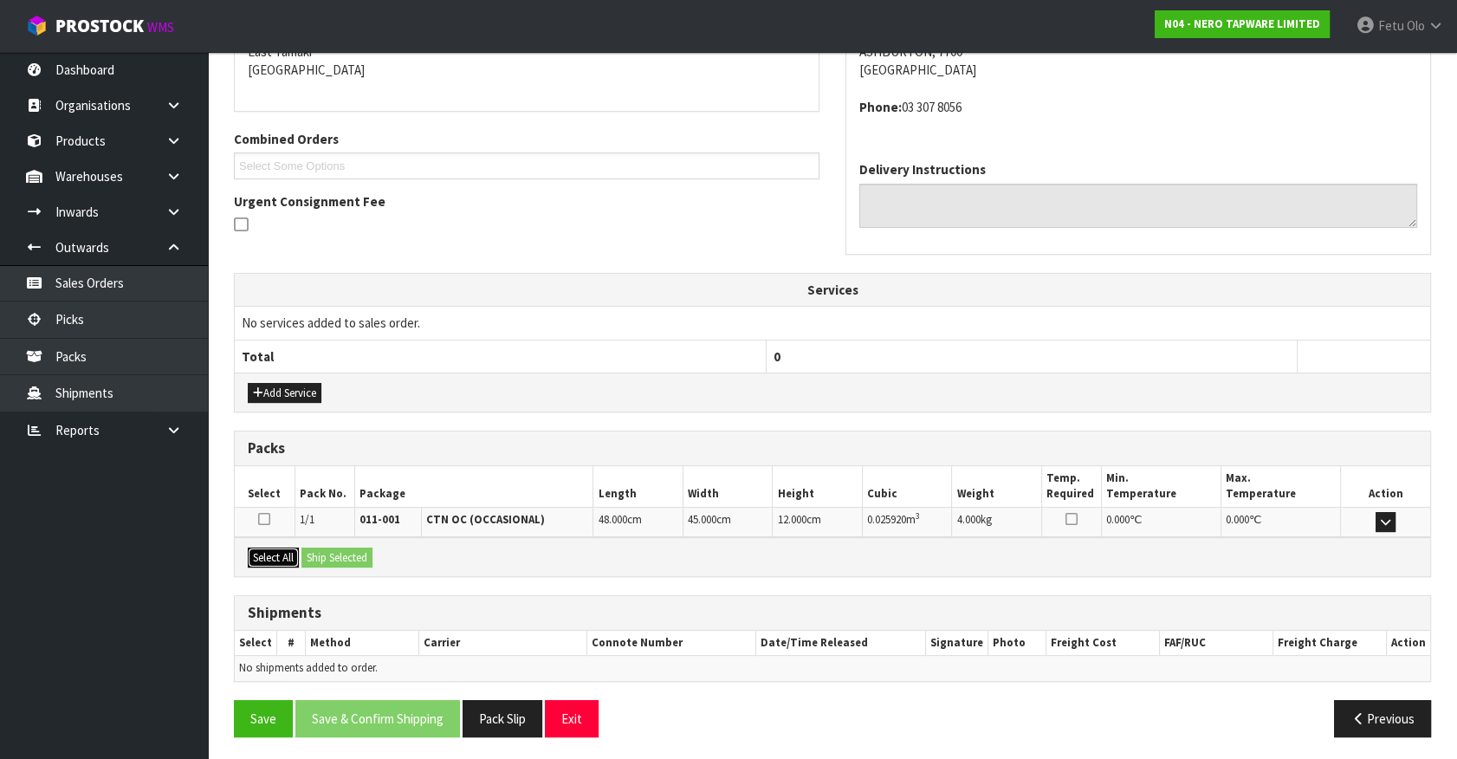
click at [281, 554] on button "Select All" at bounding box center [273, 557] width 51 height 21
click at [341, 554] on button "Ship Selected" at bounding box center [336, 557] width 71 height 21
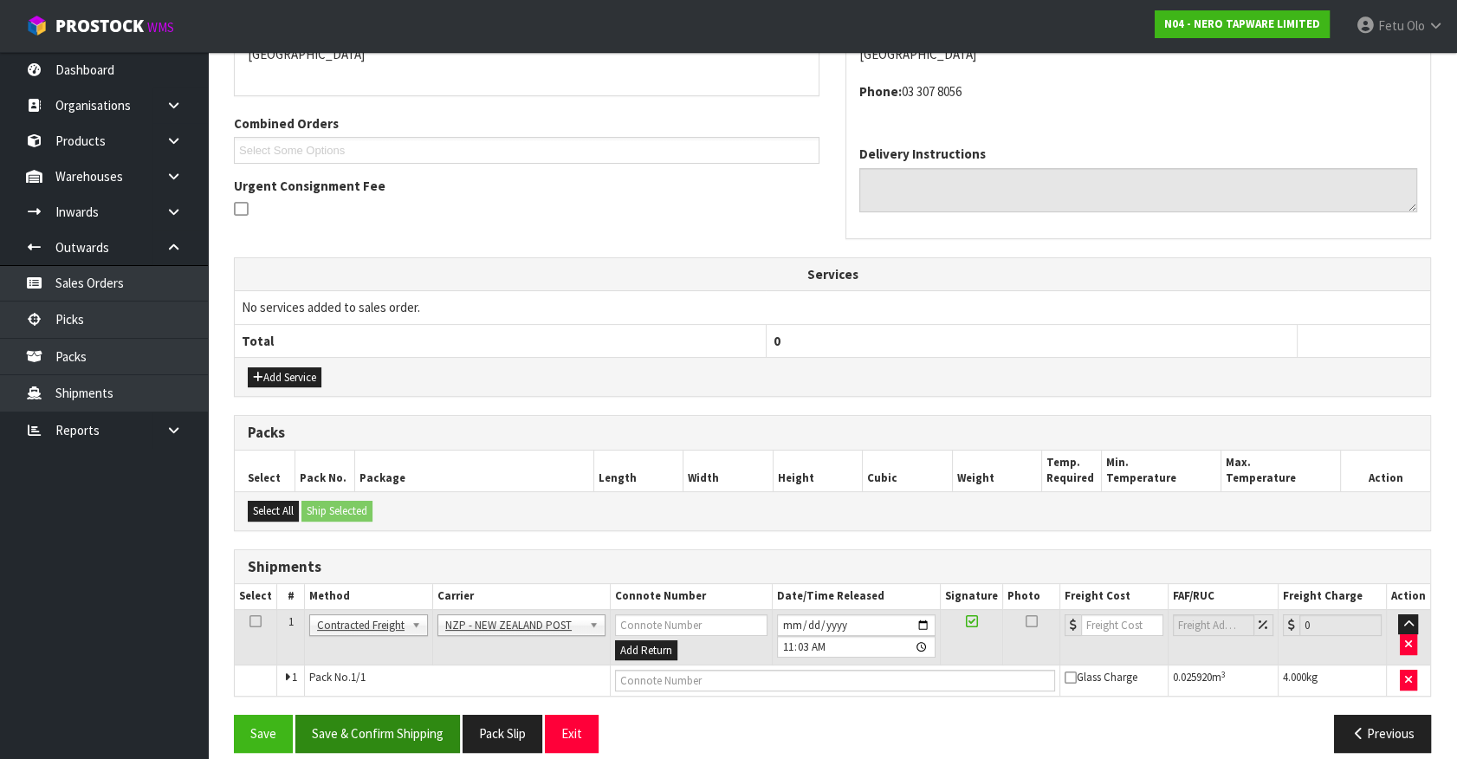
scroll to position [415, 0]
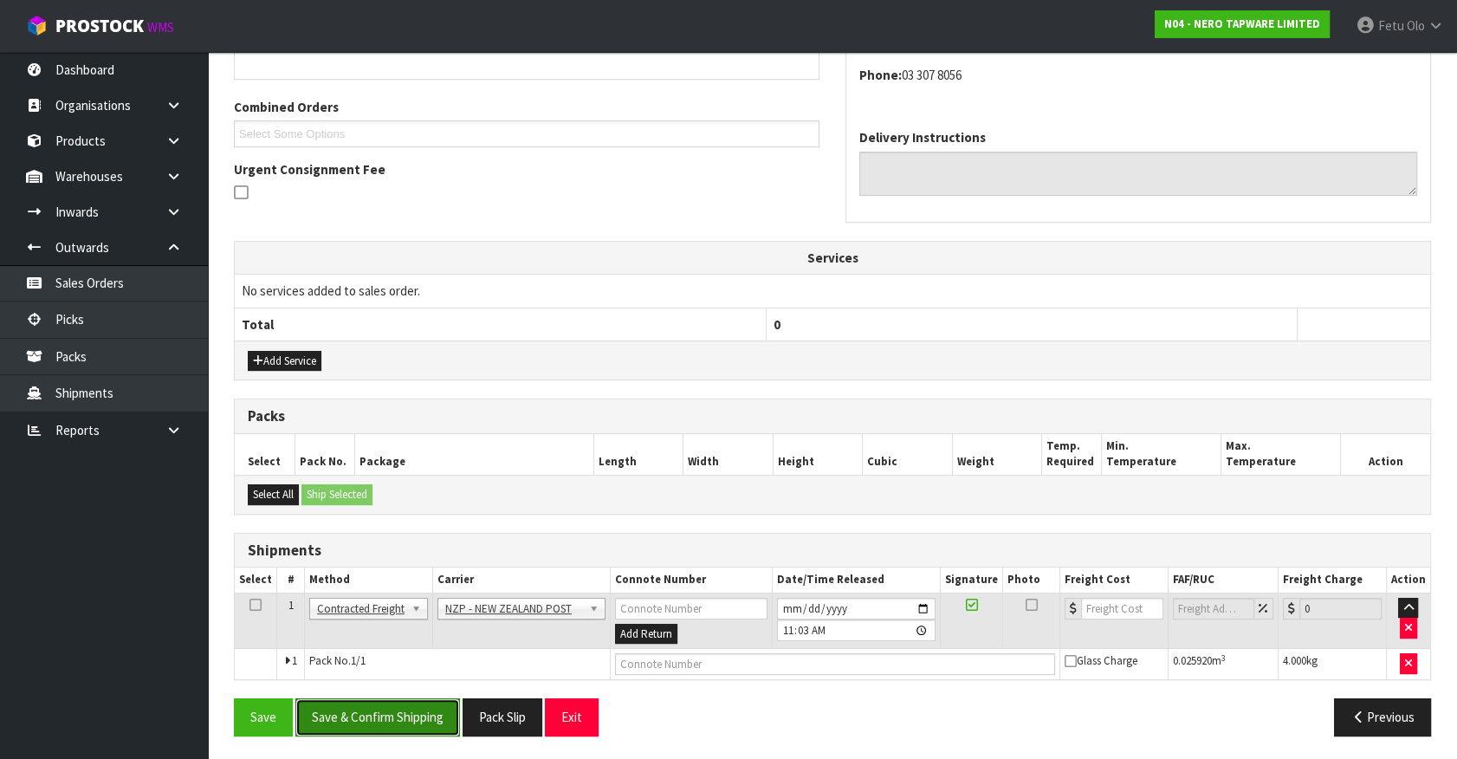
click at [408, 705] on button "Save & Confirm Shipping" at bounding box center [377, 716] width 165 height 37
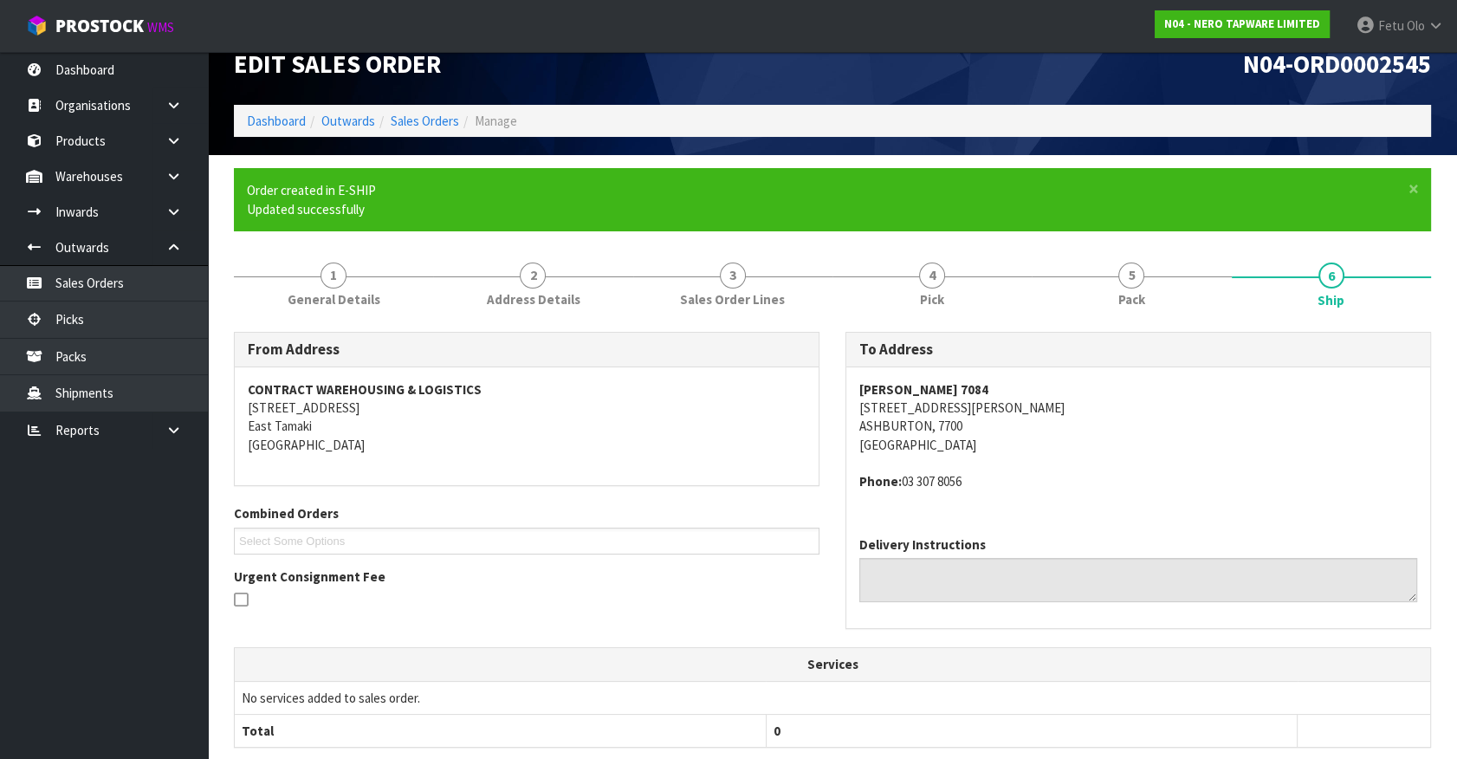
scroll to position [390, 0]
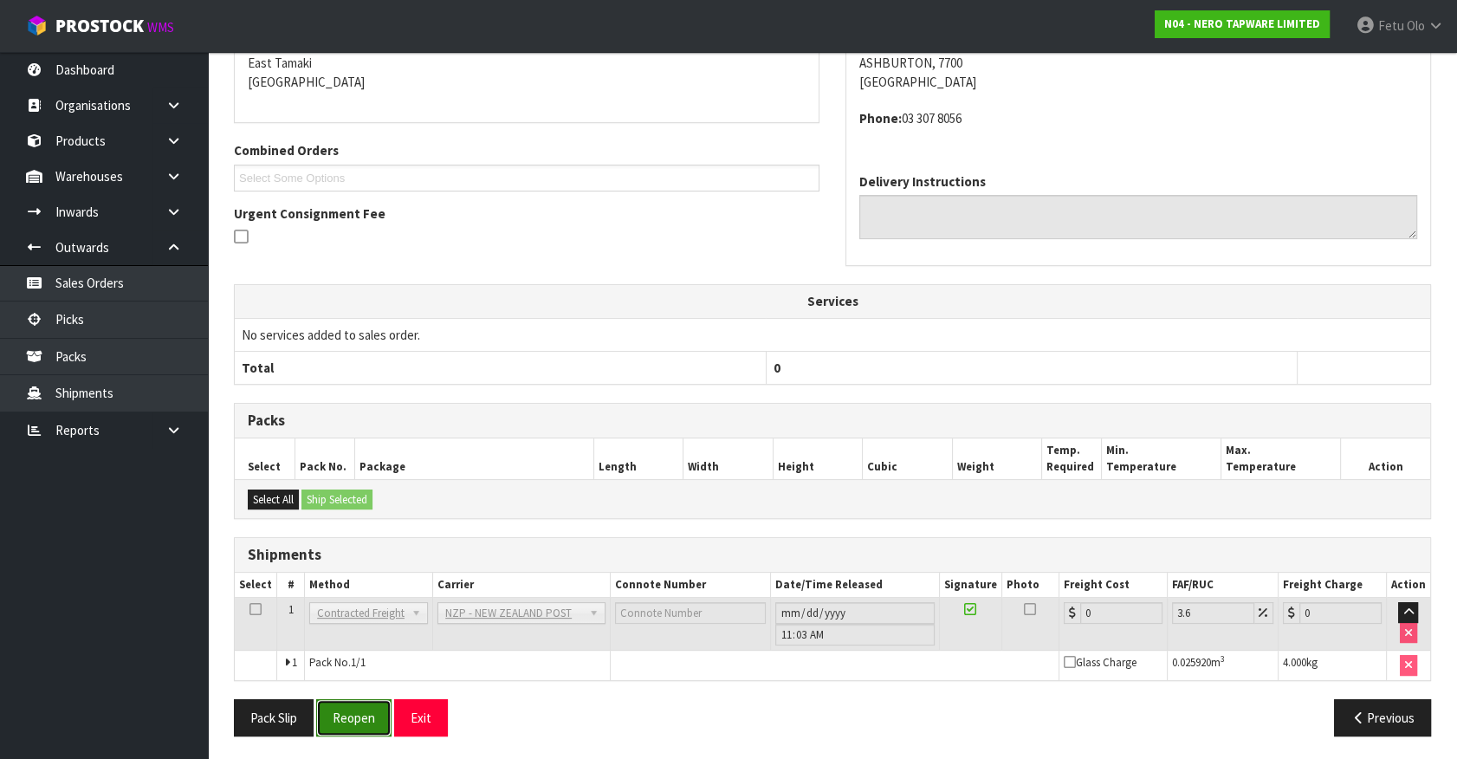
click at [360, 719] on button "Reopen" at bounding box center [353, 717] width 75 height 37
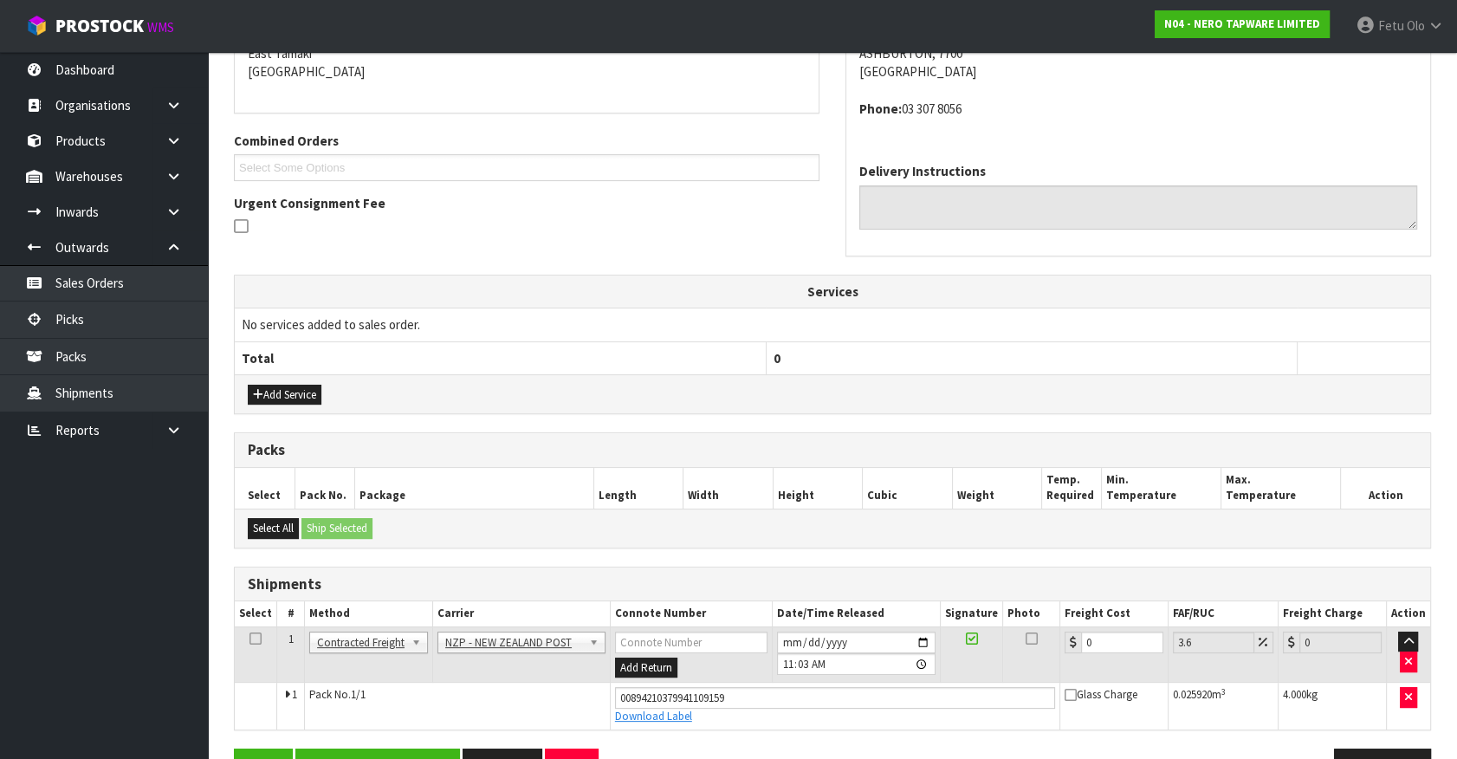
scroll to position [430, 0]
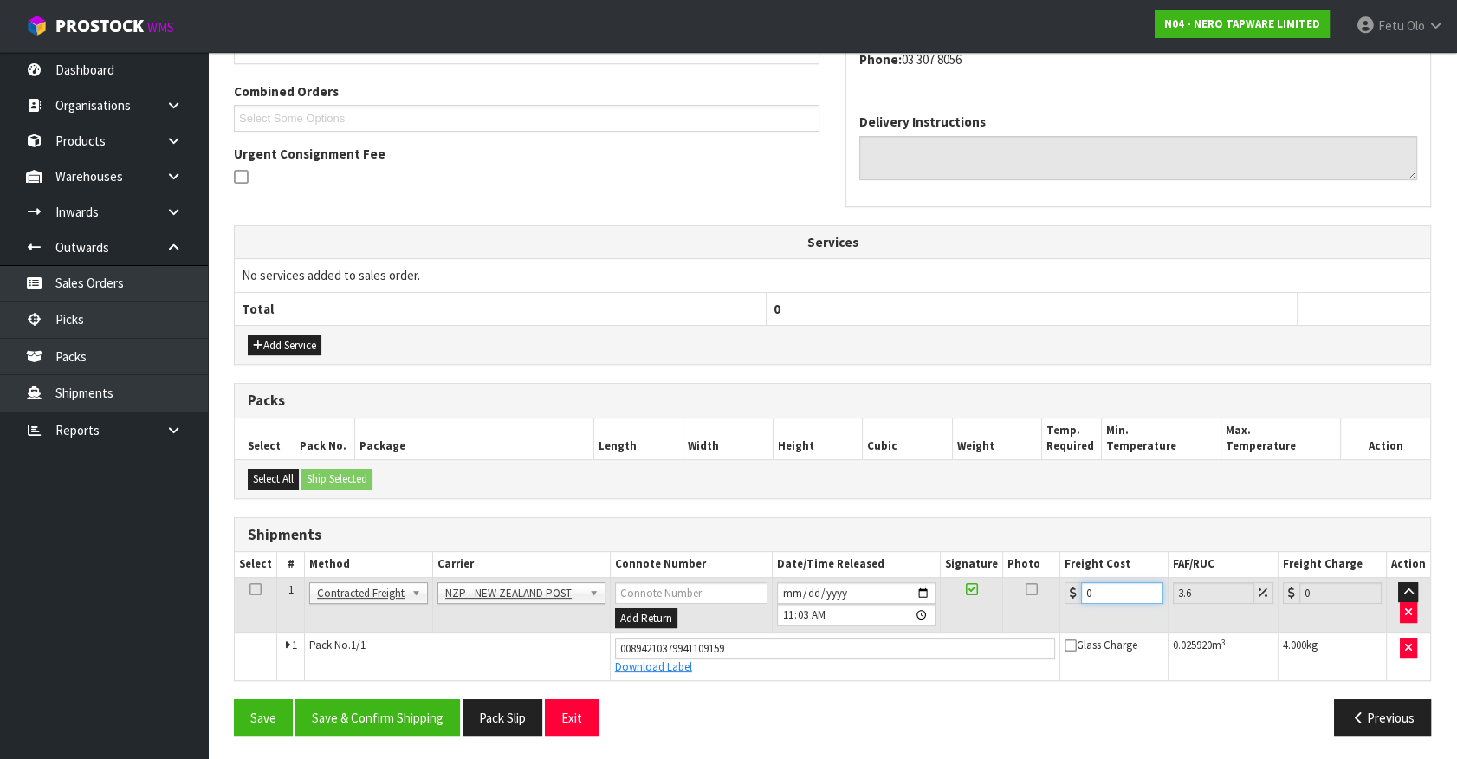
drag, startPoint x: 1108, startPoint y: 588, endPoint x: 856, endPoint y: 685, distance: 270.0
click at [856, 684] on div "From Address CONTRACT WAREHOUSING & LOGISTICS 17 Allens Road East Tamaki Auckla…" at bounding box center [832, 329] width 1197 height 840
click at [330, 693] on div "From Address CONTRACT WAREHOUSING & LOGISTICS 17 Allens Road East Tamaki Auckla…" at bounding box center [832, 329] width 1197 height 840
click at [346, 709] on button "Save & Confirm Shipping" at bounding box center [377, 717] width 165 height 37
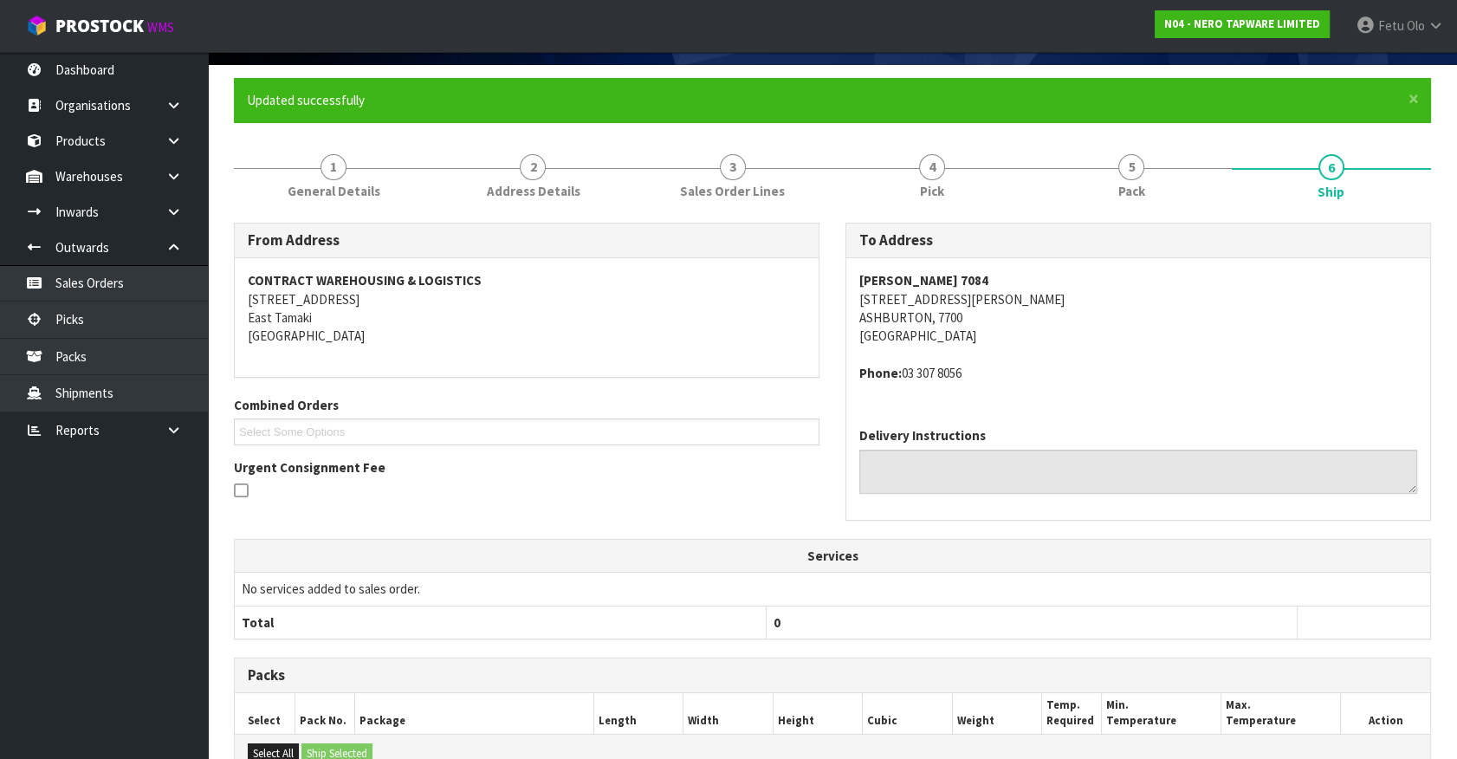
scroll to position [0, 0]
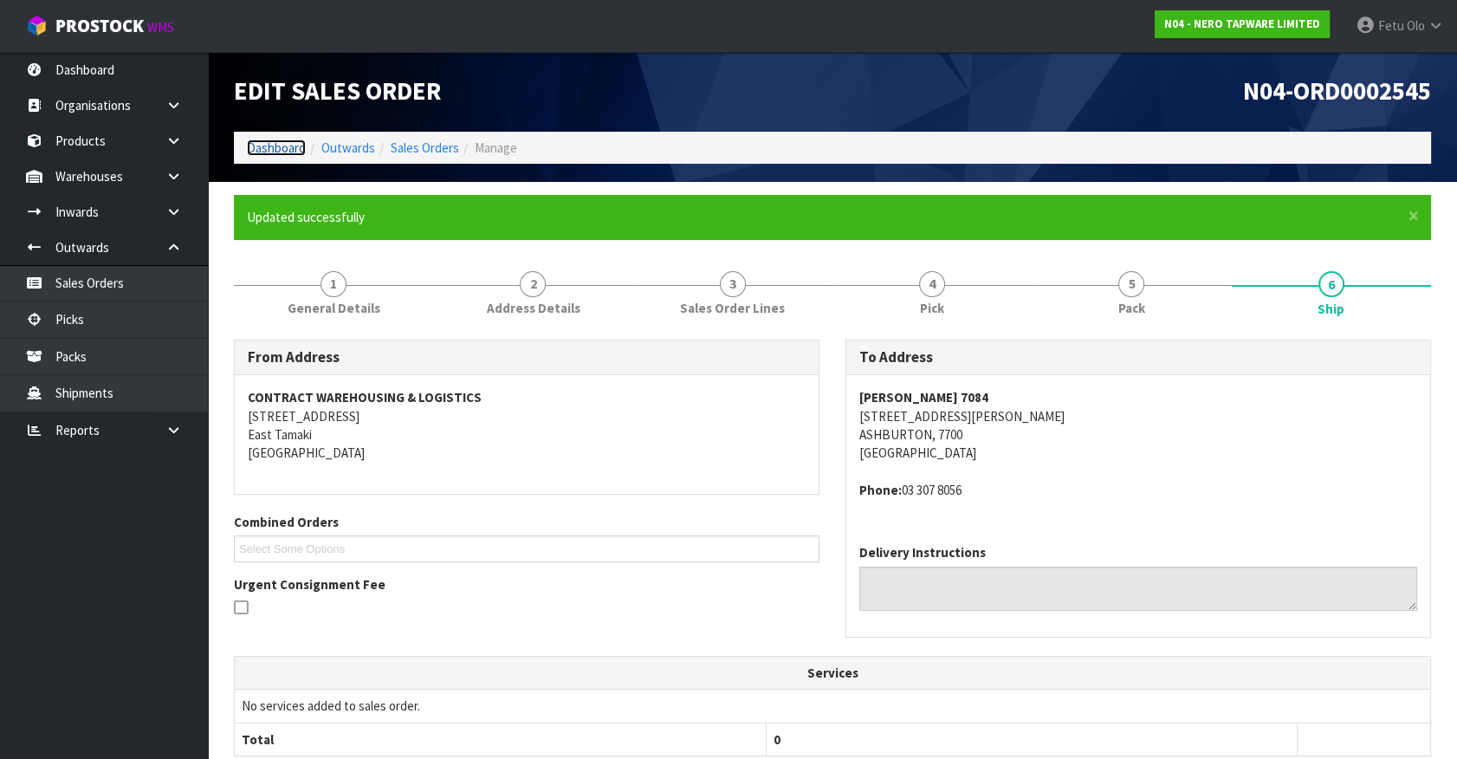
click at [267, 145] on link "Dashboard" at bounding box center [276, 147] width 59 height 16
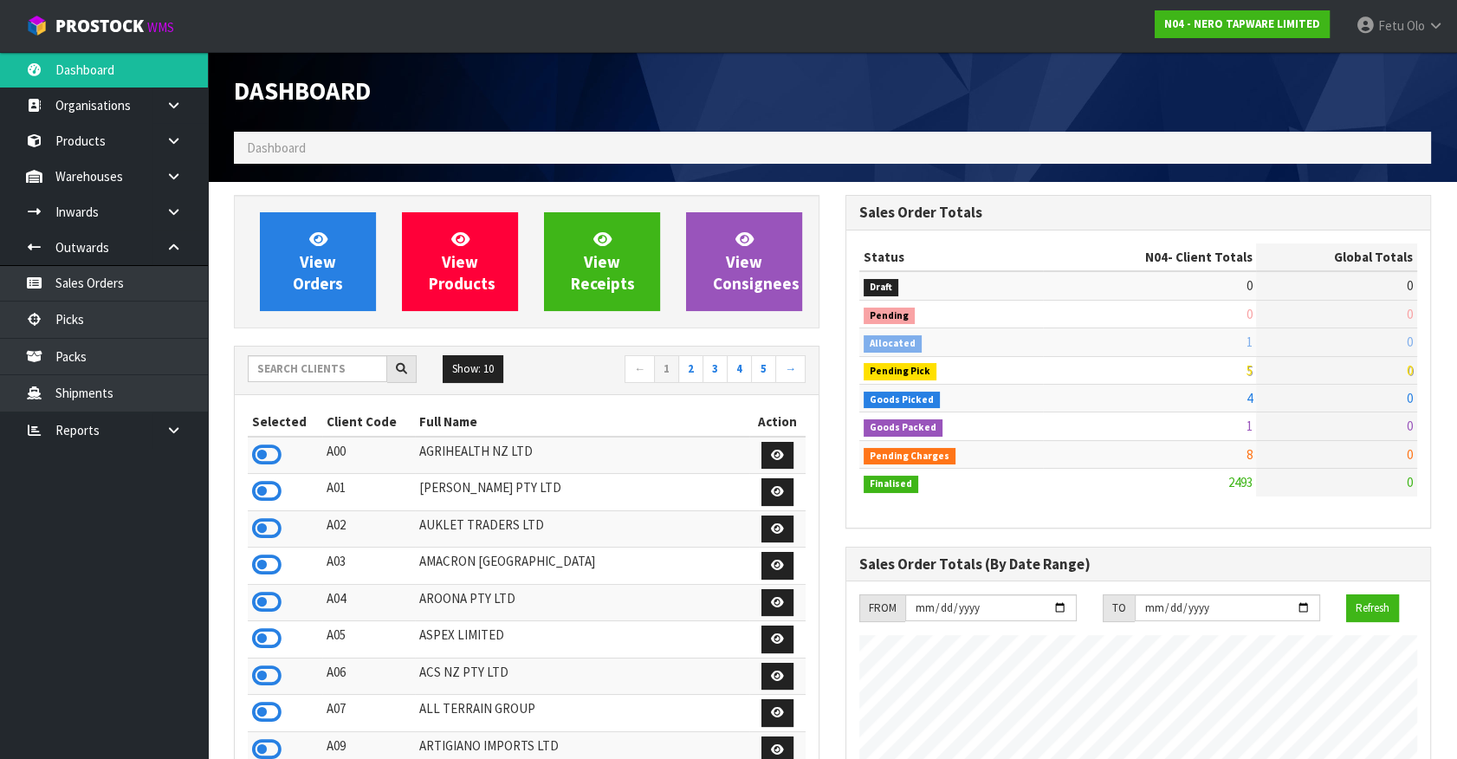
scroll to position [1402, 611]
click at [84, 324] on link "Picks" at bounding box center [104, 319] width 208 height 36
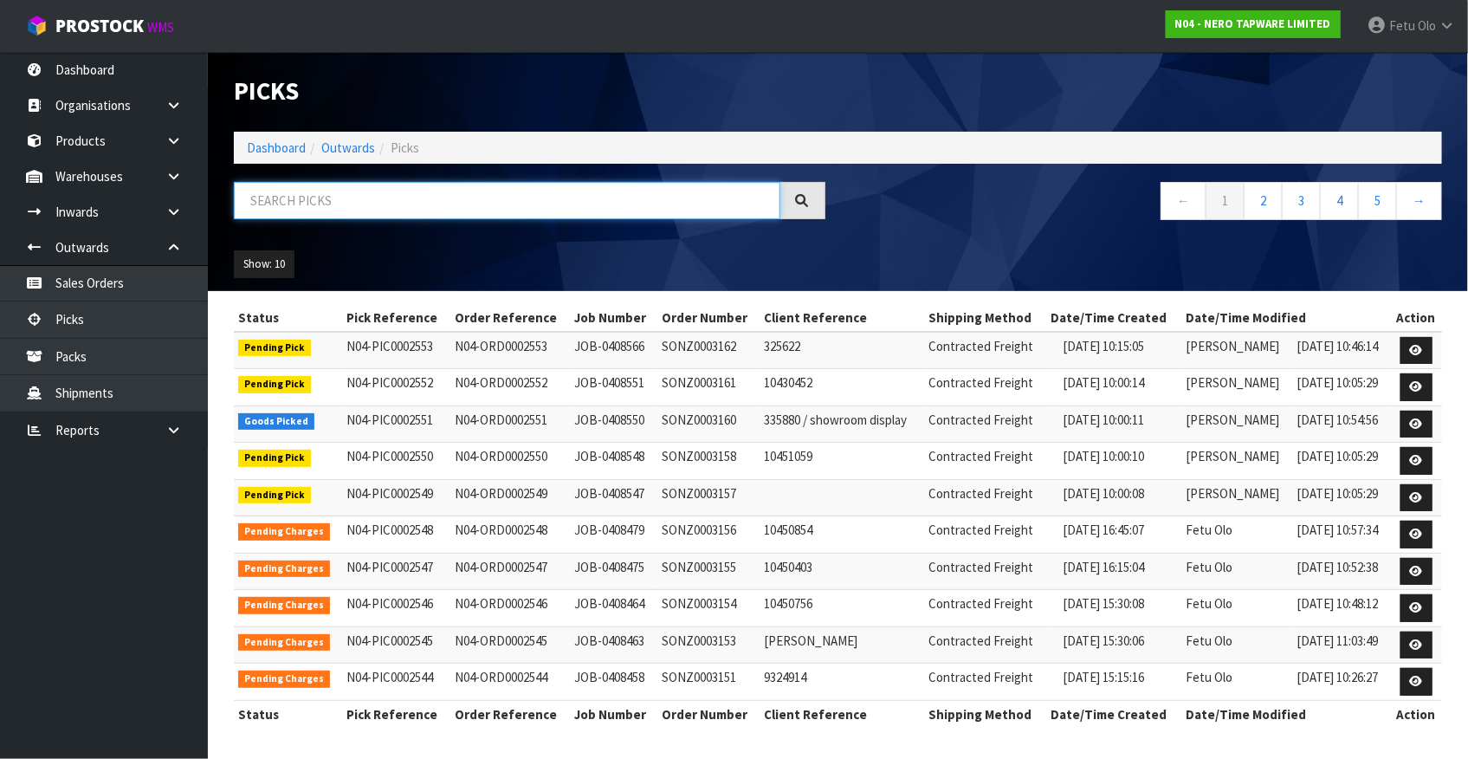
drag, startPoint x: 328, startPoint y: 202, endPoint x: 312, endPoint y: 281, distance: 80.5
click at [326, 202] on input "text" at bounding box center [507, 200] width 546 height 37
click at [262, 201] on input "text" at bounding box center [507, 200] width 546 height 37
click at [388, 207] on input "text" at bounding box center [507, 200] width 546 height 37
click at [486, 211] on input "text" at bounding box center [507, 200] width 546 height 37
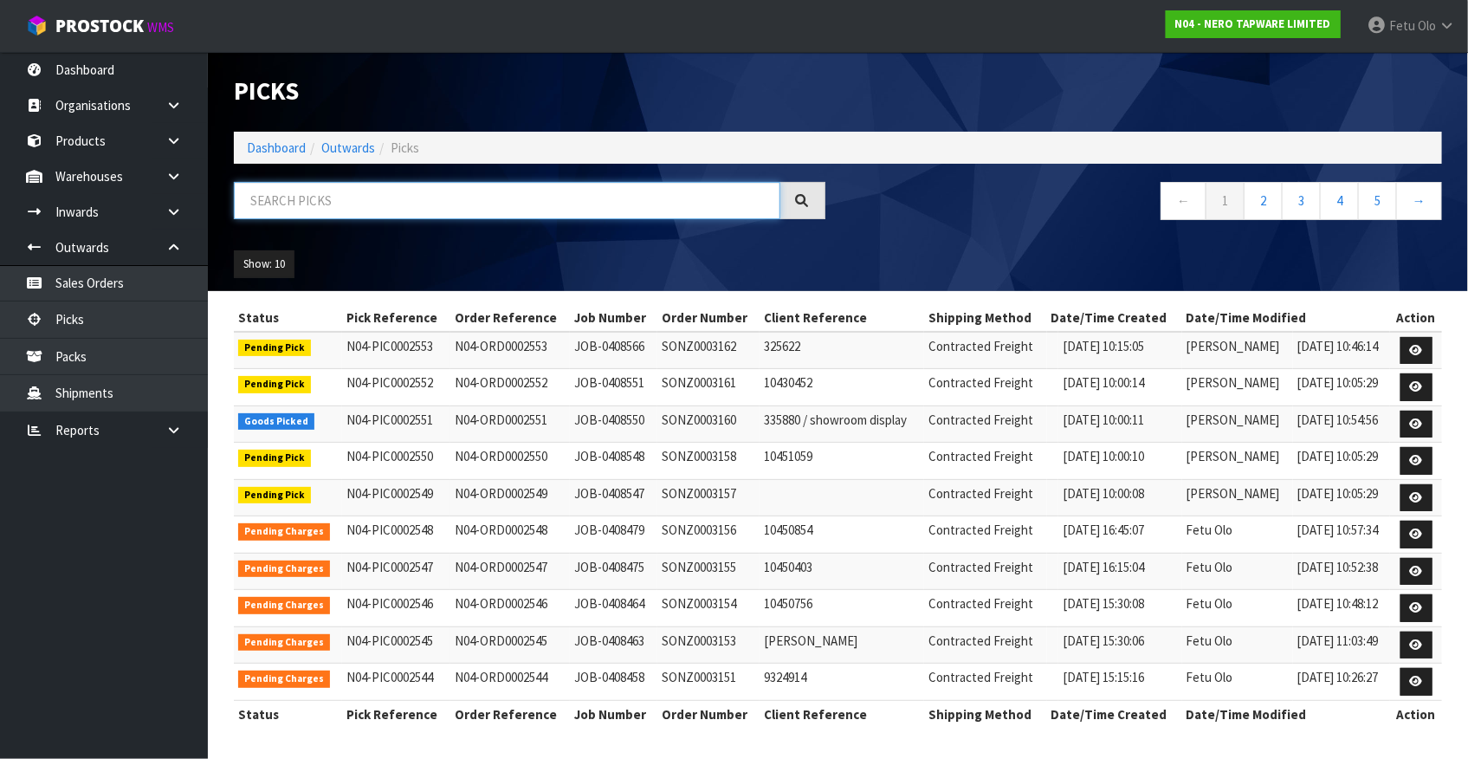
click at [486, 211] on input "text" at bounding box center [507, 200] width 546 height 37
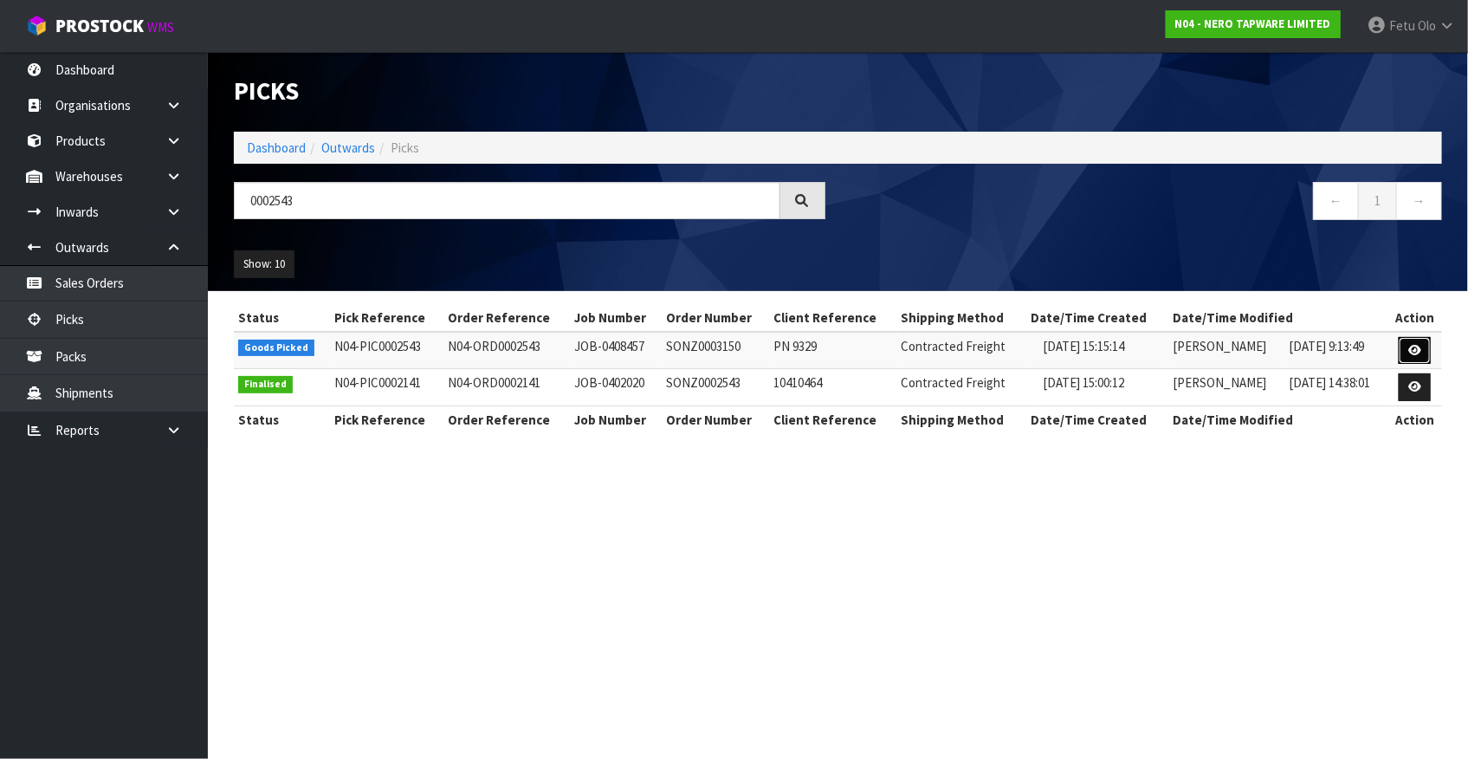
click at [1416, 351] on icon at bounding box center [1414, 350] width 13 height 11
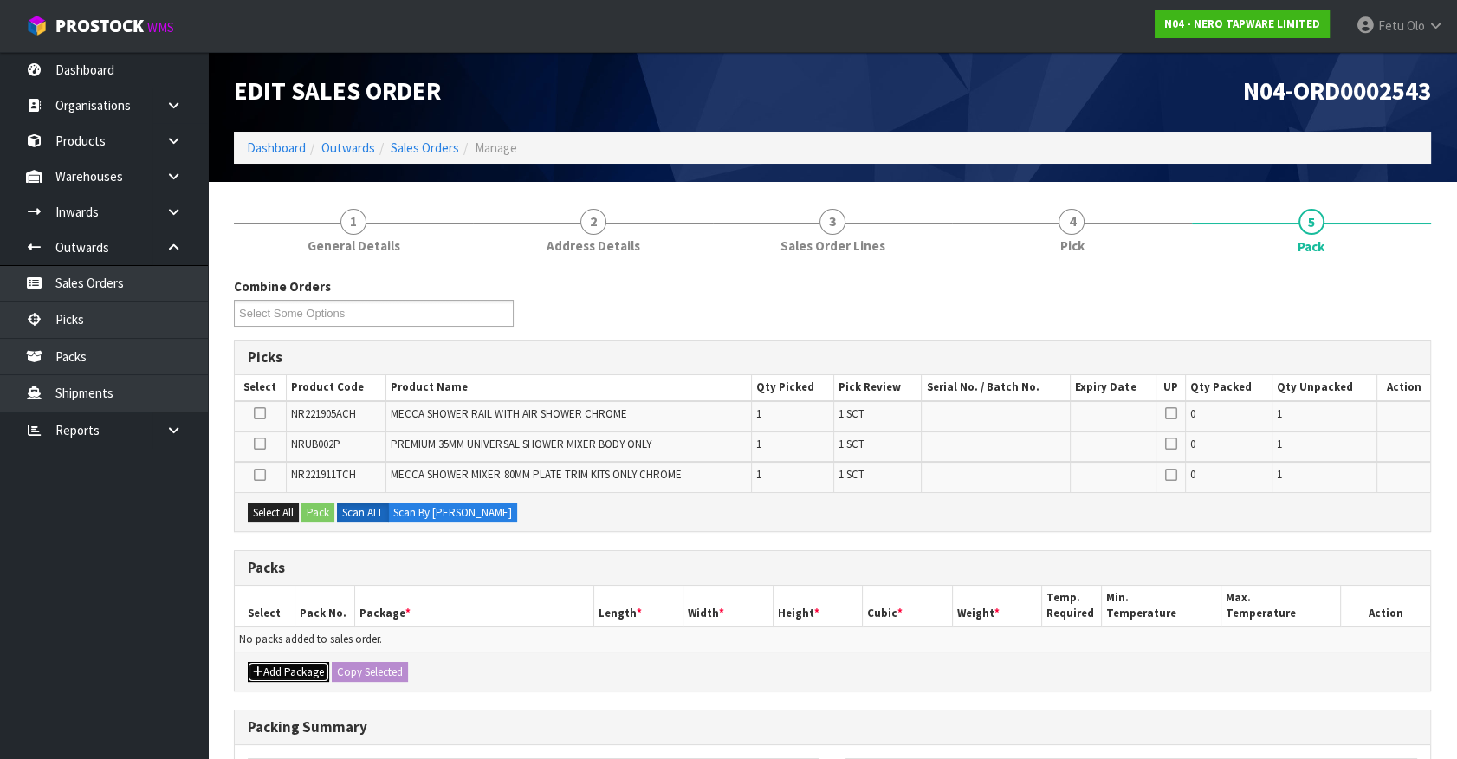
click at [274, 662] on button "Add Package" at bounding box center [288, 672] width 81 height 21
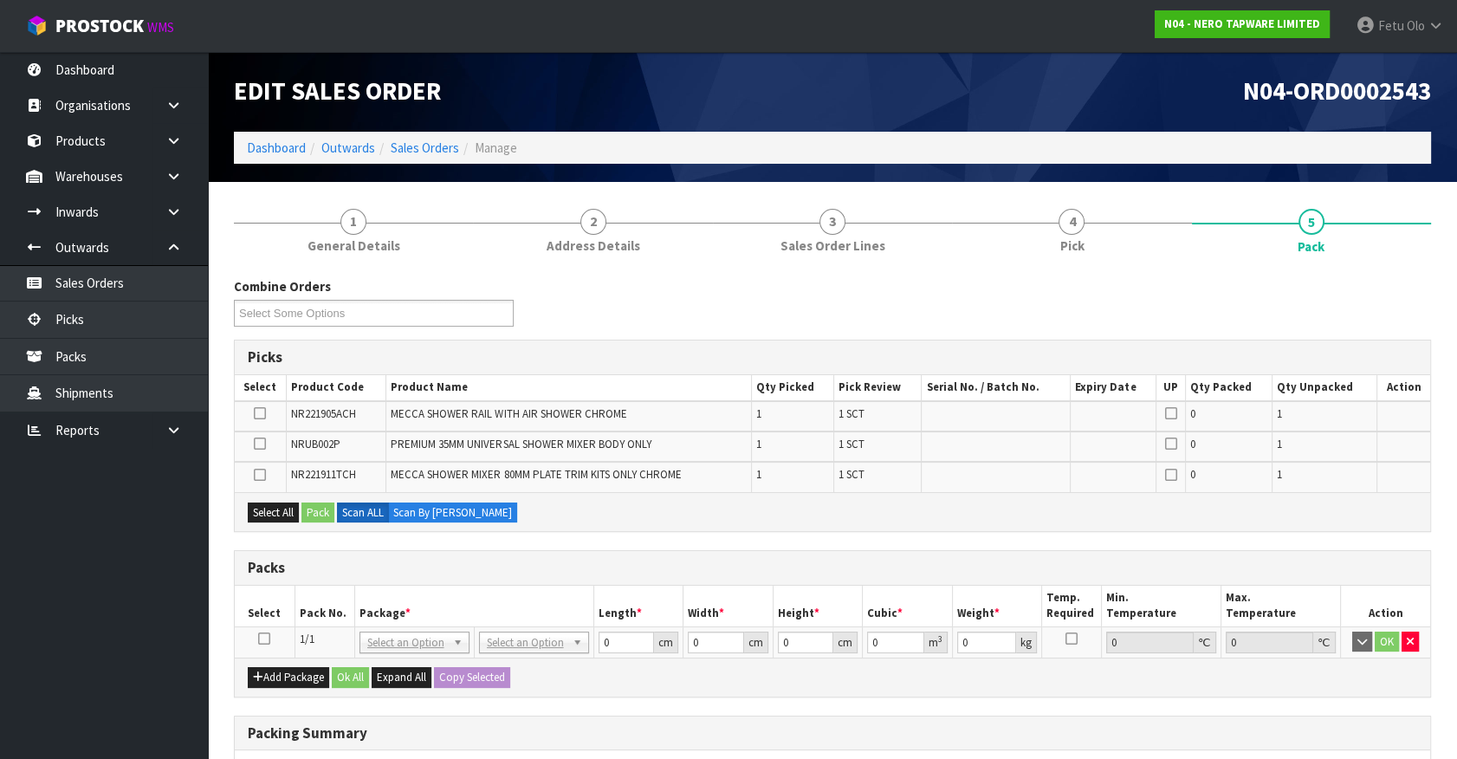
drag, startPoint x: 263, startPoint y: 639, endPoint x: 338, endPoint y: 608, distance: 80.7
click at [269, 638] on icon at bounding box center [264, 638] width 12 height 1
click at [338, 608] on th "Pack No." at bounding box center [324, 605] width 60 height 41
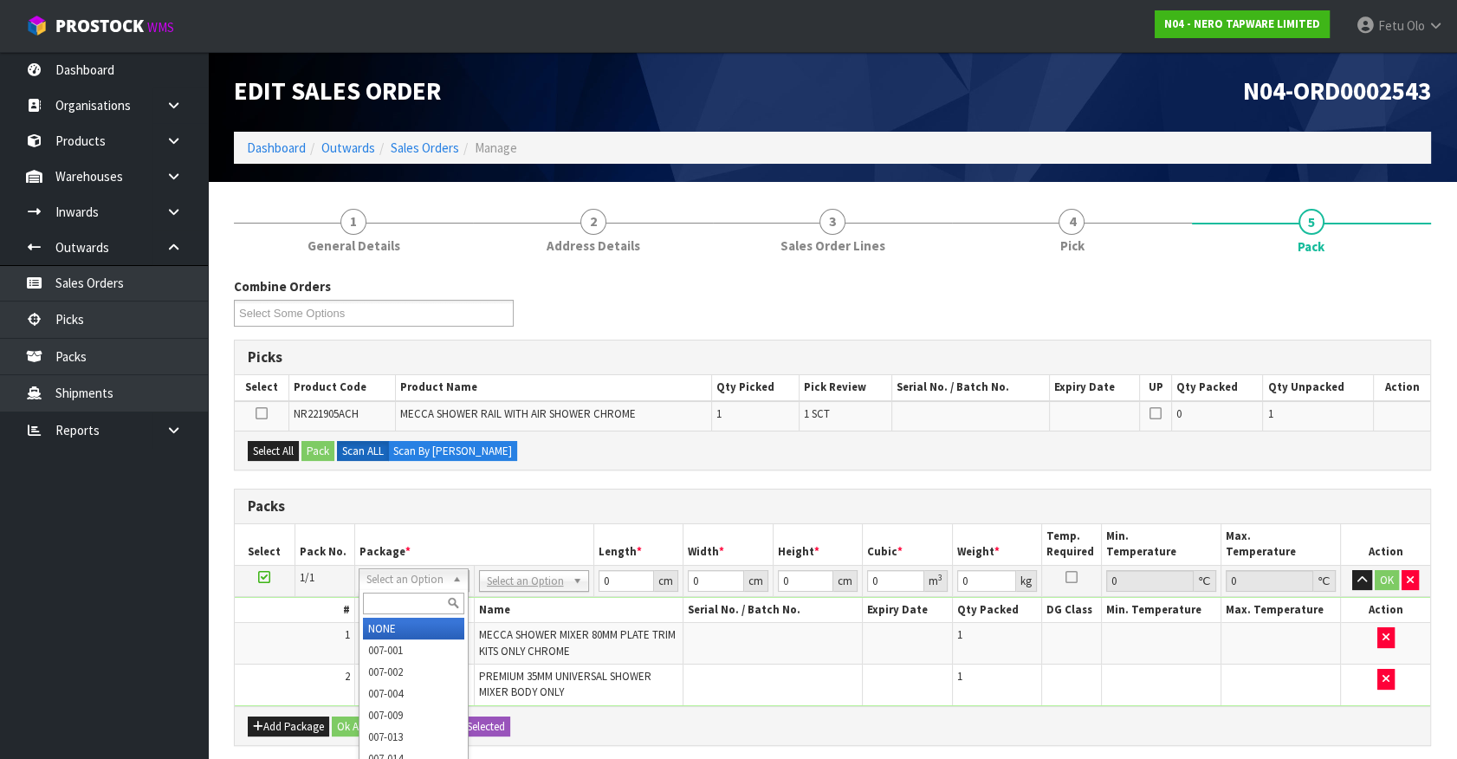
click at [415, 594] on input "text" at bounding box center [413, 603] width 101 height 22
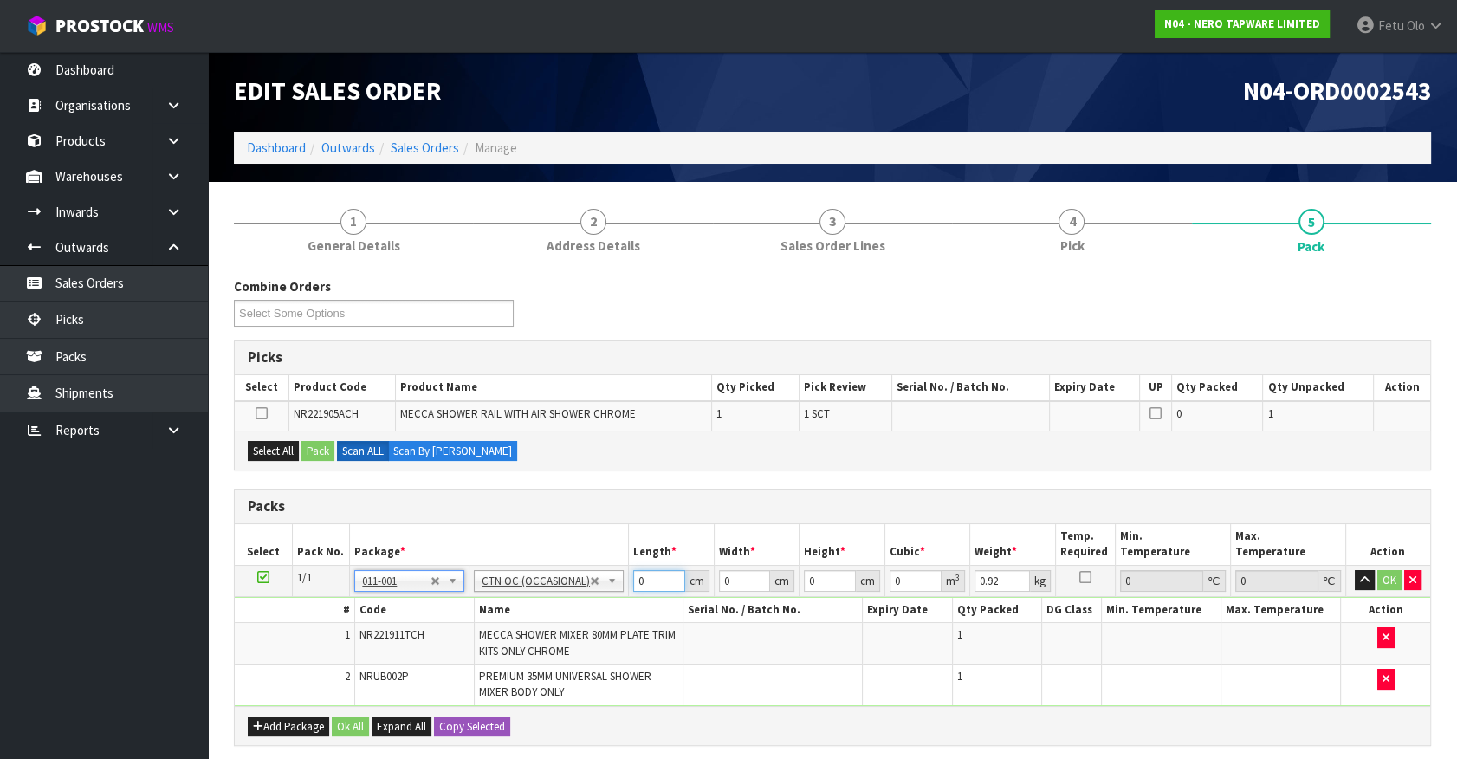
drag, startPoint x: 592, startPoint y: 596, endPoint x: 220, endPoint y: 613, distance: 372.8
click at [221, 613] on div "1 General Details 2 Address Details 3 Sales Order Lines 4 Pick 5 Pack Combine O…" at bounding box center [832, 628] width 1223 height 867
click button "OK" at bounding box center [1389, 580] width 24 height 21
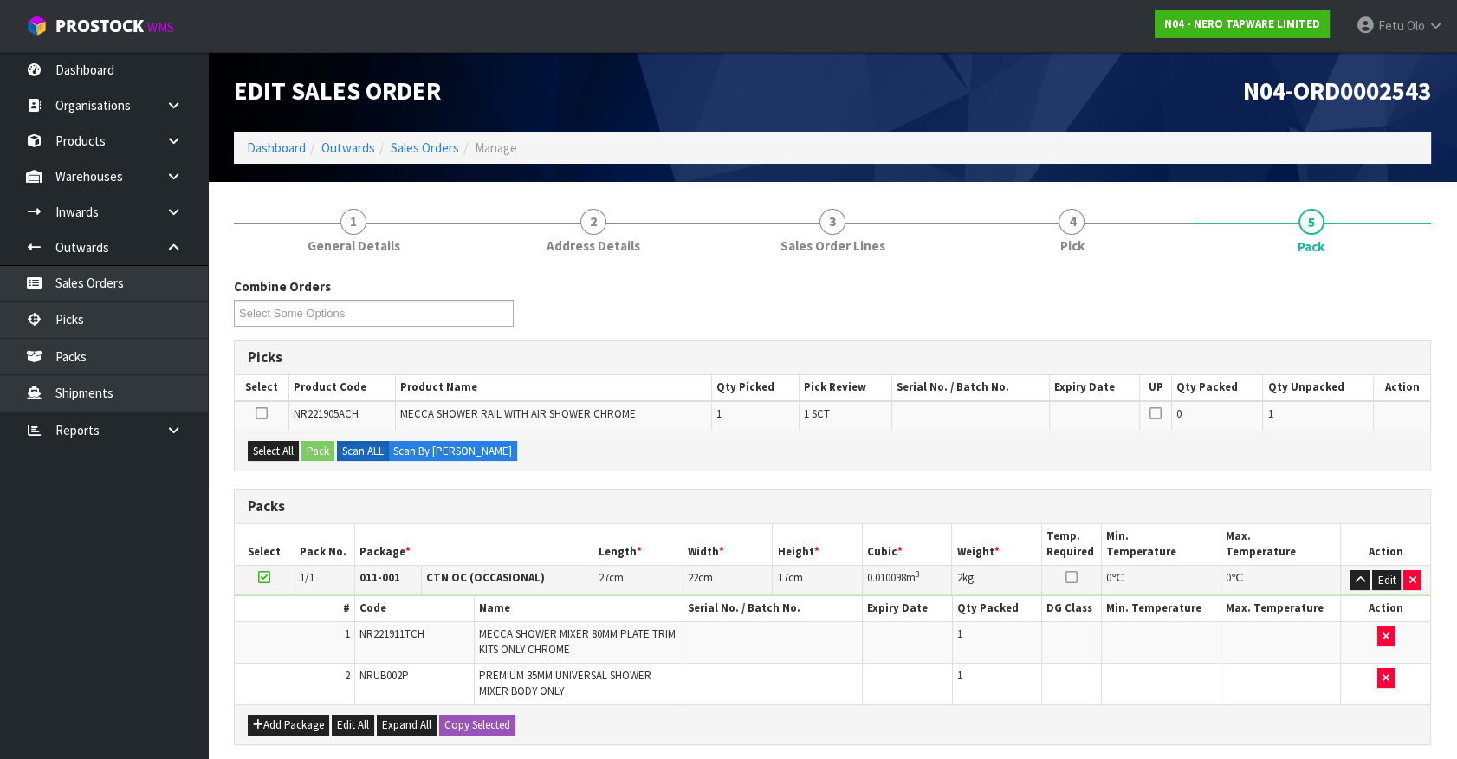
click at [548, 569] on td "CTN OC (OCCASIONAL)" at bounding box center [507, 580] width 171 height 30
drag, startPoint x: 261, startPoint y: 577, endPoint x: 533, endPoint y: 503, distance: 281.7
click at [278, 572] on td at bounding box center [265, 580] width 60 height 30
click at [533, 503] on h3 "Packs" at bounding box center [832, 506] width 1169 height 16
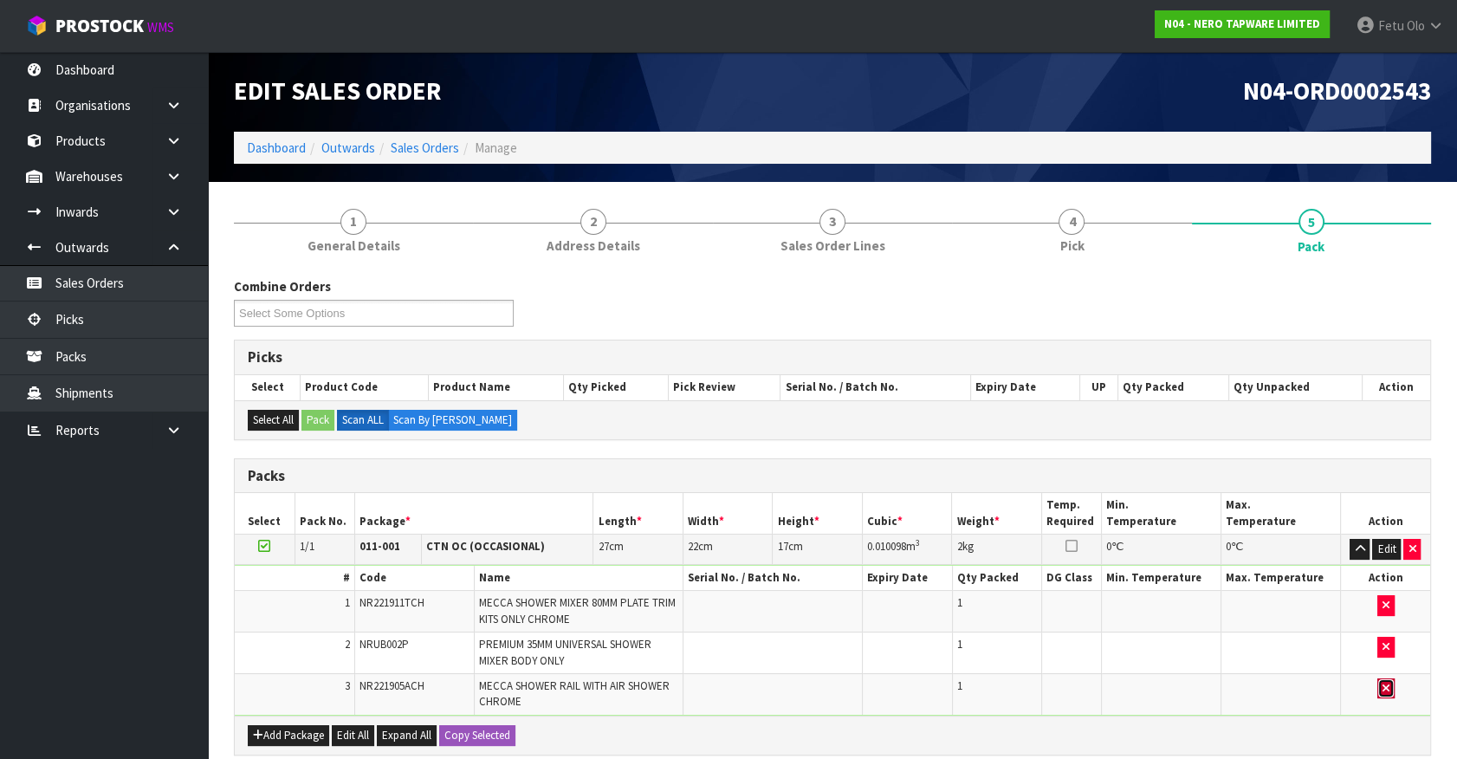
click at [1392, 689] on button "button" at bounding box center [1385, 688] width 17 height 21
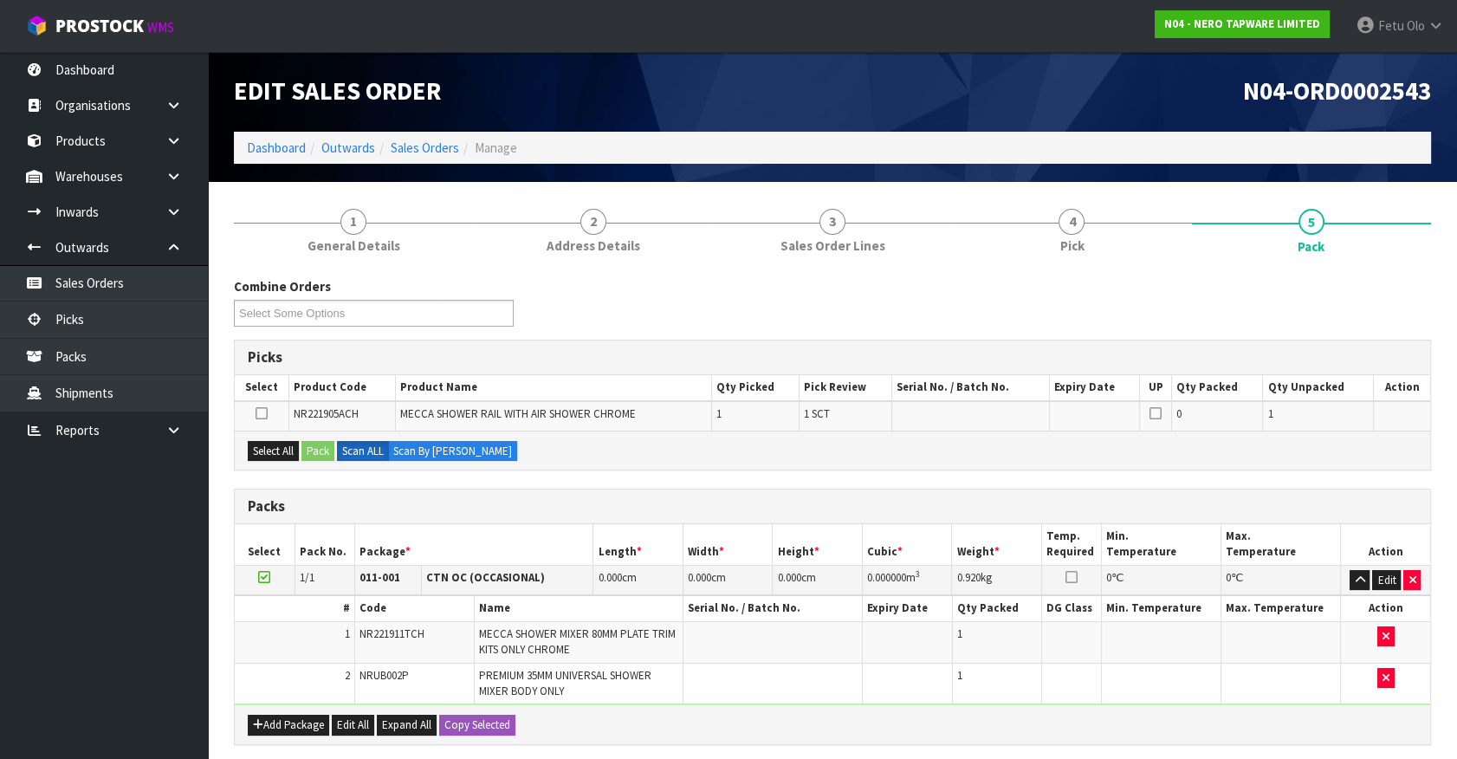
click at [268, 577] on icon at bounding box center [264, 577] width 12 height 1
click at [120, 637] on ul "Dashboard Organisations Clients Consignees Carriers Products Categories Serial …" at bounding box center [104, 405] width 208 height 707
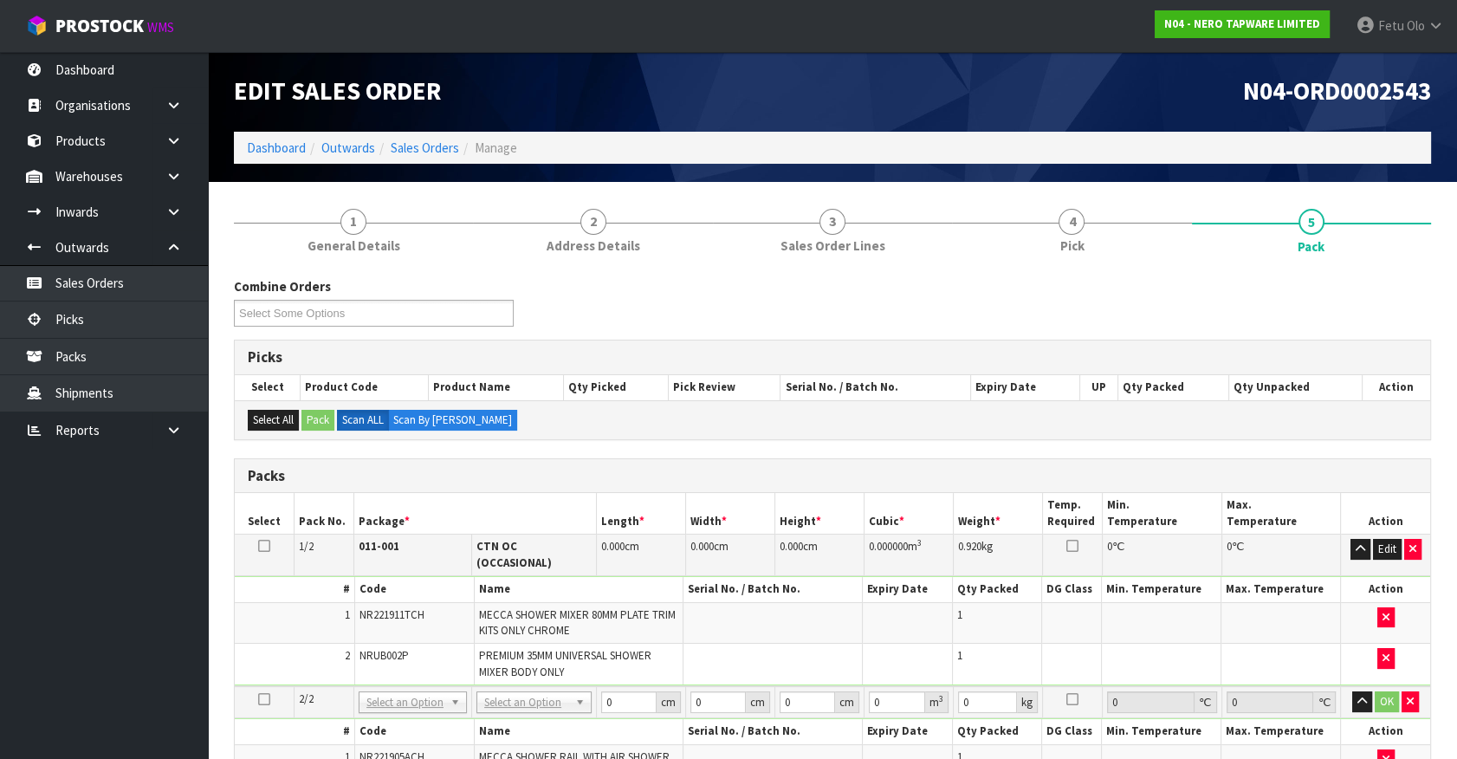
drag, startPoint x: 677, startPoint y: 508, endPoint x: 655, endPoint y: 593, distance: 87.8
click at [677, 514] on th "Length *" at bounding box center [640, 513] width 89 height 41
drag, startPoint x: 535, startPoint y: 738, endPoint x: 546, endPoint y: 731, distance: 12.5
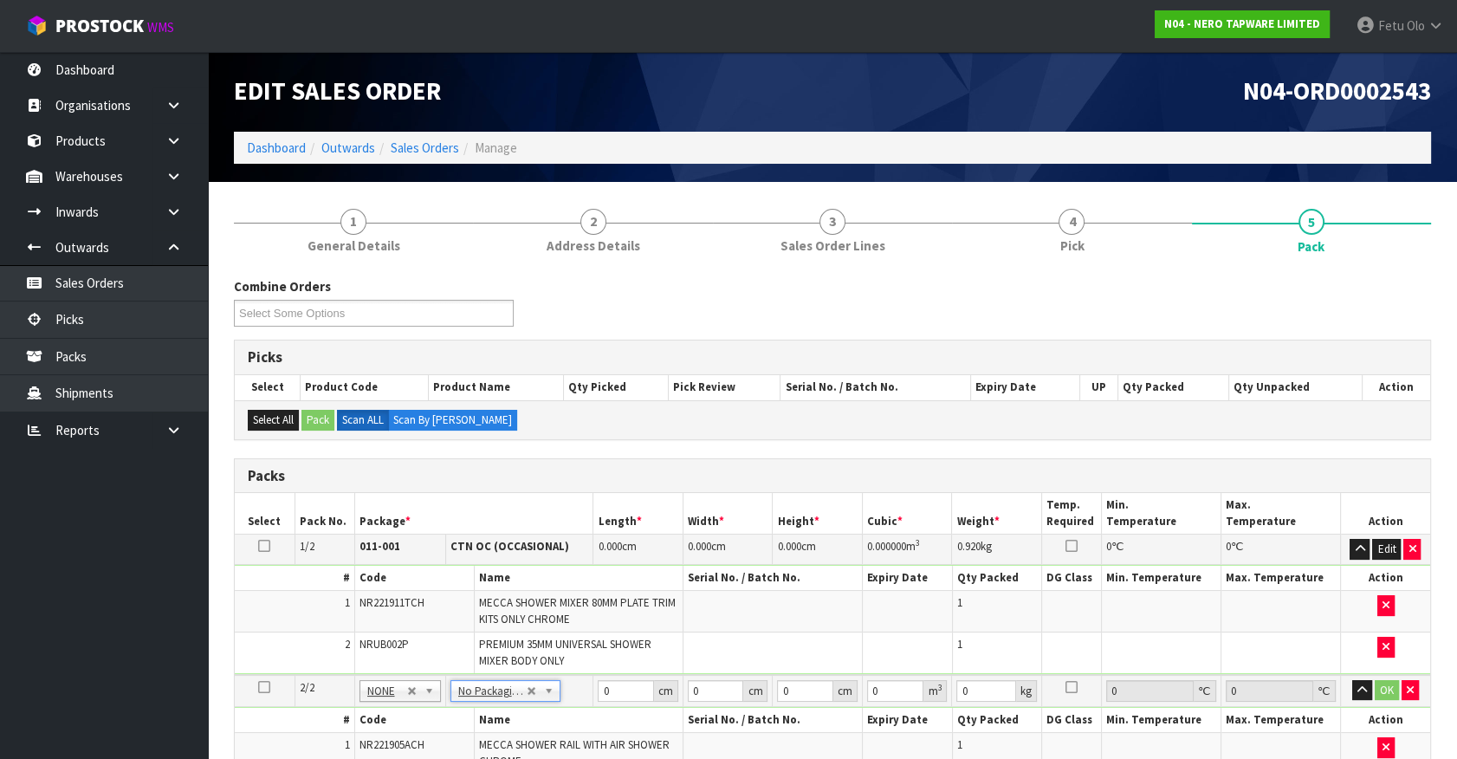
scroll to position [314, 0]
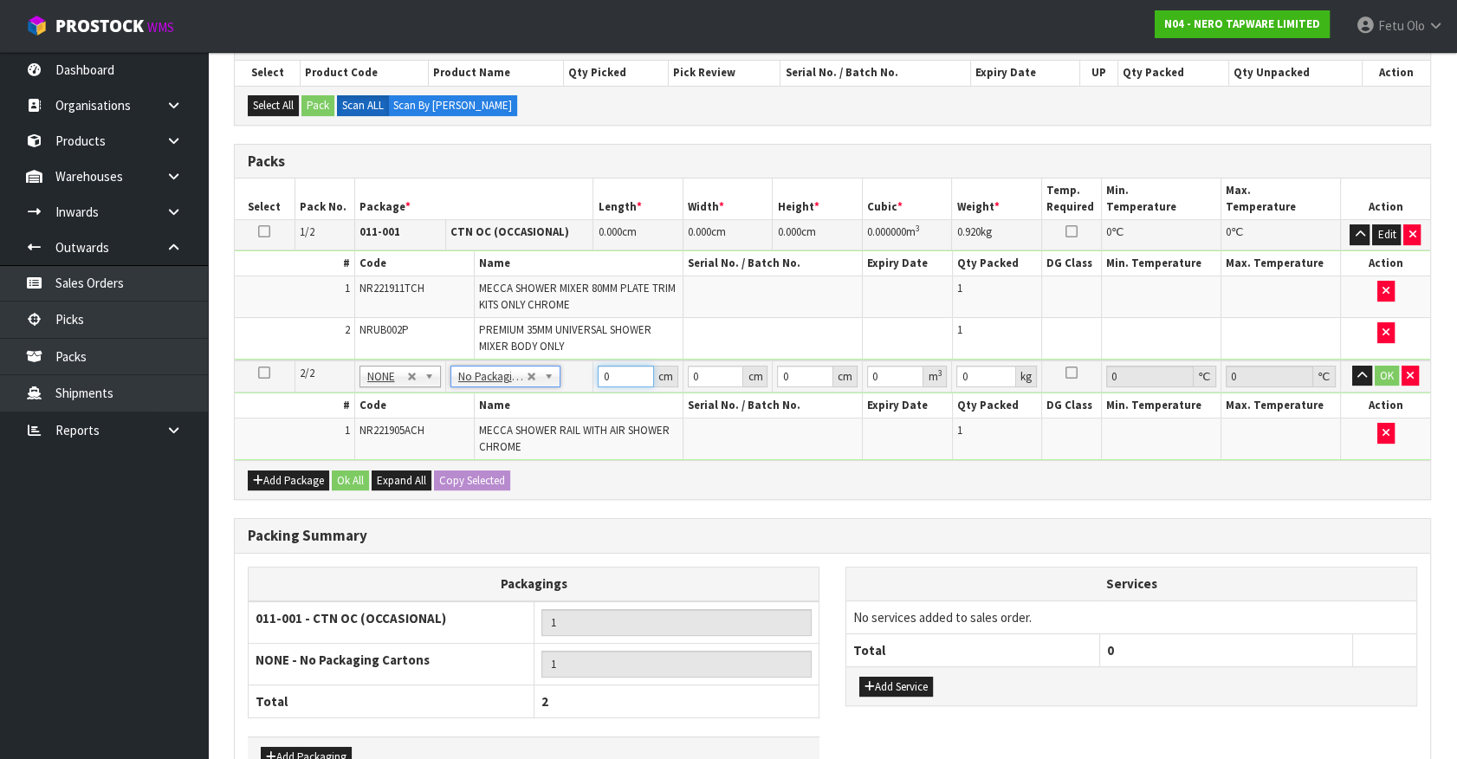
drag, startPoint x: 610, startPoint y: 371, endPoint x: 514, endPoint y: 409, distance: 103.4
click at [515, 399] on tbody "2/2 NONE 007-001 007-002 007-004 007-009 007-013 007-014 007-015 007-017 007-01…" at bounding box center [832, 410] width 1195 height 100
click button "OK" at bounding box center [1386, 375] width 24 height 21
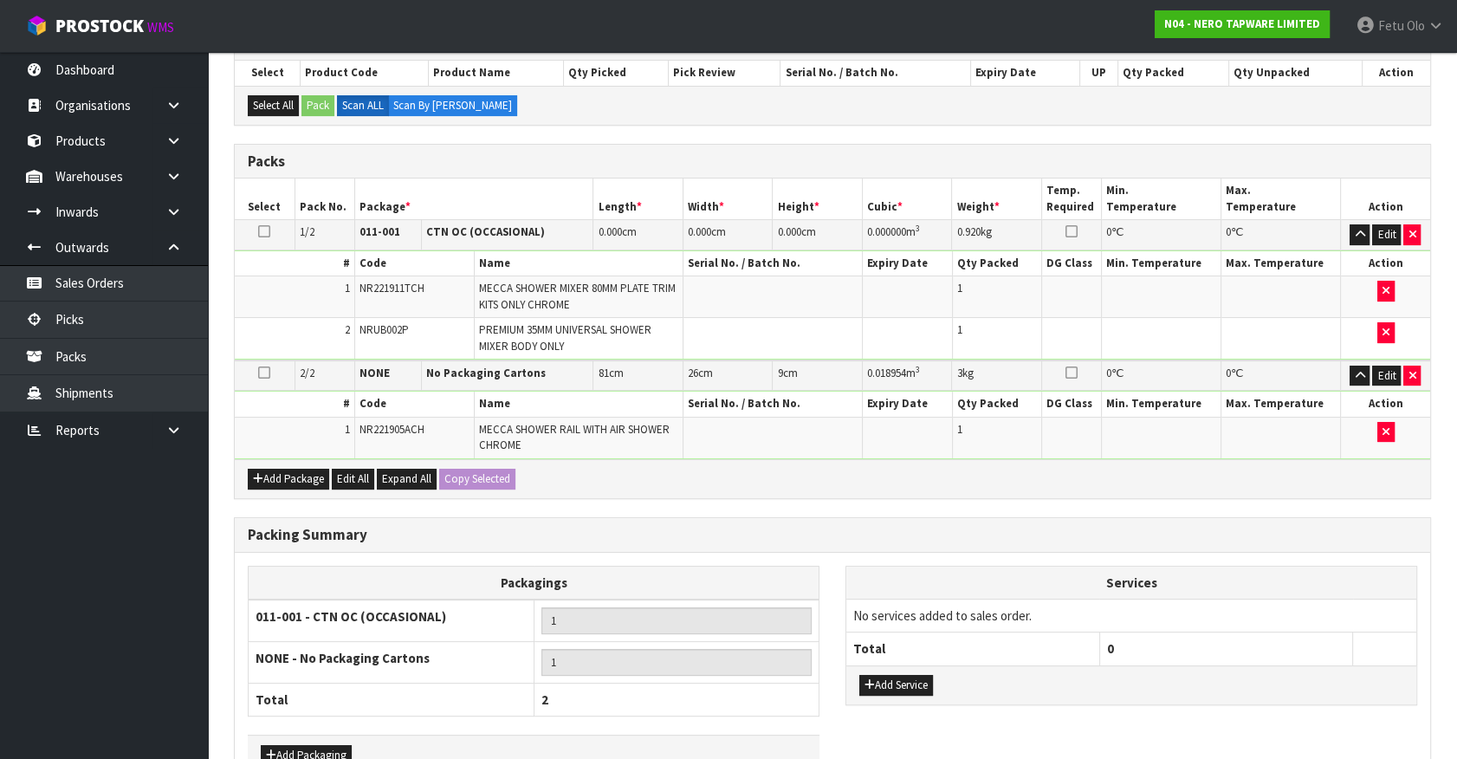
click at [893, 667] on div "Add Service" at bounding box center [1131, 684] width 570 height 39
click at [905, 603] on td "No services added to sales order." at bounding box center [1131, 615] width 570 height 33
drag, startPoint x: 891, startPoint y: 662, endPoint x: 888, endPoint y: 678, distance: 15.8
click at [888, 678] on div "Add Service" at bounding box center [1131, 684] width 570 height 39
drag, startPoint x: 888, startPoint y: 678, endPoint x: 894, endPoint y: 669, distance: 10.1
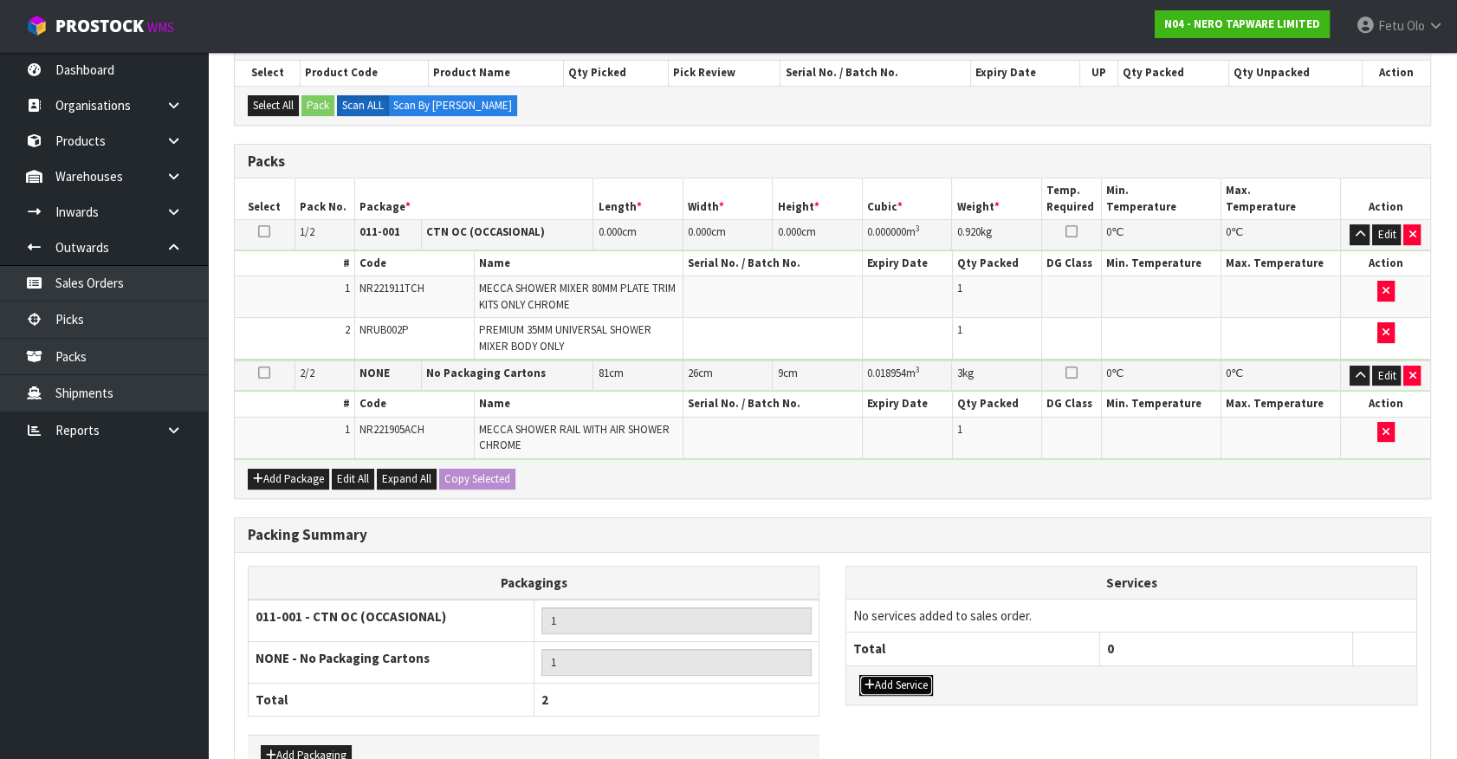
click at [888, 678] on button "Add Service" at bounding box center [896, 685] width 74 height 21
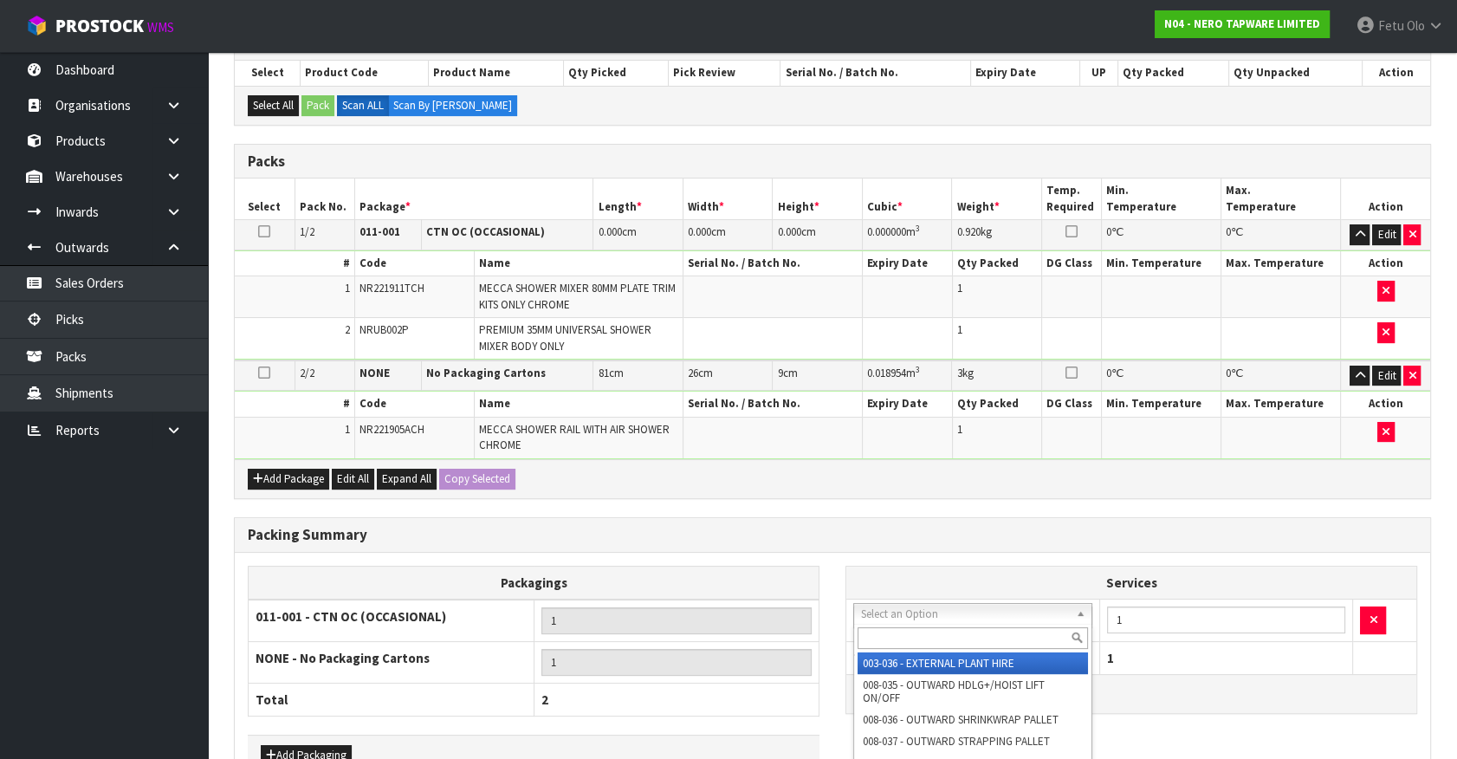
drag, startPoint x: 927, startPoint y: 607, endPoint x: 910, endPoint y: 634, distance: 31.9
click at [910, 634] on input "text" at bounding box center [972, 638] width 230 height 22
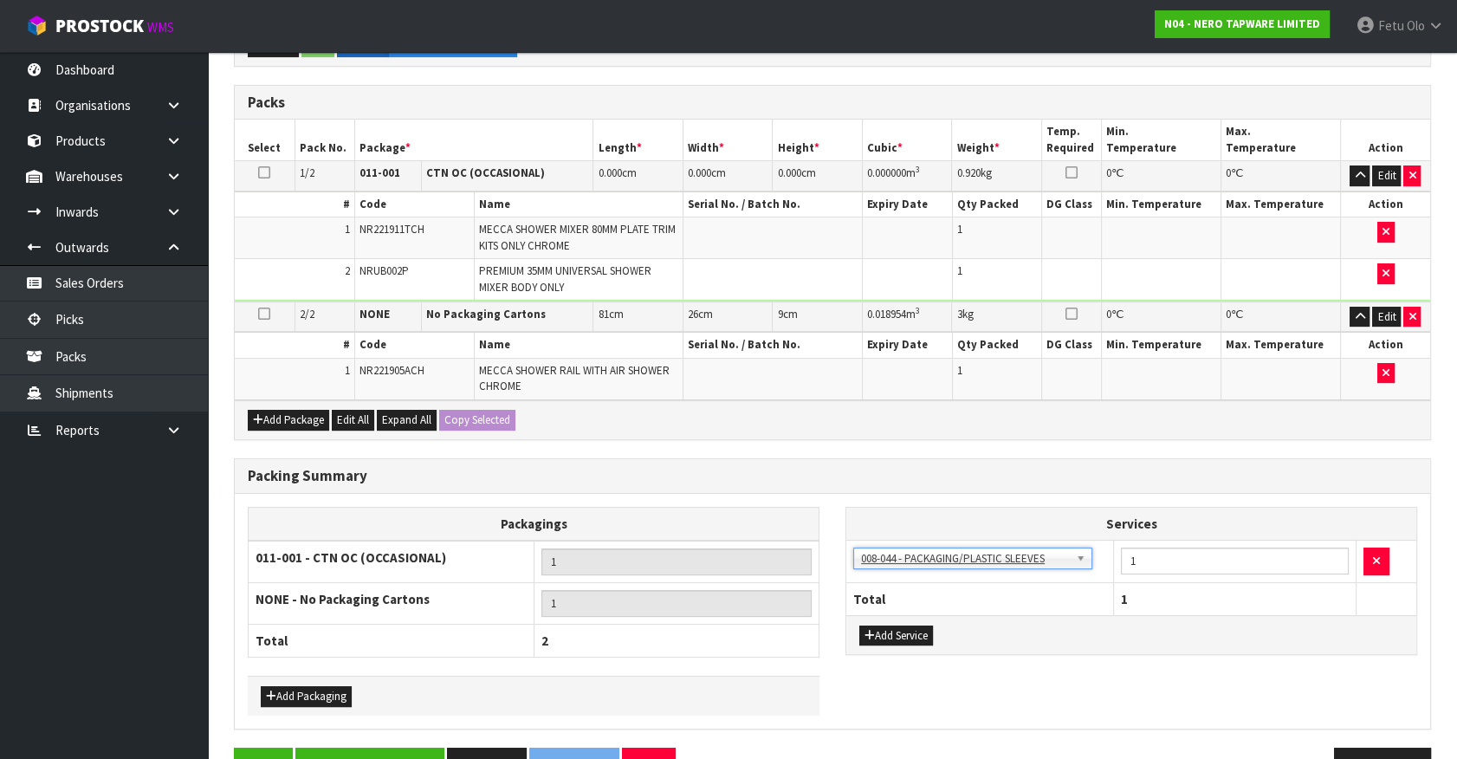
scroll to position [419, 0]
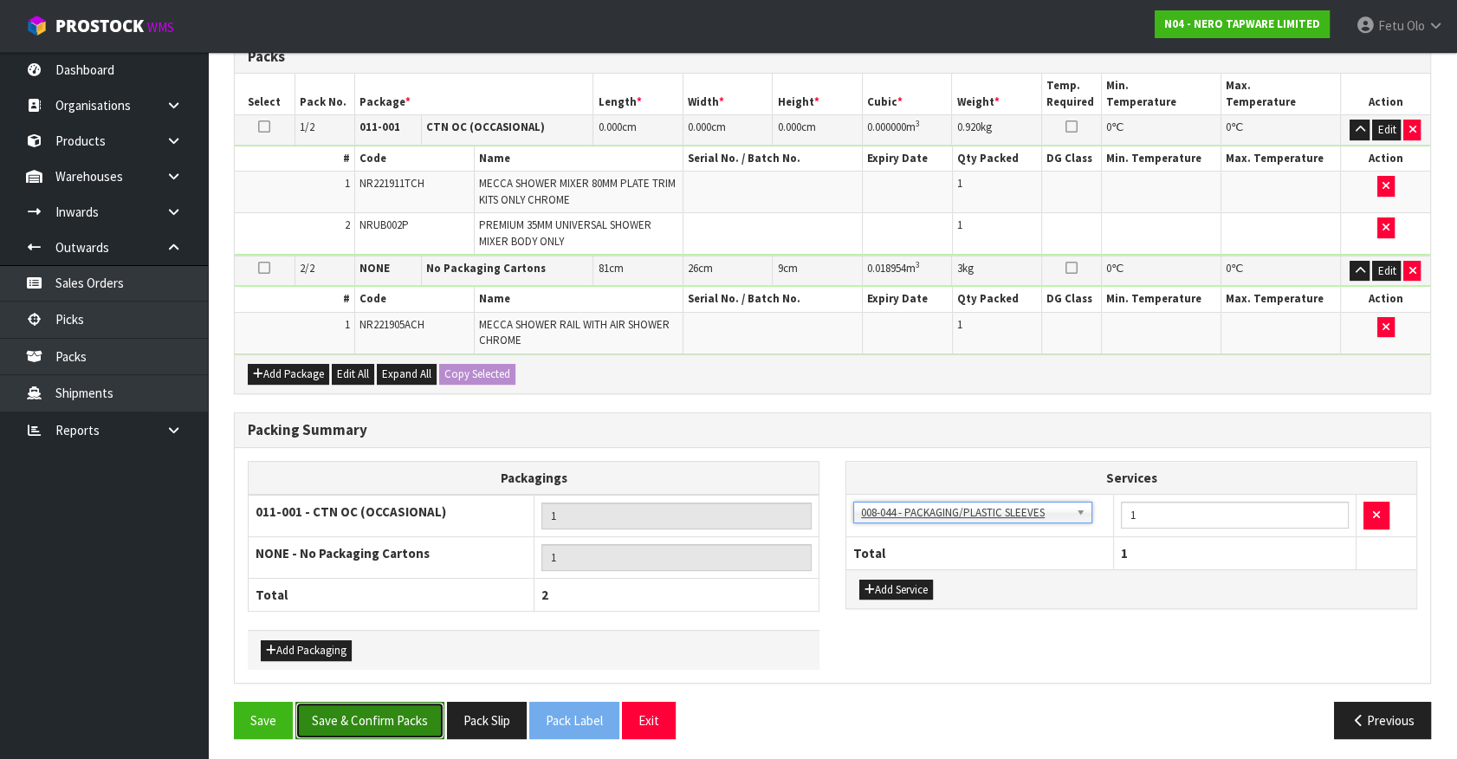
drag, startPoint x: 393, startPoint y: 723, endPoint x: 374, endPoint y: 700, distance: 30.2
click at [395, 718] on button "Save & Confirm Packs" at bounding box center [369, 719] width 149 height 37
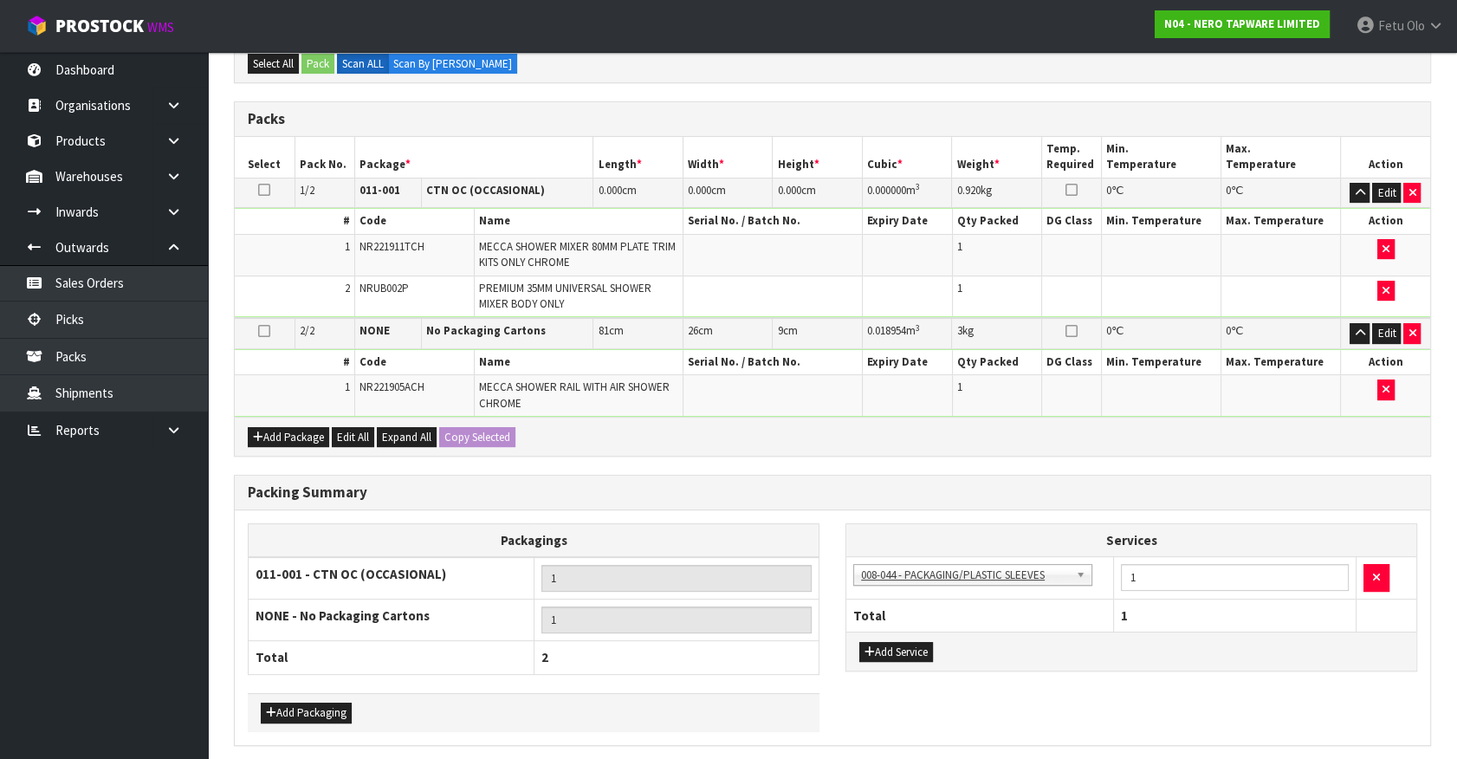
scroll to position [0, 0]
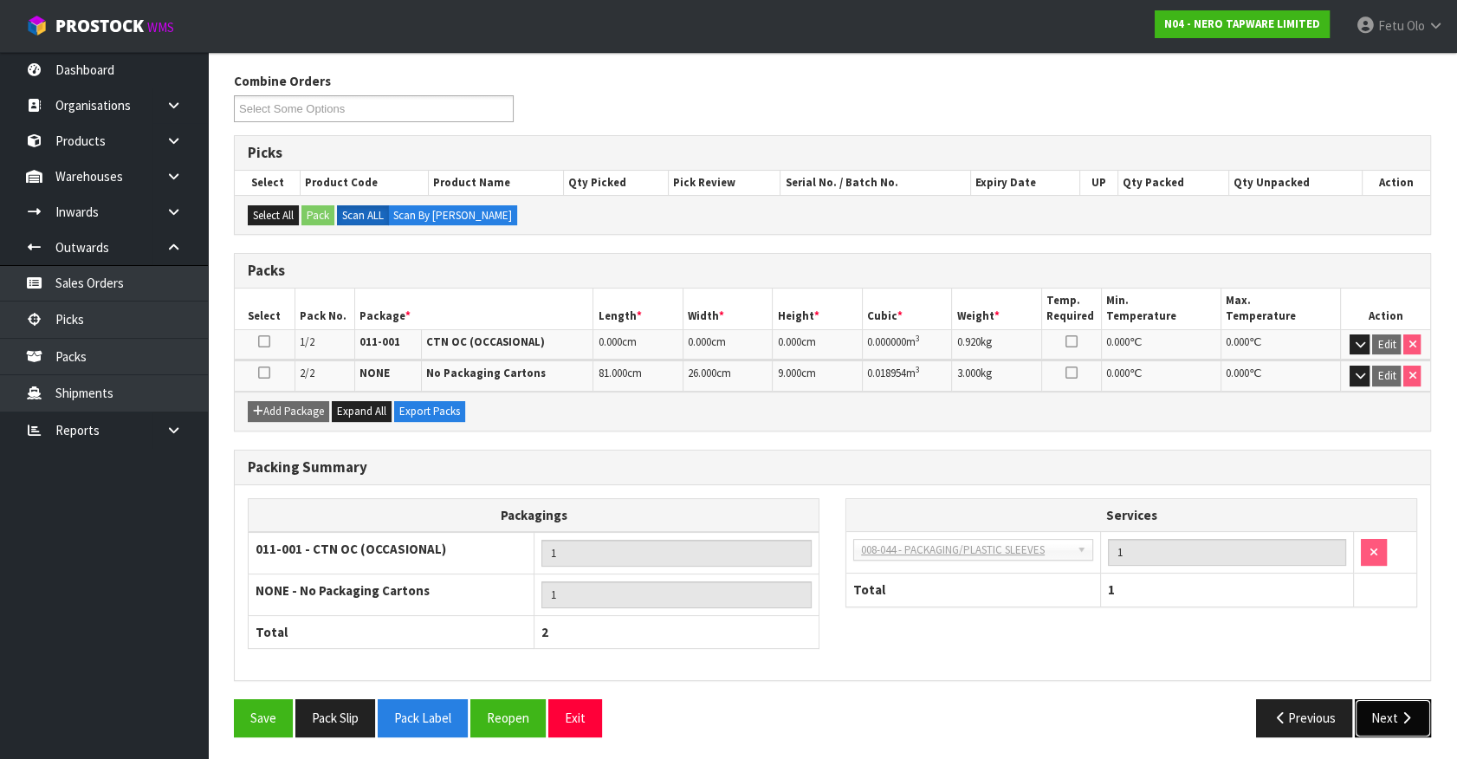
click at [1376, 726] on button "Next" at bounding box center [1392, 717] width 76 height 37
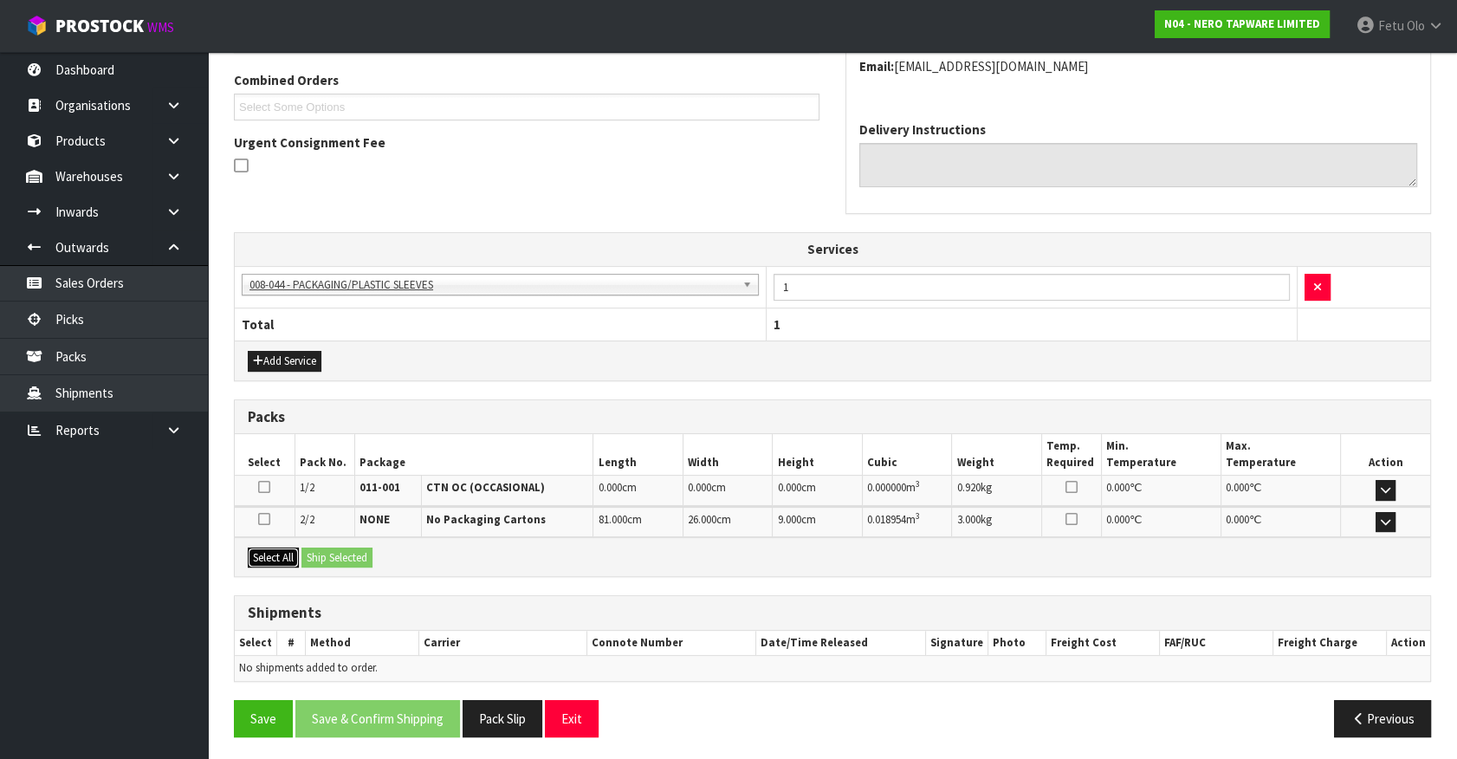
drag, startPoint x: 270, startPoint y: 553, endPoint x: 315, endPoint y: 552, distance: 45.1
click at [291, 553] on button "Select All" at bounding box center [273, 557] width 51 height 21
click at [315, 552] on button "Ship Selected" at bounding box center [336, 557] width 71 height 21
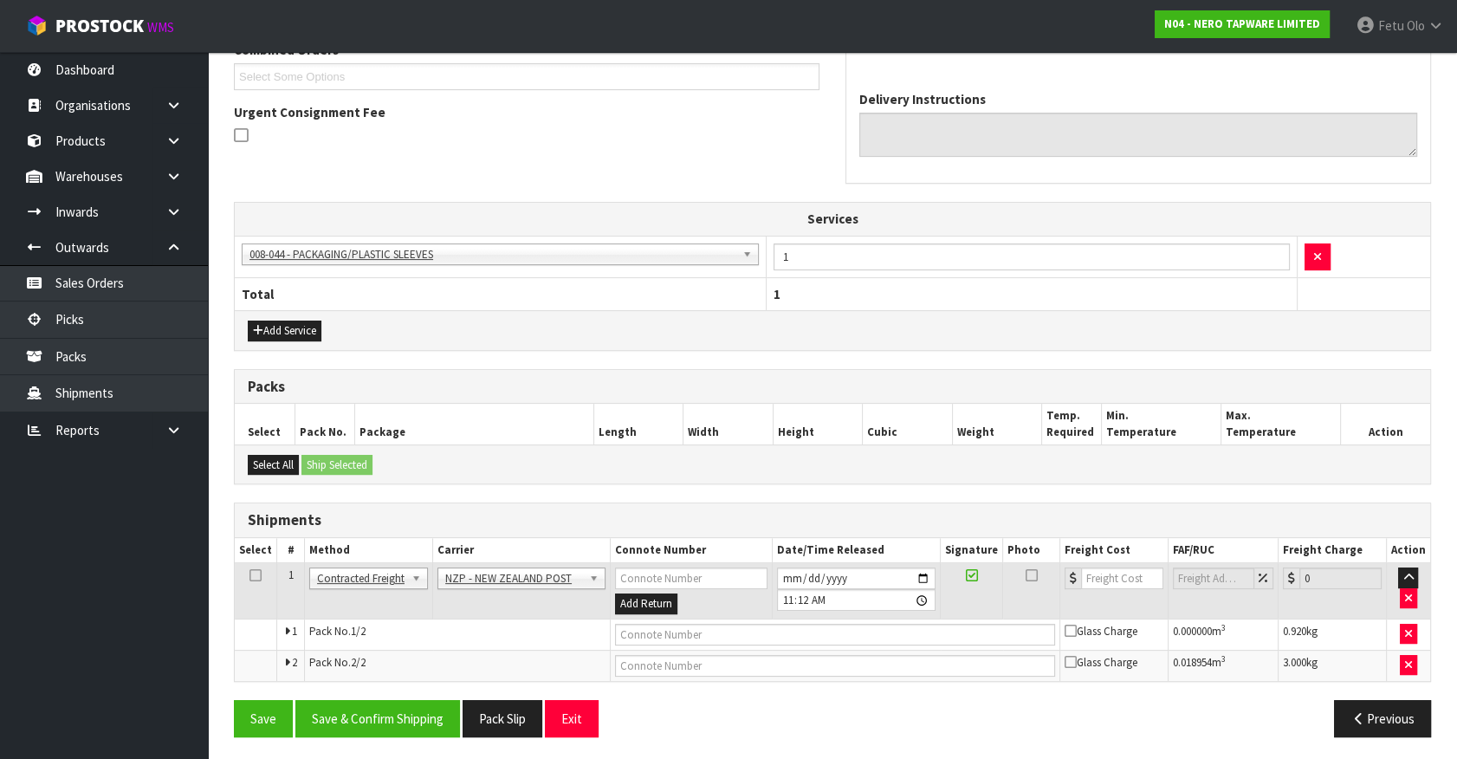
scroll to position [473, 0]
click at [413, 724] on button "Save & Confirm Shipping" at bounding box center [377, 717] width 165 height 37
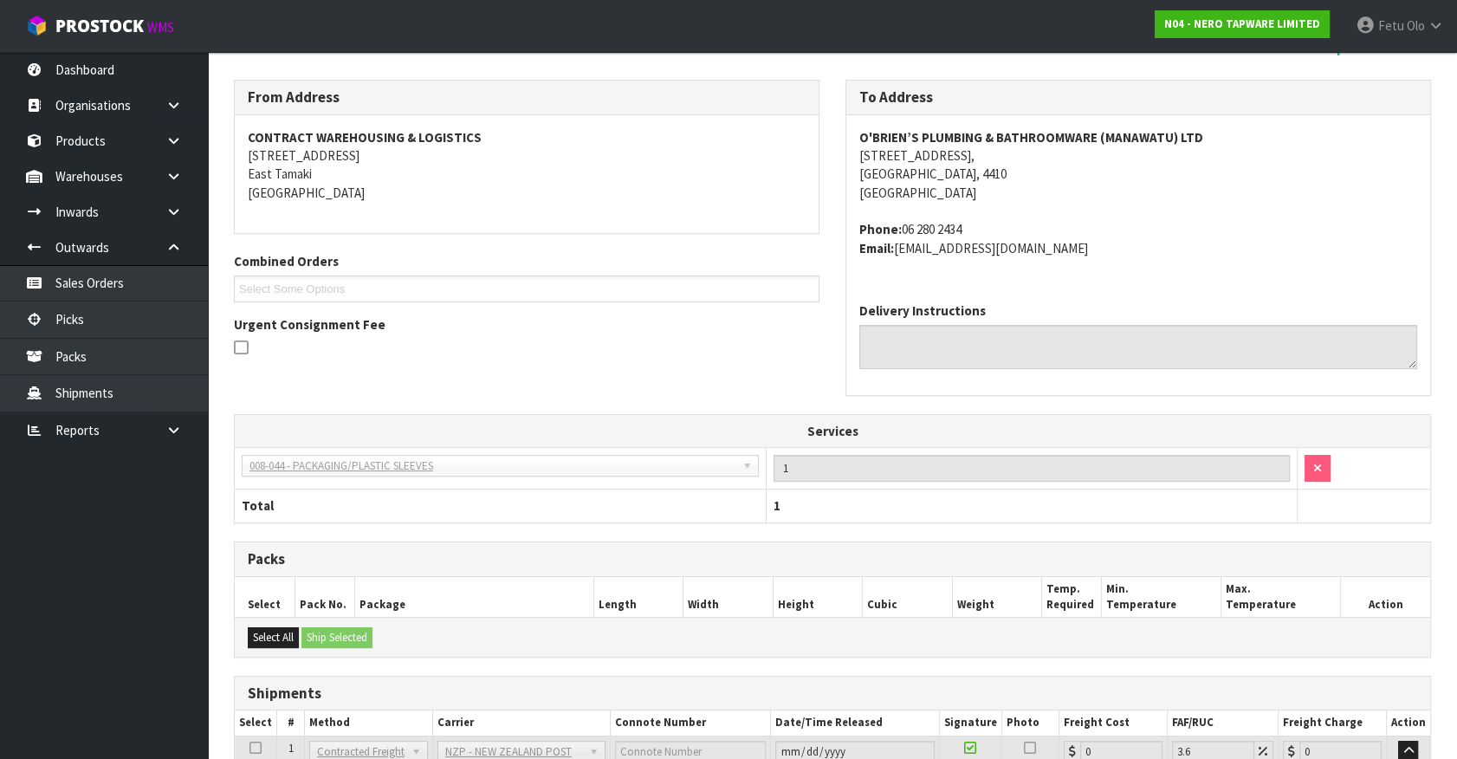
scroll to position [447, 0]
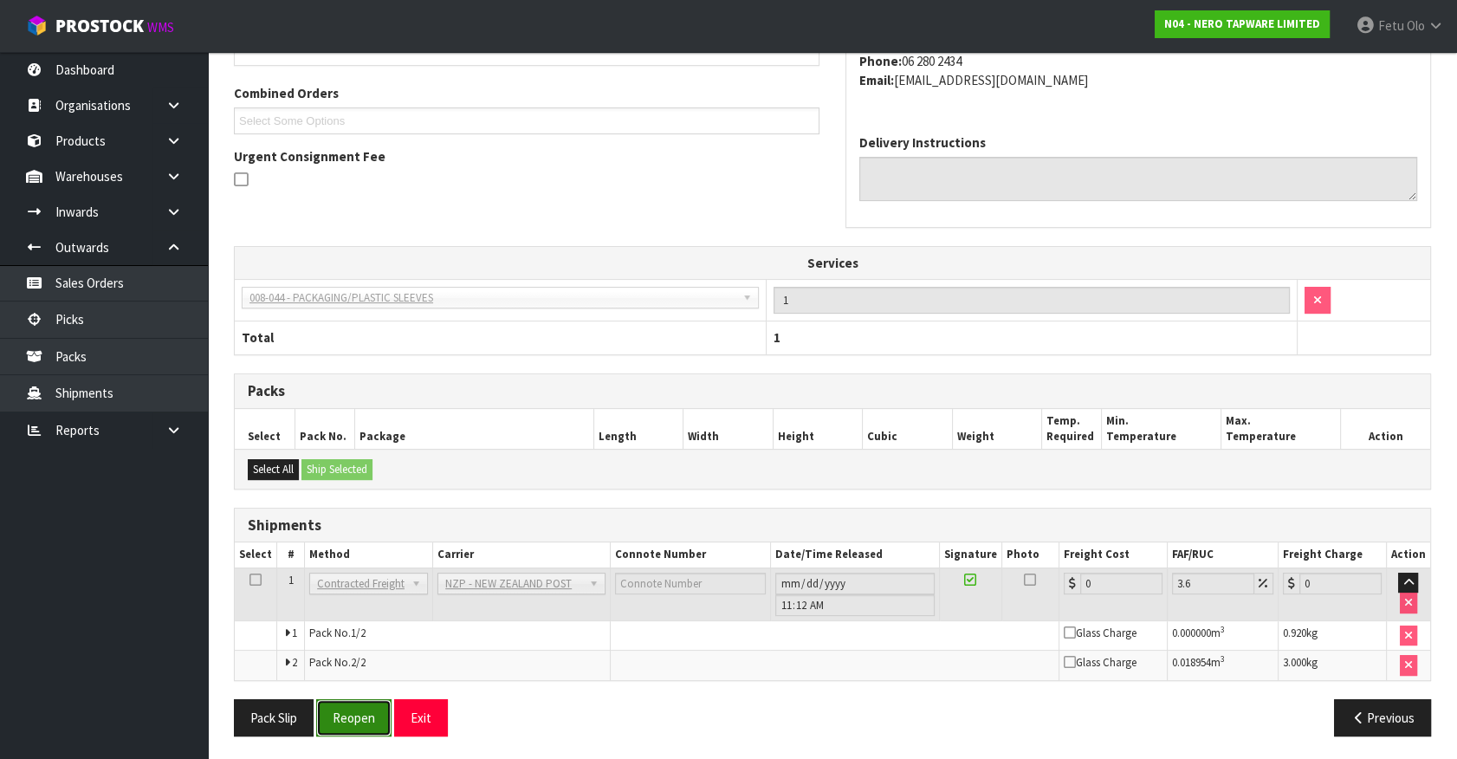
drag, startPoint x: 361, startPoint y: 711, endPoint x: 352, endPoint y: 711, distance: 9.5
click at [361, 712] on button "Reopen" at bounding box center [353, 717] width 75 height 37
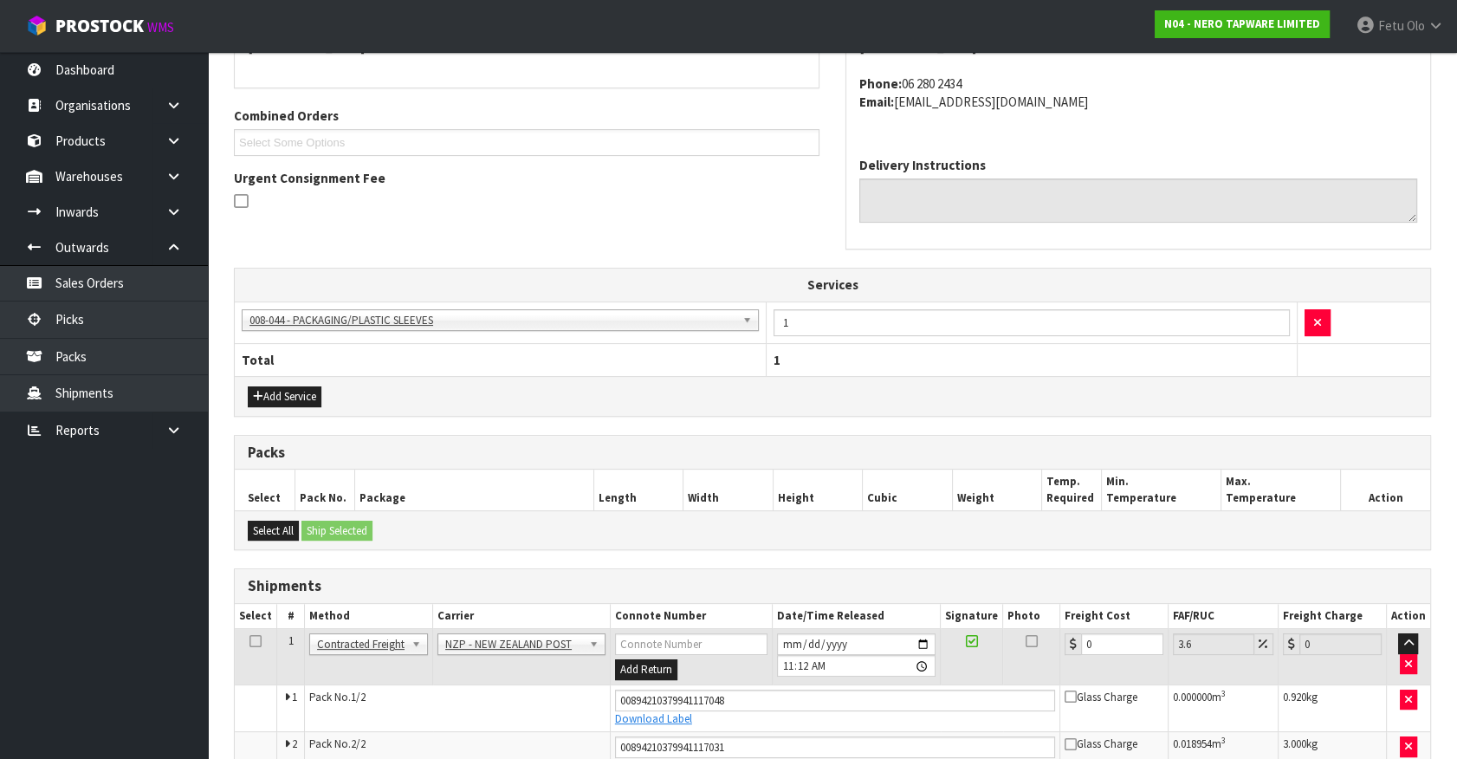
scroll to position [428, 0]
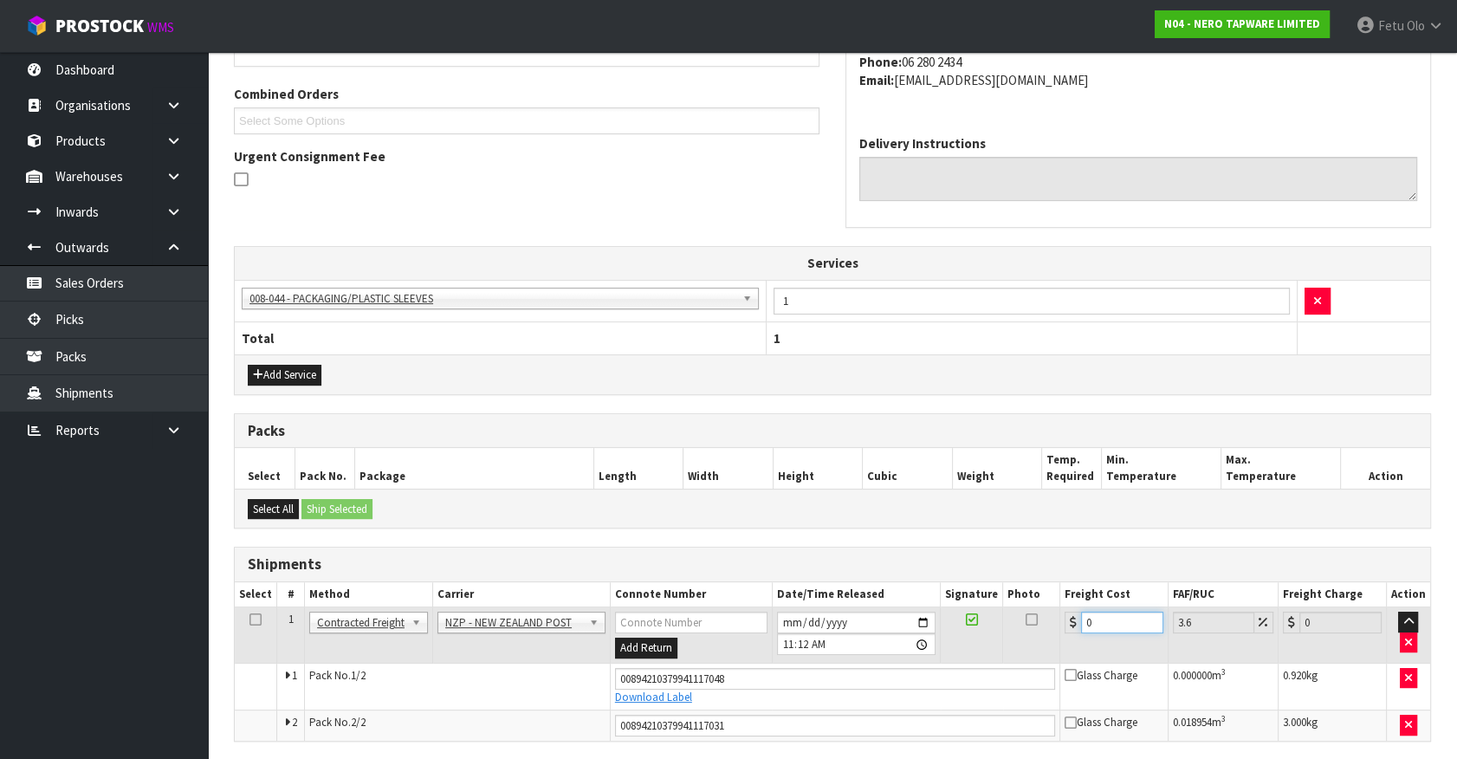
drag, startPoint x: 1110, startPoint y: 620, endPoint x: 663, endPoint y: 703, distance: 454.5
click at [664, 701] on tbody "1 Client Local Pickup Customer Local Pickup Company Freight Contracted Freight …" at bounding box center [832, 673] width 1195 height 133
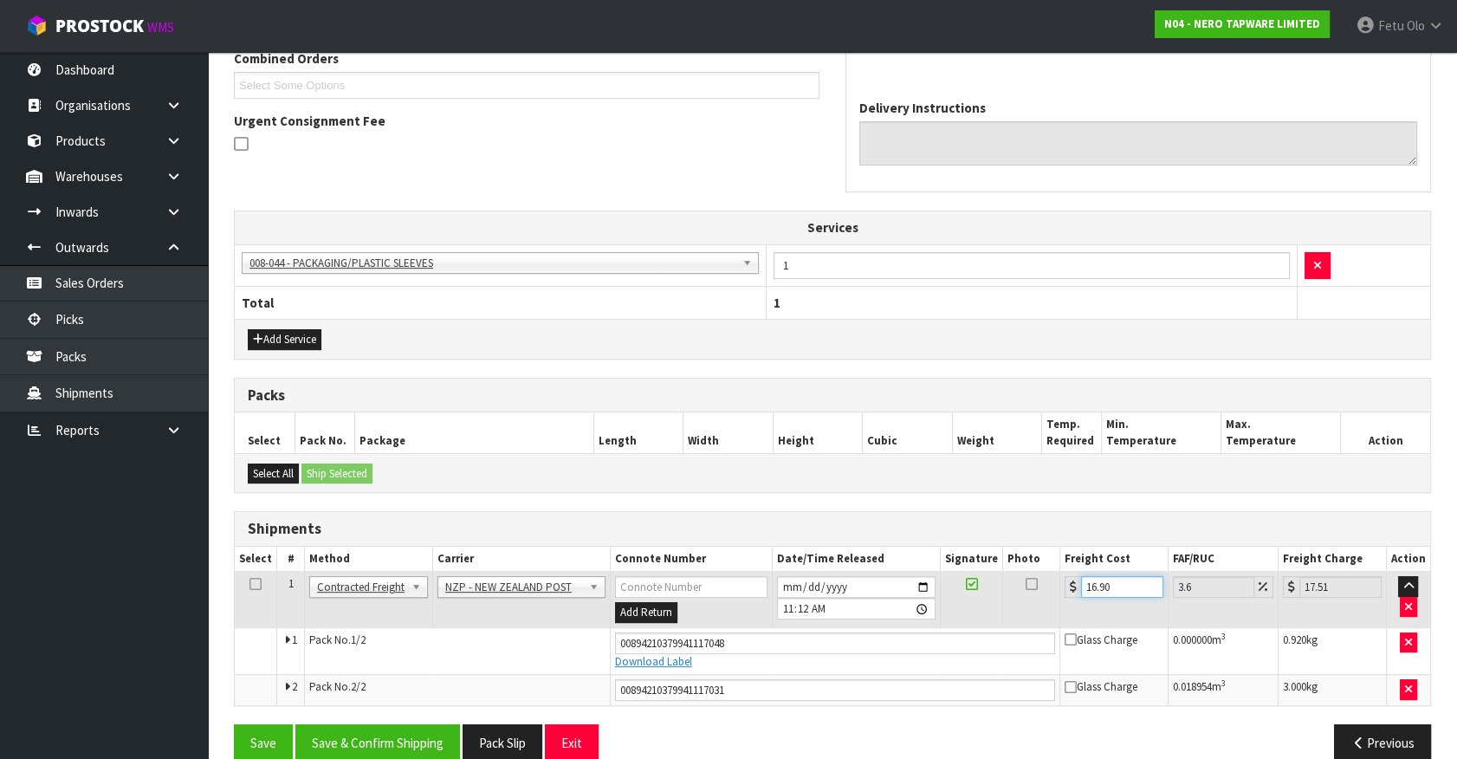
scroll to position [488, 0]
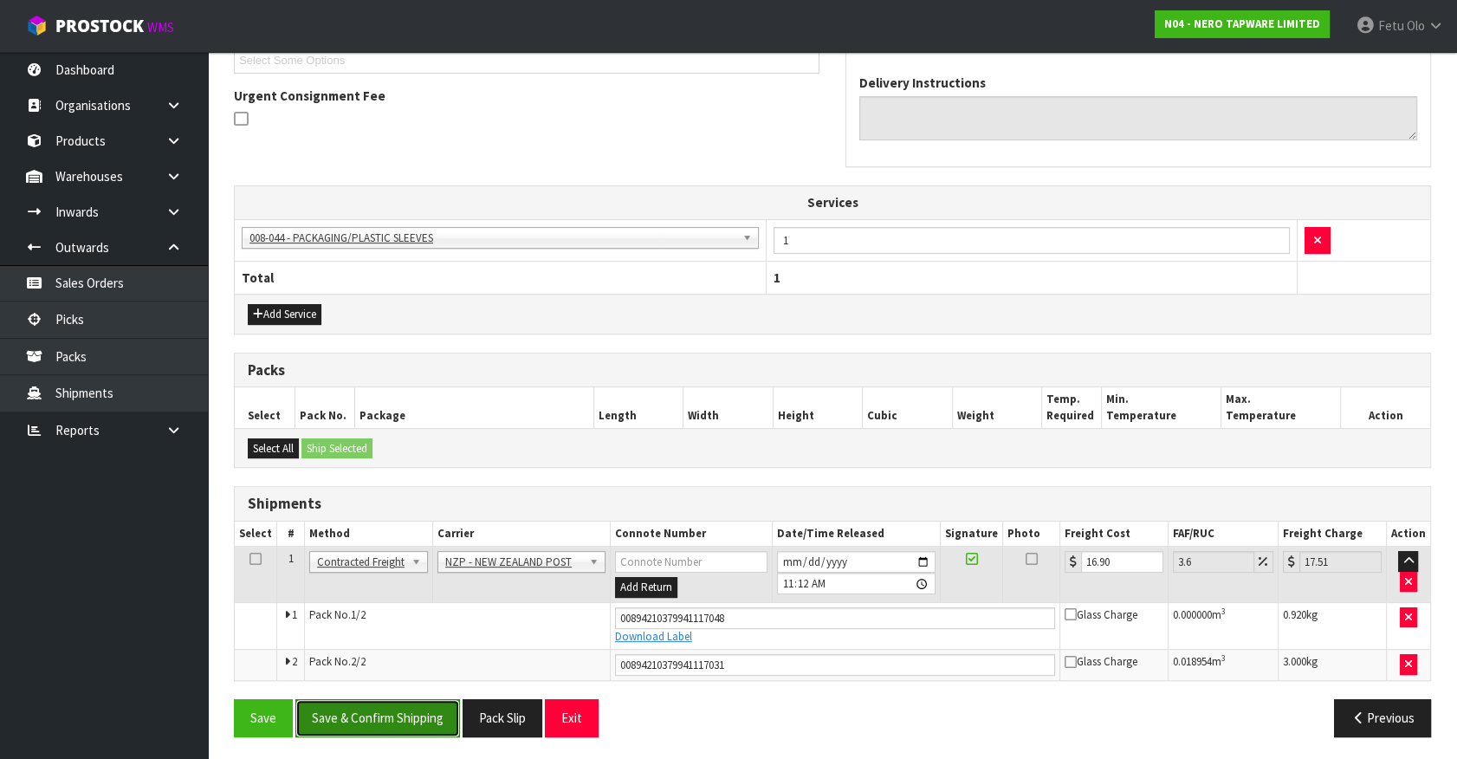
click at [397, 723] on button "Save & Confirm Shipping" at bounding box center [377, 717] width 165 height 37
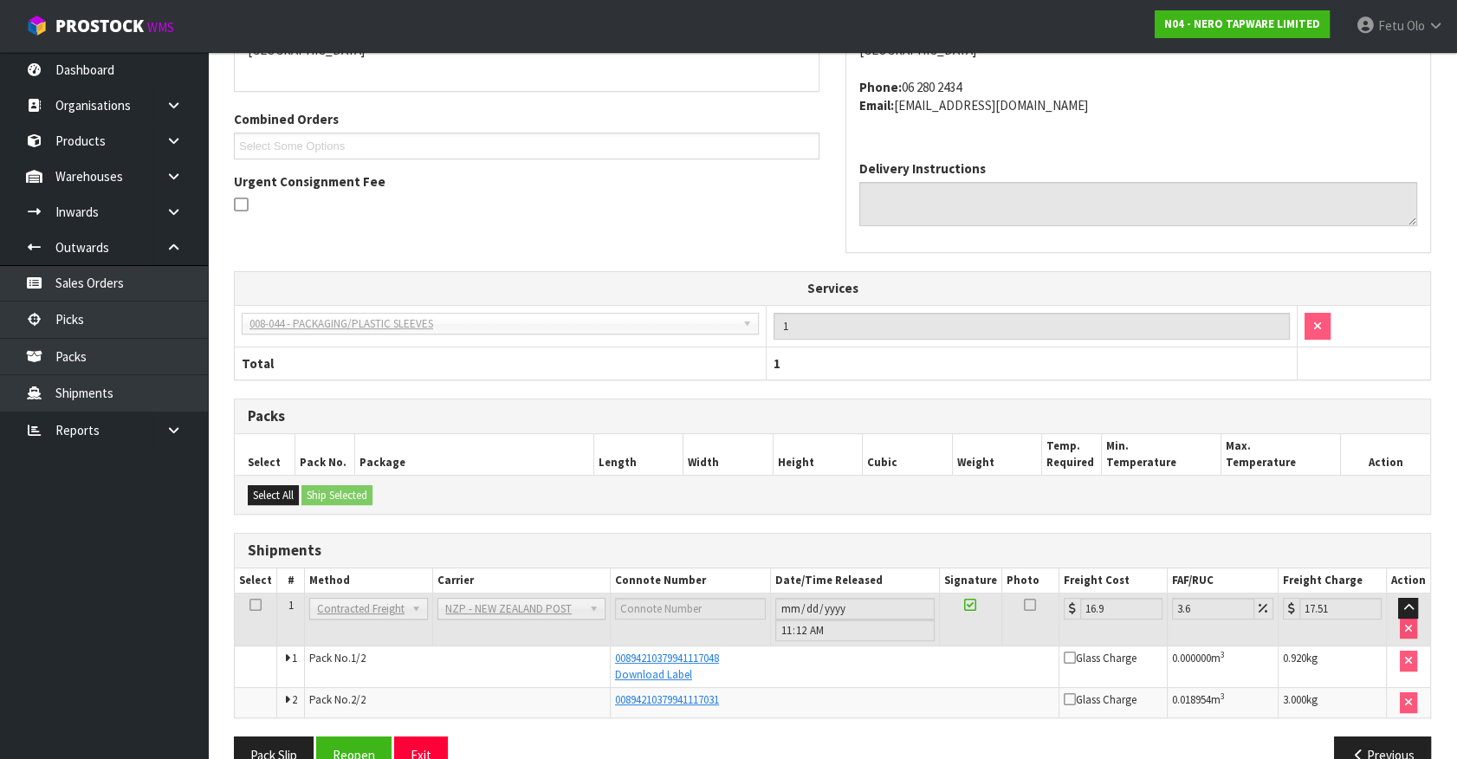
scroll to position [440, 0]
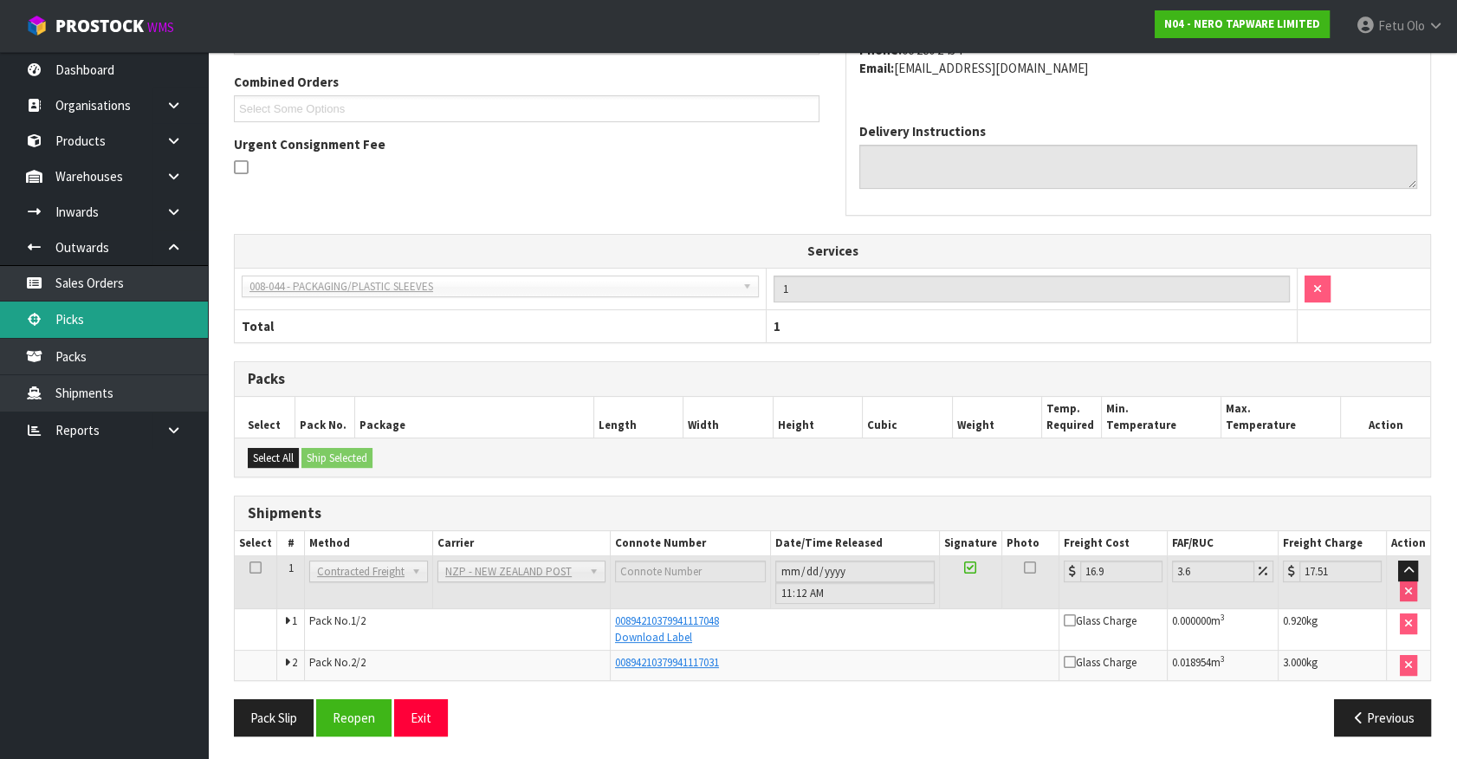
click at [71, 327] on link "Picks" at bounding box center [104, 319] width 208 height 36
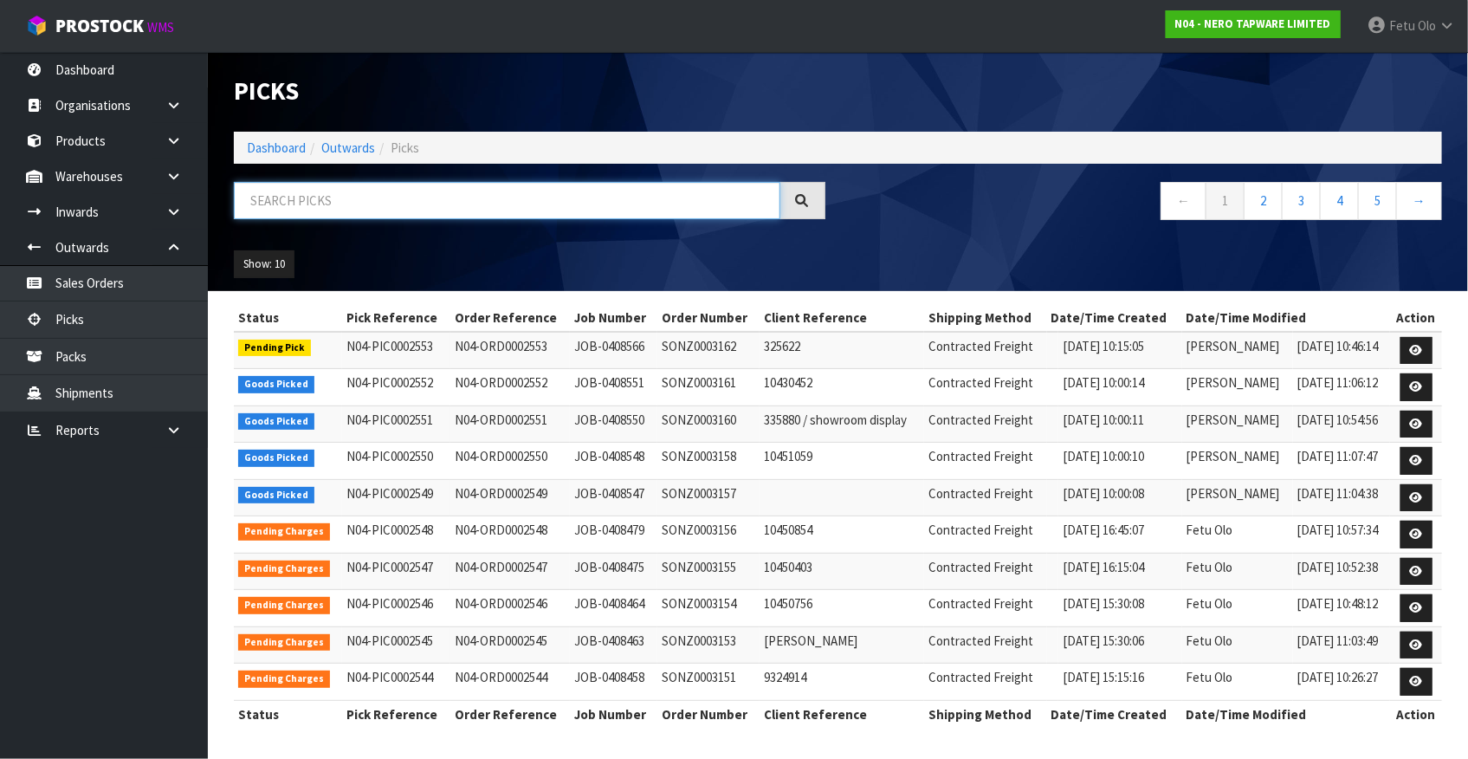
click at [447, 191] on input "text" at bounding box center [507, 200] width 546 height 37
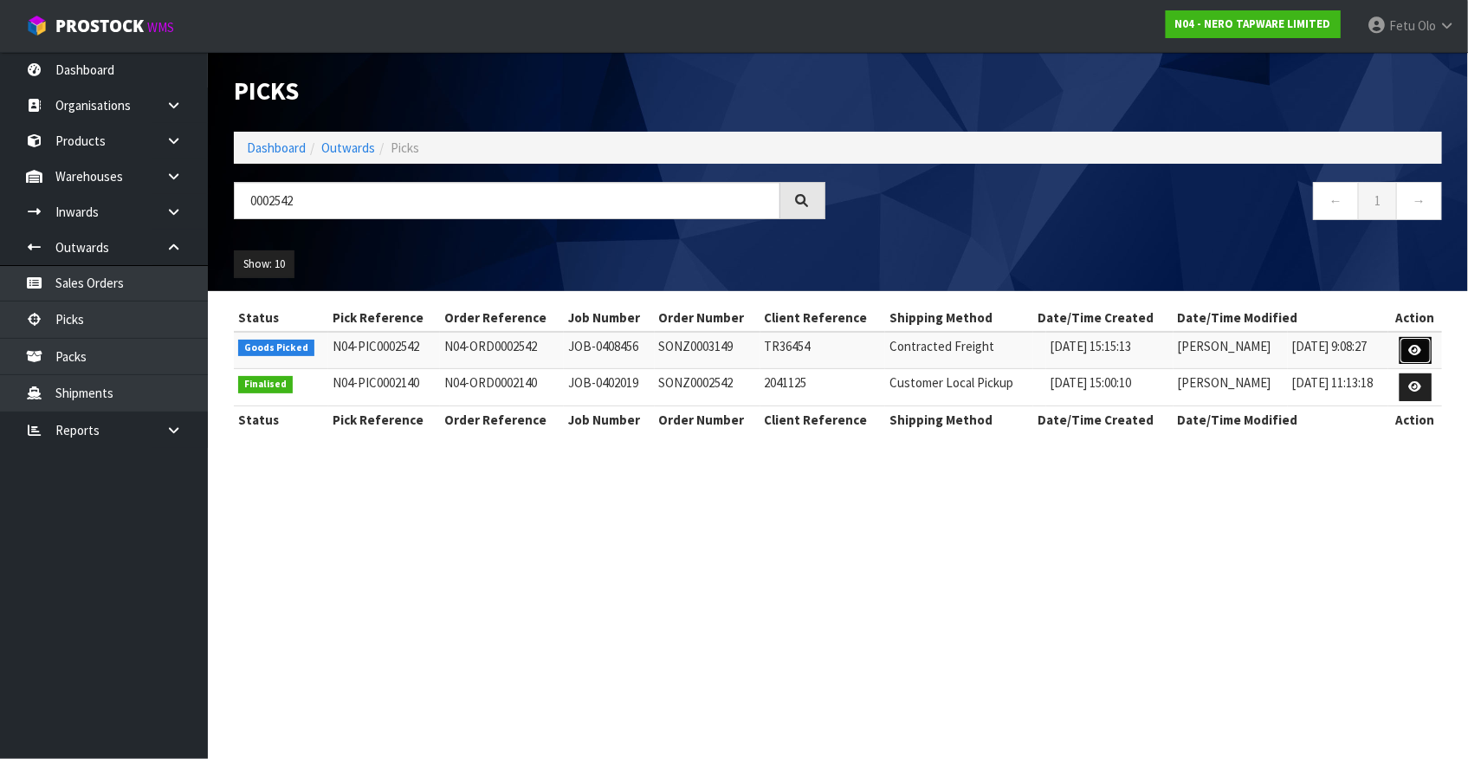
click at [1420, 347] on icon at bounding box center [1415, 350] width 13 height 11
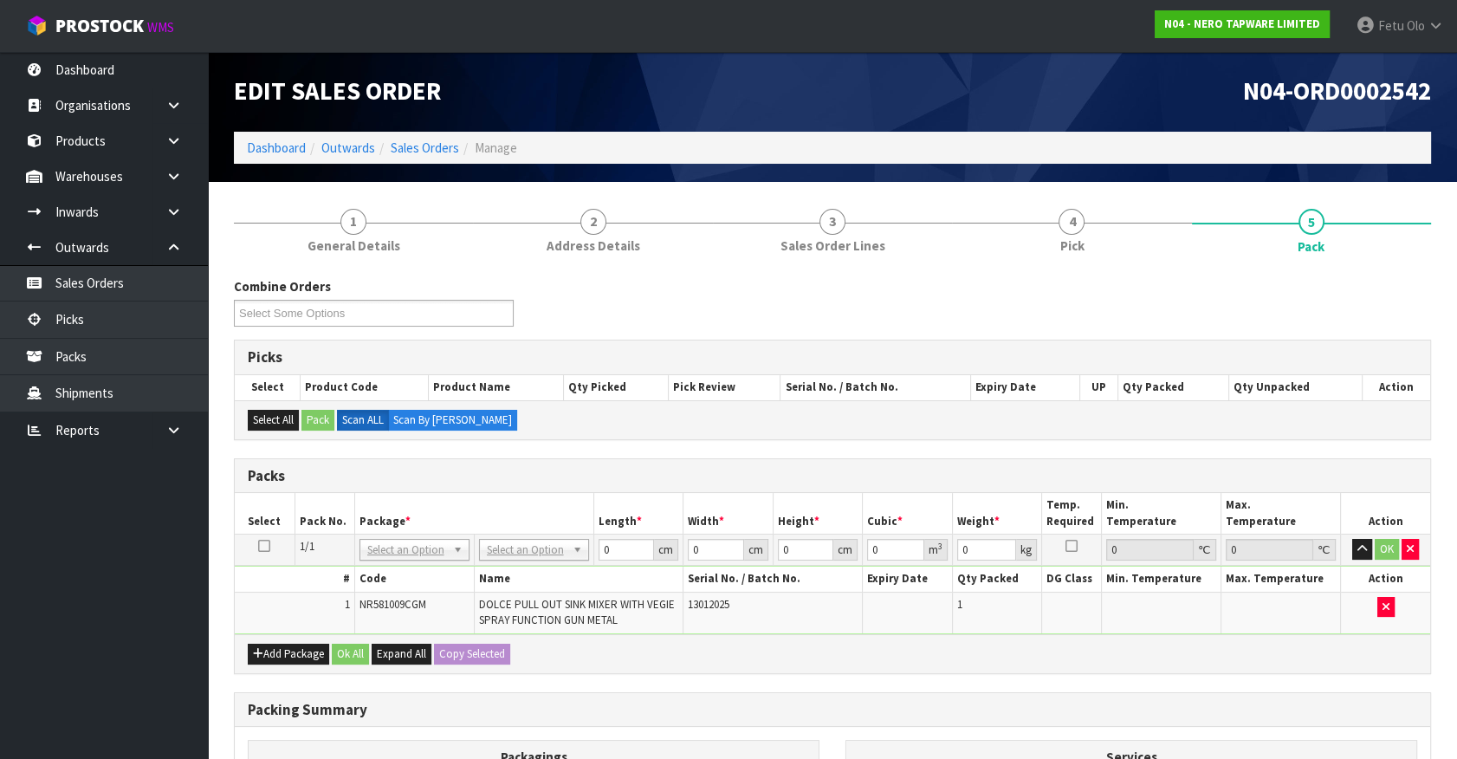
drag, startPoint x: 550, startPoint y: 546, endPoint x: 541, endPoint y: 578, distance: 34.0
click at [578, 514] on th "Package *" at bounding box center [473, 513] width 239 height 41
drag, startPoint x: 616, startPoint y: 546, endPoint x: 520, endPoint y: 598, distance: 108.1
click at [520, 598] on tbody "1/1 NONE 007-001 007-002 007-004 007-009 007-013 007-014 007-015 007-017 007-01…" at bounding box center [832, 584] width 1195 height 100
click button "OK" at bounding box center [1386, 549] width 24 height 21
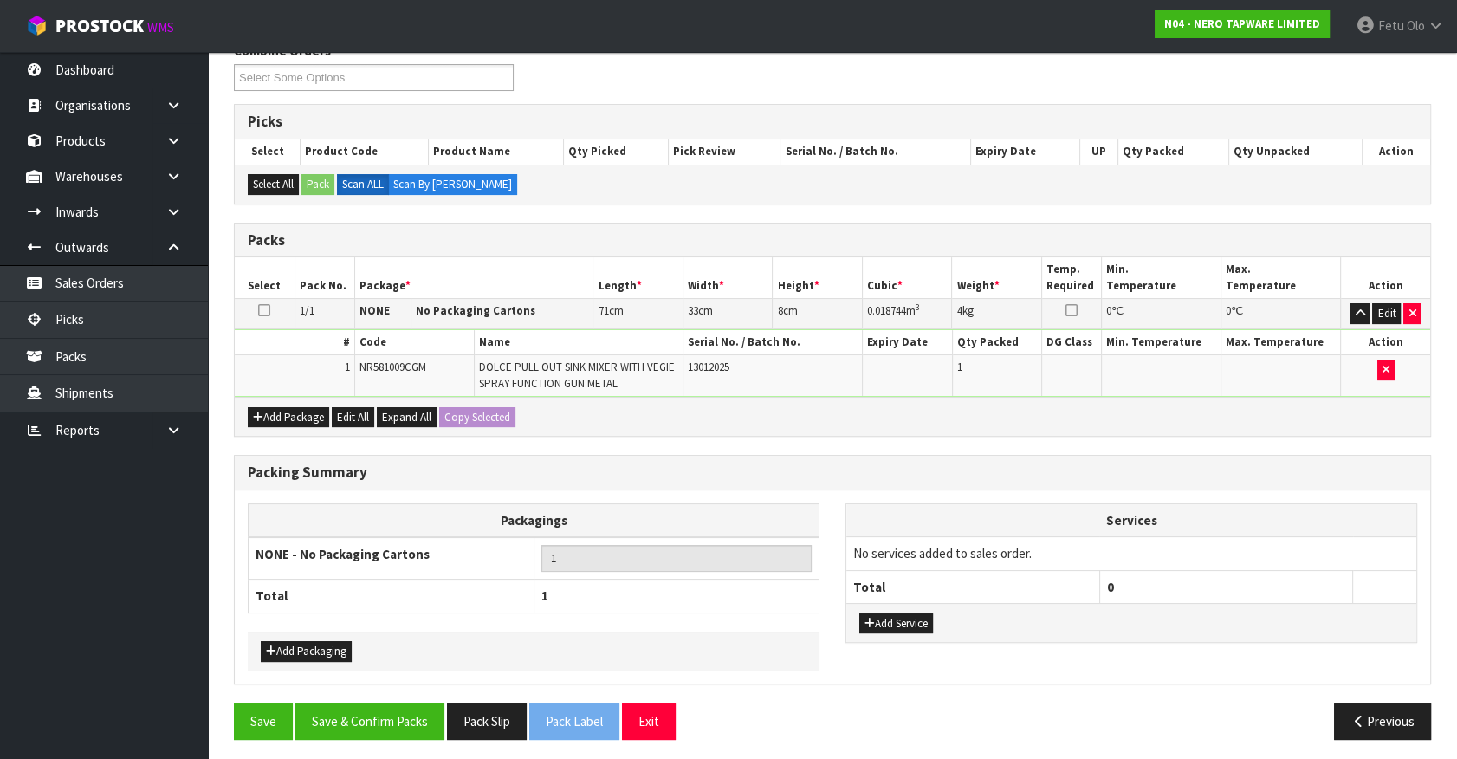
scroll to position [238, 0]
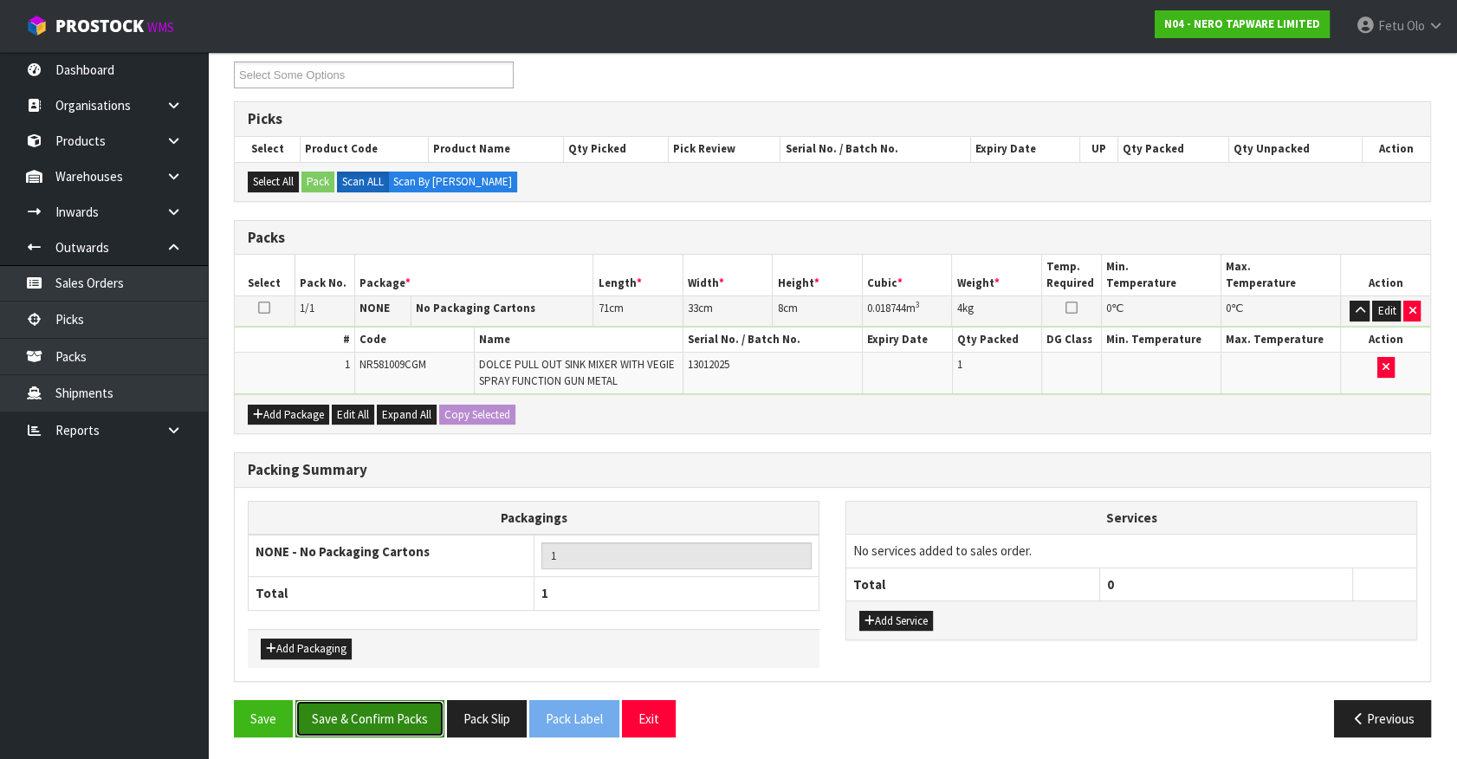
click at [389, 703] on button "Save & Confirm Packs" at bounding box center [369, 718] width 149 height 37
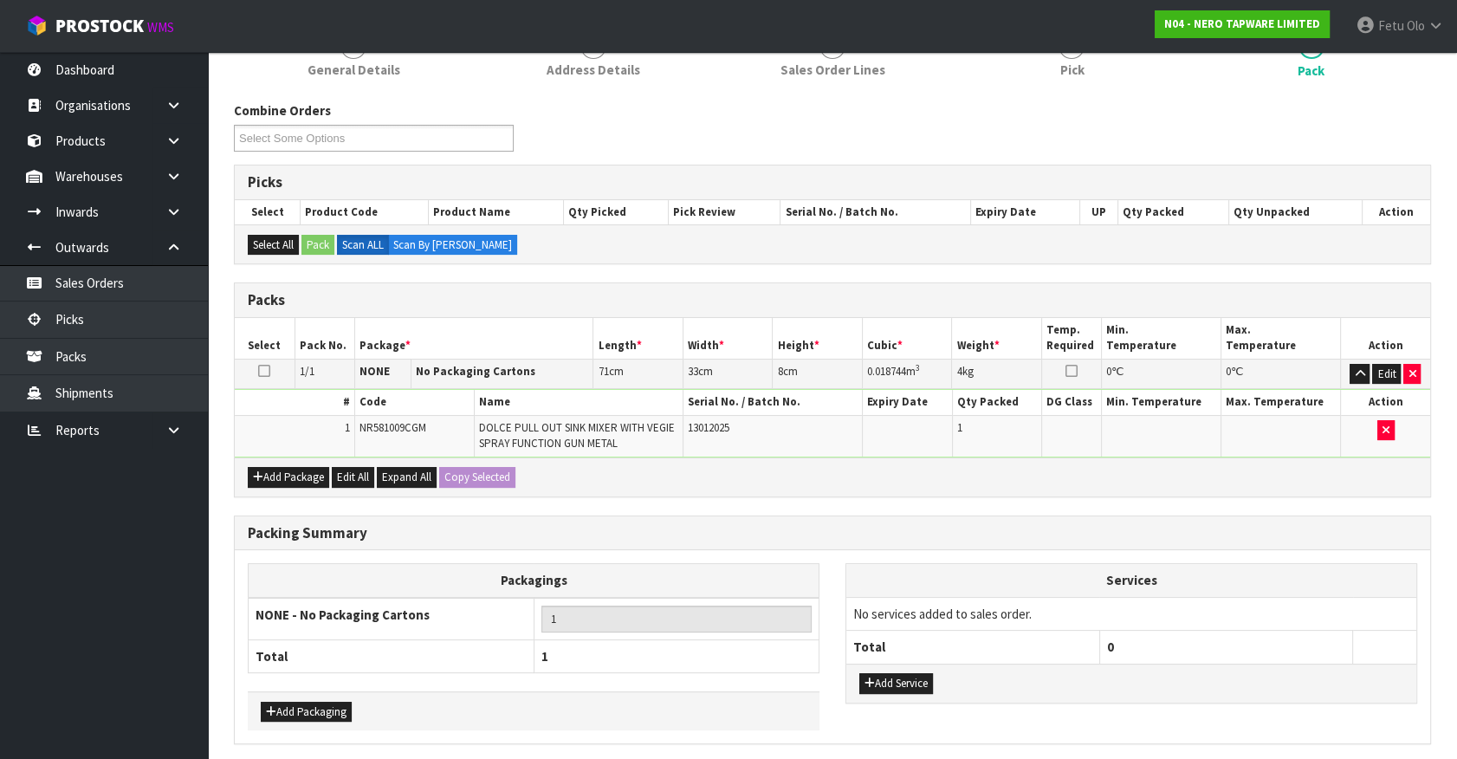
scroll to position [0, 0]
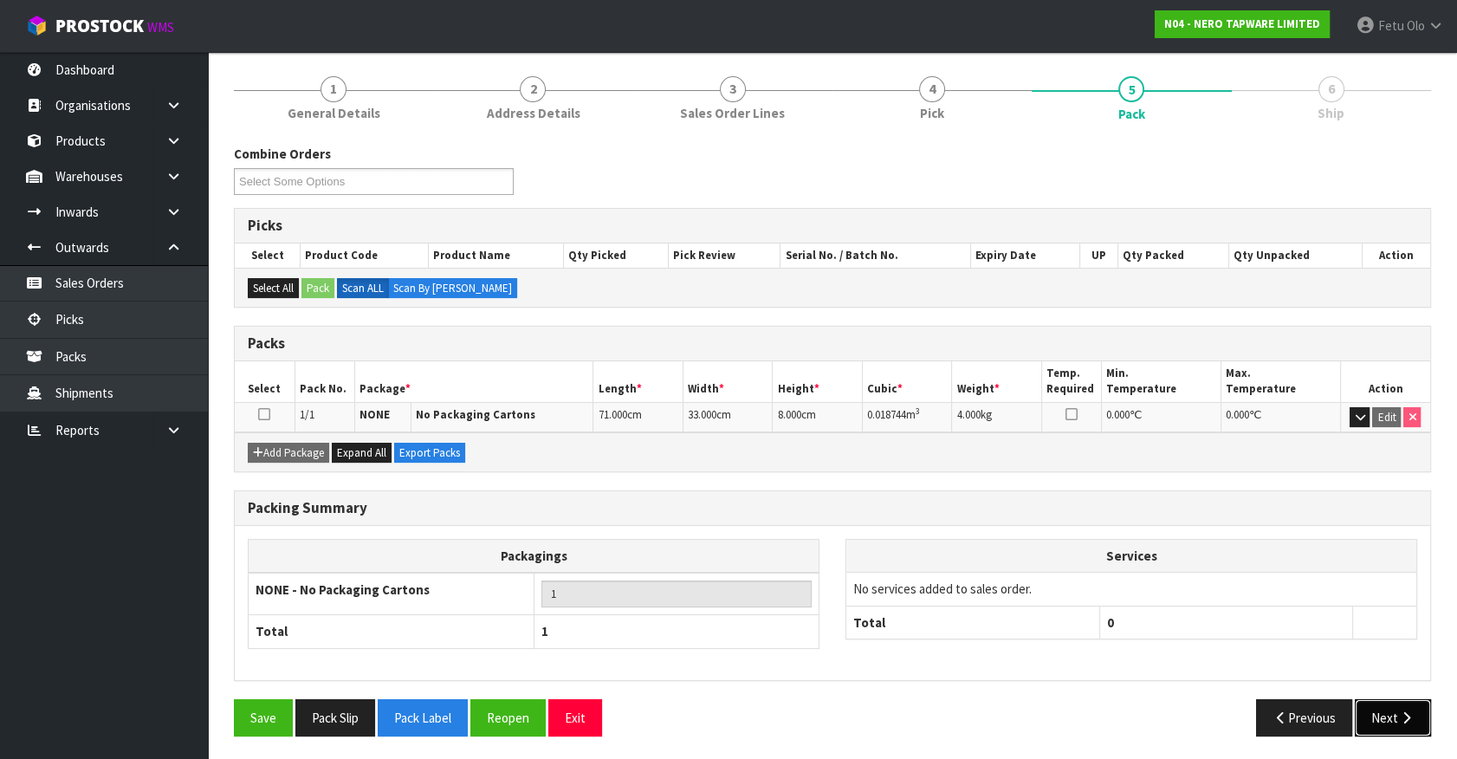
click at [1403, 714] on icon "button" at bounding box center [1406, 717] width 16 height 13
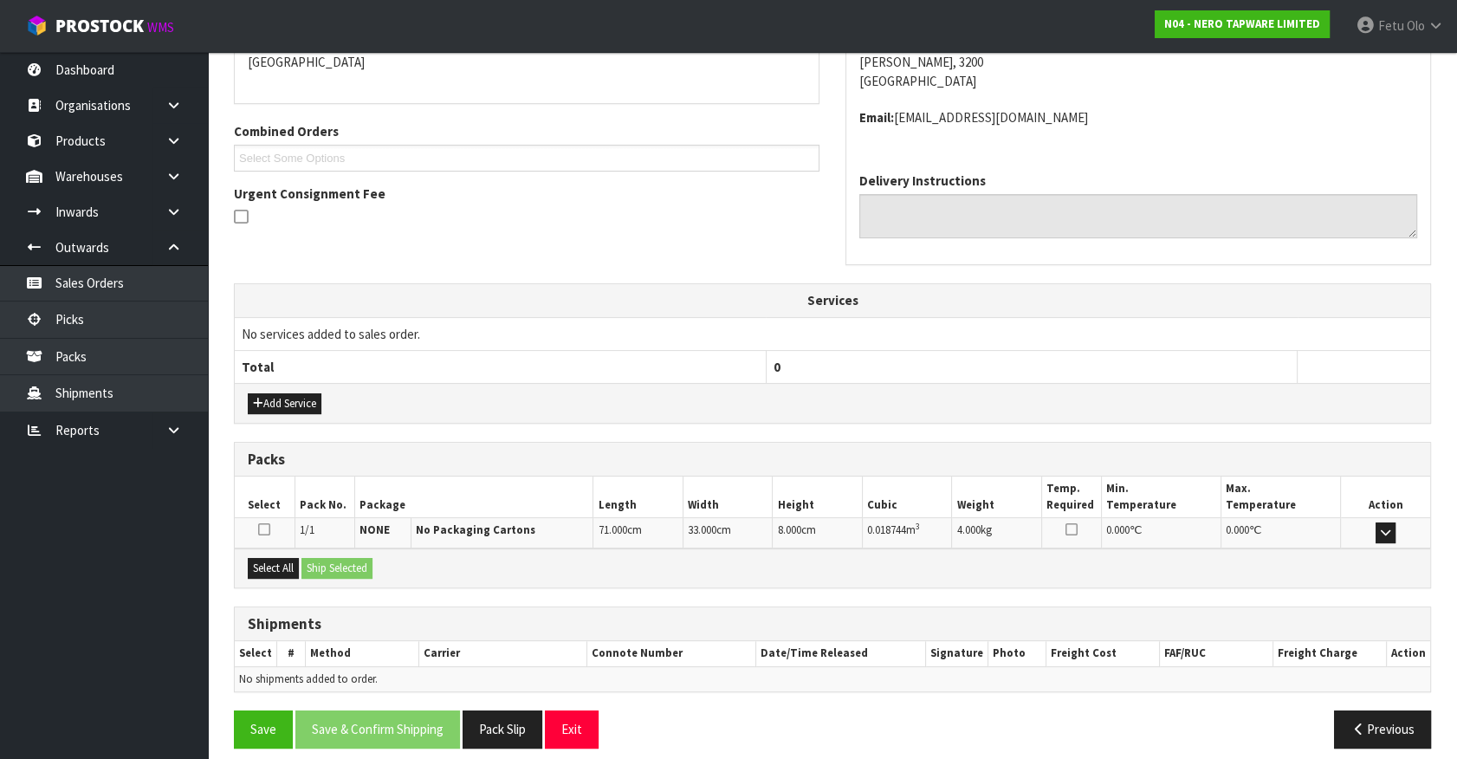
scroll to position [402, 0]
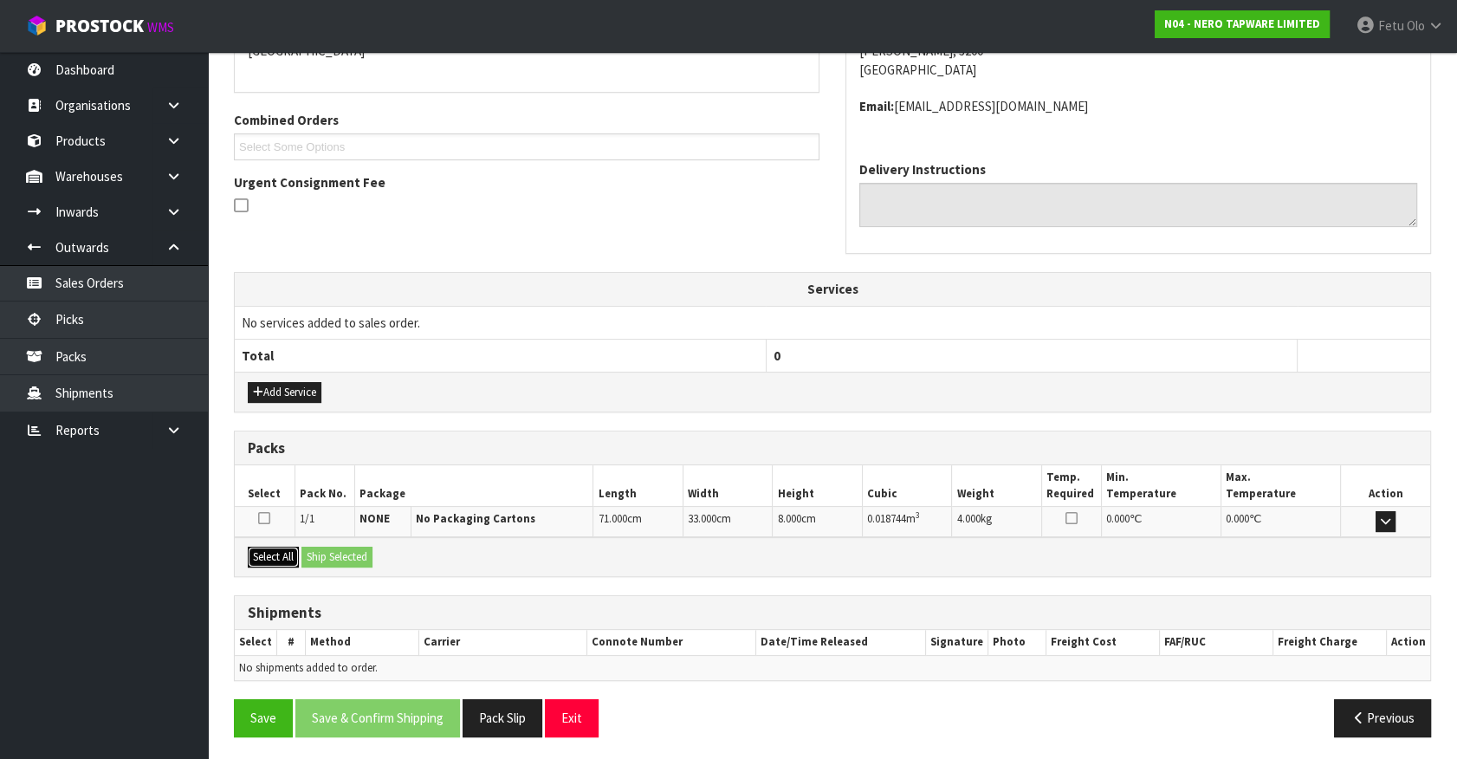
click at [272, 554] on button "Select All" at bounding box center [273, 556] width 51 height 21
click at [312, 546] on button "Ship Selected" at bounding box center [336, 556] width 71 height 21
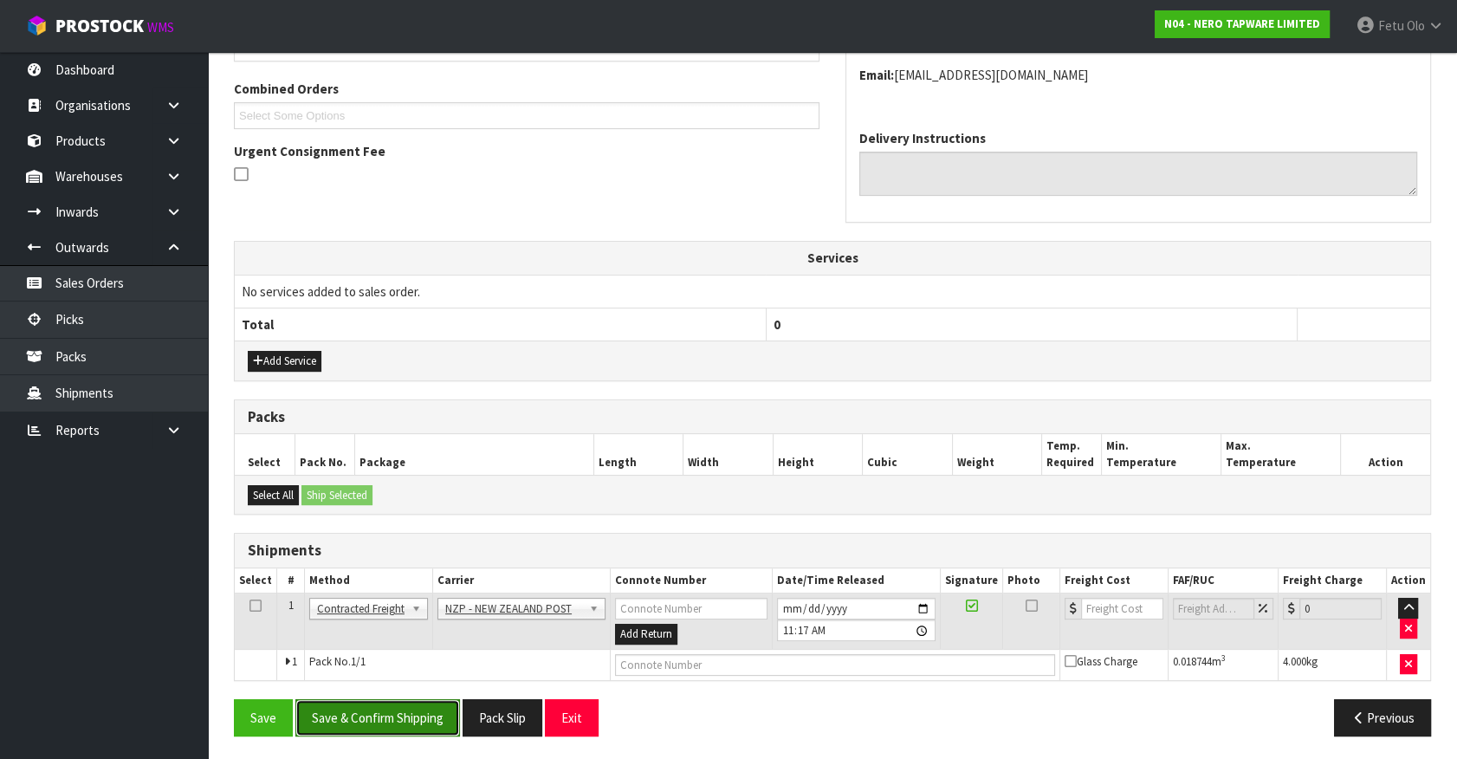
click at [352, 707] on button "Save & Confirm Shipping" at bounding box center [377, 717] width 165 height 37
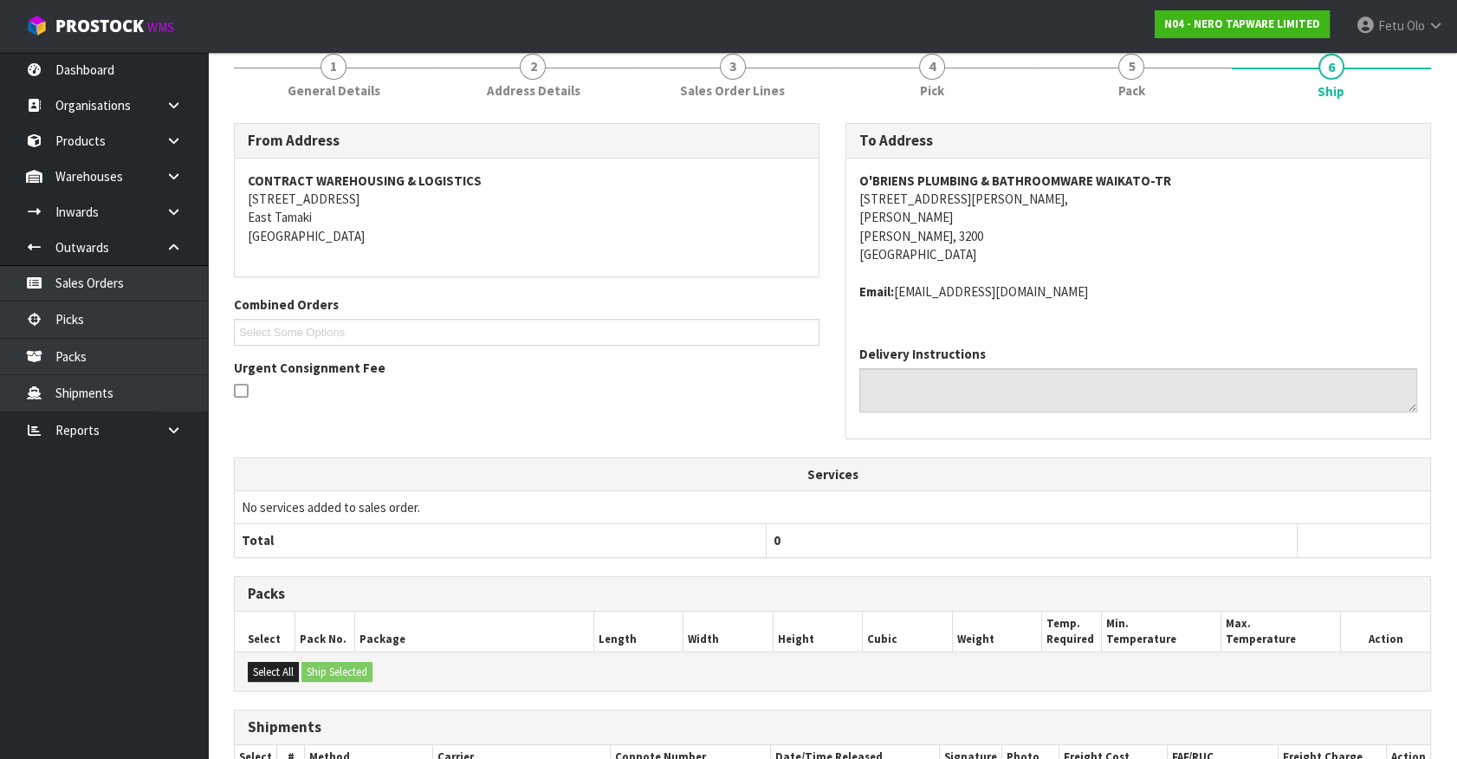
scroll to position [408, 0]
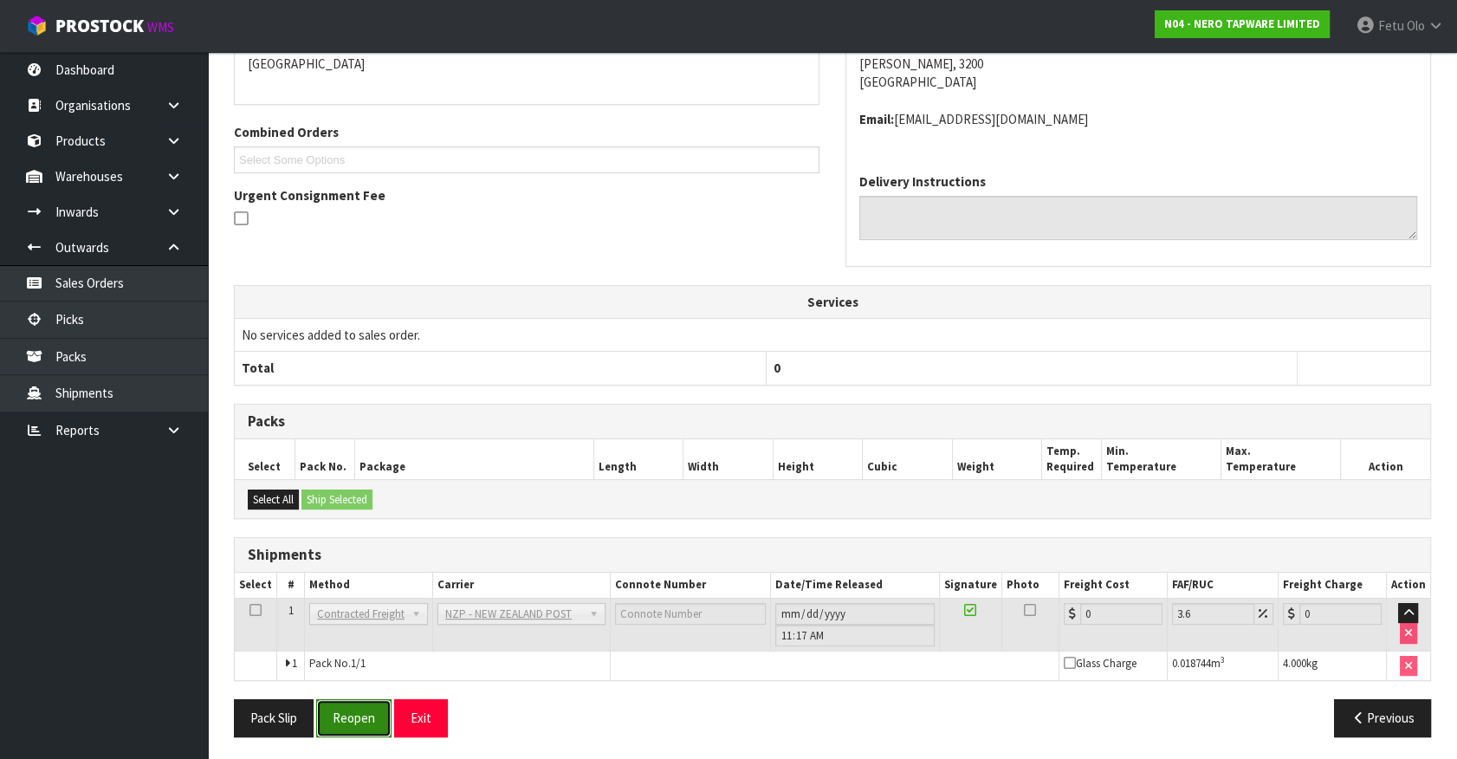
click at [370, 727] on button "Reopen" at bounding box center [353, 717] width 75 height 37
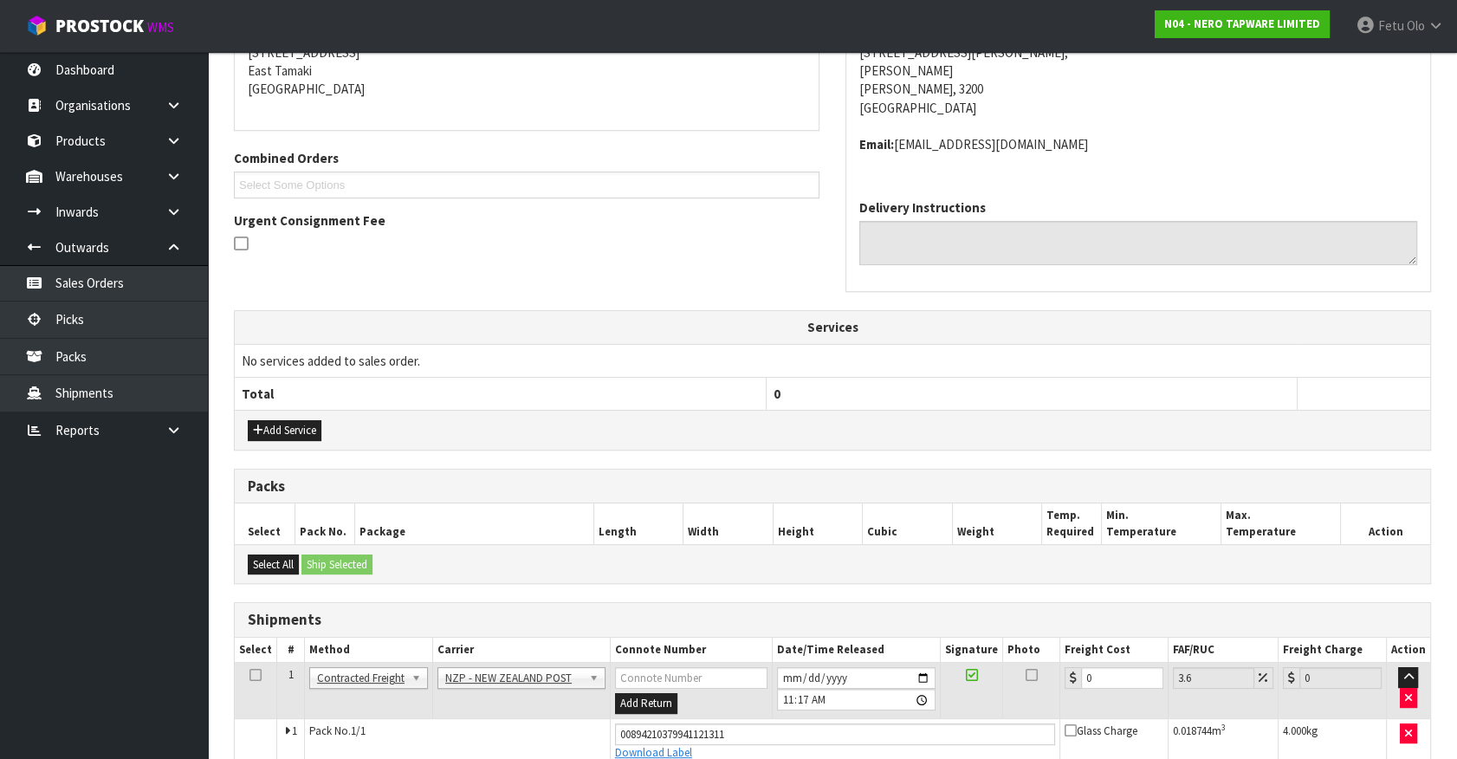
scroll to position [449, 0]
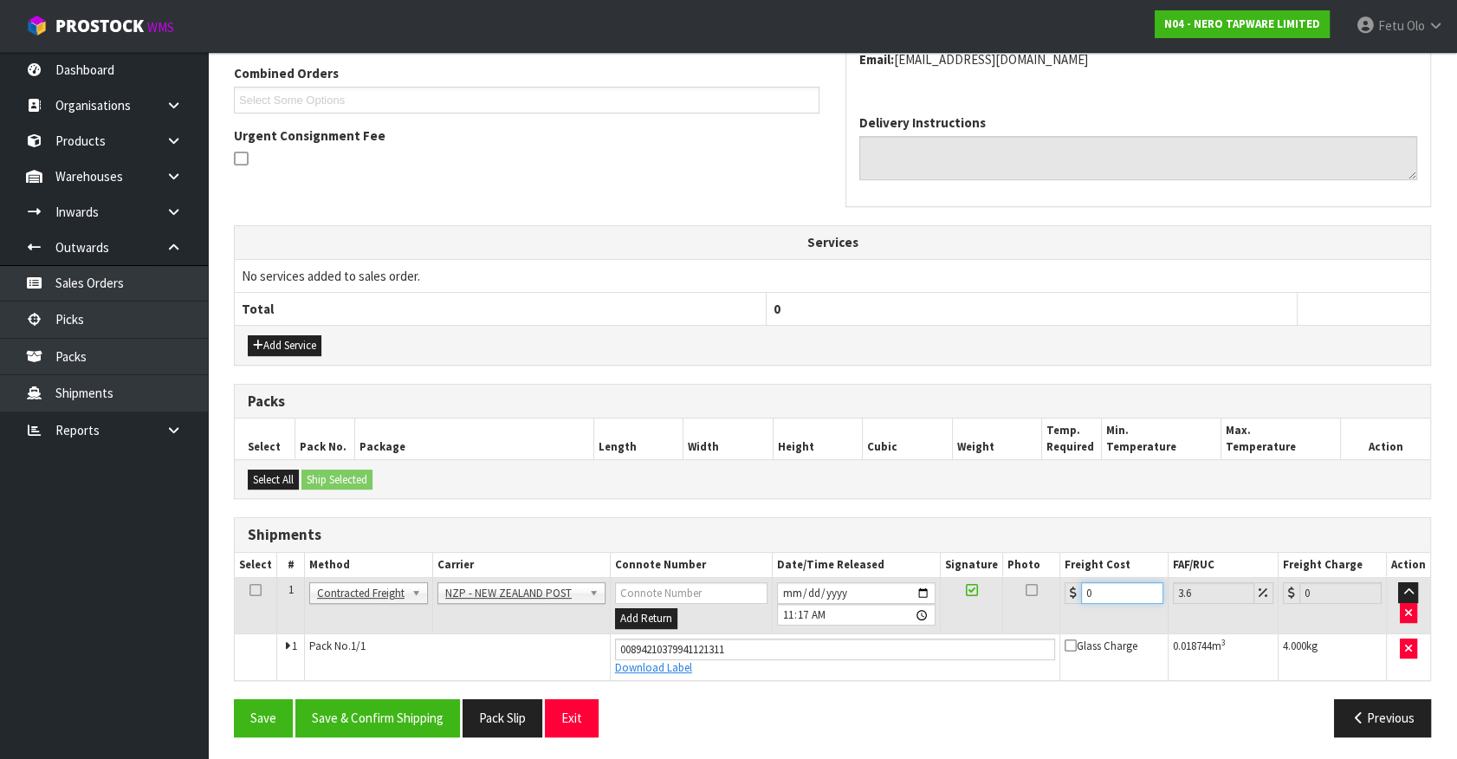
drag, startPoint x: 1107, startPoint y: 592, endPoint x: 724, endPoint y: 637, distance: 385.4
click at [724, 637] on tbody "1 Client Local Pickup Customer Local Pickup Company Freight Contracted Freight …" at bounding box center [832, 629] width 1195 height 102
click at [440, 704] on button "Save & Confirm Shipping" at bounding box center [377, 717] width 165 height 37
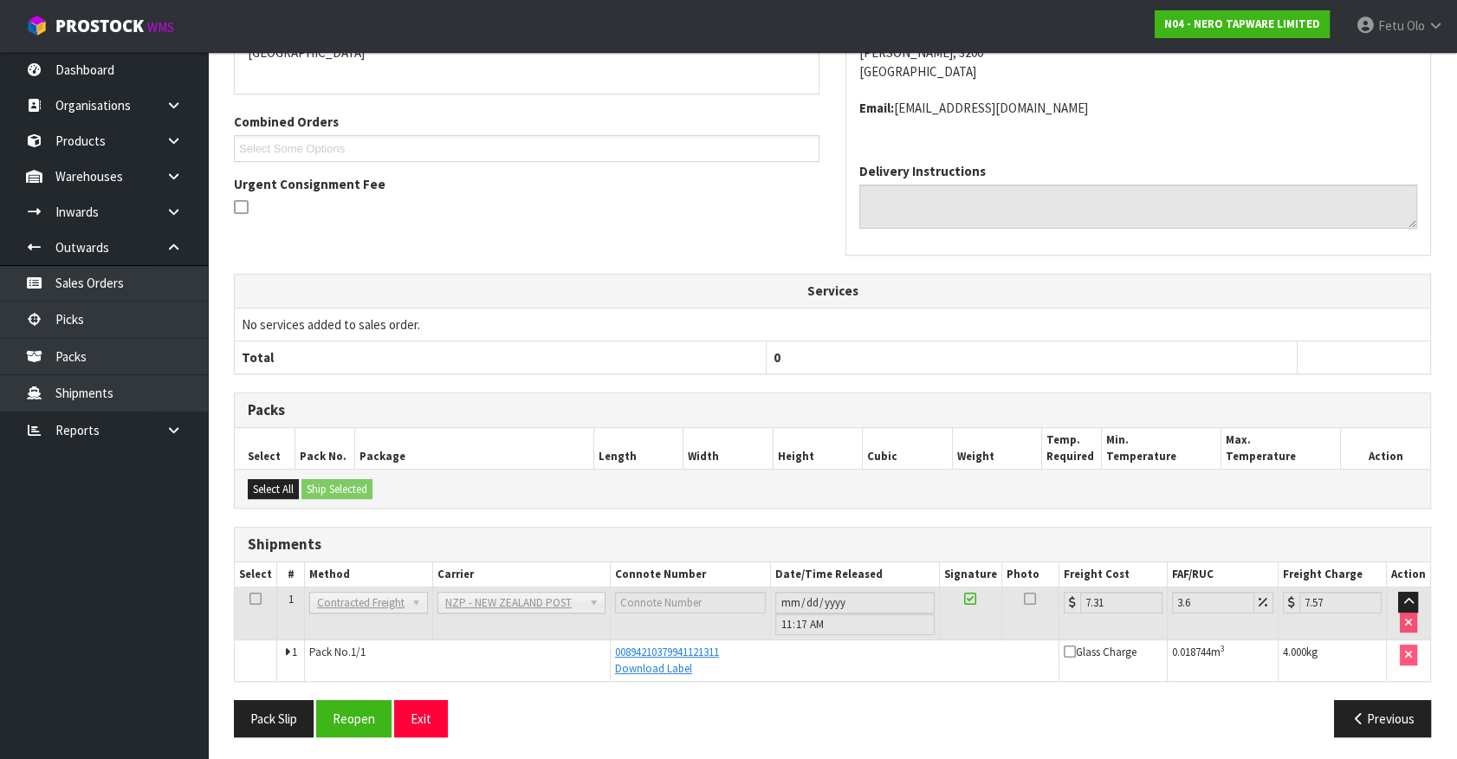
scroll to position [402, 0]
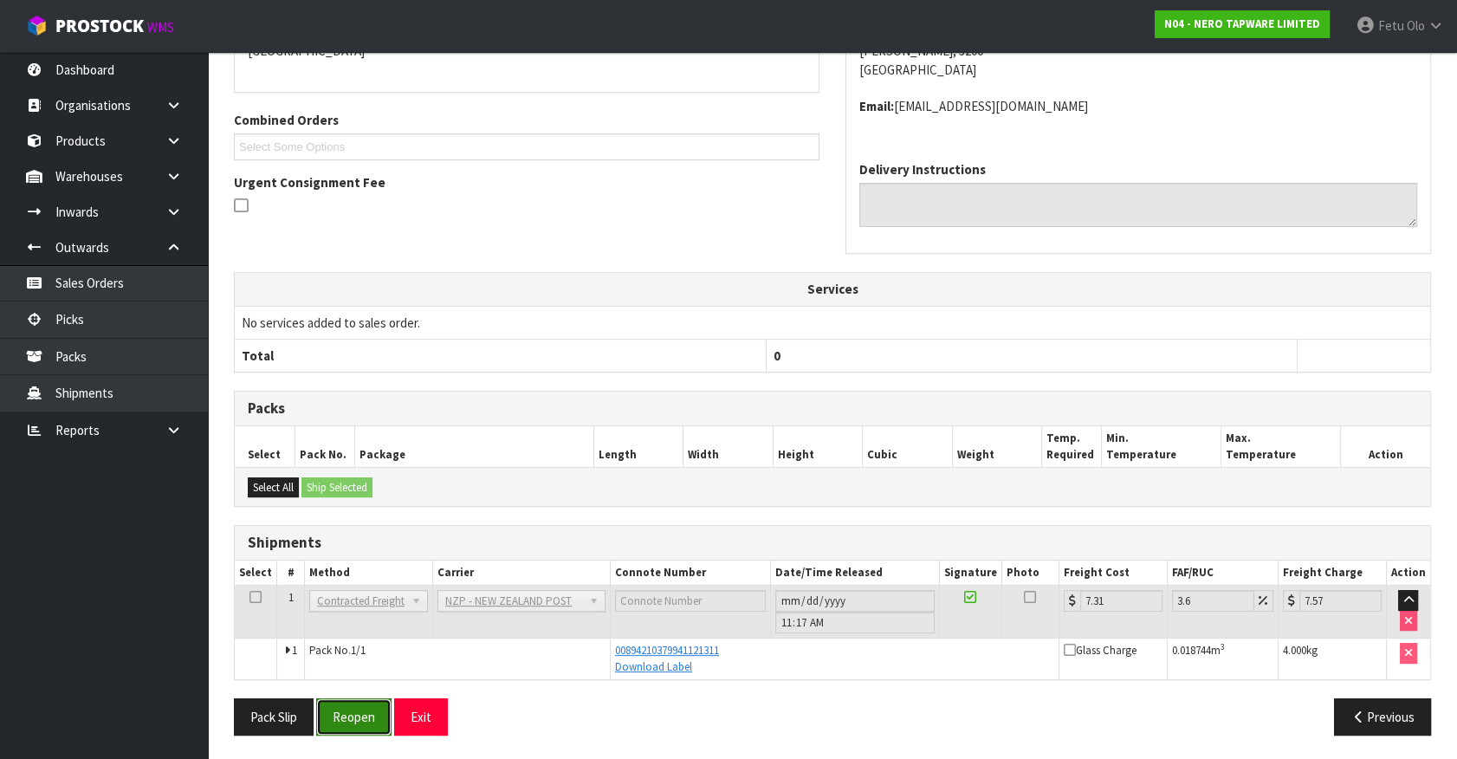
click at [363, 723] on button "Reopen" at bounding box center [353, 716] width 75 height 37
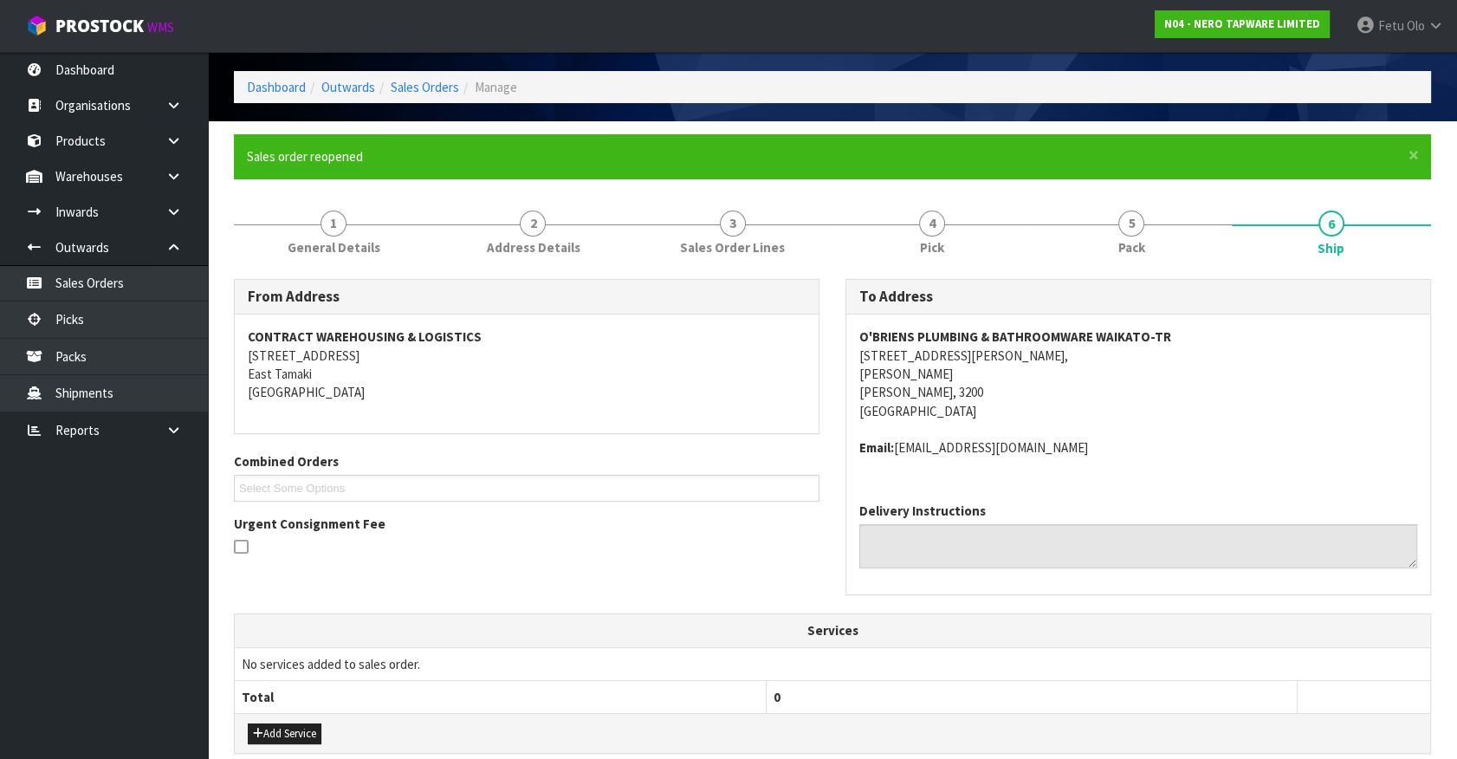
scroll to position [393, 0]
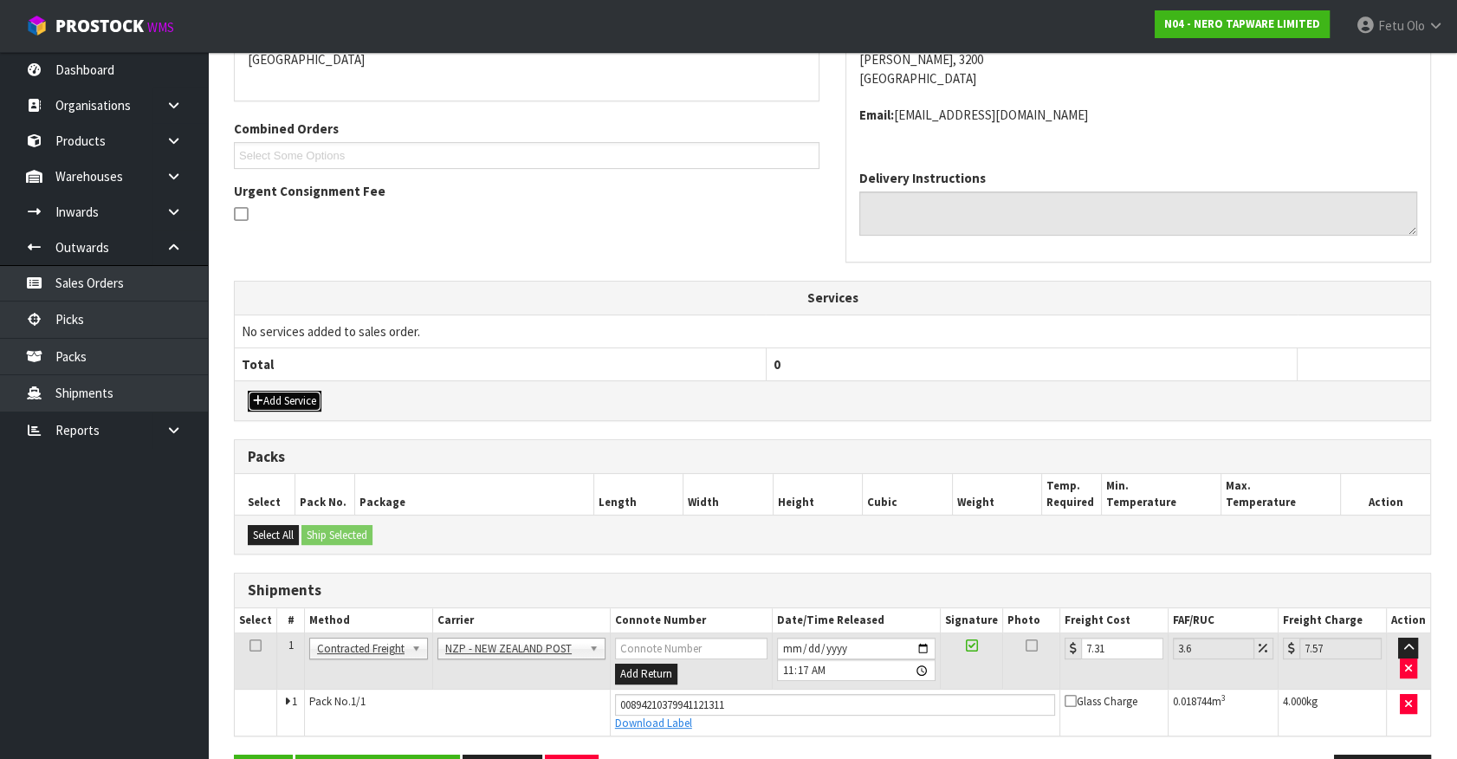
click at [288, 393] on button "Add Service" at bounding box center [285, 401] width 74 height 21
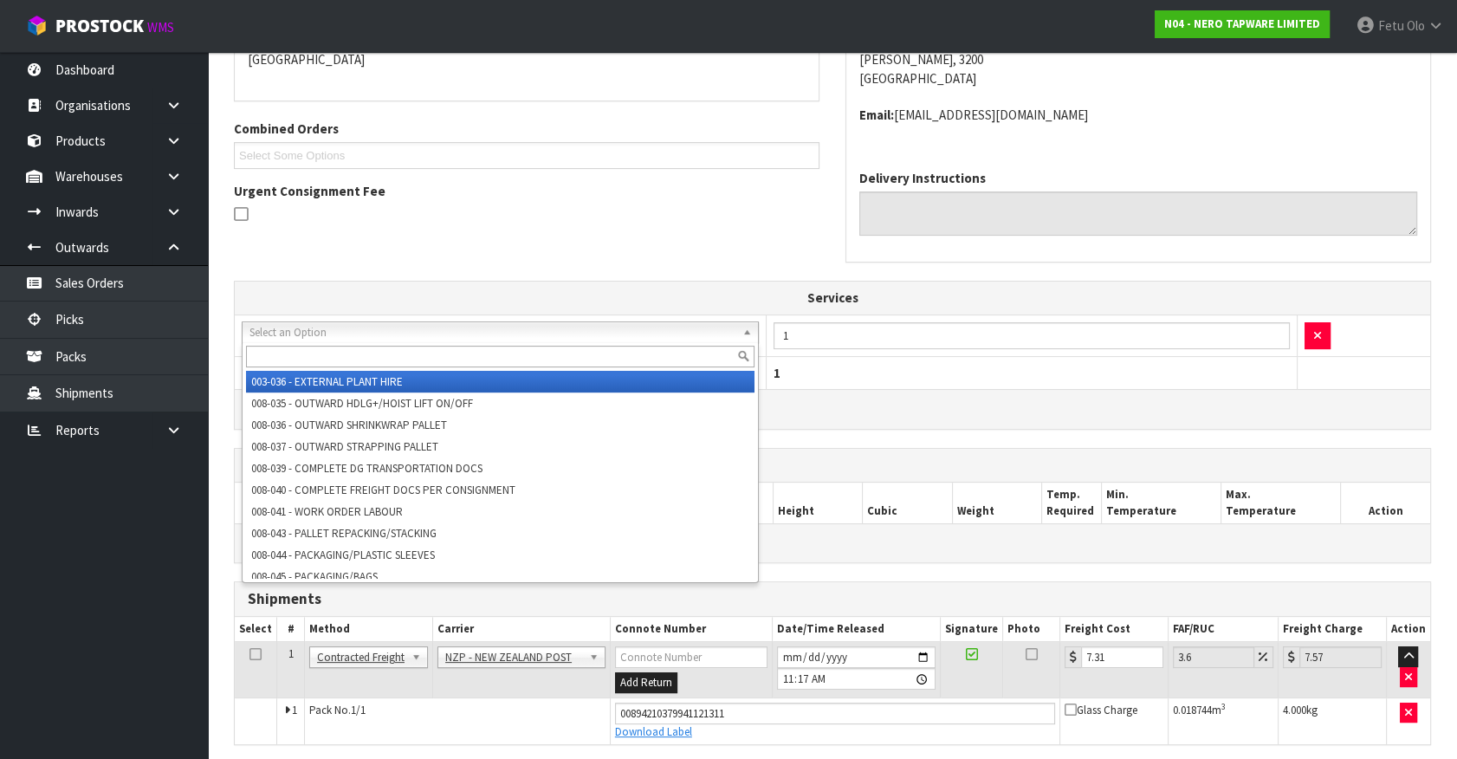
click at [303, 352] on input "text" at bounding box center [500, 357] width 508 height 22
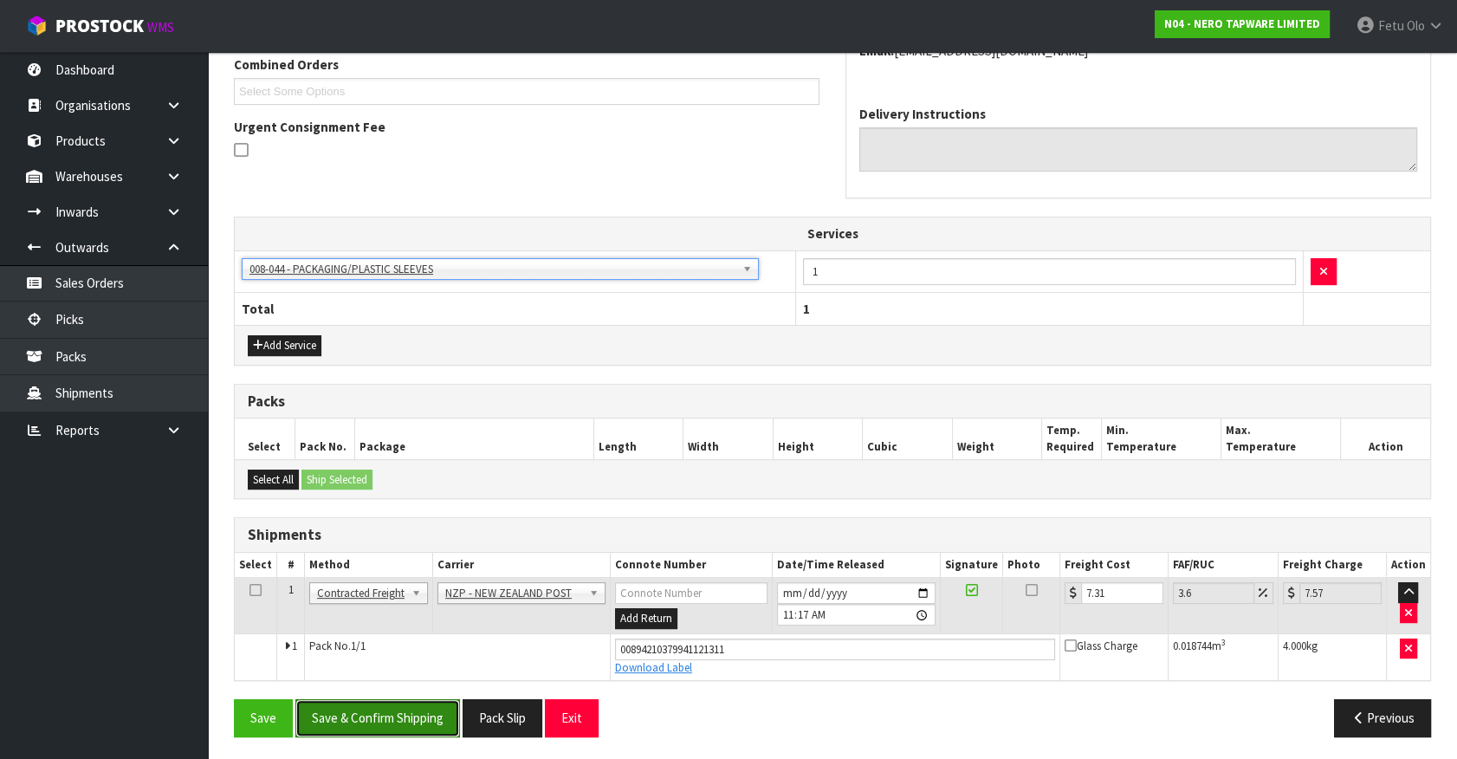
click at [395, 721] on button "Save & Confirm Shipping" at bounding box center [377, 717] width 165 height 37
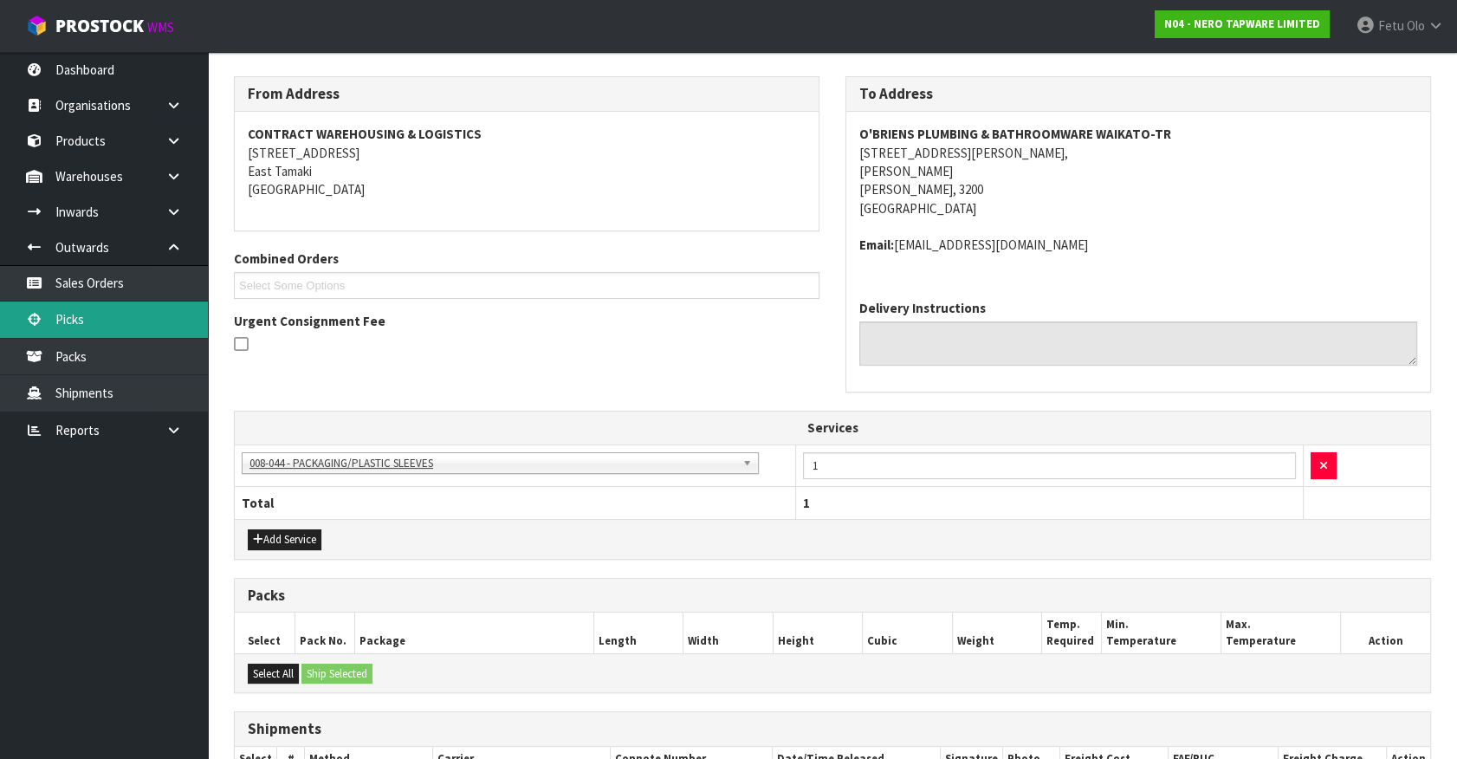
scroll to position [0, 0]
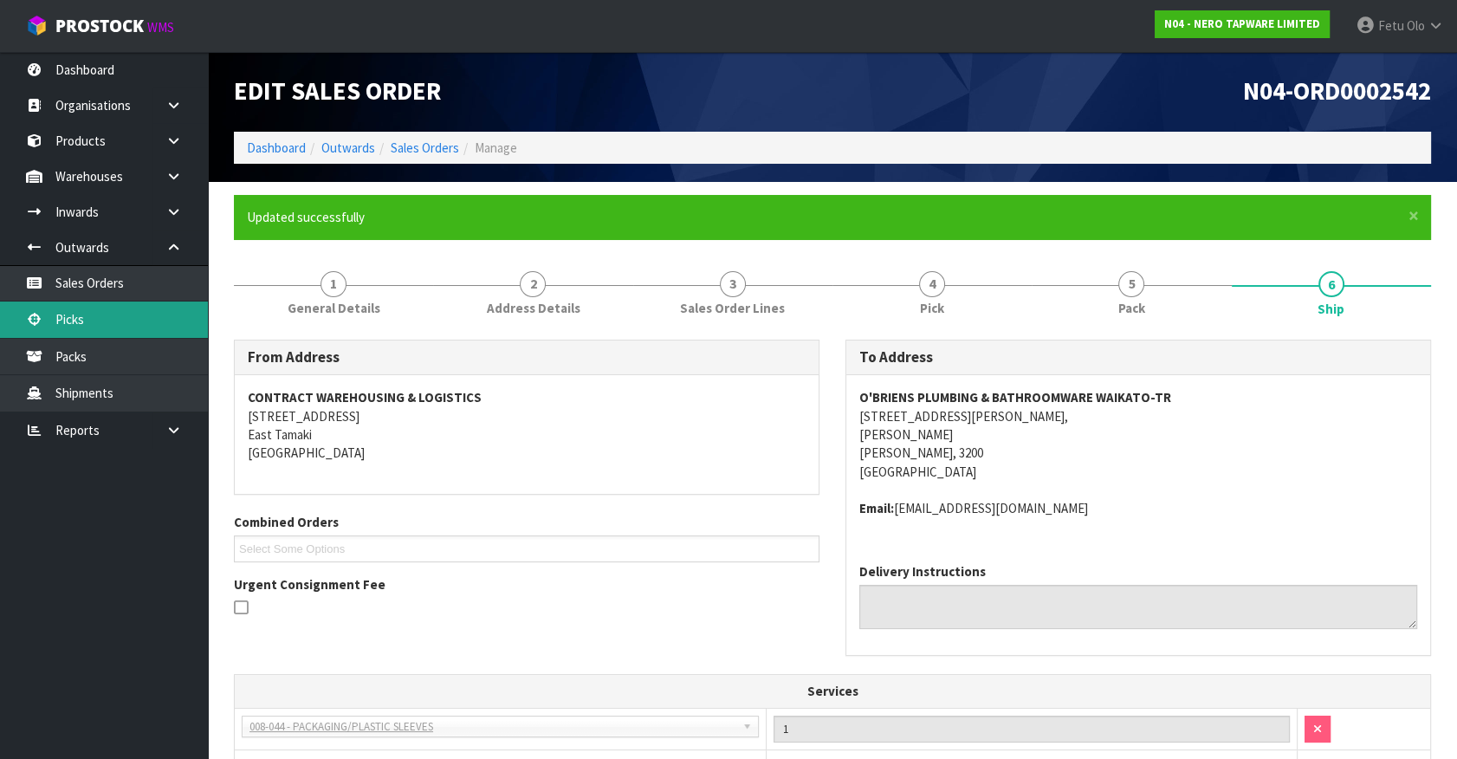
click at [78, 319] on link "Picks" at bounding box center [104, 319] width 208 height 36
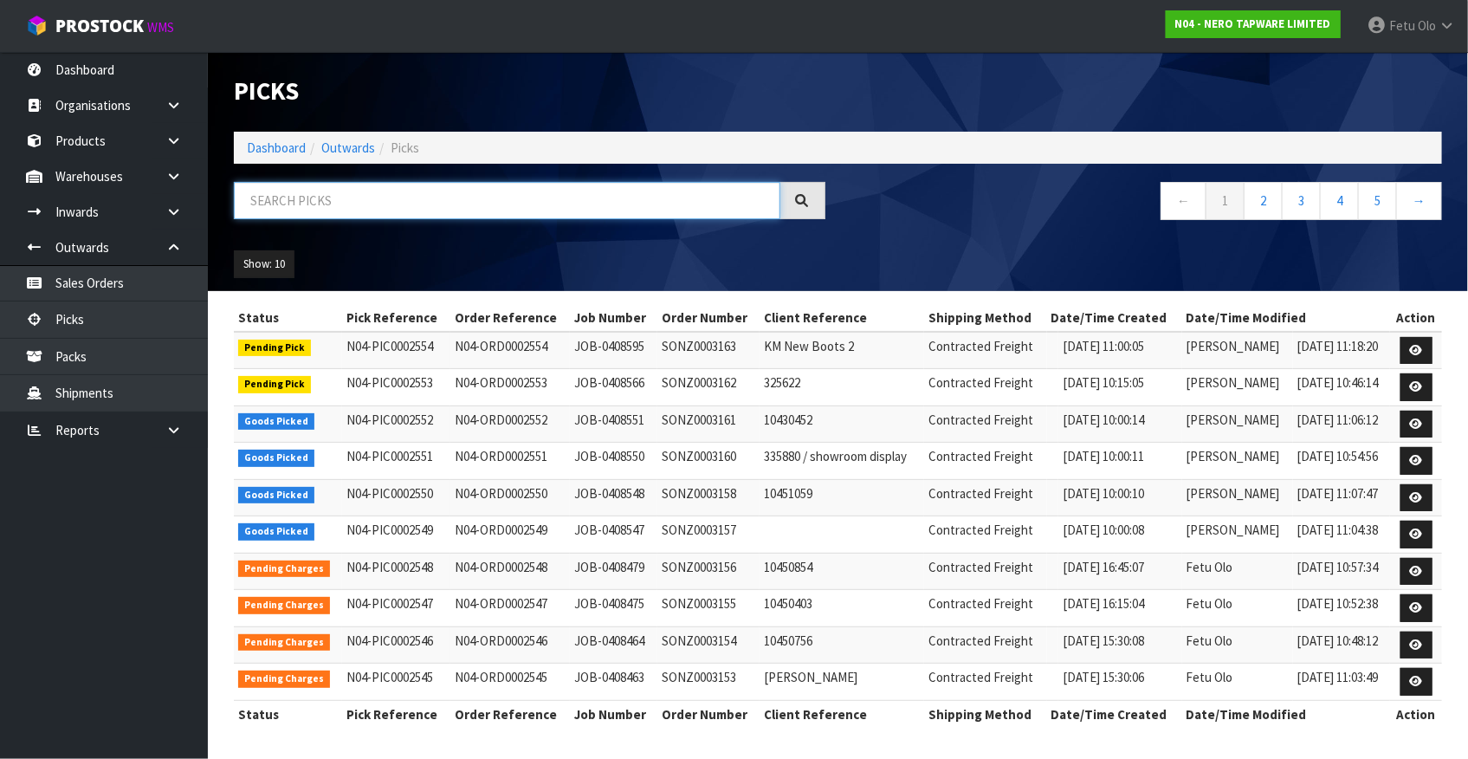
click at [423, 202] on input "text" at bounding box center [507, 200] width 546 height 37
drag, startPoint x: 423, startPoint y: 202, endPoint x: 404, endPoint y: 546, distance: 344.3
click at [425, 226] on div at bounding box center [529, 207] width 617 height 50
click at [397, 198] on input "text" at bounding box center [507, 200] width 546 height 37
drag, startPoint x: 397, startPoint y: 198, endPoint x: 359, endPoint y: 524, distance: 327.8
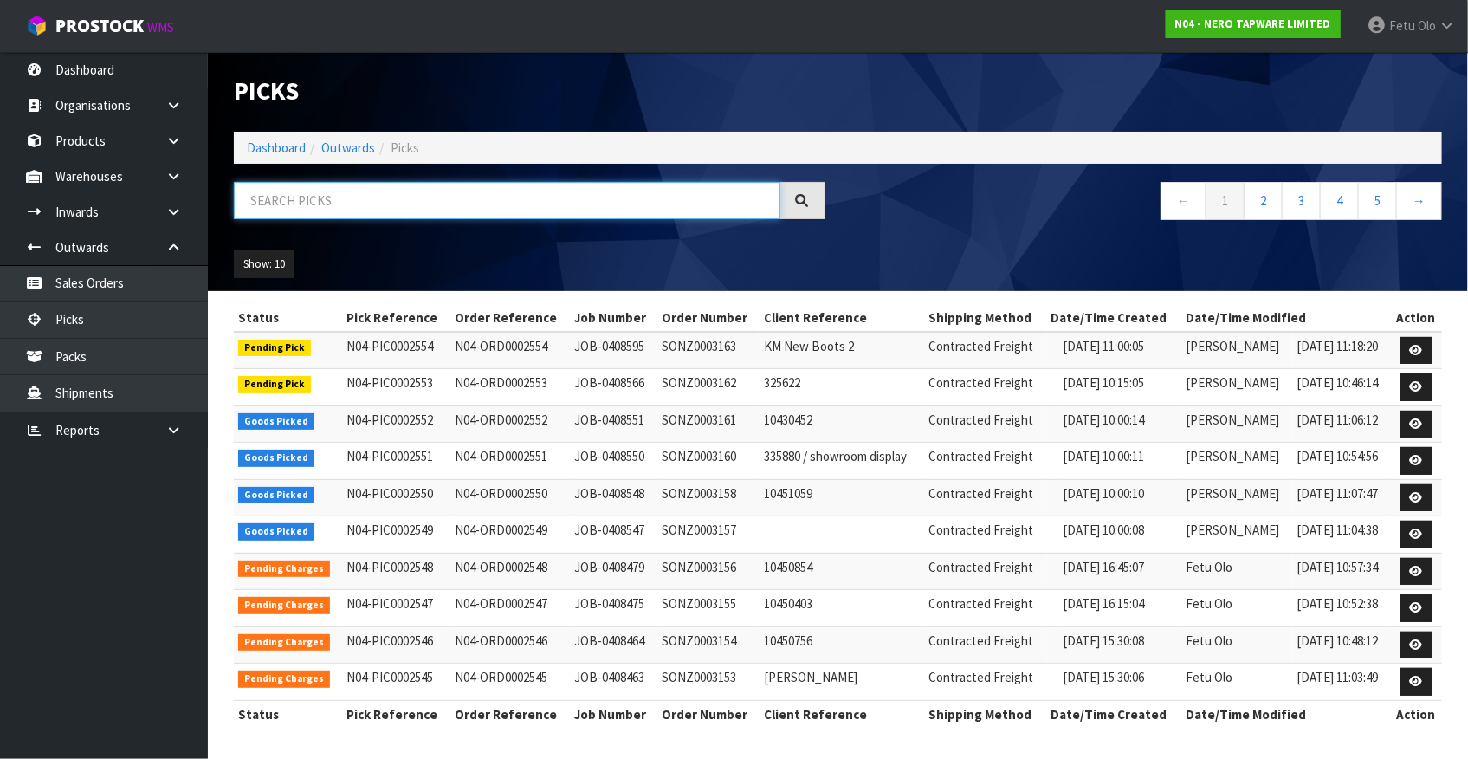
click at [397, 204] on input "text" at bounding box center [507, 200] width 546 height 37
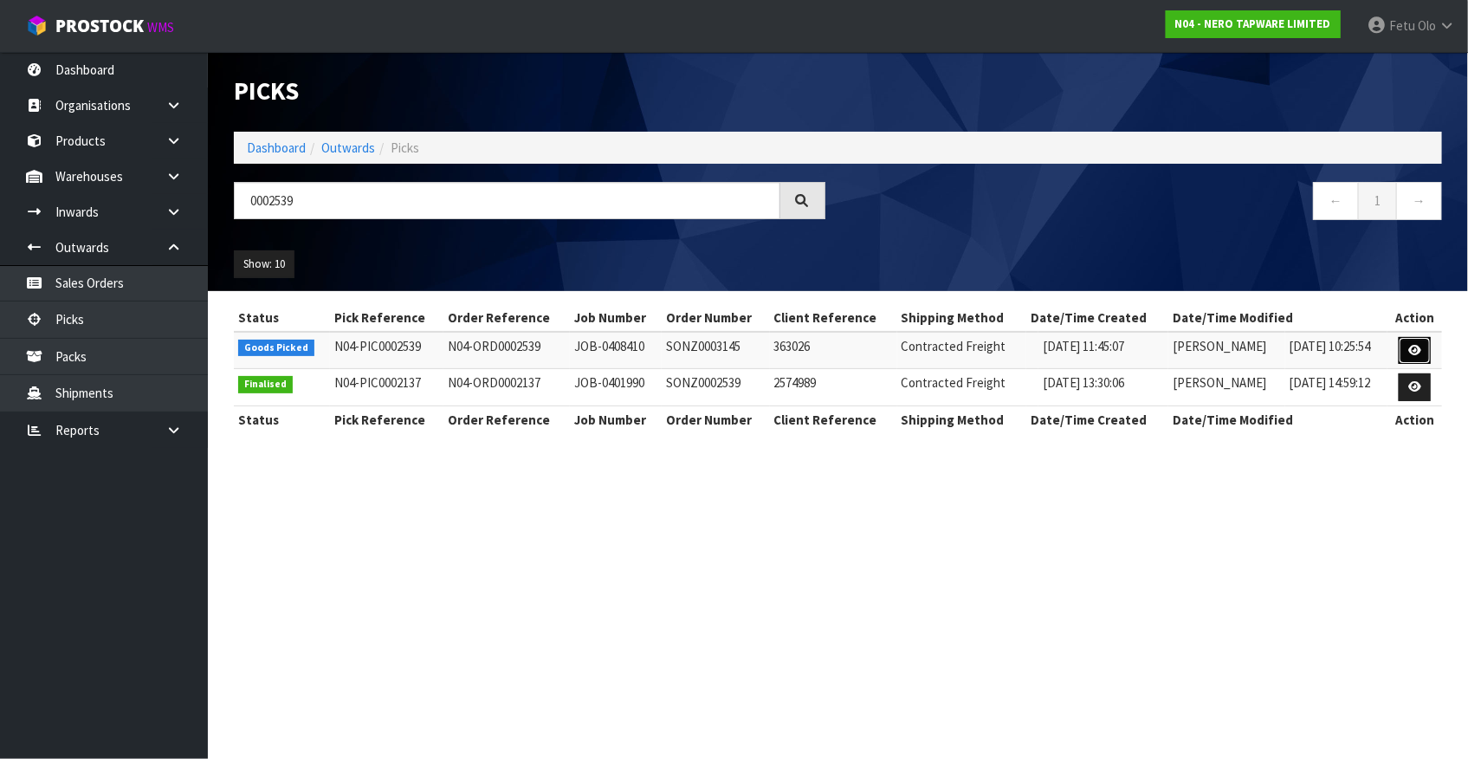
click at [1427, 357] on link at bounding box center [1415, 351] width 32 height 28
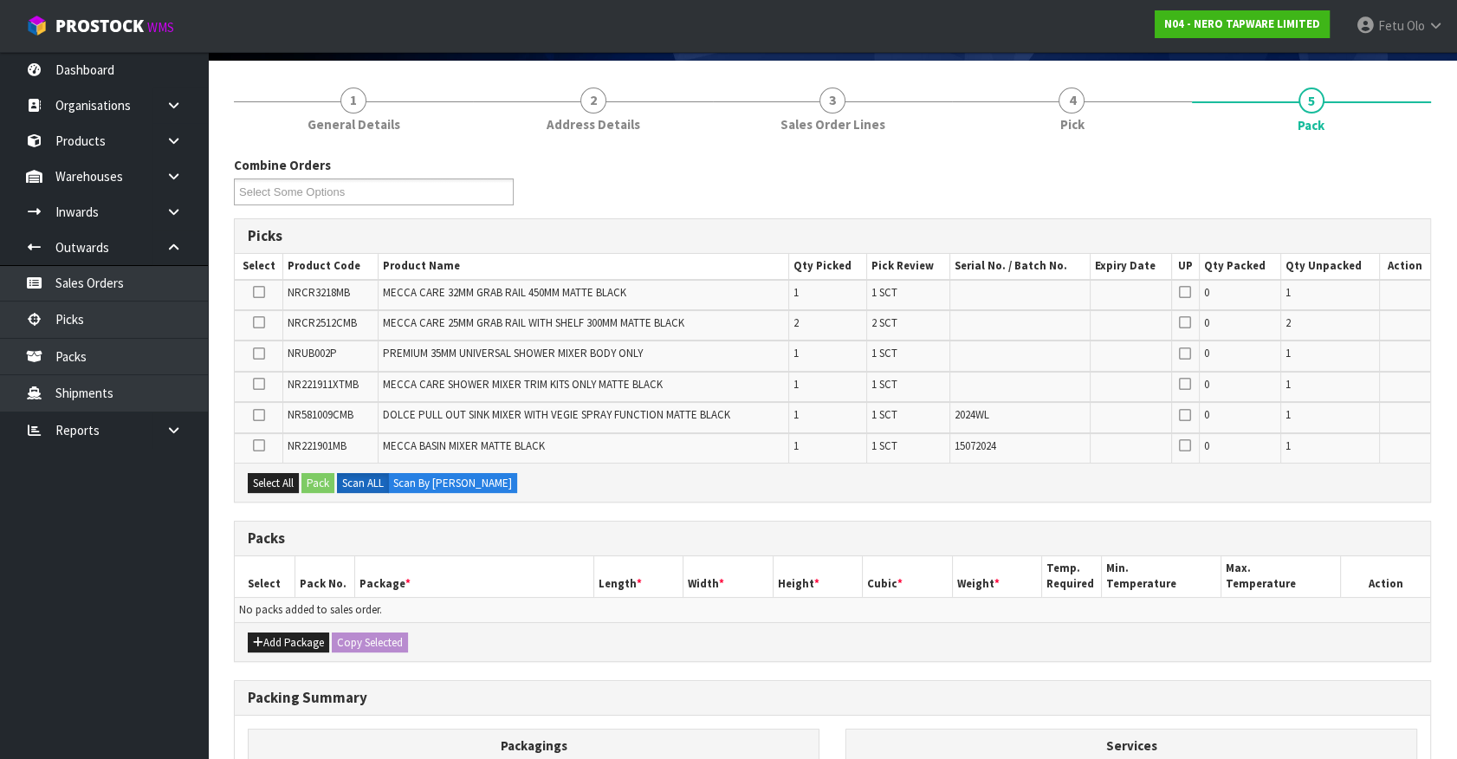
scroll to position [236, 0]
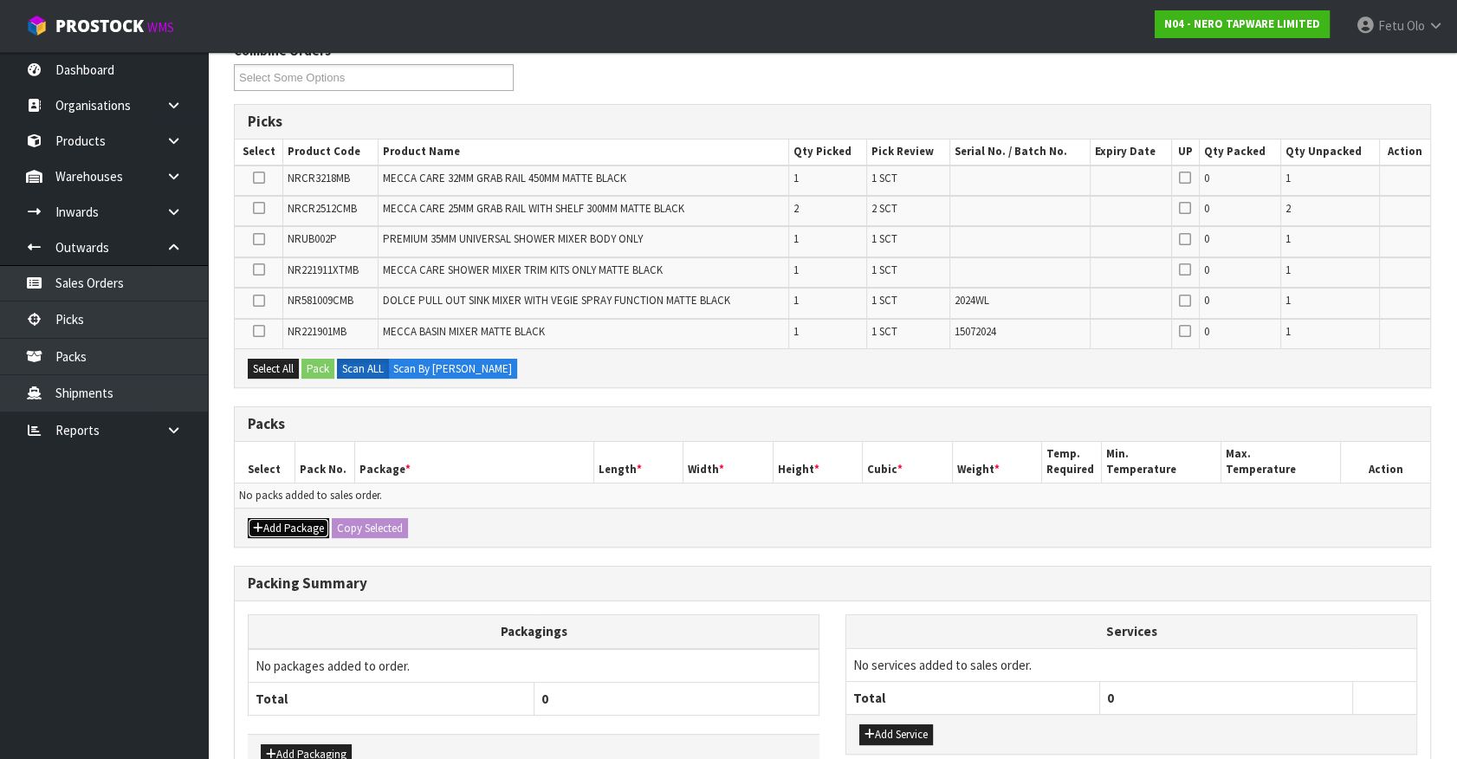
click at [274, 527] on button "Add Package" at bounding box center [288, 528] width 81 height 21
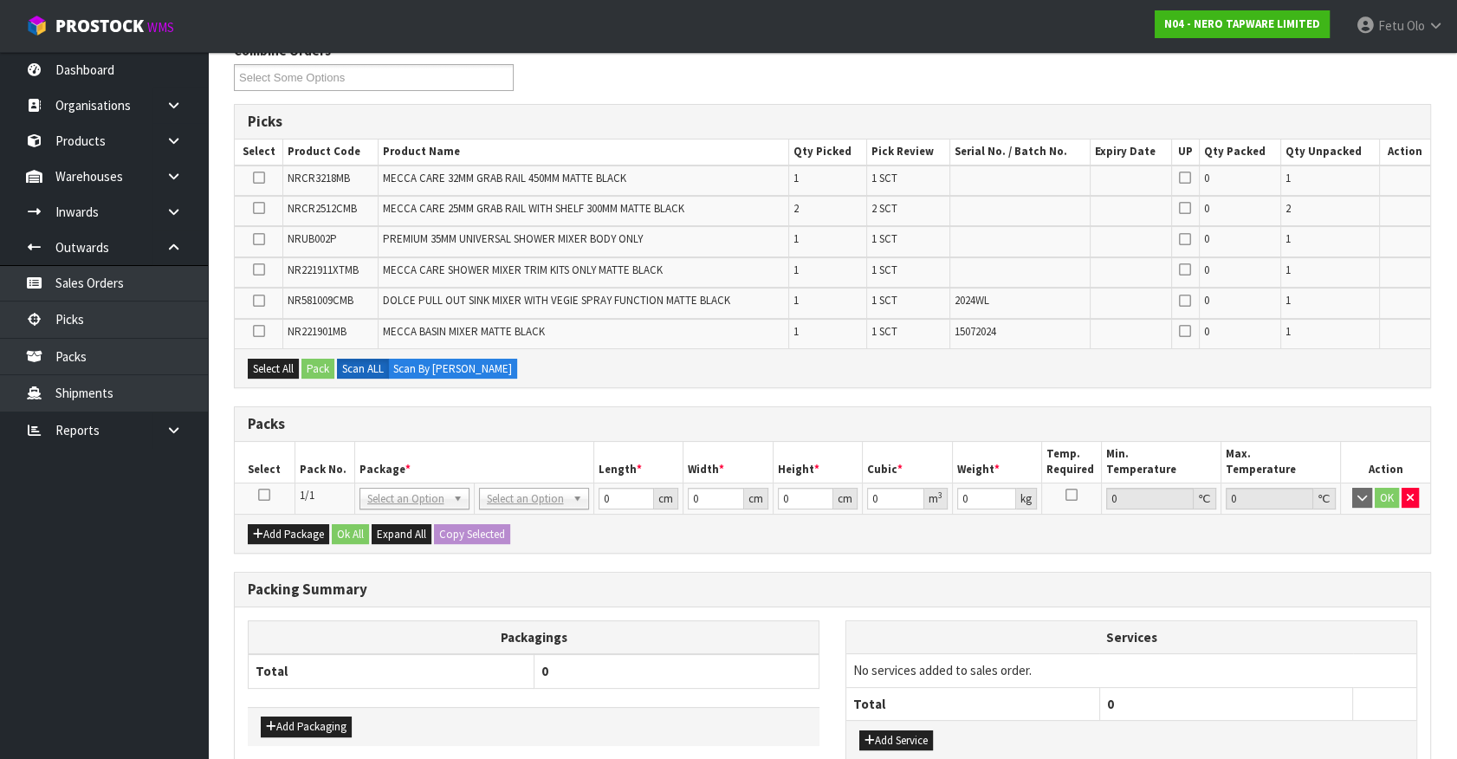
click at [258, 494] on icon at bounding box center [264, 494] width 12 height 1
drag, startPoint x: 327, startPoint y: 462, endPoint x: 295, endPoint y: 677, distance: 217.1
click at [328, 469] on th "Pack No." at bounding box center [324, 462] width 60 height 41
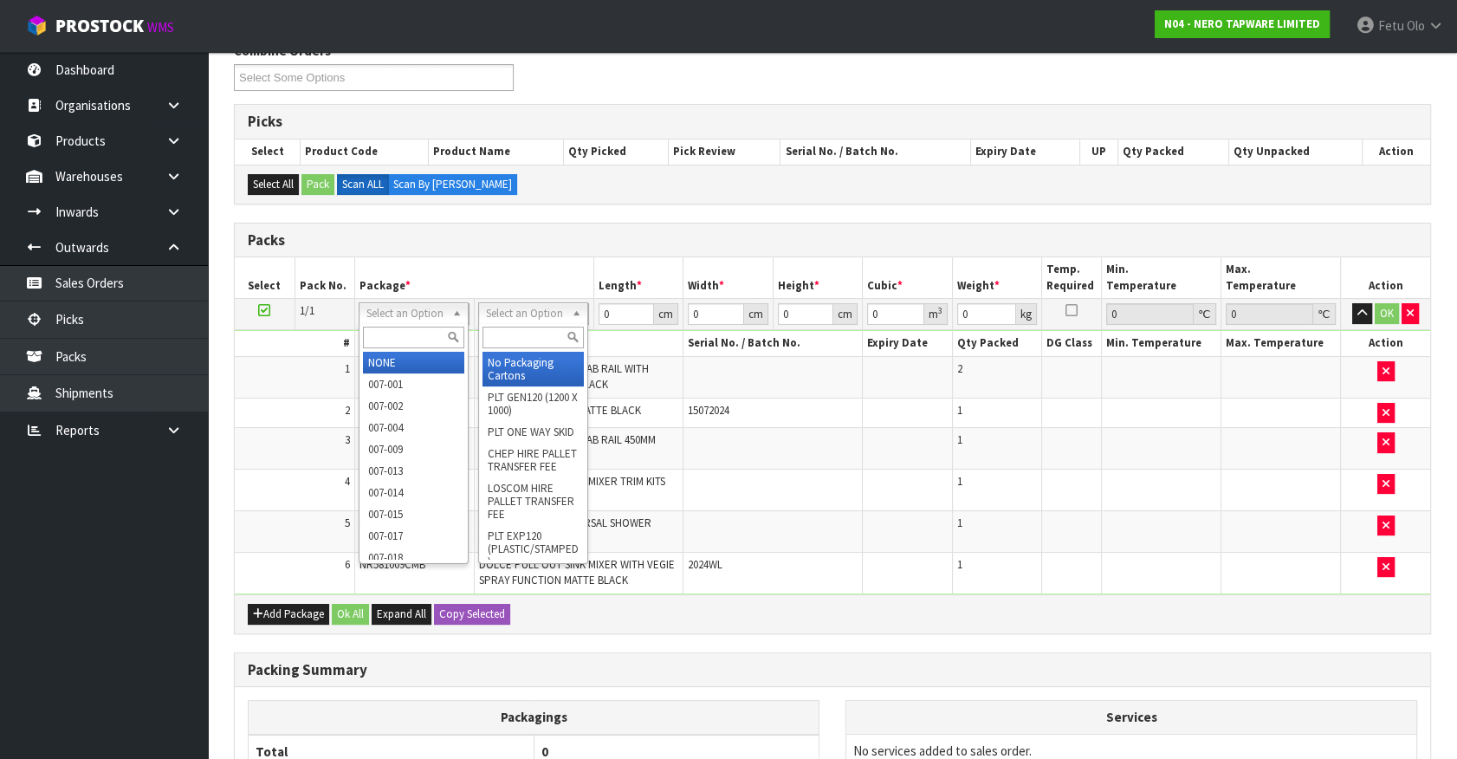
drag, startPoint x: 430, startPoint y: 314, endPoint x: 400, endPoint y: 336, distance: 37.2
click at [400, 334] on input "text" at bounding box center [413, 337] width 101 height 22
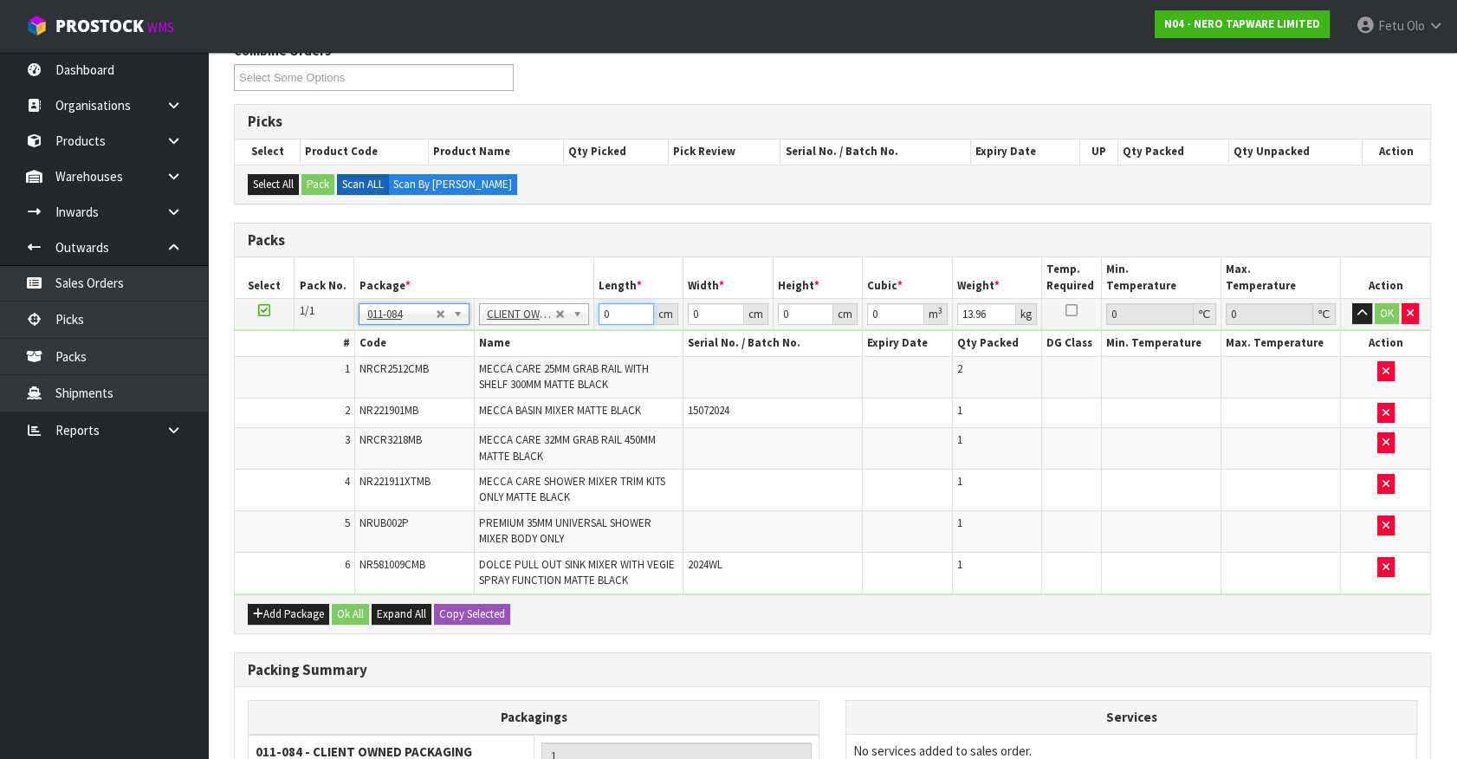
drag, startPoint x: 621, startPoint y: 311, endPoint x: 572, endPoint y: 332, distance: 53.6
click at [572, 332] on tbody "1/1 NONE 007-001 007-002 007-004 007-009 007-013 007-014 007-015 007-017 007-01…" at bounding box center [832, 446] width 1195 height 295
click button "OK" at bounding box center [1386, 313] width 24 height 21
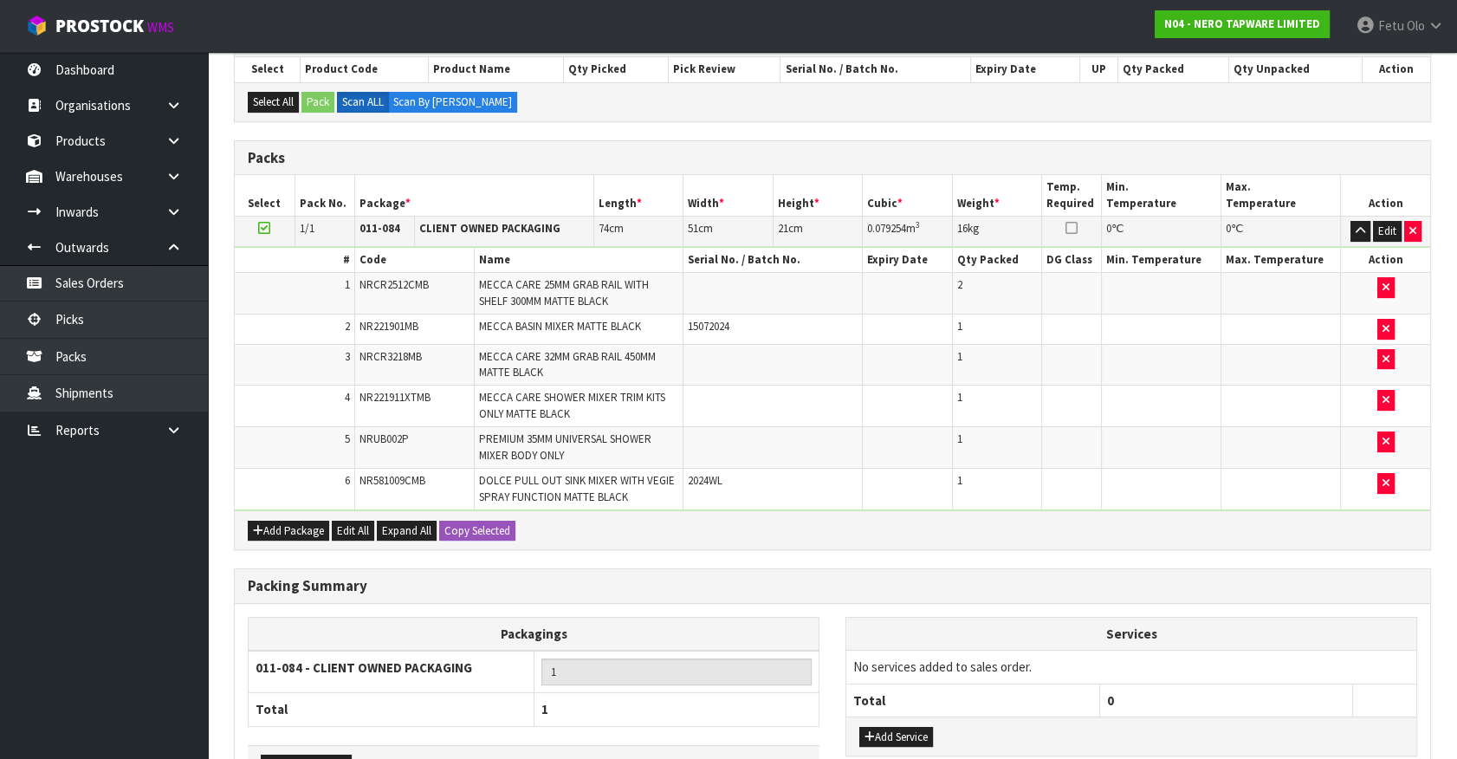
scroll to position [433, 0]
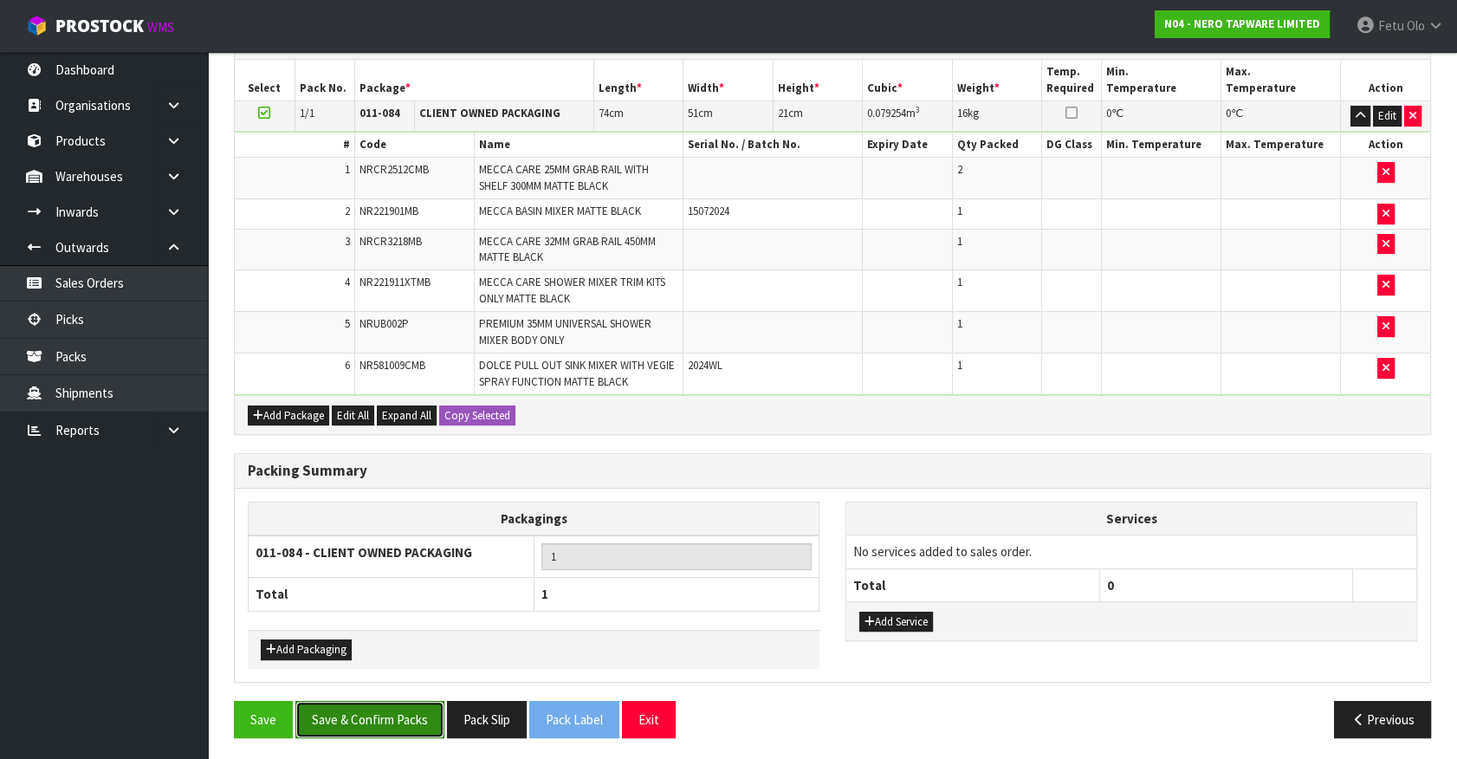
drag, startPoint x: 395, startPoint y: 708, endPoint x: 364, endPoint y: 700, distance: 32.4
click at [395, 708] on button "Save & Confirm Packs" at bounding box center [369, 719] width 149 height 37
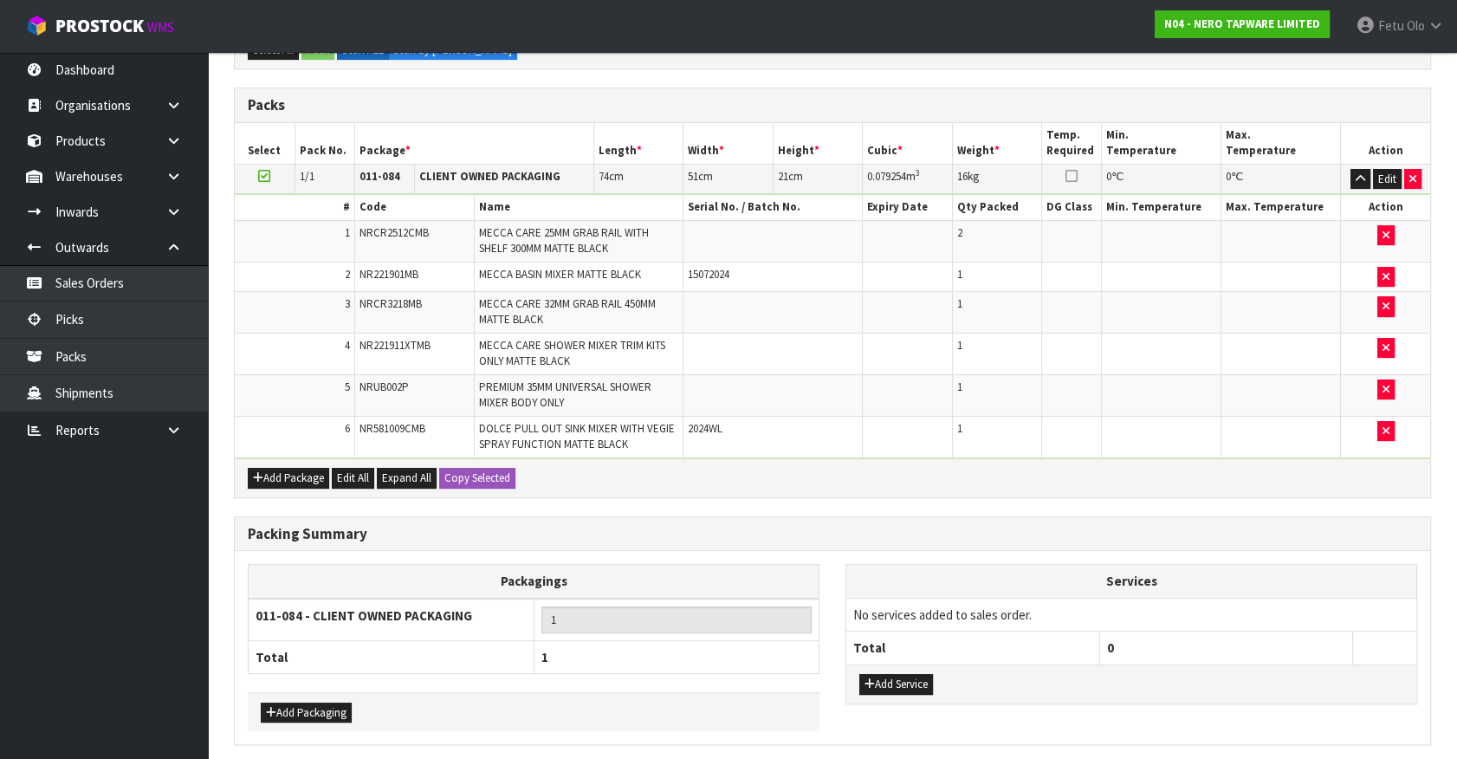
scroll to position [0, 0]
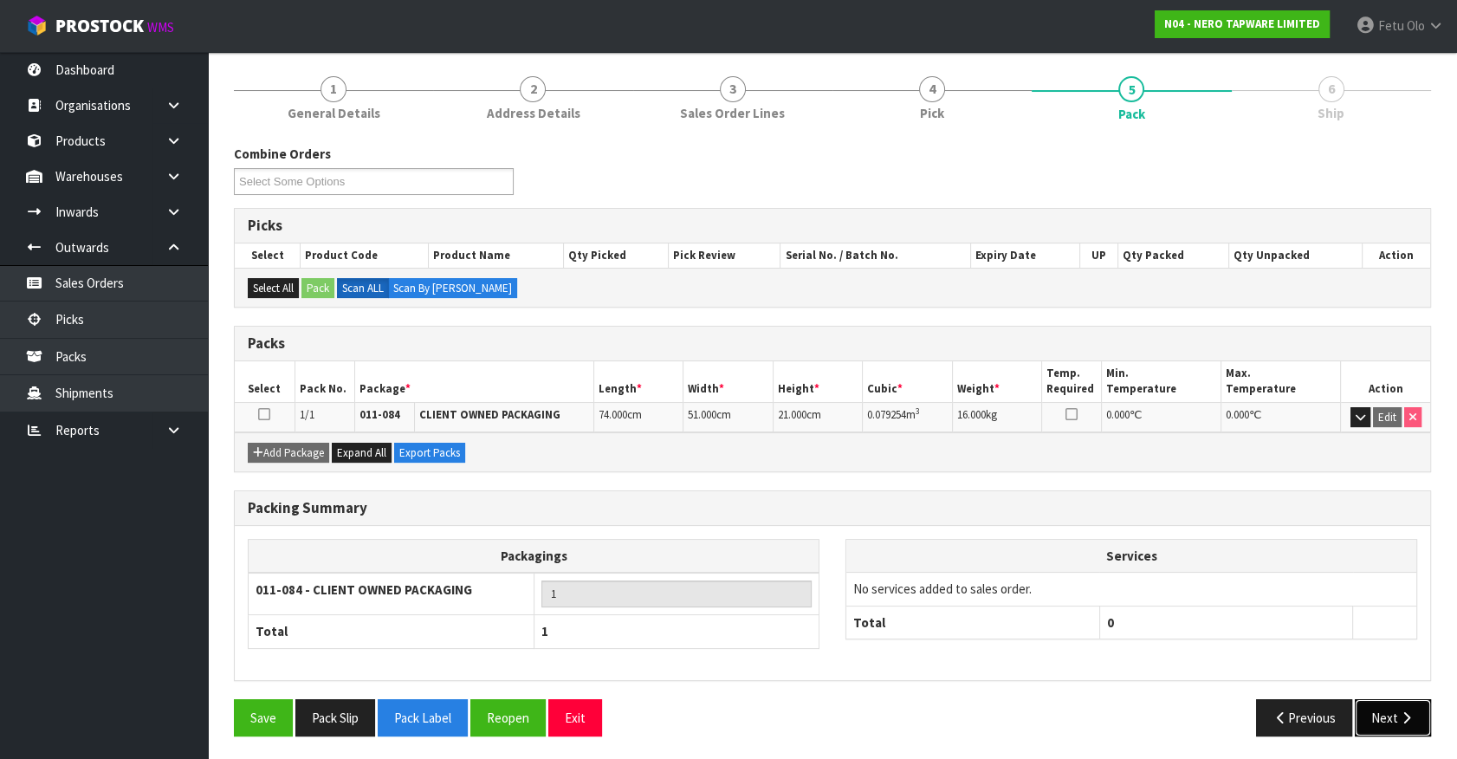
click at [1417, 711] on button "Next" at bounding box center [1392, 717] width 76 height 37
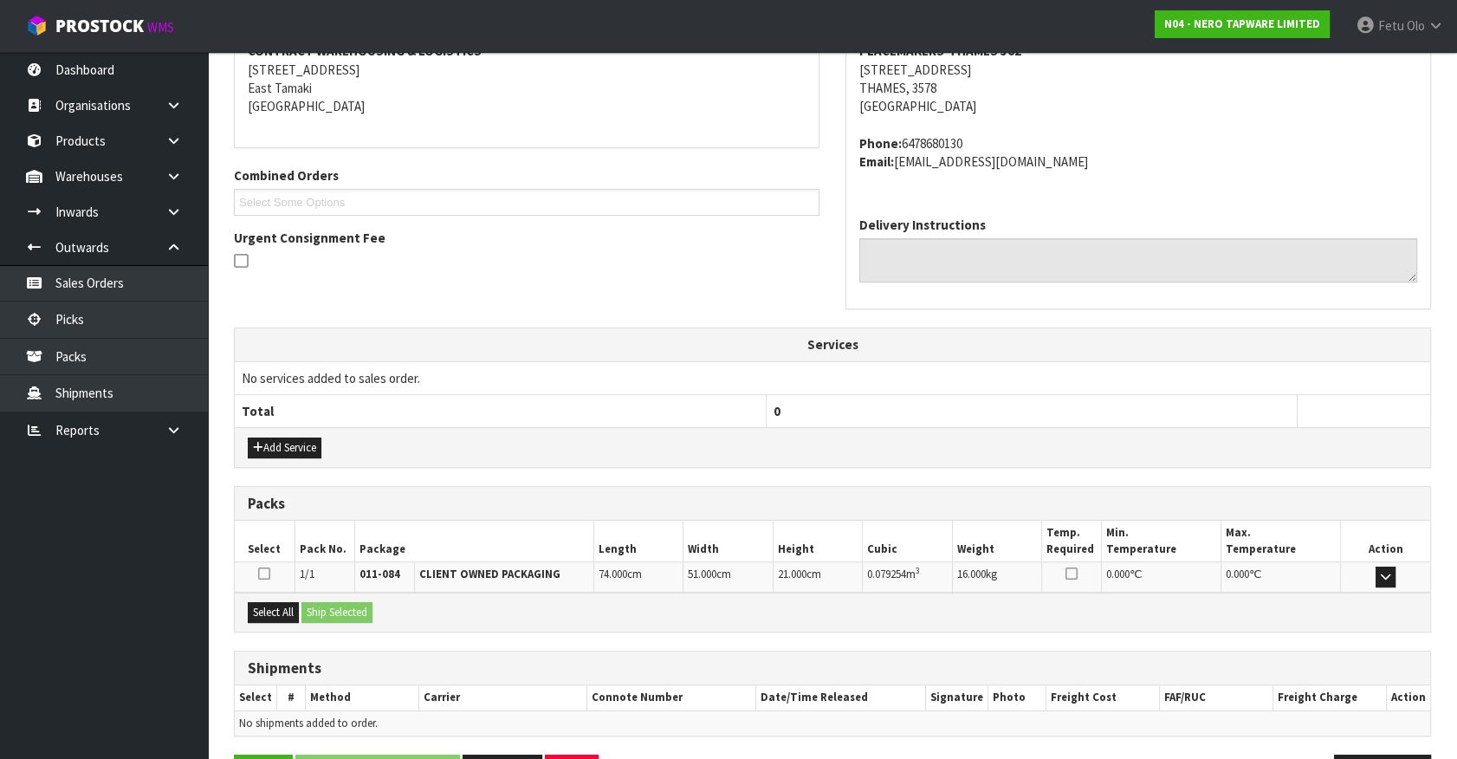
scroll to position [402, 0]
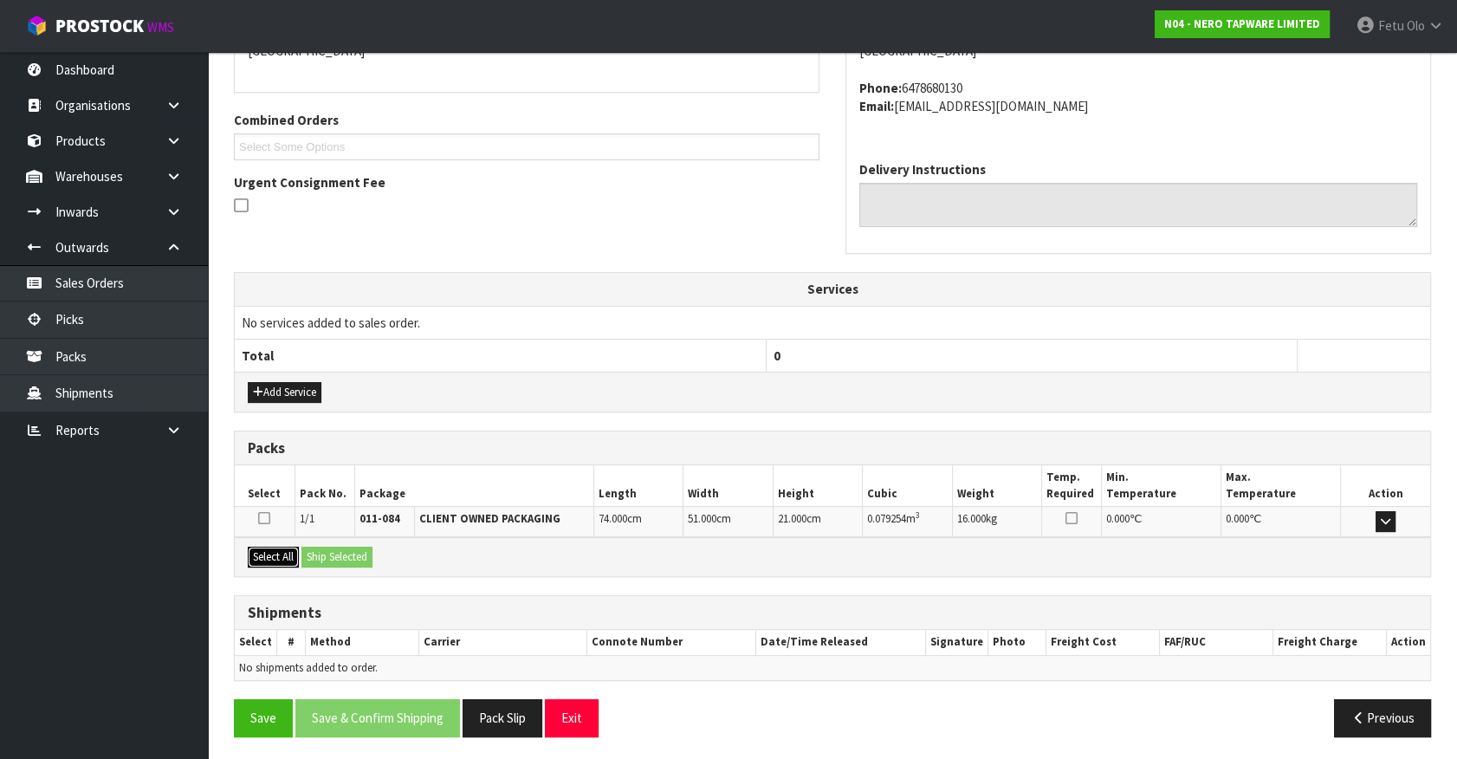
click at [256, 556] on button "Select All" at bounding box center [273, 556] width 51 height 21
click at [334, 555] on button "Ship Selected" at bounding box center [336, 556] width 71 height 21
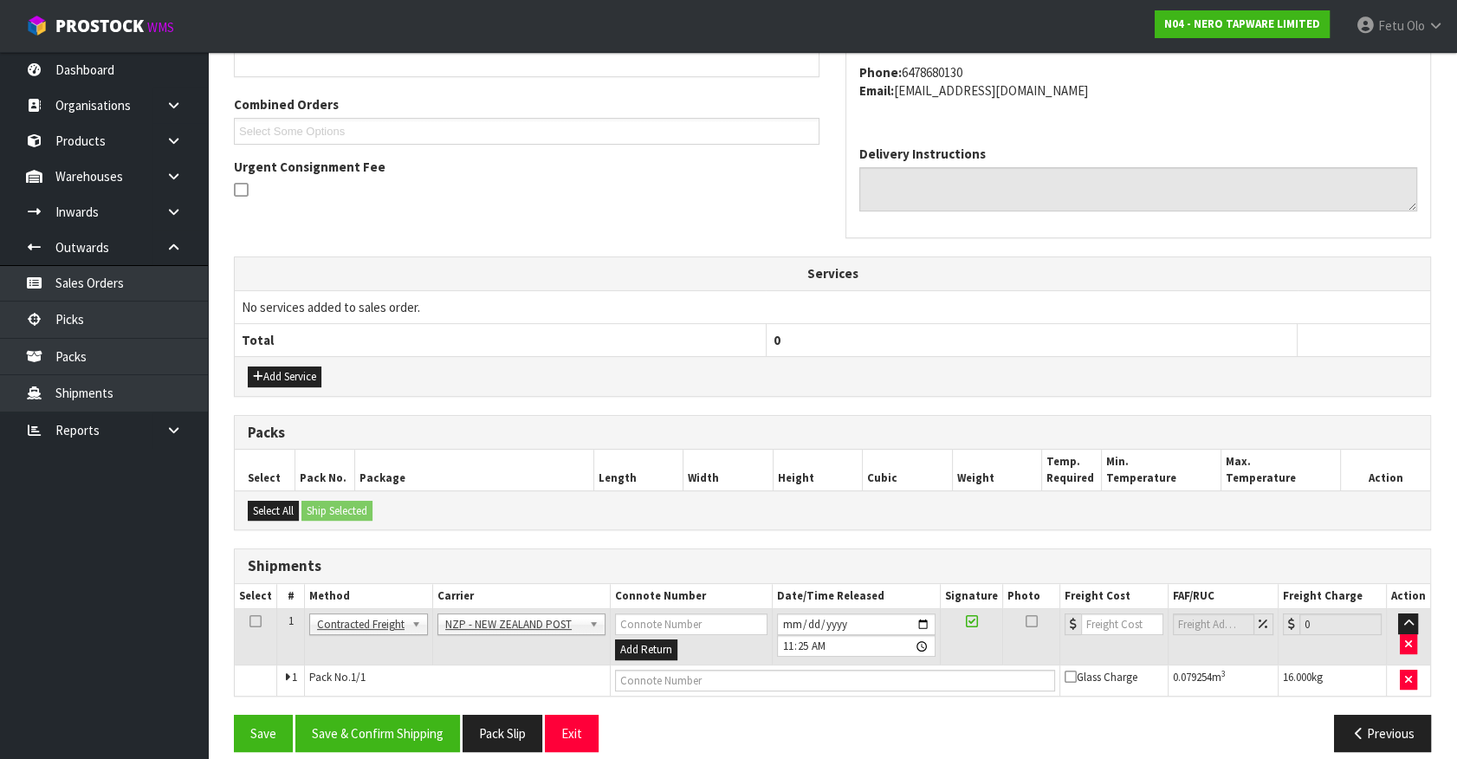
scroll to position [433, 0]
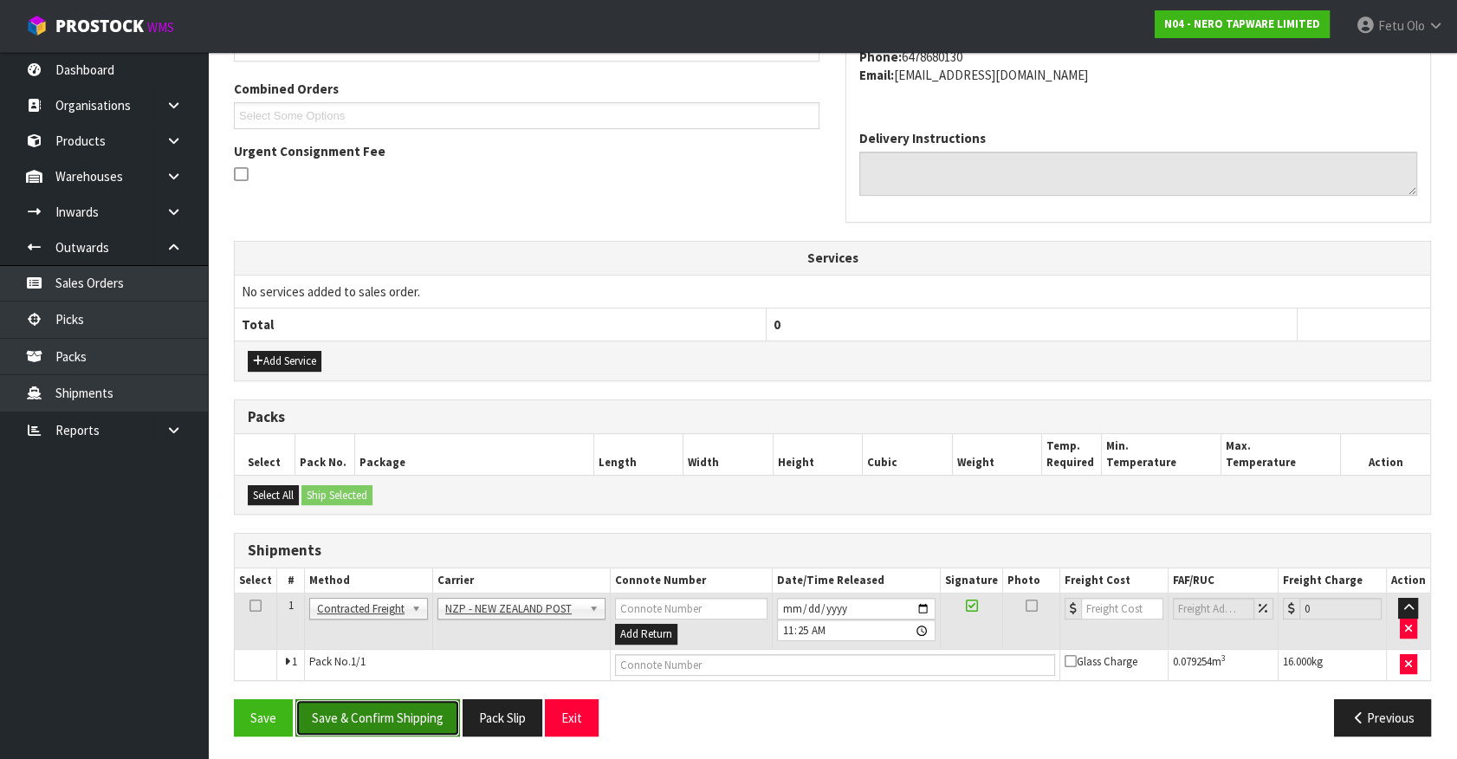
click at [430, 703] on button "Save & Confirm Shipping" at bounding box center [377, 717] width 165 height 37
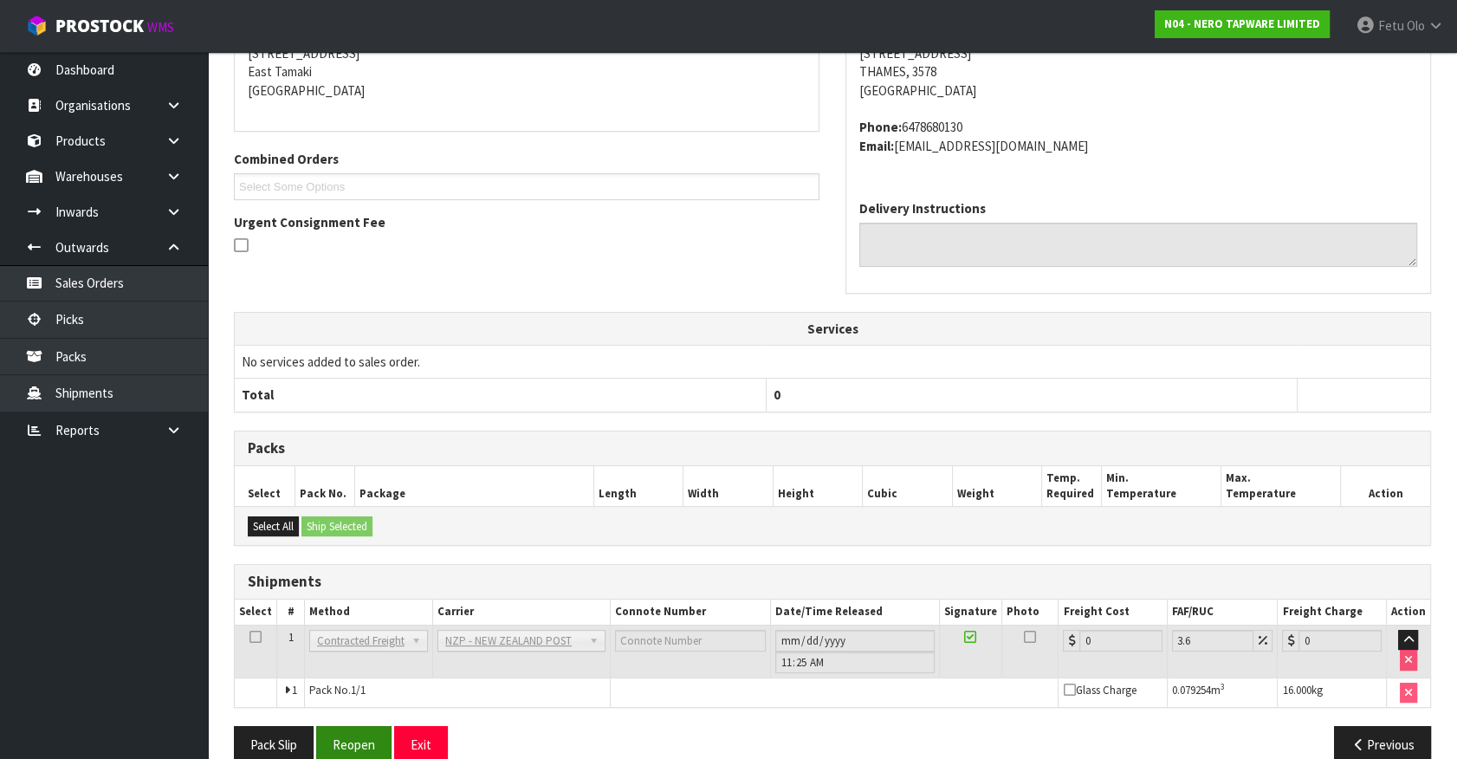
scroll to position [408, 0]
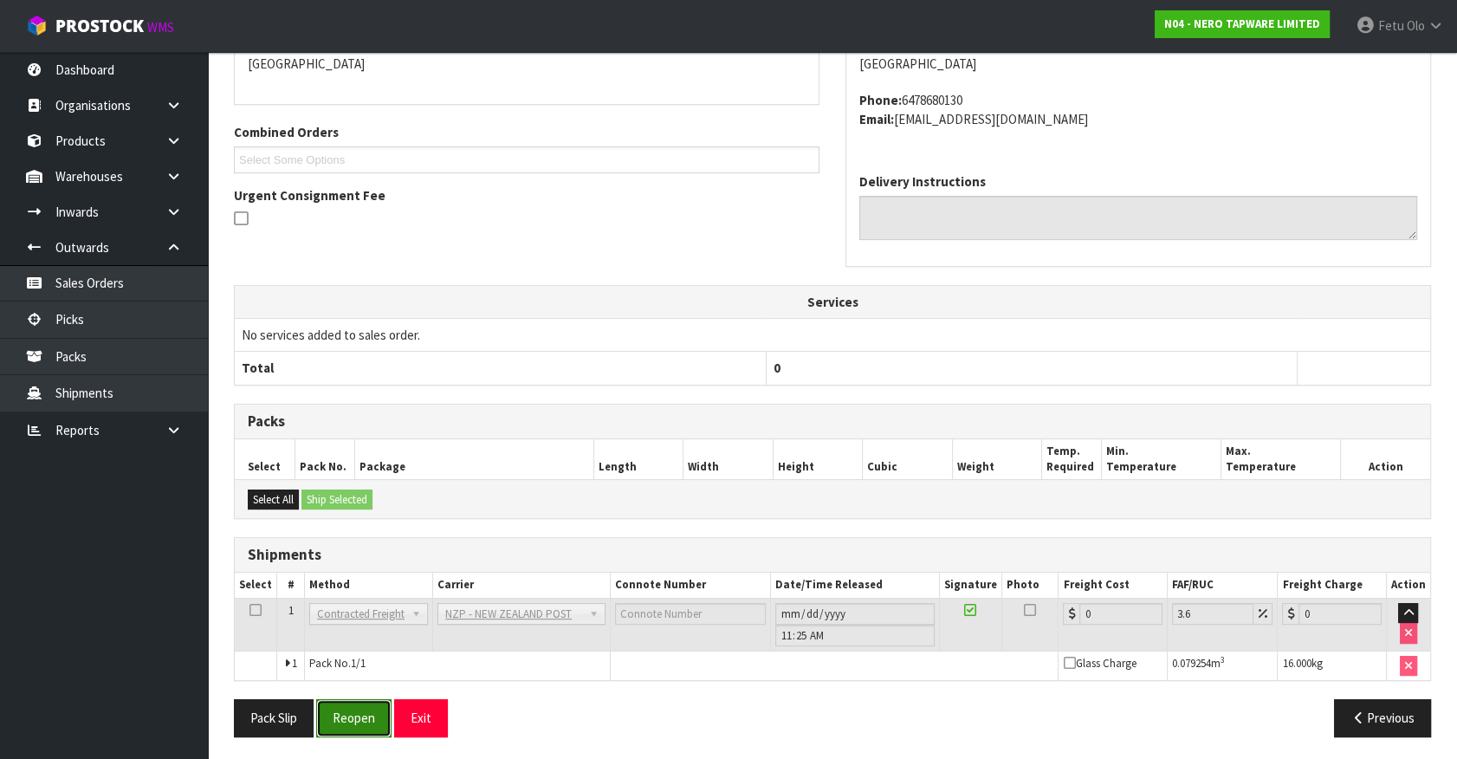
click at [363, 699] on button "Reopen" at bounding box center [353, 717] width 75 height 37
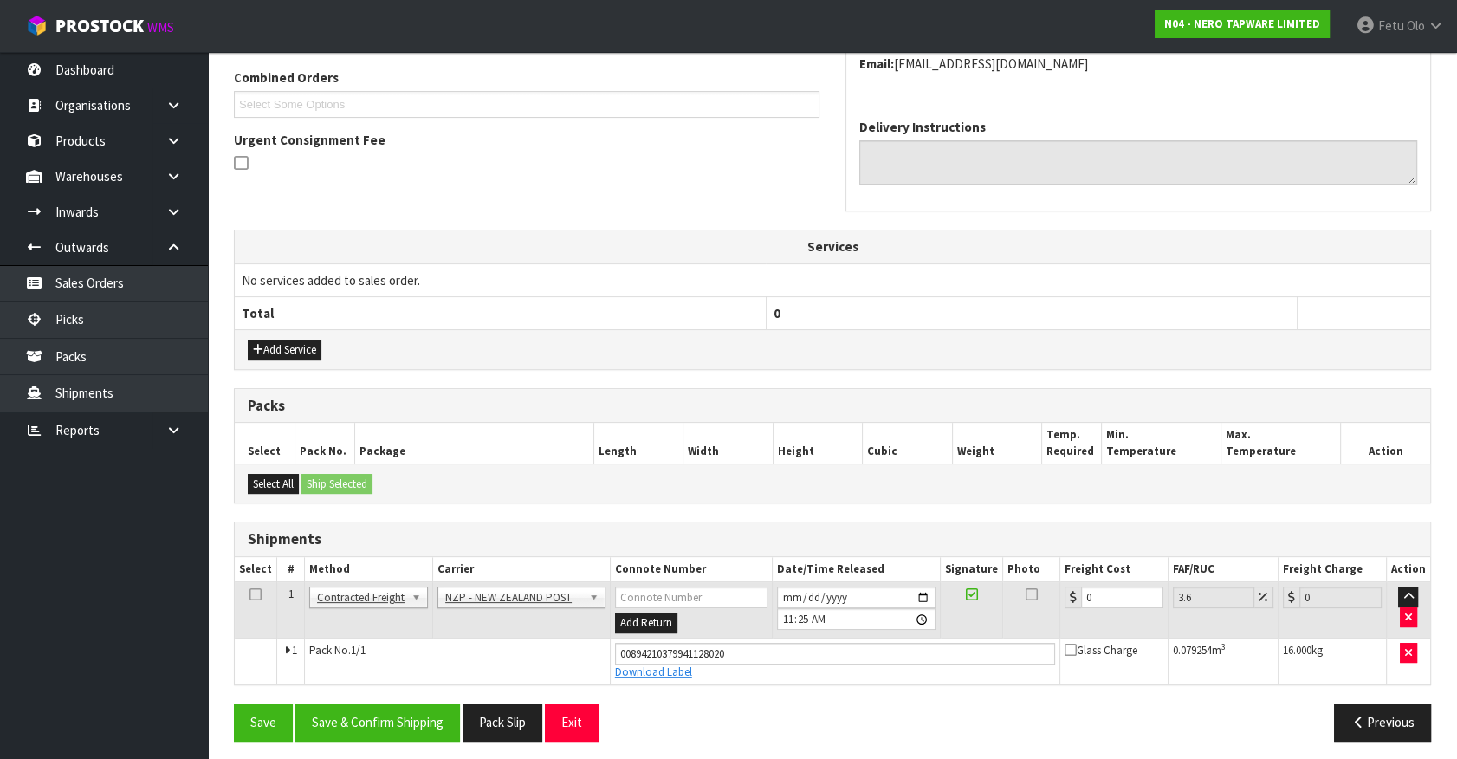
scroll to position [449, 0]
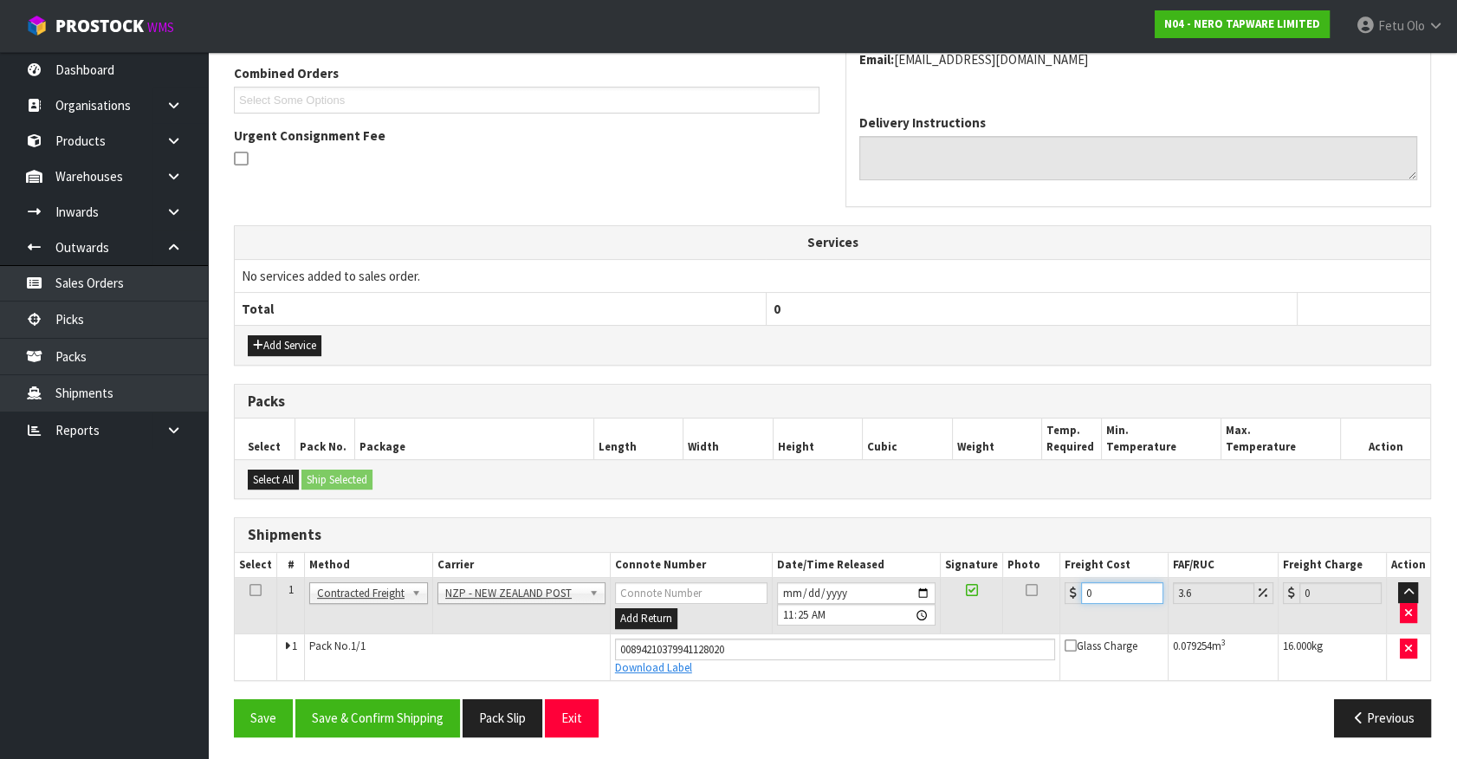
click at [796, 615] on tr "1 Client Local Pickup Customer Local Pickup Company Freight Contracted Freight …" at bounding box center [832, 606] width 1195 height 56
click at [423, 711] on button "Save & Confirm Shipping" at bounding box center [377, 717] width 165 height 37
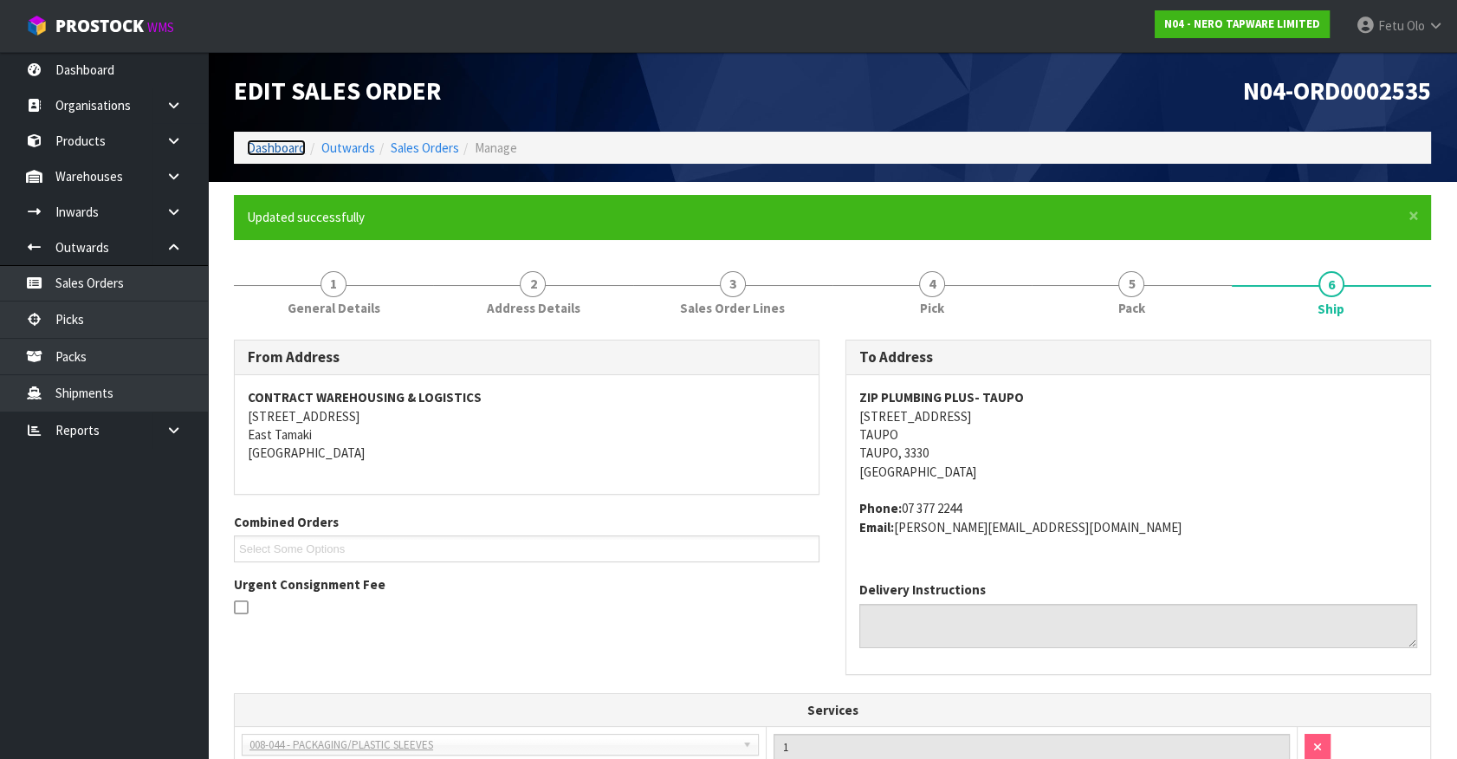
drag, startPoint x: 0, startPoint y: 0, endPoint x: 266, endPoint y: 142, distance: 301.4
click at [266, 142] on link "Dashboard" at bounding box center [276, 147] width 59 height 16
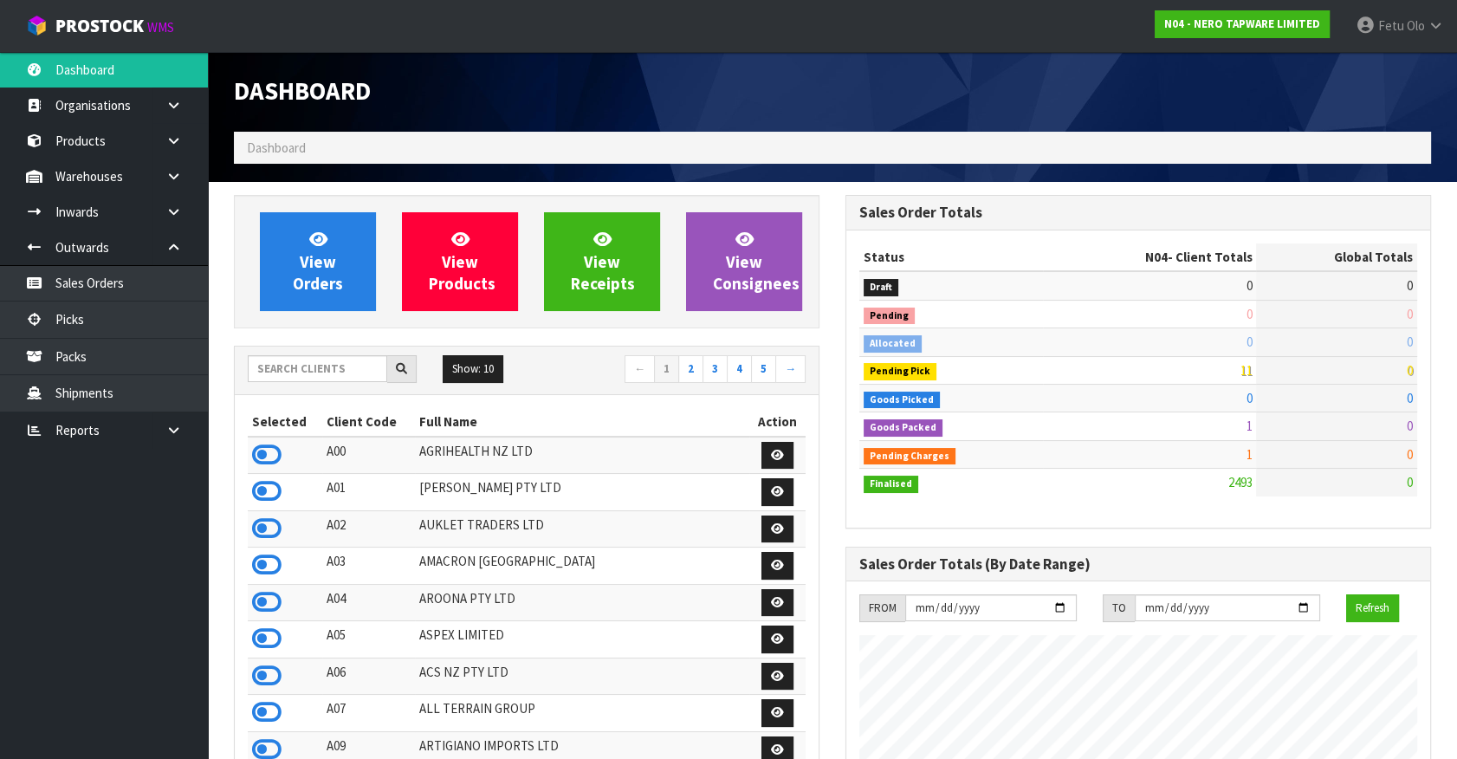
scroll to position [1439, 611]
click at [172, 174] on icon at bounding box center [173, 176] width 16 height 13
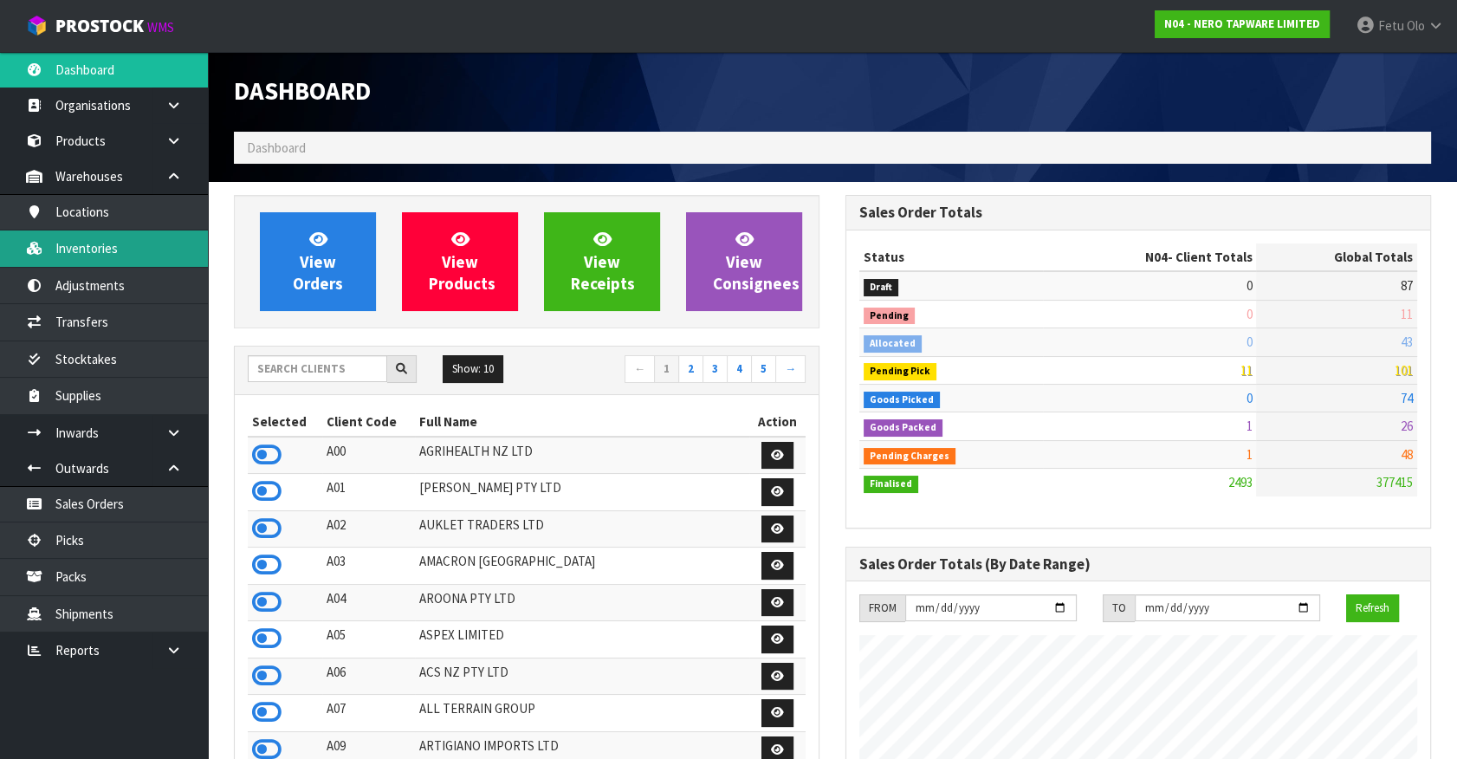
click at [108, 244] on link "Inventories" at bounding box center [104, 248] width 208 height 36
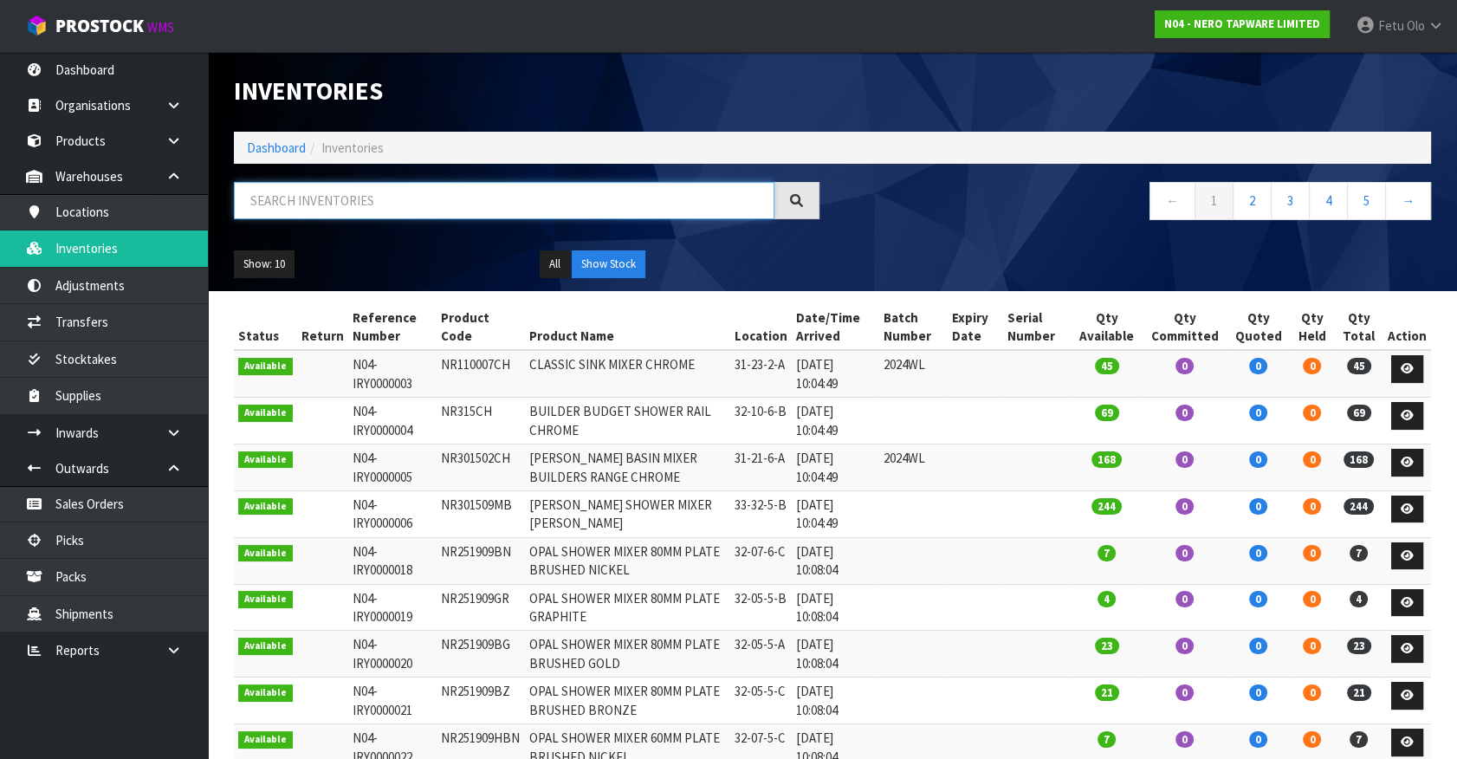
click at [290, 203] on input "text" at bounding box center [504, 200] width 540 height 37
type input "WXD0701423"
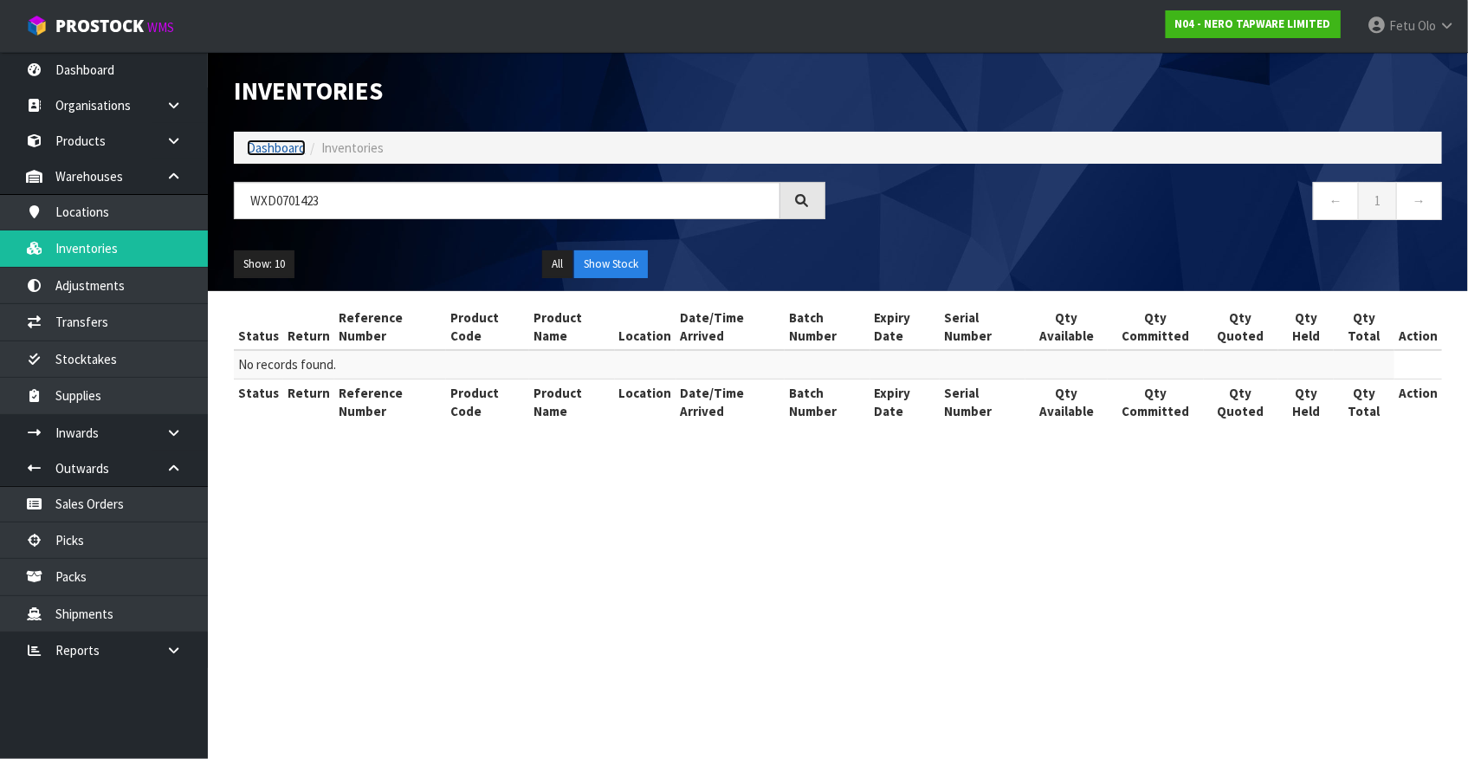
click at [268, 152] on link "Dashboard" at bounding box center [276, 147] width 59 height 16
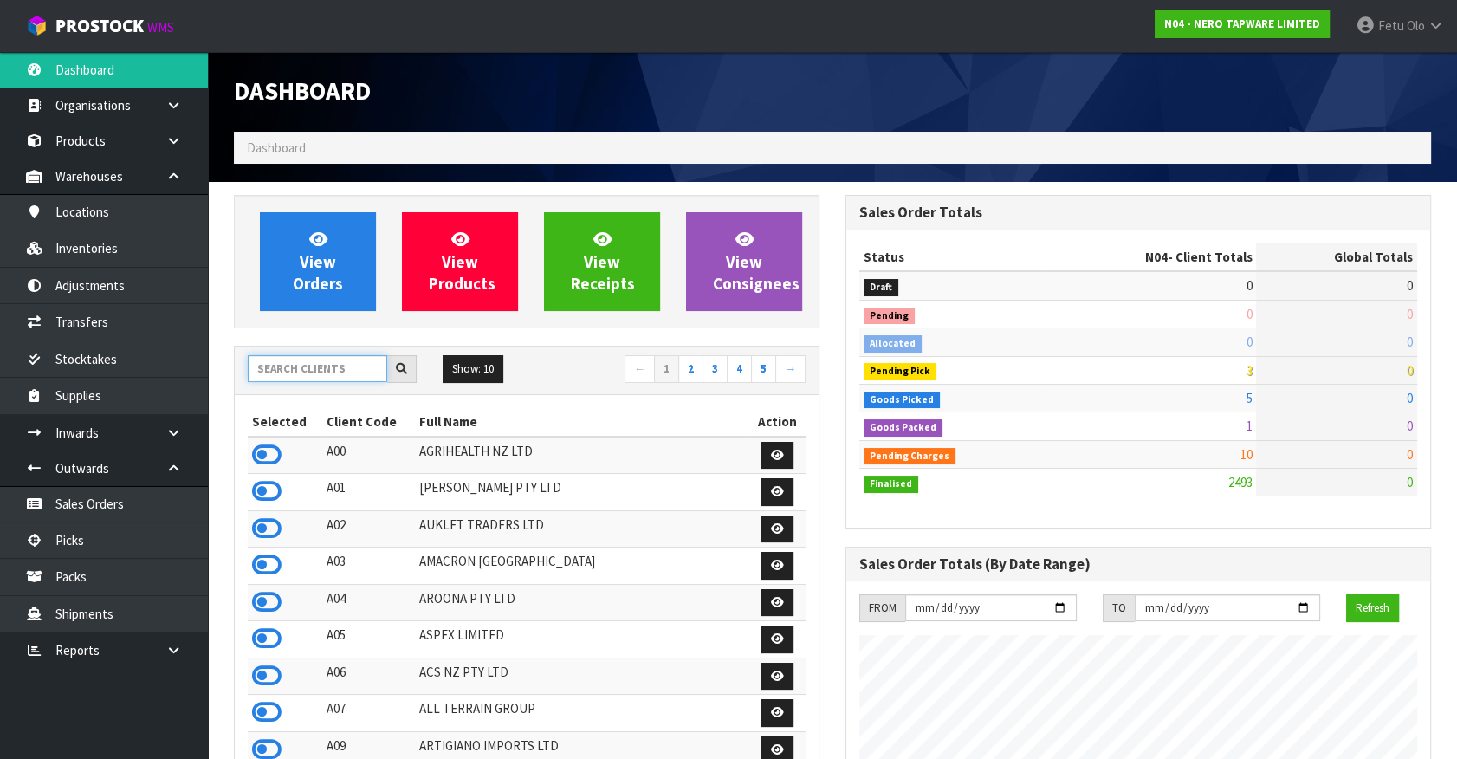
click at [343, 375] on input "text" at bounding box center [317, 368] width 139 height 27
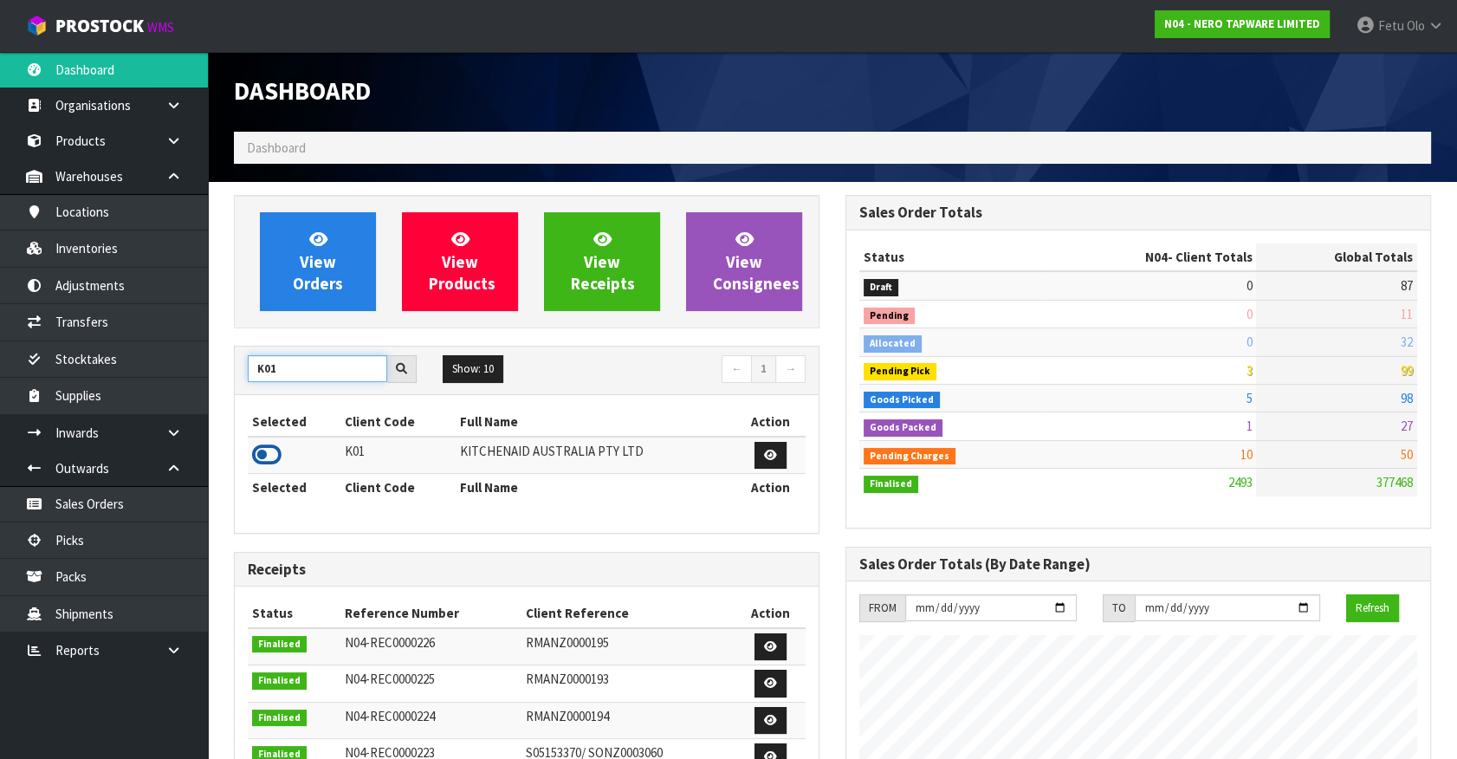
type input "K01"
click at [268, 450] on icon at bounding box center [266, 455] width 29 height 26
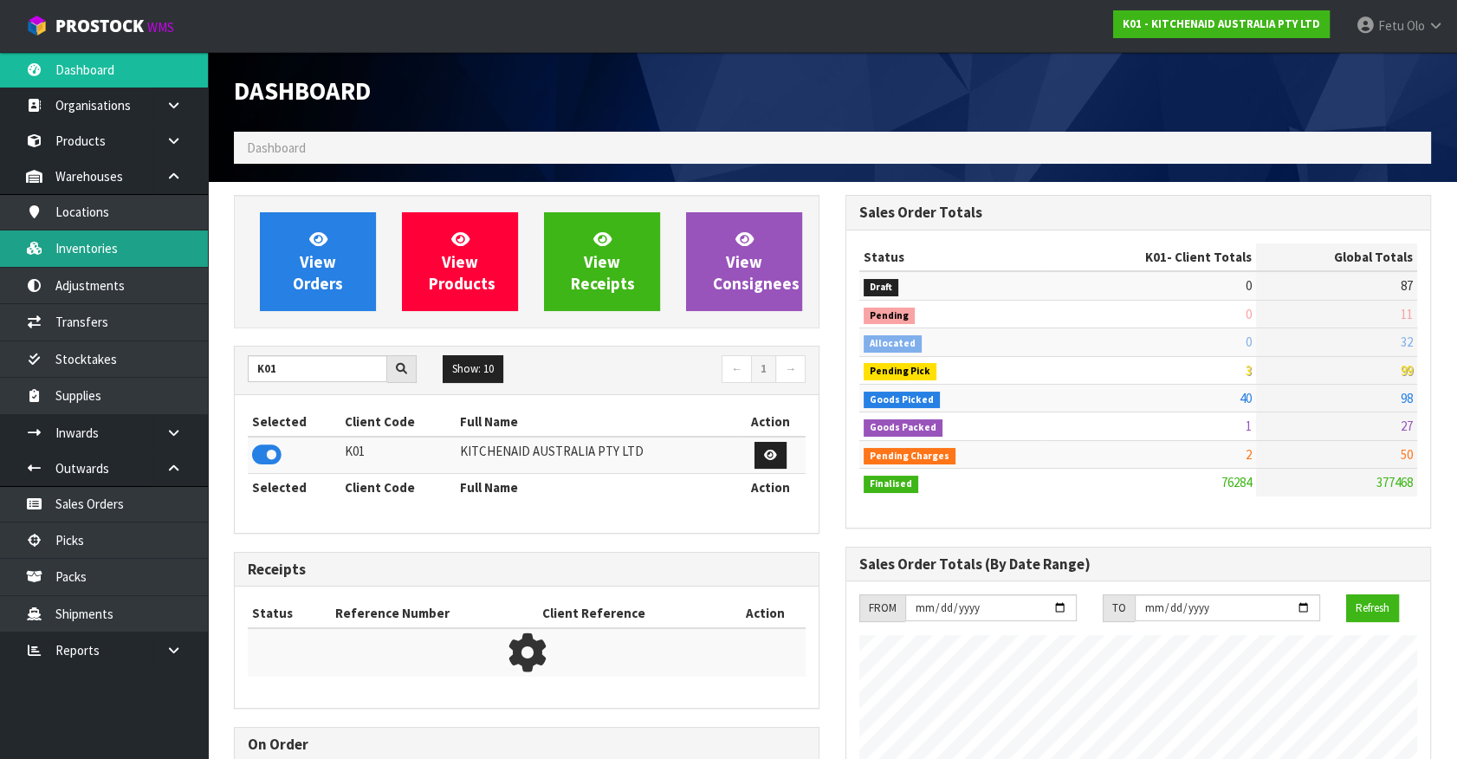
scroll to position [1309, 611]
click at [74, 250] on link "Inventories" at bounding box center [104, 248] width 208 height 36
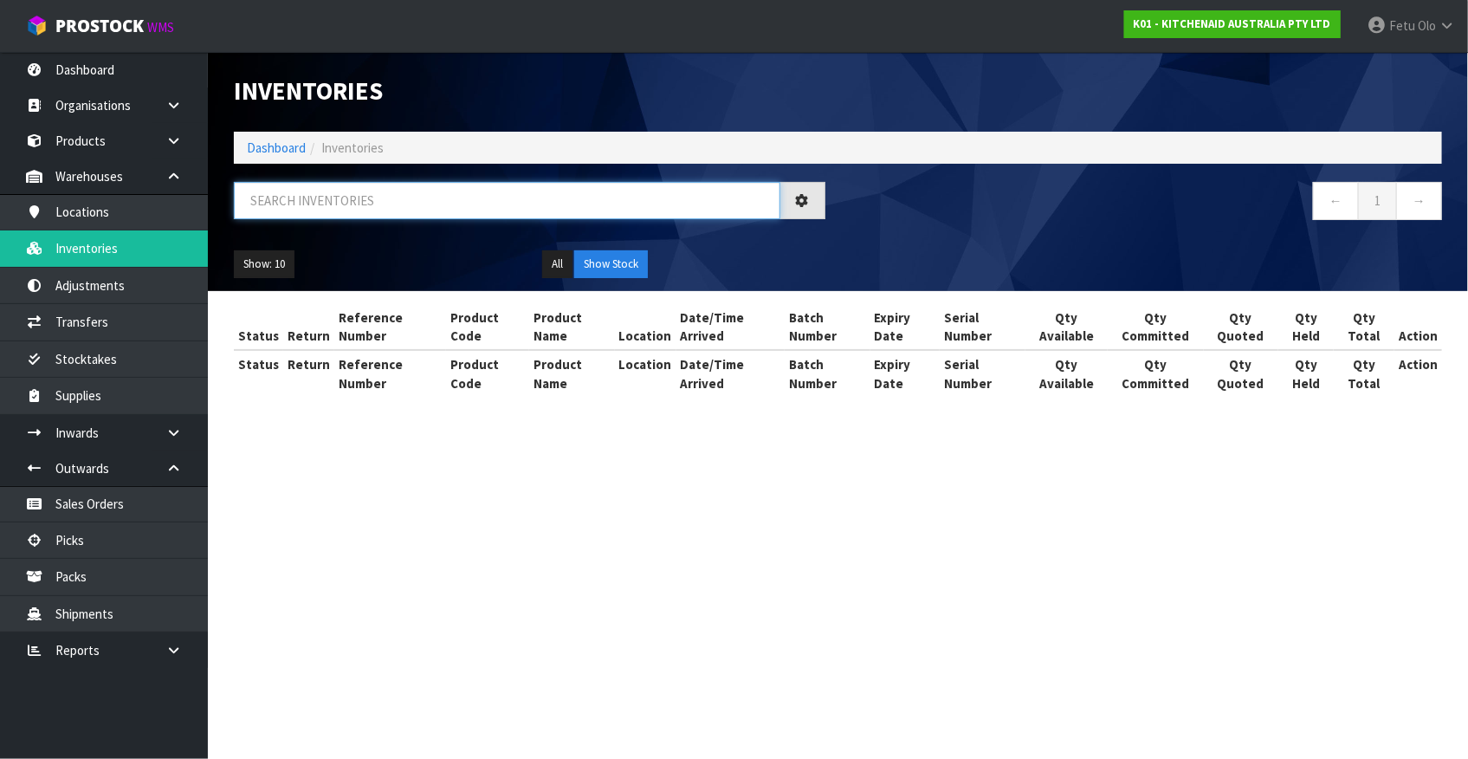
click at [330, 198] on input "text" at bounding box center [507, 200] width 546 height 37
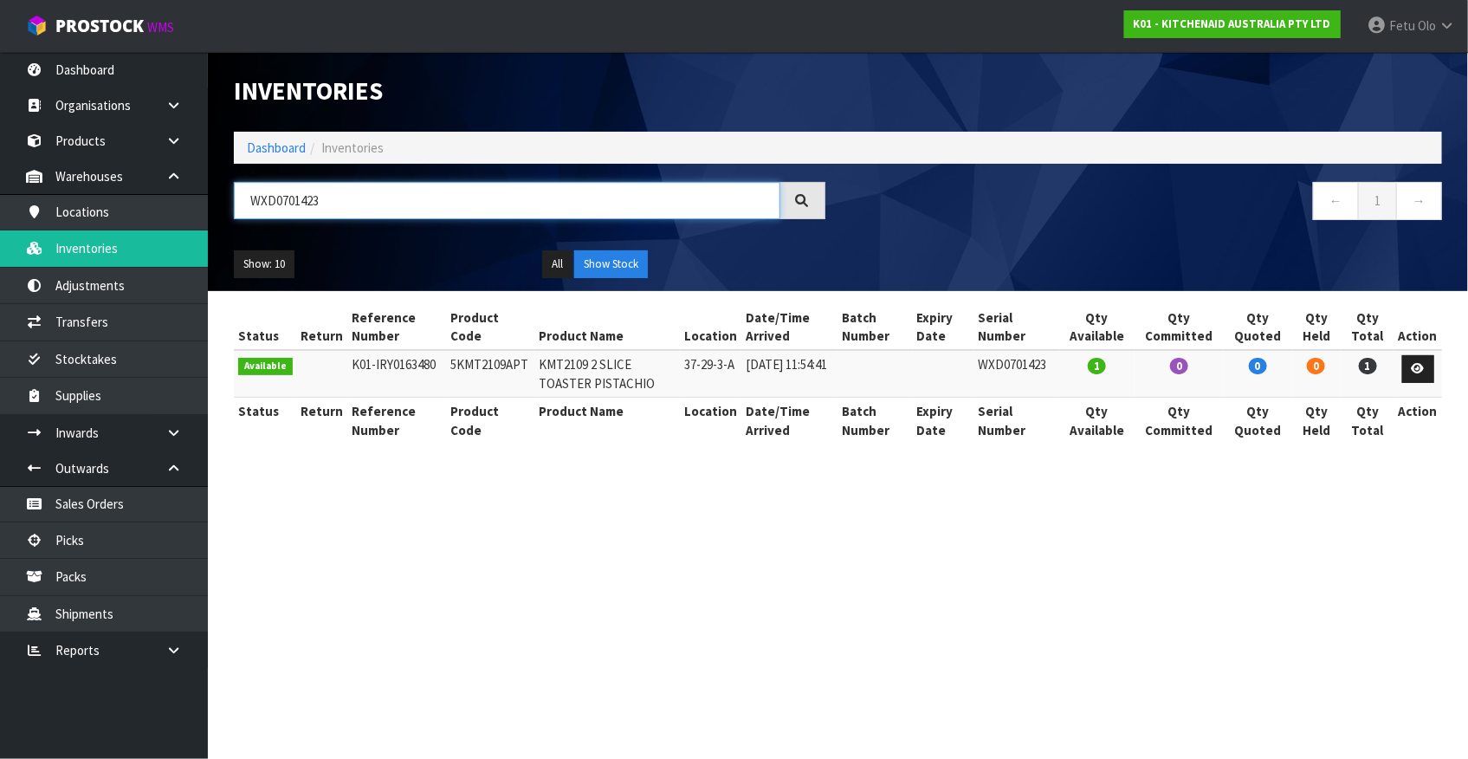
click at [297, 203] on input "WXD0701423" at bounding box center [507, 200] width 546 height 37
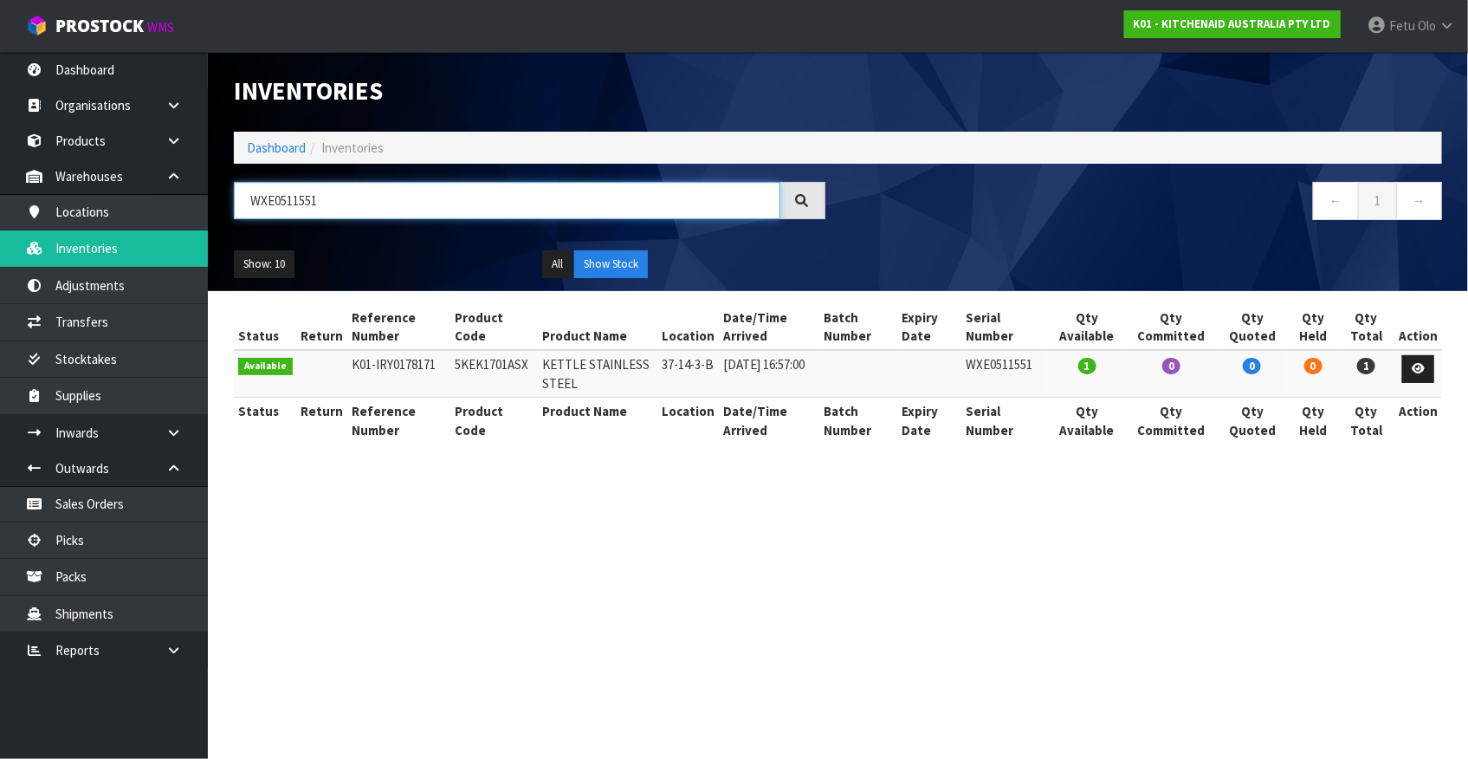
click at [287, 207] on input "WXE0511551" at bounding box center [507, 200] width 546 height 37
type input "WXE0511552"
click at [274, 147] on link "Dashboard" at bounding box center [276, 147] width 59 height 16
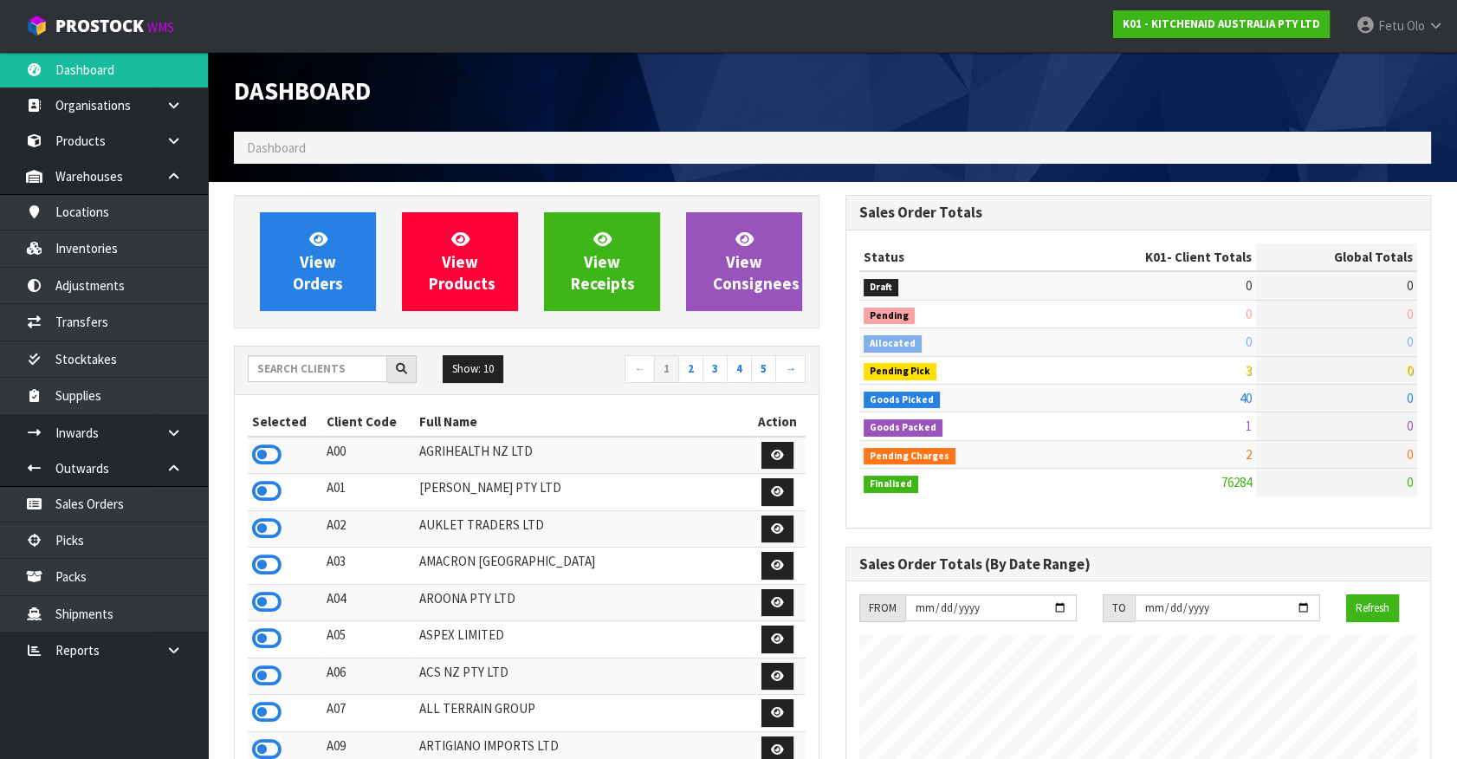
scroll to position [1309, 611]
click at [87, 546] on link "Picks" at bounding box center [104, 540] width 208 height 36
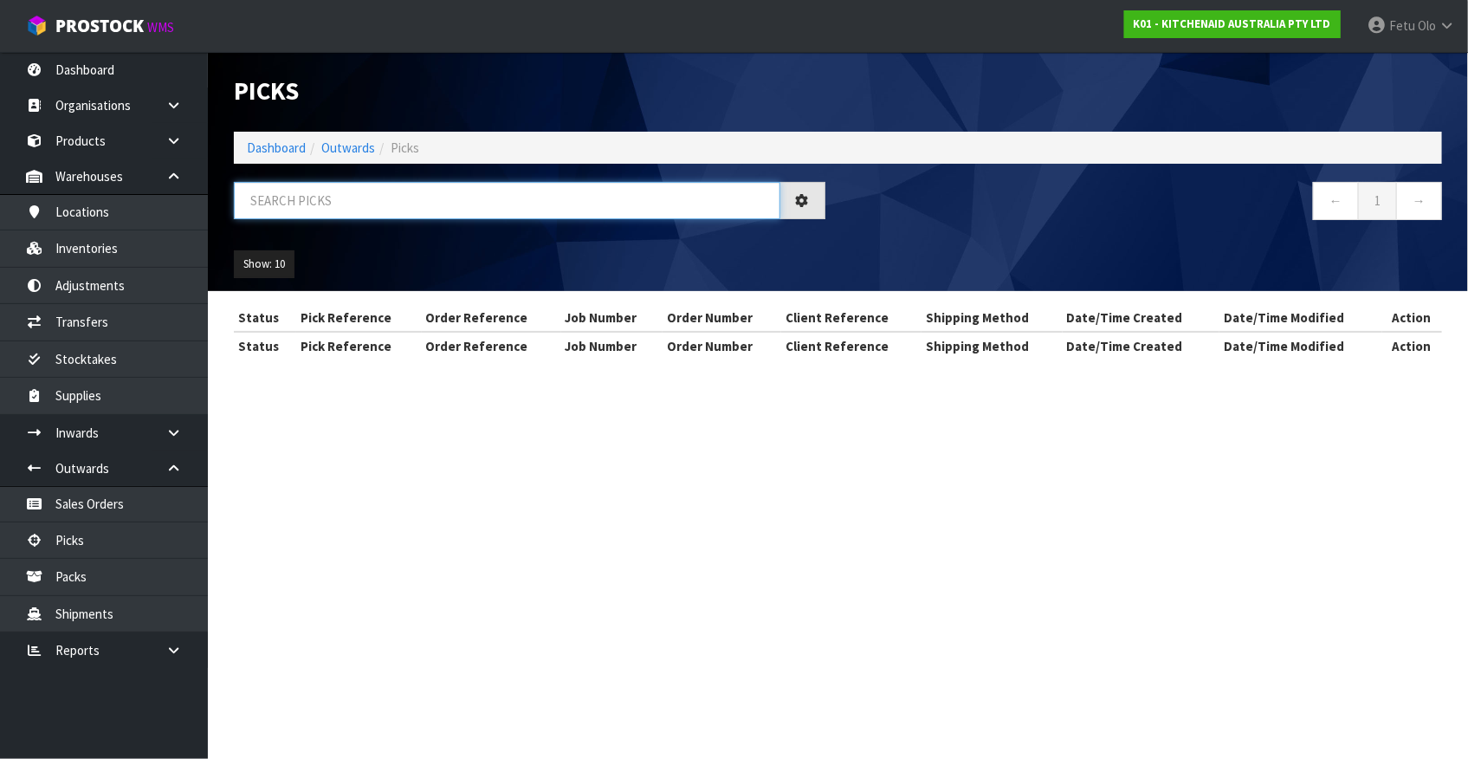
click at [405, 204] on input "text" at bounding box center [507, 200] width 546 height 37
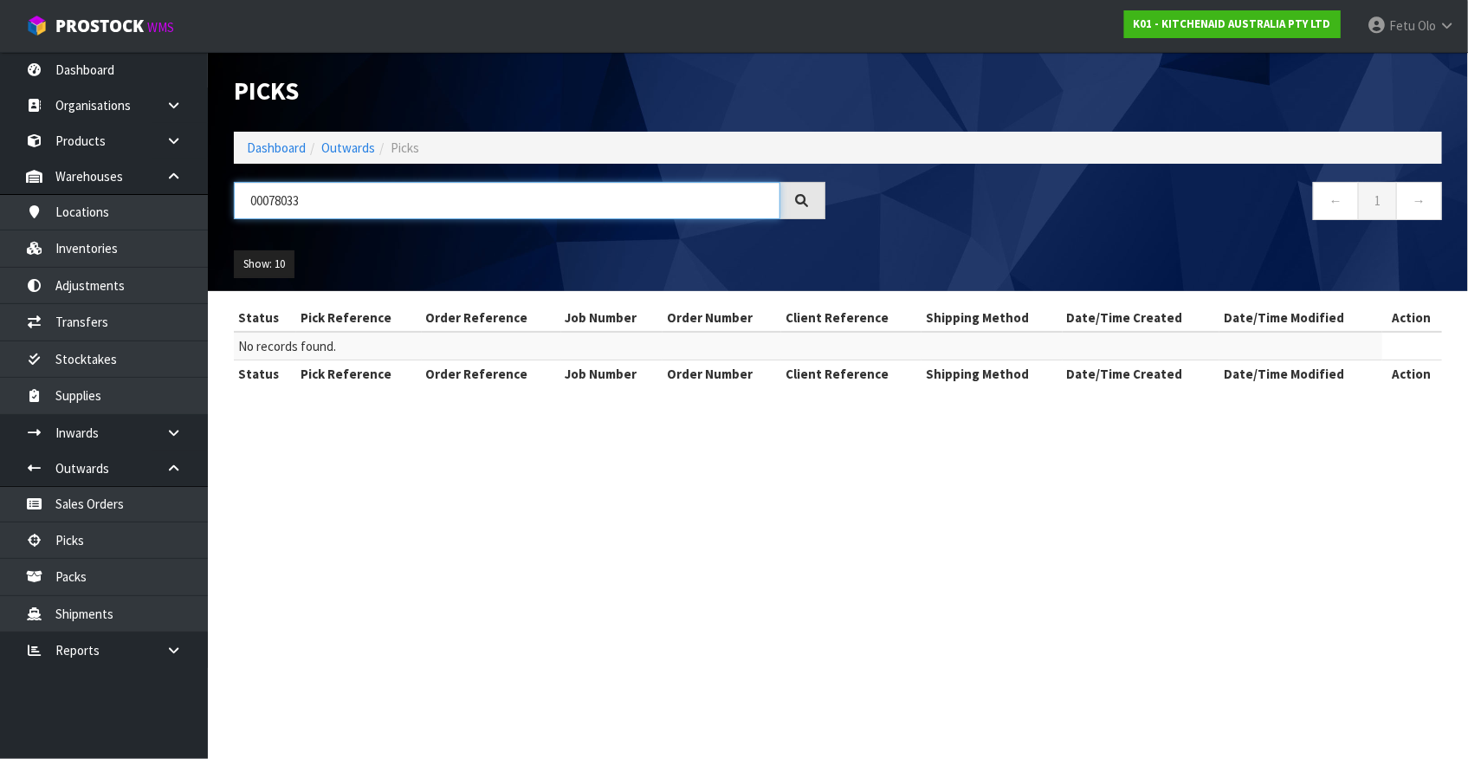
click at [281, 205] on input "00078033" at bounding box center [507, 200] width 546 height 37
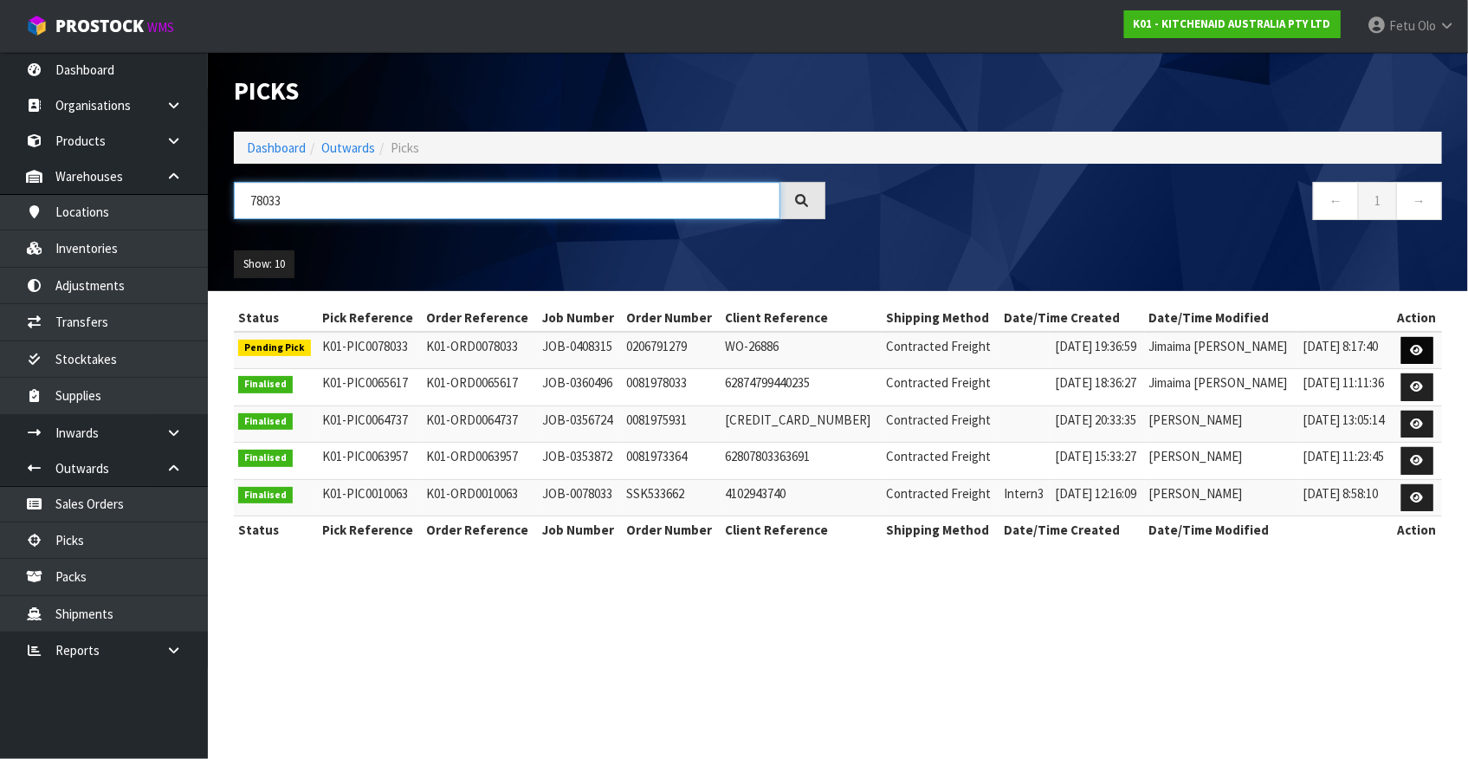
type input "78033"
click at [1403, 352] on link at bounding box center [1417, 351] width 32 height 28
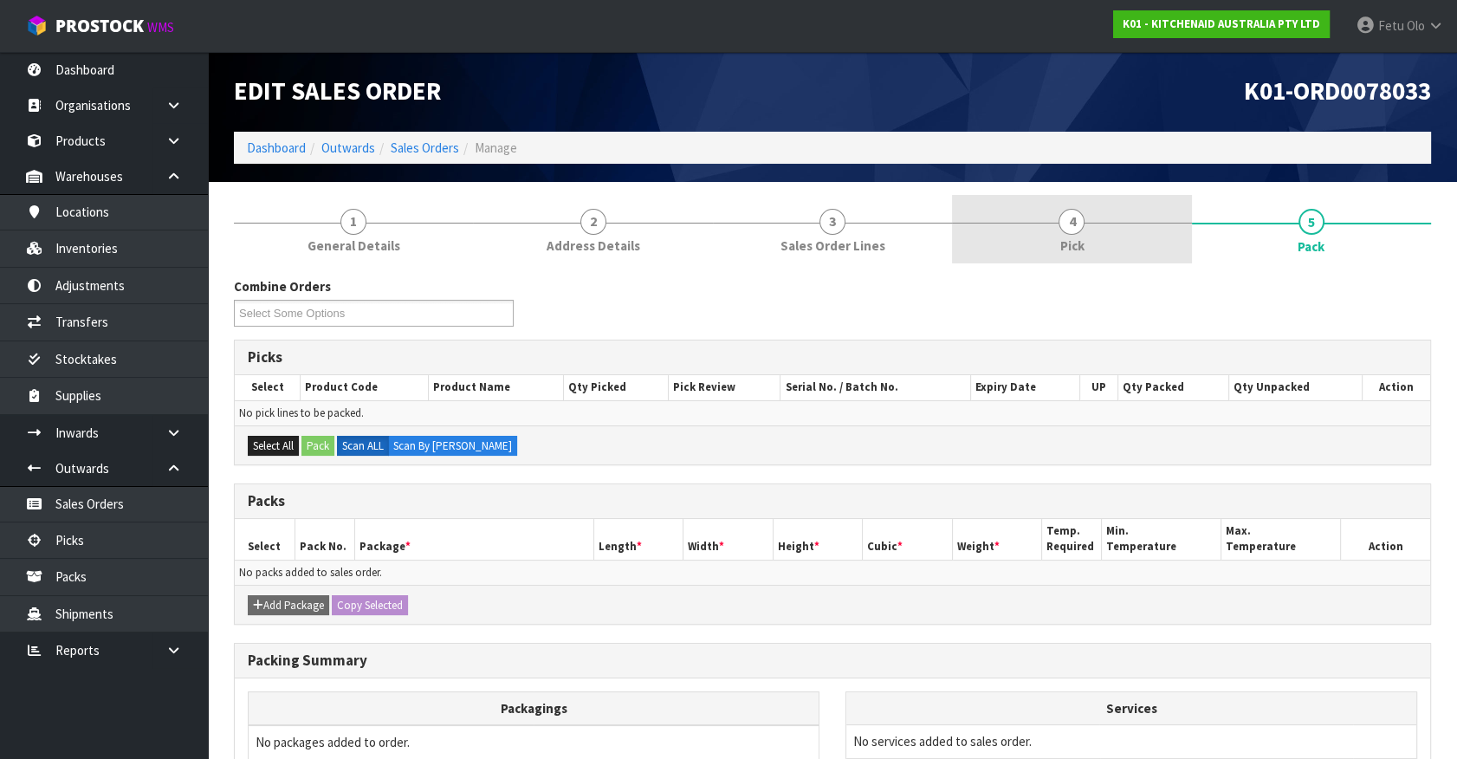
click at [1123, 237] on link "4 Pick" at bounding box center [1071, 229] width 239 height 68
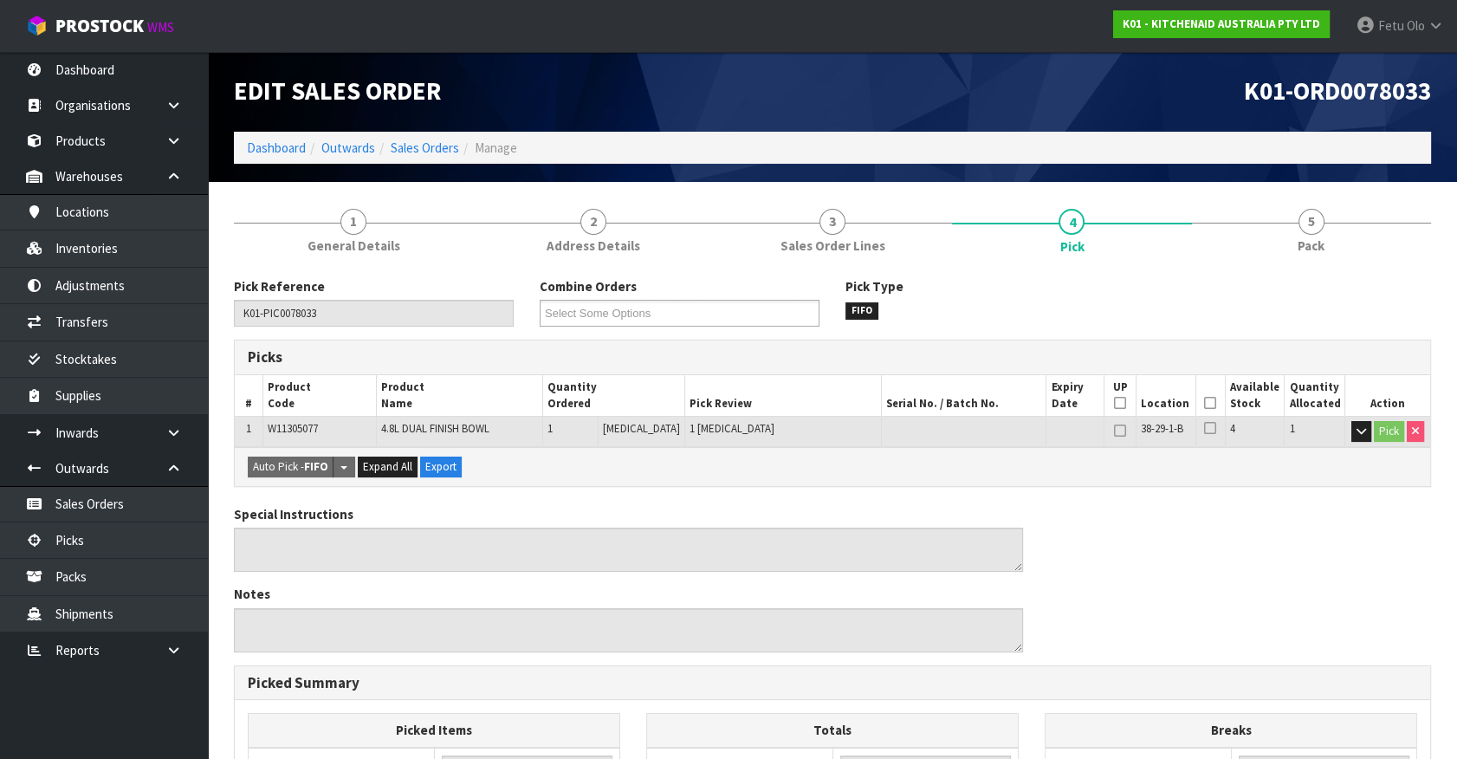
click at [1198, 399] on th "Picked" at bounding box center [1209, 395] width 29 height 41
click at [1204, 404] on icon at bounding box center [1210, 403] width 12 height 1
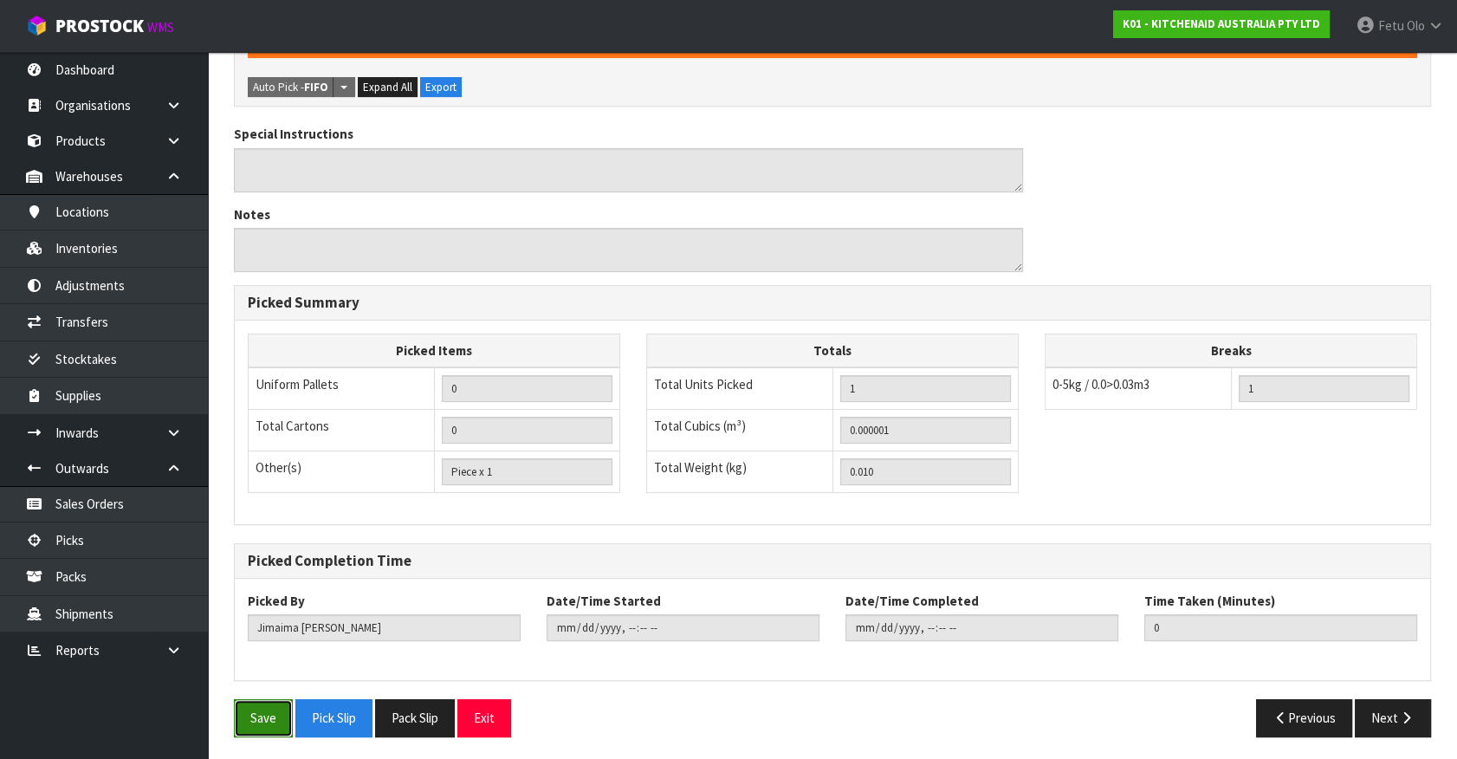
click at [244, 715] on button "Save" at bounding box center [263, 717] width 59 height 37
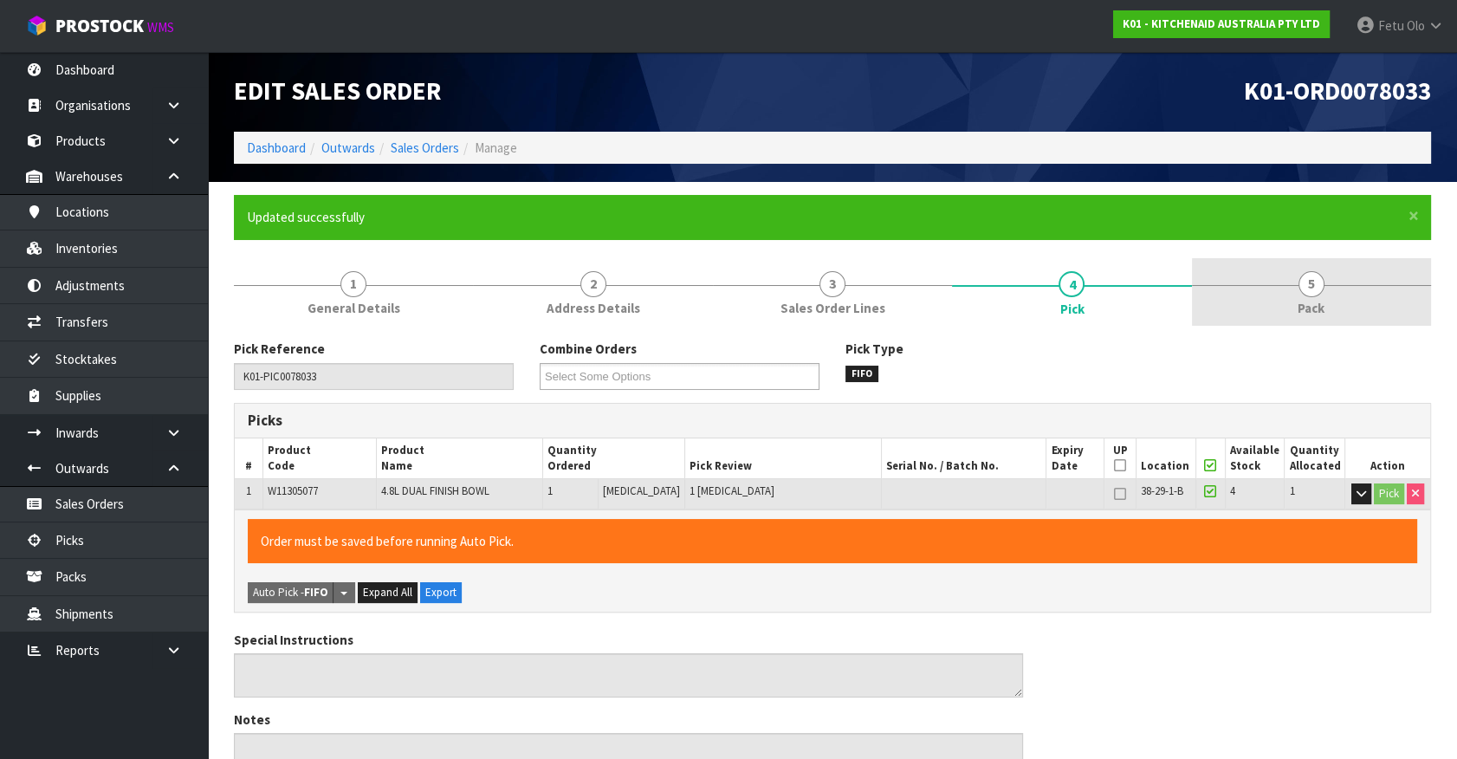
type input "Fetu Olo"
type input "2025-08-20T11:31:04"
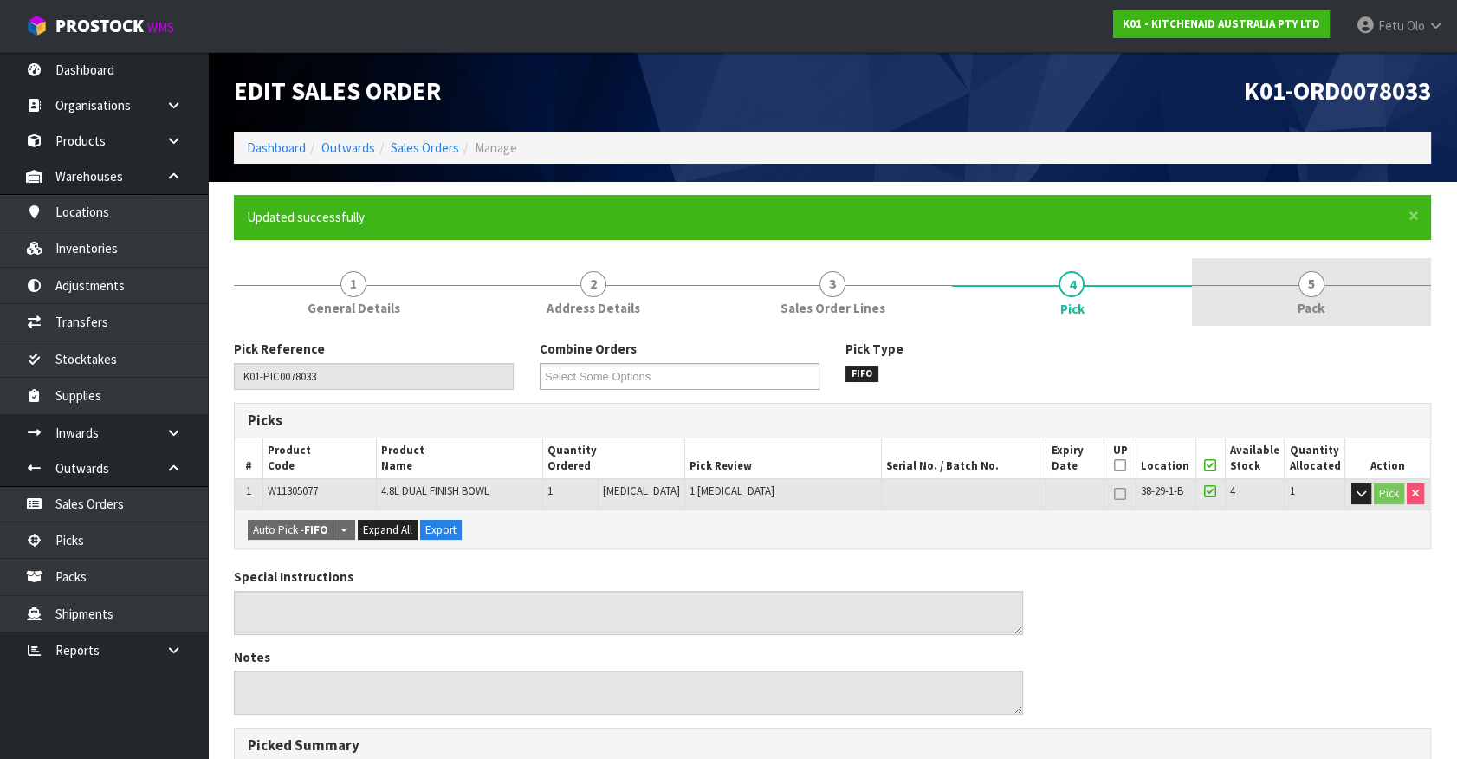
drag, startPoint x: 1356, startPoint y: 292, endPoint x: 1263, endPoint y: 318, distance: 97.1
click at [1355, 292] on link "5 Pack" at bounding box center [1311, 292] width 239 height 68
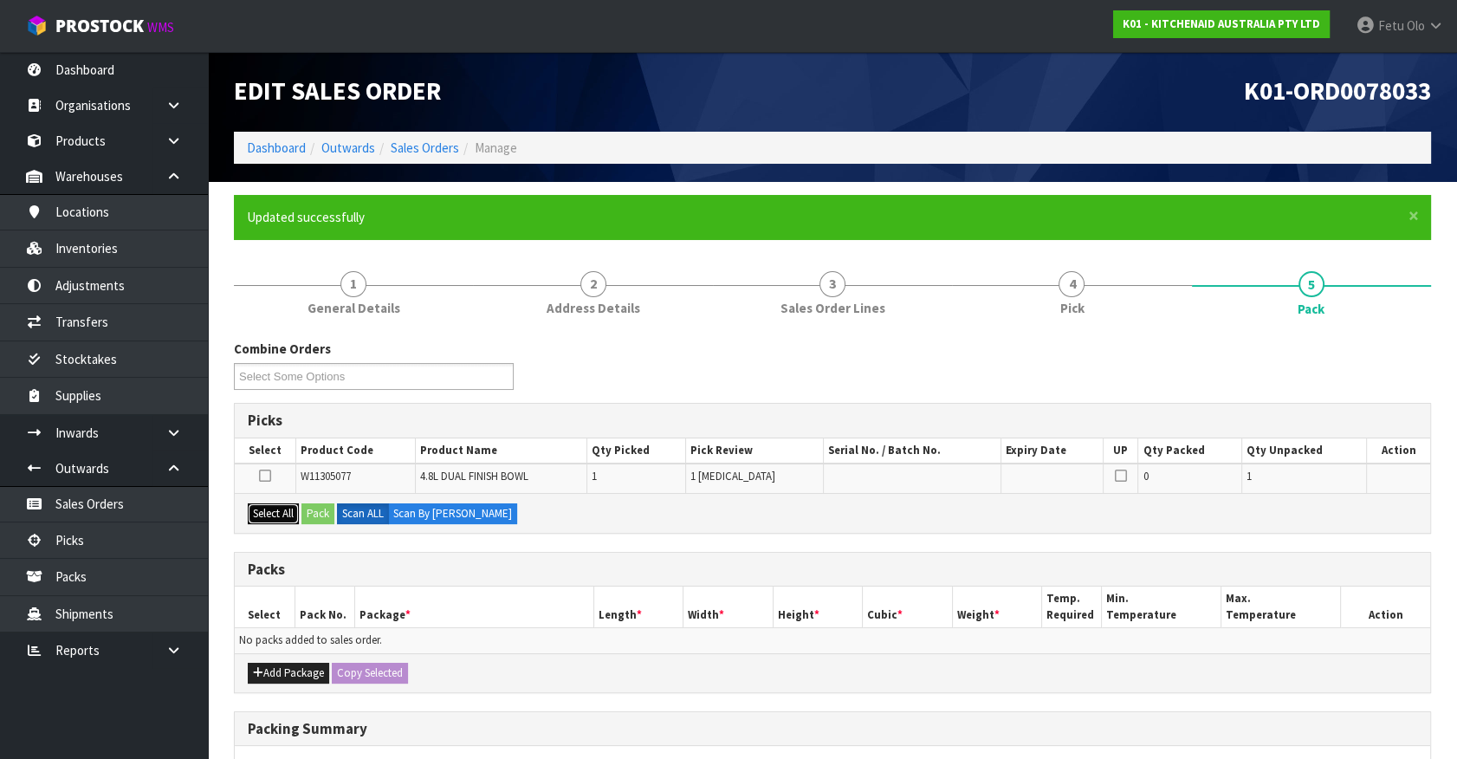
drag, startPoint x: 277, startPoint y: 508, endPoint x: 306, endPoint y: 511, distance: 28.7
click at [278, 508] on button "Select All" at bounding box center [273, 513] width 51 height 21
click at [306, 511] on button "Pack" at bounding box center [317, 513] width 33 height 21
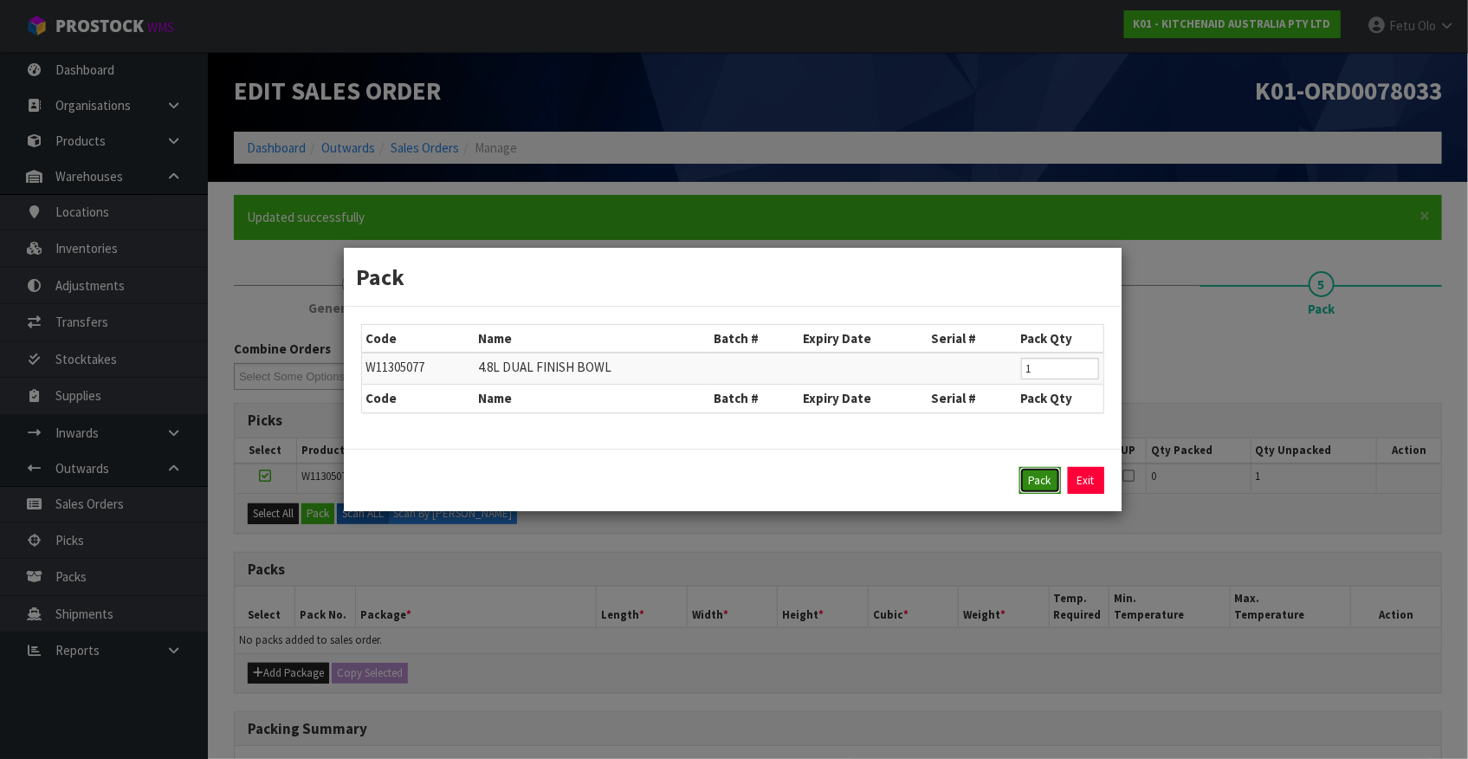
click at [1034, 482] on button "Pack" at bounding box center [1040, 481] width 42 height 28
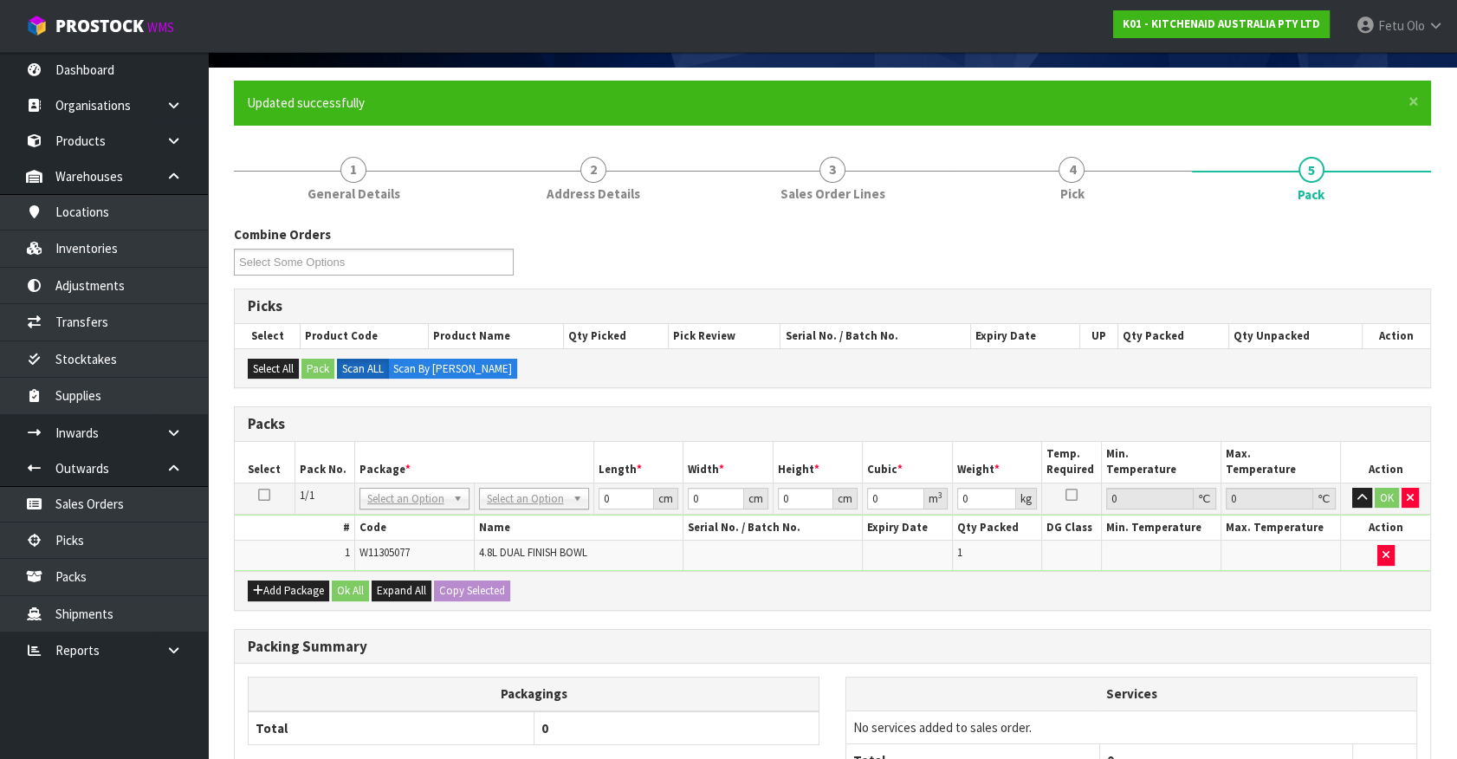
scroll to position [236, 0]
